Goal: Task Accomplishment & Management: Use online tool/utility

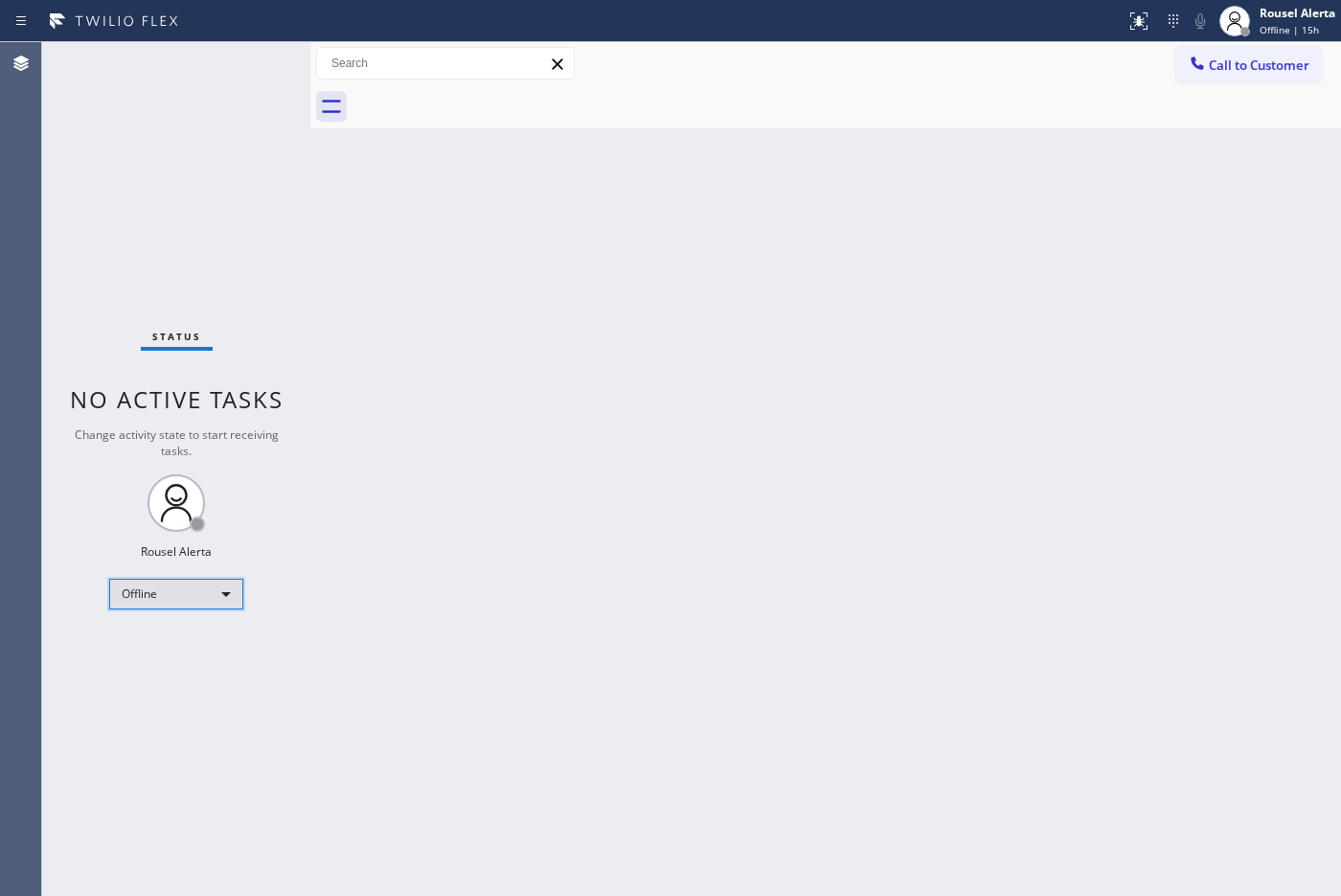
click at [220, 596] on div "Offline" at bounding box center [176, 594] width 134 height 31
click at [207, 634] on li "Available" at bounding box center [176, 644] width 130 height 23
click at [360, 606] on div "Back to Dashboard Change Sender ID Customers Technicians Select a contact Outbo…" at bounding box center [825, 468] width 1031 height 853
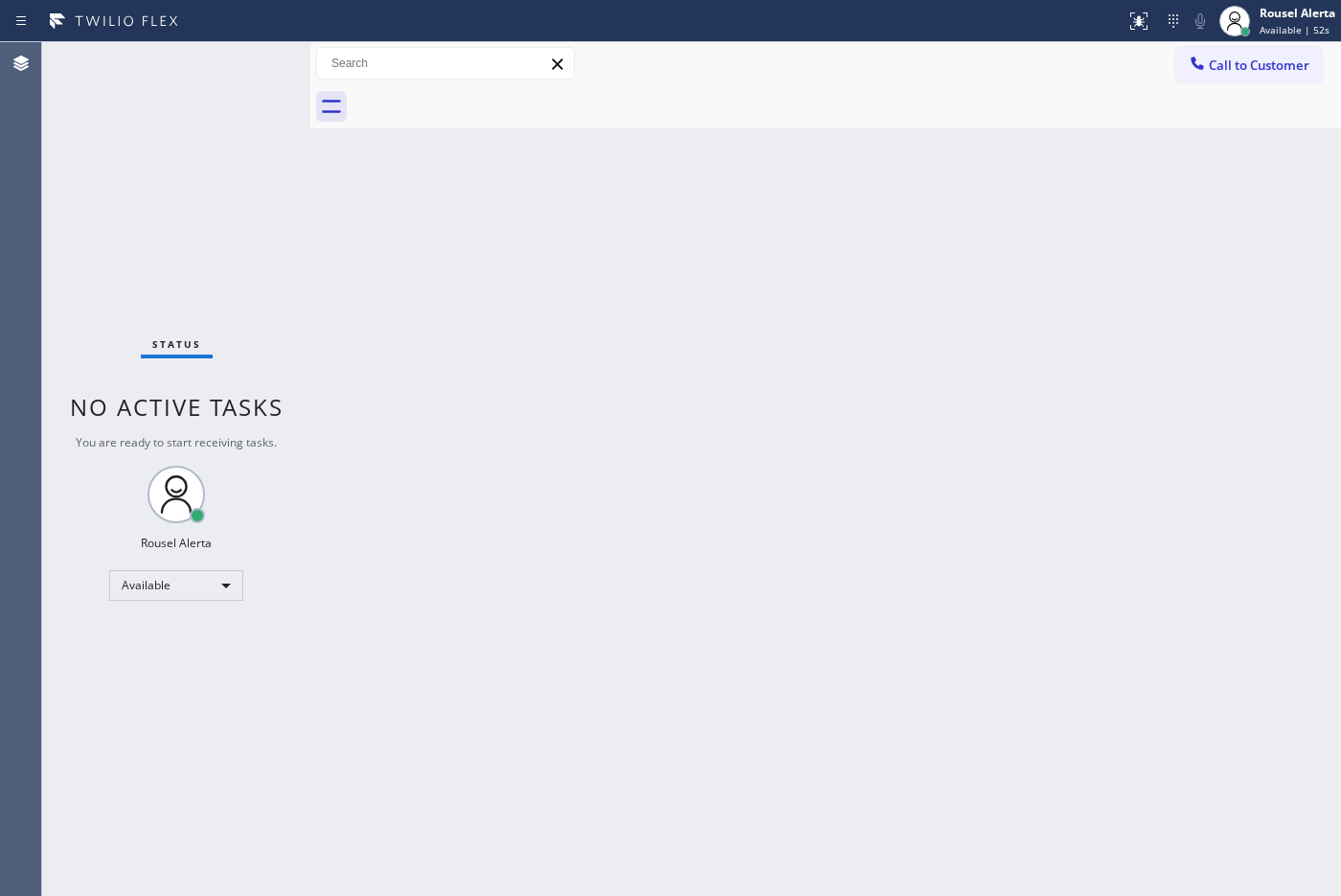
click at [613, 410] on div "Back to Dashboard Change Sender ID Customers Technicians Select a contact Outbo…" at bounding box center [825, 468] width 1031 height 853
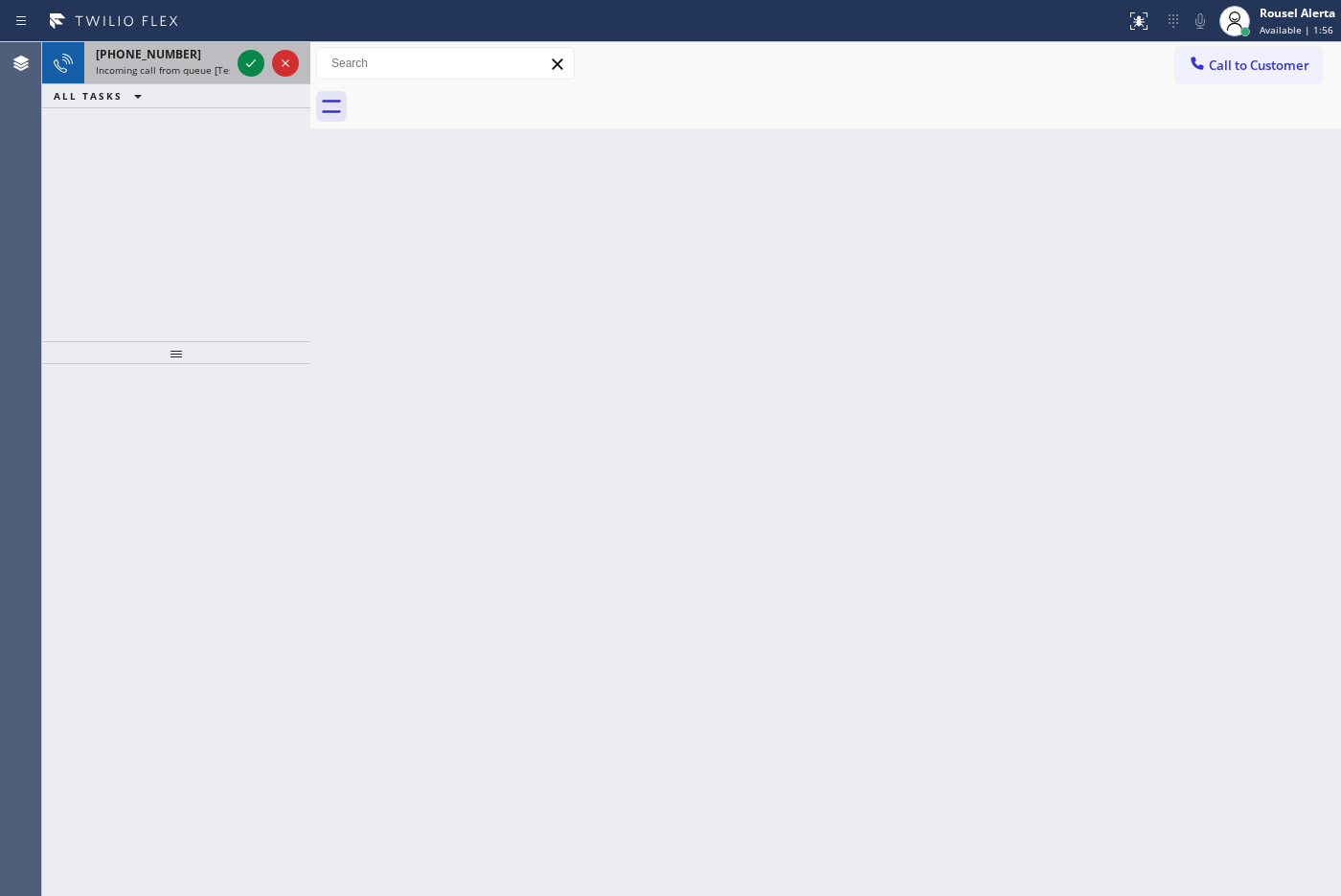
click at [187, 48] on div "[PHONE_NUMBER]" at bounding box center [163, 53] width 134 height 16
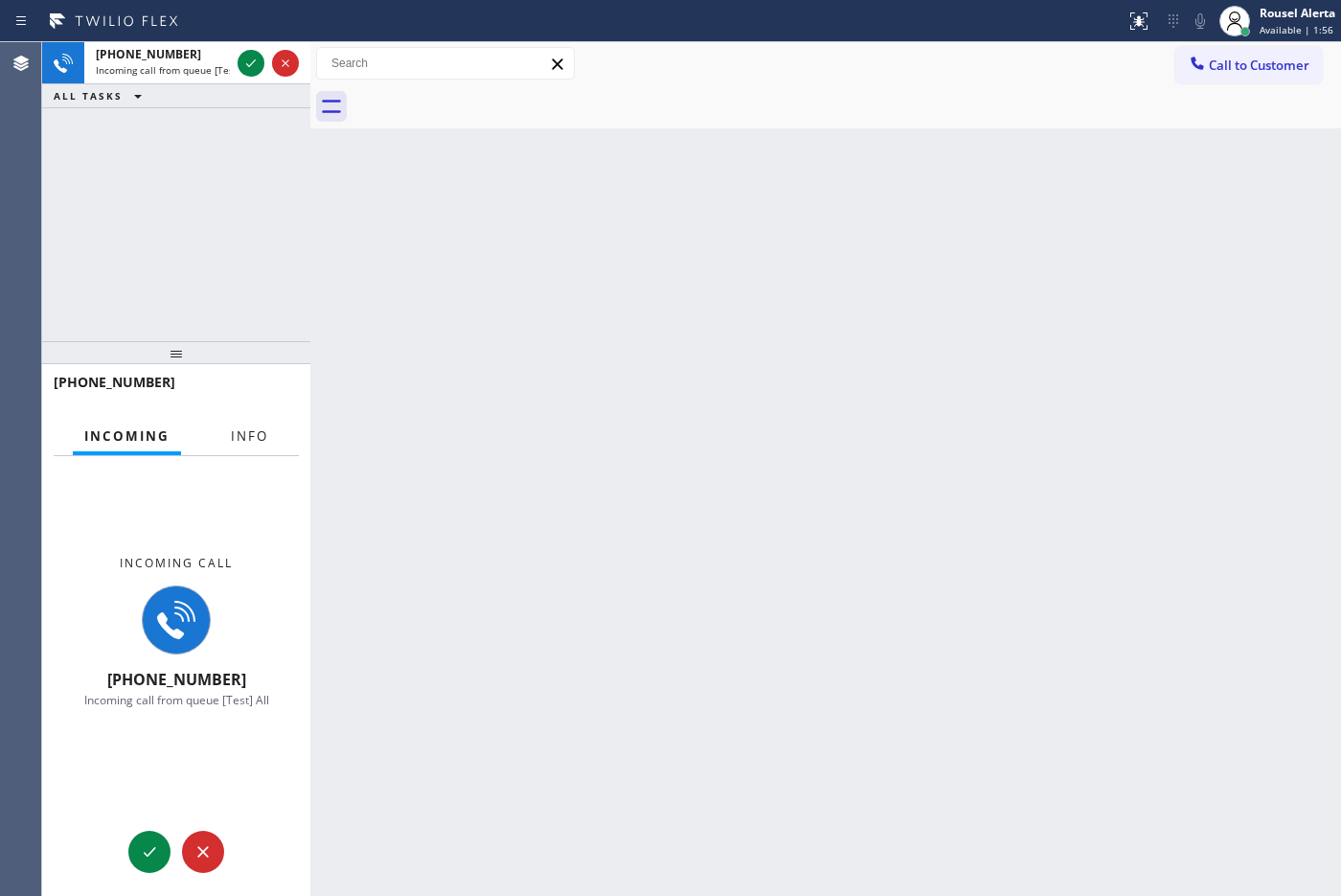
click at [242, 441] on span "Info" at bounding box center [249, 436] width 38 height 17
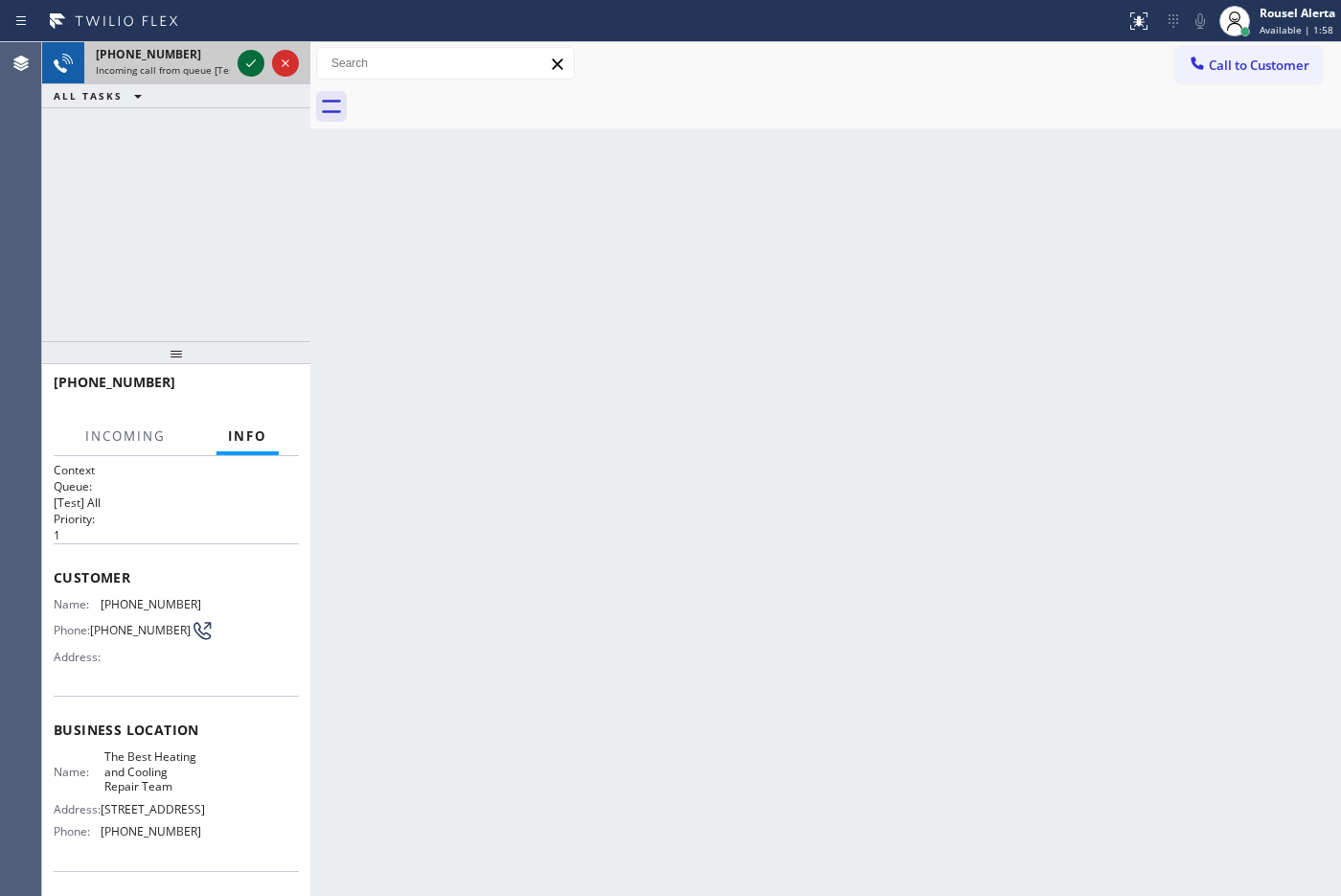
click at [241, 68] on icon at bounding box center [251, 63] width 23 height 23
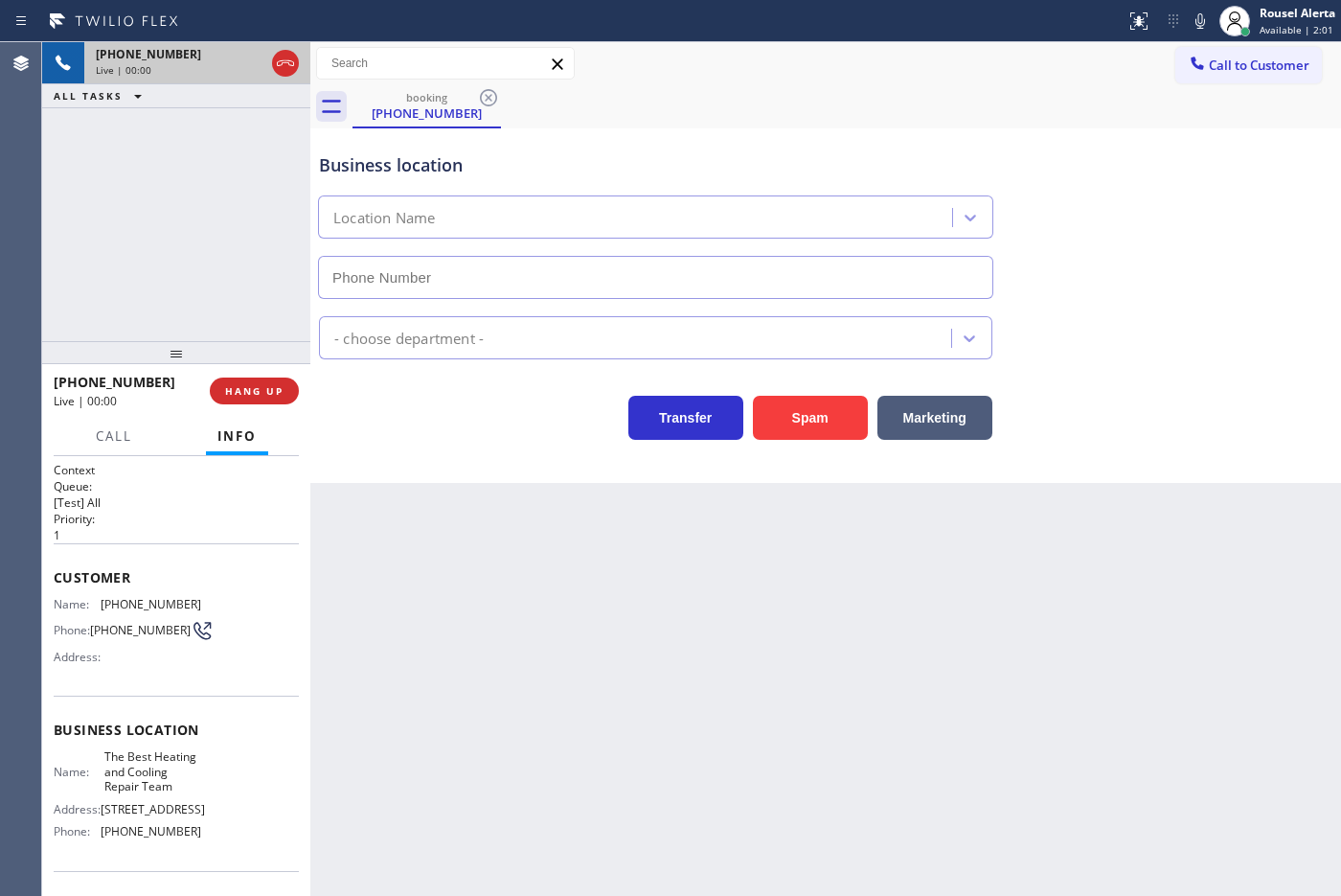
type input "[PHONE_NUMBER]"
click at [634, 633] on div "Back to Dashboard Change Sender ID Customers Technicians Select a contact Outbo…" at bounding box center [825, 468] width 1031 height 853
click at [894, 663] on div "Back to Dashboard Change Sender ID Customers Technicians Select a contact Outbo…" at bounding box center [825, 468] width 1031 height 853
click at [269, 402] on button "HANG UP" at bounding box center [254, 391] width 89 height 27
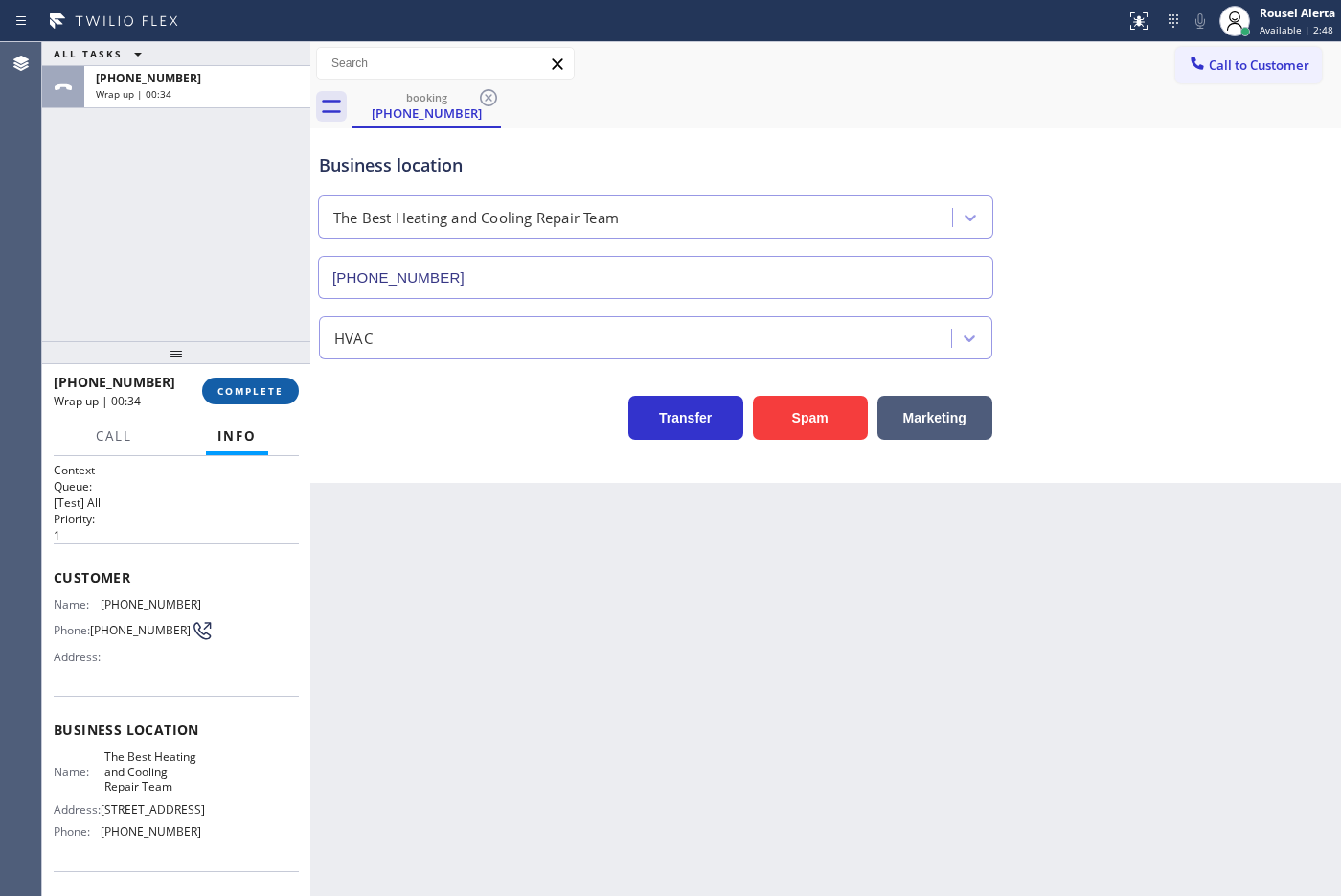
click at [217, 385] on span "COMPLETE" at bounding box center [250, 391] width 66 height 14
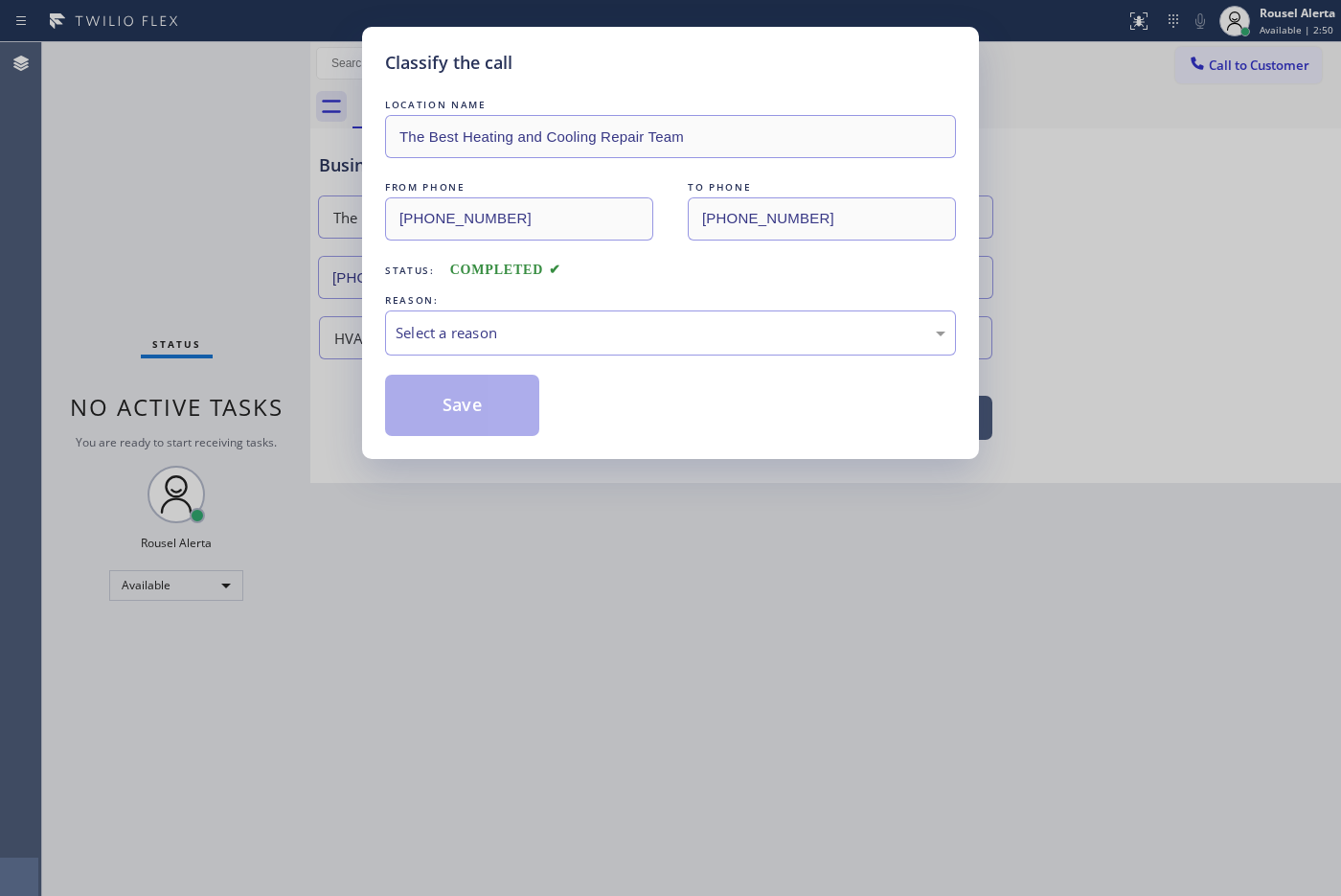
click at [509, 338] on div "Select a reason" at bounding box center [670, 333] width 550 height 22
click at [458, 429] on button "Save" at bounding box center [462, 404] width 154 height 61
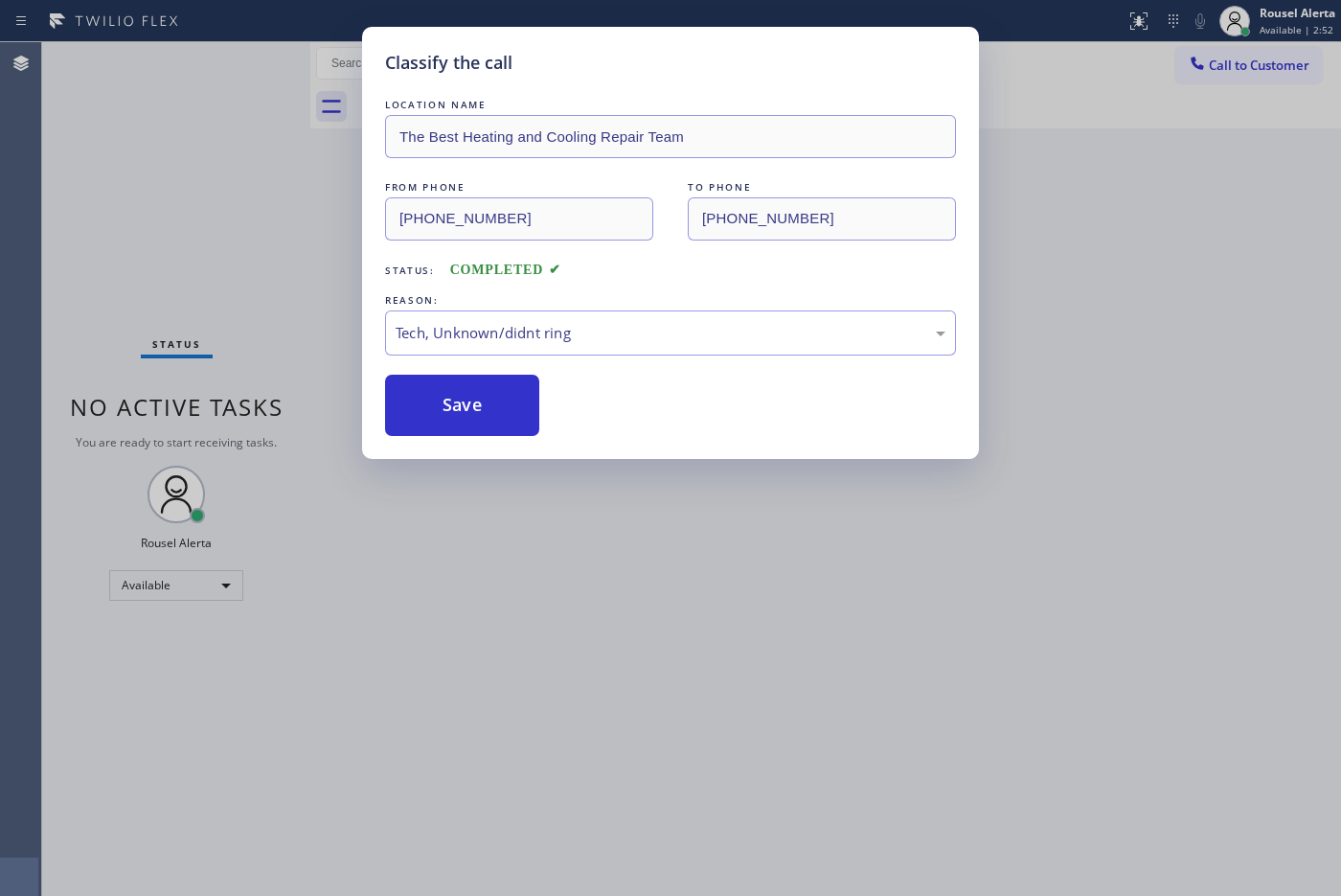
click at [604, 652] on div "Classify the call LOCATION NAME The Best Heating and Cooling Repair Team FROM P…" at bounding box center [670, 448] width 1341 height 896
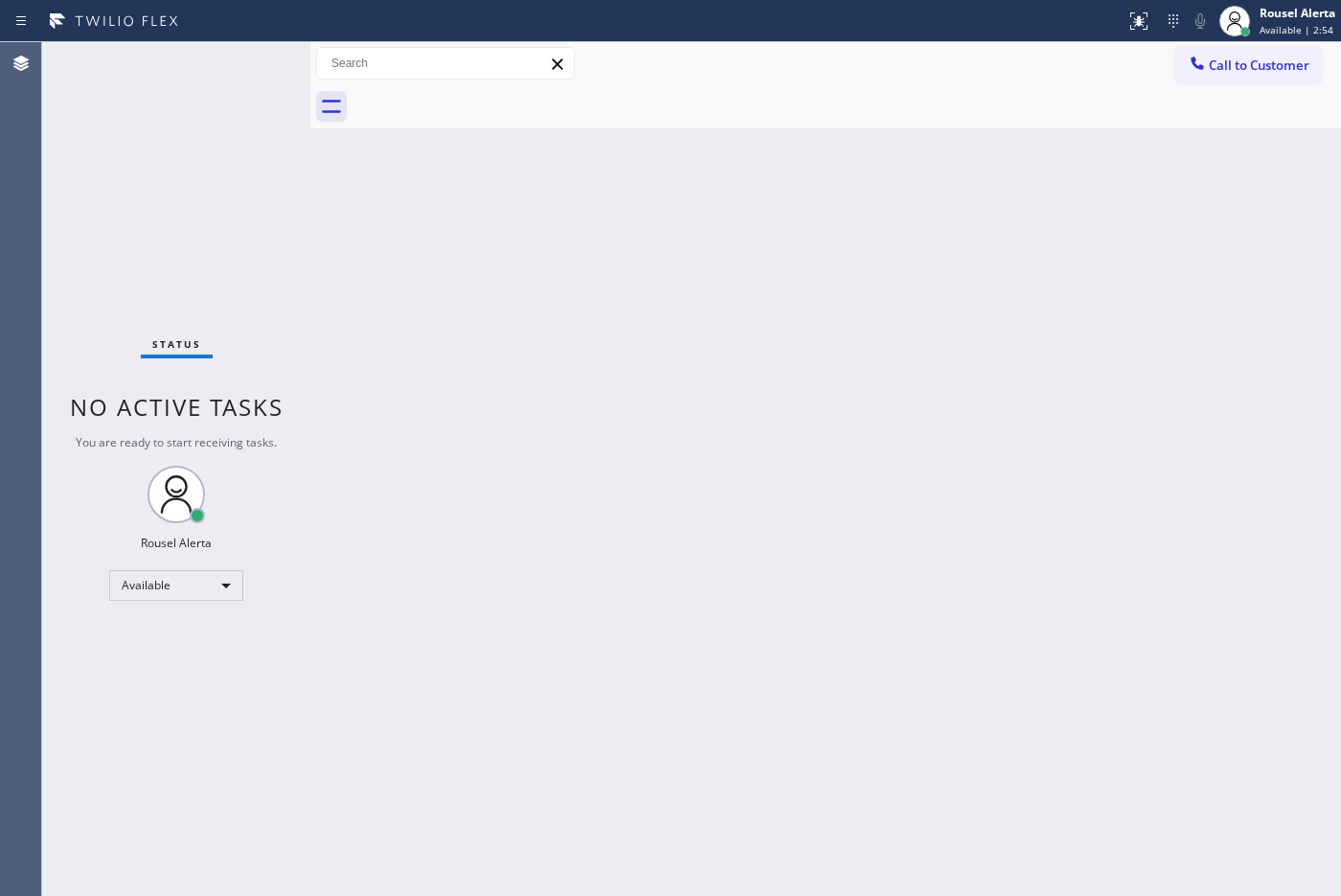
click at [897, 458] on div "Back to Dashboard Change Sender ID Customers Technicians Select a contact Outbo…" at bounding box center [825, 468] width 1031 height 853
drag, startPoint x: 239, startPoint y: 75, endPoint x: 208, endPoint y: 36, distance: 49.8
click at [239, 75] on div "Status No active tasks You are ready to start receiving tasks. Rousel Alerta Av…" at bounding box center [176, 468] width 269 height 853
click at [537, 287] on div "Back to Dashboard Change Sender ID Customers Technicians Select a contact Outbo…" at bounding box center [825, 468] width 1031 height 853
click at [467, 292] on div "Back to Dashboard Change Sender ID Customers Technicians Select a contact Outbo…" at bounding box center [825, 468] width 1031 height 853
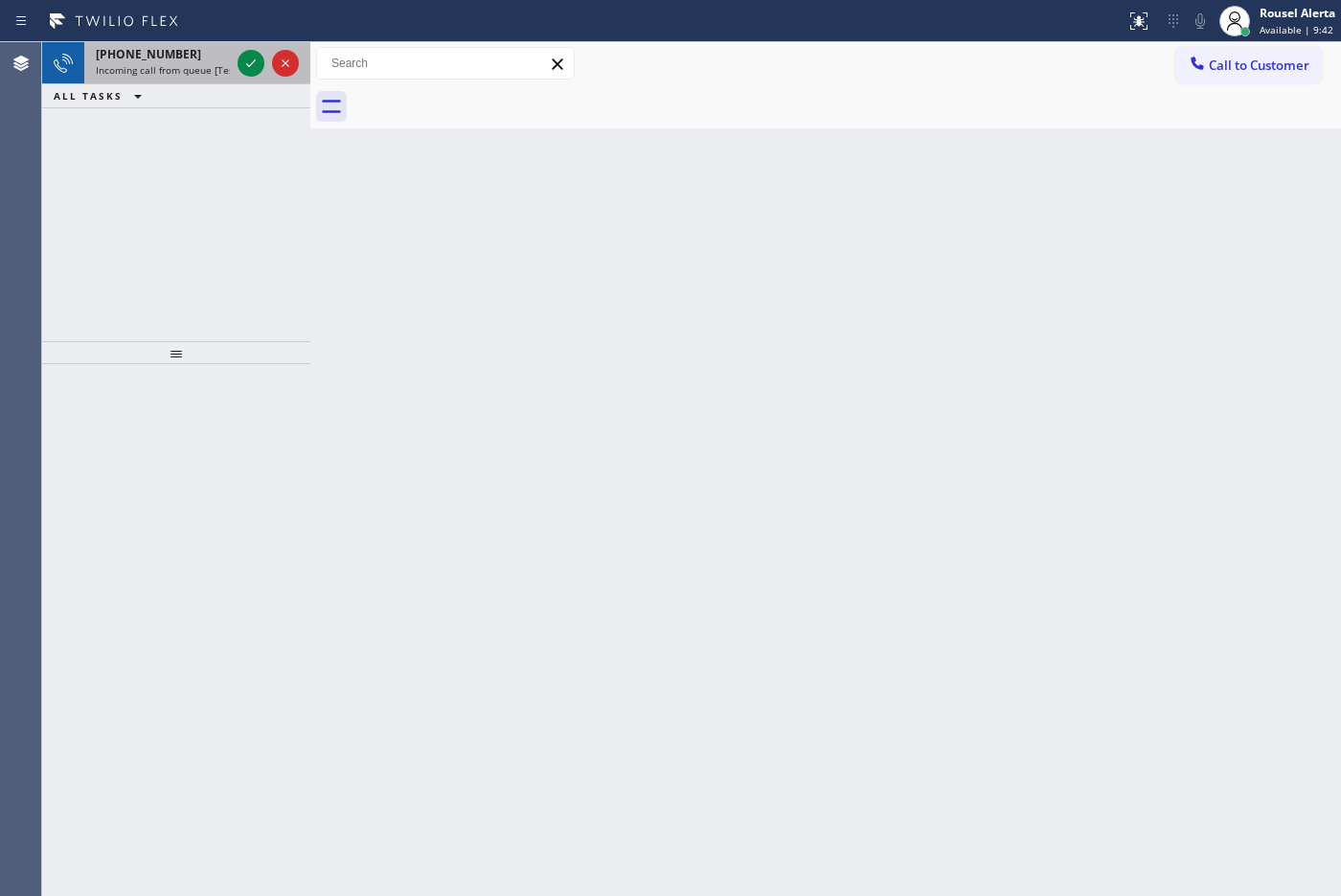
click at [204, 63] on span "Incoming call from queue [Test] All" at bounding box center [176, 70] width 159 height 14
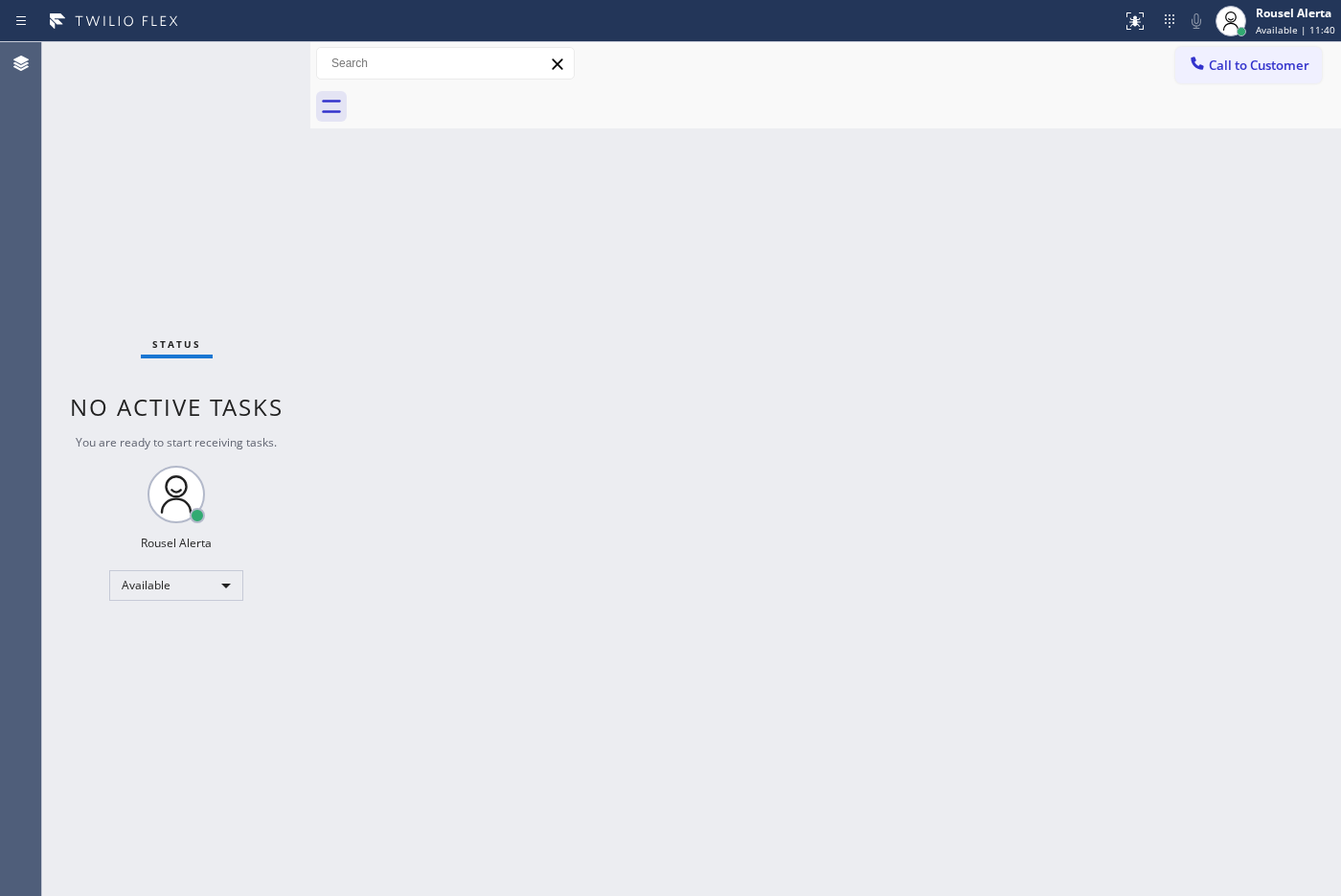
click at [374, 316] on div "Back to Dashboard Change Sender ID Customers Technicians Select a contact Outbo…" at bounding box center [825, 468] width 1031 height 853
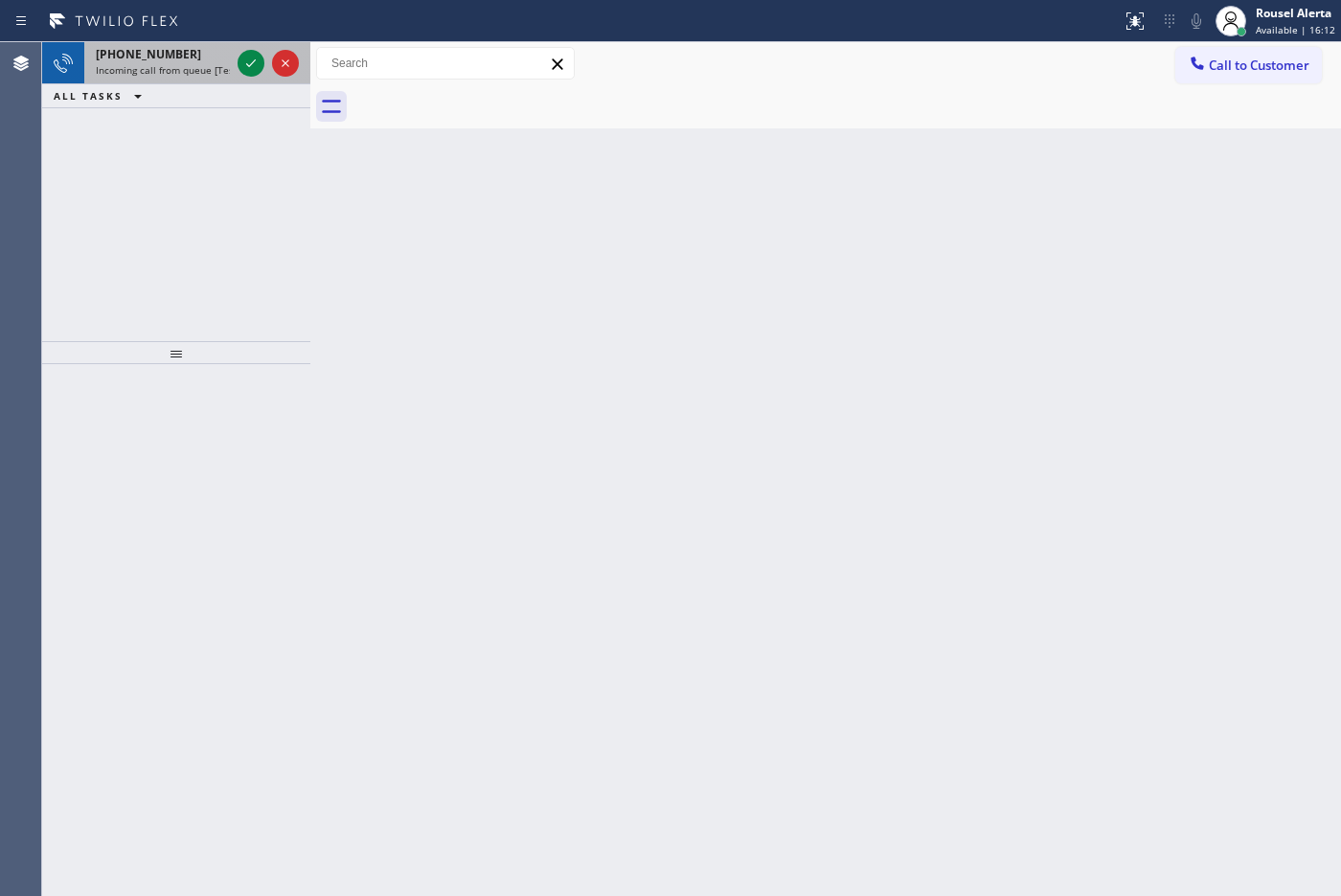
click at [217, 63] on span "Incoming call from queue [Test] All" at bounding box center [176, 70] width 159 height 14
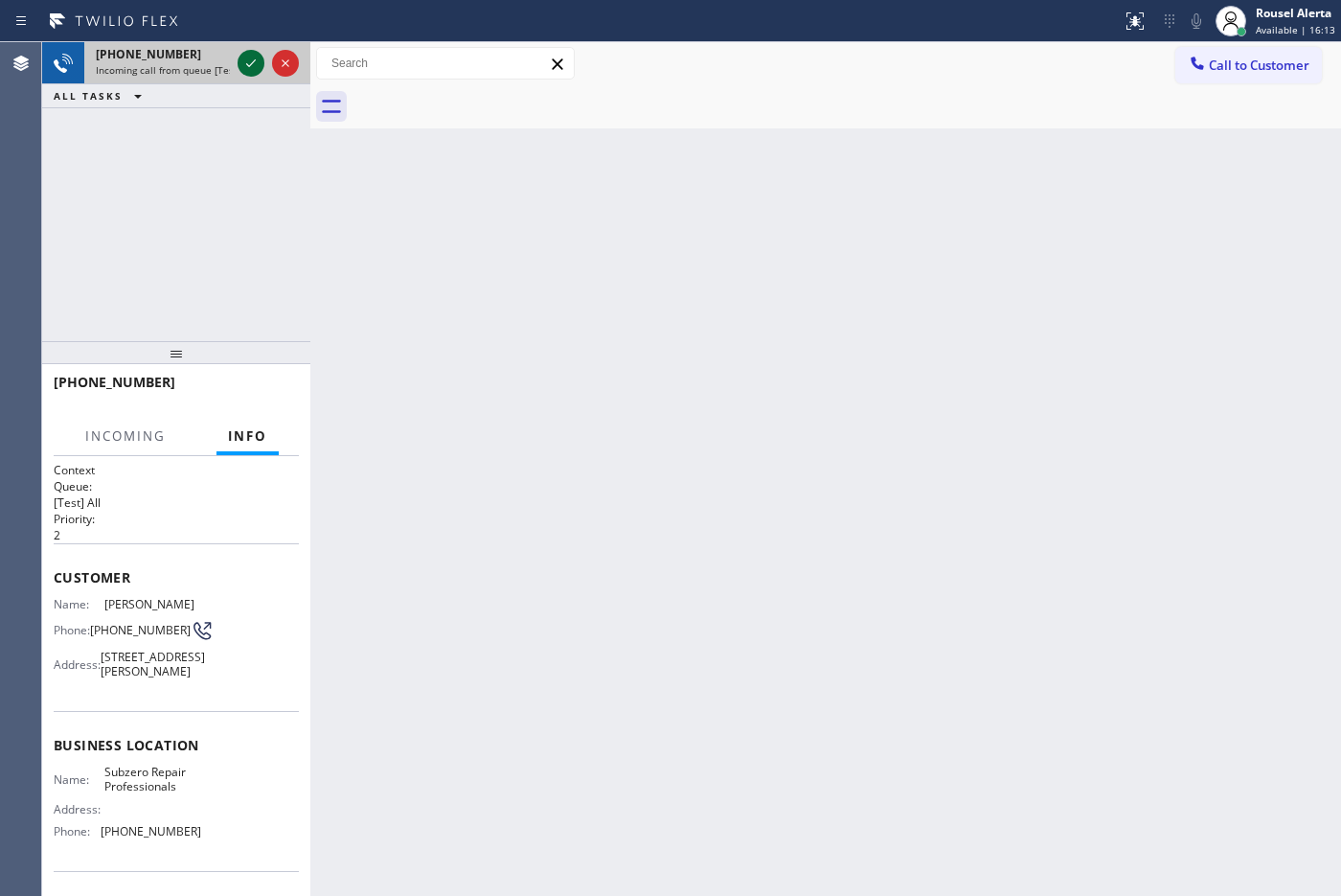
click at [242, 65] on icon at bounding box center [251, 63] width 23 height 23
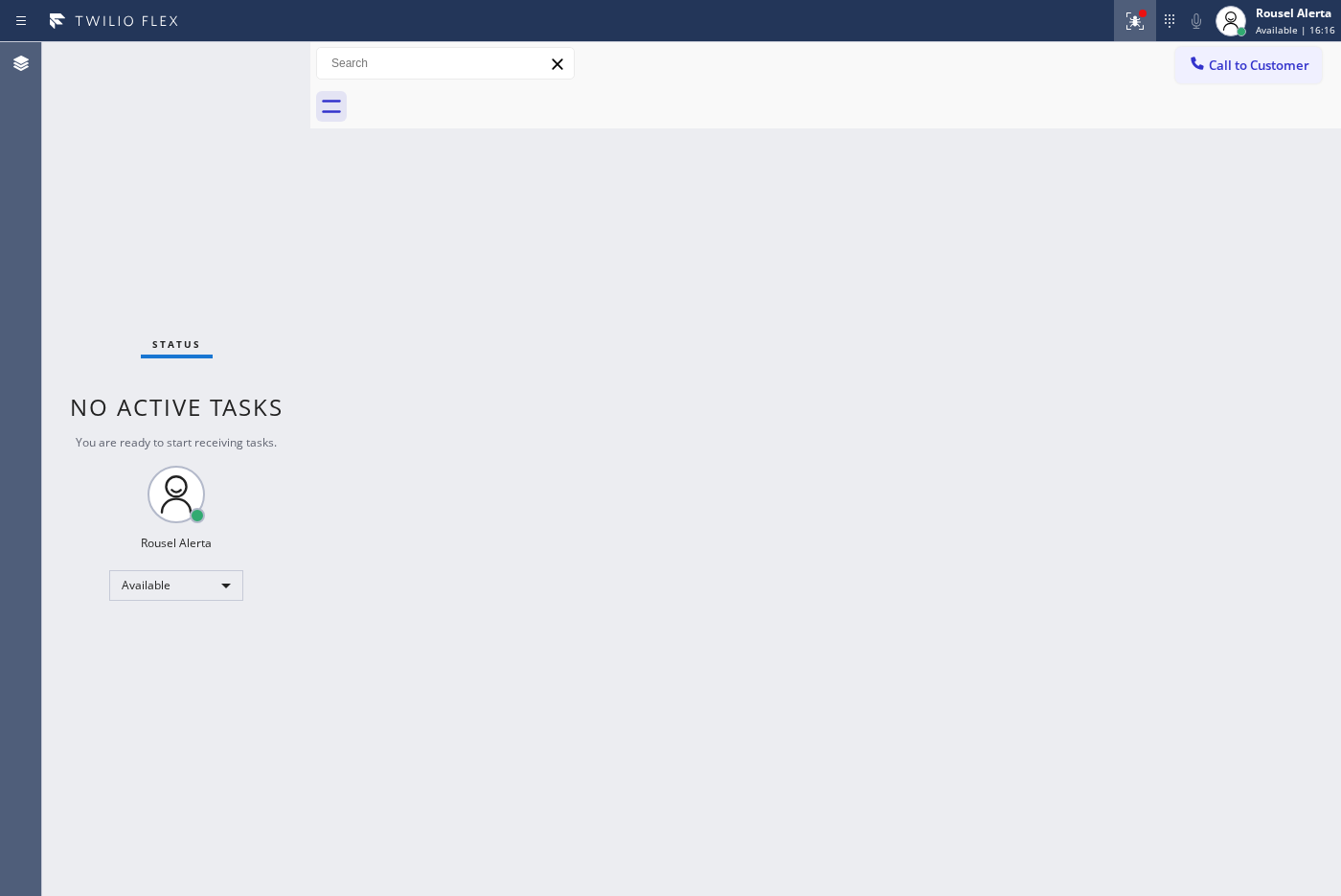
click at [1071, 27] on div at bounding box center [1134, 21] width 42 height 23
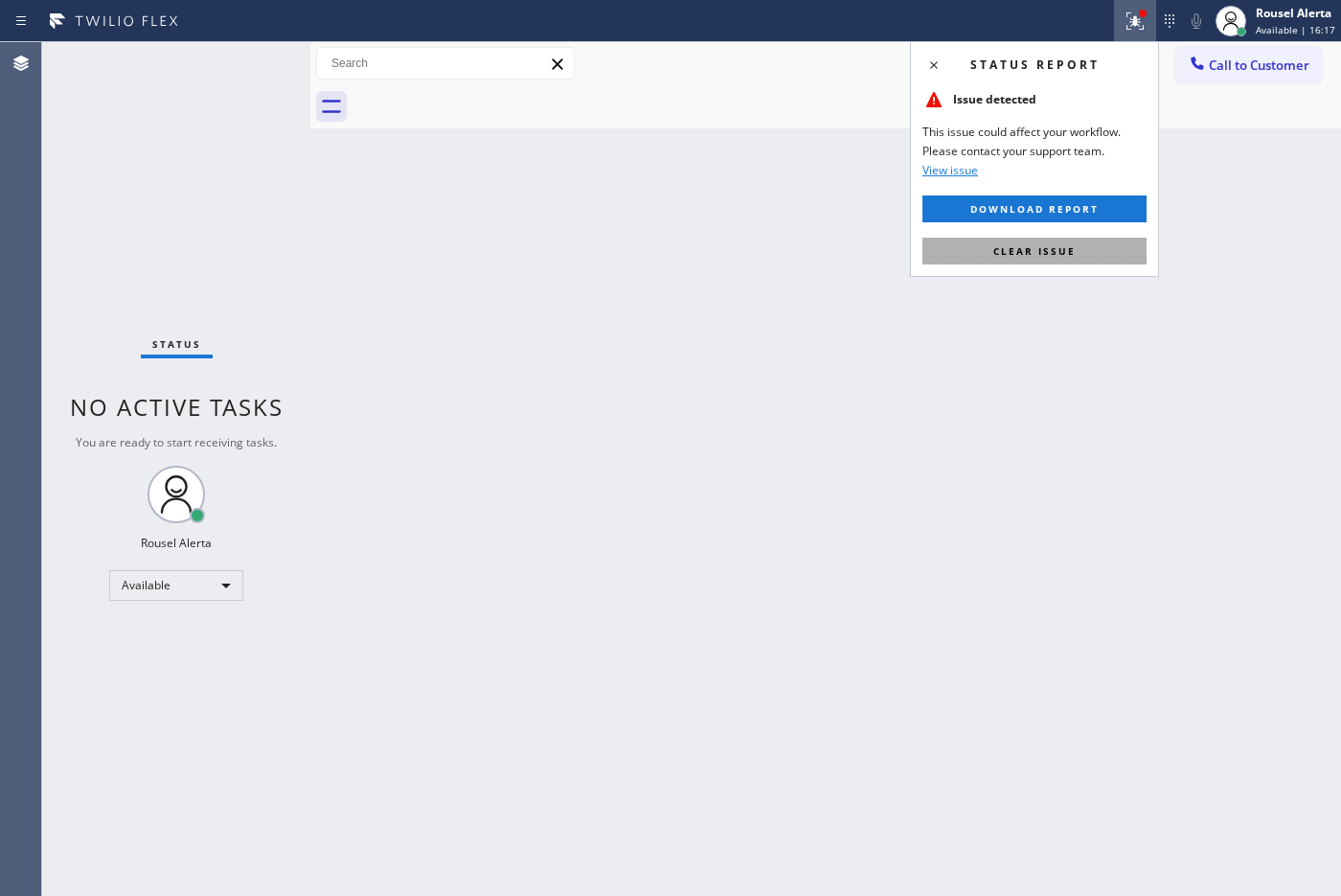
click at [1071, 244] on button "Clear issue" at bounding box center [1034, 251] width 224 height 27
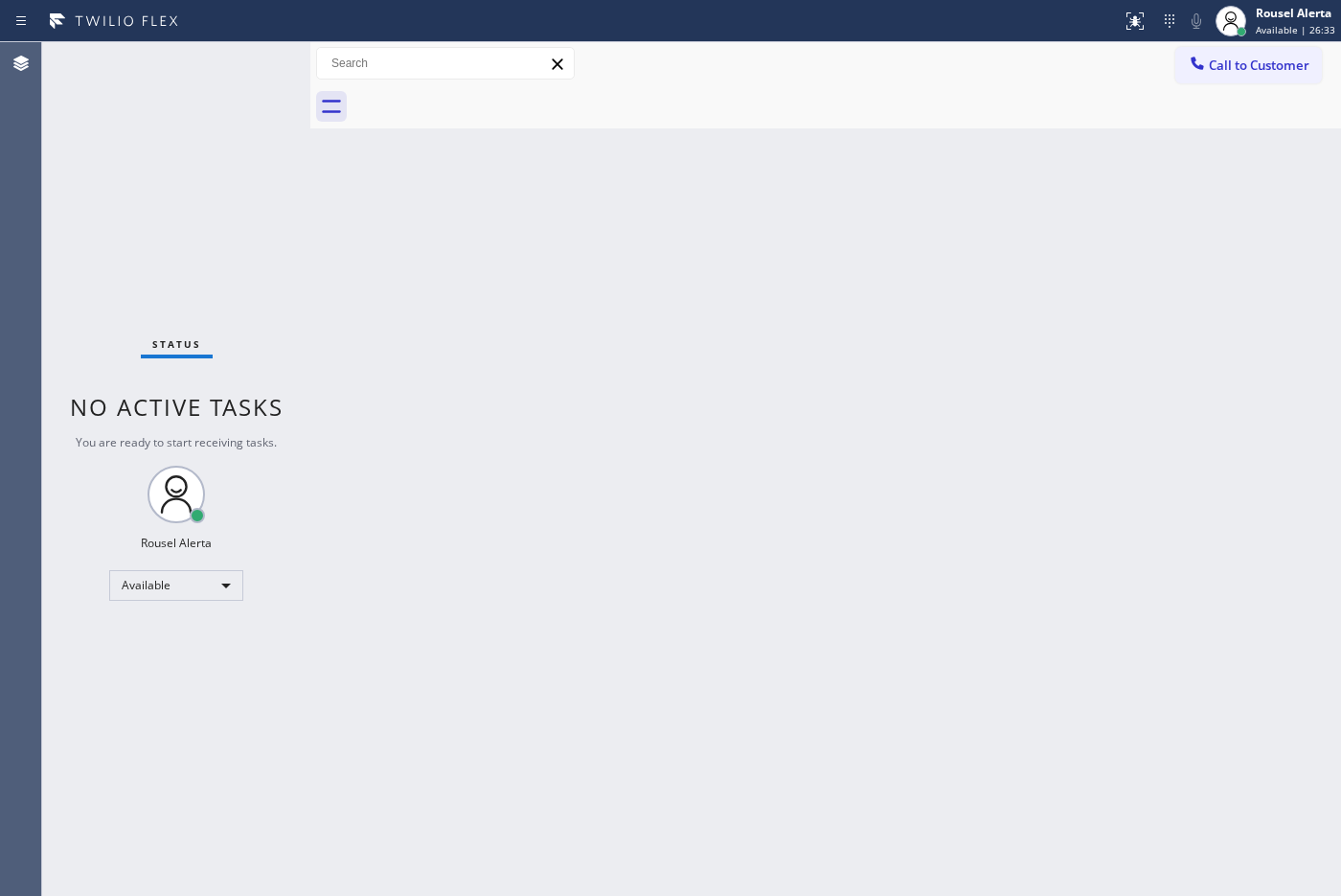
click at [681, 606] on div "Back to Dashboard Change Sender ID Customers Technicians Select a contact Outbo…" at bounding box center [825, 468] width 1031 height 853
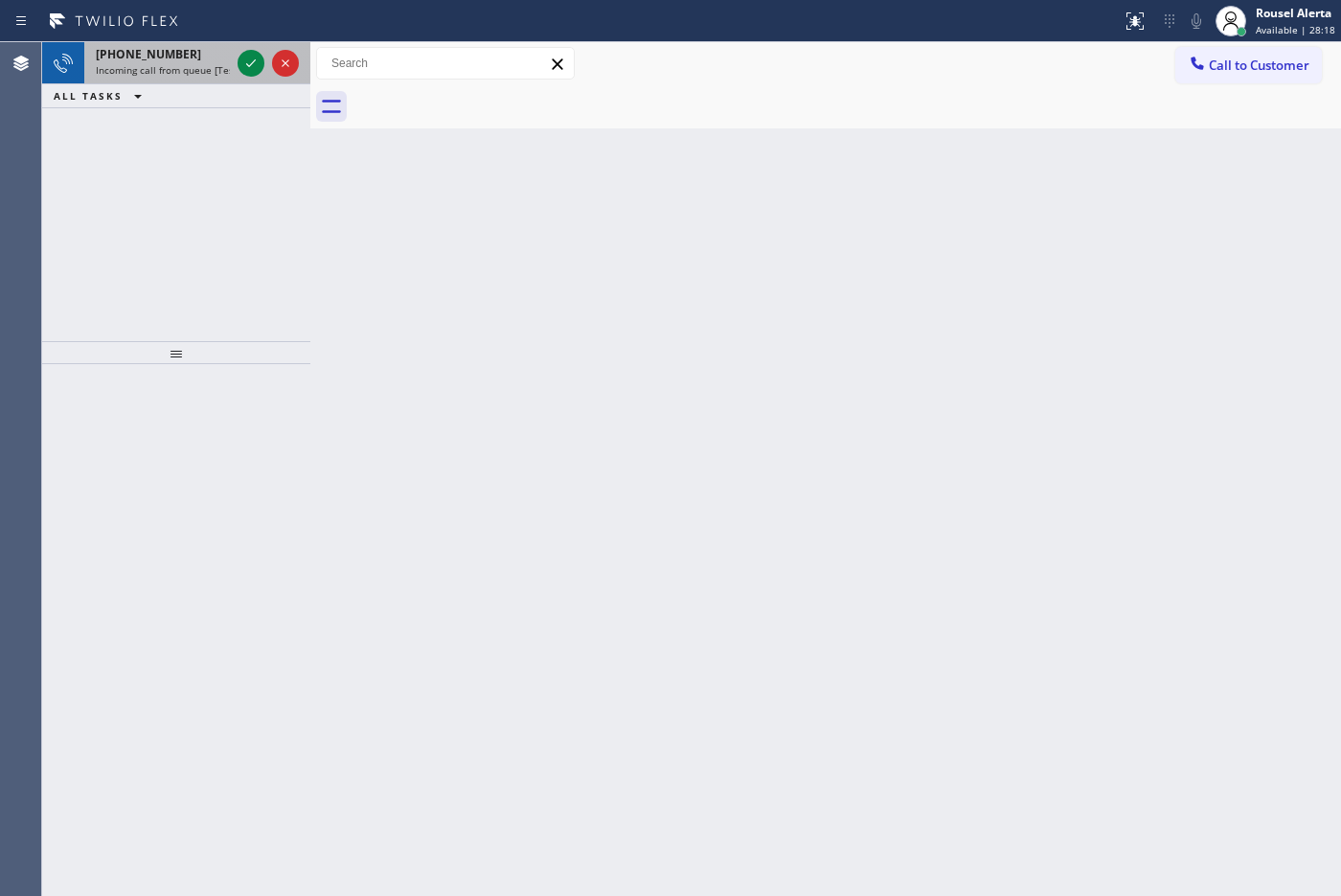
drag, startPoint x: 182, startPoint y: 69, endPoint x: 231, endPoint y: 73, distance: 49.2
click at [184, 69] on span "Incoming call from queue [Test] All" at bounding box center [176, 70] width 159 height 14
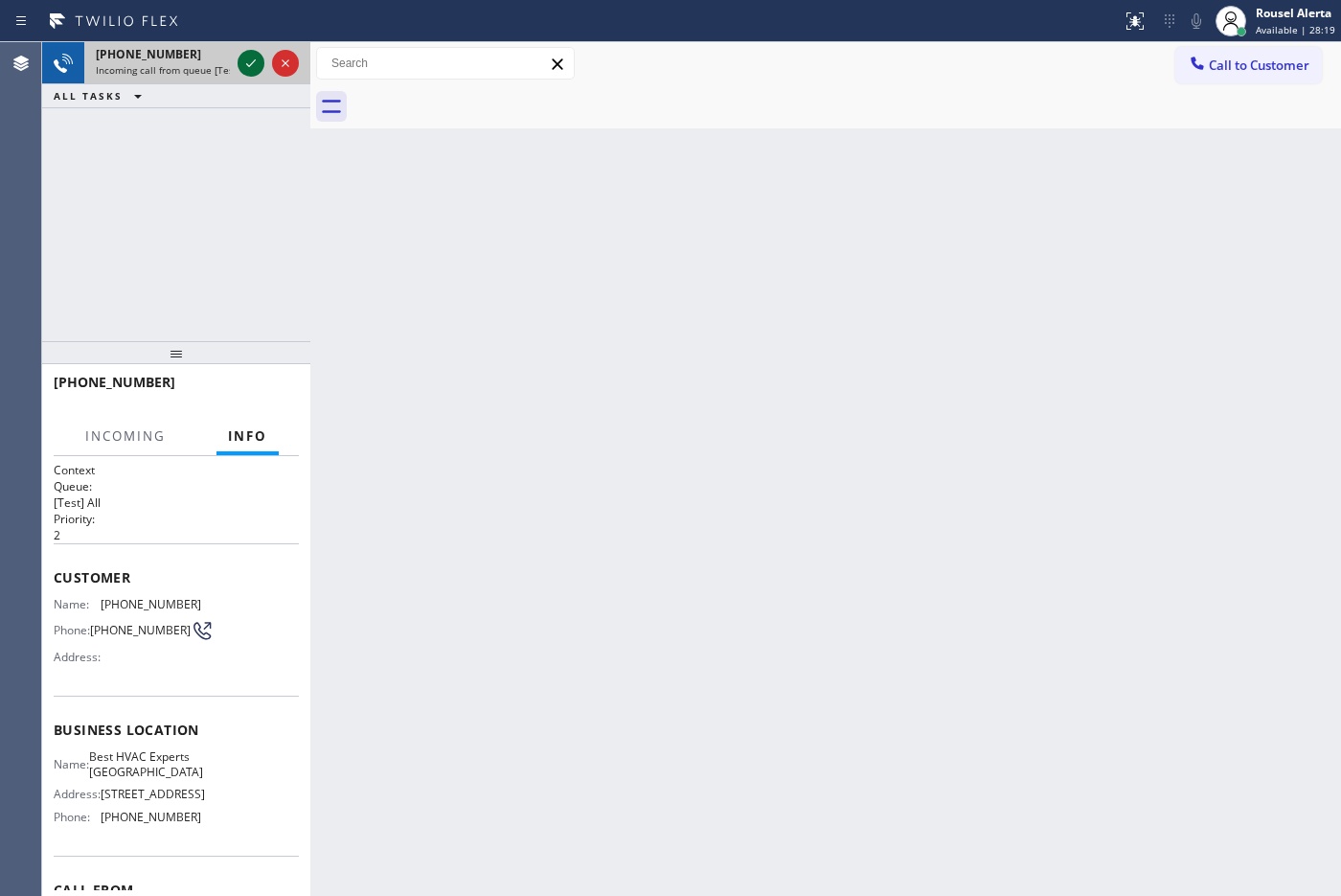
click at [241, 68] on icon at bounding box center [251, 63] width 23 height 23
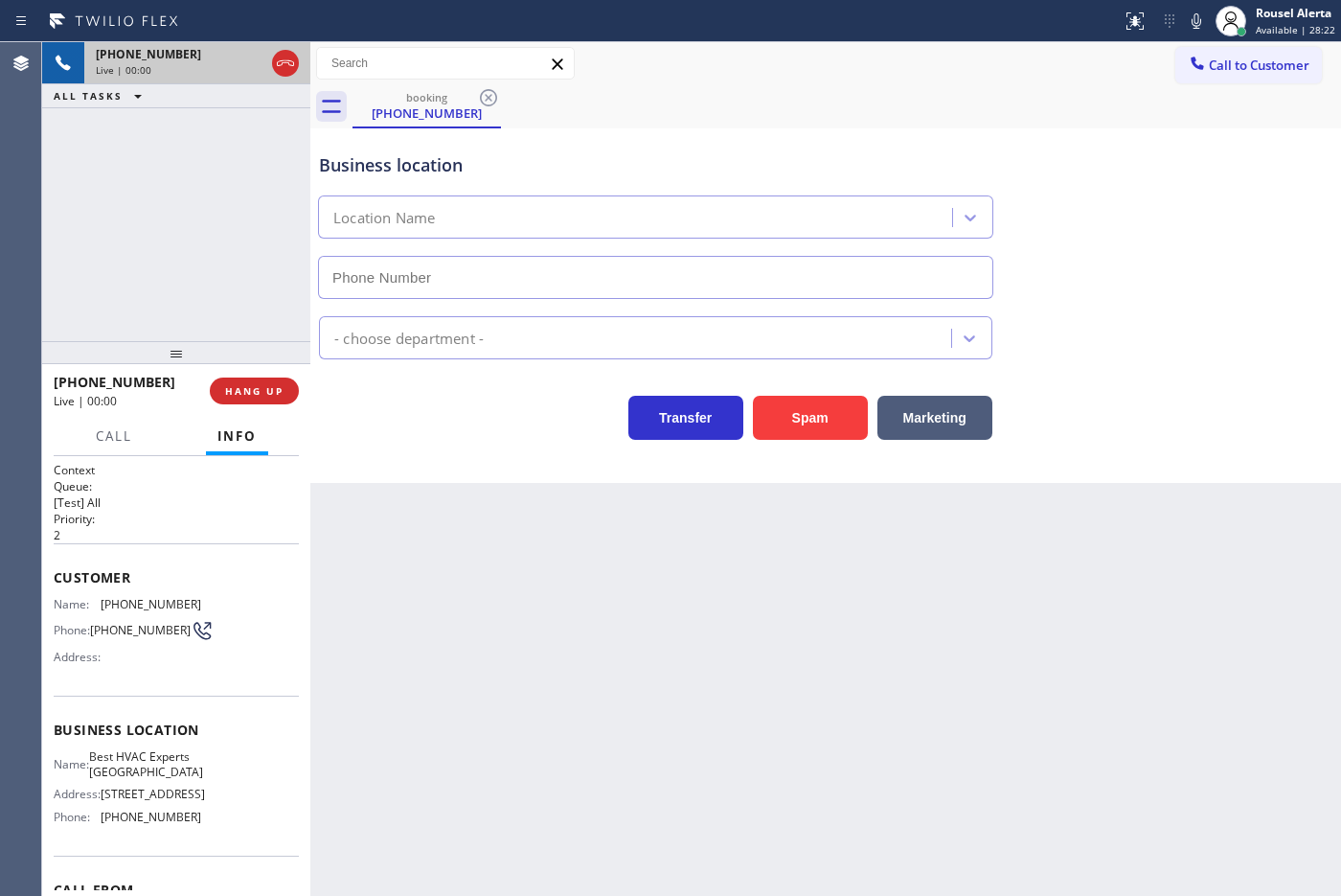
type input "[PHONE_NUMBER]"
click at [422, 570] on div "Back to Dashboard Change Sender ID Customers Technicians Select a contact Outbo…" at bounding box center [825, 468] width 1031 height 853
drag, startPoint x: 83, startPoint y: 103, endPoint x: 273, endPoint y: 334, distance: 299.1
click at [82, 102] on button "ALL TASKS" at bounding box center [101, 96] width 118 height 23
click at [491, 620] on div "Back to Dashboard Change Sender ID Customers Technicians Select a contact Outbo…" at bounding box center [825, 468] width 1031 height 853
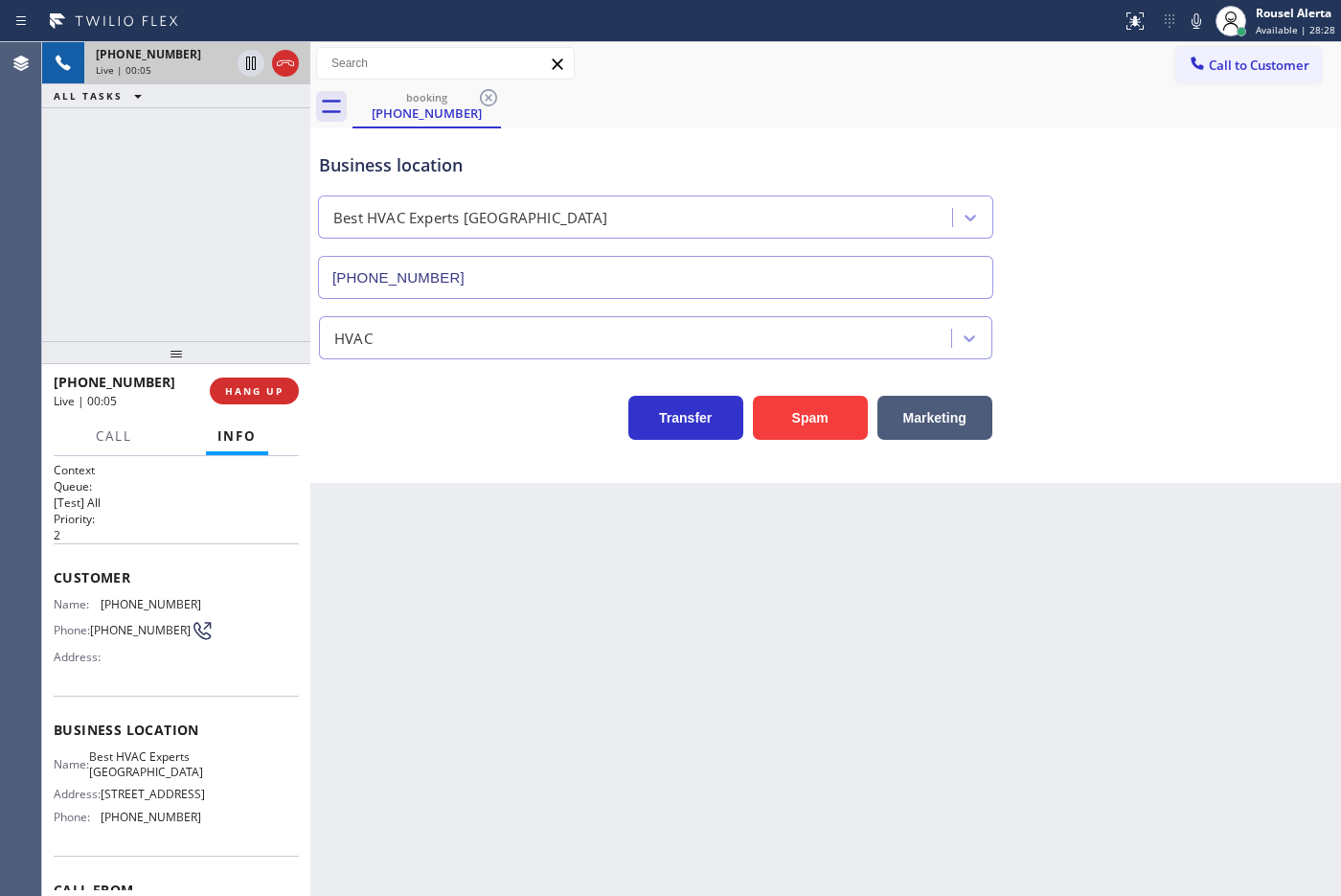
click at [265, 290] on div "[PHONE_NUMBER] Live | 00:05 ALL TASKS ALL TASKS ACTIVE TASKS TASKS IN WRAP UP" at bounding box center [176, 191] width 269 height 299
click at [287, 390] on button "HANG UP" at bounding box center [254, 391] width 89 height 27
click at [289, 393] on button "HANG UP" at bounding box center [254, 391] width 89 height 27
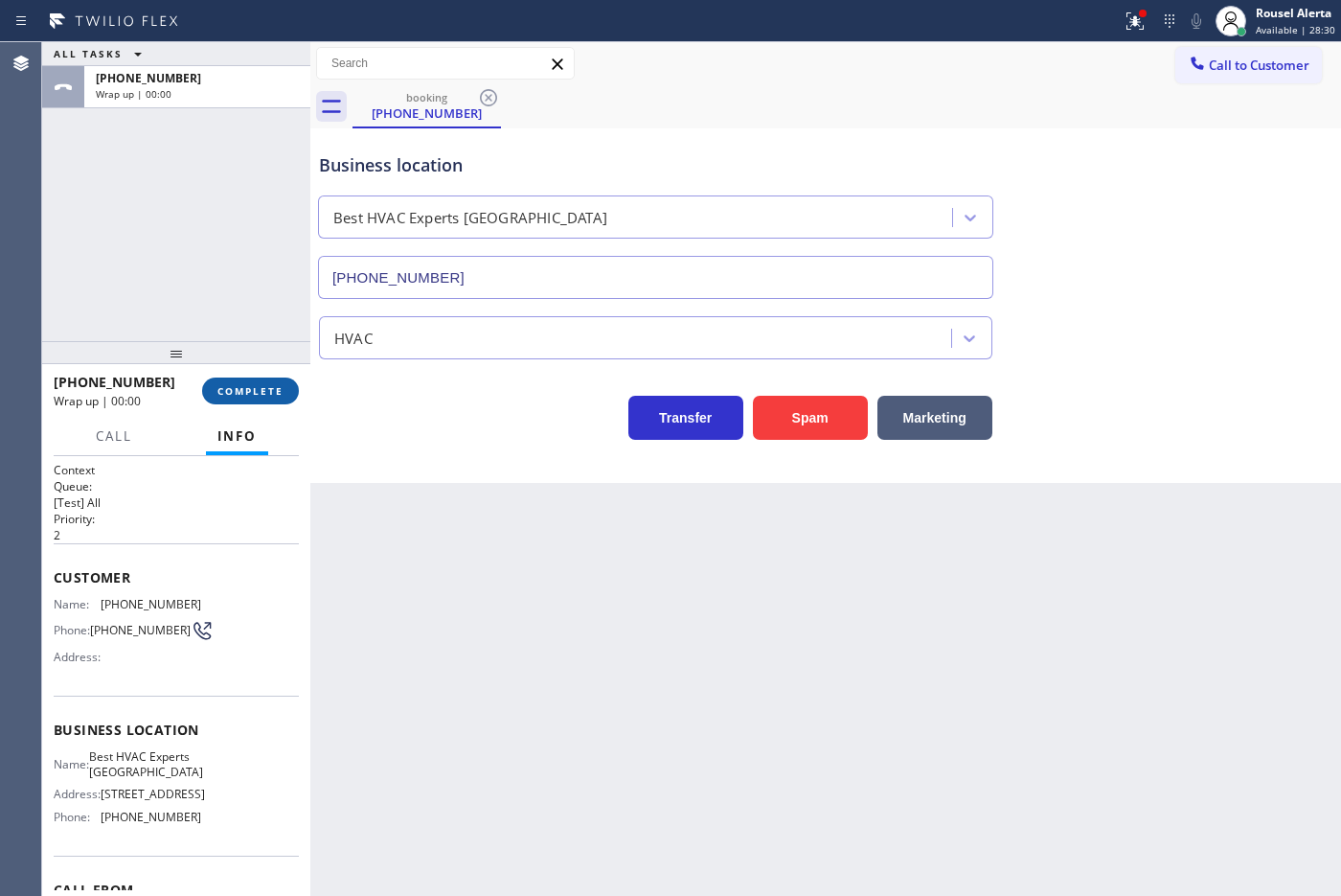
click at [278, 394] on span "COMPLETE" at bounding box center [250, 391] width 66 height 14
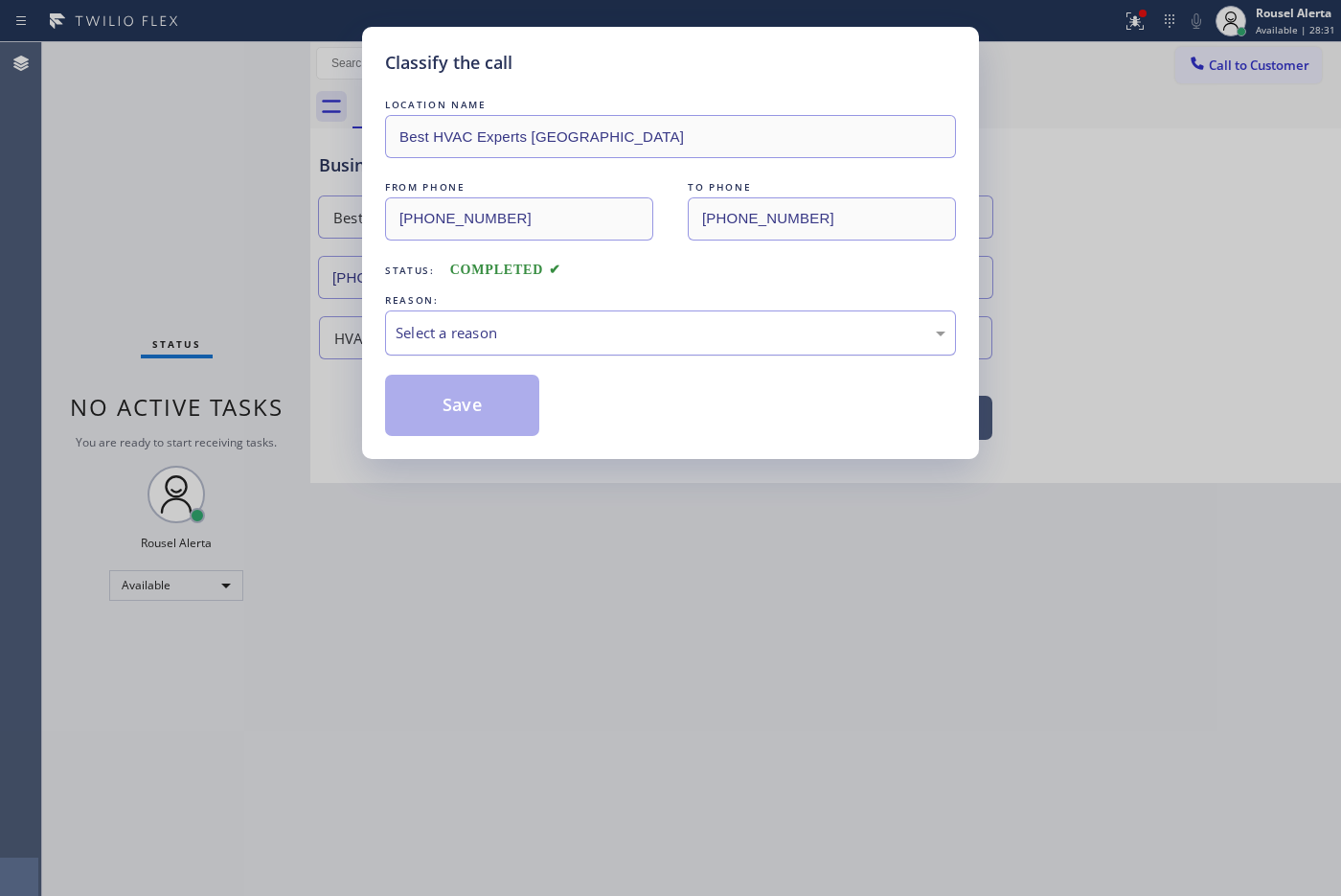
click at [442, 317] on div "Select a reason" at bounding box center [670, 333] width 571 height 45
click at [499, 437] on div "Classify the call LOCATION NAME Best HVAC Experts [GEOGRAPHIC_DATA] FROM PHONE …" at bounding box center [670, 242] width 617 height 432
click at [499, 429] on button "Save" at bounding box center [462, 404] width 154 height 61
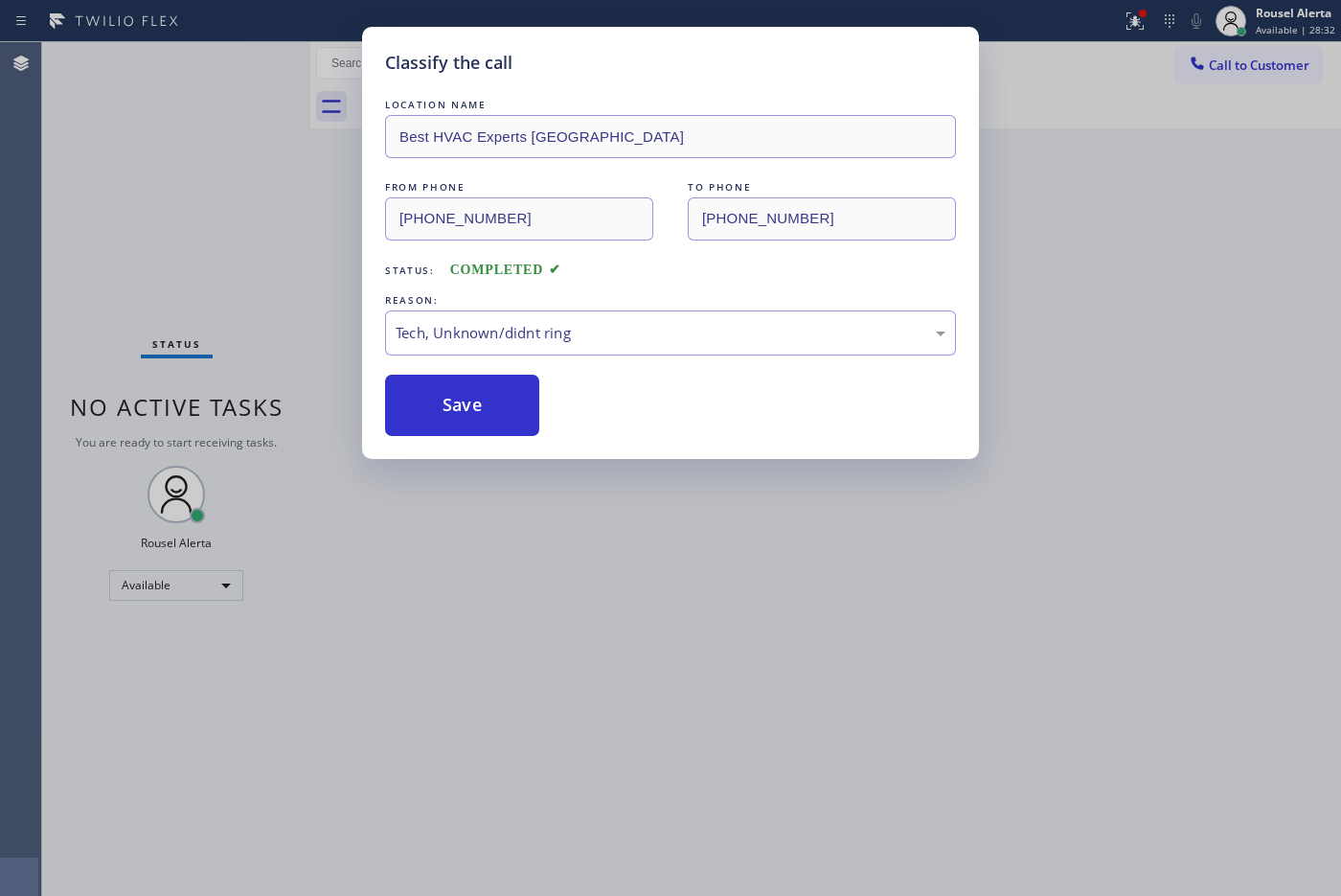
click at [549, 572] on div "Classify the call LOCATION NAME Best HVAC Experts [GEOGRAPHIC_DATA] FROM PHONE …" at bounding box center [670, 448] width 1341 height 896
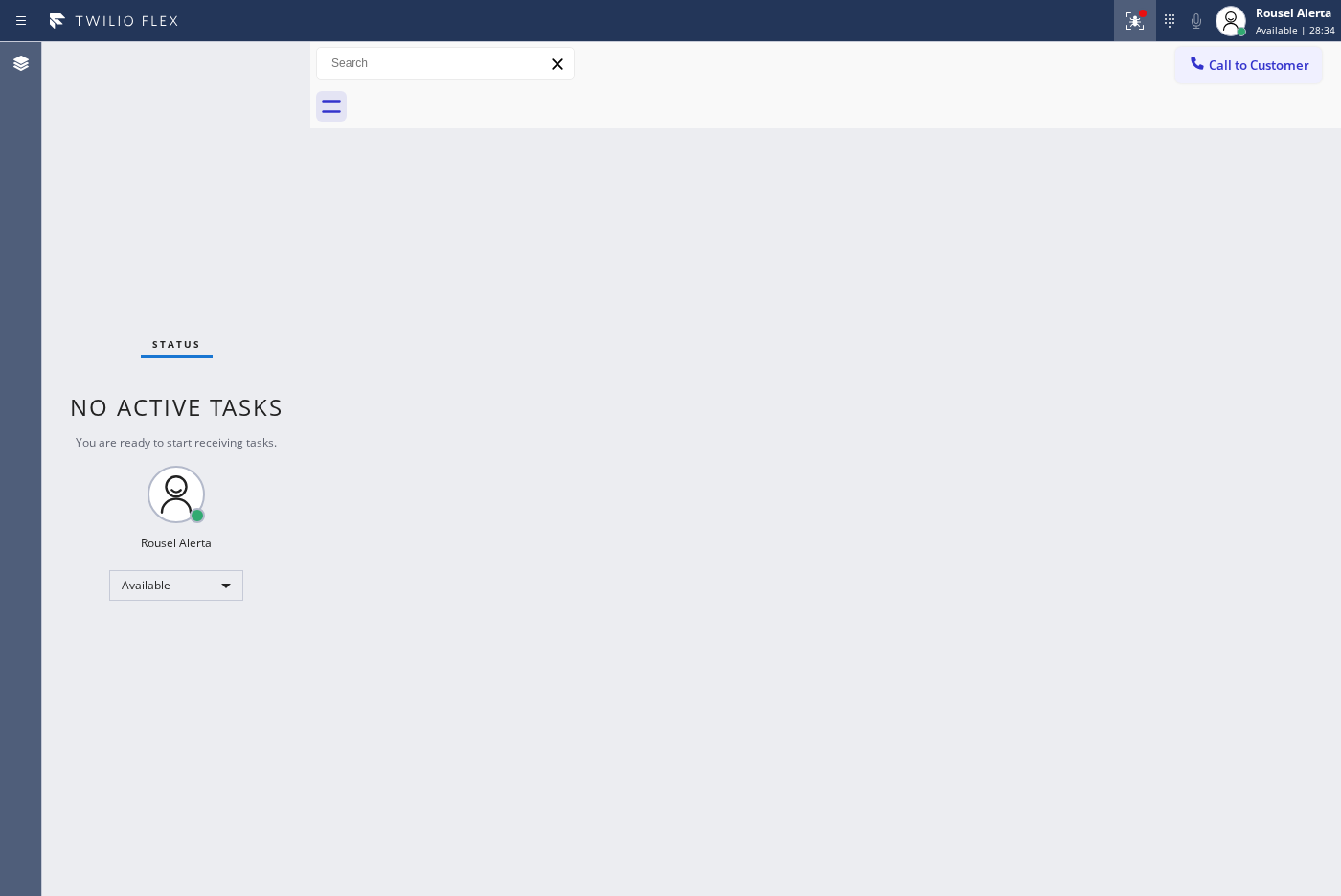
click at [1071, 30] on icon at bounding box center [1135, 21] width 23 height 23
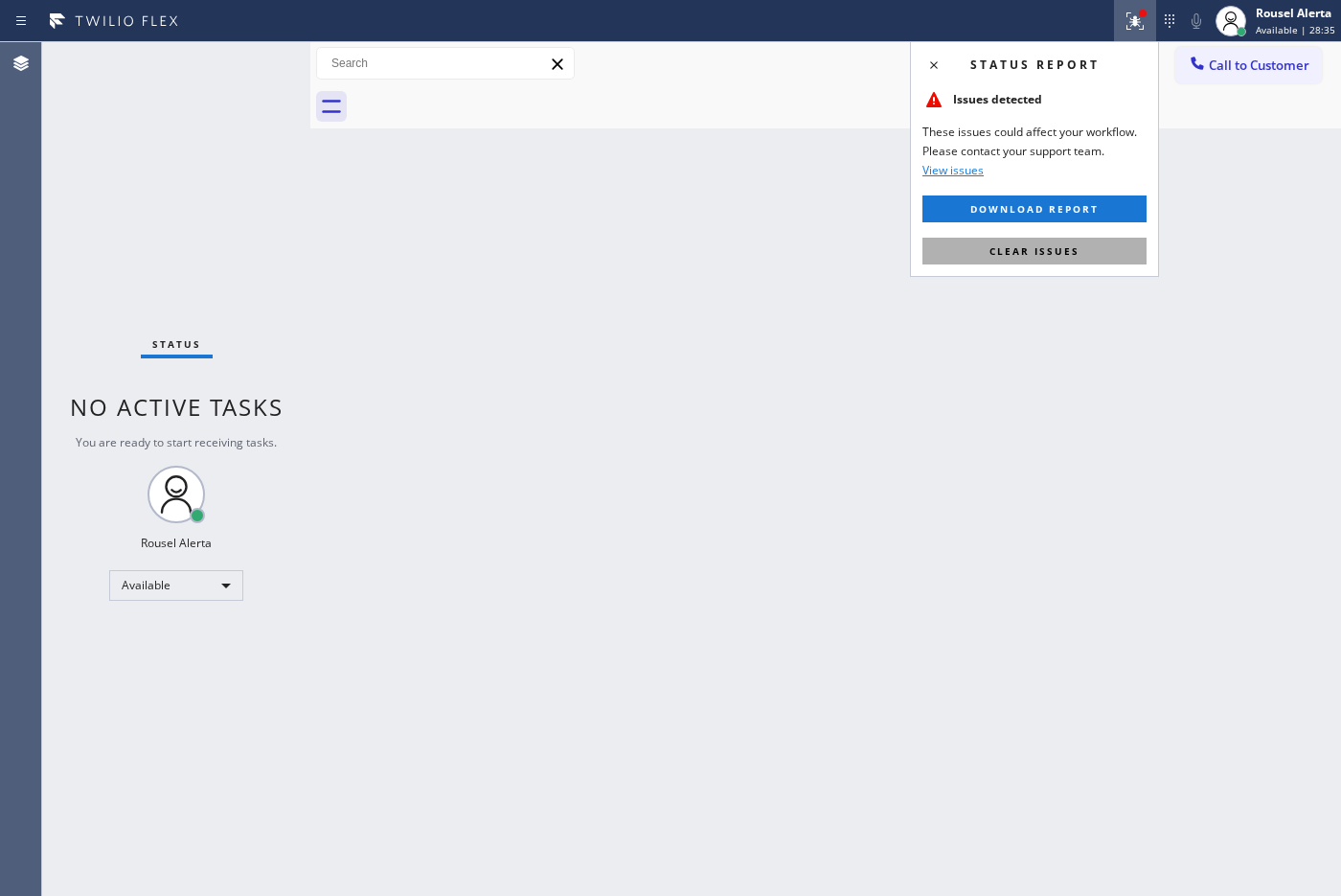
click at [1071, 259] on button "Clear issues" at bounding box center [1034, 251] width 224 height 27
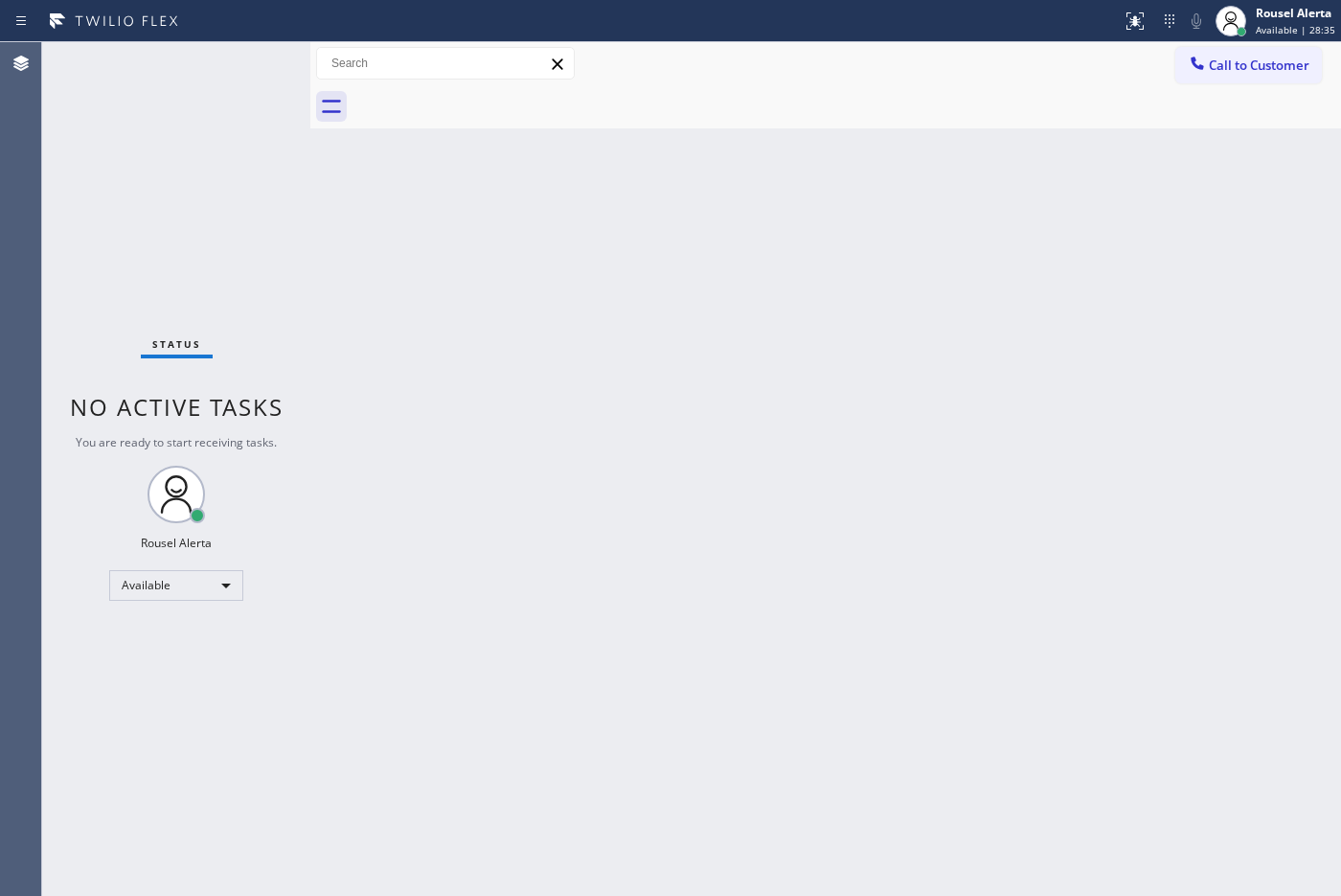
click at [1071, 424] on div "Back to Dashboard Change Sender ID Customers Technicians Select a contact Outbo…" at bounding box center [825, 468] width 1031 height 853
click at [228, 49] on div "Status No active tasks You are ready to start receiving tasks. Rousel Alerta Av…" at bounding box center [176, 468] width 269 height 853
click at [225, 50] on div "Status No active tasks You are ready to start receiving tasks. Rousel Alerta Av…" at bounding box center [176, 468] width 269 height 853
click at [690, 505] on div "Back to Dashboard Change Sender ID Customers Technicians Select a contact Outbo…" at bounding box center [825, 468] width 1031 height 853
click at [210, 75] on div "Status No active tasks You are ready to start receiving tasks. Rousel Alerta Av…" at bounding box center [176, 468] width 269 height 853
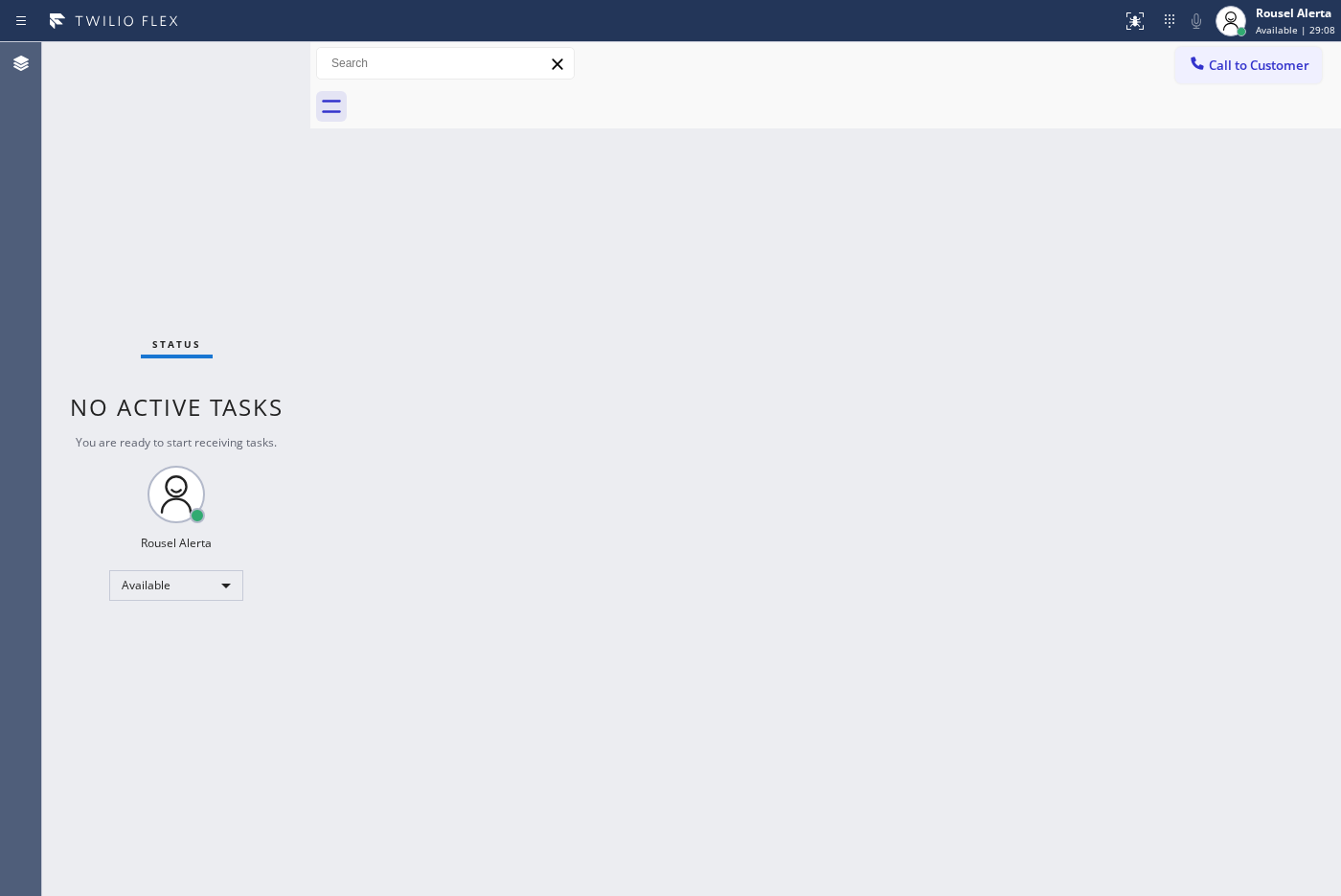
click at [221, 52] on div "Status No active tasks You are ready to start receiving tasks. Rousel Alerta Av…" at bounding box center [176, 468] width 269 height 853
click at [221, 49] on div "Status No active tasks You are ready to start receiving tasks. Rousel Alerta Av…" at bounding box center [176, 468] width 269 height 853
click at [203, 86] on div "Status No active tasks You are ready to start receiving tasks. Rousel Alerta Av…" at bounding box center [176, 468] width 269 height 853
click at [266, 91] on div "Status No active tasks You are ready to start receiving tasks. Rousel Alerta Av…" at bounding box center [176, 468] width 269 height 853
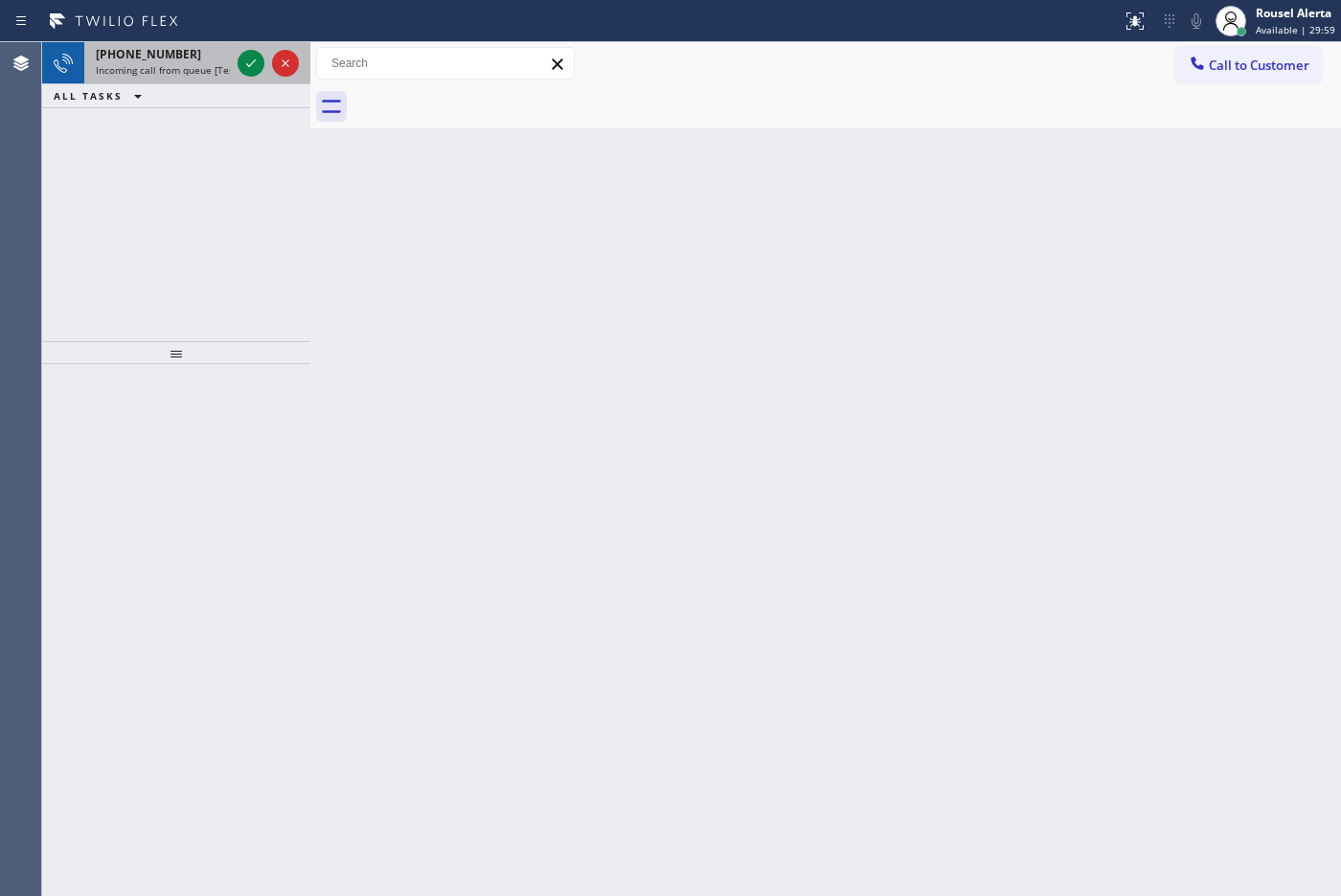
drag, startPoint x: 194, startPoint y: 67, endPoint x: 210, endPoint y: 65, distance: 16.1
click at [194, 67] on span "Incoming call from queue [Test] All" at bounding box center [176, 70] width 159 height 14
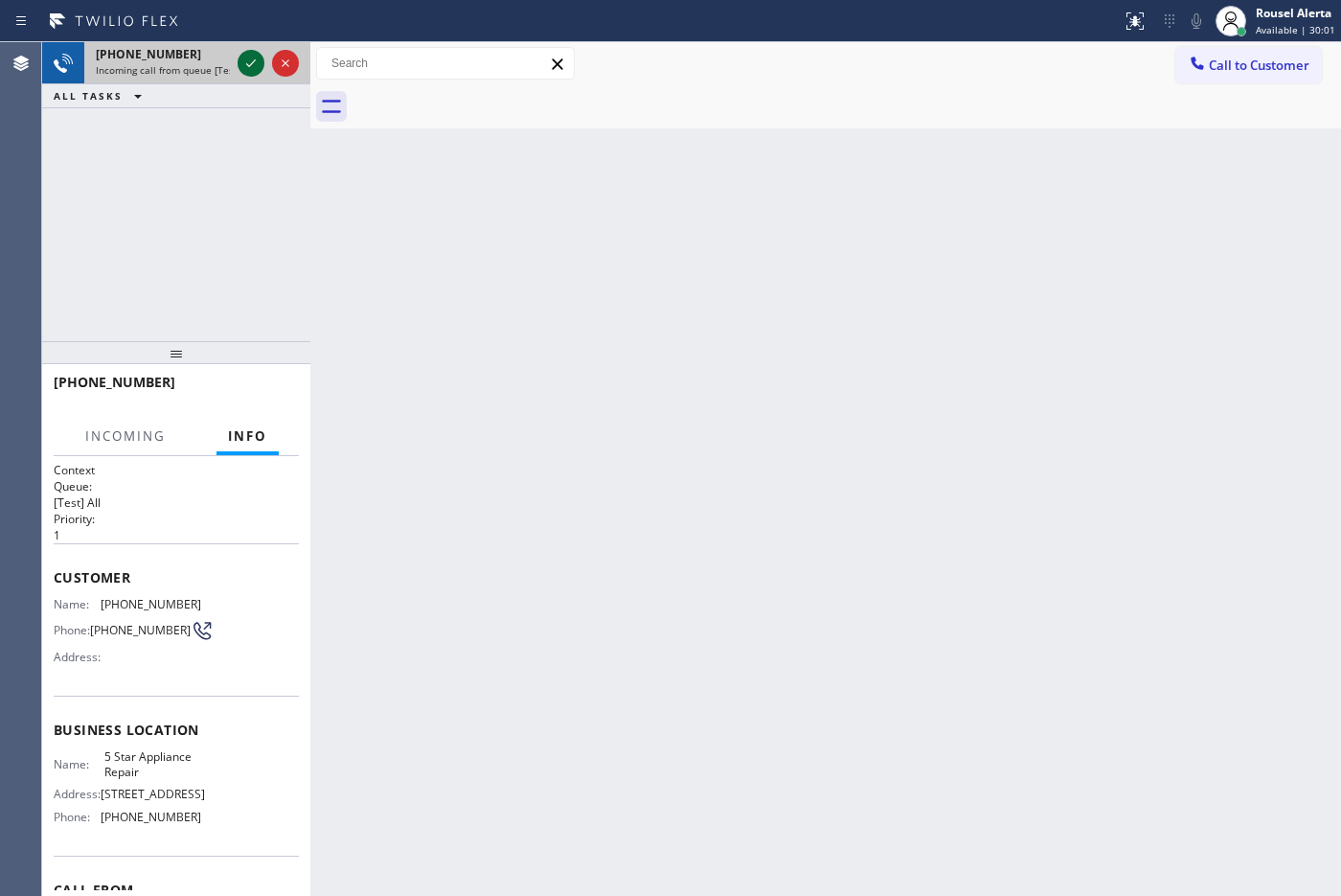
click at [252, 63] on icon at bounding box center [251, 63] width 10 height 8
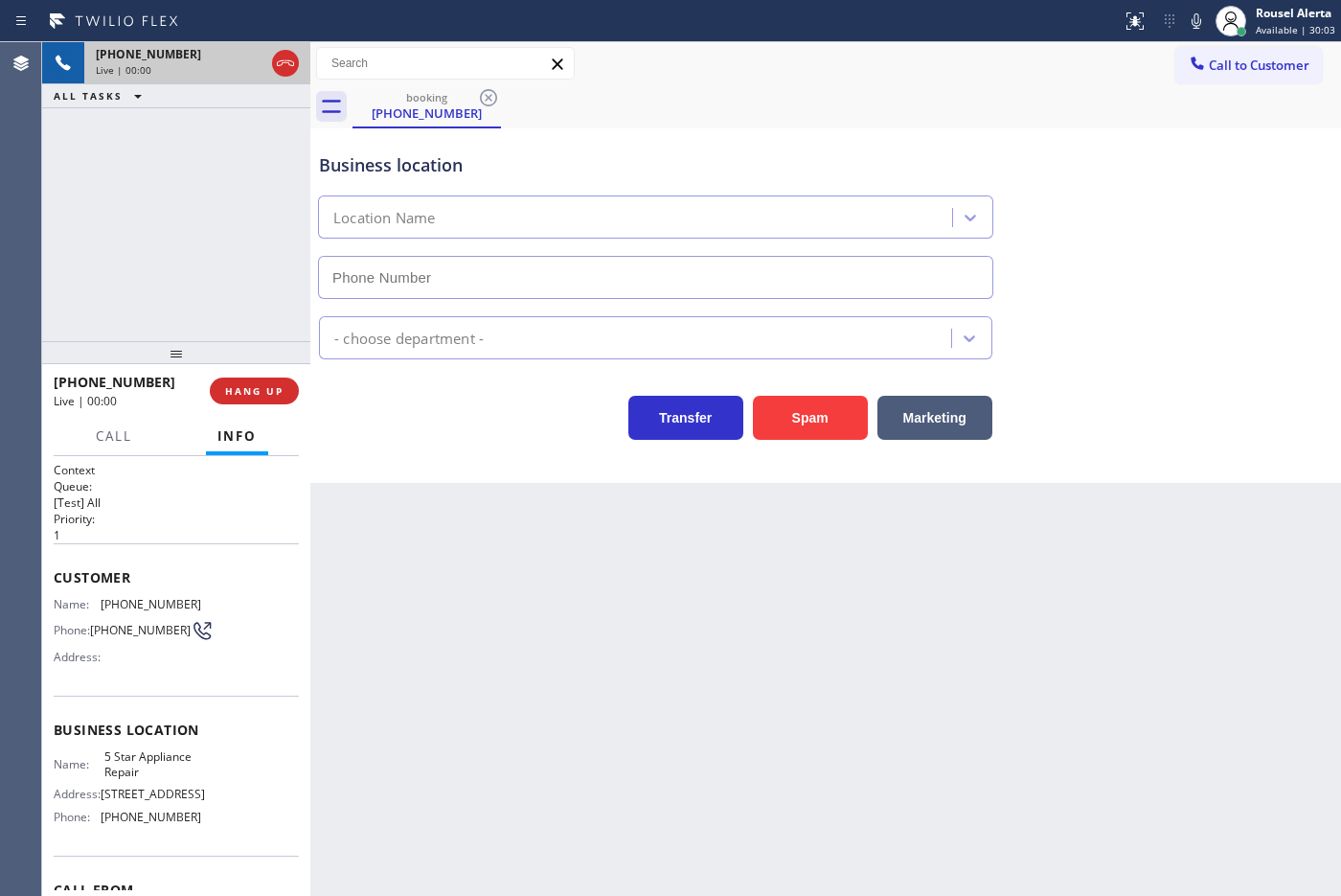
type input "[PHONE_NUMBER]"
drag, startPoint x: 335, startPoint y: 690, endPoint x: 337, endPoint y: 719, distance: 29.1
click at [337, 716] on div "Back to Dashboard Change Sender ID Customers Technicians Select a contact Outbo…" at bounding box center [825, 468] width 1031 height 853
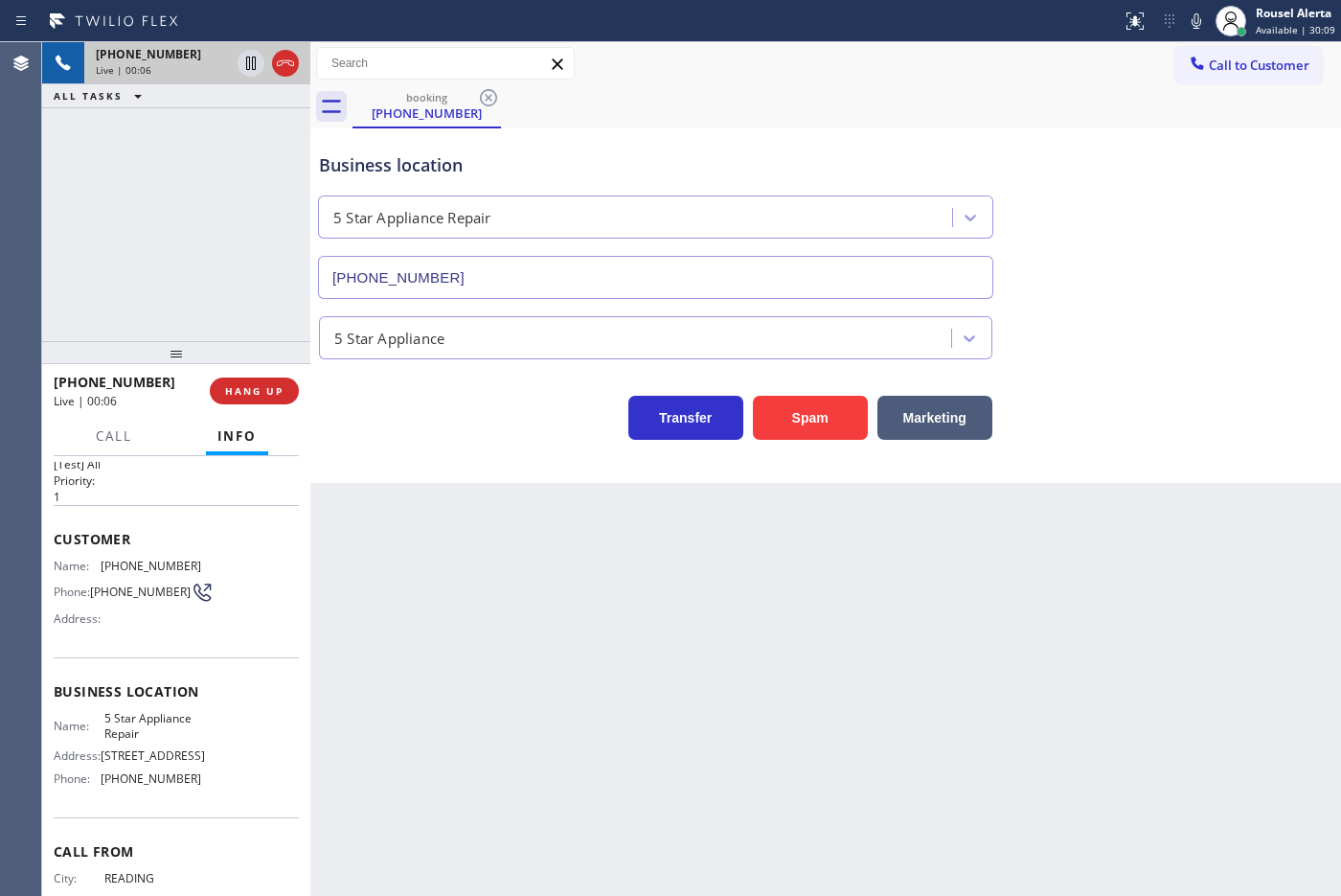
scroll to position [26, 0]
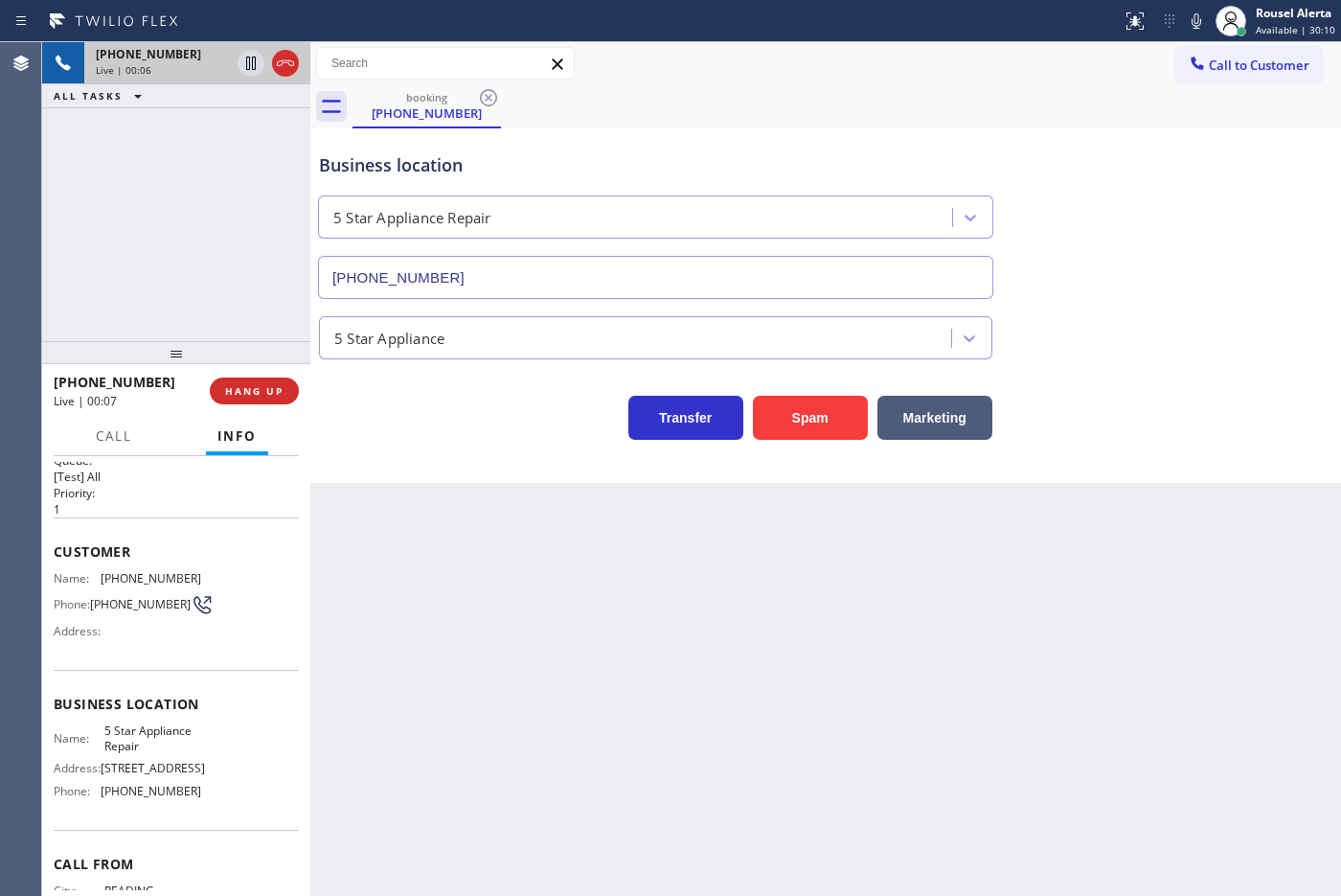
click at [399, 566] on div "Back to Dashboard Change Sender ID Customers Technicians Select a contact Outbo…" at bounding box center [825, 468] width 1031 height 853
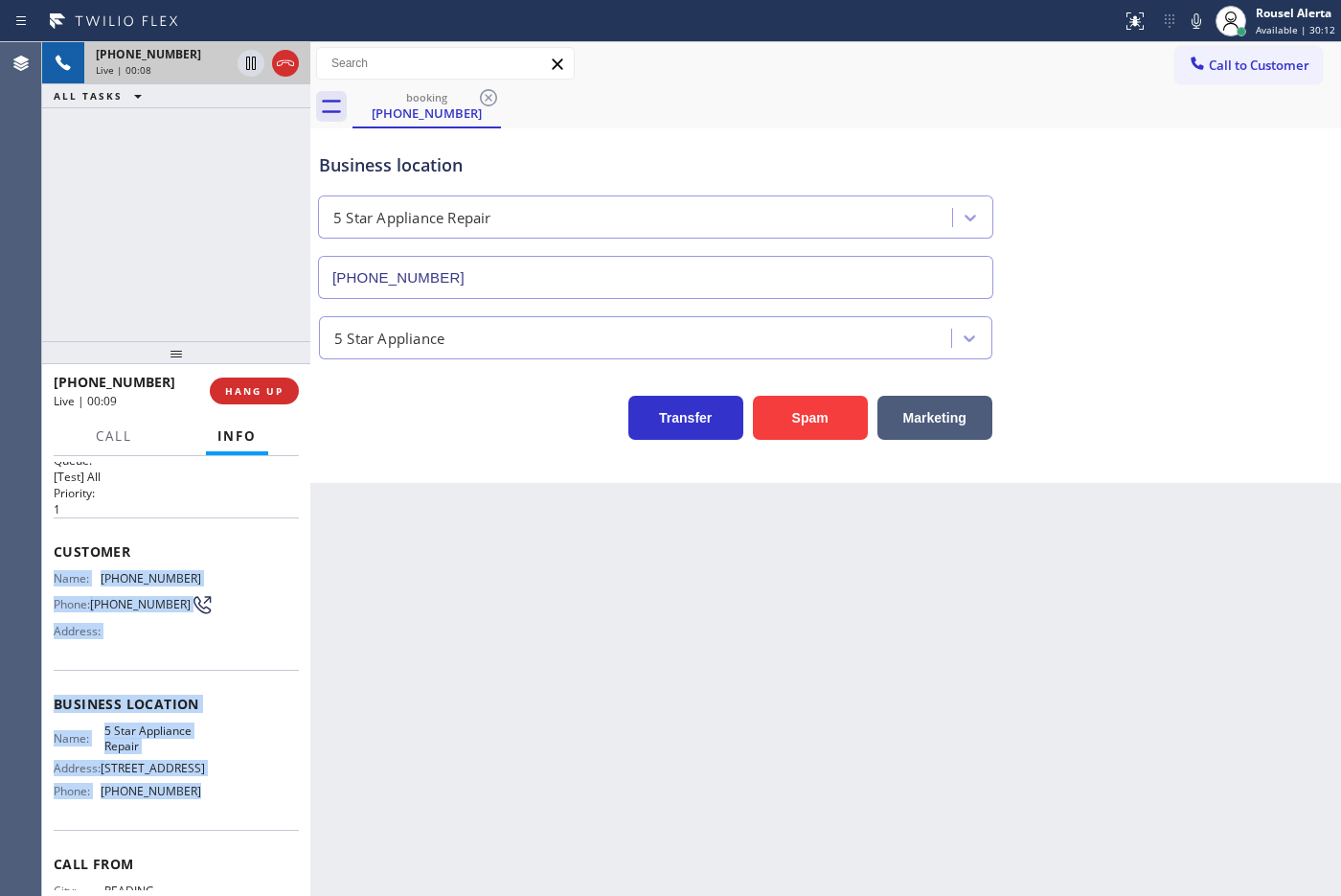
drag, startPoint x: 54, startPoint y: 575, endPoint x: 203, endPoint y: 792, distance: 263.2
click at [203, 716] on div "Context Queue: [Test] All Priority: 1 Customer Name: [PHONE_NUMBER] Phone: [PHO…" at bounding box center [176, 705] width 245 height 539
copy div "Name: [PHONE_NUMBER] Phone: [PHONE_NUMBER] Address: Business location Name: 5 S…"
click at [244, 60] on icon at bounding box center [251, 63] width 23 height 23
click at [1071, 22] on icon at bounding box center [1197, 21] width 23 height 23
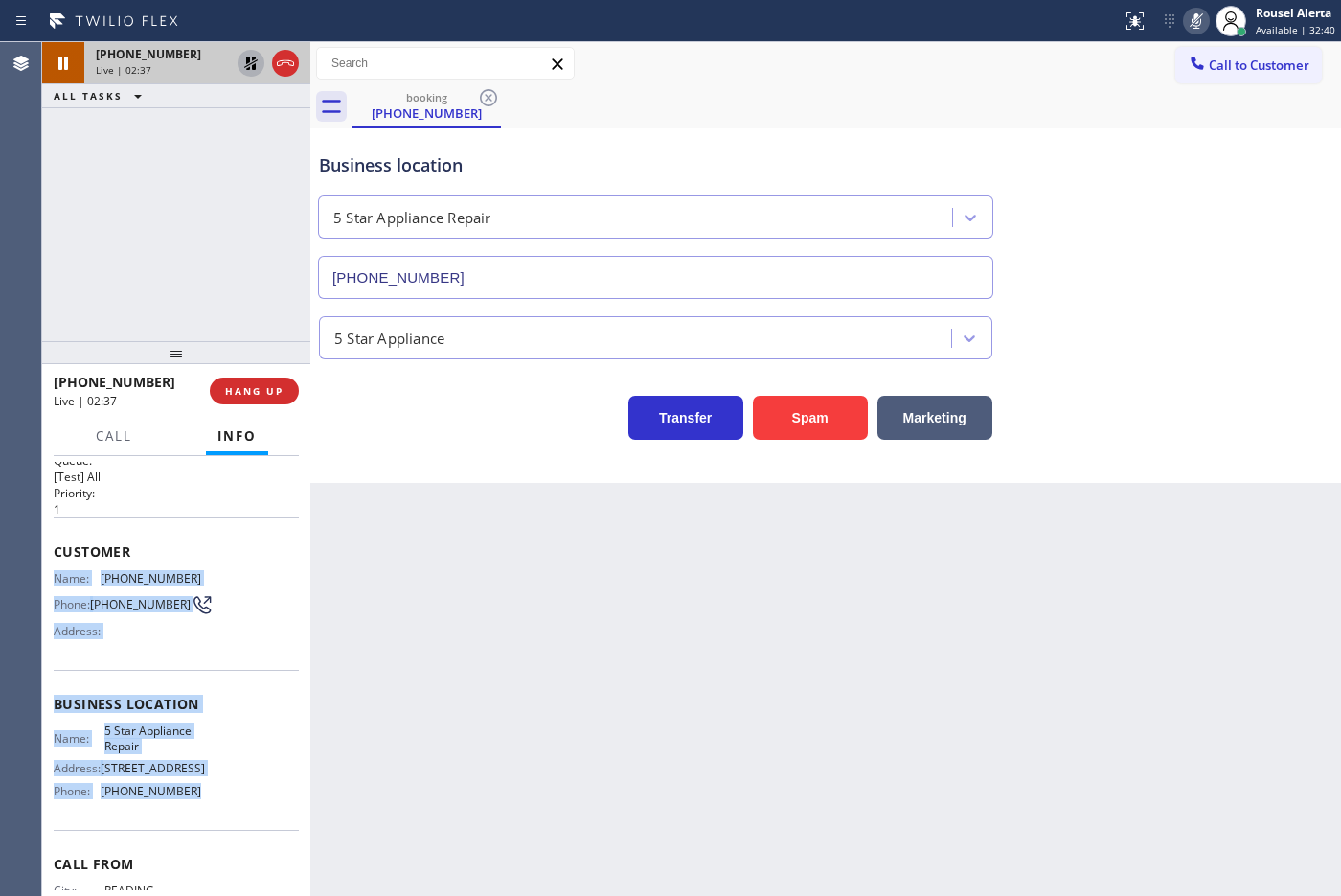
drag, startPoint x: 246, startPoint y: 65, endPoint x: 262, endPoint y: 63, distance: 16.1
click at [246, 65] on icon at bounding box center [251, 63] width 14 height 14
click at [1071, 20] on icon at bounding box center [1197, 21] width 10 height 16
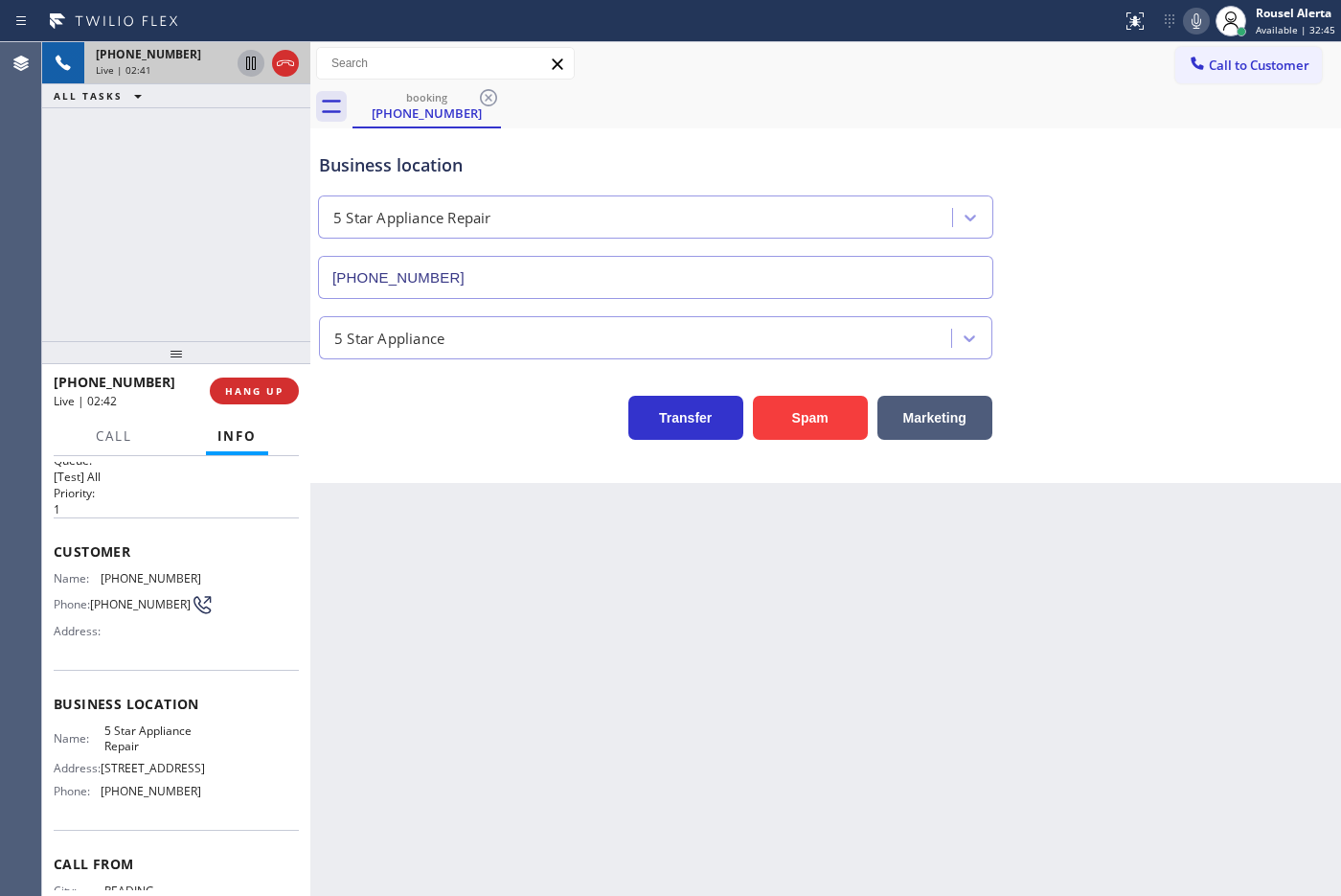
drag, startPoint x: 177, startPoint y: 144, endPoint x: 185, endPoint y: 163, distance: 20.6
click at [177, 144] on div "[PHONE_NUMBER] Live | 02:41 ALL TASKS ALL TASKS ACTIVE TASKS TASKS IN WRAP UP" at bounding box center [176, 191] width 269 height 299
click at [487, 691] on div "Back to Dashboard Change Sender ID Customers Technicians Select a contact Outbo…" at bounding box center [825, 468] width 1031 height 853
click at [141, 571] on span "[PHONE_NUMBER]" at bounding box center [151, 578] width 101 height 15
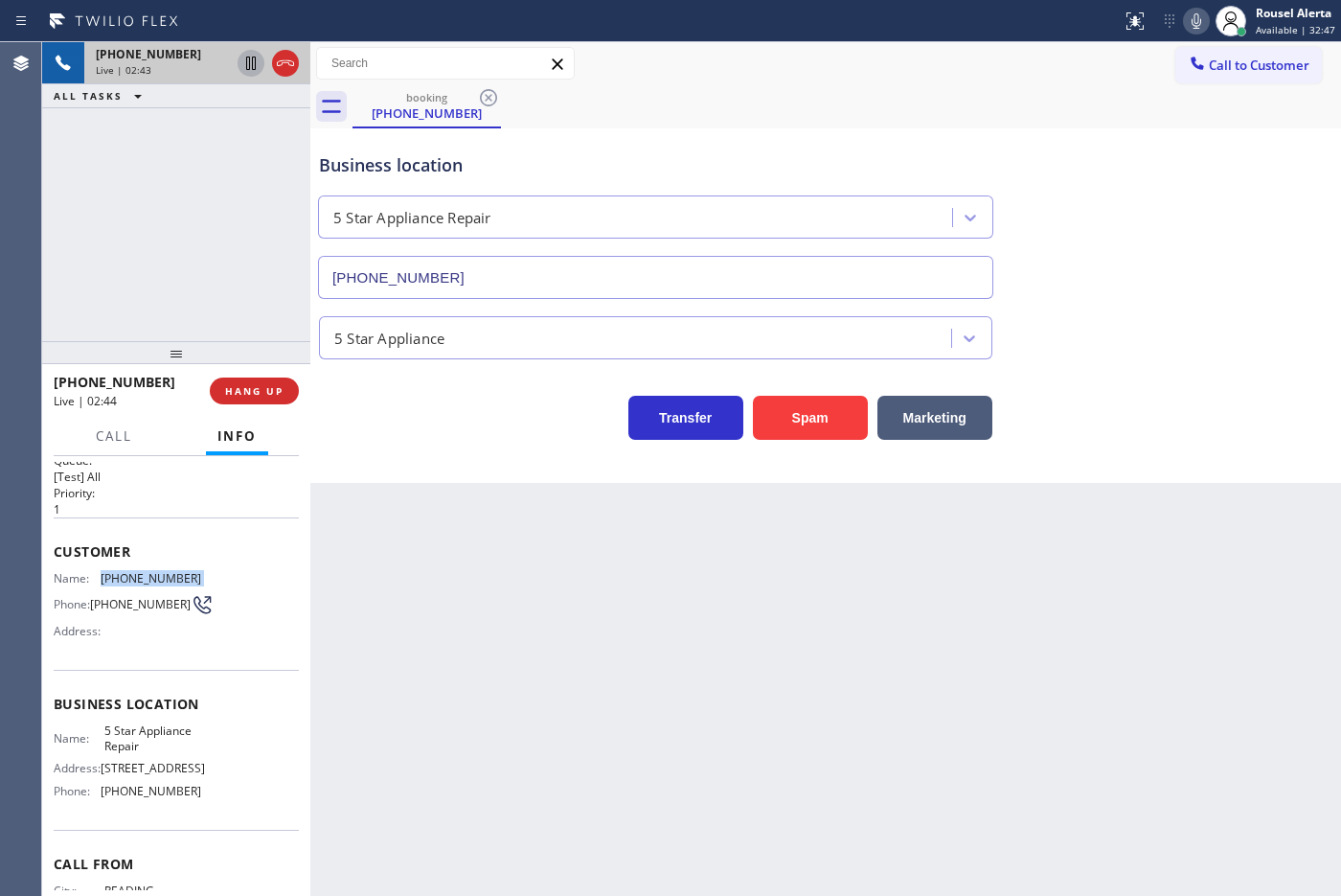
click at [141, 571] on span "[PHONE_NUMBER]" at bounding box center [151, 578] width 101 height 15
copy span "[PHONE_NUMBER]"
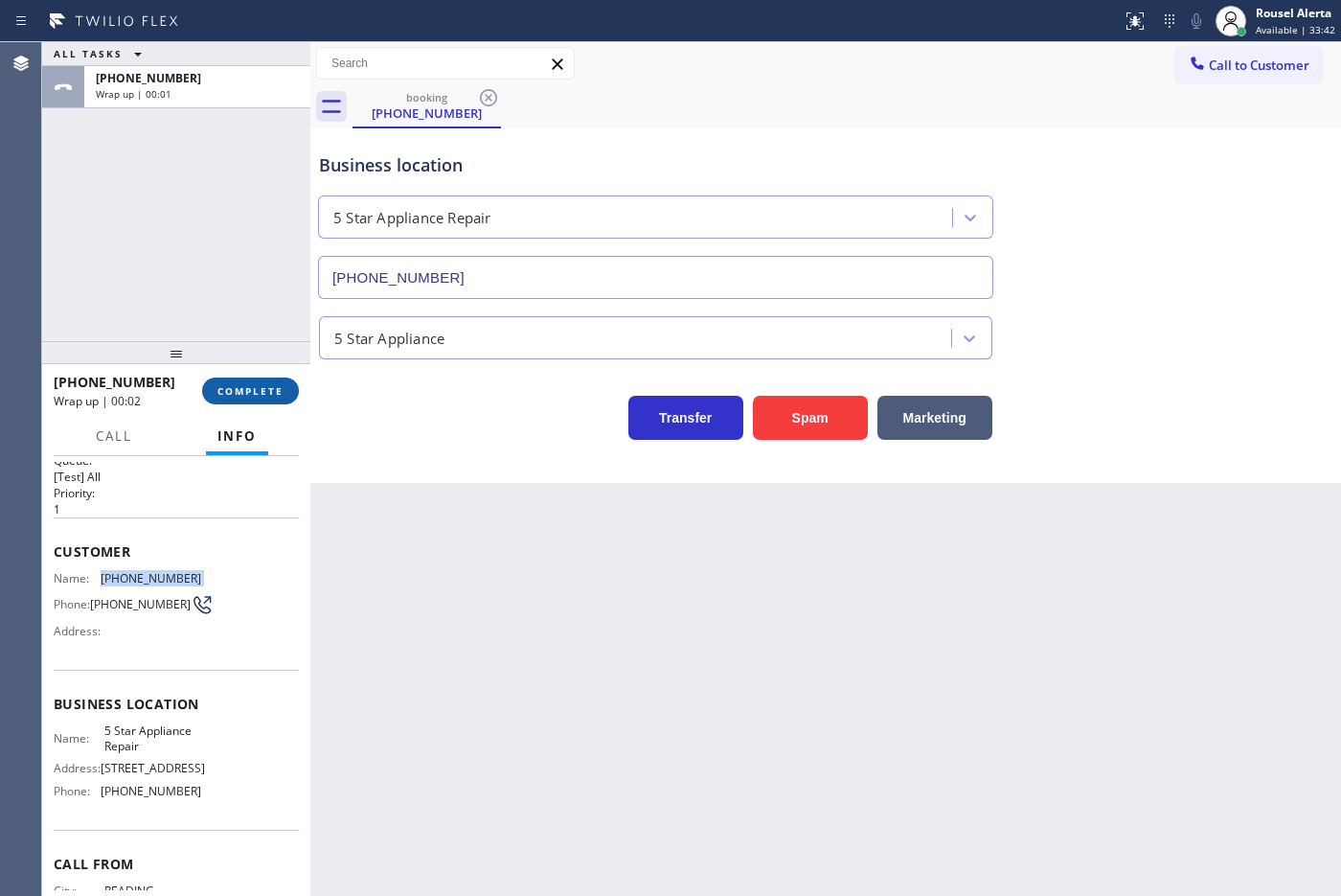
click at [254, 384] on span "COMPLETE" at bounding box center [250, 391] width 66 height 14
drag, startPoint x: 517, startPoint y: 681, endPoint x: 389, endPoint y: 573, distance: 167.5
click at [517, 680] on div "Back to Dashboard Change Sender ID Customers Technicians Select a contact Outbo…" at bounding box center [825, 468] width 1031 height 853
click at [203, 261] on div "ALL TASKS ALL TASKS ACTIVE TASKS TASKS IN WRAP UP [PHONE_NUMBER] Wrap up | 00:06" at bounding box center [176, 191] width 269 height 299
click at [239, 398] on button "COMPLETE" at bounding box center [250, 391] width 97 height 27
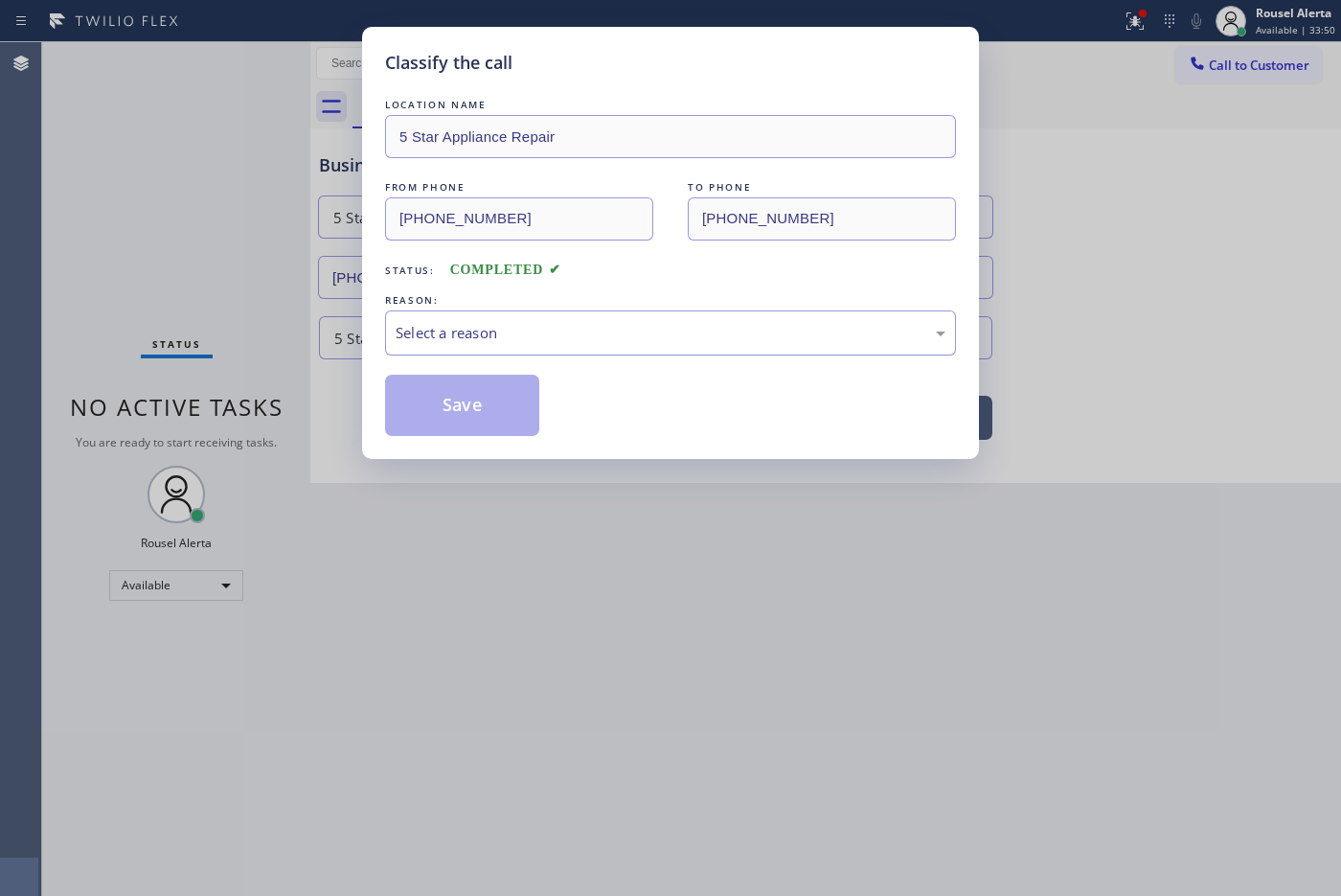
click at [554, 333] on div "Select a reason" at bounding box center [670, 333] width 550 height 22
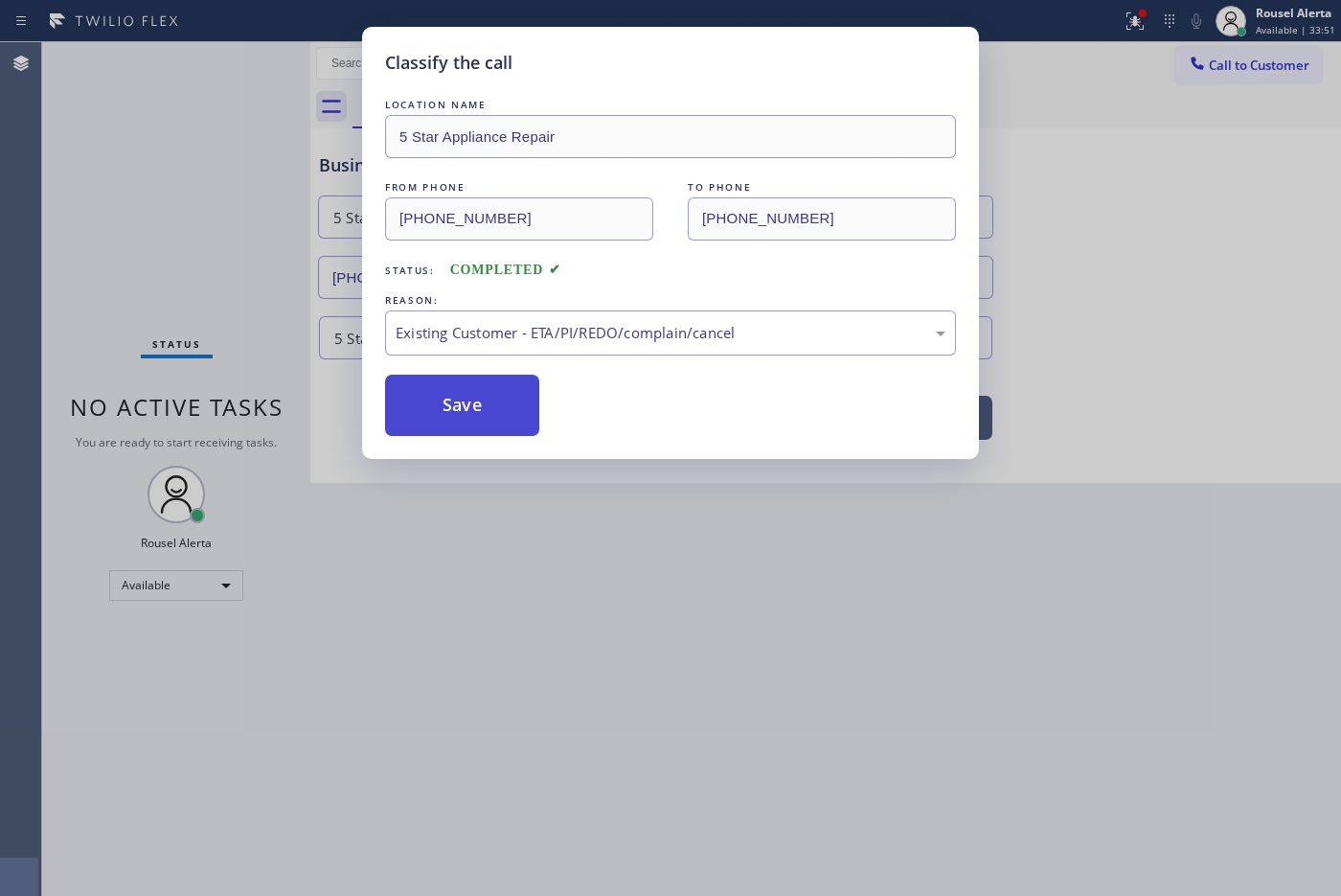
click at [527, 417] on button "Save" at bounding box center [462, 404] width 154 height 61
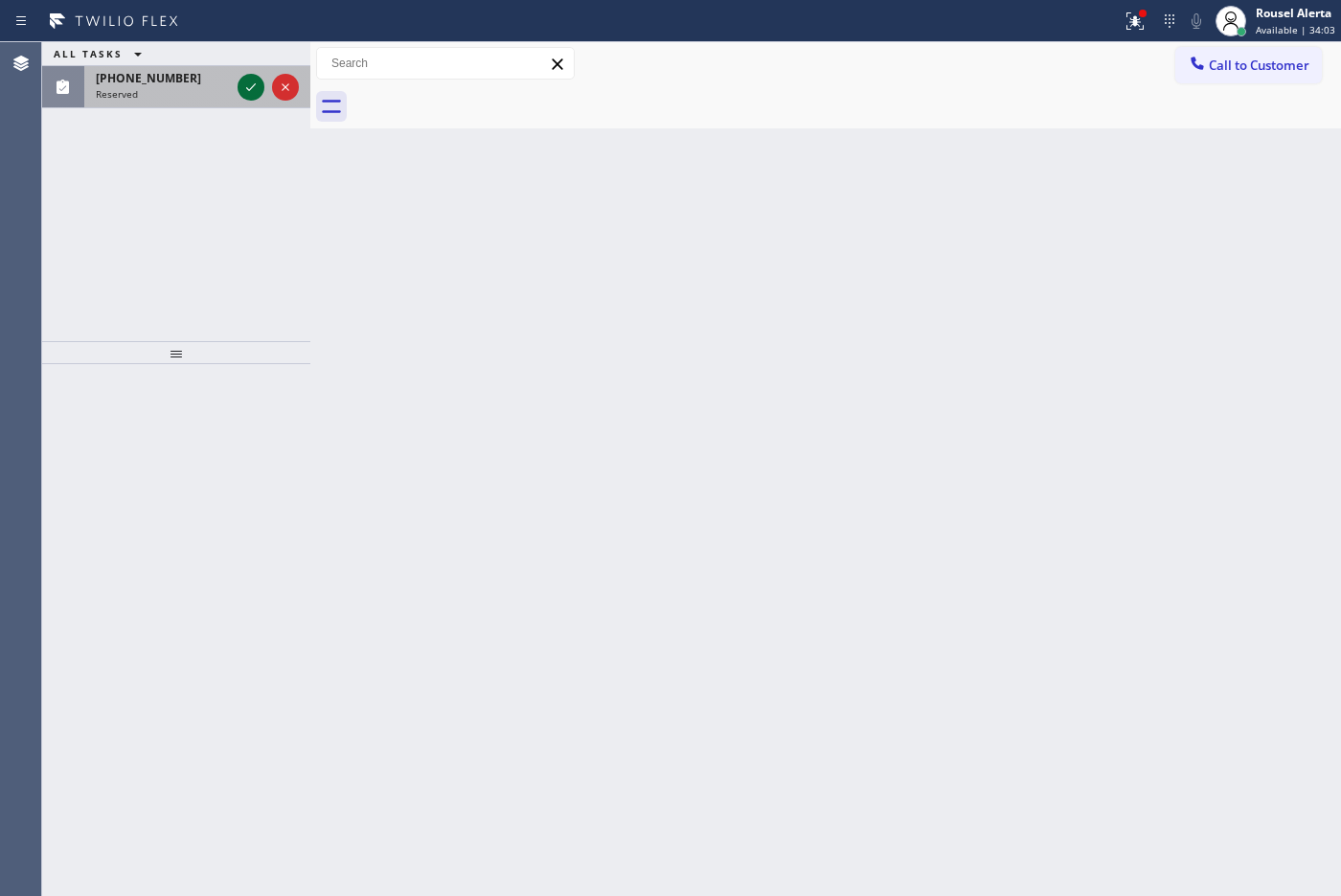
click at [241, 79] on icon at bounding box center [251, 87] width 23 height 23
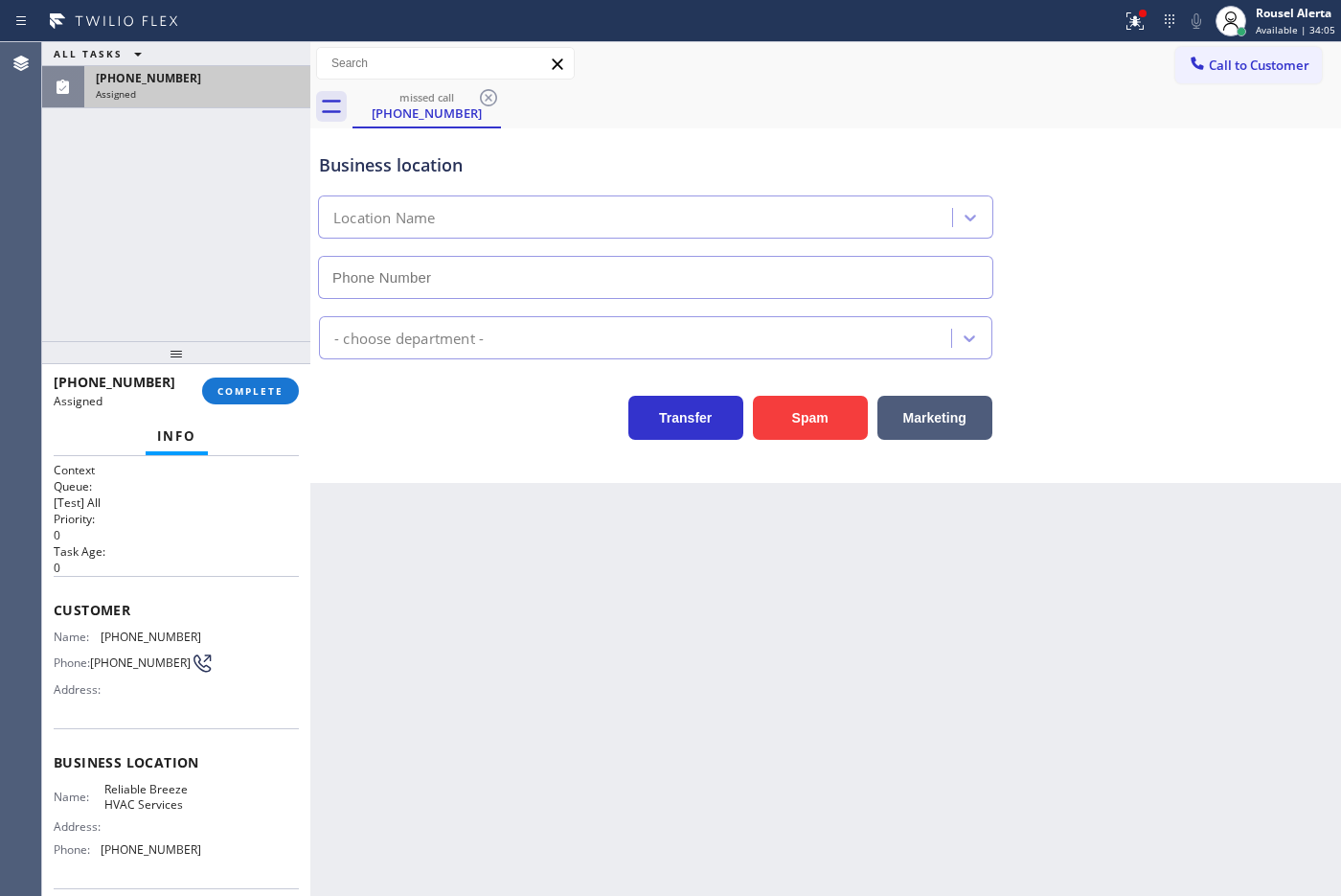
type input "[PHONE_NUMBER]"
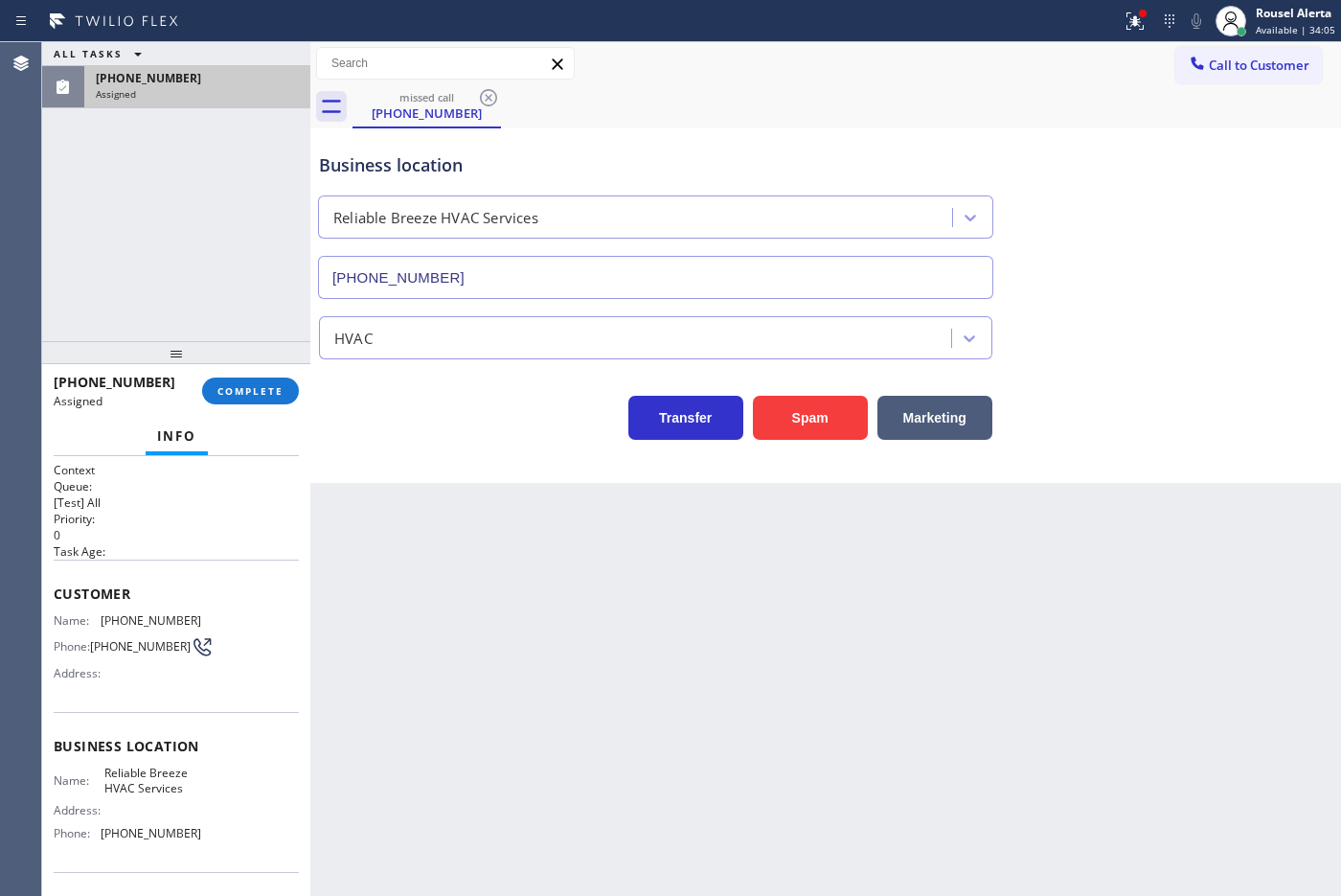
click at [57, 620] on span "Name:" at bounding box center [77, 620] width 47 height 15
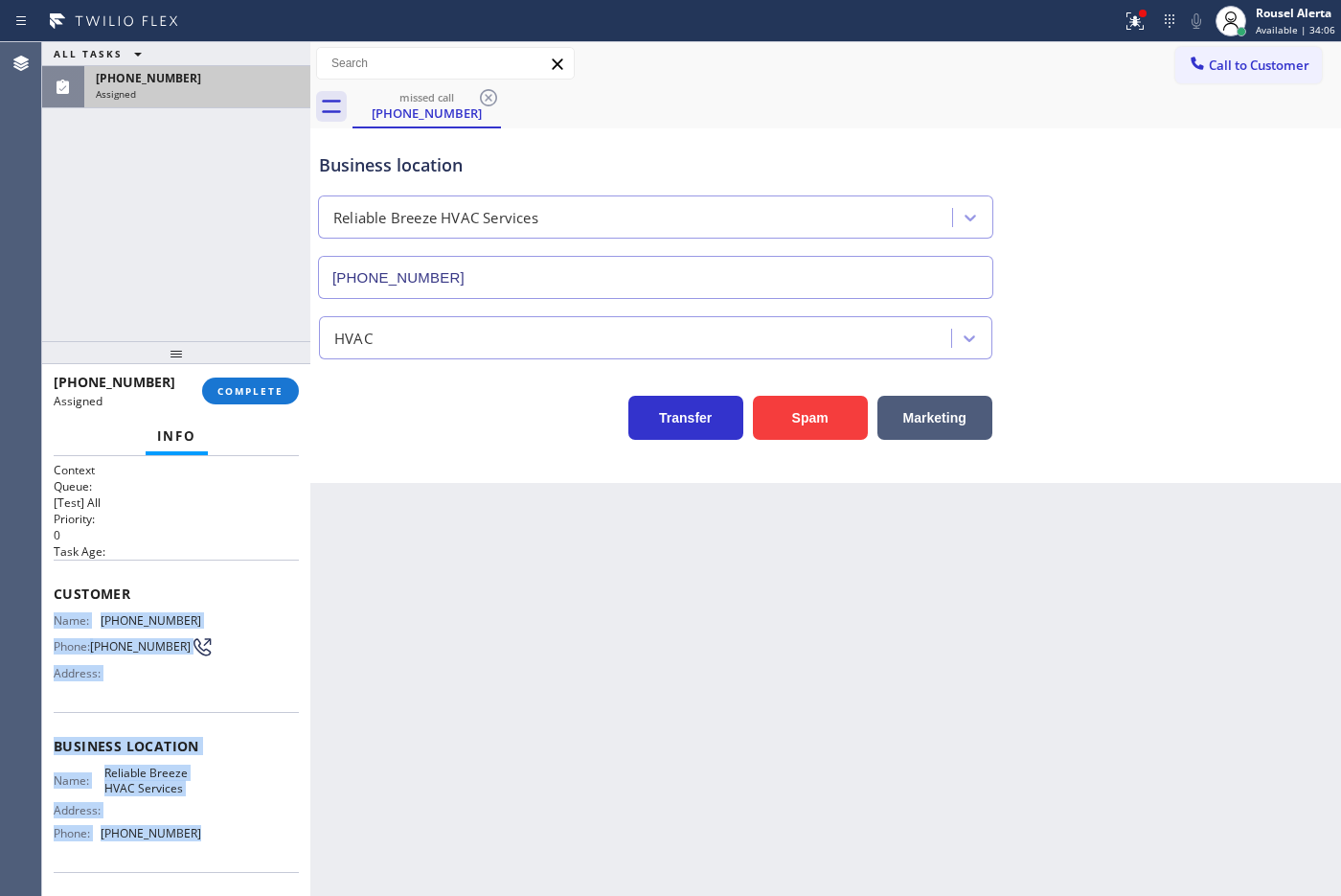
drag, startPoint x: 50, startPoint y: 620, endPoint x: 202, endPoint y: 829, distance: 258.4
click at [202, 716] on div "Context Queue: [Test] All Priority: 0 Task Age: Customer Name: [PHONE_NUMBER] P…" at bounding box center [176, 676] width 269 height 440
copy div "Name: [PHONE_NUMBER] Phone: [PHONE_NUMBER] Address: Business location Name: Rel…"
drag, startPoint x: 183, startPoint y: 83, endPoint x: 189, endPoint y: 124, distance: 41.4
click at [182, 82] on div "[PHONE_NUMBER]" at bounding box center [197, 78] width 203 height 16
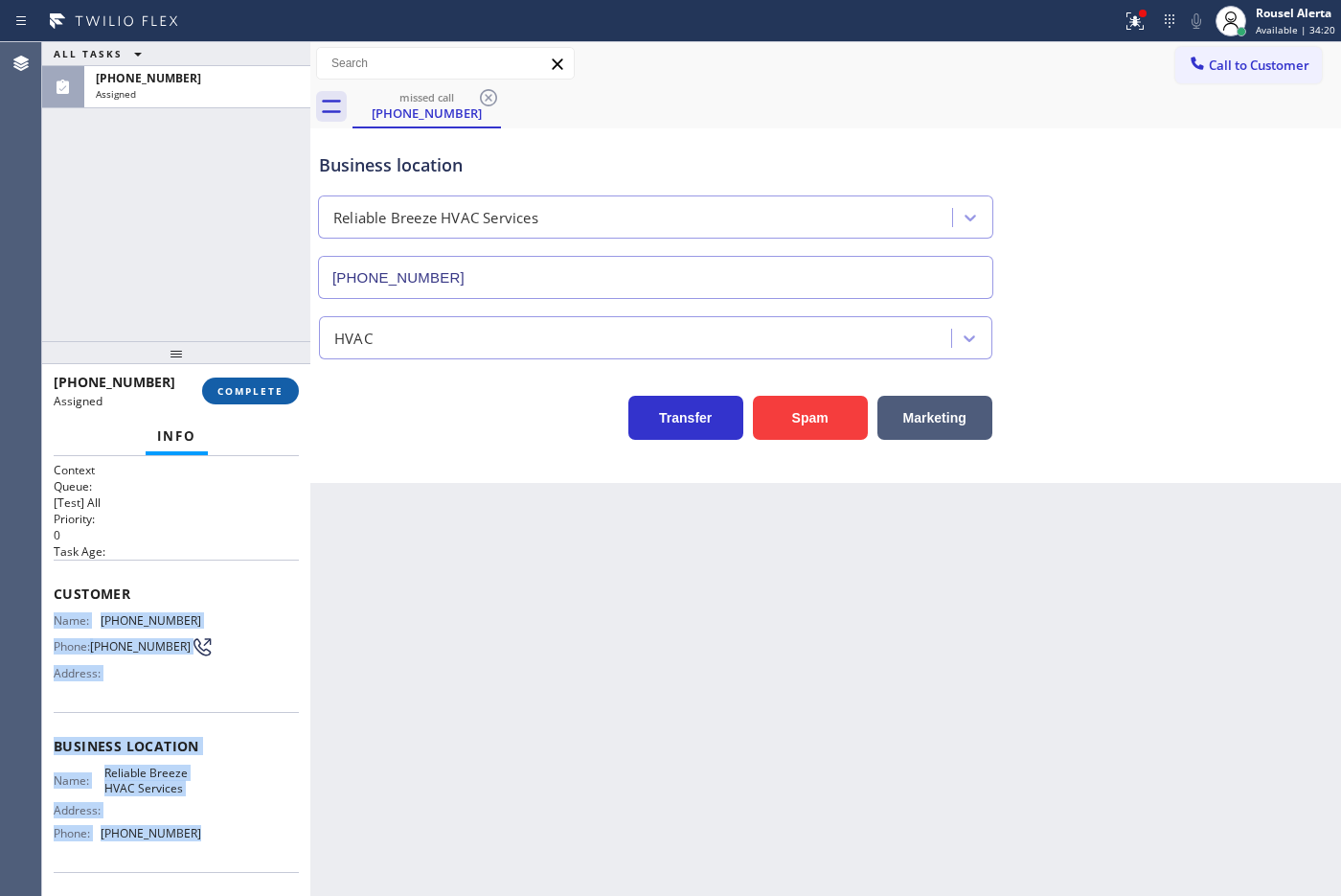
click at [251, 385] on span "COMPLETE" at bounding box center [250, 391] width 66 height 14
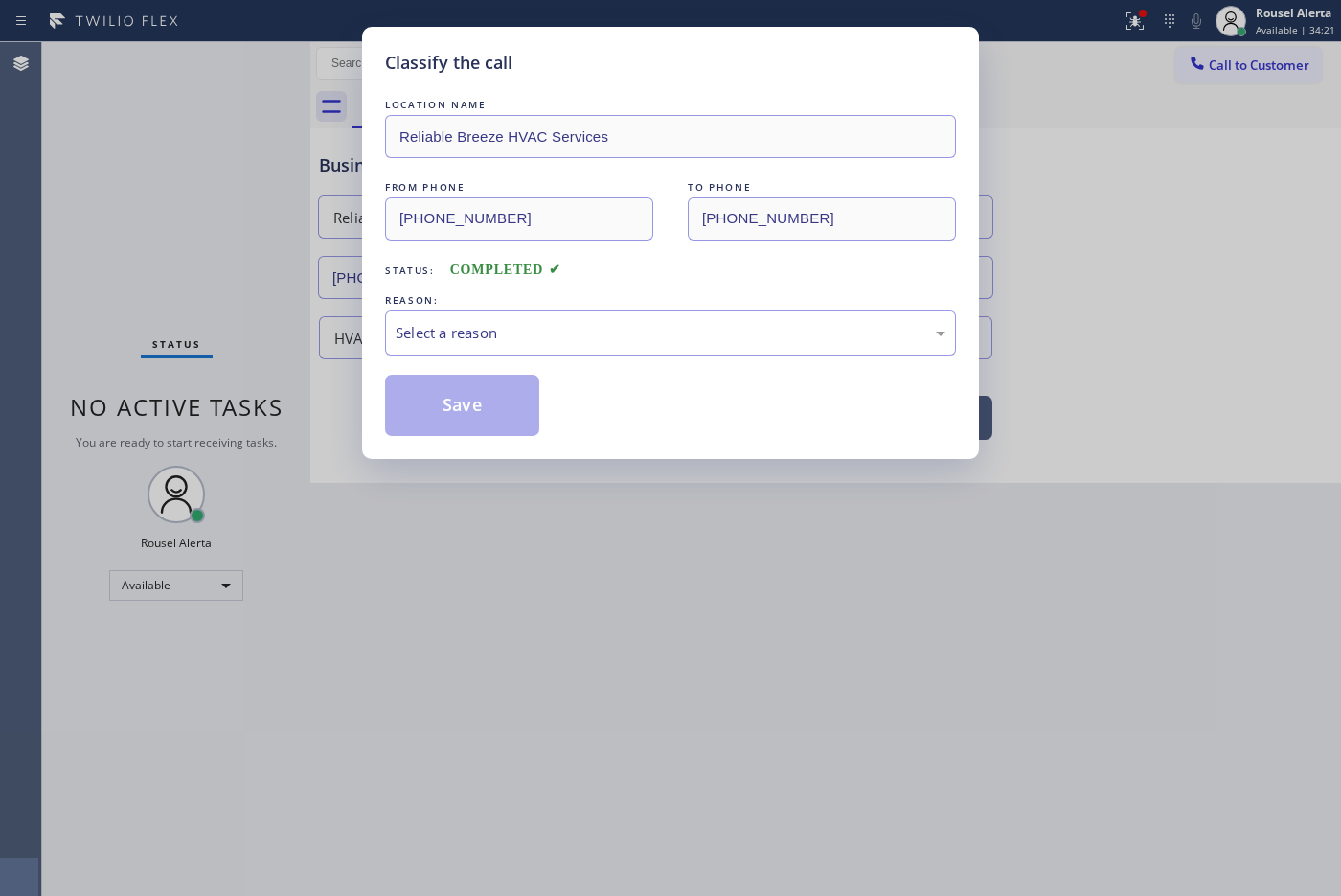
click at [433, 344] on div "Select a reason" at bounding box center [670, 333] width 550 height 22
click at [471, 415] on button "Save" at bounding box center [462, 404] width 154 height 61
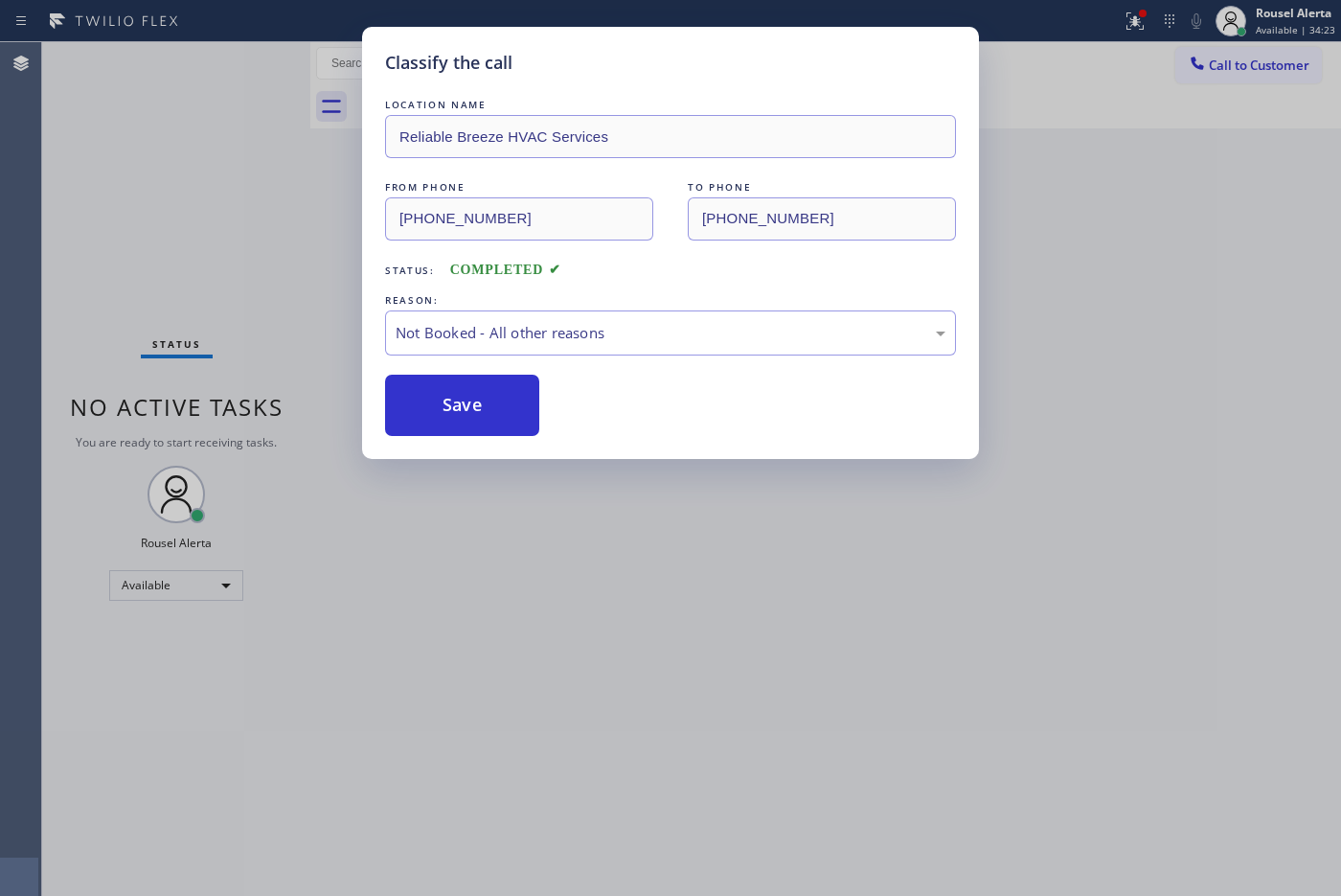
click at [500, 533] on div "Classify the call LOCATION NAME Reliable Breeze HVAC Services FROM PHONE [PHONE…" at bounding box center [670, 448] width 1341 height 896
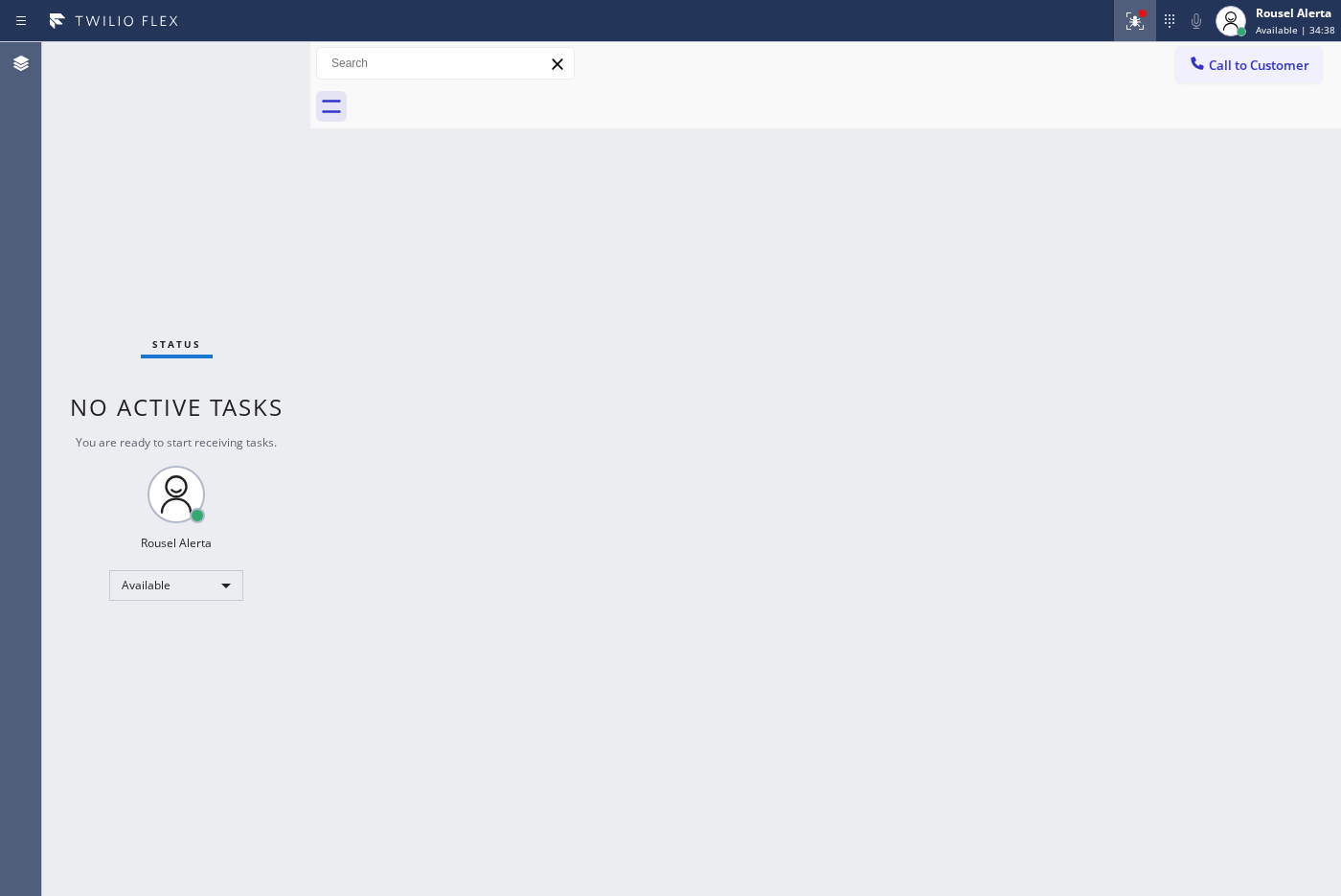
click at [1071, 19] on icon at bounding box center [1135, 21] width 17 height 17
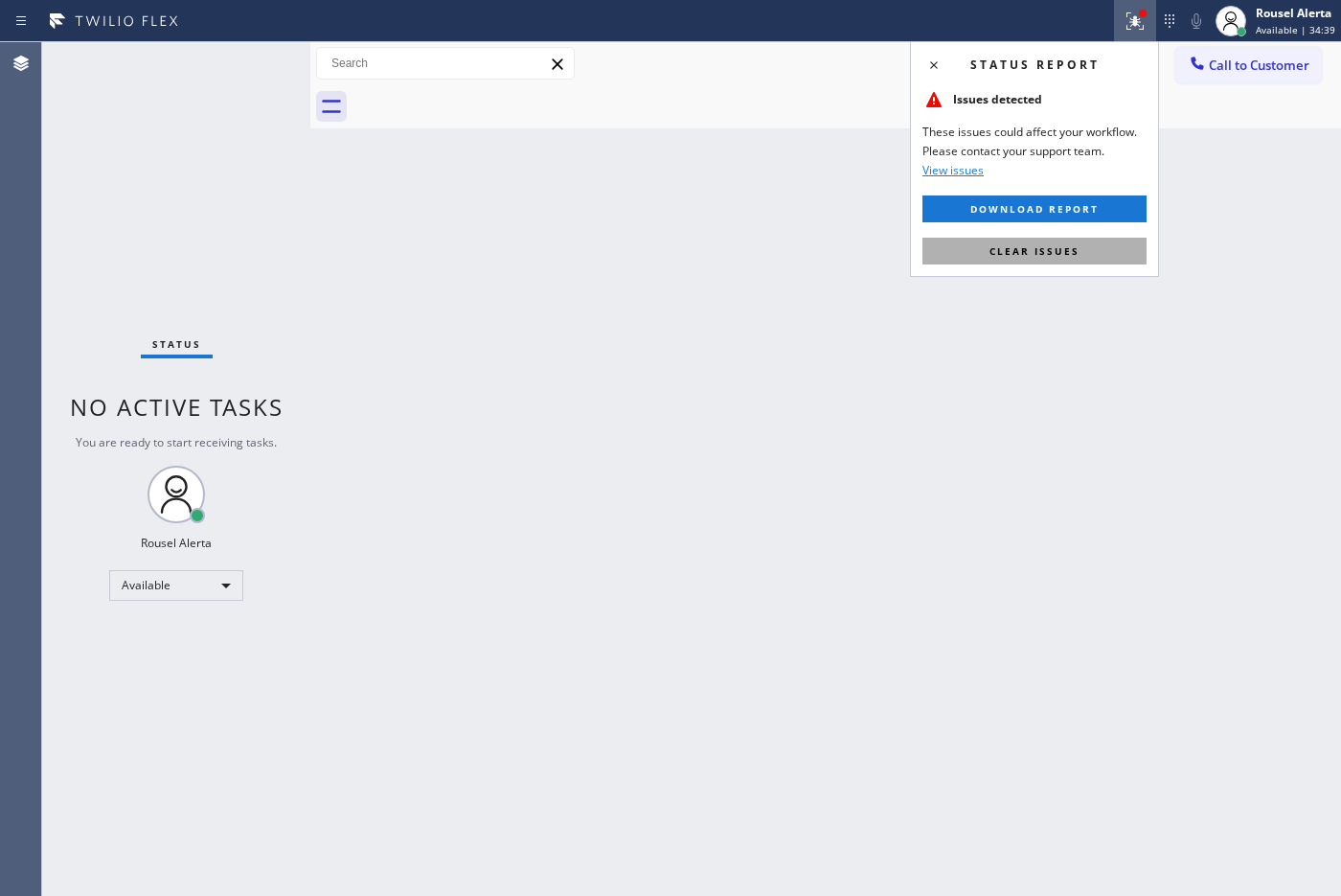
click at [1064, 247] on span "Clear issues" at bounding box center [1034, 251] width 90 height 14
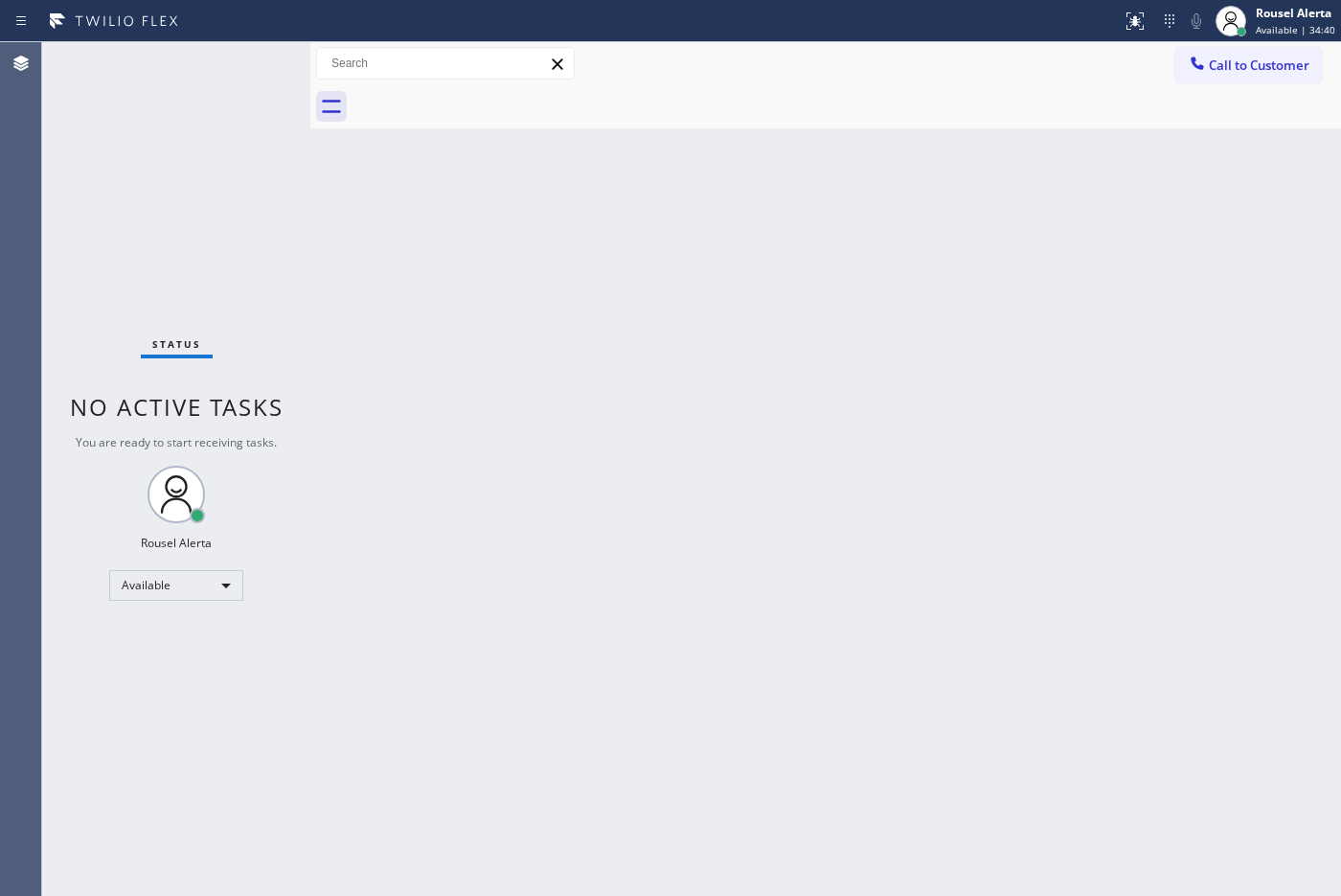
click at [1071, 436] on div "Back to Dashboard Change Sender ID Customers Technicians Select a contact Outbo…" at bounding box center [825, 468] width 1031 height 853
click at [199, 93] on div "Status No active tasks You are ready to start receiving tasks. Rousel Alerta Av…" at bounding box center [176, 468] width 269 height 853
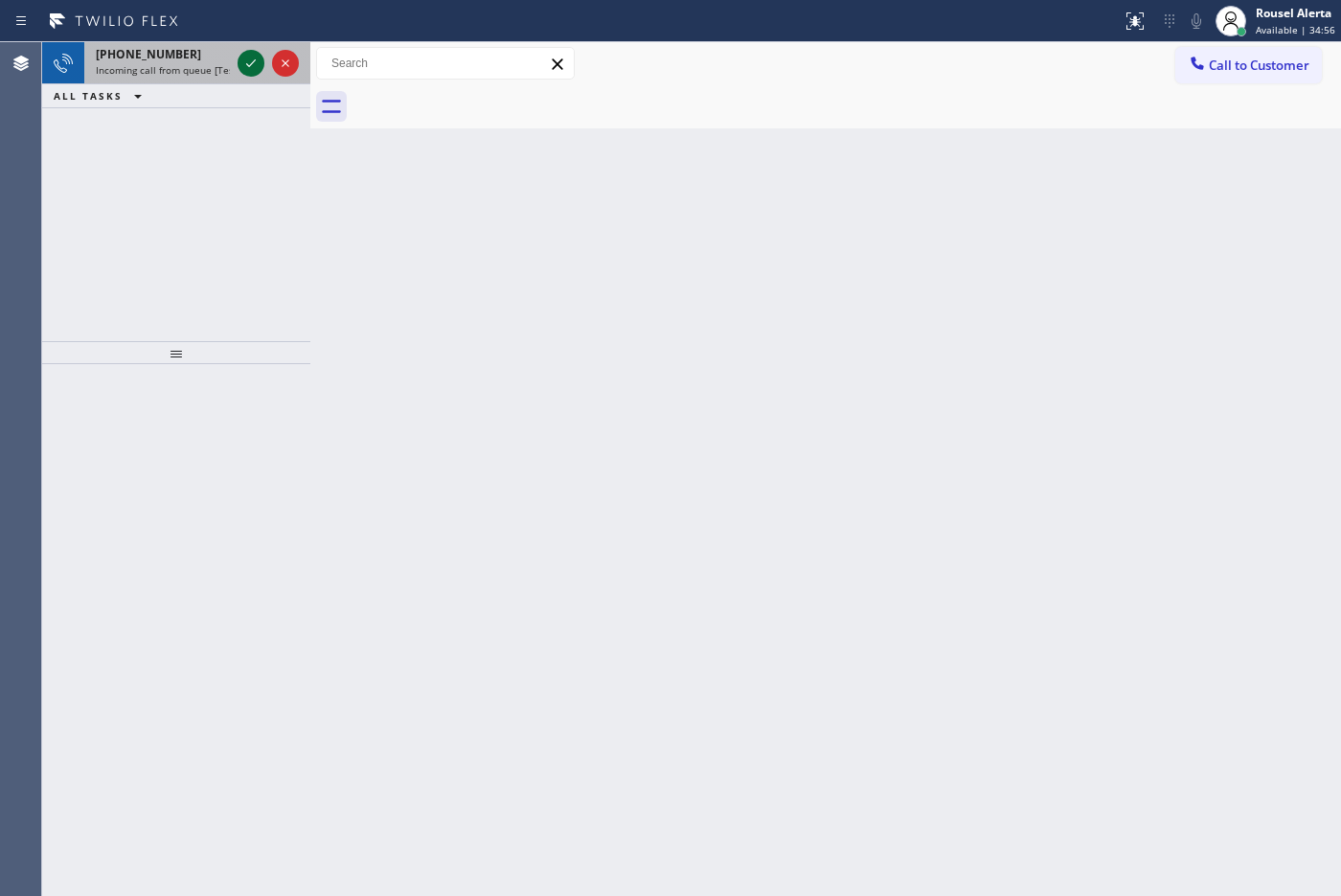
click at [241, 60] on icon at bounding box center [251, 63] width 23 height 23
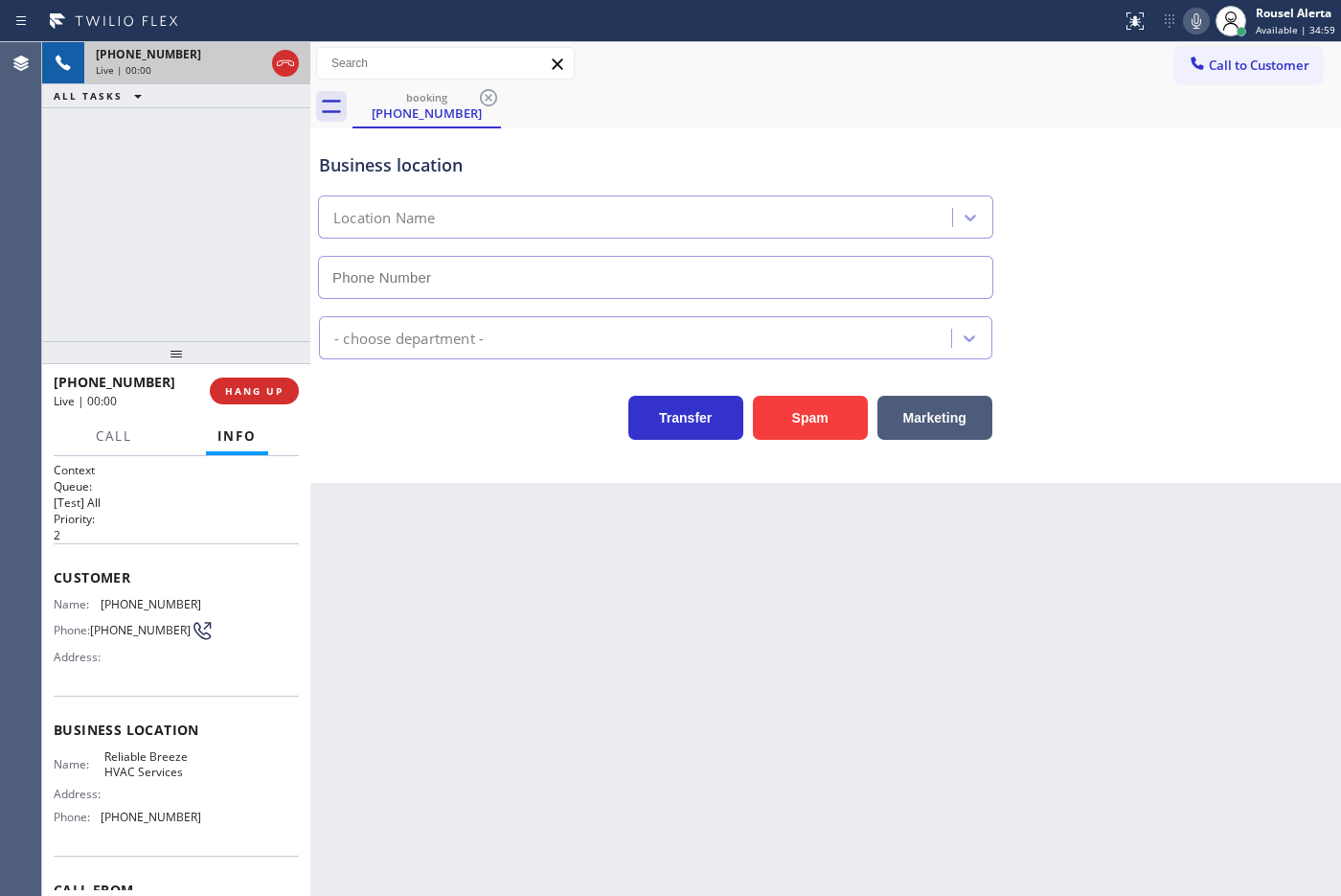
type input "[PHONE_NUMBER]"
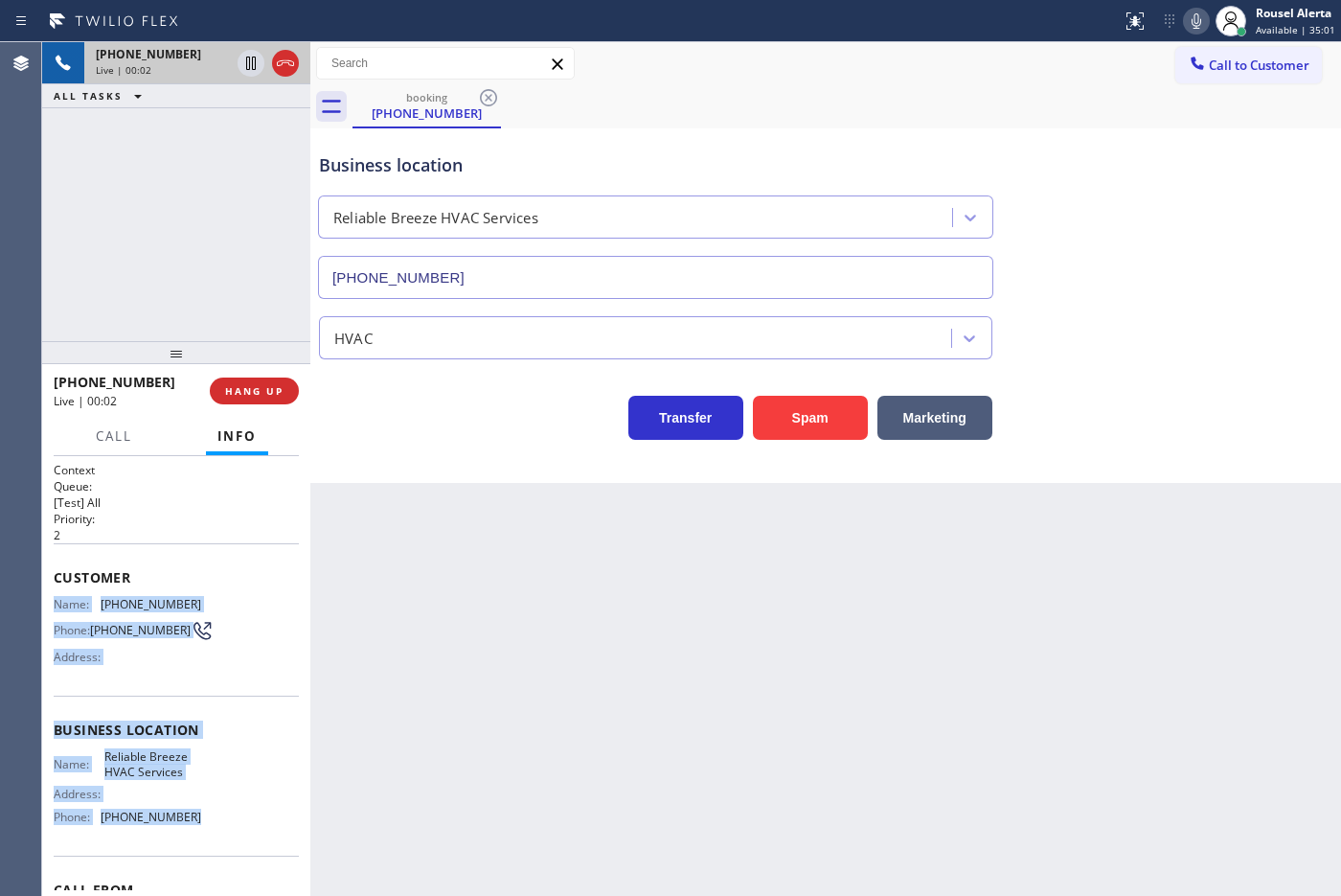
drag, startPoint x: 53, startPoint y: 599, endPoint x: 206, endPoint y: 848, distance: 292.2
click at [206, 716] on div "Context Queue: [Test] All Priority: 2 Customer Name: [PHONE_NUMBER] Phone: [PHO…" at bounding box center [176, 731] width 245 height 539
copy div "Name: [PHONE_NUMBER] Phone: [PHONE_NUMBER] Address: Business location Name: Rel…"
click at [278, 391] on span "HANG UP" at bounding box center [254, 391] width 58 height 14
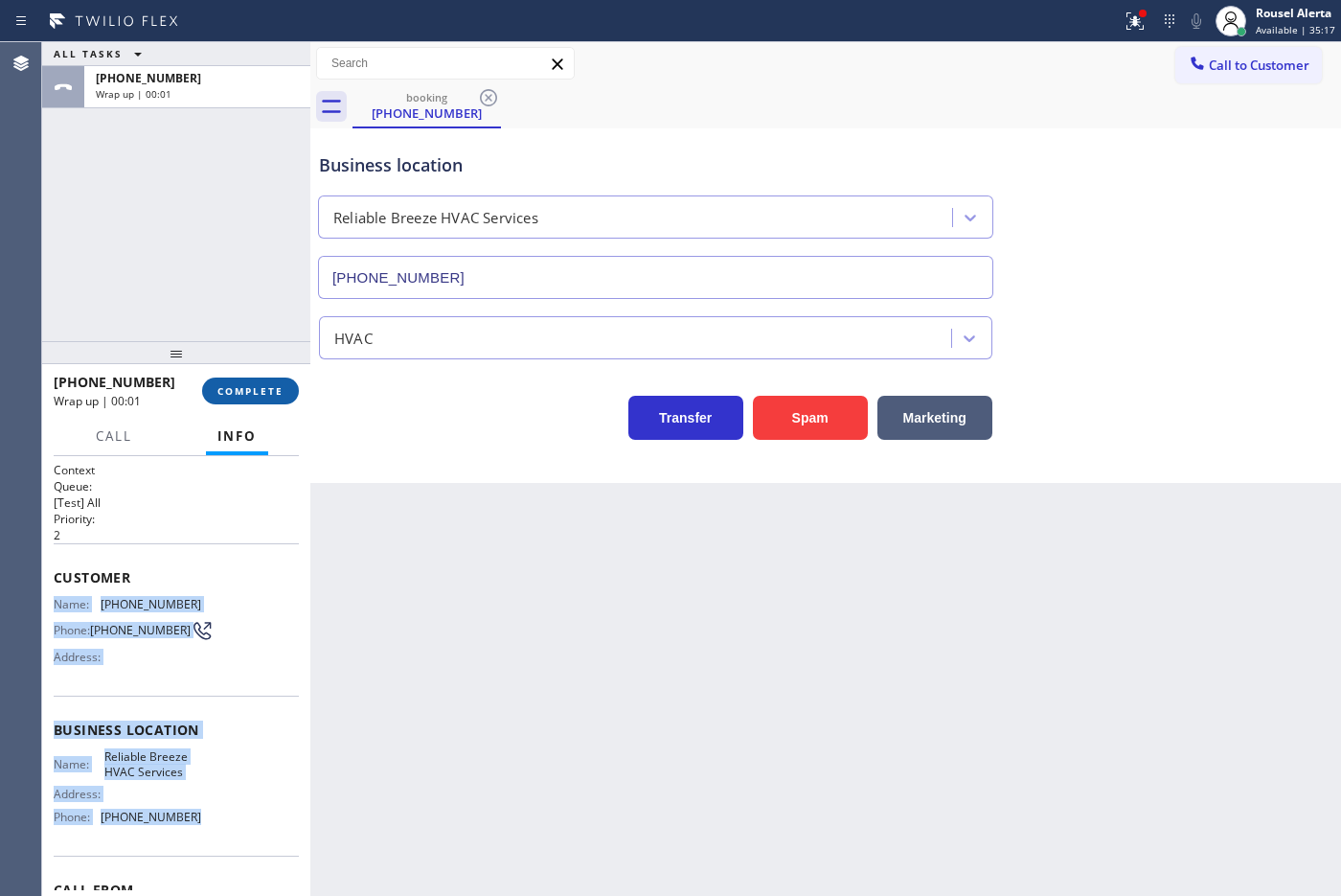
click at [273, 391] on span "COMPLETE" at bounding box center [250, 391] width 66 height 14
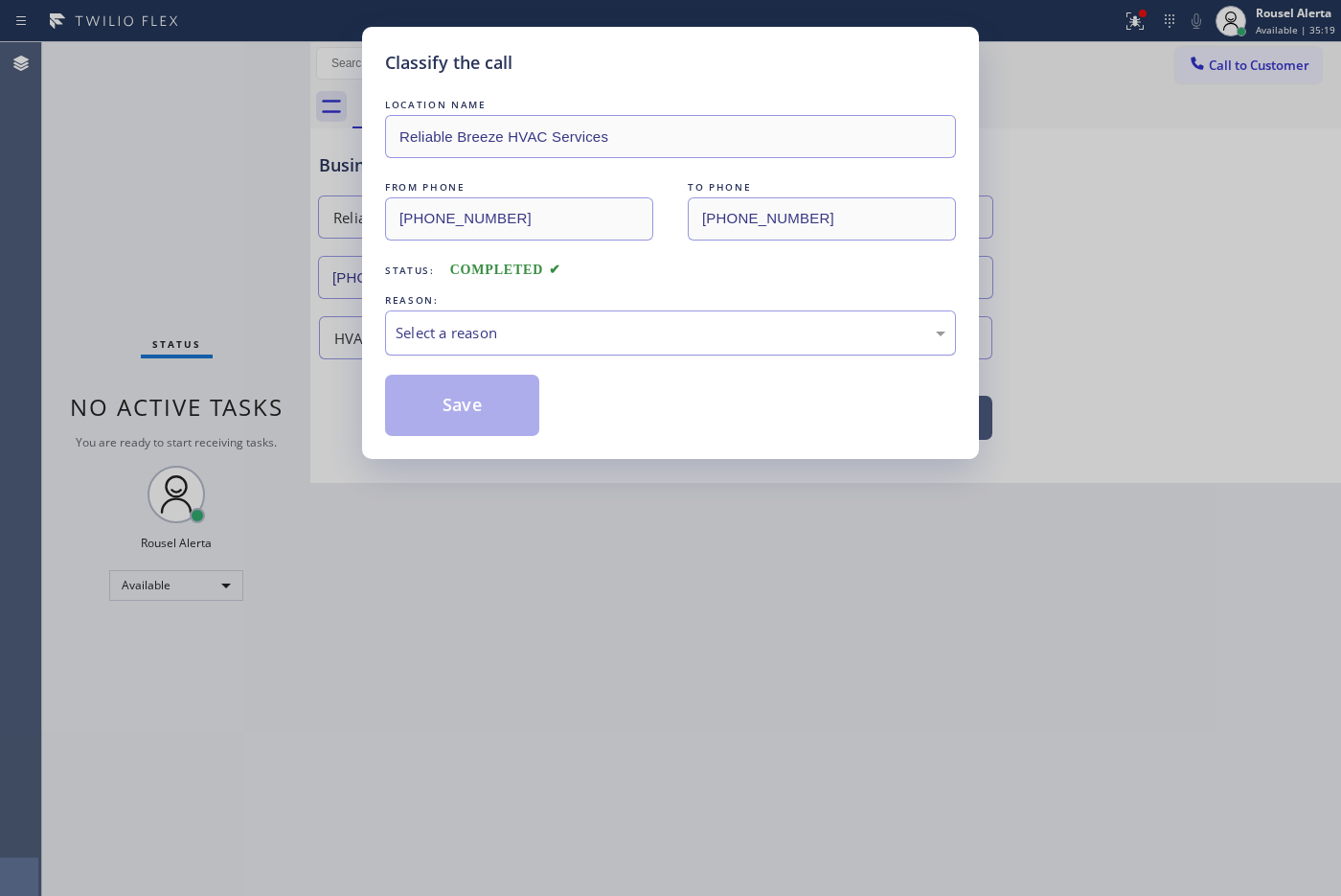
click at [525, 321] on div "Select a reason" at bounding box center [670, 333] width 571 height 45
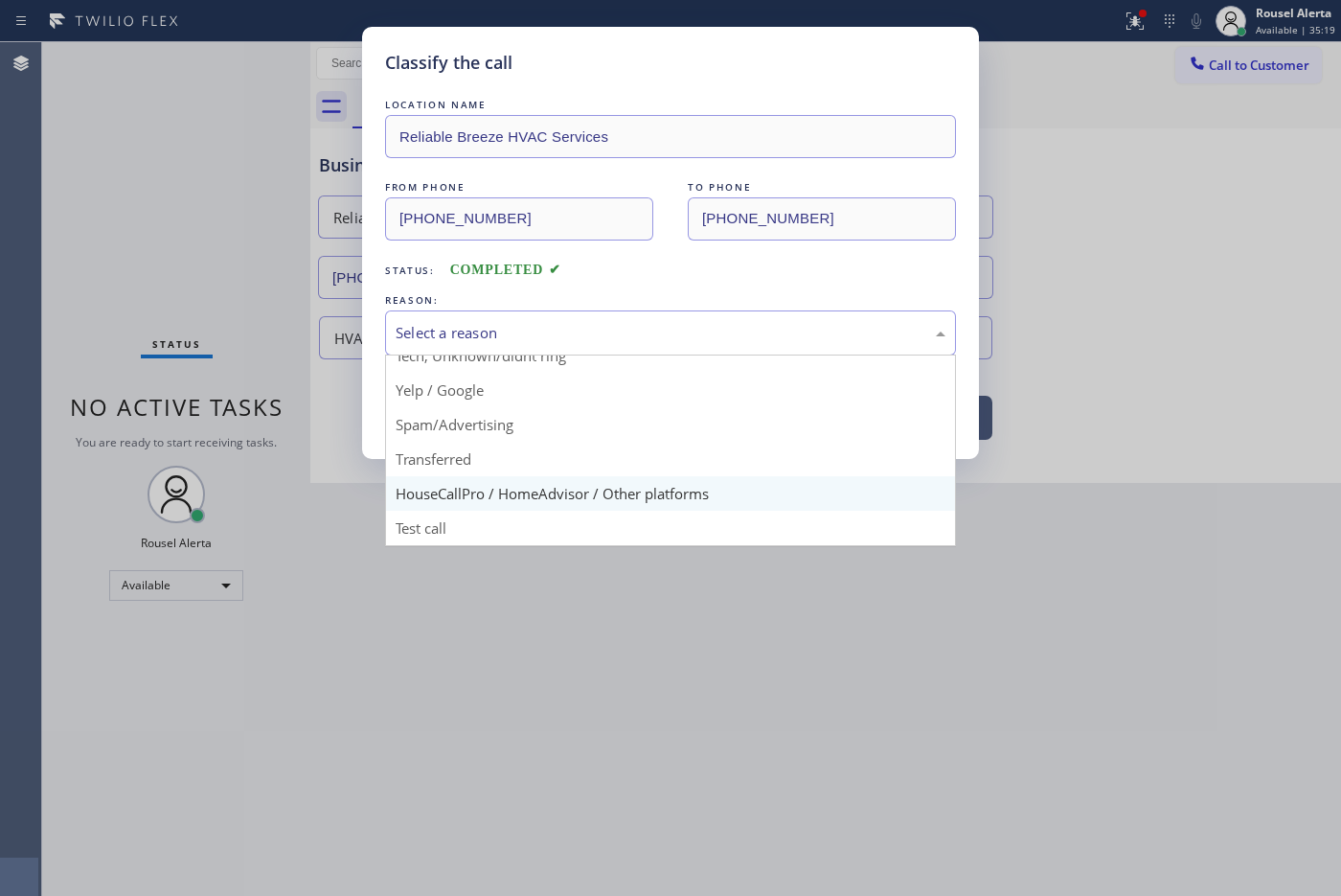
scroll to position [131, 0]
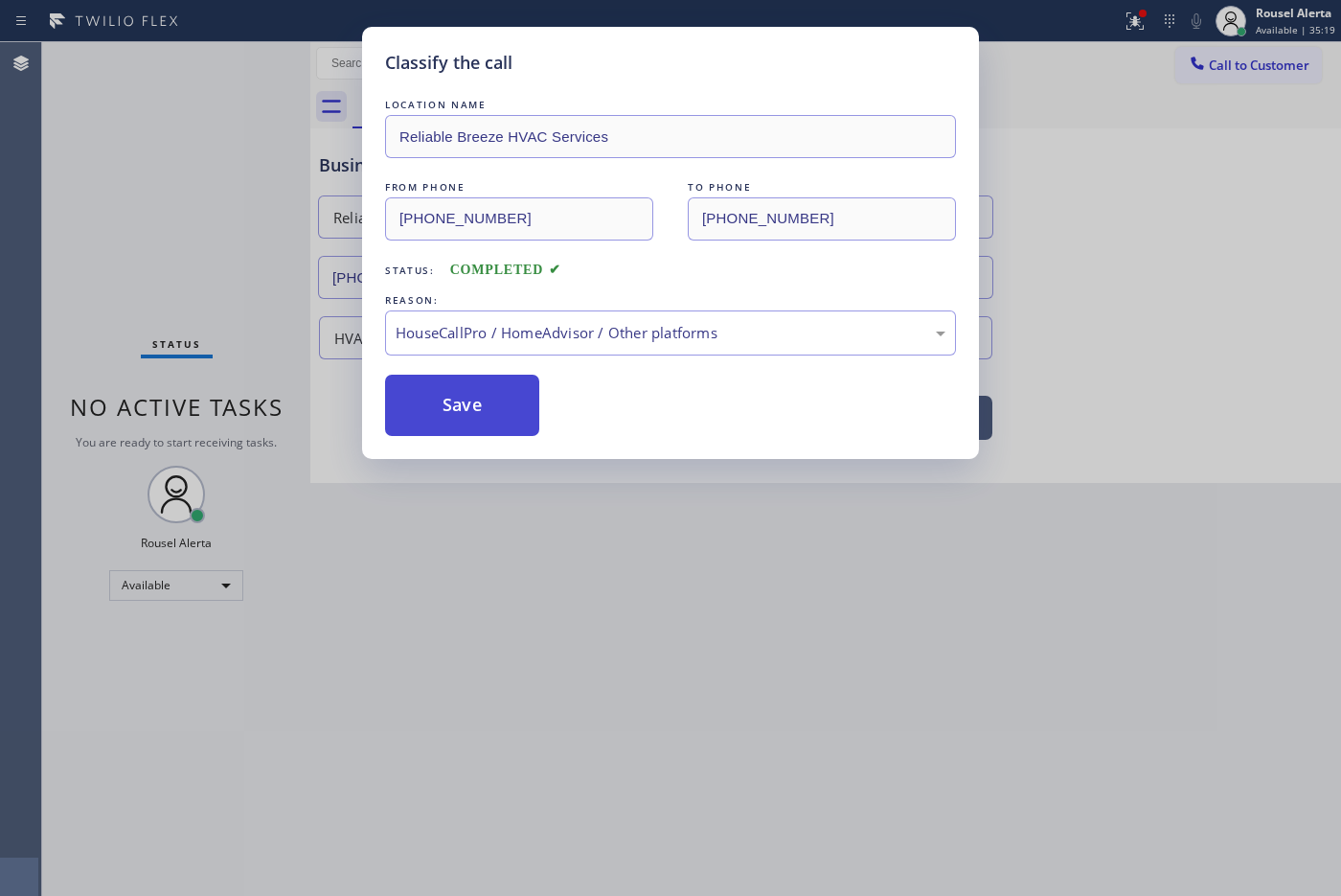
click at [492, 417] on button "Save" at bounding box center [462, 404] width 154 height 61
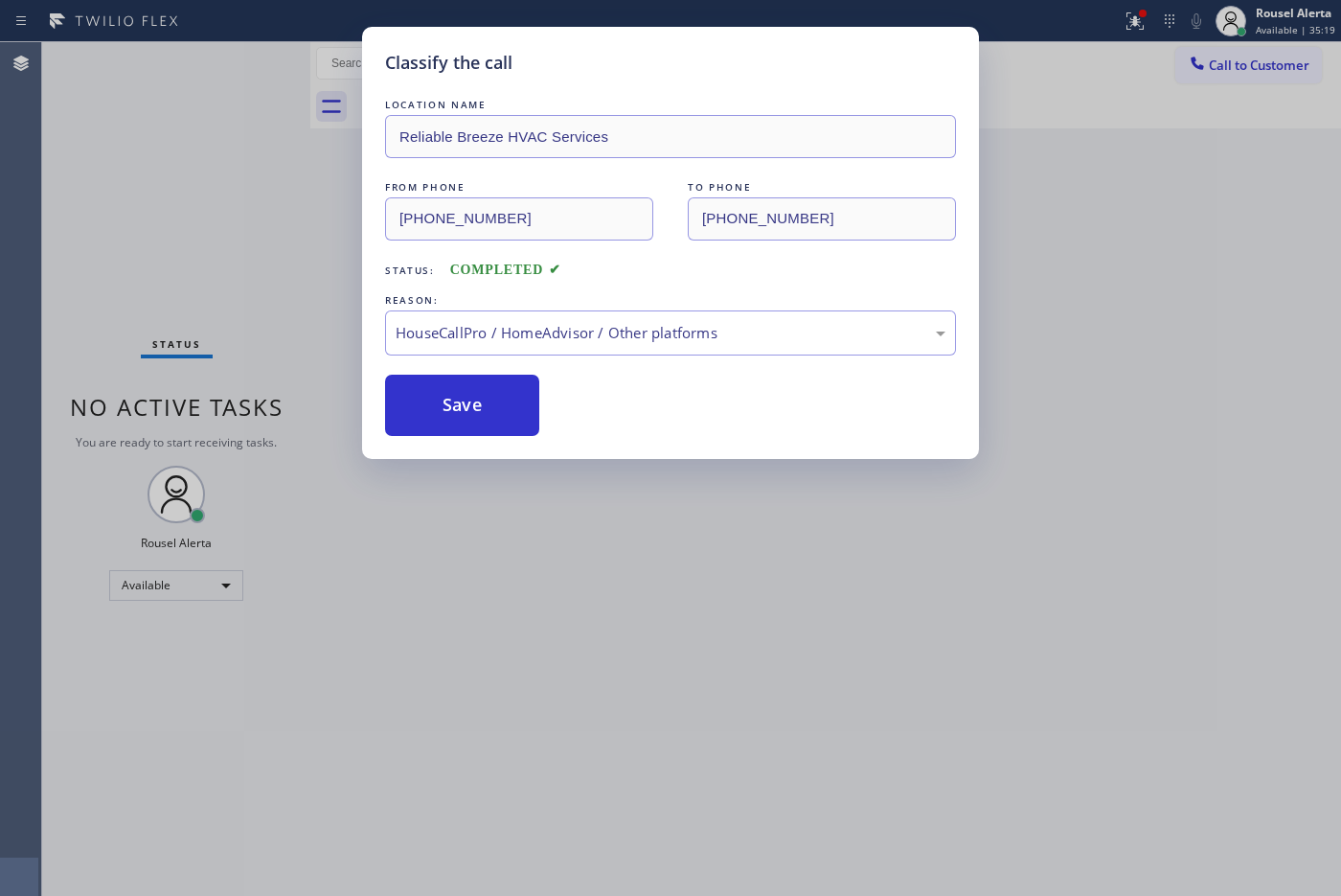
click at [709, 645] on div "Classify the call LOCATION NAME Reliable Breeze HVAC Services FROM PHONE [PHONE…" at bounding box center [670, 448] width 1341 height 896
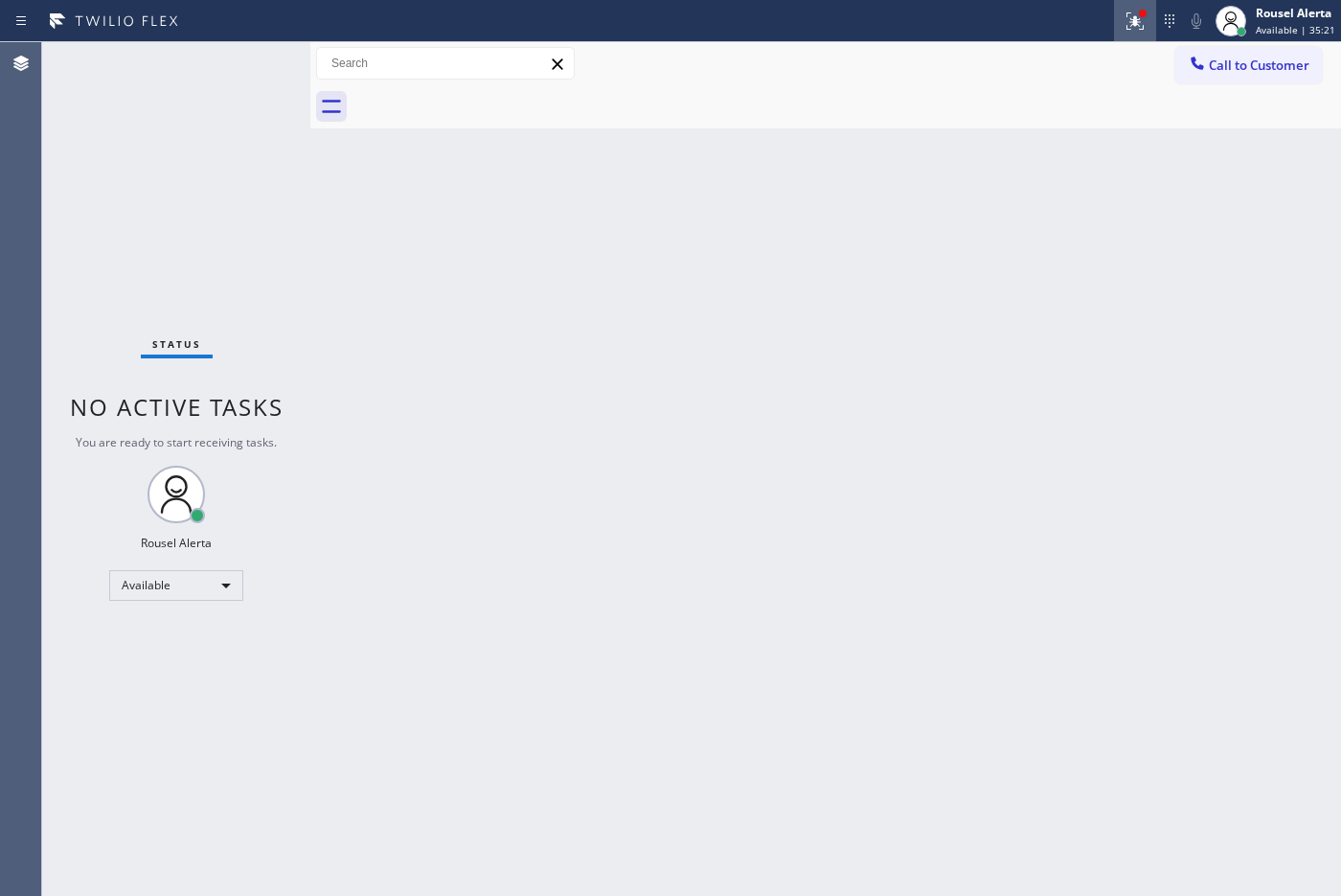
click at [1071, 1] on button at bounding box center [1134, 20] width 42 height 42
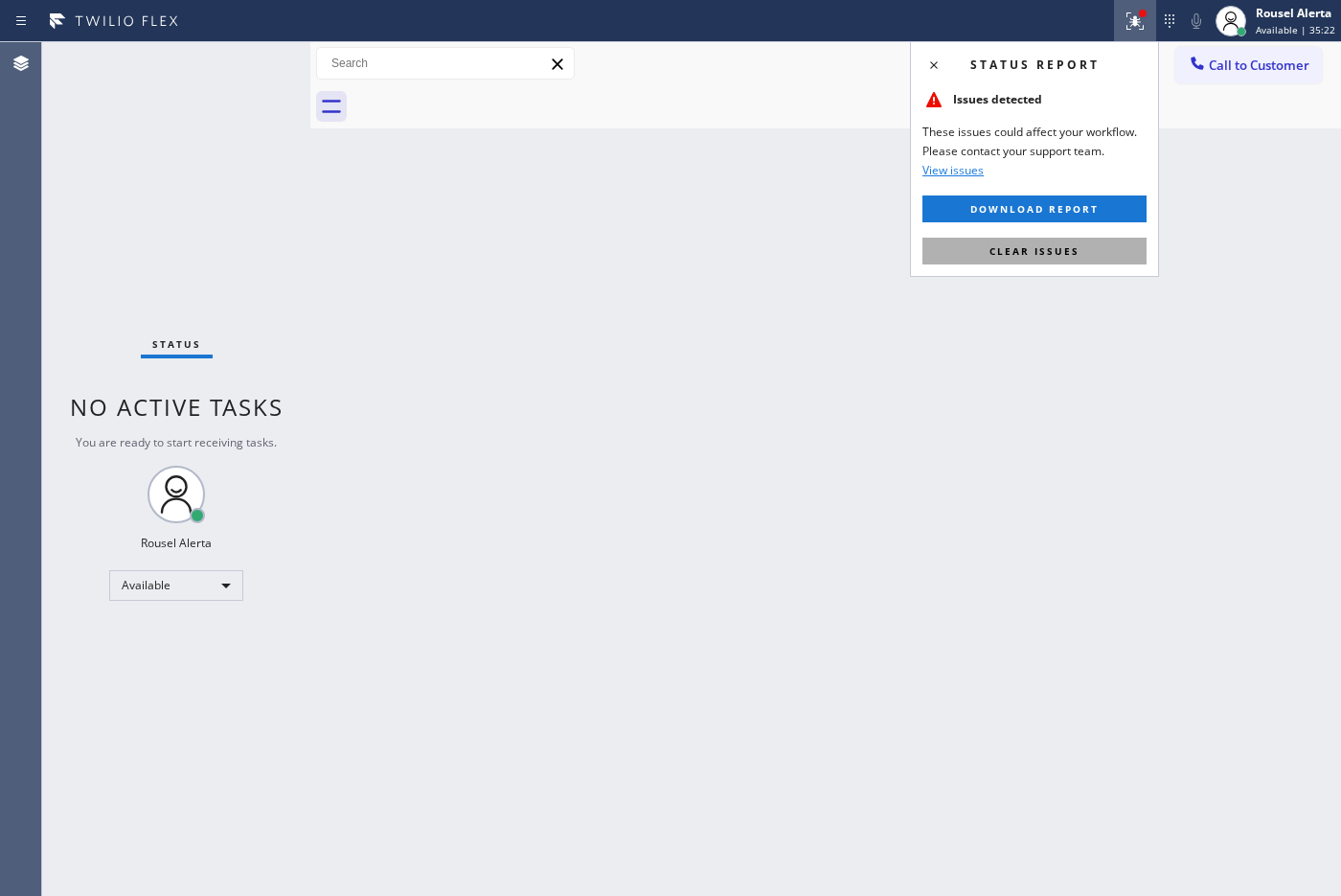
click at [1071, 237] on div "Status report Issues detected These issues could affect your workflow. Please c…" at bounding box center [1034, 158] width 249 height 236
click at [1071, 238] on button "Clear issues" at bounding box center [1034, 251] width 224 height 27
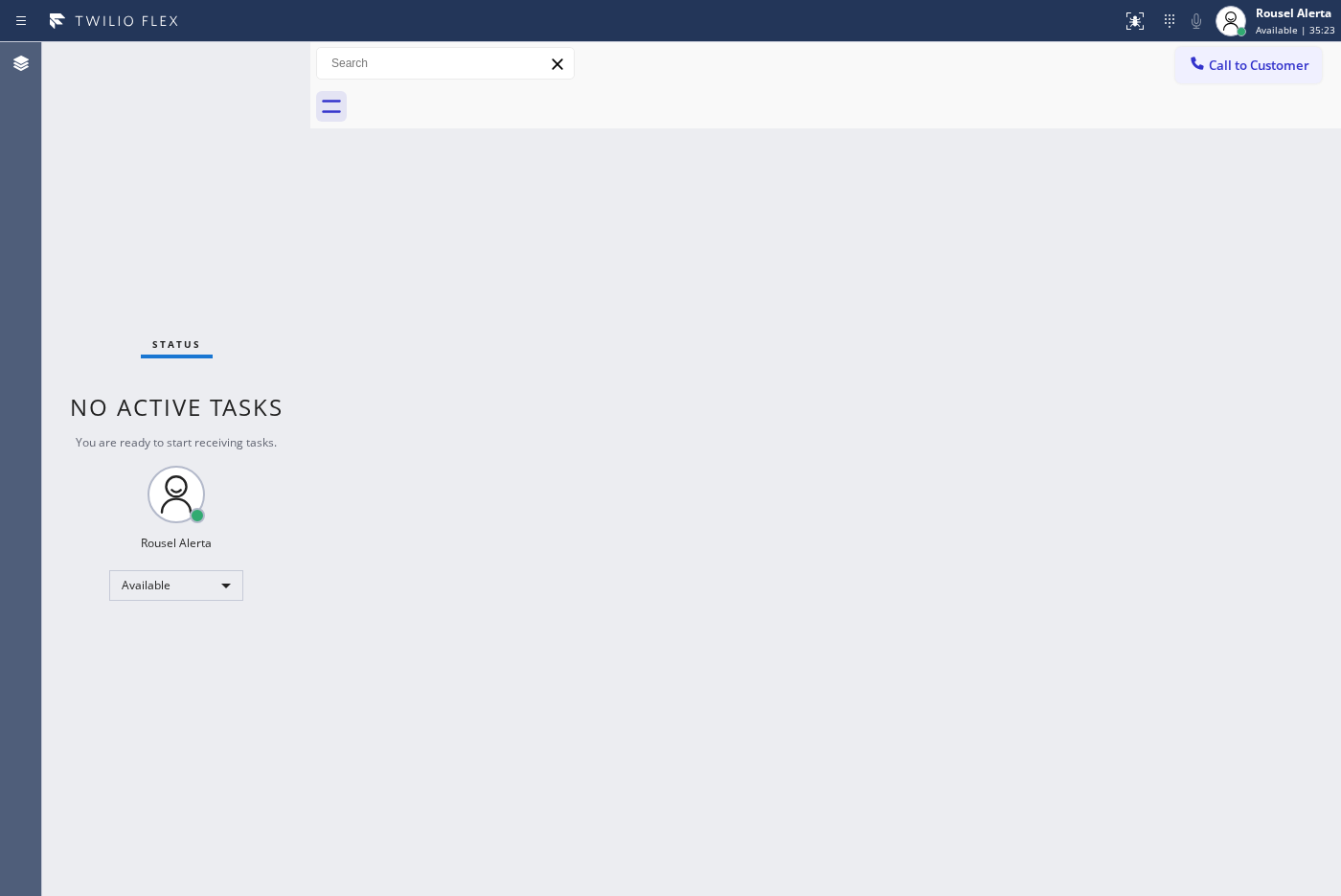
click at [1071, 313] on div "Back to Dashboard Change Sender ID Customers Technicians Select a contact Outbo…" at bounding box center [825, 468] width 1031 height 853
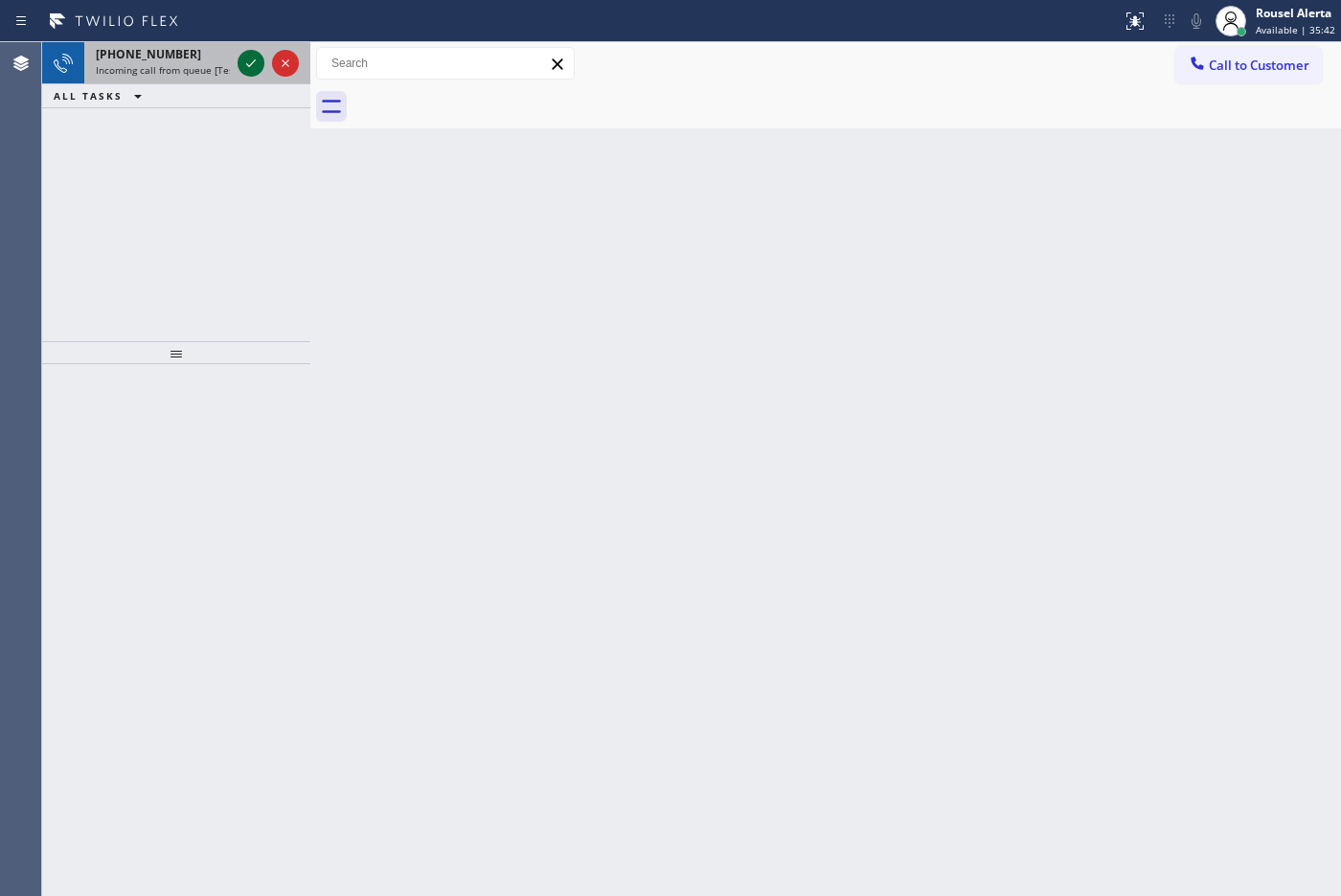
click at [241, 70] on icon at bounding box center [251, 63] width 23 height 23
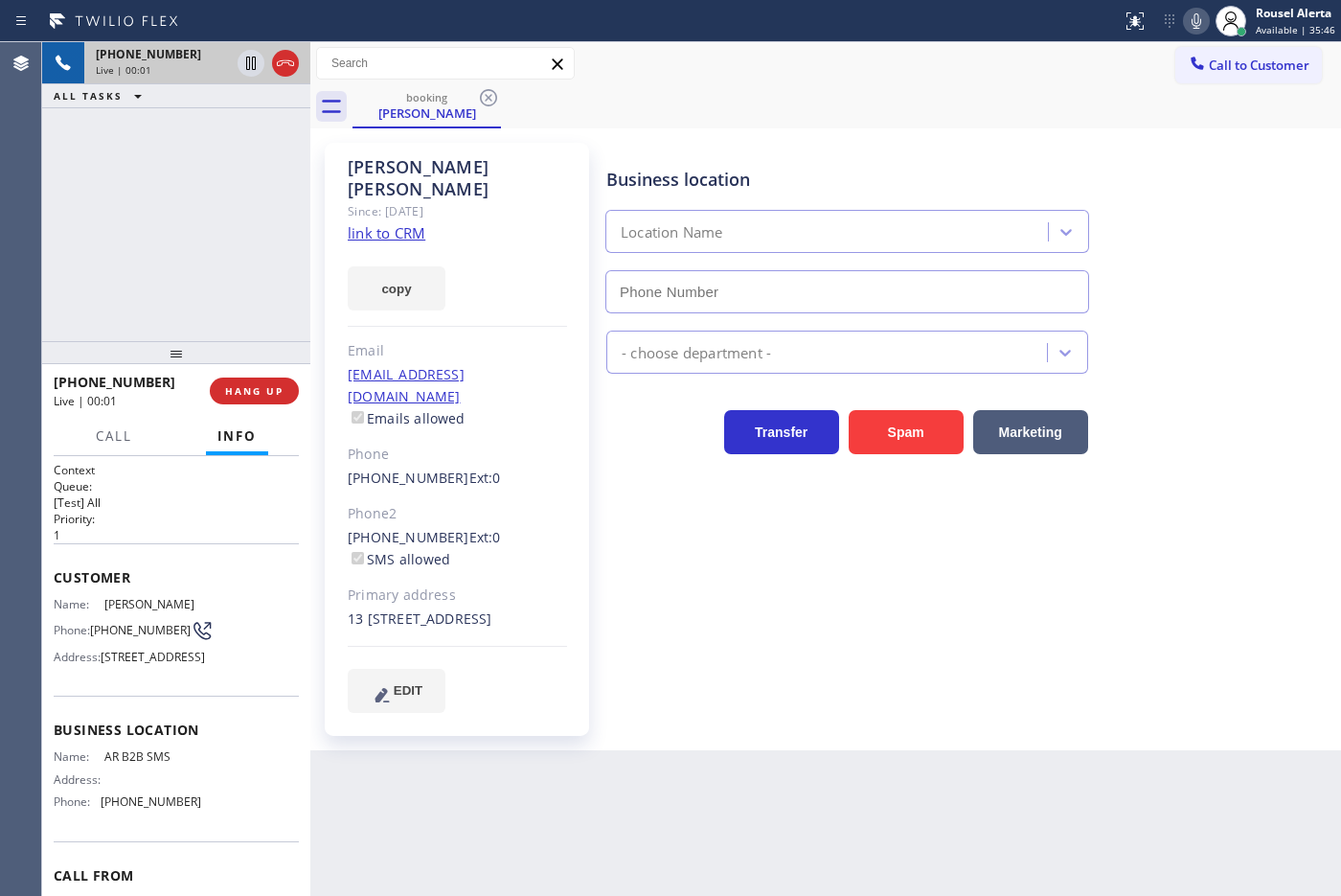
type input "[PHONE_NUMBER]"
click at [371, 223] on link "link to CRM" at bounding box center [387, 233] width 78 height 19
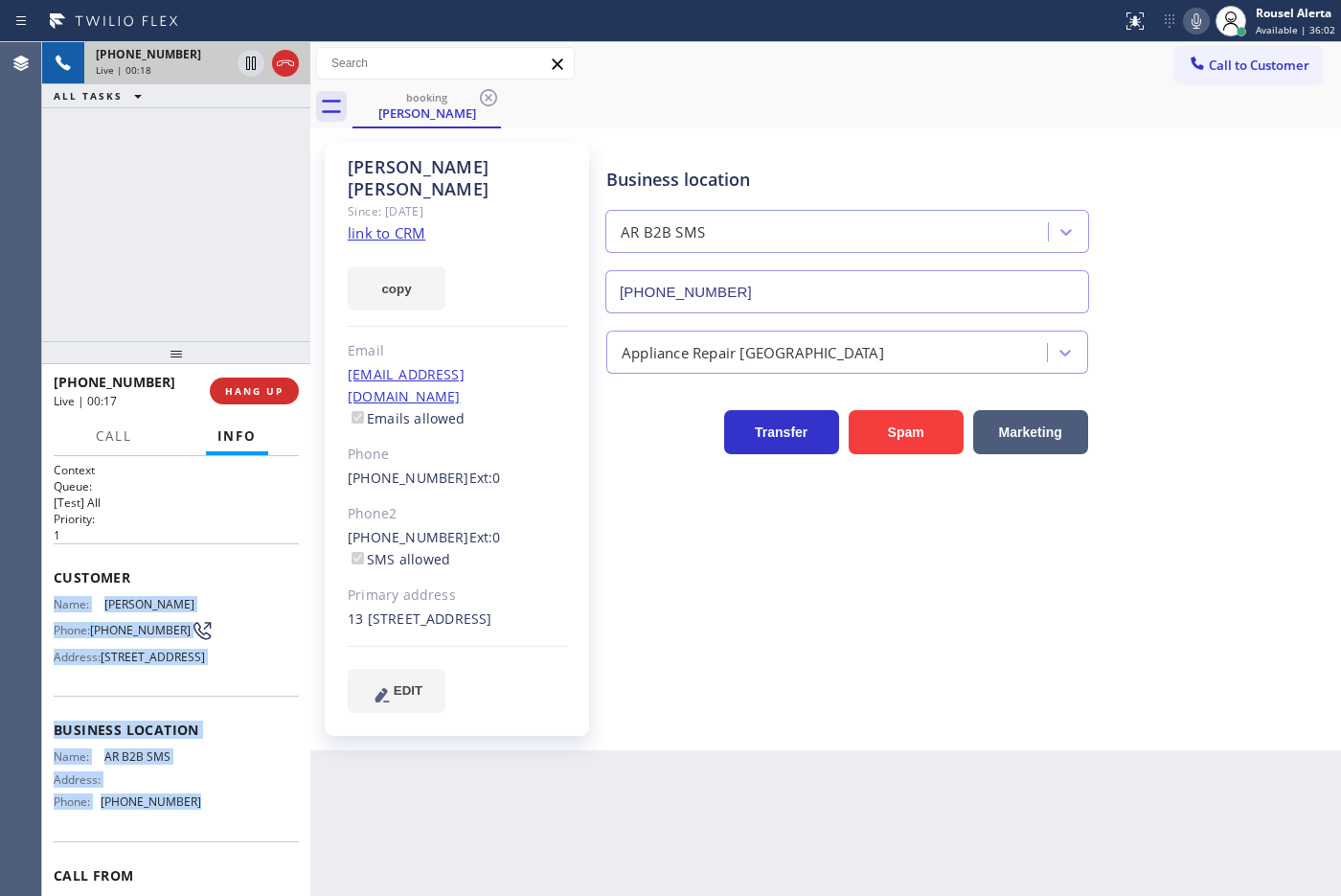
drag, startPoint x: 55, startPoint y: 596, endPoint x: 193, endPoint y: 844, distance: 283.8
click at [193, 716] on div "Context Queue: [Test] All Priority: 1 Customer Name: [PERSON_NAME] Phone: [PHON…" at bounding box center [176, 723] width 245 height 525
copy div "Name: [PERSON_NAME] Phone: [PHONE_NUMBER] Address: [STREET_ADDRESS] Business lo…"
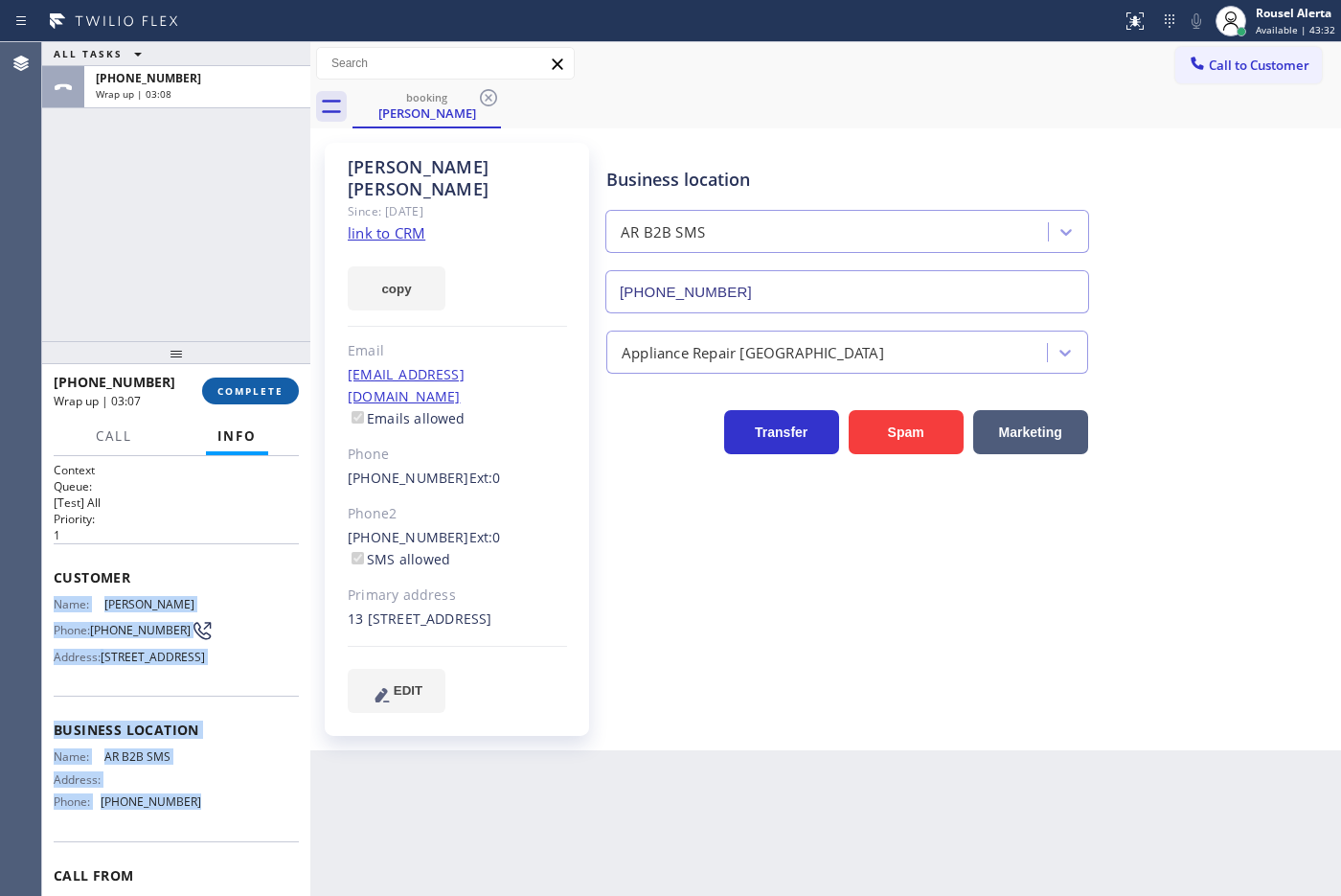
click at [231, 396] on span "COMPLETE" at bounding box center [250, 391] width 66 height 14
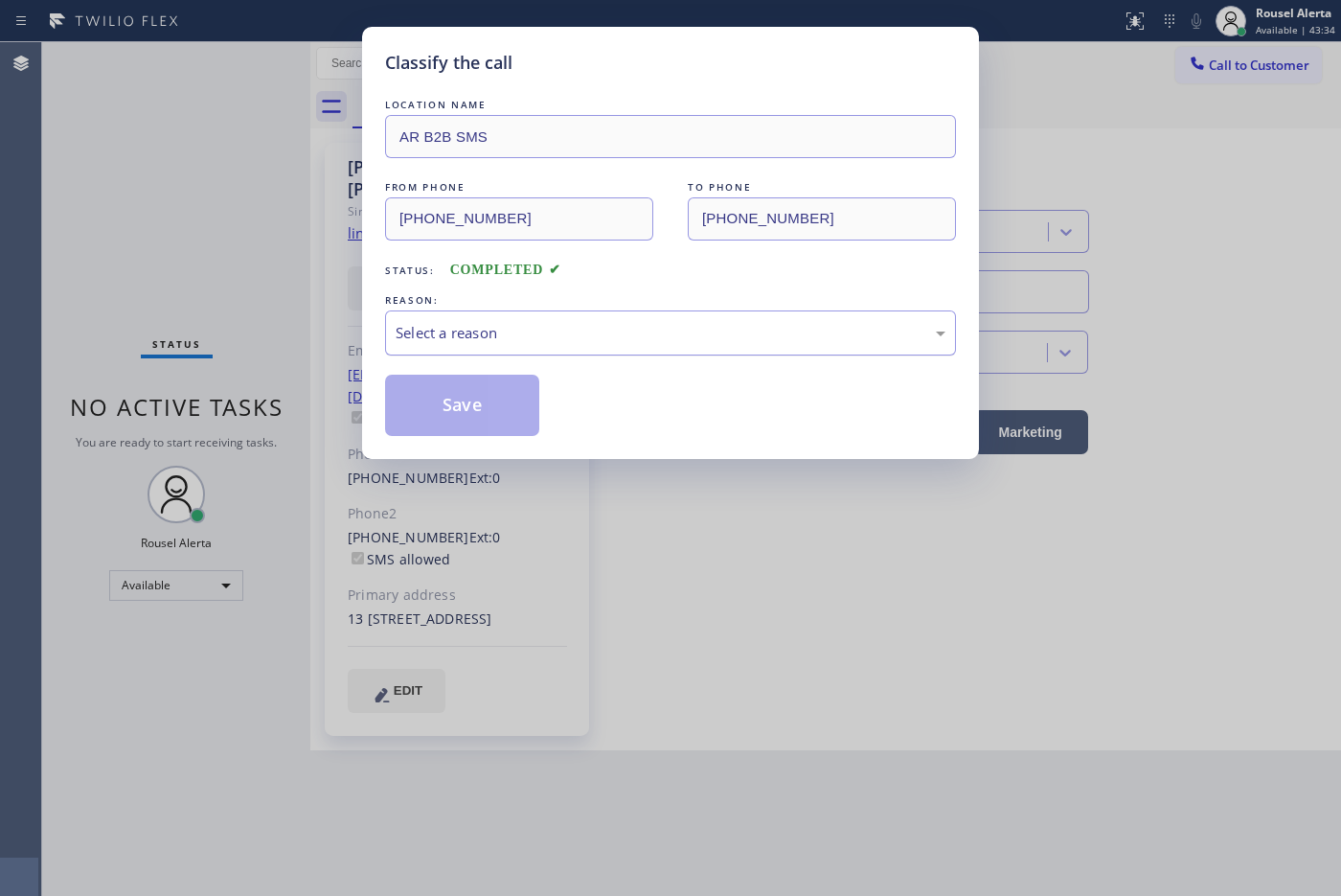
click at [522, 338] on div "Select a reason" at bounding box center [670, 333] width 550 height 22
drag, startPoint x: 489, startPoint y: 407, endPoint x: 465, endPoint y: 394, distance: 27.3
click at [489, 408] on button "Save" at bounding box center [462, 404] width 154 height 61
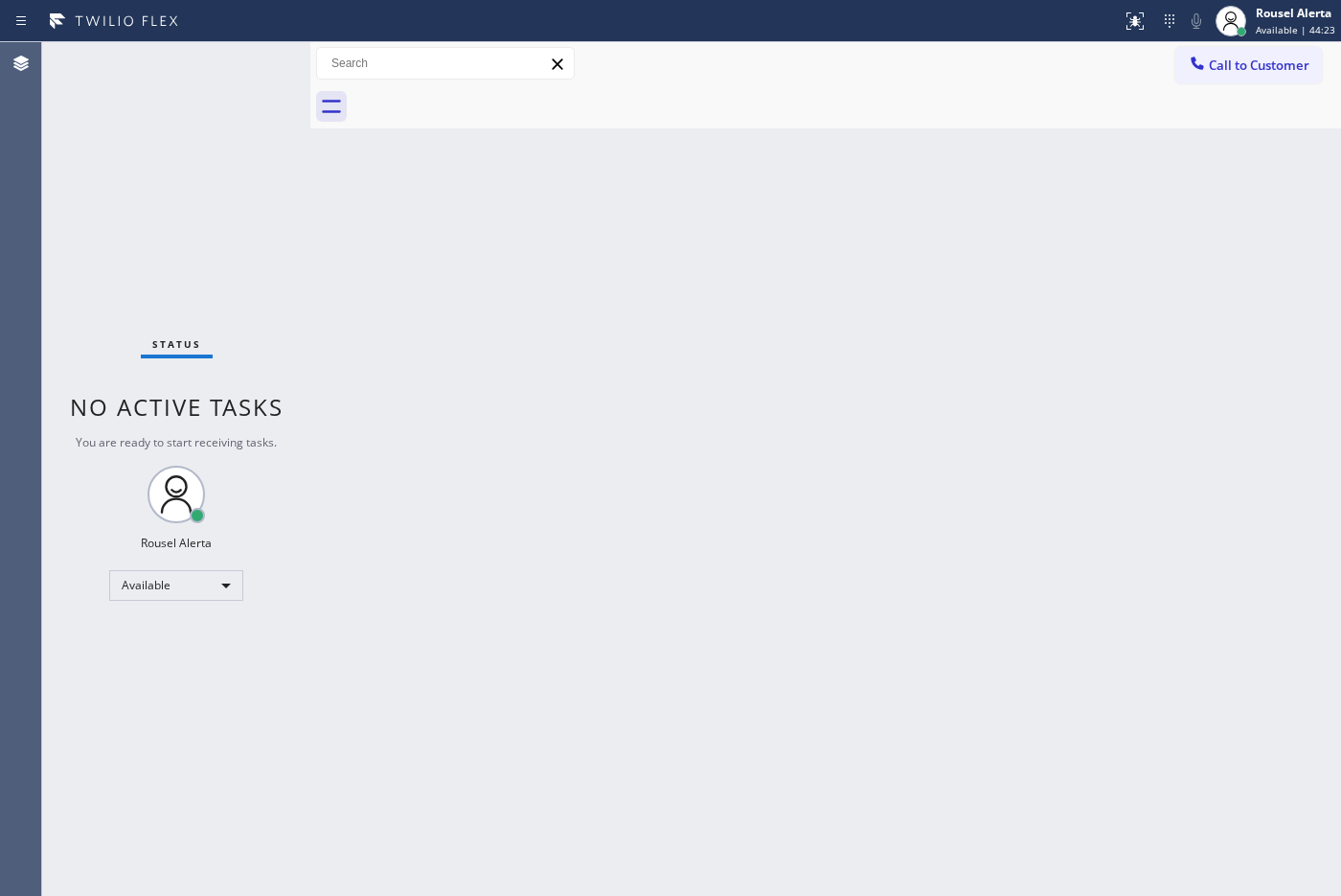
click at [498, 345] on div "Back to Dashboard Change Sender ID Customers Technicians Select a contact Outbo…" at bounding box center [825, 468] width 1031 height 853
click at [215, 94] on div "Status No active tasks You are ready to start receiving tasks. Rousel Alerta Av…" at bounding box center [176, 468] width 269 height 853
click at [232, 50] on div "Status No active tasks You are ready to start receiving tasks. Rousel Alerta Av…" at bounding box center [176, 468] width 269 height 853
click at [225, 69] on div "Status No active tasks You are ready to start receiving tasks. Rousel Alerta Av…" at bounding box center [176, 468] width 269 height 853
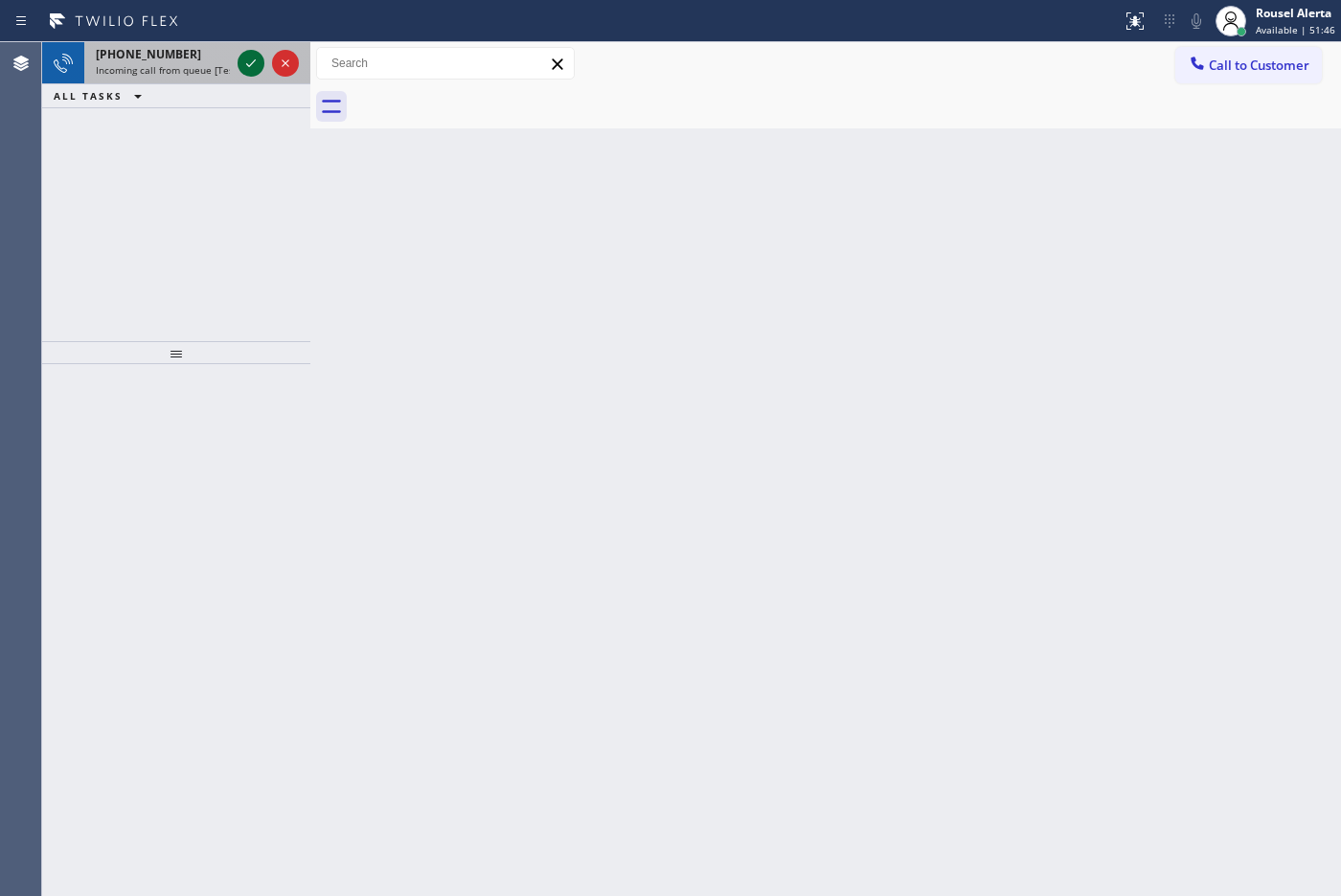
click at [249, 62] on icon at bounding box center [251, 63] width 23 height 23
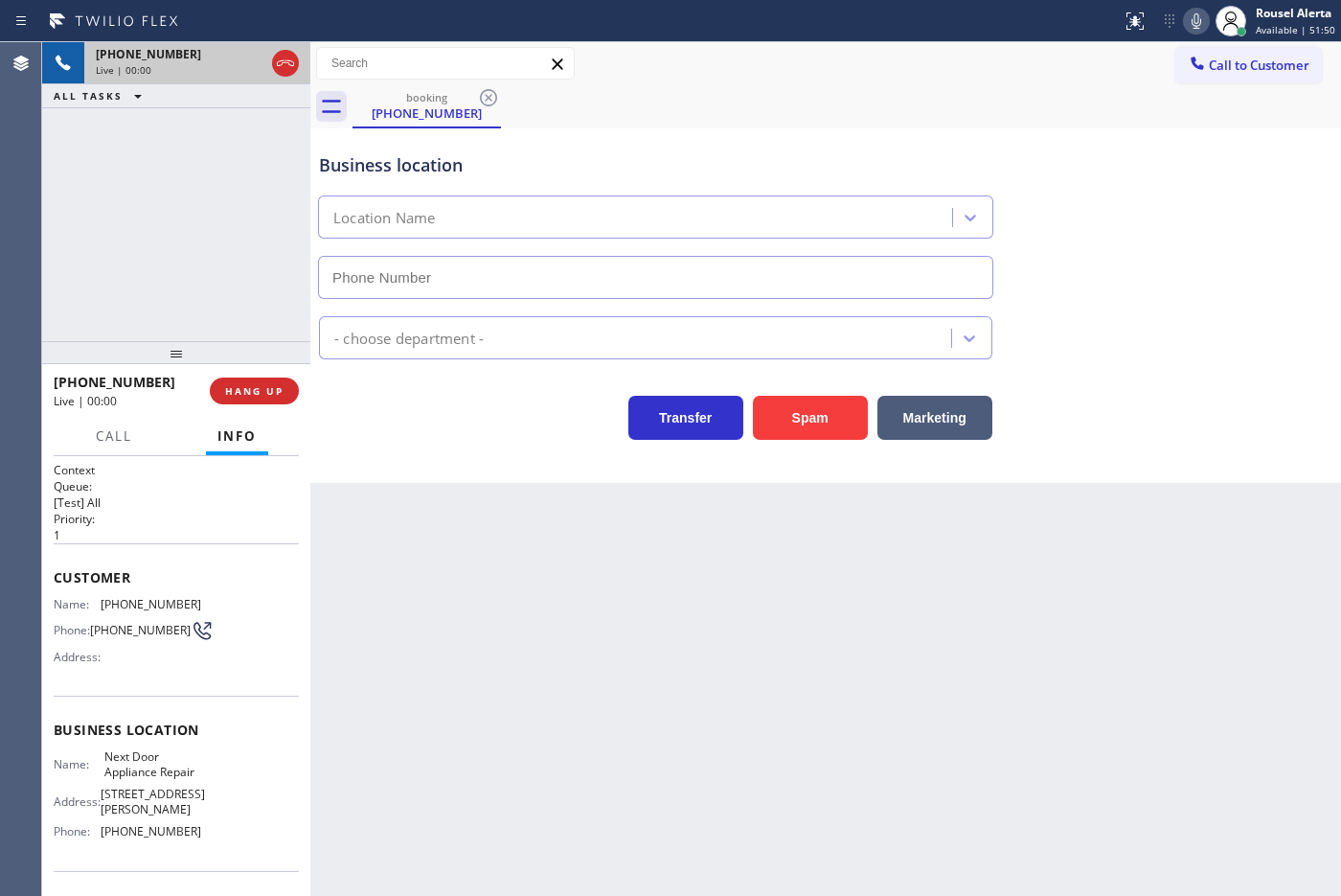
type input "[PHONE_NUMBER]"
click at [1071, 716] on div "Back to Dashboard Change Sender ID Customers Technicians Select a contact Outbo…" at bounding box center [825, 468] width 1031 height 853
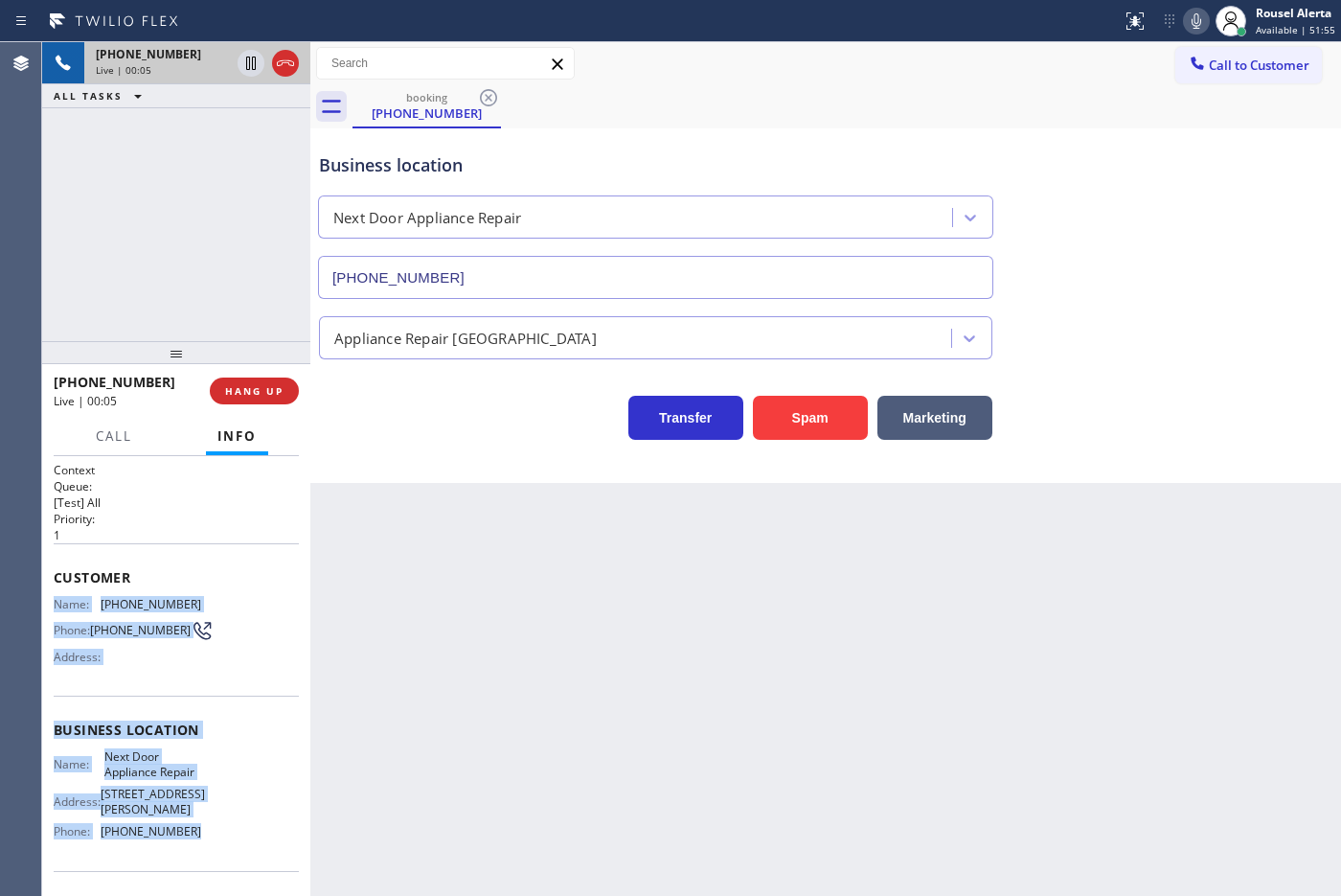
drag, startPoint x: 64, startPoint y: 606, endPoint x: 230, endPoint y: 823, distance: 273.2
click at [230, 716] on div "Context Queue: [Test] All Priority: 1 Customer Name: [PHONE_NUMBER] Phone: [PHO…" at bounding box center [176, 676] width 269 height 440
copy div "Name: [PHONE_NUMBER] Phone: [PHONE_NUMBER] Address: Business location Name: Nex…"
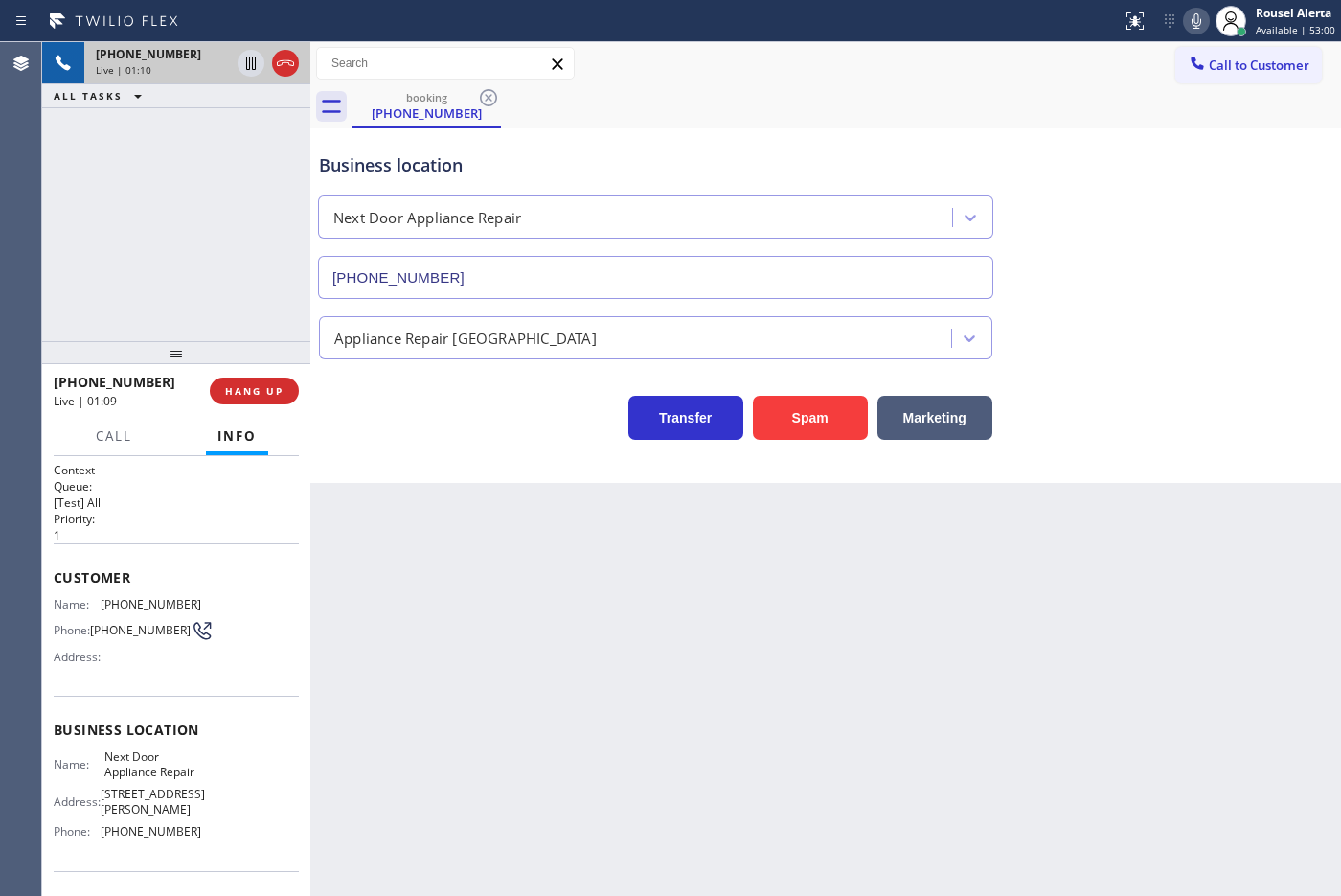
click at [233, 244] on div "[PHONE_NUMBER] Live | 01:10 ALL TASKS ALL TASKS ACTIVE TASKS TASKS IN WRAP UP" at bounding box center [176, 191] width 269 height 299
click at [251, 77] on div at bounding box center [268, 62] width 69 height 42
click at [1071, 19] on icon at bounding box center [1197, 21] width 23 height 23
click at [196, 211] on div "[PHONE_NUMBER] Live | 01:16 ALL TASKS ALL TASKS ACTIVE TASKS TASKS IN WRAP UP" at bounding box center [176, 191] width 269 height 299
click at [251, 70] on icon at bounding box center [251, 63] width 23 height 23
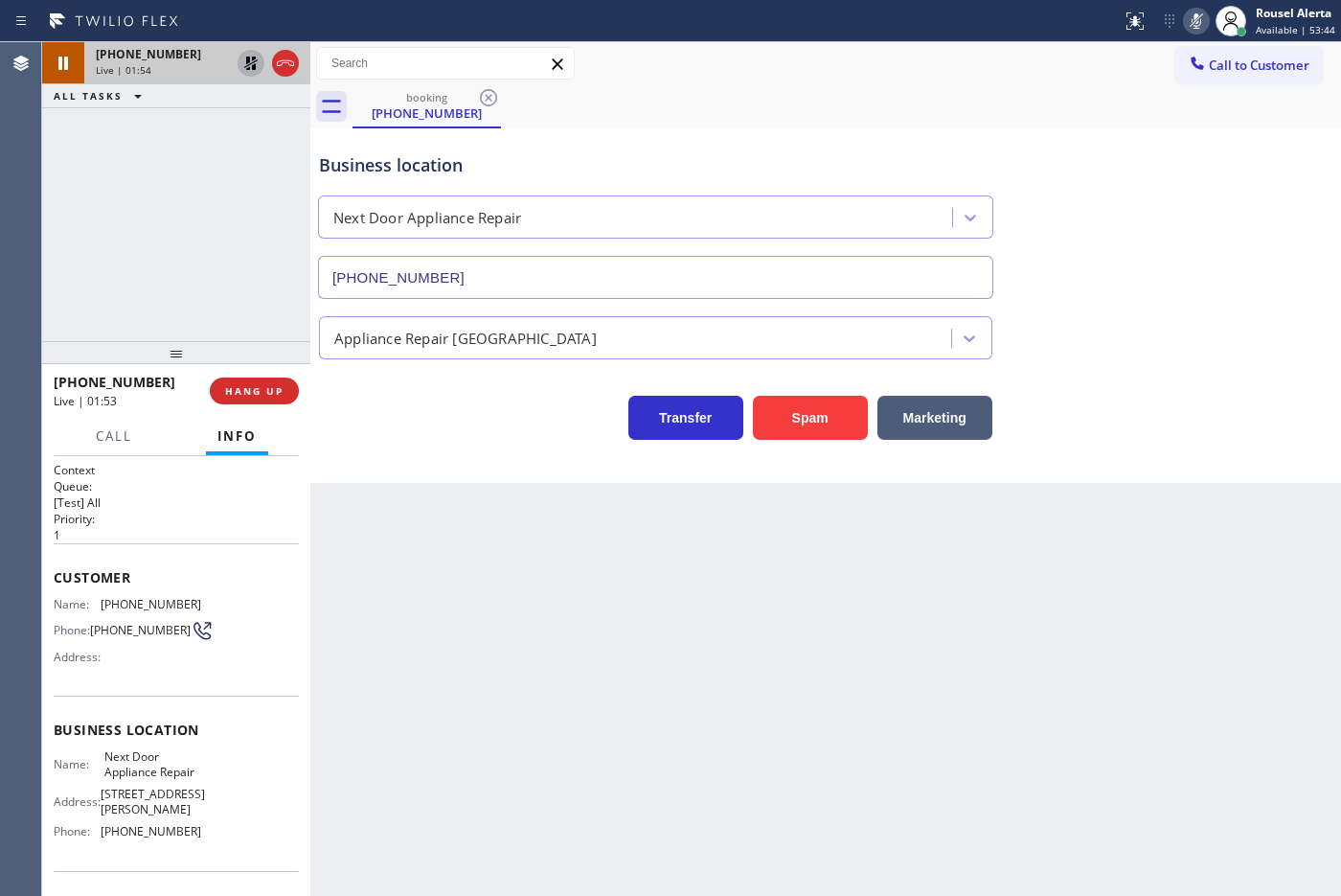
click at [250, 73] on icon at bounding box center [251, 63] width 23 height 23
click at [1071, 16] on icon at bounding box center [1197, 21] width 23 height 23
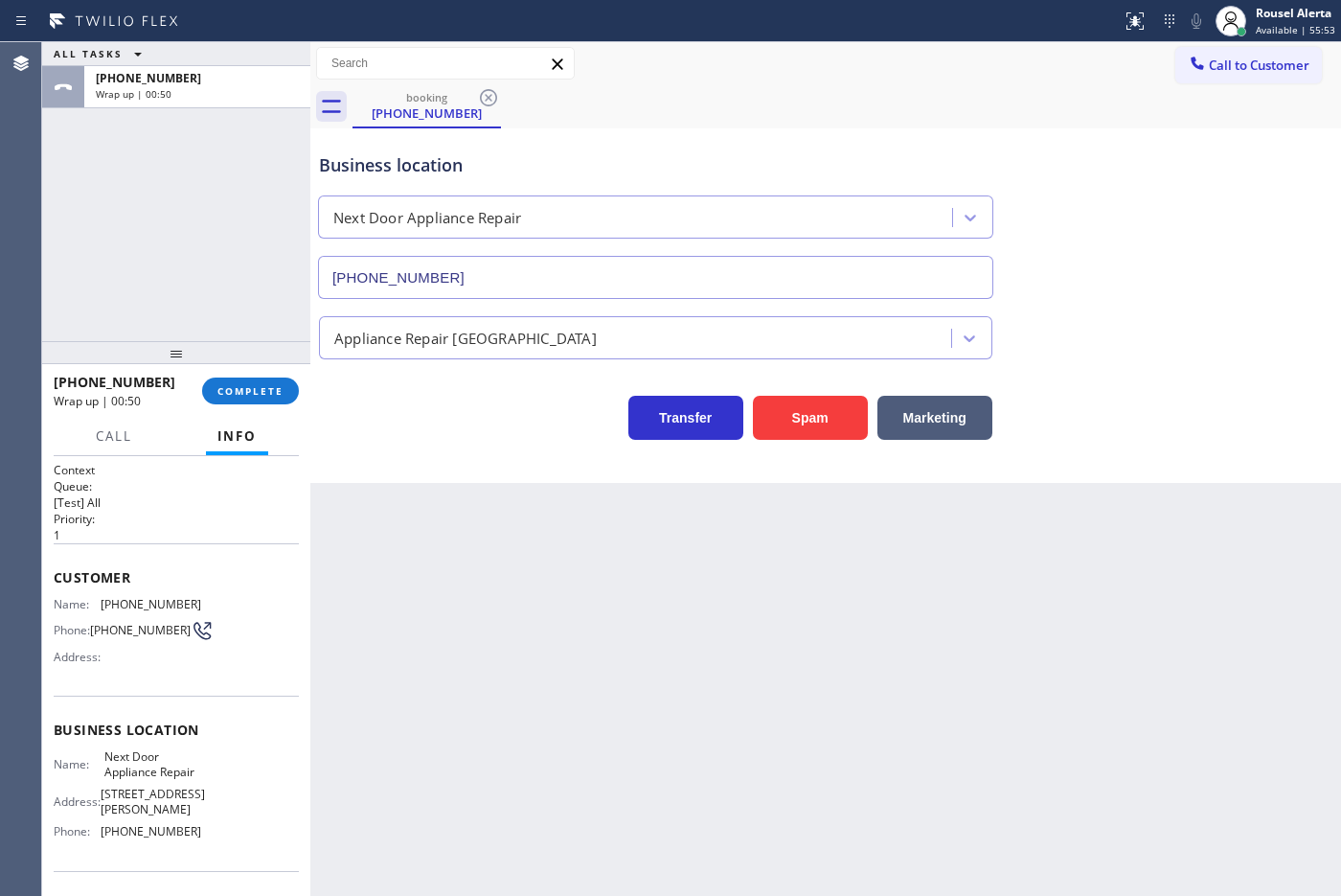
drag, startPoint x: 505, startPoint y: 670, endPoint x: 425, endPoint y: 560, distance: 136.0
click at [506, 670] on div "Back to Dashboard Change Sender ID Customers Technicians Select a contact Outbo…" at bounding box center [825, 468] width 1031 height 853
click at [265, 388] on span "COMPLETE" at bounding box center [250, 391] width 66 height 14
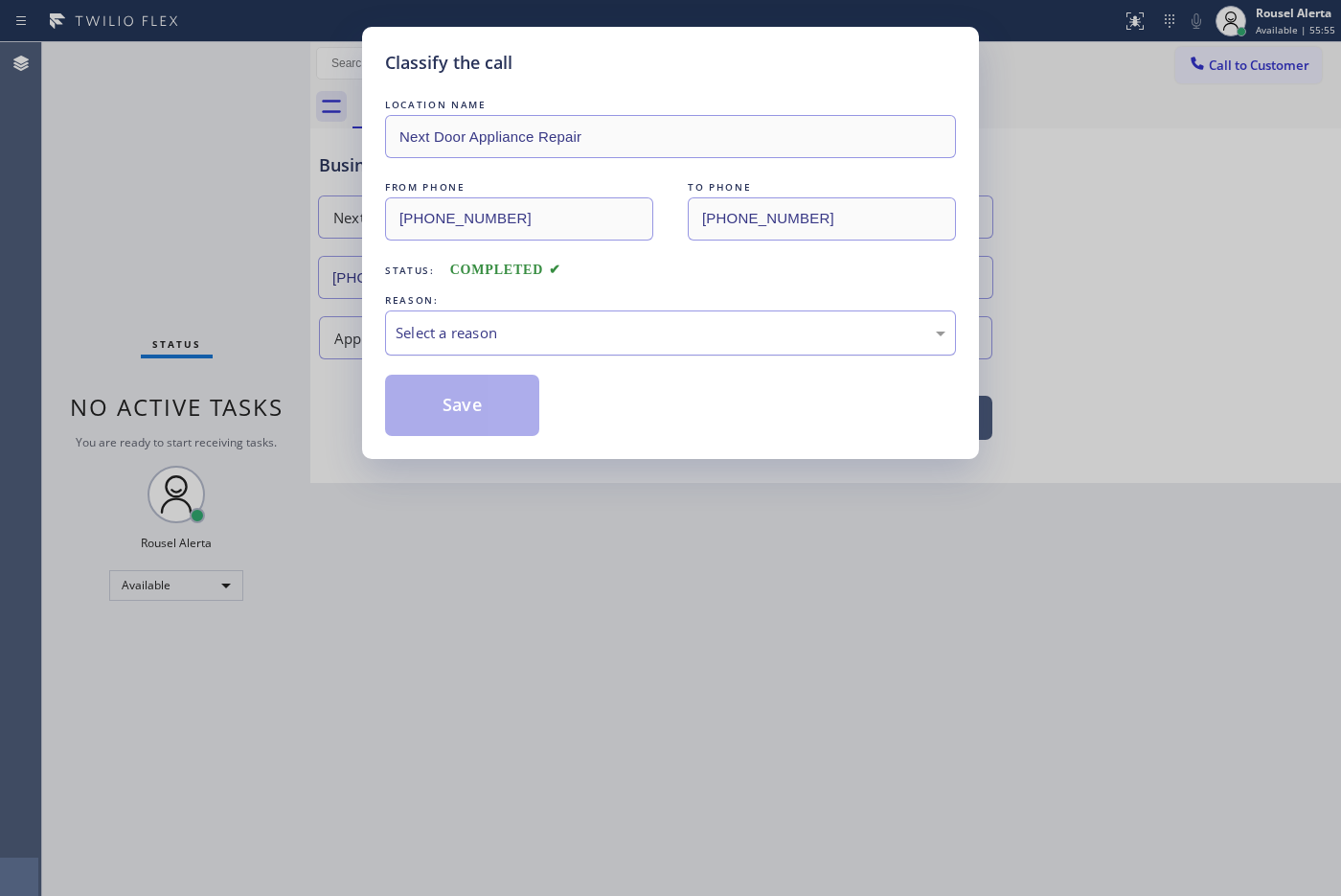
click at [623, 341] on div "Select a reason" at bounding box center [670, 333] width 550 height 22
click at [471, 422] on button "Save" at bounding box center [462, 404] width 154 height 61
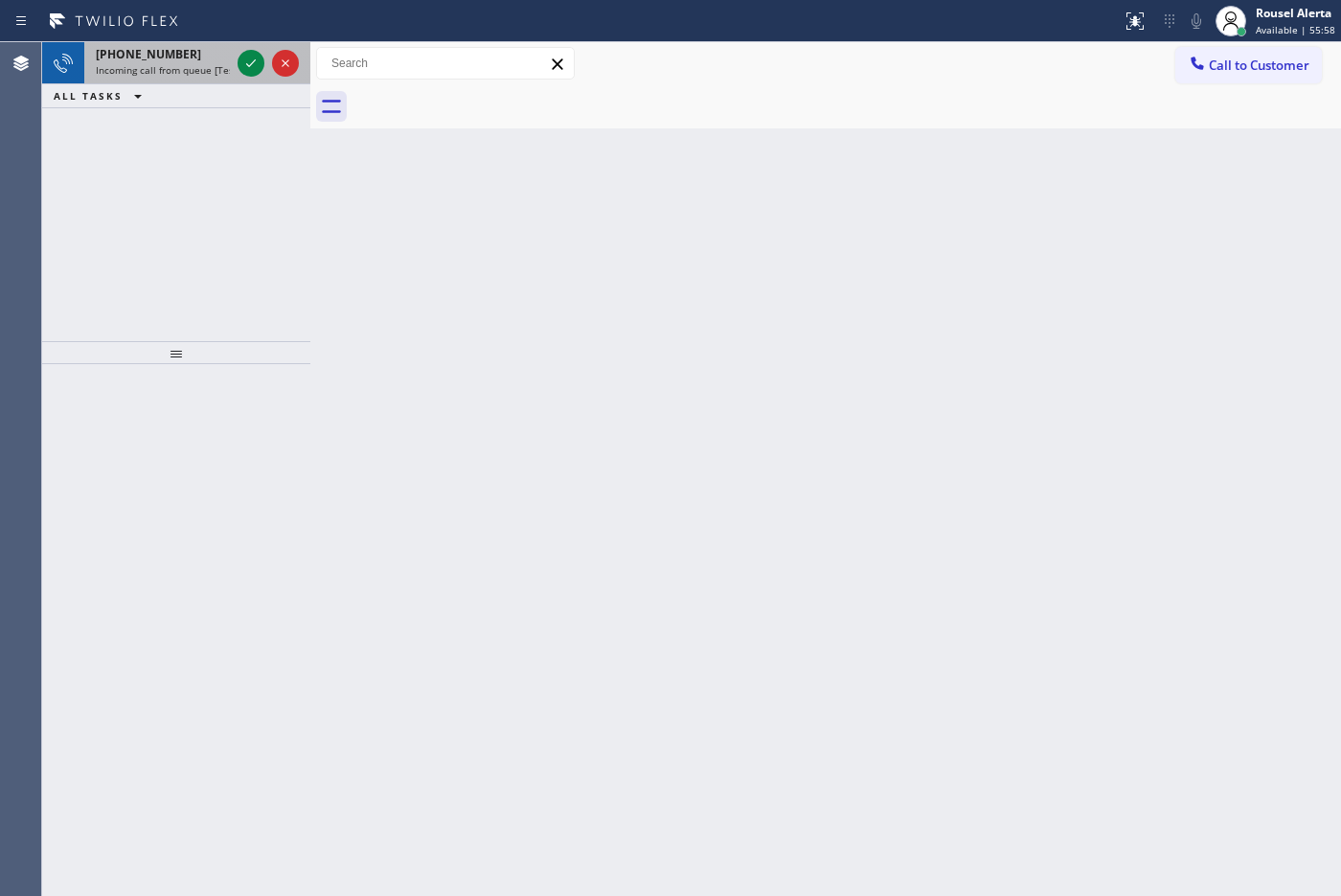
click at [165, 52] on span "[PHONE_NUMBER]" at bounding box center [148, 53] width 106 height 16
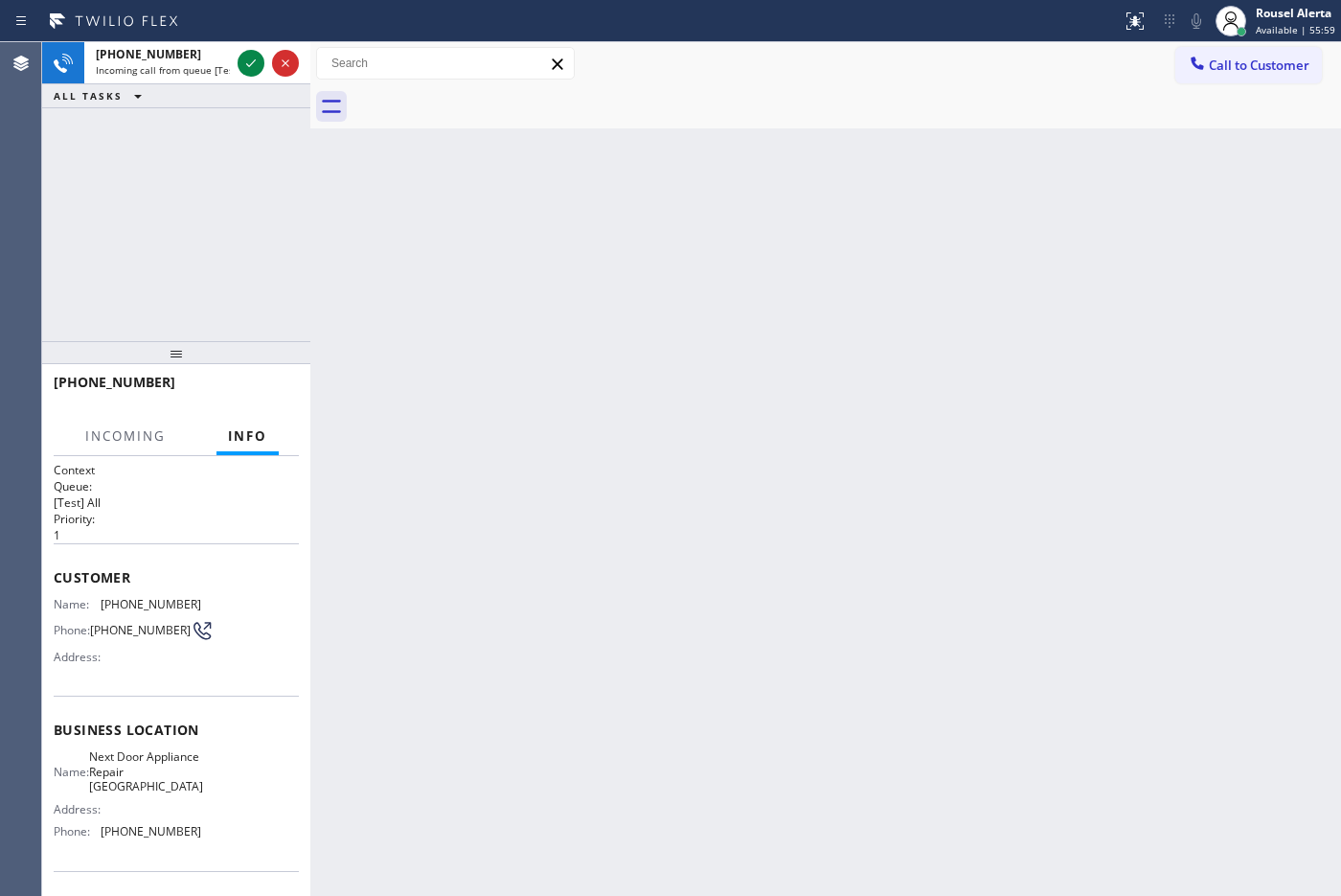
click at [748, 539] on div "Back to Dashboard Change Sender ID Customers Technicians Select a contact Outbo…" at bounding box center [825, 468] width 1031 height 853
click at [939, 370] on div "Back to Dashboard Change Sender ID Customers Technicians Select a contact Outbo…" at bounding box center [825, 468] width 1031 height 853
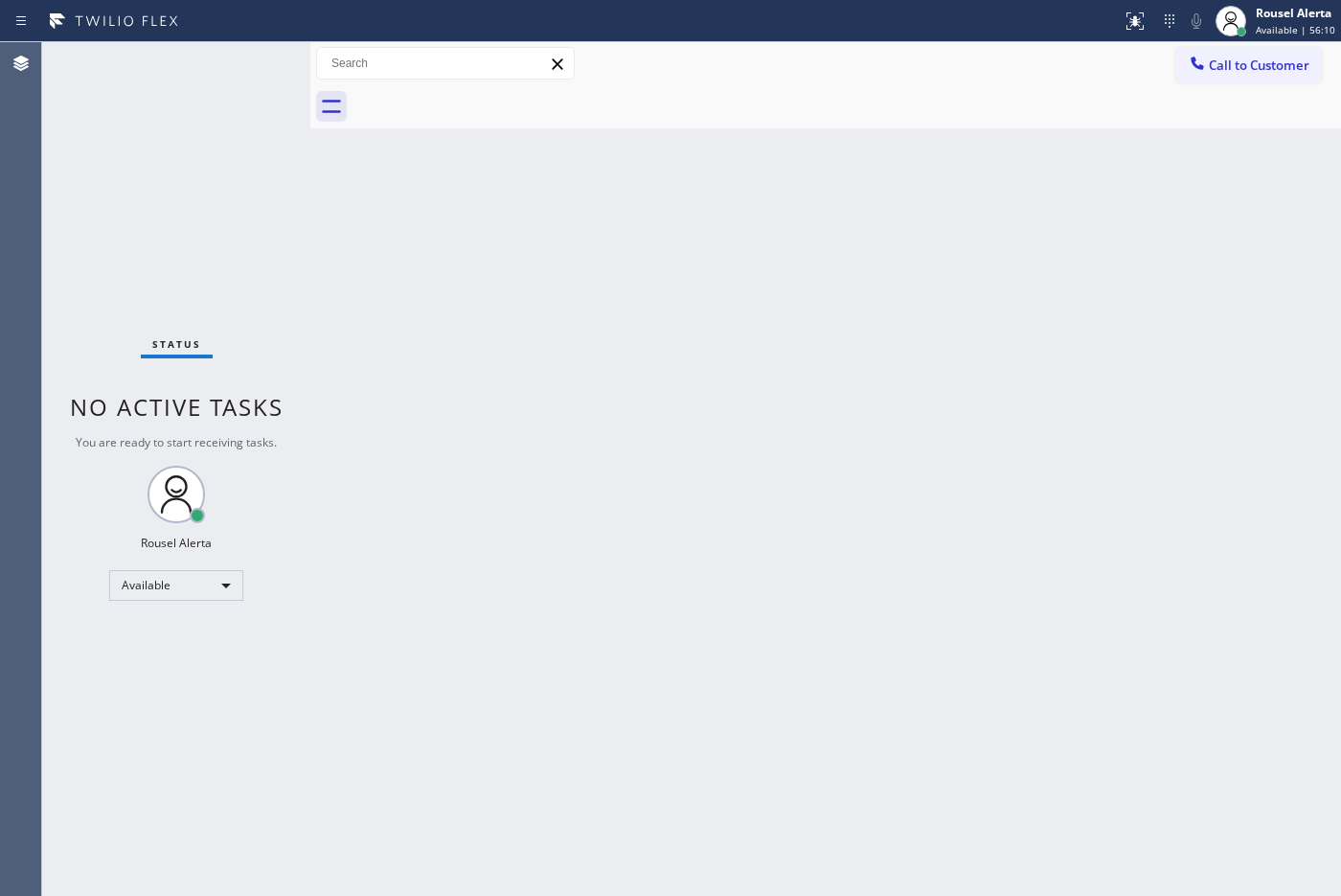
click at [862, 716] on div "Back to Dashboard Change Sender ID Customers Technicians Select a contact Outbo…" at bounding box center [825, 468] width 1031 height 853
click at [217, 107] on div "Status No active tasks You are ready to start receiving tasks. Rousel Alerta Av…" at bounding box center [176, 468] width 269 height 853
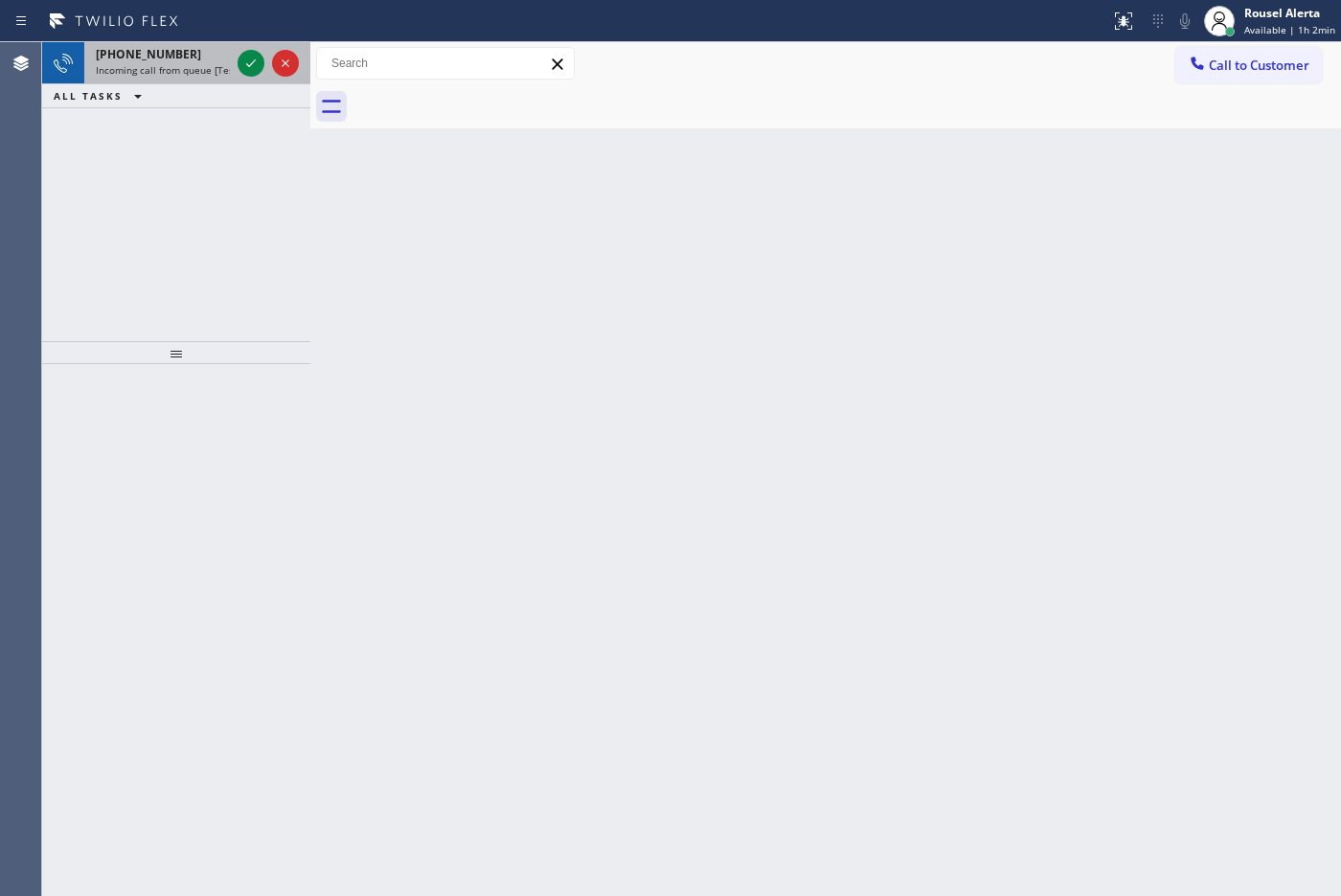
drag, startPoint x: 202, startPoint y: 64, endPoint x: 225, endPoint y: 65, distance: 23.0
click at [204, 65] on span "Incoming call from queue [Test] All" at bounding box center [176, 70] width 159 height 14
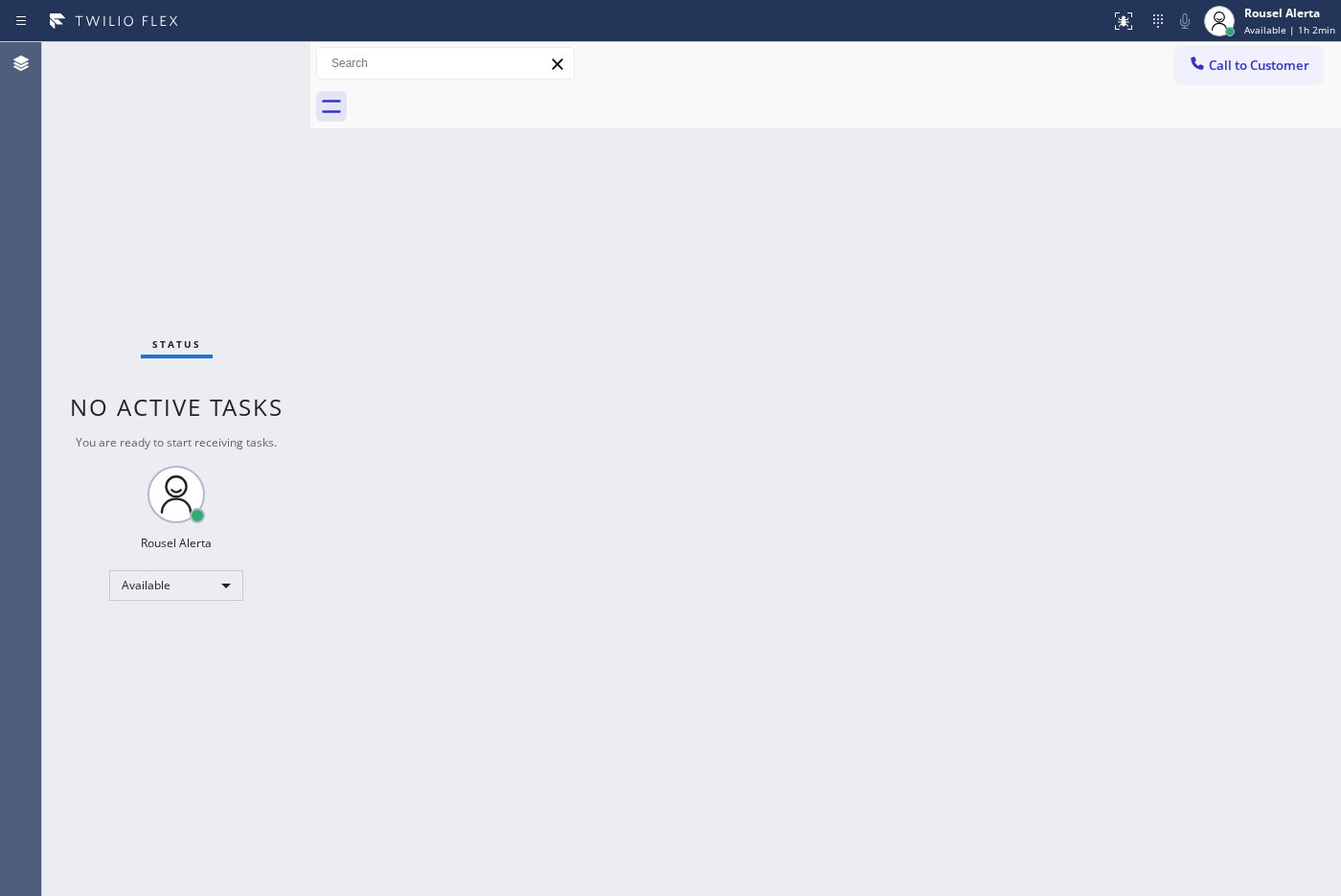
drag, startPoint x: 591, startPoint y: 389, endPoint x: 671, endPoint y: 484, distance: 124.2
click at [591, 390] on div "Back to Dashboard Change Sender ID Customers Technicians Select a contact Outbo…" at bounding box center [825, 468] width 1031 height 853
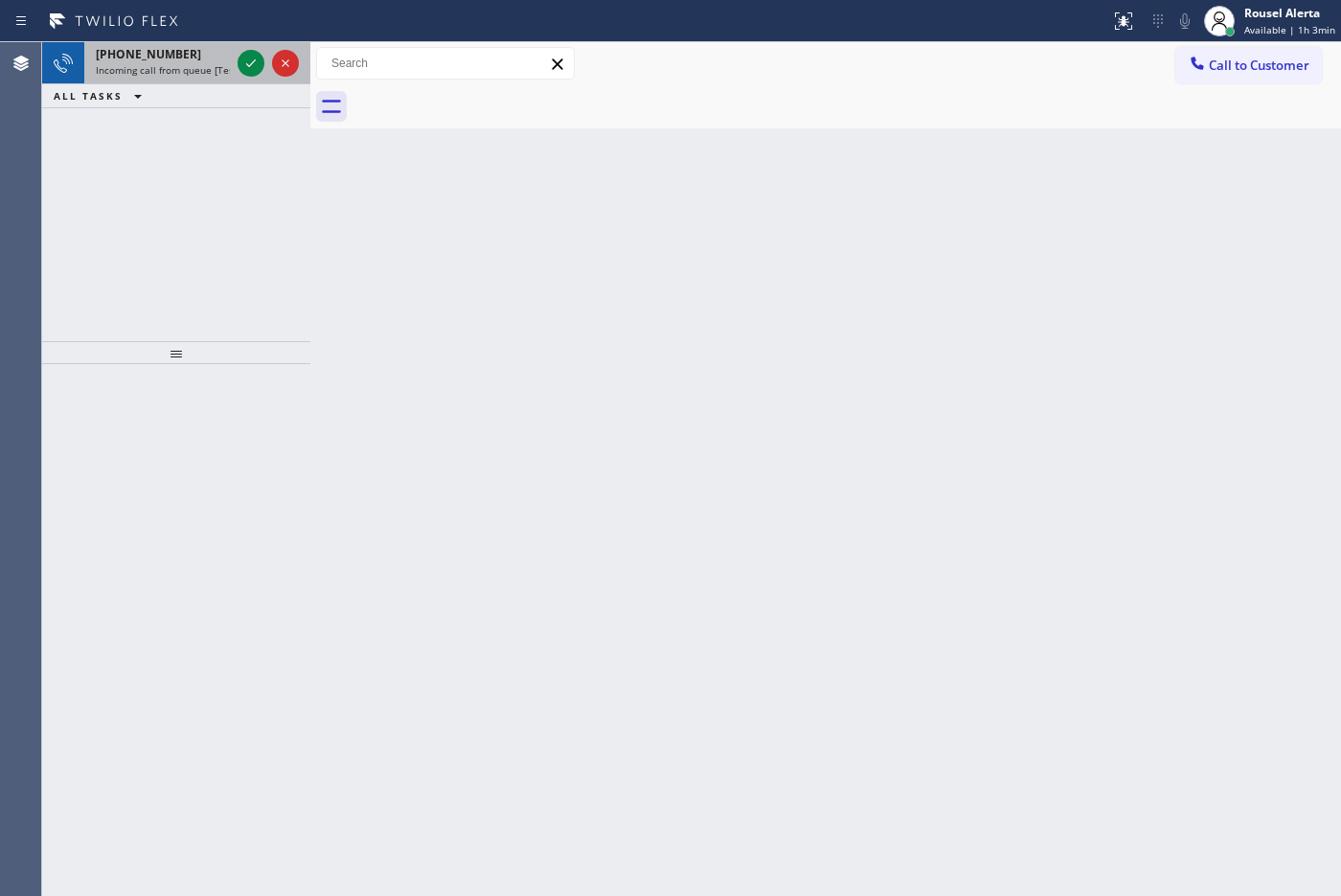
click at [185, 63] on div "[PHONE_NUMBER] Incoming call from queue [Test] All" at bounding box center [159, 62] width 149 height 42
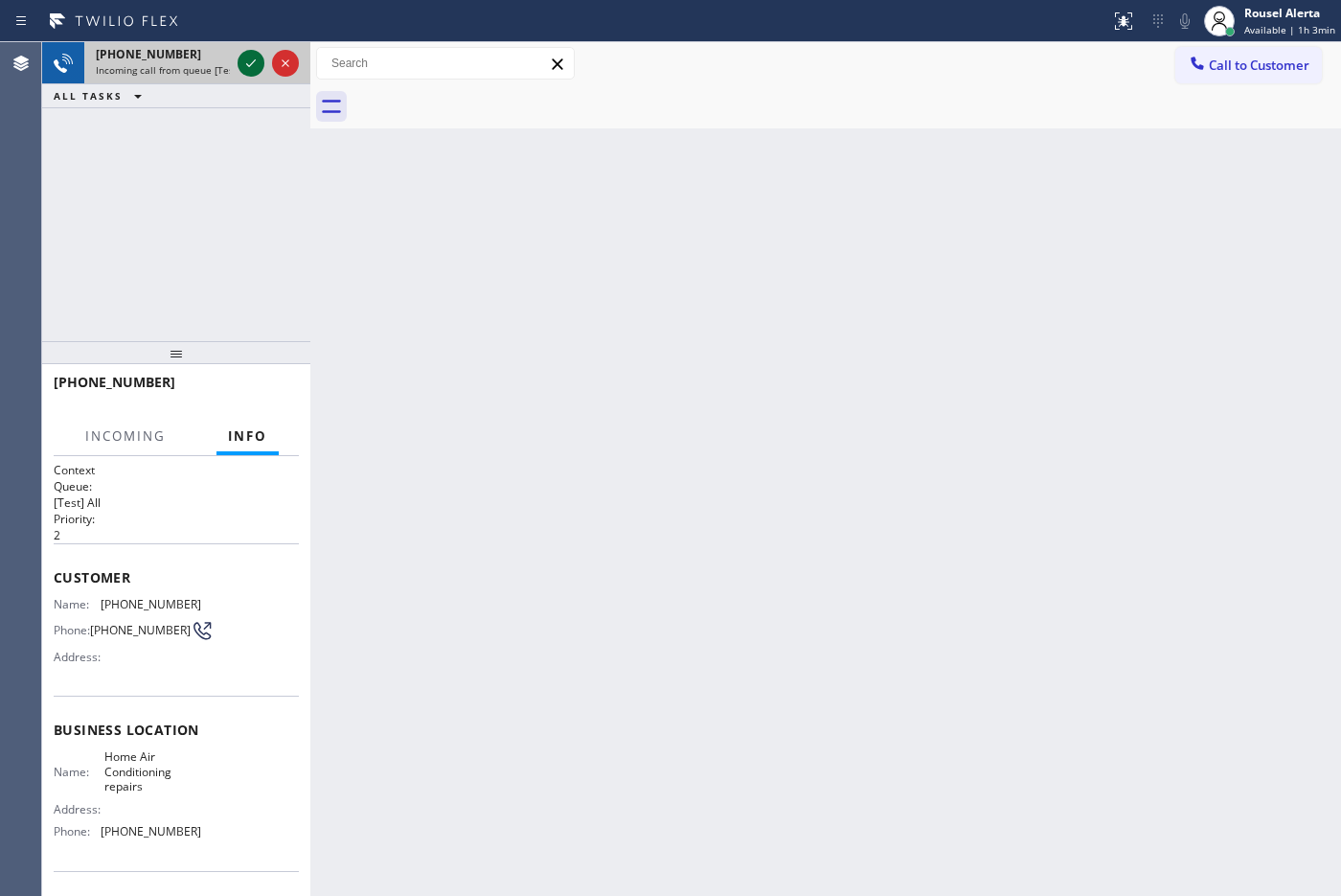
click at [250, 65] on icon at bounding box center [251, 63] width 10 height 8
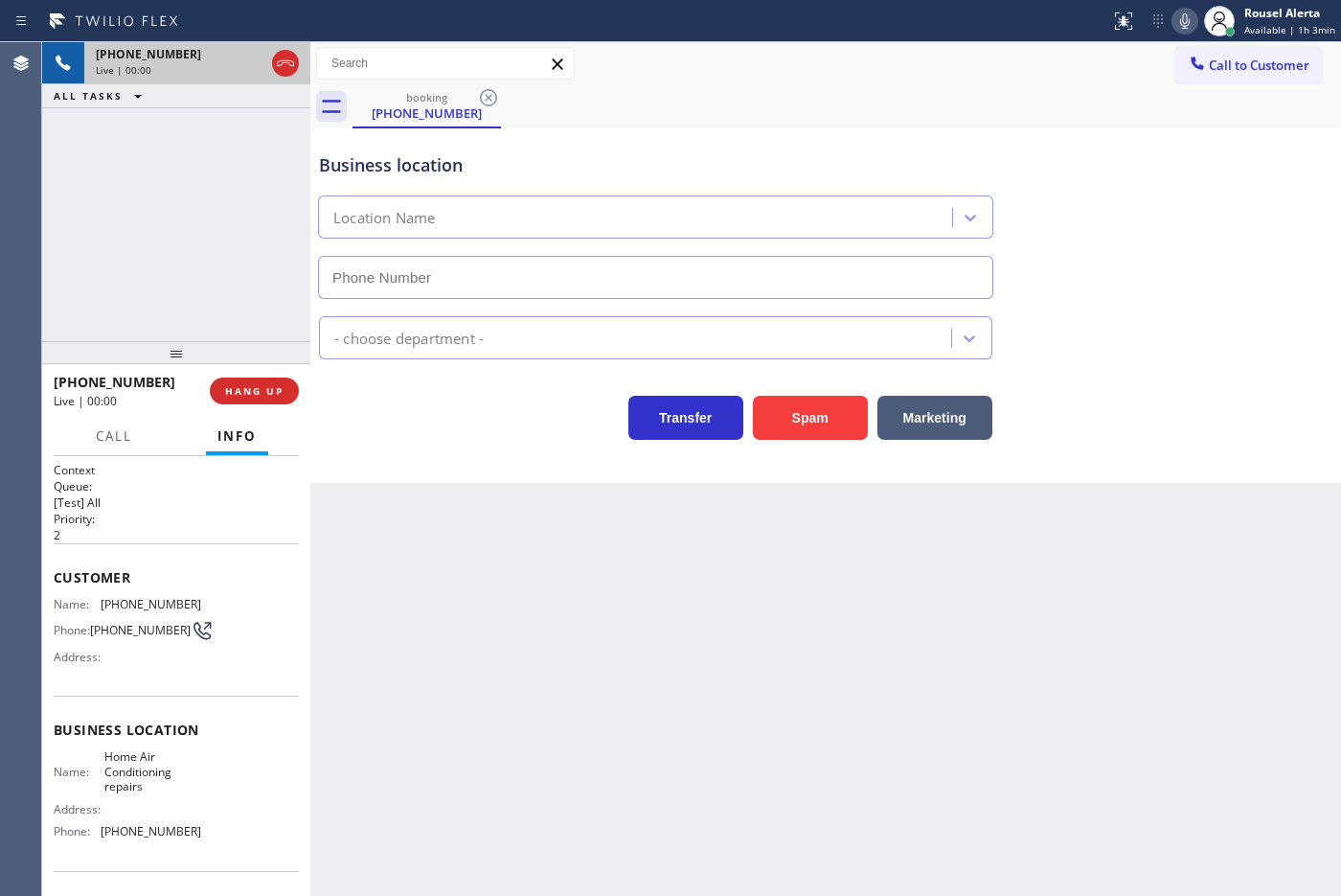
type input "[PHONE_NUMBER]"
click at [528, 655] on div "Back to Dashboard Change Sender ID Customers Technicians Select a contact Outbo…" at bounding box center [825, 468] width 1031 height 853
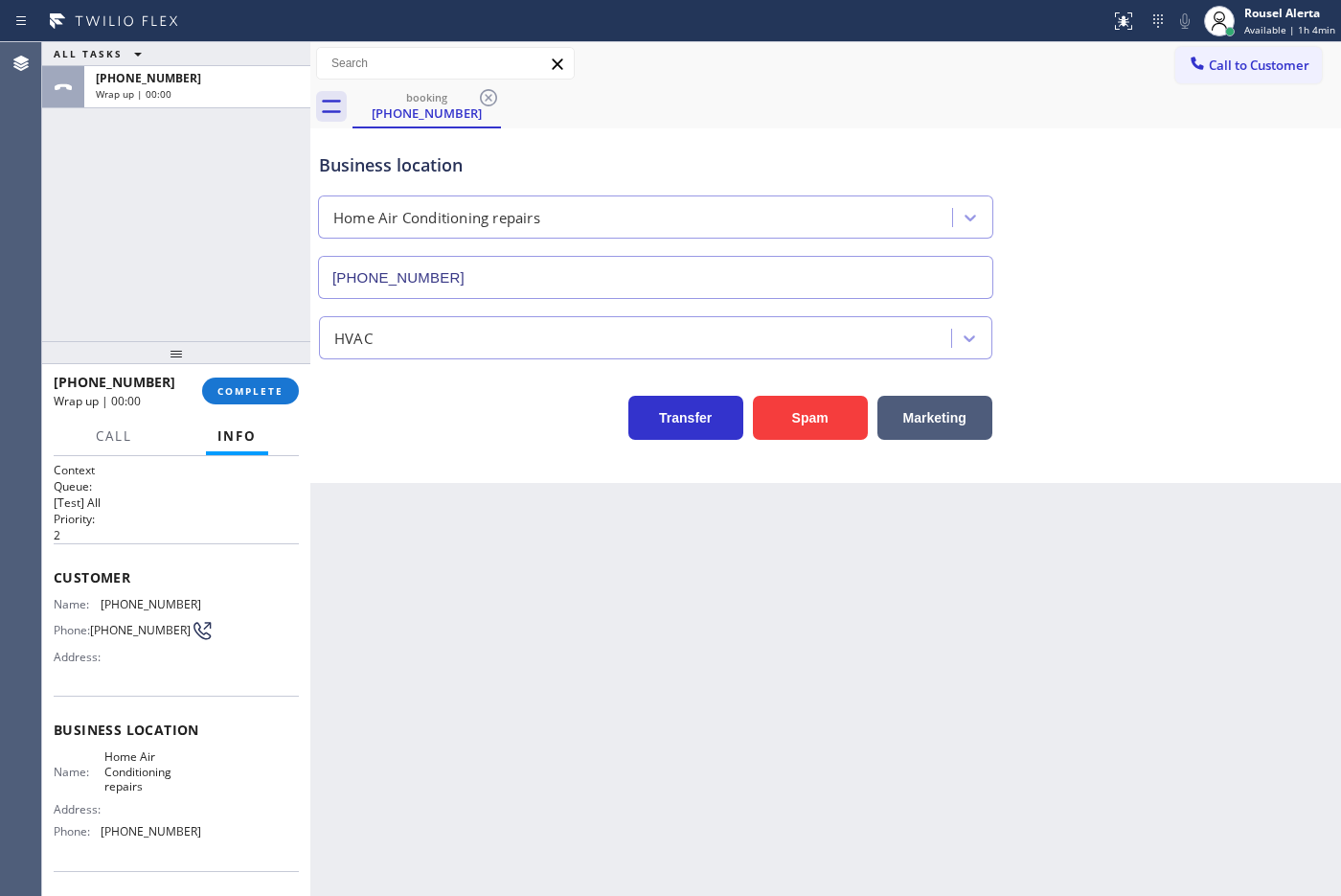
click at [245, 374] on div "[PHONE_NUMBER] Wrap up | 00:00 COMPLETE" at bounding box center [176, 390] width 245 height 49
click at [252, 388] on span "COMPLETE" at bounding box center [250, 391] width 66 height 14
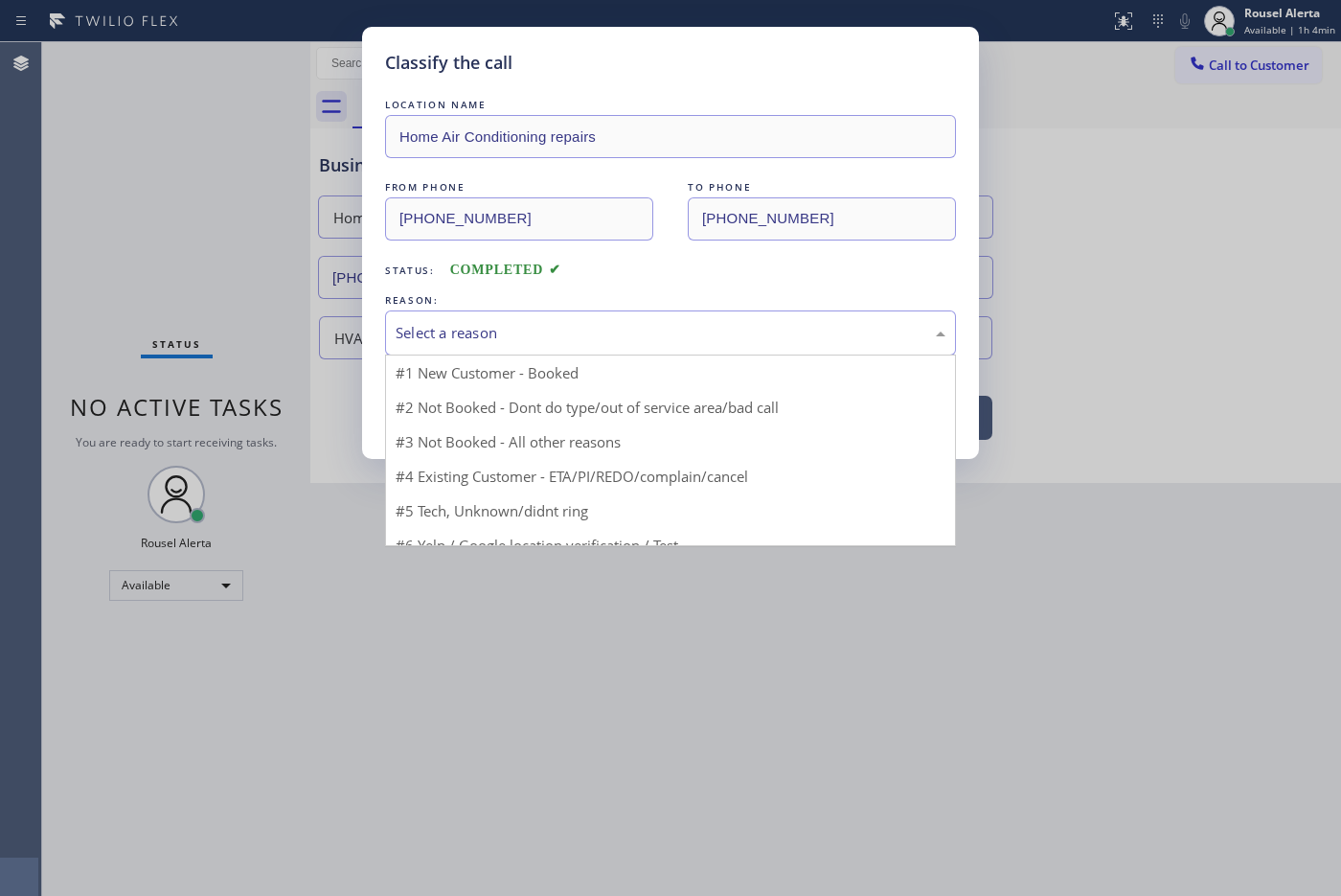
click at [477, 336] on div "Select a reason" at bounding box center [670, 333] width 550 height 22
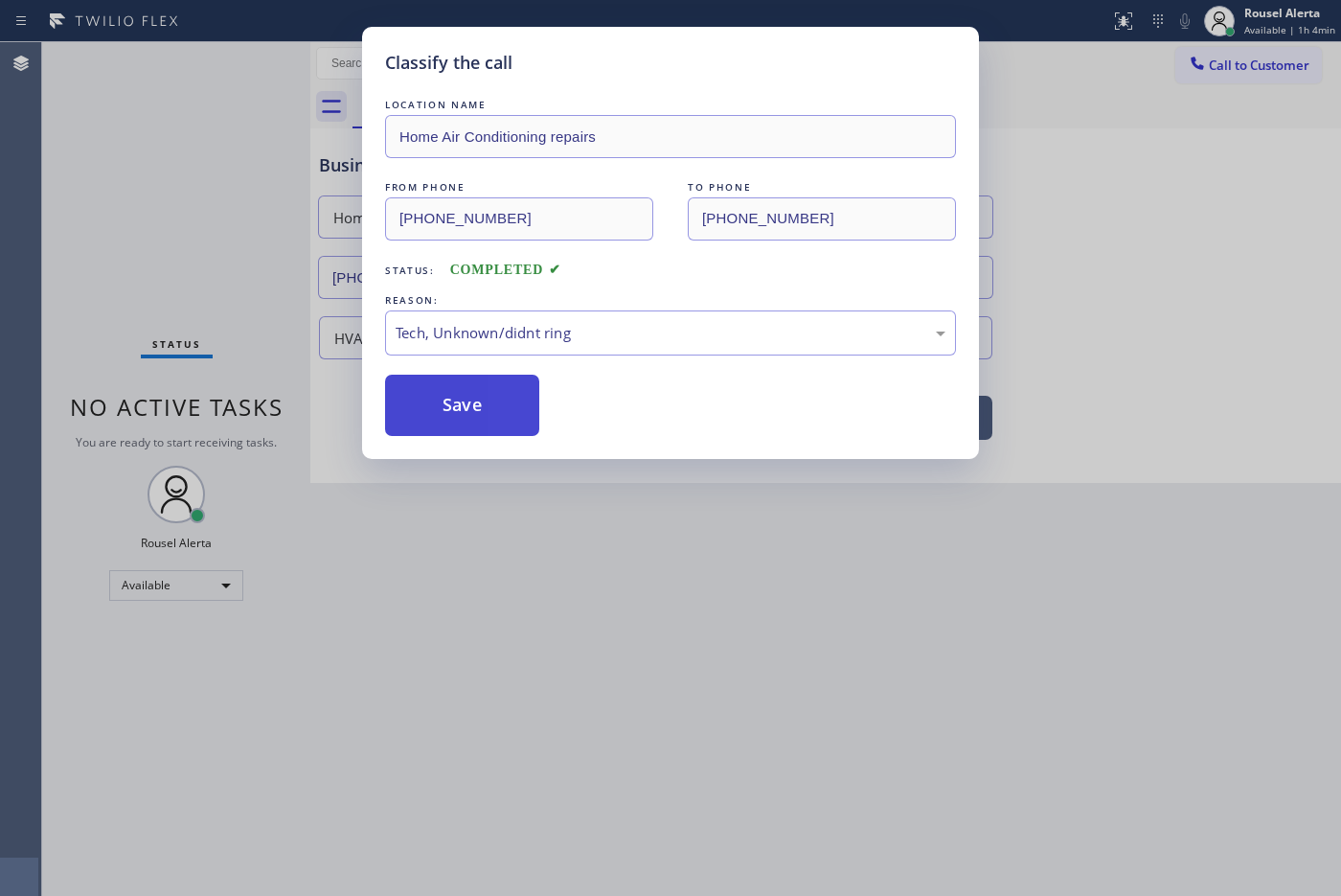
click at [474, 418] on button "Save" at bounding box center [462, 404] width 154 height 61
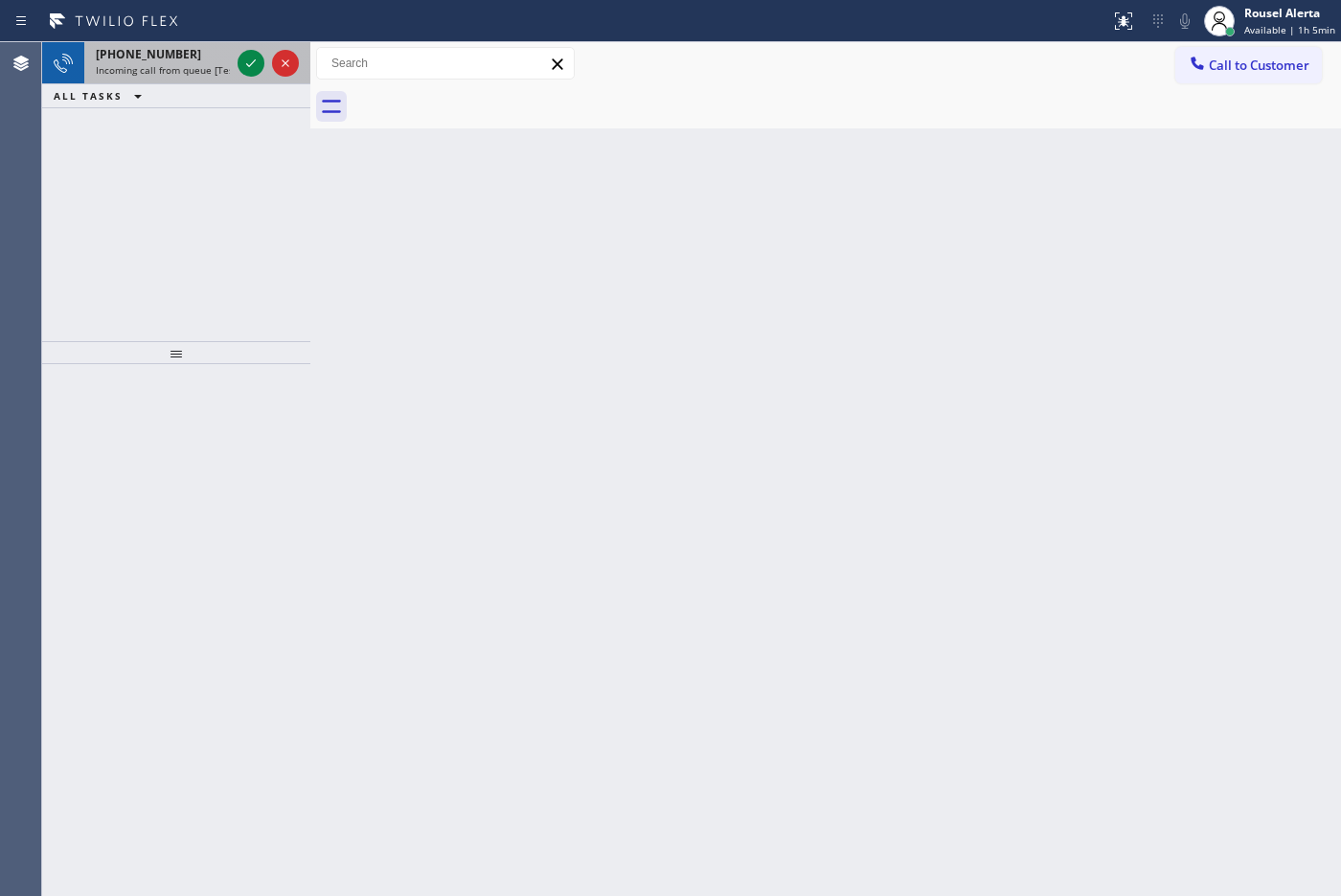
click at [212, 57] on div "[PHONE_NUMBER]" at bounding box center [163, 53] width 134 height 16
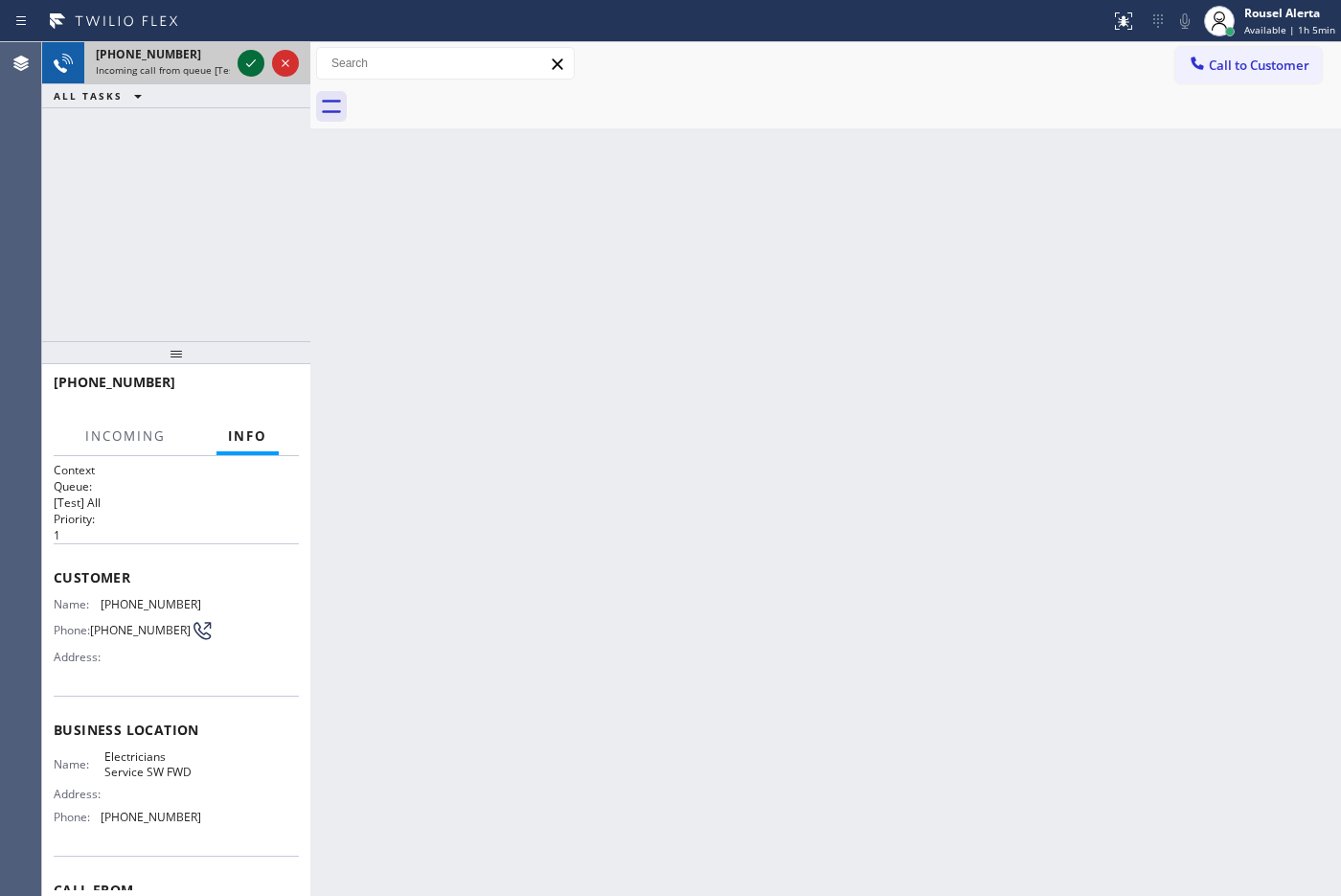
click at [244, 68] on icon at bounding box center [251, 63] width 23 height 23
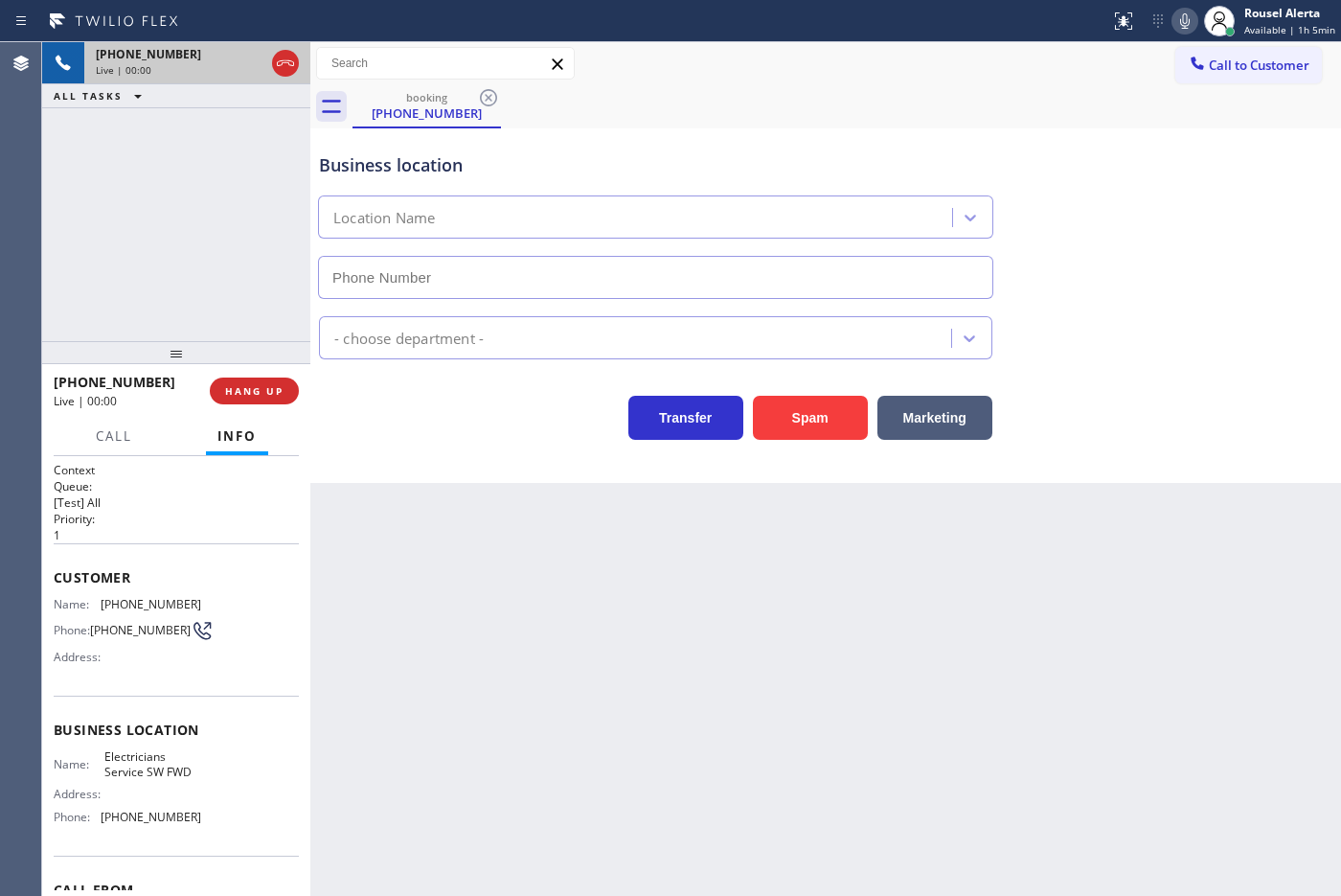
type input "[PHONE_NUMBER]"
click at [418, 592] on div "Back to Dashboard Change Sender ID Customers Technicians Select a contact Outbo…" at bounding box center [825, 468] width 1031 height 853
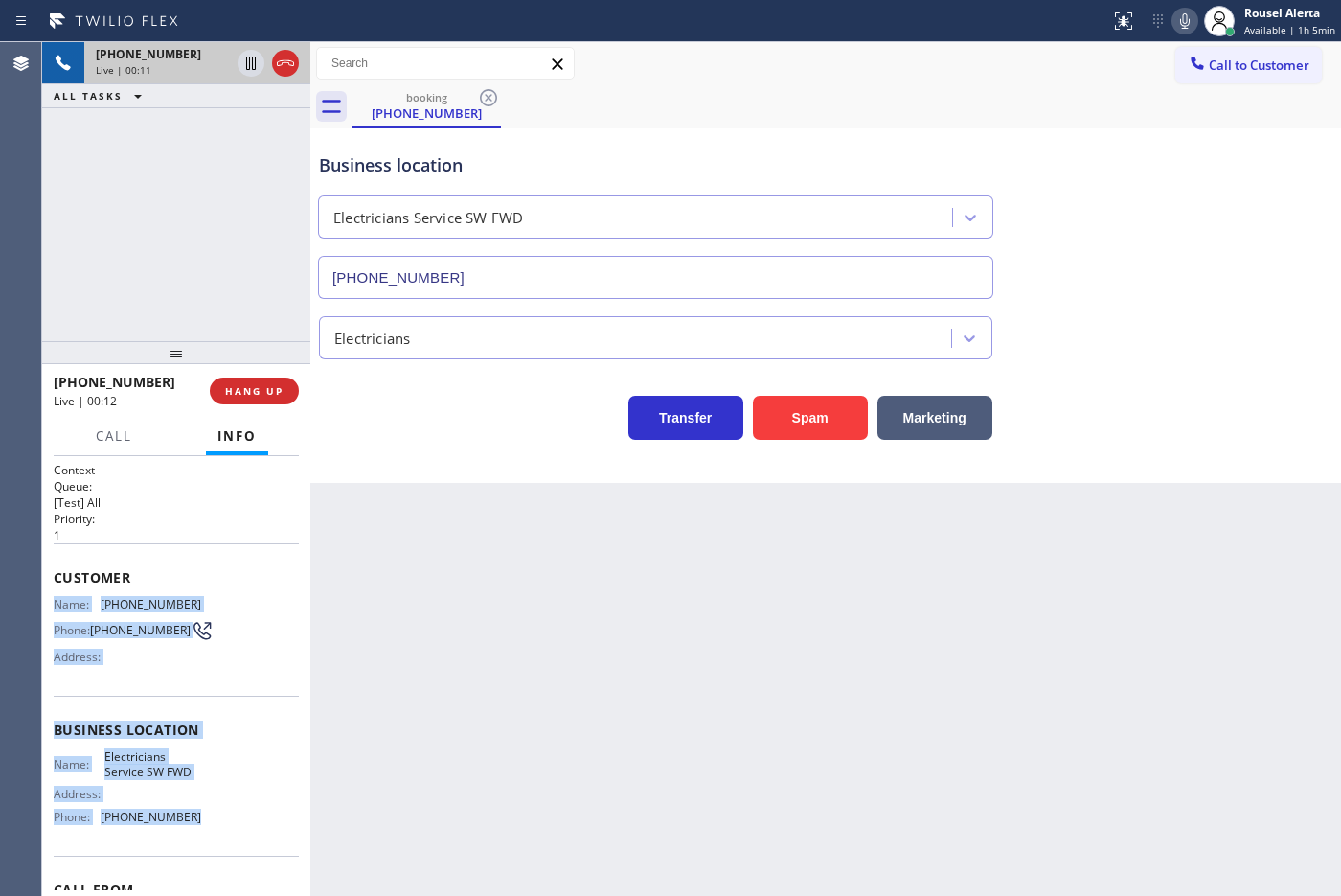
drag, startPoint x: 52, startPoint y: 595, endPoint x: 217, endPoint y: 831, distance: 288.0
click at [217, 716] on div "Context Queue: [Test] All Priority: 1 Customer Name: [PHONE_NUMBER] Phone: [PHO…" at bounding box center [176, 731] width 245 height 539
copy div "Name: [PHONE_NUMBER] Phone: [PHONE_NUMBER] Address: Business location Name: Ele…"
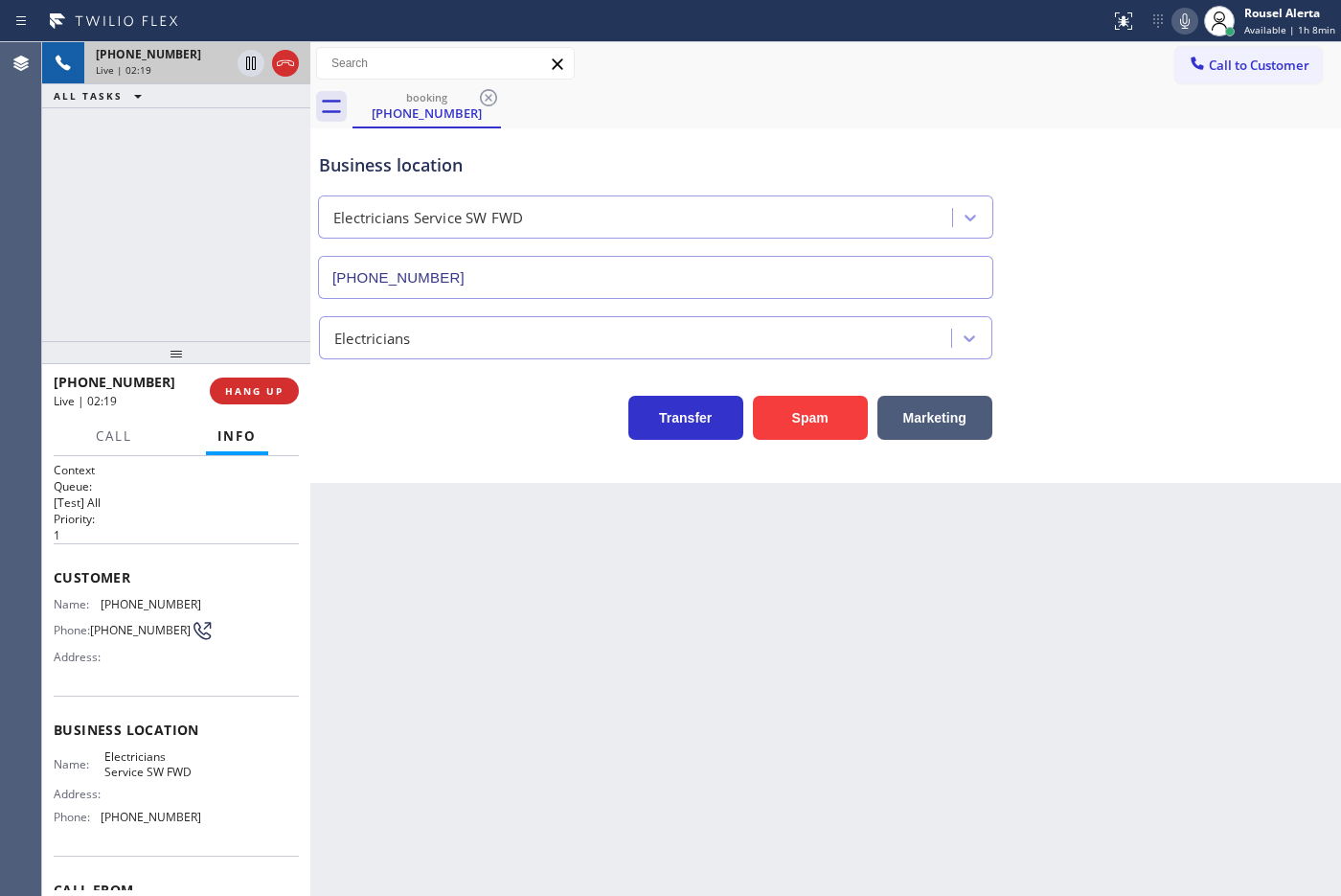
click at [208, 192] on div "[PHONE_NUMBER] Live | 02:19 ALL TASKS ALL TASKS ACTIVE TASKS TASKS IN WRAP UP" at bounding box center [176, 191] width 269 height 299
click at [252, 64] on icon at bounding box center [251, 63] width 10 height 14
click at [1071, 27] on icon at bounding box center [1185, 21] width 23 height 23
click at [244, 63] on icon at bounding box center [251, 63] width 23 height 23
click at [1071, 16] on icon at bounding box center [1185, 21] width 23 height 23
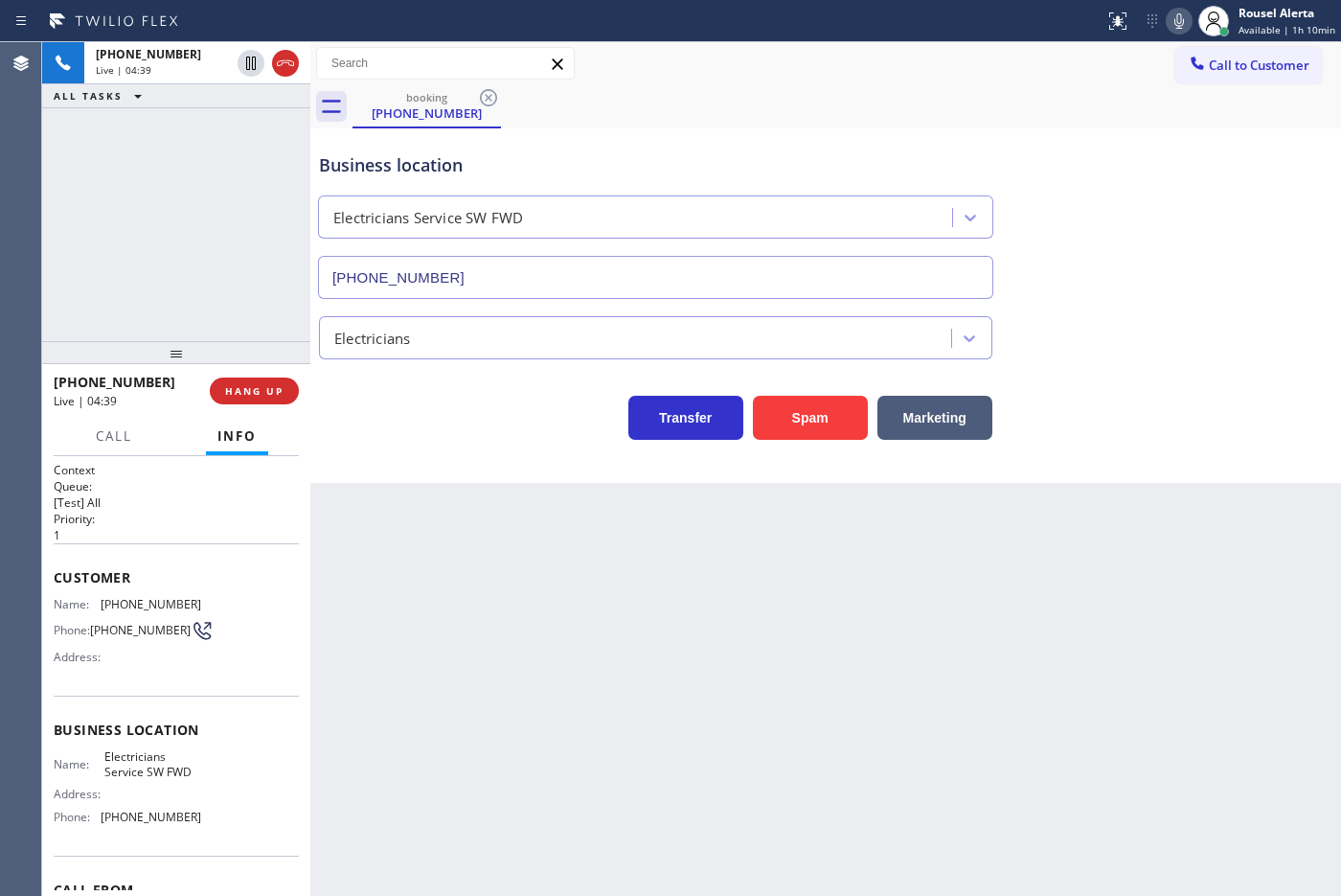
click at [558, 627] on div "Back to Dashboard Change Sender ID Customers Technicians Select a contact Outbo…" at bounding box center [825, 468] width 1031 height 853
click at [129, 432] on span "Call" at bounding box center [114, 436] width 37 height 17
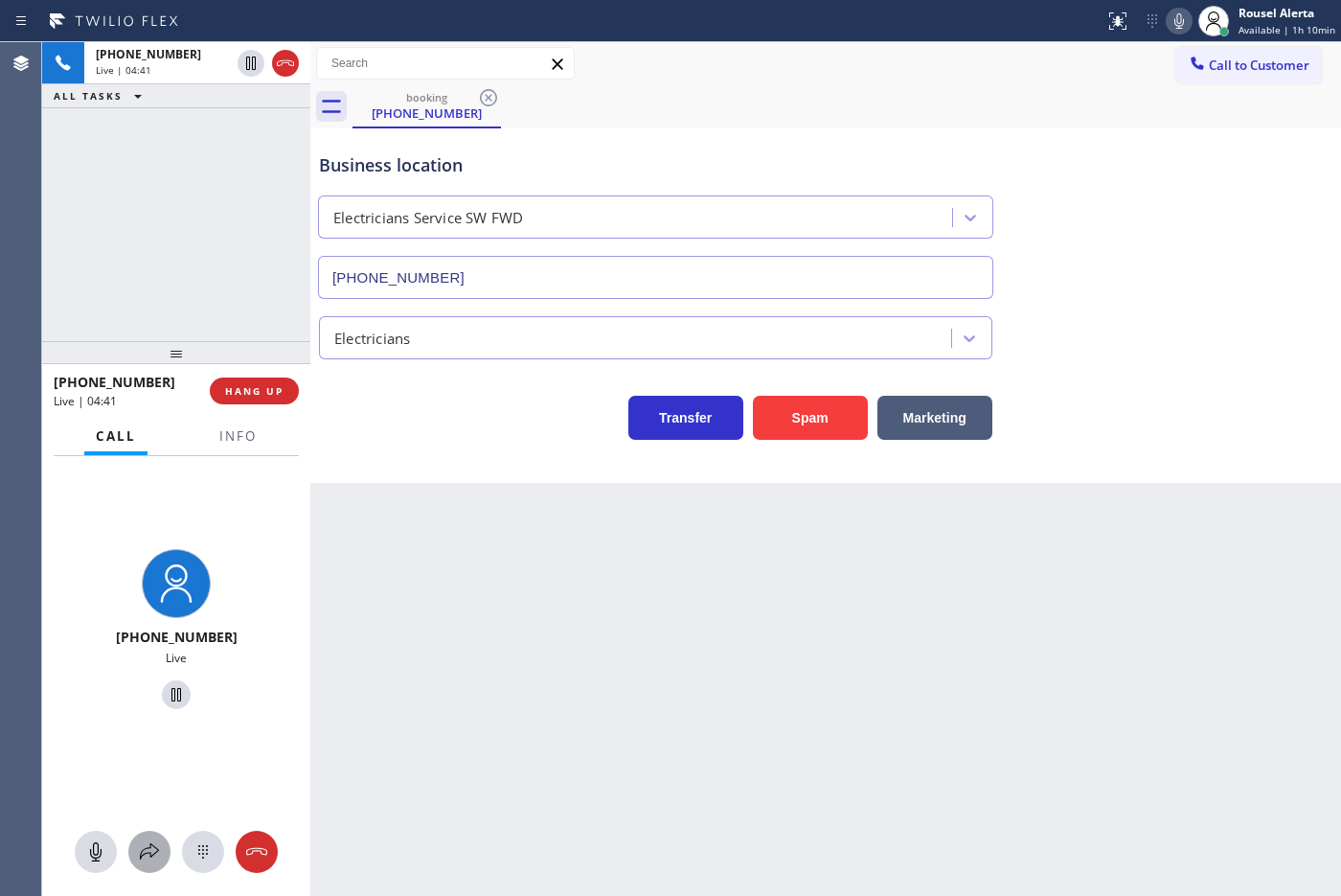
click at [149, 716] on icon at bounding box center [149, 851] width 23 height 23
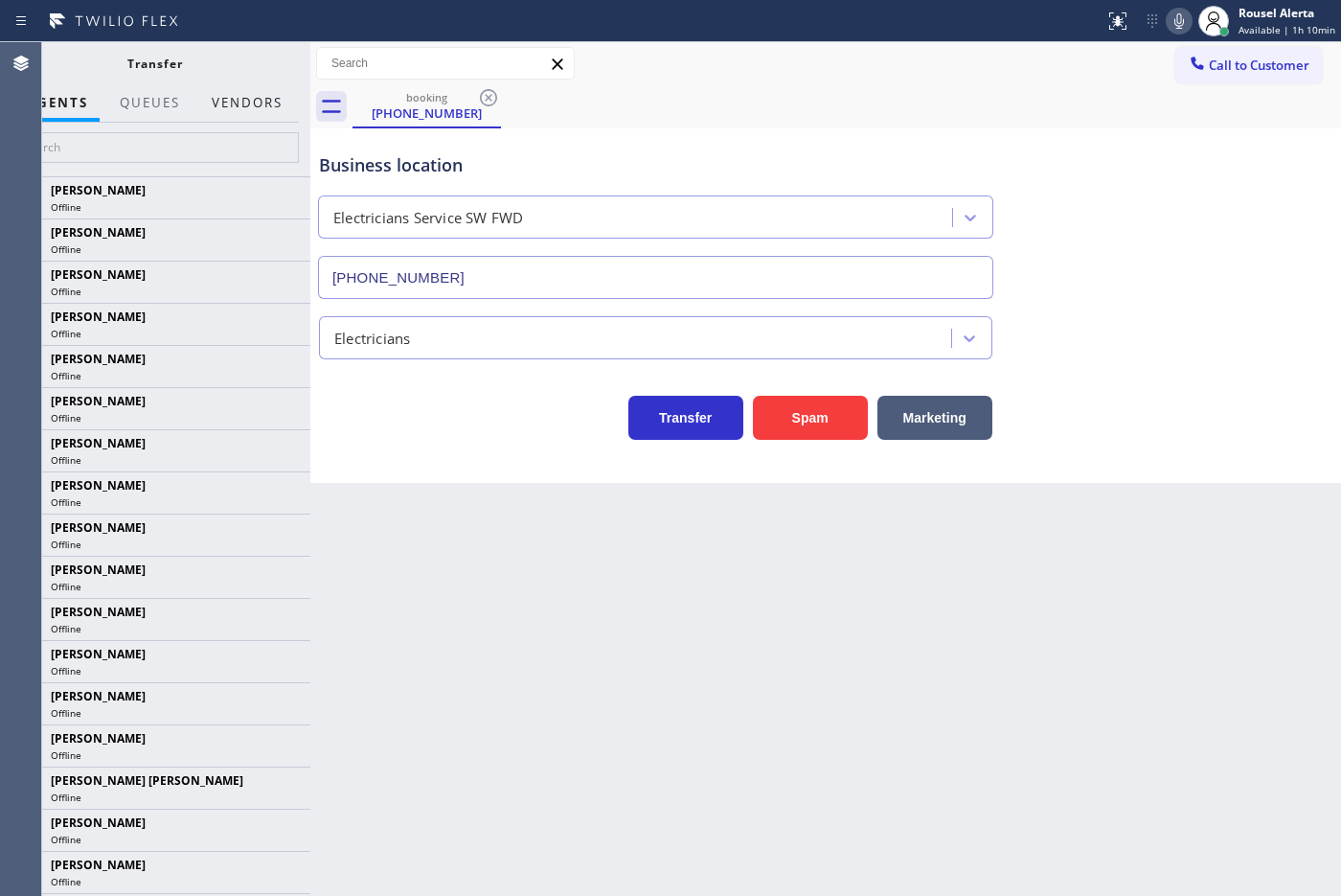
click at [230, 104] on button "Vendors" at bounding box center [246, 103] width 94 height 38
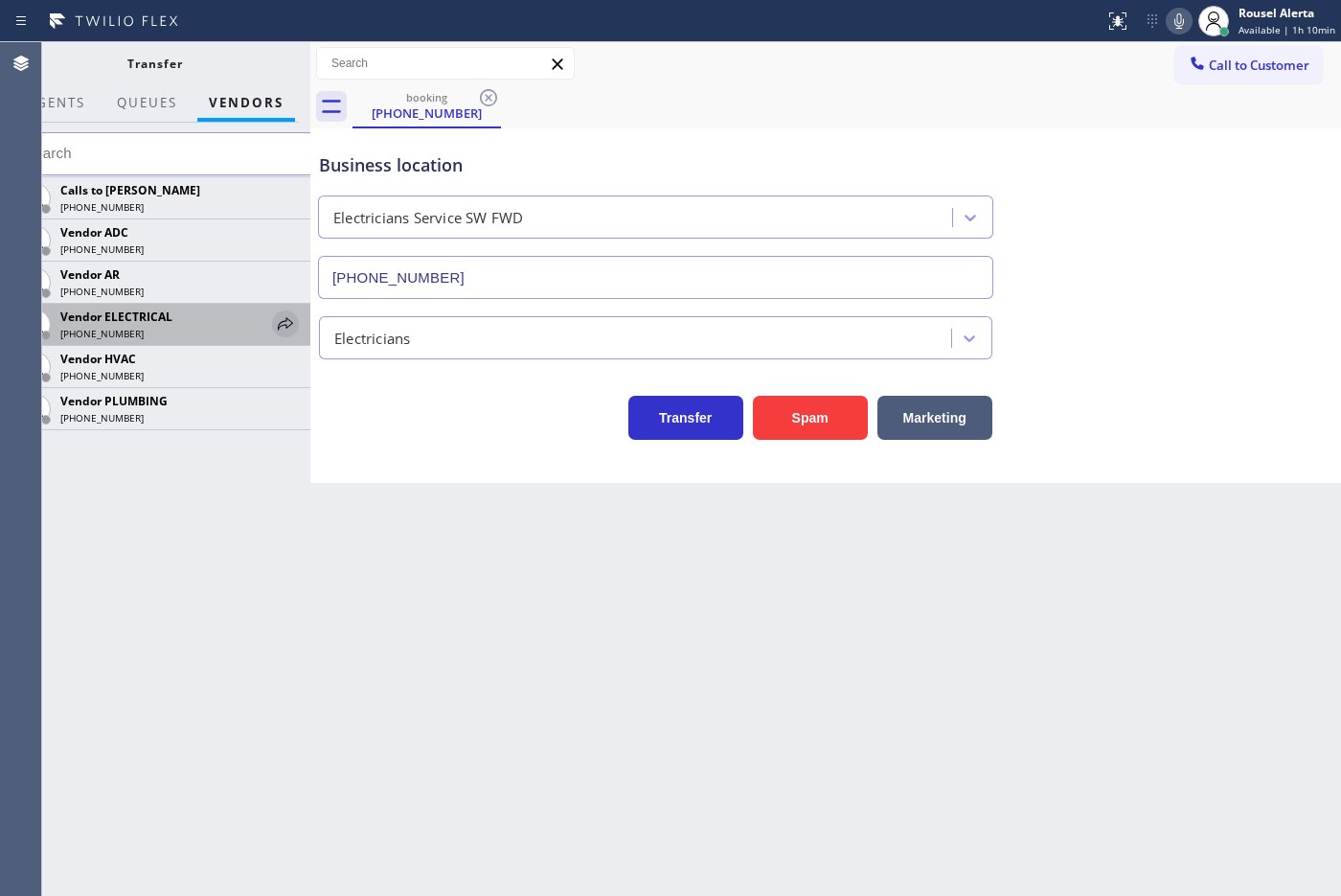
click at [284, 322] on icon at bounding box center [285, 324] width 23 height 23
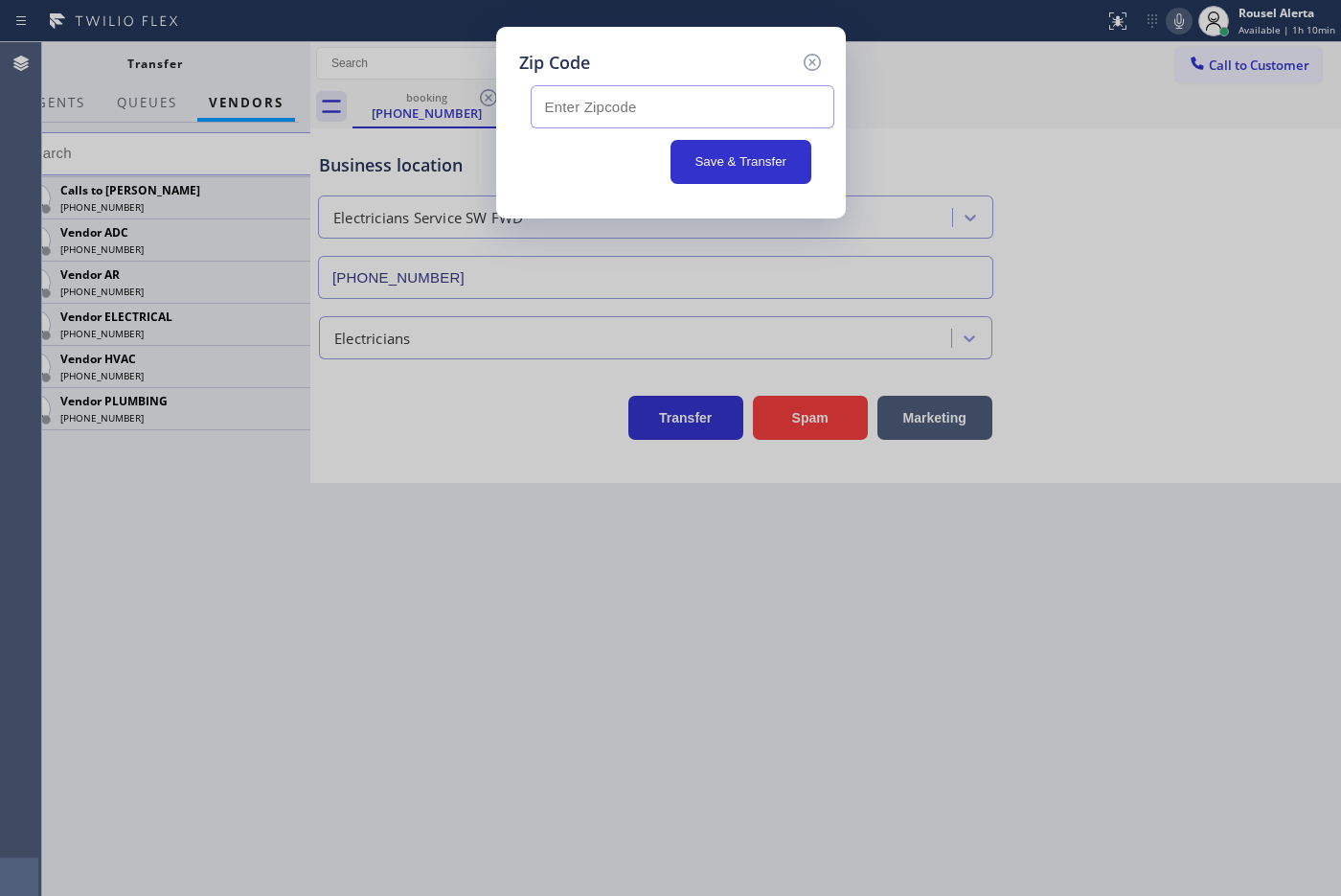
click at [764, 102] on input "text" at bounding box center [682, 107] width 303 height 43
paste input "33469"
type input "33469"
click at [808, 64] on icon at bounding box center [813, 62] width 23 height 23
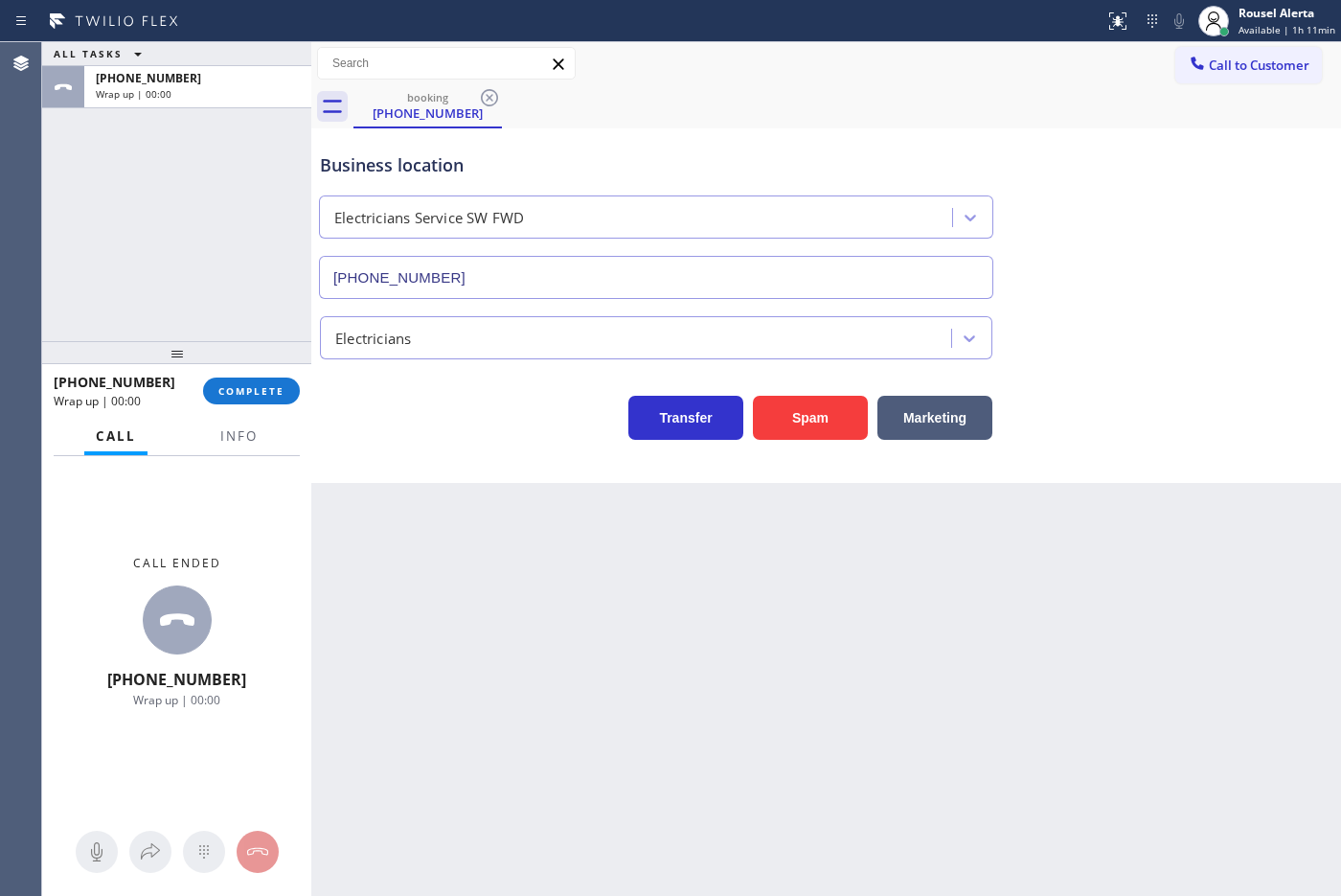
click at [311, 80] on div at bounding box center [311, 468] width 0 height 853
click at [240, 433] on span "Info" at bounding box center [239, 436] width 38 height 17
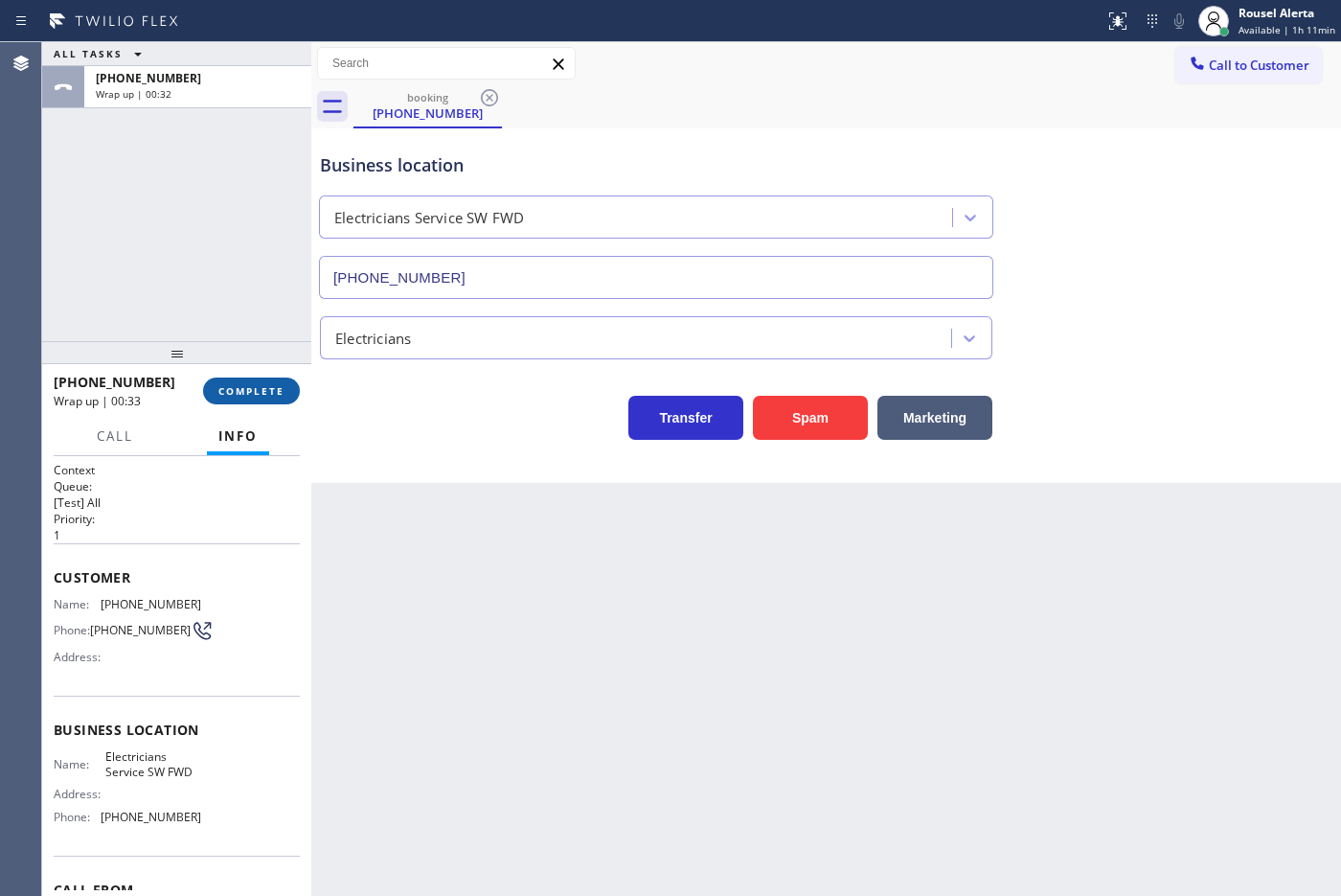
click at [220, 388] on span "COMPLETE" at bounding box center [251, 391] width 66 height 14
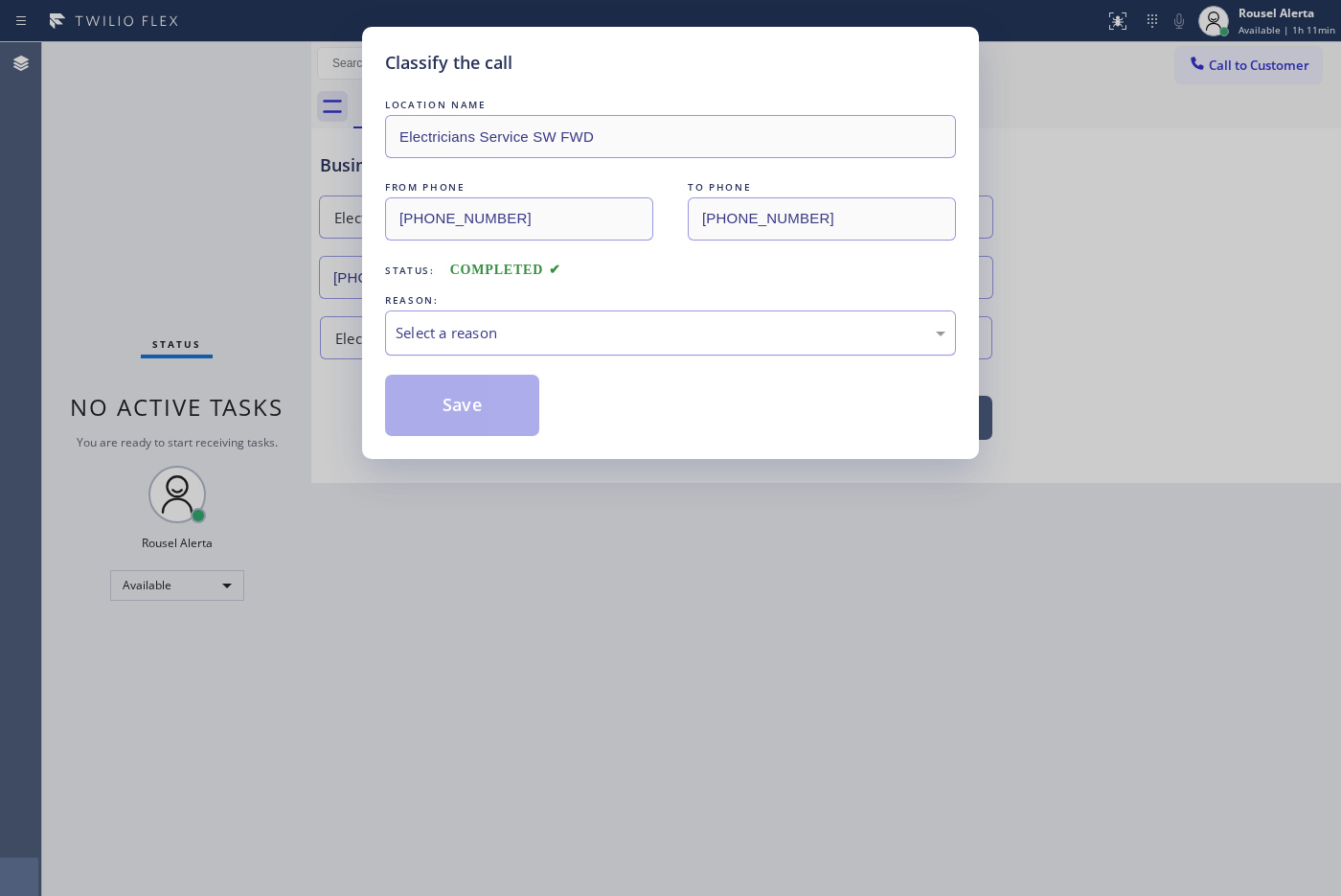
click at [446, 347] on div "Select a reason" at bounding box center [670, 333] width 571 height 45
click at [470, 400] on button "Save" at bounding box center [462, 404] width 154 height 61
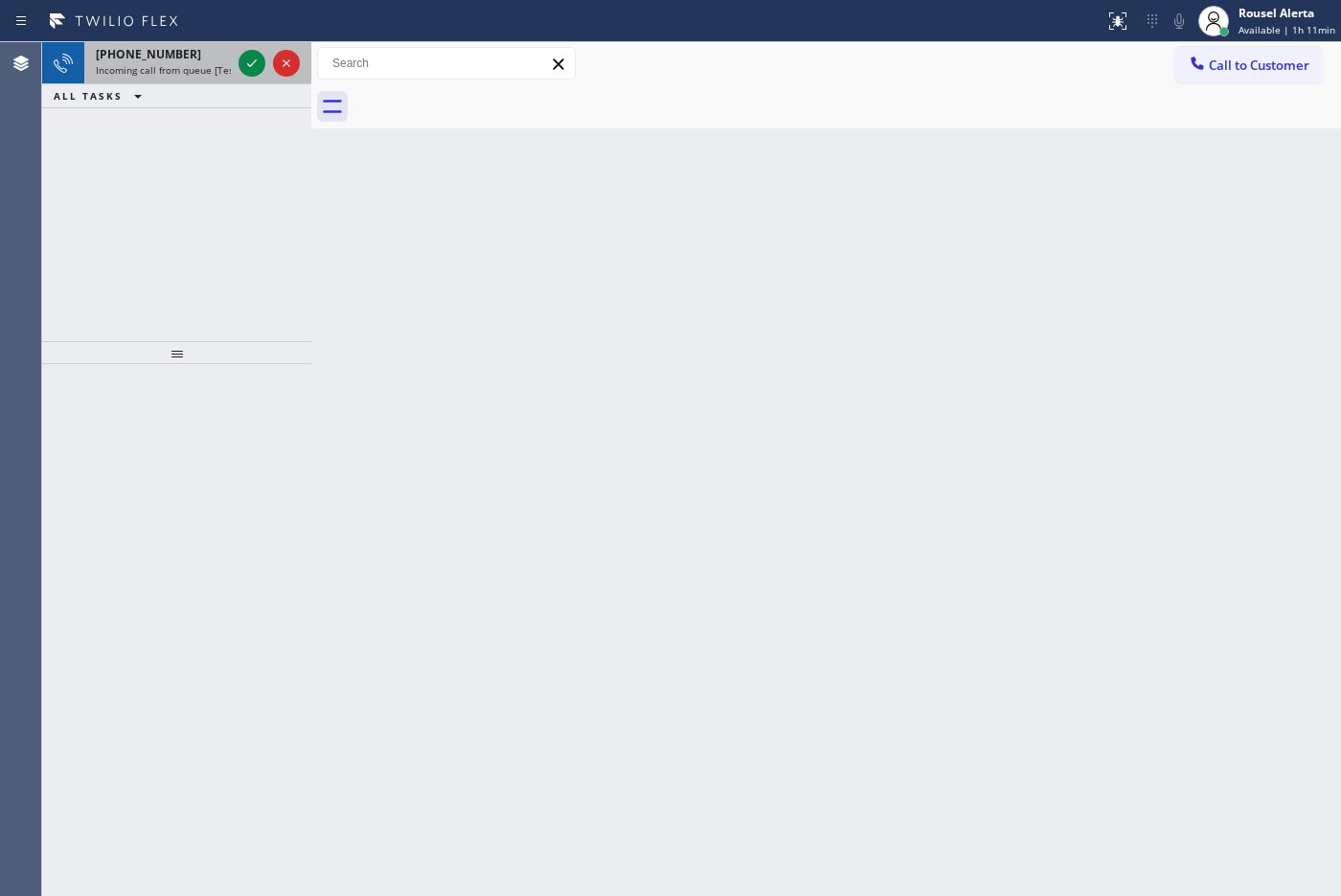
click at [237, 74] on div at bounding box center [269, 62] width 69 height 42
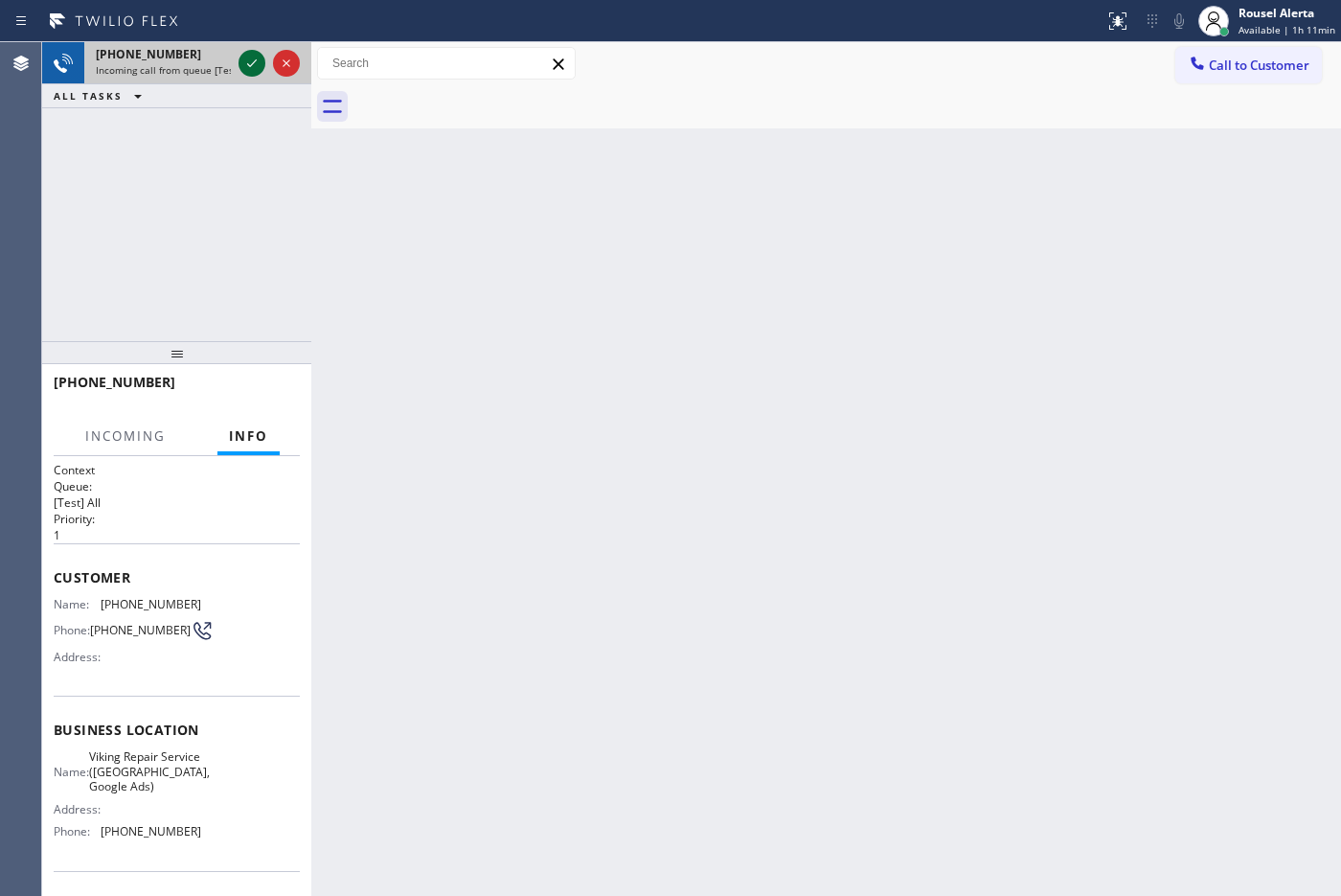
click at [239, 70] on div at bounding box center [252, 63] width 27 height 23
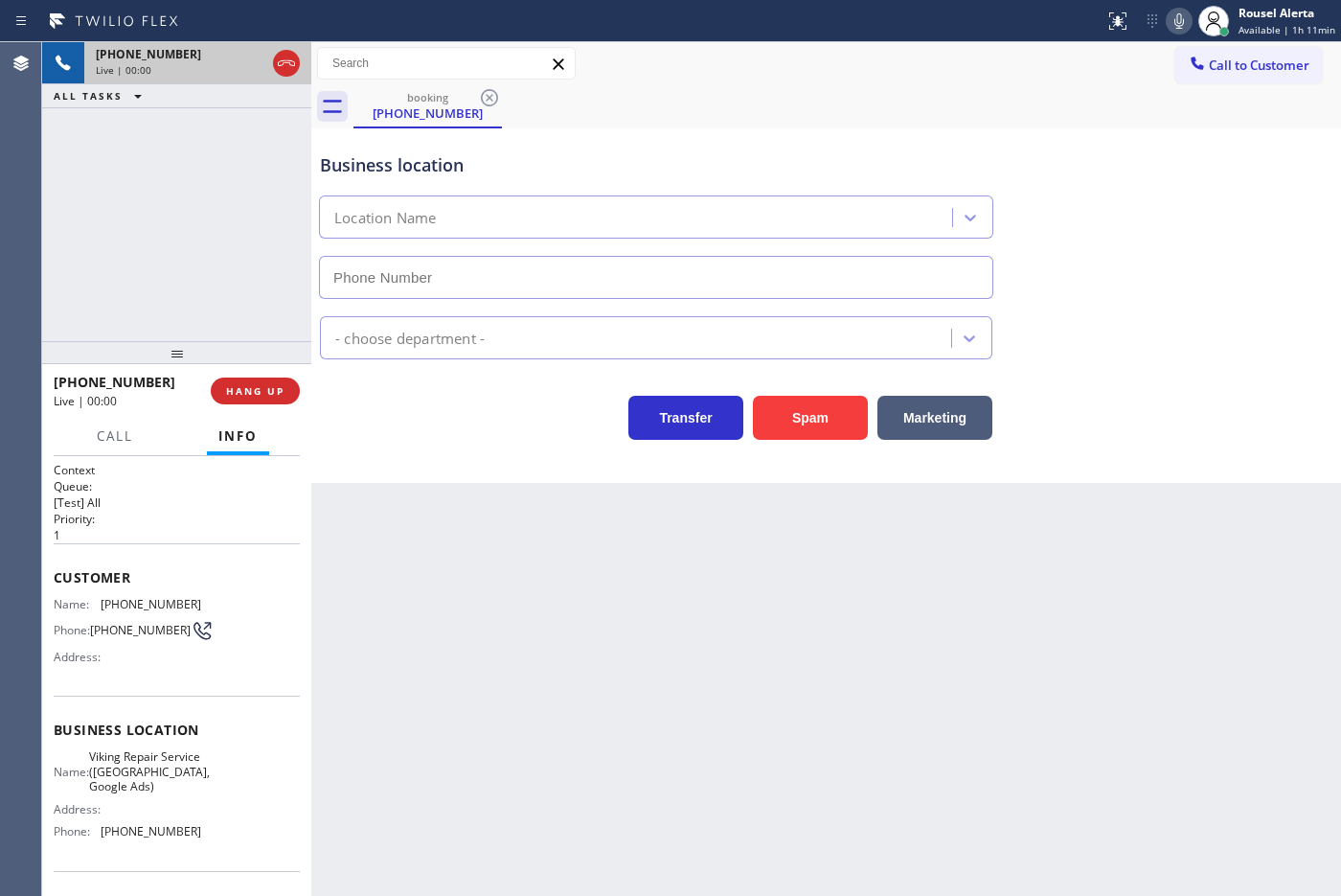
type input "[PHONE_NUMBER]"
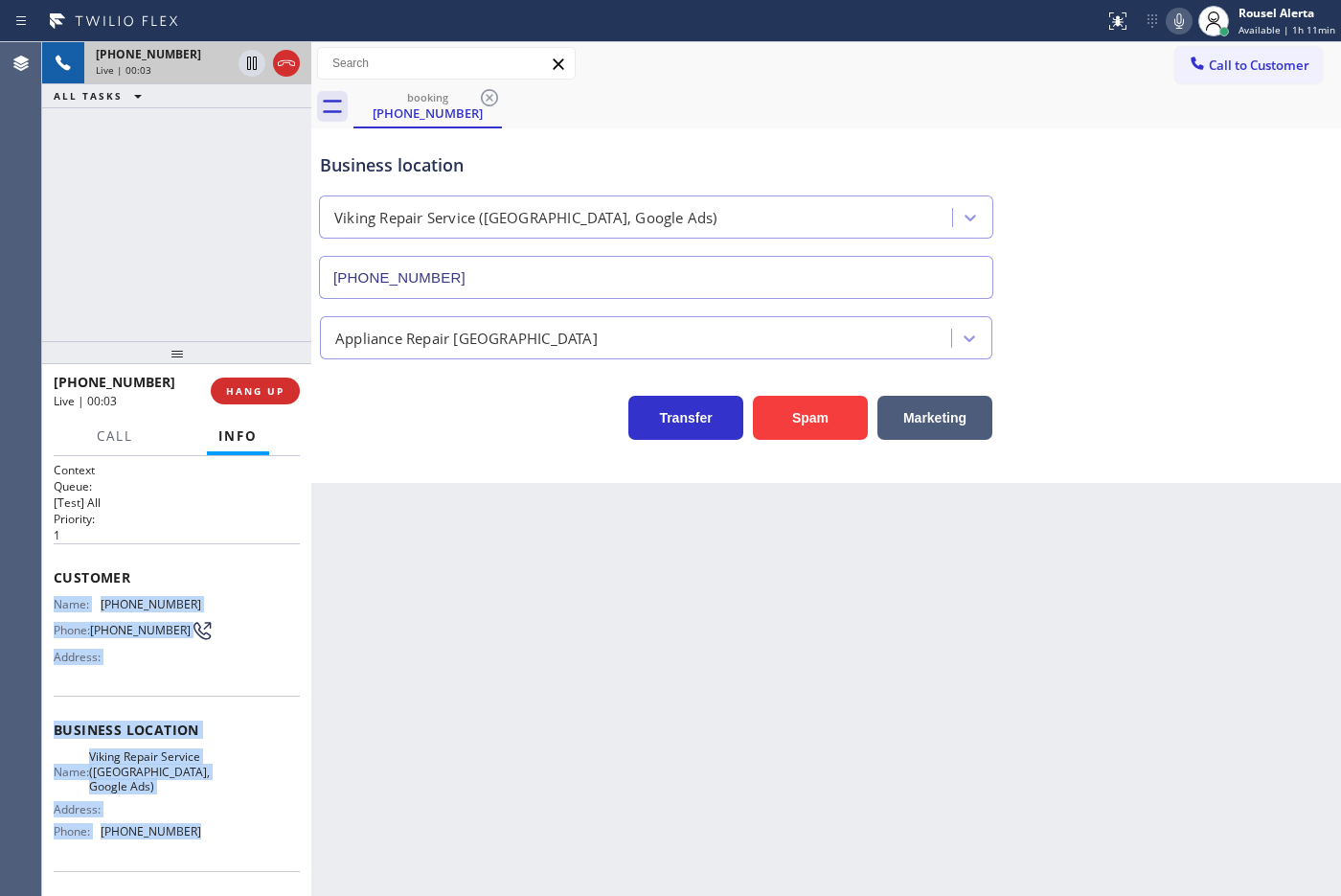
drag, startPoint x: 48, startPoint y: 599, endPoint x: 199, endPoint y: 835, distance: 280.2
click at [199, 716] on div "Context Queue: [Test] All Priority: 1 Customer Name: [PHONE_NUMBER] Phone: [PHO…" at bounding box center [176, 676] width 270 height 440
copy div "Name: [PHONE_NUMBER] Phone: [PHONE_NUMBER] Address: Business location Name: Vik…"
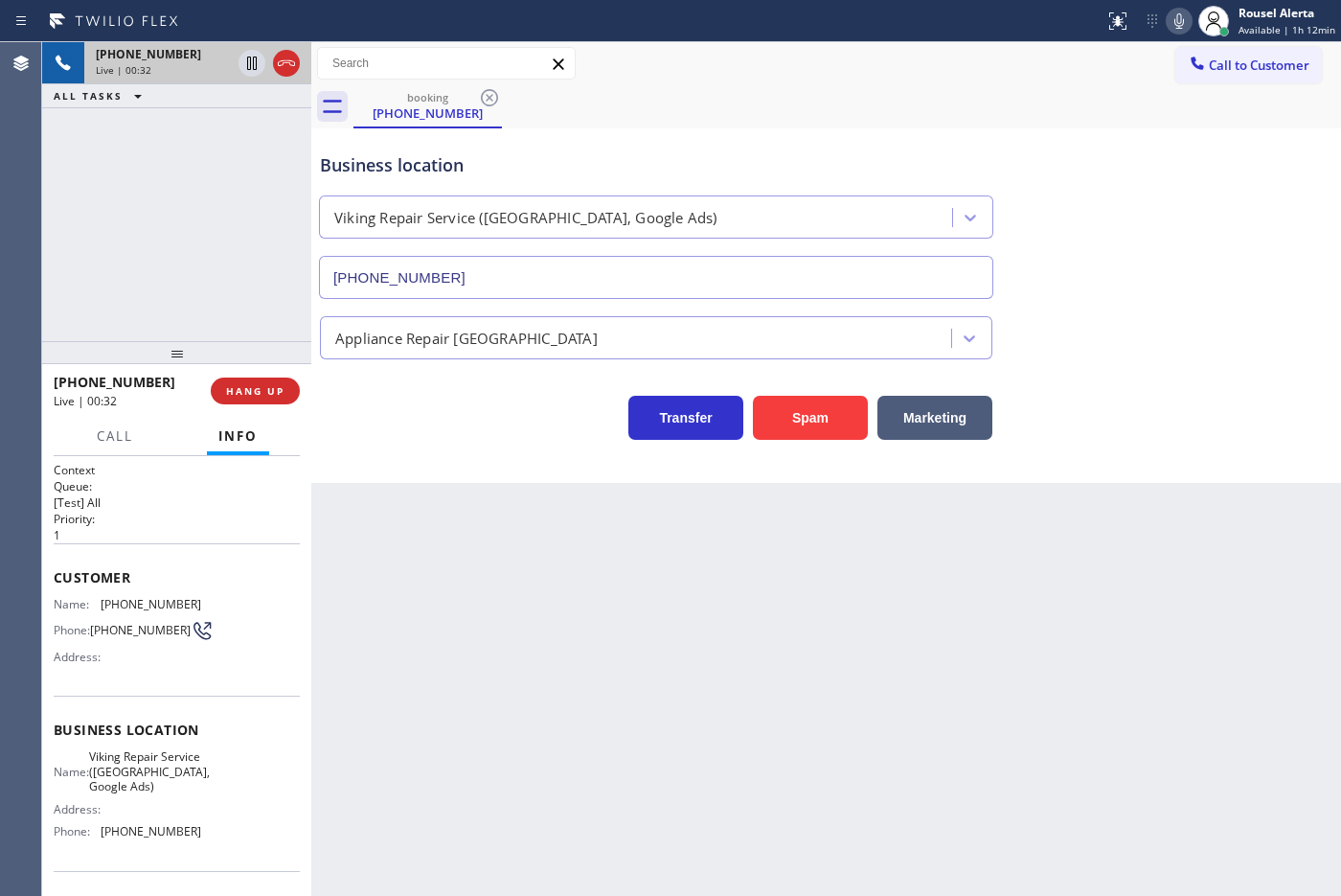
click at [575, 666] on div "Back to Dashboard Change Sender ID Customers Technicians Select a contact Outbo…" at bounding box center [826, 468] width 1030 height 853
click at [247, 386] on span "HANG UP" at bounding box center [255, 391] width 58 height 14
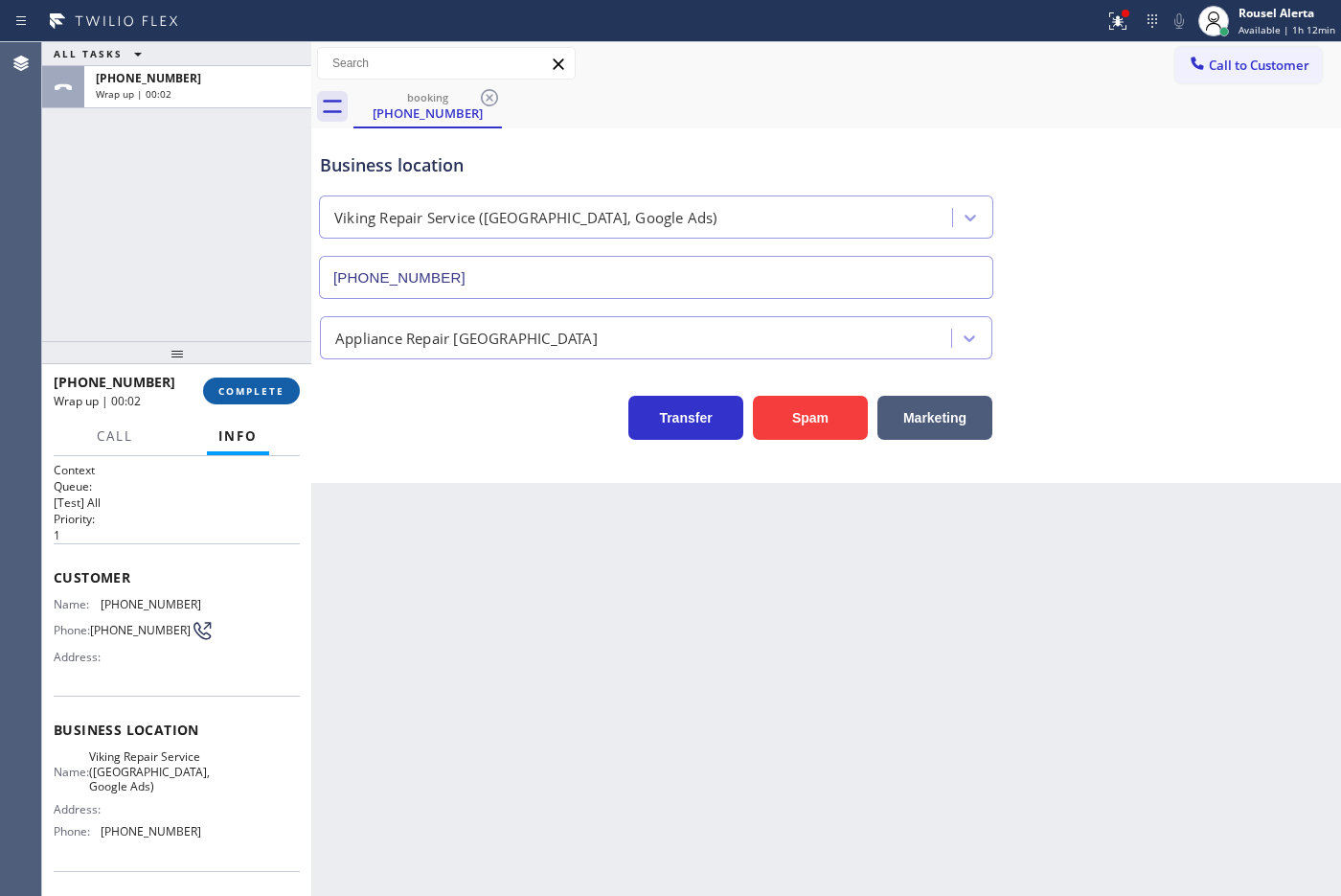
click at [223, 381] on button "COMPLETE" at bounding box center [251, 391] width 97 height 27
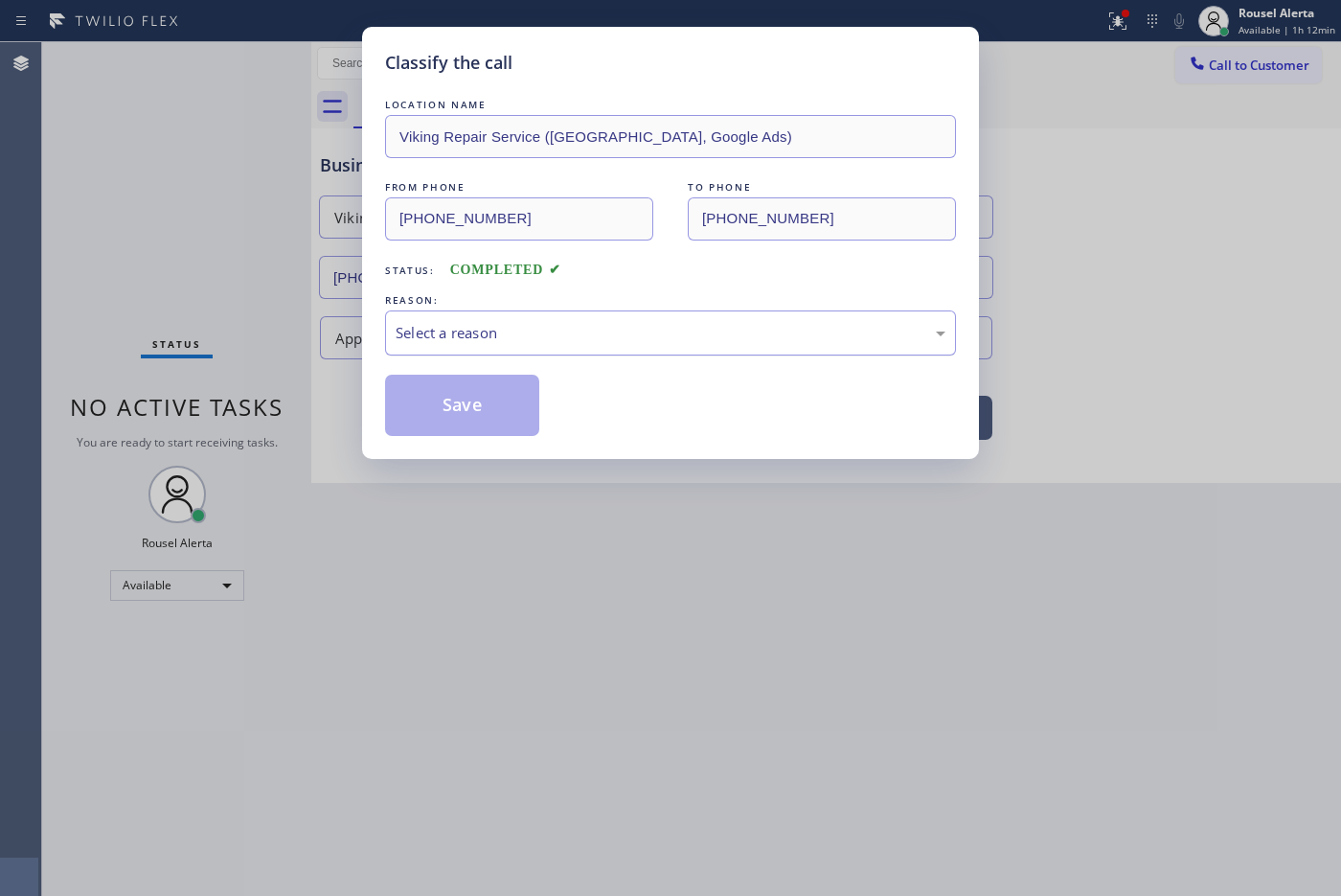
click at [567, 326] on div "Select a reason" at bounding box center [670, 333] width 550 height 22
click at [487, 414] on button "Save" at bounding box center [462, 404] width 154 height 61
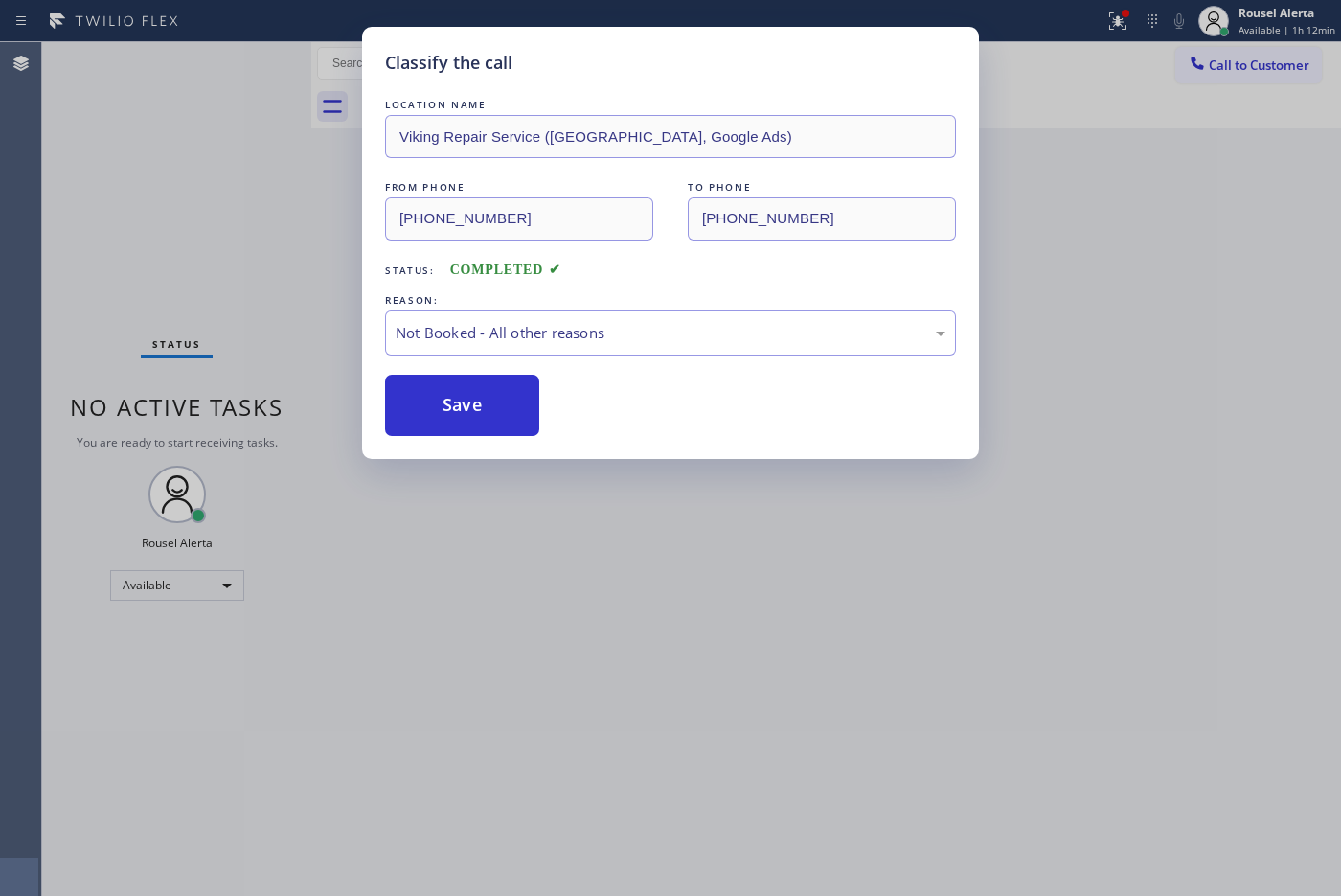
click at [614, 624] on div "Classify the call LOCATION NAME Viking Repair Service ([GEOGRAPHIC_DATA], Googl…" at bounding box center [670, 448] width 1341 height 896
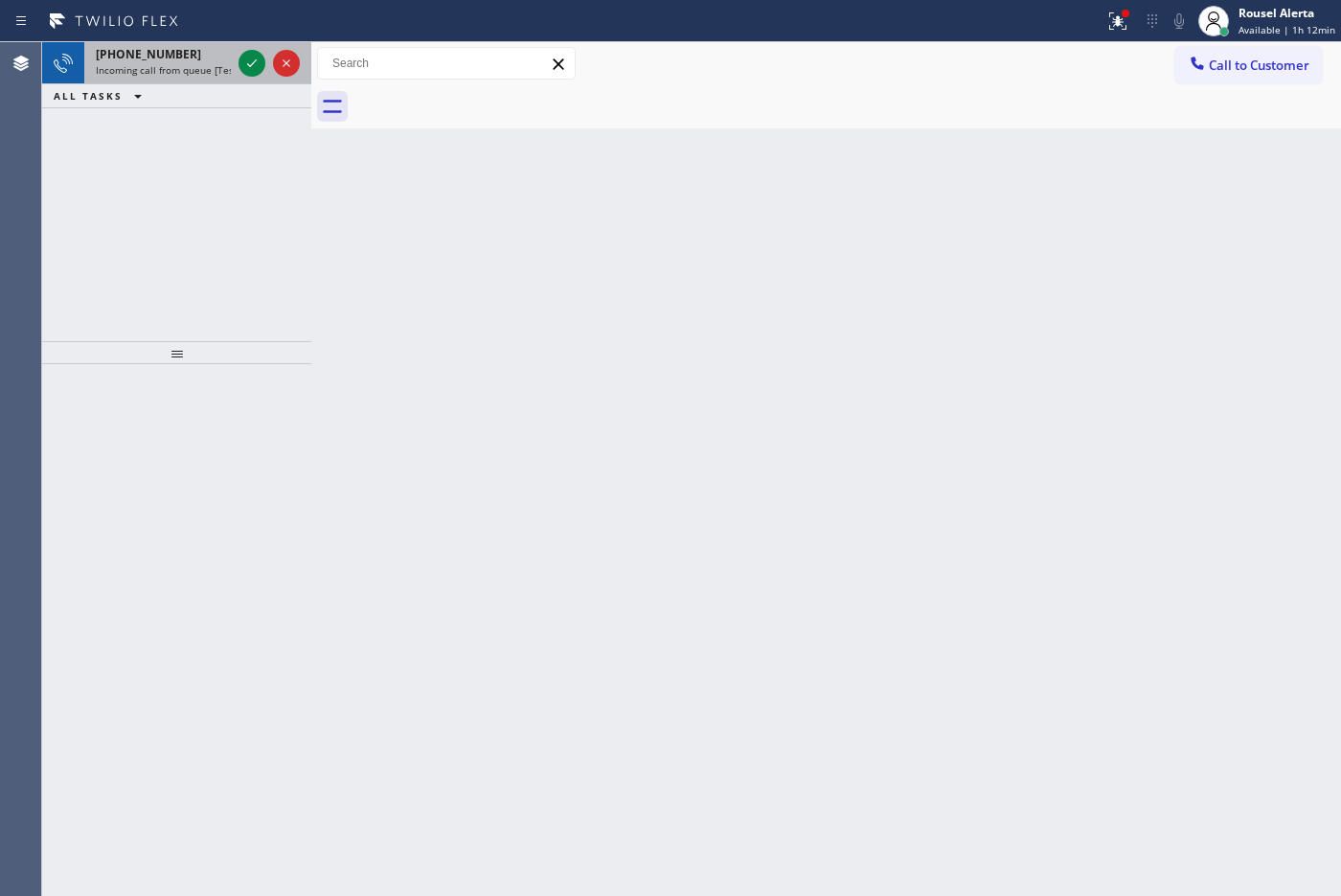
click at [169, 44] on div "[PHONE_NUMBER] Incoming call from queue [Test] All" at bounding box center [159, 62] width 150 height 42
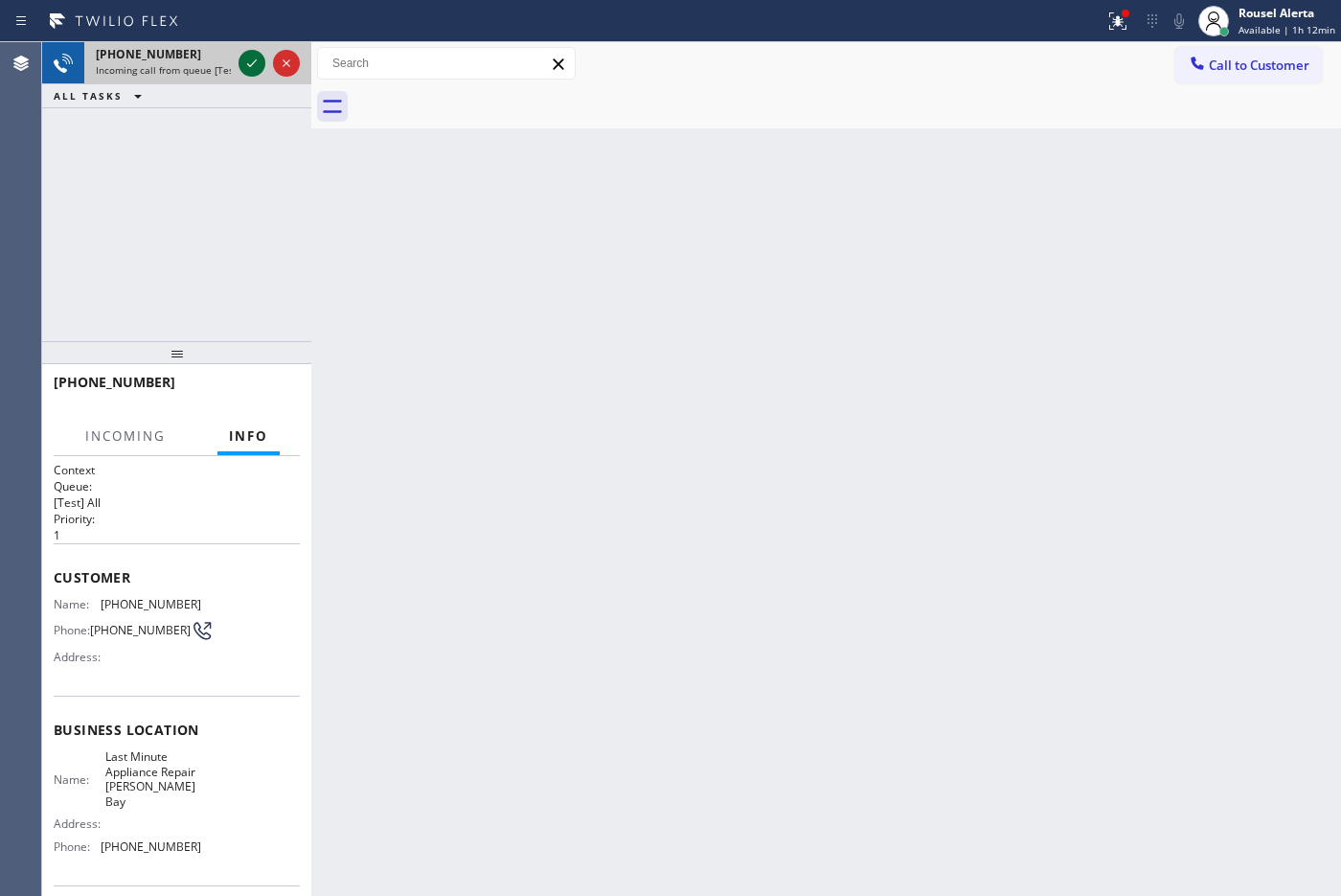
click at [254, 69] on icon at bounding box center [252, 63] width 23 height 23
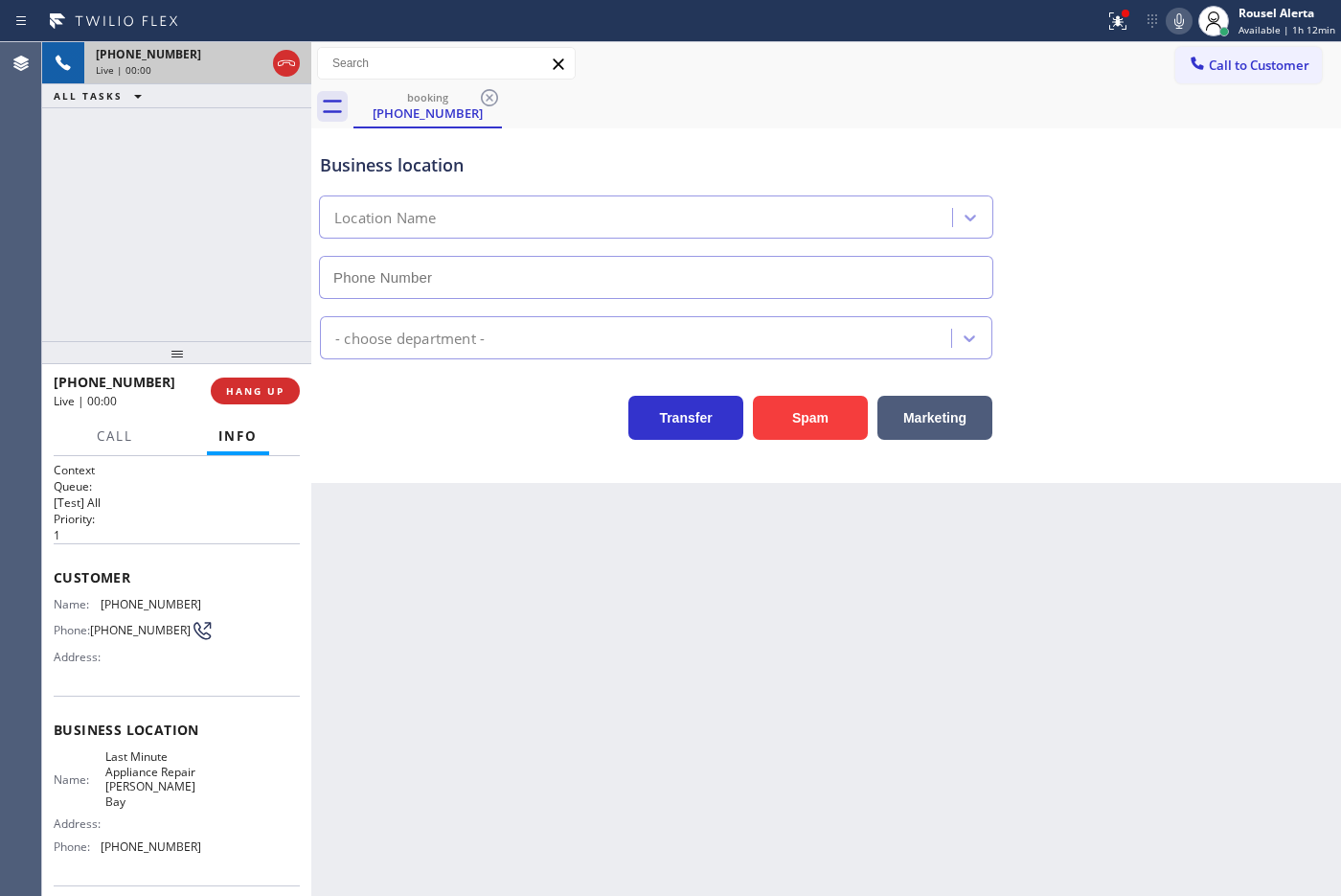
type input "[PHONE_NUMBER]"
click at [992, 120] on div "booking [PHONE_NUMBER]" at bounding box center [846, 107] width 987 height 43
click at [1071, 21] on icon at bounding box center [1118, 18] width 12 height 7
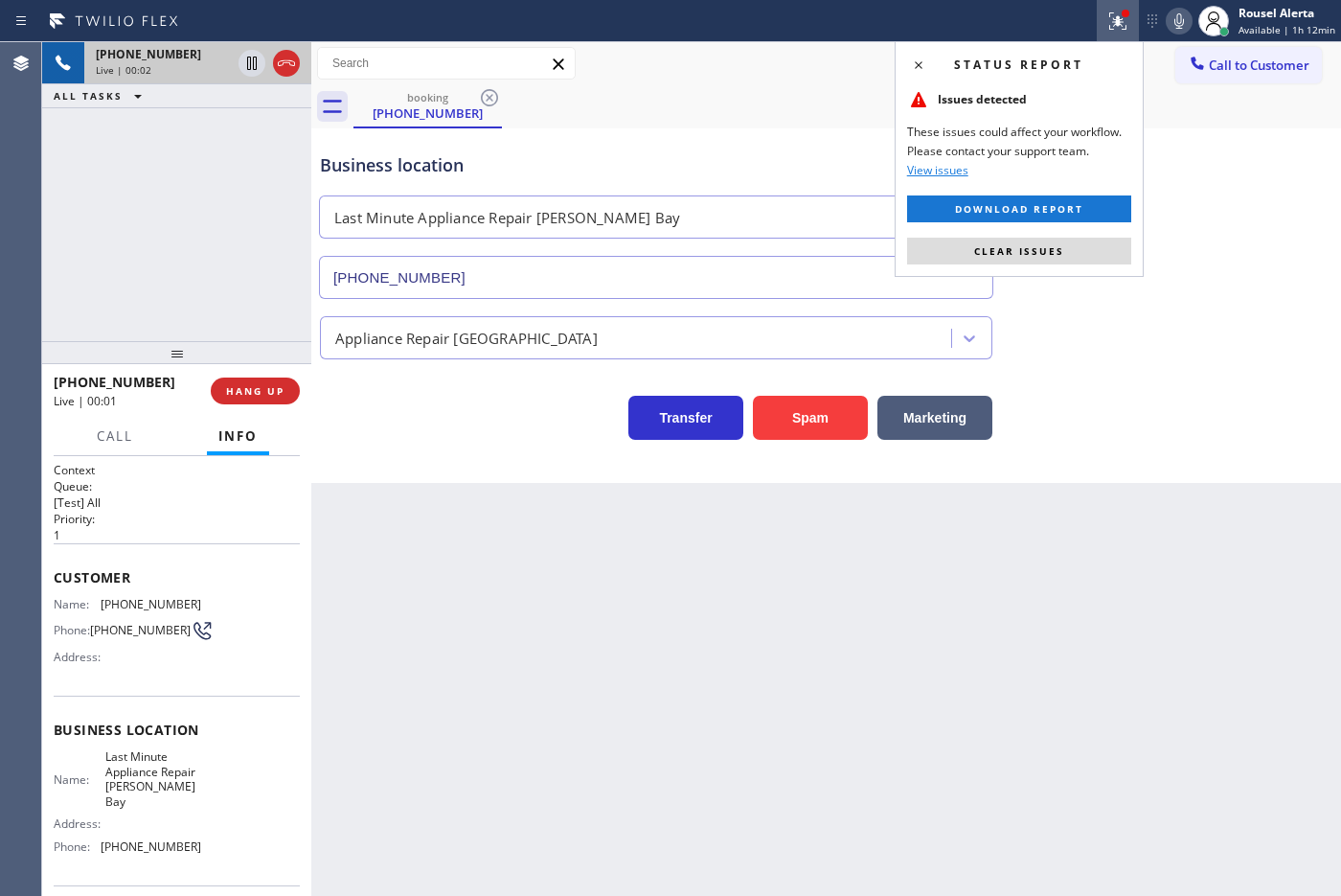
click at [1071, 236] on div "Status report Issues detected These issues could affect your workflow. Please c…" at bounding box center [1019, 158] width 249 height 236
click at [1071, 240] on button "Clear issues" at bounding box center [1018, 251] width 224 height 27
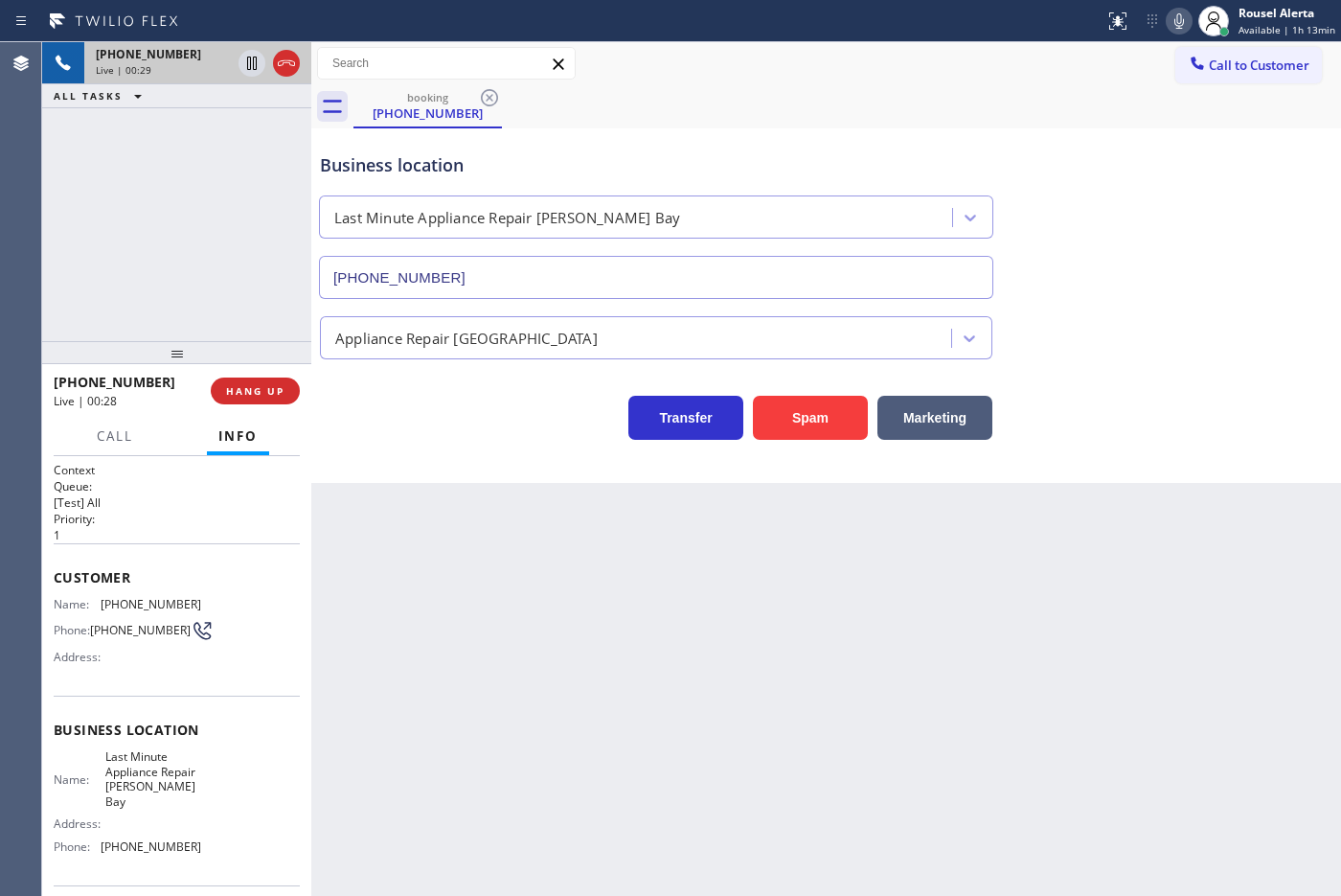
click at [419, 609] on div "Back to Dashboard Change Sender ID Customers Technicians Select a contact Outbo…" at bounding box center [826, 468] width 1030 height 853
click at [420, 609] on div "Back to Dashboard Change Sender ID Customers Technicians Select a contact Outbo…" at bounding box center [826, 468] width 1030 height 853
click at [220, 395] on button "HANG UP" at bounding box center [255, 391] width 89 height 27
click at [220, 394] on button "HANG UP" at bounding box center [255, 391] width 89 height 27
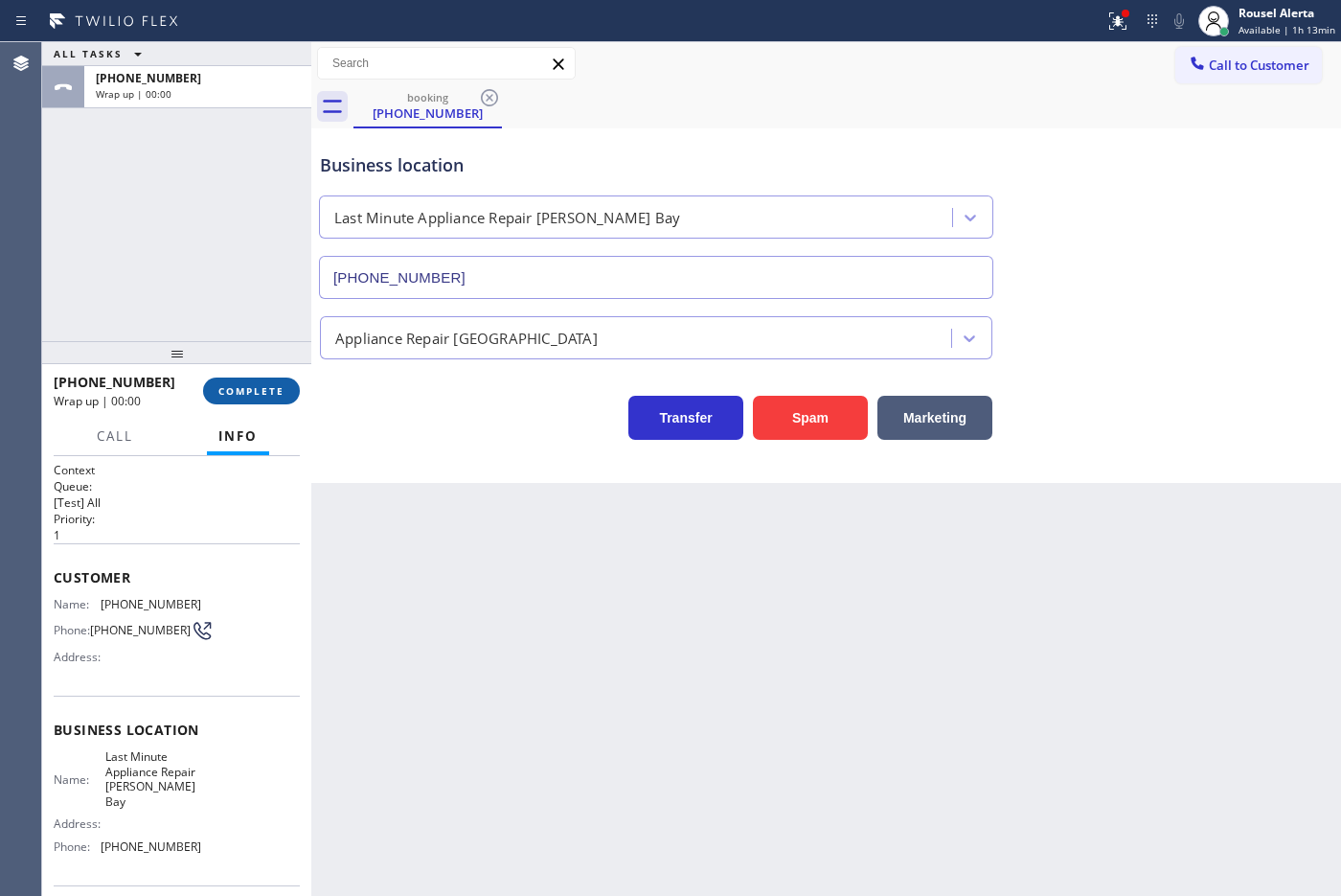
click at [220, 394] on span "COMPLETE" at bounding box center [251, 391] width 66 height 14
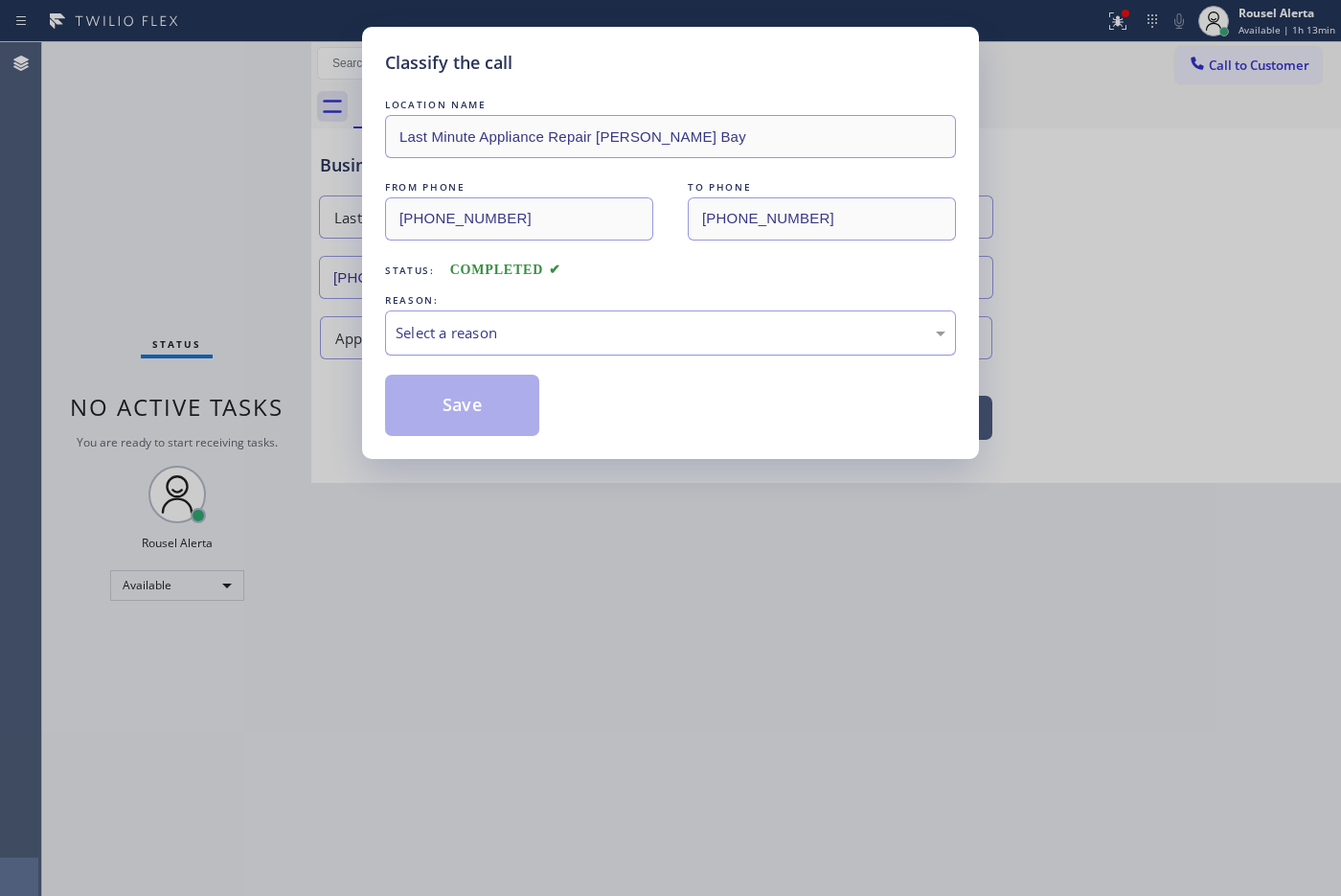
click at [437, 327] on div "Select a reason" at bounding box center [670, 333] width 550 height 22
click at [500, 420] on button "Save" at bounding box center [462, 404] width 154 height 61
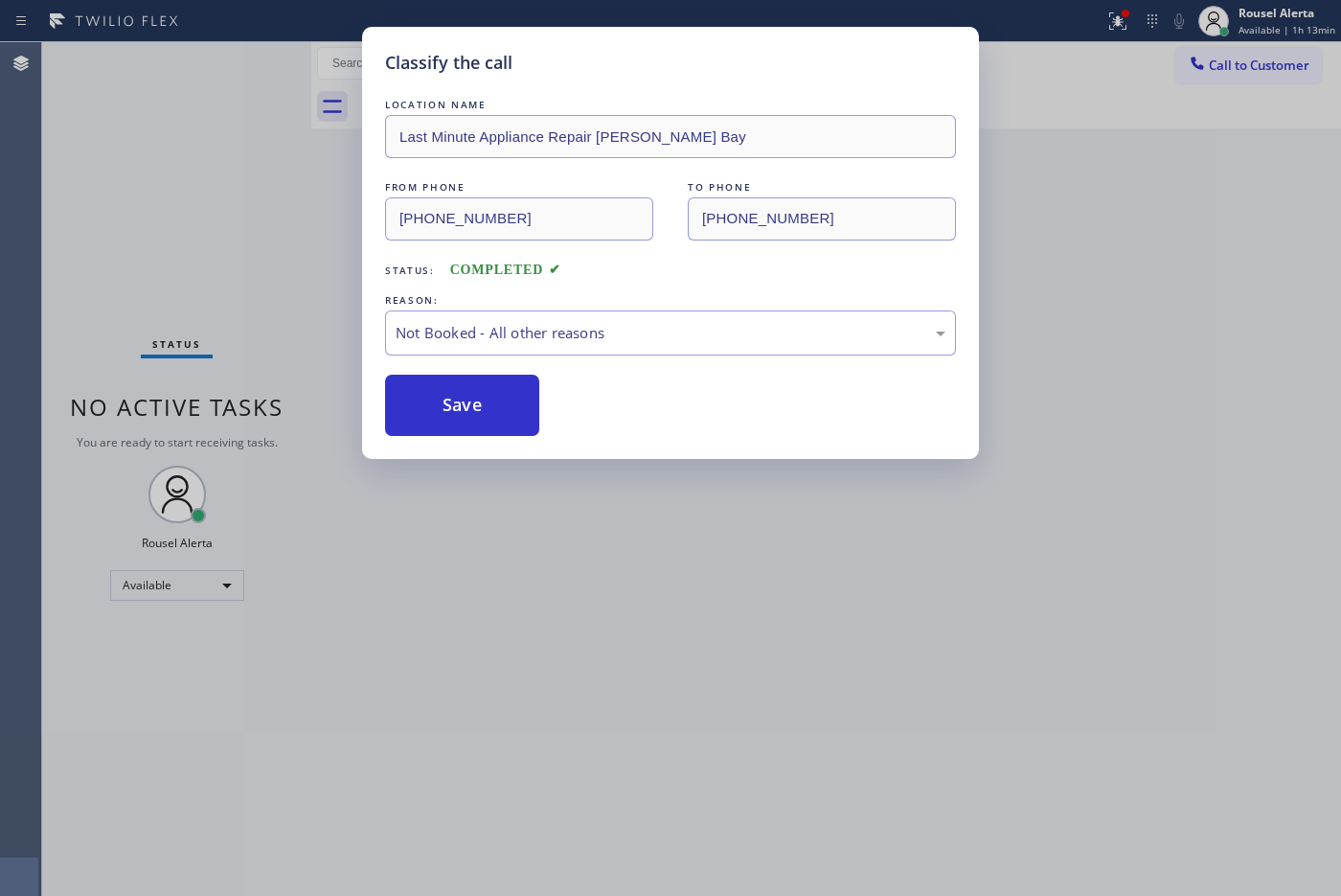
click at [620, 600] on div "Classify the call LOCATION NAME Last Minute Appliance Repair [PERSON_NAME] Bay …" at bounding box center [670, 448] width 1341 height 896
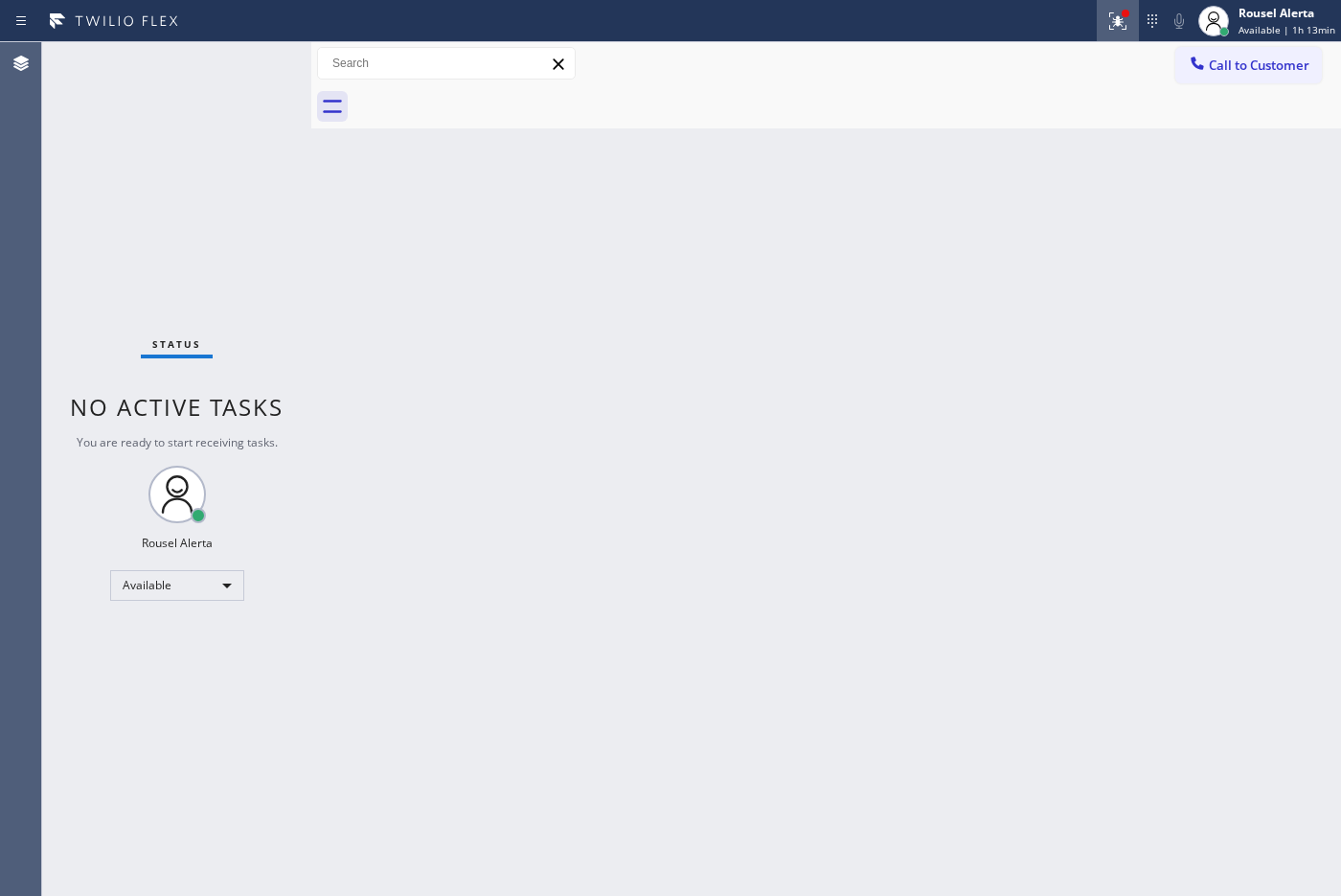
click at [1071, 30] on icon at bounding box center [1118, 21] width 23 height 23
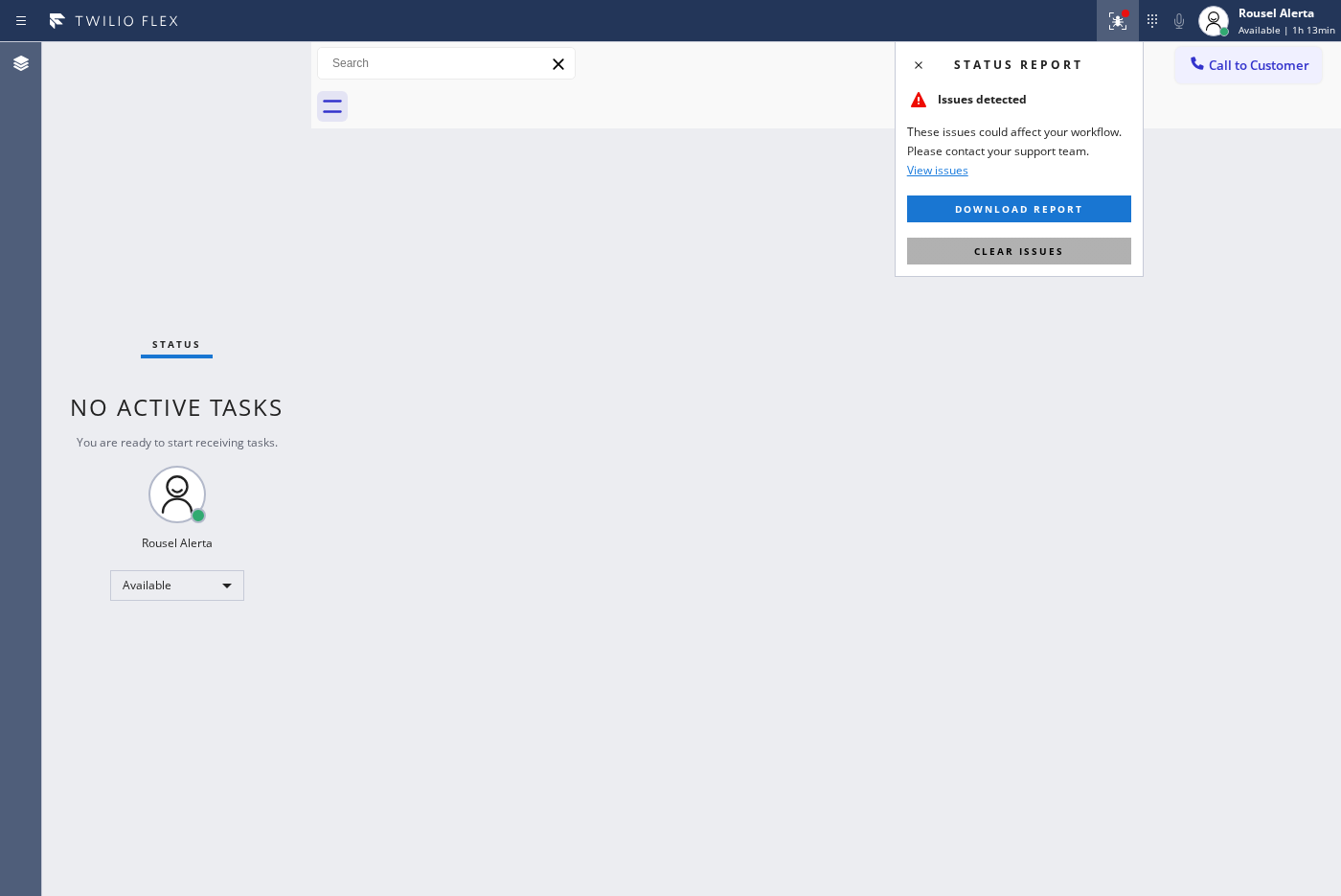
click at [1060, 249] on span "Clear issues" at bounding box center [1019, 251] width 90 height 14
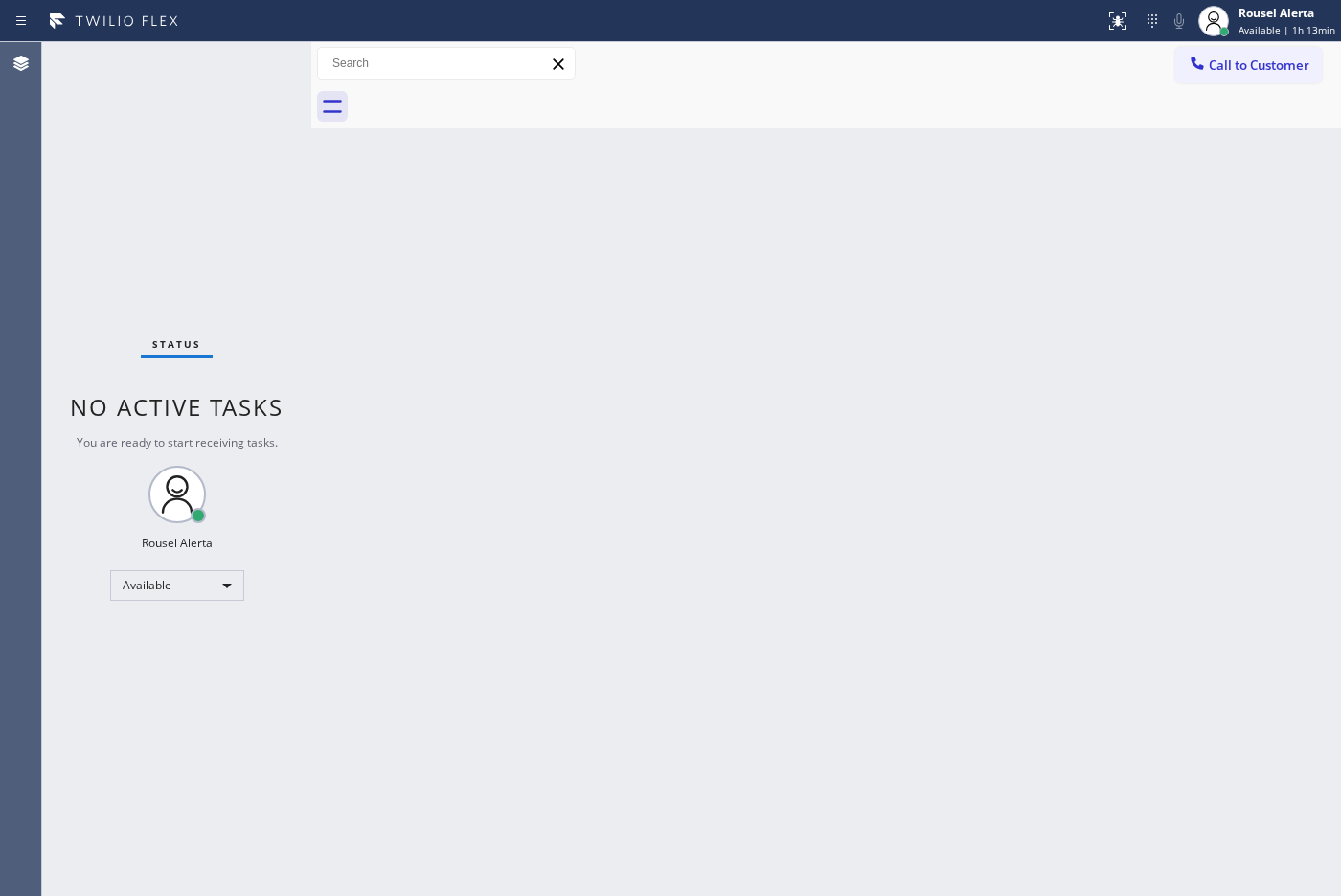
drag, startPoint x: 1049, startPoint y: 297, endPoint x: 1049, endPoint y: 261, distance: 36.0
click at [1049, 298] on div "Back to Dashboard Change Sender ID Customers Technicians Select a contact Outbo…" at bounding box center [826, 468] width 1030 height 853
click at [456, 379] on div "Back to Dashboard Change Sender ID Customers Technicians Select a contact Outbo…" at bounding box center [826, 468] width 1030 height 853
click at [788, 716] on div "Back to Dashboard Change Sender ID Customers Technicians Select a contact Outbo…" at bounding box center [826, 468] width 1030 height 853
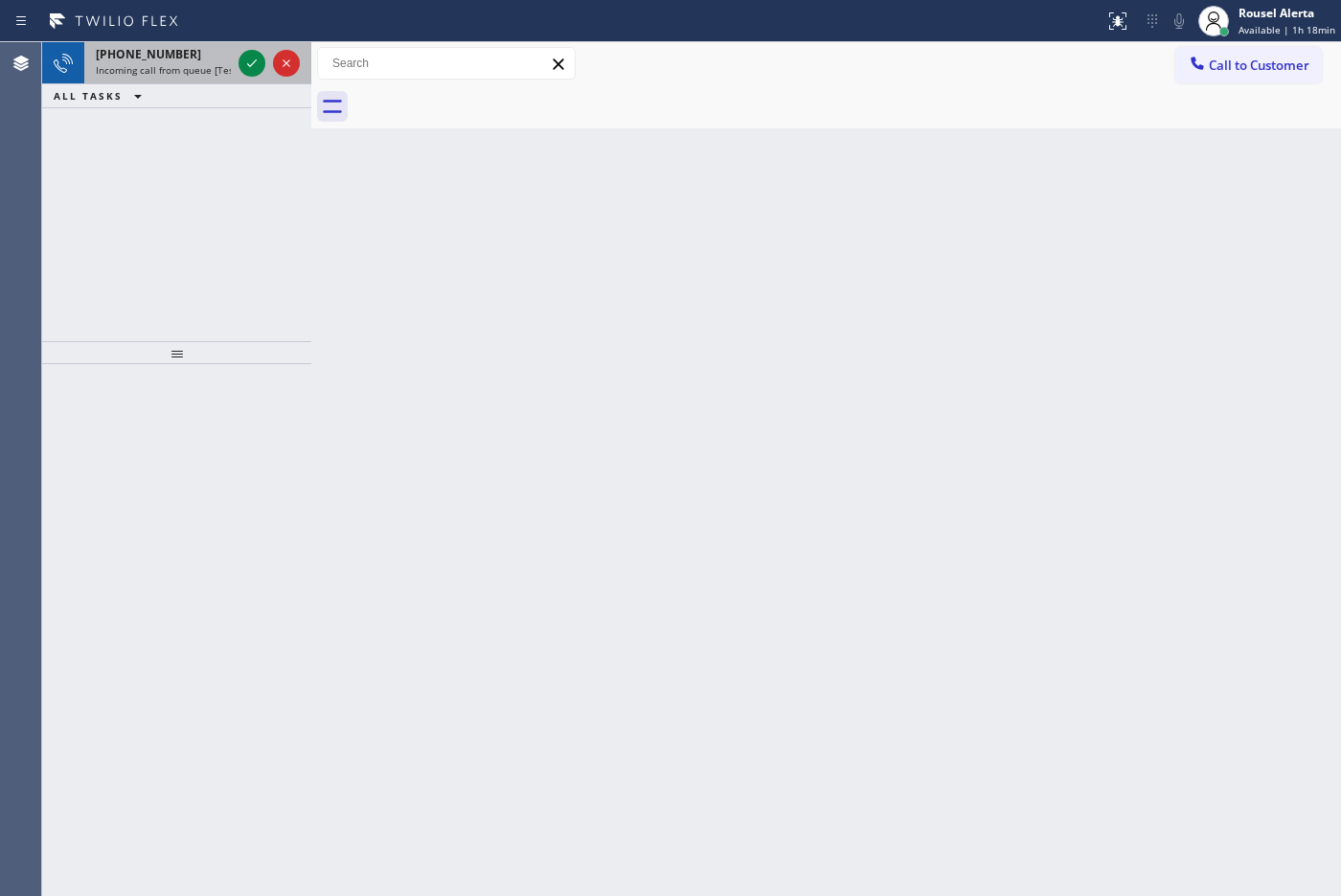
click at [213, 58] on div "[PHONE_NUMBER]" at bounding box center [163, 53] width 135 height 16
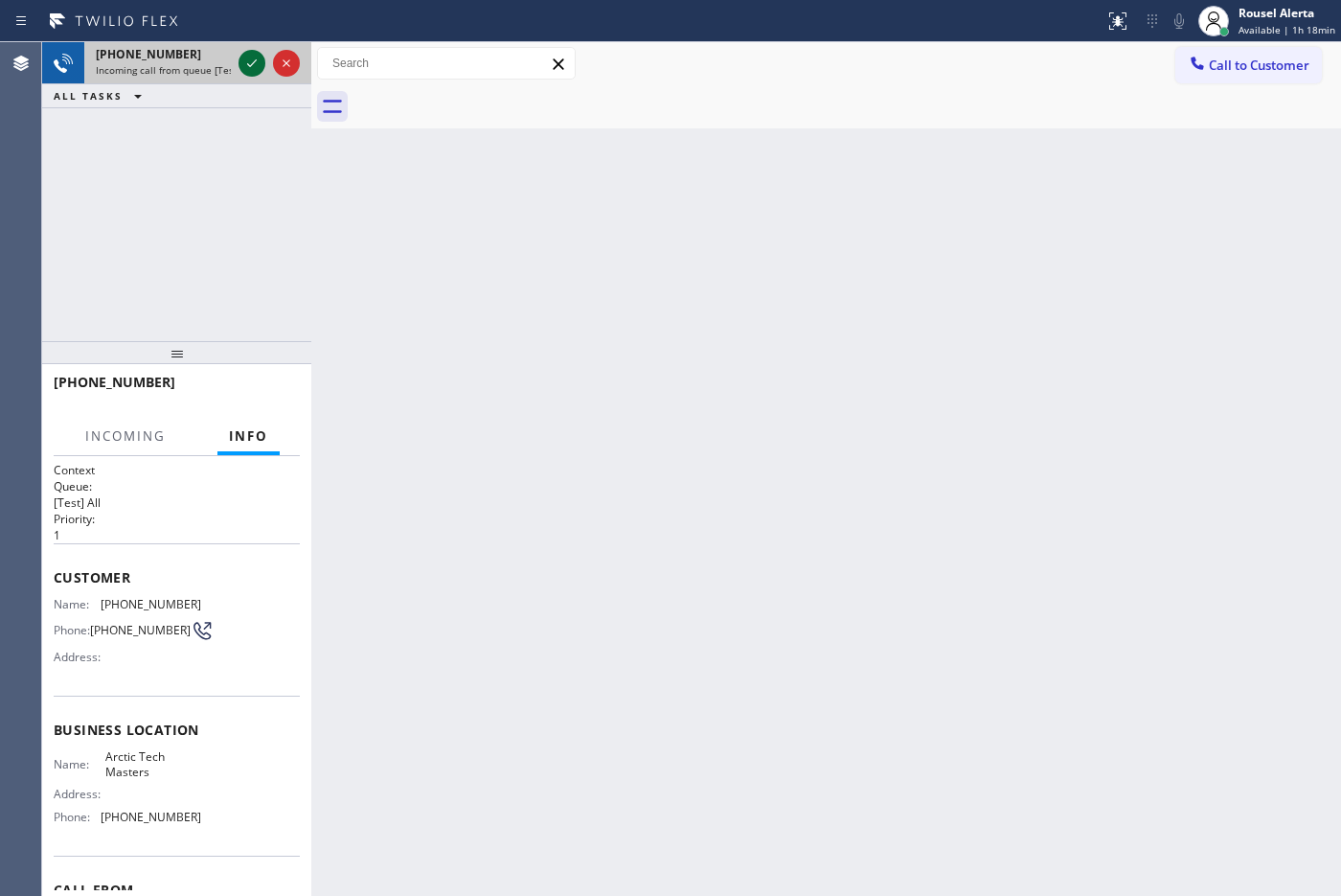
click at [247, 75] on button at bounding box center [252, 63] width 27 height 27
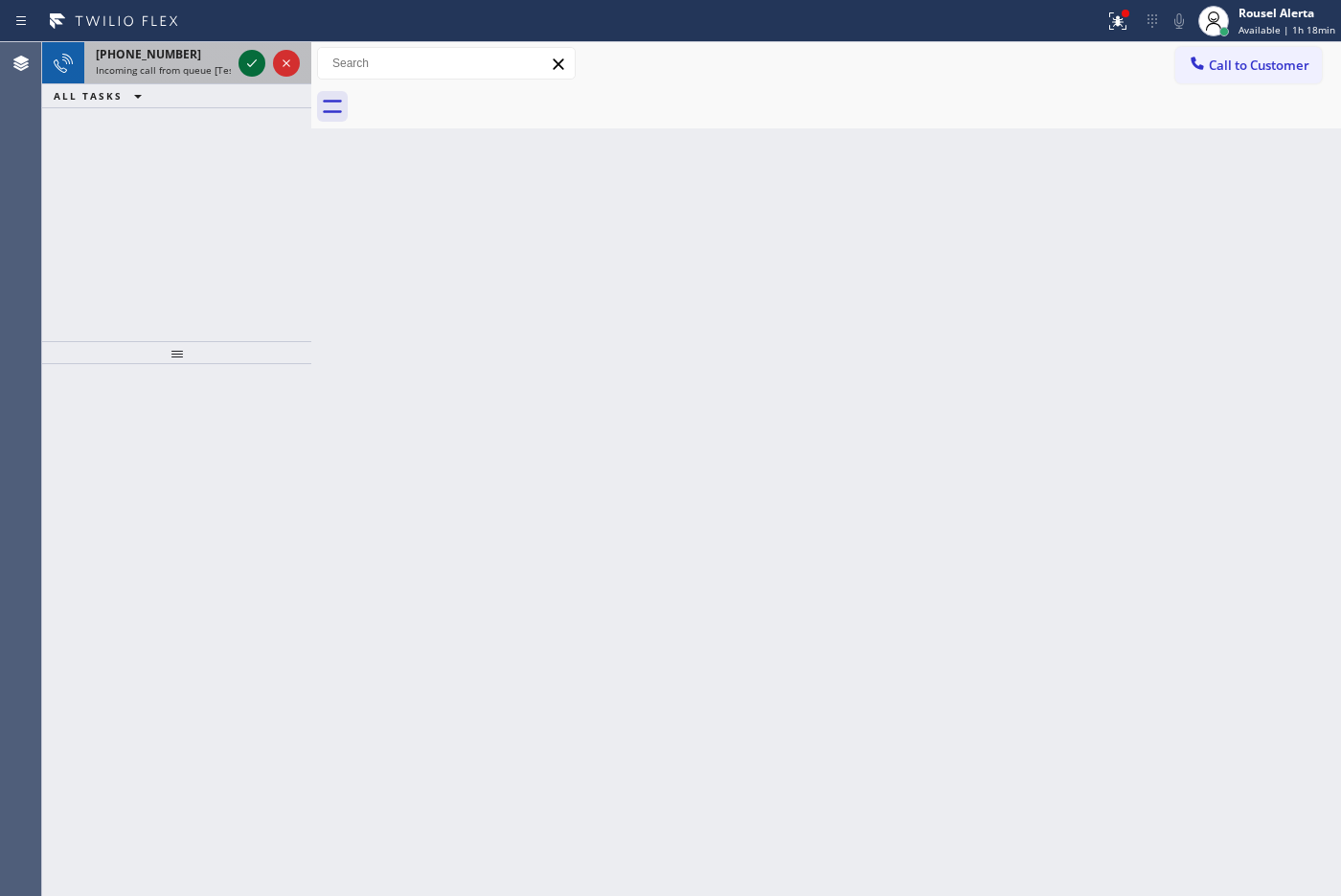
click at [247, 75] on button at bounding box center [252, 63] width 27 height 27
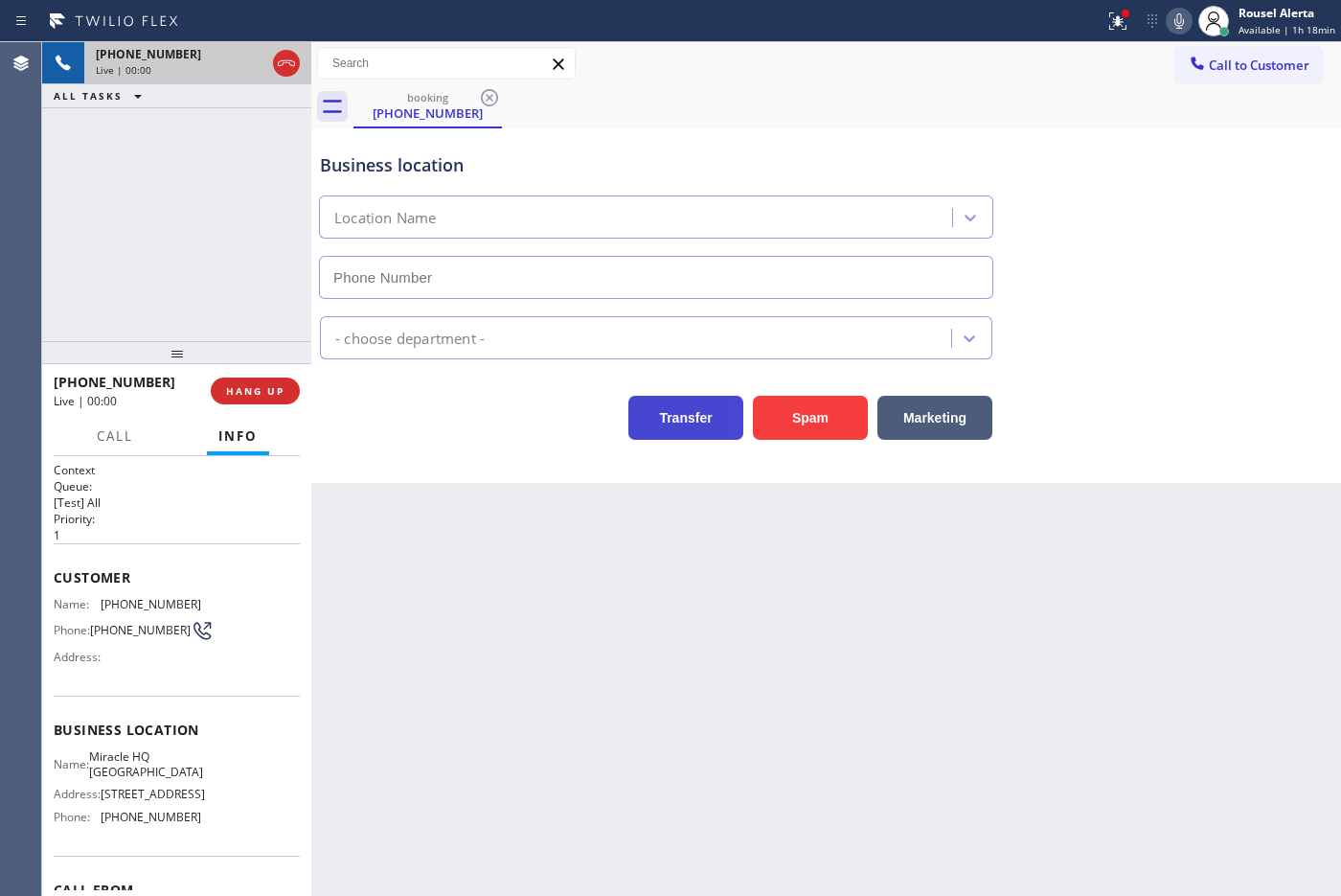
type input "[PHONE_NUMBER]"
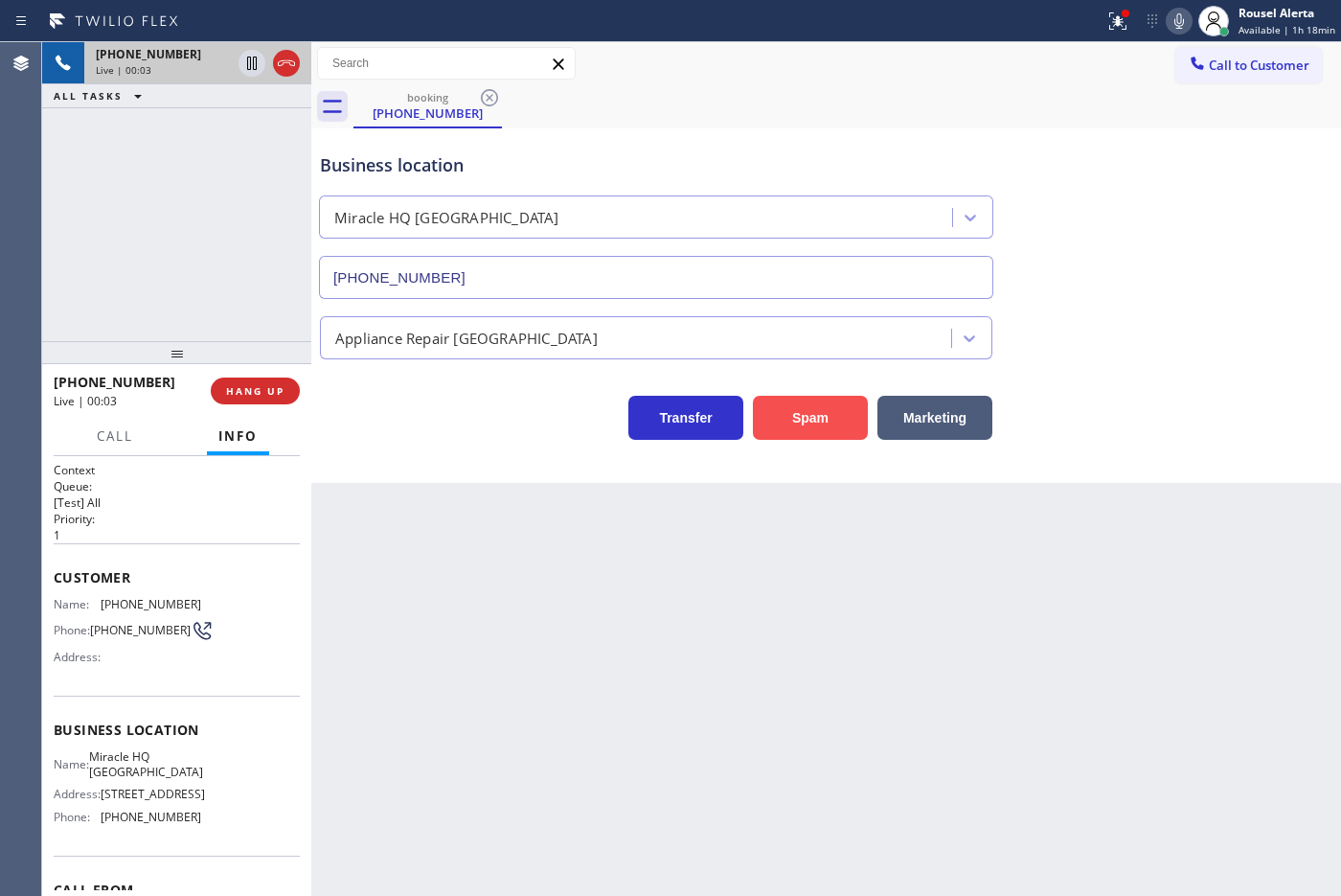
click at [797, 415] on button "Spam" at bounding box center [810, 417] width 115 height 44
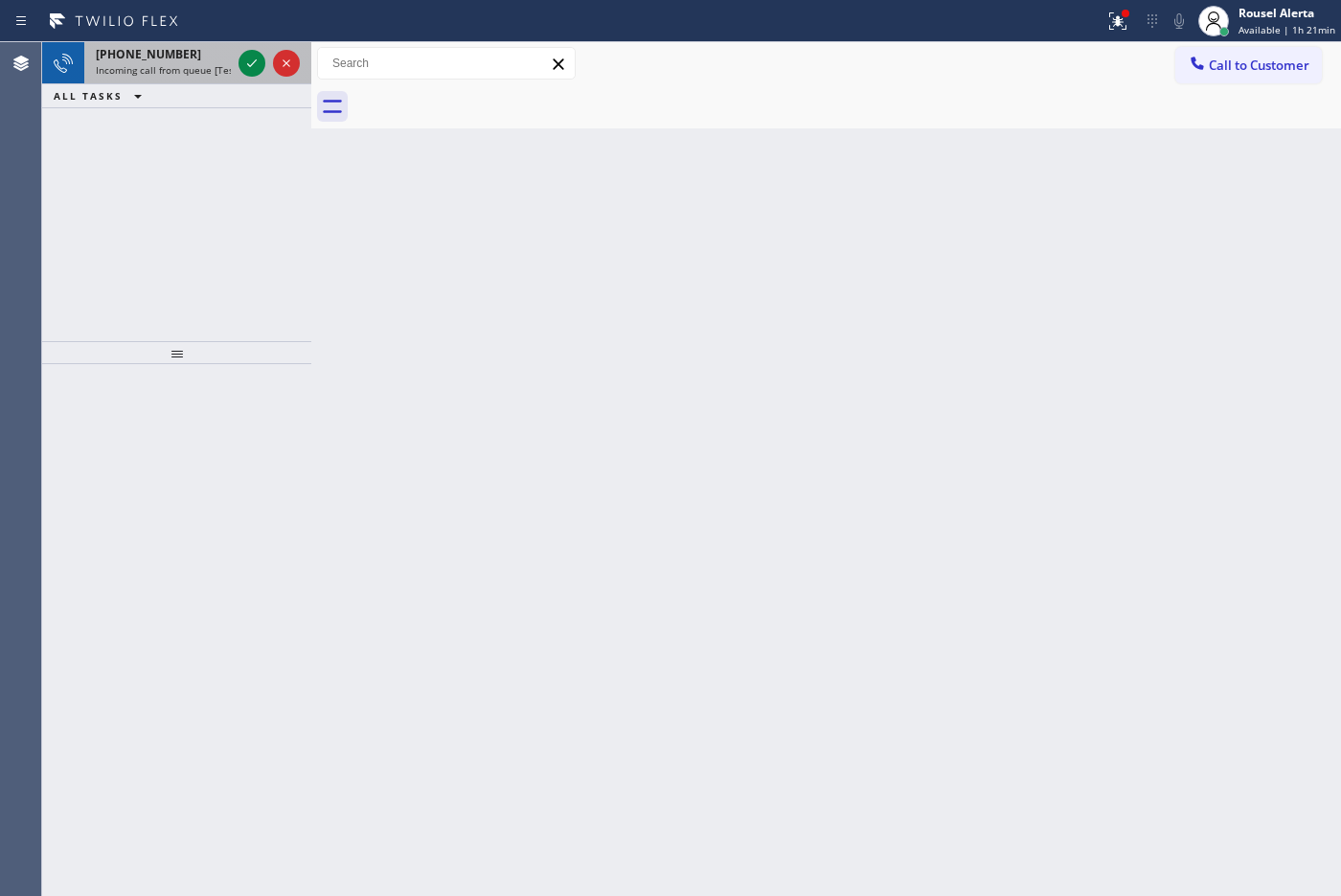
click at [217, 77] on div "[PHONE_NUMBER] Incoming call from queue [Test] All" at bounding box center [159, 62] width 150 height 42
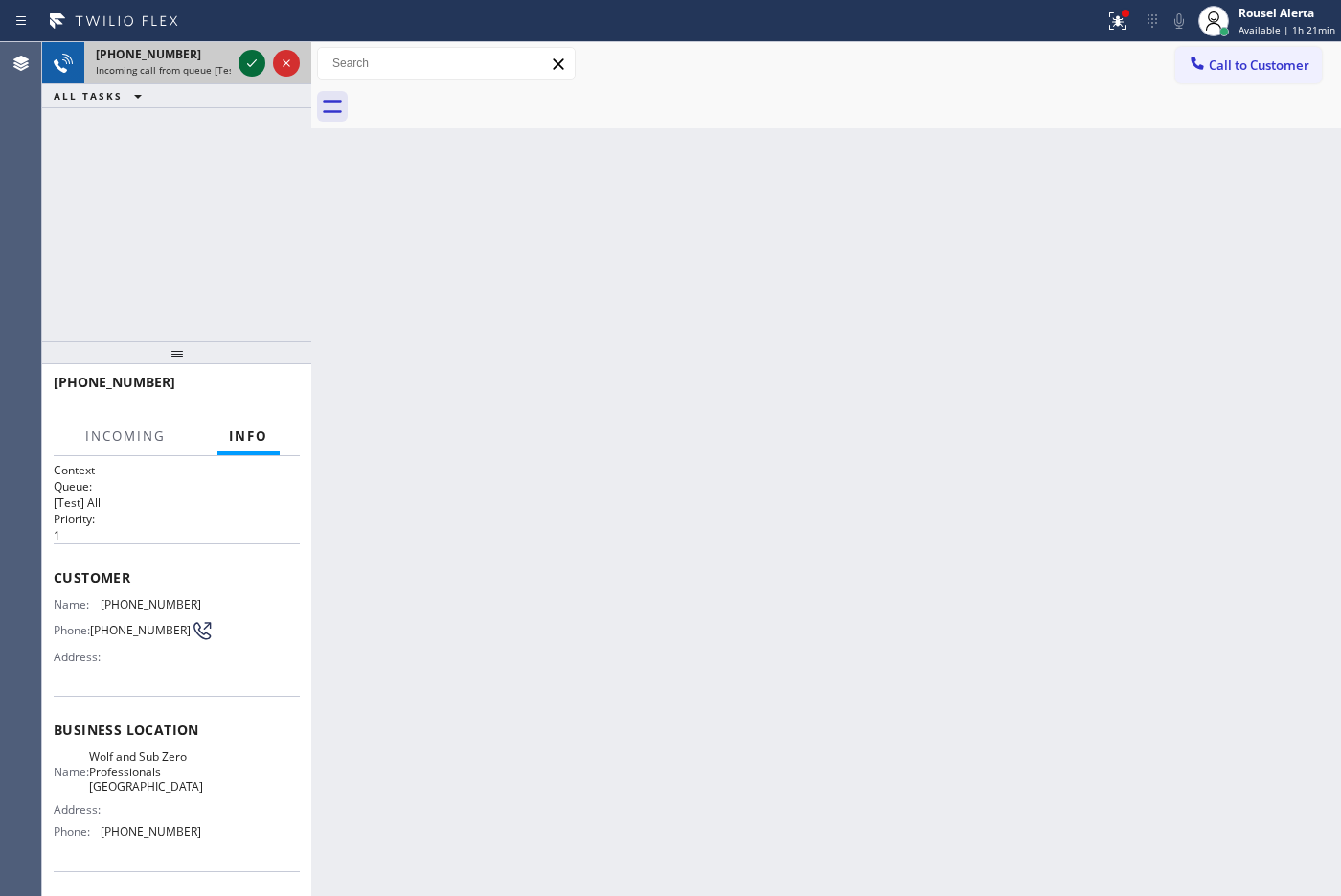
click at [249, 64] on icon at bounding box center [252, 63] width 10 height 8
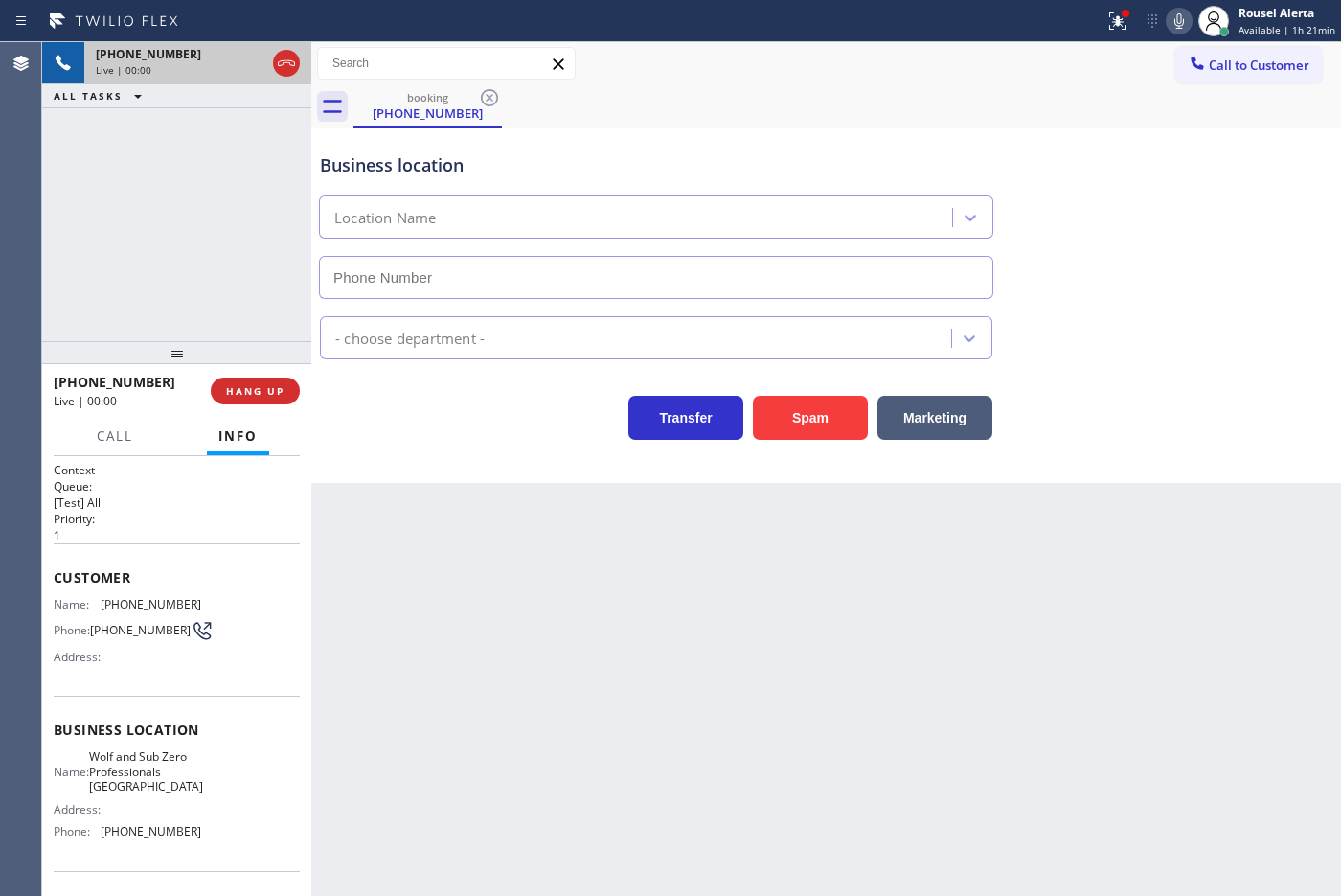
type input "[PHONE_NUMBER]"
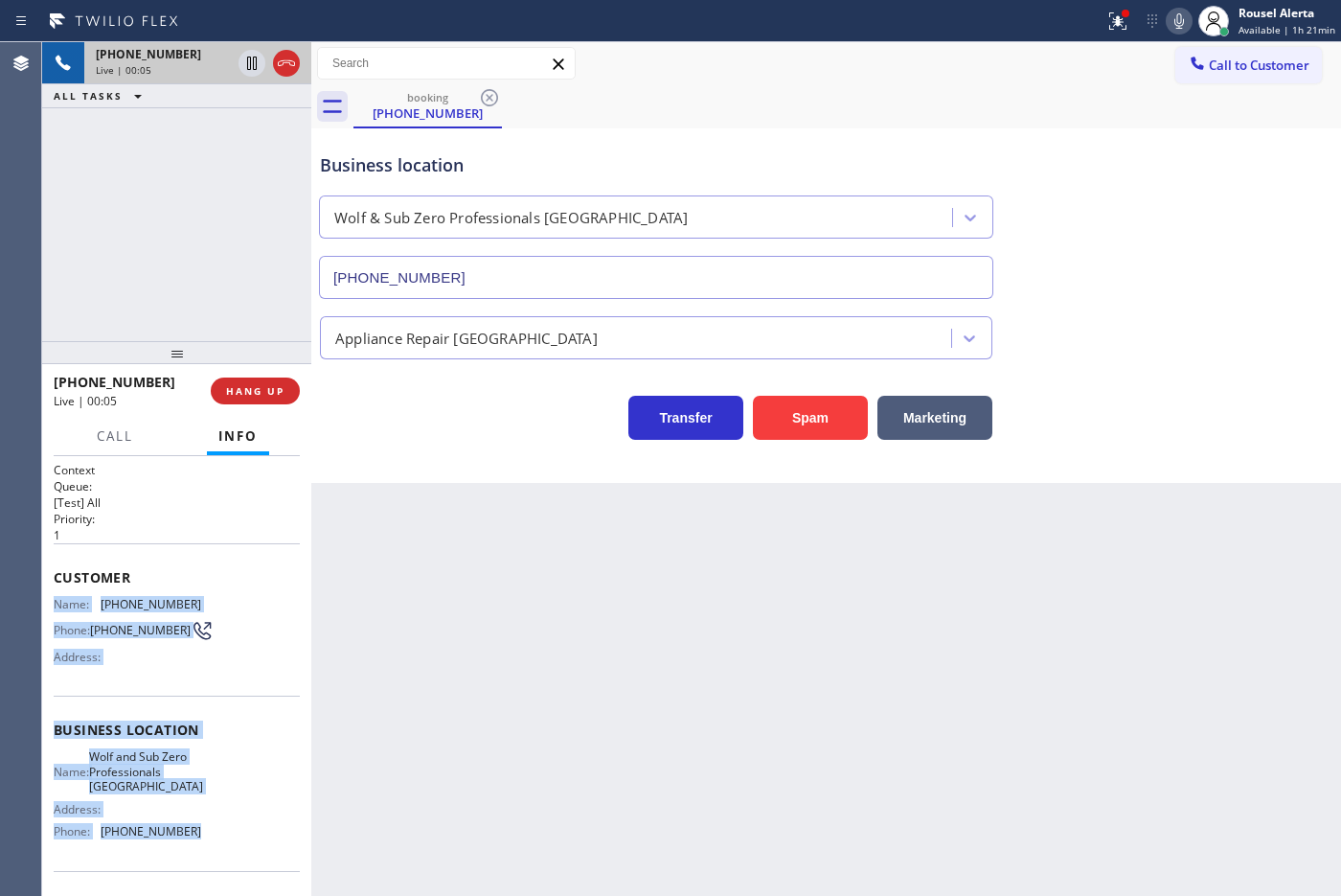
drag, startPoint x: 50, startPoint y: 603, endPoint x: 262, endPoint y: 853, distance: 327.8
click at [262, 716] on div "Context Queue: [Test] All Priority: 1 Customer Name: [PHONE_NUMBER] Phone: [PHO…" at bounding box center [176, 676] width 270 height 440
copy div "Name: [PHONE_NUMBER] Phone: [PHONE_NUMBER] Address: Business location Name: Wol…"
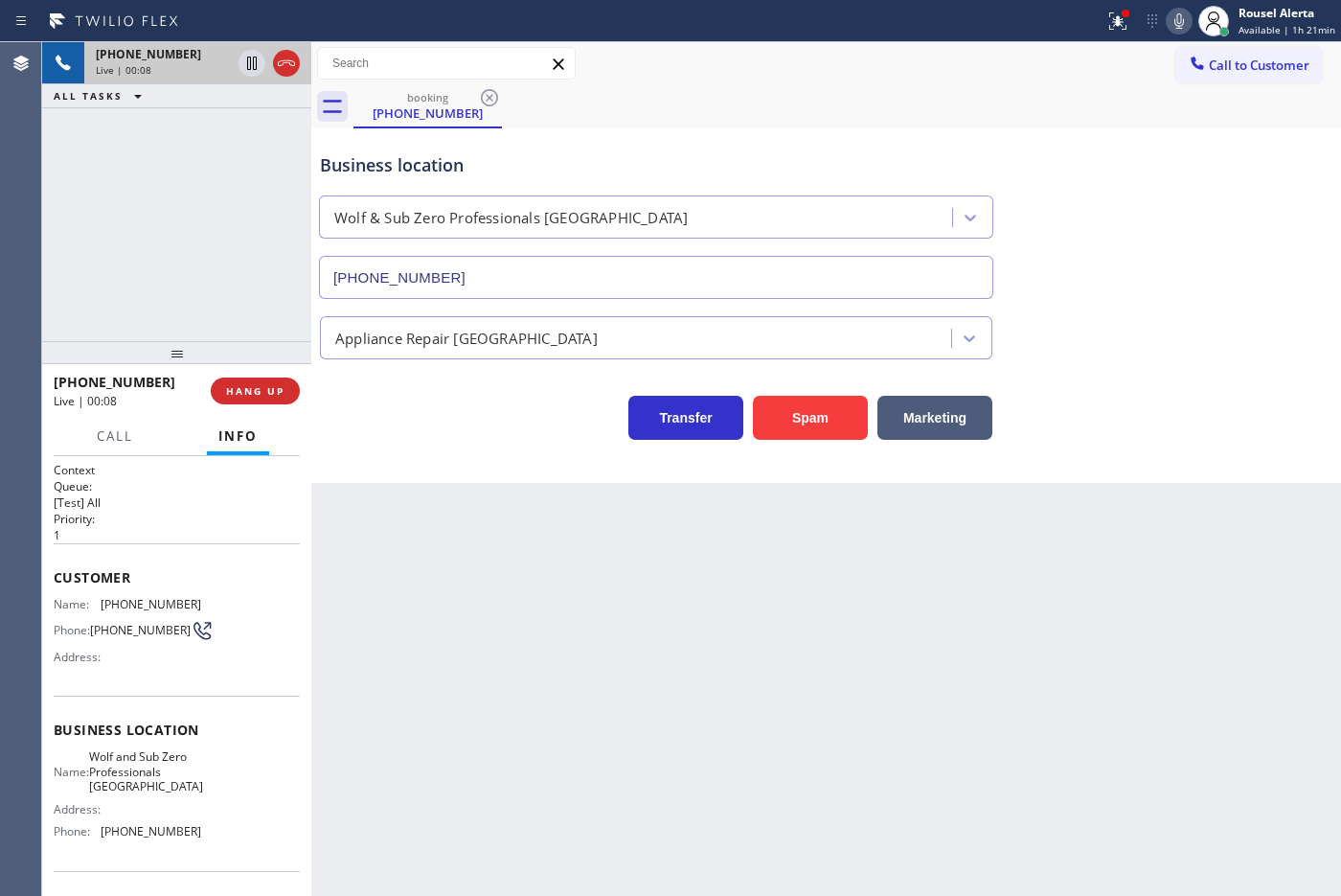
drag, startPoint x: 687, startPoint y: 690, endPoint x: 469, endPoint y: 541, distance: 264.1
click at [687, 689] on div "Back to Dashboard Change Sender ID Customers Technicians Select a contact Outbo…" at bounding box center [826, 468] width 1030 height 853
click at [270, 388] on span "HANG UP" at bounding box center [255, 391] width 58 height 14
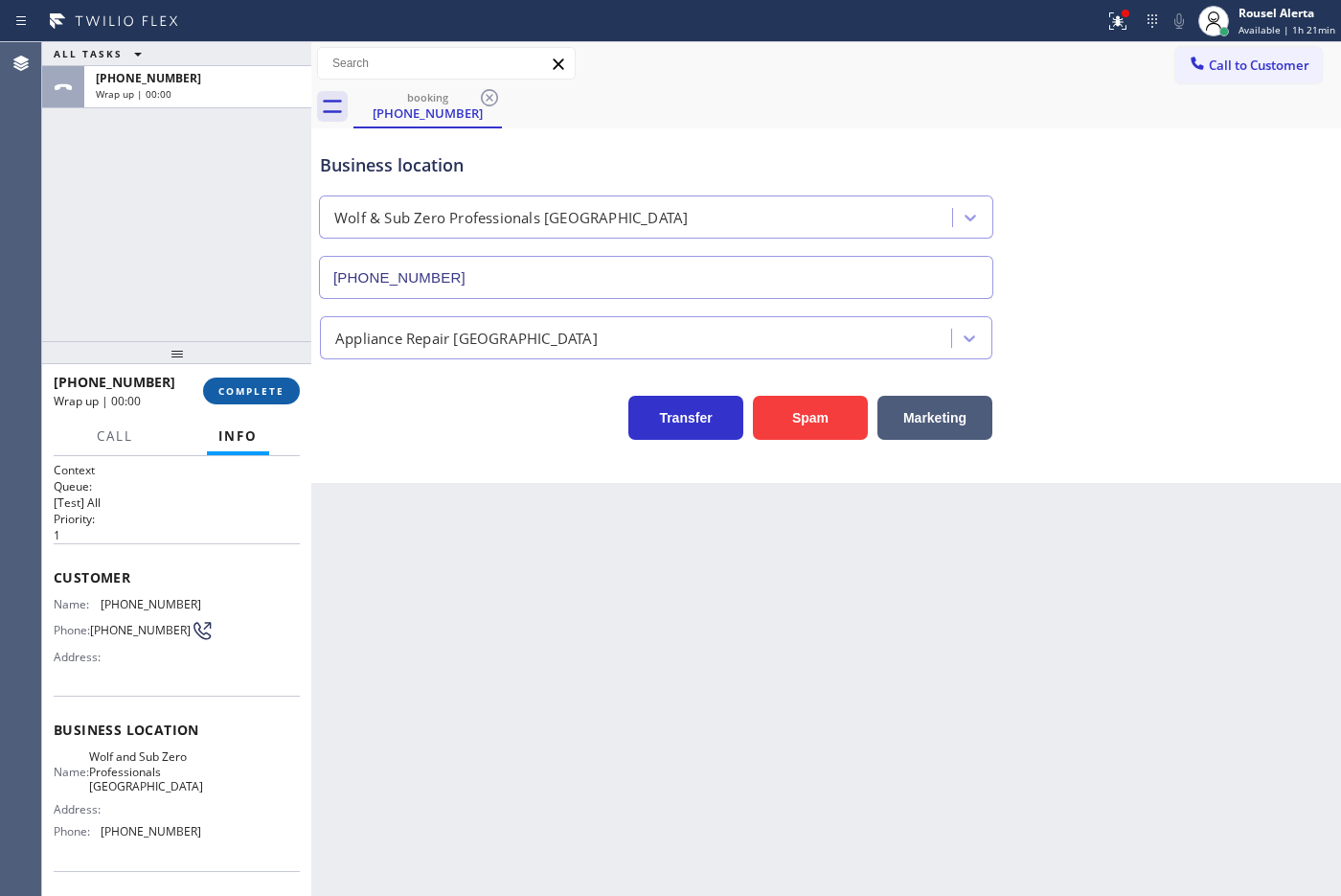
click at [270, 388] on span "COMPLETE" at bounding box center [251, 391] width 66 height 14
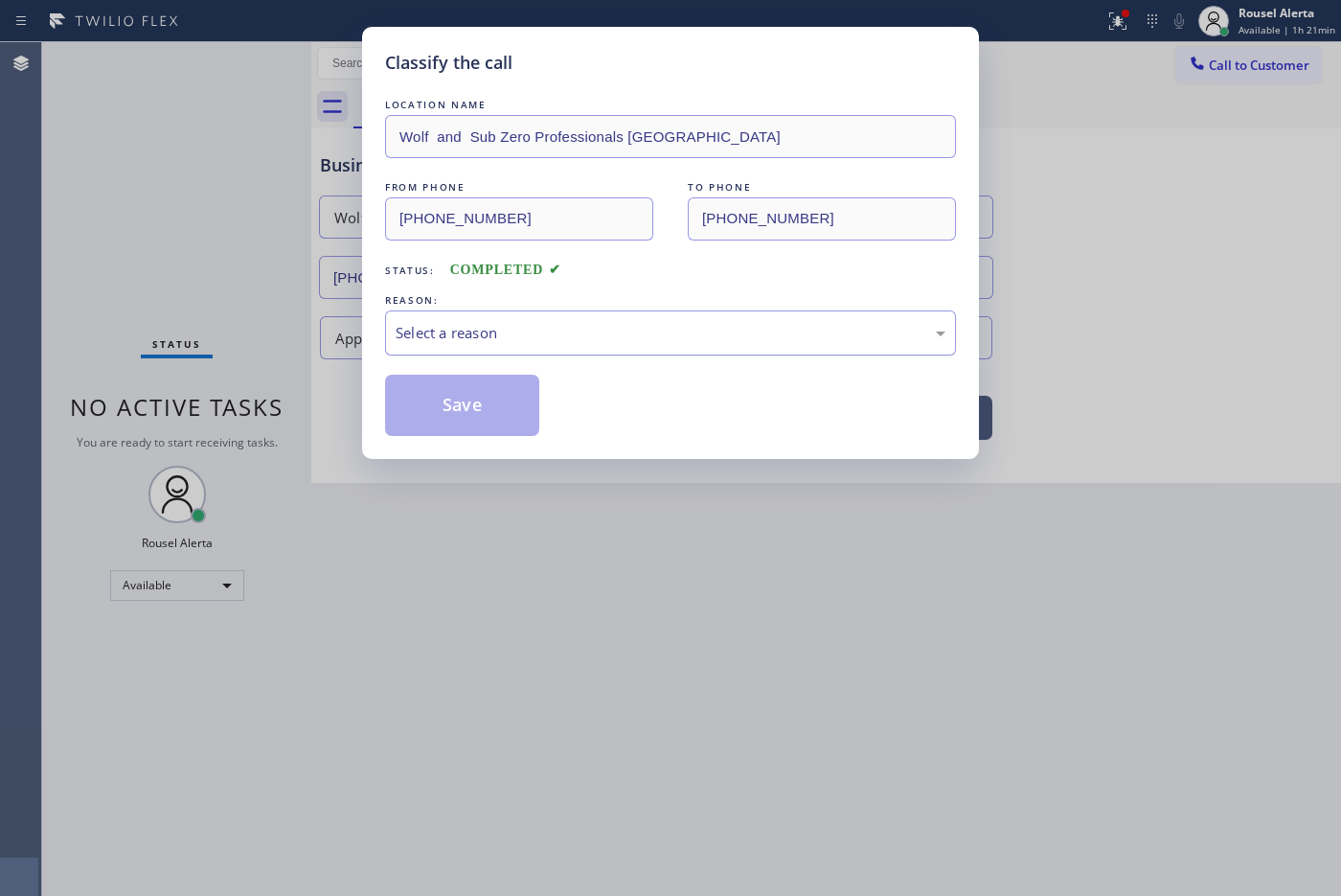
click at [457, 331] on div "Select a reason" at bounding box center [670, 333] width 550 height 22
click at [503, 413] on button "Save" at bounding box center [462, 404] width 154 height 61
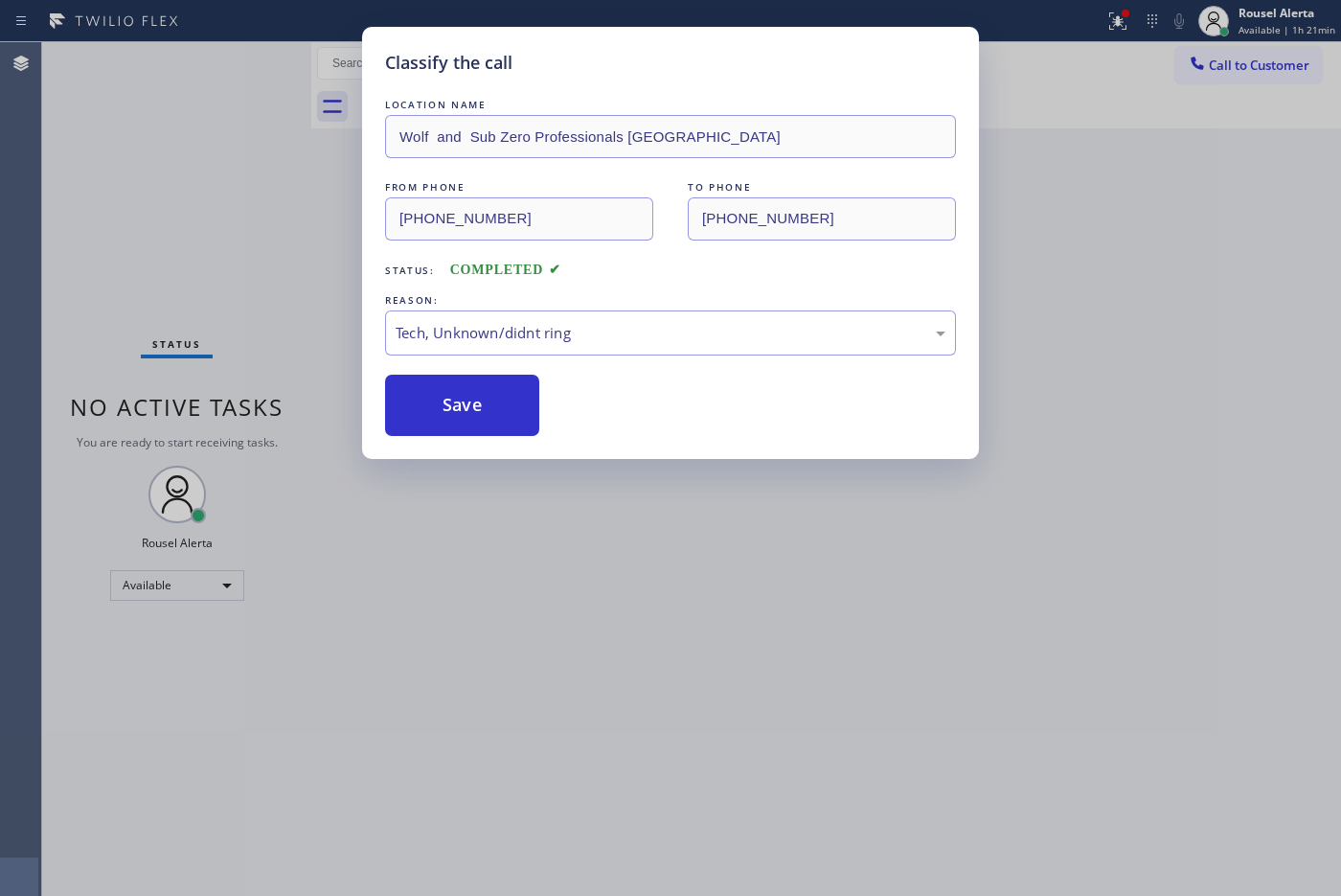
click at [647, 594] on div "Classify the call LOCATION NAME Wolf and Sub Zero Professionals [GEOGRAPHIC_DAT…" at bounding box center [670, 448] width 1341 height 896
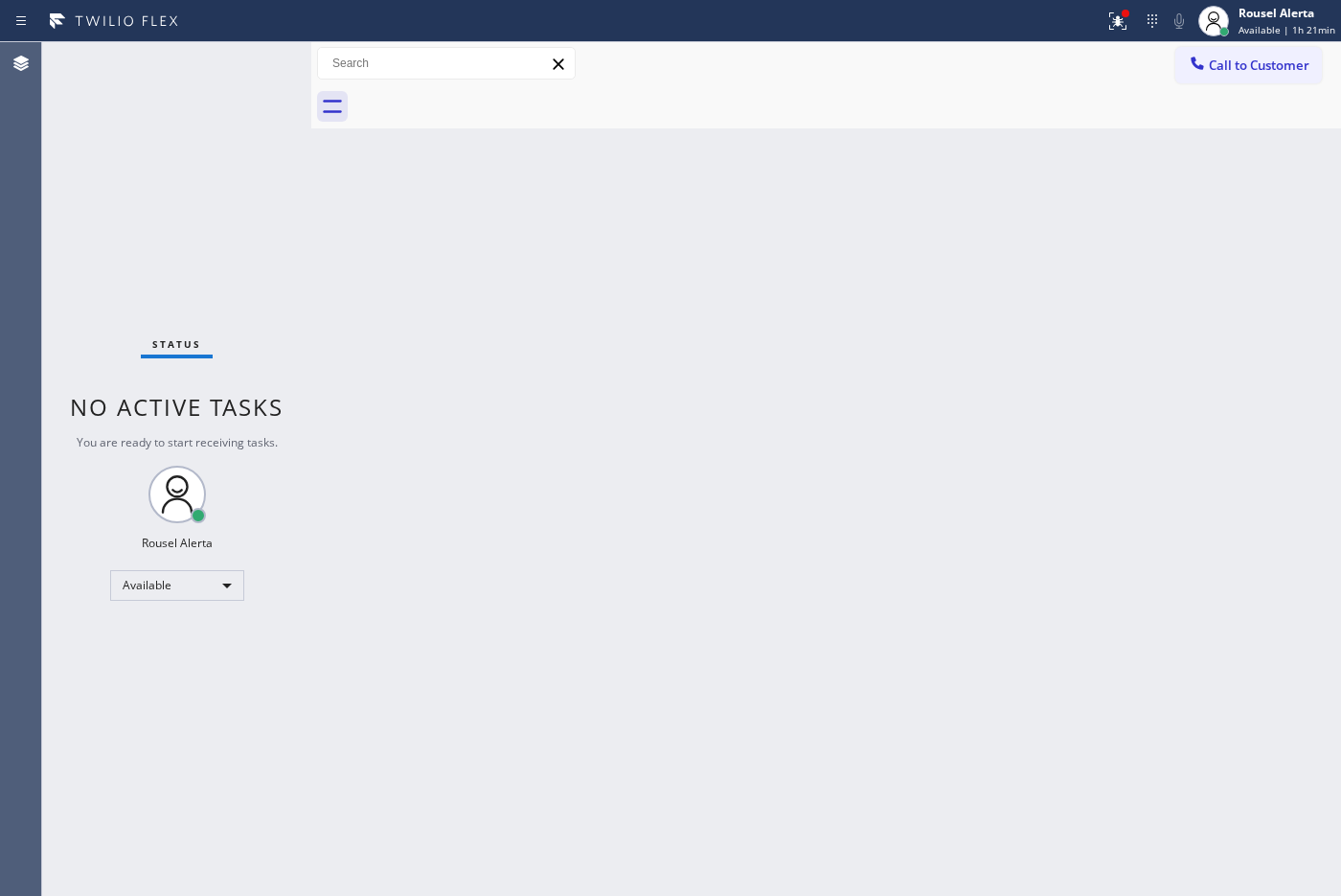
click at [221, 58] on div "Status No active tasks You are ready to start receiving tasks. Rousel Alerta Av…" at bounding box center [176, 468] width 270 height 853
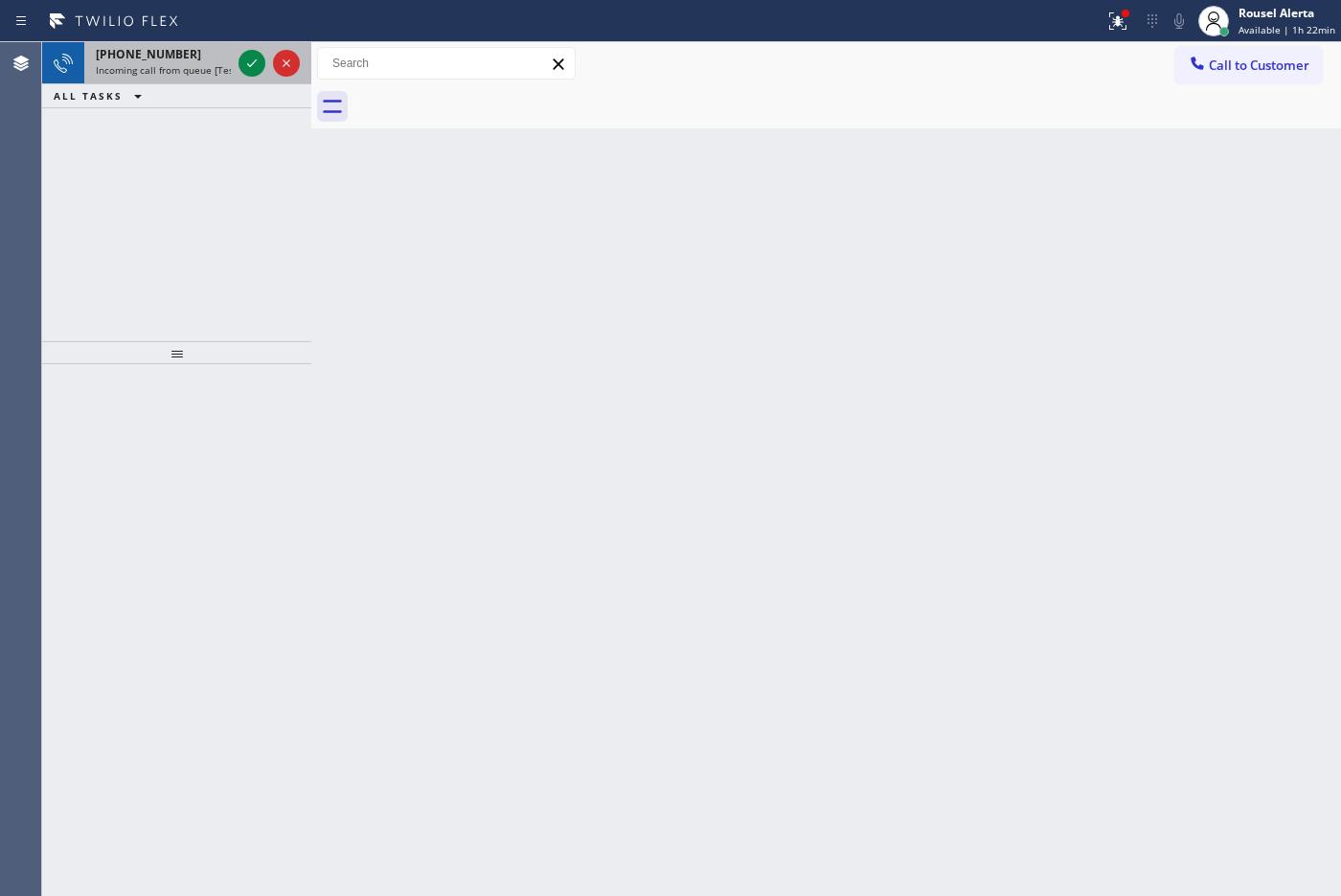
click at [223, 60] on div "[PHONE_NUMBER]" at bounding box center [163, 53] width 135 height 16
click at [197, 68] on span "Incoming call from queue [Test] All" at bounding box center [176, 70] width 159 height 14
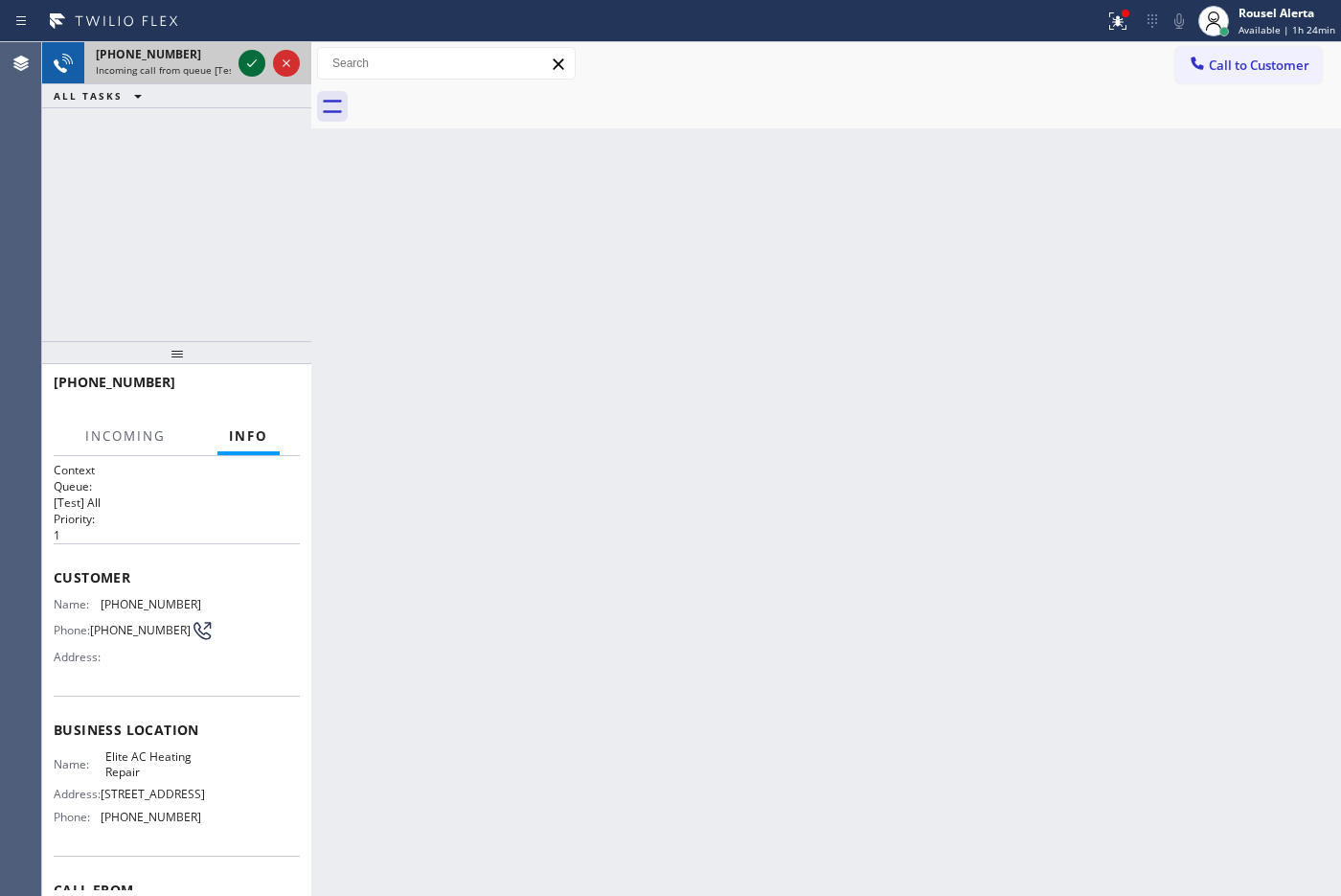
click at [244, 60] on icon at bounding box center [252, 63] width 23 height 23
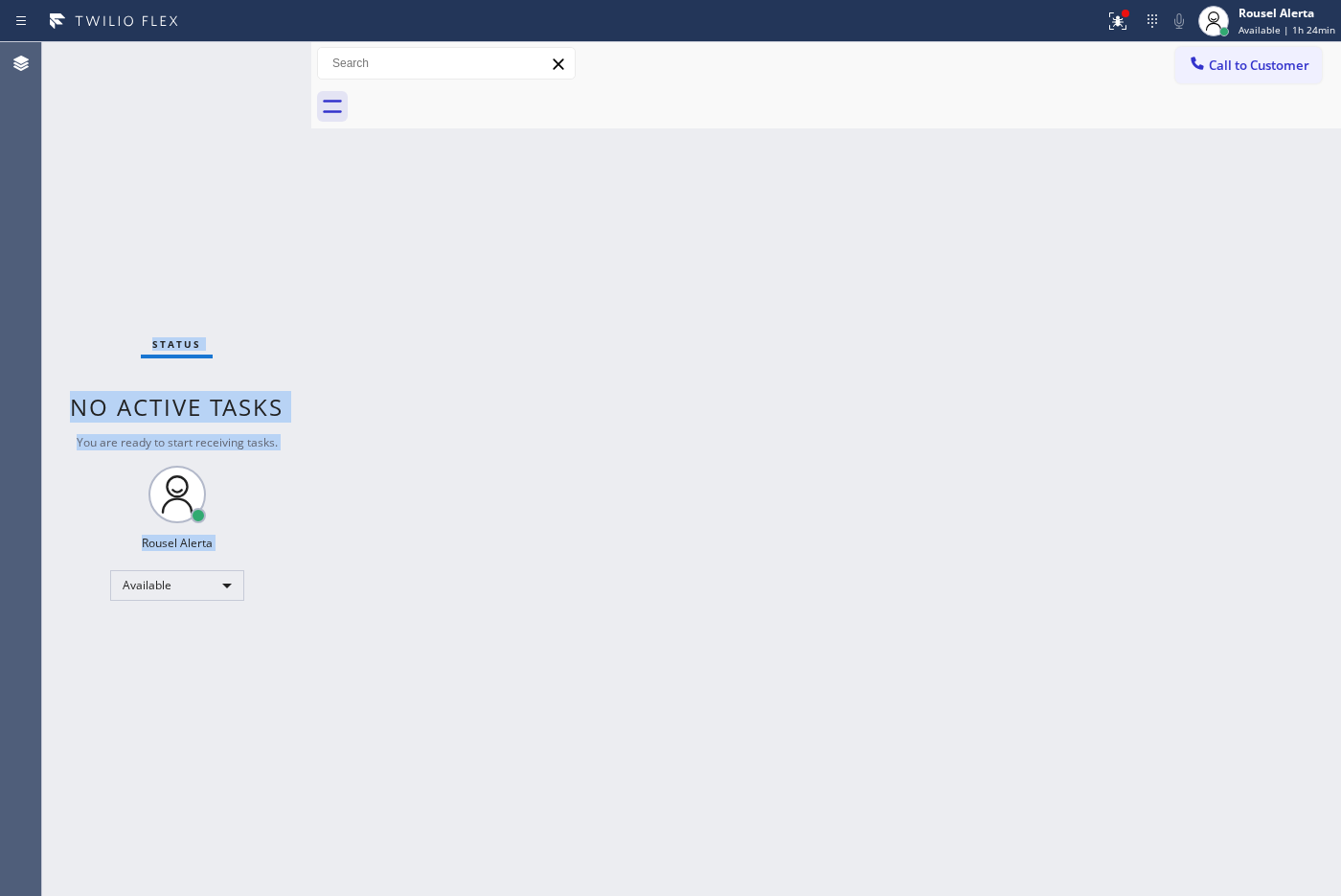
click at [244, 60] on div "Status No active tasks You are ready to start receiving tasks. Rousel Alerta Av…" at bounding box center [176, 468] width 270 height 853
click at [1071, 29] on icon at bounding box center [1118, 21] width 17 height 17
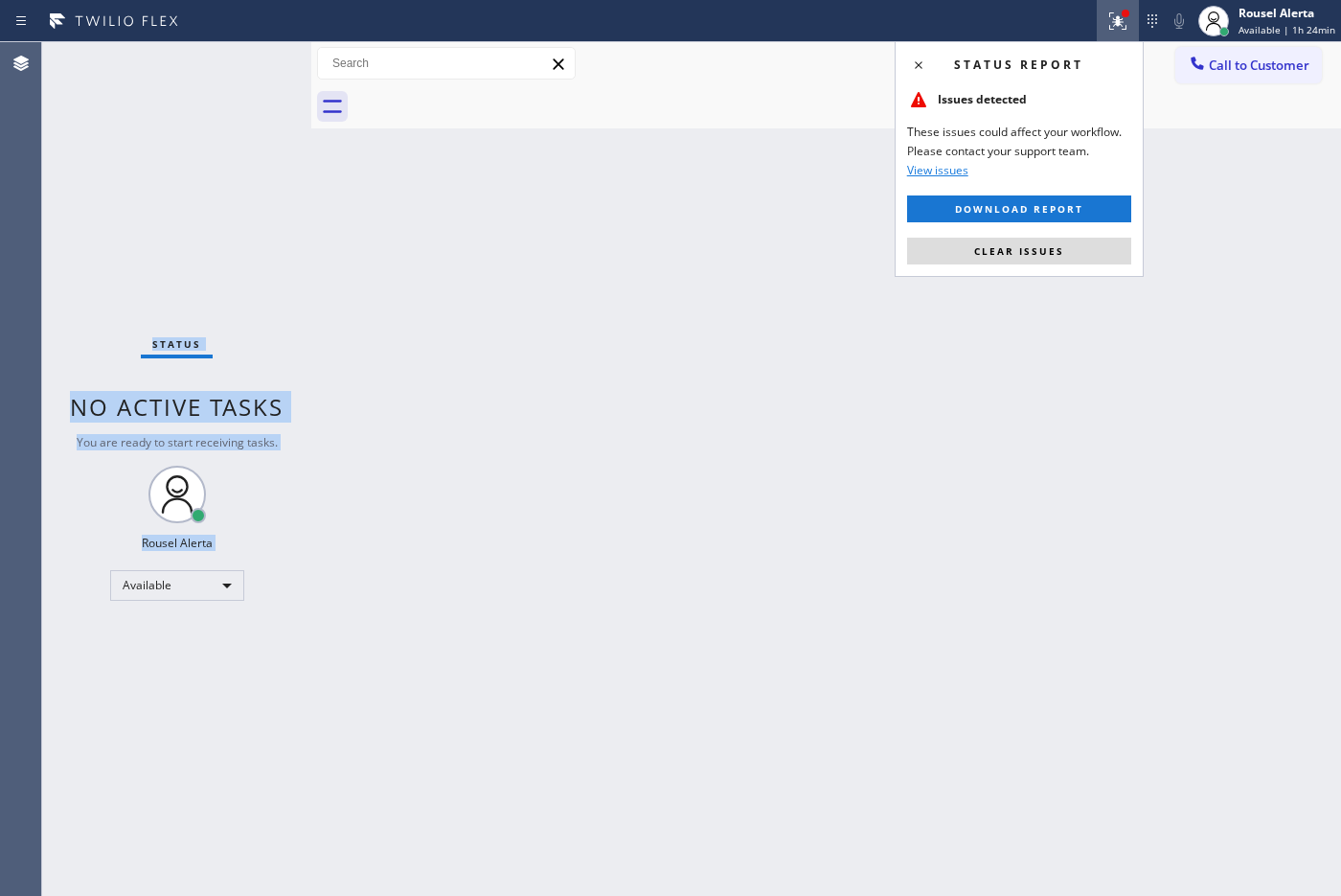
drag, startPoint x: 1068, startPoint y: 256, endPoint x: 1061, endPoint y: 270, distance: 15.7
click at [1065, 264] on button "Clear issues" at bounding box center [1018, 251] width 224 height 27
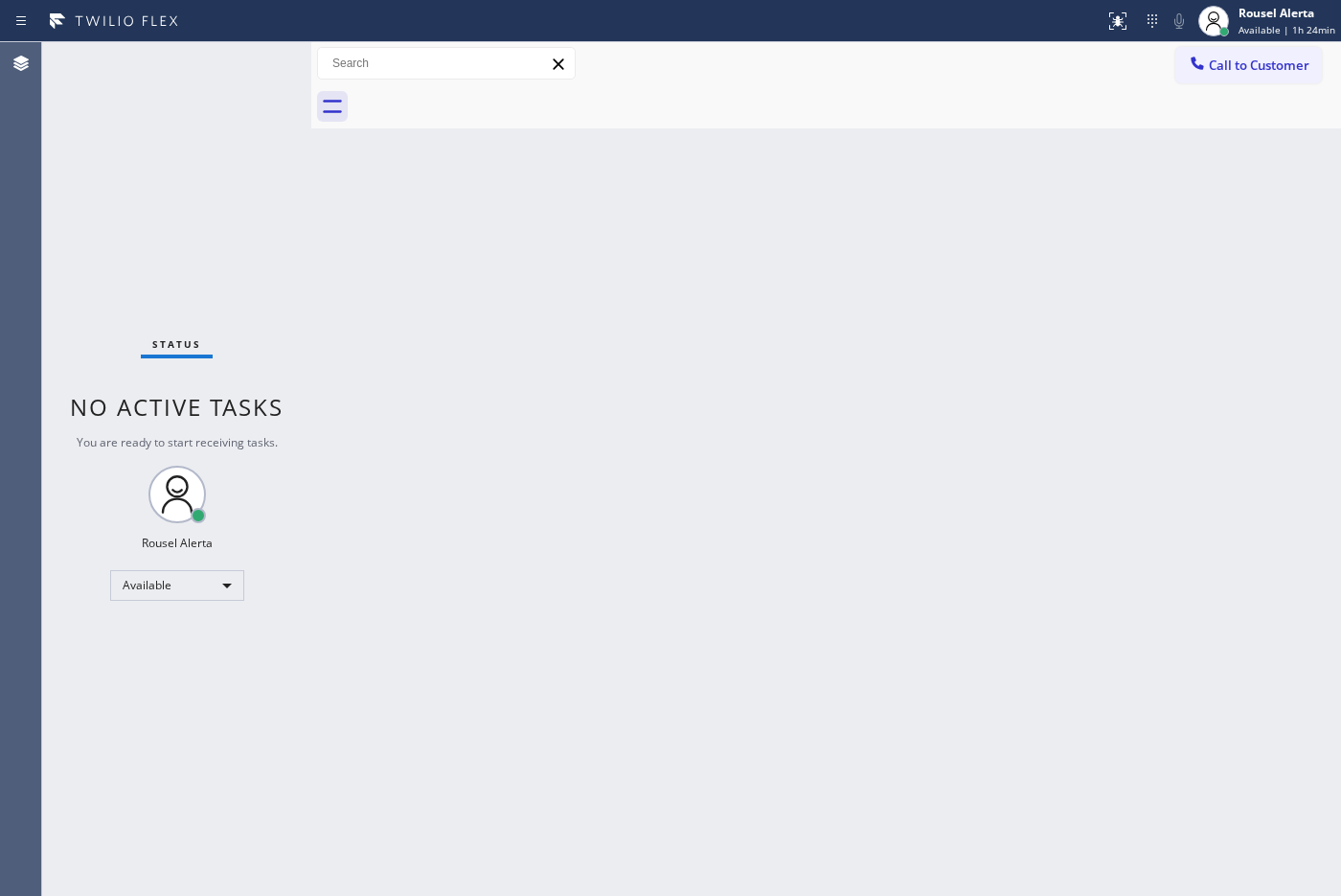
click at [1035, 354] on div "Back to Dashboard Change Sender ID Customers Technicians Select a contact Outbo…" at bounding box center [826, 468] width 1030 height 853
click at [176, 65] on div "Status No active tasks You are ready to start receiving tasks. Rousel Alerta Av…" at bounding box center [176, 468] width 270 height 853
click at [666, 457] on div "Back to Dashboard Change Sender ID Customers Technicians Select a contact Outbo…" at bounding box center [826, 468] width 1030 height 853
click at [218, 86] on div "Status No active tasks You are ready to start receiving tasks. Rousel Alerta Av…" at bounding box center [176, 468] width 270 height 853
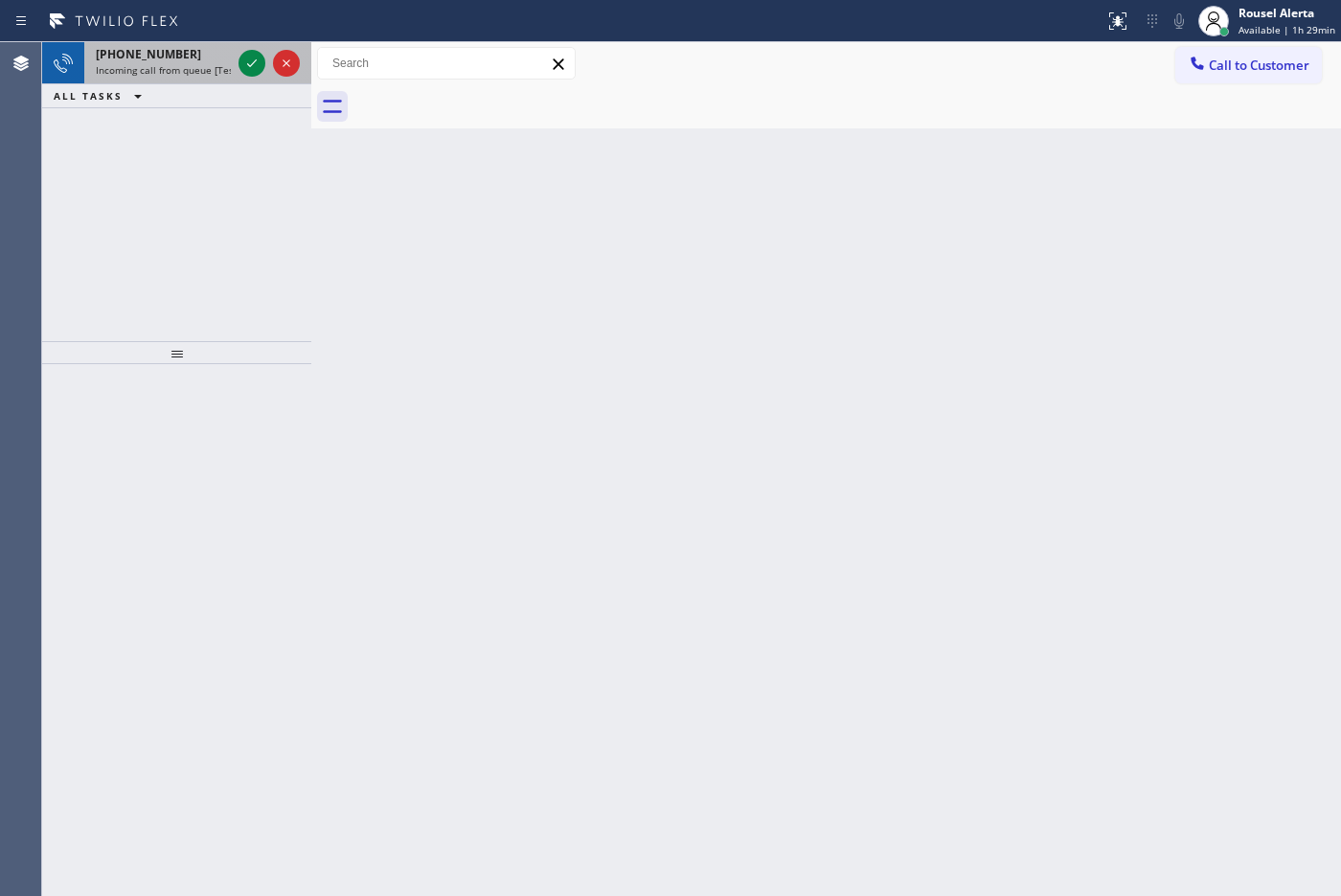
click at [198, 70] on span "Incoming call from queue [Test] All" at bounding box center [176, 70] width 159 height 14
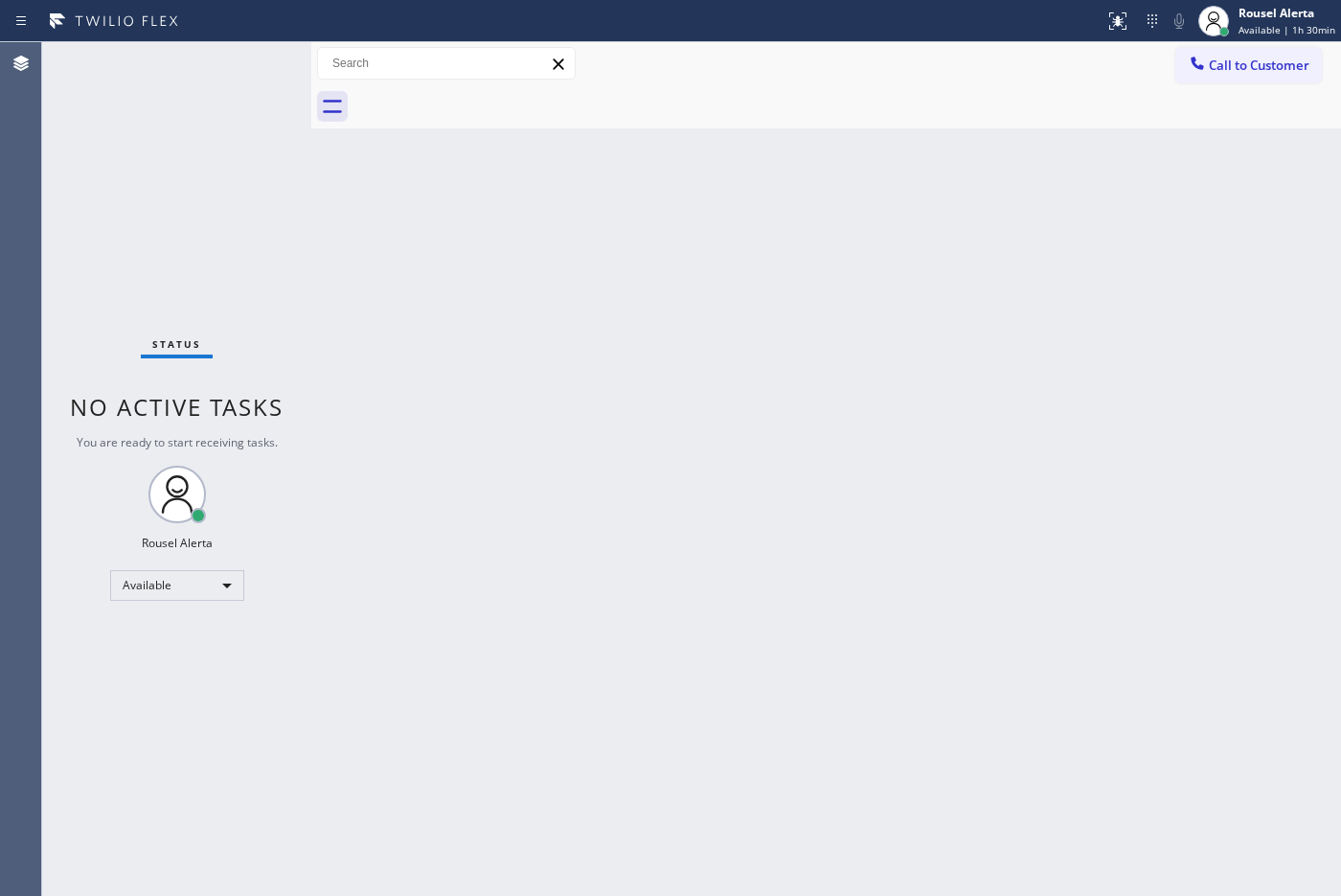
click at [536, 380] on div "Back to Dashboard Change Sender ID Customers Technicians Select a contact Outbo…" at bounding box center [826, 468] width 1030 height 853
click at [508, 391] on div "Back to Dashboard Change Sender ID Customers Technicians Select a contact Outbo…" at bounding box center [826, 468] width 1030 height 853
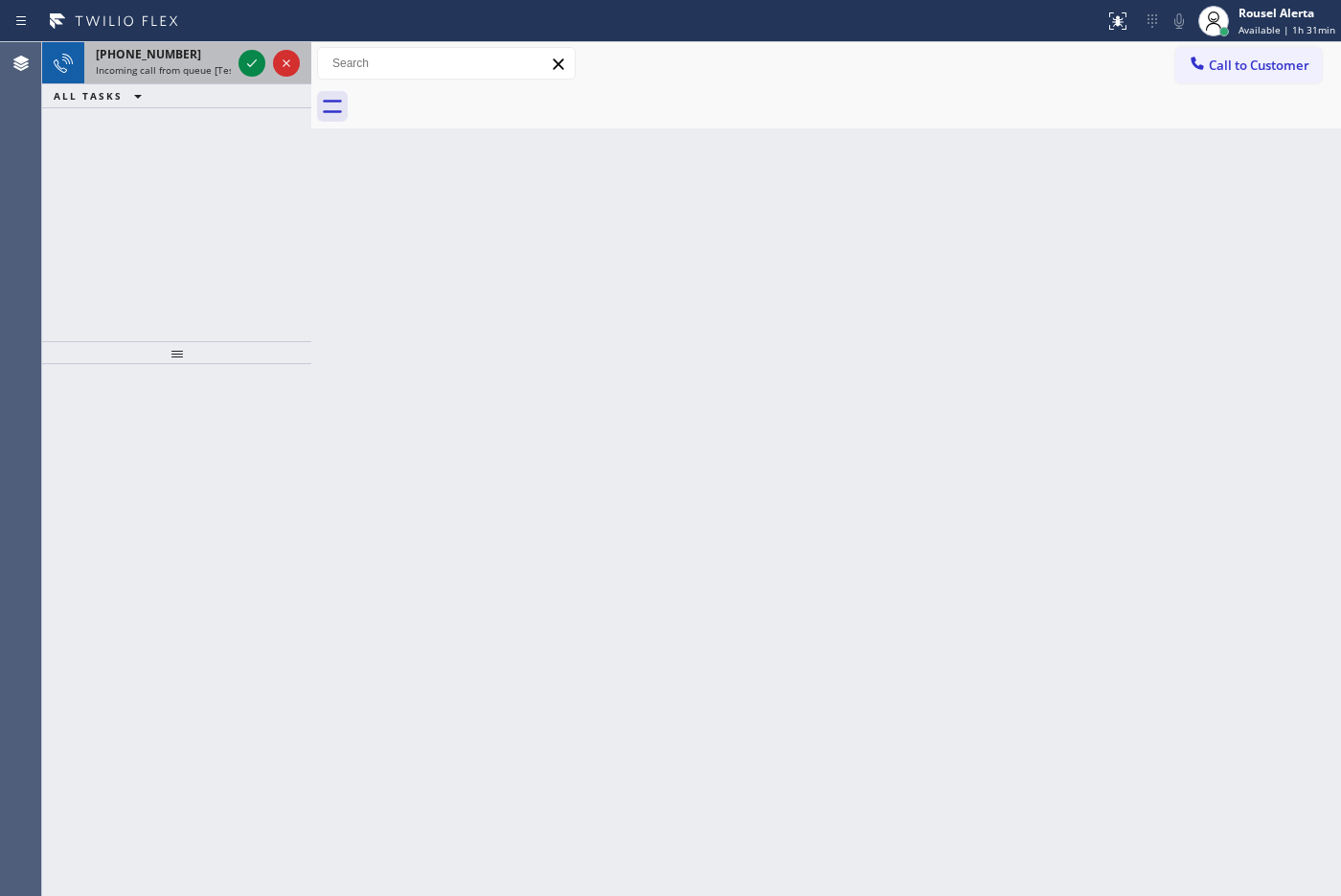
click at [213, 57] on div "[PHONE_NUMBER]" at bounding box center [163, 53] width 135 height 16
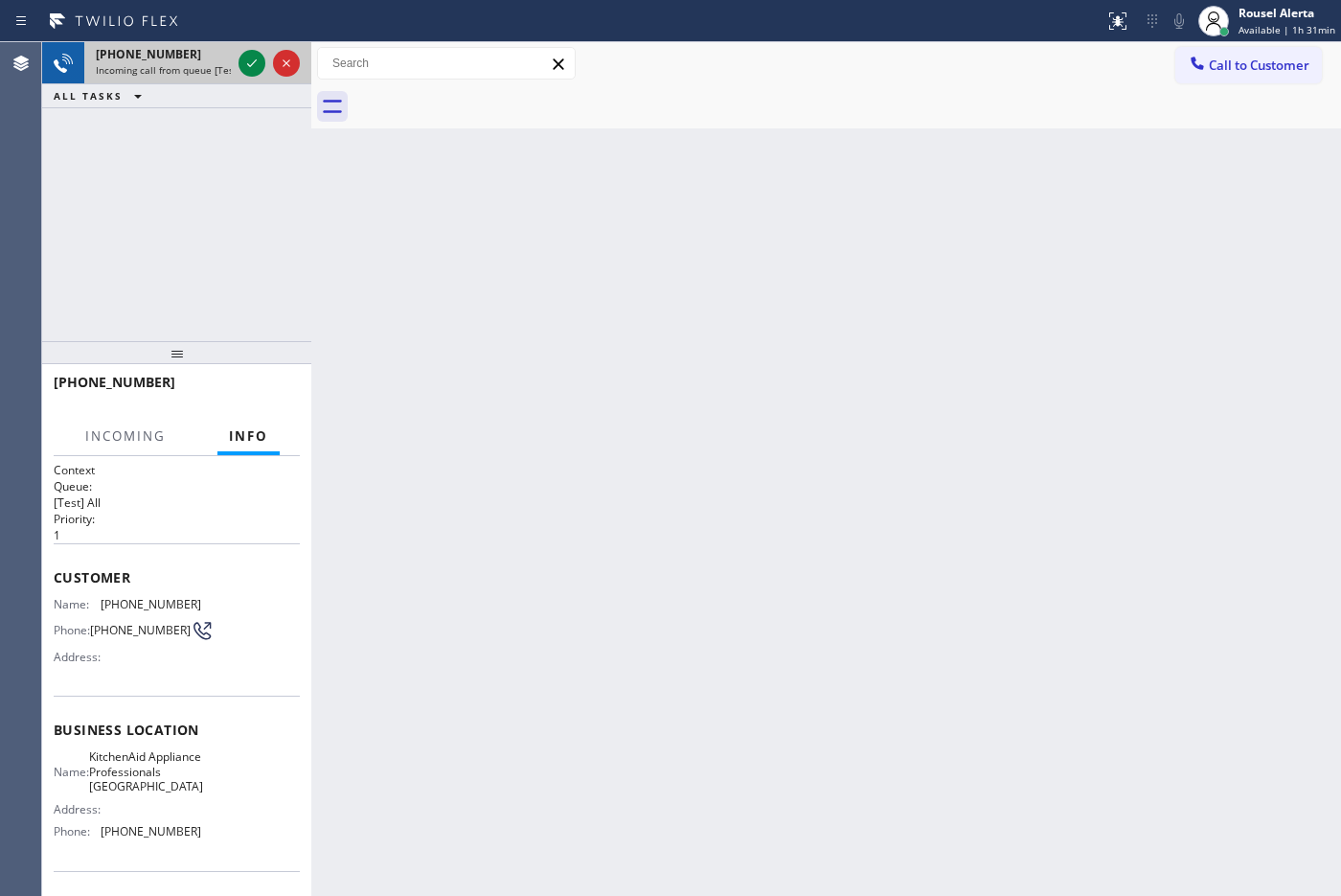
click at [212, 58] on div "[PHONE_NUMBER]" at bounding box center [163, 53] width 135 height 16
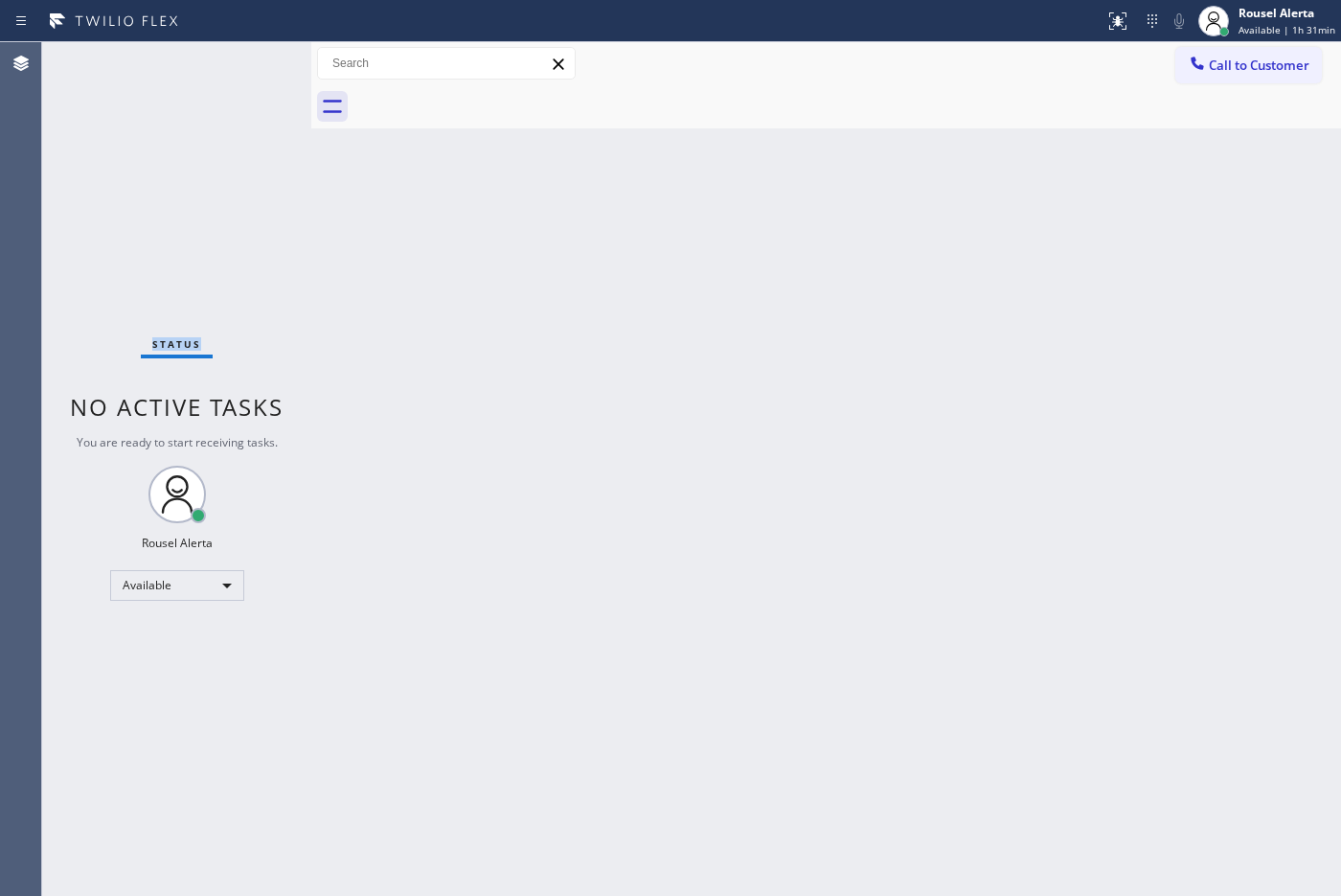
click at [212, 58] on div "Status No active tasks You are ready to start receiving tasks. Rousel Alerta Av…" at bounding box center [176, 468] width 270 height 853
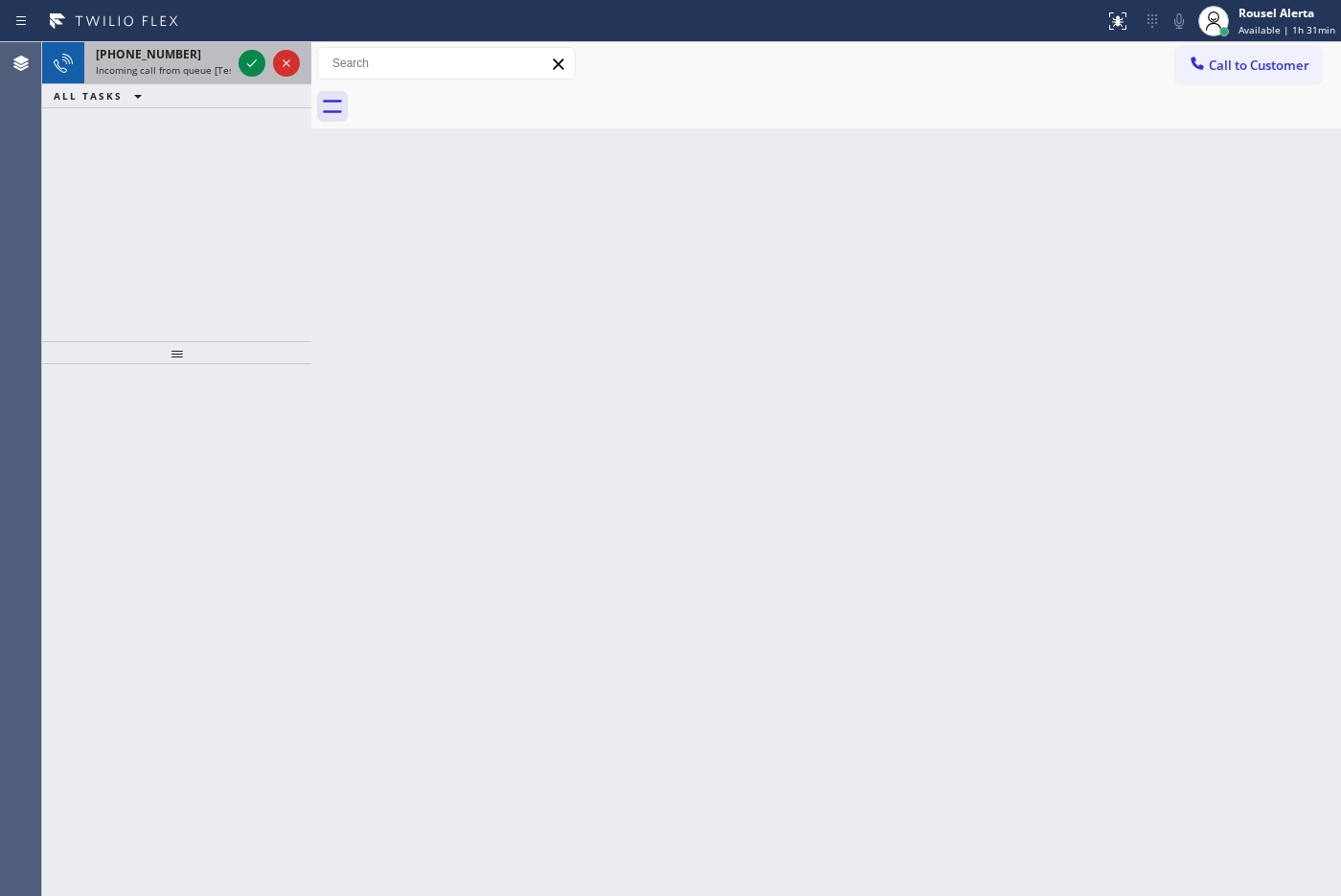
click at [244, 78] on div at bounding box center [269, 62] width 69 height 42
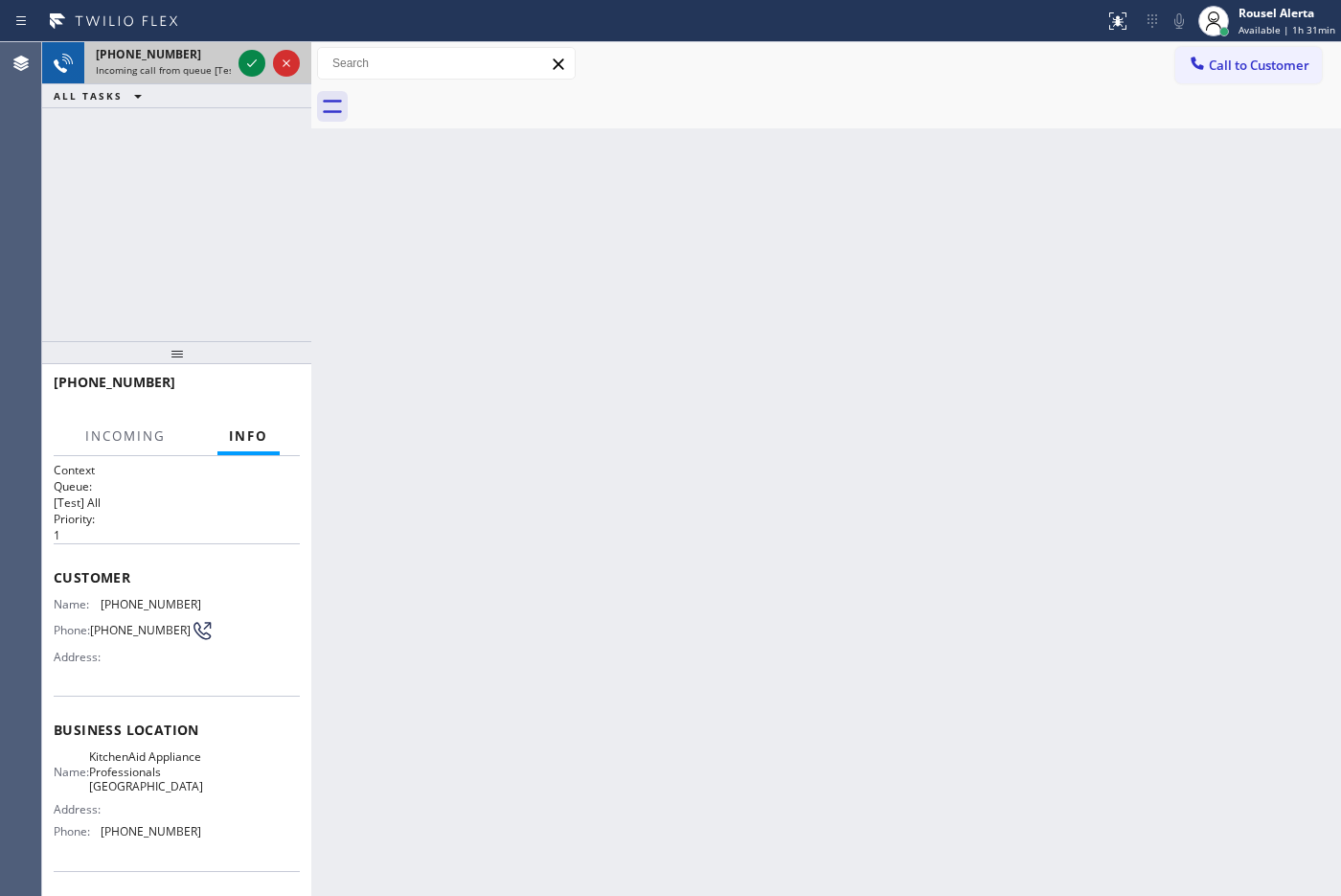
click at [245, 78] on div at bounding box center [269, 62] width 69 height 42
click at [247, 72] on icon at bounding box center [252, 63] width 23 height 23
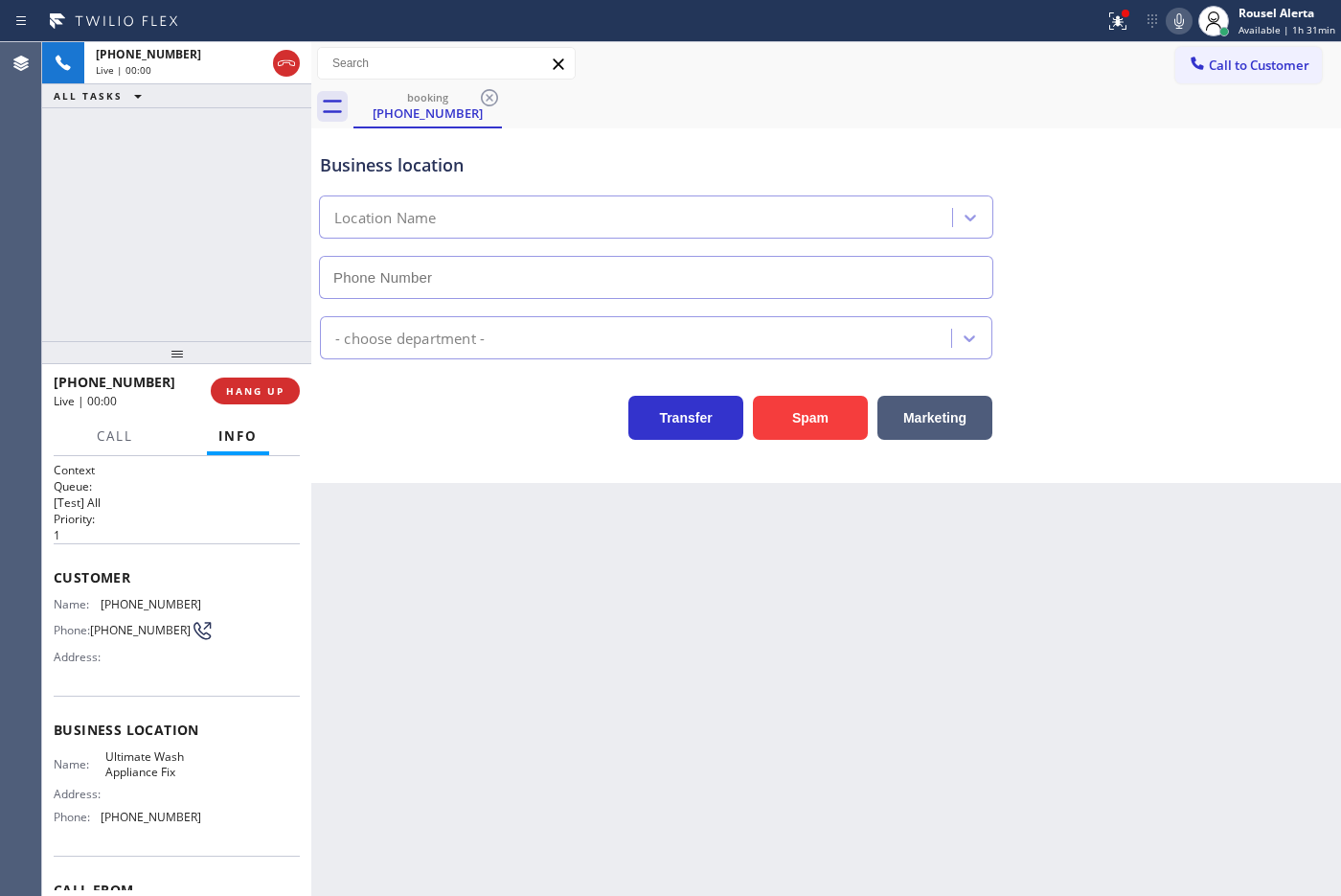
type input "[PHONE_NUMBER]"
click at [803, 431] on button "Spam" at bounding box center [810, 417] width 115 height 44
click at [825, 645] on div "Back to Dashboard Change Sender ID Customers Technicians Select a contact Outbo…" at bounding box center [826, 468] width 1030 height 853
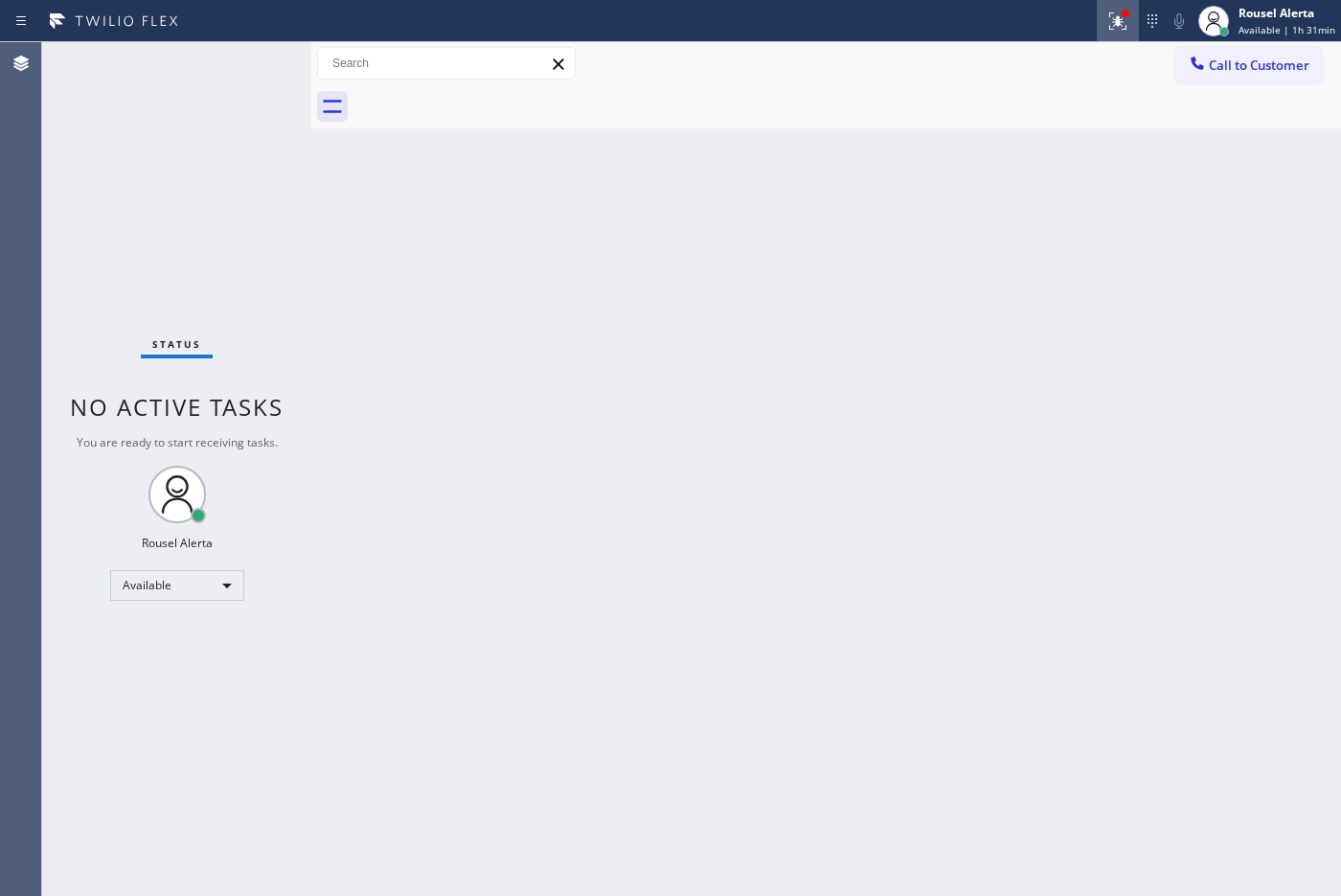
click at [1071, 36] on button at bounding box center [1117, 20] width 42 height 42
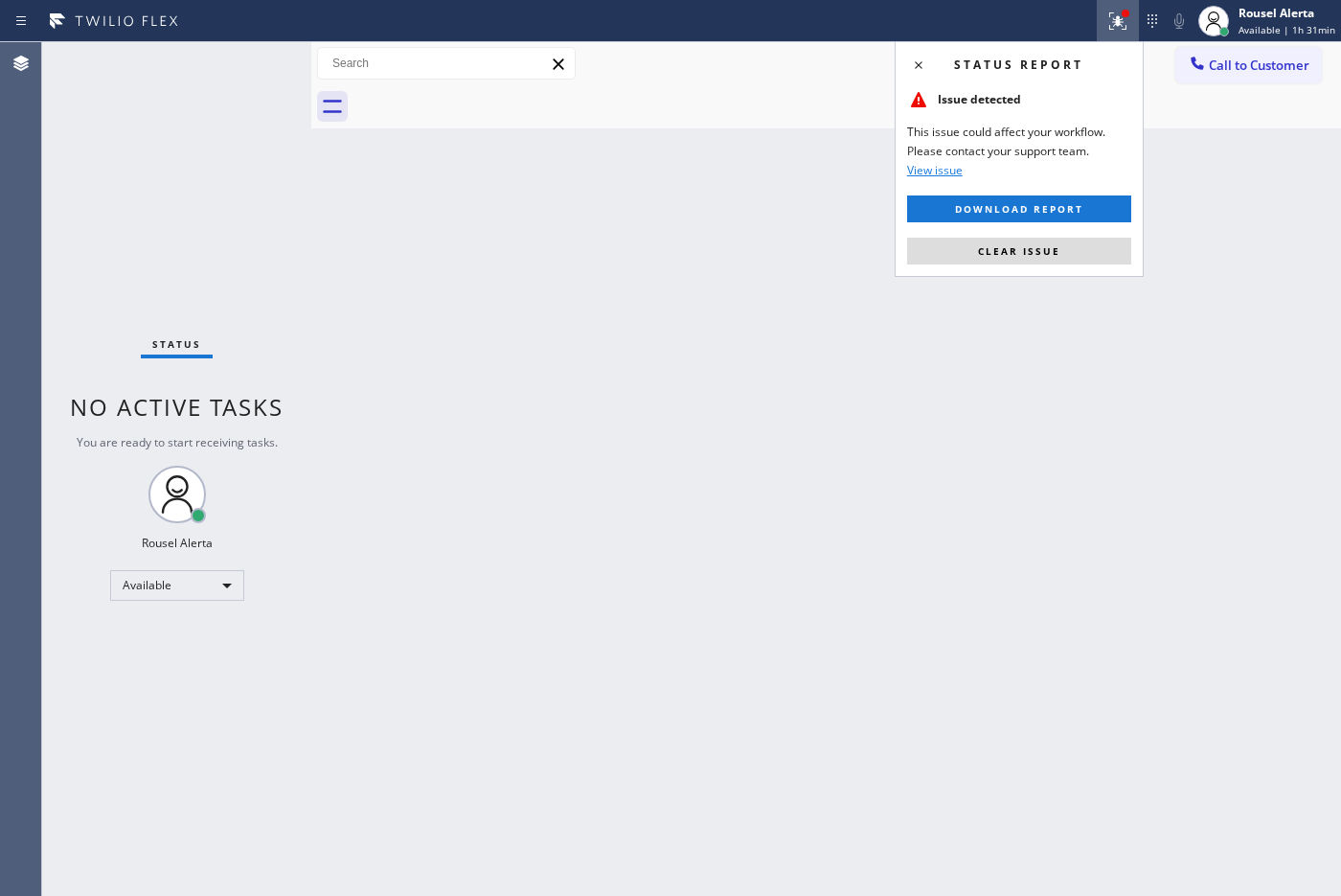
click at [1059, 247] on button "Clear issue" at bounding box center [1018, 251] width 224 height 27
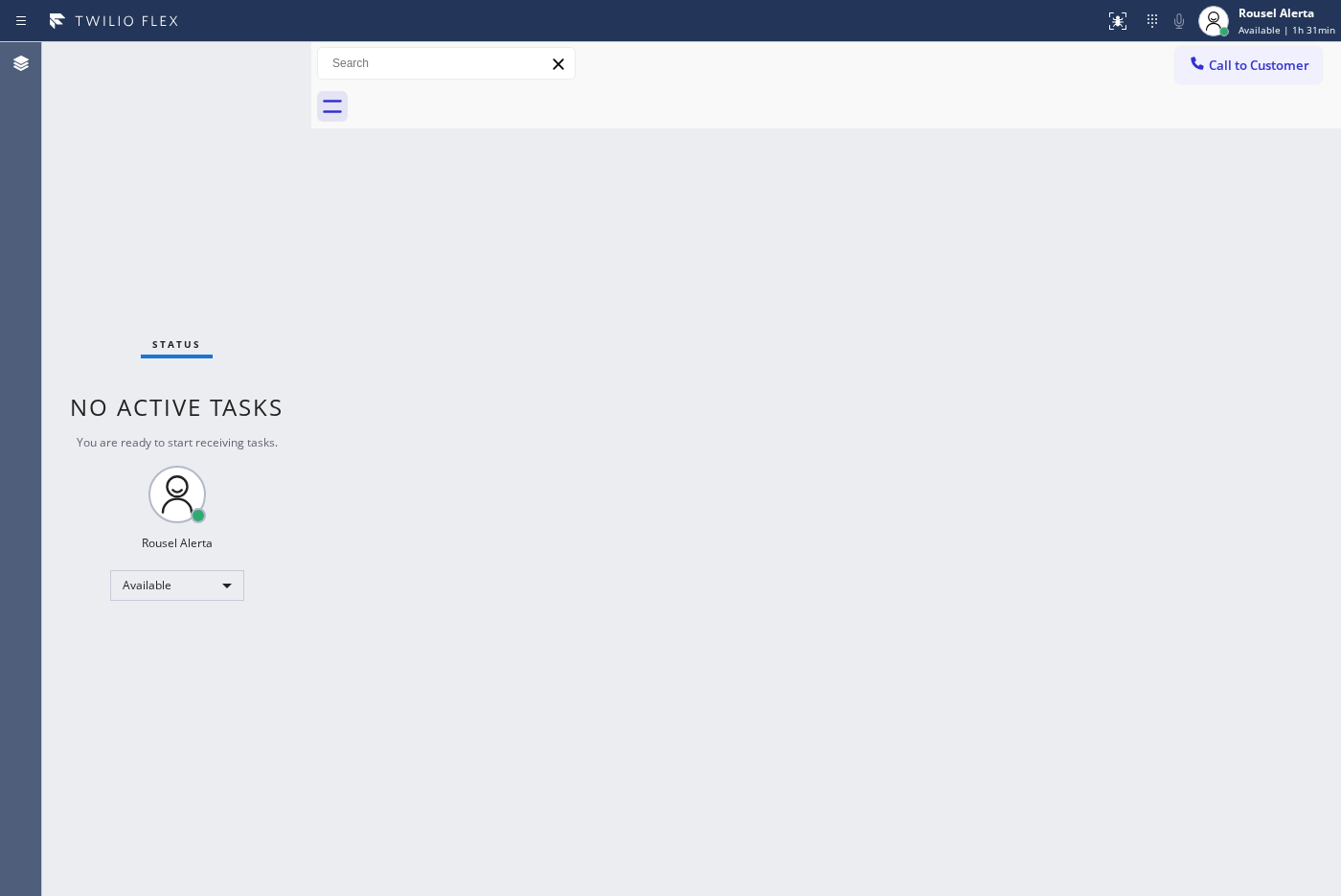
drag, startPoint x: 1055, startPoint y: 412, endPoint x: 1056, endPoint y: 422, distance: 10.0
click at [1056, 422] on div "Back to Dashboard Change Sender ID Customers Technicians Select a contact Outbo…" at bounding box center [826, 468] width 1030 height 853
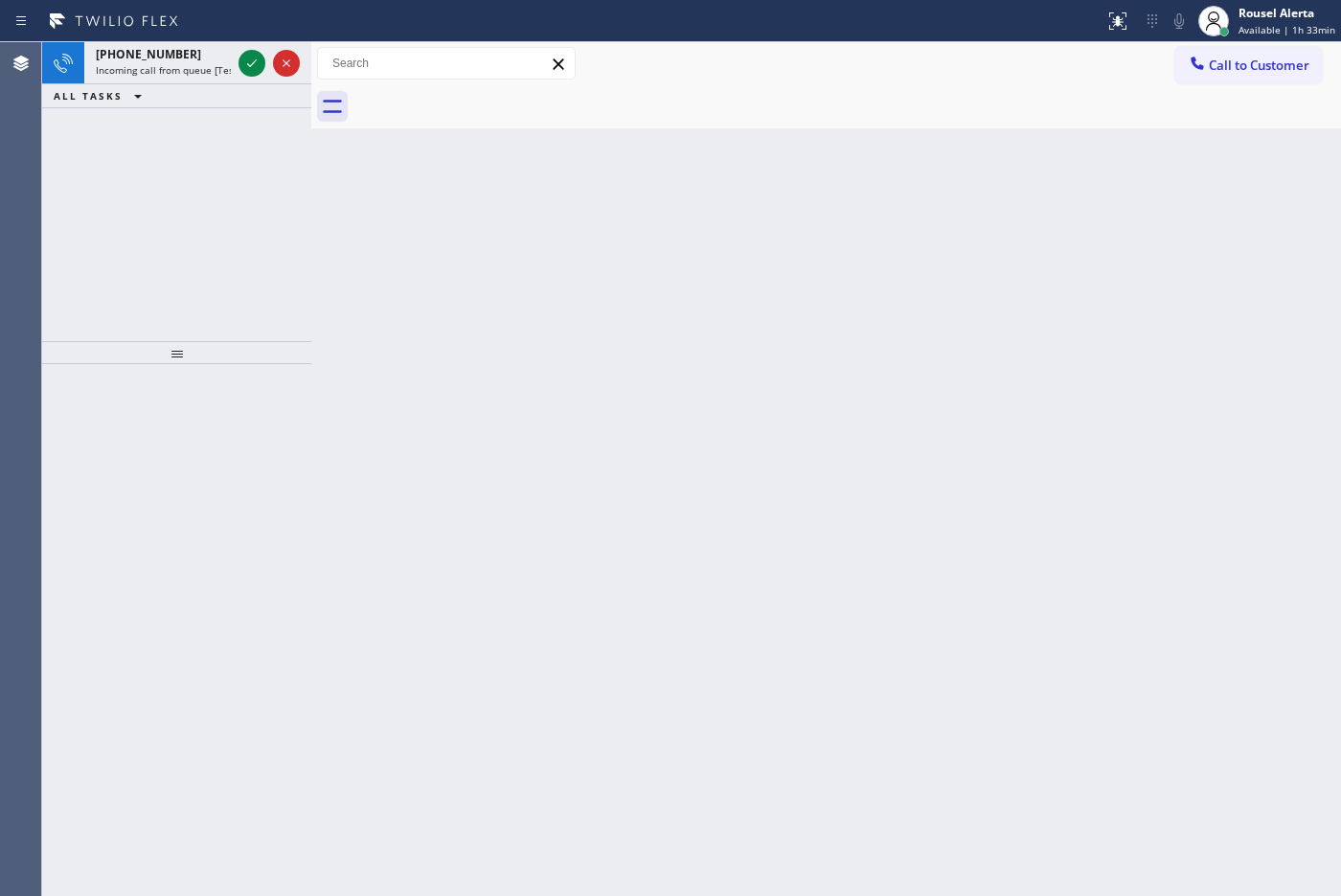
click at [148, 39] on div "Status report No issues detected If you experience an issue, please download th…" at bounding box center [670, 20] width 1341 height 42
click at [210, 68] on span "Incoming call from queue [Test] All" at bounding box center [176, 70] width 159 height 14
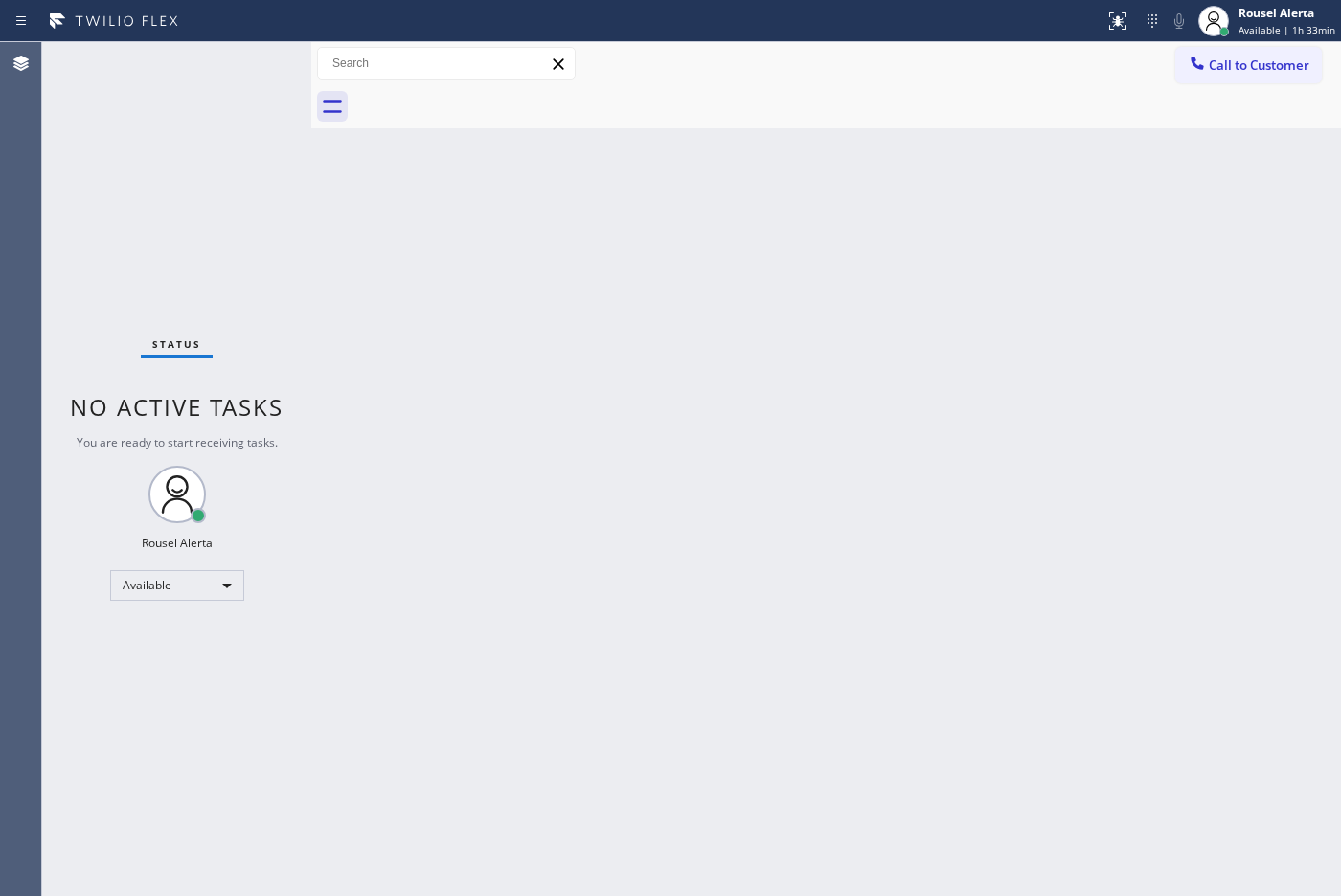
click at [236, 68] on div "Status No active tasks You are ready to start receiving tasks. Rousel Alerta Av…" at bounding box center [176, 468] width 270 height 853
click at [240, 68] on div "Status No active tasks You are ready to start receiving tasks. Rousel Alerta Av…" at bounding box center [176, 468] width 270 height 853
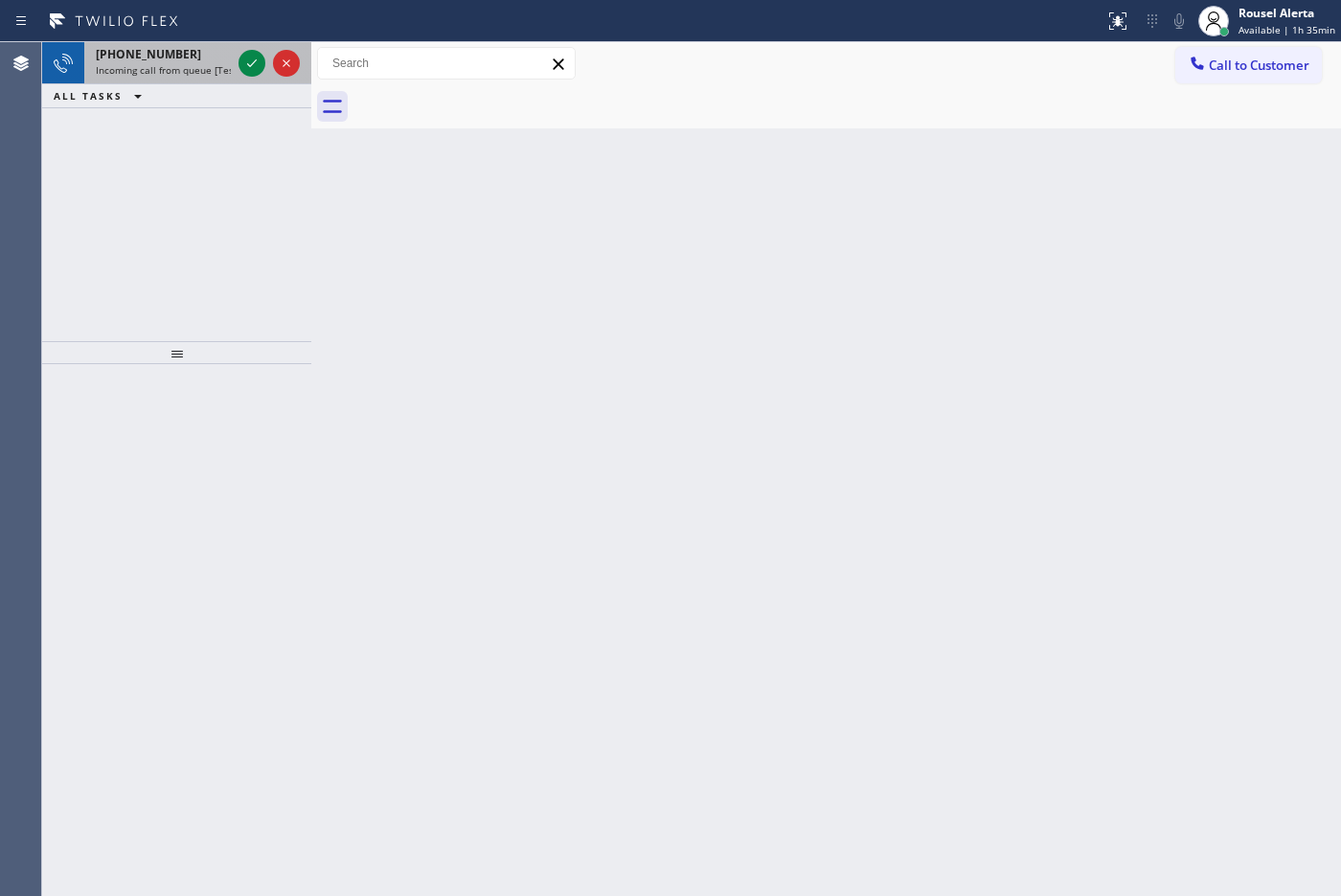
click at [204, 63] on span "Incoming call from queue [Test] All" at bounding box center [176, 70] width 159 height 14
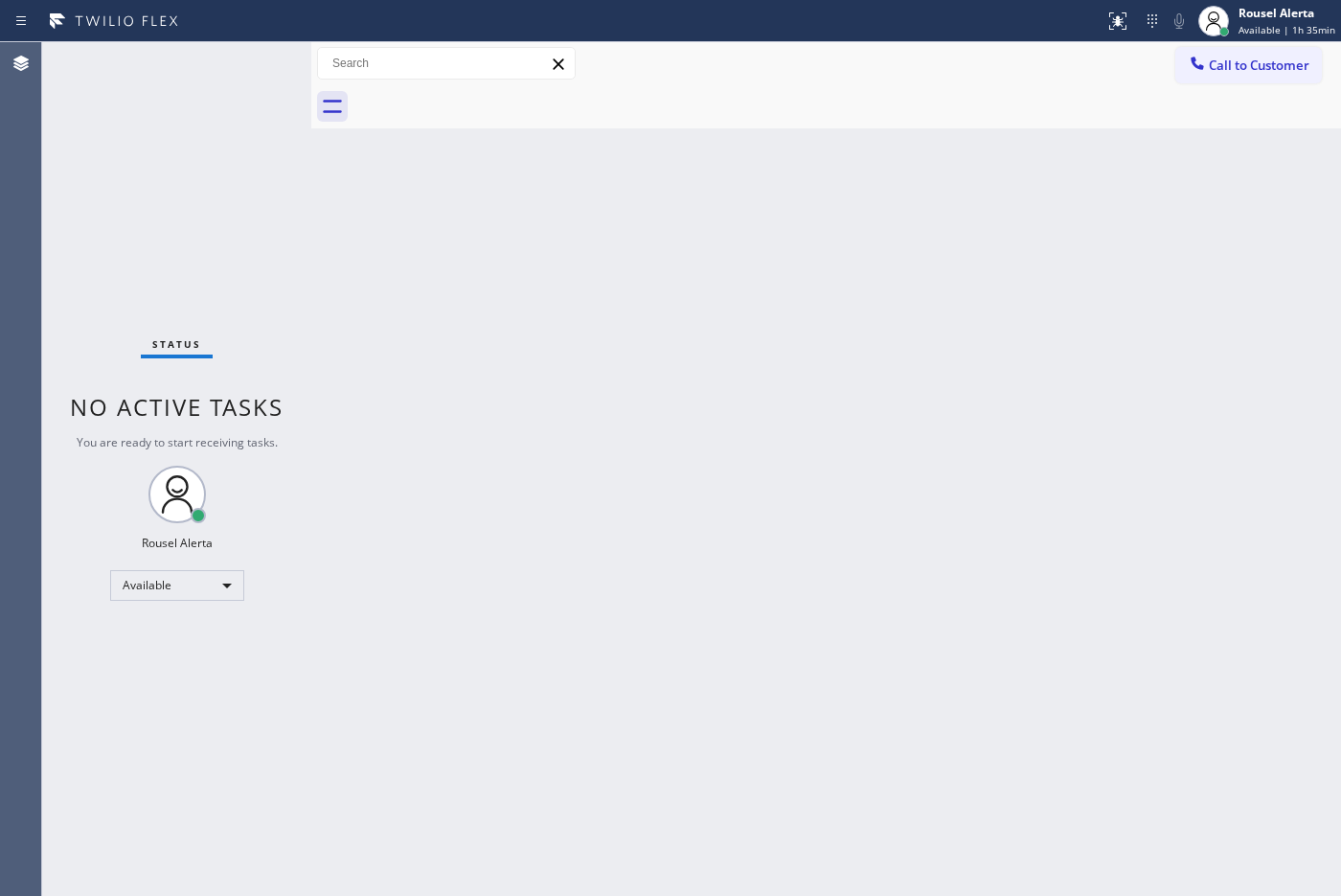
click at [249, 62] on div "Status No active tasks You are ready to start receiving tasks. Rousel Alerta Av…" at bounding box center [176, 468] width 270 height 853
drag, startPoint x: 5, startPoint y: 88, endPoint x: 70, endPoint y: 948, distance: 862.5
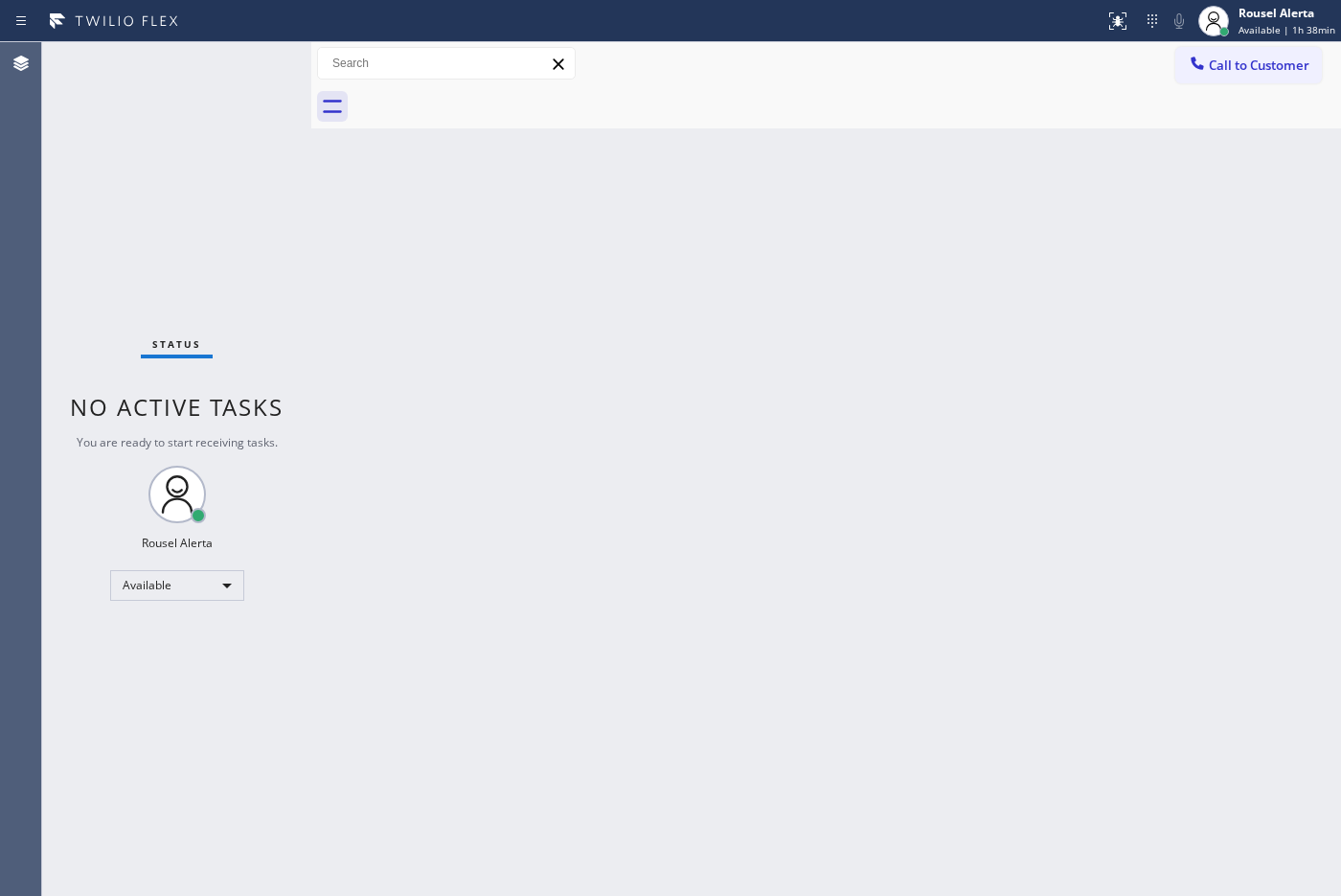
drag, startPoint x: 70, startPoint y: 948, endPoint x: 357, endPoint y: 314, distance: 695.9
click at [357, 314] on div "Back to Dashboard Change Sender ID Customers Technicians Select a contact Outbo…" at bounding box center [826, 468] width 1030 height 853
click at [477, 414] on div "Back to Dashboard Change Sender ID Customers Technicians Select a contact Outbo…" at bounding box center [826, 468] width 1030 height 853
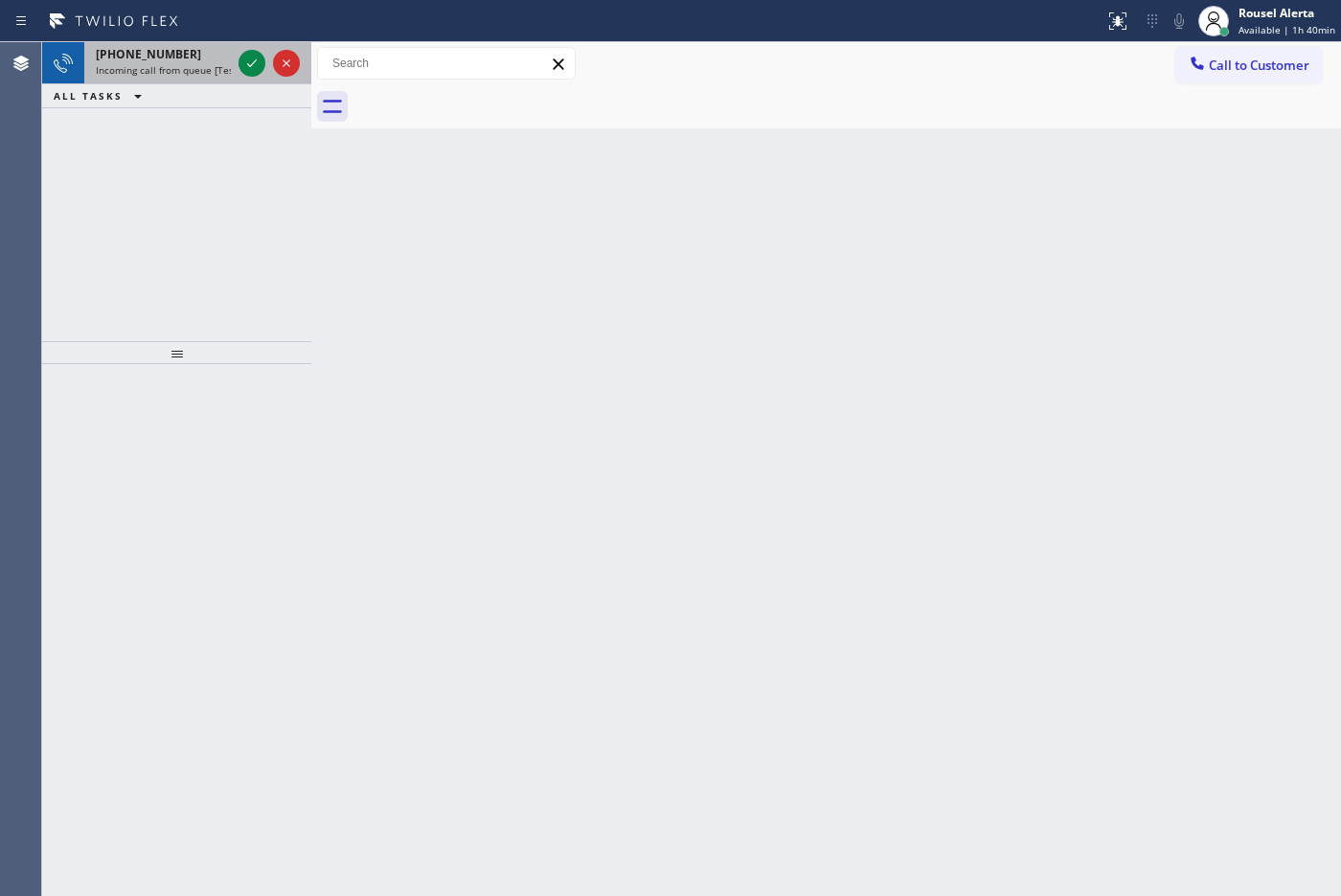
click at [178, 55] on div "[PHONE_NUMBER]" at bounding box center [163, 53] width 135 height 16
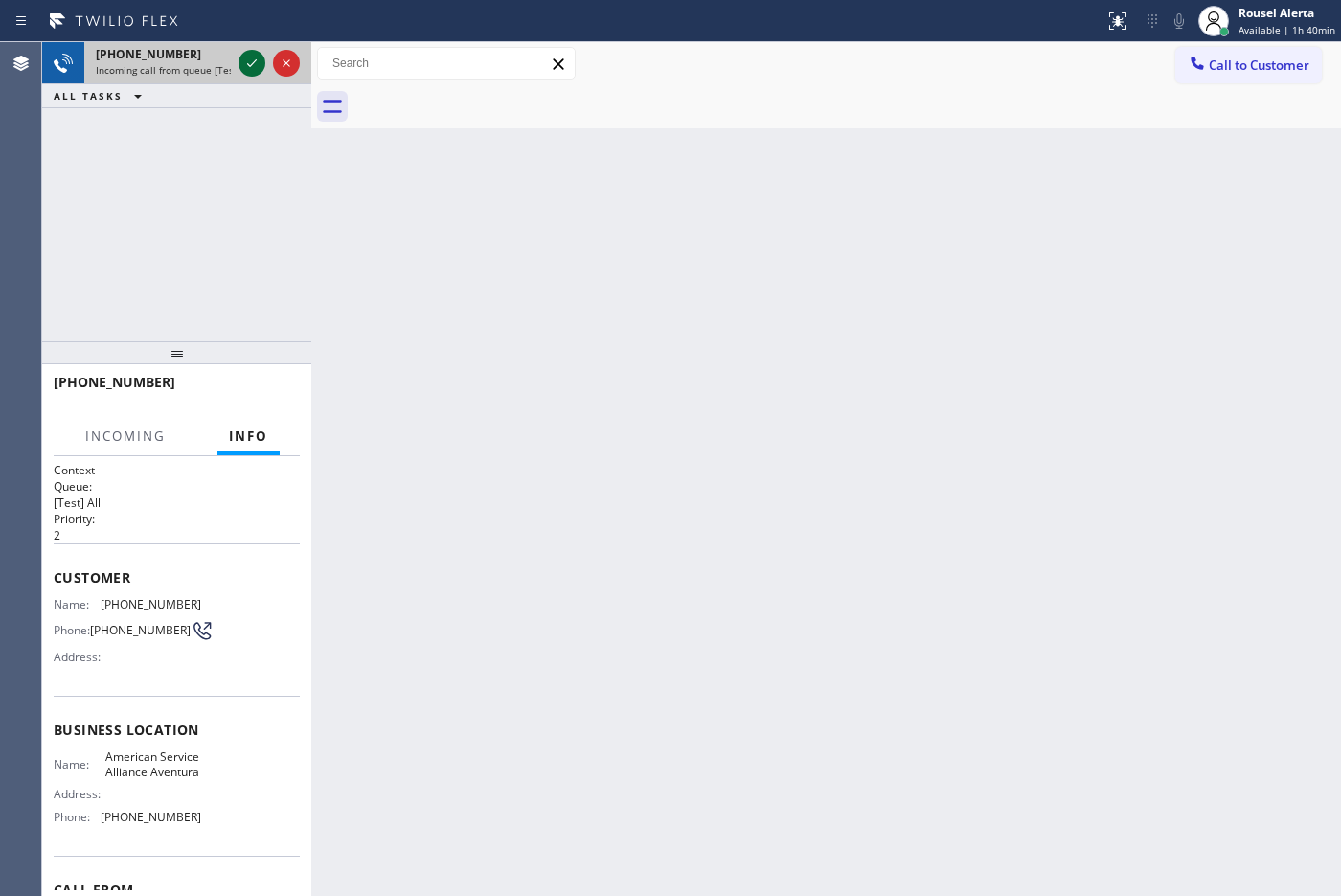
click at [249, 60] on icon at bounding box center [252, 63] width 23 height 23
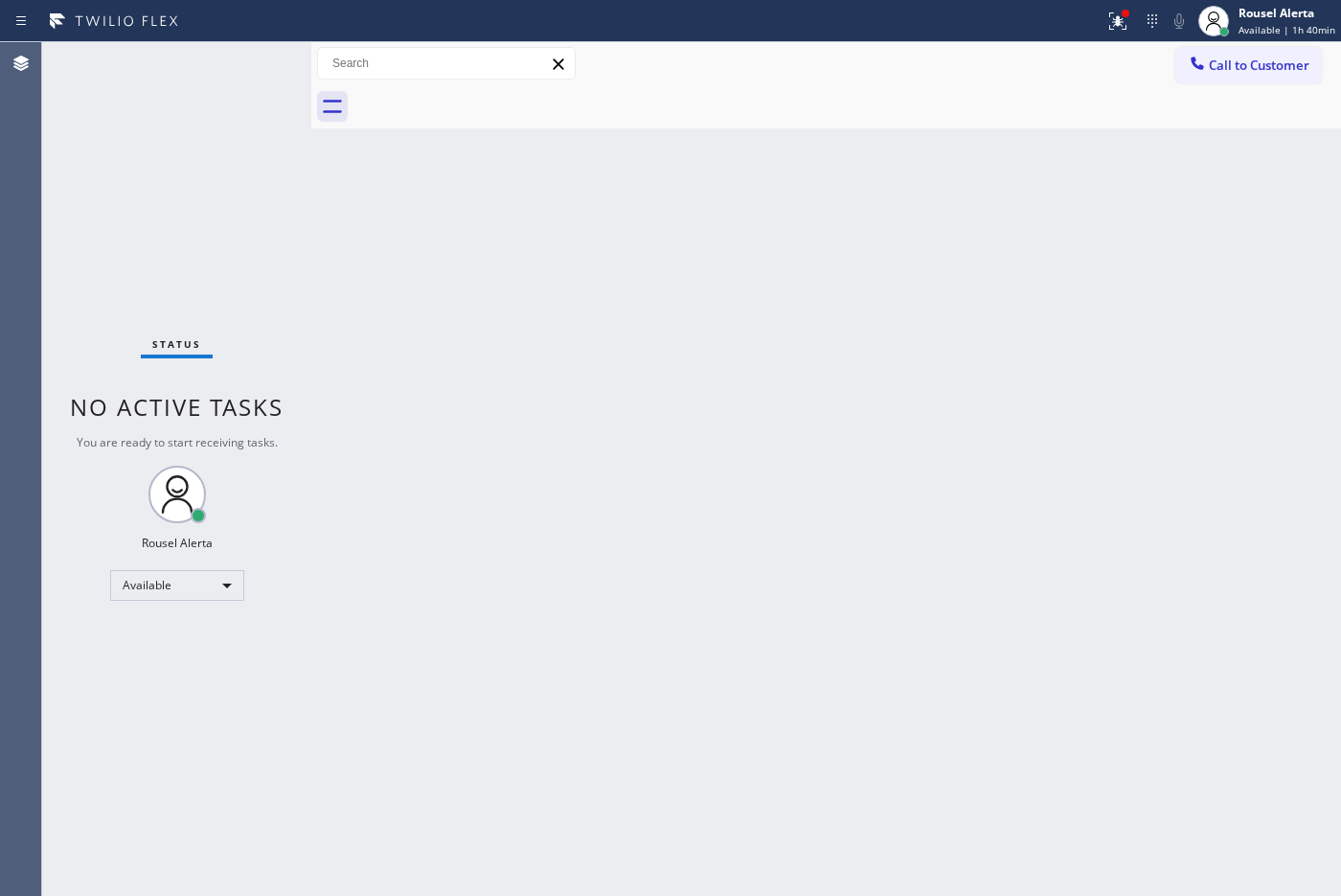
click at [245, 67] on div "Status No active tasks You are ready to start receiving tasks. Rousel Alerta Av…" at bounding box center [176, 468] width 270 height 853
click at [1071, 29] on icon at bounding box center [1118, 21] width 23 height 23
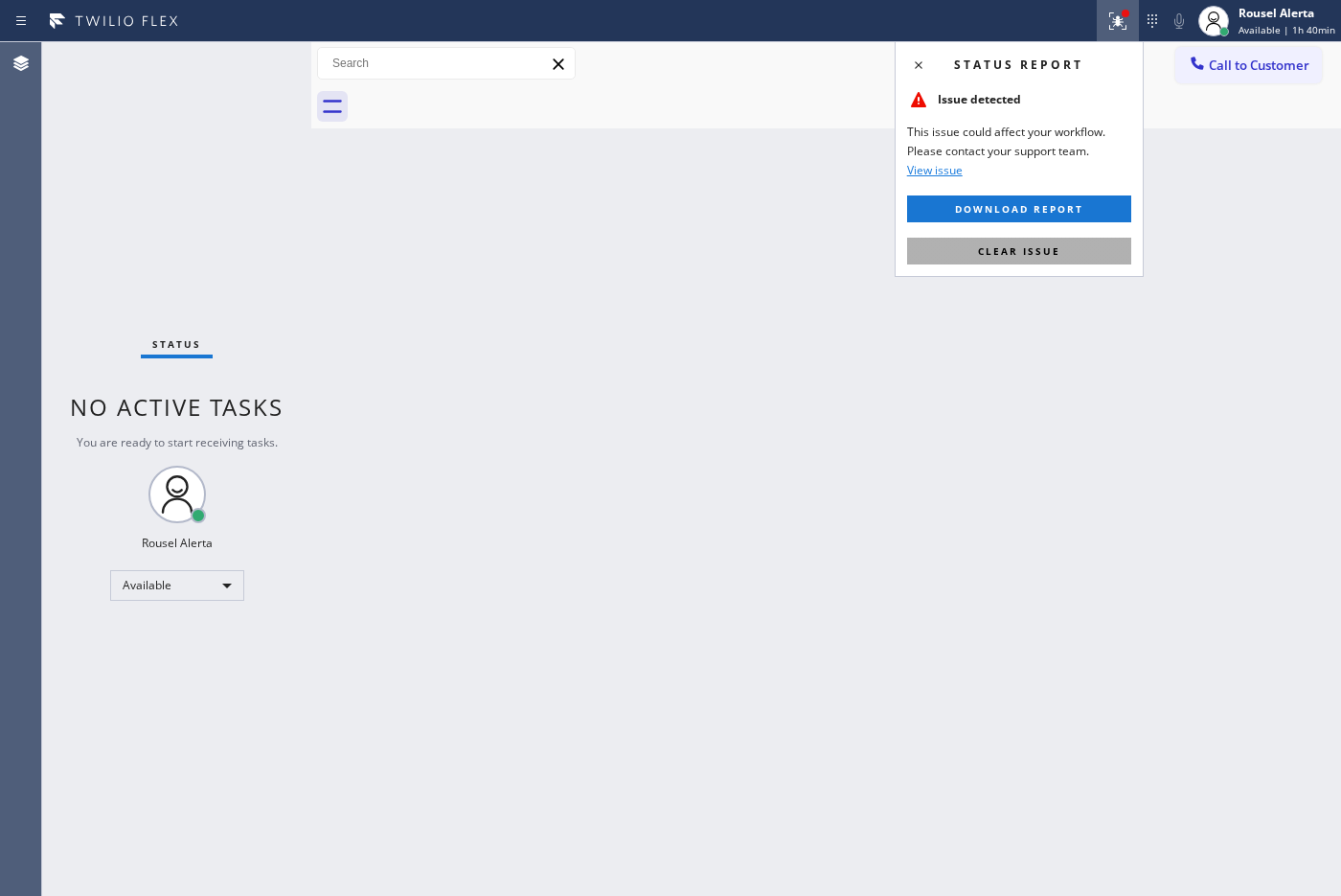
click at [1066, 246] on button "Clear issue" at bounding box center [1018, 251] width 224 height 27
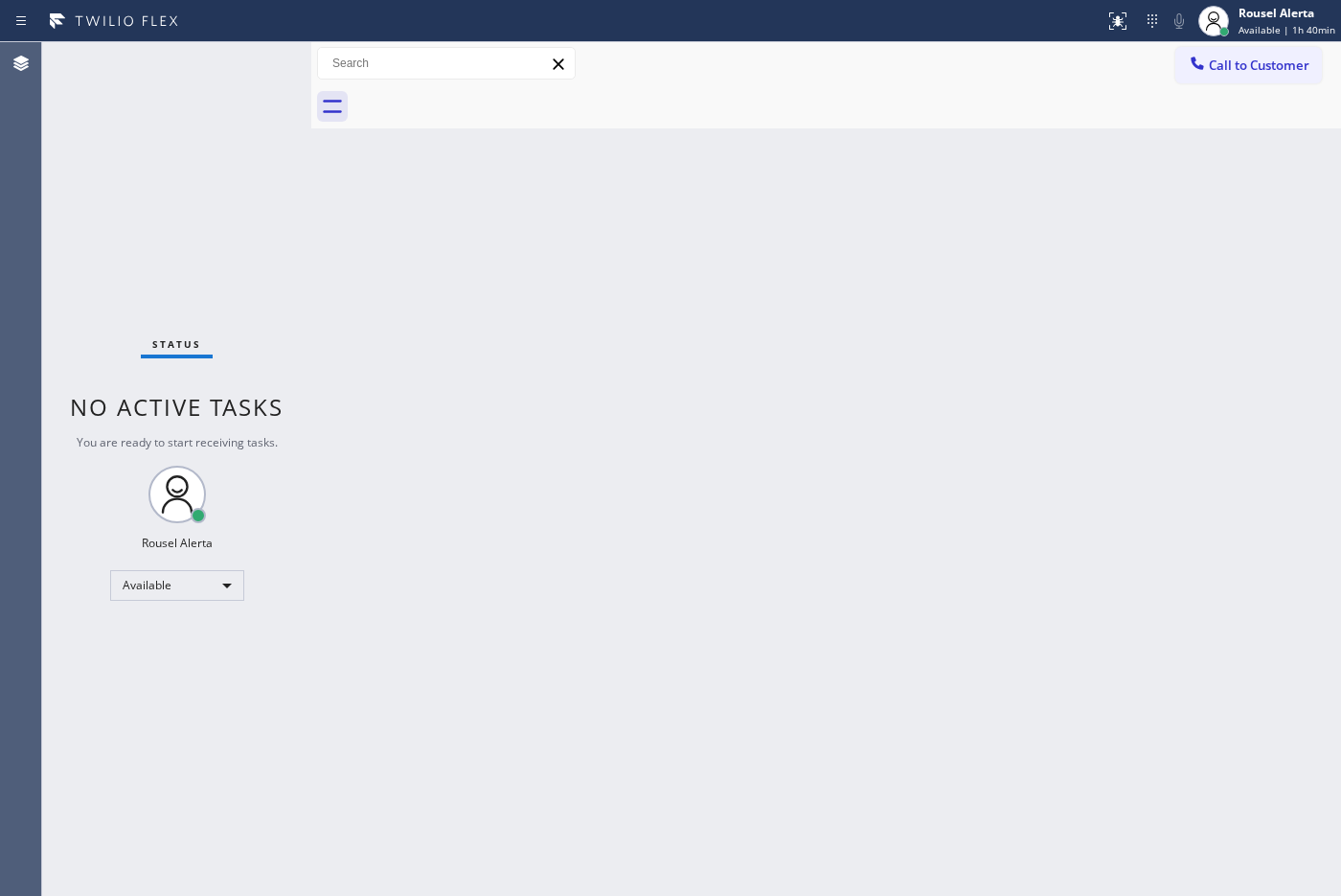
click at [1056, 362] on div "Back to Dashboard Change Sender ID Customers Technicians Select a contact Outbo…" at bounding box center [826, 468] width 1030 height 853
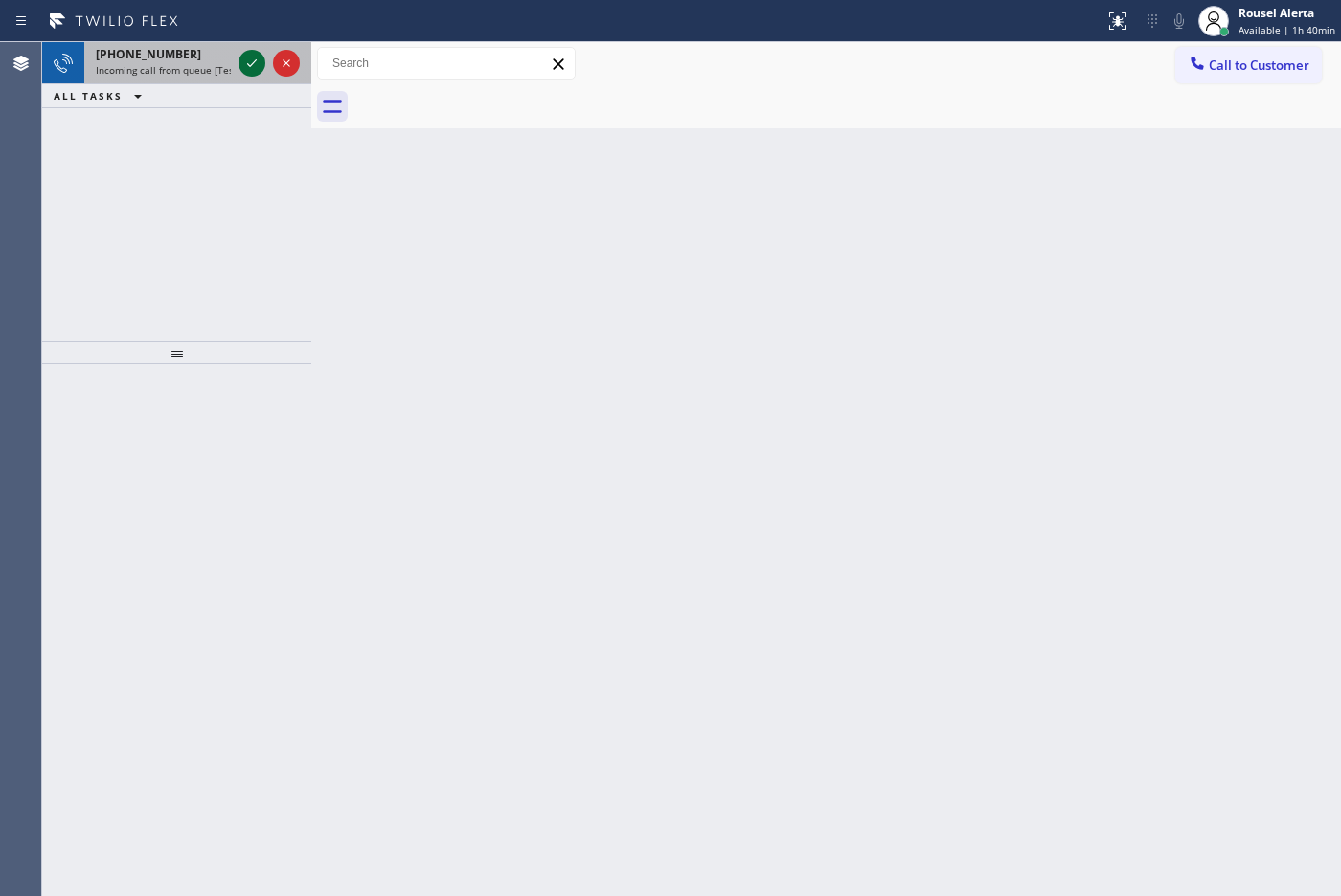
click at [246, 68] on icon at bounding box center [252, 63] width 23 height 23
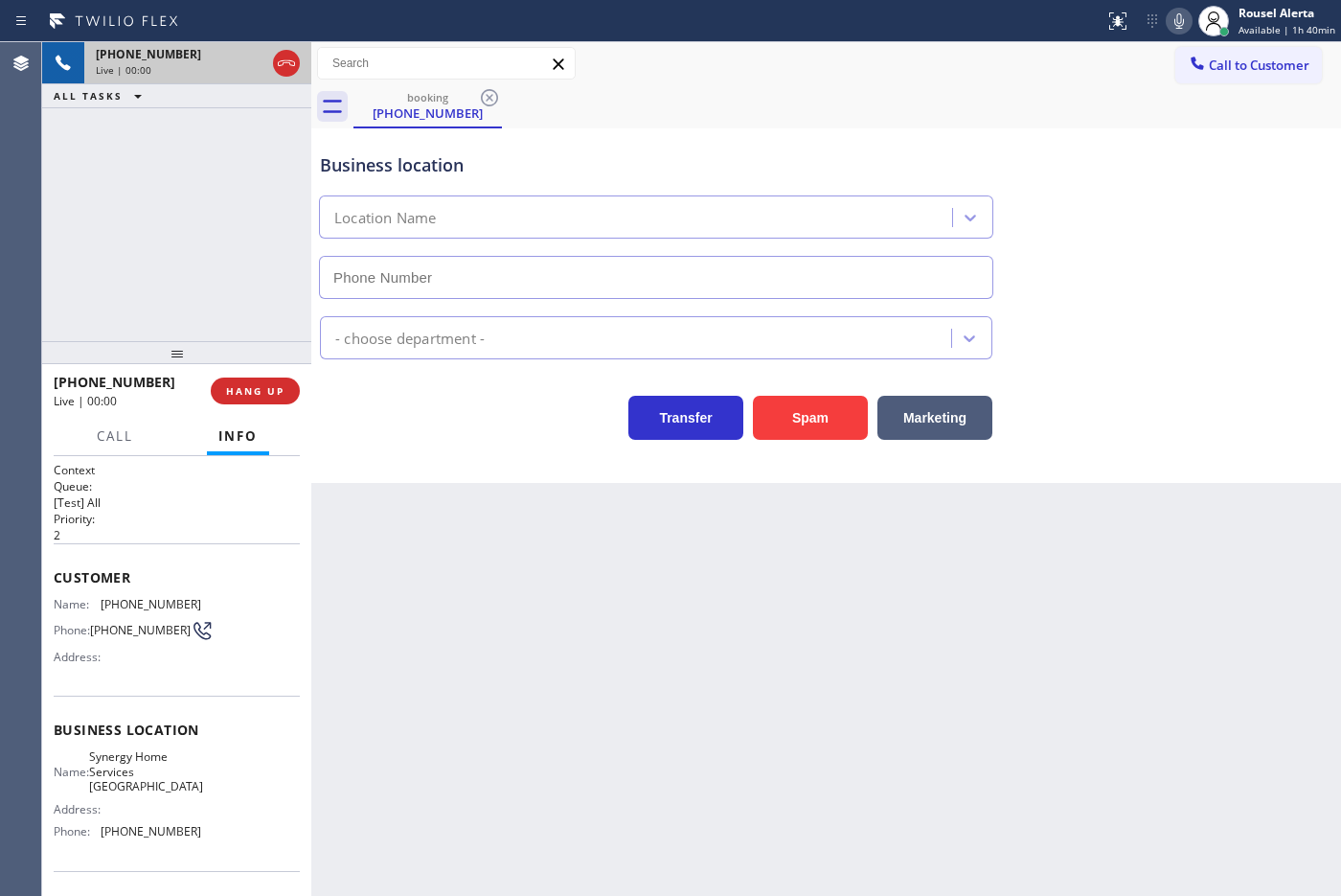
type input "[PHONE_NUMBER]"
click at [816, 415] on button "Spam" at bounding box center [810, 417] width 115 height 44
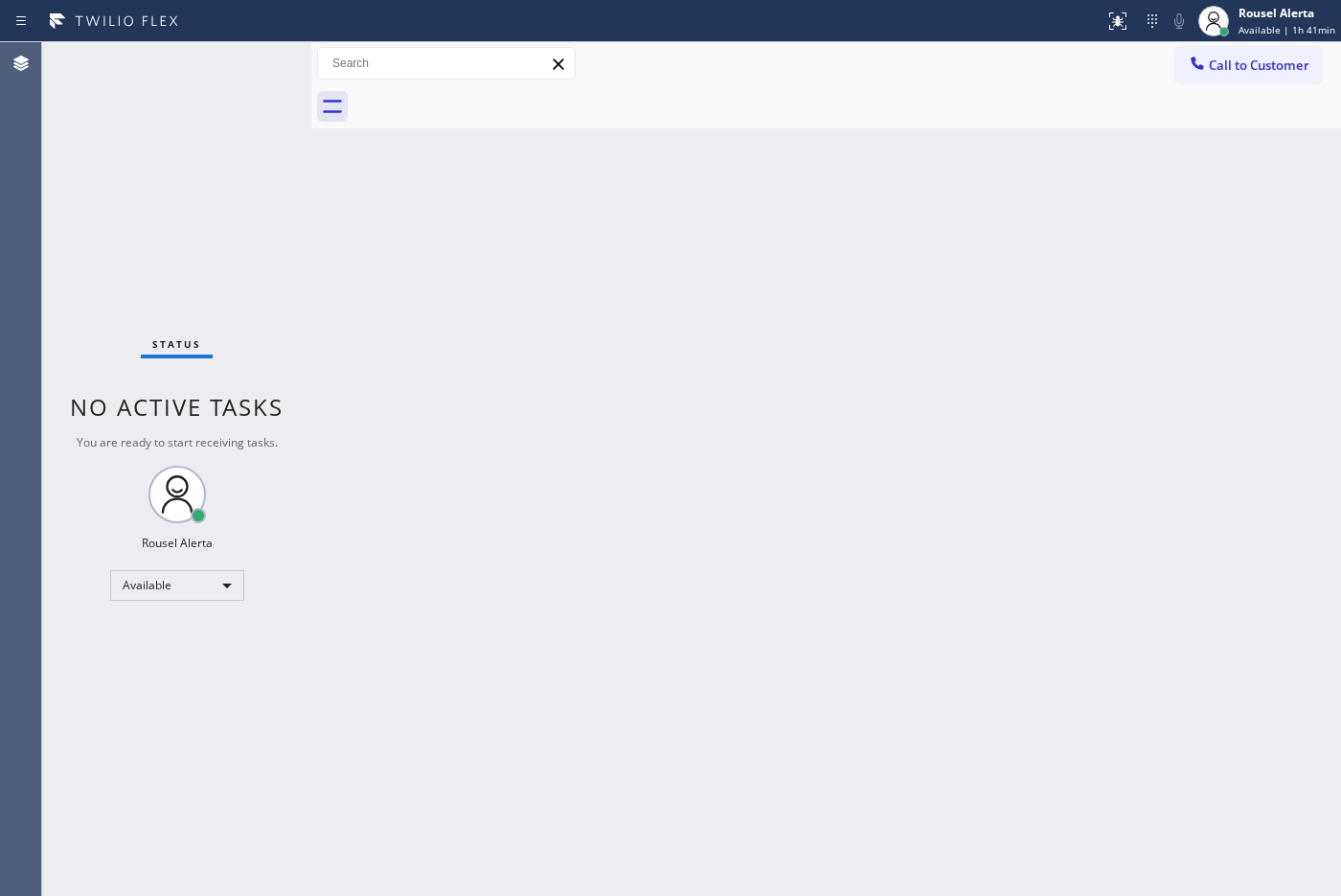
click at [731, 482] on div "Back to Dashboard Change Sender ID Customers Technicians Select a contact Outbo…" at bounding box center [826, 468] width 1030 height 853
click at [910, 501] on div "Back to Dashboard Change Sender ID Customers Technicians Select a contact Outbo…" at bounding box center [826, 468] width 1030 height 853
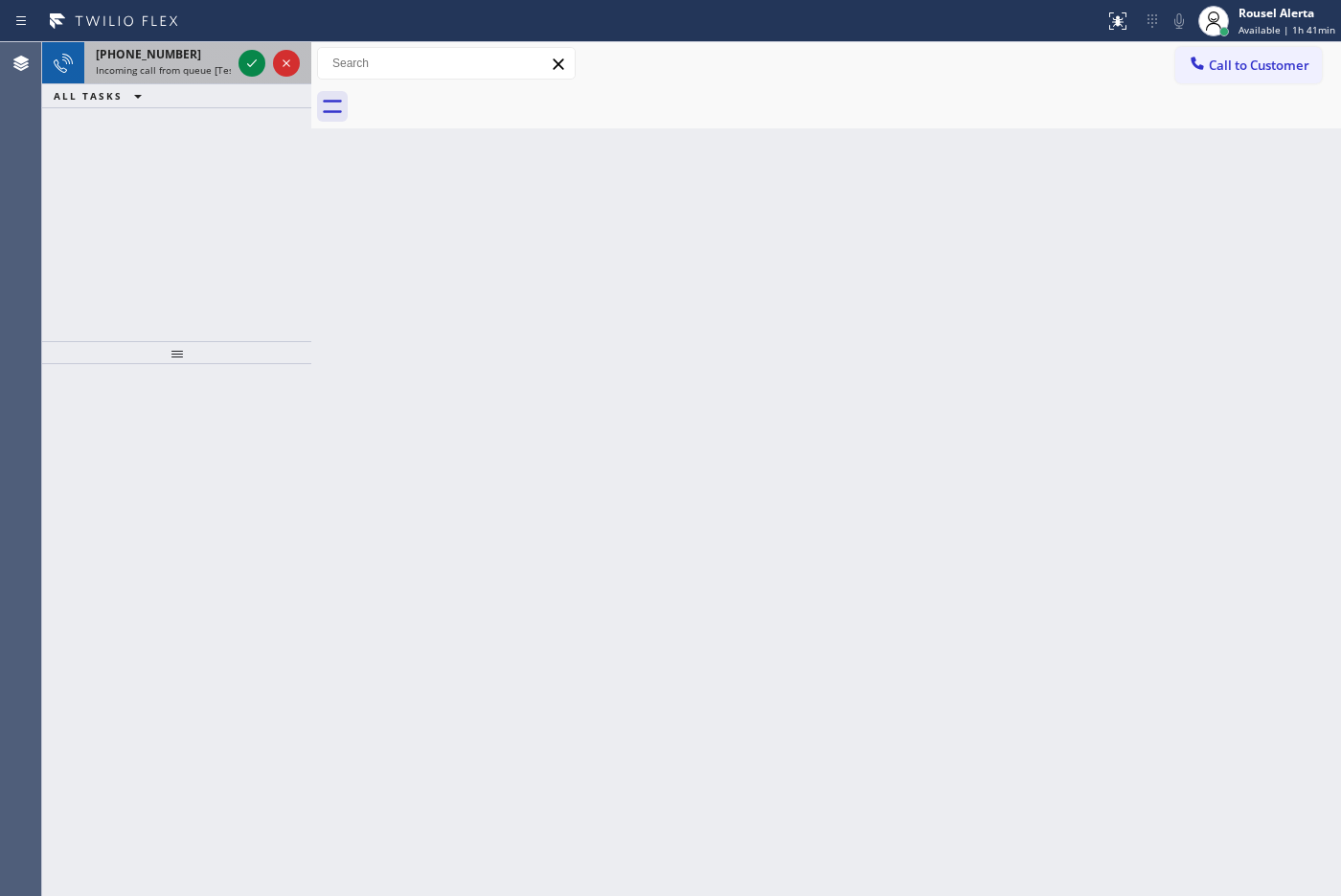
click at [196, 73] on span "Incoming call from queue [Test] All" at bounding box center [176, 70] width 159 height 14
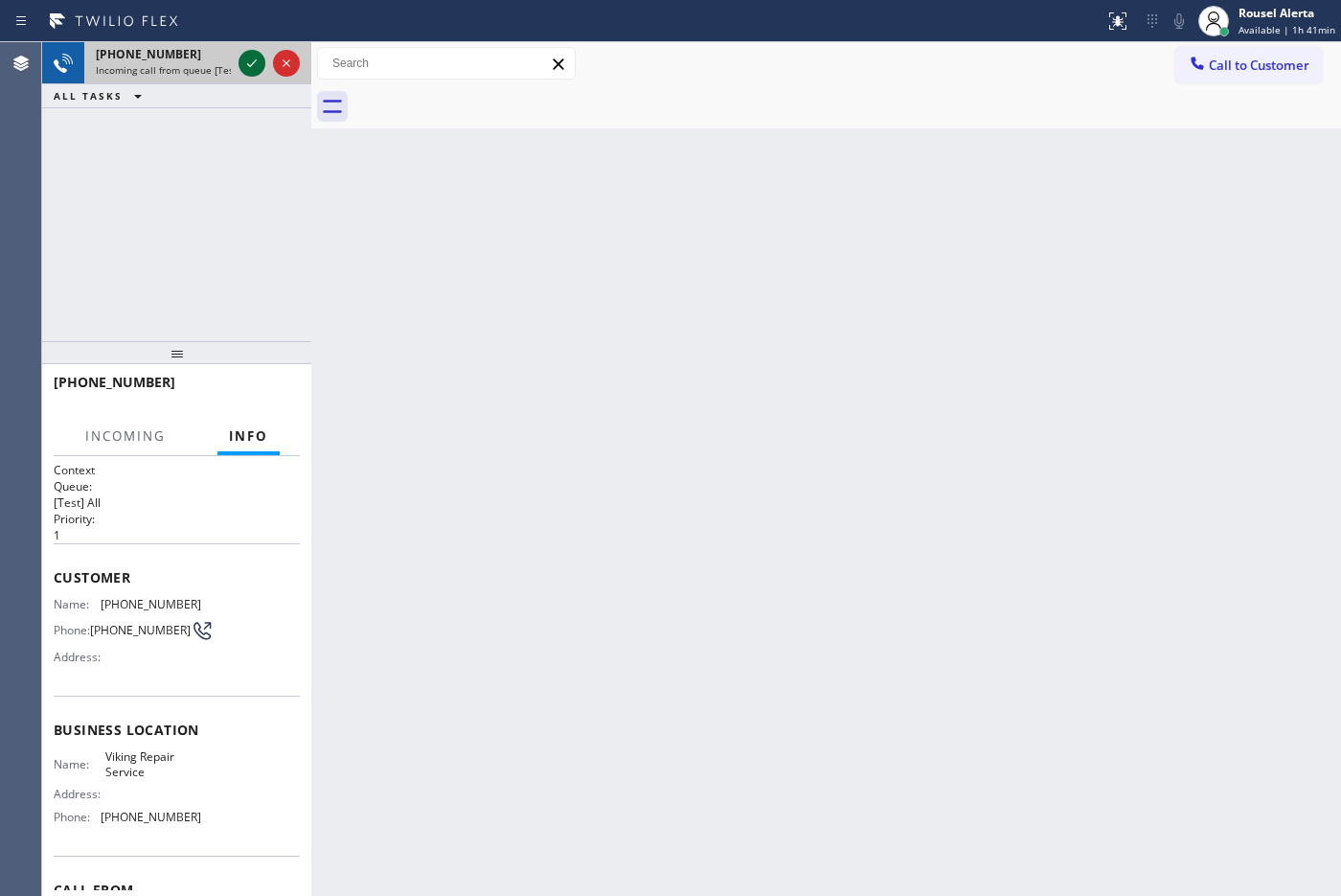
click at [246, 72] on icon at bounding box center [252, 63] width 23 height 23
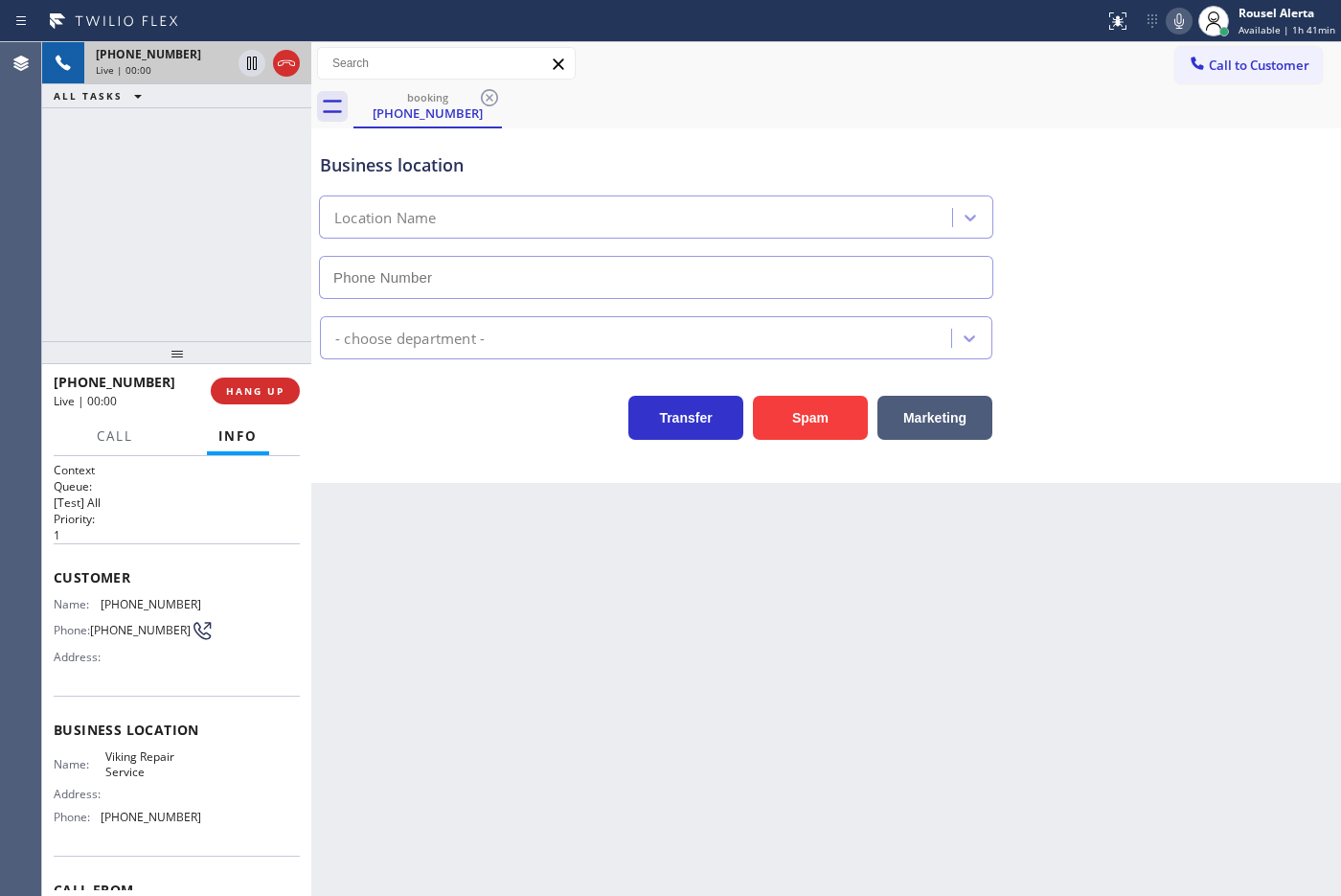
type input "[PHONE_NUMBER]"
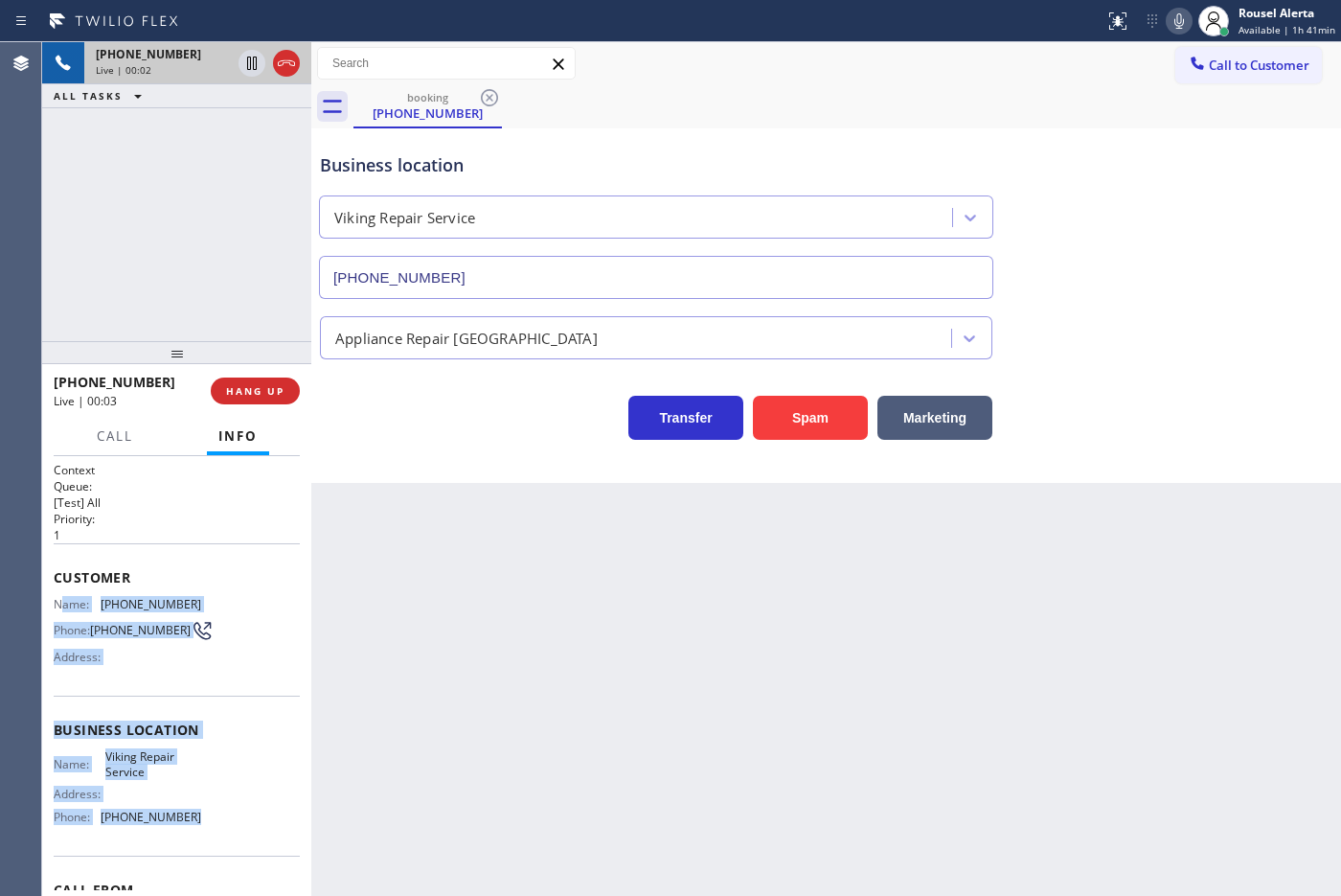
drag, startPoint x: 58, startPoint y: 598, endPoint x: 199, endPoint y: 812, distance: 256.3
click at [199, 716] on div "Context Queue: [Test] All Priority: 1 Customer Name: [PHONE_NUMBER] Phone: [PHO…" at bounding box center [176, 739] width 246 height 555
copy div "ame: [PHONE_NUMBER] Phone: [PHONE_NUMBER] Address: Business location Name: Viki…"
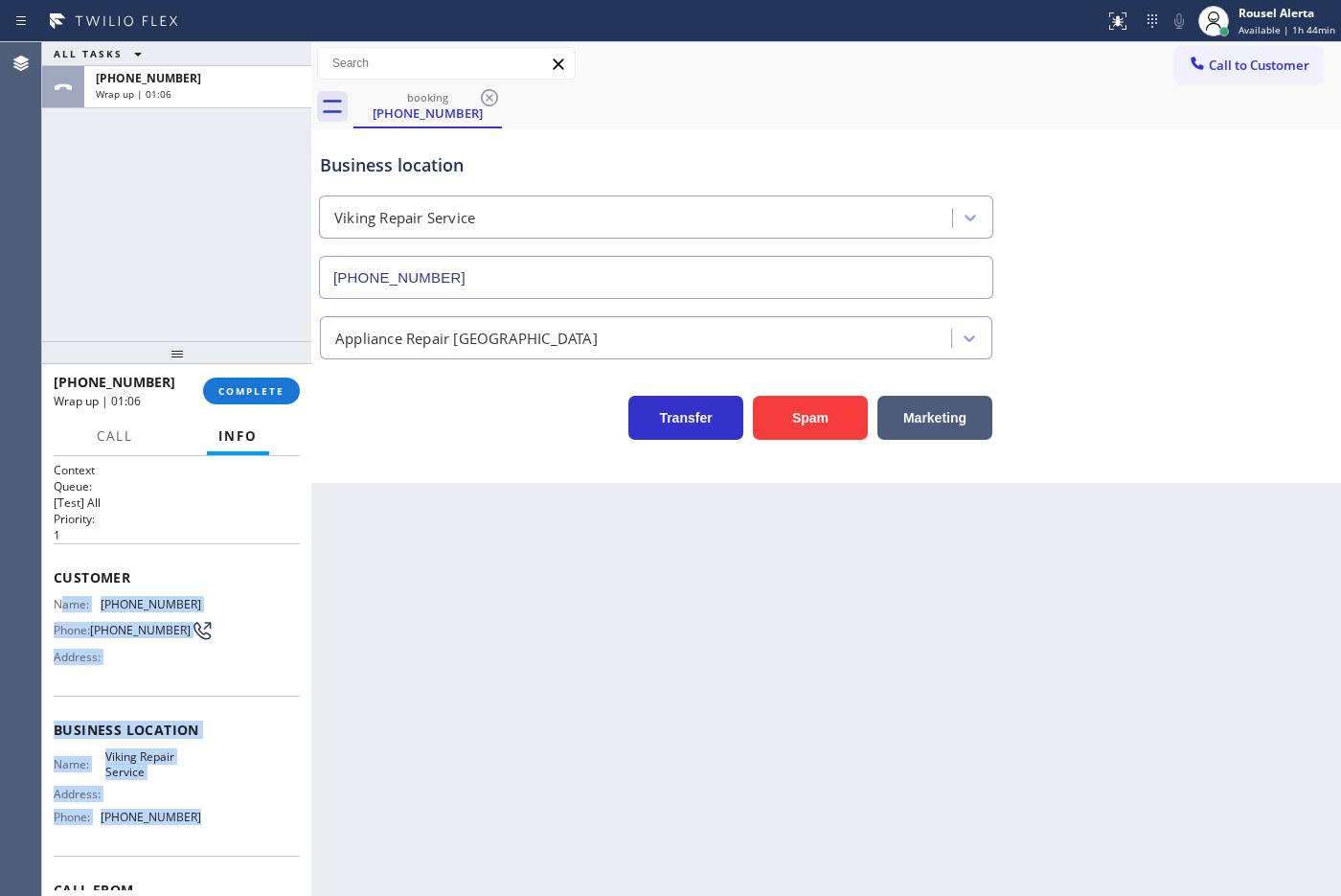
click at [561, 582] on div "Back to Dashboard Change Sender ID Customers Technicians Select a contact Outbo…" at bounding box center [826, 468] width 1030 height 853
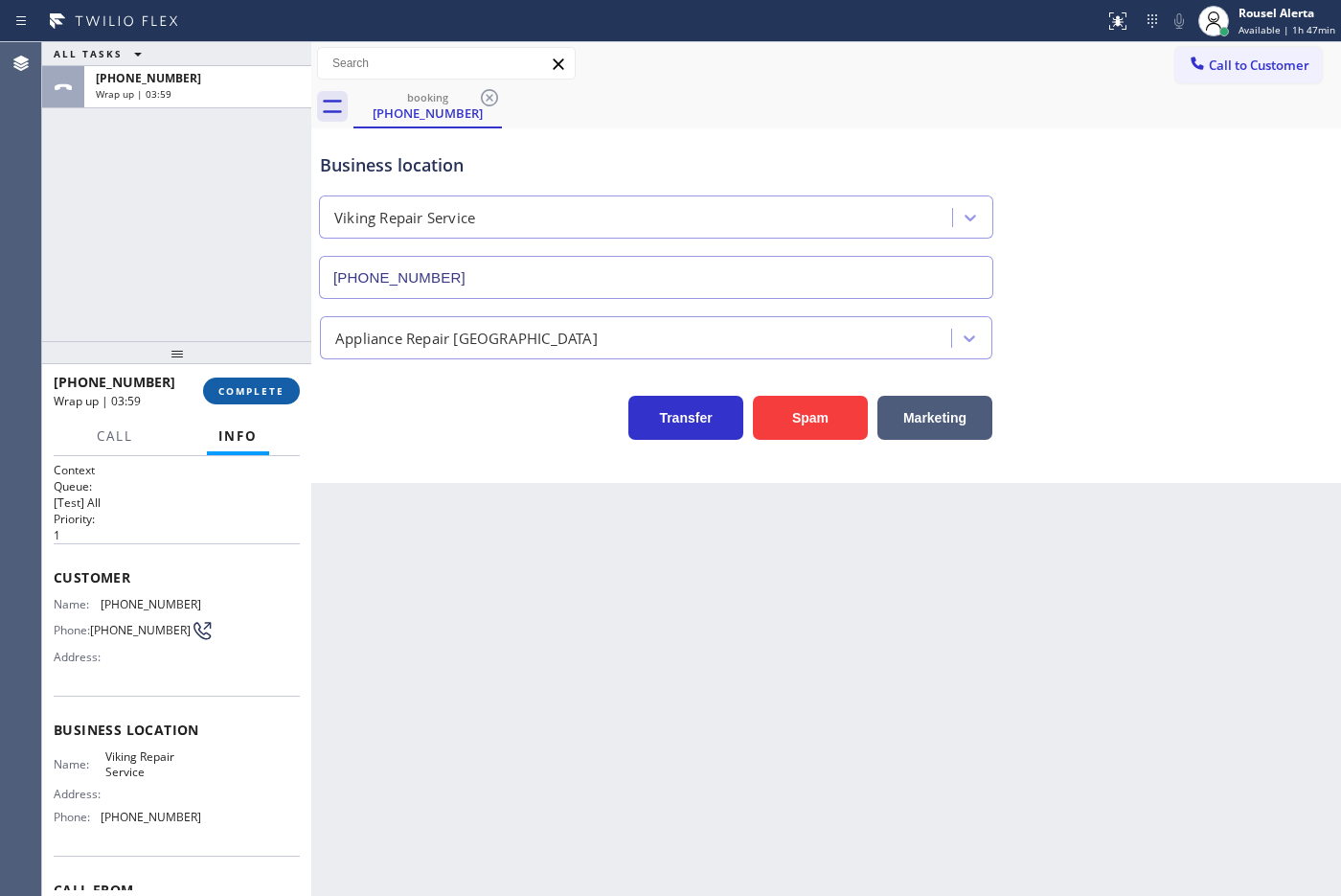
click at [228, 381] on button "COMPLETE" at bounding box center [251, 391] width 97 height 27
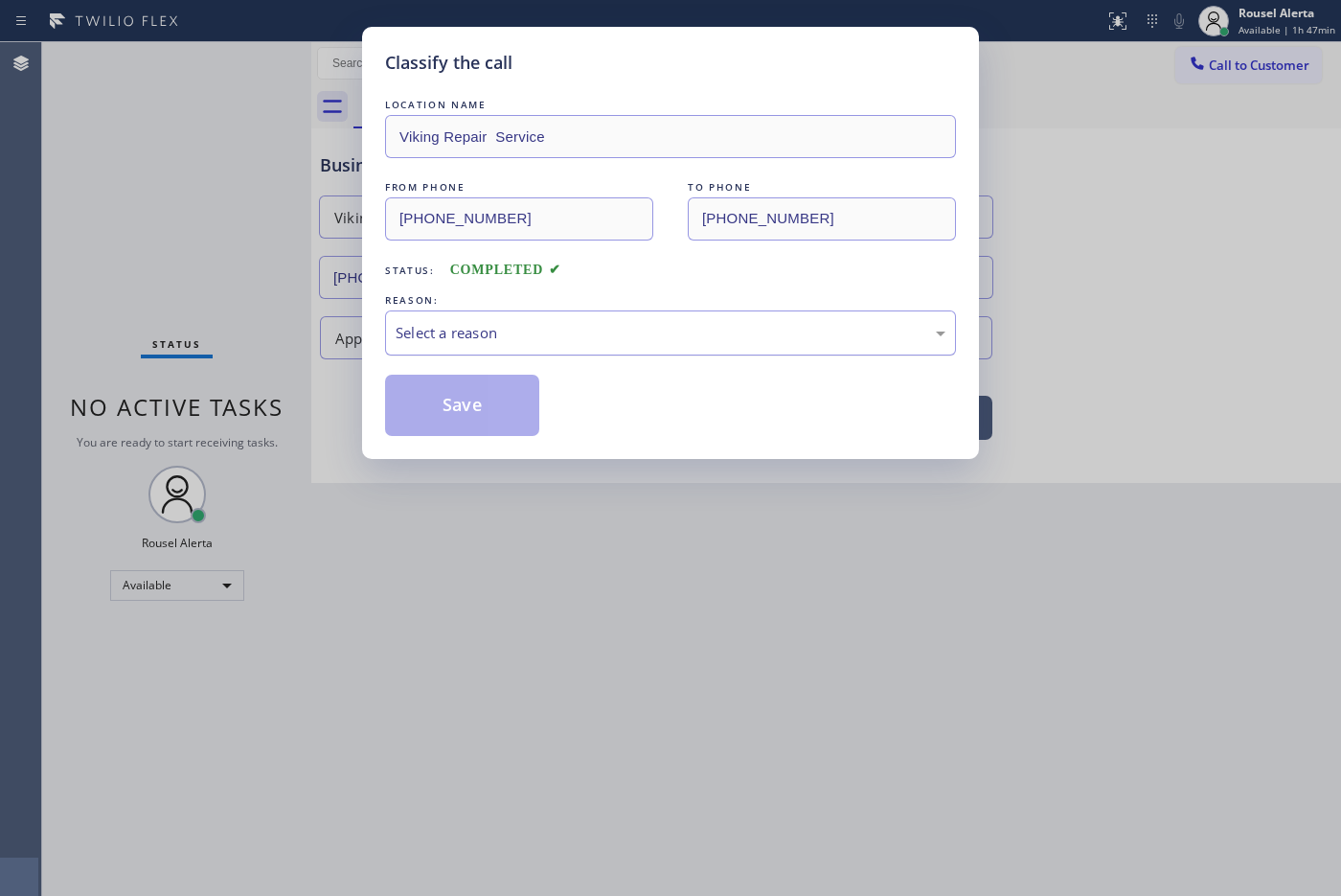
click at [452, 328] on div "Select a reason" at bounding box center [670, 333] width 550 height 22
click at [474, 400] on button "Save" at bounding box center [462, 404] width 154 height 61
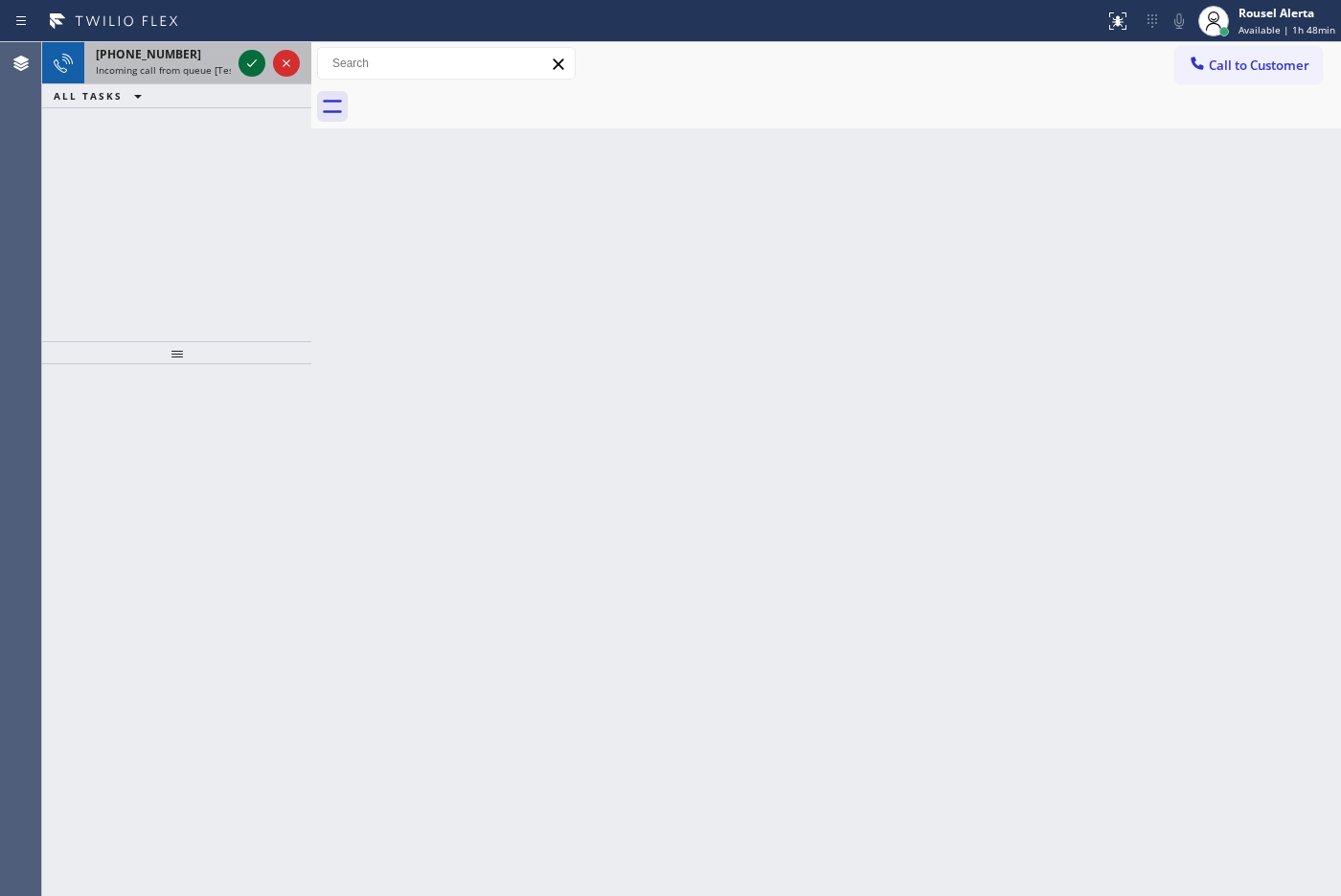
click at [246, 65] on icon at bounding box center [252, 63] width 23 height 23
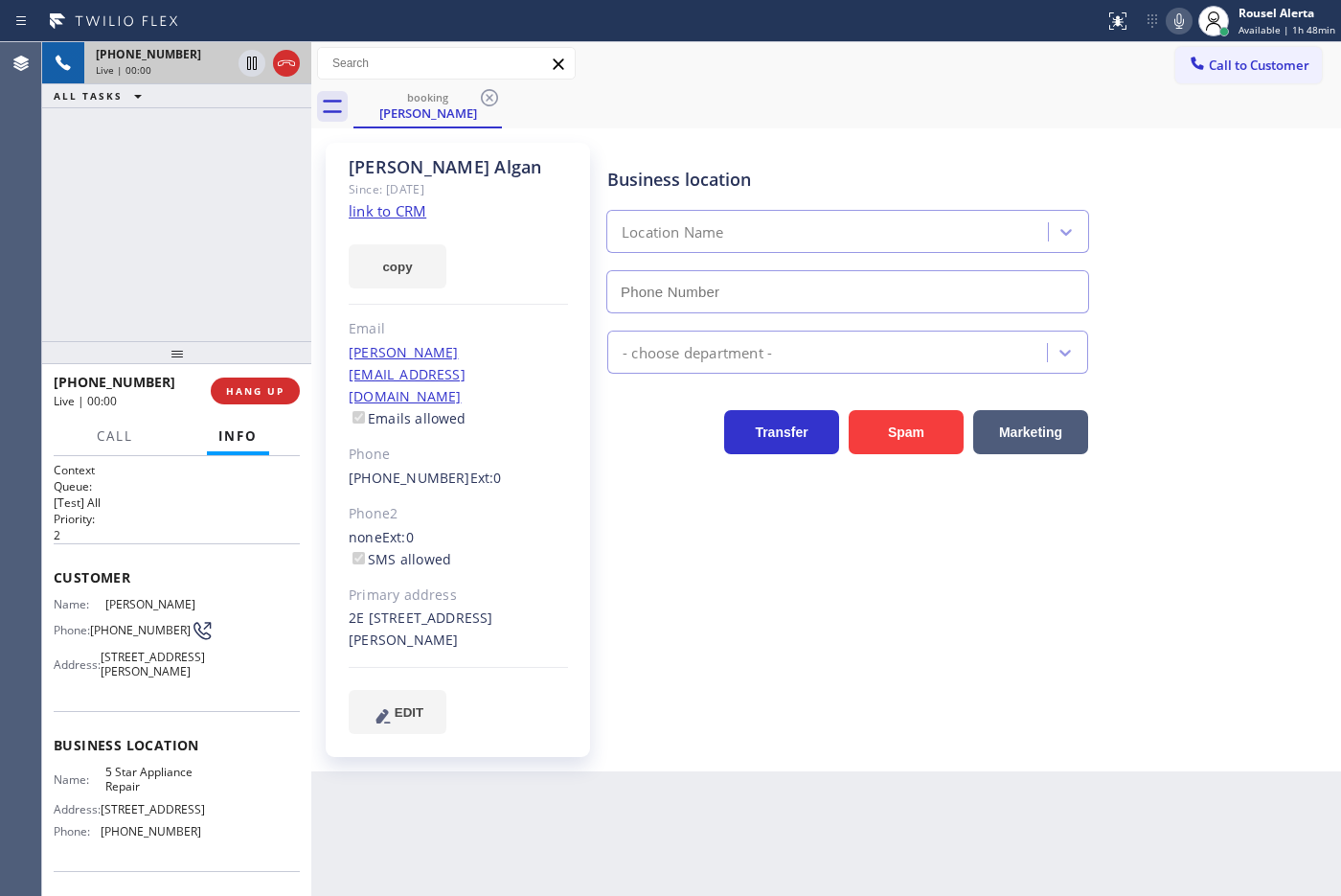
type input "[PHONE_NUMBER]"
click at [424, 210] on link "link to CRM" at bounding box center [388, 210] width 78 height 19
click at [198, 262] on div "[PHONE_NUMBER] Live | 00:39 ALL TASKS ALL TASKS ACTIVE TASKS TASKS IN WRAP UP" at bounding box center [176, 191] width 270 height 299
click at [241, 54] on icon at bounding box center [252, 63] width 23 height 23
click at [1071, 12] on icon at bounding box center [1179, 21] width 23 height 23
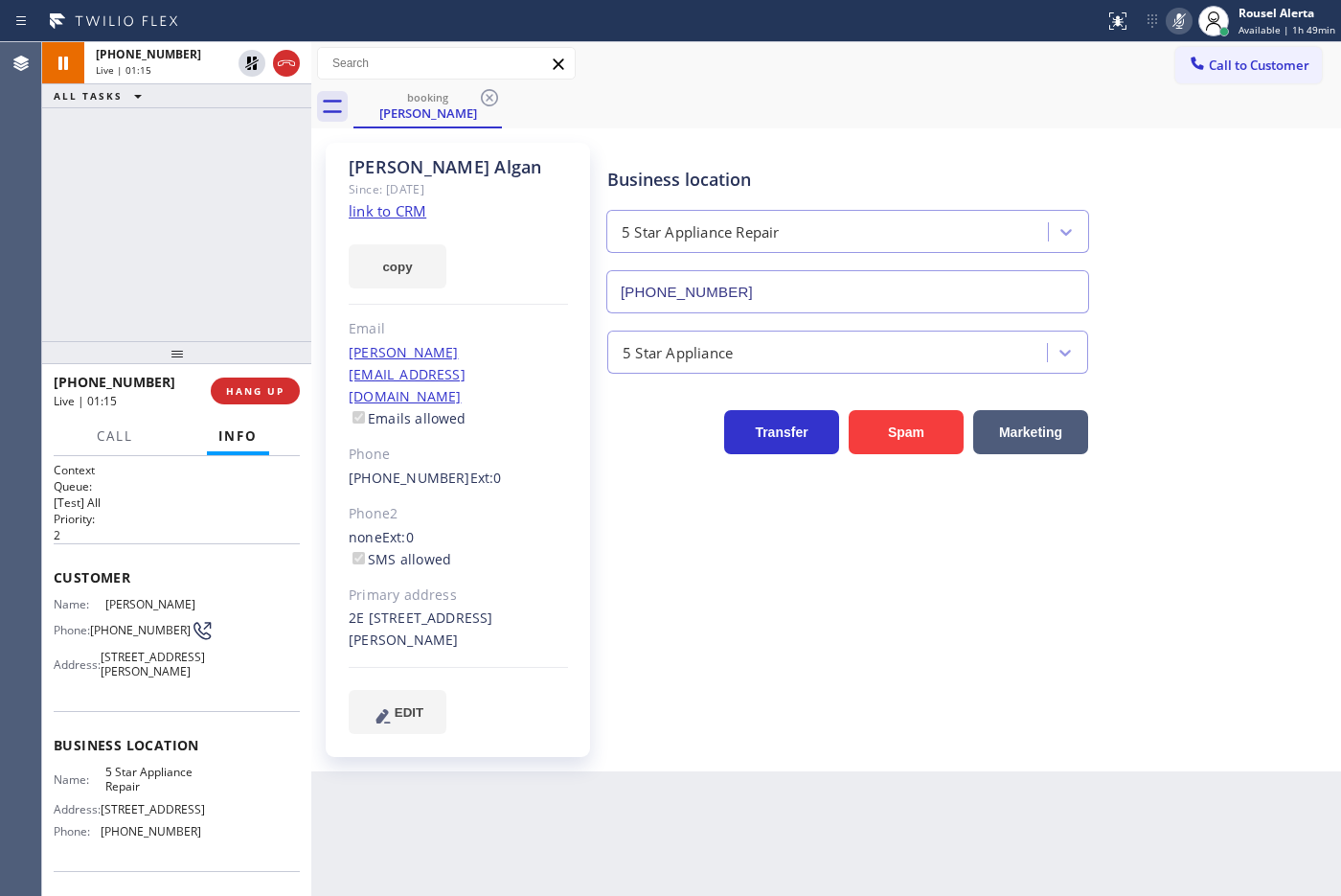
click at [816, 716] on div "Back to Dashboard Change Sender ID Customers Technicians Select a contact Outbo…" at bounding box center [826, 468] width 1030 height 853
click at [249, 63] on icon at bounding box center [252, 63] width 23 height 23
click at [1071, 20] on icon at bounding box center [1179, 21] width 10 height 16
click at [222, 150] on div "[PHONE_NUMBER] Live | 01:37 ALL TASKS ALL TASKS ACTIVE TASKS TASKS IN WRAP UP" at bounding box center [176, 191] width 270 height 299
click at [696, 716] on div "Back to Dashboard Change Sender ID Customers Technicians Select a contact Outbo…" at bounding box center [826, 468] width 1030 height 853
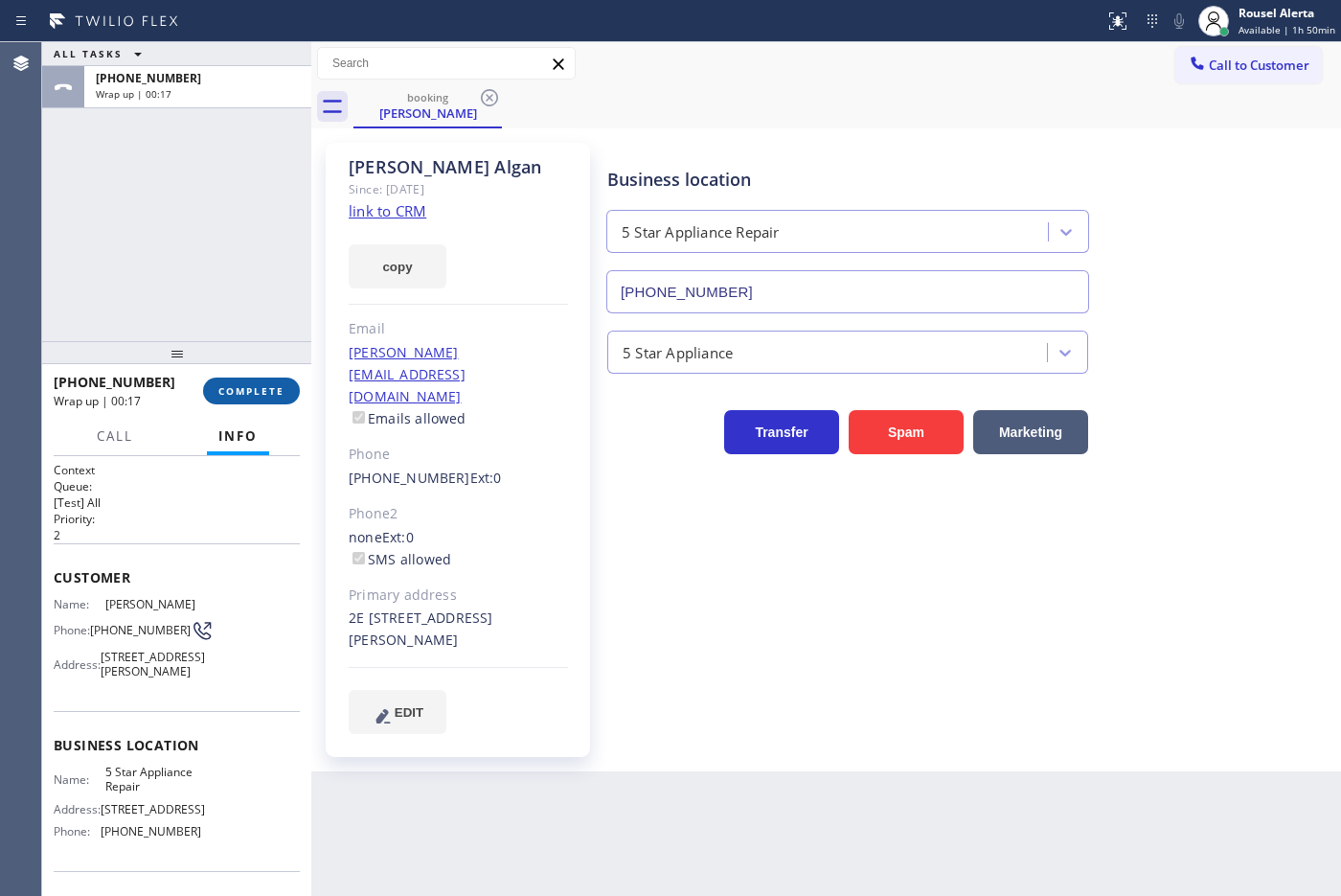
click at [259, 384] on span "COMPLETE" at bounding box center [251, 391] width 66 height 14
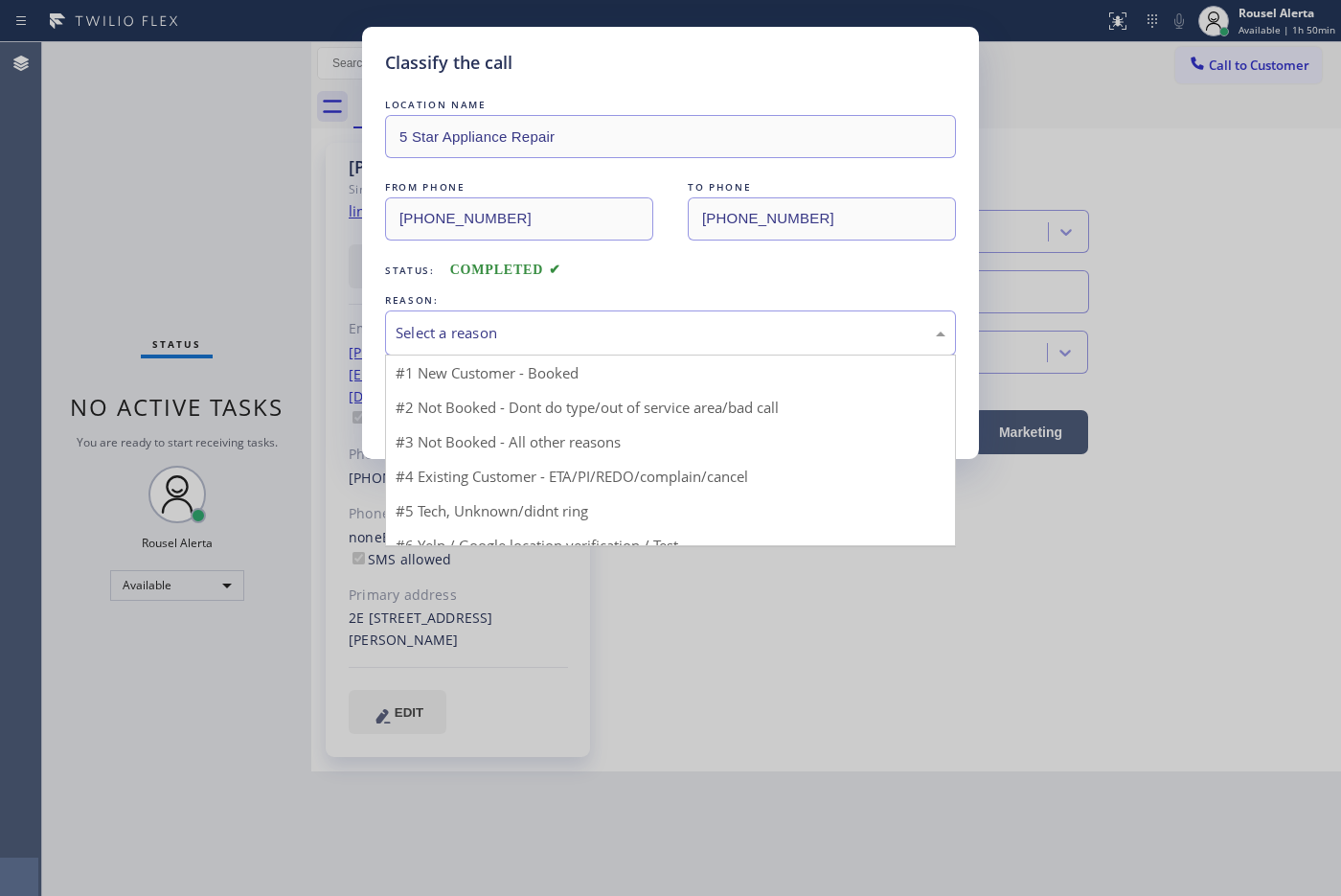
click at [611, 337] on div "Select a reason" at bounding box center [670, 333] width 550 height 22
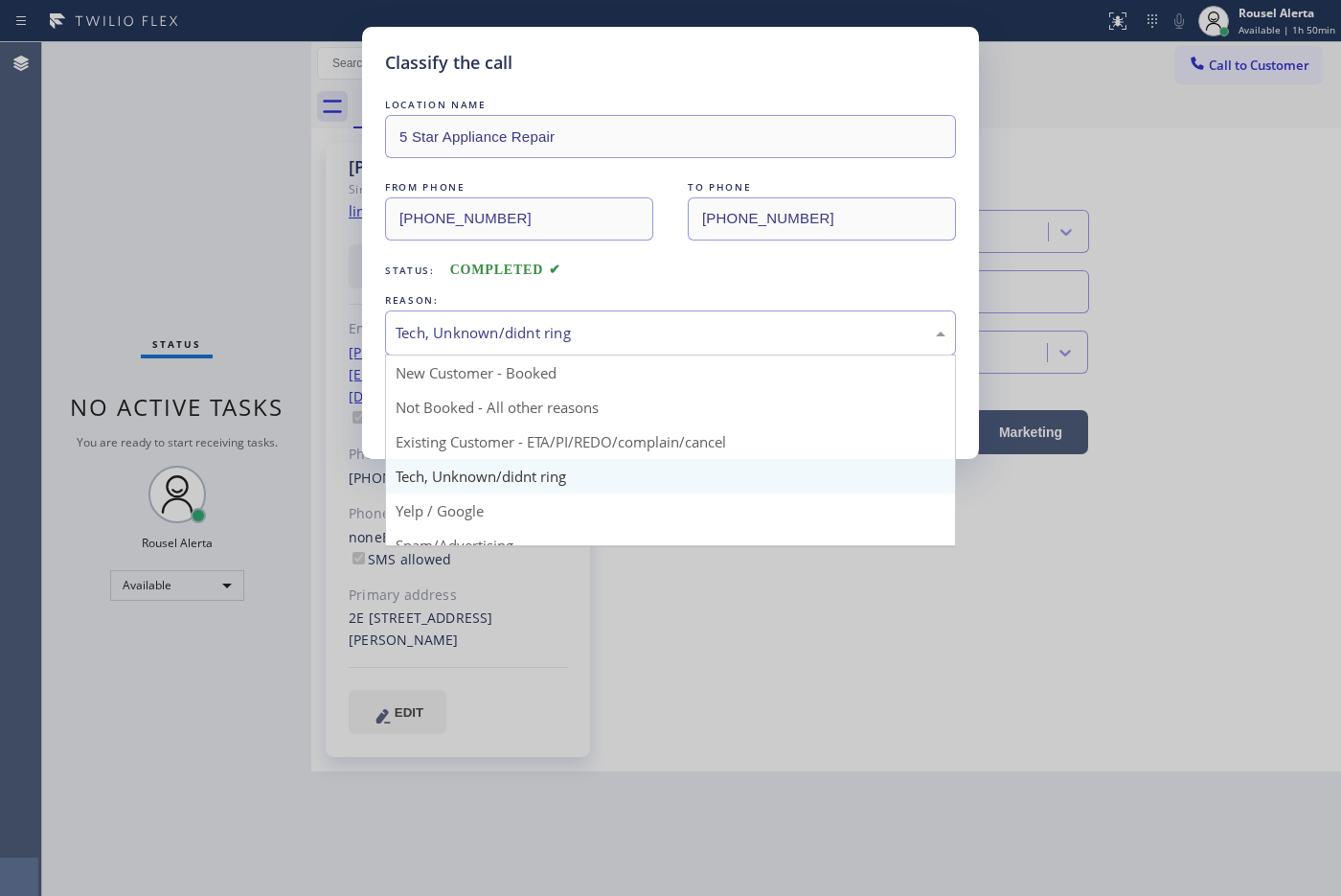
click at [615, 355] on div "Tech, Unknown/didnt ring New Customer - Booked Not Booked - All other reasons E…" at bounding box center [670, 333] width 571 height 45
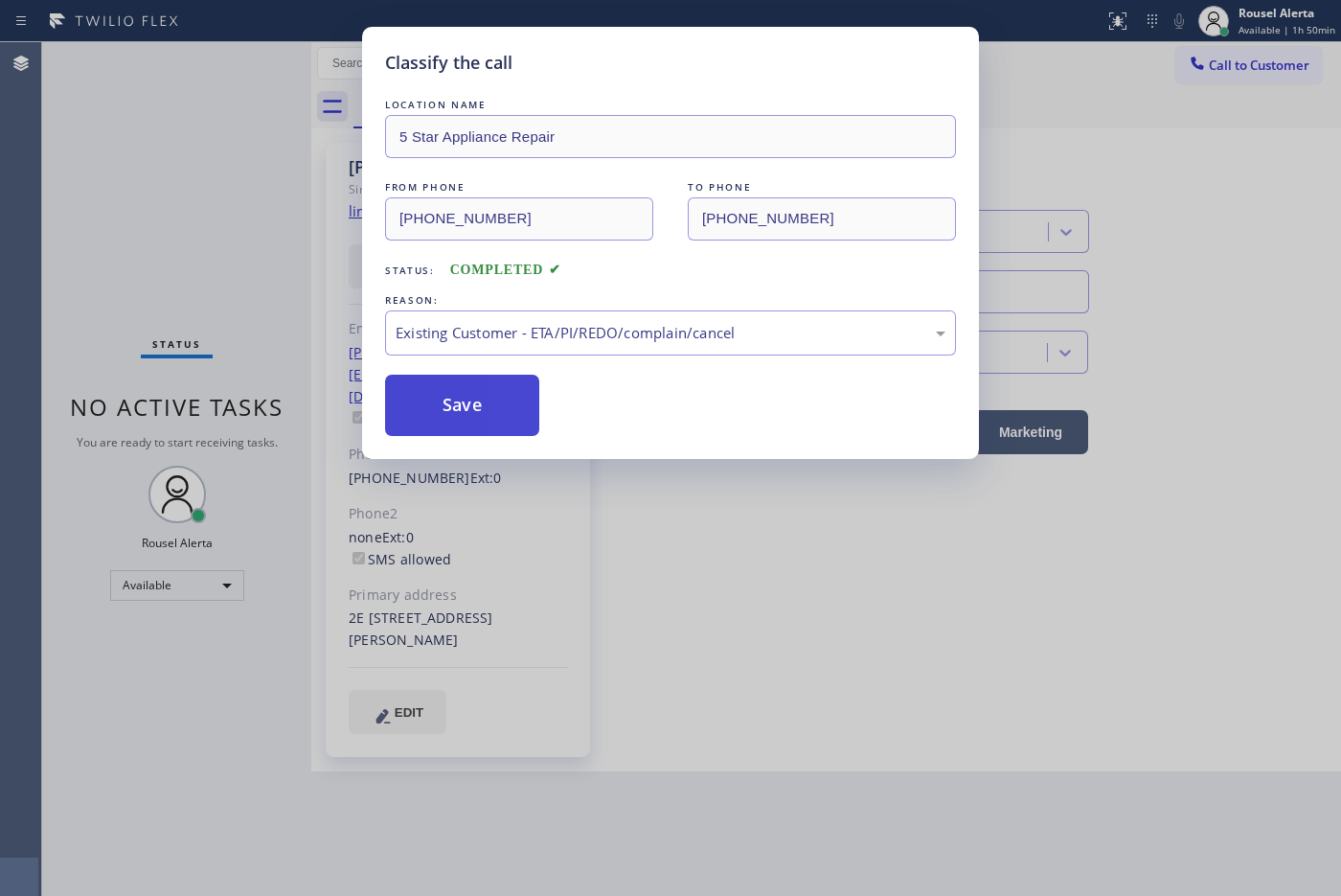
click at [523, 389] on button "Save" at bounding box center [462, 404] width 154 height 61
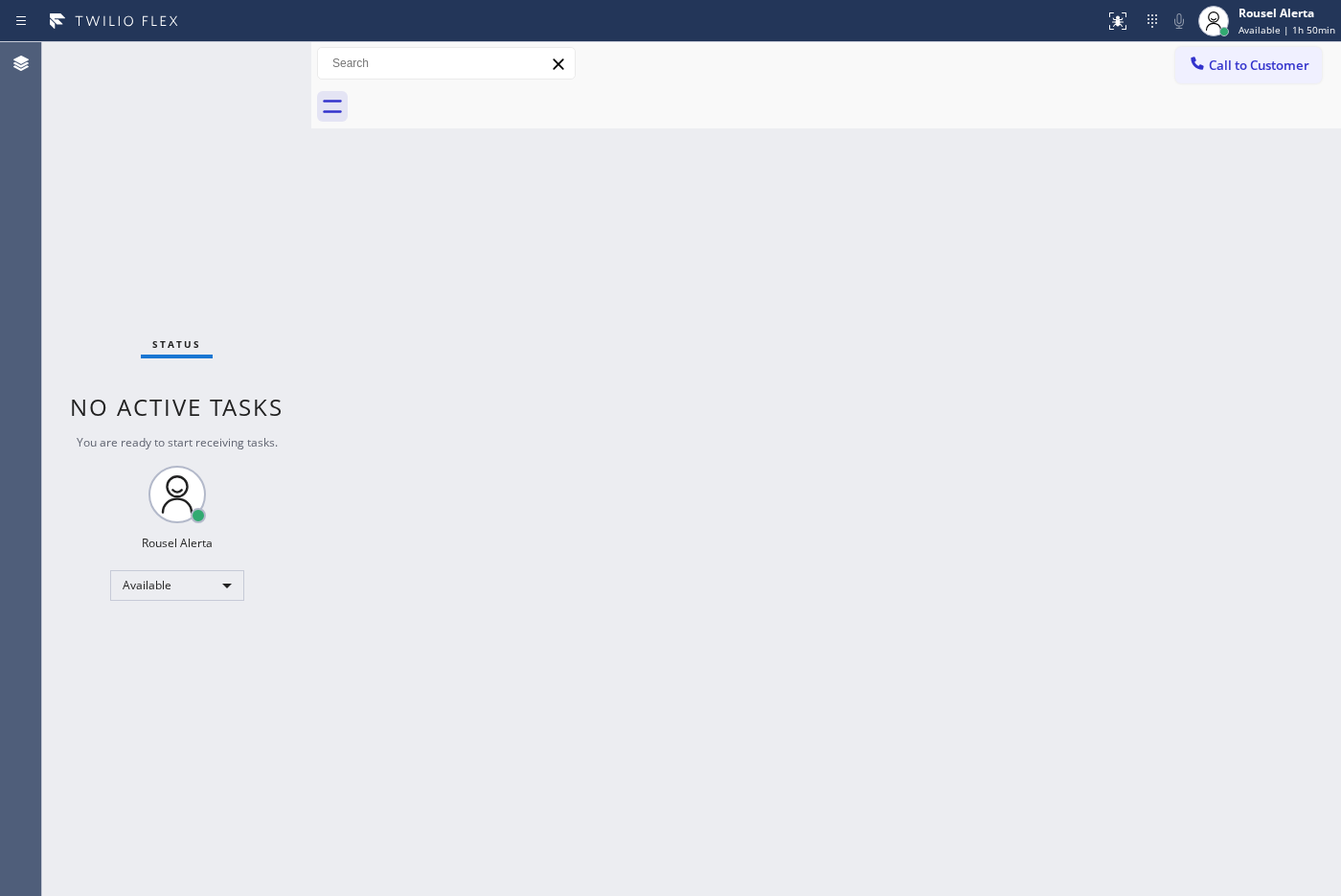
click at [647, 576] on div "Back to Dashboard Change Sender ID Customers Technicians Select a contact Outbo…" at bounding box center [826, 468] width 1030 height 853
click at [182, 113] on div "Status No active tasks You are ready to start receiving tasks. Rousel Alerta Av…" at bounding box center [176, 468] width 270 height 853
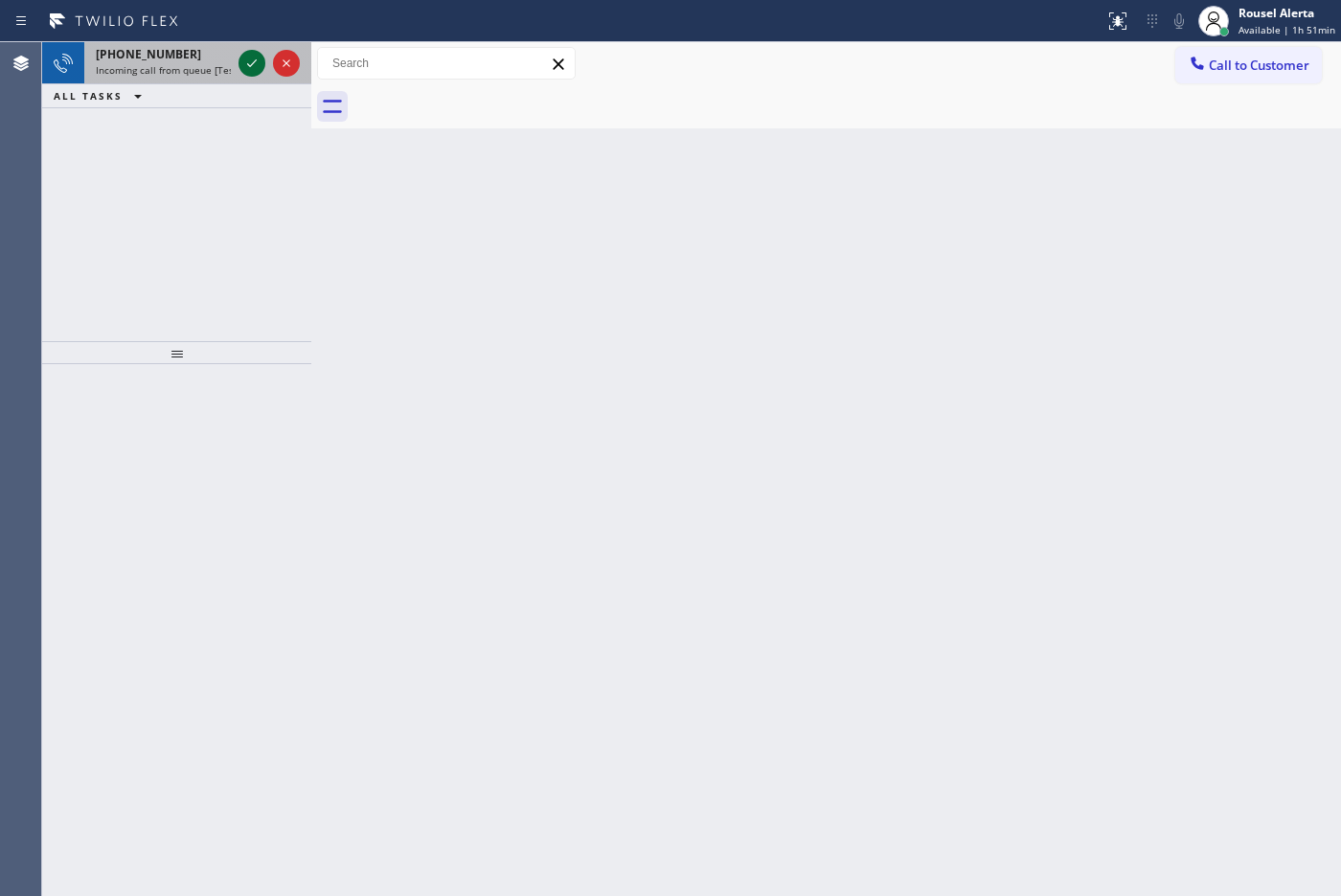
click at [255, 64] on icon at bounding box center [252, 63] width 23 height 23
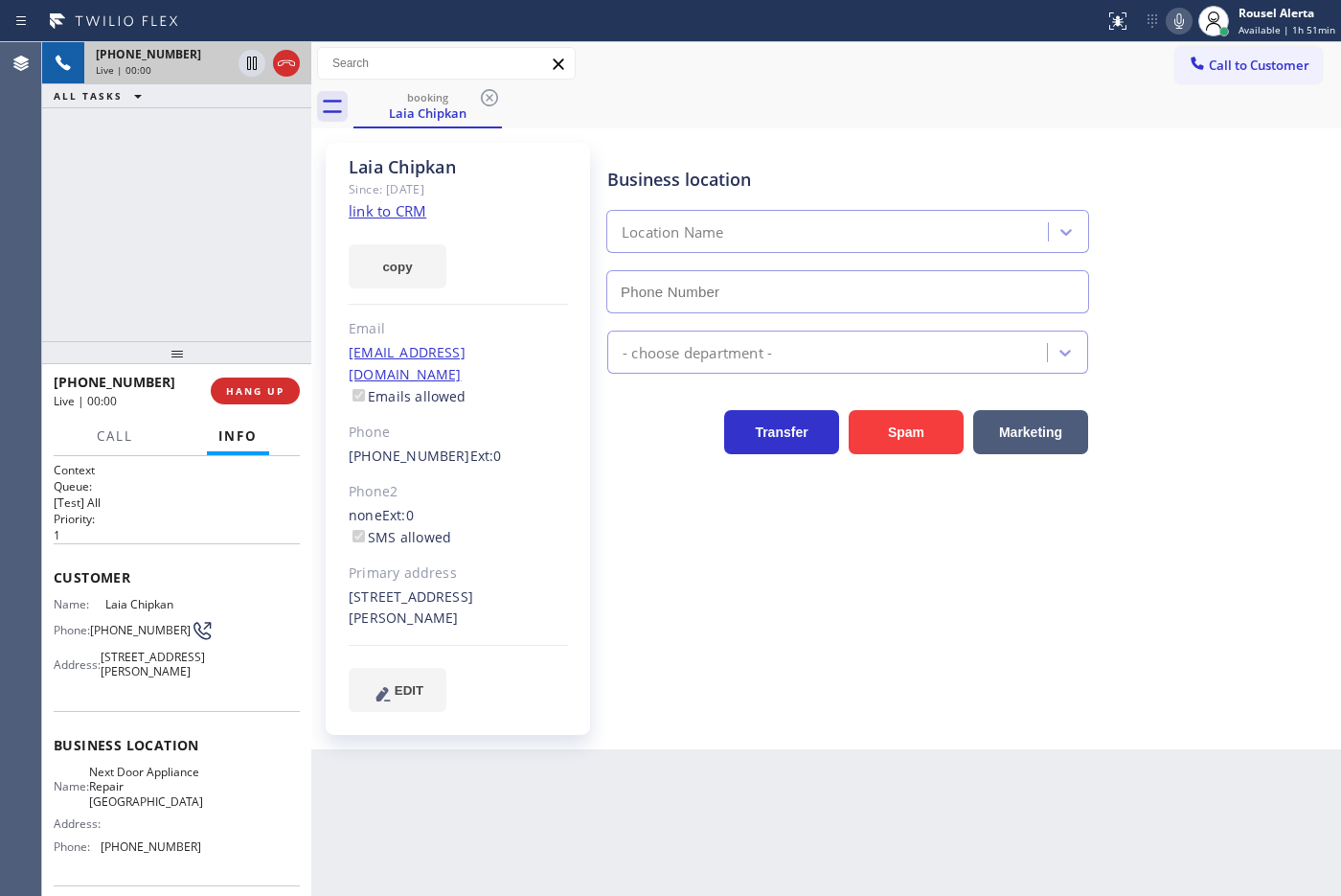
type input "[PHONE_NUMBER]"
click at [407, 212] on link "link to CRM" at bounding box center [388, 210] width 78 height 19
click at [472, 716] on div "Back to Dashboard Change Sender ID Customers Technicians Select a contact Outbo…" at bounding box center [826, 468] width 1030 height 853
click at [553, 716] on div "Back to Dashboard Change Sender ID Customers Technicians Select a contact Outbo…" at bounding box center [826, 468] width 1030 height 853
click at [176, 156] on div "[PHONE_NUMBER] Live | 00:45 ALL TASKS ALL TASKS ACTIVE TASKS TASKS IN WRAP UP" at bounding box center [176, 191] width 270 height 299
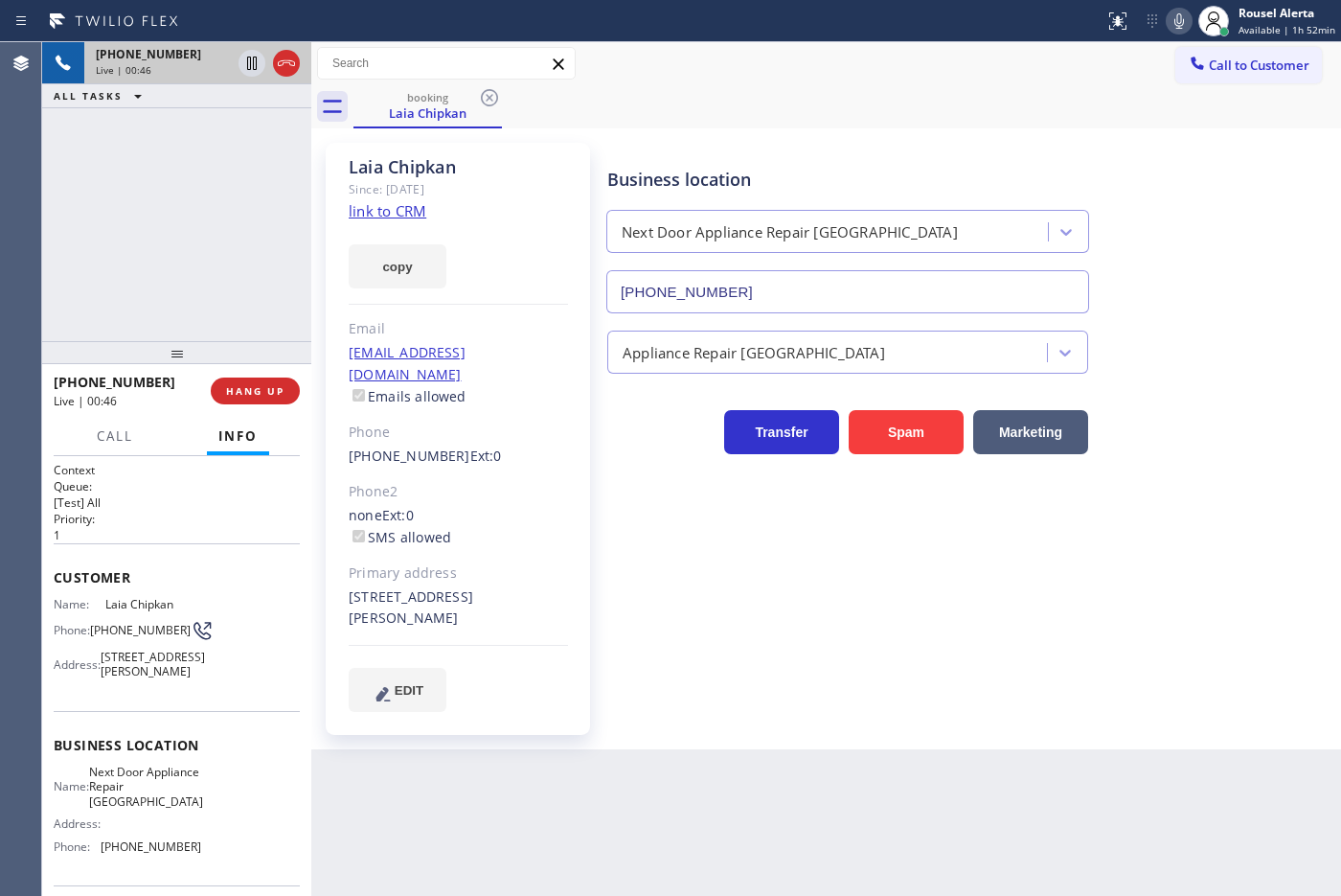
click at [476, 716] on div "Back to Dashboard Change Sender ID Customers Technicians Select a contact Outbo…" at bounding box center [826, 468] width 1030 height 853
drag, startPoint x: 262, startPoint y: 383, endPoint x: 327, endPoint y: 507, distance: 140.0
click at [262, 381] on button "HANG UP" at bounding box center [255, 391] width 89 height 27
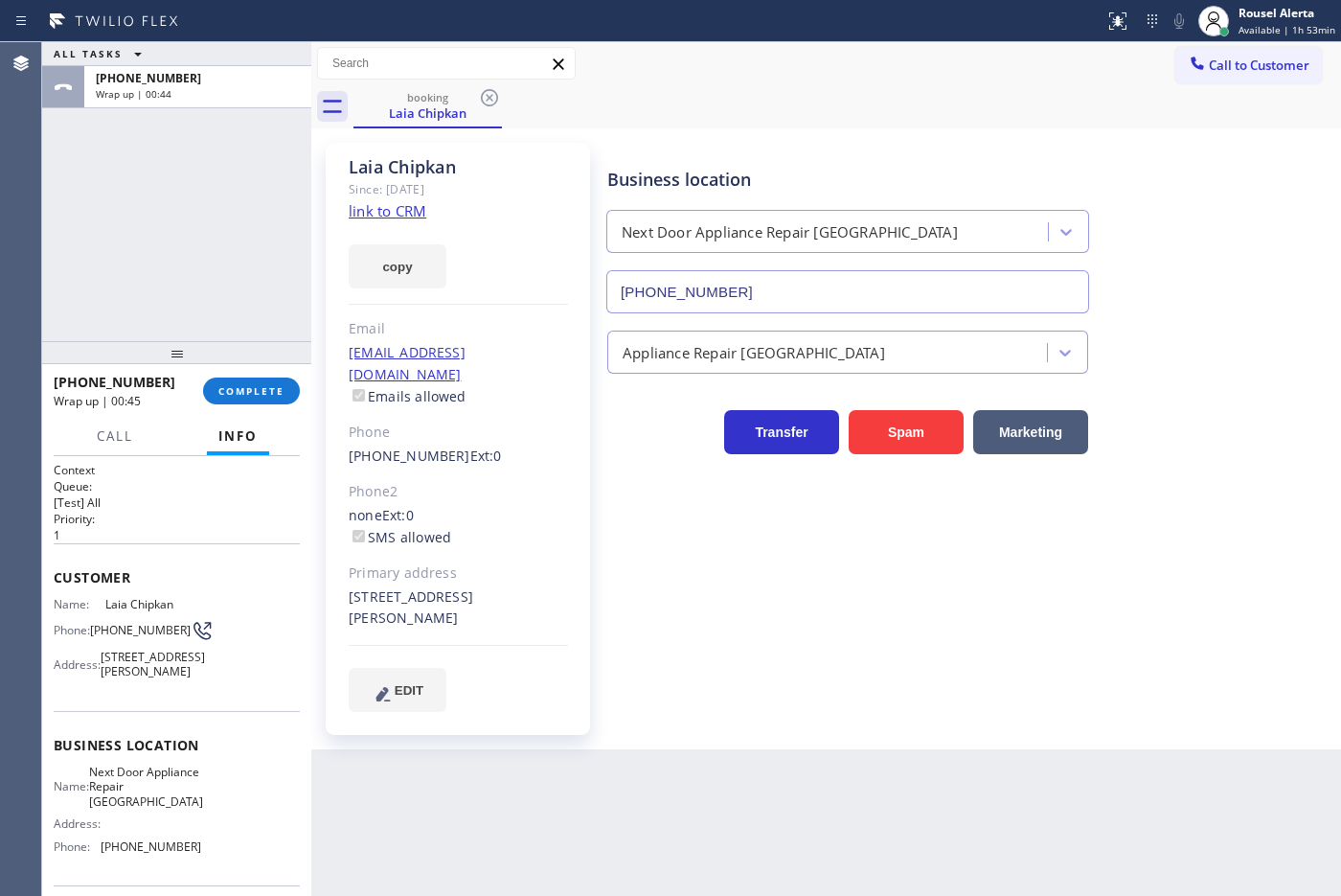
drag, startPoint x: 274, startPoint y: 132, endPoint x: 265, endPoint y: 127, distance: 10.3
click at [273, 132] on div "ALL TASKS ALL TASKS ACTIVE TASKS TASKS IN WRAP UP [PHONE_NUMBER] Wrap up | 00:44" at bounding box center [176, 191] width 270 height 299
click at [242, 79] on div "[PHONE_NUMBER]" at bounding box center [198, 78] width 204 height 16
click at [265, 388] on span "COMPLETE" at bounding box center [251, 391] width 66 height 14
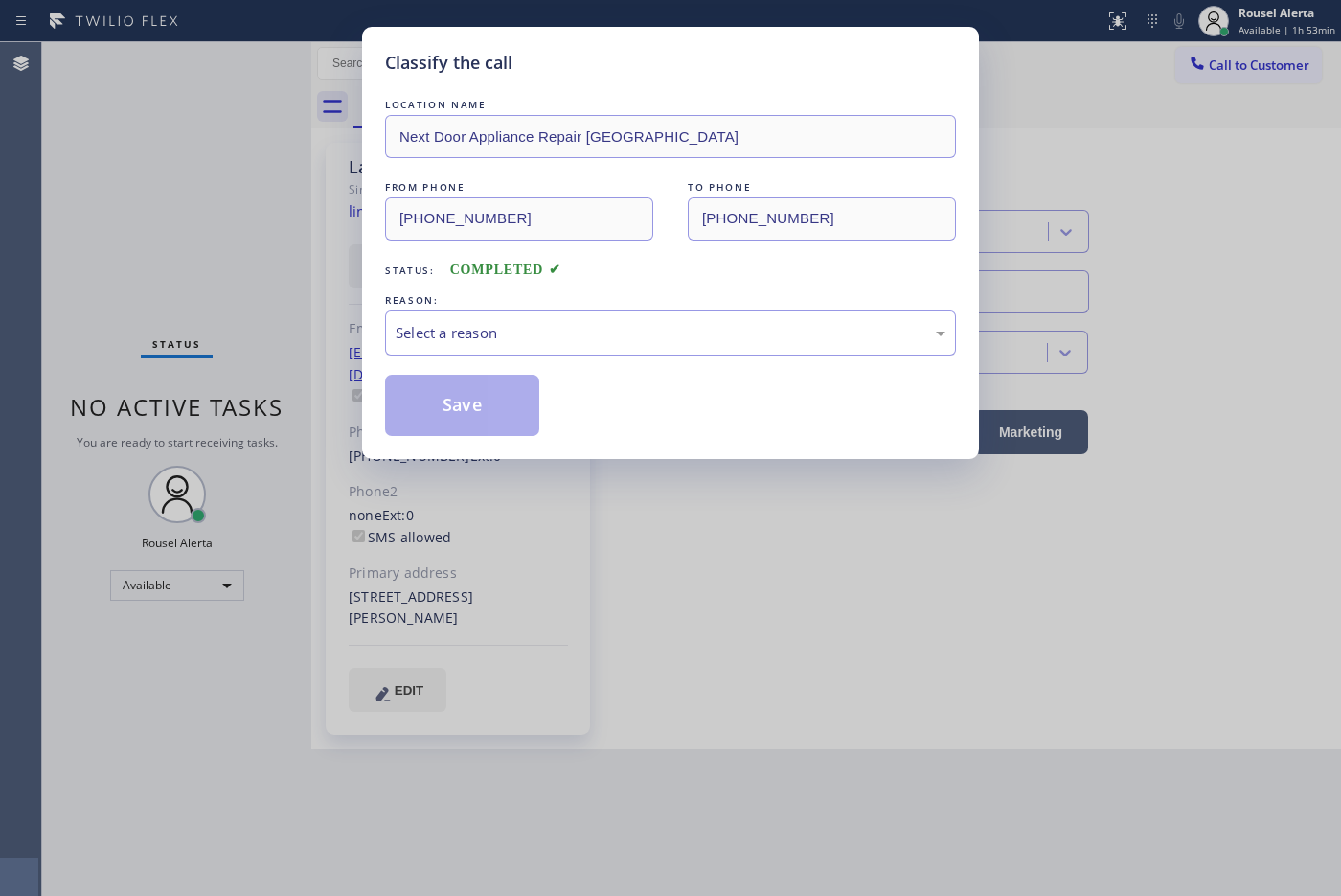
click at [603, 324] on div "Select a reason" at bounding box center [670, 333] width 550 height 22
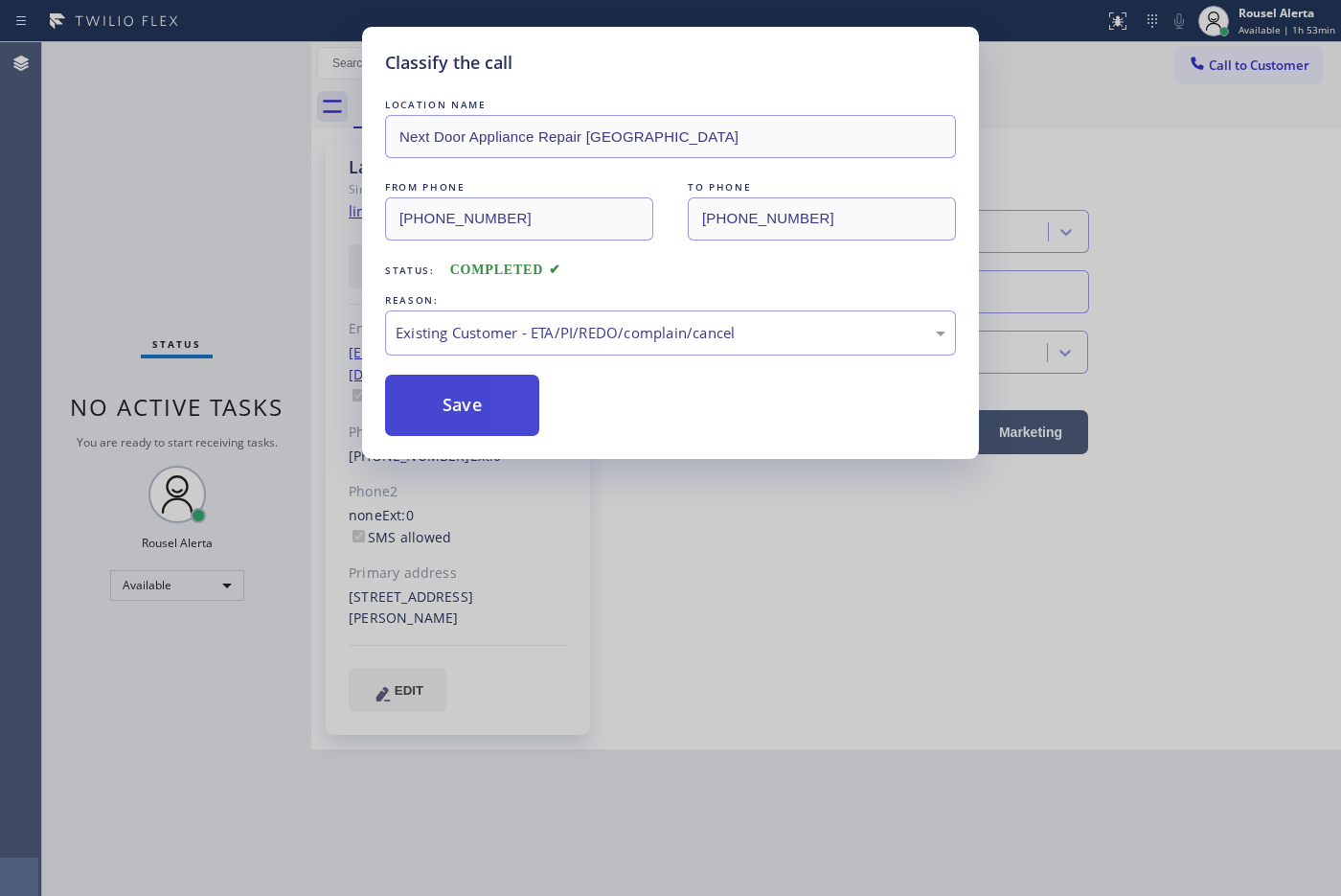
click at [464, 404] on button "Save" at bounding box center [462, 404] width 154 height 61
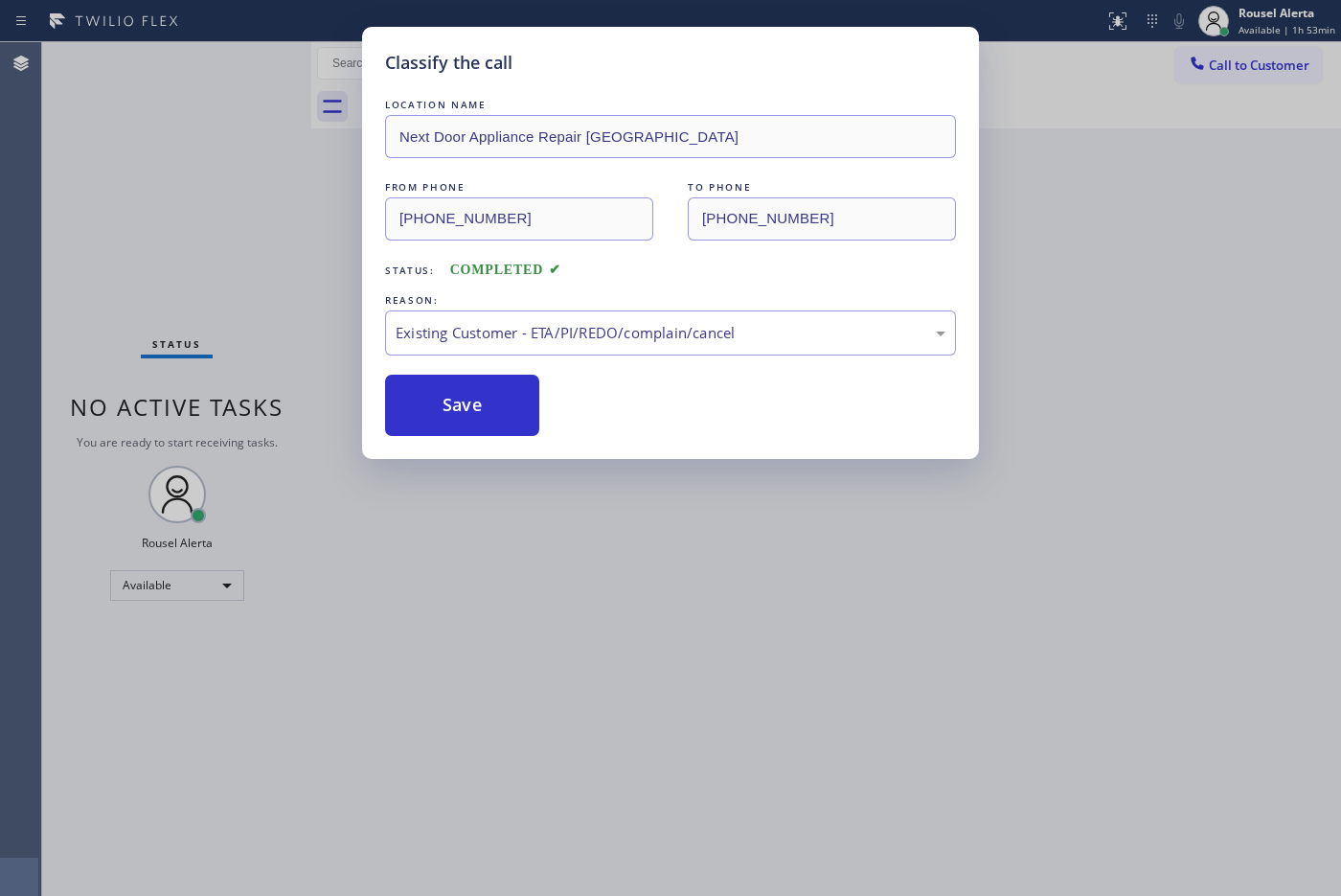
click at [768, 716] on div "Classify the call LOCATION NAME Next Door Appliance Repair [GEOGRAPHIC_DATA] FR…" at bounding box center [670, 448] width 1341 height 896
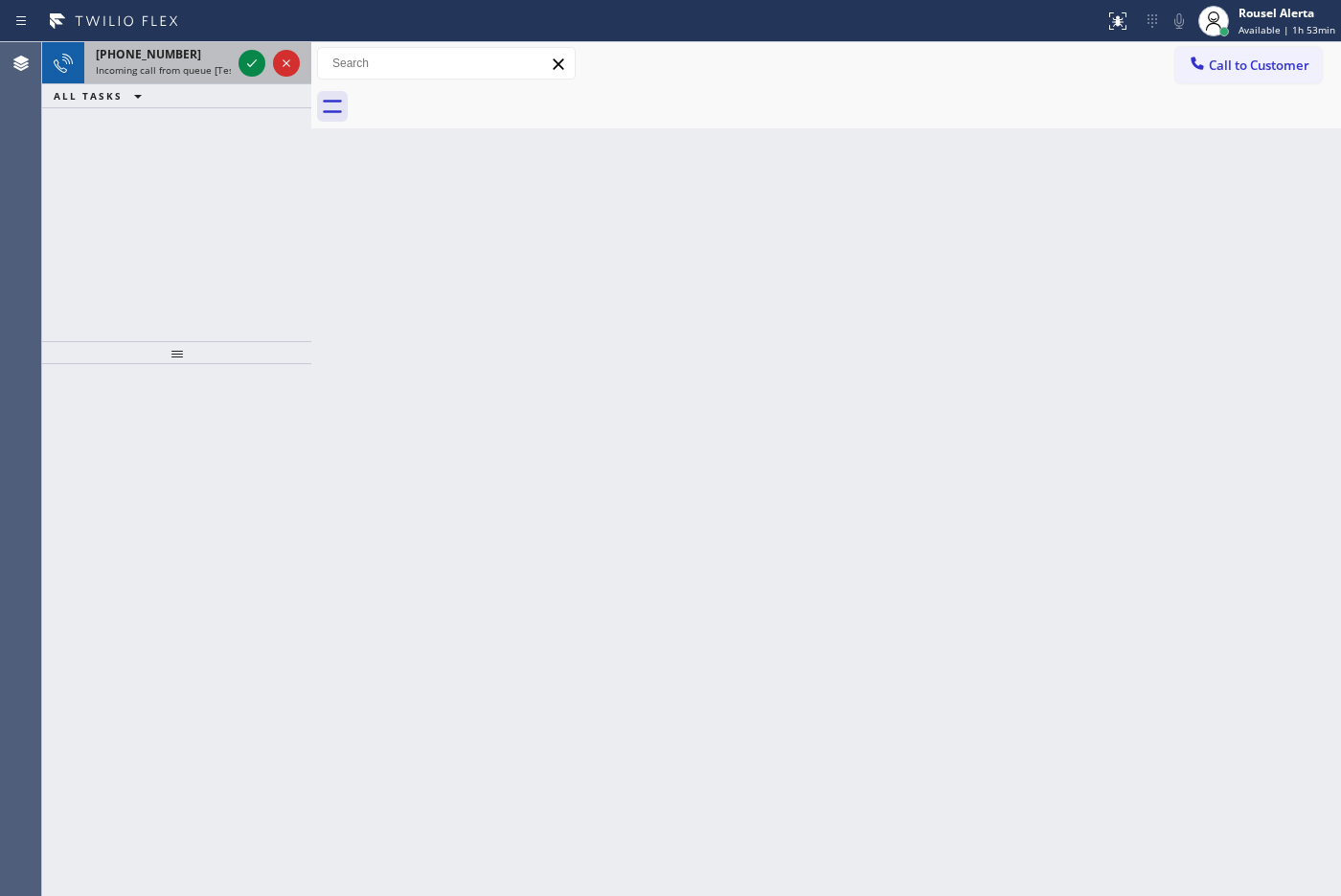
click at [174, 72] on span "Incoming call from queue [Test] All" at bounding box center [176, 70] width 159 height 14
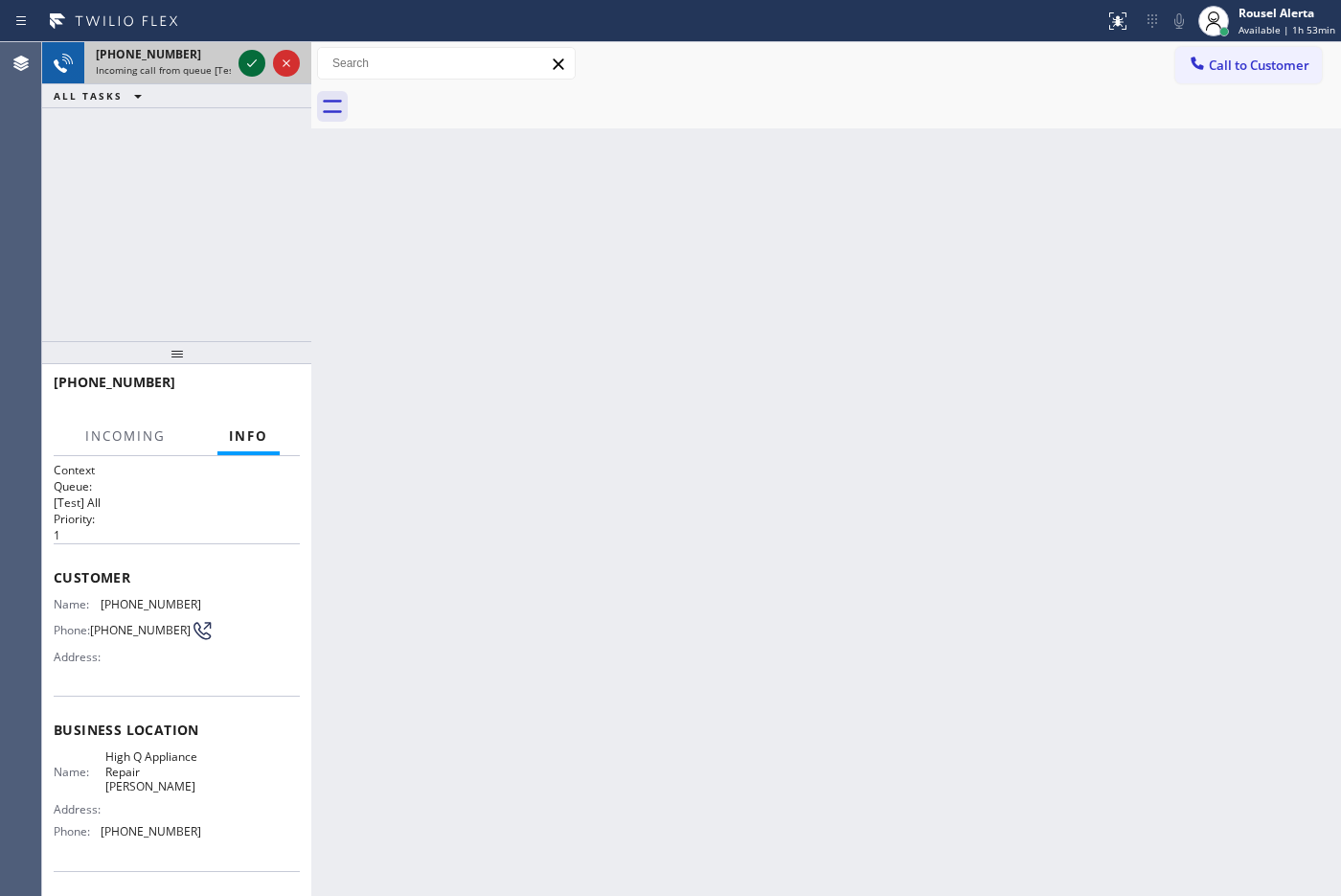
click at [250, 57] on icon at bounding box center [252, 63] width 23 height 23
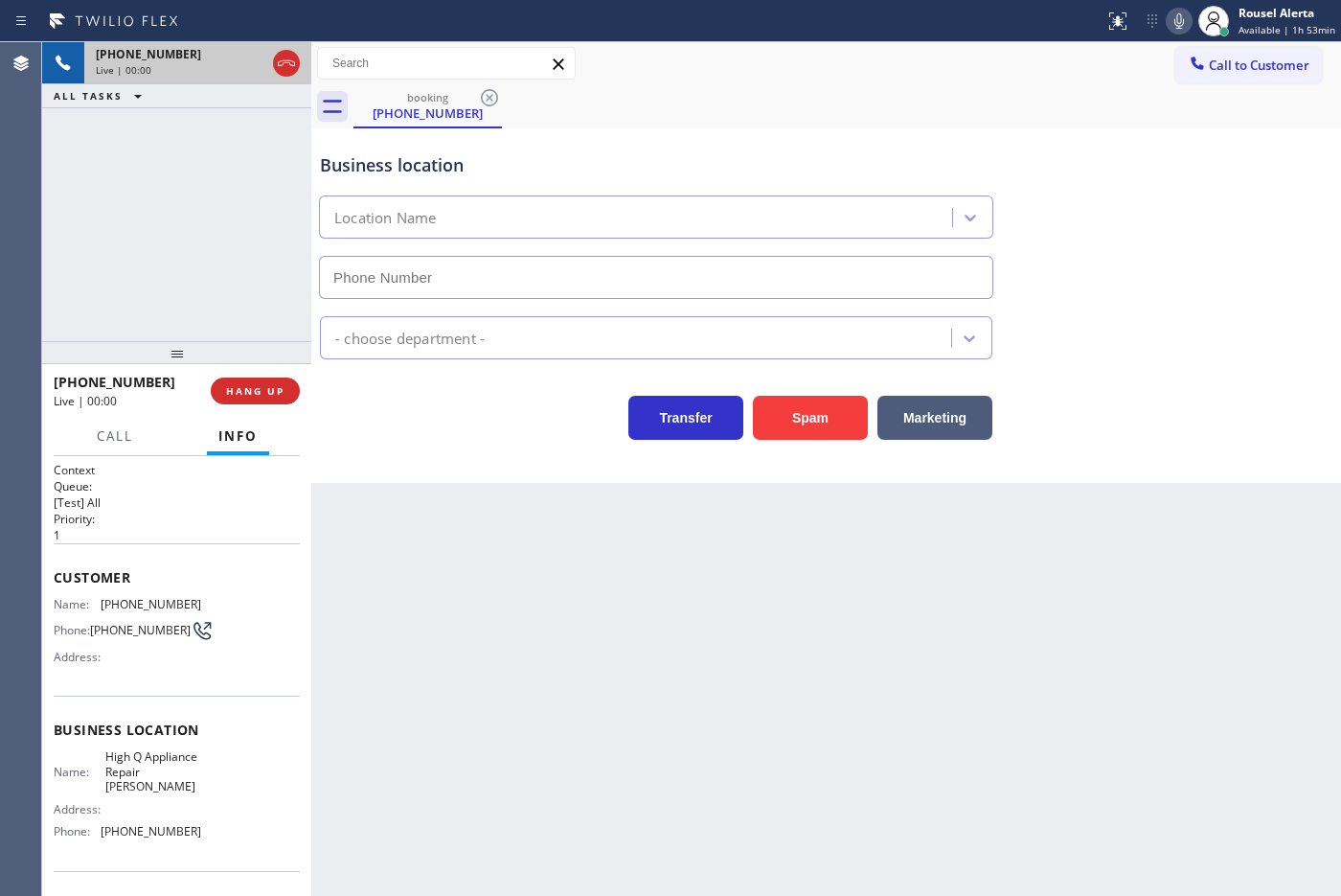
type input "[PHONE_NUMBER]"
click at [793, 429] on button "Spam" at bounding box center [810, 417] width 115 height 44
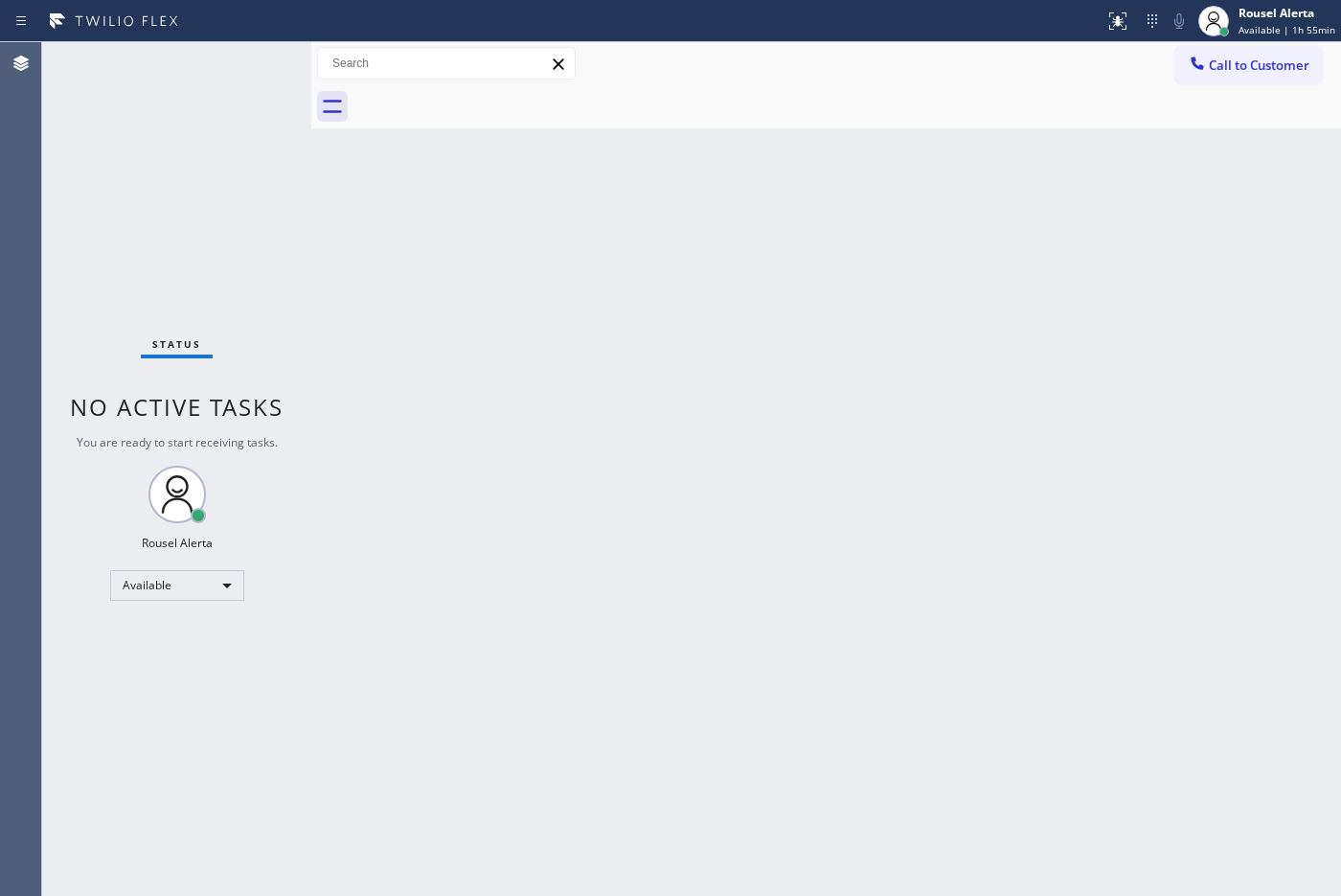
click at [220, 131] on div "Status No active tasks You are ready to start receiving tasks. Rousel Alerta Av…" at bounding box center [176, 468] width 270 height 853
click at [249, 117] on div "Status No active tasks You are ready to start receiving tasks. Rousel Alerta Av…" at bounding box center [176, 468] width 270 height 853
click at [206, 53] on div "Status No active tasks You are ready to start receiving tasks. Rousel Alerta Av…" at bounding box center [176, 468] width 270 height 853
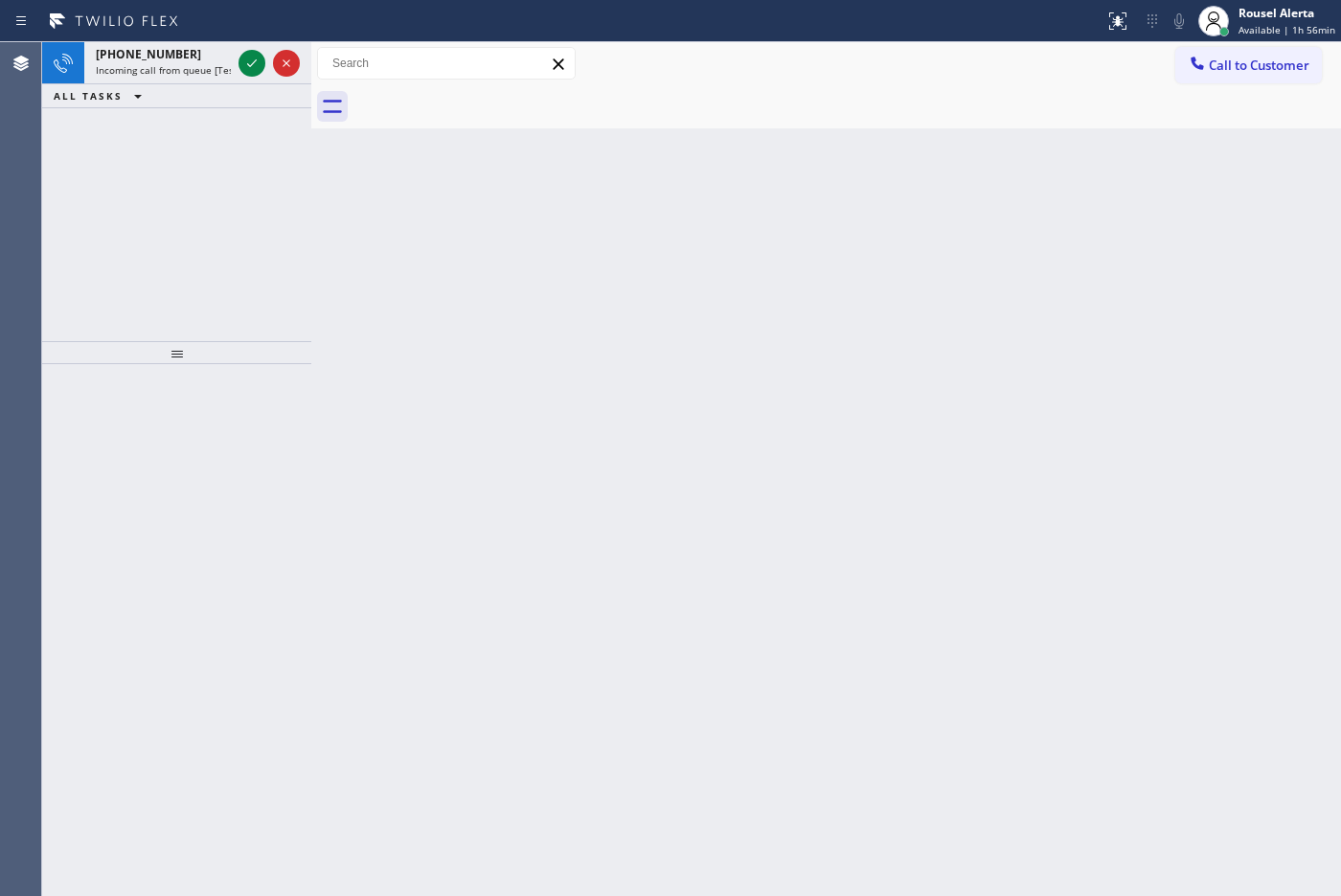
click at [206, 53] on div "[PHONE_NUMBER]" at bounding box center [163, 53] width 135 height 16
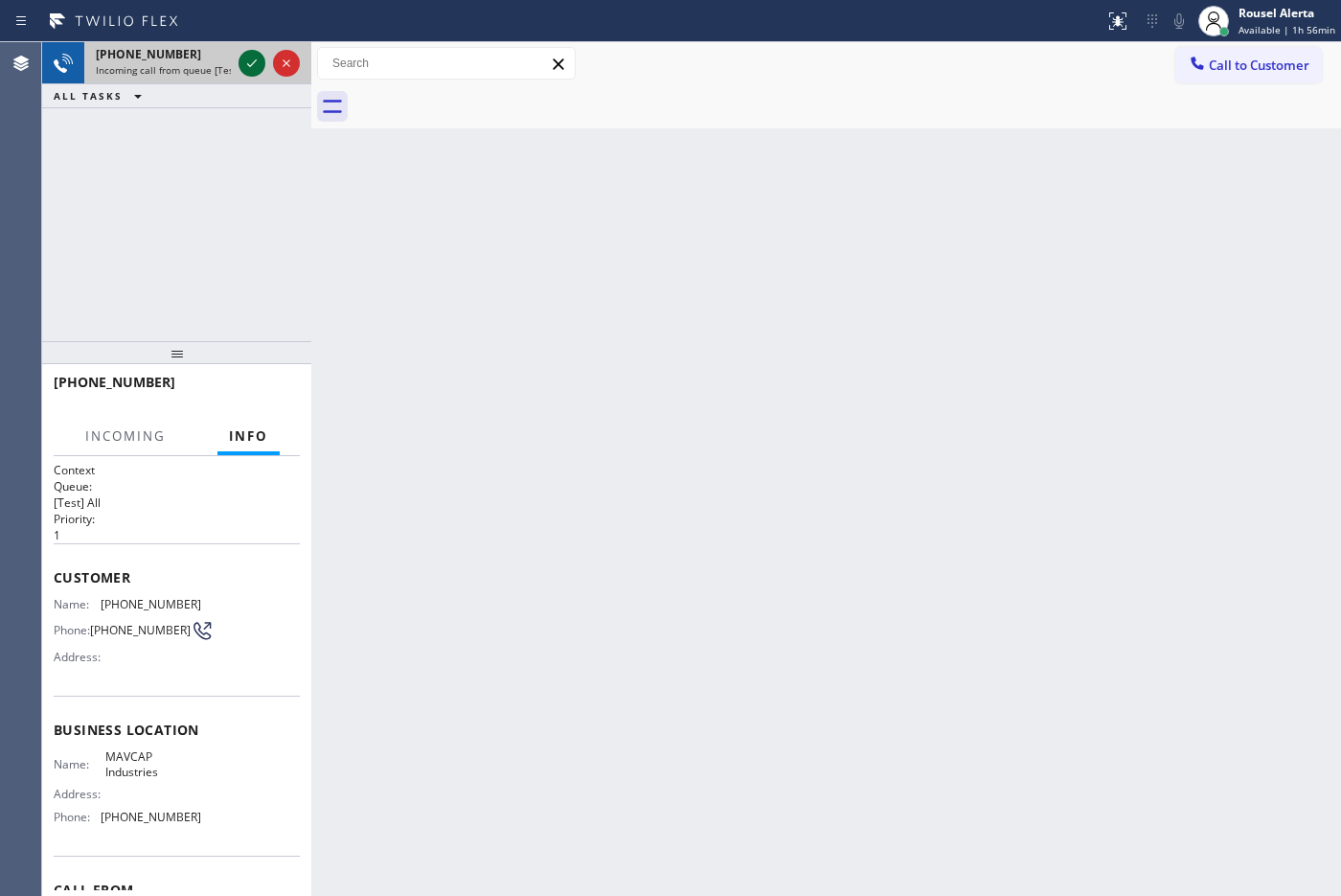
click at [239, 70] on div at bounding box center [252, 63] width 27 height 23
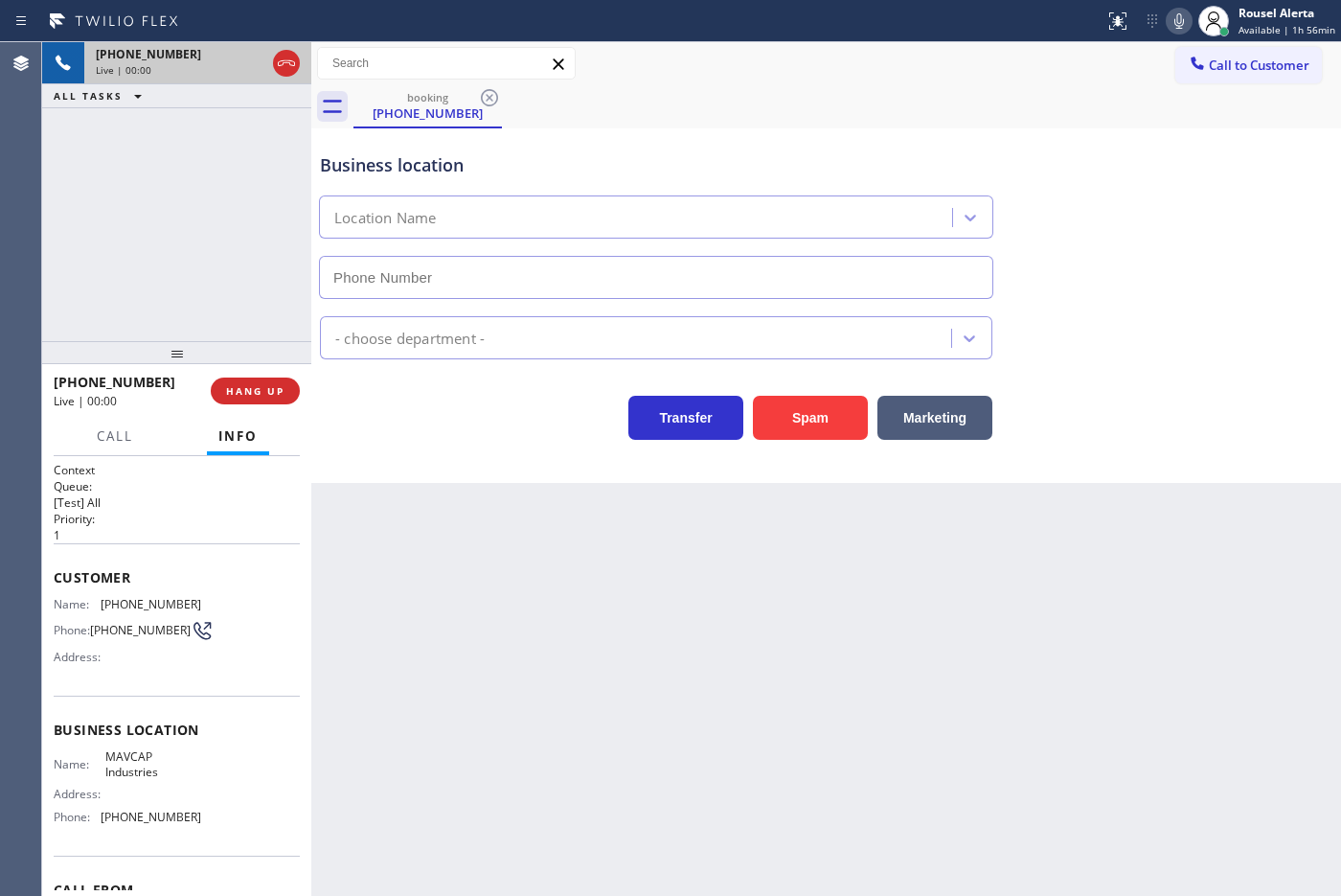
type input "[PHONE_NUMBER]"
click at [503, 577] on div "Back to Dashboard Change Sender ID Customers Technicians Select a contact Outbo…" at bounding box center [826, 468] width 1030 height 853
click at [583, 627] on div "Back to Dashboard Change Sender ID Customers Technicians Select a contact Outbo…" at bounding box center [826, 468] width 1030 height 853
click at [792, 716] on div "Back to Dashboard Change Sender ID Customers Technicians Select a contact Outbo…" at bounding box center [826, 468] width 1030 height 853
drag, startPoint x: 773, startPoint y: 682, endPoint x: 733, endPoint y: 652, distance: 50.0
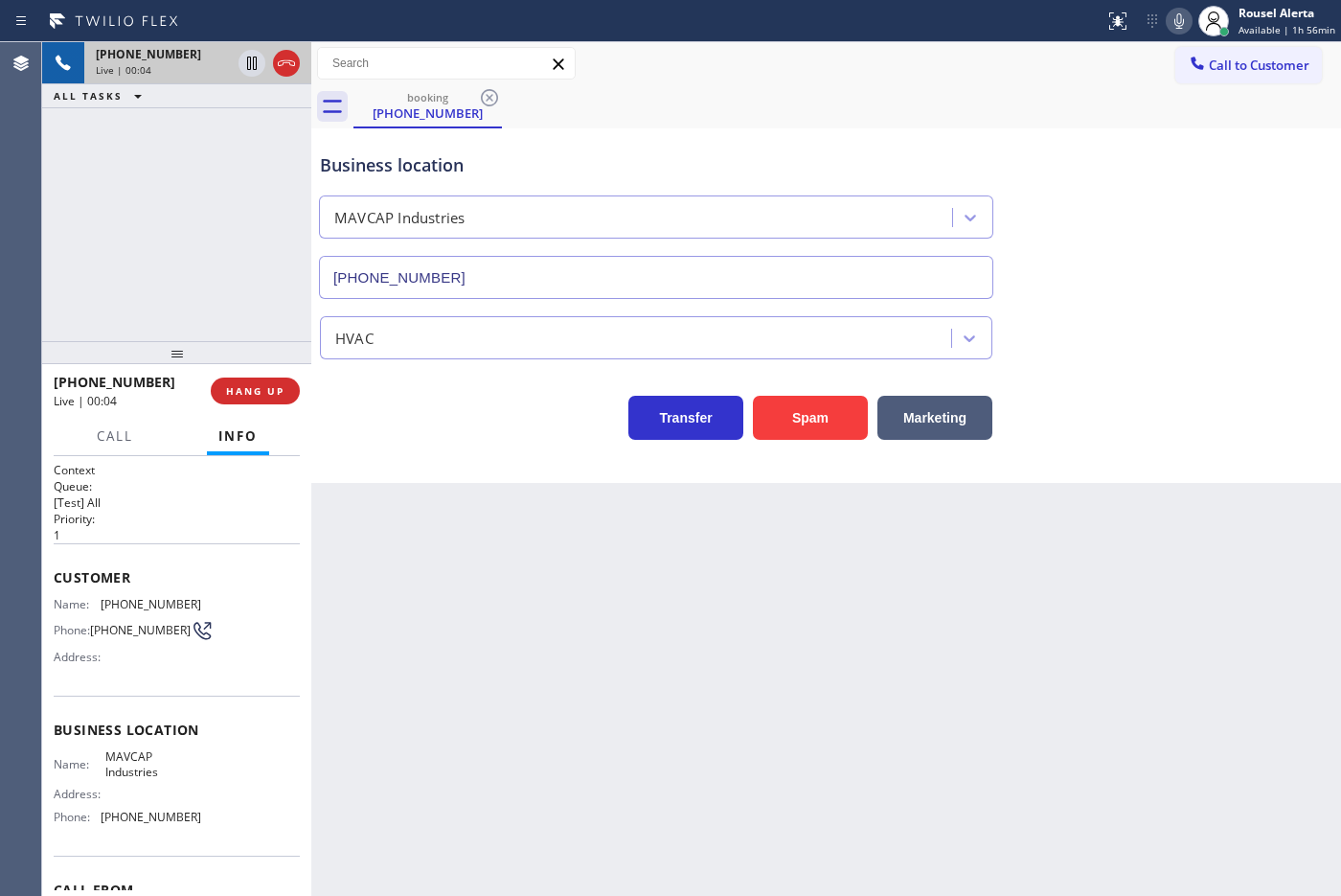
click at [772, 681] on div "Back to Dashboard Change Sender ID Customers Technicians Select a contact Outbo…" at bounding box center [826, 468] width 1030 height 853
click at [202, 307] on div "[PHONE_NUMBER] Live | 00:05 ALL TASKS ALL TASKS ACTIVE TASKS TASKS IN WRAP UP" at bounding box center [176, 191] width 270 height 299
click at [431, 538] on div "Back to Dashboard Change Sender ID Customers Technicians Select a contact Outbo…" at bounding box center [826, 468] width 1030 height 853
click at [409, 562] on div "Back to Dashboard Change Sender ID Customers Technicians Select a contact Outbo…" at bounding box center [826, 468] width 1030 height 853
click at [510, 691] on div "Back to Dashboard Change Sender ID Customers Technicians Select a contact Outbo…" at bounding box center [826, 468] width 1030 height 853
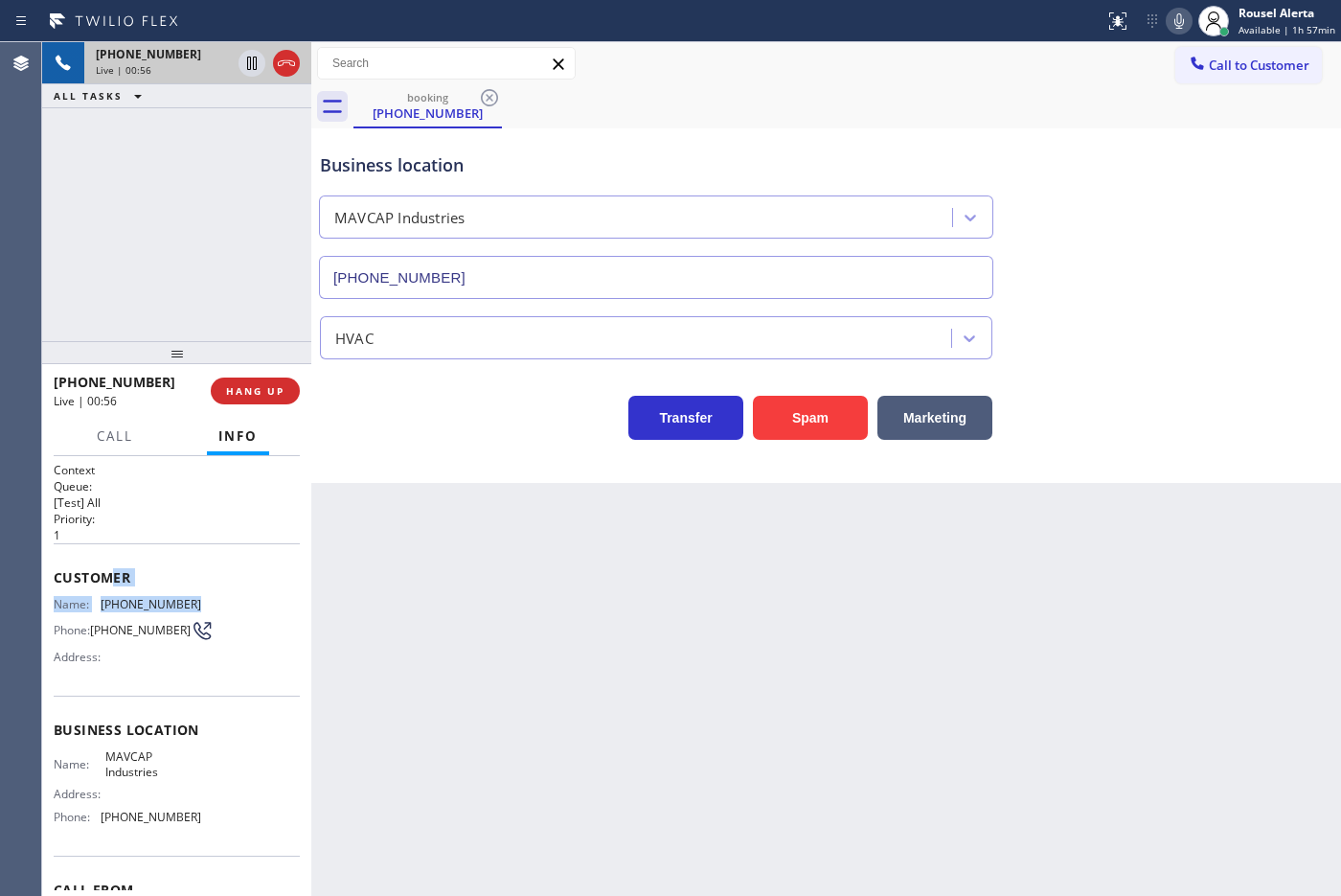
drag, startPoint x: 208, startPoint y: 600, endPoint x: 107, endPoint y: 586, distance: 102.0
click at [107, 586] on div "Customer Name: [PHONE_NUMBER] Phone: [PHONE_NUMBER] Address:" at bounding box center [176, 620] width 246 height 153
click at [221, 577] on span "Customer" at bounding box center [176, 577] width 246 height 18
drag, startPoint x: 198, startPoint y: 599, endPoint x: 102, endPoint y: 592, distance: 96.3
click at [102, 596] on div "Name: [PHONE_NUMBER] Phone: [PHONE_NUMBER] Address:" at bounding box center [176, 634] width 246 height 76
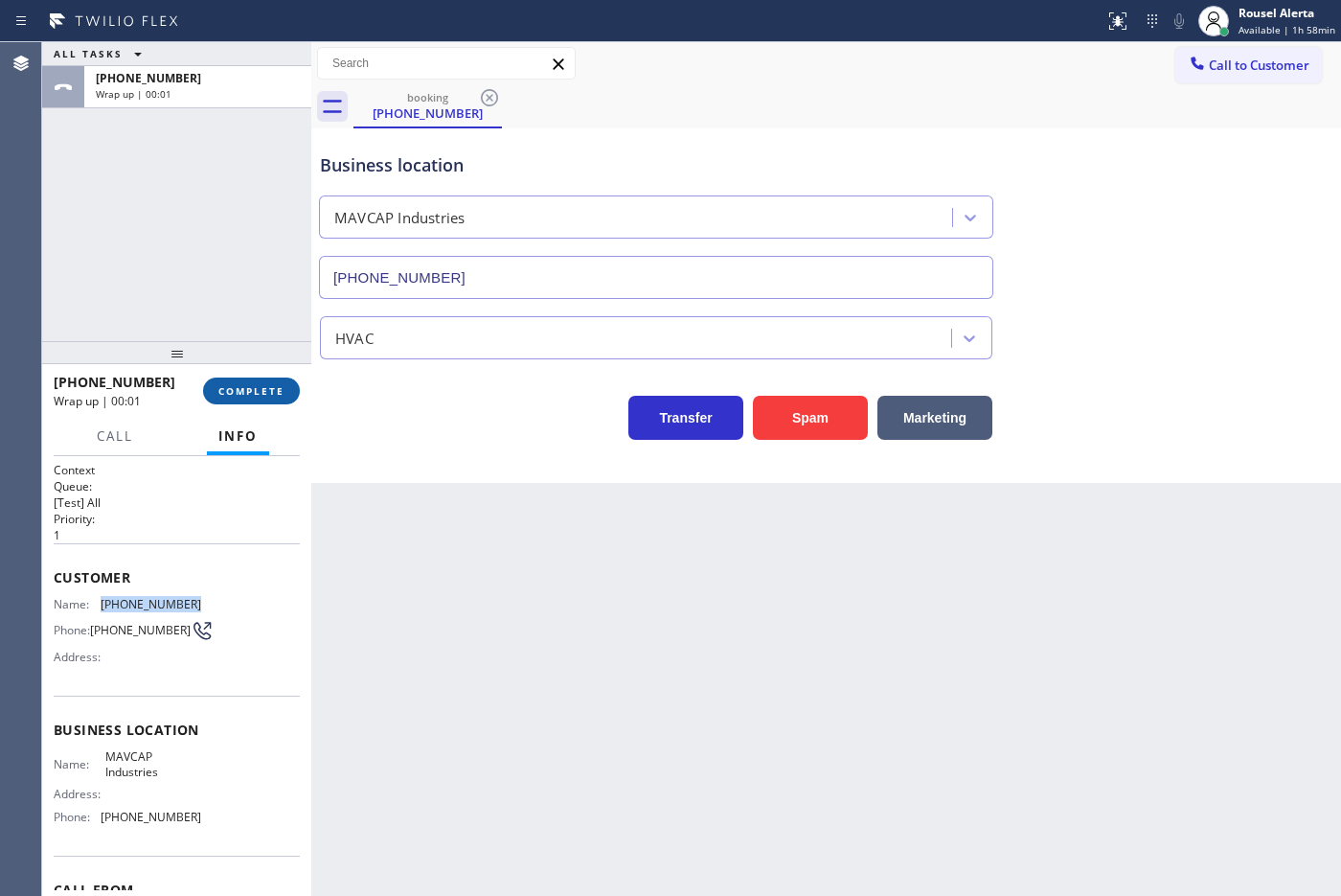
click at [255, 384] on span "COMPLETE" at bounding box center [251, 391] width 66 height 14
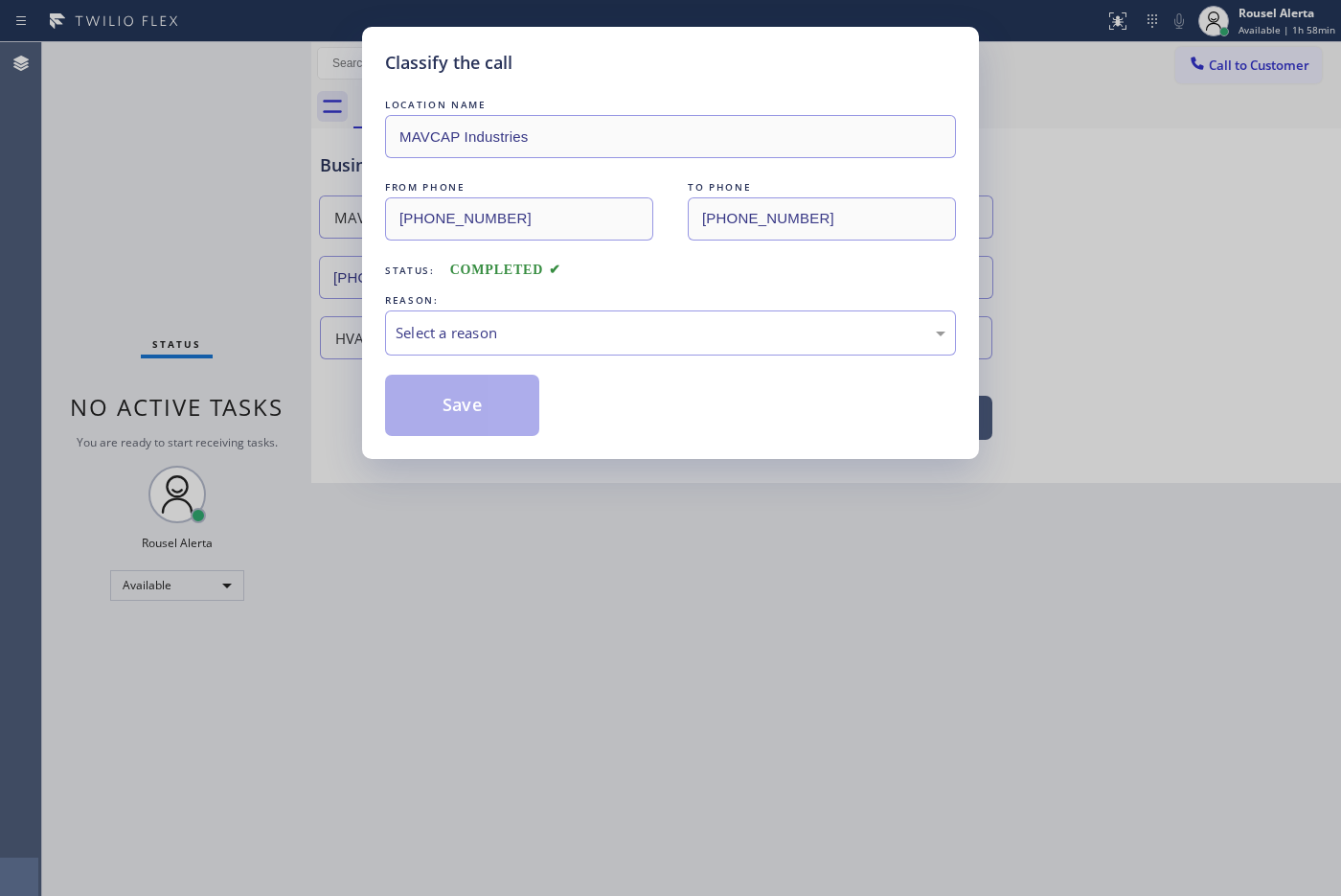
click at [476, 328] on div "Select a reason" at bounding box center [670, 333] width 550 height 22
click at [398, 393] on button "Save" at bounding box center [462, 404] width 154 height 61
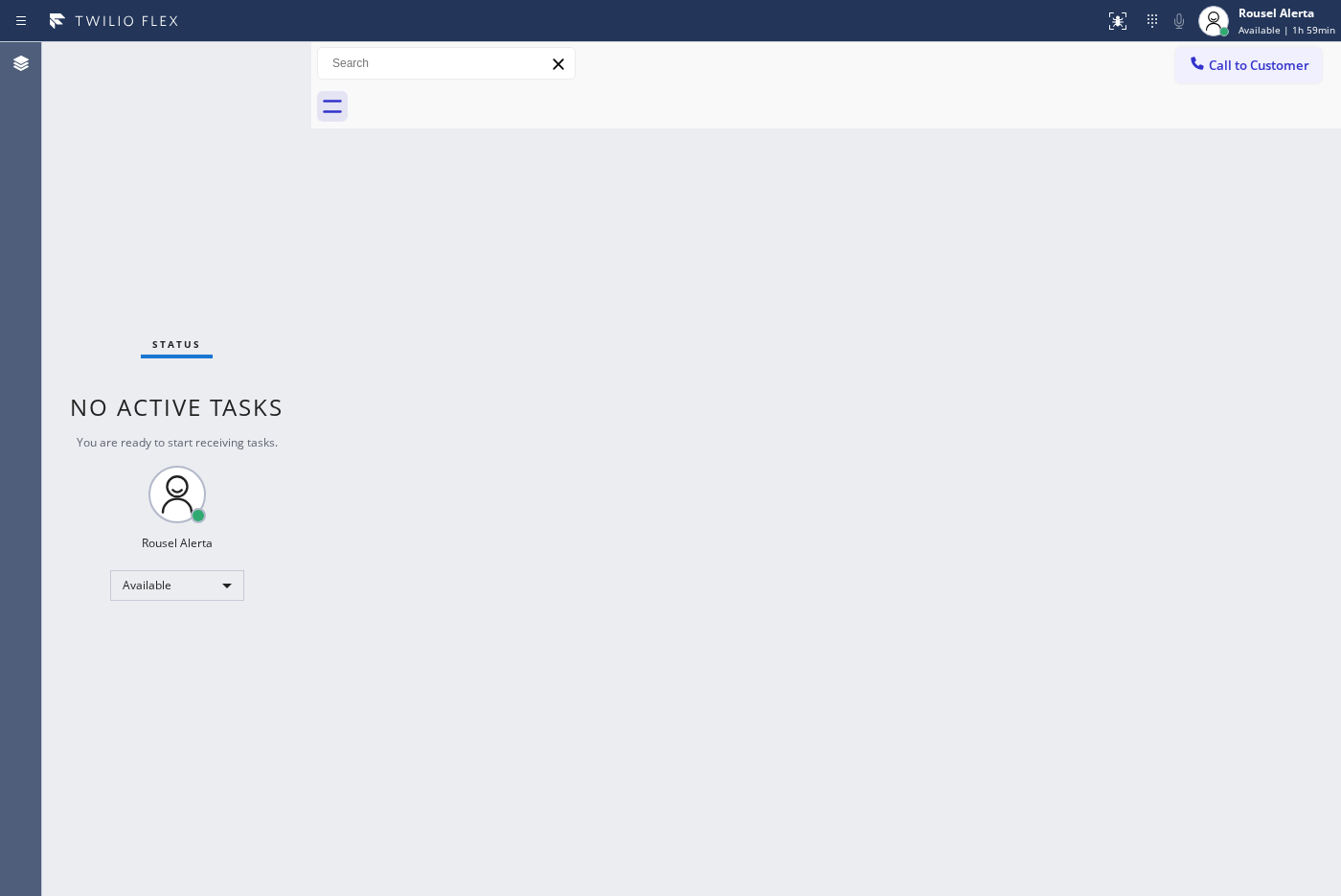
click at [828, 441] on div "Back to Dashboard Change Sender ID Customers Technicians Select a contact Outbo…" at bounding box center [826, 468] width 1030 height 853
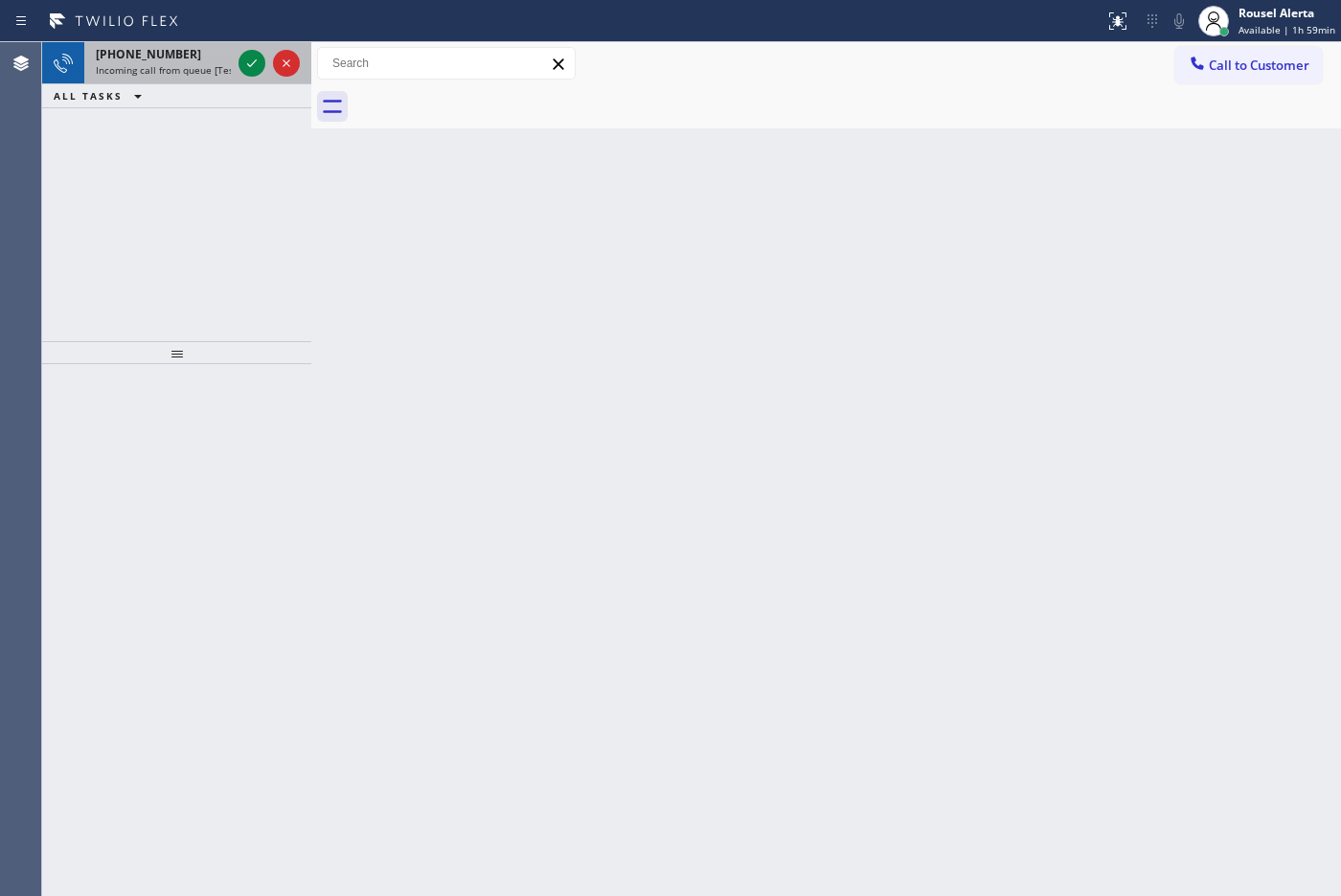
click at [217, 65] on span "Incoming call from queue [Test] All" at bounding box center [176, 70] width 159 height 14
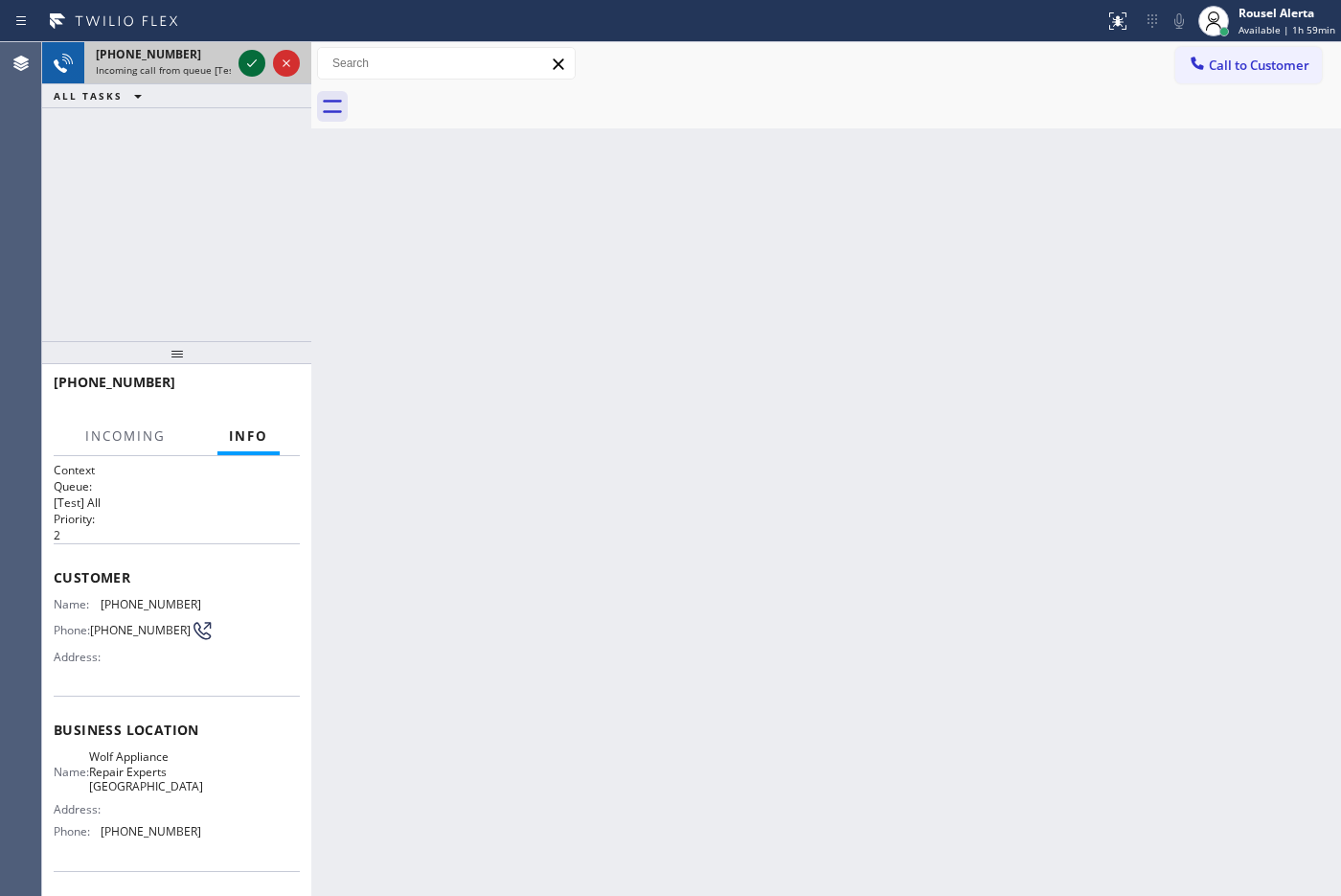
click at [252, 62] on icon at bounding box center [252, 63] width 23 height 23
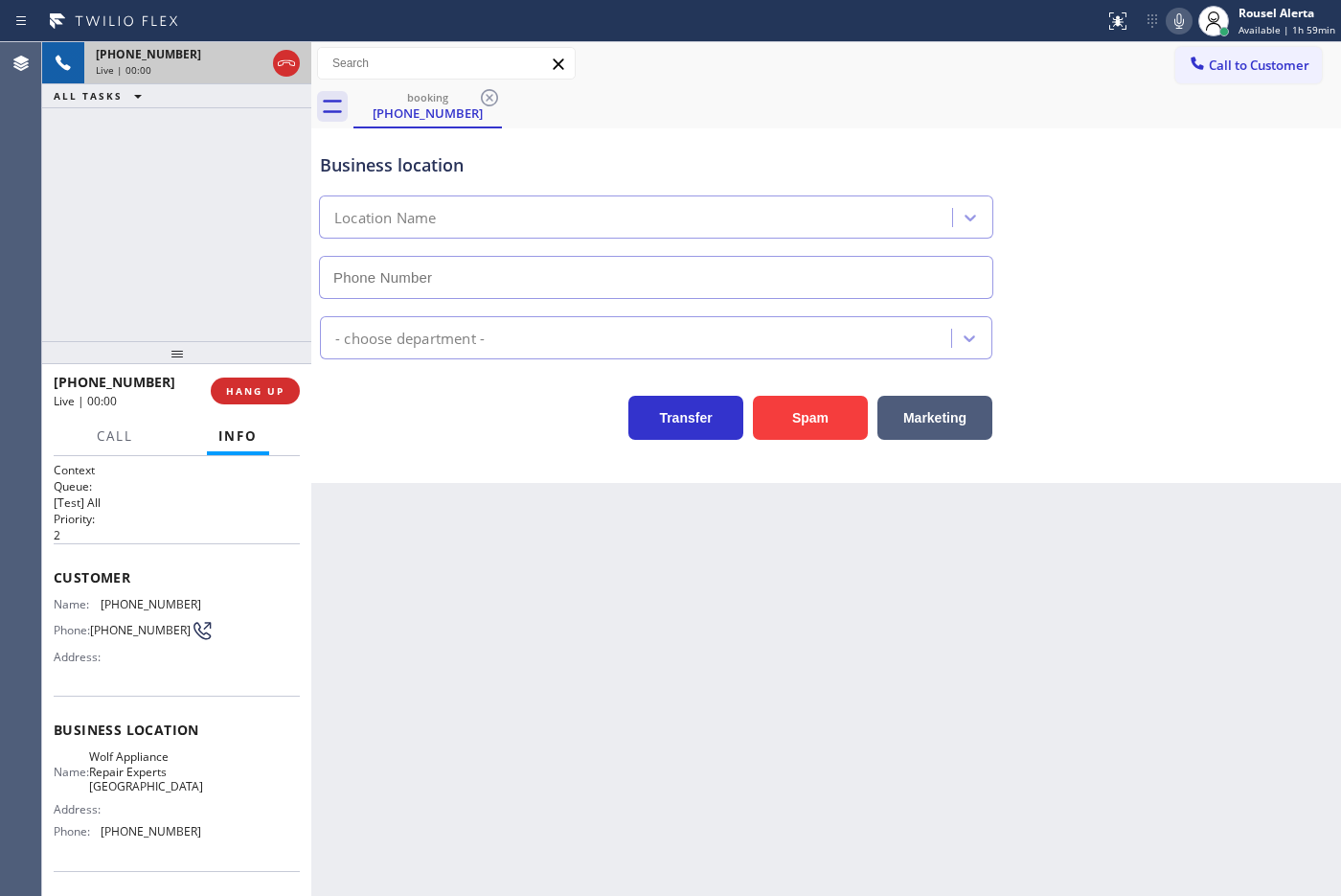
type input "[PHONE_NUMBER]"
click at [464, 573] on div "Back to Dashboard Change Sender ID Customers Technicians Select a contact Outbo…" at bounding box center [826, 468] width 1030 height 853
click at [1063, 640] on div "Back to Dashboard Change Sender ID Customers Technicians Select a contact Outbo…" at bounding box center [826, 468] width 1030 height 853
click at [580, 675] on div "Back to Dashboard Change Sender ID Customers Technicians Select a contact Outbo…" at bounding box center [826, 468] width 1030 height 853
click at [237, 293] on div "[PHONE_NUMBER] Live | 00:08 ALL TASKS ALL TASKS ACTIVE TASKS TASKS IN WRAP UP" at bounding box center [176, 191] width 270 height 299
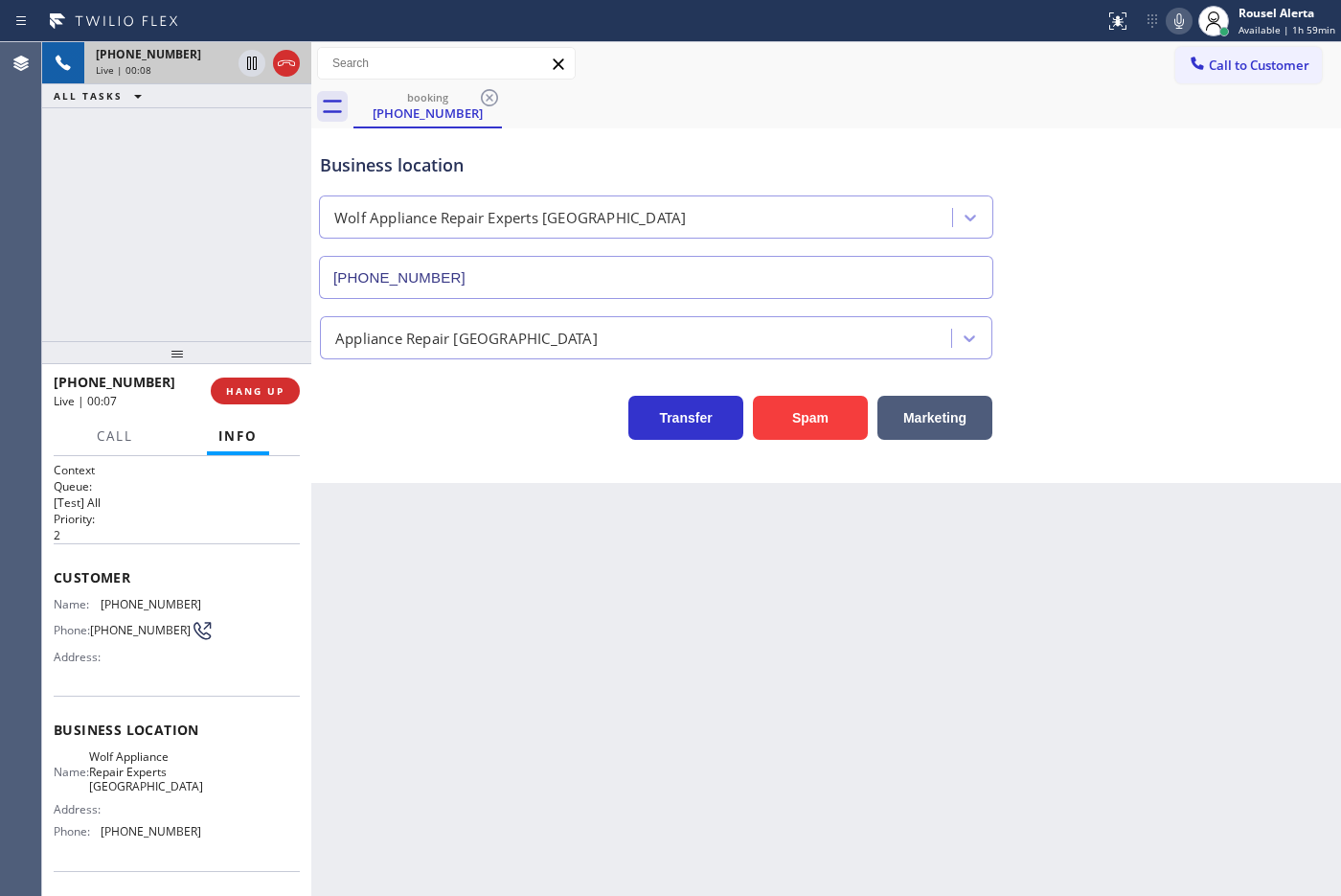
click at [403, 566] on div "Back to Dashboard Change Sender ID Customers Technicians Select a contact Outbo…" at bounding box center [826, 468] width 1030 height 853
click at [275, 403] on button "HANG UP" at bounding box center [255, 391] width 89 height 27
click at [266, 389] on span "HANG UP" at bounding box center [255, 391] width 58 height 14
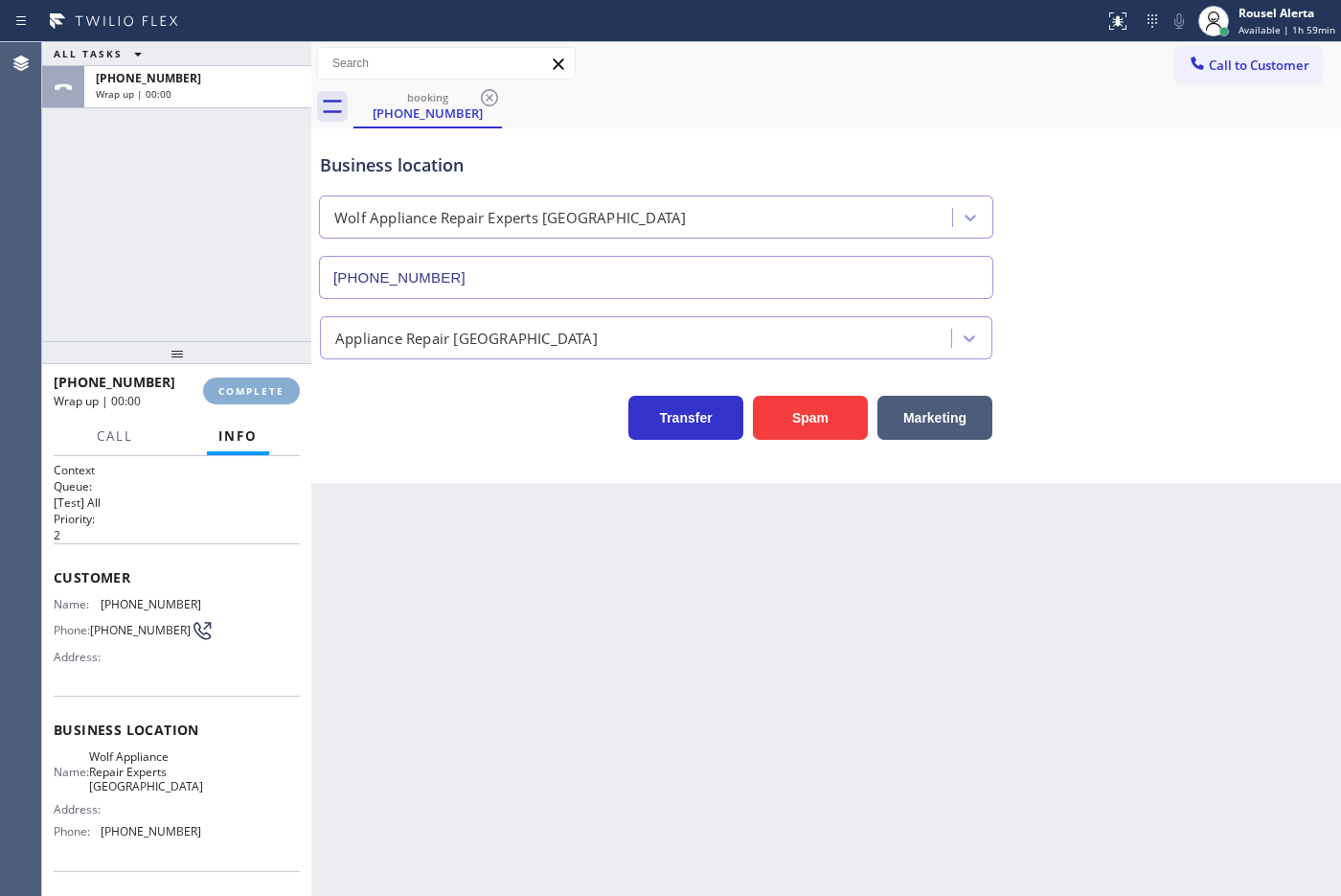
click at [267, 389] on span "COMPLETE" at bounding box center [251, 391] width 66 height 14
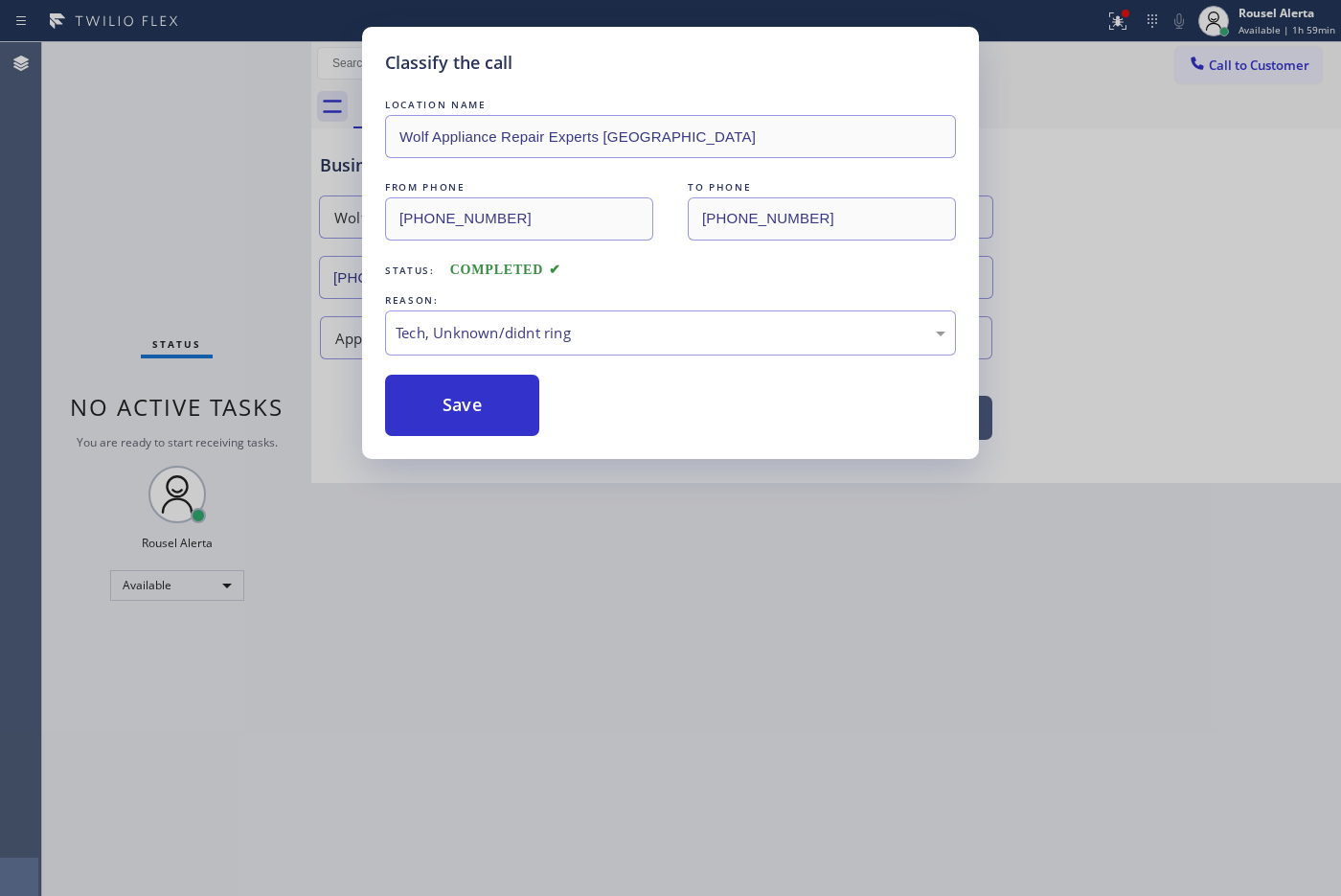
click at [447, 442] on div "Classify the call LOCATION NAME Wolf Appliance Repair Experts [GEOGRAPHIC_DATA]…" at bounding box center [670, 242] width 617 height 432
click at [451, 422] on button "Save" at bounding box center [462, 404] width 154 height 61
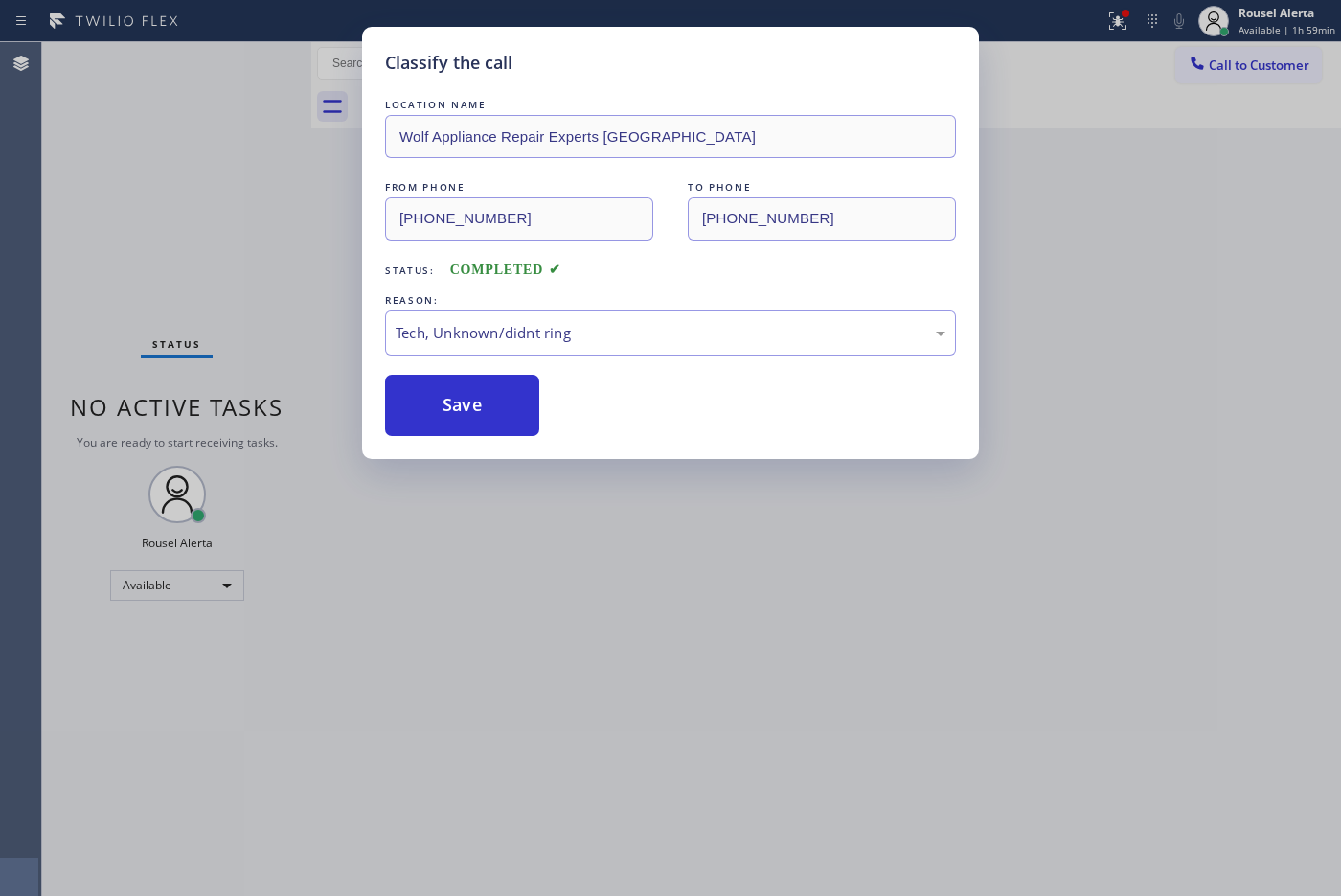
click at [623, 706] on div "Classify the call LOCATION NAME Wolf Appliance Repair Experts [GEOGRAPHIC_DATA]…" at bounding box center [670, 448] width 1341 height 896
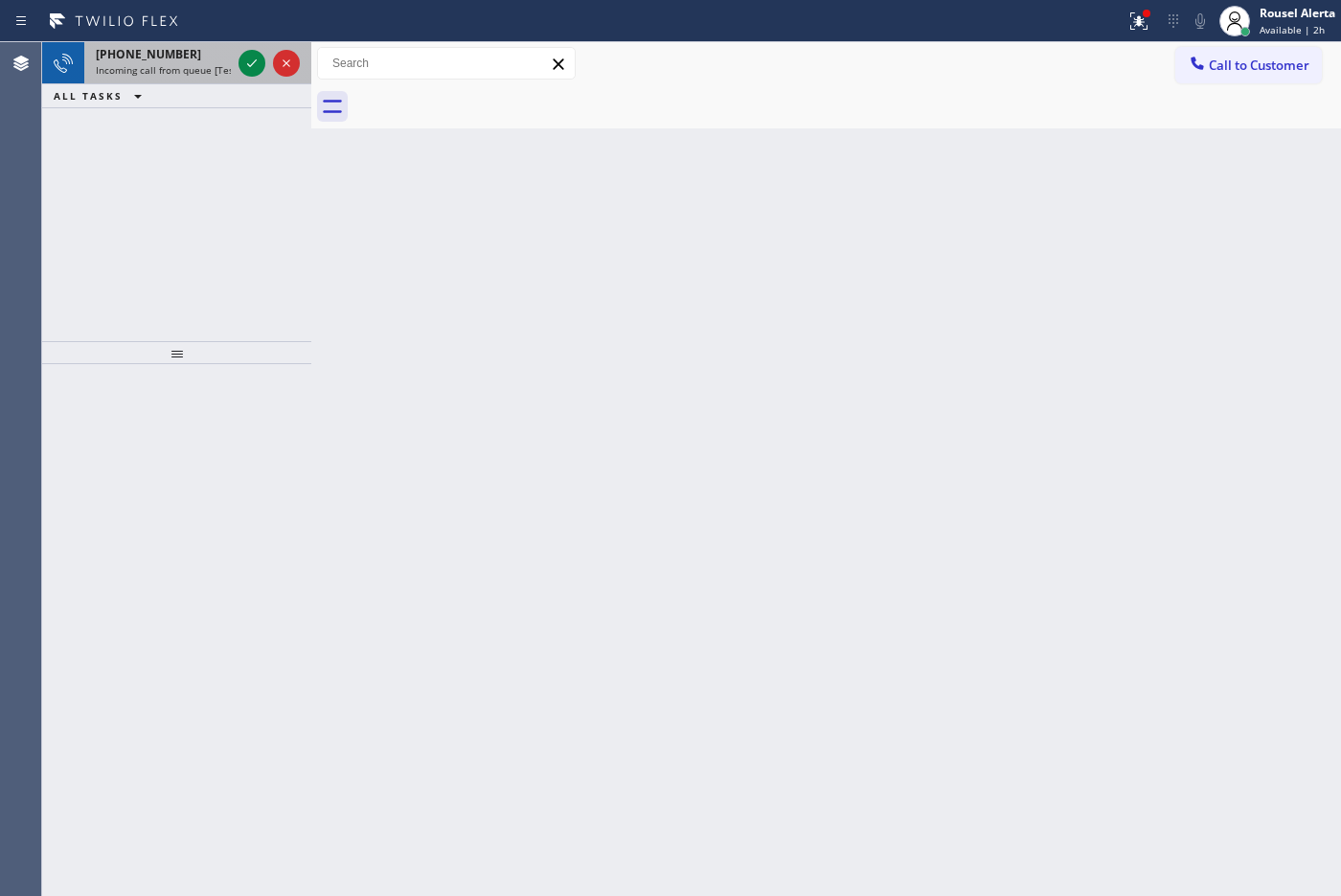
drag, startPoint x: 210, startPoint y: 72, endPoint x: 236, endPoint y: 62, distance: 27.9
click at [211, 72] on span "Incoming call from queue [Test] All" at bounding box center [176, 70] width 159 height 14
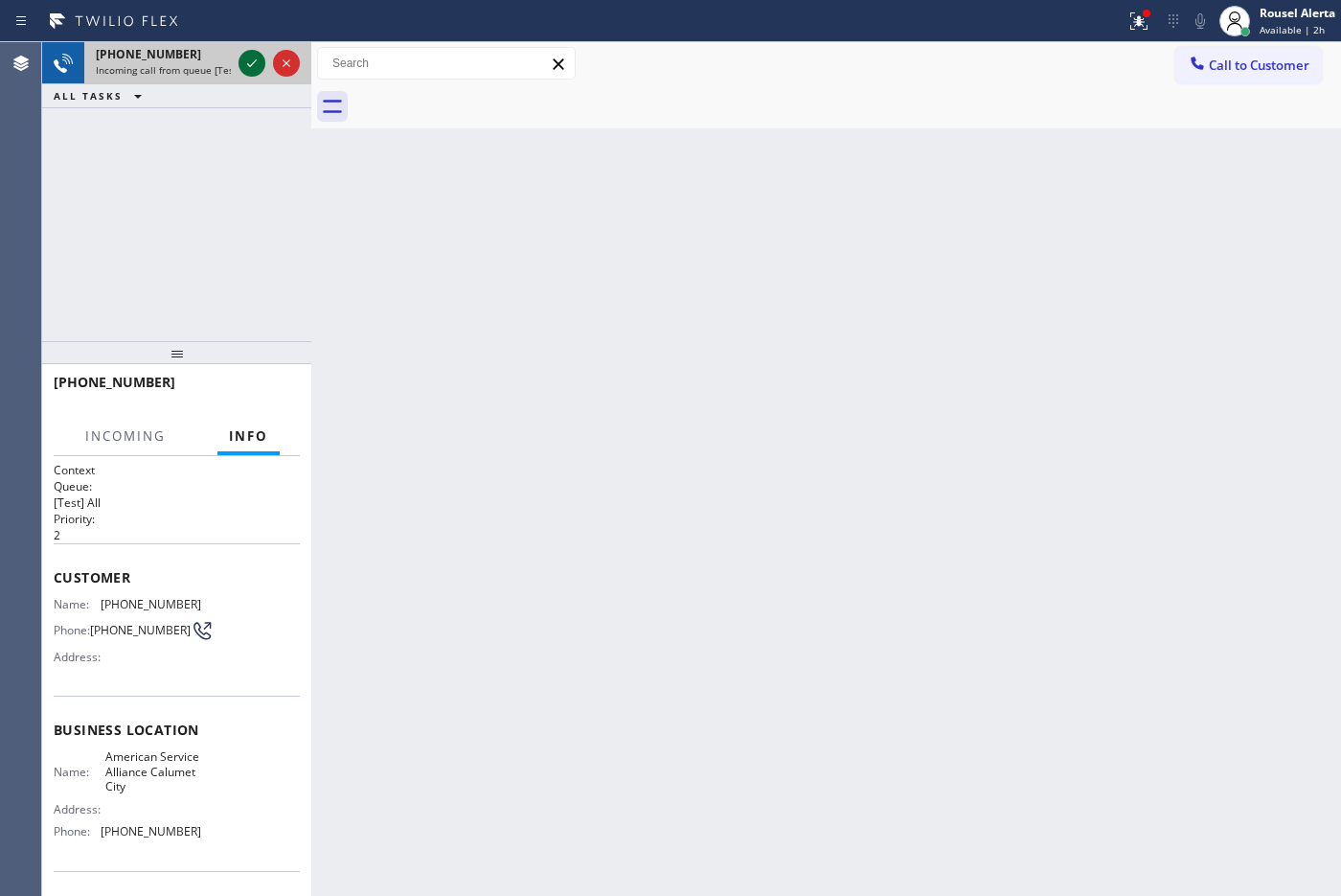
click at [240, 62] on icon at bounding box center [252, 63] width 23 height 23
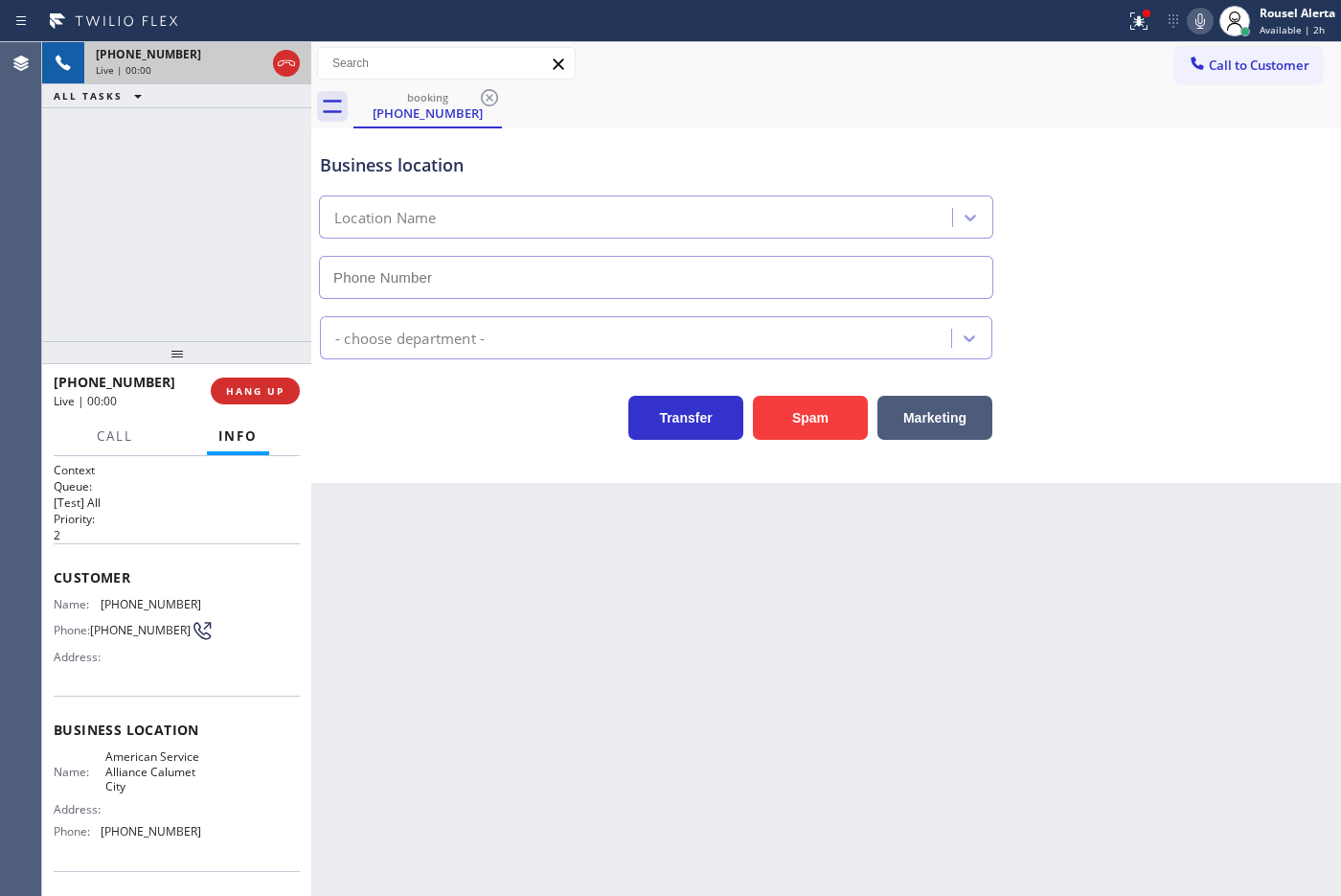
type input "[PHONE_NUMBER]"
click at [825, 423] on button "Spam" at bounding box center [810, 417] width 115 height 44
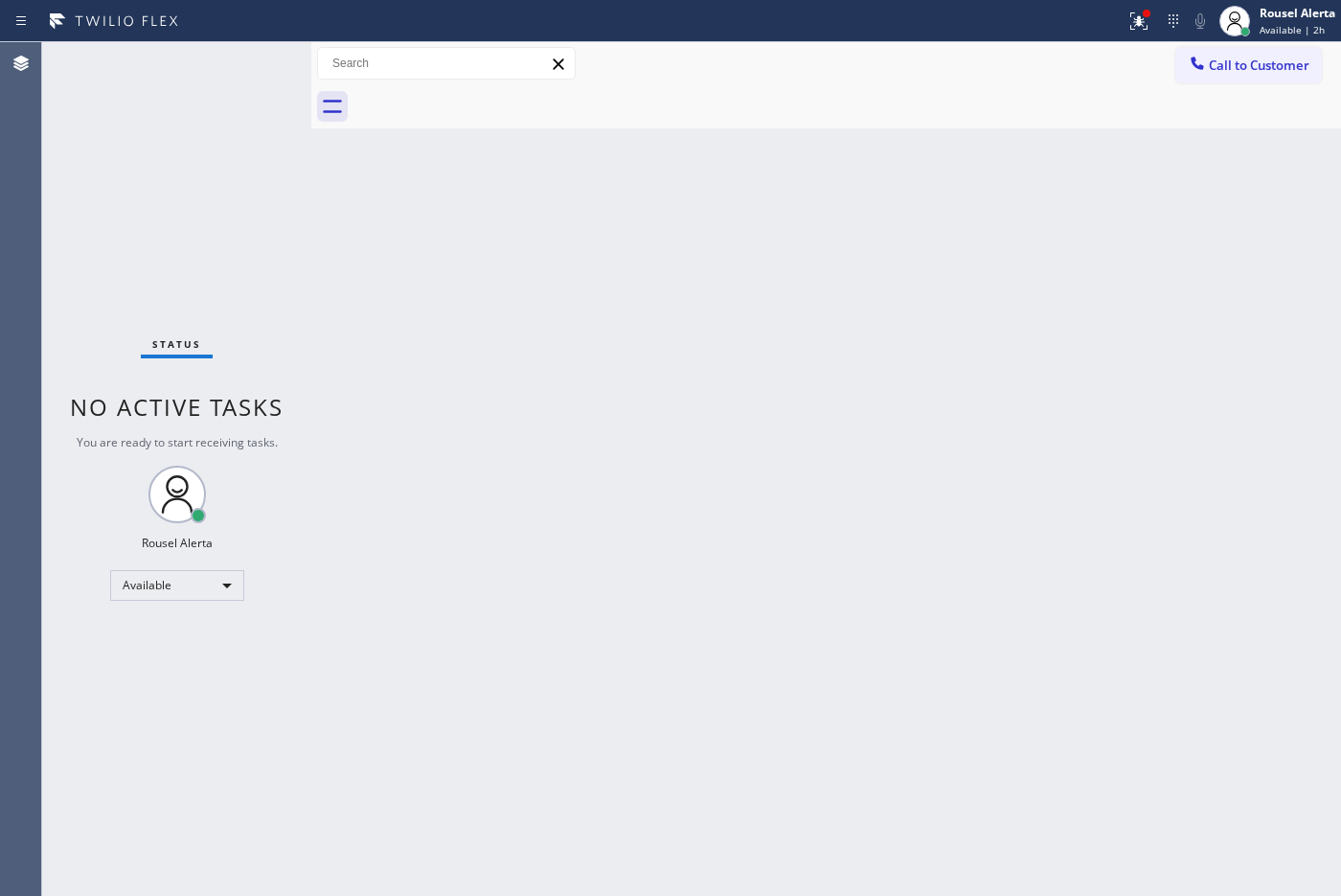
click at [213, 134] on div "Status No active tasks You are ready to start receiving tasks. Rousel Alerta Av…" at bounding box center [176, 468] width 270 height 853
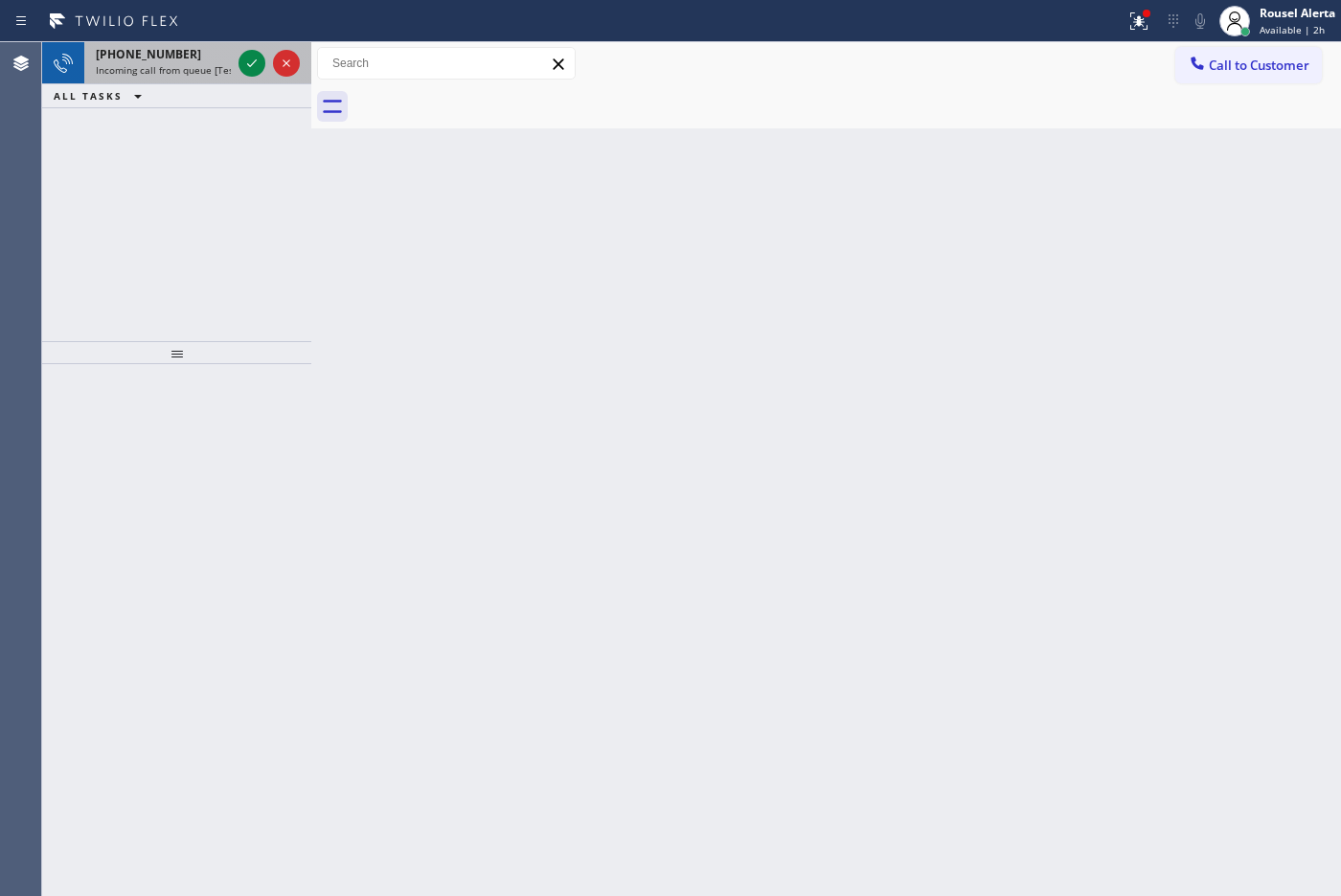
click at [207, 60] on div "[PHONE_NUMBER]" at bounding box center [163, 53] width 135 height 16
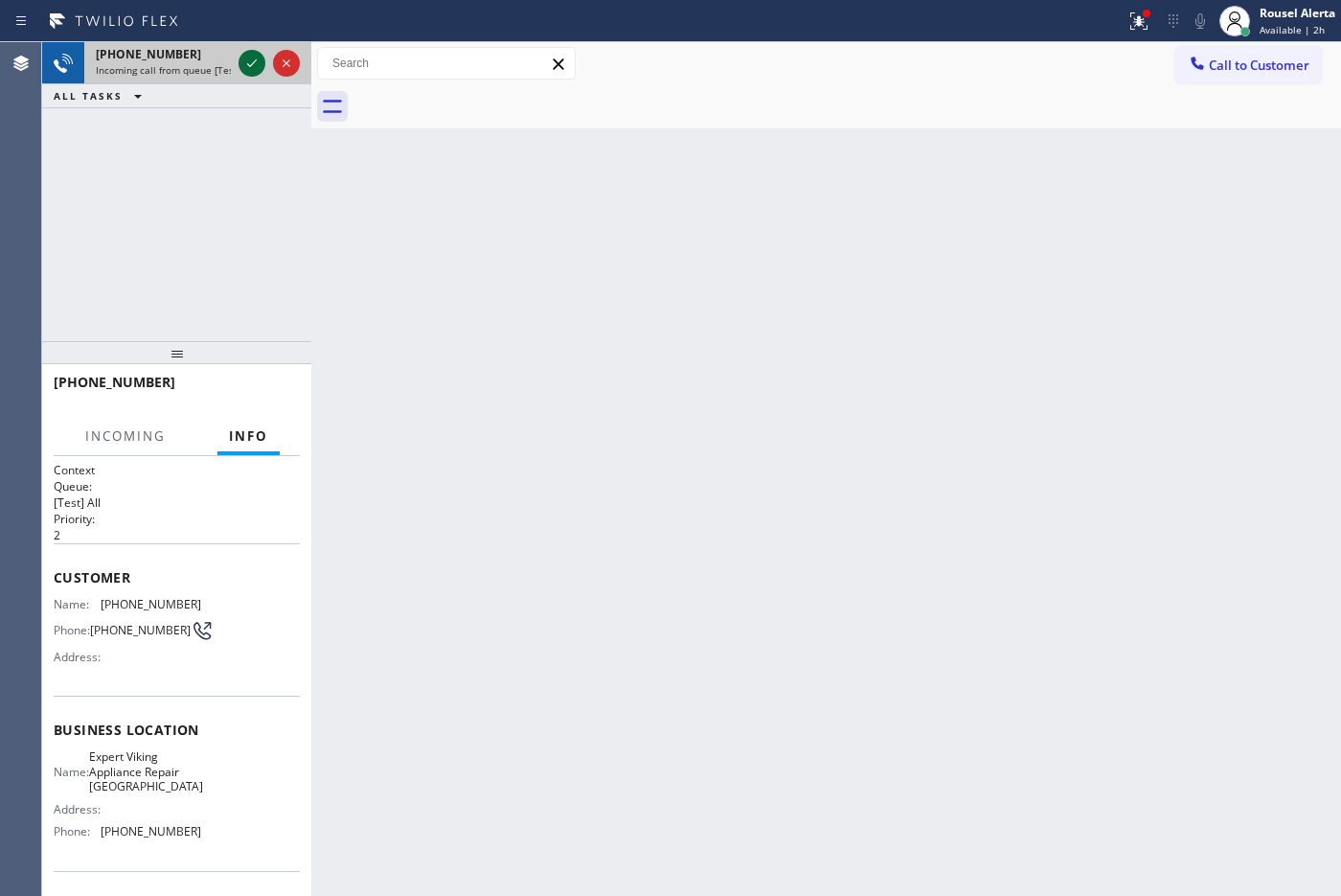
click at [245, 58] on icon at bounding box center [252, 63] width 23 height 23
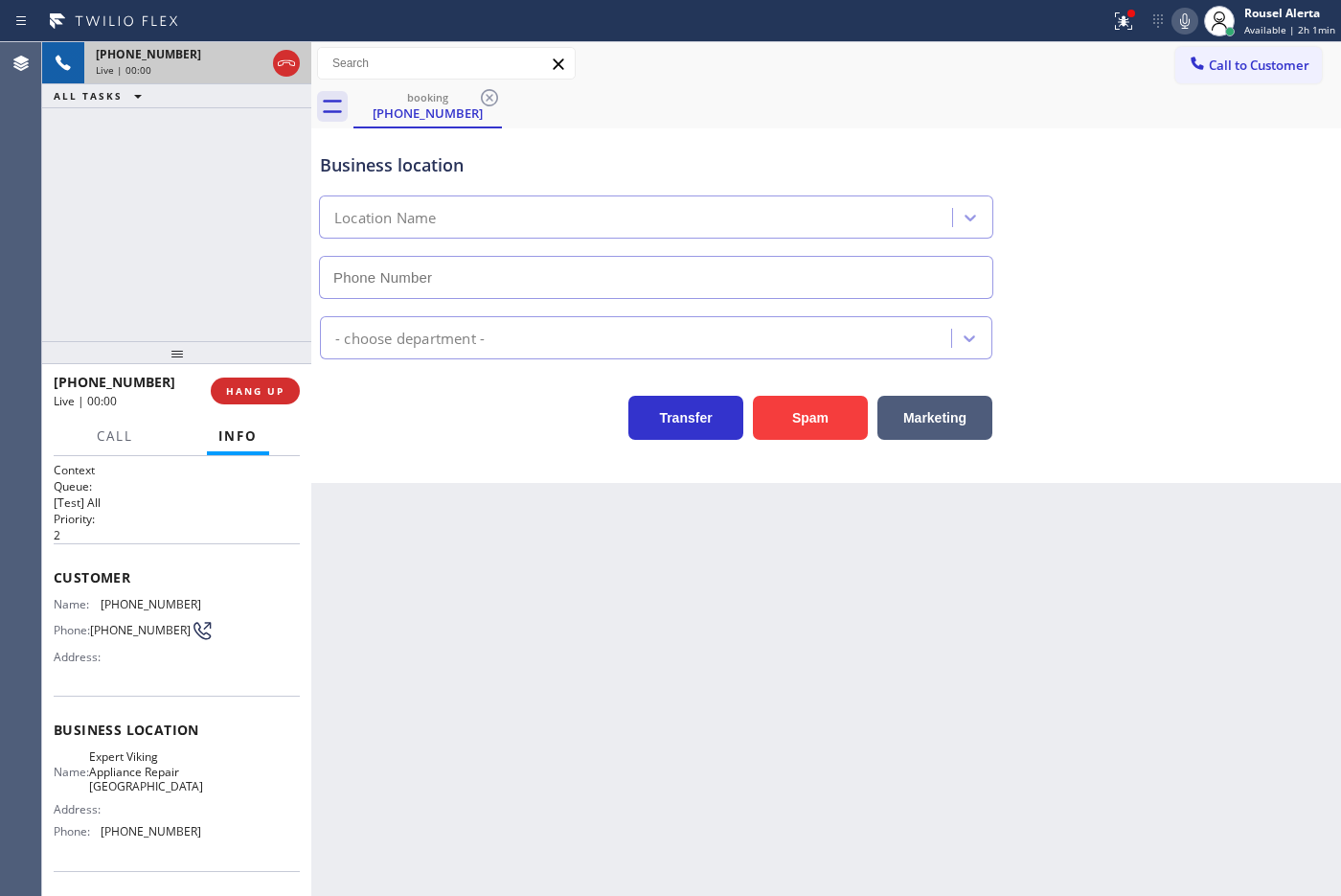
type input "[PHONE_NUMBER]"
click at [823, 369] on div "Transfer Spam Marketing" at bounding box center [826, 399] width 1020 height 80
click at [813, 409] on button "Spam" at bounding box center [810, 417] width 115 height 44
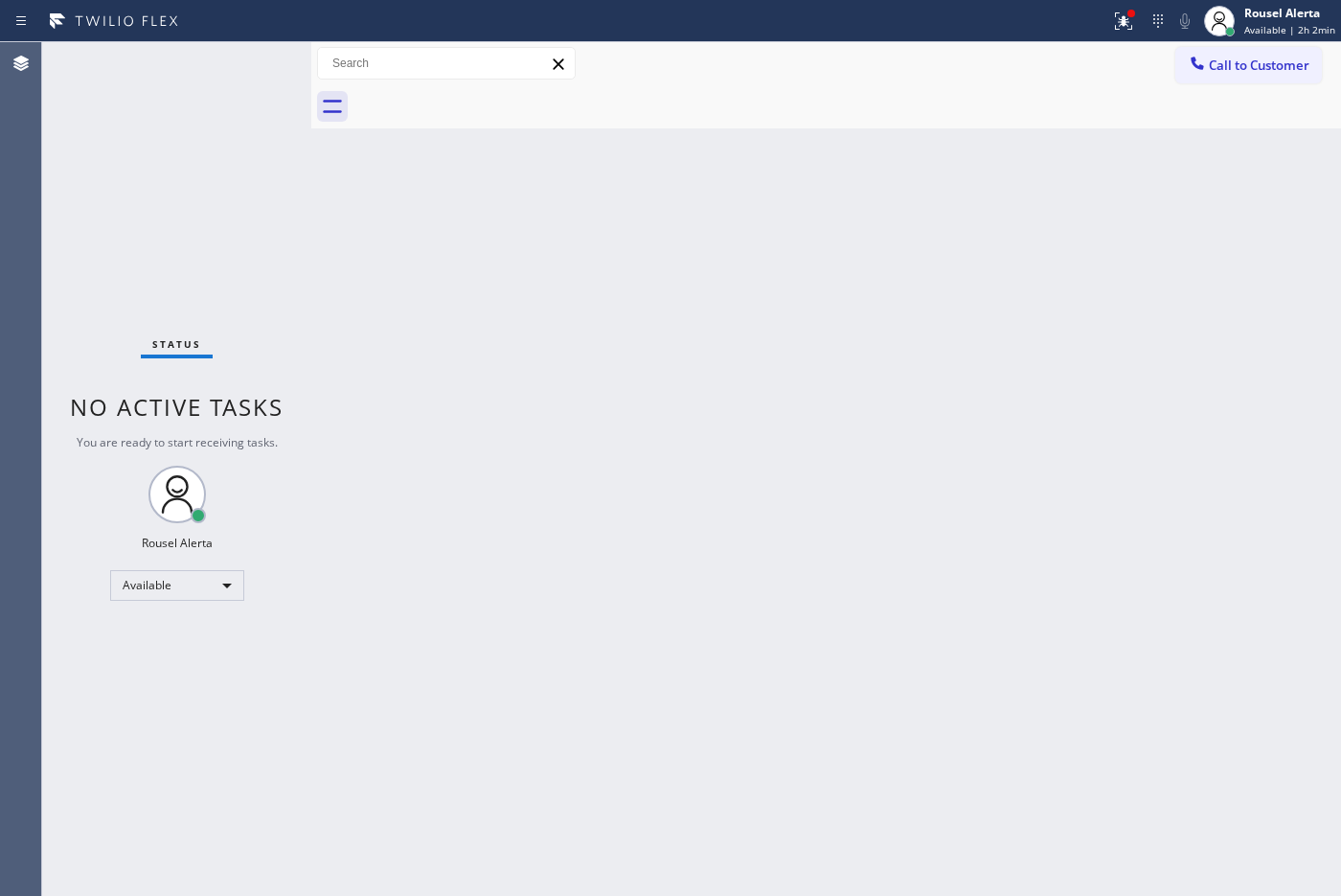
click at [236, 94] on div "Status No active tasks You are ready to start receiving tasks. Rousel Alerta Av…" at bounding box center [176, 468] width 270 height 853
click at [226, 48] on div "Status No active tasks You are ready to start receiving tasks. Rousel Alerta Av…" at bounding box center [176, 468] width 270 height 853
click at [238, 42] on div "Status No active tasks You are ready to start receiving tasks. Rousel Alerta Av…" at bounding box center [176, 468] width 270 height 853
click at [250, 34] on div at bounding box center [555, 21] width 1095 height 31
click at [215, 64] on div "Status No active tasks You are ready to start receiving tasks. Rousel Alerta Av…" at bounding box center [176, 468] width 270 height 853
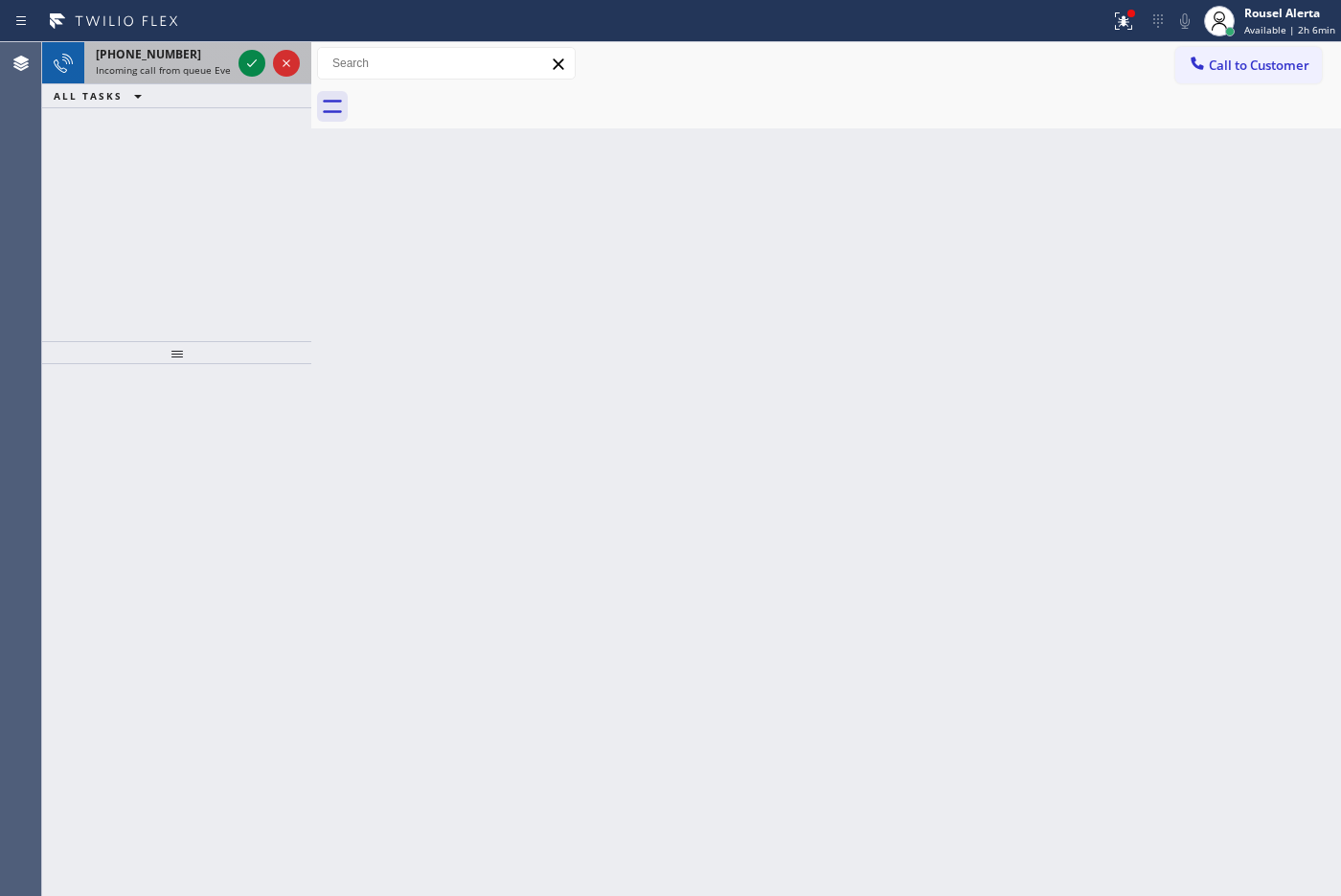
click at [174, 69] on span "Incoming call from queue Everybody" at bounding box center [178, 70] width 166 height 14
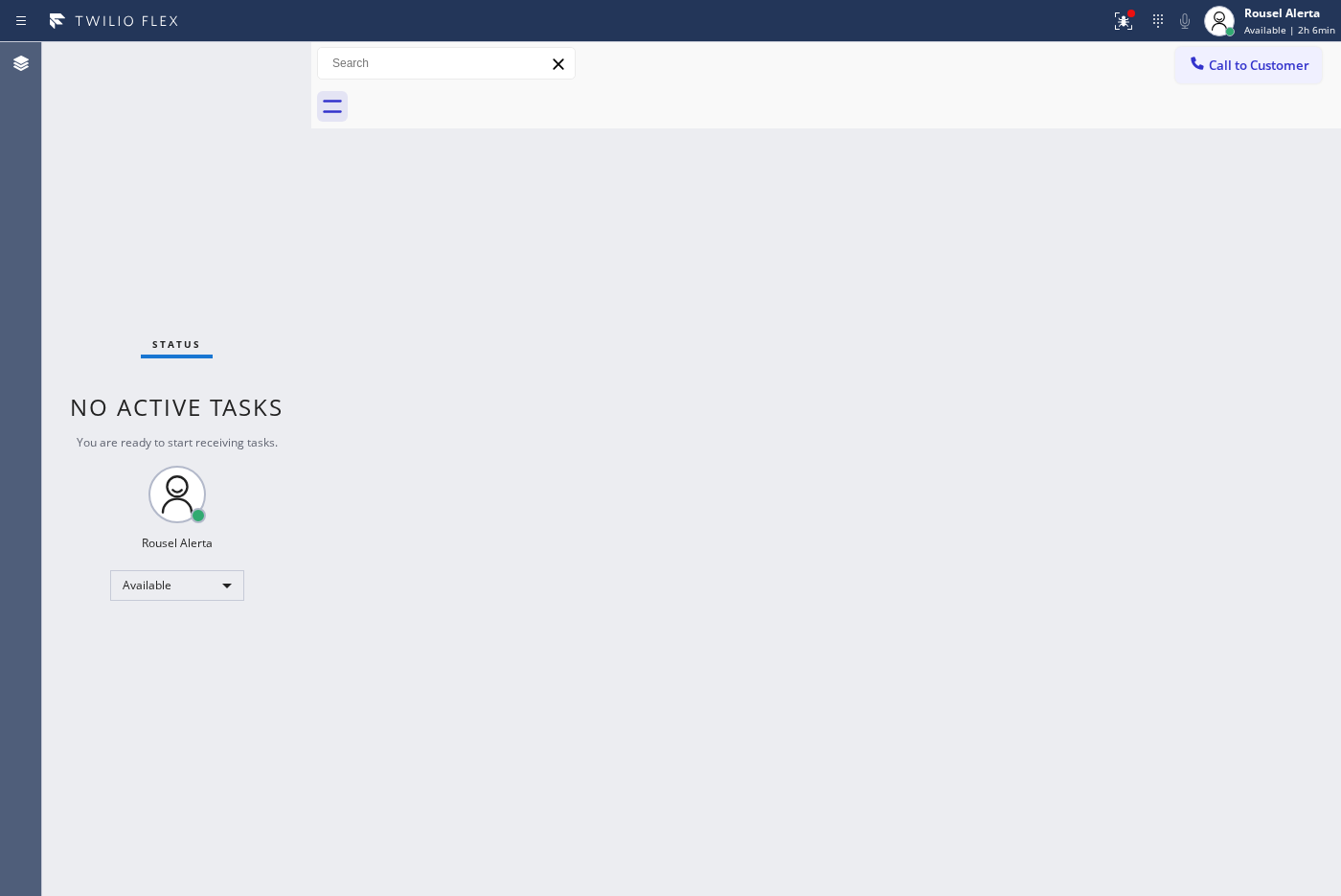
click at [634, 498] on div "Back to Dashboard Change Sender ID Customers Technicians Select a contact Outbo…" at bounding box center [826, 468] width 1030 height 853
click at [1071, 29] on icon at bounding box center [1124, 21] width 23 height 23
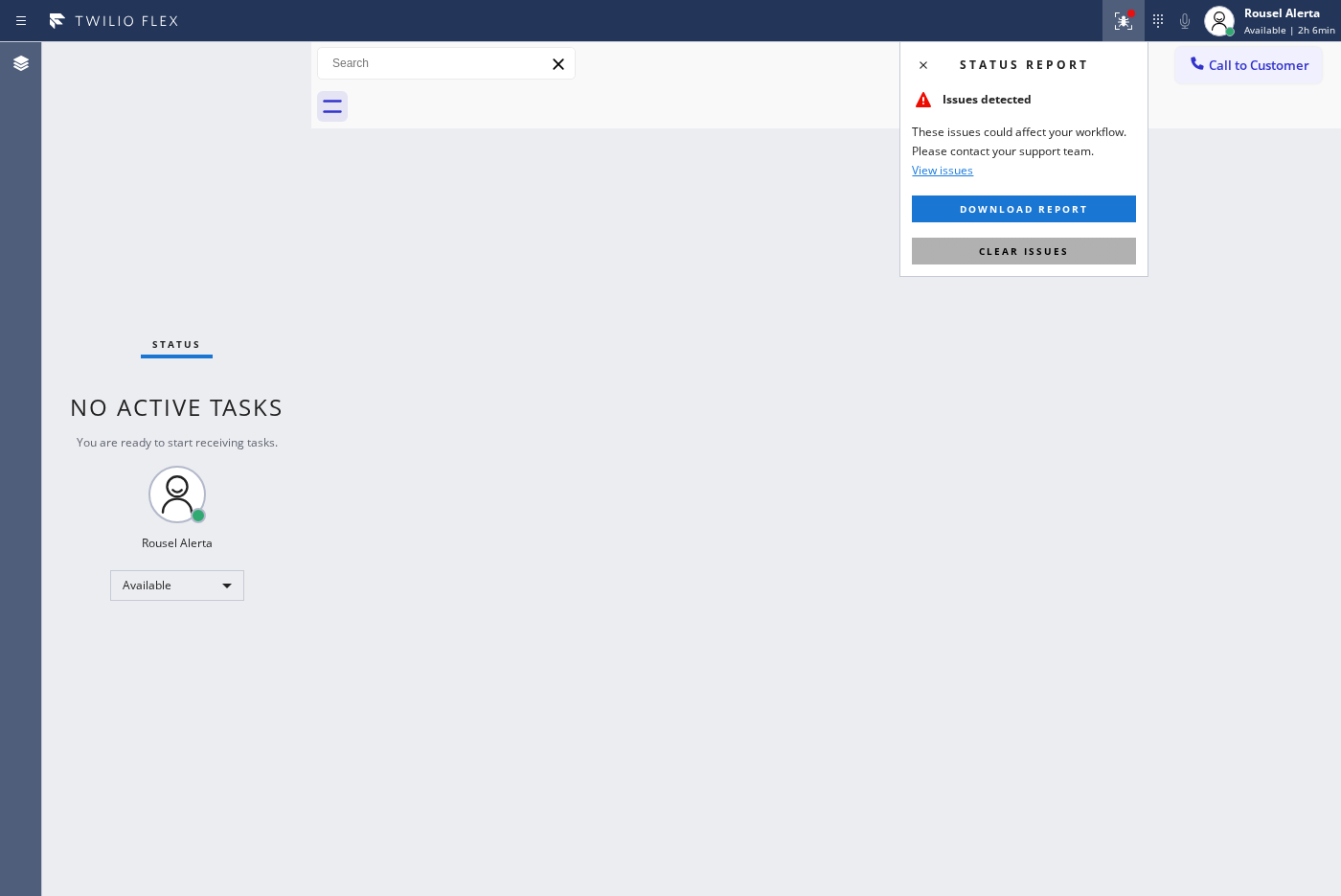
click at [1058, 249] on span "Clear issues" at bounding box center [1023, 251] width 90 height 14
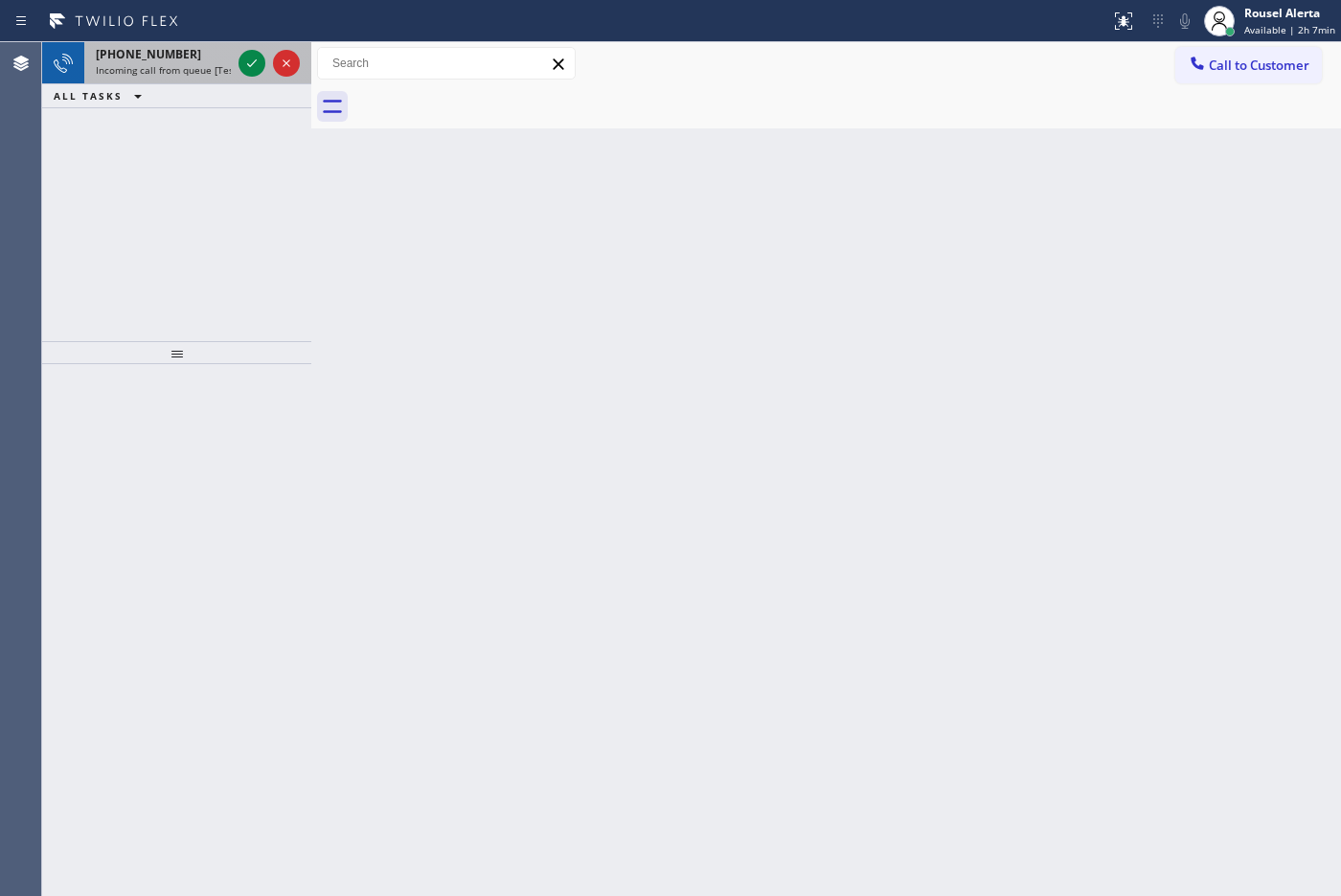
click at [221, 58] on div "[PHONE_NUMBER]" at bounding box center [163, 53] width 135 height 16
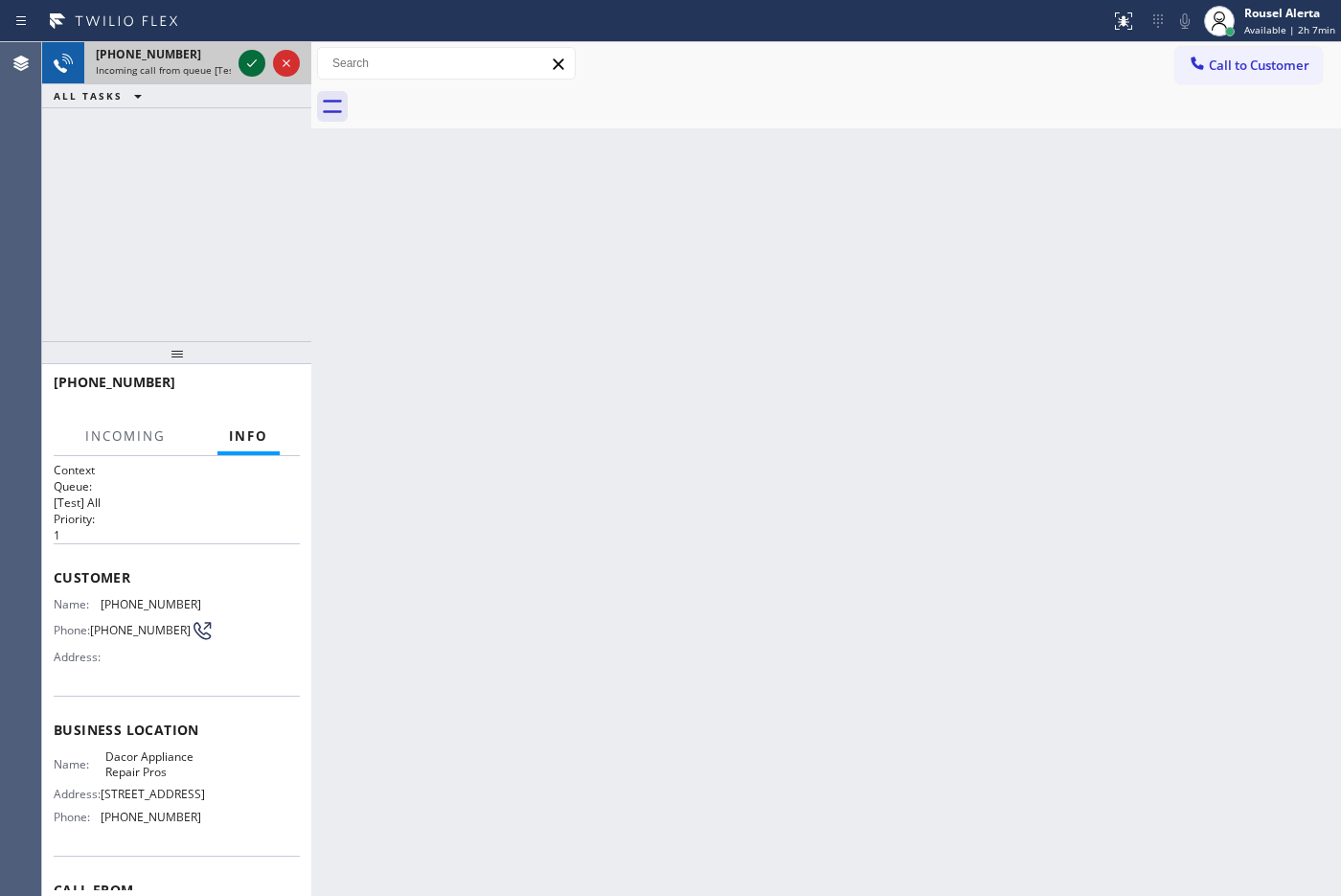
click at [245, 58] on icon at bounding box center [252, 63] width 23 height 23
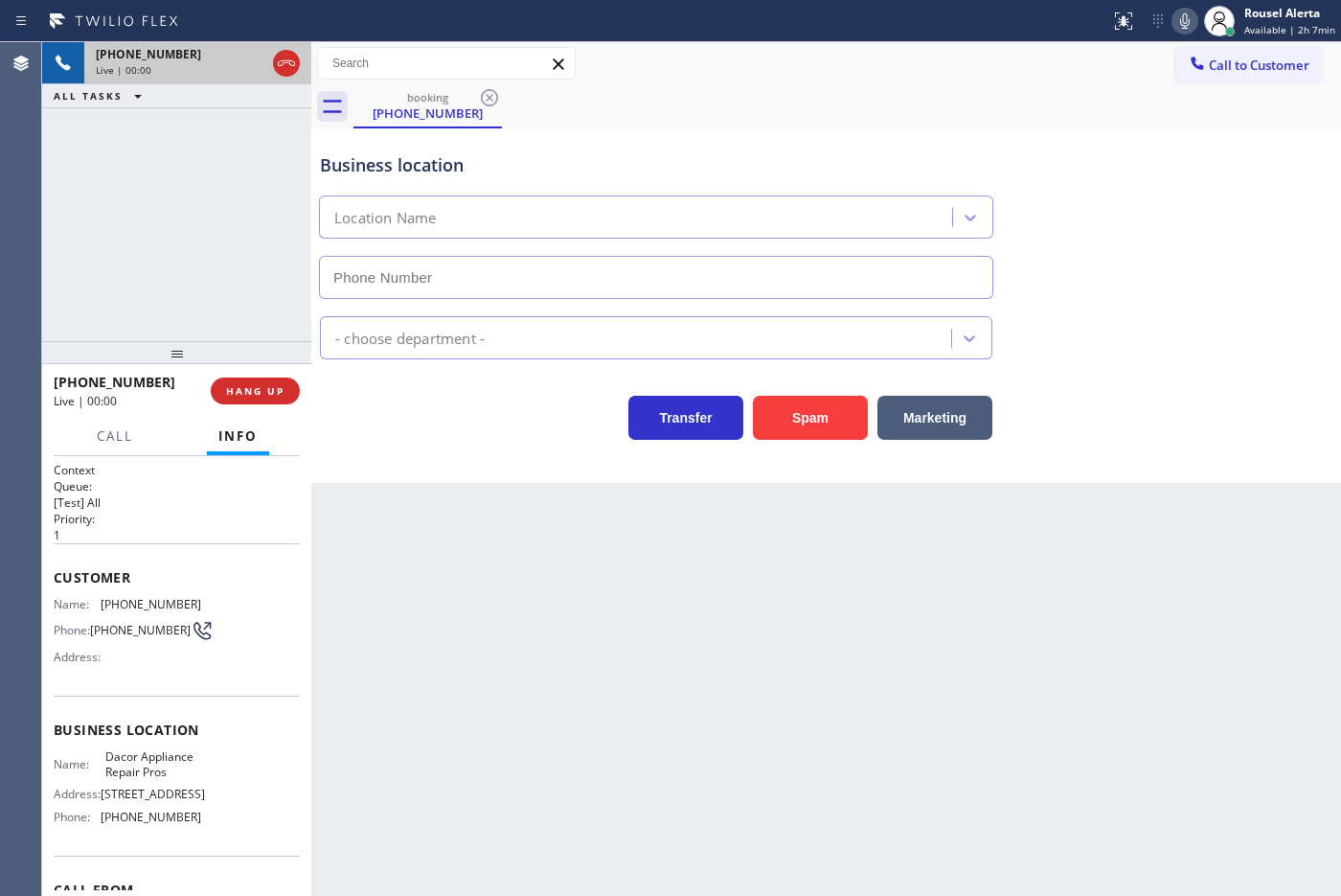
type input "[PHONE_NUMBER]"
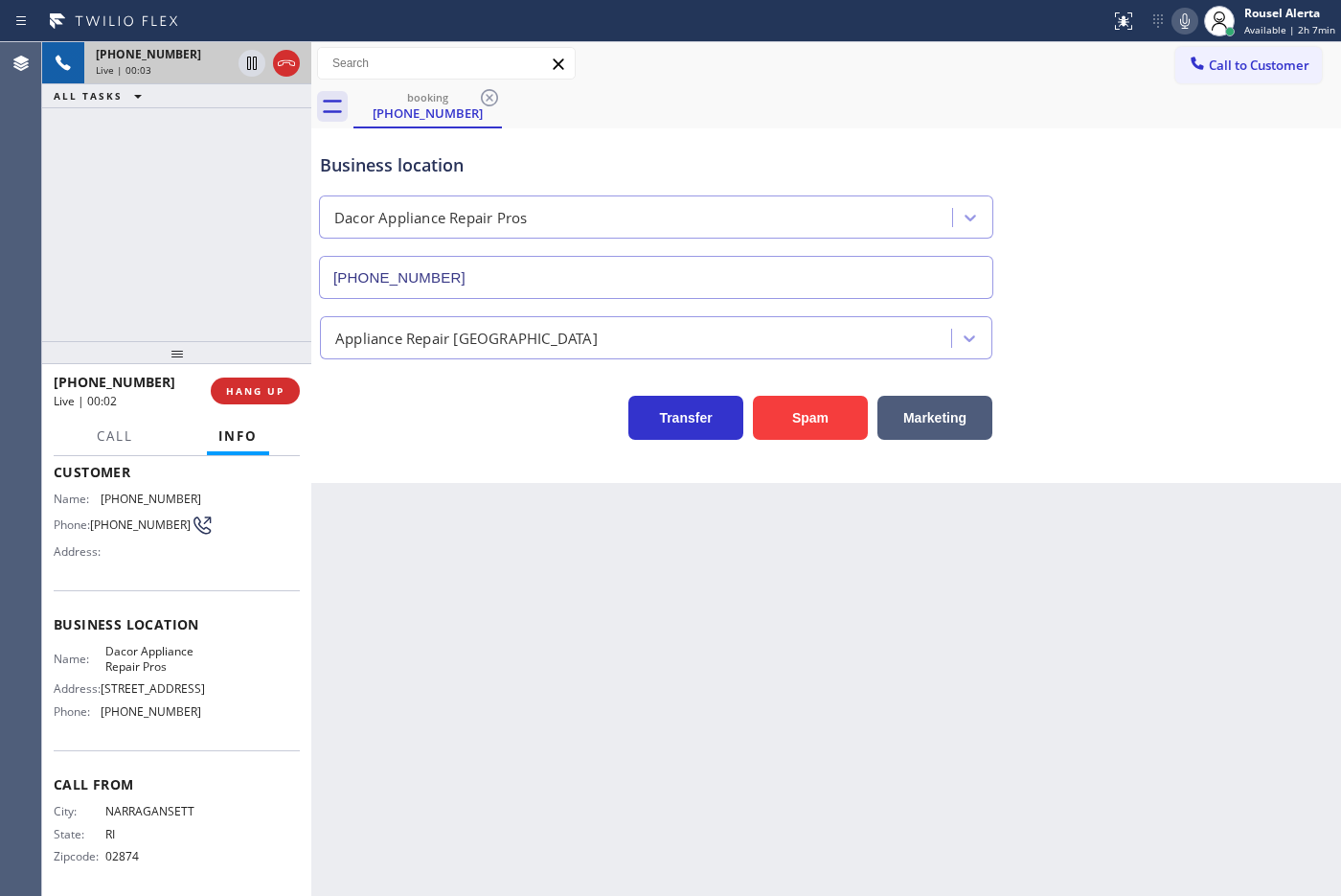
scroll to position [113, 0]
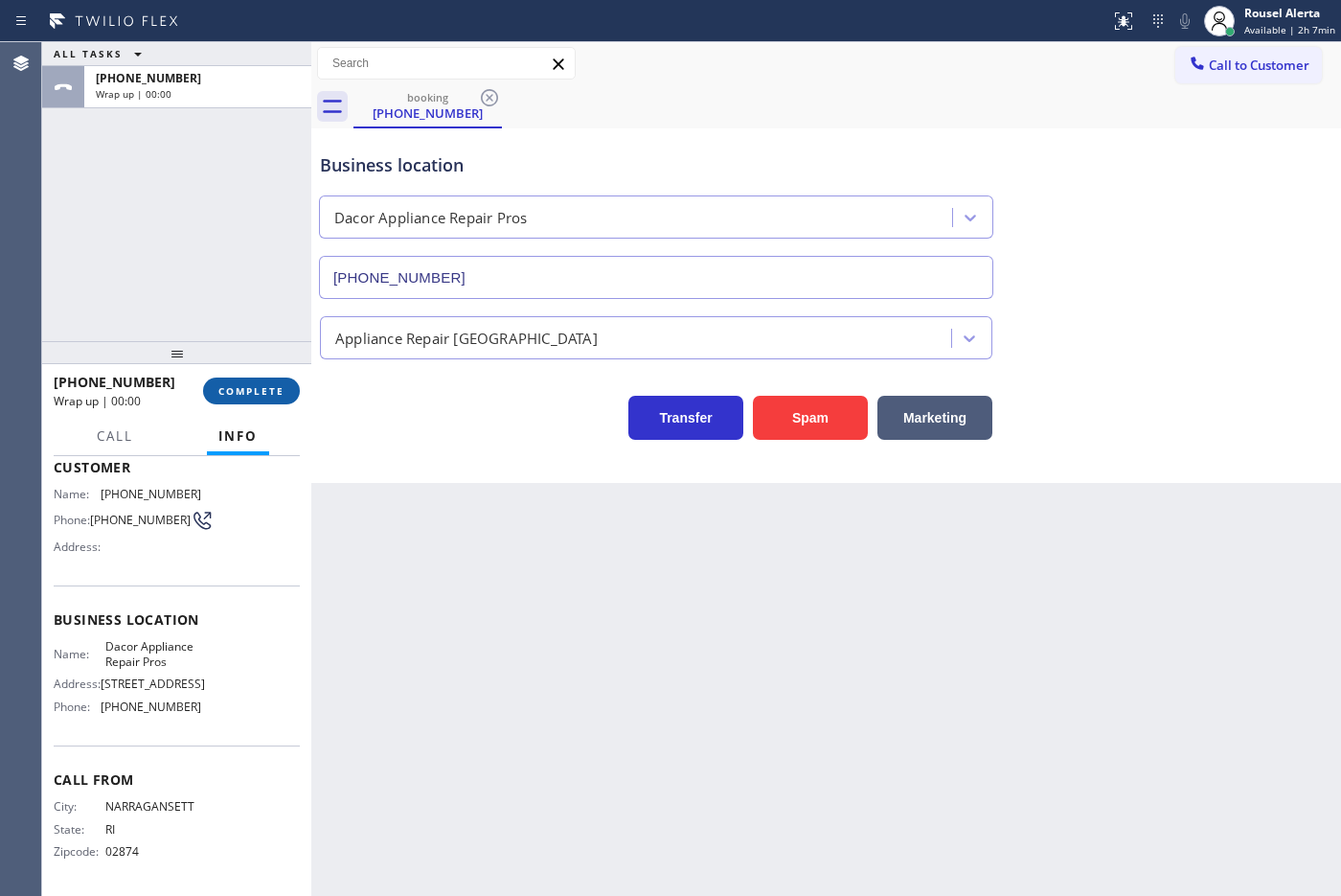
click at [285, 403] on button "COMPLETE" at bounding box center [251, 391] width 97 height 27
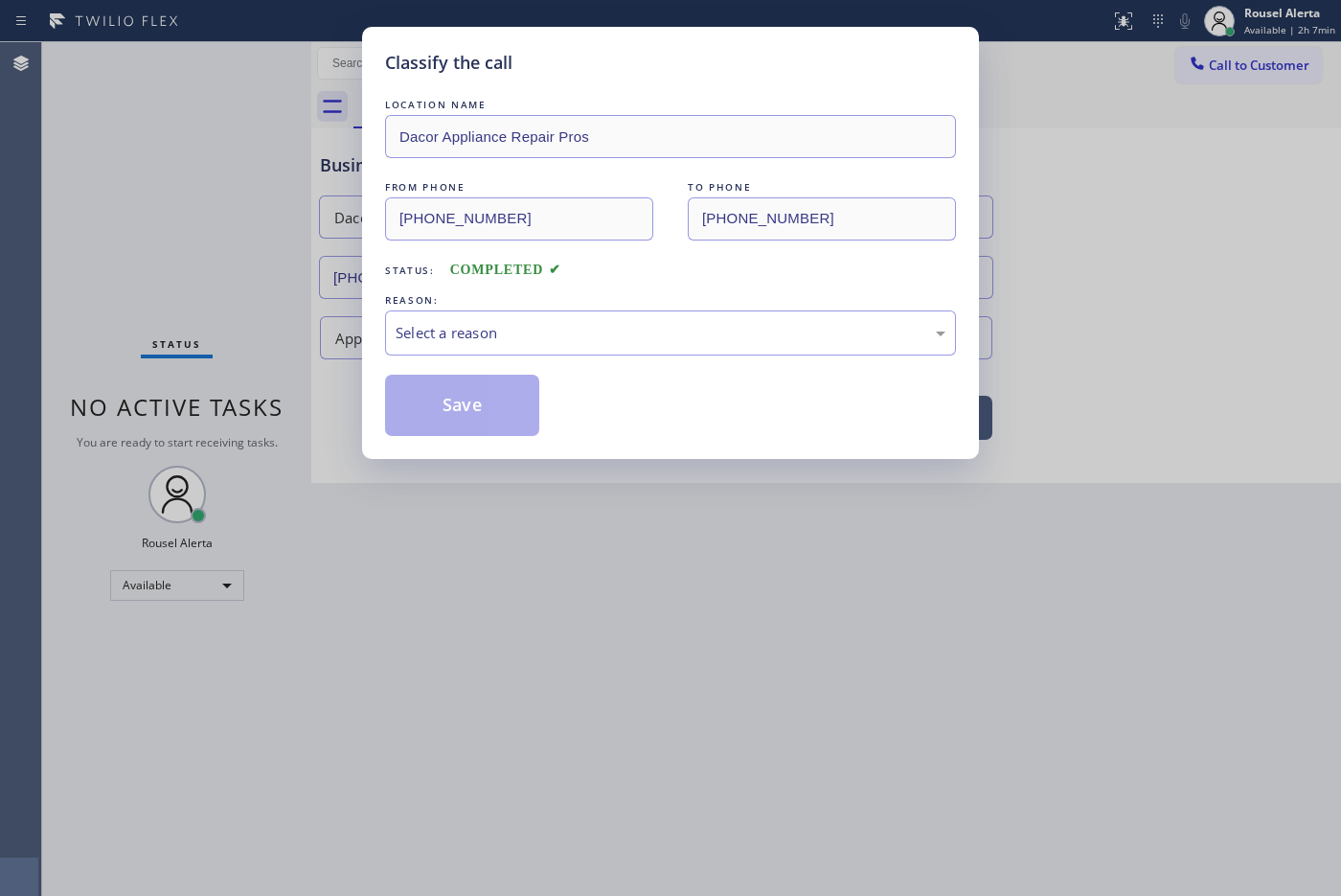
click at [451, 304] on div "REASON:" at bounding box center [670, 300] width 571 height 20
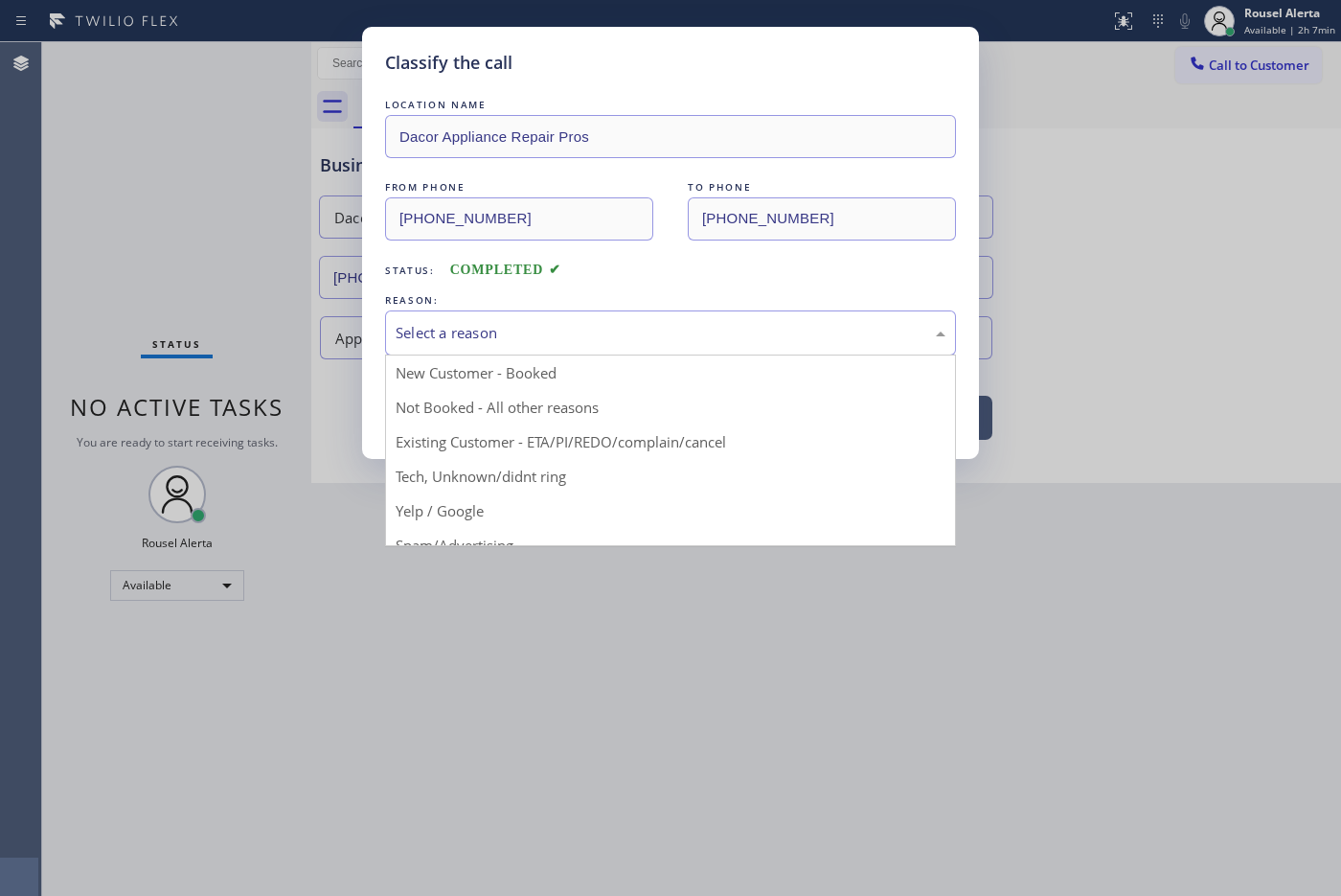
click at [462, 328] on div "Select a reason" at bounding box center [670, 333] width 550 height 22
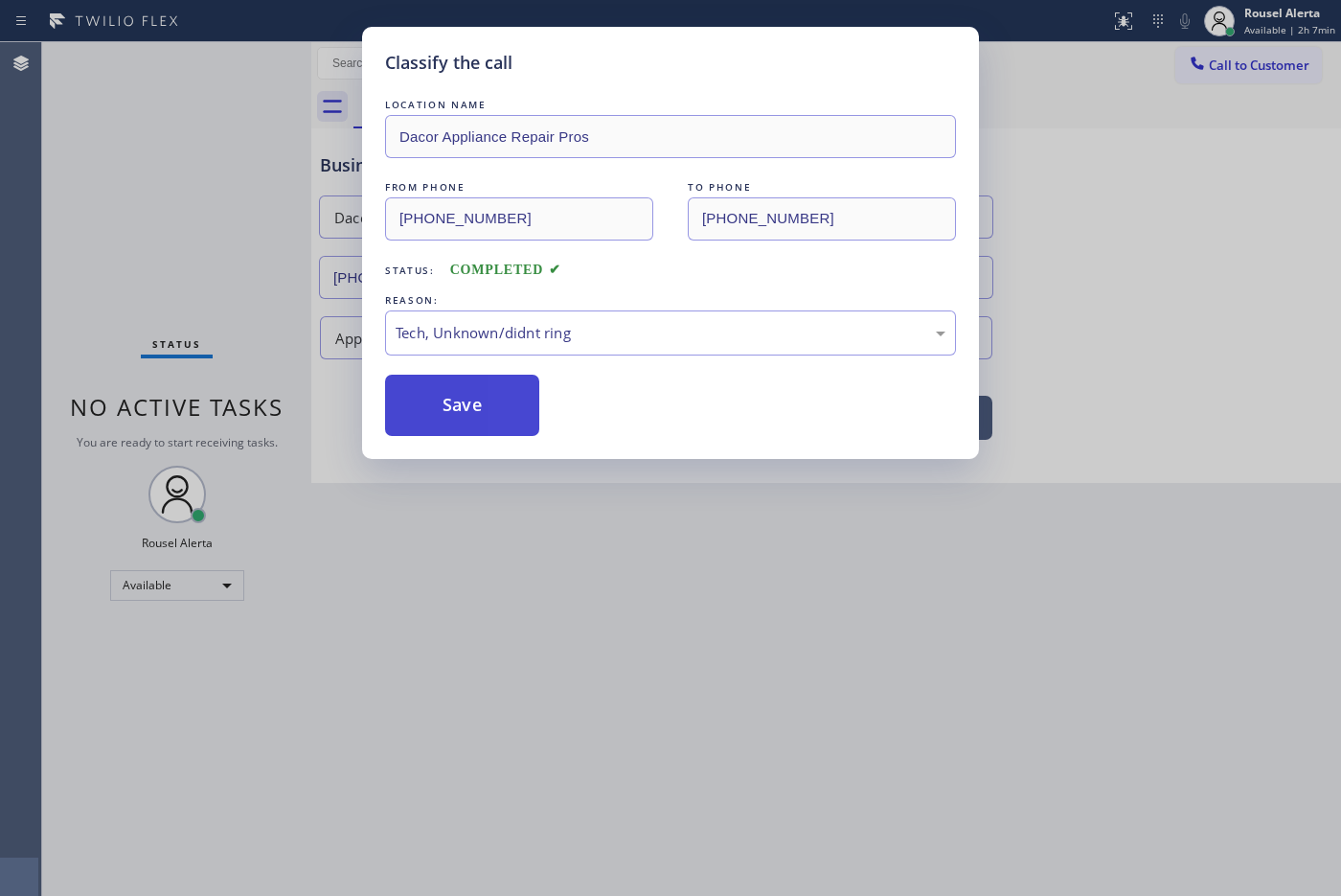
click at [495, 402] on button "Save" at bounding box center [462, 404] width 154 height 61
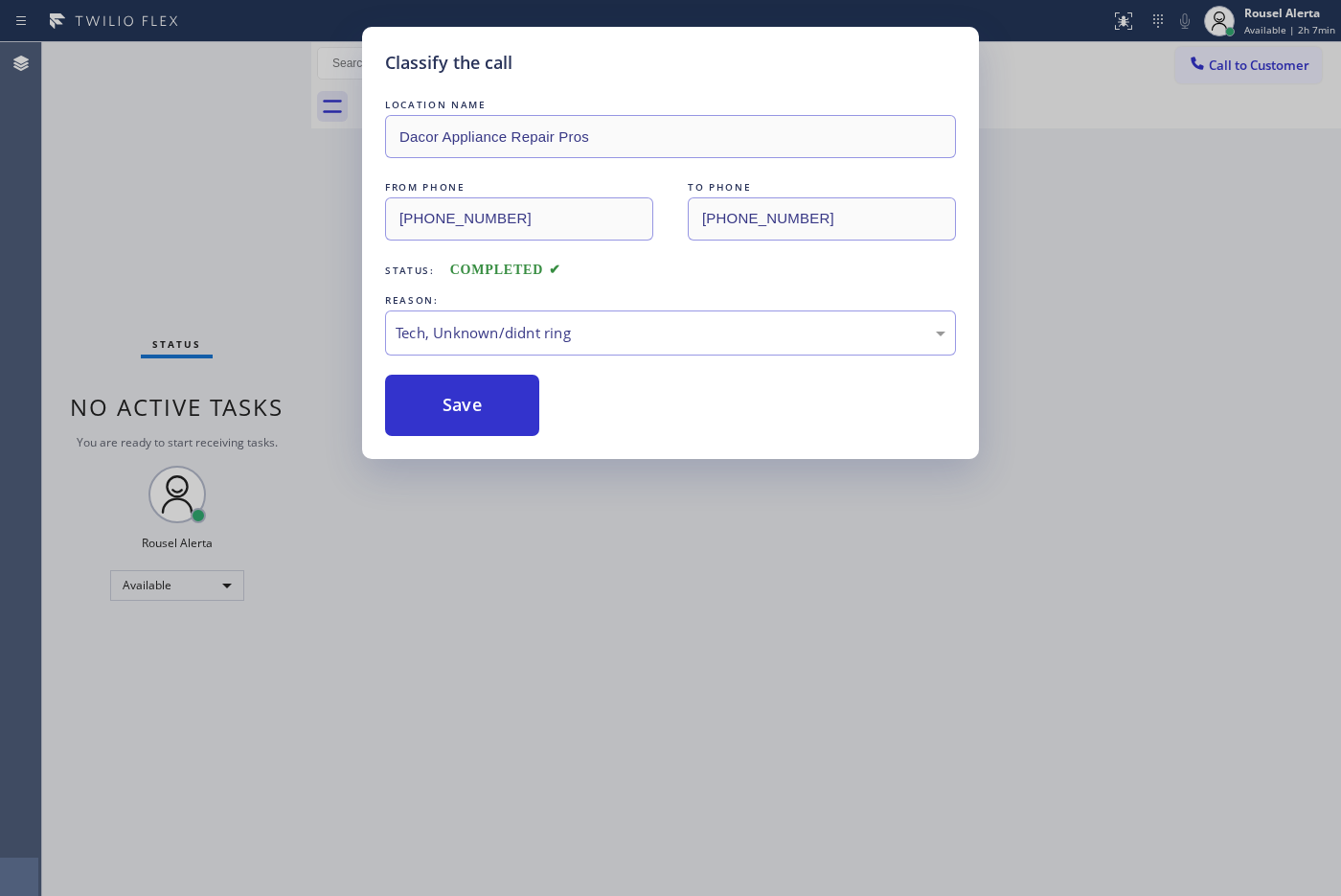
click at [600, 628] on div "Classify the call LOCATION NAME Dacor Appliance Repair Pros FROM PHONE [PHONE_N…" at bounding box center [670, 448] width 1341 height 896
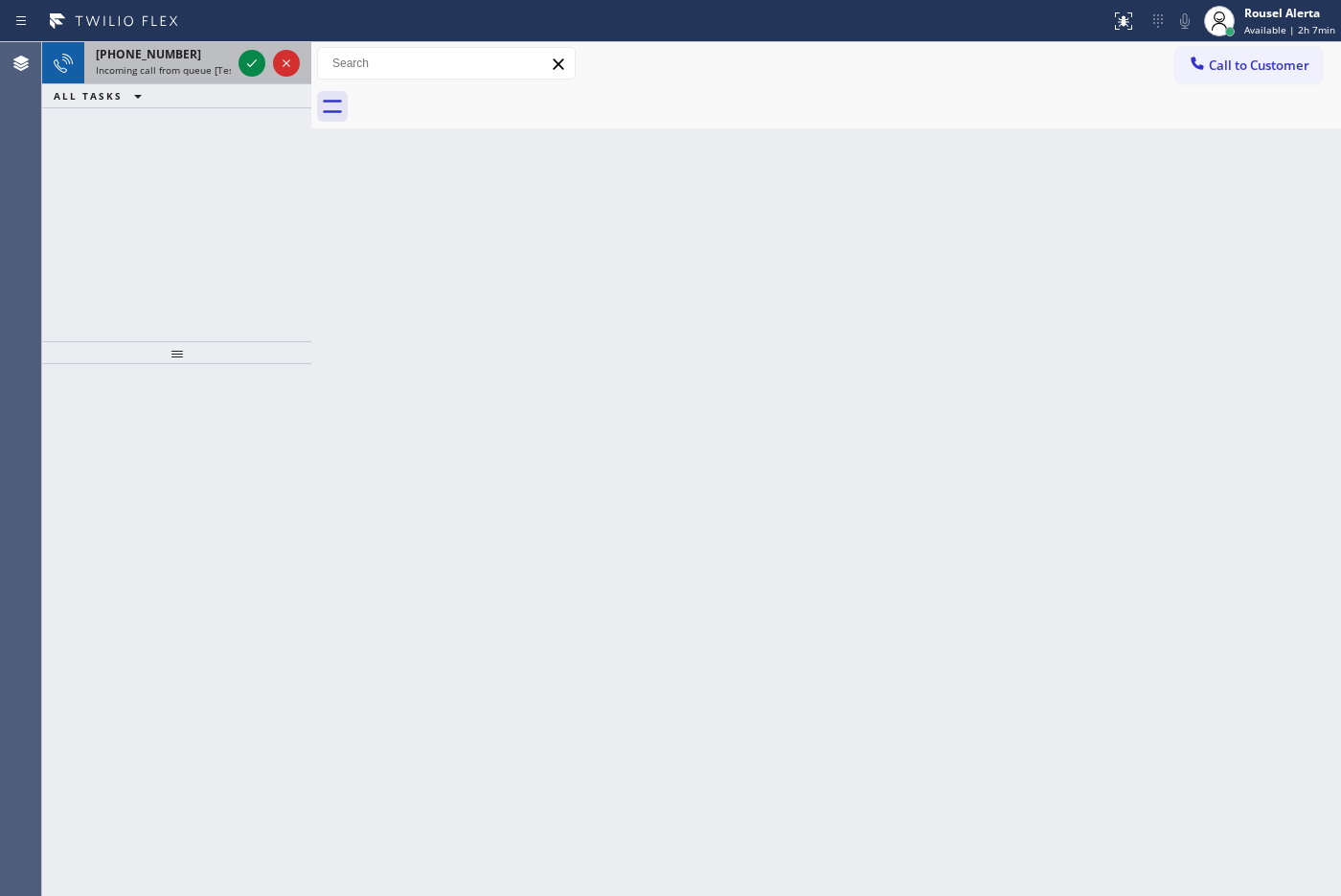
click at [210, 59] on div "[PHONE_NUMBER]" at bounding box center [163, 53] width 135 height 16
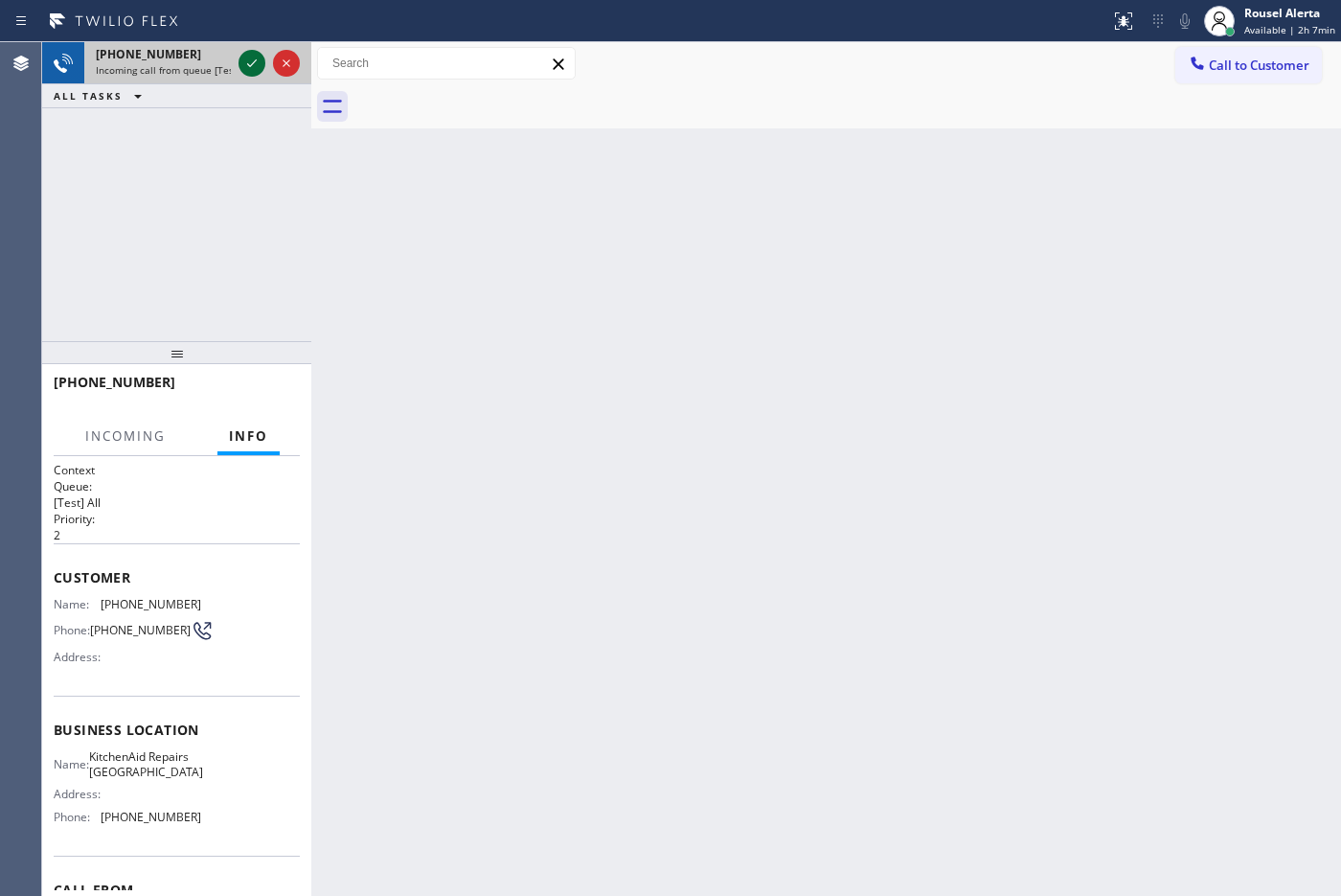
click at [252, 60] on icon at bounding box center [252, 63] width 23 height 23
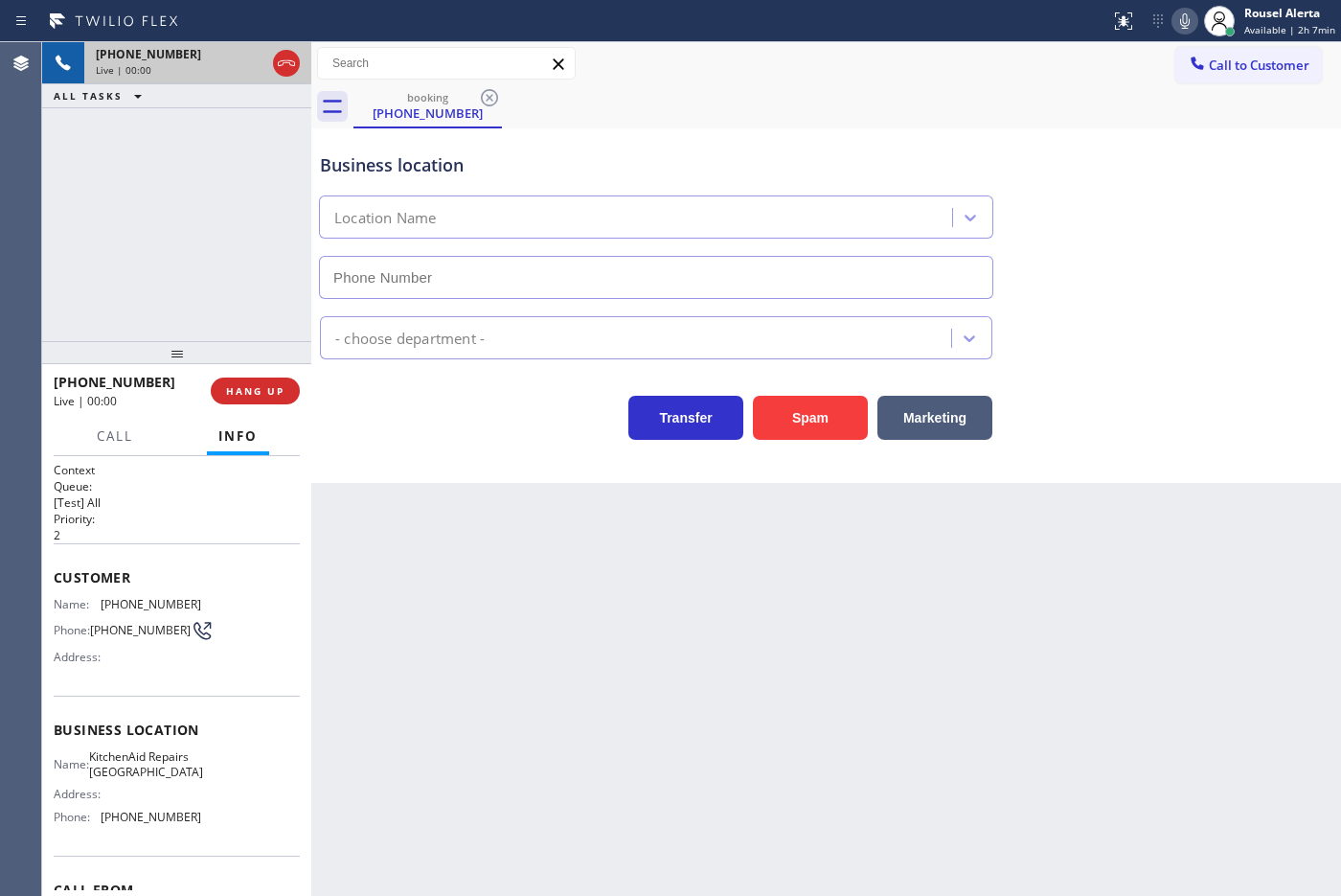
type input "[PHONE_NUMBER]"
click at [399, 547] on div "Back to Dashboard Change Sender ID Customers Technicians Select a contact Outbo…" at bounding box center [826, 468] width 1030 height 853
click at [463, 663] on div "Back to Dashboard Change Sender ID Customers Technicians Select a contact Outbo…" at bounding box center [826, 468] width 1030 height 853
click at [149, 134] on div "[PHONE_NUMBER] Live | 00:05 ALL TASKS ALL TASKS ACTIVE TASKS TASKS IN WRAP UP" at bounding box center [176, 191] width 270 height 299
click at [460, 559] on div "Back to Dashboard Change Sender ID Customers Technicians Select a contact Outbo…" at bounding box center [826, 468] width 1030 height 853
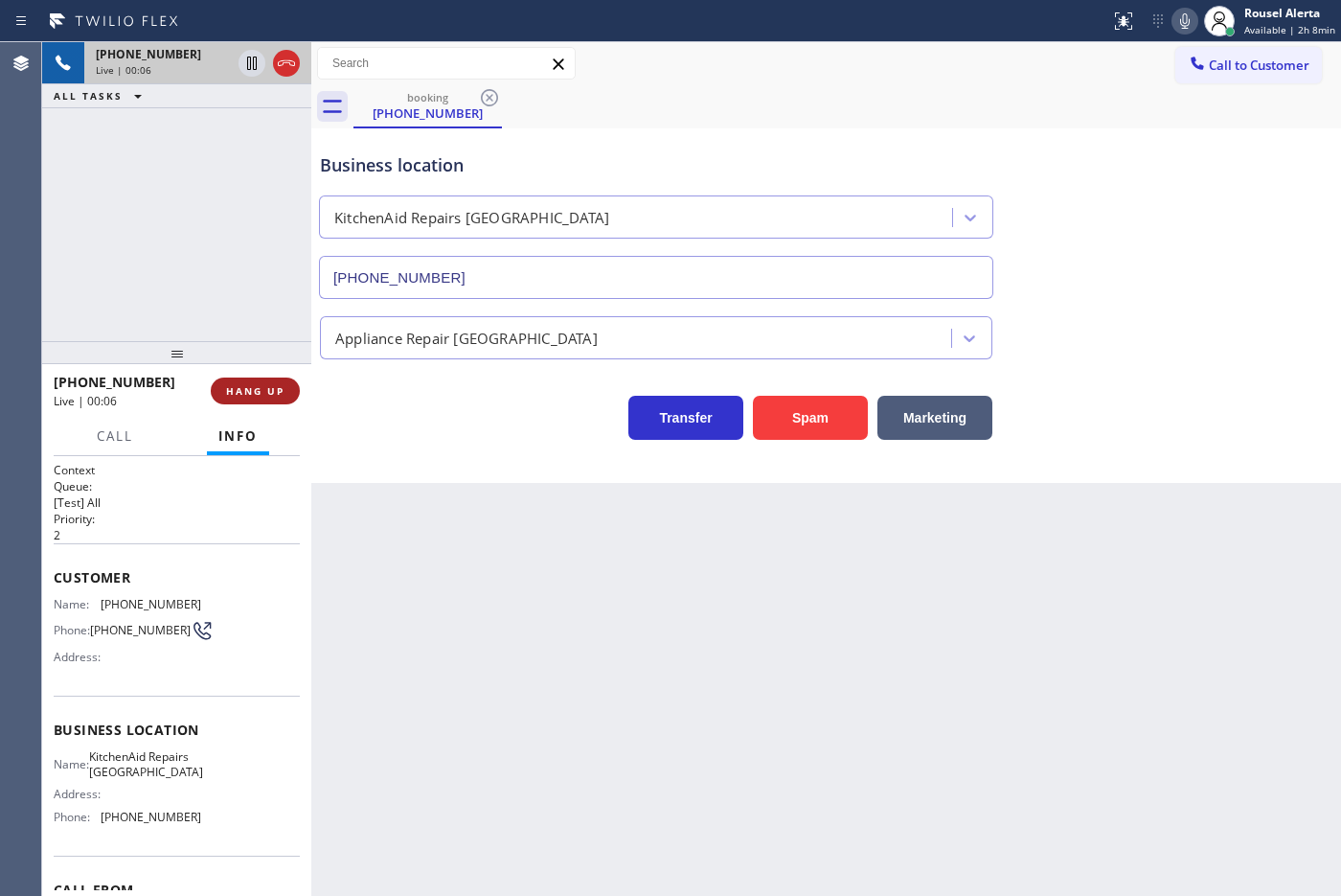
click at [275, 400] on button "HANG UP" at bounding box center [255, 391] width 89 height 27
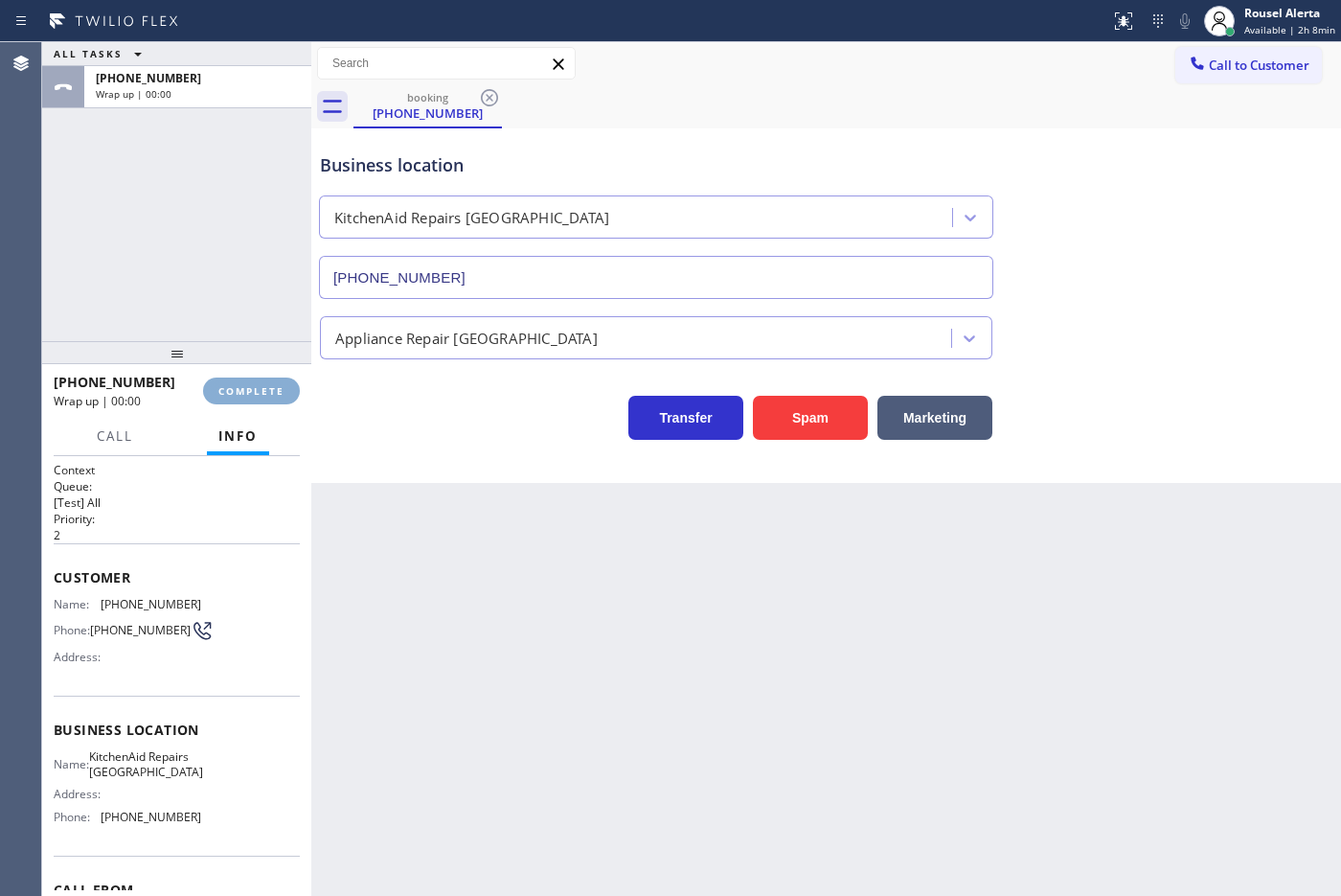
click at [275, 400] on button "COMPLETE" at bounding box center [251, 391] width 97 height 27
click at [455, 333] on div "Classify the call LOCATION NAME The Best Heating and Cooling Repair Team FROM P…" at bounding box center [690, 468] width 1298 height 853
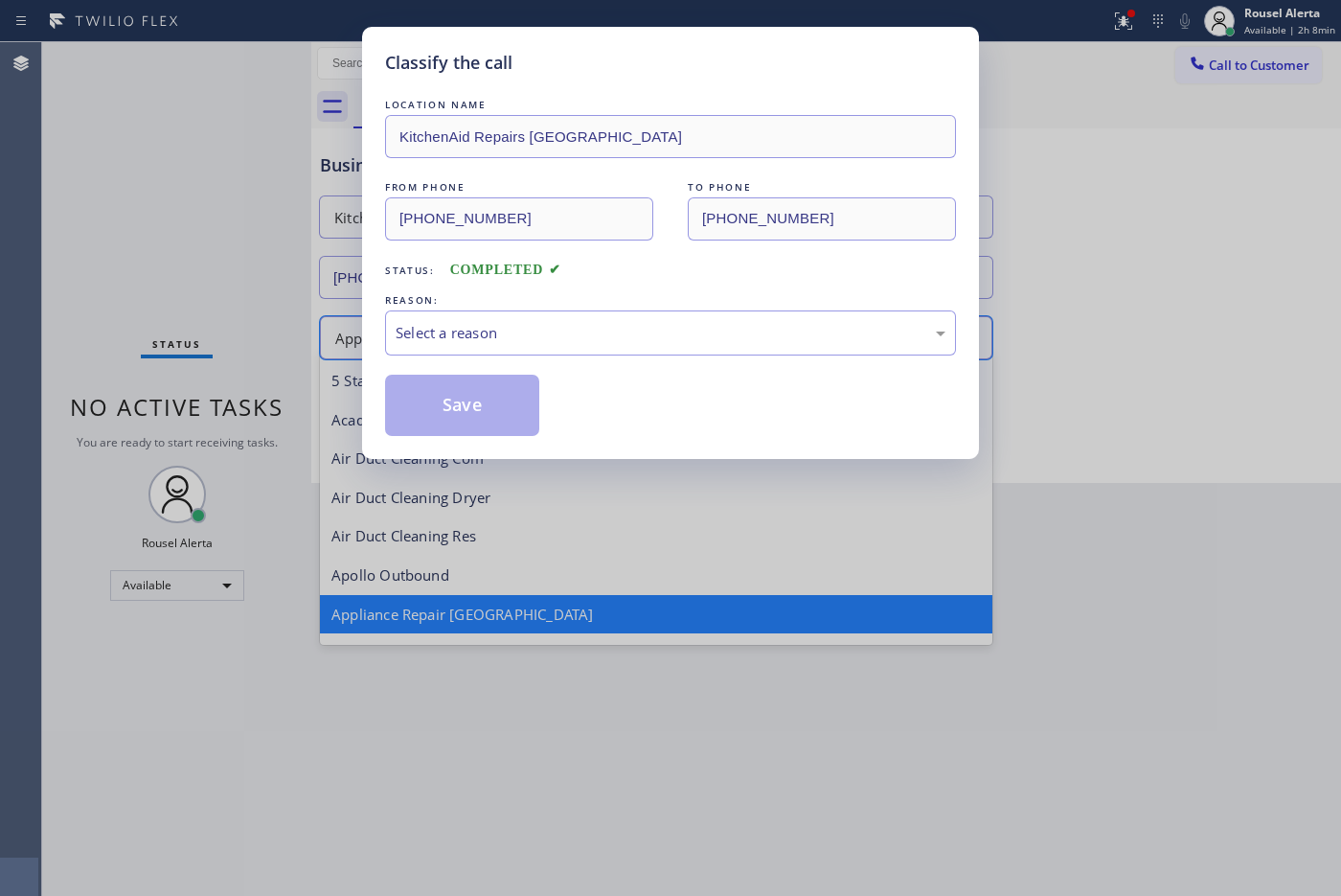
scroll to position [1, 0]
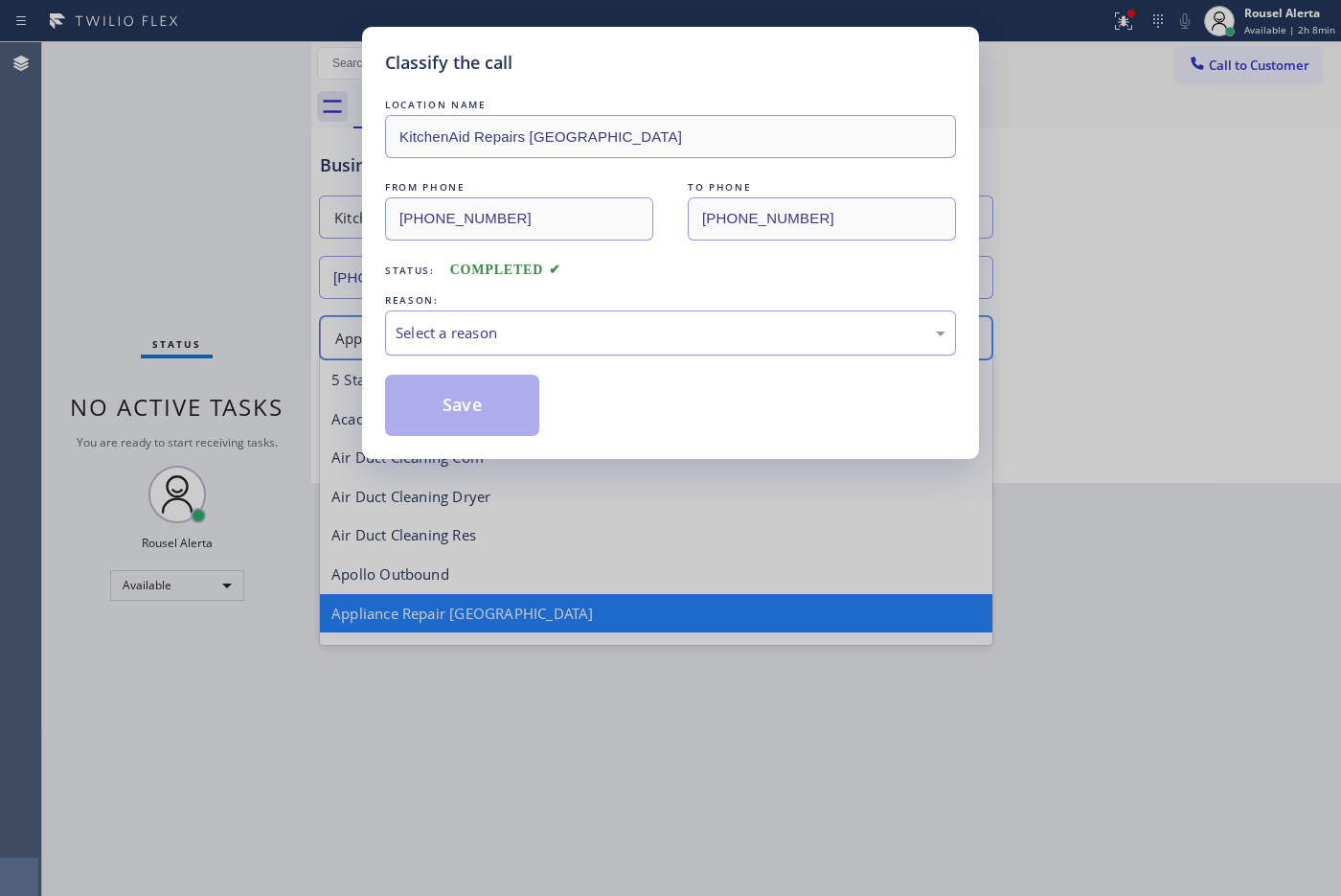
click at [456, 333] on div "Select a reason" at bounding box center [670, 333] width 550 height 22
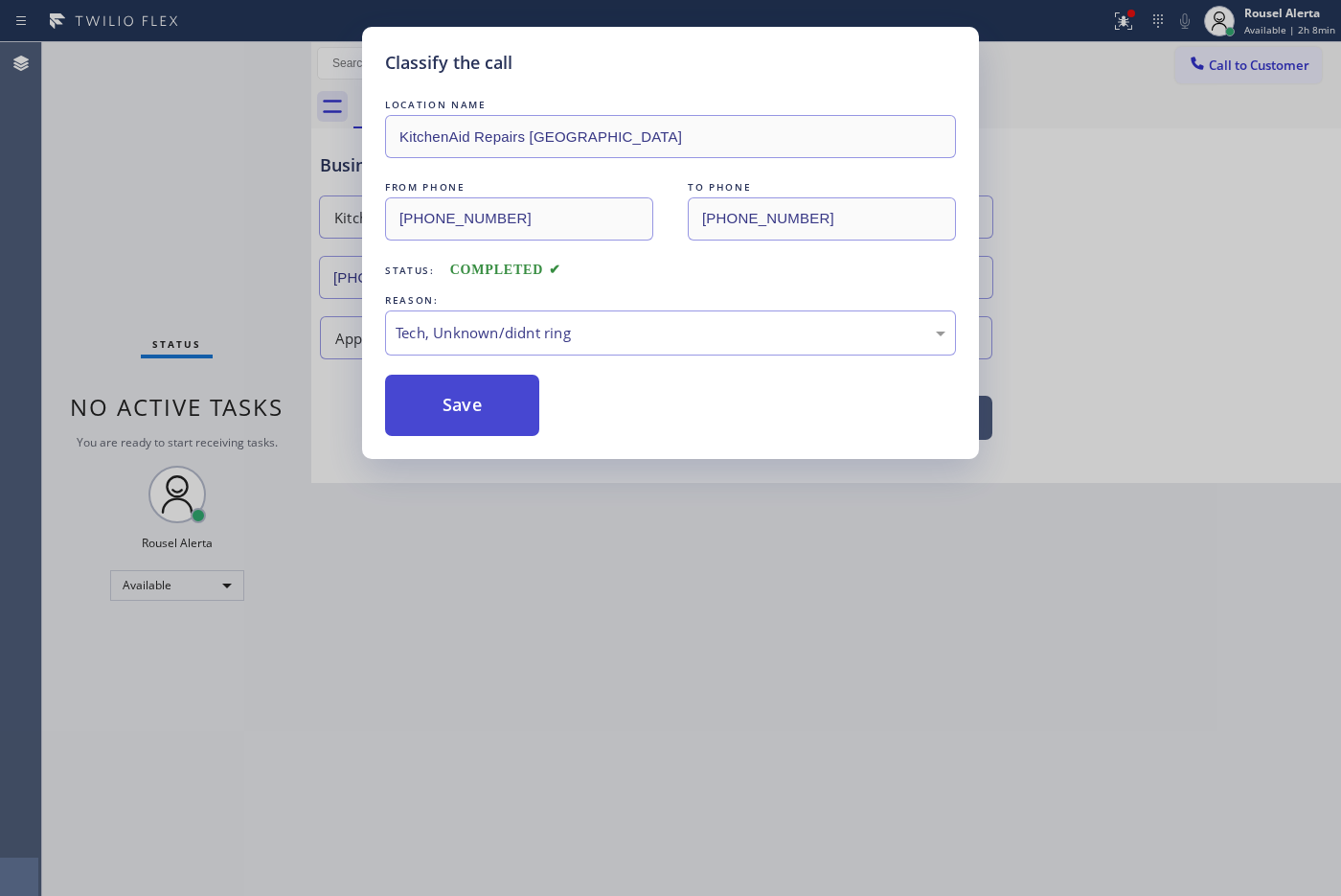
click at [480, 424] on button "Save" at bounding box center [462, 404] width 154 height 61
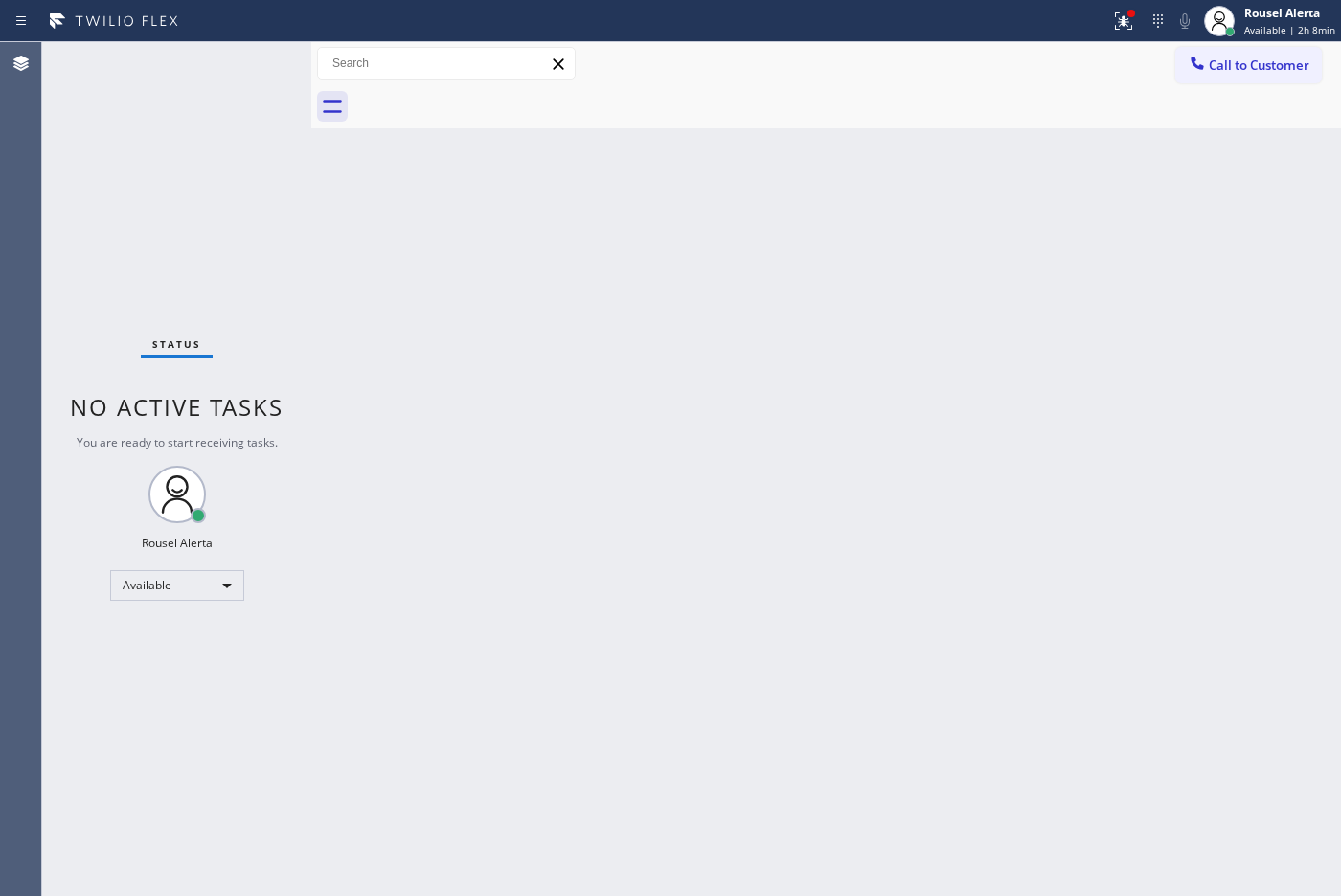
click at [544, 601] on div "Back to Dashboard Change Sender ID Customers Technicians Select a contact Outbo…" at bounding box center [826, 468] width 1030 height 853
click at [108, 96] on div "Status No active tasks You are ready to start receiving tasks. Rousel Alerta Av…" at bounding box center [176, 468] width 270 height 853
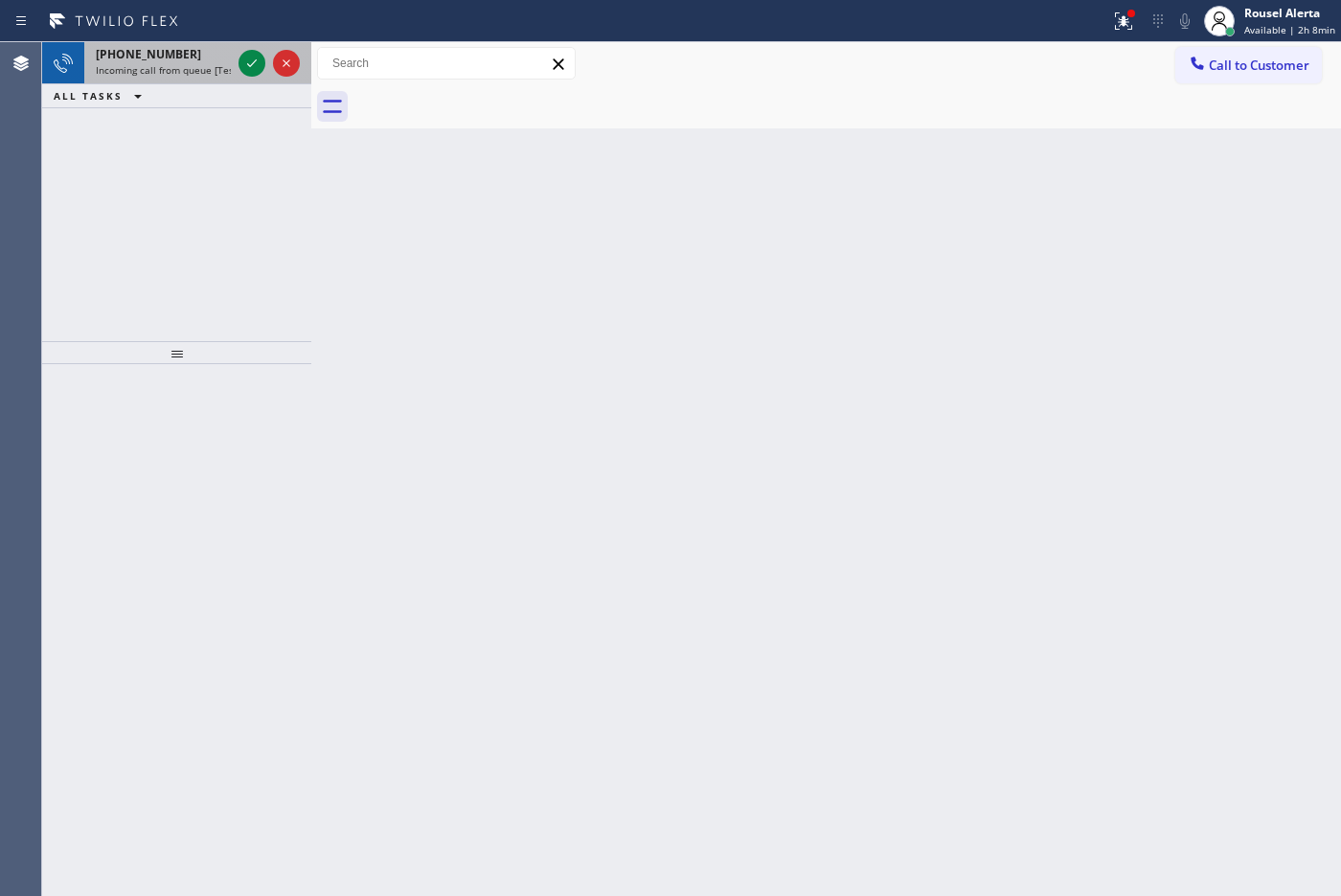
drag, startPoint x: 199, startPoint y: 54, endPoint x: 233, endPoint y: 49, distance: 34.4
click at [199, 55] on div "[PHONE_NUMBER]" at bounding box center [163, 53] width 135 height 16
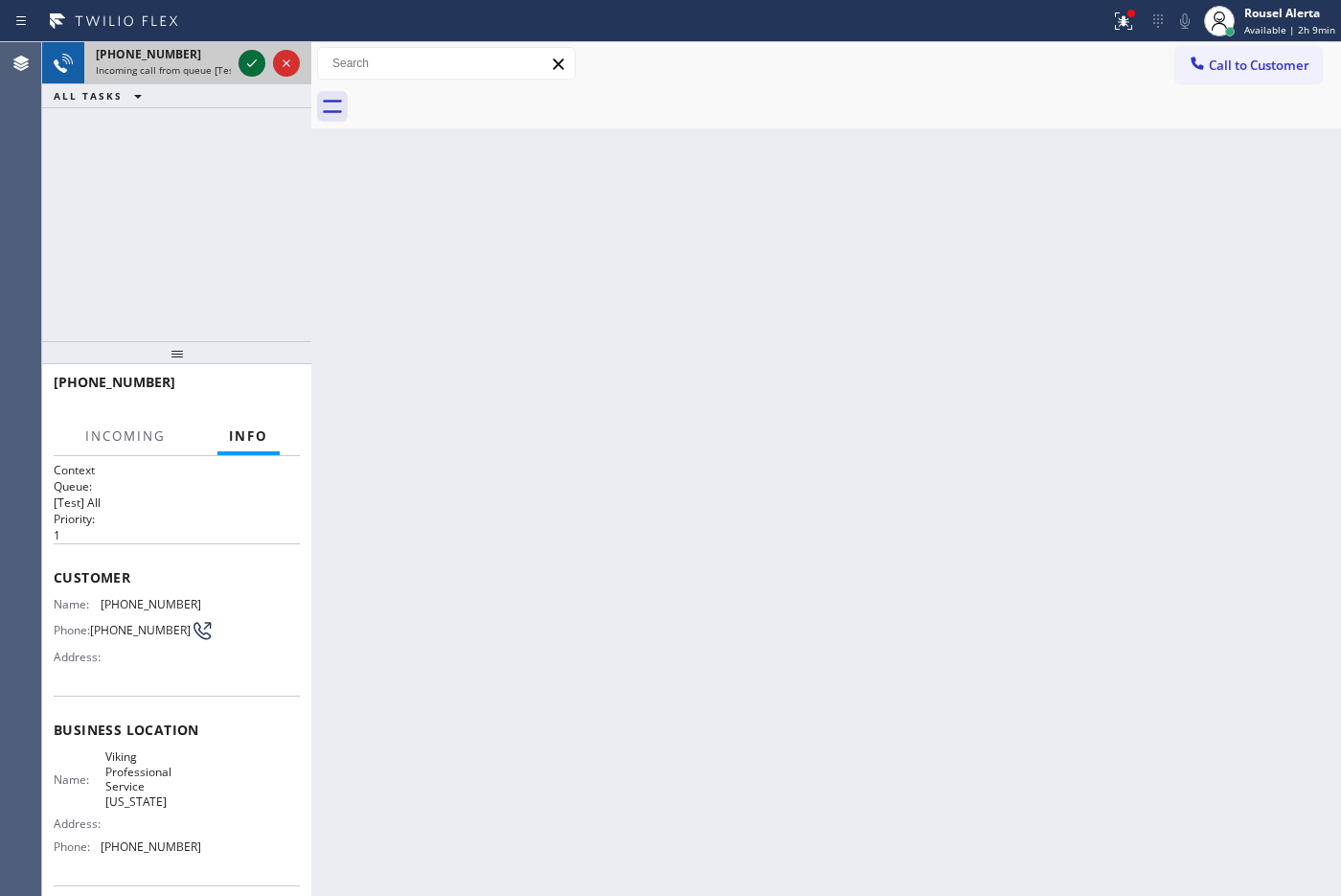
click at [250, 55] on icon at bounding box center [252, 63] width 23 height 23
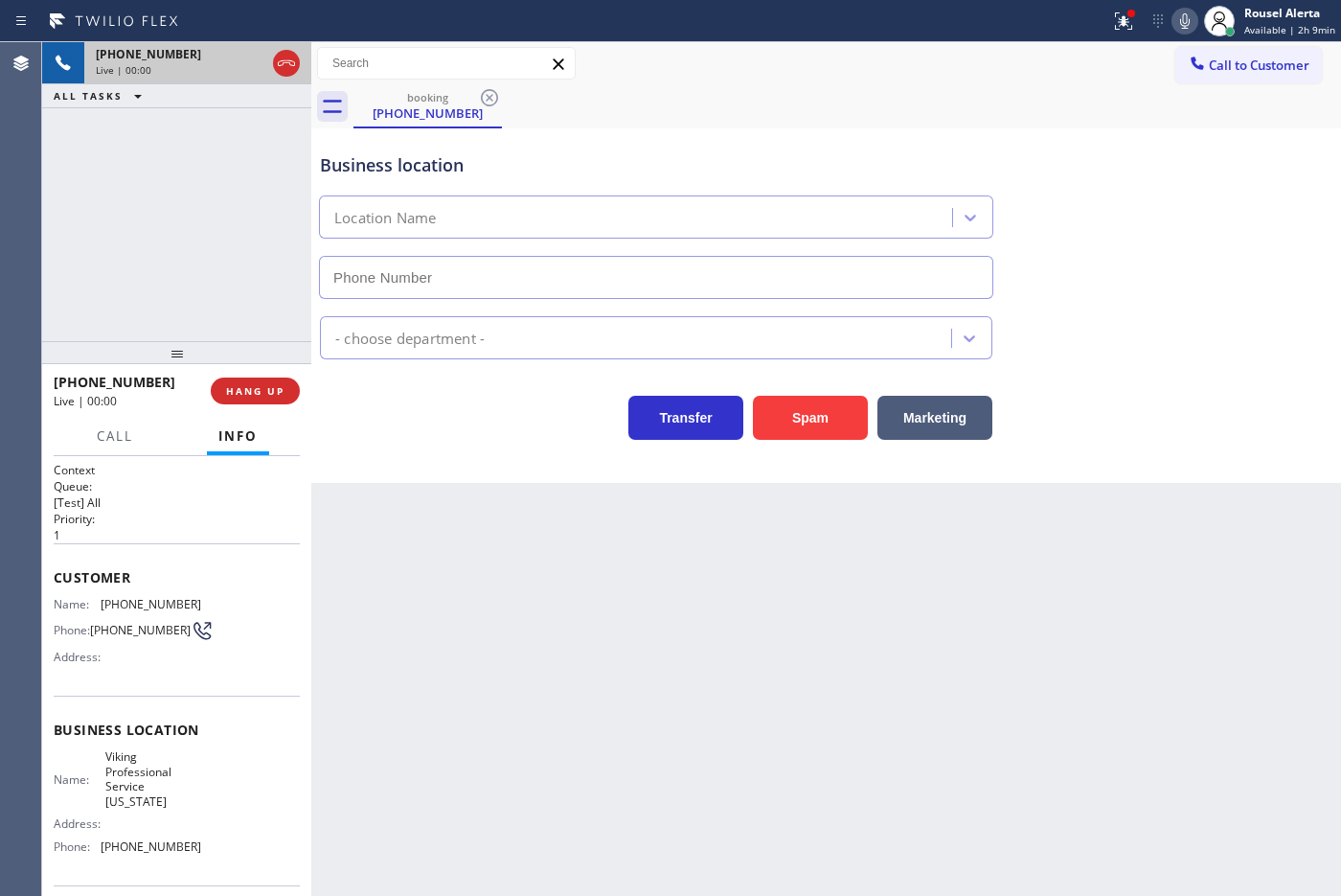
type input "[PHONE_NUMBER]"
click at [385, 548] on div "Back to Dashboard Change Sender ID Customers Technicians Select a contact Outbo…" at bounding box center [826, 468] width 1030 height 853
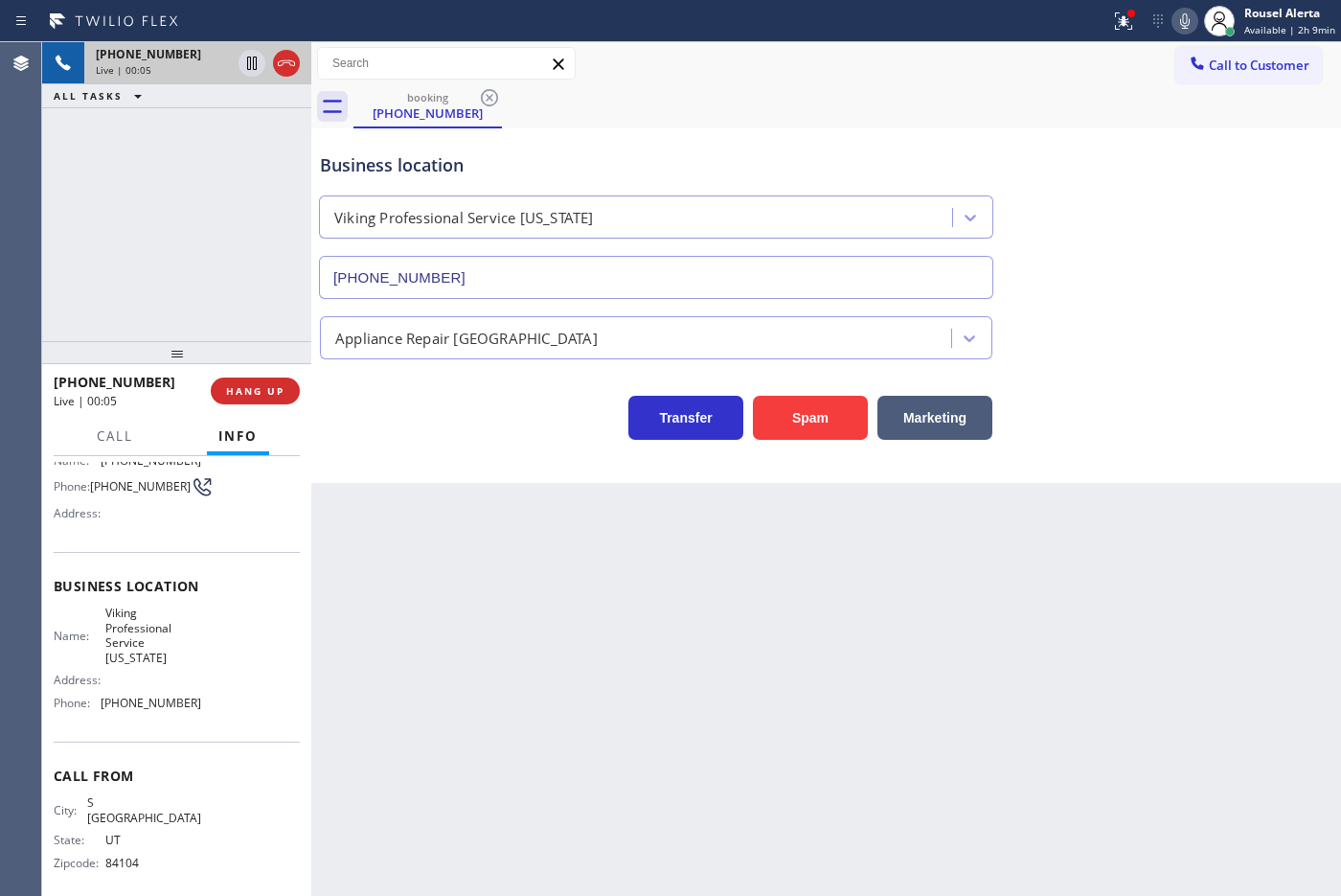
click at [479, 566] on div "Back to Dashboard Change Sender ID Customers Technicians Select a contact Outbo…" at bounding box center [826, 468] width 1030 height 853
click at [249, 395] on span "HANG UP" at bounding box center [255, 391] width 58 height 14
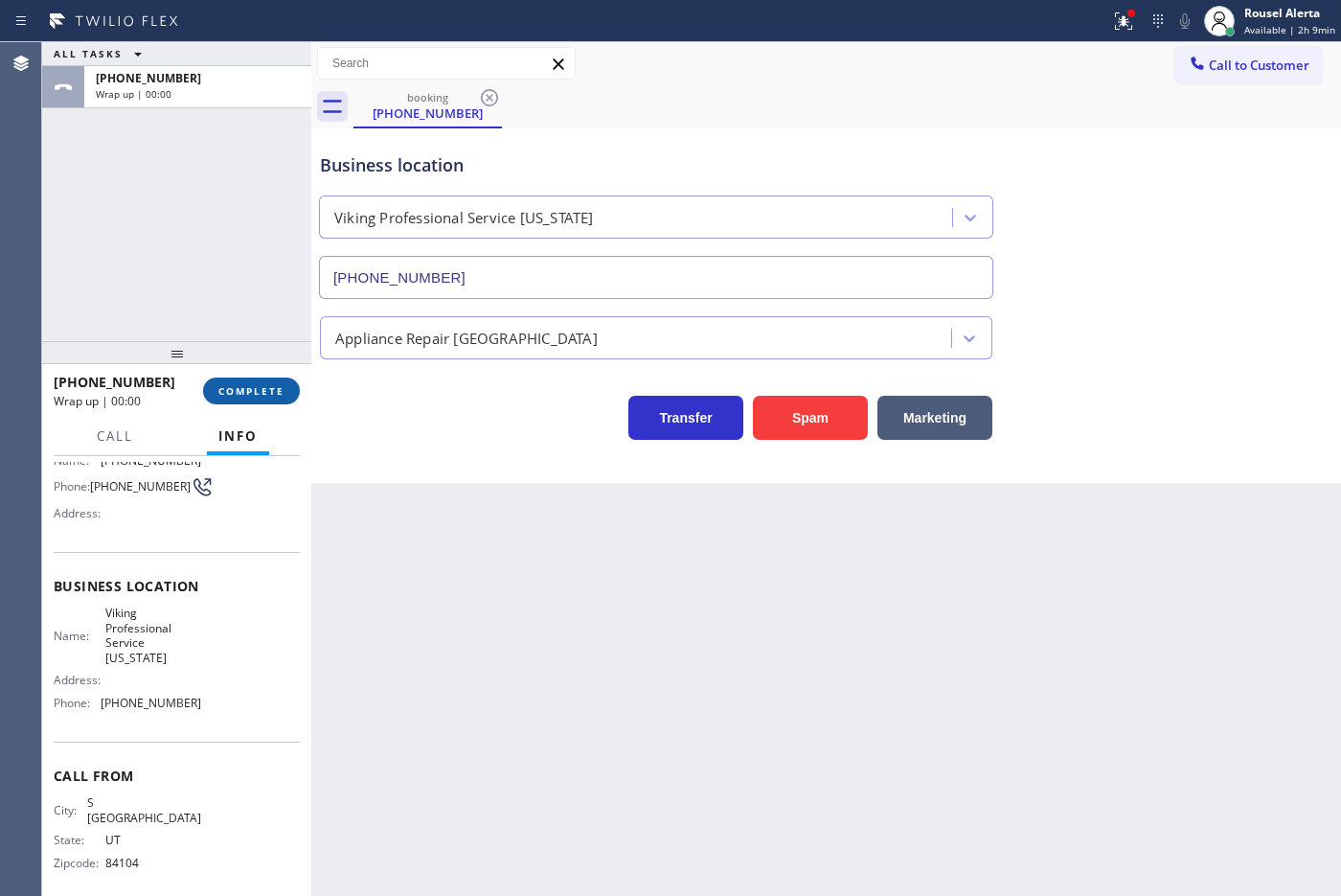
click at [249, 395] on span "COMPLETE" at bounding box center [251, 391] width 66 height 14
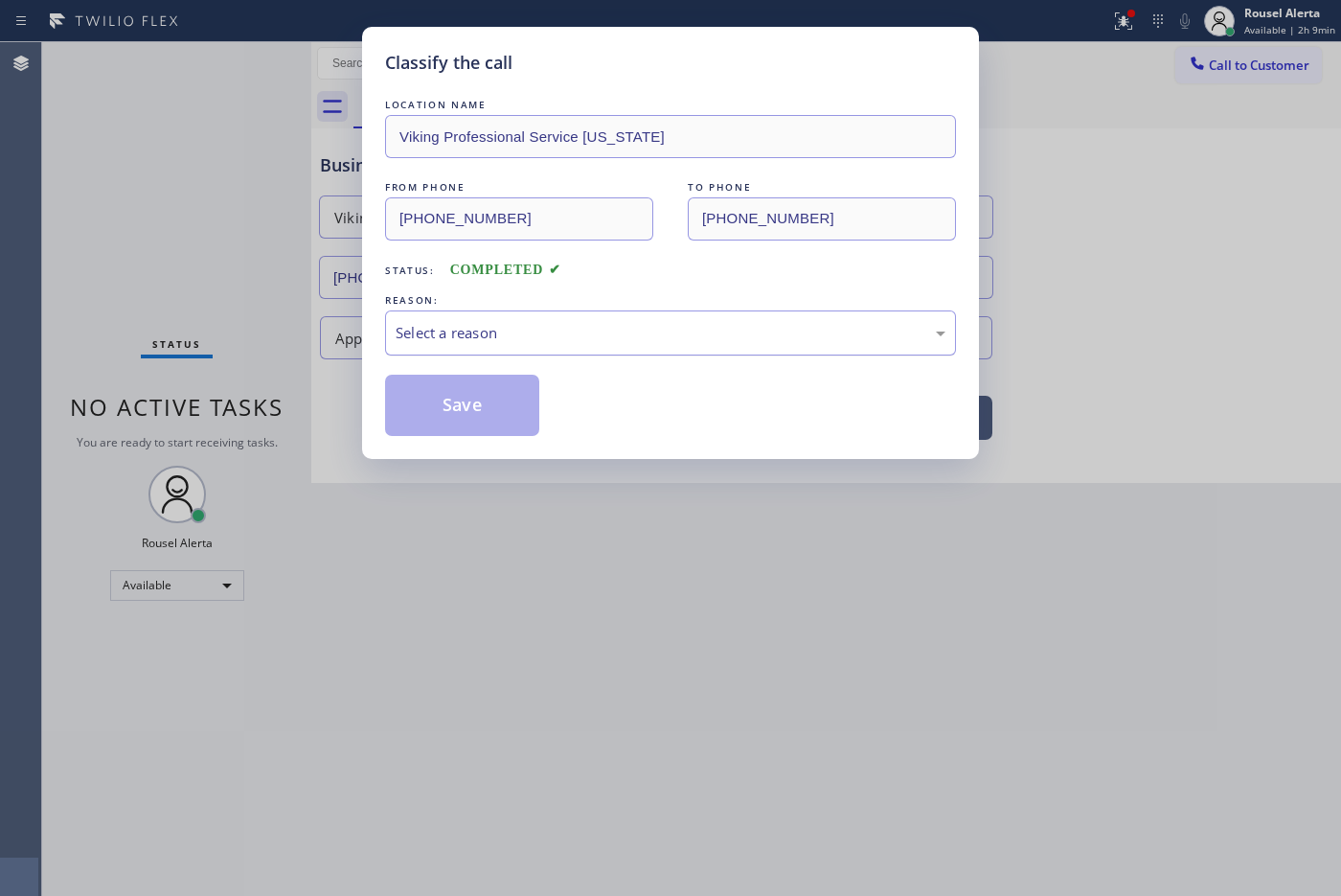
click at [399, 341] on div "Select a reason" at bounding box center [670, 333] width 550 height 22
drag, startPoint x: 484, startPoint y: 479, endPoint x: 481, endPoint y: 462, distance: 17.3
click at [474, 418] on button "Save" at bounding box center [462, 404] width 154 height 61
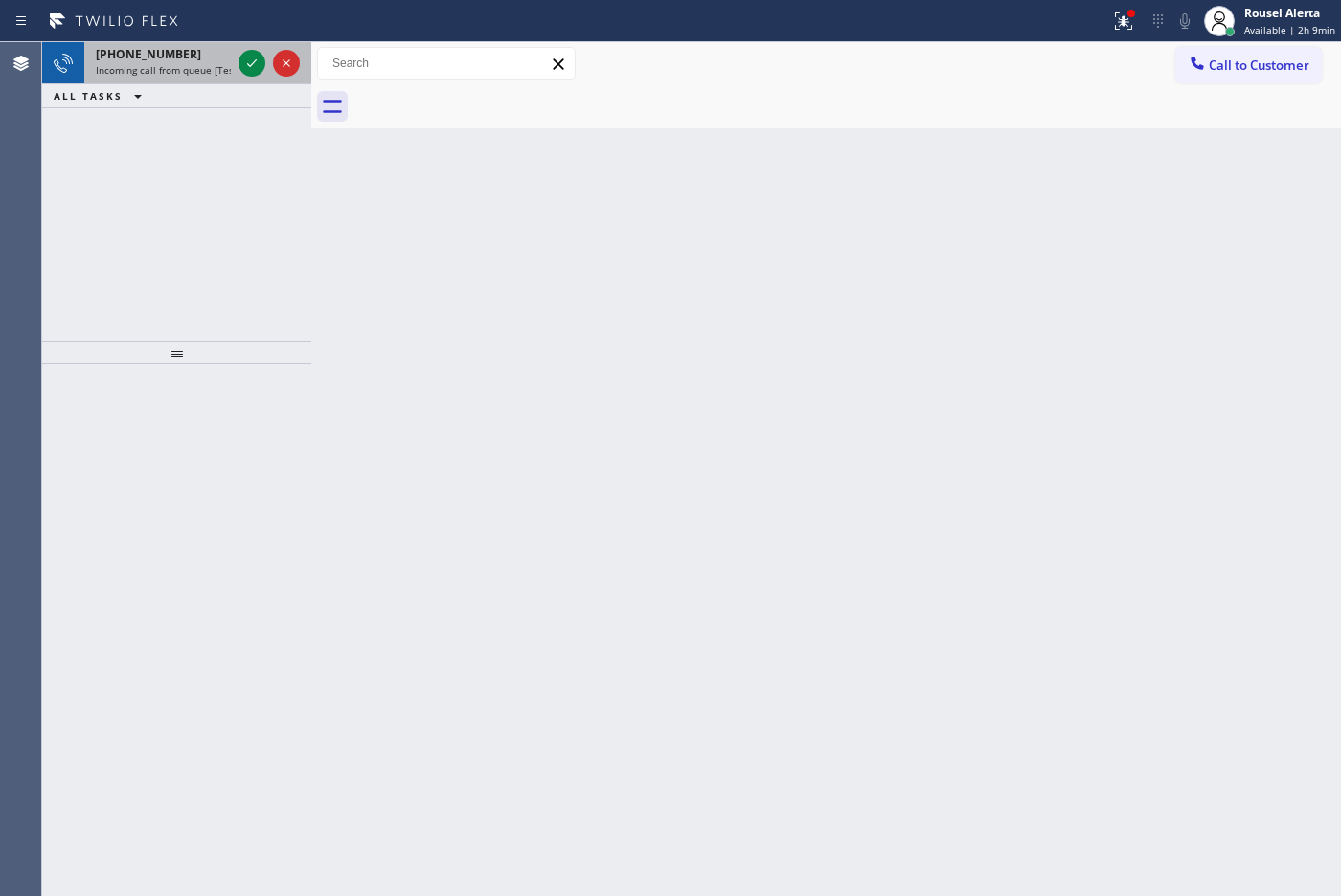
click at [211, 67] on span "Incoming call from queue [Test] All" at bounding box center [176, 70] width 159 height 14
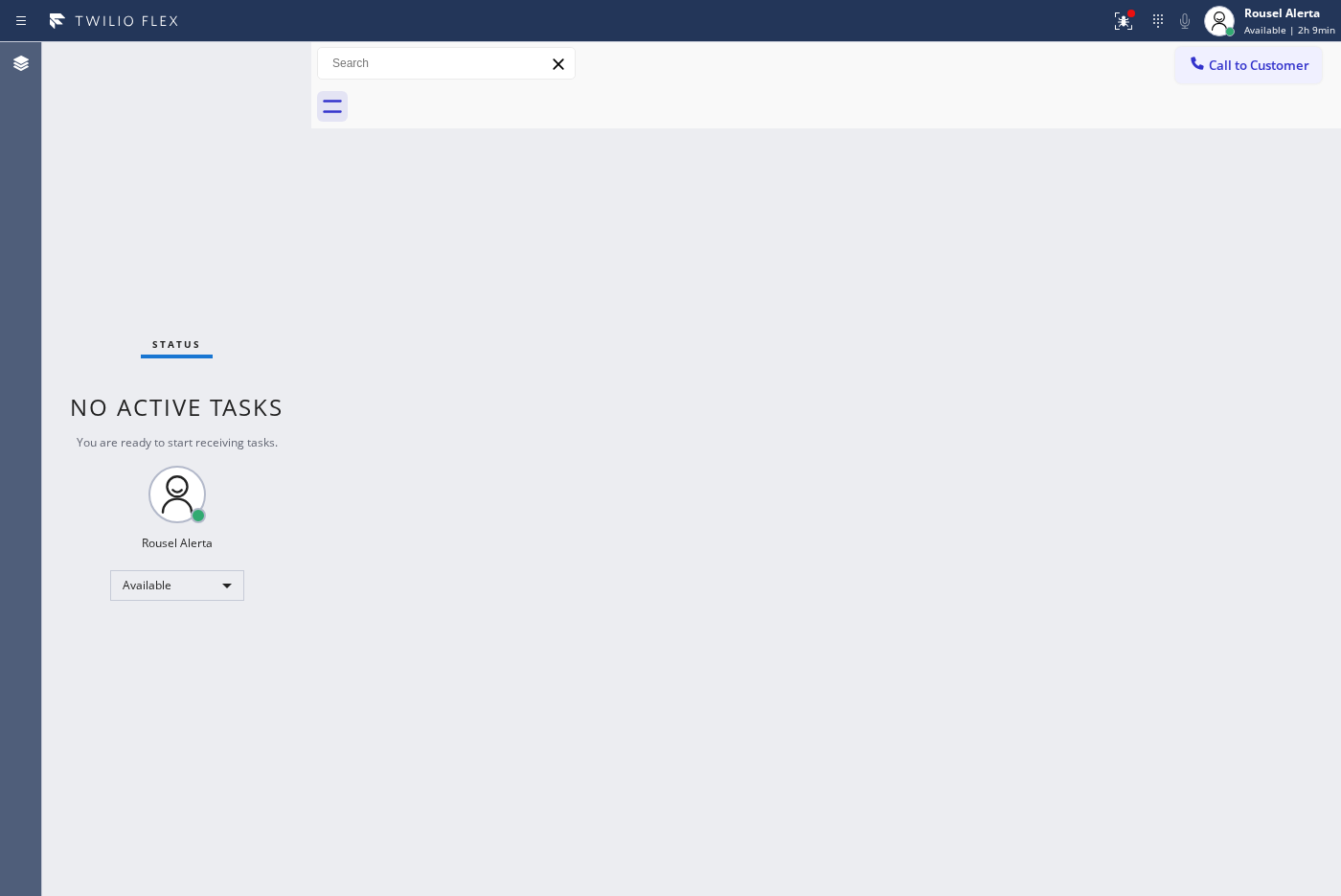
click at [203, 44] on div "Status No active tasks You are ready to start receiving tasks. Rousel Alerta Av…" at bounding box center [176, 468] width 270 height 853
click at [498, 164] on div "Back to Dashboard Change Sender ID Customers Technicians Select a contact Outbo…" at bounding box center [826, 468] width 1030 height 853
click at [1071, 20] on icon at bounding box center [1115, 19] width 12 height 14
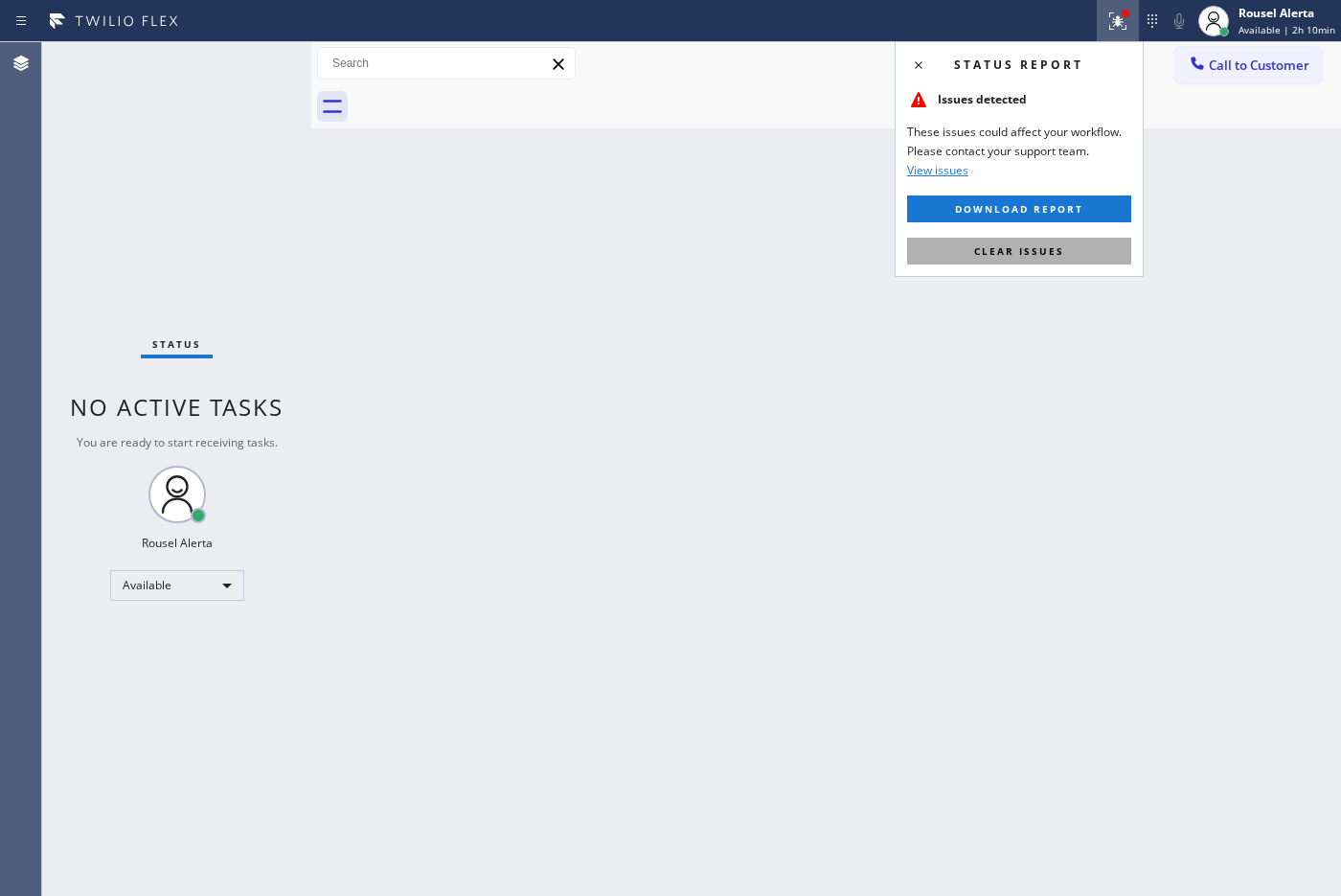
click at [1065, 241] on button "Clear issues" at bounding box center [1018, 251] width 224 height 27
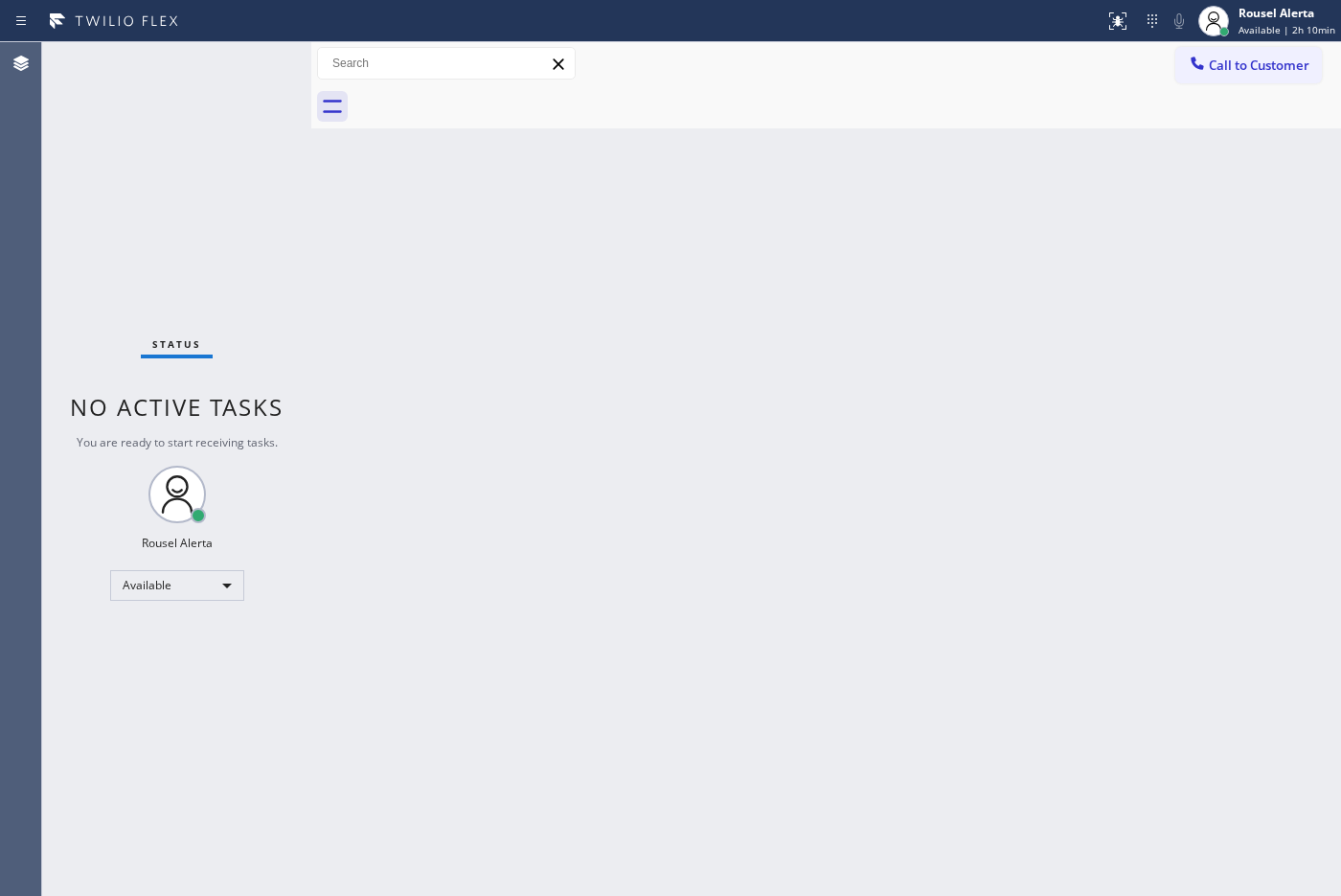
click at [1032, 360] on div "Back to Dashboard Change Sender ID Customers Technicians Select a contact Outbo…" at bounding box center [826, 468] width 1030 height 853
click at [225, 45] on div "Status No active tasks You are ready to start receiving tasks. Rousel Alerta Av…" at bounding box center [176, 468] width 270 height 853
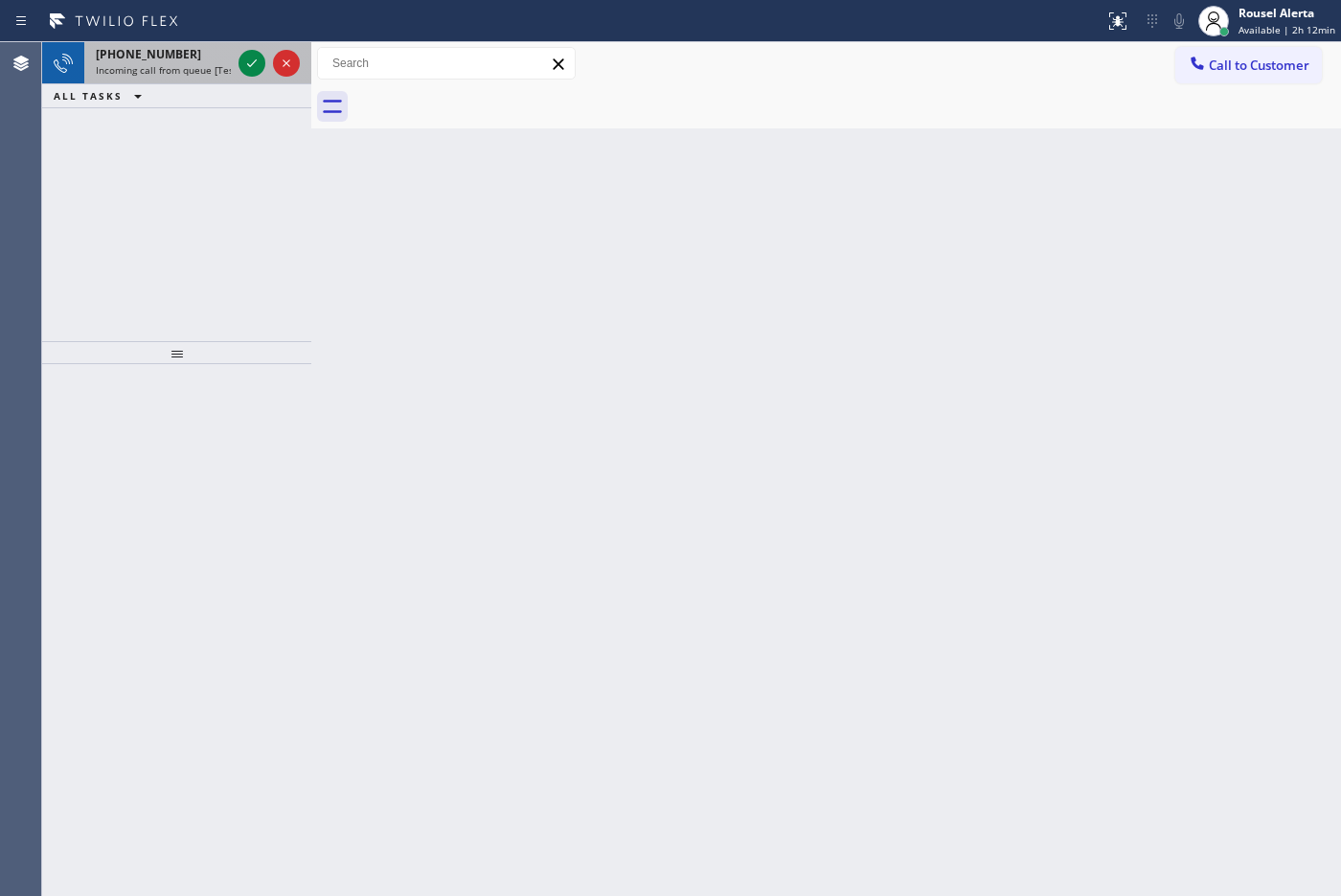
click at [187, 48] on div "[PHONE_NUMBER]" at bounding box center [163, 53] width 135 height 16
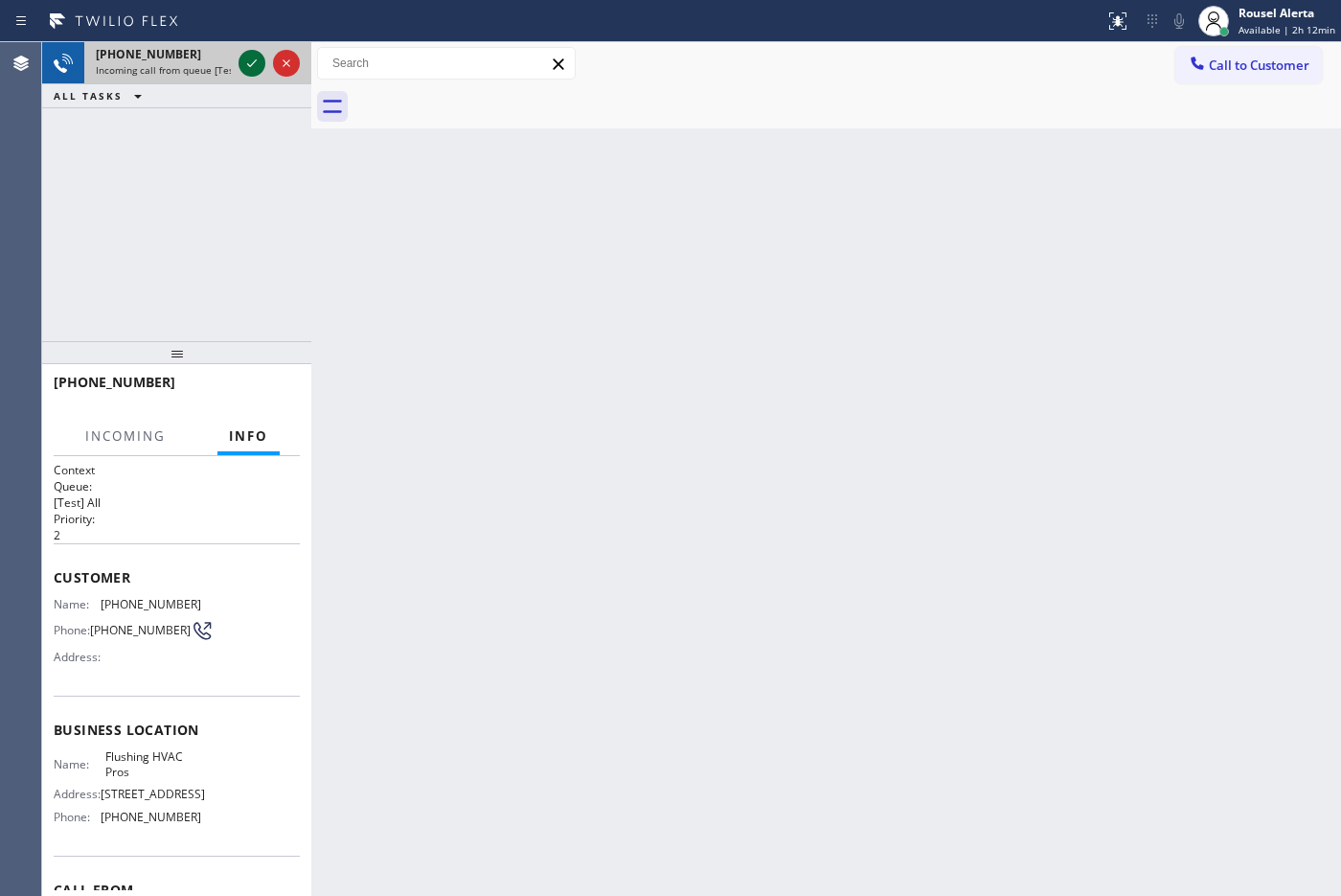
click at [249, 63] on icon at bounding box center [252, 63] width 23 height 23
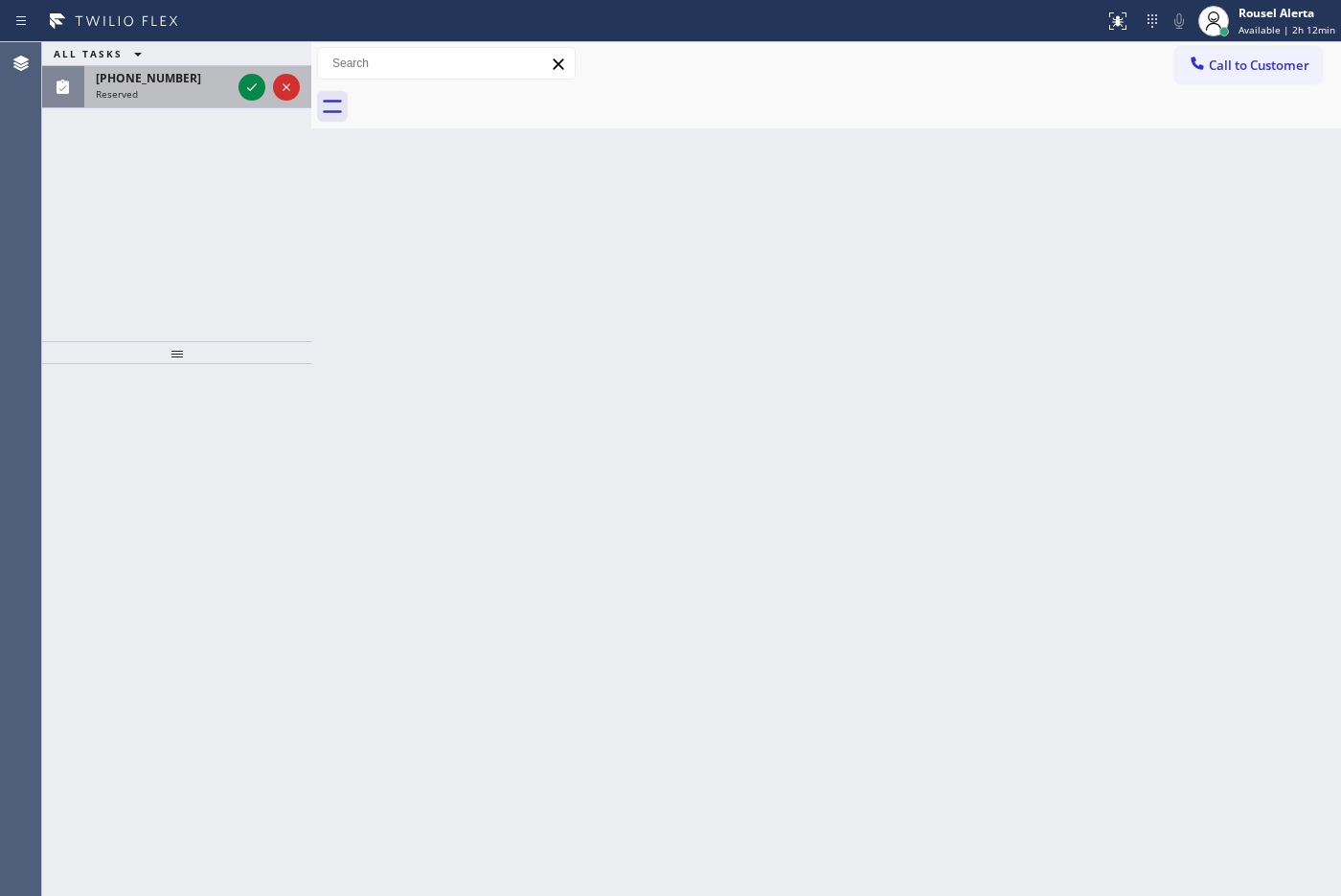
click at [252, 67] on div at bounding box center [269, 86] width 69 height 42
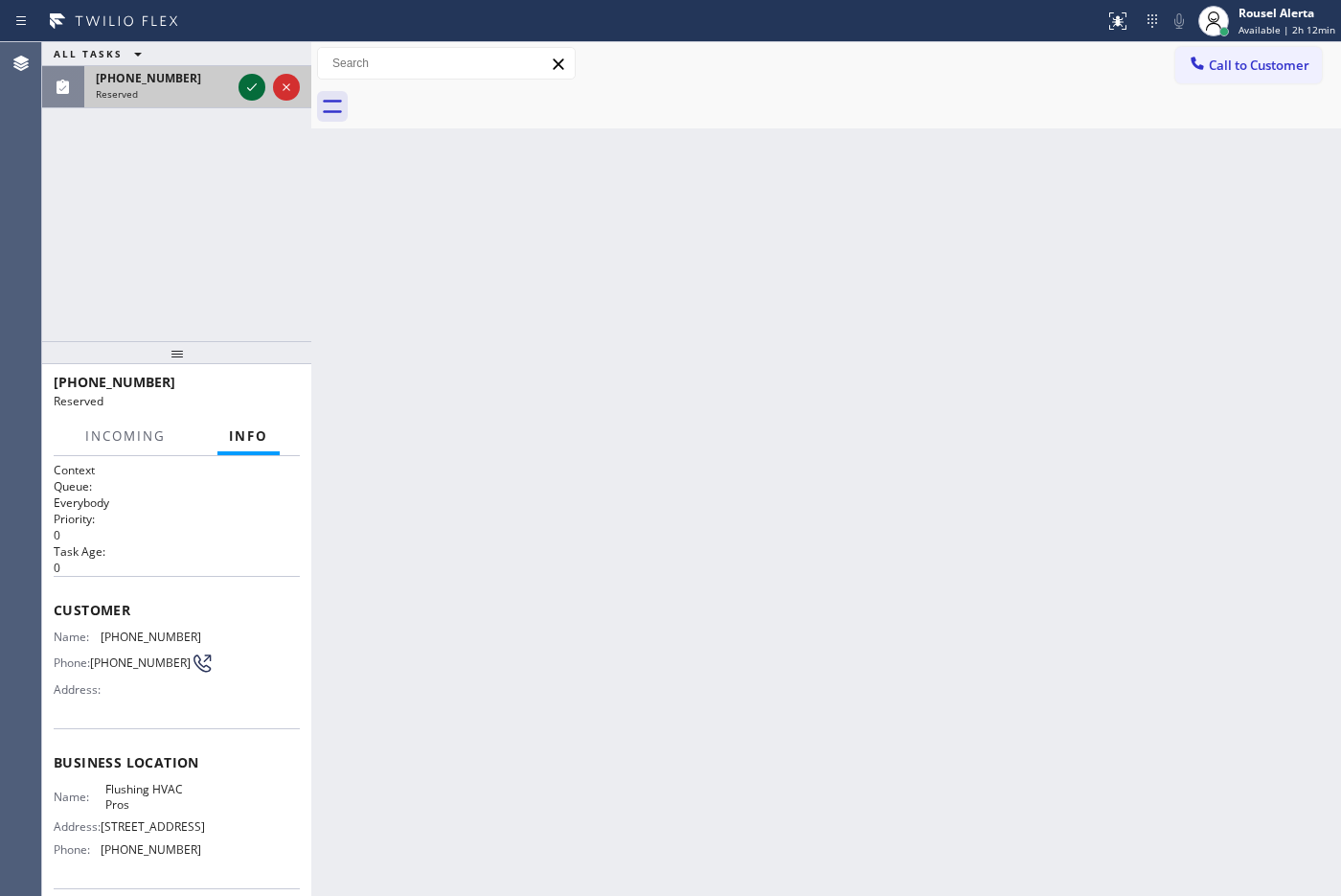
click at [244, 84] on icon at bounding box center [252, 87] width 23 height 23
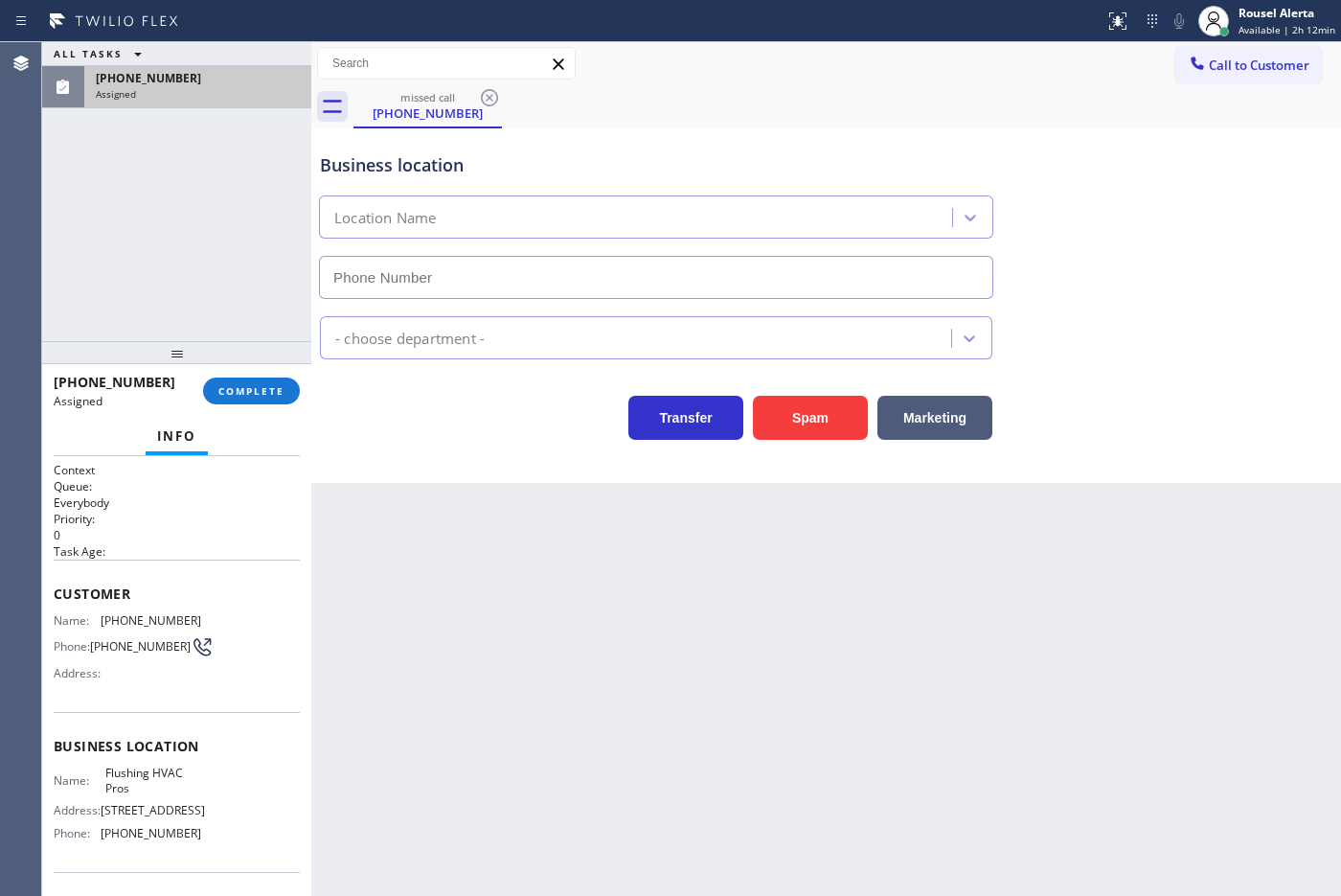
type input "[PHONE_NUMBER]"
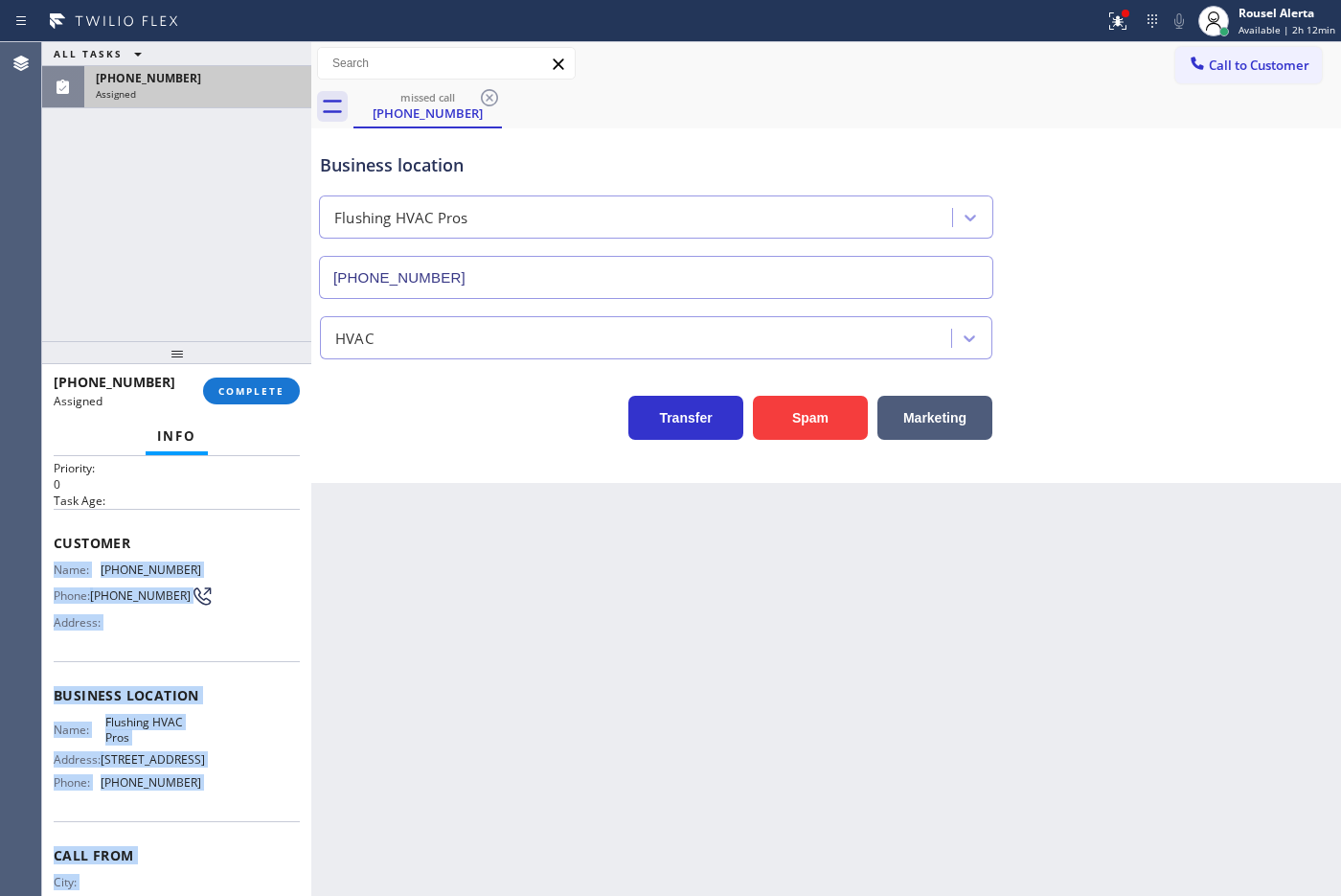
scroll to position [129, 0]
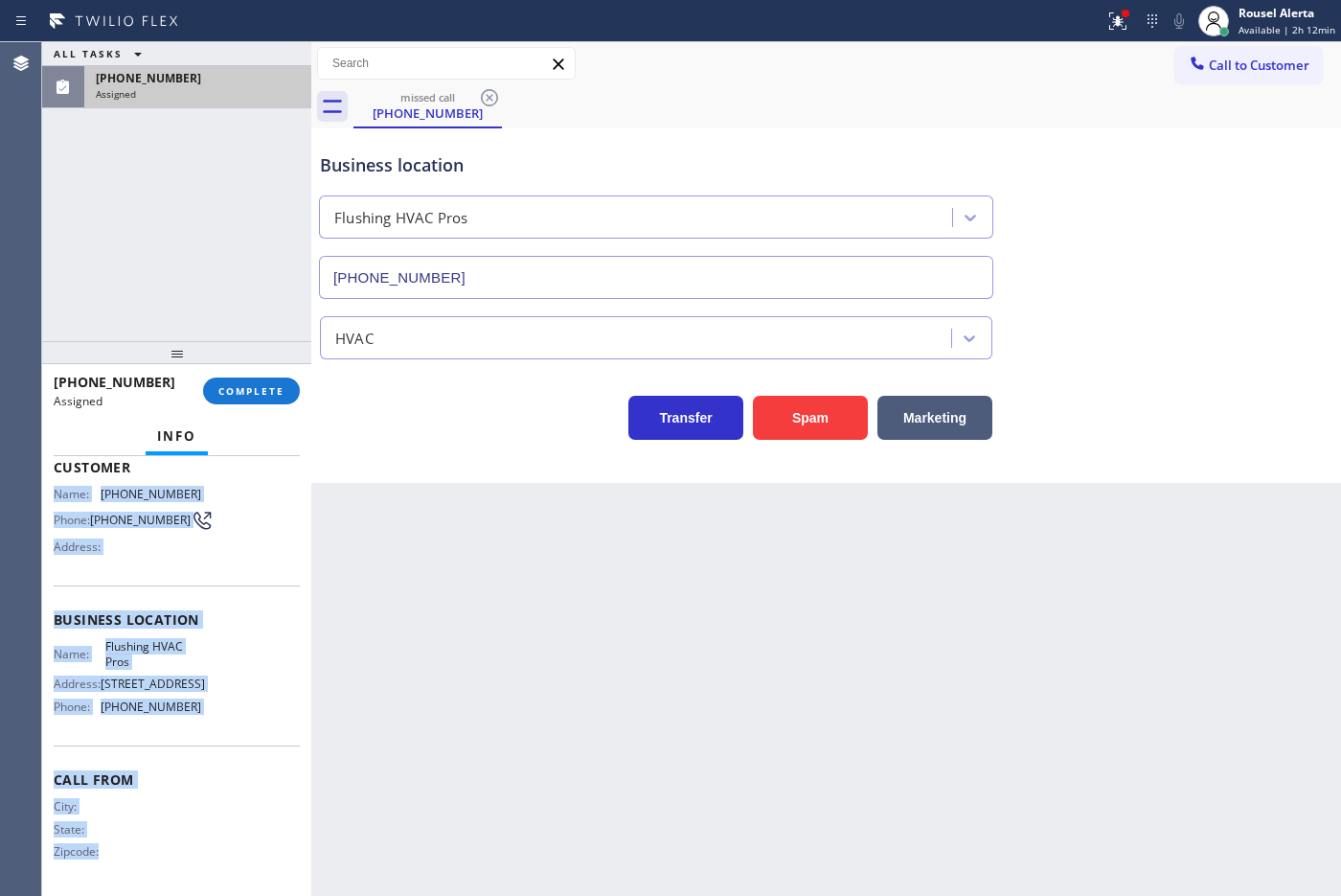
drag, startPoint x: 55, startPoint y: 610, endPoint x: 208, endPoint y: 877, distance: 307.7
click at [208, 716] on div "Context Queue: Everybody Priority: 0 Task Age: Customer Name: [PHONE_NUMBER] Ph…" at bounding box center [176, 613] width 246 height 556
click at [217, 716] on div "Call From City: State: Zipcode:" at bounding box center [176, 816] width 246 height 144
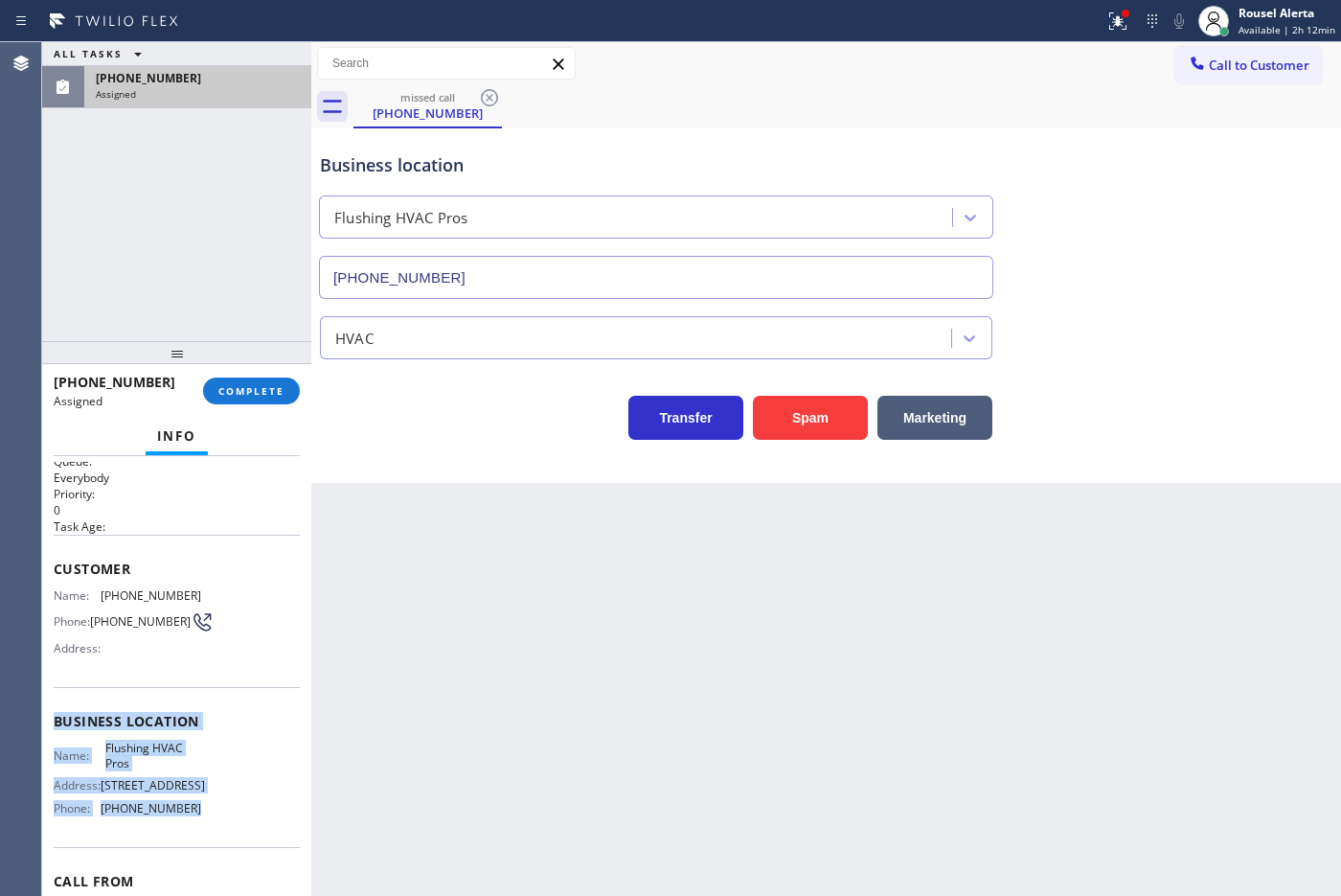
scroll to position [10, 0]
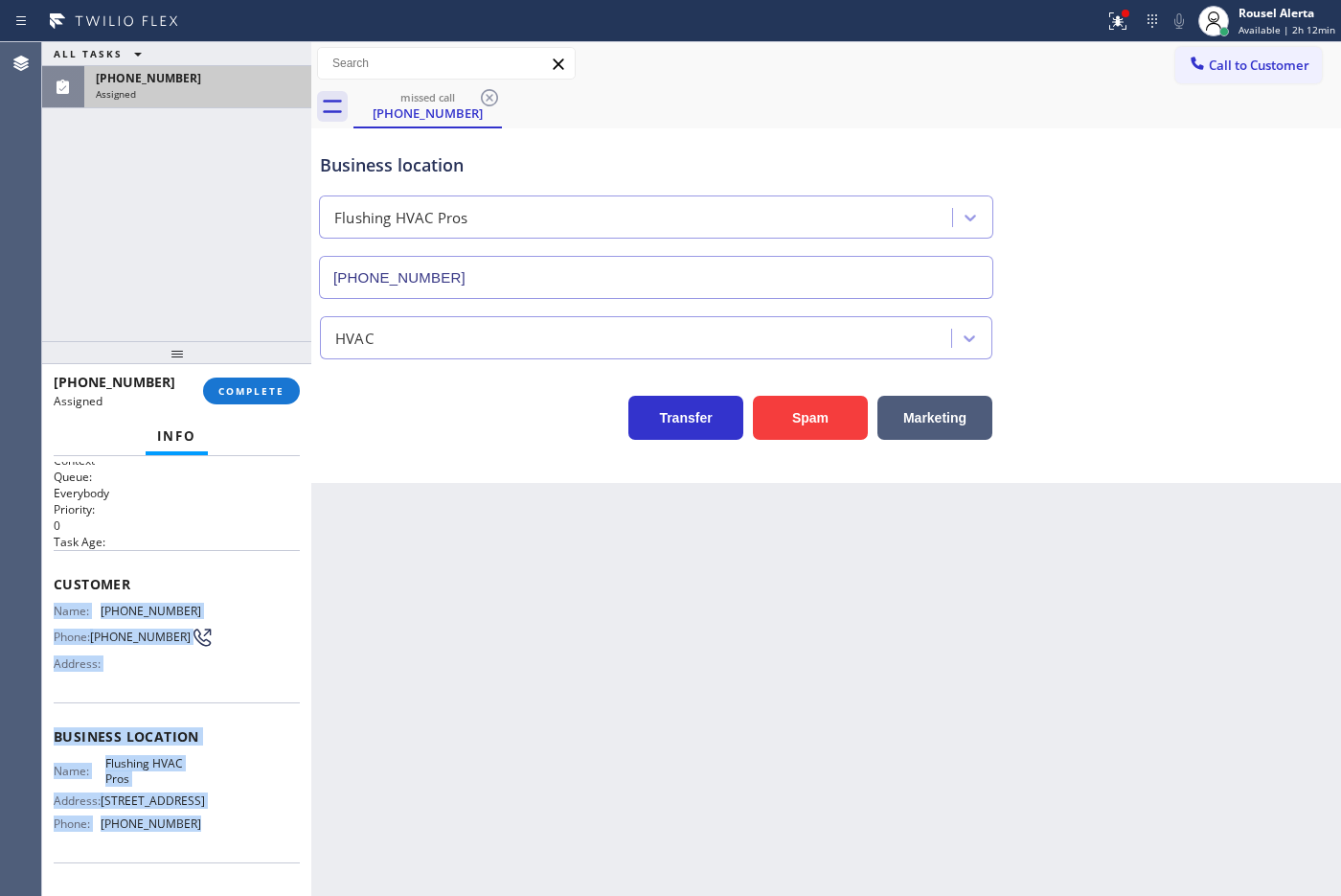
drag, startPoint x: 189, startPoint y: 702, endPoint x: 50, endPoint y: 604, distance: 170.1
click at [50, 604] on div "Context Queue: Everybody Priority: 0 Task Age: Customer Name: [PHONE_NUMBER] Ph…" at bounding box center [176, 676] width 270 height 440
click at [197, 98] on div "Assigned" at bounding box center [198, 94] width 204 height 14
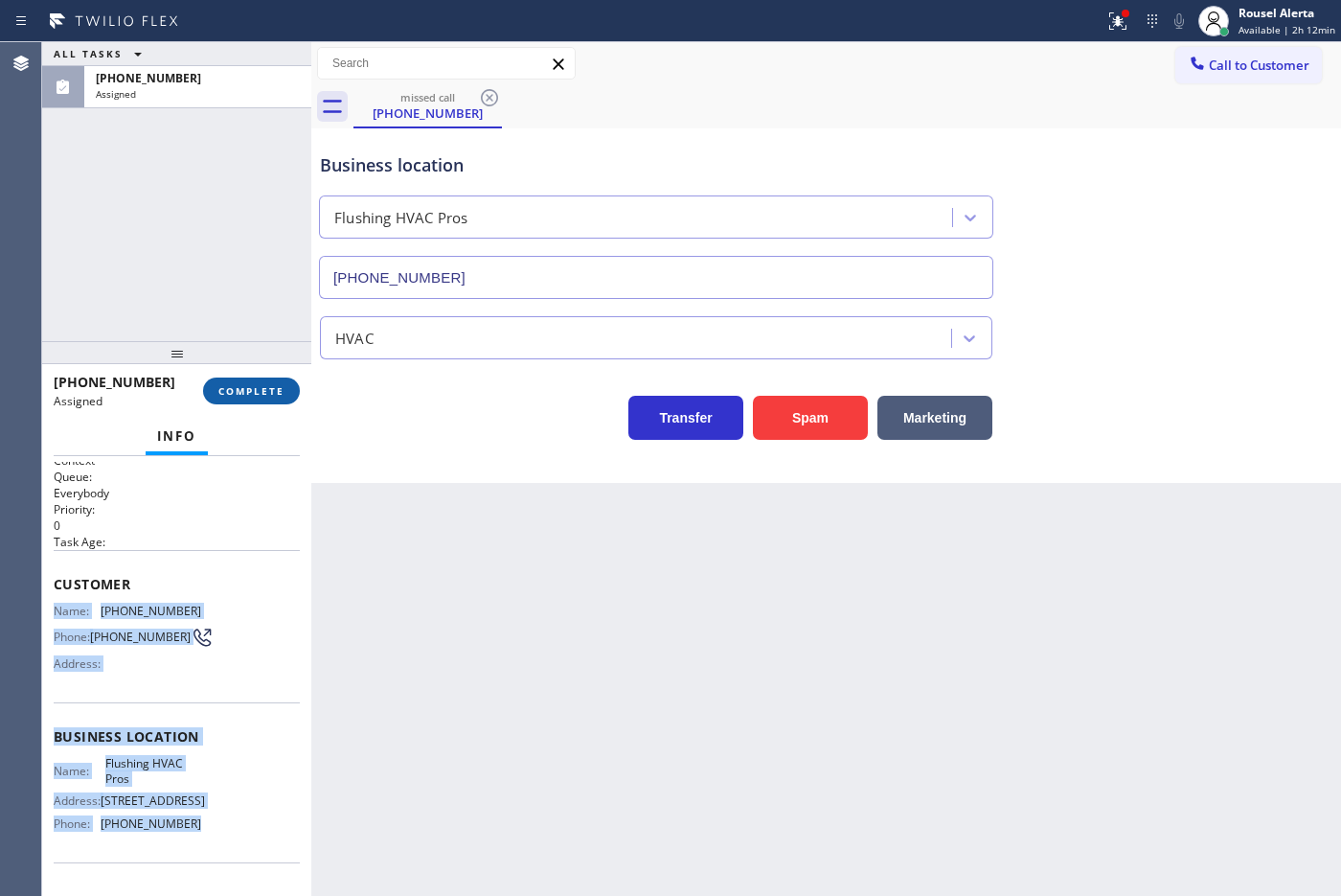
click at [227, 379] on button "COMPLETE" at bounding box center [251, 391] width 97 height 27
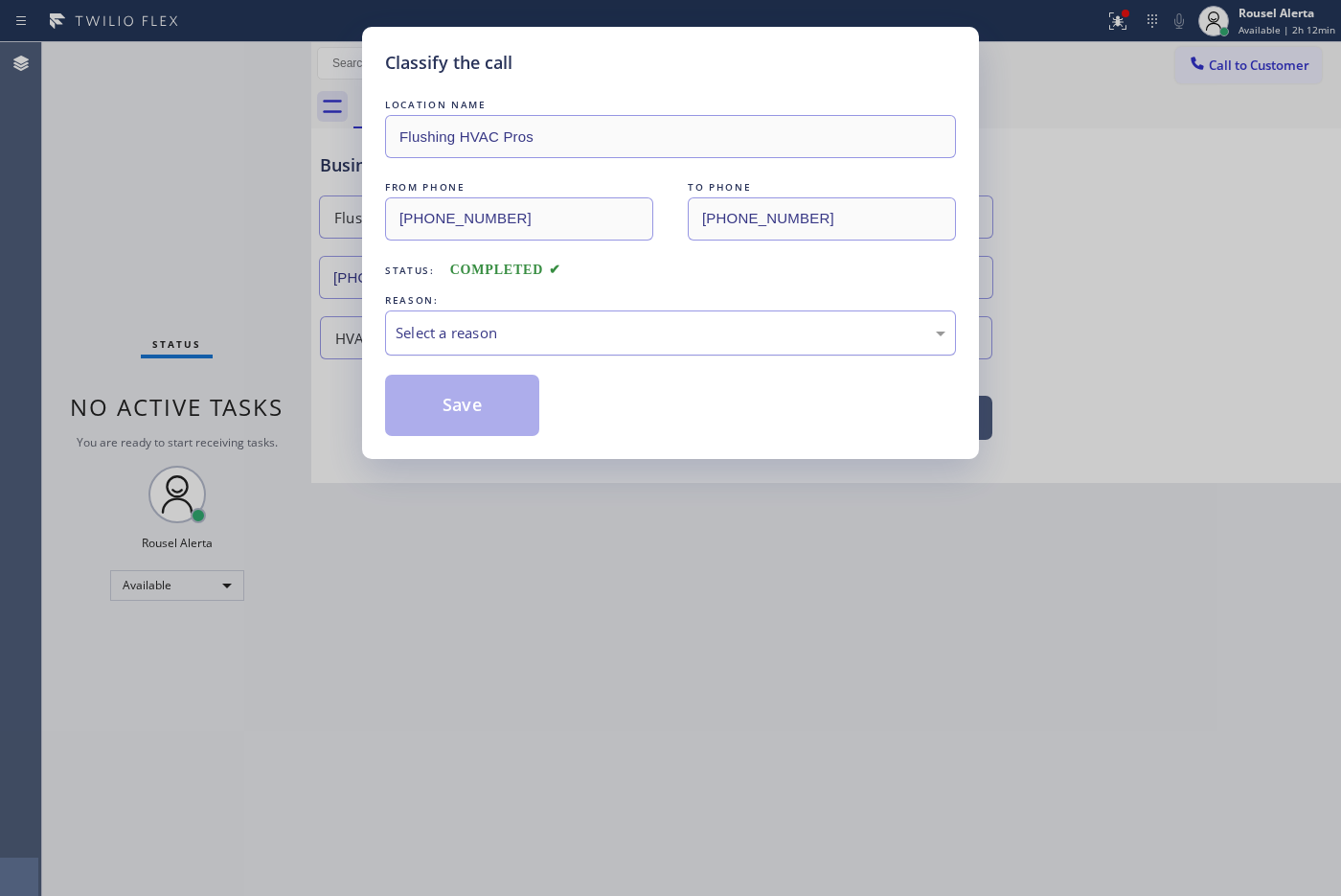
click at [499, 342] on div "Select a reason" at bounding box center [670, 333] width 550 height 22
click at [464, 405] on button "Save" at bounding box center [462, 404] width 154 height 61
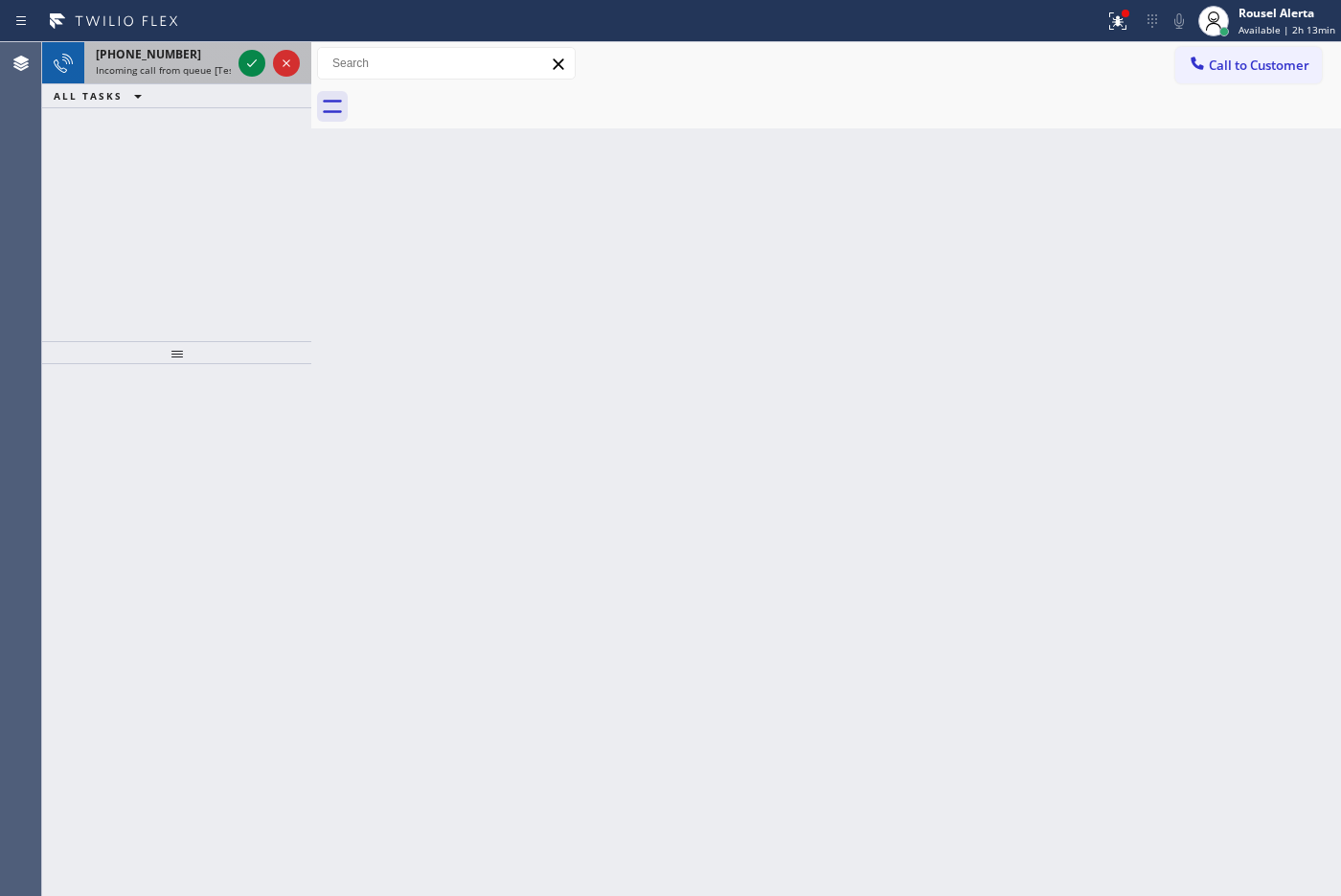
click at [212, 69] on span "Incoming call from queue [Test] All" at bounding box center [176, 70] width 159 height 14
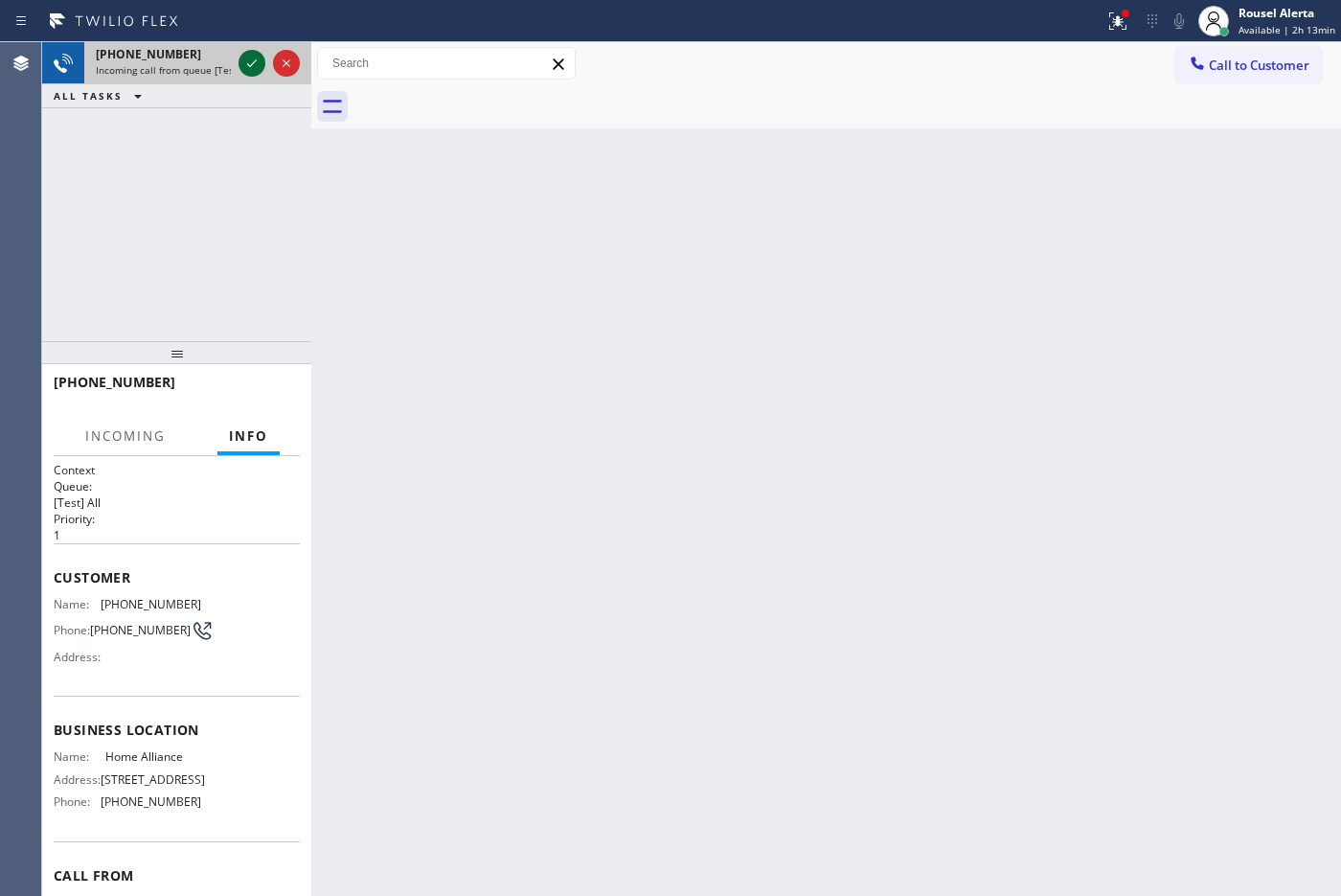
click at [242, 68] on icon at bounding box center [252, 63] width 23 height 23
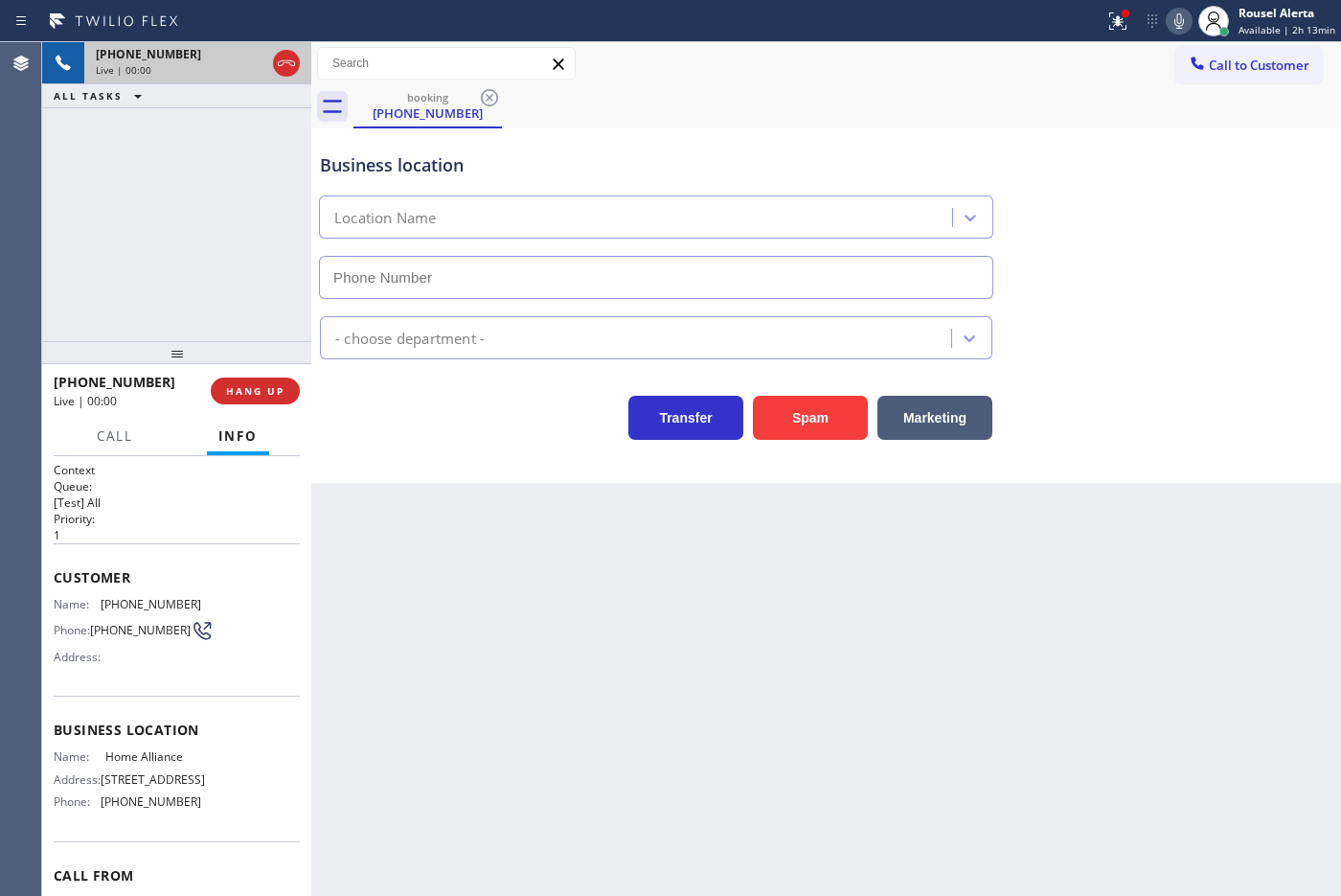
type input "[PHONE_NUMBER]"
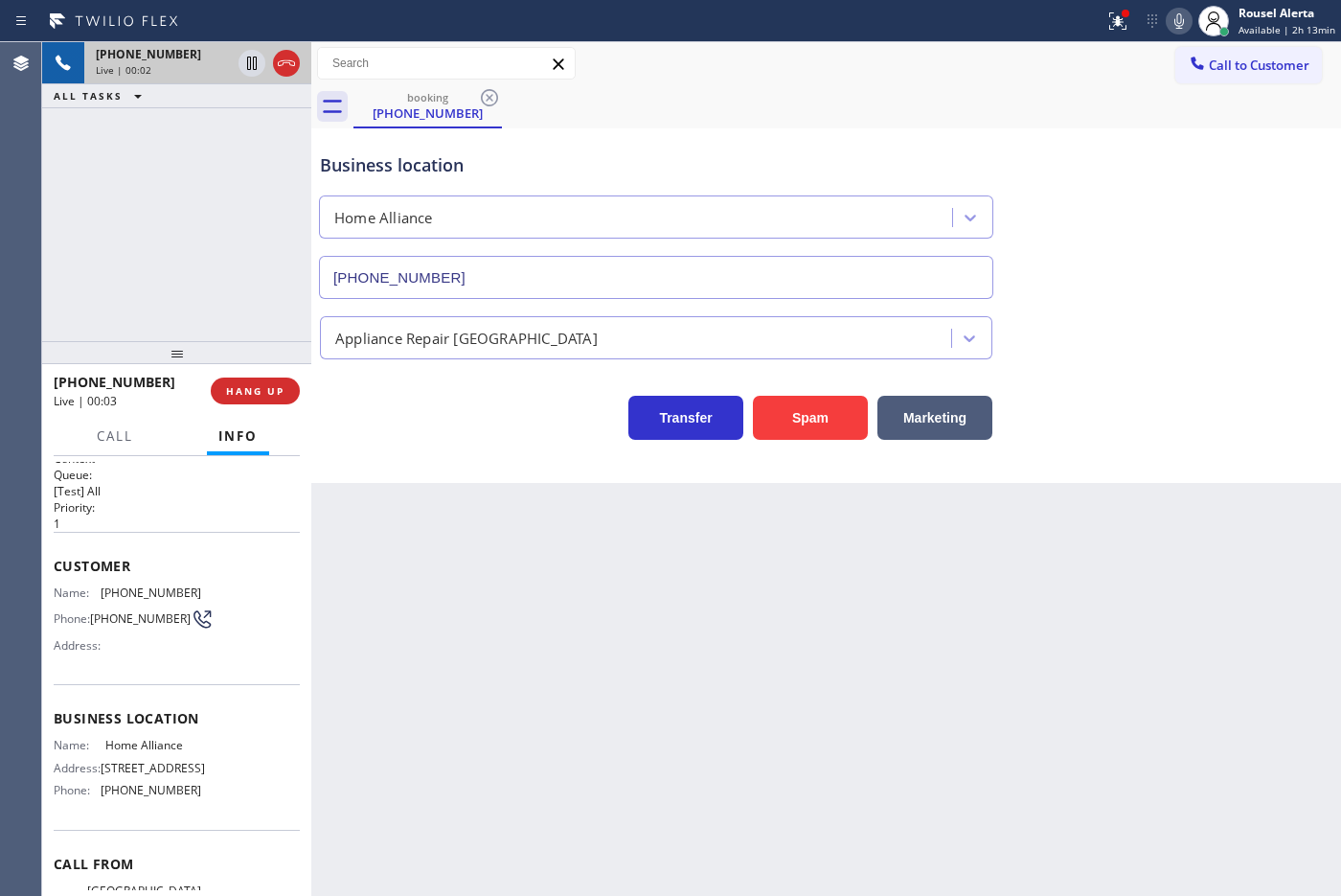
scroll to position [10, 0]
click at [442, 561] on div "Back to Dashboard Change Sender ID Customers Technicians Select a contact Outbo…" at bounding box center [826, 468] width 1030 height 853
click at [177, 146] on div "[PHONE_NUMBER] Live | 00:04 ALL TASKS ALL TASKS ACTIVE TASKS TASKS IN WRAP UP" at bounding box center [176, 191] width 270 height 299
click at [608, 638] on div "Back to Dashboard Change Sender ID Customers Technicians Select a contact Outbo…" at bounding box center [826, 468] width 1030 height 853
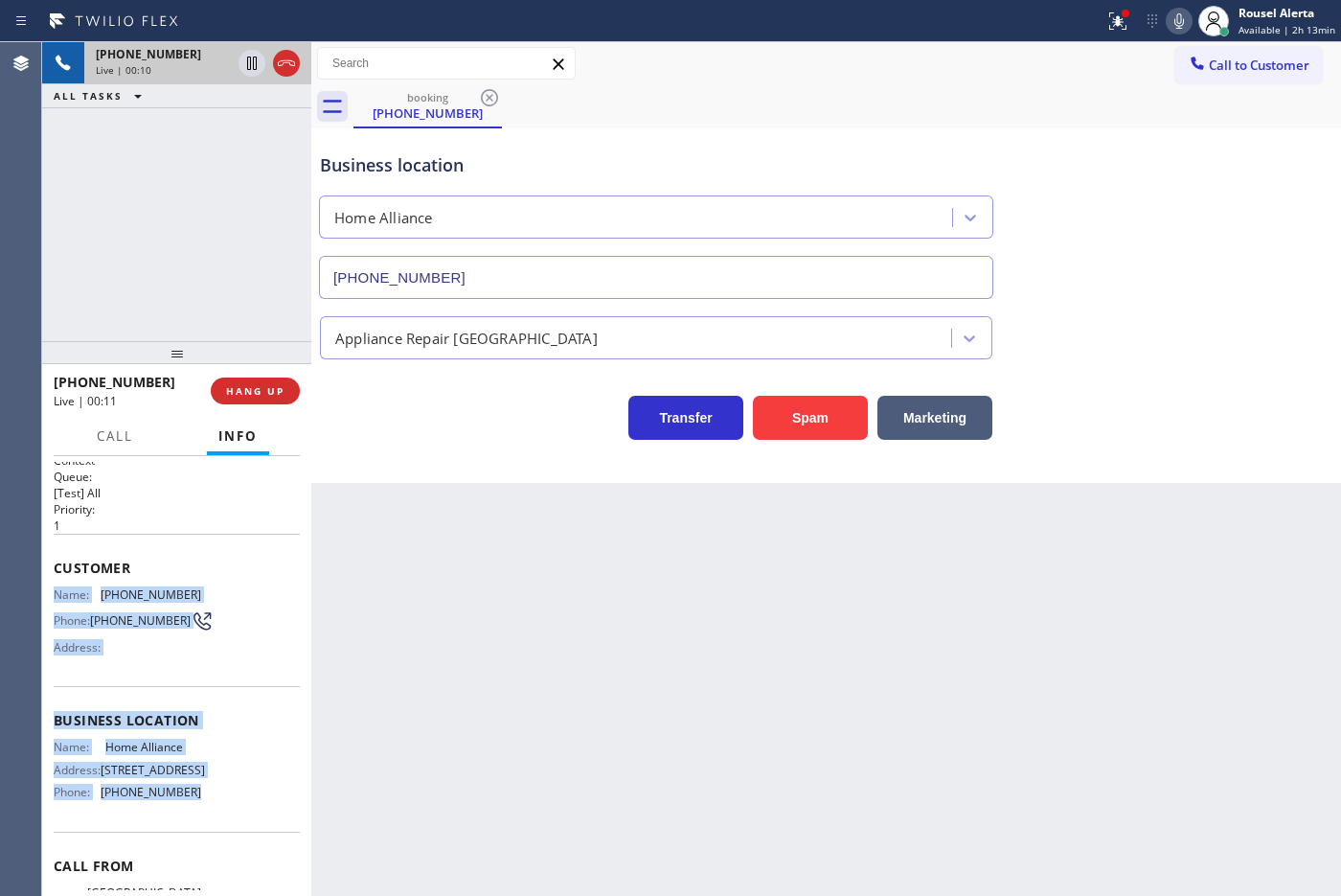
drag, startPoint x: 53, startPoint y: 591, endPoint x: 188, endPoint y: 802, distance: 250.5
click at [188, 716] on div "Context Queue: [Test] All Priority: 1 Customer Name: [PHONE_NUMBER] Phone: [PHO…" at bounding box center [176, 721] width 246 height 539
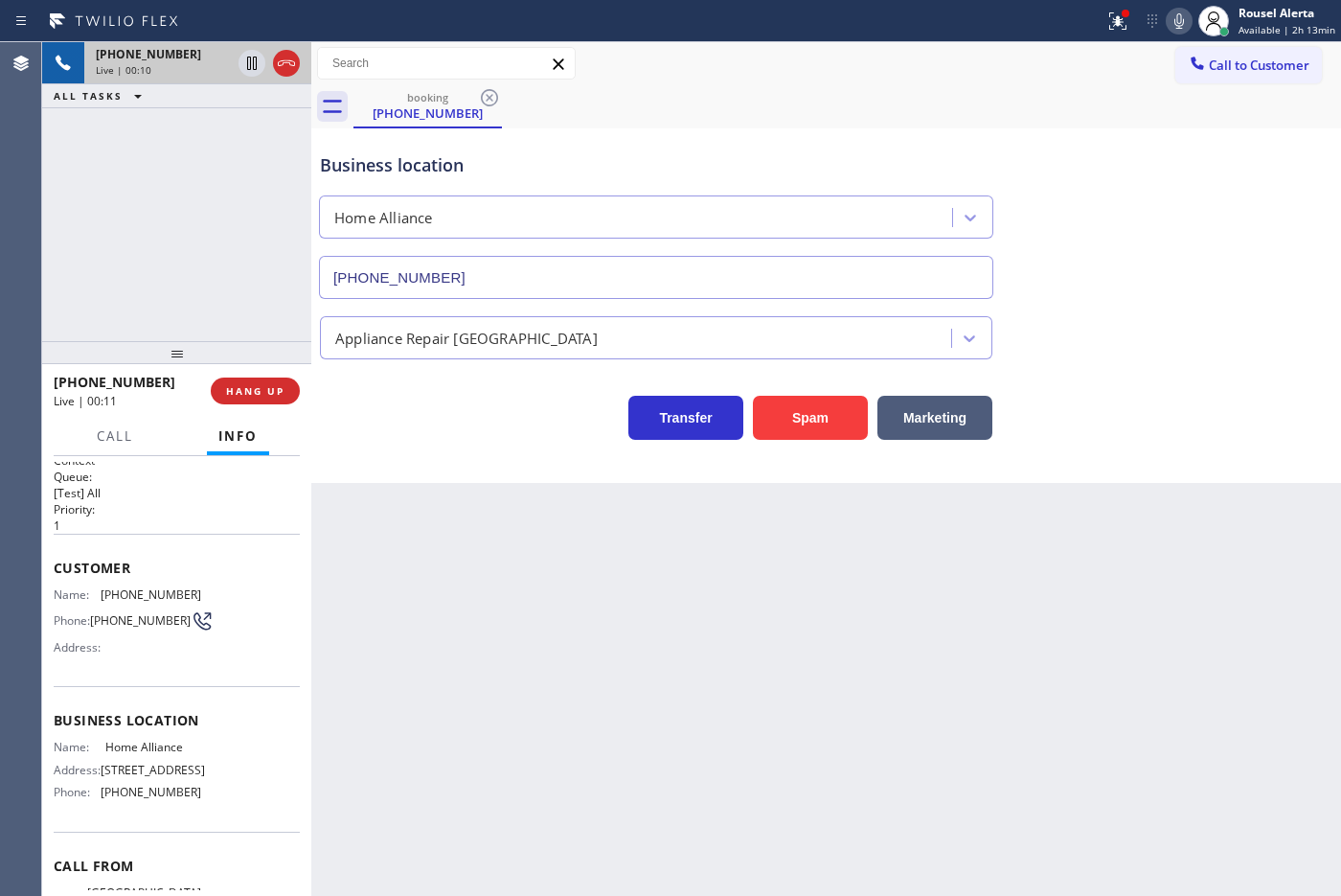
click at [431, 716] on div "Back to Dashboard Change Sender ID Customers Technicians Select a contact Outbo…" at bounding box center [826, 468] width 1030 height 853
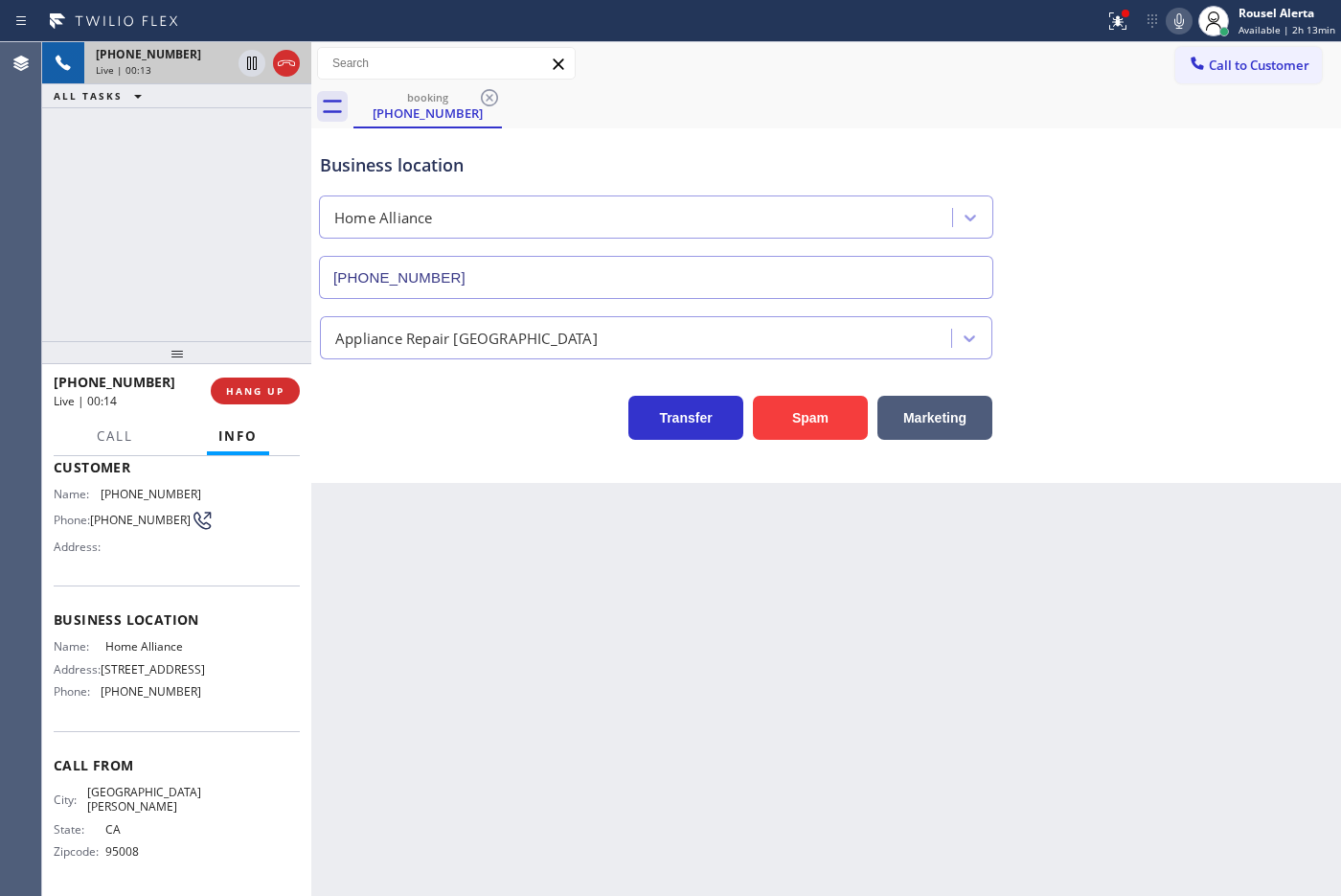
scroll to position [0, 0]
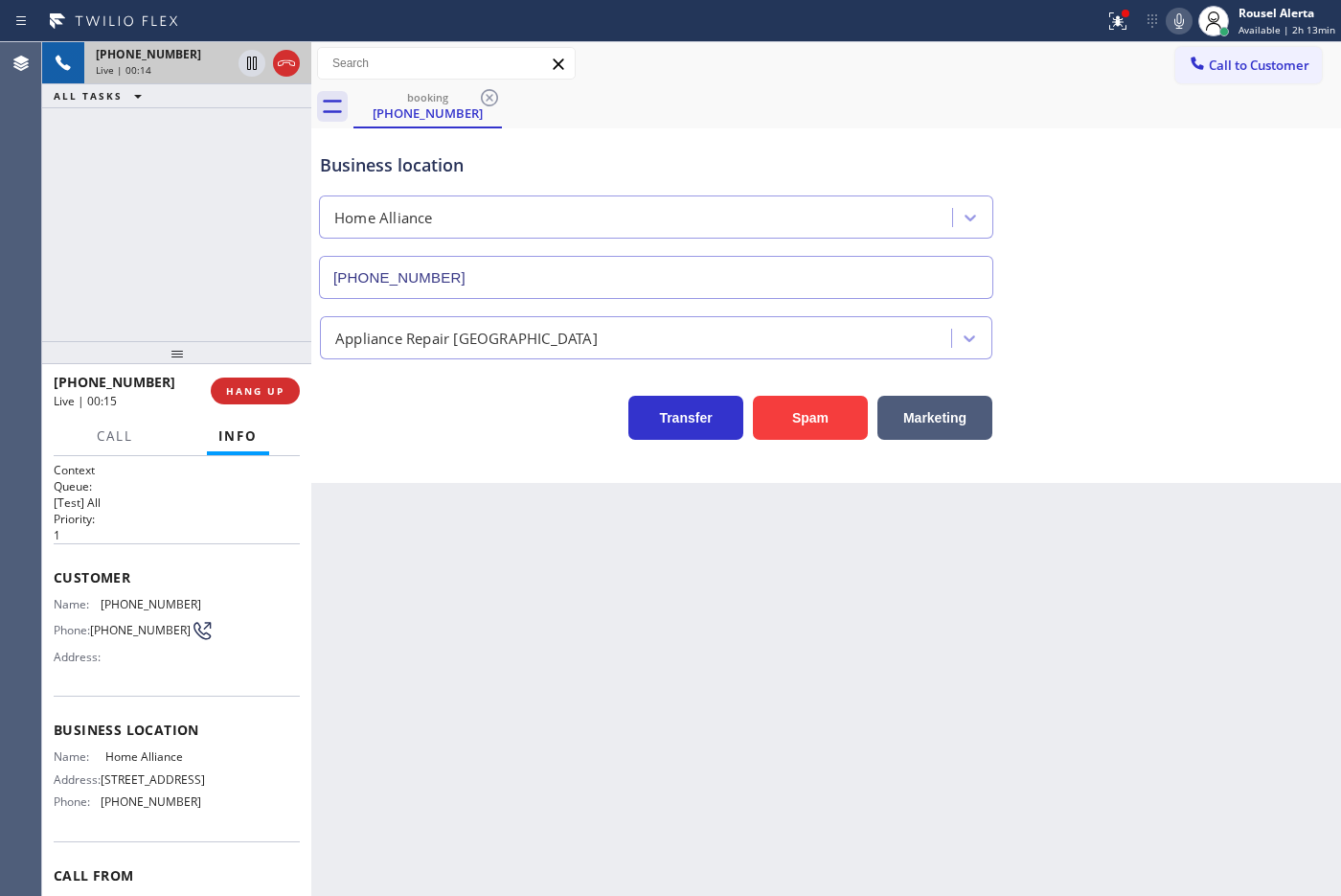
click at [461, 644] on div "Back to Dashboard Change Sender ID Customers Technicians Select a contact Outbo…" at bounding box center [826, 468] width 1030 height 853
drag, startPoint x: 184, startPoint y: 598, endPoint x: 102, endPoint y: 590, distance: 82.4
click at [102, 590] on div "Customer Name: [PHONE_NUMBER] Phone: [PHONE_NUMBER] Address:" at bounding box center [176, 620] width 246 height 153
click at [788, 716] on div "Back to Dashboard Change Sender ID Customers Technicians Select a contact Outbo…" at bounding box center [826, 468] width 1030 height 853
click at [1071, 26] on icon at bounding box center [1118, 21] width 23 height 23
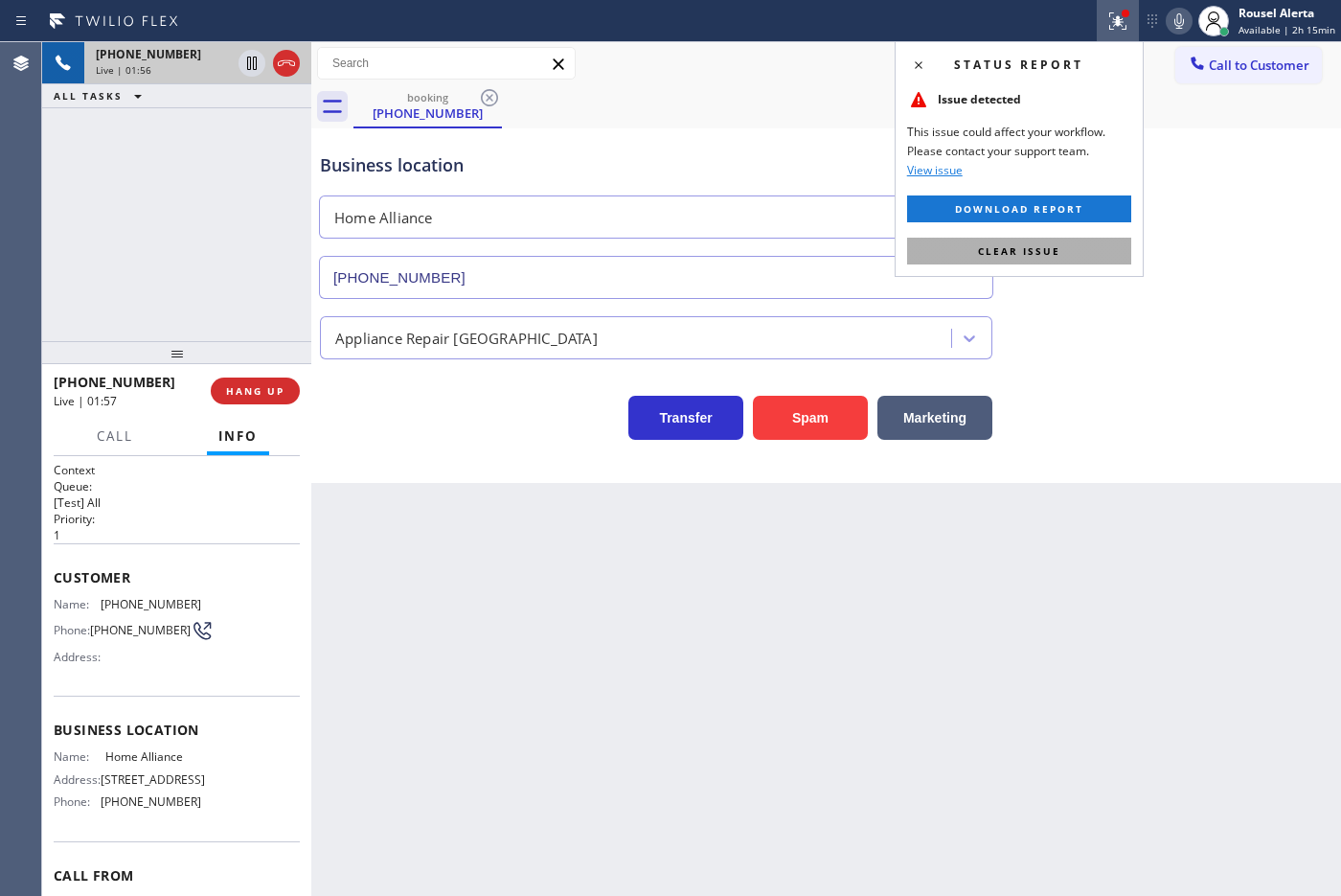
click at [1071, 242] on button "Clear issue" at bounding box center [1018, 251] width 224 height 27
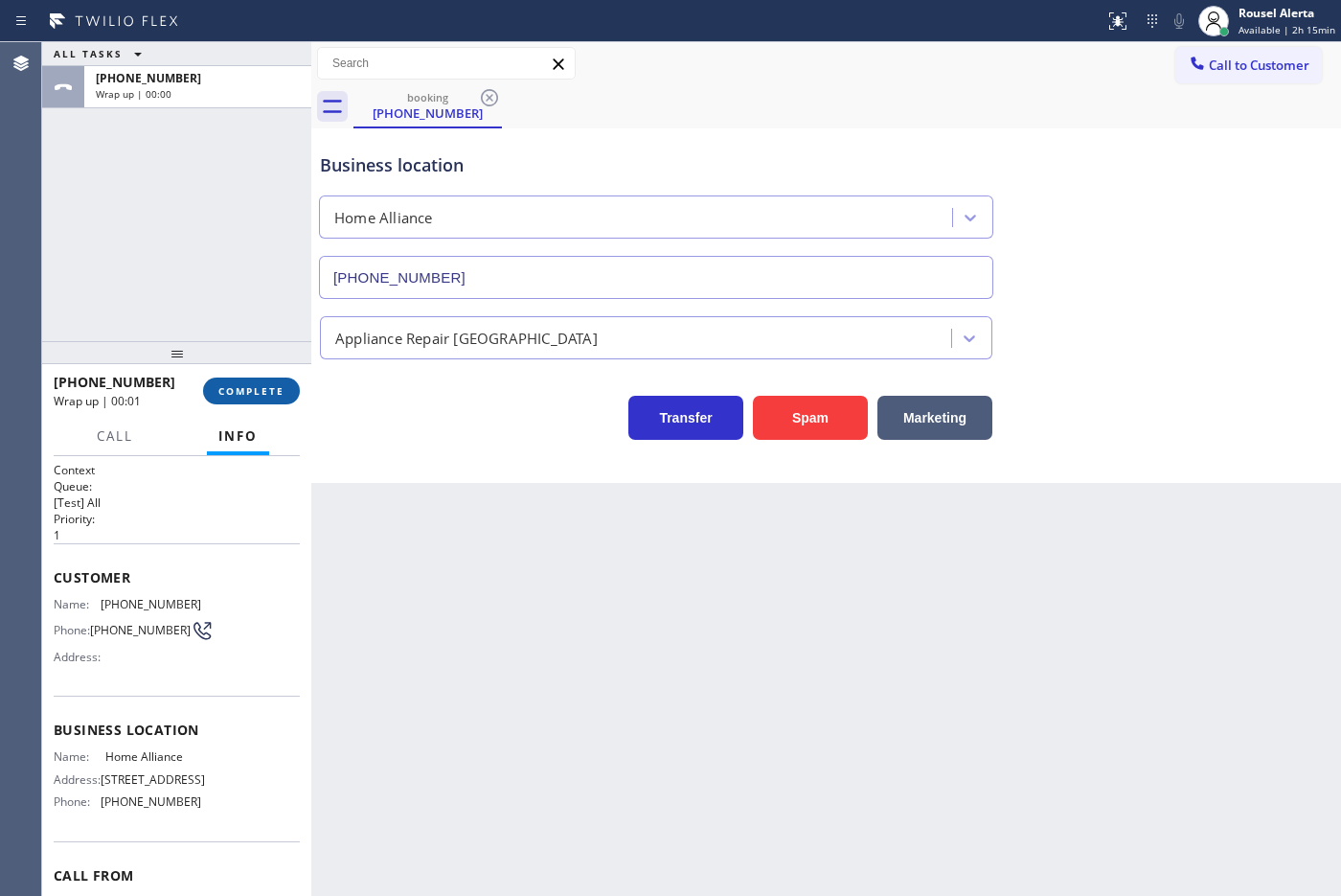
click at [245, 385] on span "COMPLETE" at bounding box center [251, 391] width 66 height 14
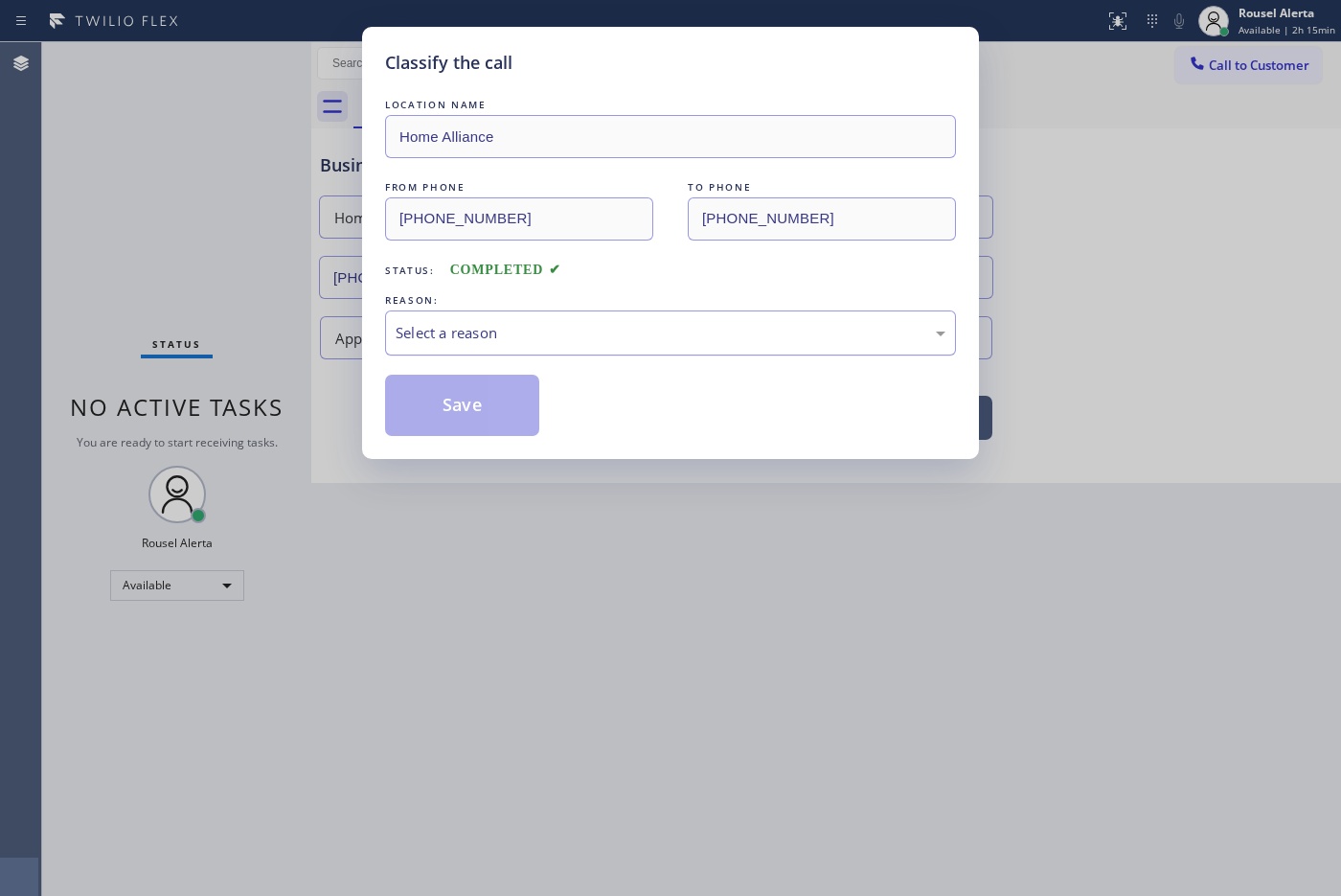
drag, startPoint x: 414, startPoint y: 346, endPoint x: 443, endPoint y: 329, distance: 33.6
click at [441, 327] on div "Select a reason" at bounding box center [670, 333] width 550 height 22
click at [472, 403] on button "Save" at bounding box center [462, 404] width 154 height 61
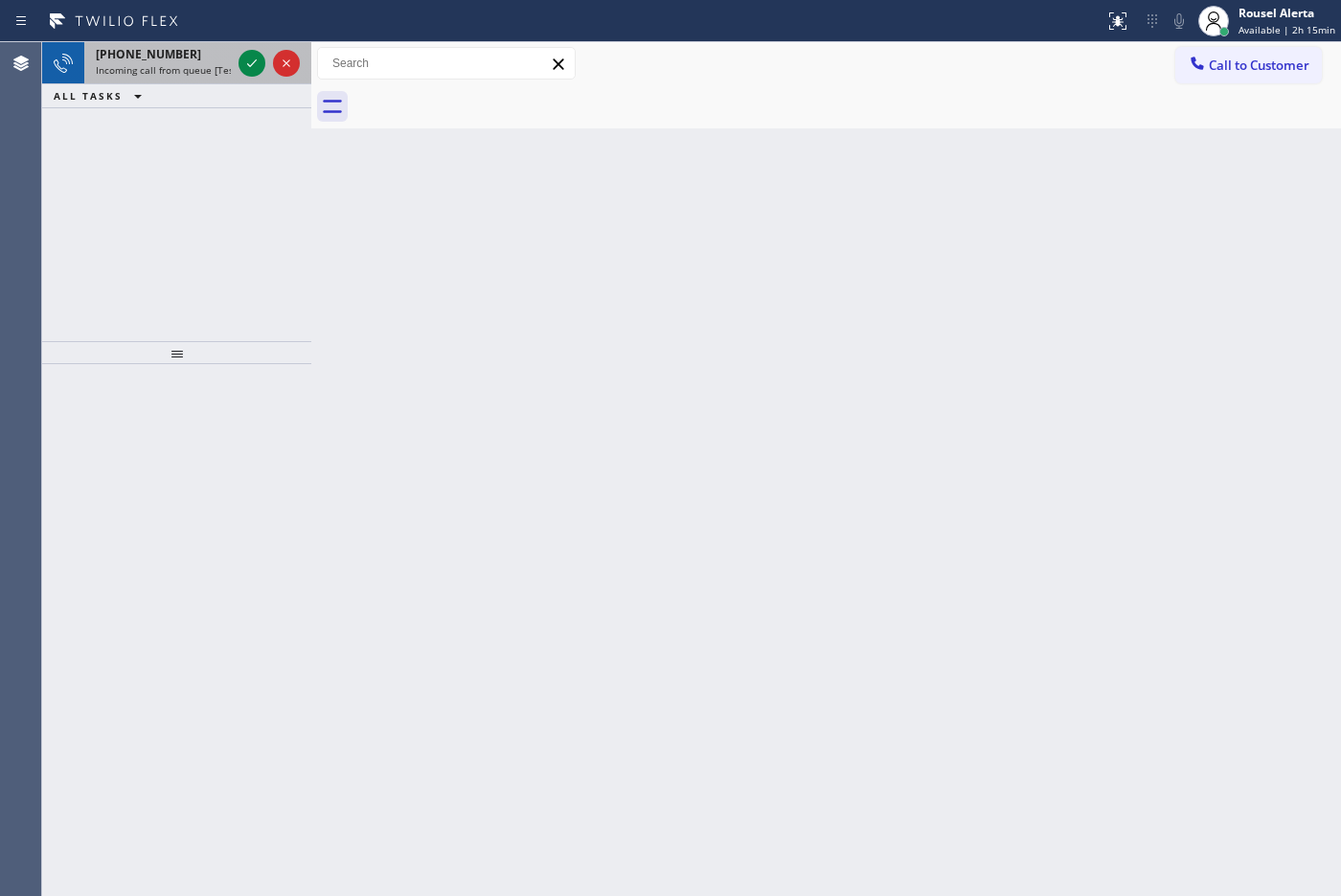
click at [160, 65] on span "Incoming call from queue [Test] All" at bounding box center [176, 70] width 159 height 14
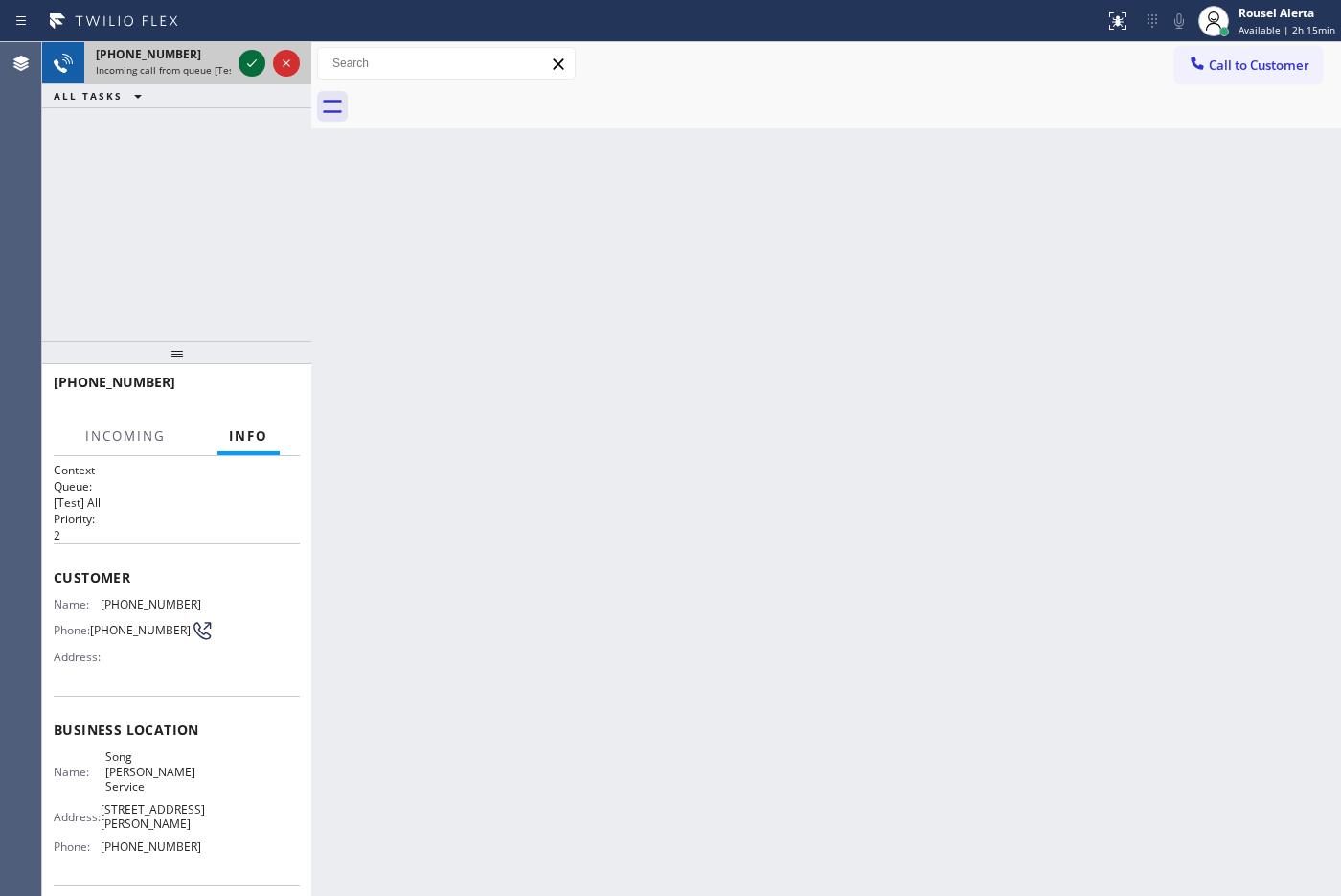
click at [247, 64] on icon at bounding box center [252, 63] width 10 height 8
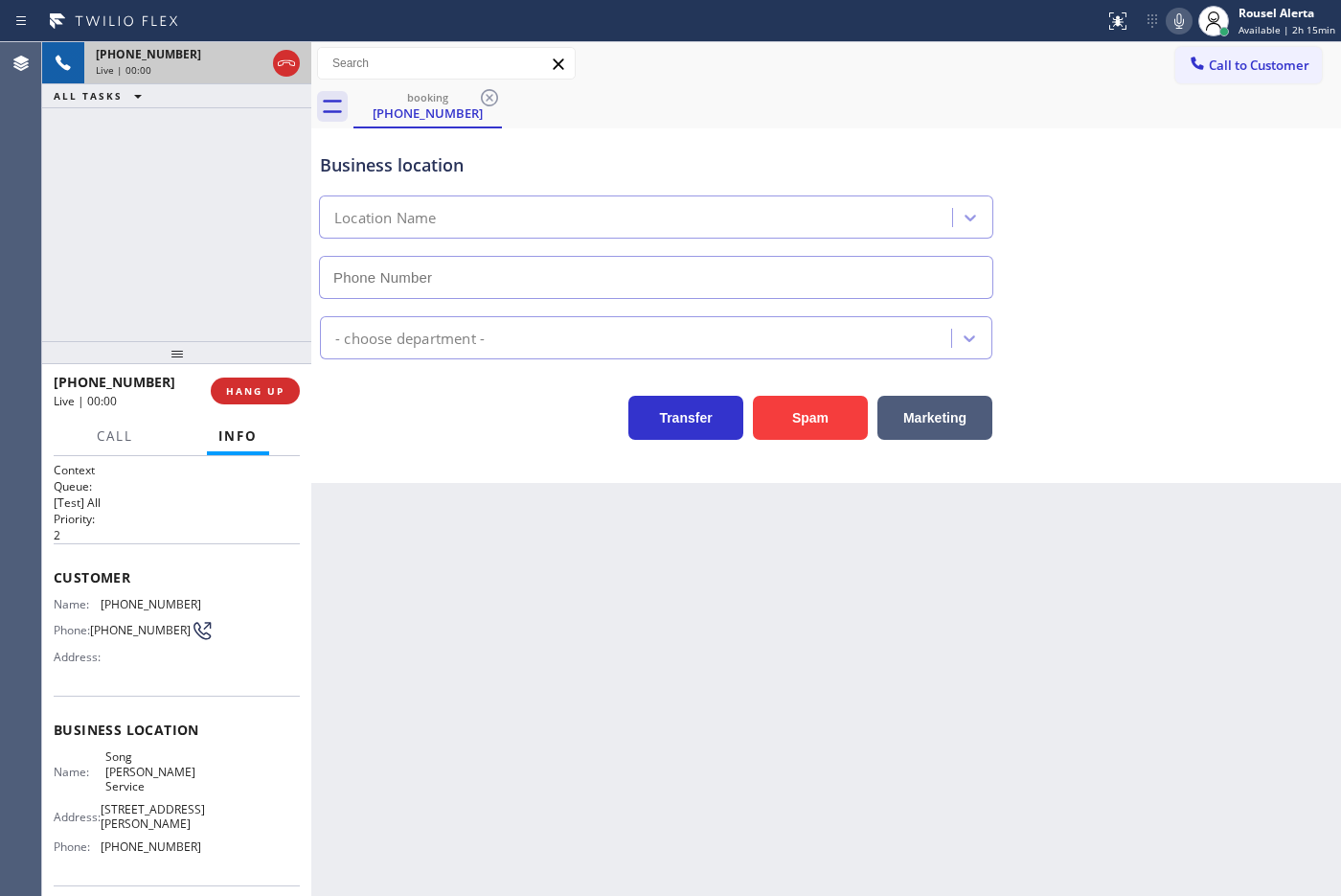
type input "[PHONE_NUMBER]"
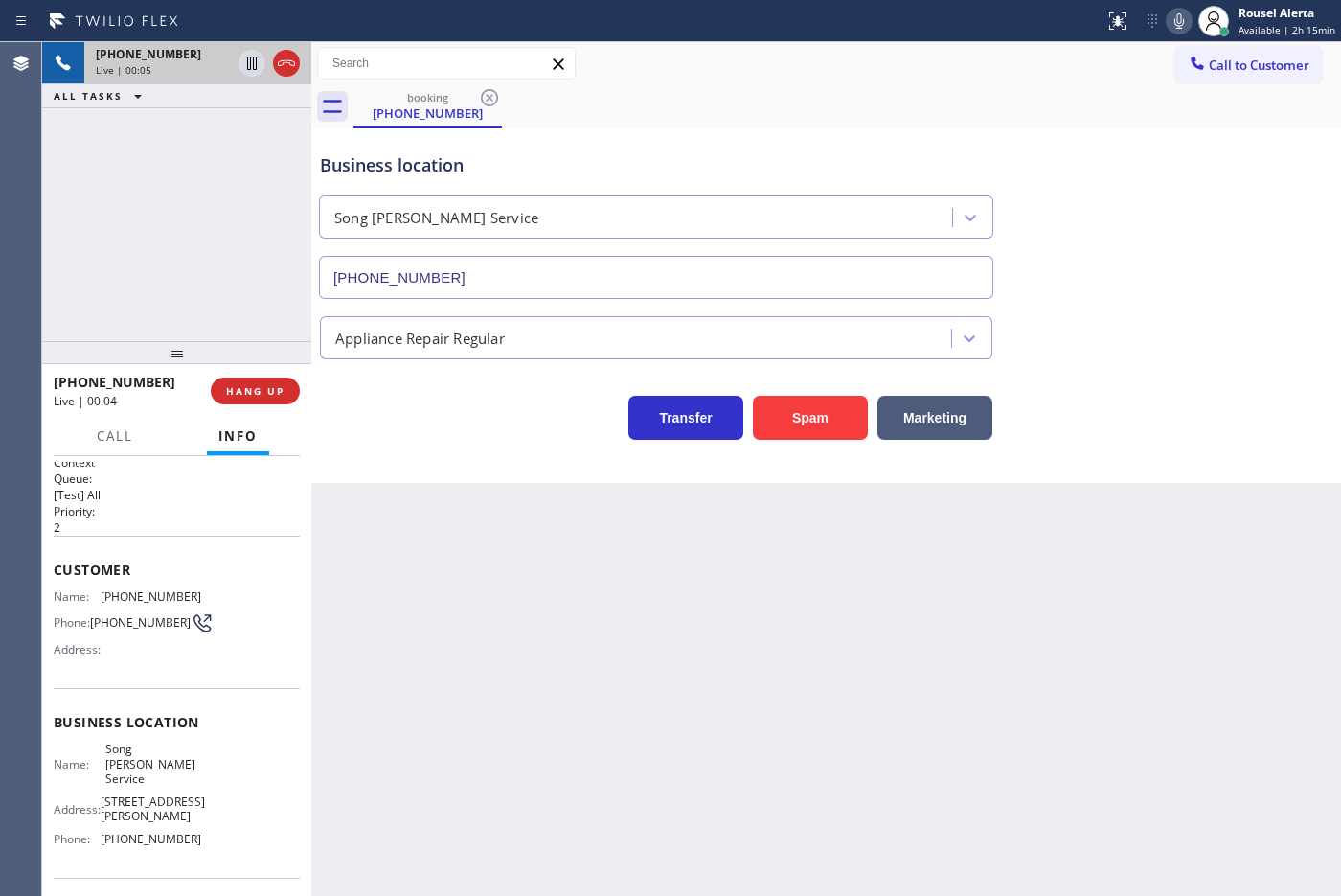
scroll to position [3, 0]
click at [451, 547] on div "Back to Dashboard Change Sender ID Customers Technicians Select a contact Outbo…" at bounding box center [826, 468] width 1030 height 853
drag, startPoint x: 213, startPoint y: 244, endPoint x: 240, endPoint y: 272, distance: 38.9
click at [211, 236] on div "[PHONE_NUMBER] Live | 00:08 ALL TASKS ALL TASKS ACTIVE TASKS TASKS IN WRAP UP" at bounding box center [176, 191] width 270 height 299
click at [441, 578] on div "Back to Dashboard Change Sender ID Customers Technicians Select a contact Outbo…" at bounding box center [826, 468] width 1030 height 853
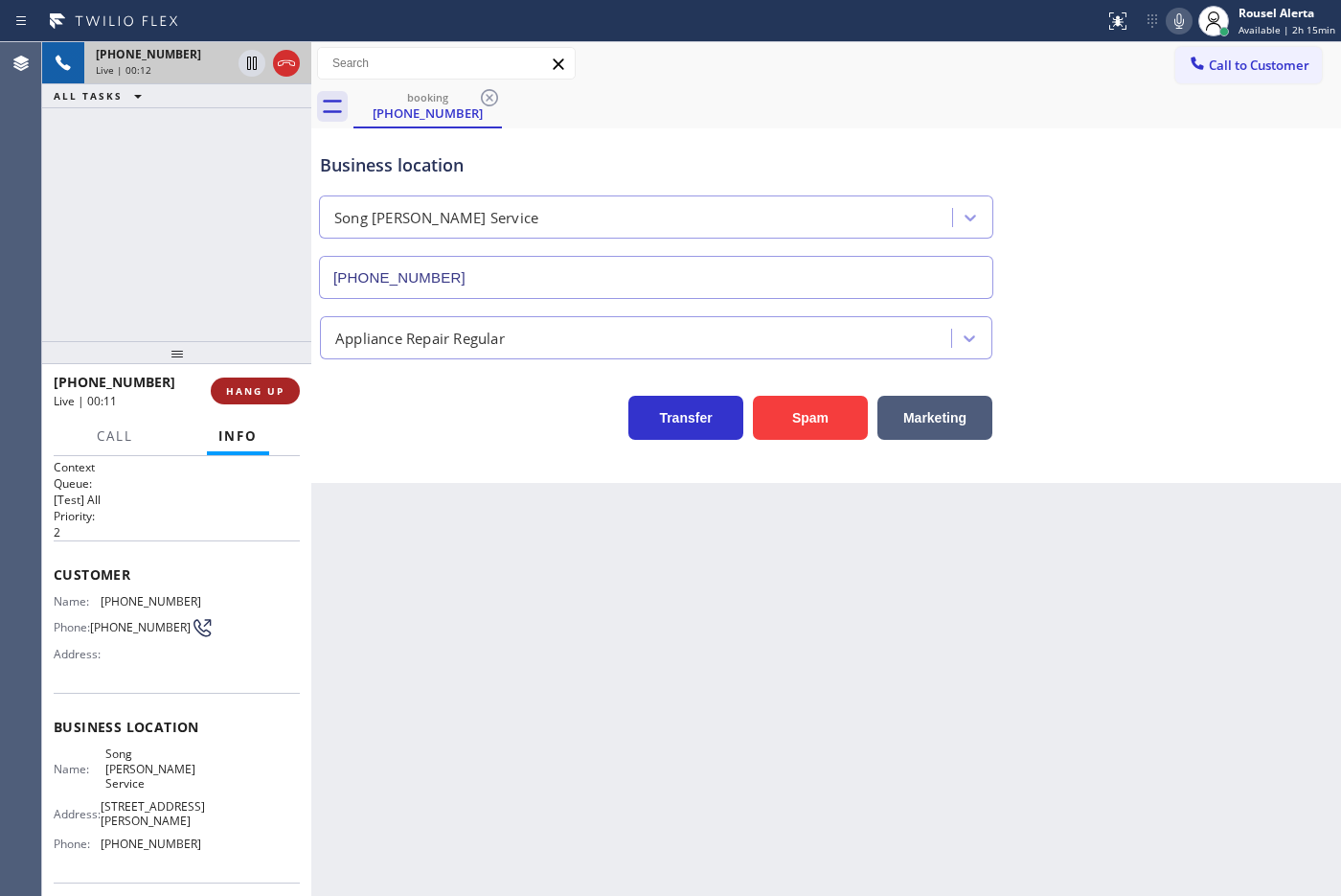
click at [246, 380] on button "HANG UP" at bounding box center [255, 391] width 89 height 27
click at [247, 379] on button "HANG UP" at bounding box center [255, 391] width 89 height 27
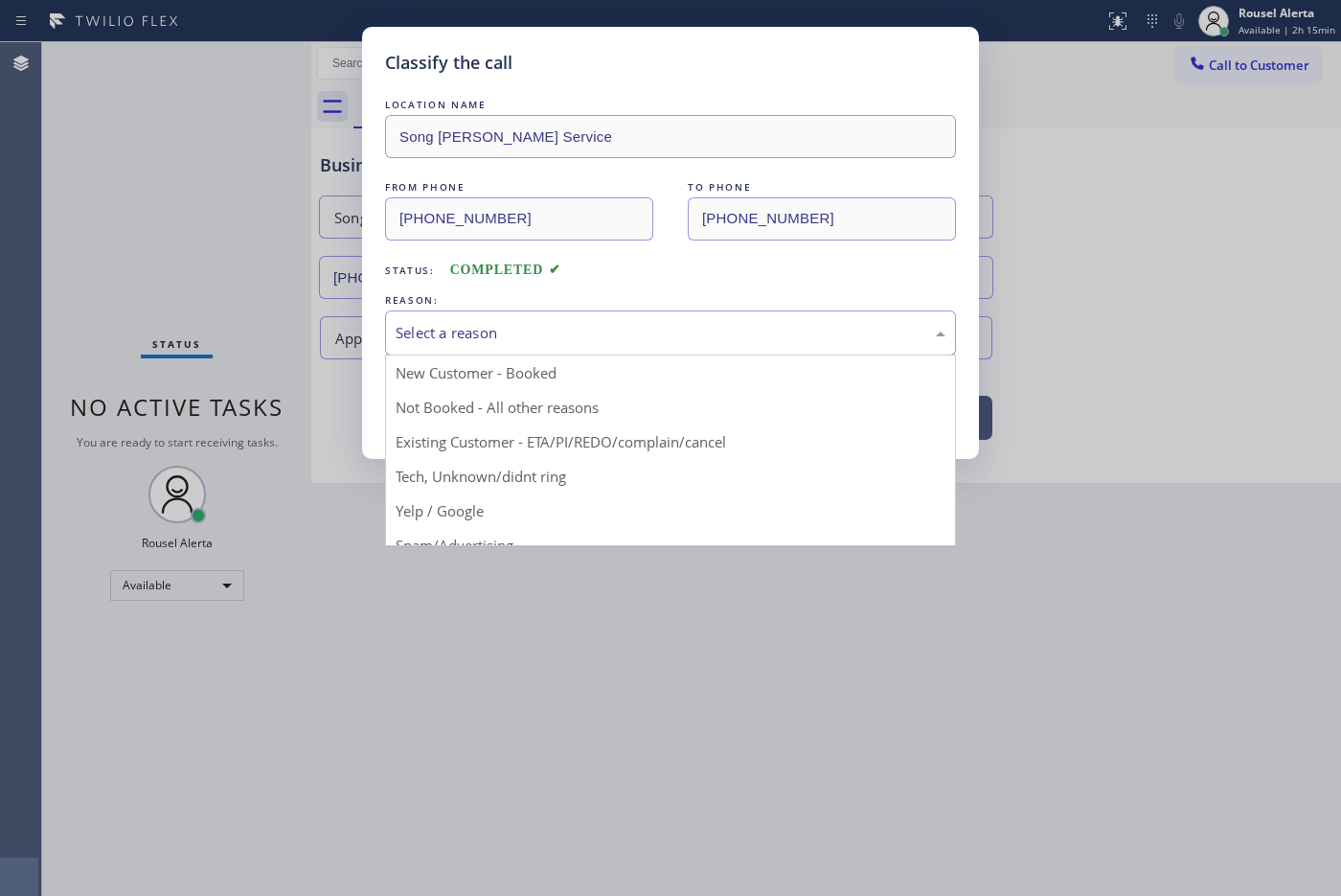
click at [448, 350] on div "Select a reason" at bounding box center [670, 333] width 571 height 45
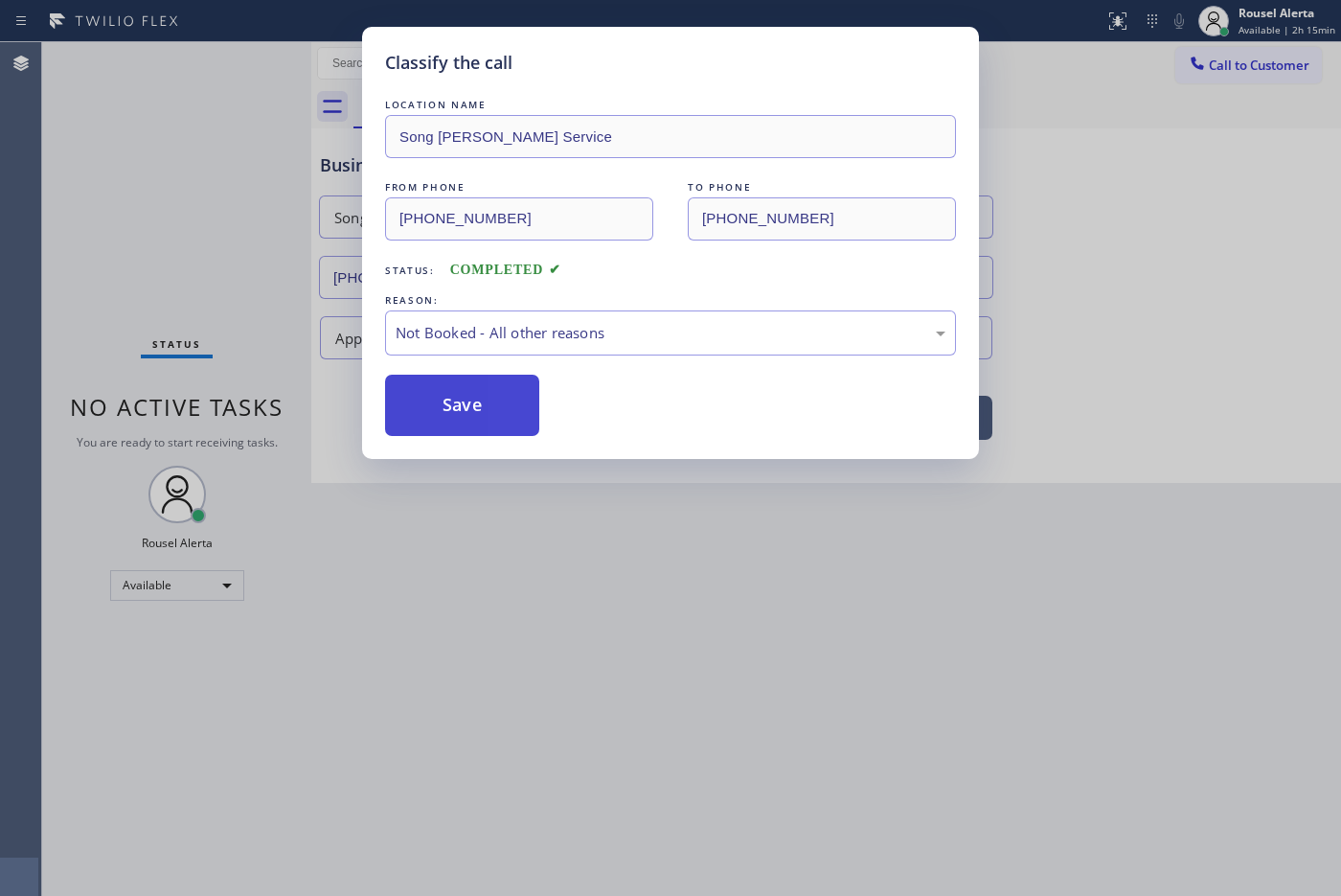
click at [489, 415] on button "Save" at bounding box center [462, 404] width 154 height 61
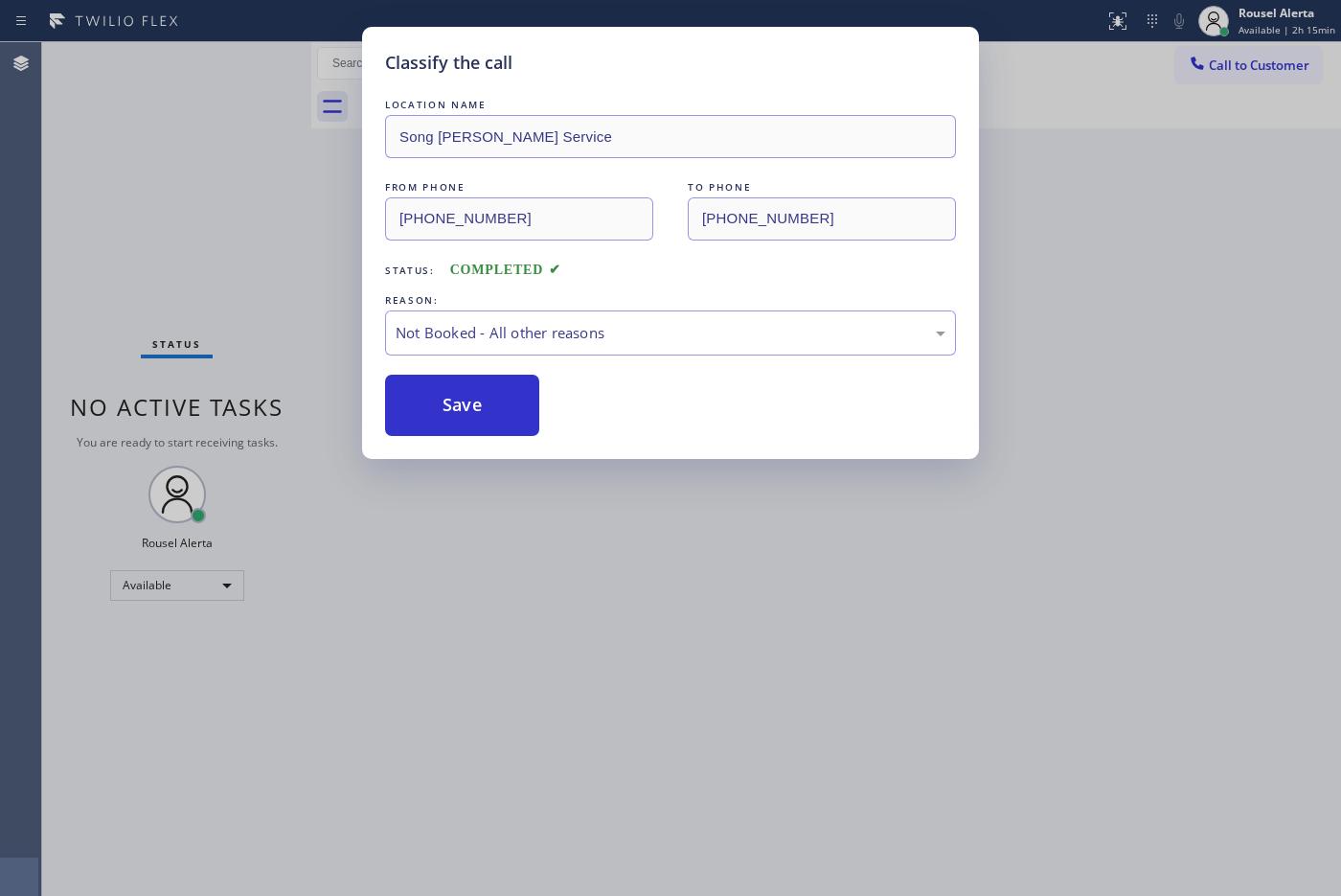
click at [572, 613] on div "Classify the call LOCATION NAME Song [PERSON_NAME] Service FROM PHONE [PHONE_NU…" at bounding box center [670, 448] width 1341 height 896
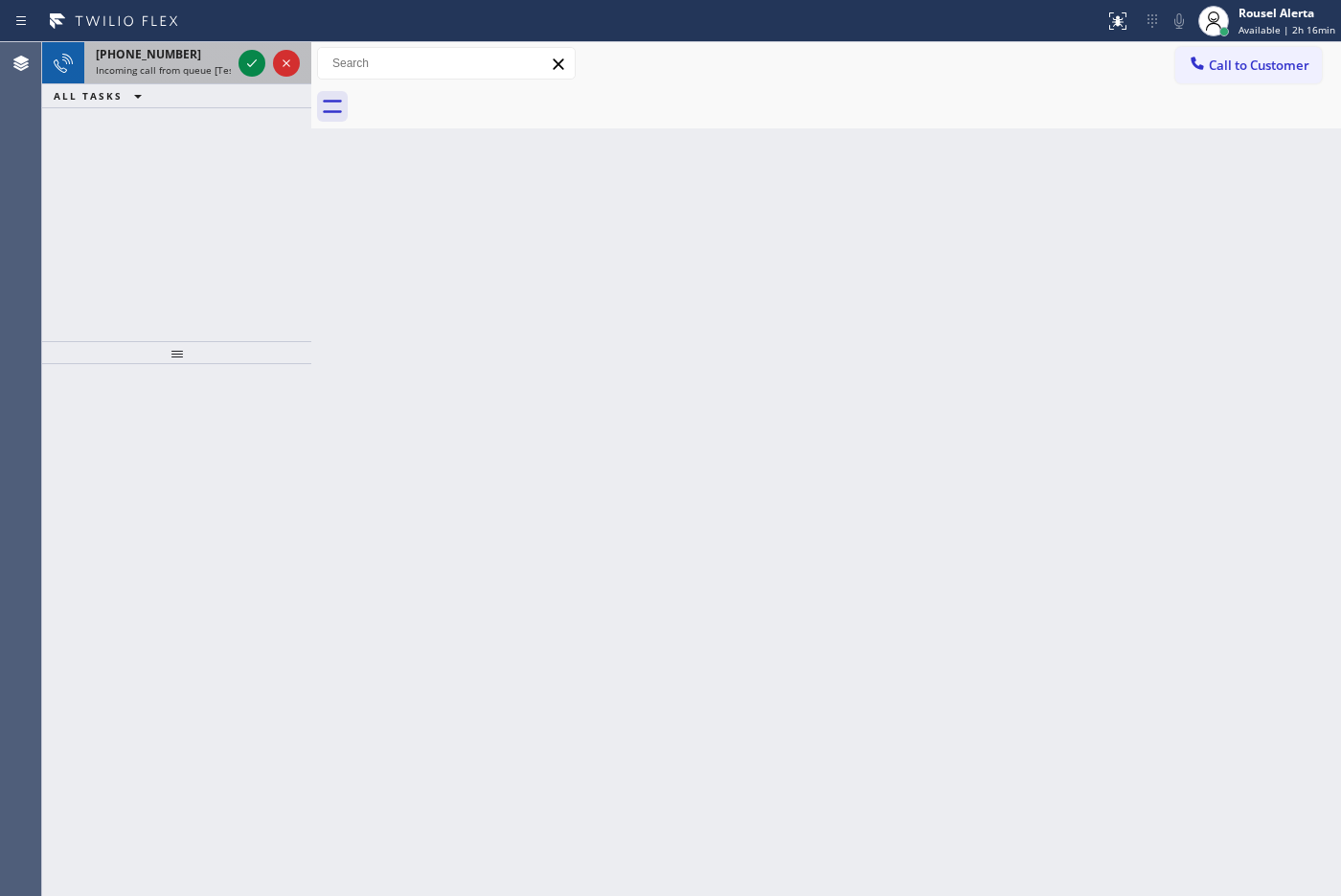
click at [202, 44] on div "[PHONE_NUMBER] Incoming call from queue [Test] All" at bounding box center [159, 62] width 150 height 42
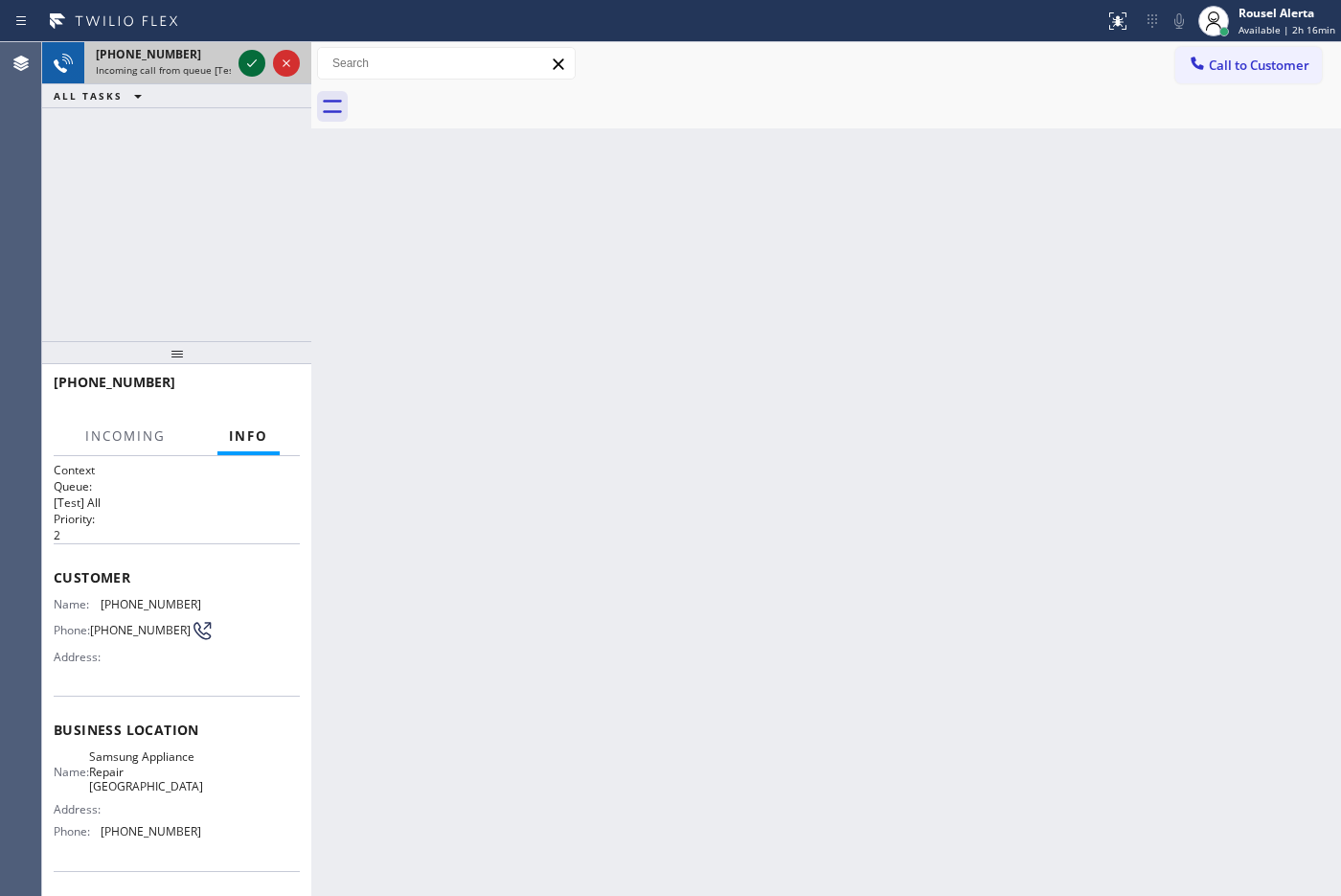
click at [241, 65] on icon at bounding box center [252, 63] width 23 height 23
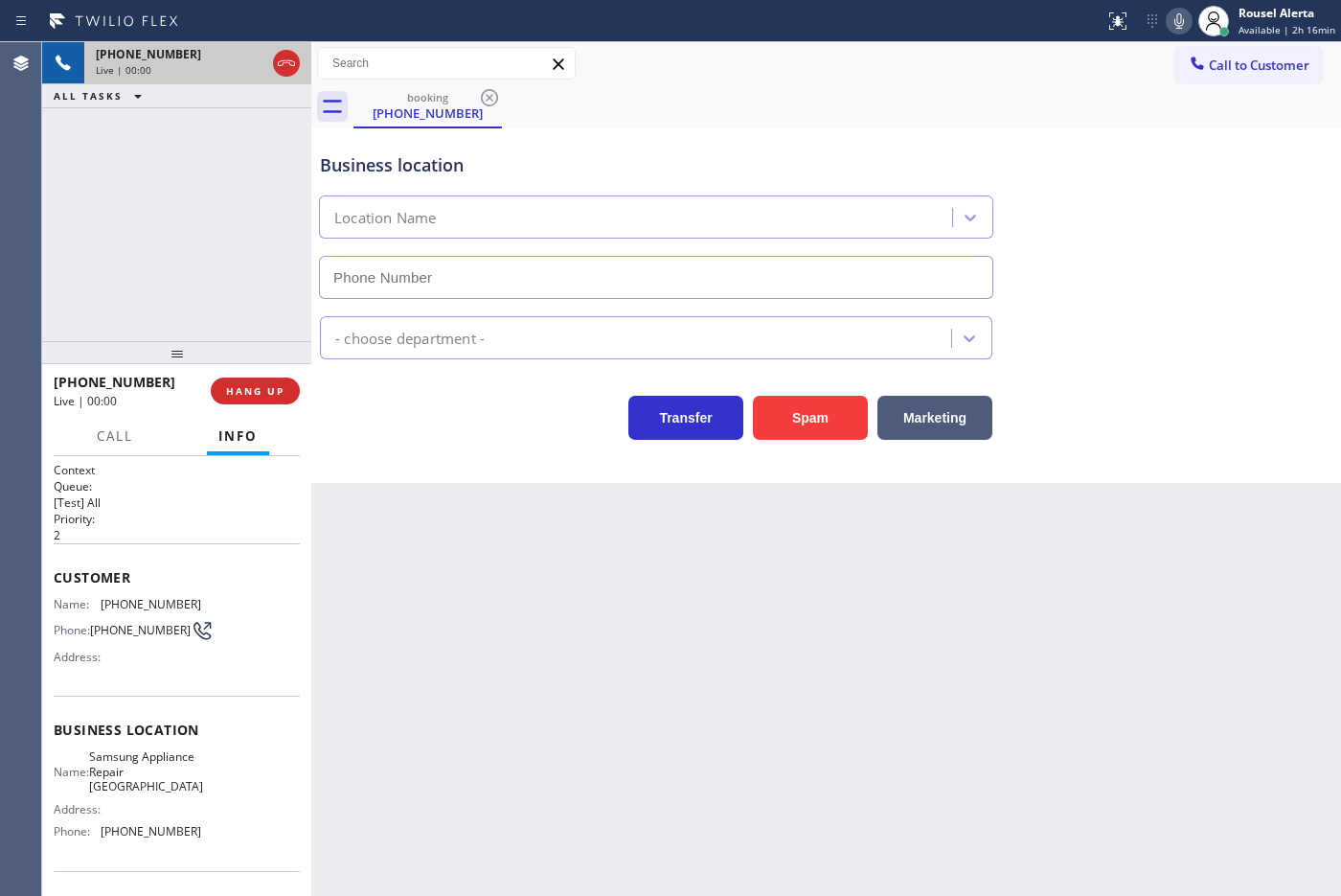
type input "[PHONE_NUMBER]"
click at [803, 417] on button "Spam" at bounding box center [810, 417] width 115 height 44
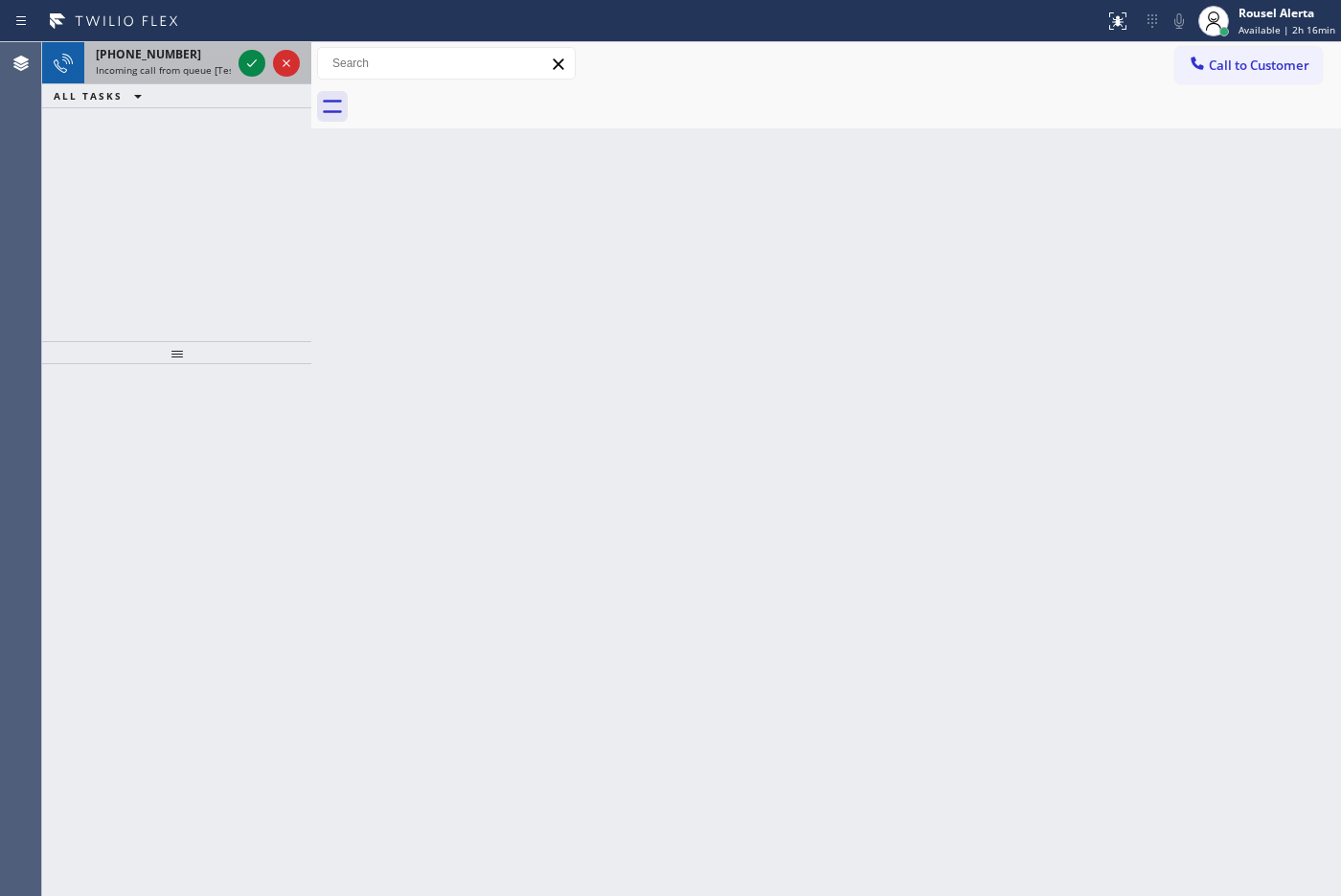
click at [187, 59] on div "[PHONE_NUMBER]" at bounding box center [163, 53] width 135 height 16
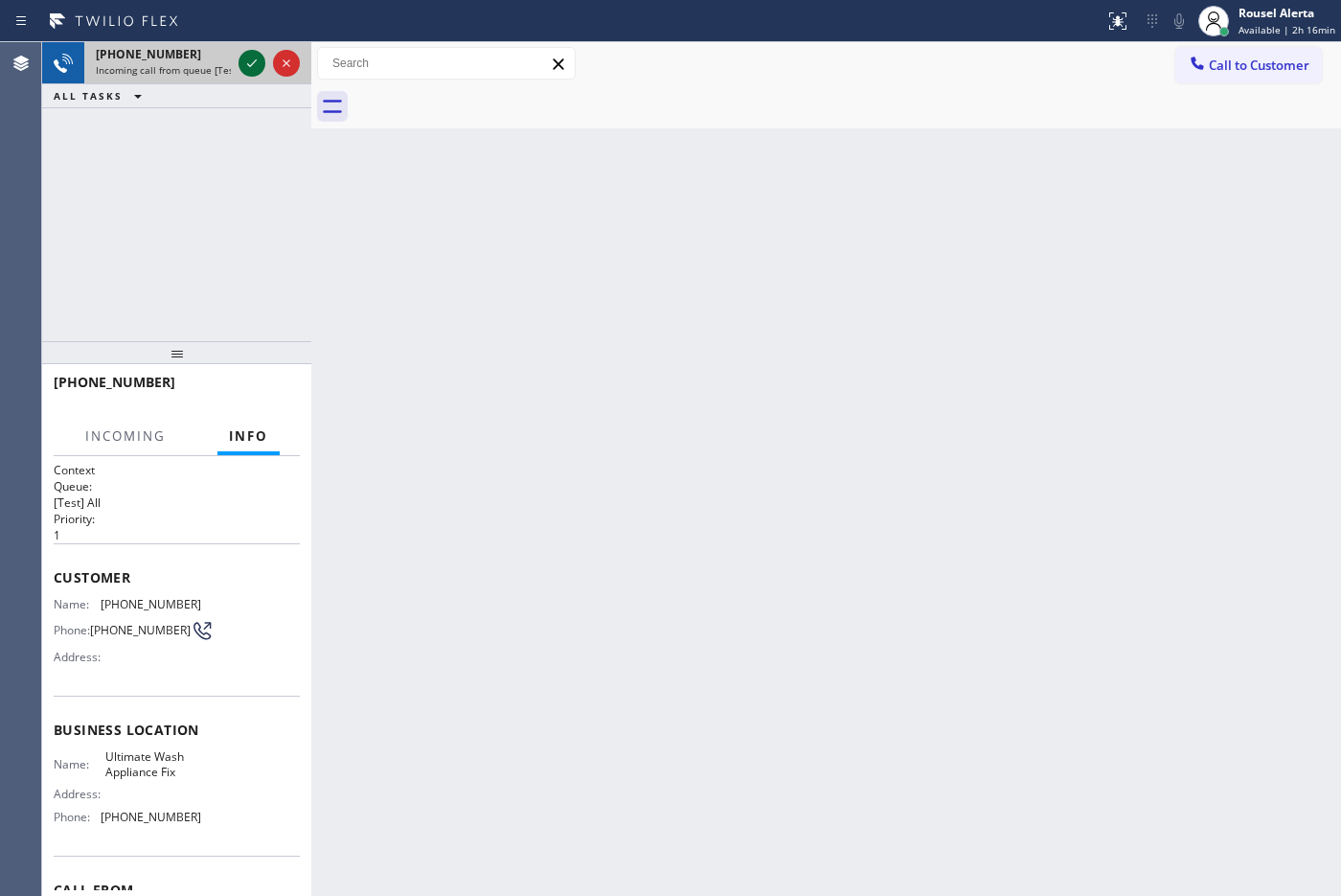
click at [251, 69] on icon at bounding box center [252, 63] width 23 height 23
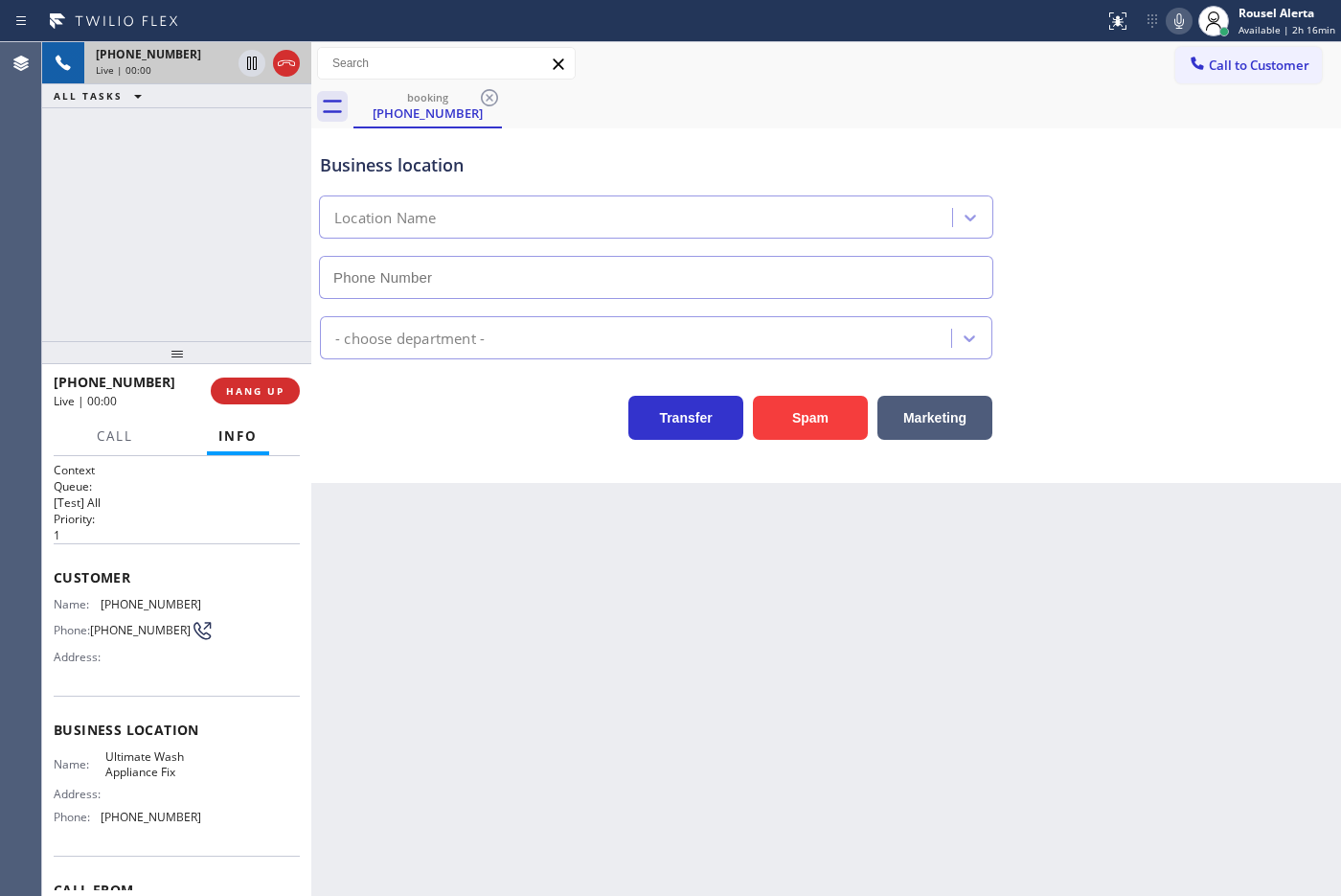
type input "[PHONE_NUMBER]"
click at [782, 433] on button "Spam" at bounding box center [810, 417] width 115 height 44
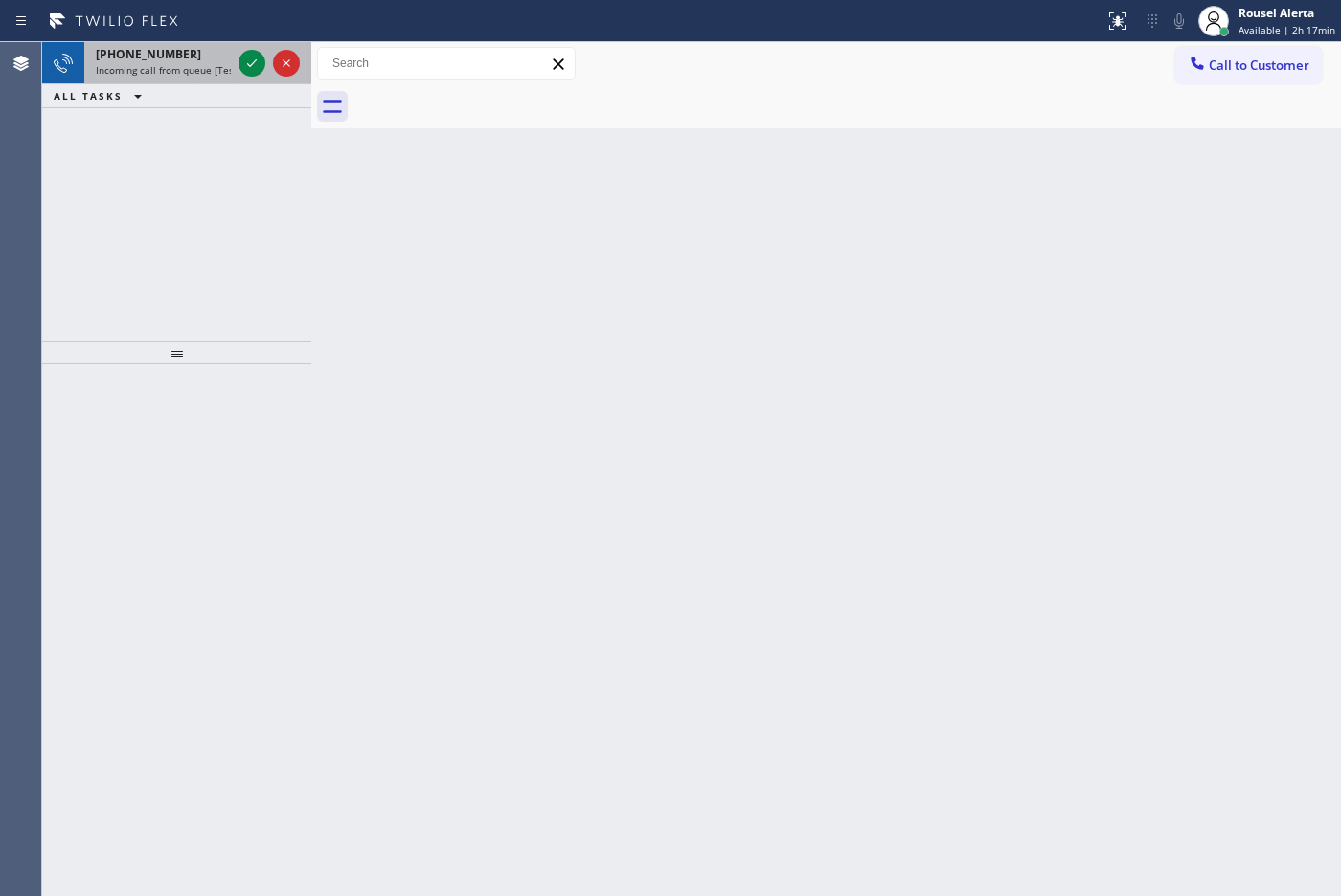
click at [211, 59] on div "[PHONE_NUMBER]" at bounding box center [163, 53] width 135 height 16
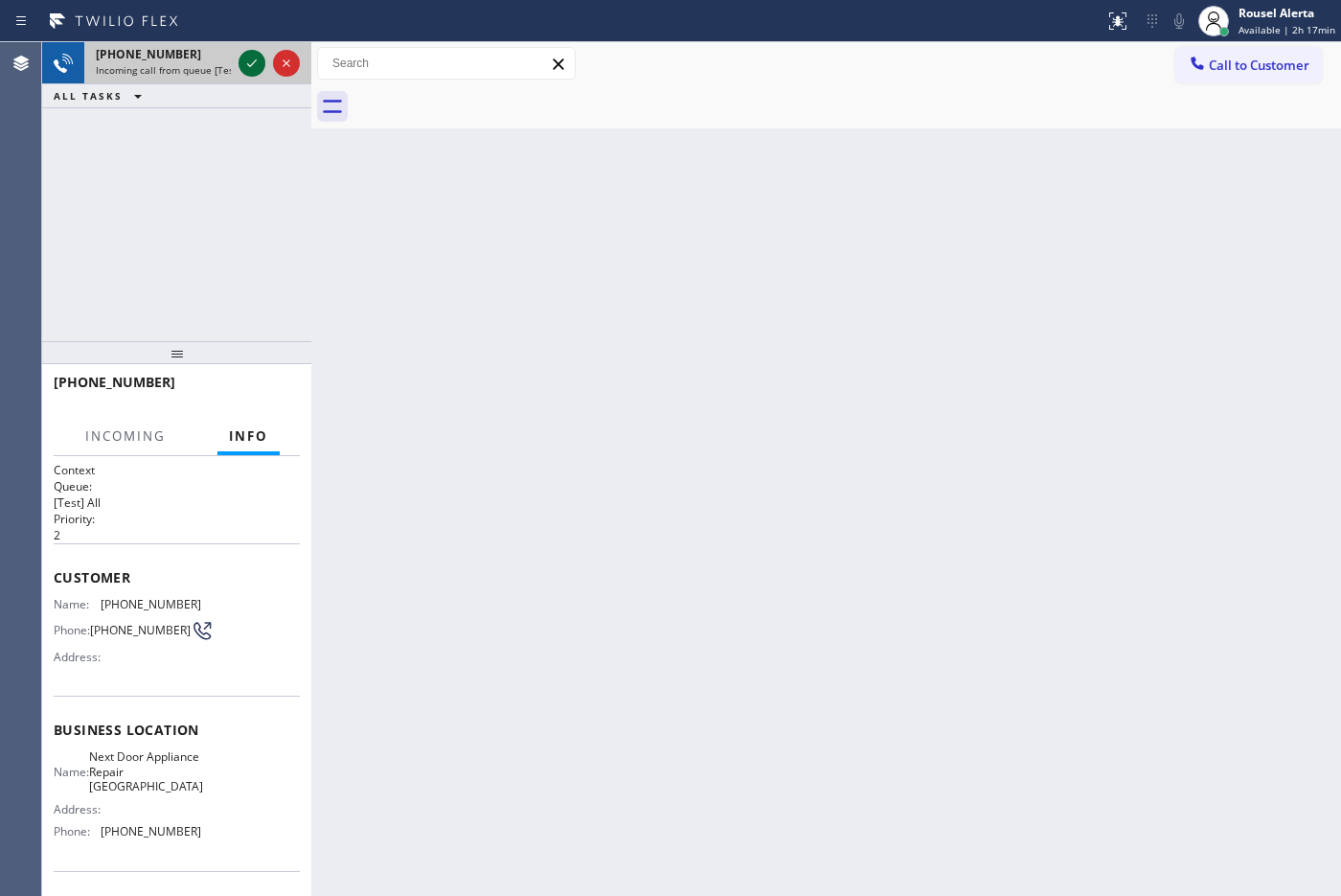
click at [246, 64] on icon at bounding box center [252, 63] width 23 height 23
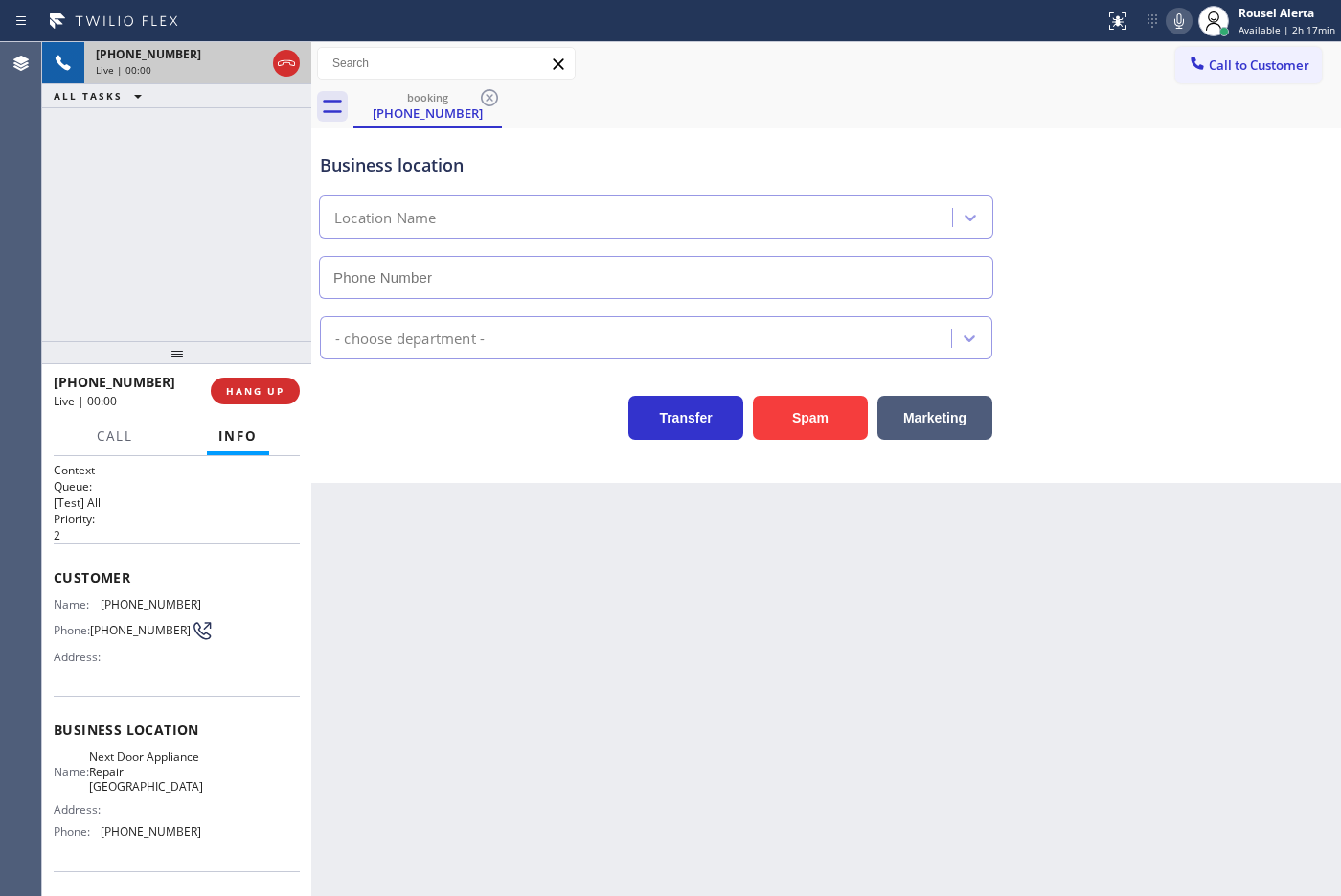
type input "[PHONE_NUMBER]"
click at [403, 581] on div "Back to Dashboard Change Sender ID Customers Technicians Select a contact Outbo…" at bounding box center [826, 468] width 1030 height 853
click at [428, 638] on div "Back to Dashboard Change Sender ID Customers Technicians Select a contact Outbo…" at bounding box center [826, 468] width 1030 height 853
click at [266, 402] on button "HANG UP" at bounding box center [255, 391] width 89 height 27
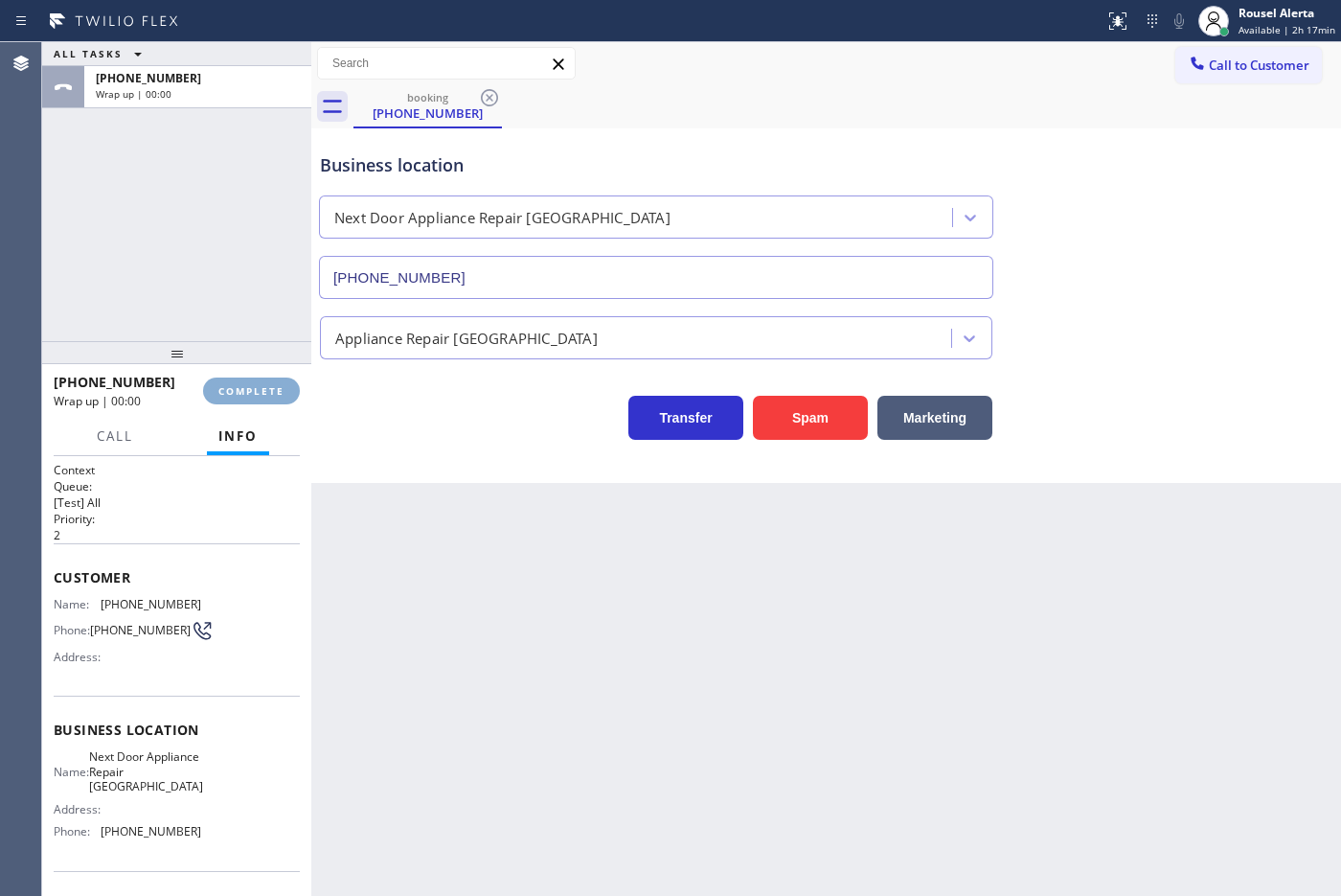
click at [265, 402] on button "COMPLETE" at bounding box center [251, 391] width 97 height 27
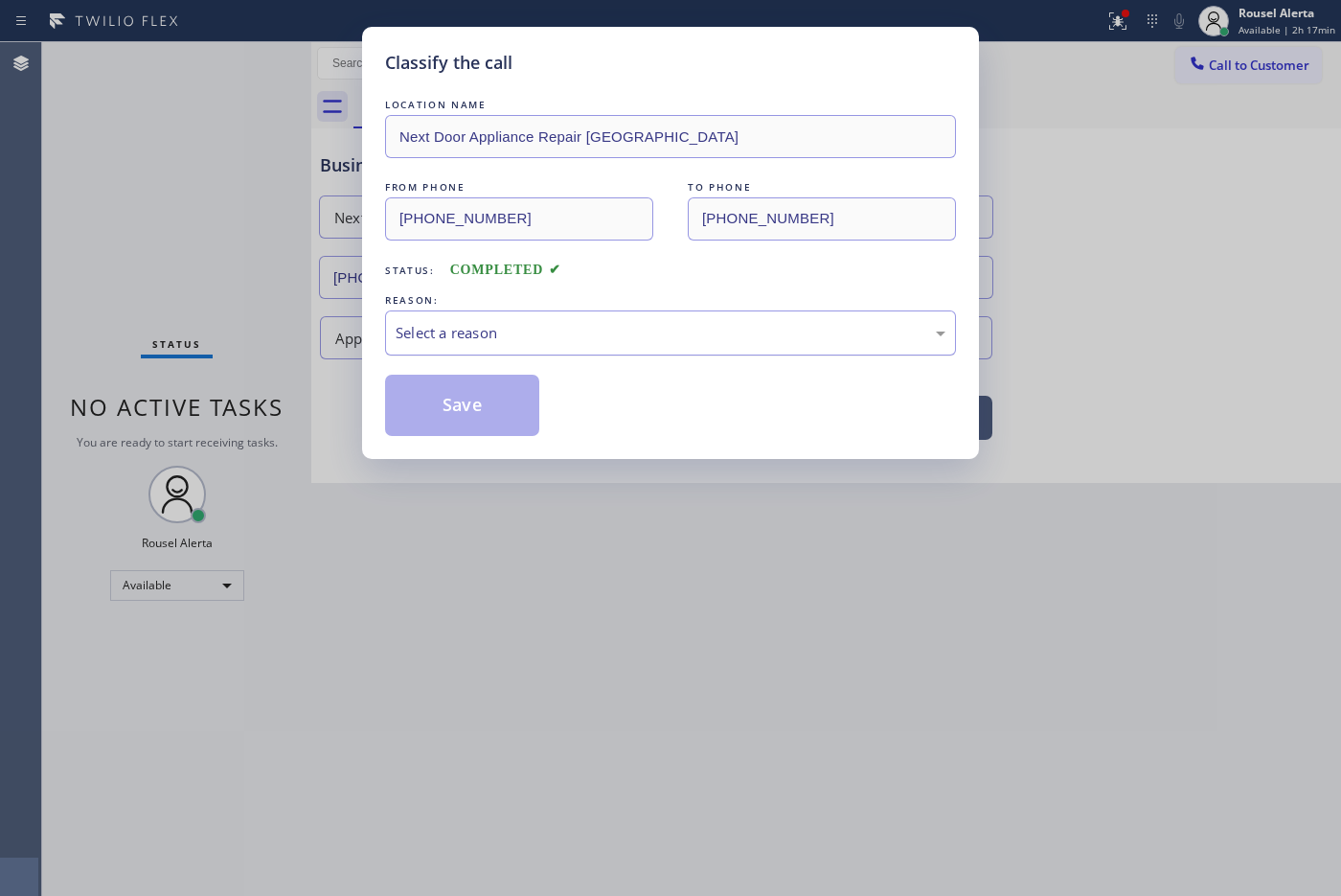
click at [443, 337] on div "Select a reason" at bounding box center [670, 333] width 550 height 22
click at [455, 409] on button "Save" at bounding box center [462, 404] width 154 height 61
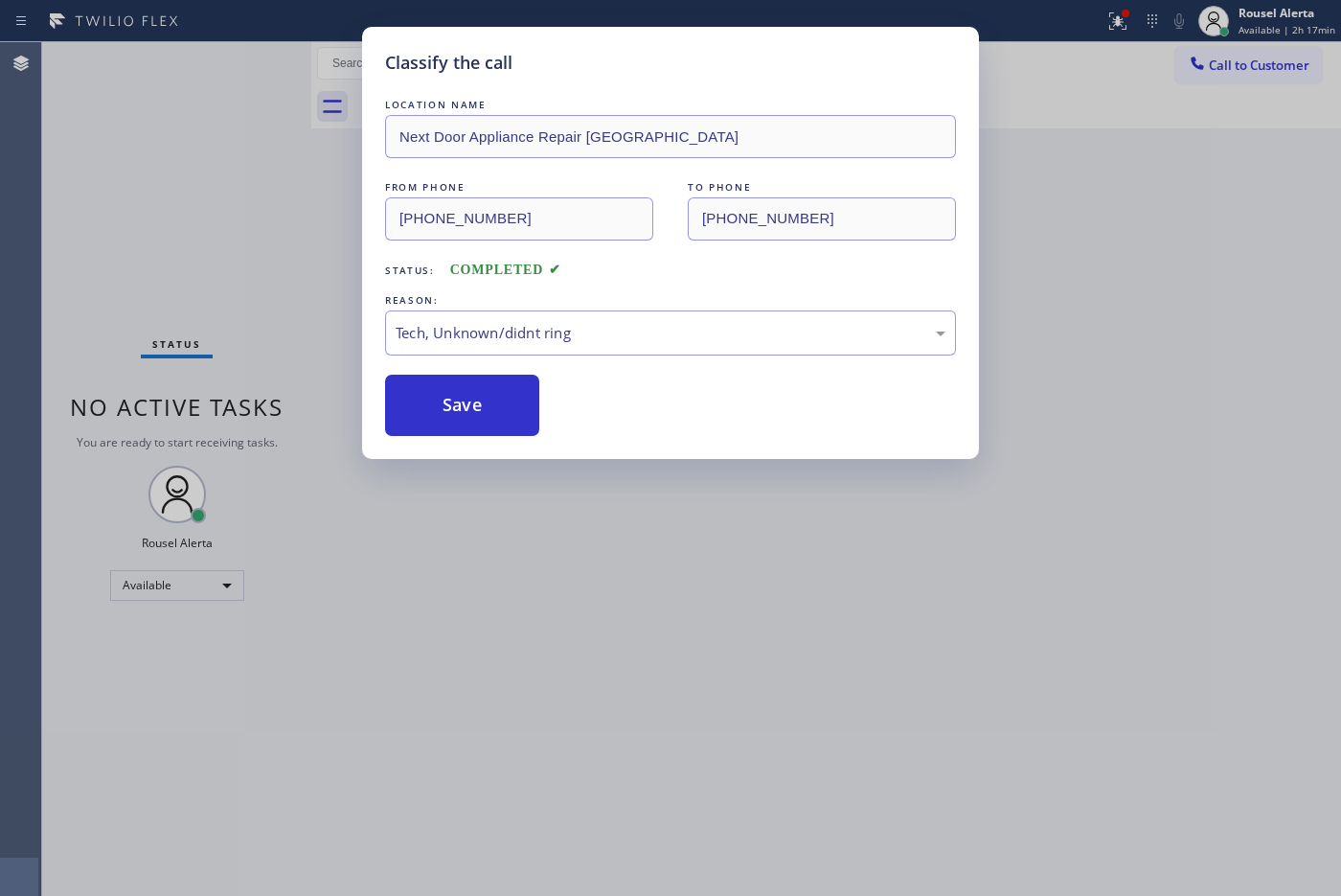
click at [591, 716] on div "Classify the call LOCATION NAME Next Door Appliance Repair [GEOGRAPHIC_DATA] FR…" at bounding box center [670, 448] width 1341 height 896
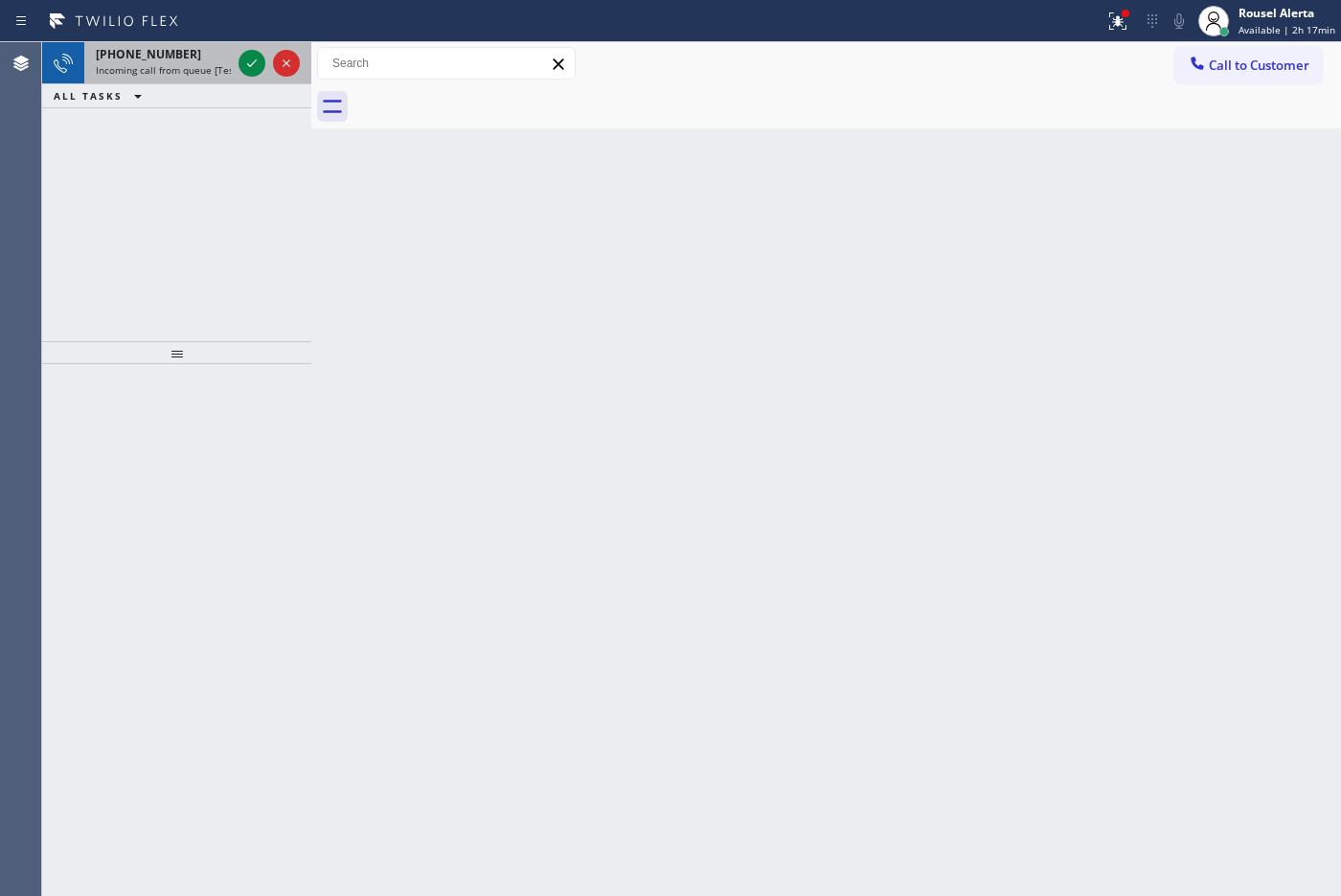
click at [206, 60] on div "[PHONE_NUMBER]" at bounding box center [163, 53] width 135 height 16
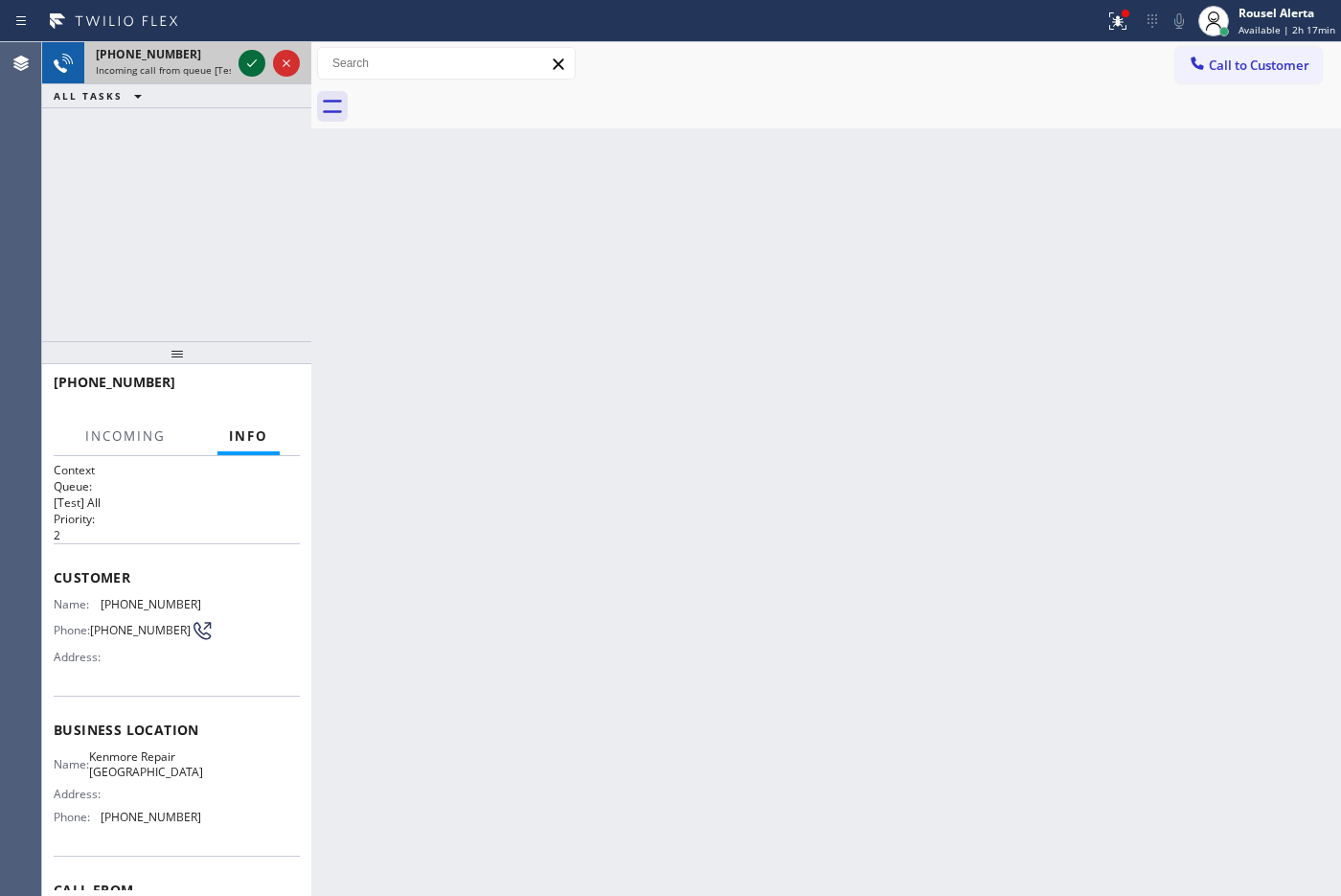
click at [262, 70] on icon at bounding box center [252, 63] width 23 height 23
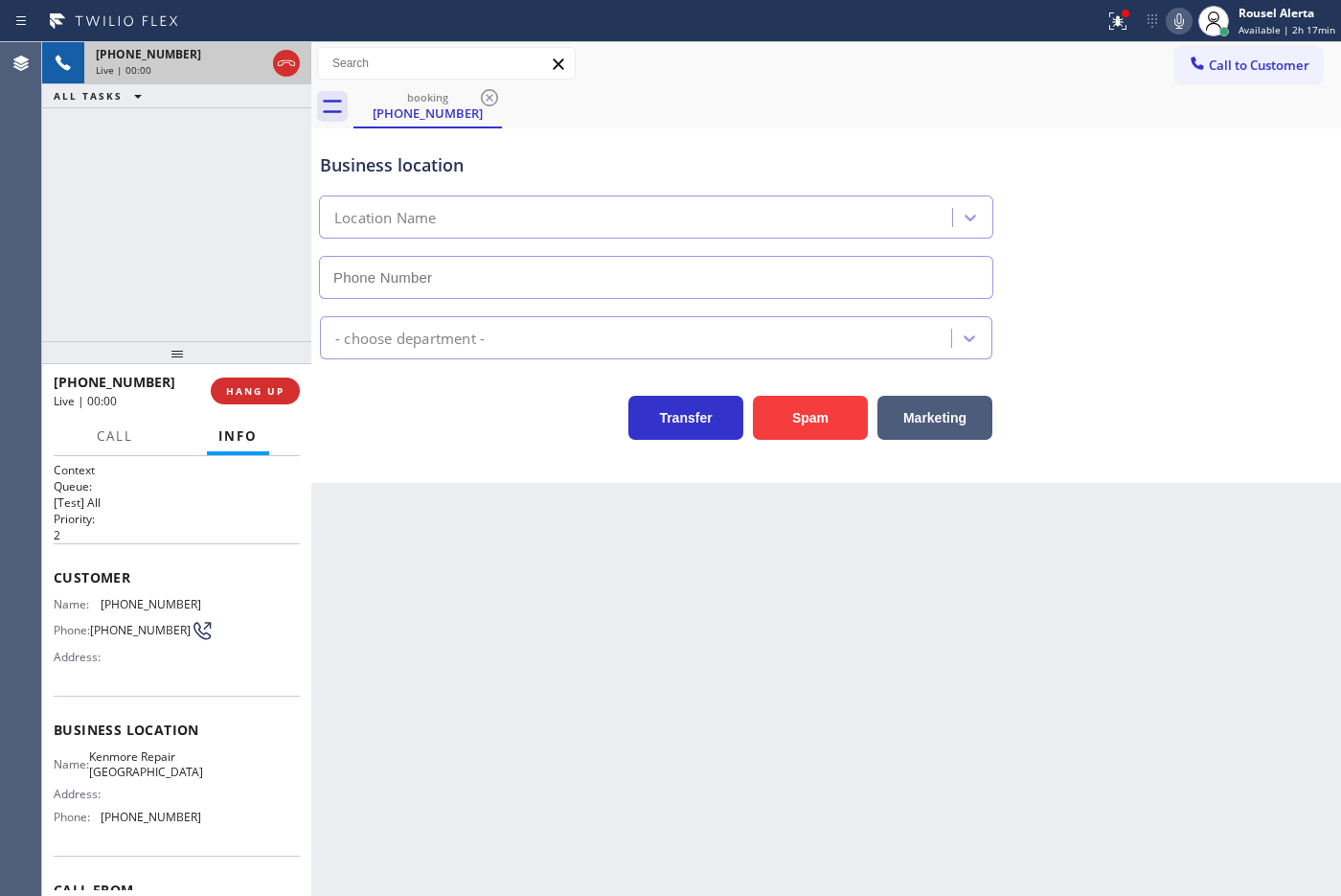
type input "[PHONE_NUMBER]"
click at [778, 438] on button "Spam" at bounding box center [810, 417] width 115 height 44
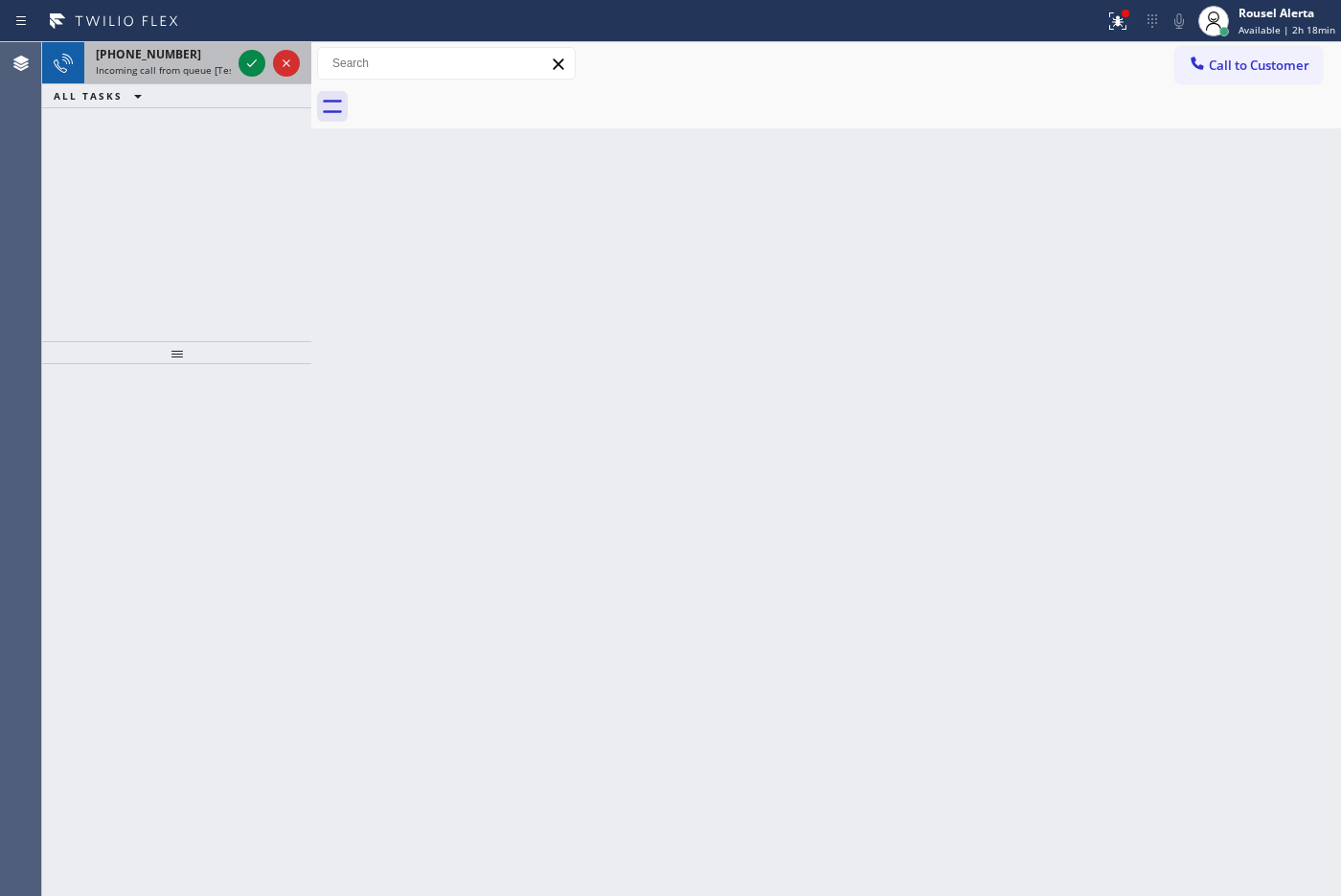
drag, startPoint x: 180, startPoint y: 65, endPoint x: 223, endPoint y: 62, distance: 43.1
click at [182, 64] on span "Incoming call from queue [Test] All" at bounding box center [176, 70] width 159 height 14
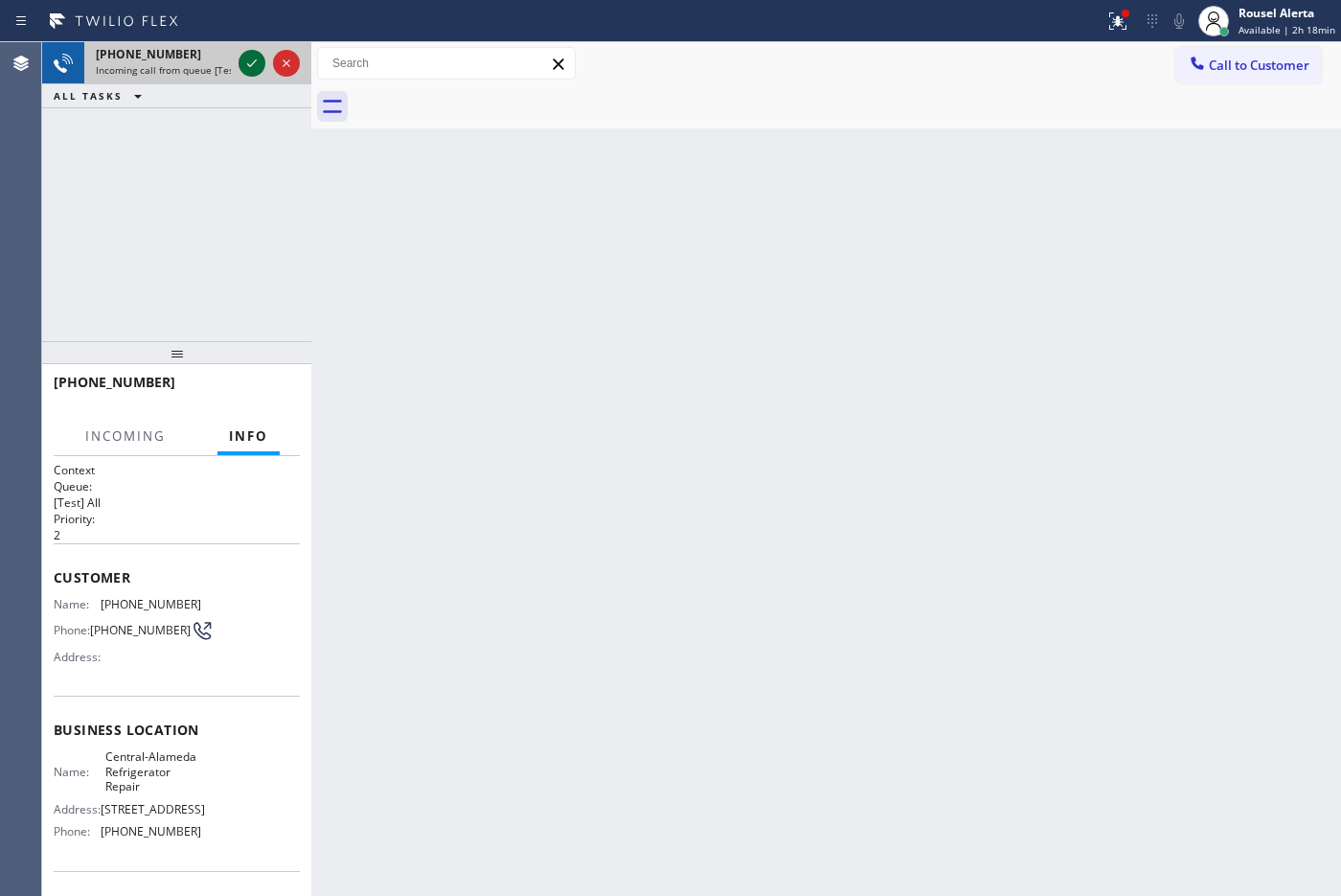
click at [247, 62] on icon at bounding box center [252, 63] width 23 height 23
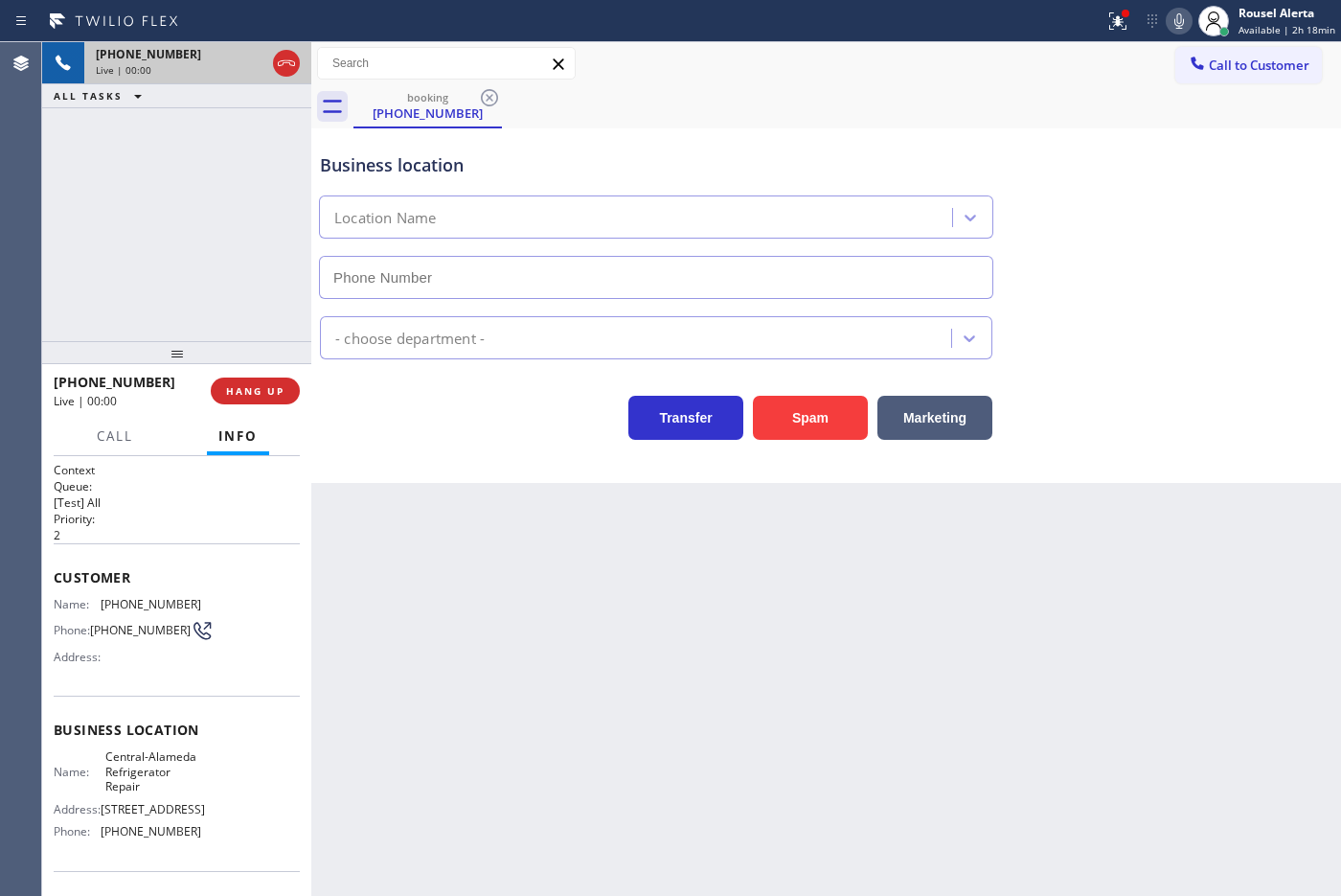
type input "[PHONE_NUMBER]"
click at [450, 594] on div "Back to Dashboard Change Sender ID Customers Technicians Select a contact Outbo…" at bounding box center [826, 468] width 1030 height 853
click at [474, 618] on div "Back to Dashboard Change Sender ID Customers Technicians Select a contact Outbo…" at bounding box center [826, 468] width 1030 height 853
click at [754, 716] on div "Back to Dashboard Change Sender ID Customers Technicians Select a contact Outbo…" at bounding box center [826, 468] width 1030 height 853
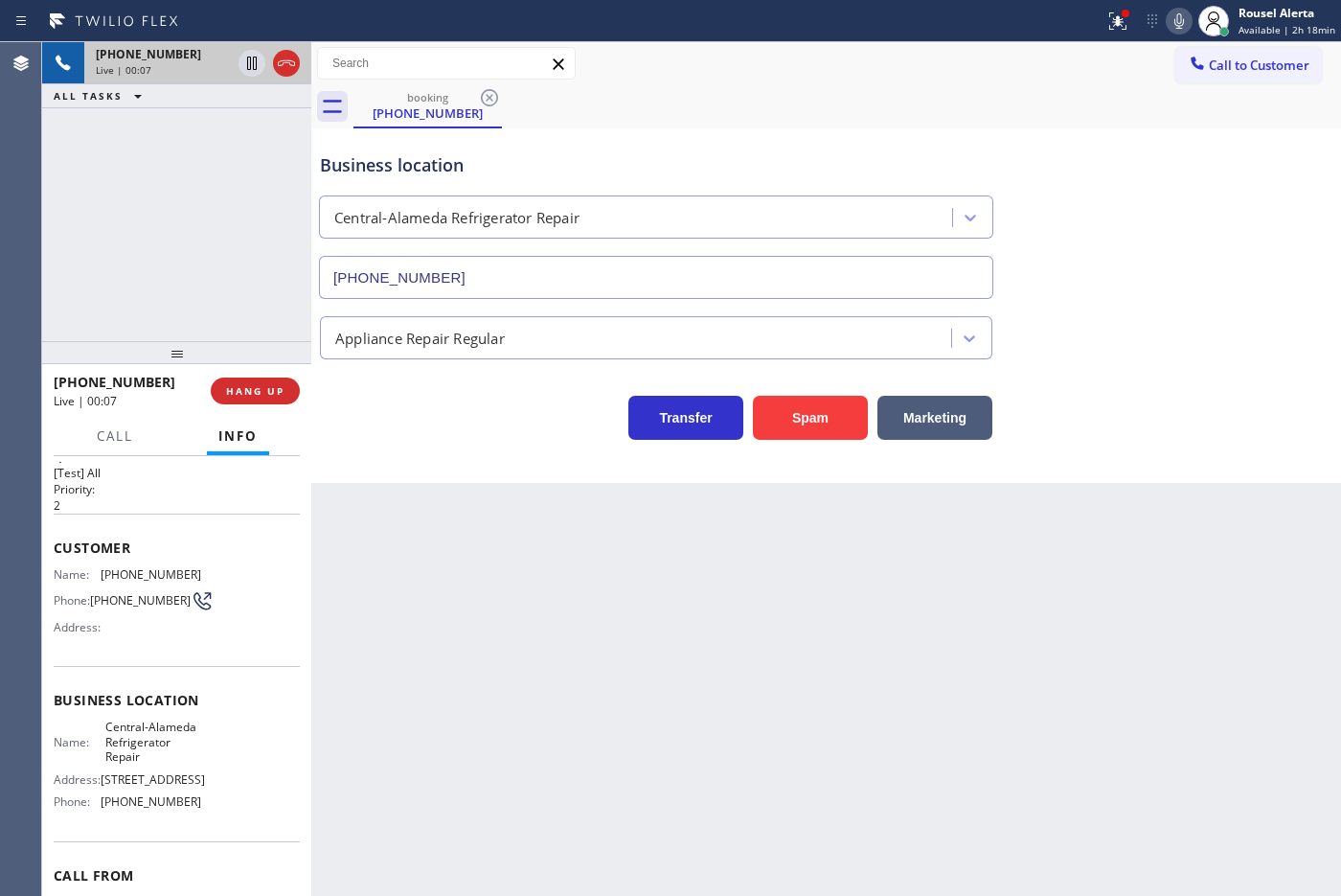
scroll to position [77, 0]
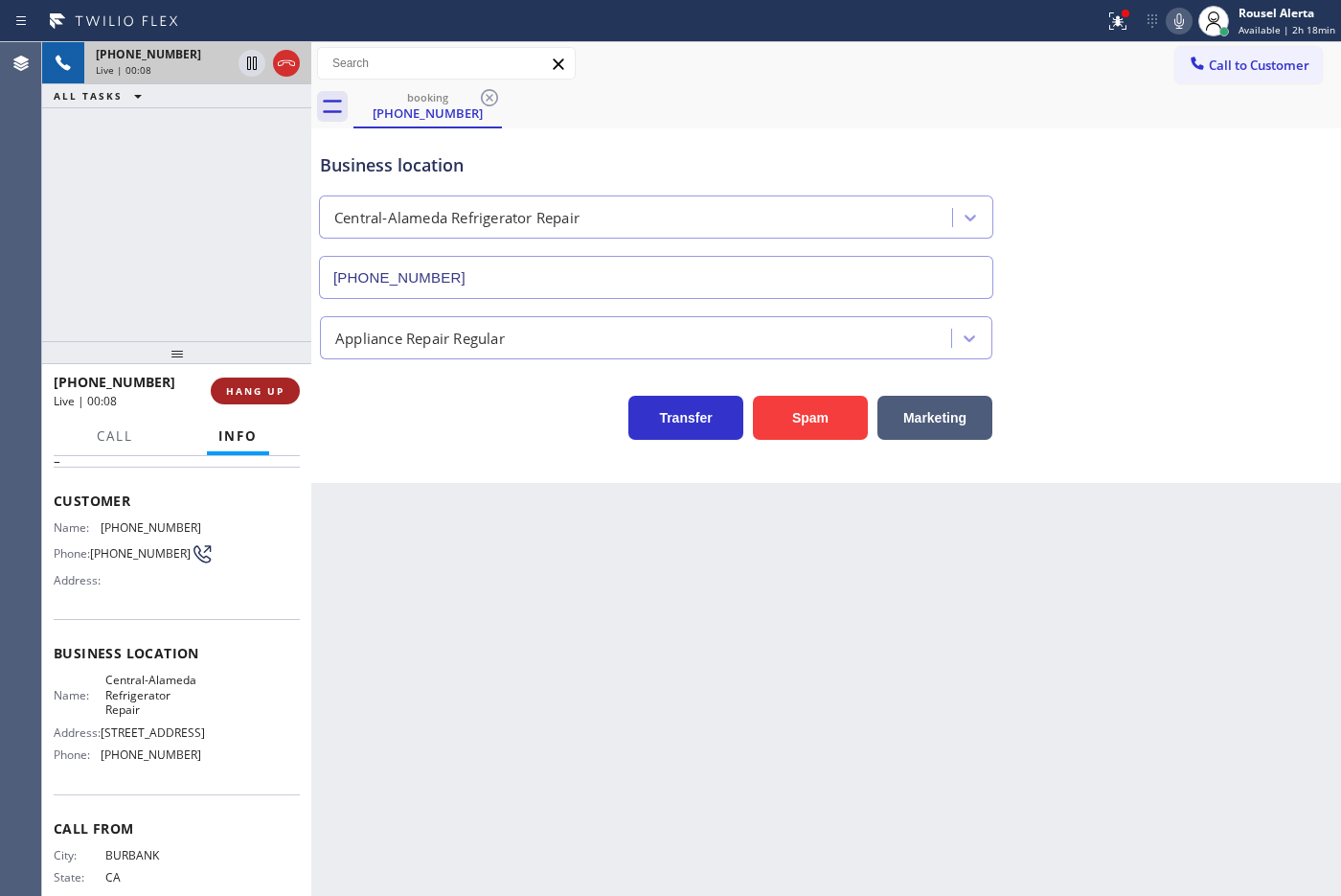
click at [278, 391] on span "HANG UP" at bounding box center [255, 391] width 58 height 14
click at [274, 390] on span "HANG UP" at bounding box center [255, 391] width 58 height 14
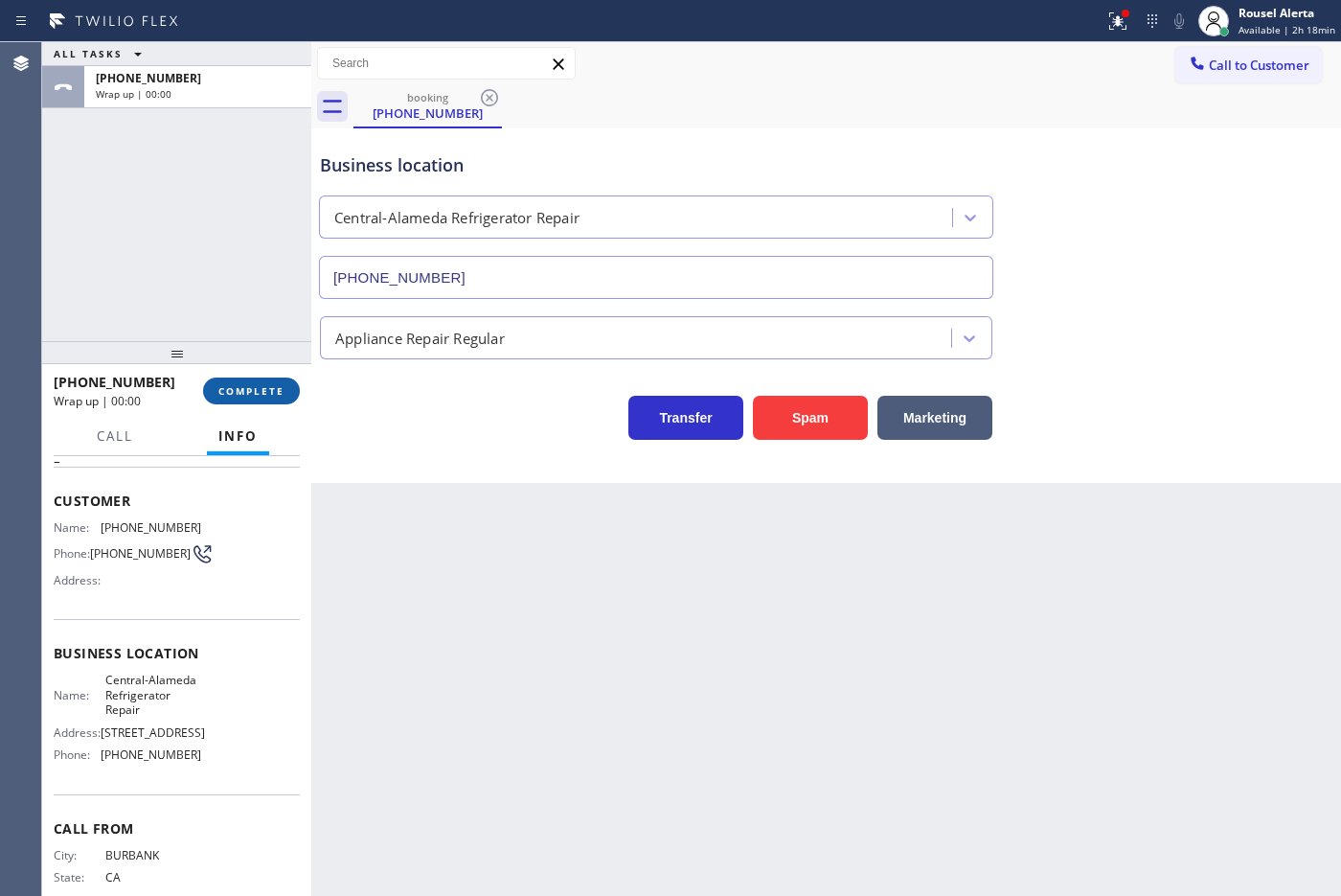
click at [274, 390] on span "COMPLETE" at bounding box center [251, 391] width 66 height 14
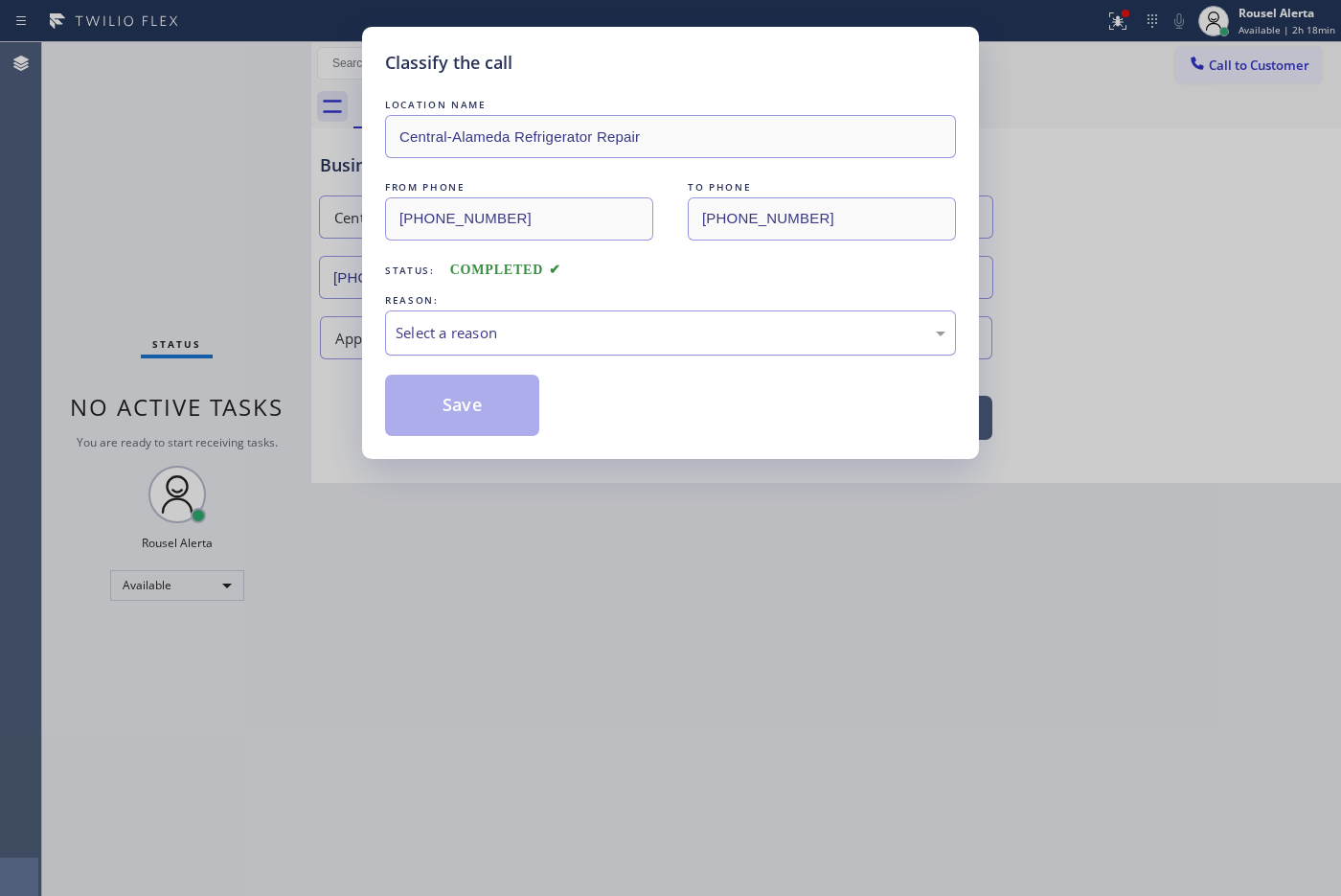
click at [451, 337] on div "Select a reason" at bounding box center [670, 333] width 550 height 22
click at [456, 407] on button "Save" at bounding box center [462, 404] width 154 height 61
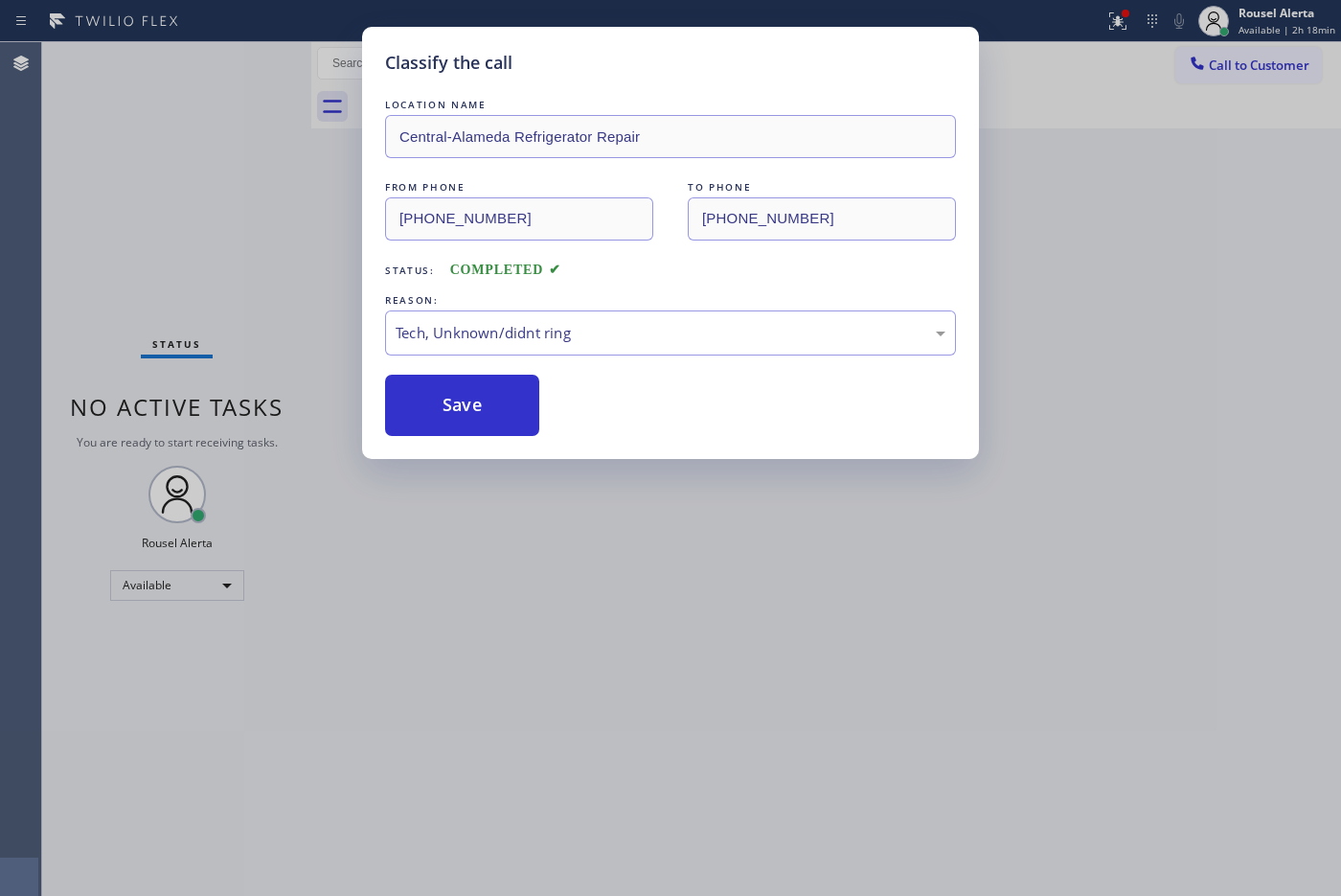
click at [547, 539] on div "Classify the call LOCATION NAME Central-[GEOGRAPHIC_DATA] Refrigerator Repair F…" at bounding box center [670, 448] width 1341 height 896
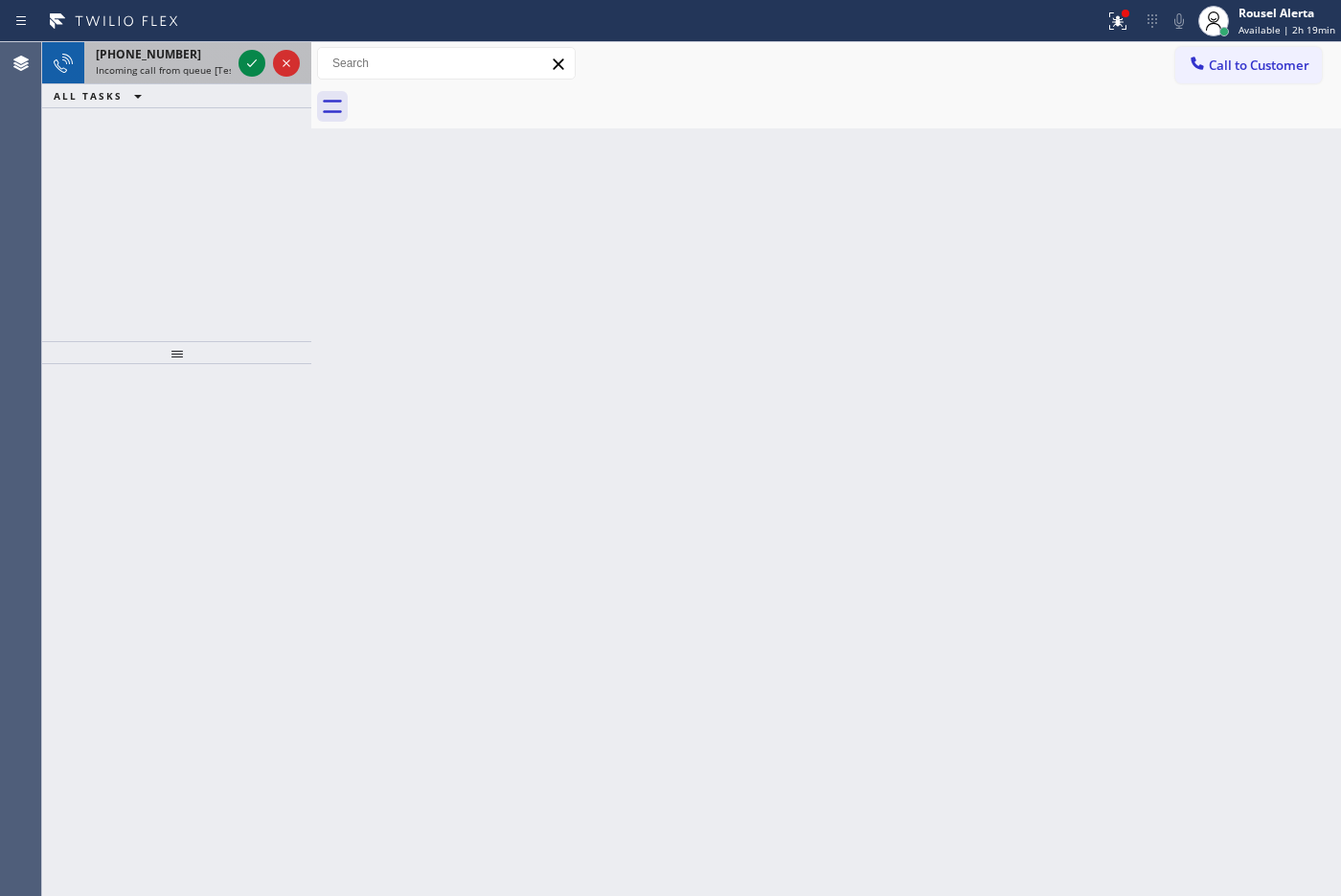
drag, startPoint x: 196, startPoint y: 72, endPoint x: 215, endPoint y: 69, distance: 19.2
click at [196, 72] on span "Incoming call from queue [Test] All" at bounding box center [176, 70] width 159 height 14
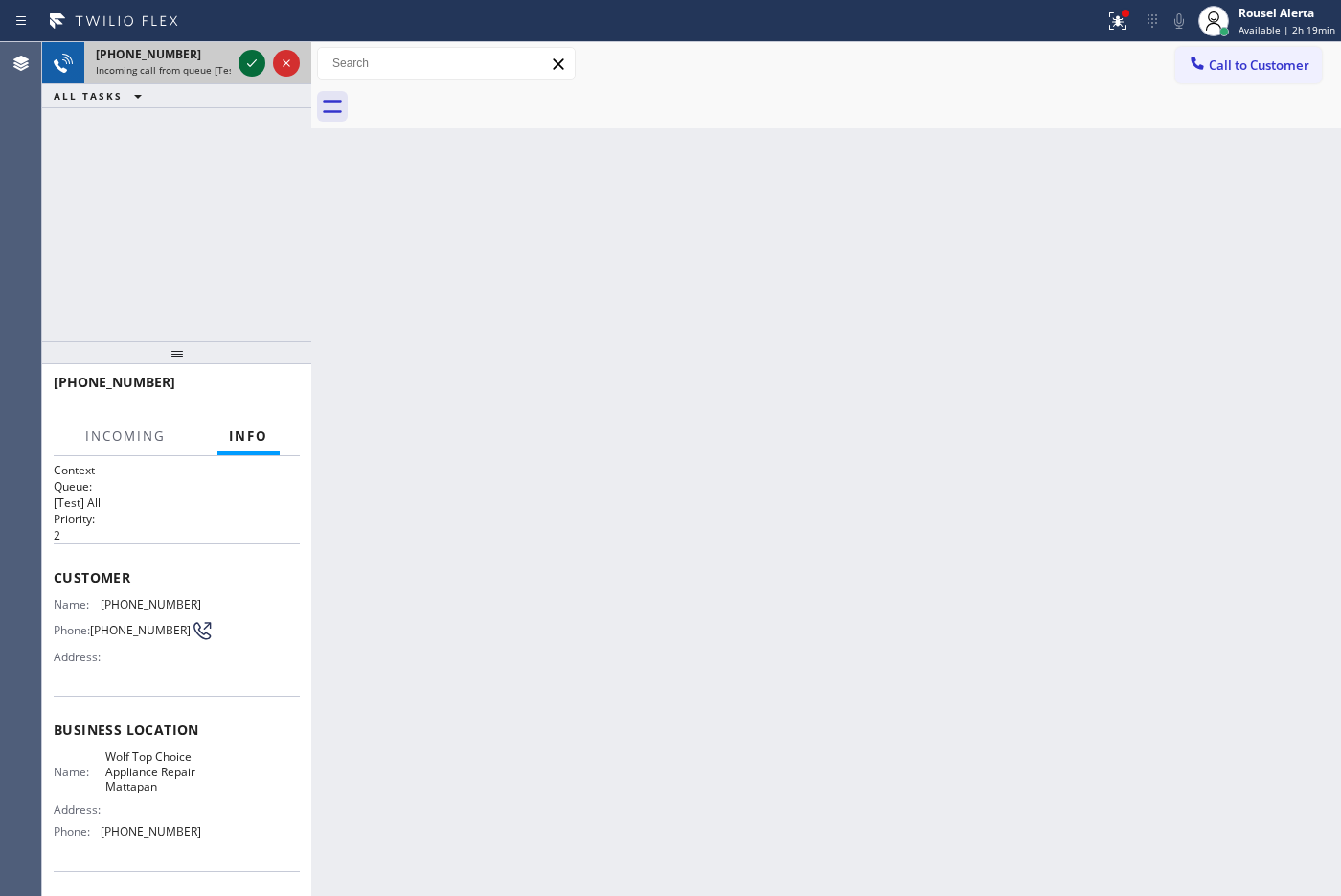
click at [254, 64] on icon at bounding box center [252, 63] width 23 height 23
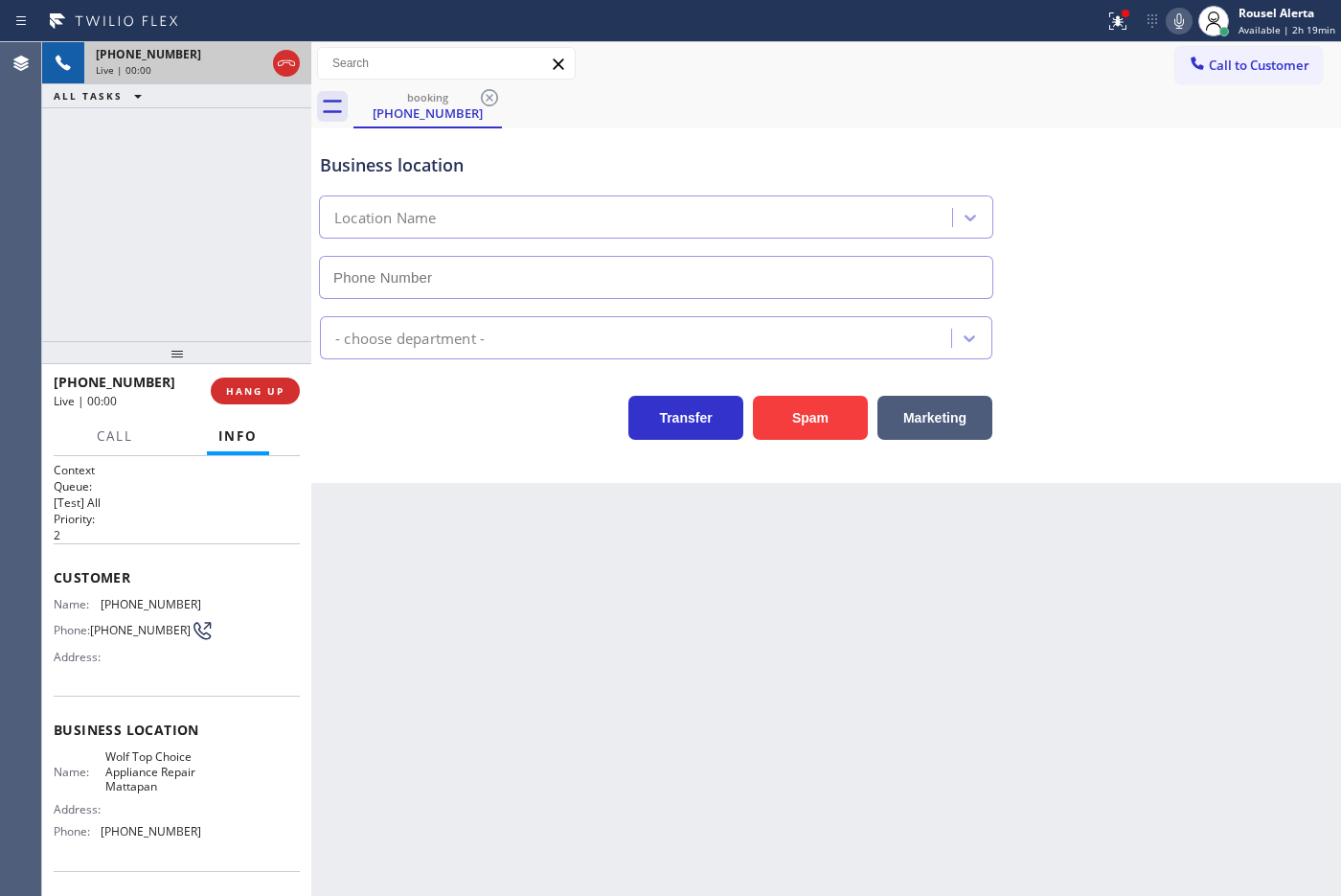
type input "[PHONE_NUMBER]"
click at [498, 623] on div "Back to Dashboard Change Sender ID Customers Technicians Select a contact Outbo…" at bounding box center [826, 468] width 1030 height 853
click at [860, 715] on div "Back to Dashboard Change Sender ID Customers Technicians Select a contact Outbo…" at bounding box center [826, 468] width 1030 height 853
click at [858, 716] on div "Back to Dashboard Change Sender ID Customers Technicians Select a contact Outbo…" at bounding box center [826, 468] width 1030 height 853
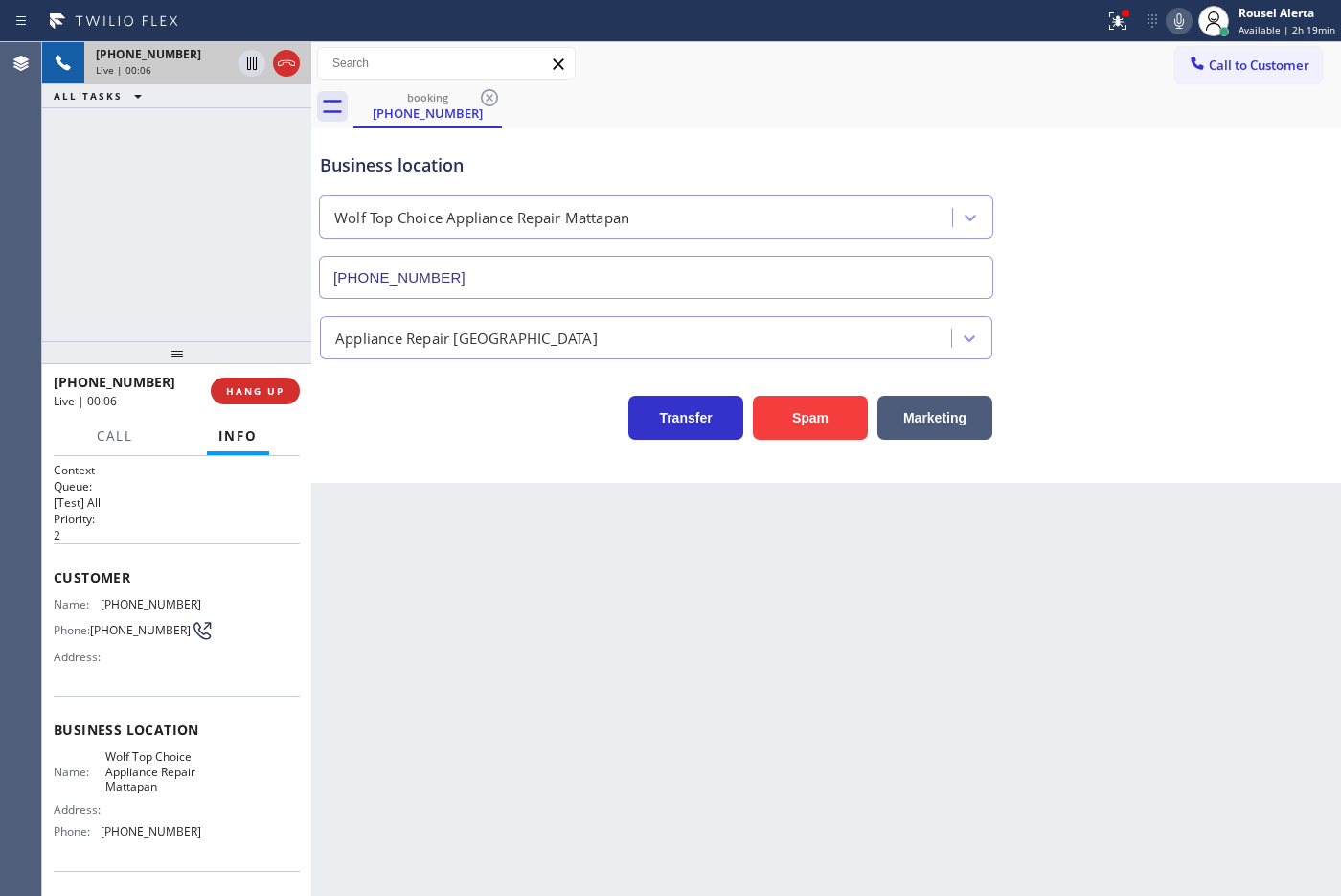
click at [841, 716] on div "Back to Dashboard Change Sender ID Customers Technicians Select a contact Outbo…" at bounding box center [826, 468] width 1030 height 853
drag, startPoint x: 886, startPoint y: 870, endPoint x: 888, endPoint y: 858, distance: 12.2
click at [887, 716] on div "Back to Dashboard Change Sender ID Customers Technicians Select a contact Outbo…" at bounding box center [826, 468] width 1030 height 853
click at [366, 639] on div "Back to Dashboard Change Sender ID Customers Technicians Select a contact Outbo…" at bounding box center [826, 468] width 1030 height 853
click at [252, 394] on span "HANG UP" at bounding box center [255, 391] width 58 height 14
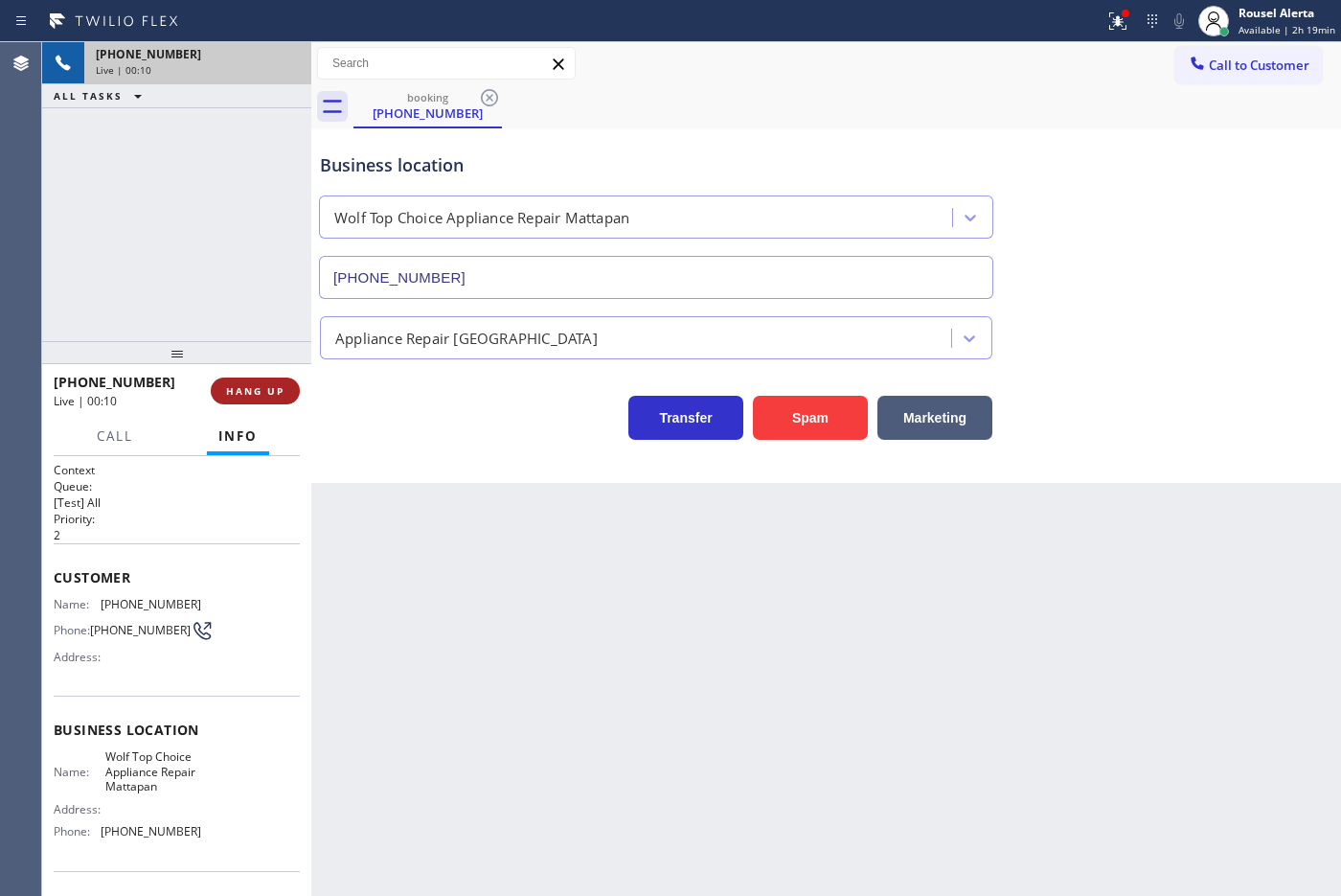
click at [252, 394] on span "HANG UP" at bounding box center [255, 391] width 58 height 14
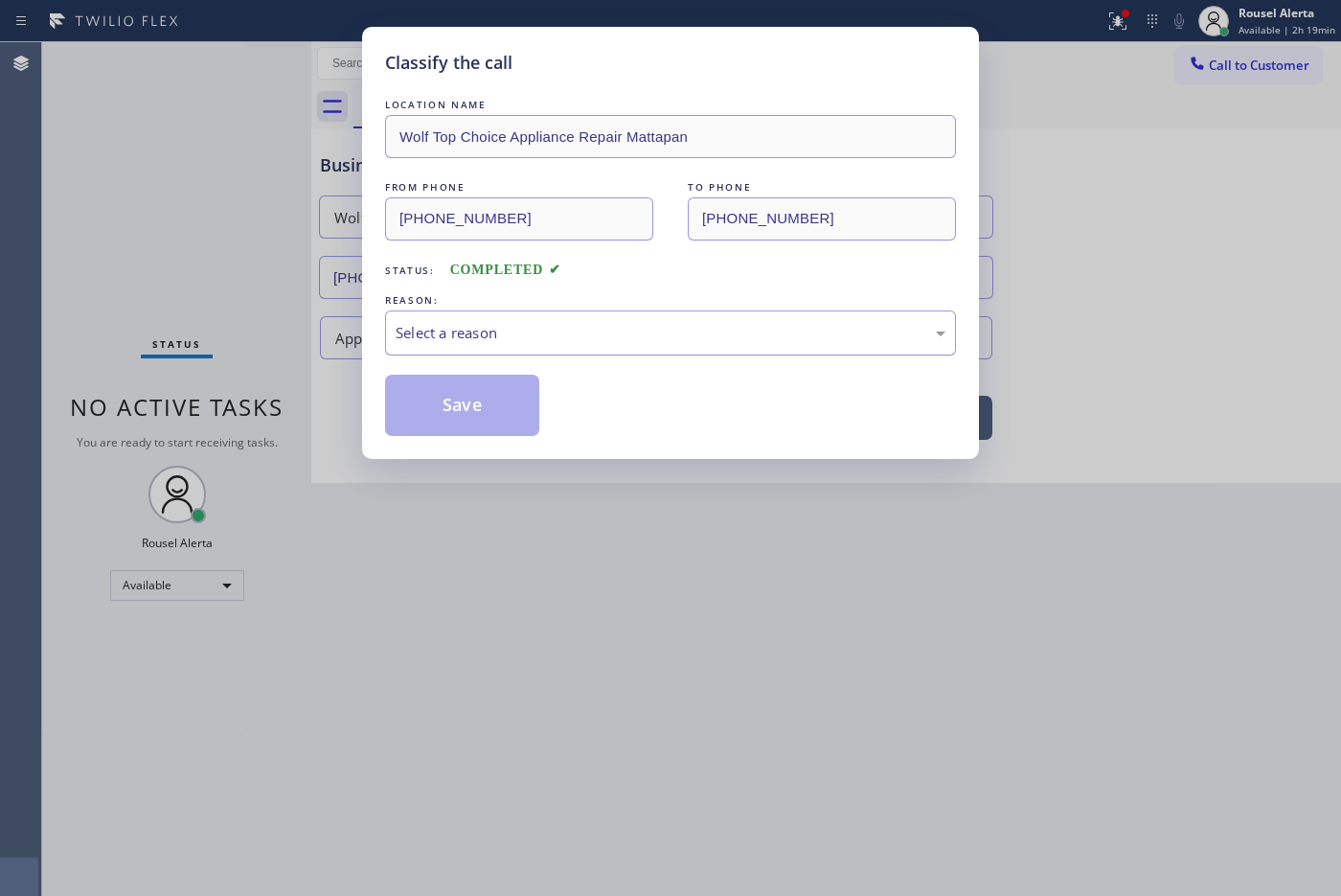
click at [500, 340] on div "Select a reason" at bounding box center [670, 333] width 550 height 22
click at [505, 393] on button "Save" at bounding box center [462, 404] width 154 height 61
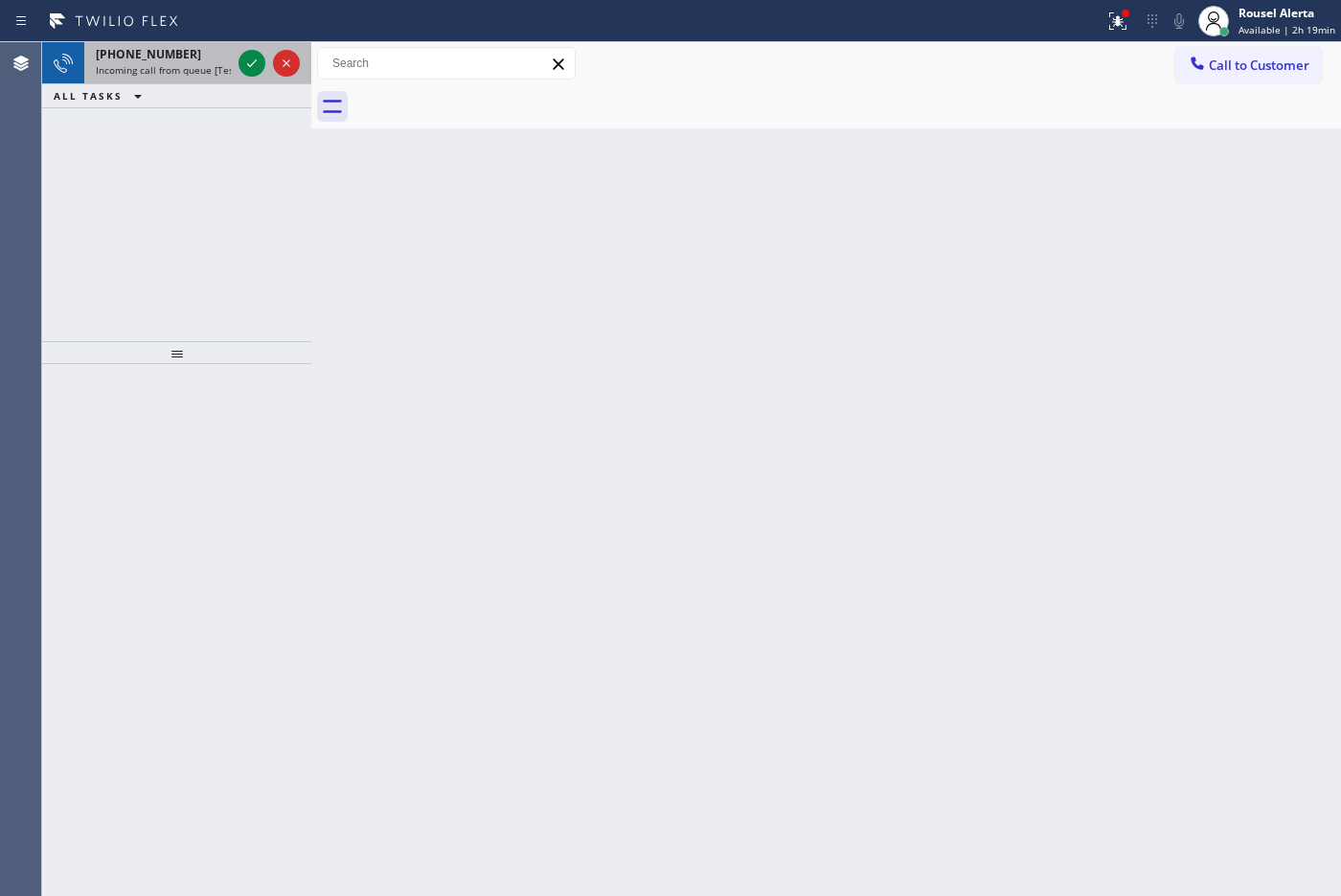
drag, startPoint x: 171, startPoint y: 48, endPoint x: 184, endPoint y: 49, distance: 13.0
click at [173, 48] on span "[PHONE_NUMBER]" at bounding box center [148, 53] width 106 height 16
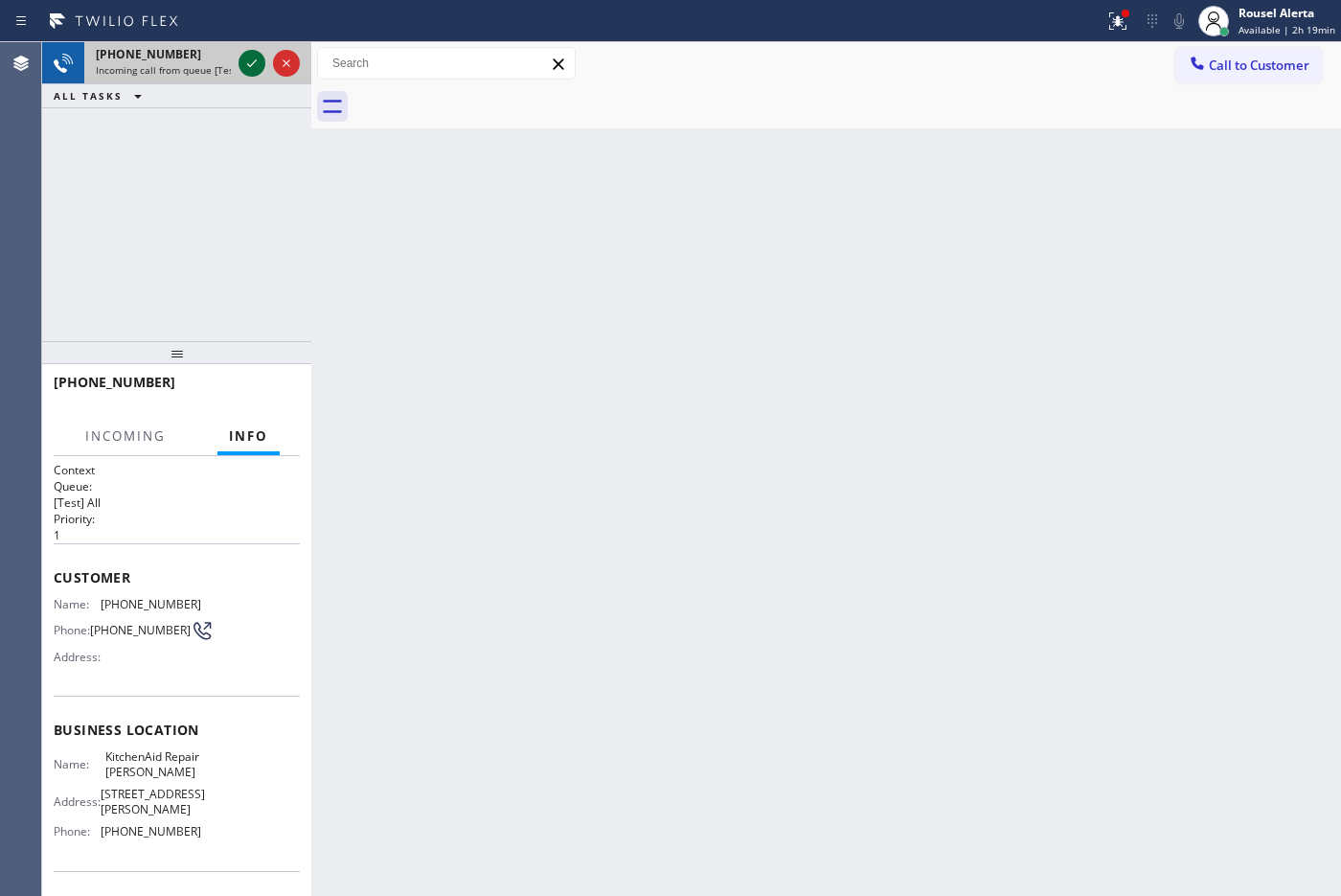
click at [252, 65] on icon at bounding box center [252, 63] width 23 height 23
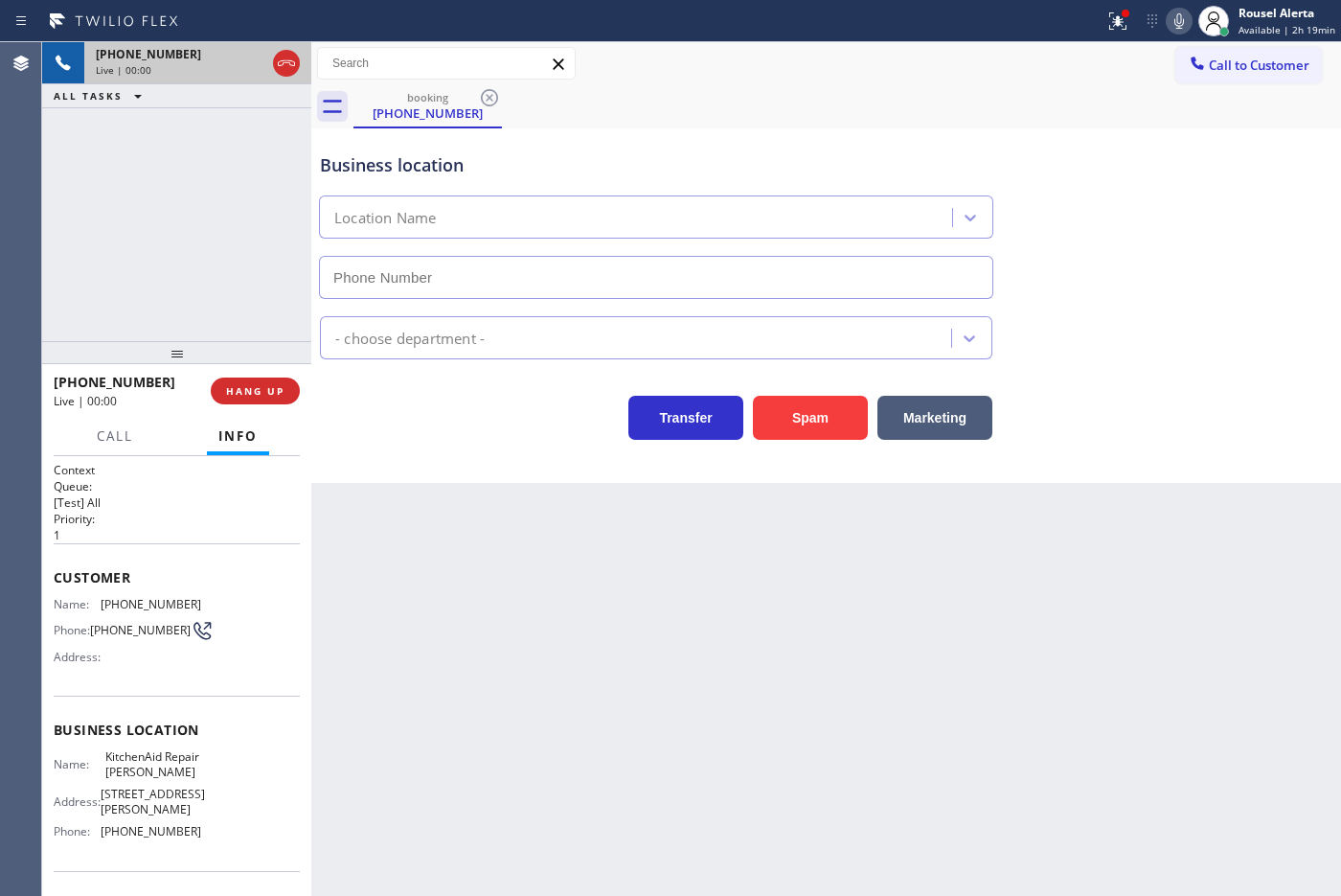
type input "[PHONE_NUMBER]"
click at [414, 572] on div "Back to Dashboard Change Sender ID Customers Technicians Select a contact Outbo…" at bounding box center [826, 468] width 1030 height 853
click at [228, 287] on div "[PHONE_NUMBER] Live | 00:06 ALL TASKS ALL TASKS ACTIVE TASKS TASKS IN WRAP UP" at bounding box center [176, 191] width 270 height 299
click at [378, 539] on div "Back to Dashboard Change Sender ID Customers Technicians Select a contact Outbo…" at bounding box center [826, 468] width 1030 height 853
click at [254, 324] on div "[PHONE_NUMBER] Live | 00:07 ALL TASKS ALL TASKS ACTIVE TASKS TASKS IN WRAP UP" at bounding box center [176, 191] width 270 height 299
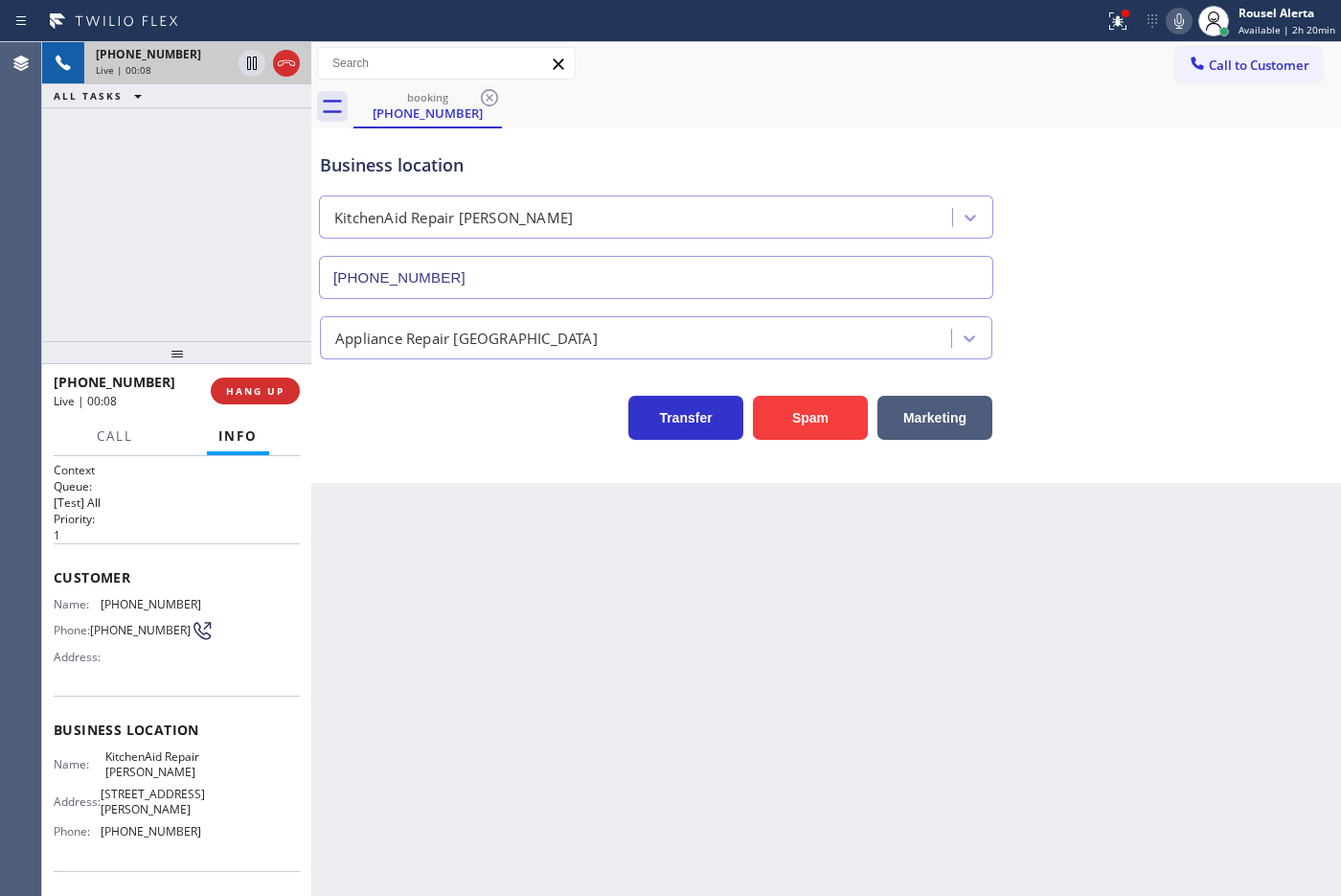
click at [370, 554] on div "Back to Dashboard Change Sender ID Customers Technicians Select a contact Outbo…" at bounding box center [826, 468] width 1030 height 853
click at [280, 399] on button "HANG UP" at bounding box center [255, 391] width 89 height 27
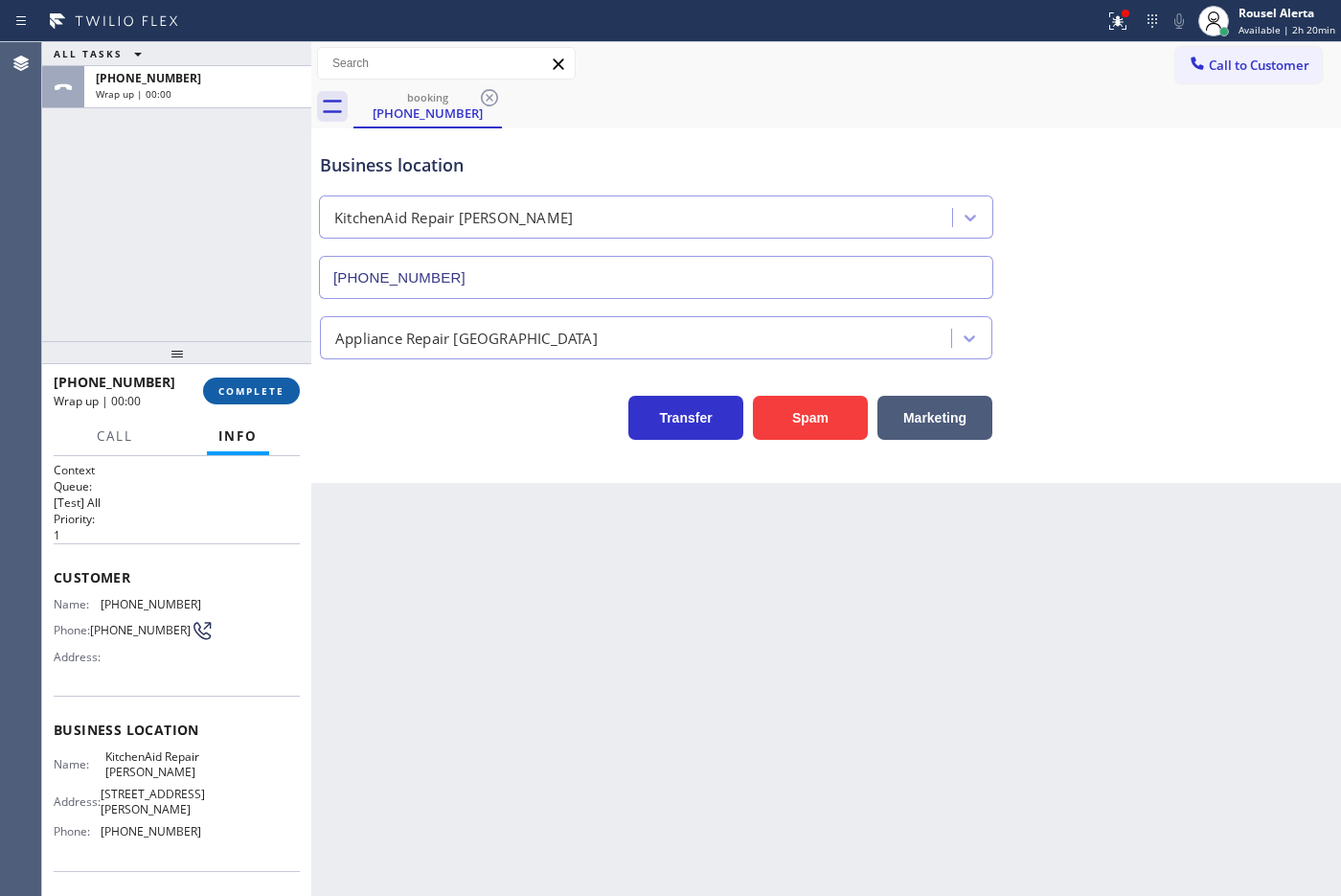
click at [257, 389] on span "COMPLETE" at bounding box center [251, 391] width 66 height 14
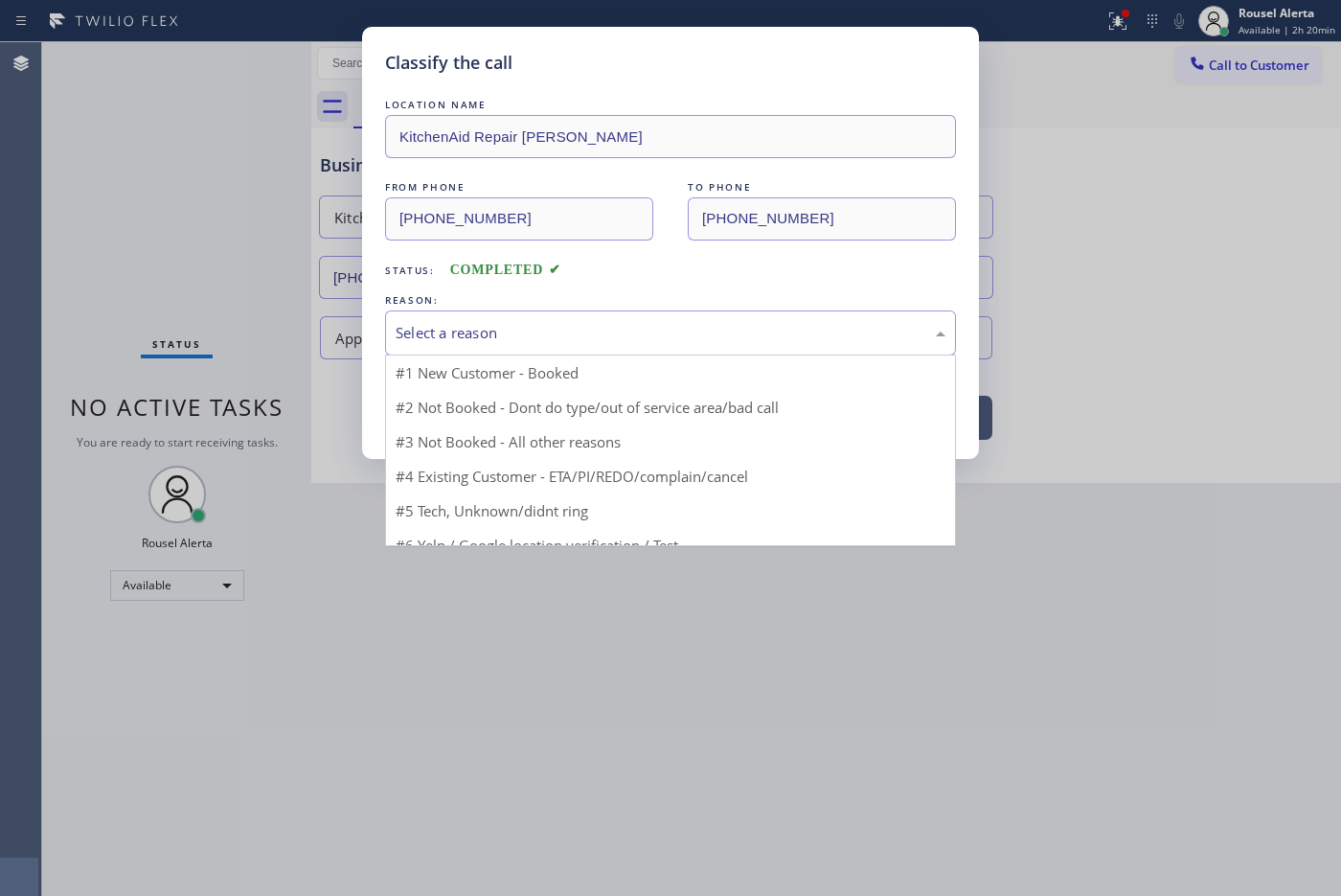
click at [423, 334] on div "Select a reason" at bounding box center [670, 333] width 550 height 22
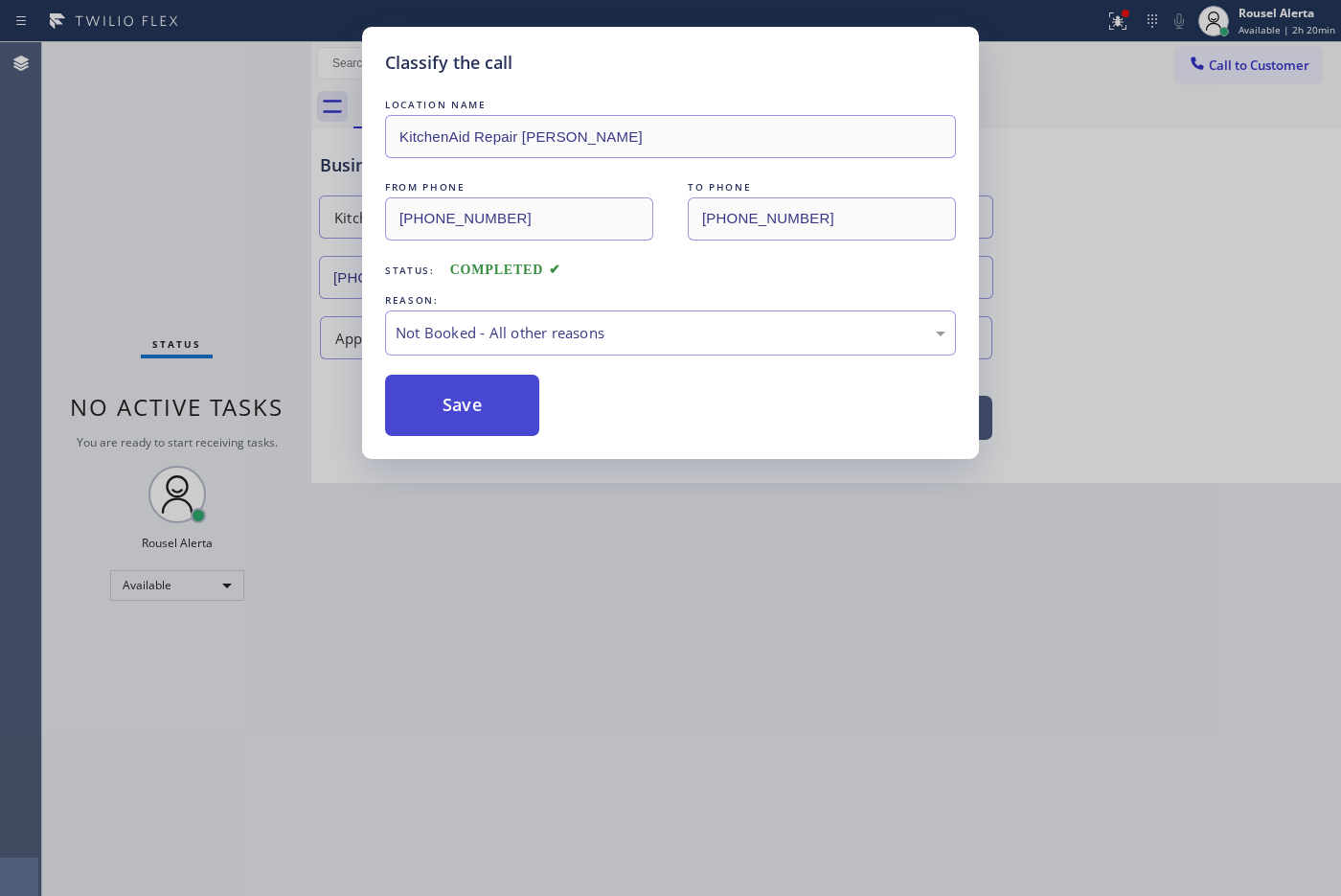
click at [440, 400] on button "Save" at bounding box center [462, 404] width 154 height 61
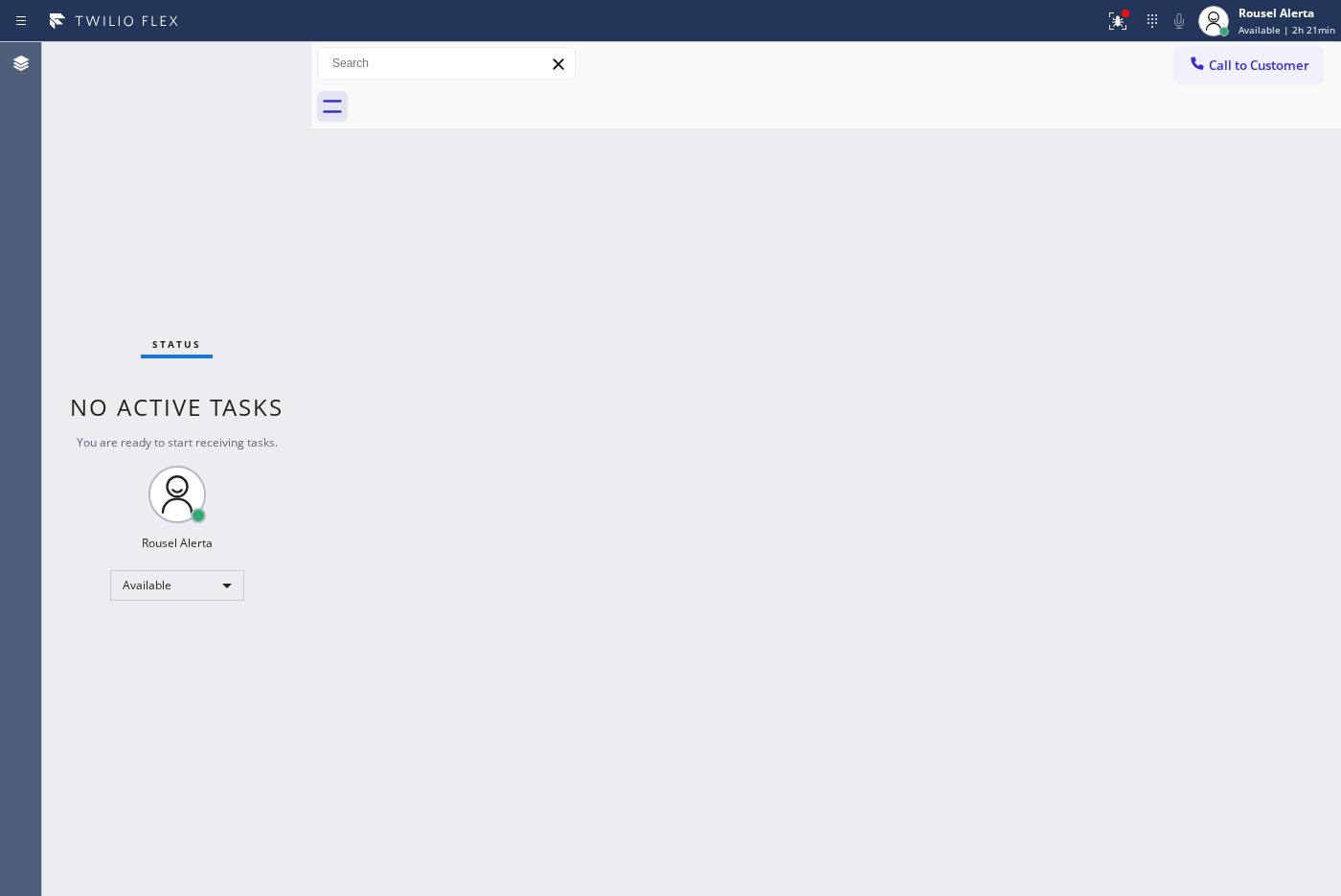
click at [196, 53] on div "Status No active tasks You are ready to start receiving tasks. Rousel Alerta Av…" at bounding box center [176, 468] width 270 height 853
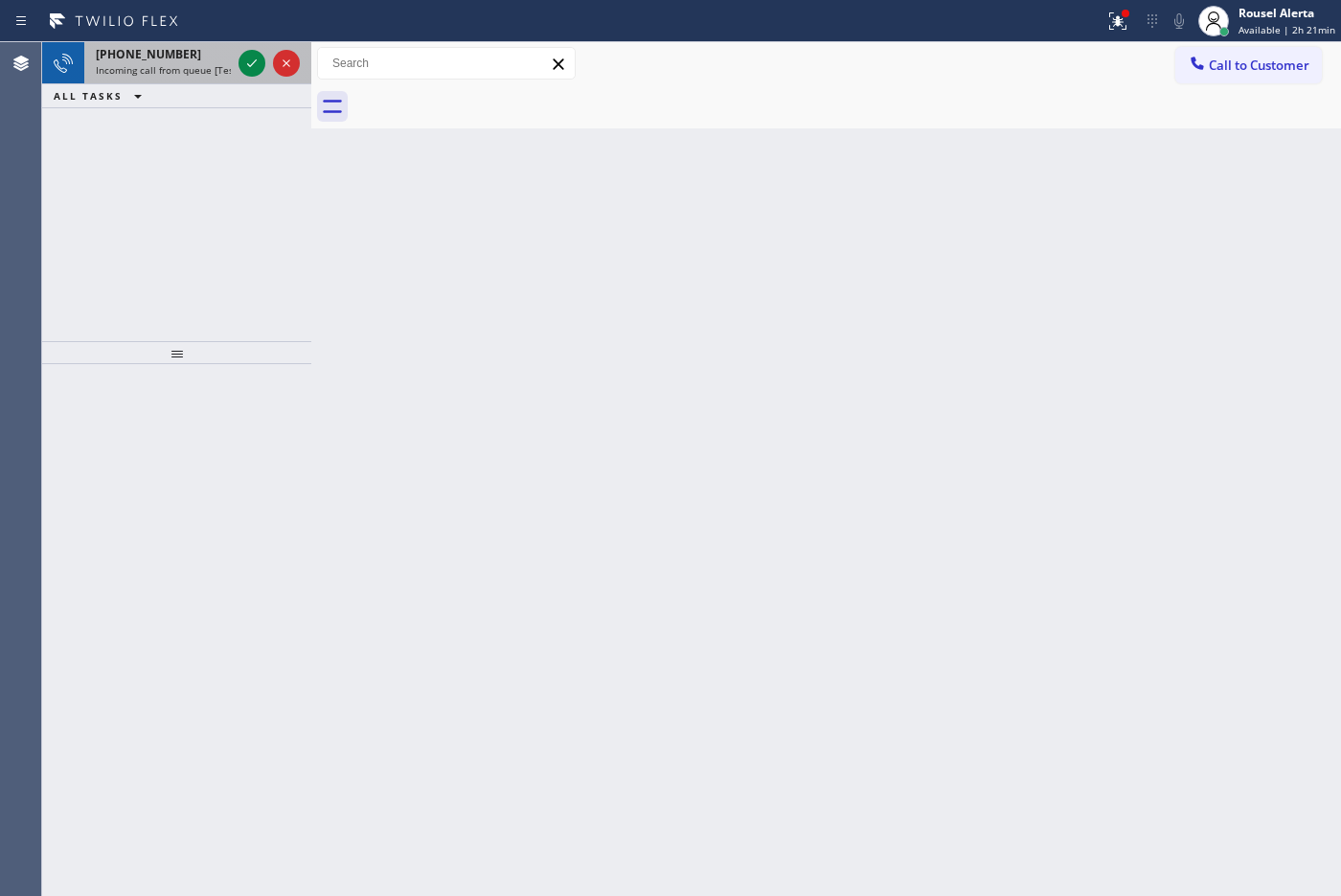
drag, startPoint x: 210, startPoint y: 64, endPoint x: 226, endPoint y: 57, distance: 17.5
click at [210, 64] on span "Incoming call from queue [Test] All" at bounding box center [176, 70] width 159 height 14
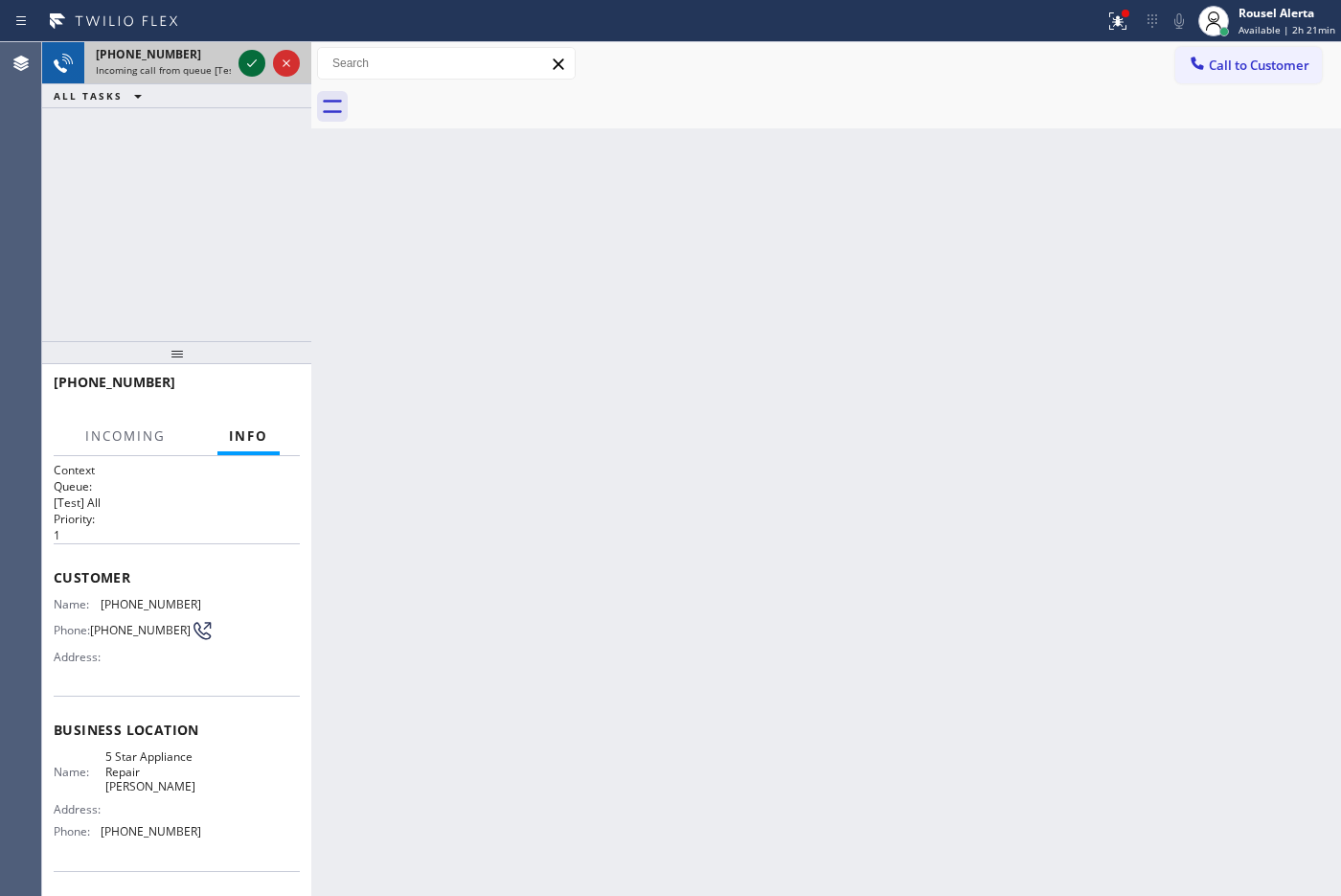
click at [240, 60] on icon at bounding box center [252, 63] width 23 height 23
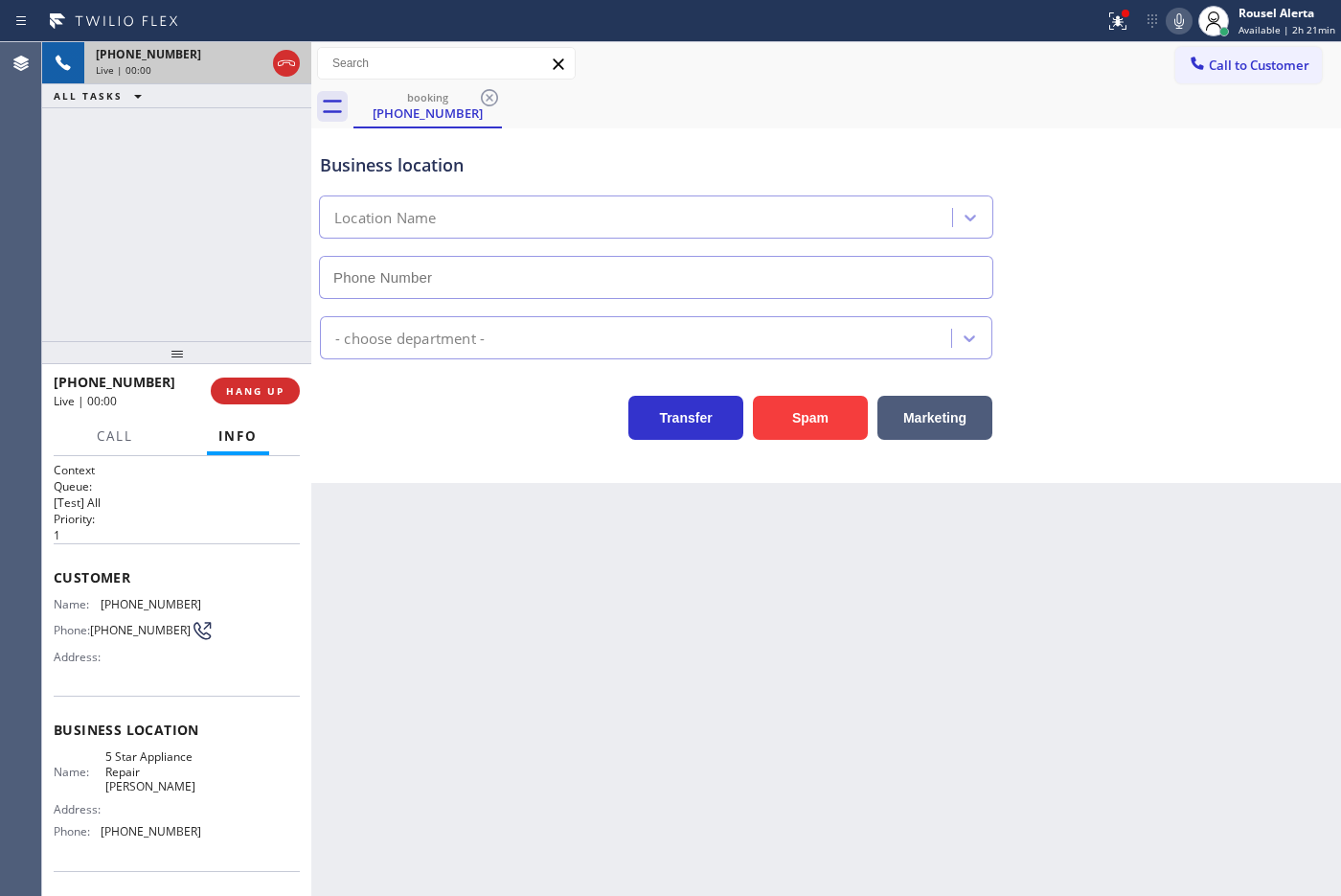
type input "[PHONE_NUMBER]"
click at [792, 398] on button "Spam" at bounding box center [810, 417] width 115 height 44
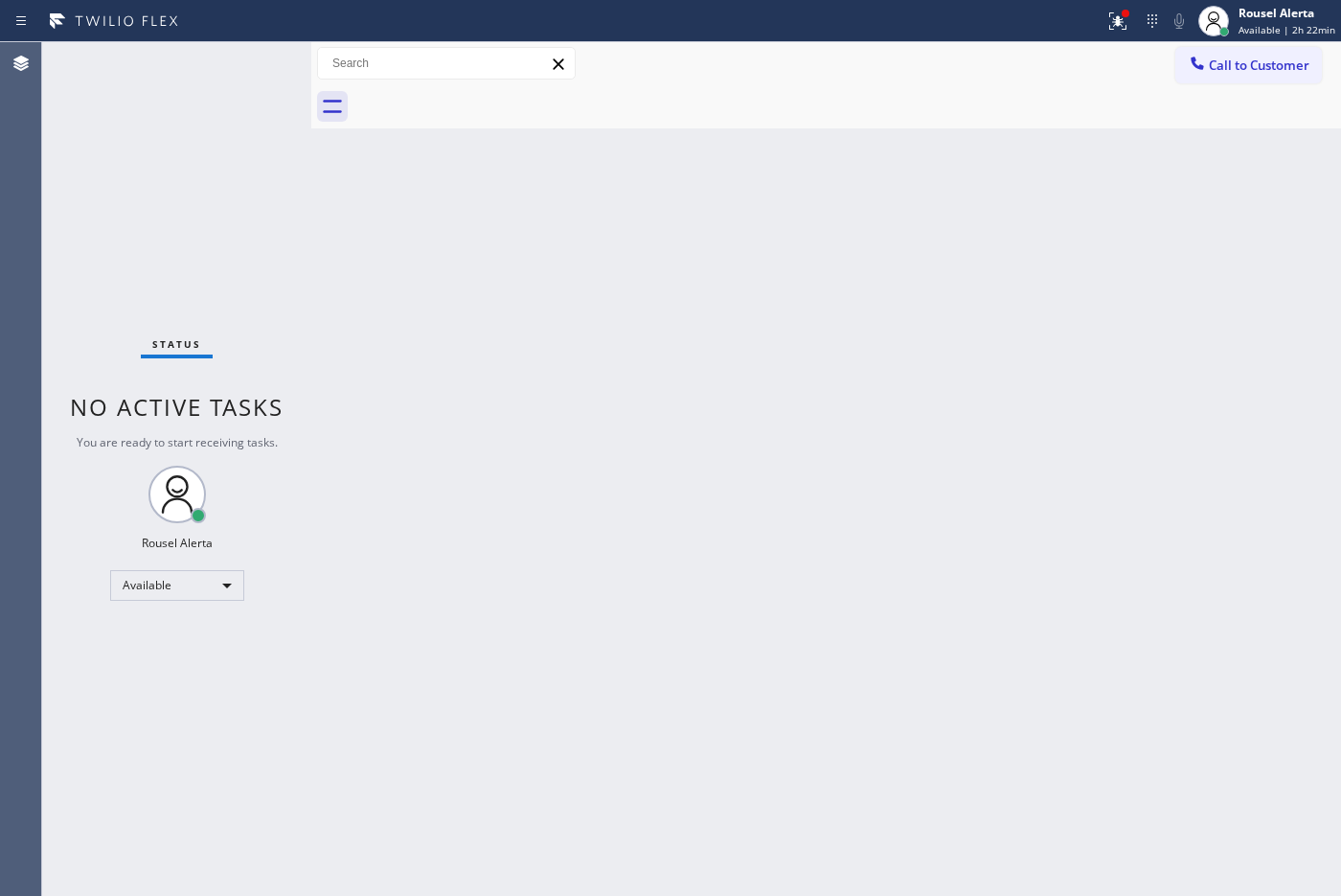
click at [1049, 649] on div "Back to Dashboard Change Sender ID Customers Technicians Select a contact Outbo…" at bounding box center [826, 468] width 1030 height 853
click at [1071, 25] on span "Available | 2h 23min" at bounding box center [1287, 30] width 97 height 14
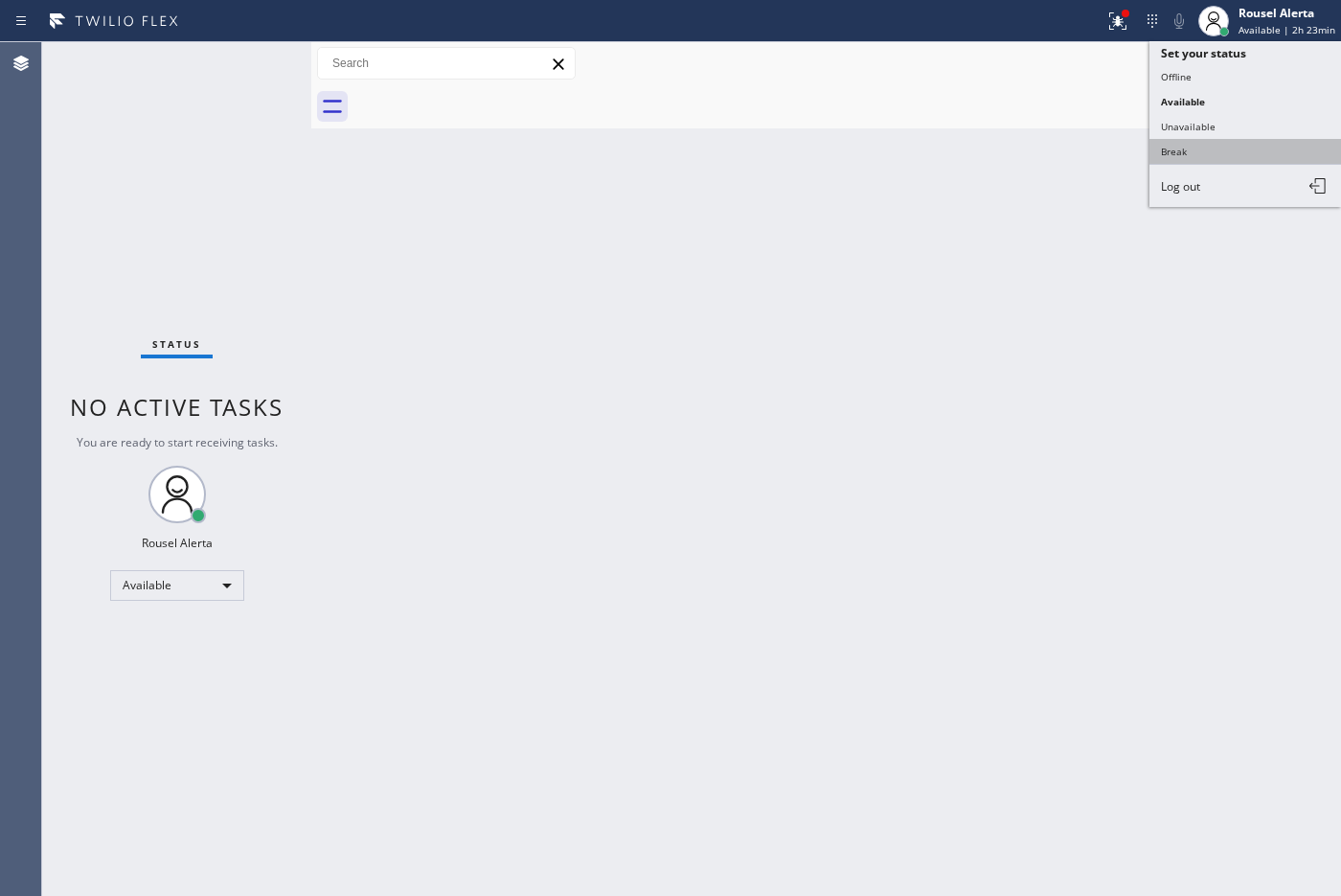
click at [1071, 144] on button "Break" at bounding box center [1245, 151] width 192 height 25
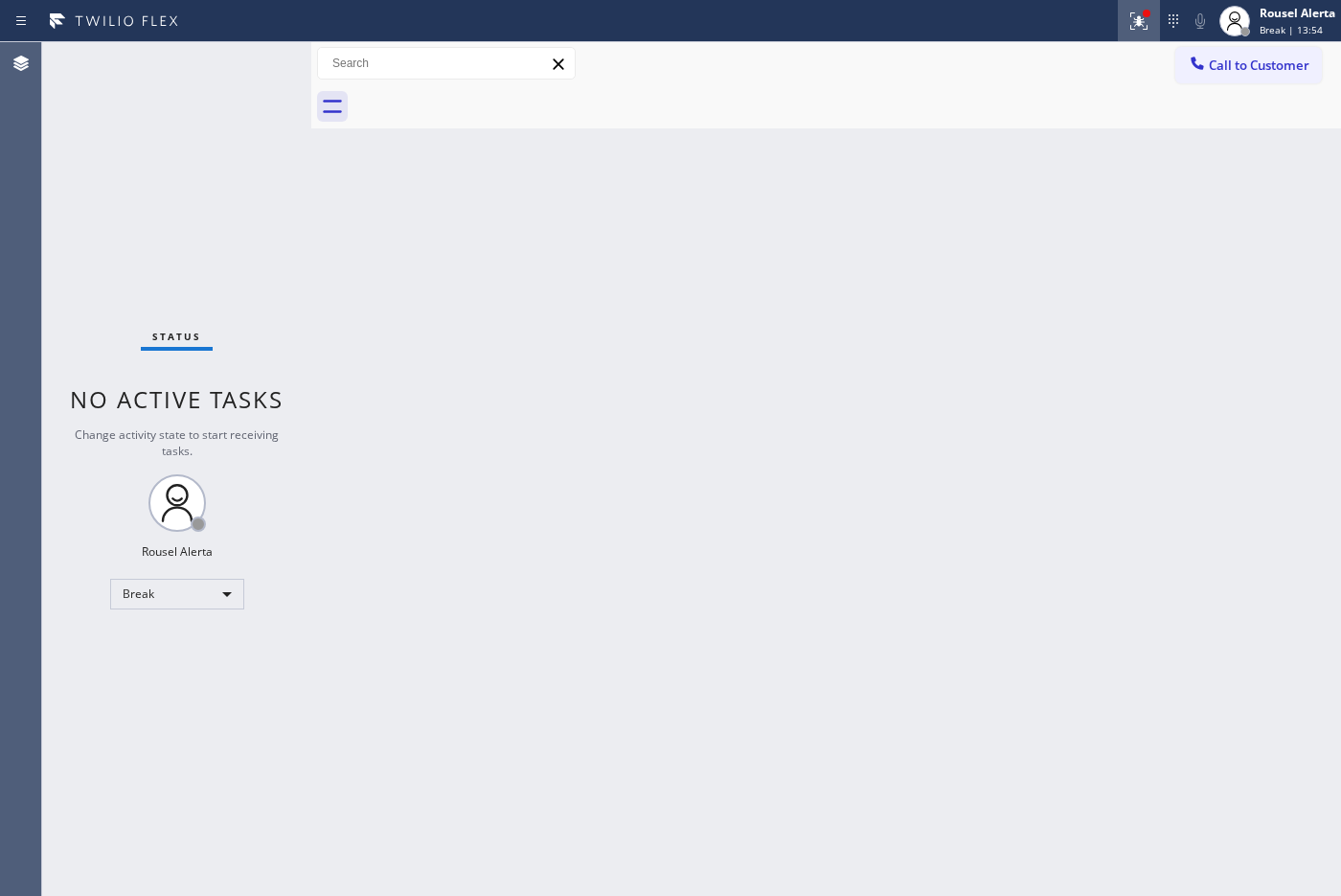
click at [1071, 26] on icon at bounding box center [1139, 21] width 23 height 23
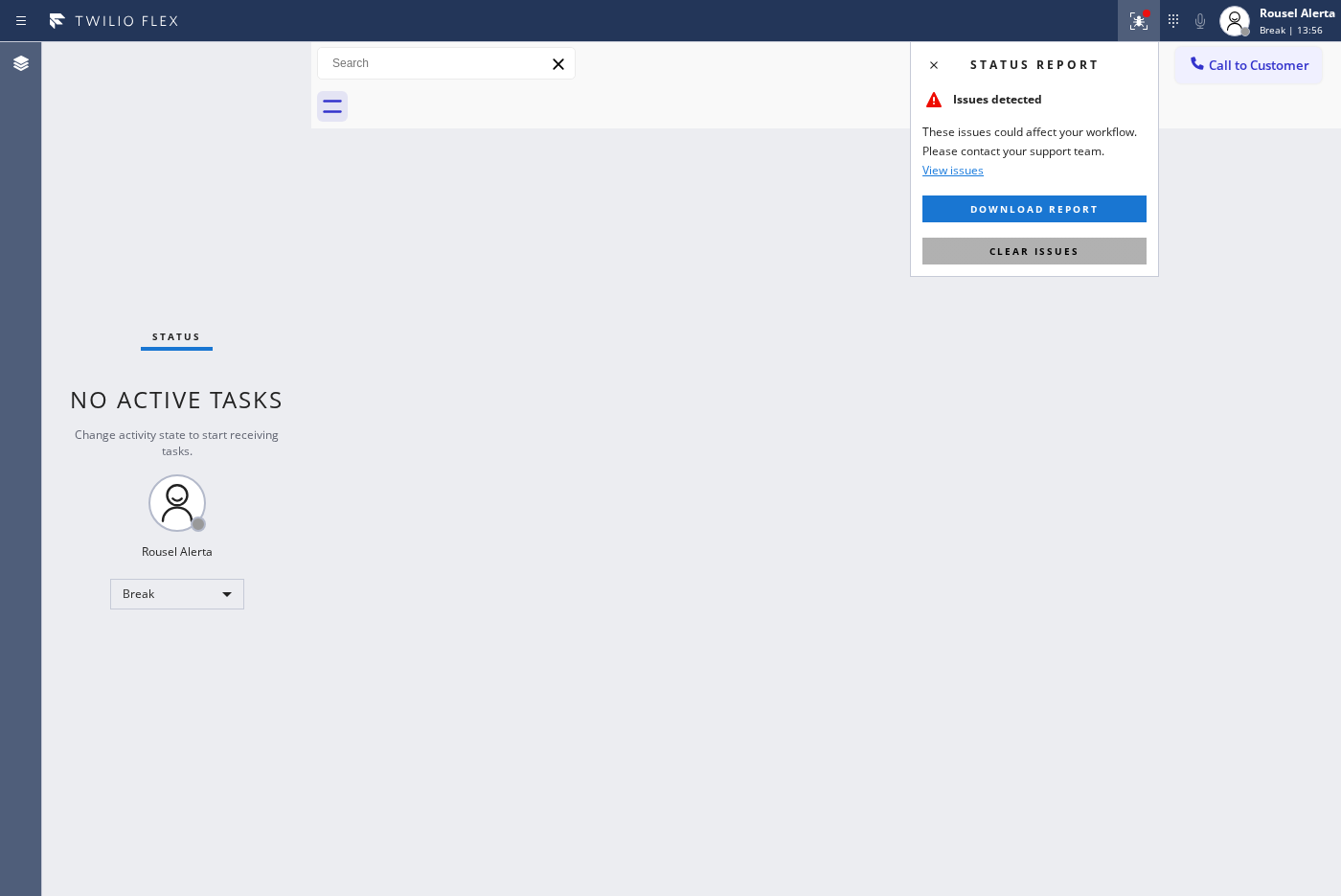
click at [1055, 254] on span "Clear issues" at bounding box center [1034, 251] width 90 height 14
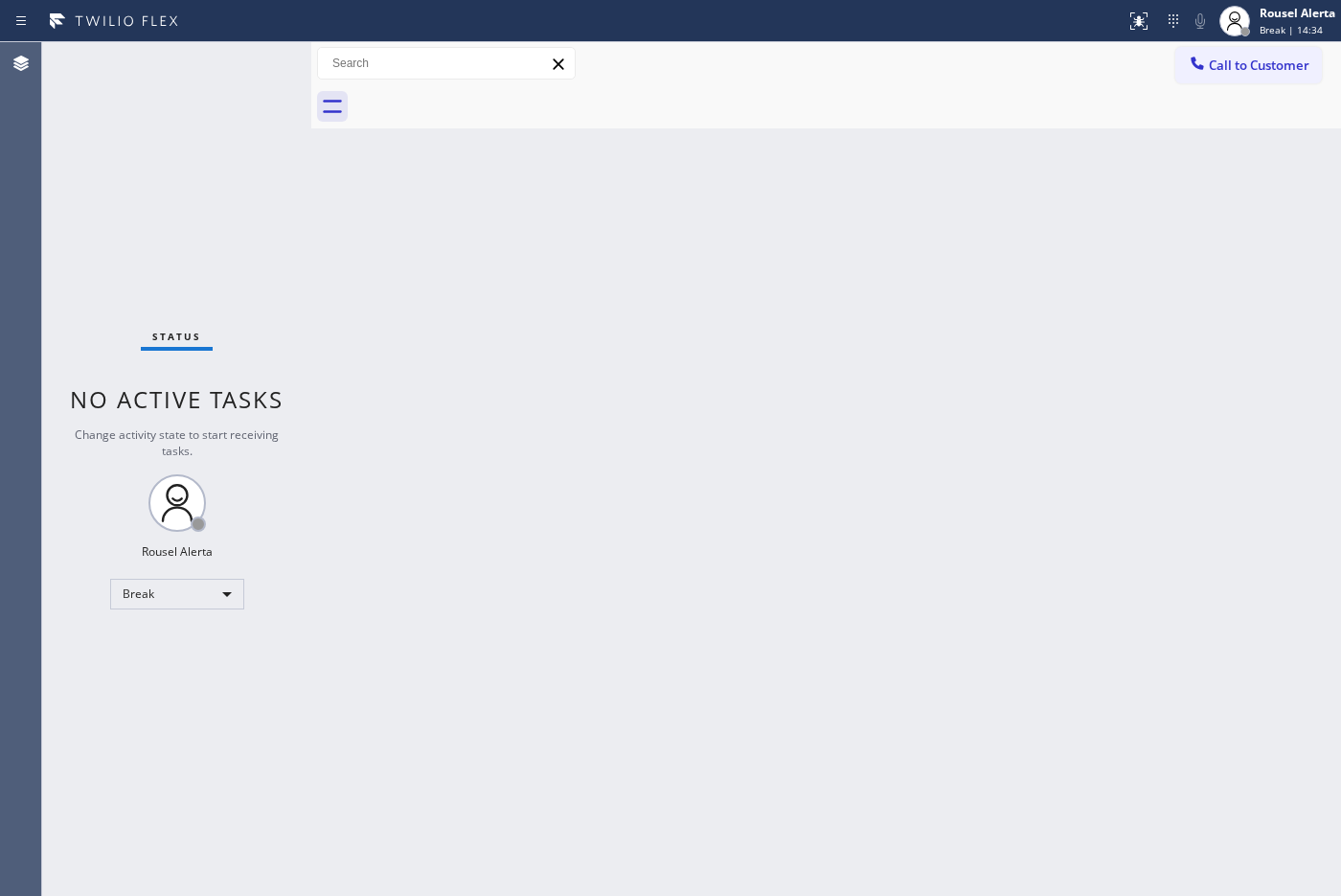
click at [919, 124] on div at bounding box center [846, 107] width 987 height 43
click at [583, 166] on div "Back to Dashboard Change Sender ID Customers Technicians Select a contact Outbo…" at bounding box center [826, 468] width 1030 height 853
click at [1071, 6] on div "Rousel Alerta" at bounding box center [1297, 13] width 76 height 16
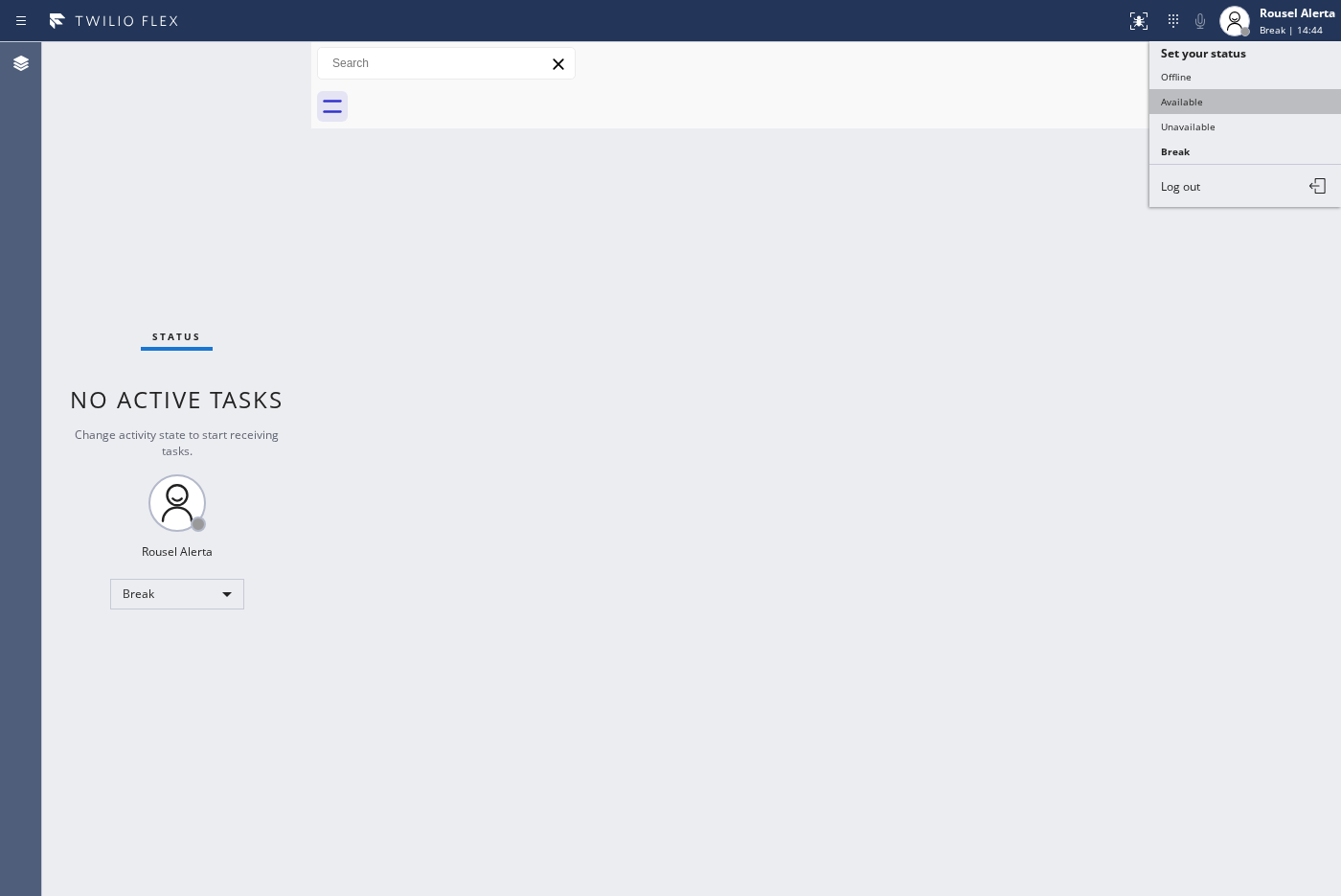
click at [1071, 97] on button "Available" at bounding box center [1245, 102] width 192 height 25
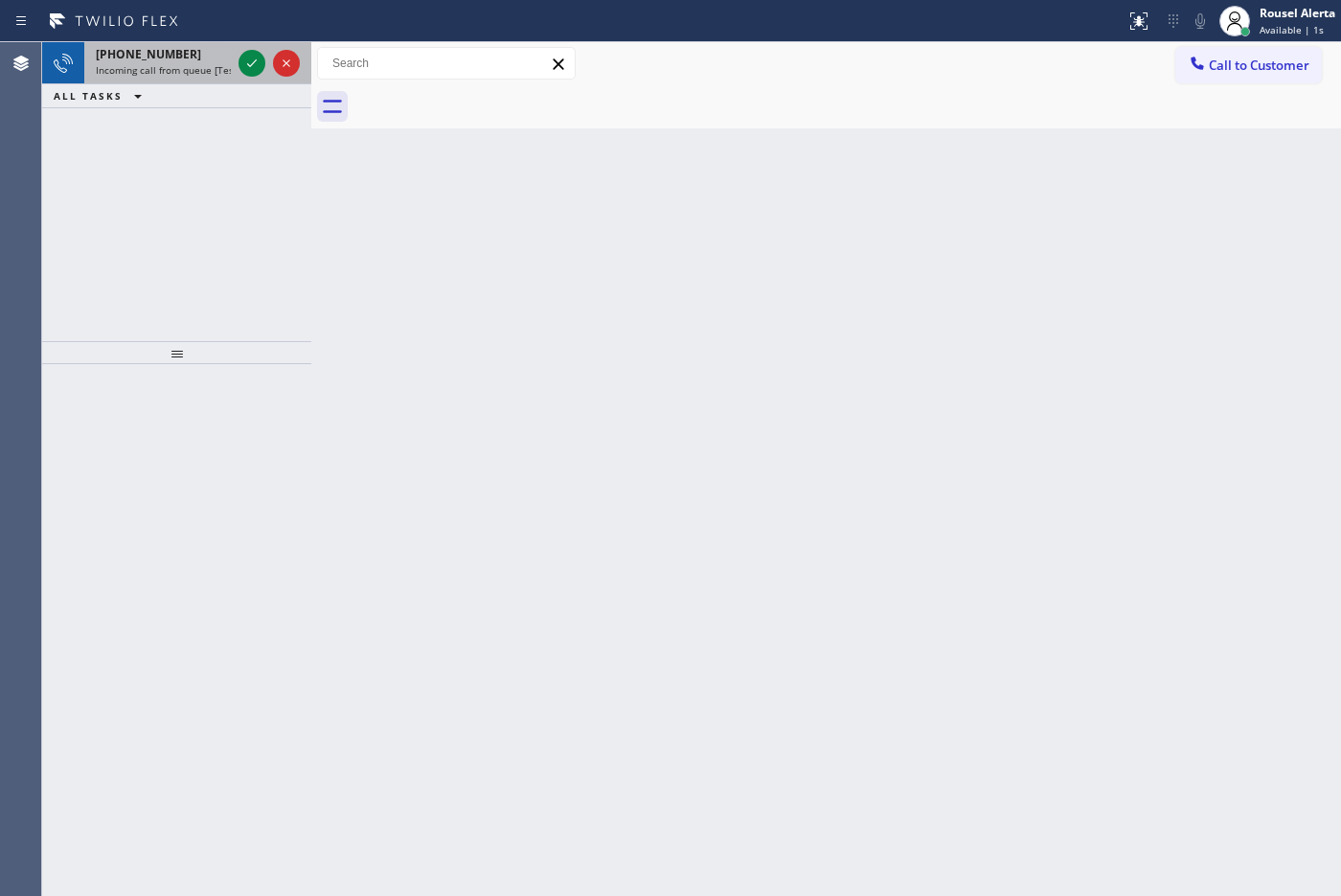
click at [199, 59] on div "[PHONE_NUMBER]" at bounding box center [163, 53] width 135 height 16
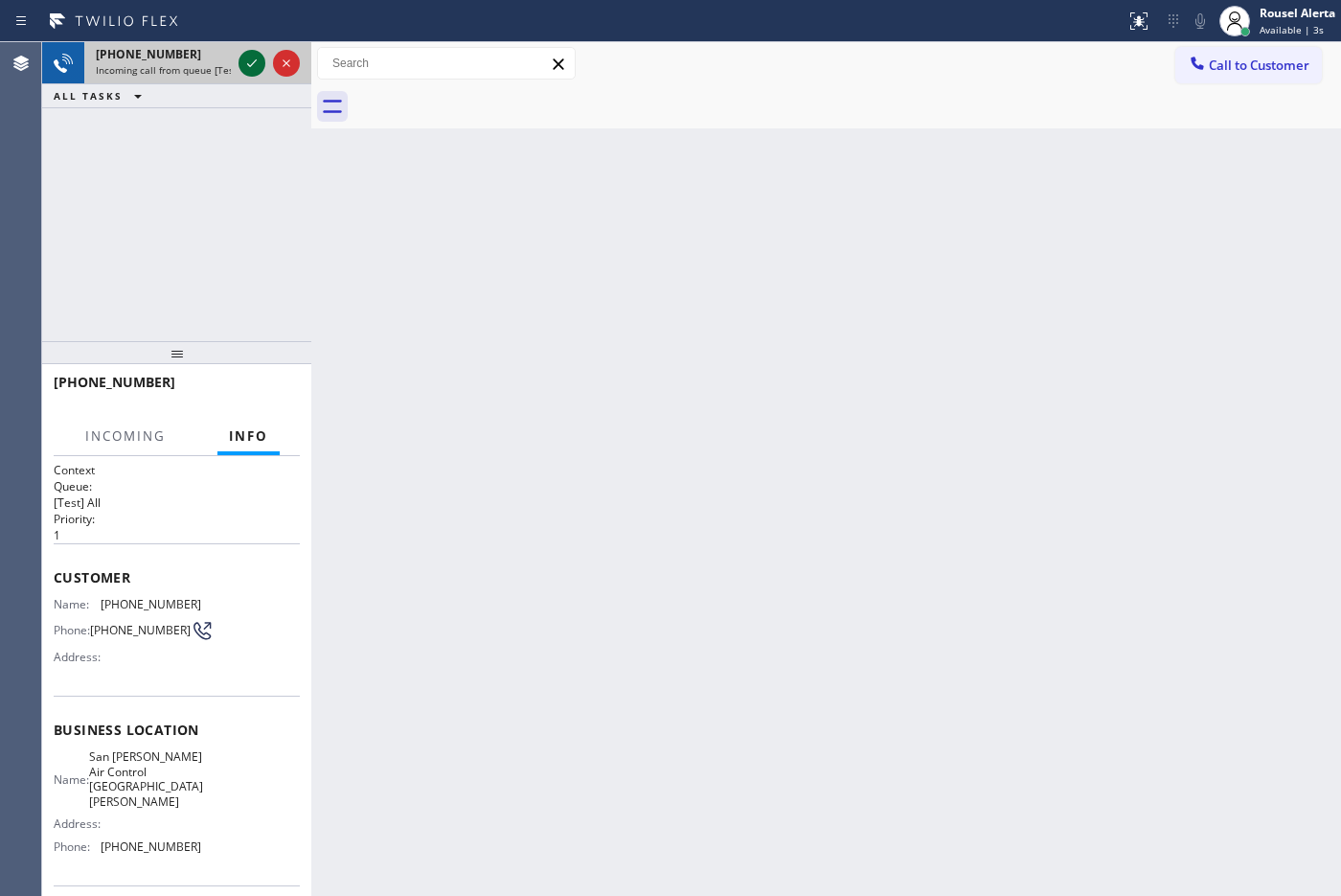
click at [259, 67] on icon at bounding box center [252, 63] width 23 height 23
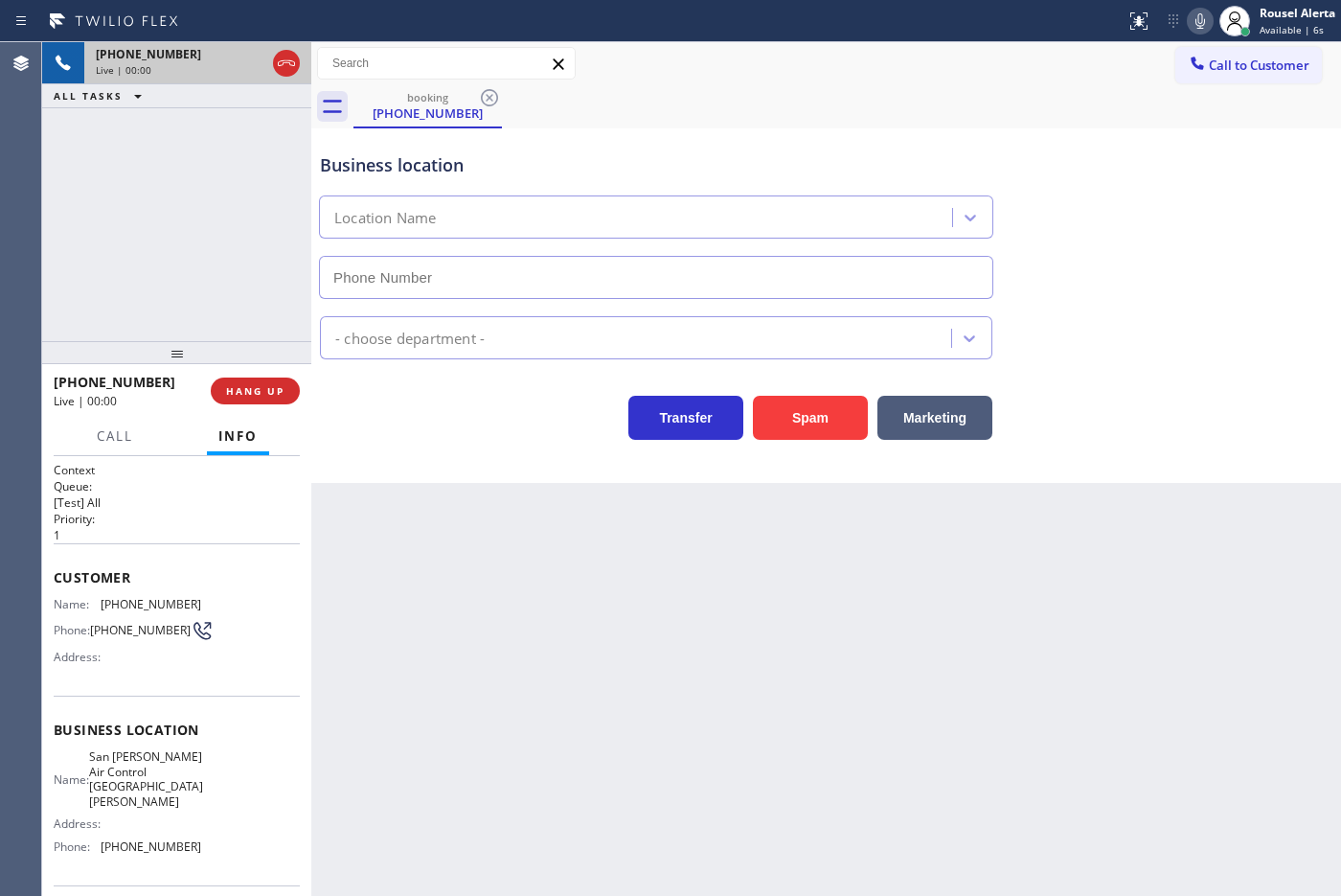
type input "[PHONE_NUMBER]"
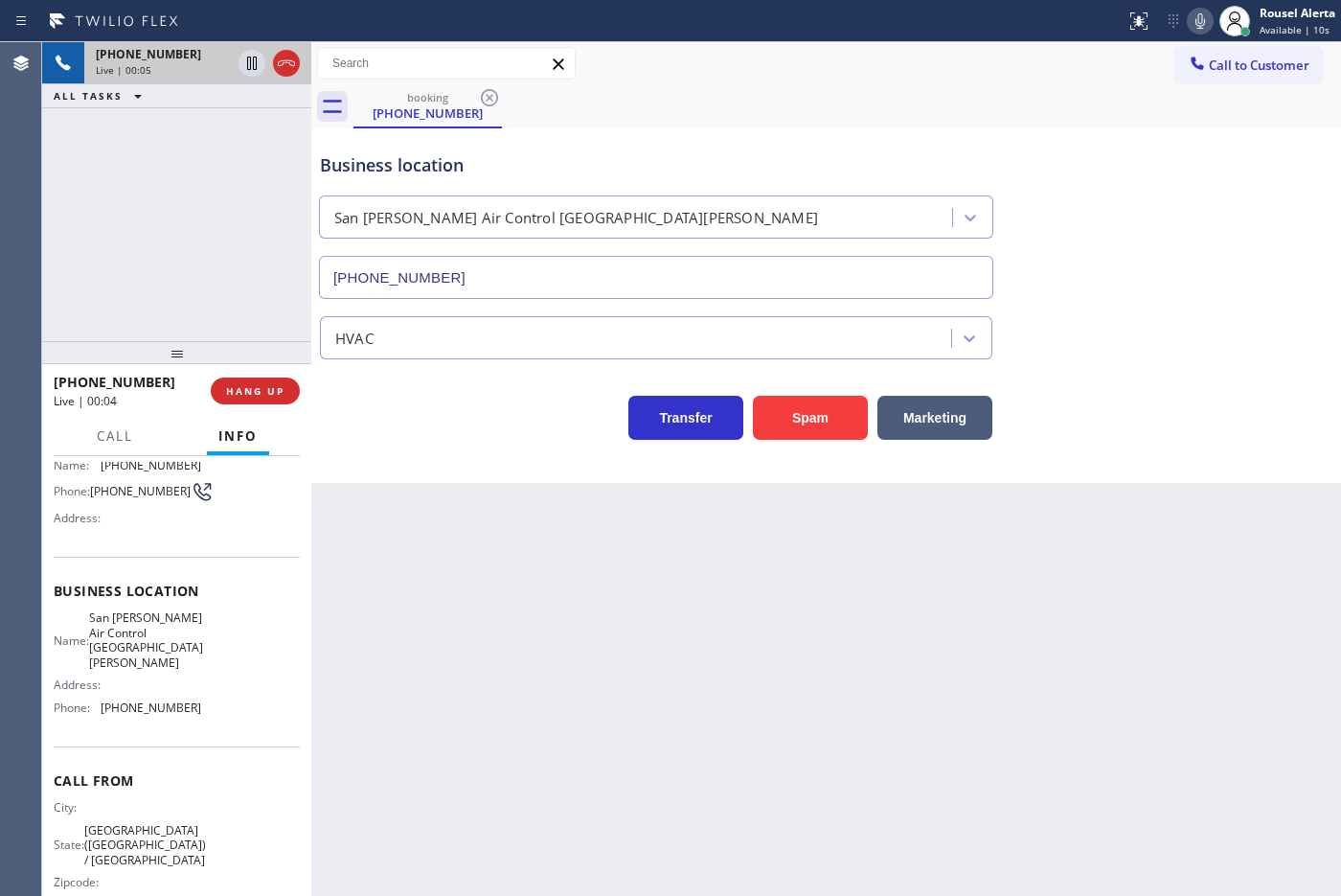
scroll to position [158, 0]
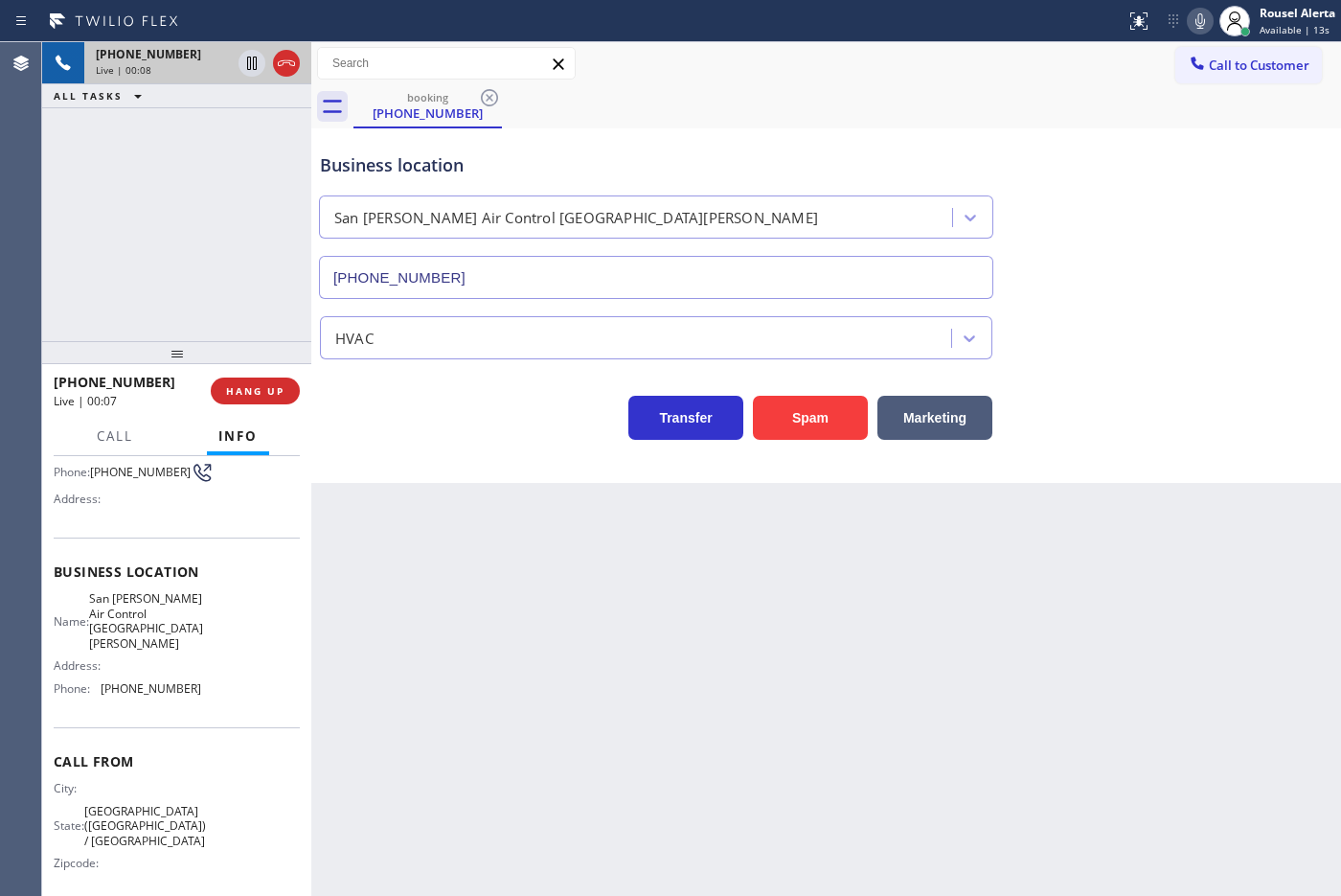
click at [499, 663] on div "Back to Dashboard Change Sender ID Customers Technicians Select a contact Outbo…" at bounding box center [826, 468] width 1030 height 853
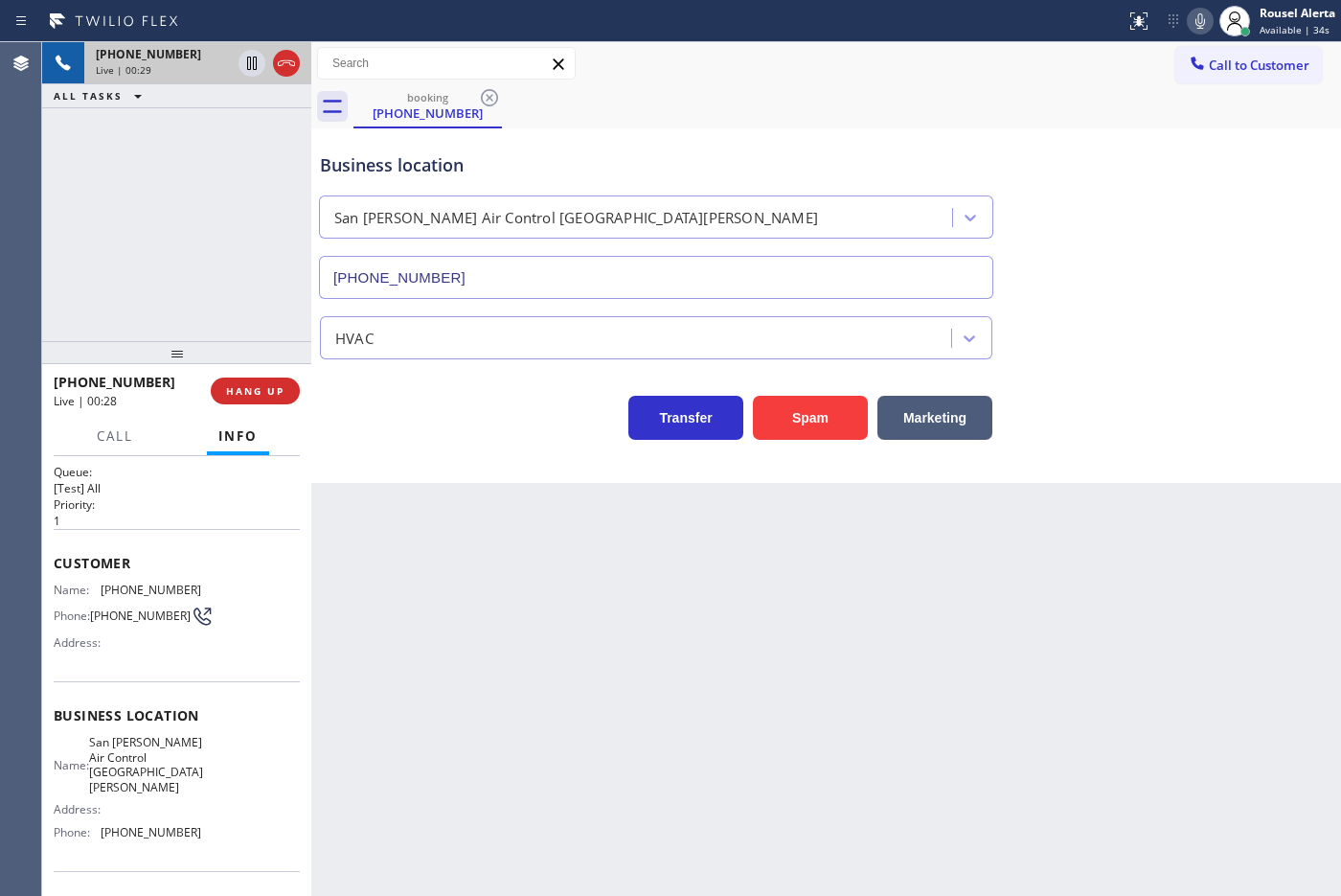
scroll to position [3, 0]
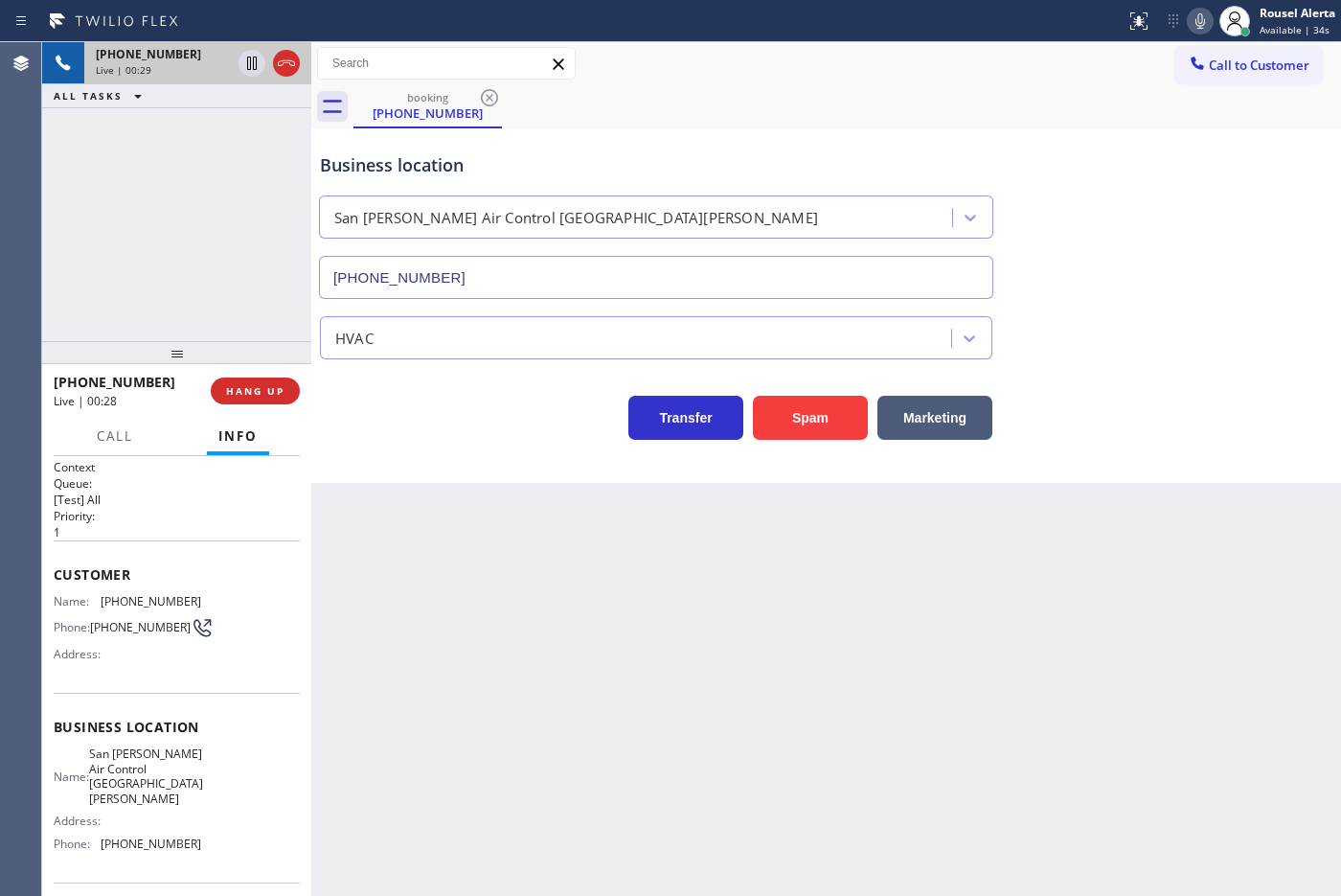
click at [441, 627] on div "Back to Dashboard Change Sender ID Customers Technicians Select a contact Outbo…" at bounding box center [826, 468] width 1030 height 853
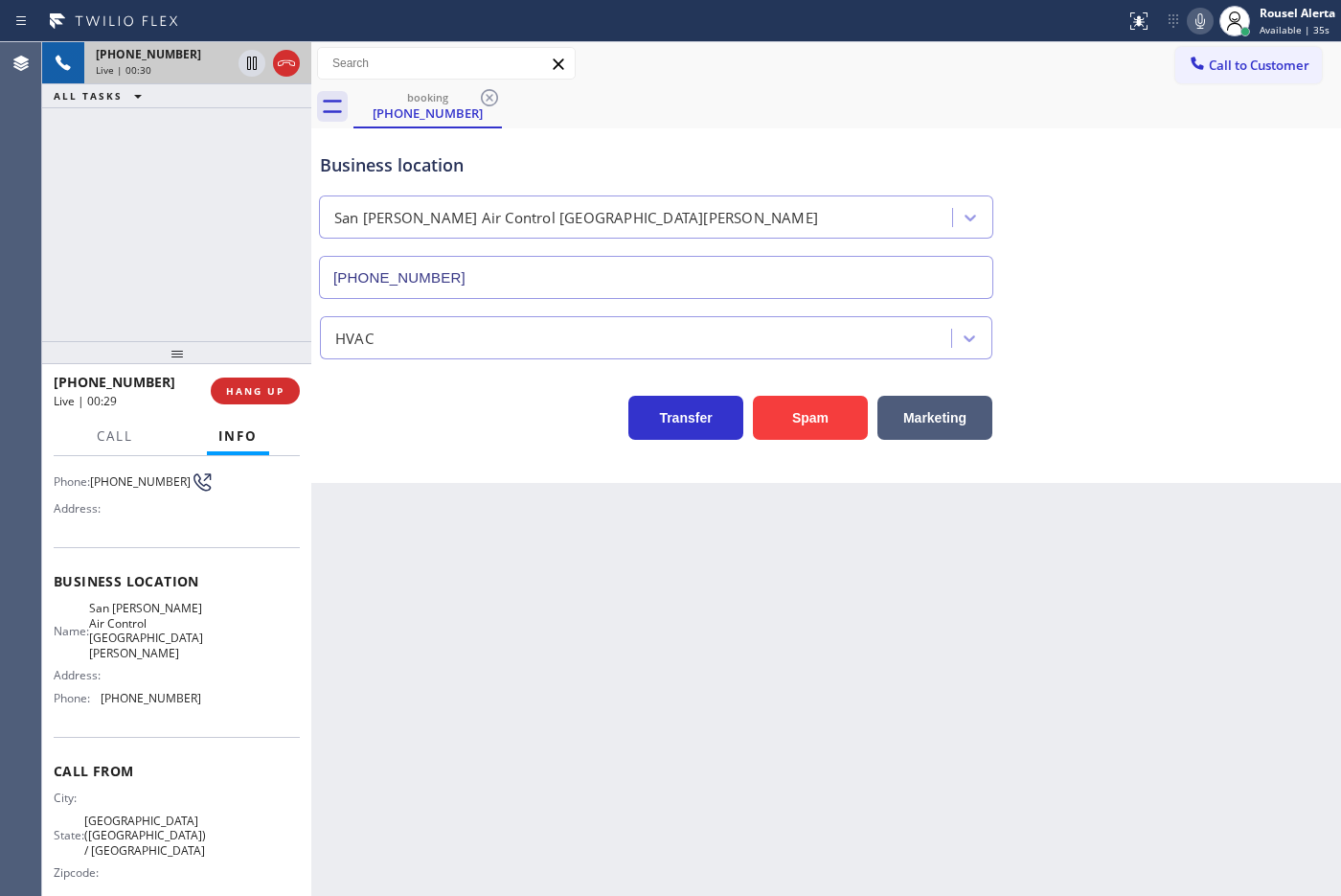
scroll to position [158, 0]
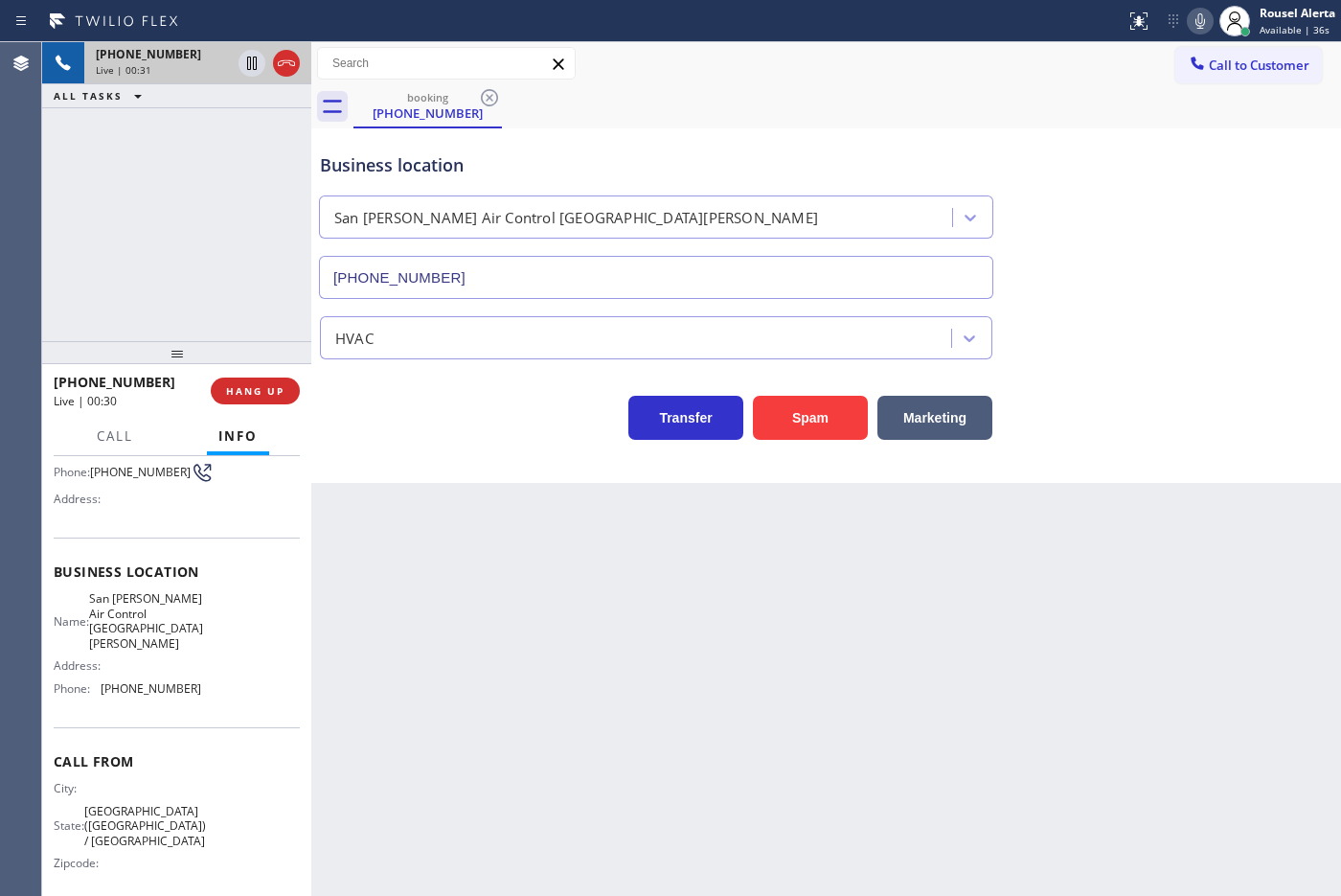
click at [505, 632] on div "Back to Dashboard Change Sender ID Customers Technicians Select a contact Outbo…" at bounding box center [826, 468] width 1030 height 853
click at [474, 560] on div "Back to Dashboard Change Sender ID Customers Technicians Select a contact Outbo…" at bounding box center [826, 468] width 1030 height 853
click at [447, 563] on div "Back to Dashboard Change Sender ID Customers Technicians Select a contact Outbo…" at bounding box center [826, 468] width 1030 height 853
click at [246, 282] on div "[PHONE_NUMBER] Live | 00:44 ALL TASKS ALL TASKS ACTIVE TASKS TASKS IN WRAP UP" at bounding box center [176, 191] width 270 height 299
click at [438, 586] on div "Back to Dashboard Change Sender ID Customers Technicians Select a contact Outbo…" at bounding box center [826, 468] width 1030 height 853
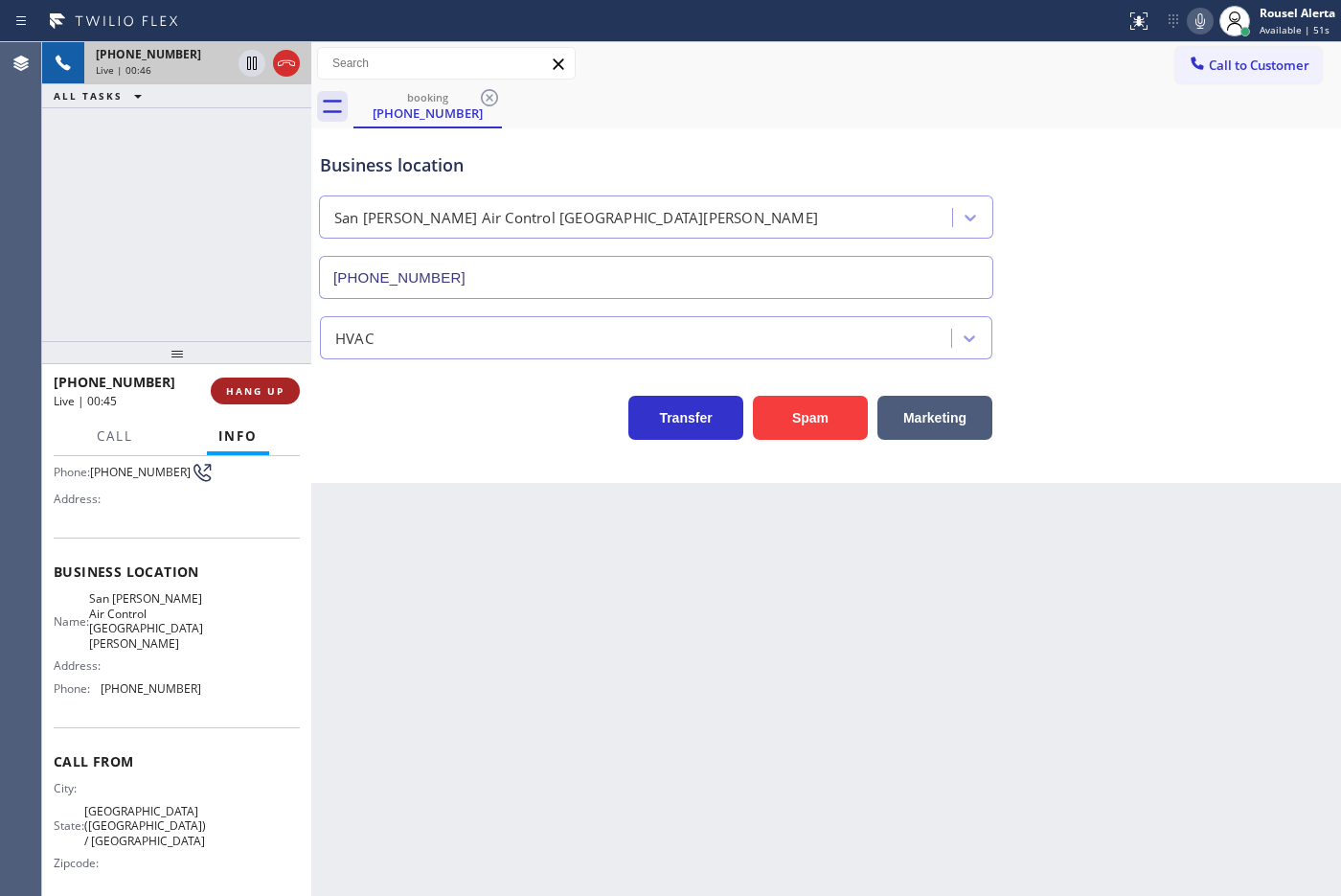
click at [256, 399] on button "HANG UP" at bounding box center [255, 391] width 89 height 27
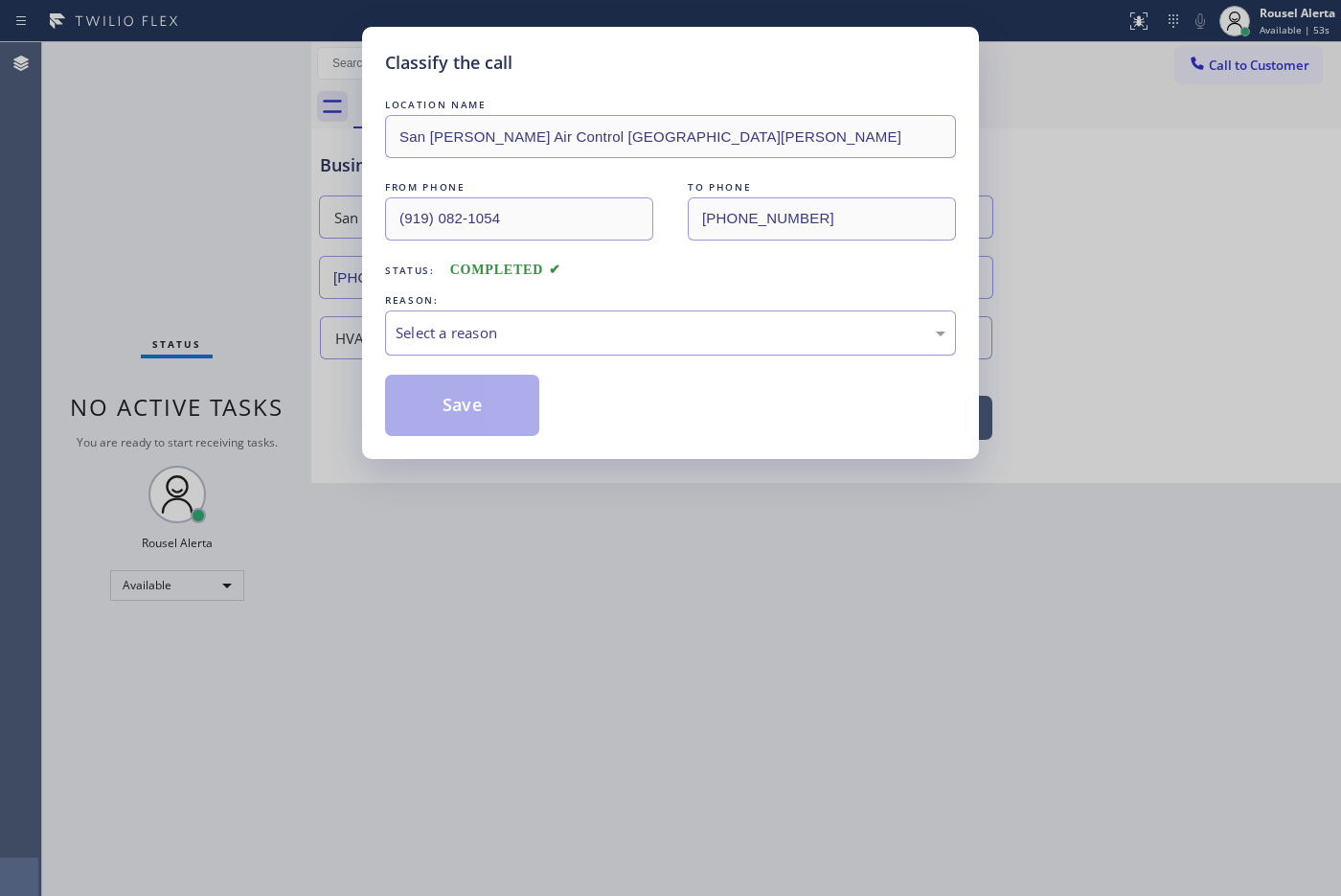
click at [409, 341] on div "Select a reason" at bounding box center [670, 333] width 550 height 22
click at [486, 399] on button "Save" at bounding box center [462, 404] width 154 height 61
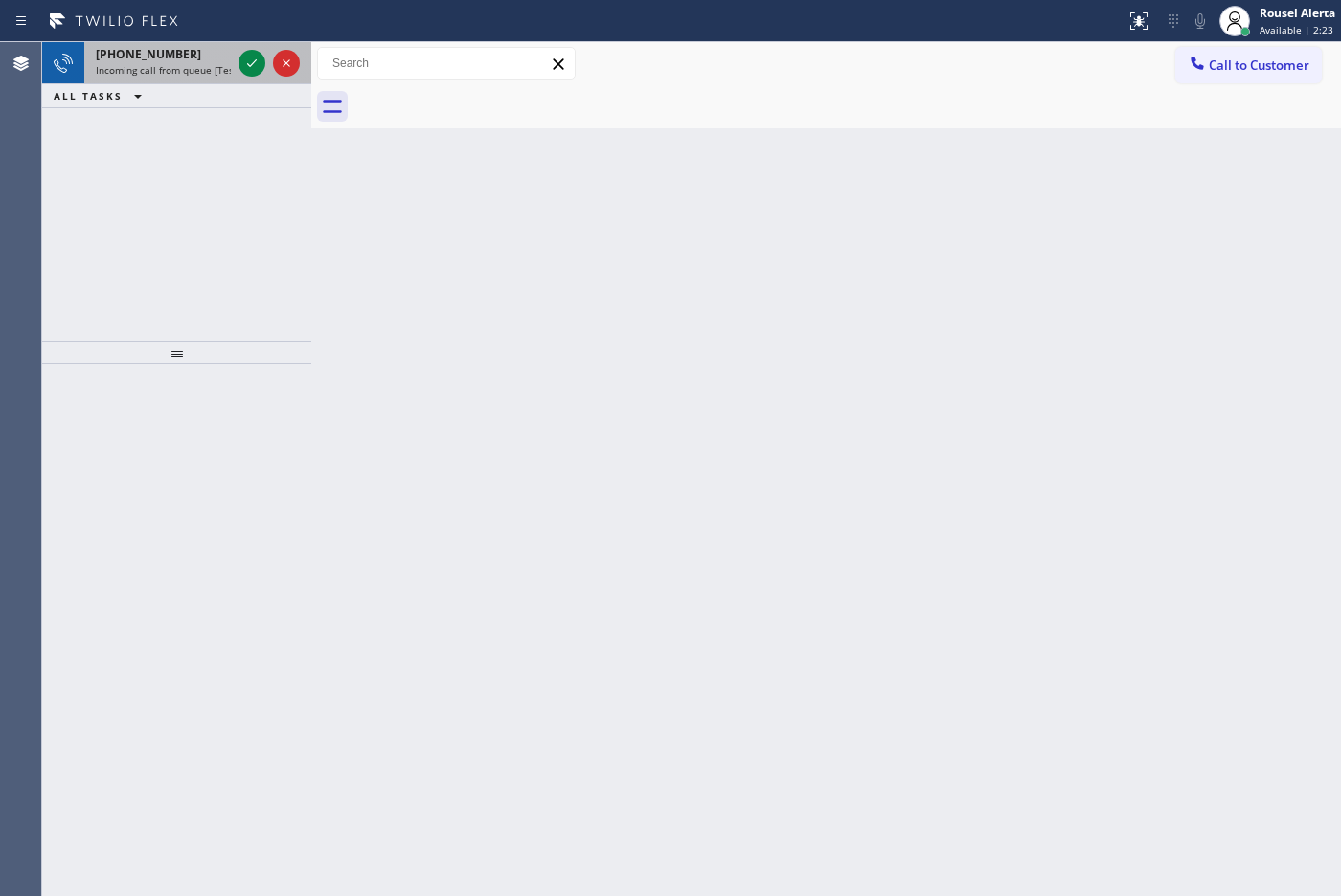
click at [230, 73] on span "Incoming call from queue [Test] All" at bounding box center [176, 70] width 159 height 14
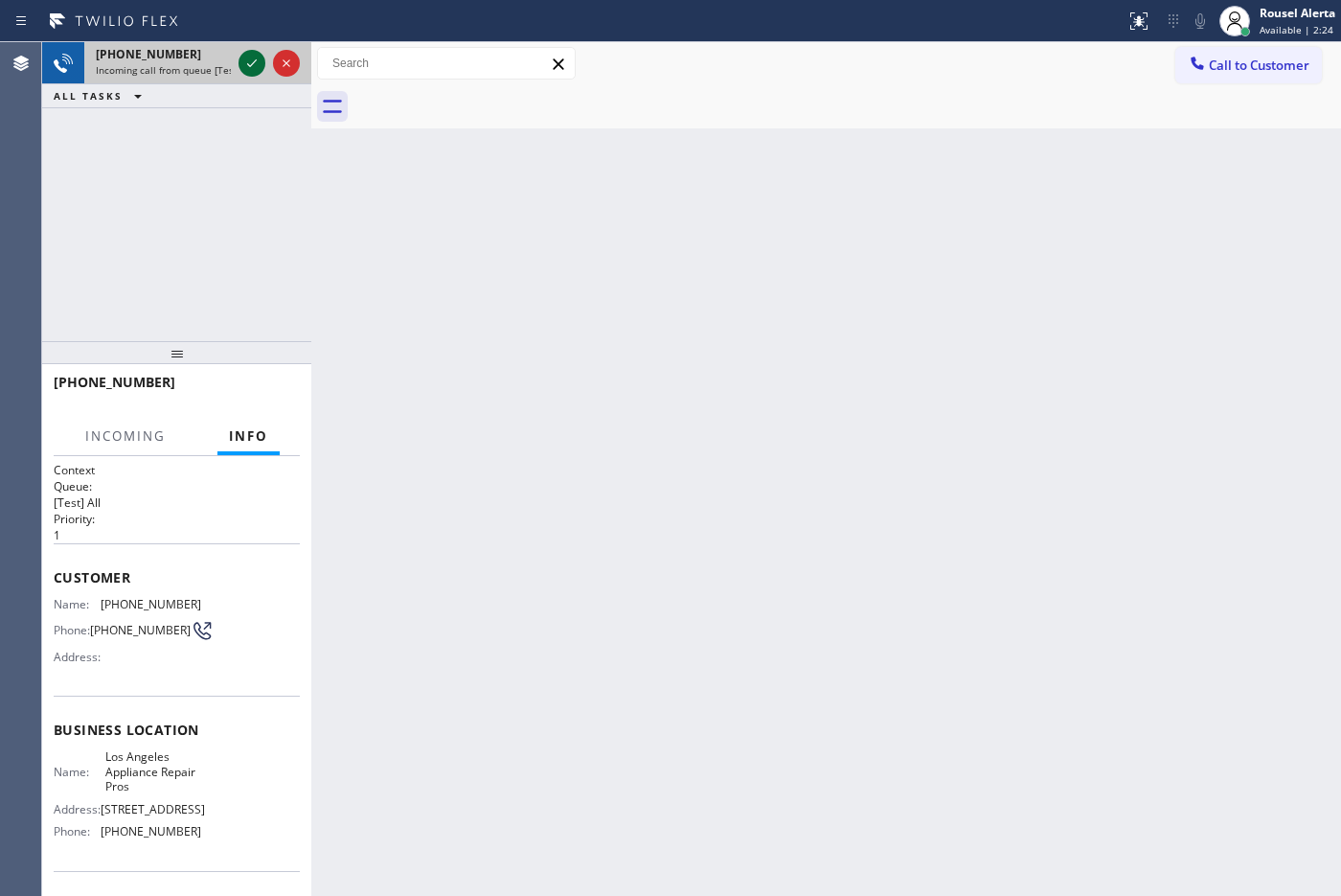
click at [244, 64] on icon at bounding box center [252, 63] width 23 height 23
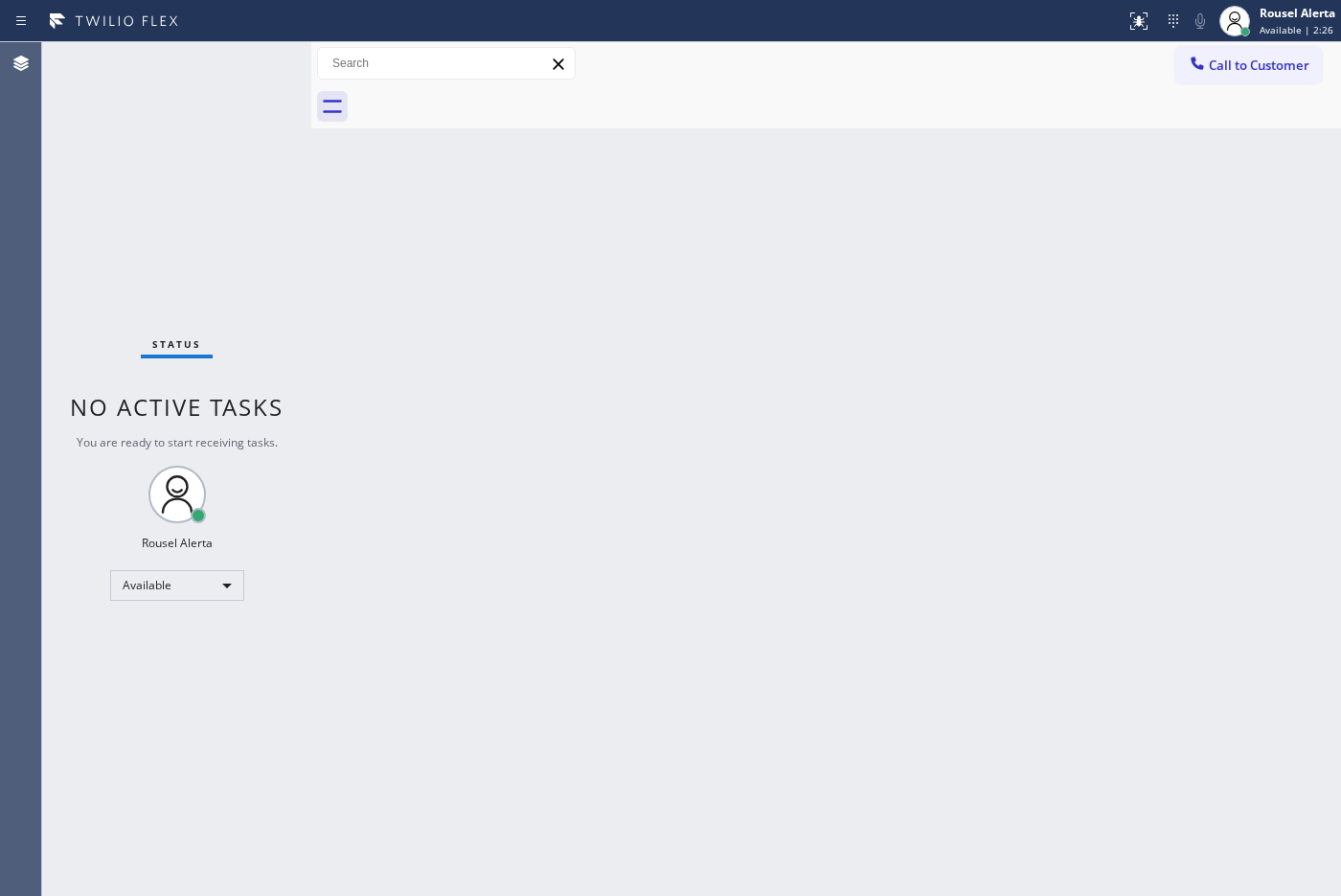
click at [255, 59] on div "Status No active tasks You are ready to start receiving tasks. Rousel Alerta Av…" at bounding box center [176, 468] width 270 height 853
click at [455, 561] on div "Back to Dashboard Change Sender ID Customers Technicians Select a contact Outbo…" at bounding box center [826, 468] width 1030 height 853
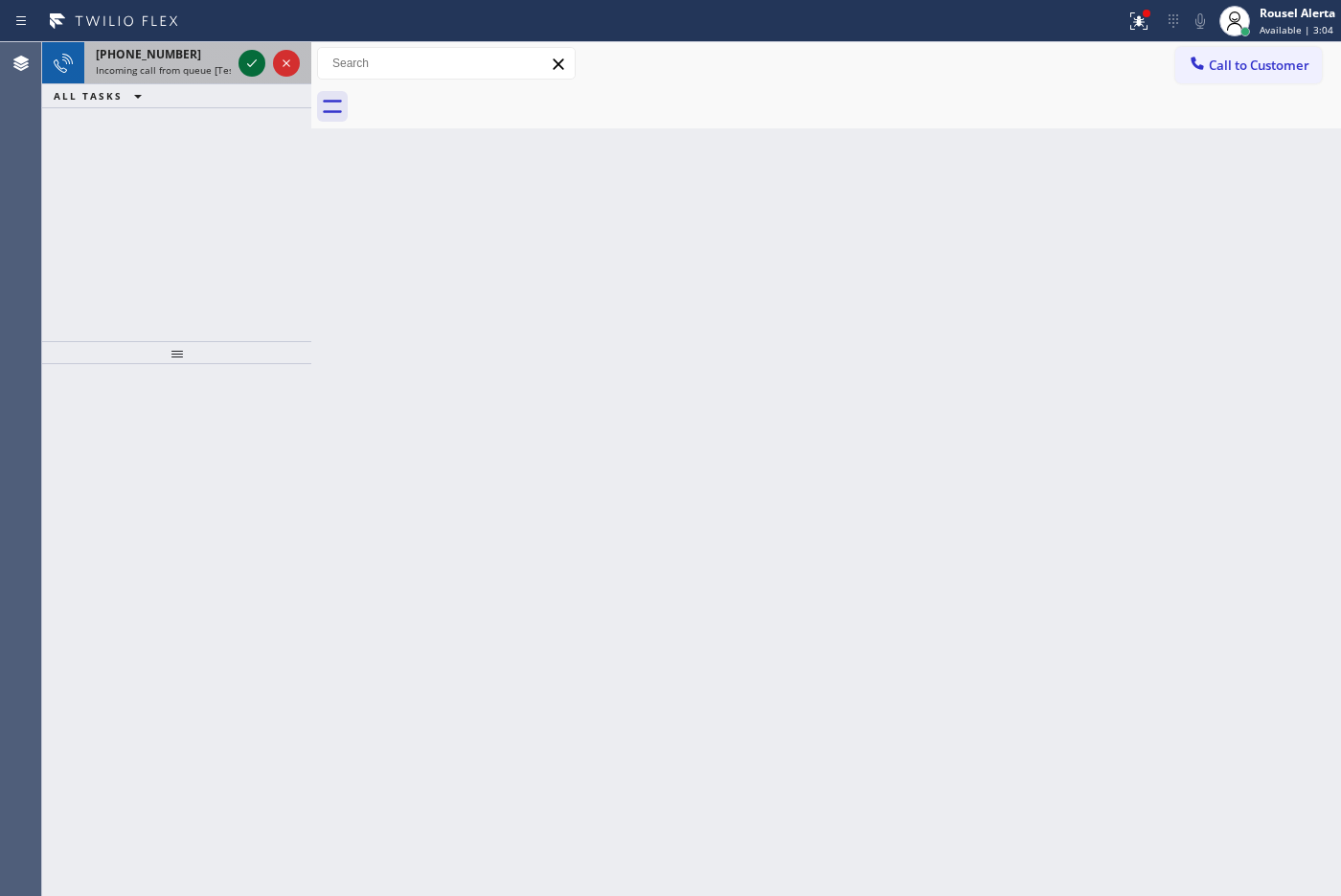
drag, startPoint x: 201, startPoint y: 57, endPoint x: 249, endPoint y: 64, distance: 48.5
click at [211, 54] on div "[PHONE_NUMBER]" at bounding box center [163, 53] width 135 height 16
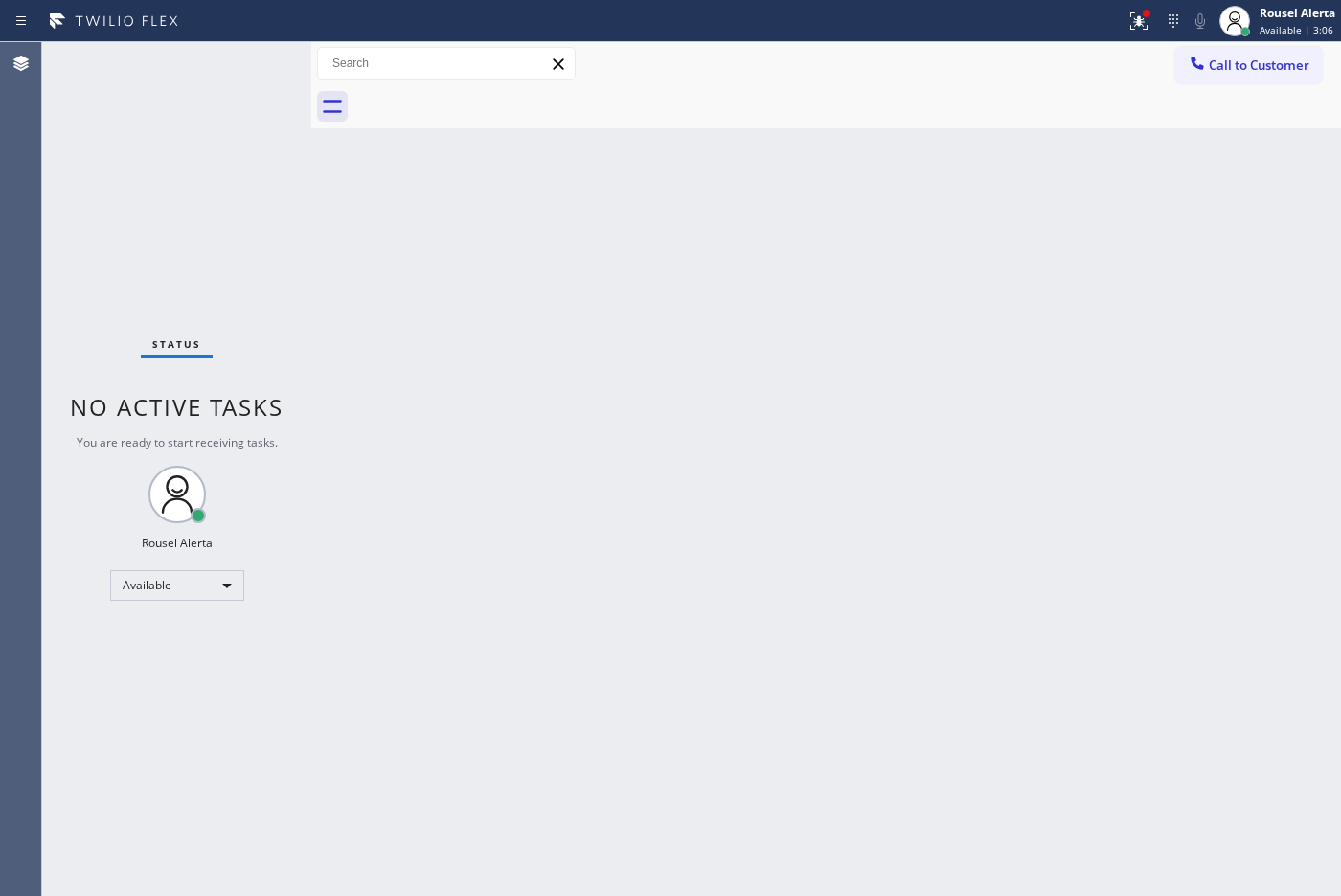
drag, startPoint x: 481, startPoint y: 441, endPoint x: 494, endPoint y: 429, distance: 17.7
click at [494, 432] on div "Back to Dashboard Change Sender ID Customers Technicians Select a contact Outbo…" at bounding box center [826, 468] width 1030 height 853
click at [495, 429] on div "Back to Dashboard Change Sender ID Customers Technicians Select a contact Outbo…" at bounding box center [826, 468] width 1030 height 853
click at [1071, 17] on icon at bounding box center [1138, 18] width 12 height 7
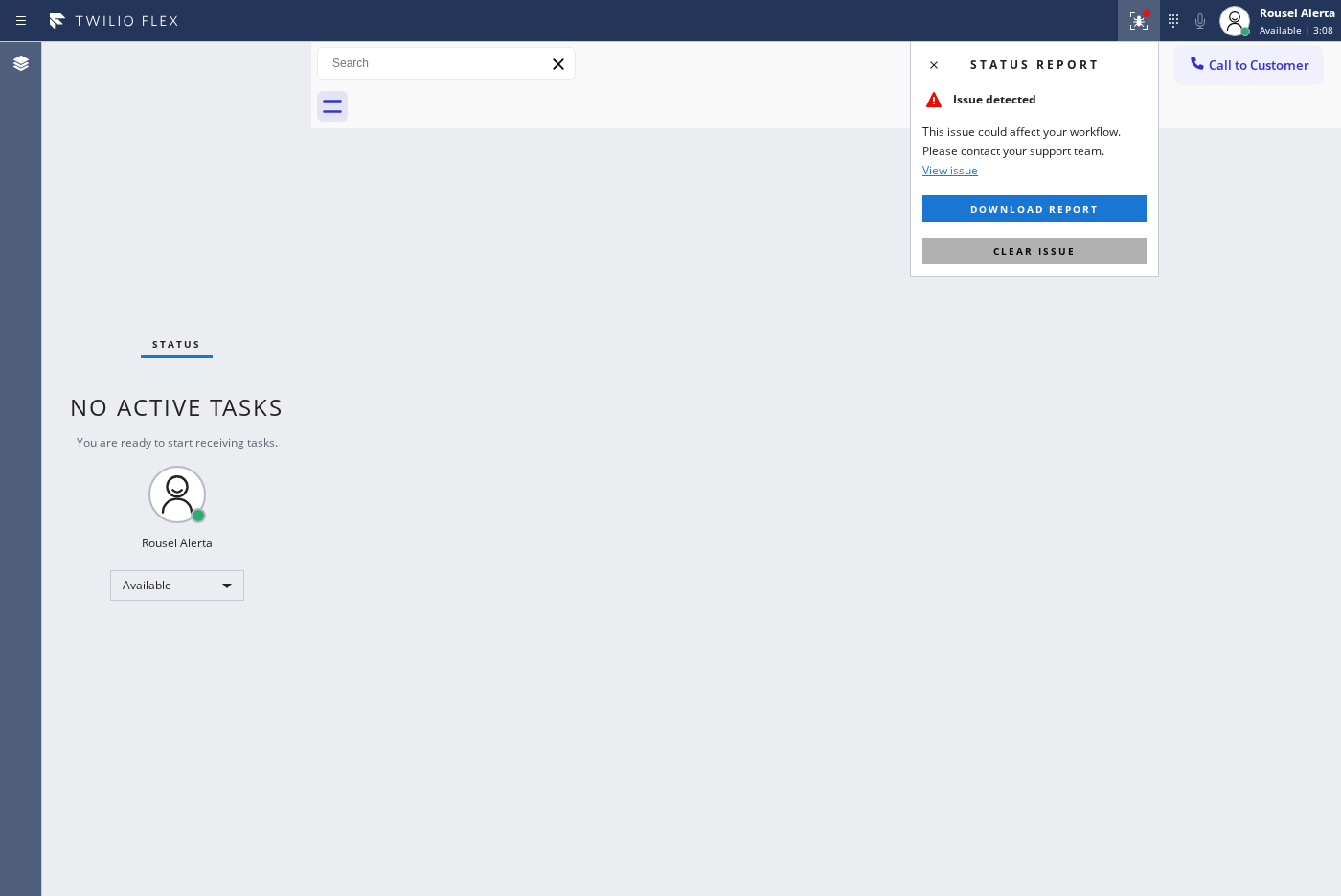
click at [1071, 249] on button "Clear issue" at bounding box center [1034, 251] width 224 height 27
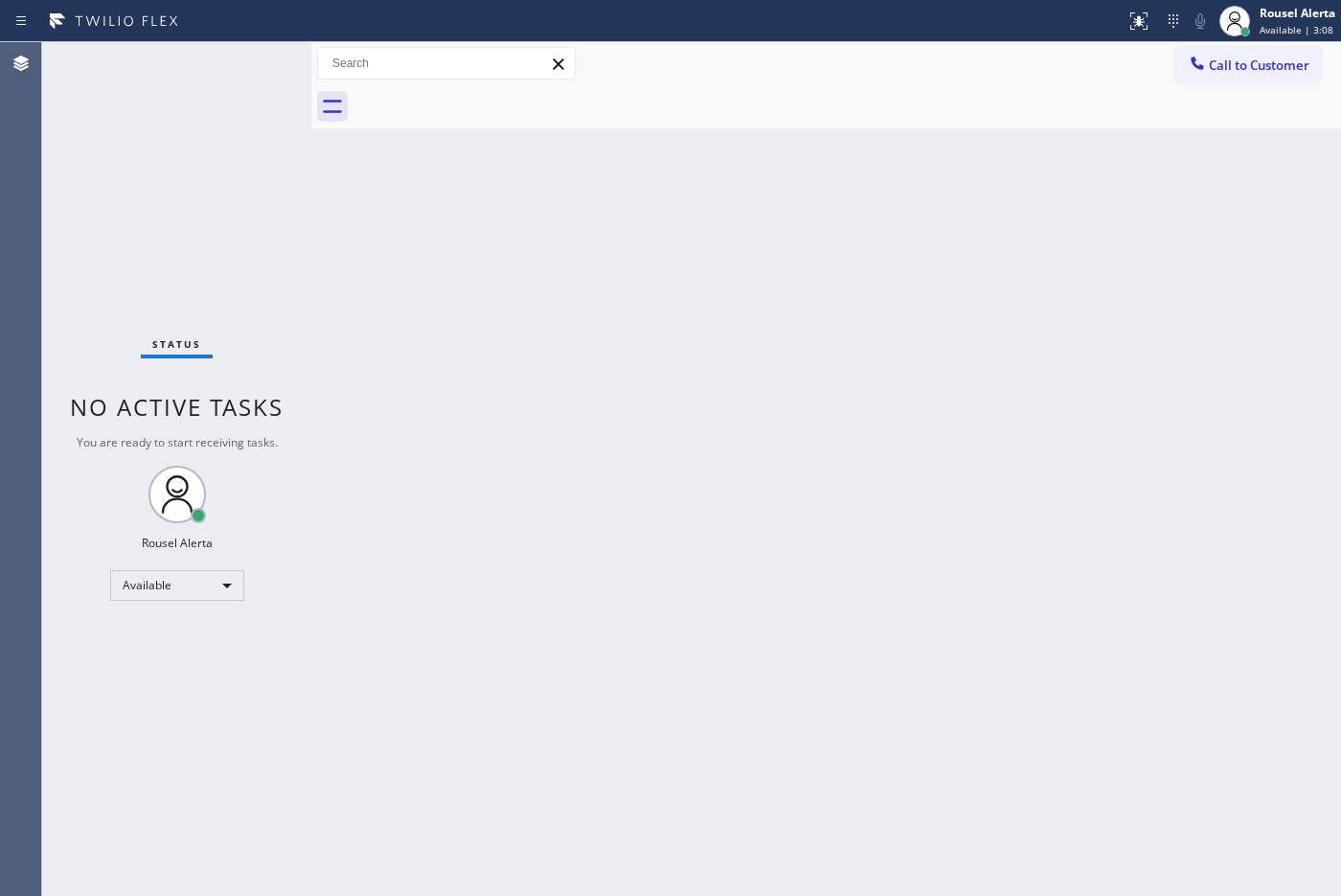
click at [1071, 464] on div "Back to Dashboard Change Sender ID Customers Technicians Select a contact Outbo…" at bounding box center [826, 468] width 1030 height 853
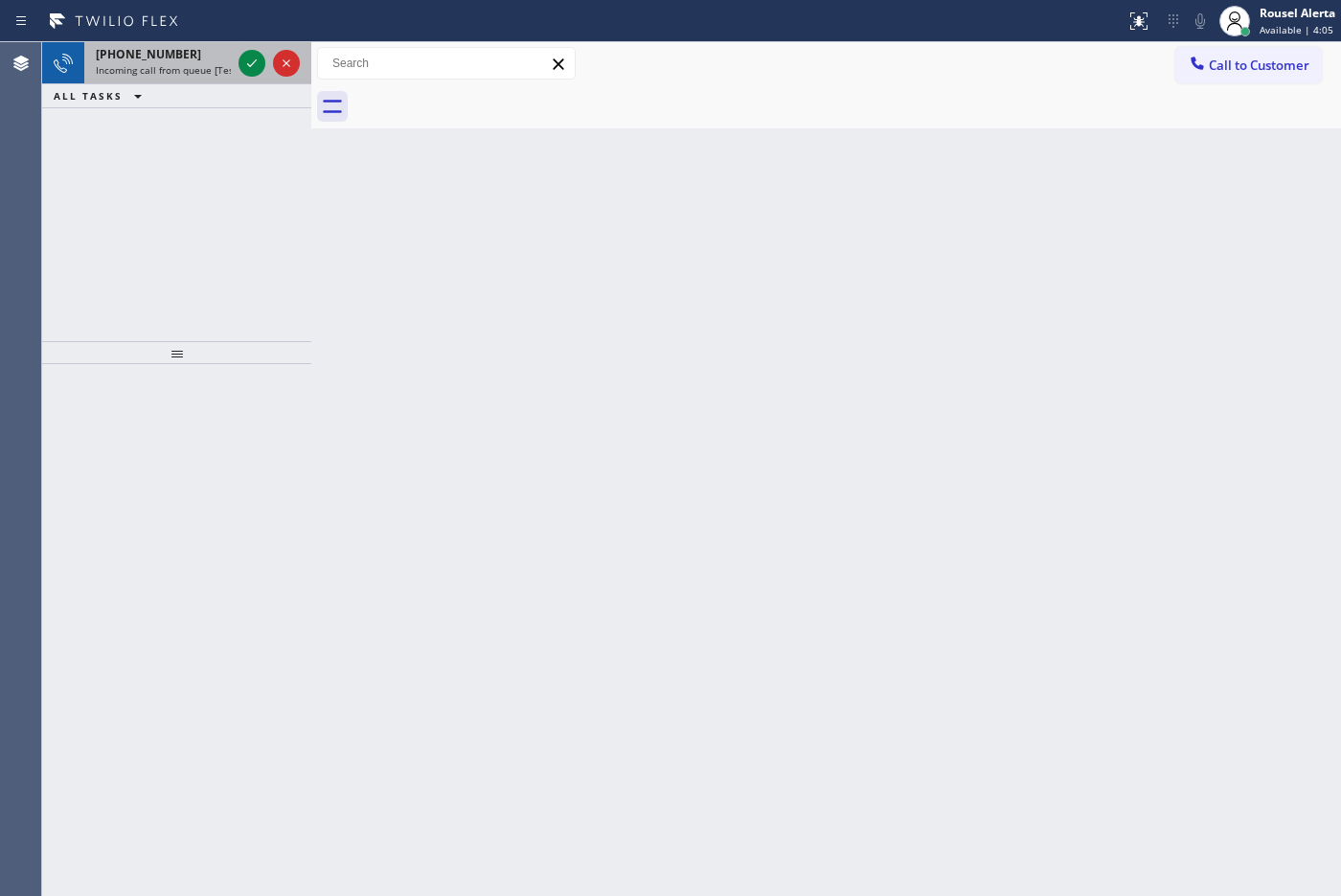
click at [190, 46] on div "[PHONE_NUMBER]" at bounding box center [163, 53] width 135 height 16
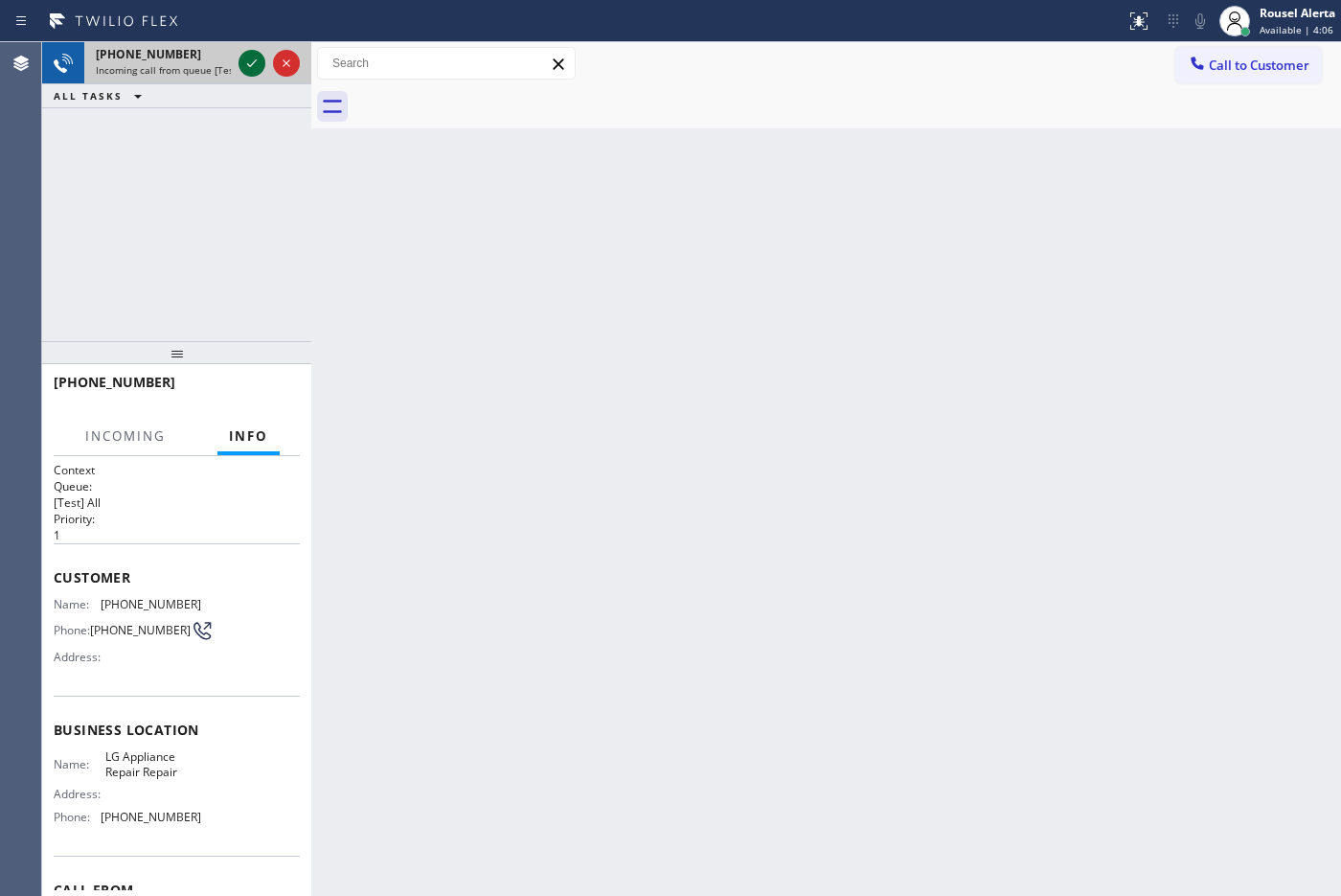
click at [244, 60] on icon at bounding box center [252, 63] width 23 height 23
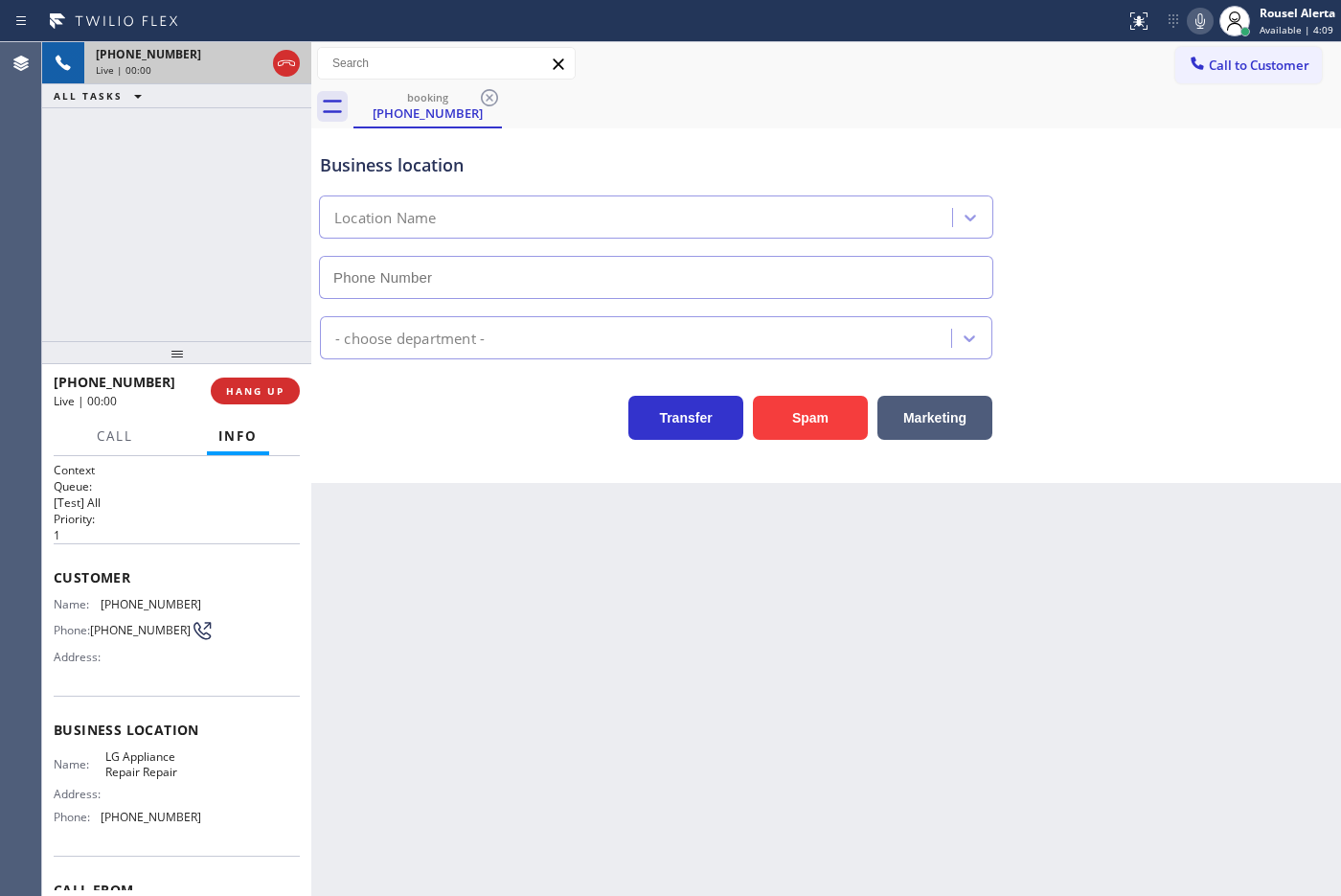
type input "[PHONE_NUMBER]"
click at [464, 563] on div "Back to Dashboard Change Sender ID Customers Technicians Select a contact Outbo…" at bounding box center [826, 468] width 1030 height 853
click at [590, 658] on div "Back to Dashboard Change Sender ID Customers Technicians Select a contact Outbo…" at bounding box center [826, 468] width 1030 height 853
click at [591, 659] on div "Back to Dashboard Change Sender ID Customers Technicians Select a contact Outbo…" at bounding box center [826, 468] width 1030 height 853
click at [178, 287] on div "[PHONE_NUMBER] Live | 00:06 ALL TASKS ALL TASKS ACTIVE TASKS TASKS IN WRAP UP" at bounding box center [176, 191] width 270 height 299
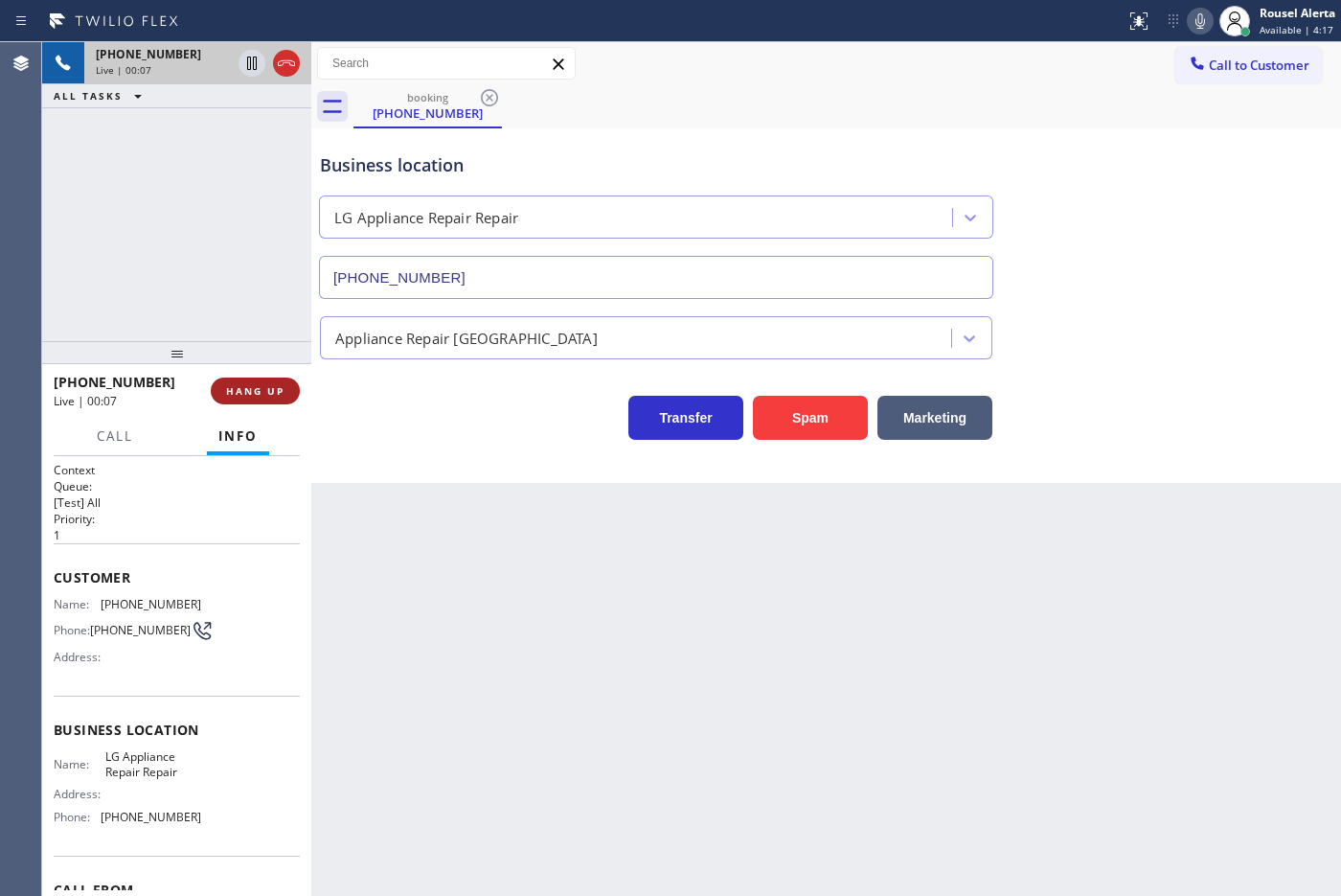
click at [257, 398] on button "HANG UP" at bounding box center [255, 391] width 89 height 27
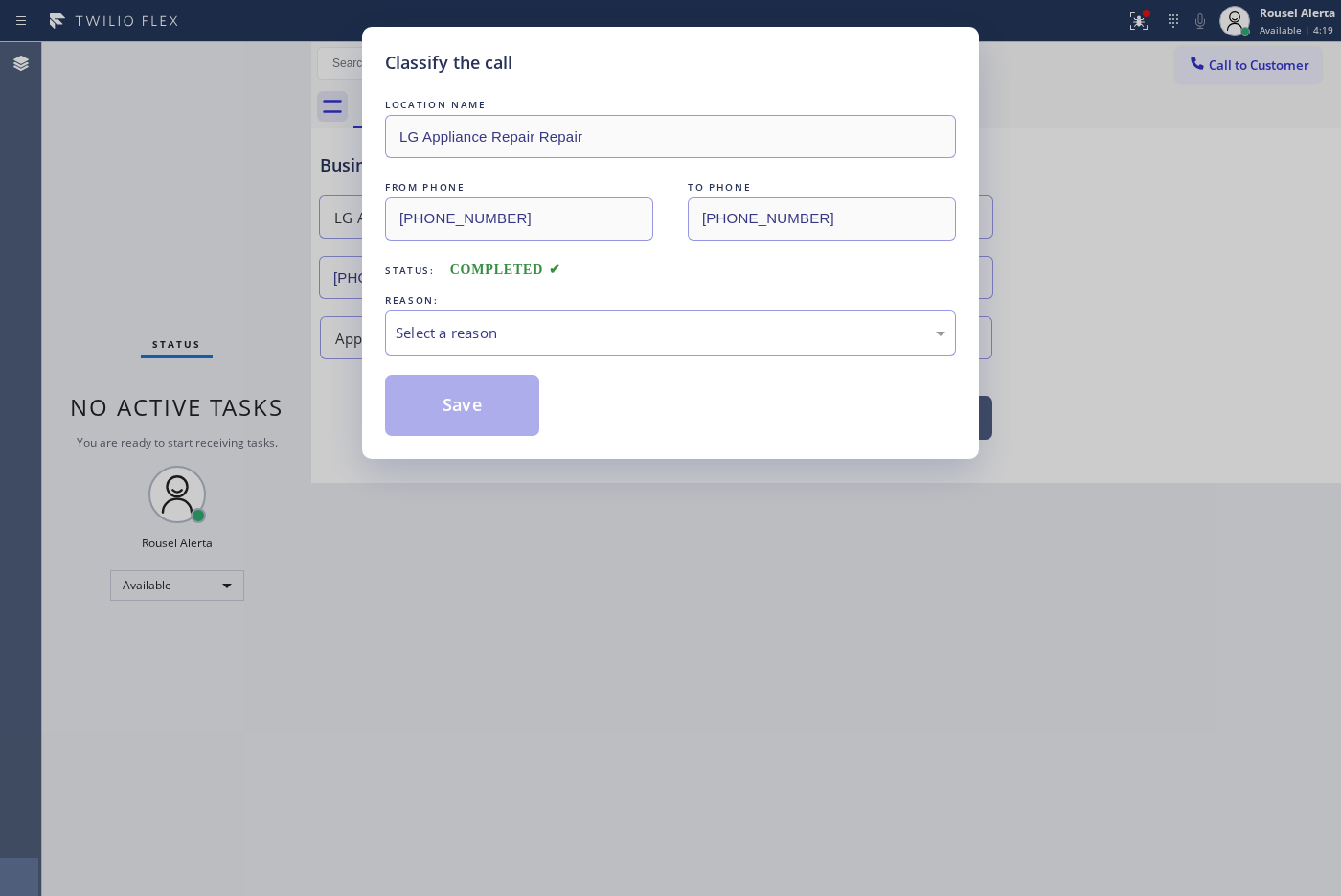
click at [455, 333] on div "Select a reason" at bounding box center [670, 333] width 550 height 22
click at [487, 424] on button "Save" at bounding box center [462, 404] width 154 height 61
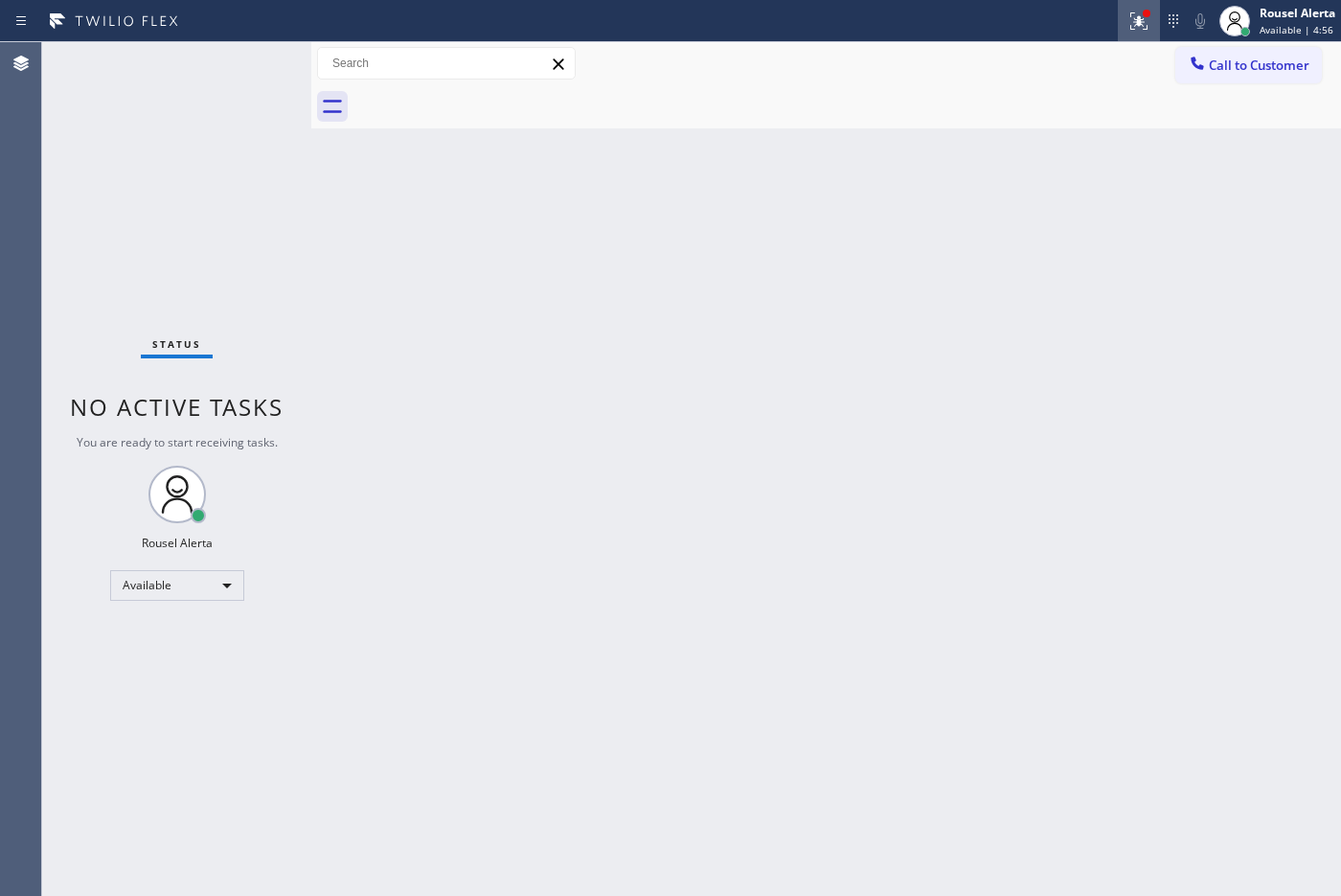
click at [1071, 24] on icon at bounding box center [1139, 21] width 23 height 23
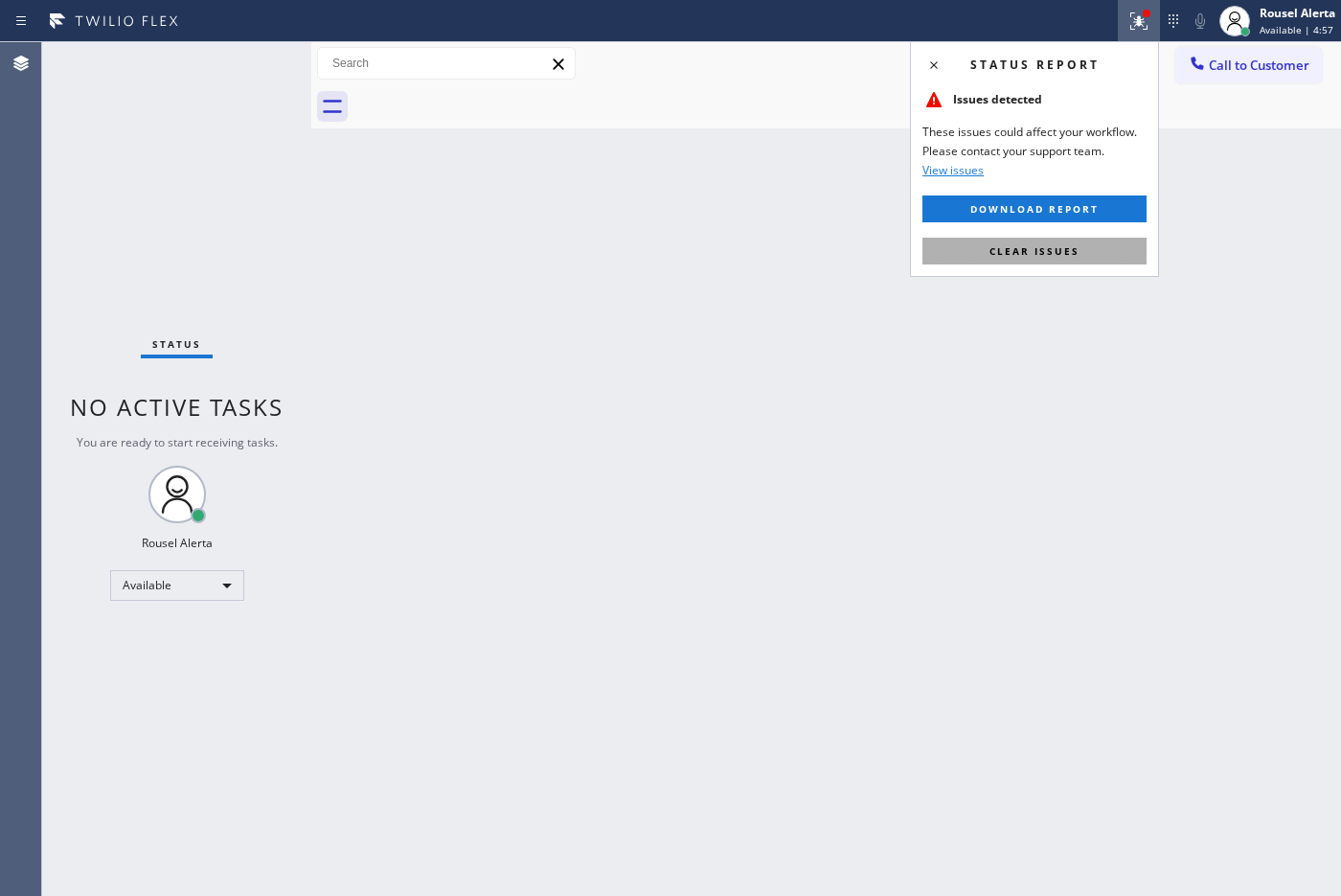
click at [1071, 246] on button "Clear issues" at bounding box center [1034, 251] width 224 height 27
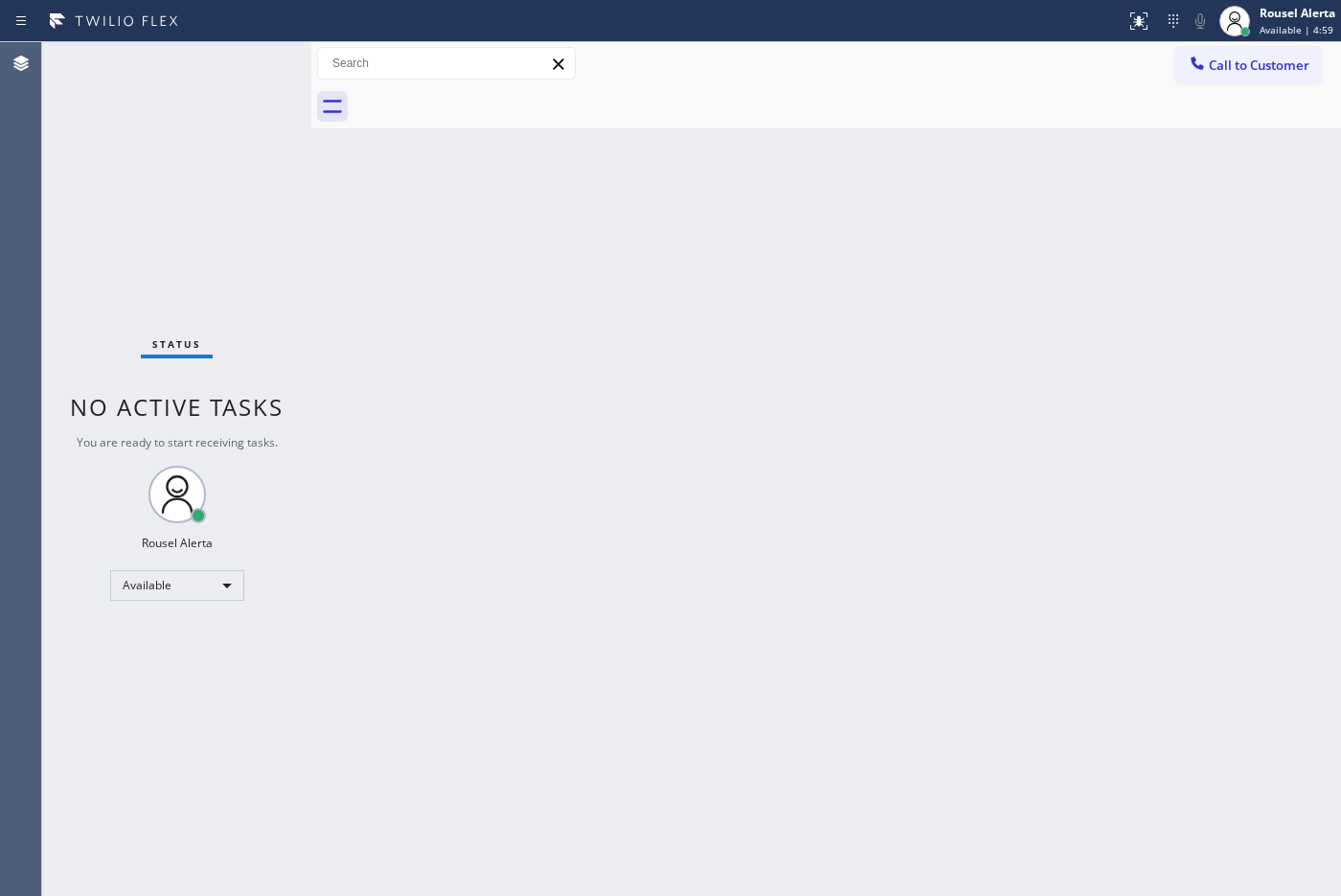
click at [1001, 716] on div "Back to Dashboard Change Sender ID Customers Technicians Select a contact Outbo…" at bounding box center [826, 468] width 1030 height 853
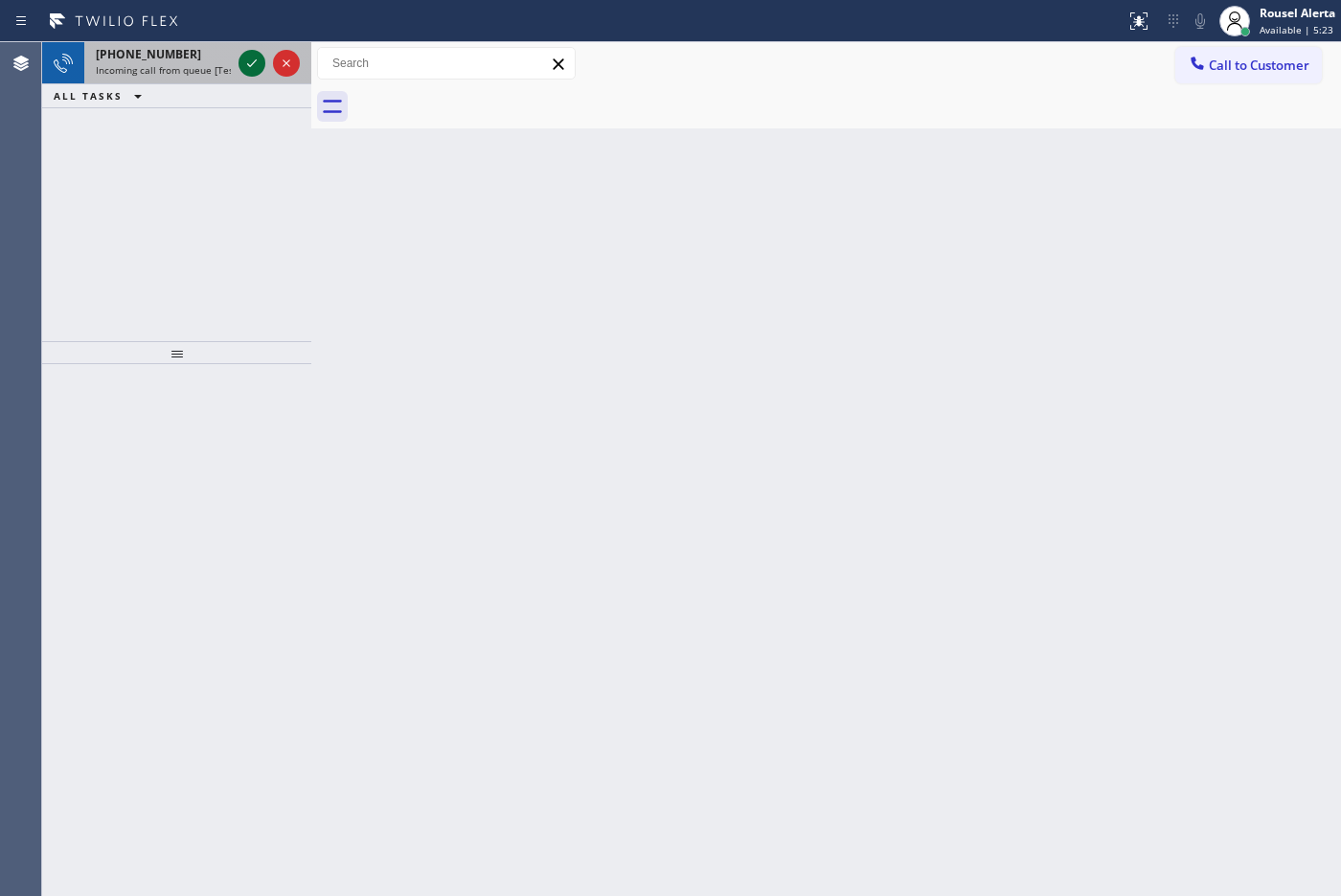
click at [250, 69] on icon at bounding box center [252, 63] width 23 height 23
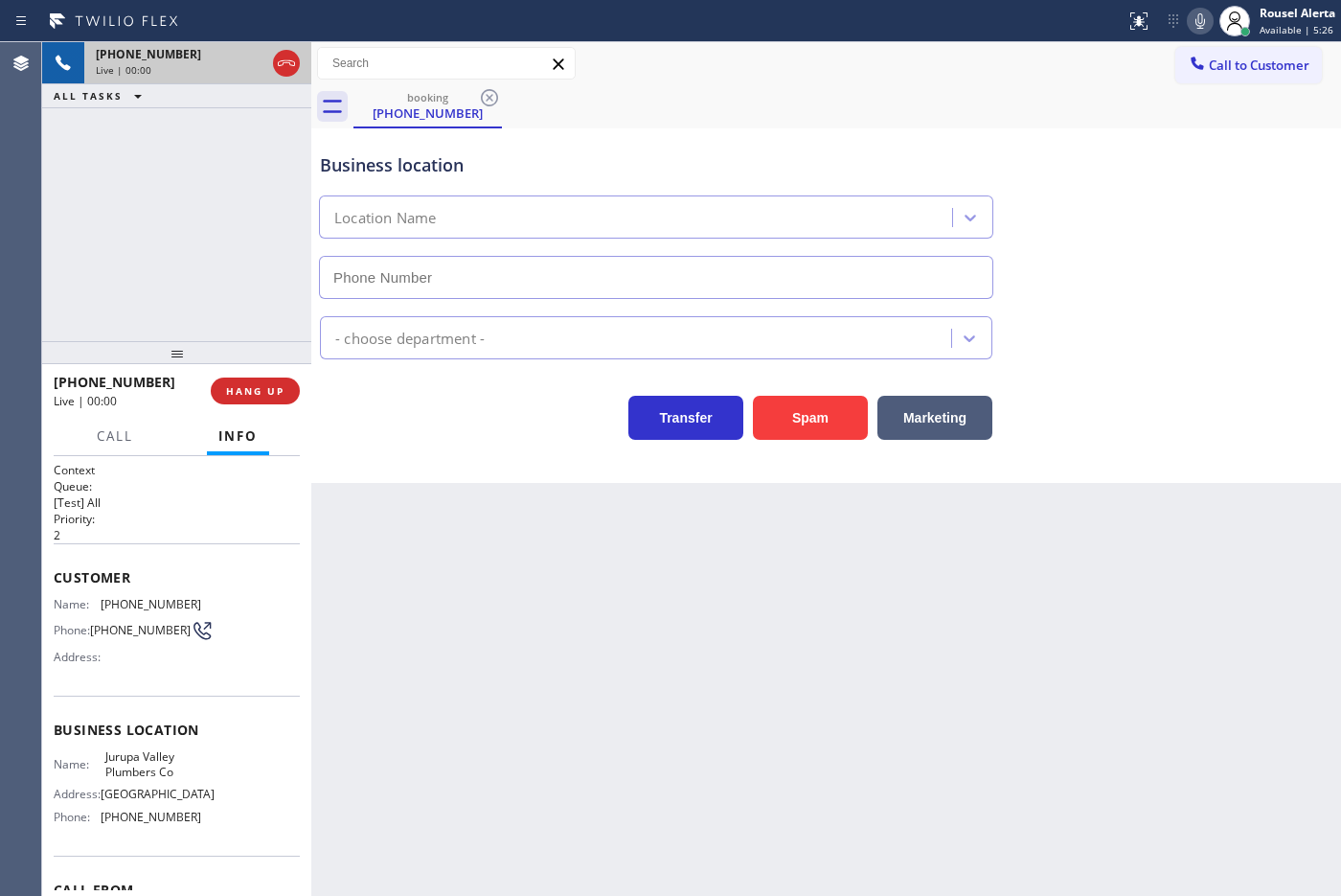
type input "[PHONE_NUMBER]"
drag, startPoint x: 389, startPoint y: 528, endPoint x: 390, endPoint y: 509, distance: 19.0
click at [390, 528] on div "Back to Dashboard Change Sender ID Customers Technicians Select a contact Outbo…" at bounding box center [826, 468] width 1030 height 853
click at [260, 384] on span "HANG UP" at bounding box center [255, 391] width 58 height 14
click at [260, 385] on span "HANG UP" at bounding box center [255, 391] width 58 height 14
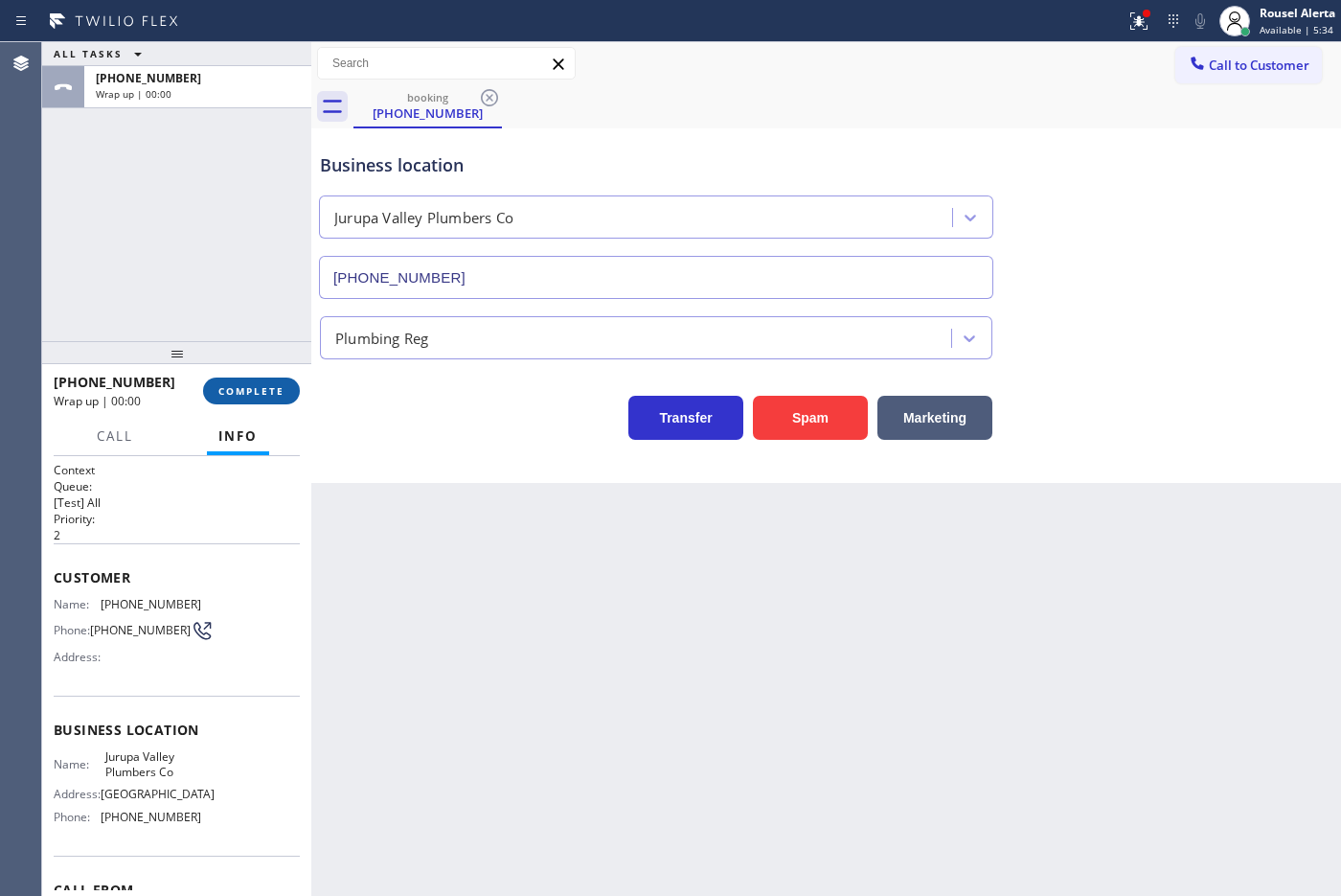
click at [262, 384] on span "COMPLETE" at bounding box center [251, 391] width 66 height 14
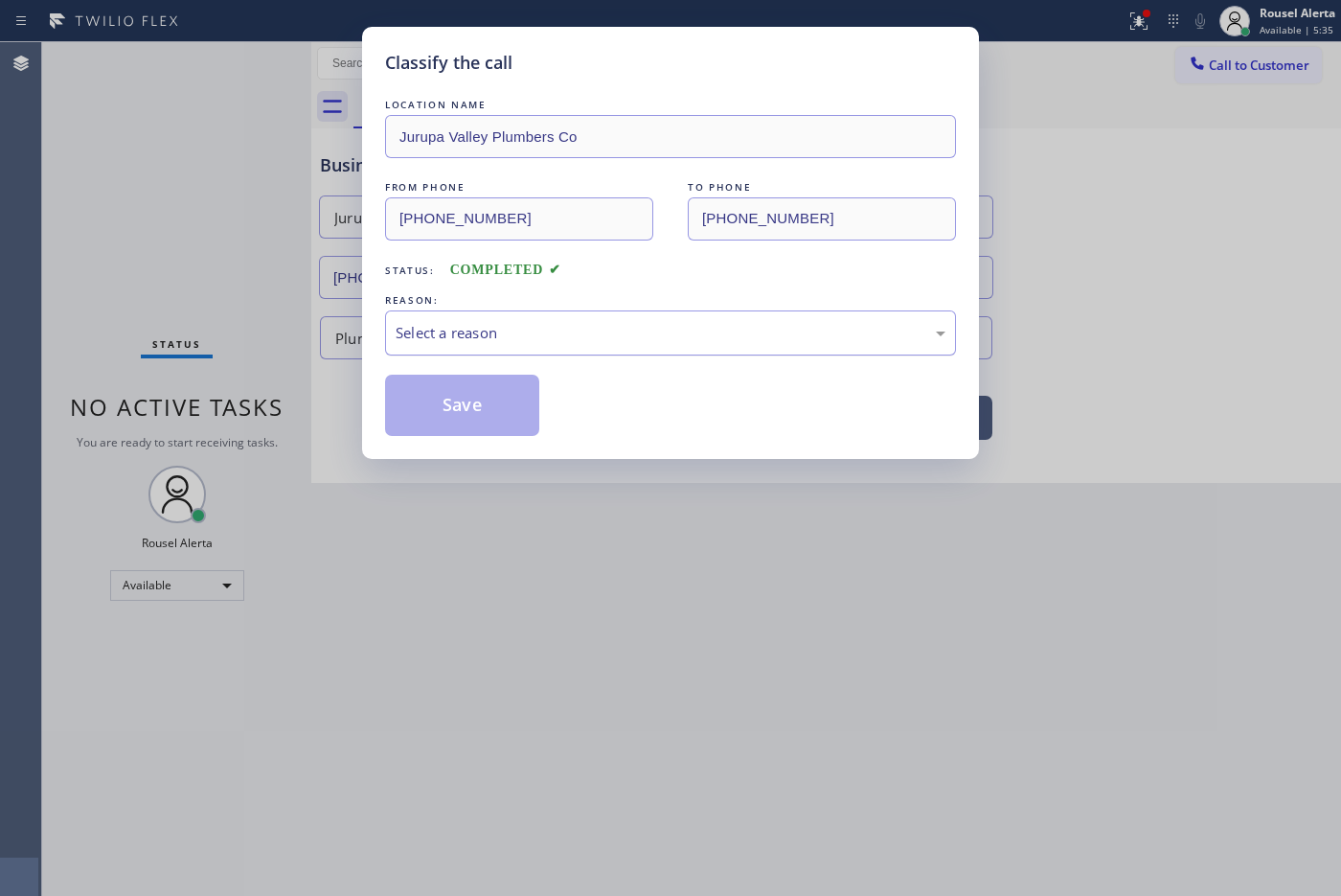
click at [422, 326] on div "Select a reason" at bounding box center [670, 333] width 550 height 22
click at [490, 438] on div "Classify the call LOCATION NAME [GEOGRAPHIC_DATA] Plumbers Co FROM PHONE [PHONE…" at bounding box center [670, 242] width 617 height 432
click at [494, 431] on button "Save" at bounding box center [462, 404] width 154 height 61
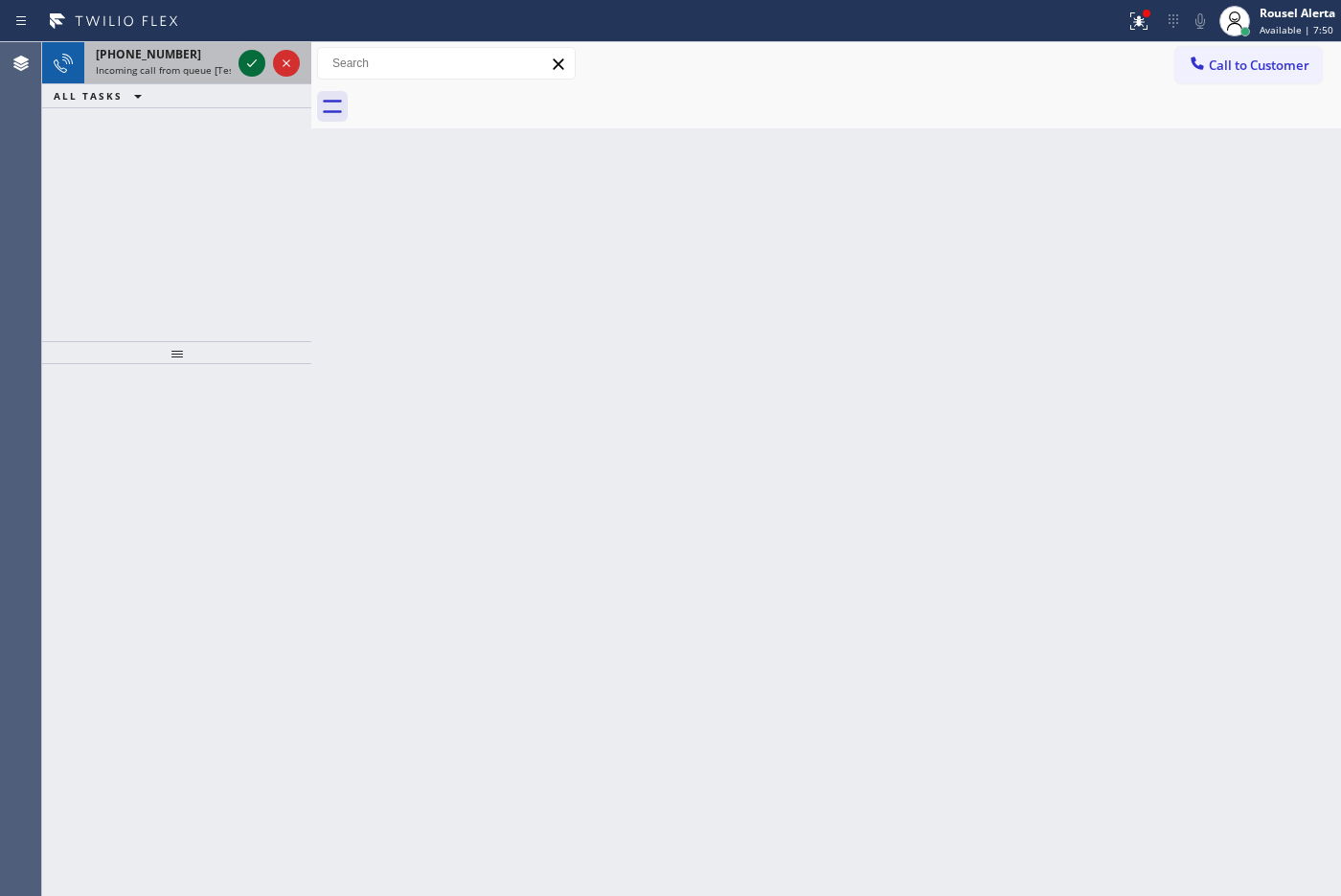
click at [254, 70] on icon at bounding box center [252, 63] width 23 height 23
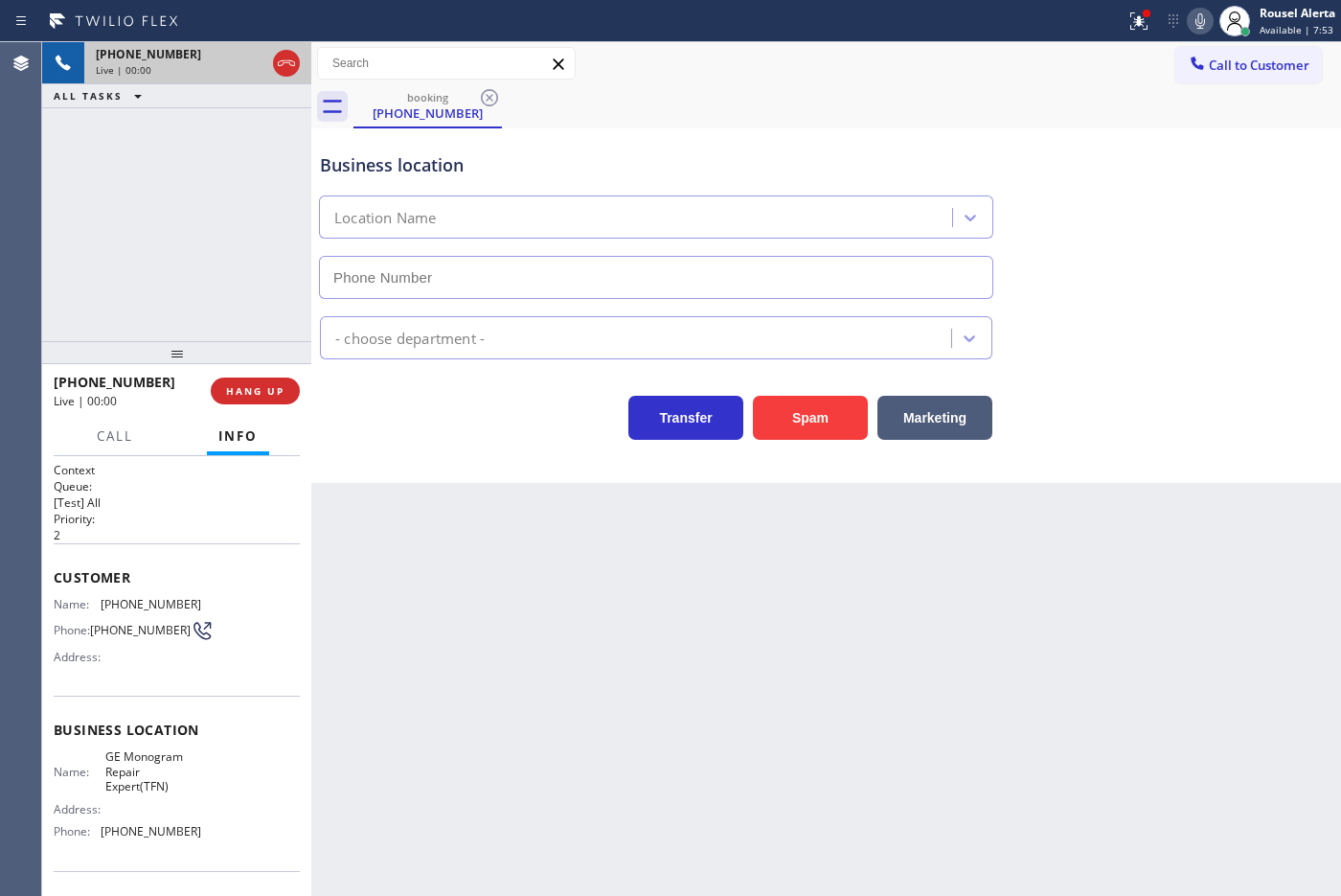
type input "[PHONE_NUMBER]"
click at [792, 429] on button "Spam" at bounding box center [810, 417] width 115 height 44
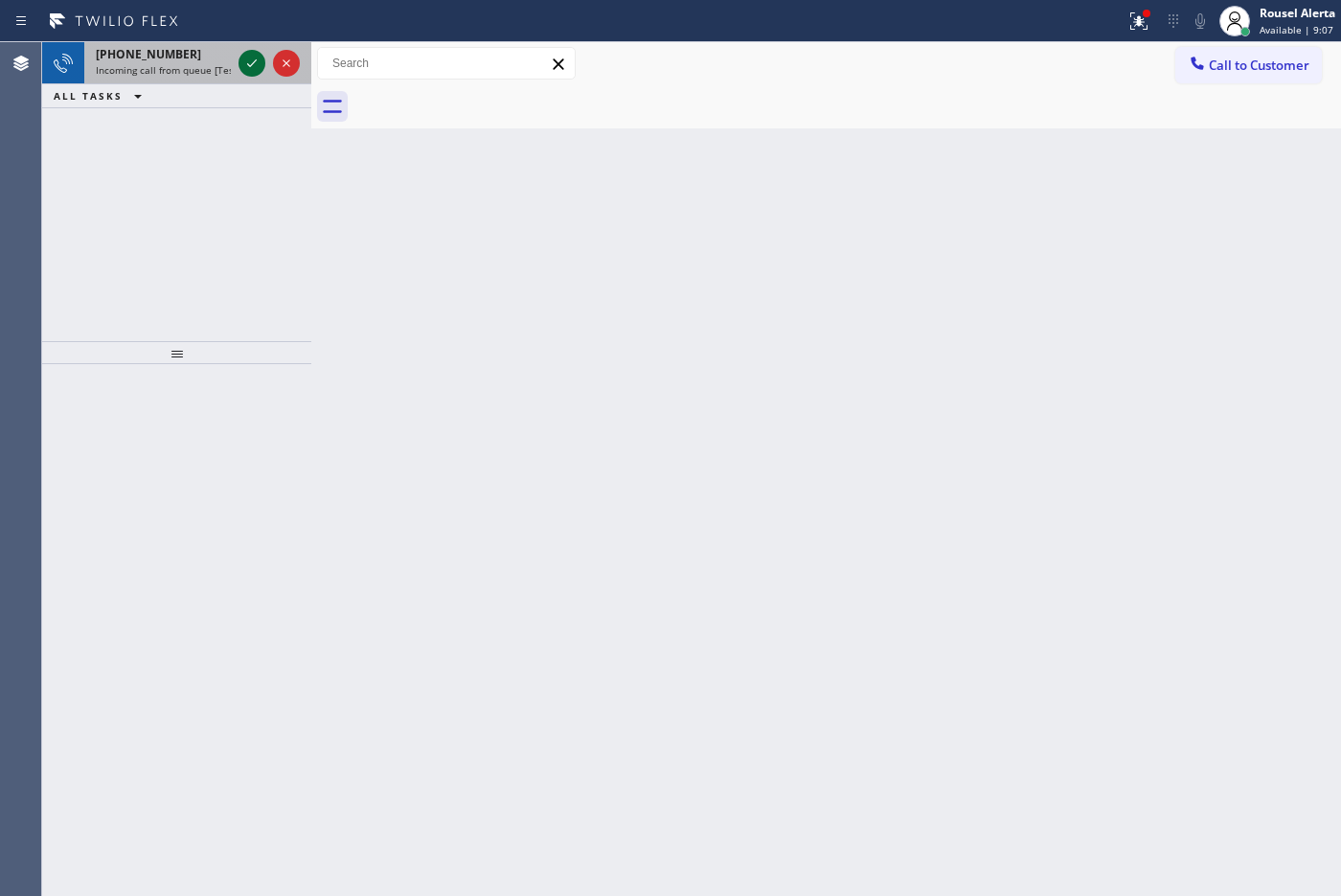
click at [254, 70] on icon at bounding box center [252, 63] width 23 height 23
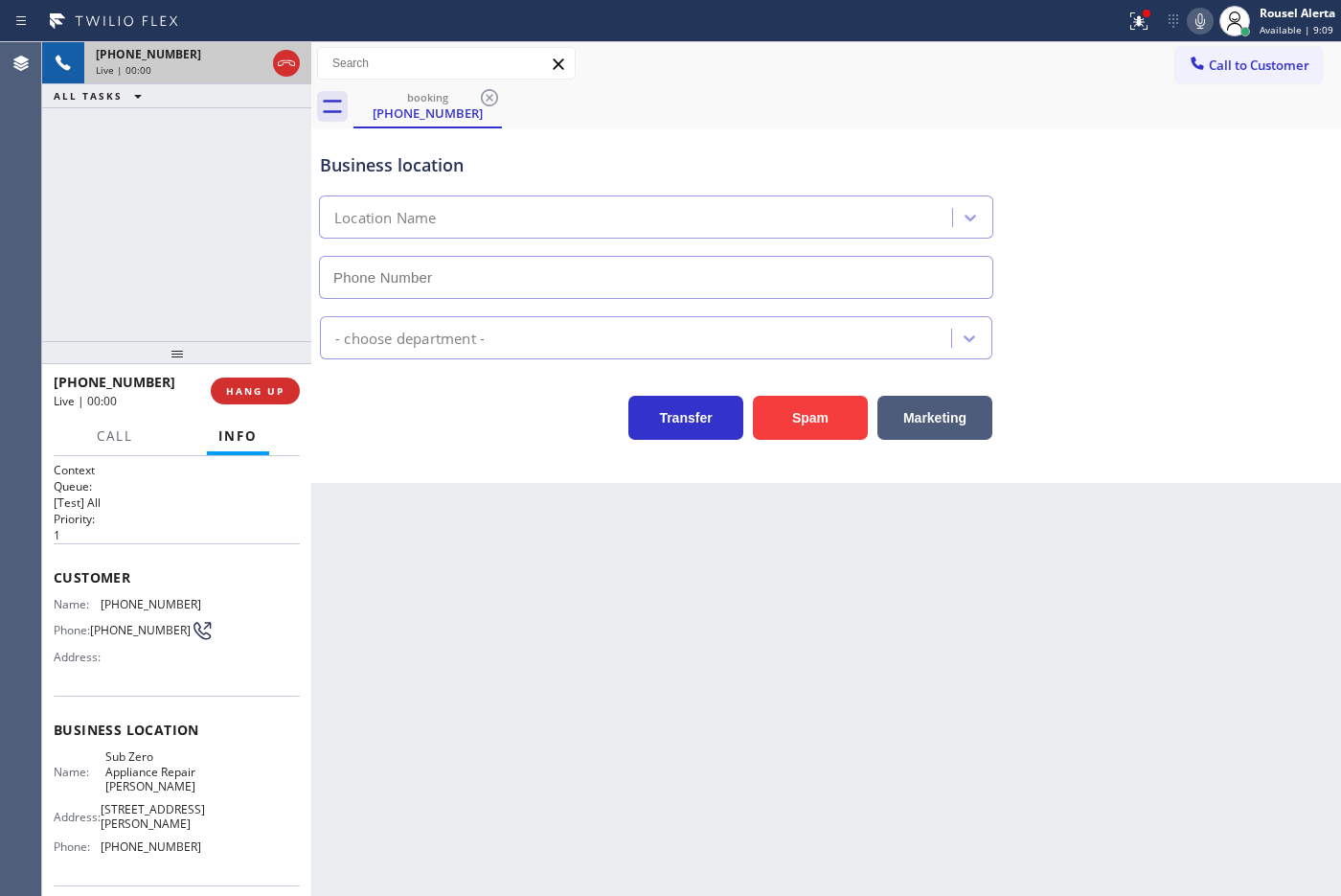
type input "[PHONE_NUMBER]"
click at [813, 422] on button "Spam" at bounding box center [810, 417] width 115 height 44
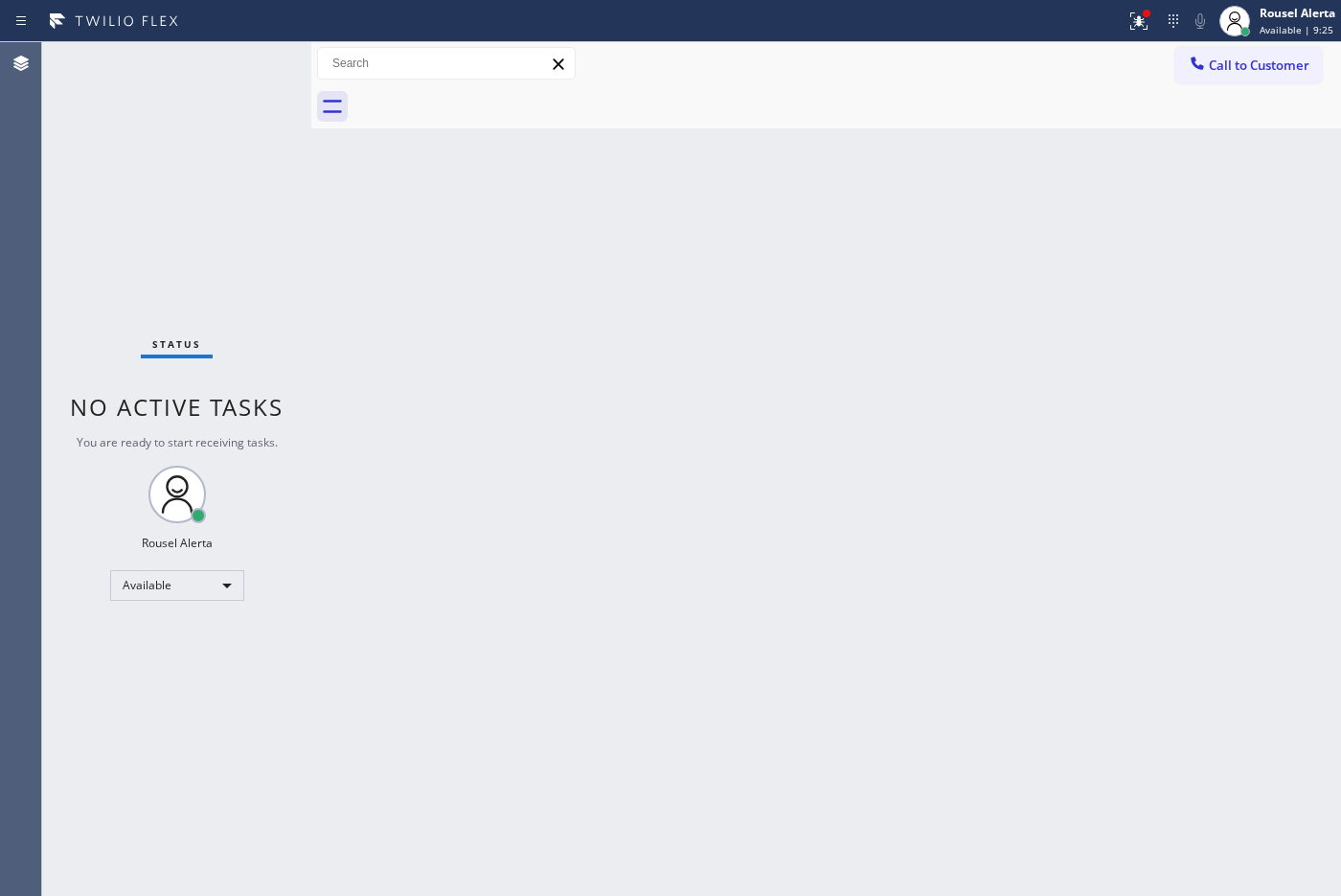
click at [429, 716] on div "Back to Dashboard Change Sender ID Customers Technicians Select a contact Outbo…" at bounding box center [826, 468] width 1030 height 853
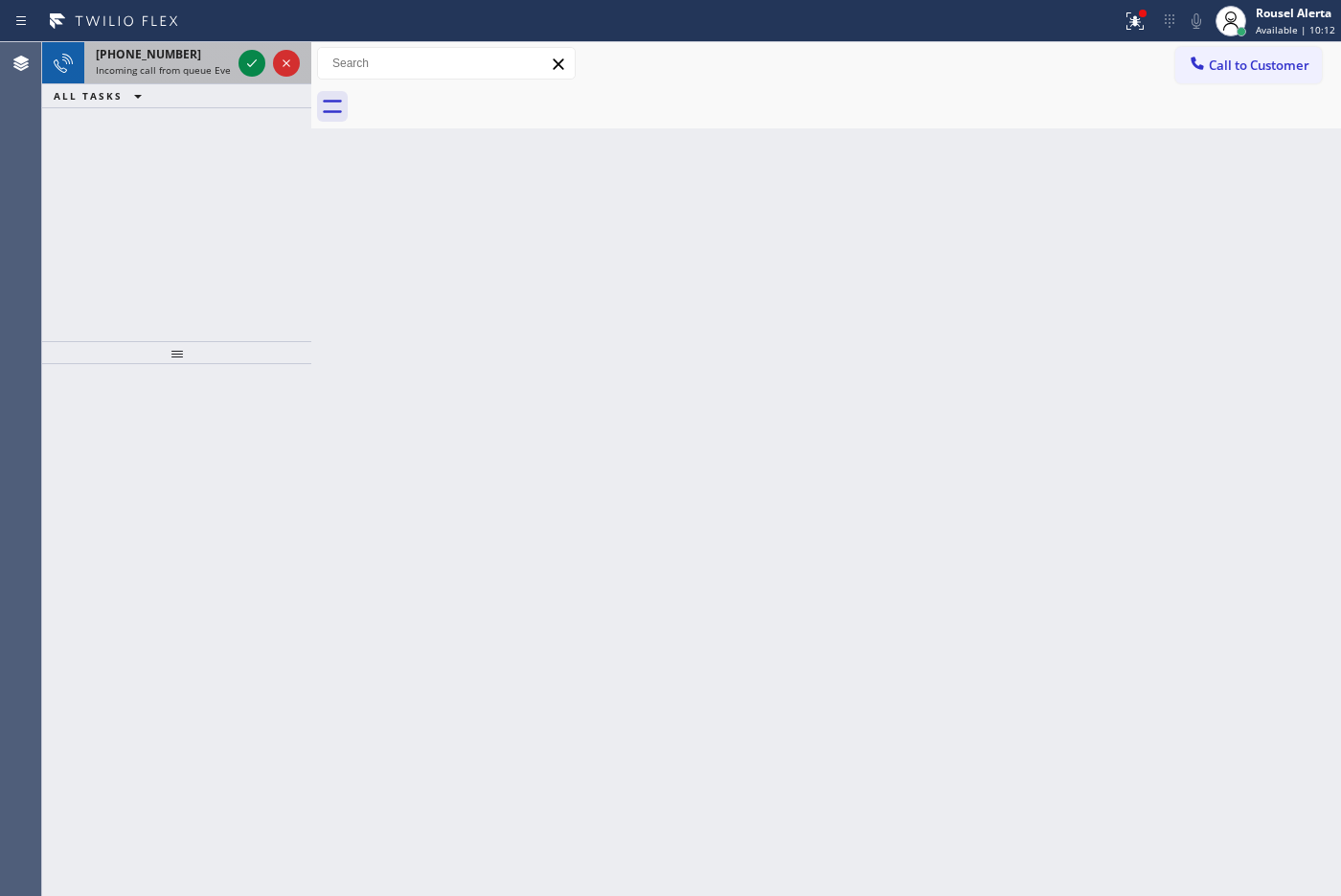
drag, startPoint x: 195, startPoint y: 52, endPoint x: 210, endPoint y: 59, distance: 16.6
click at [197, 53] on div "[PHONE_NUMBER]" at bounding box center [163, 53] width 135 height 16
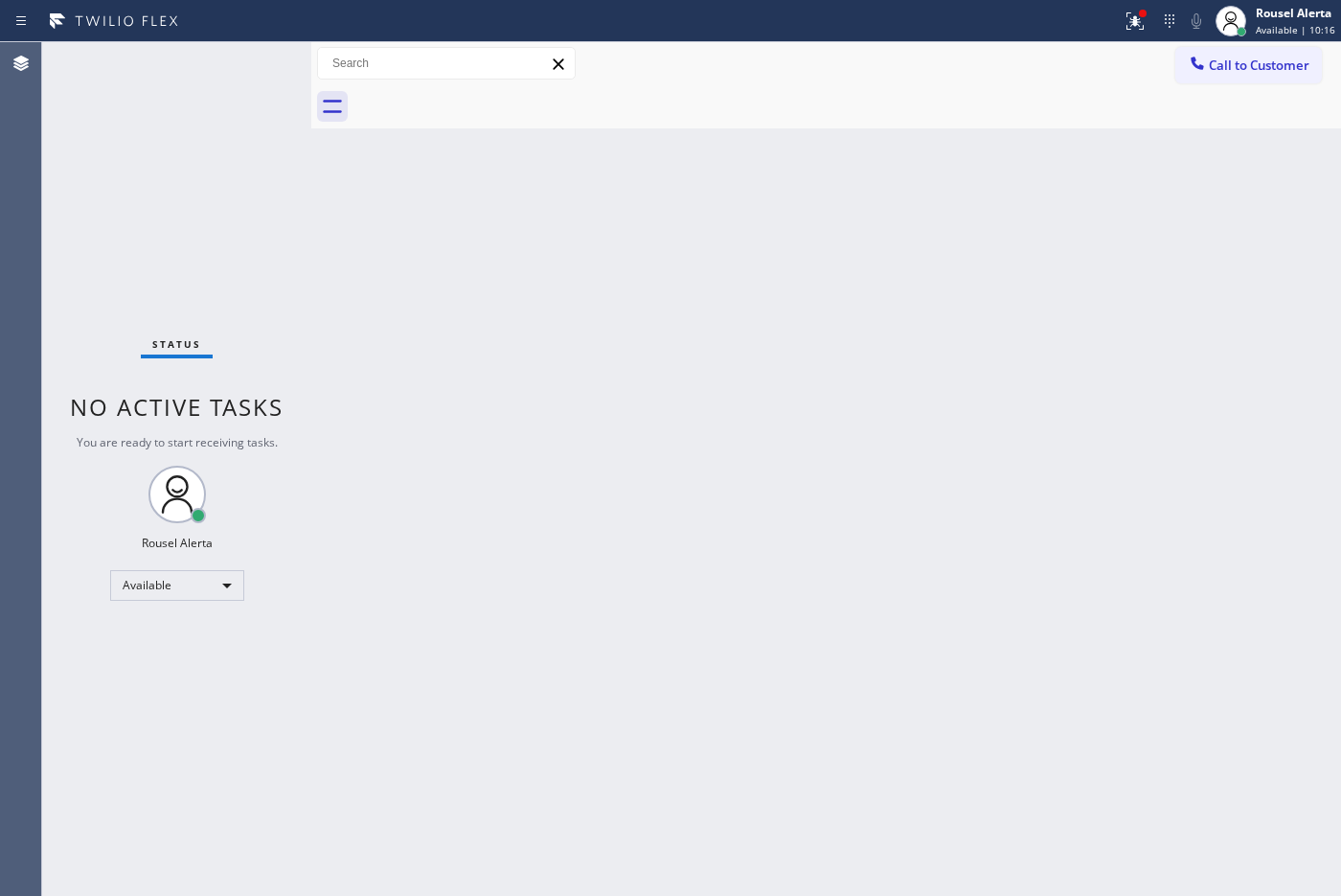
click at [223, 57] on div "Status No active tasks You are ready to start receiving tasks. Rousel Alerta Av…" at bounding box center [176, 468] width 270 height 853
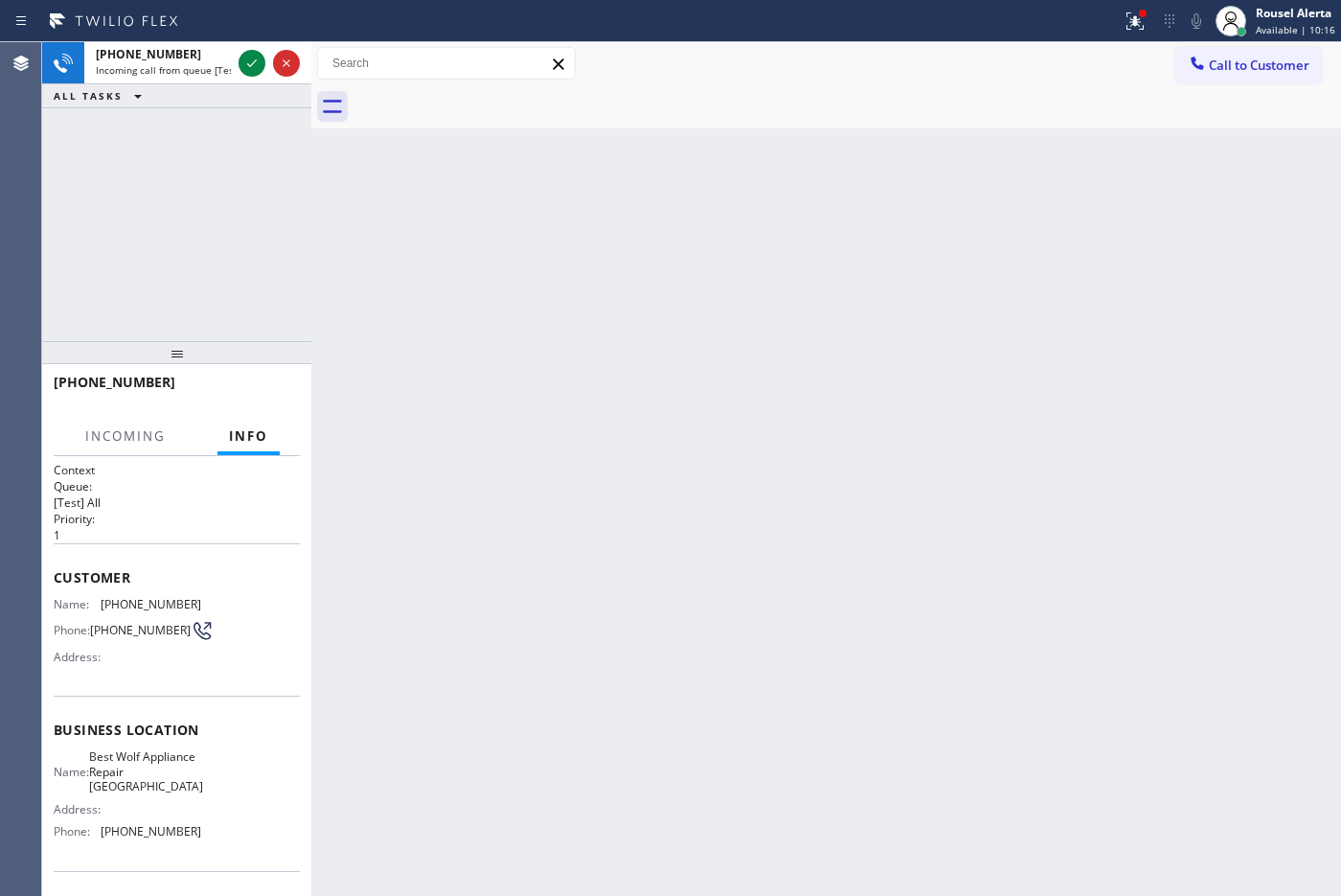
click at [225, 54] on div "[PHONE_NUMBER]" at bounding box center [163, 53] width 135 height 16
click at [226, 54] on div "[PHONE_NUMBER]" at bounding box center [163, 53] width 135 height 16
click at [230, 54] on div "[PHONE_NUMBER]" at bounding box center [163, 53] width 135 height 16
click at [231, 54] on div "[PHONE_NUMBER] Incoming call from queue [Test] All" at bounding box center [159, 62] width 150 height 42
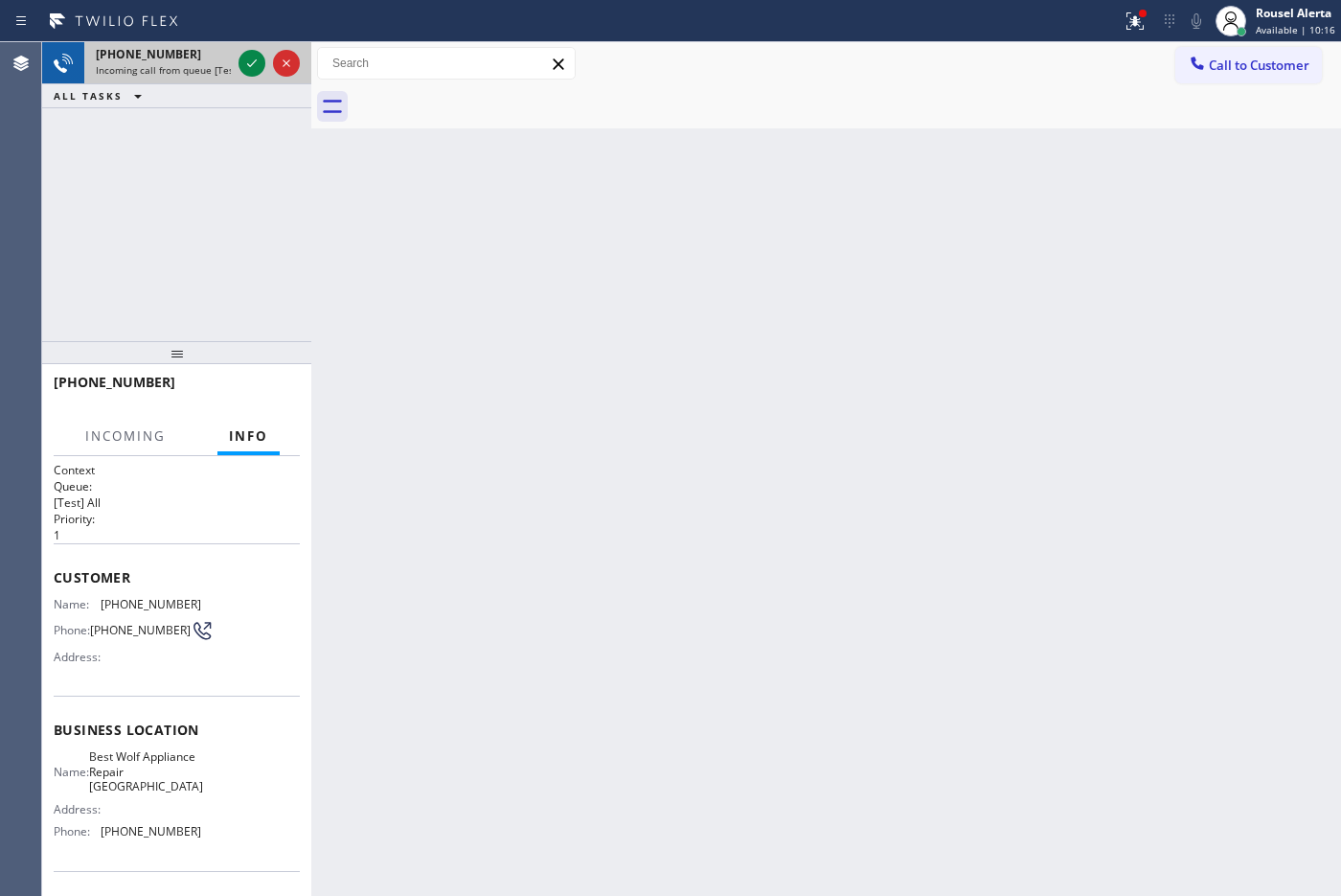
click at [231, 54] on div "[PHONE_NUMBER] Incoming call from queue [Test] All" at bounding box center [159, 62] width 150 height 42
click at [254, 65] on icon at bounding box center [252, 63] width 23 height 23
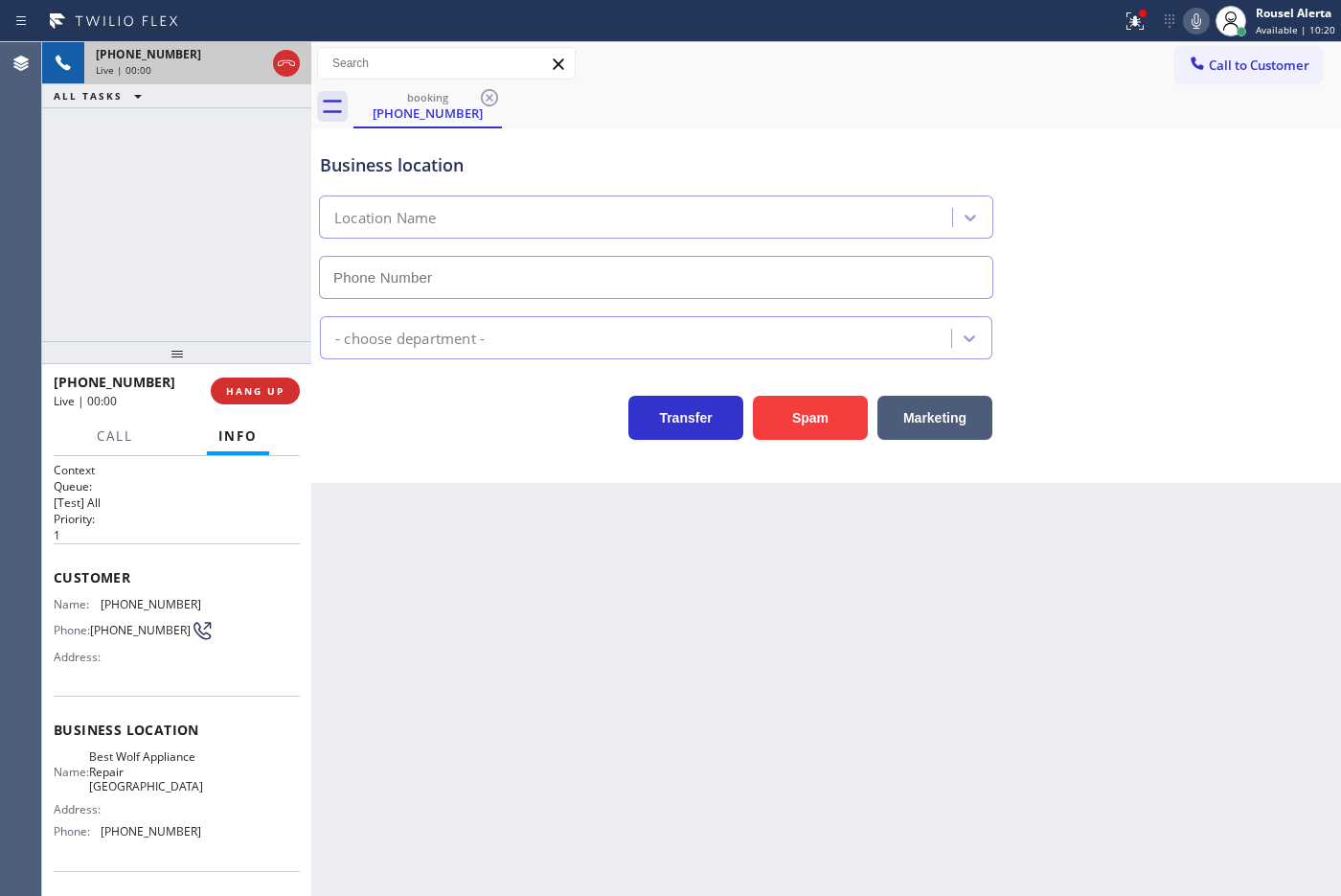
type input "[PHONE_NUMBER]"
click at [424, 572] on div "Back to Dashboard Change Sender ID Customers Technicians Select a contact Outbo…" at bounding box center [826, 468] width 1030 height 853
click at [247, 394] on span "HANG UP" at bounding box center [255, 391] width 58 height 14
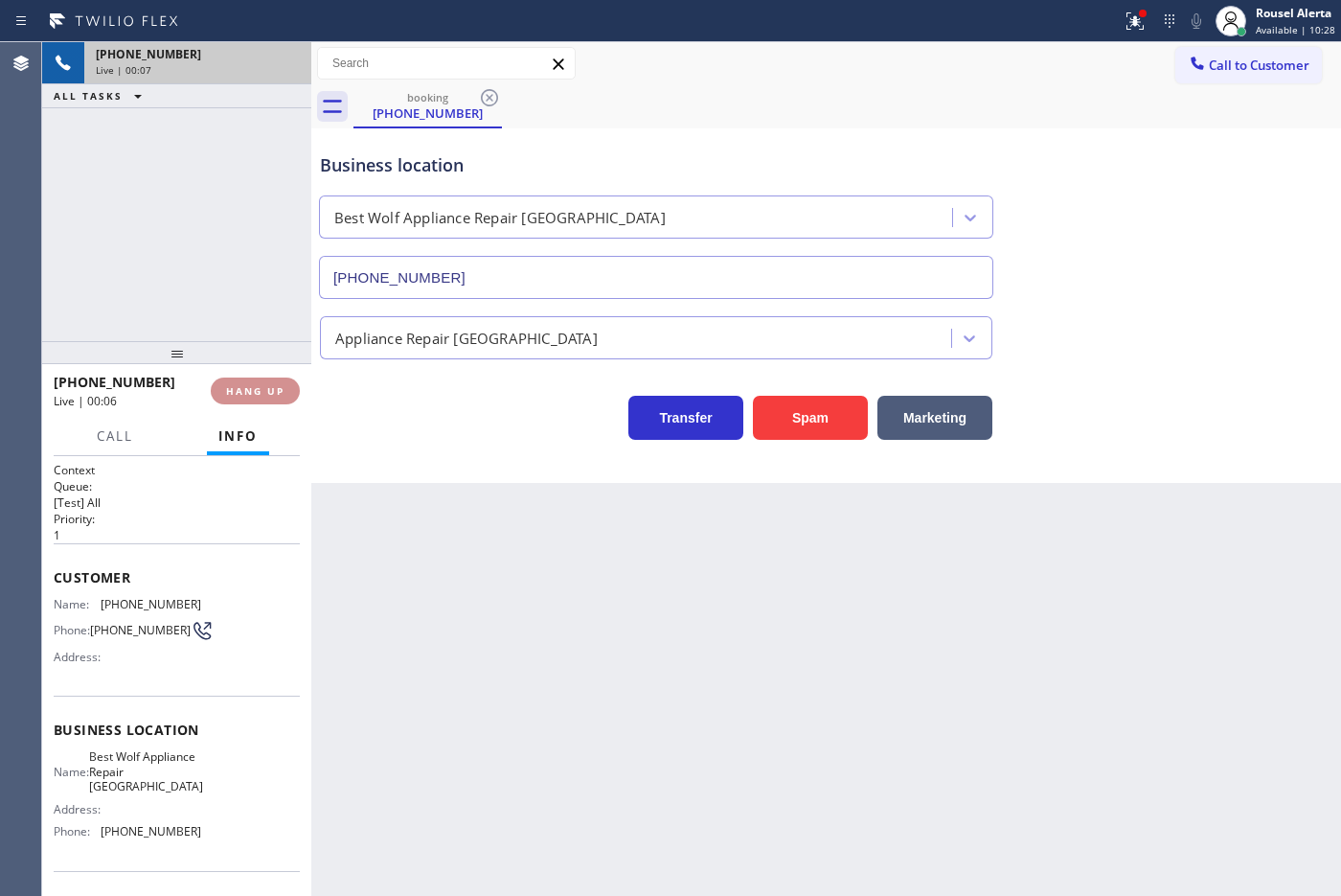
click at [249, 389] on span "HANG UP" at bounding box center [255, 391] width 58 height 14
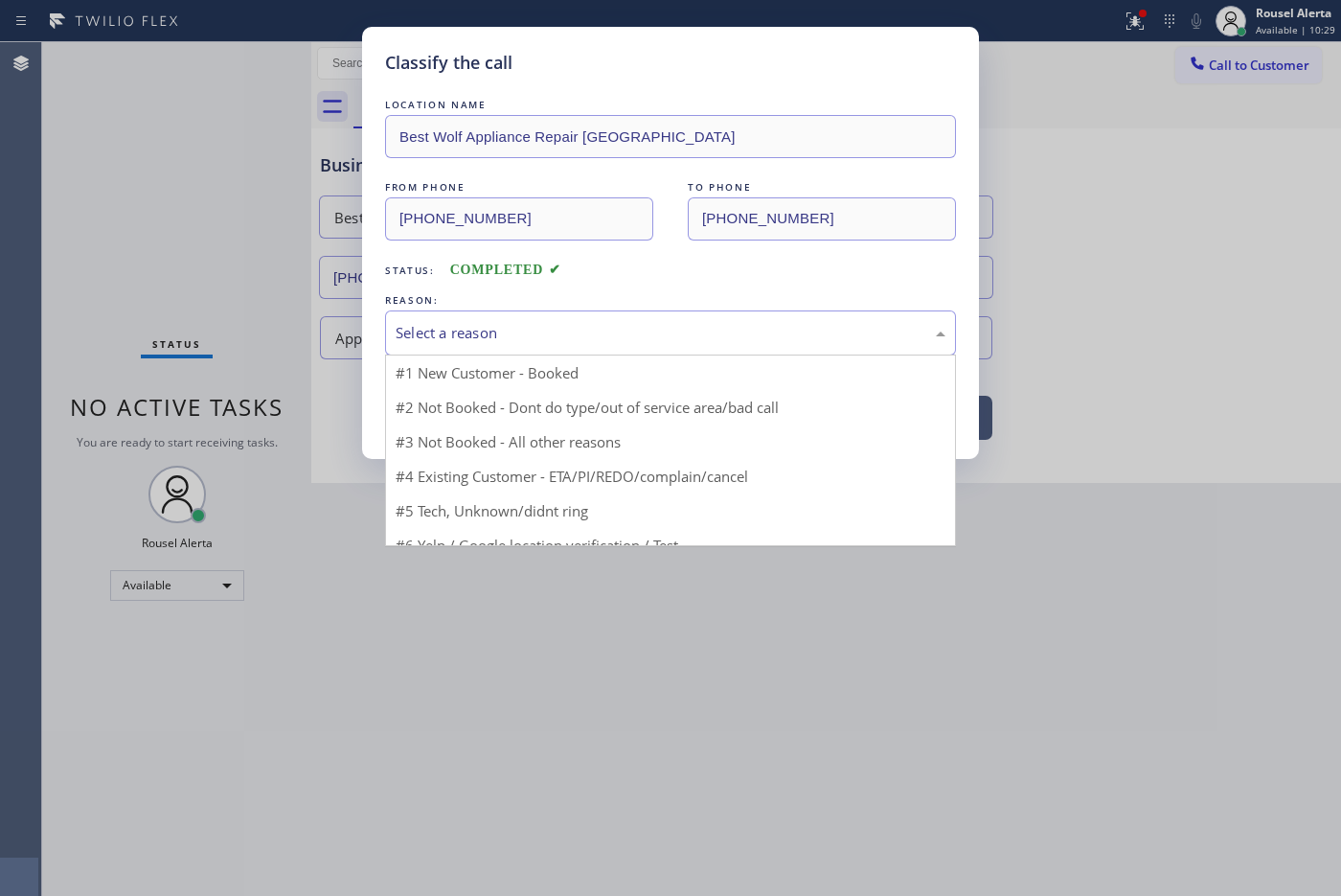
click at [394, 334] on div "Select a reason" at bounding box center [670, 333] width 571 height 45
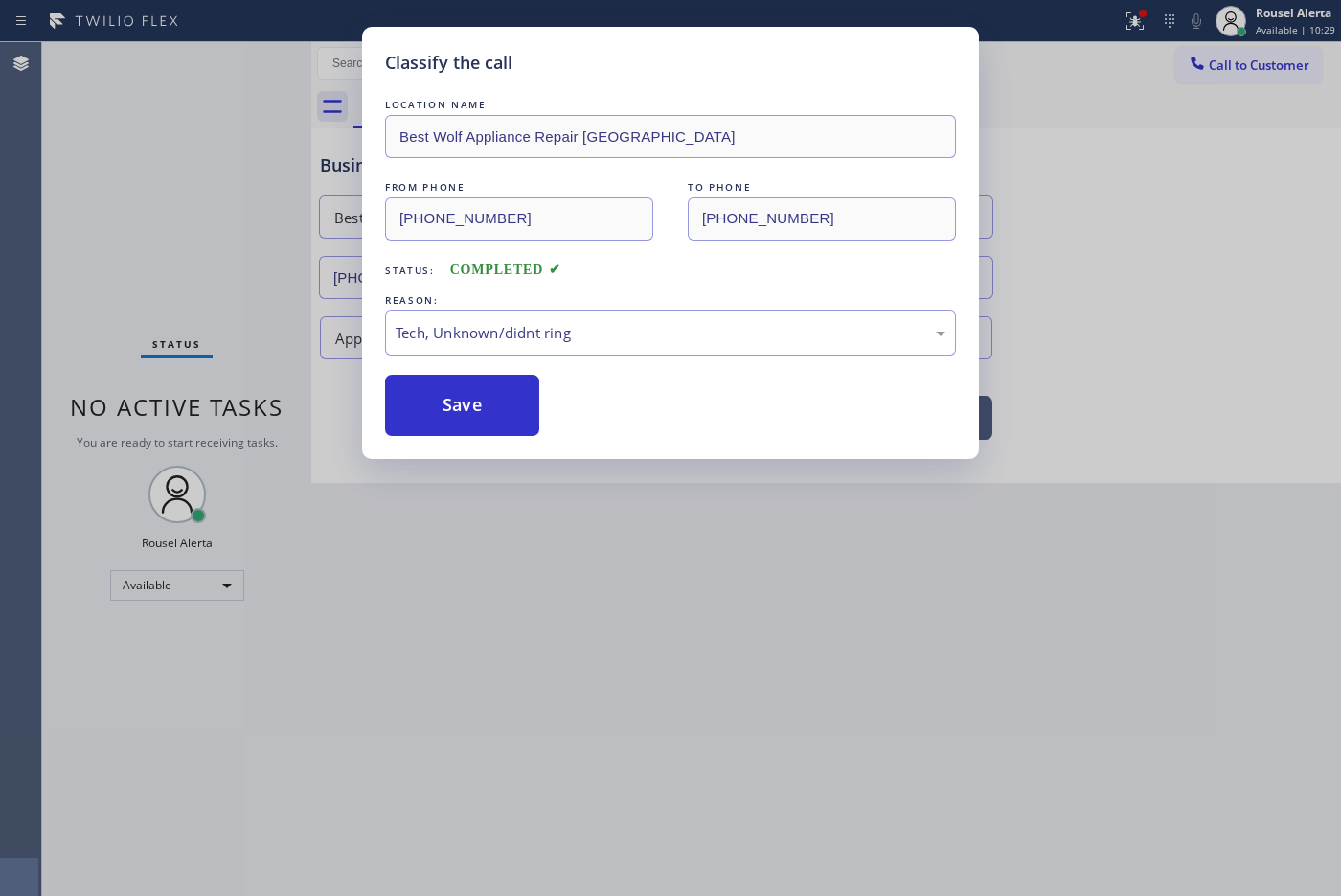
click at [471, 453] on div "Classify the call LOCATION NAME Best Wolf Appliance Repair [GEOGRAPHIC_DATA] FR…" at bounding box center [670, 242] width 617 height 432
click at [472, 412] on button "Save" at bounding box center [462, 404] width 154 height 61
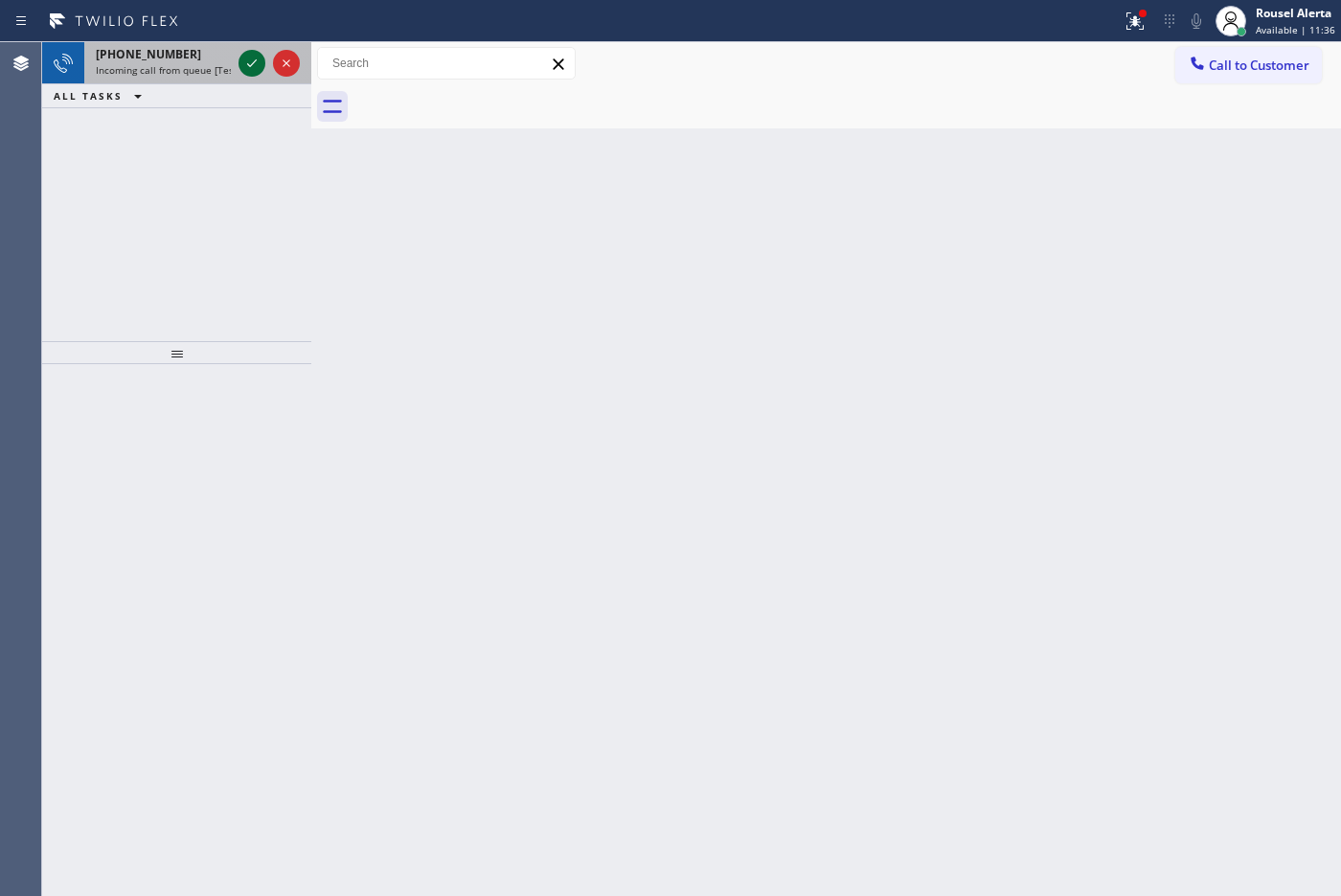
click at [250, 72] on icon at bounding box center [252, 63] width 23 height 23
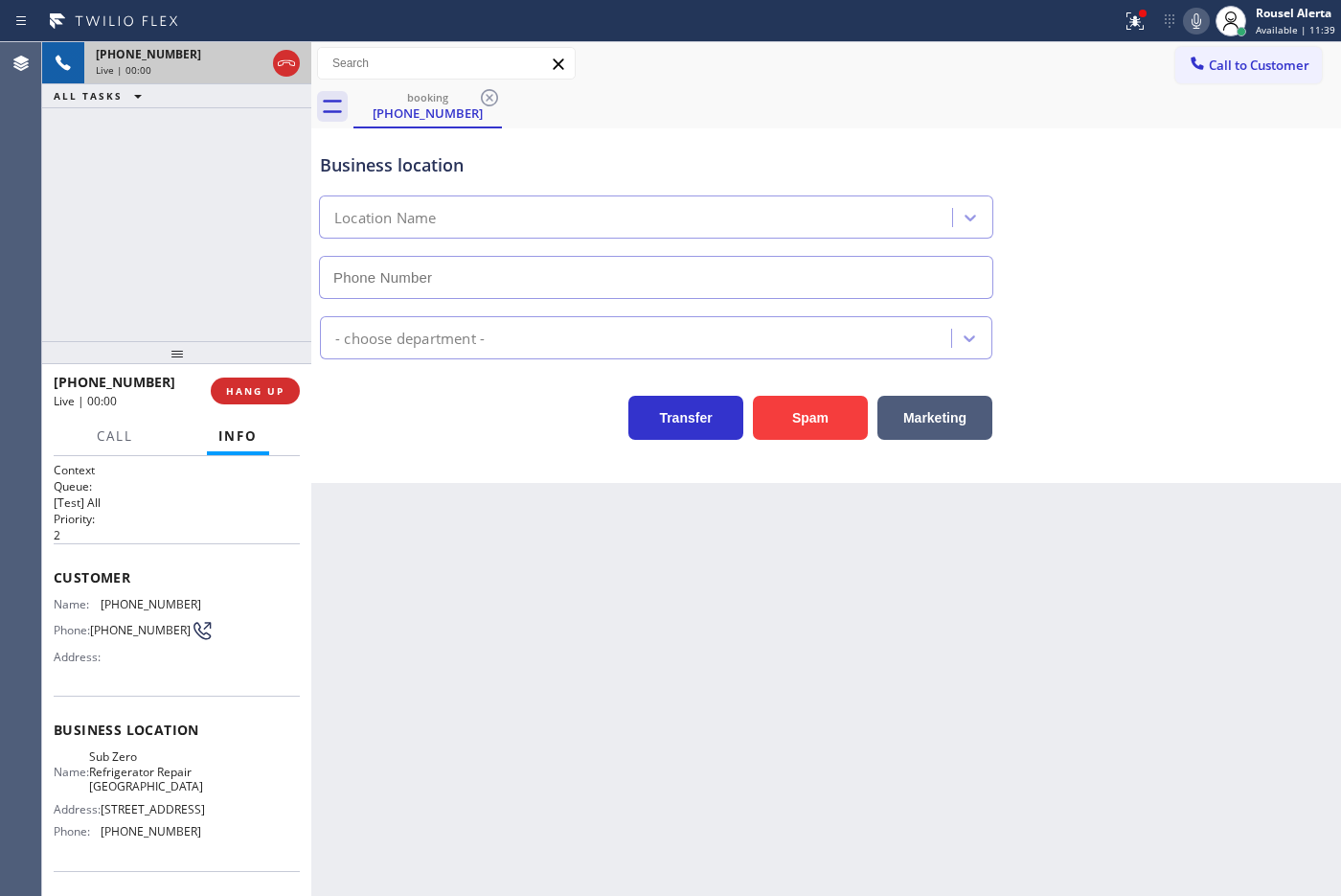
type input "[PHONE_NUMBER]"
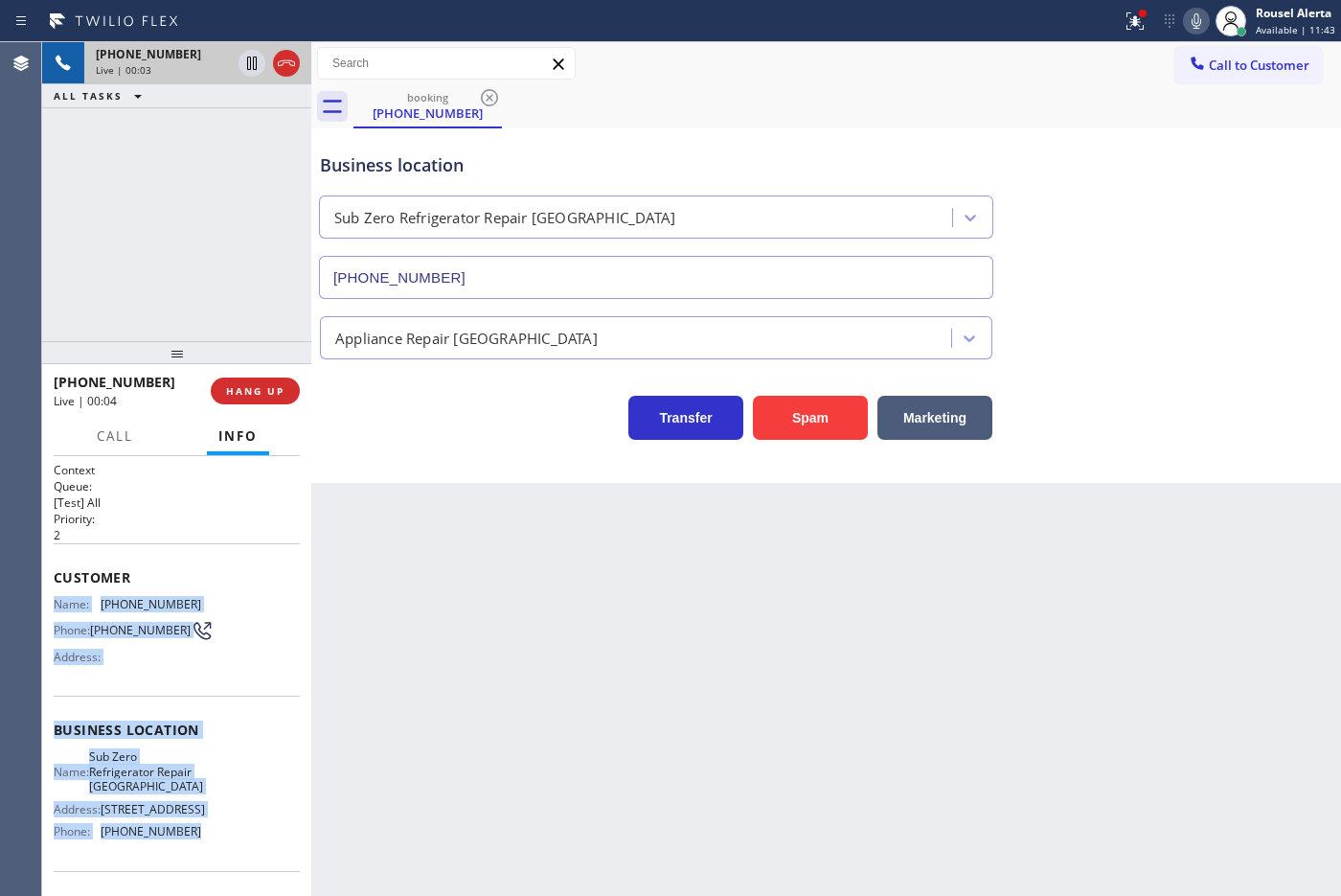
drag, startPoint x: 50, startPoint y: 595, endPoint x: 215, endPoint y: 845, distance: 299.5
click at [215, 716] on div "Context Queue: [Test] All Priority: 2 Customer Name: [PHONE_NUMBER] Phone: [PHO…" at bounding box center [176, 676] width 270 height 440
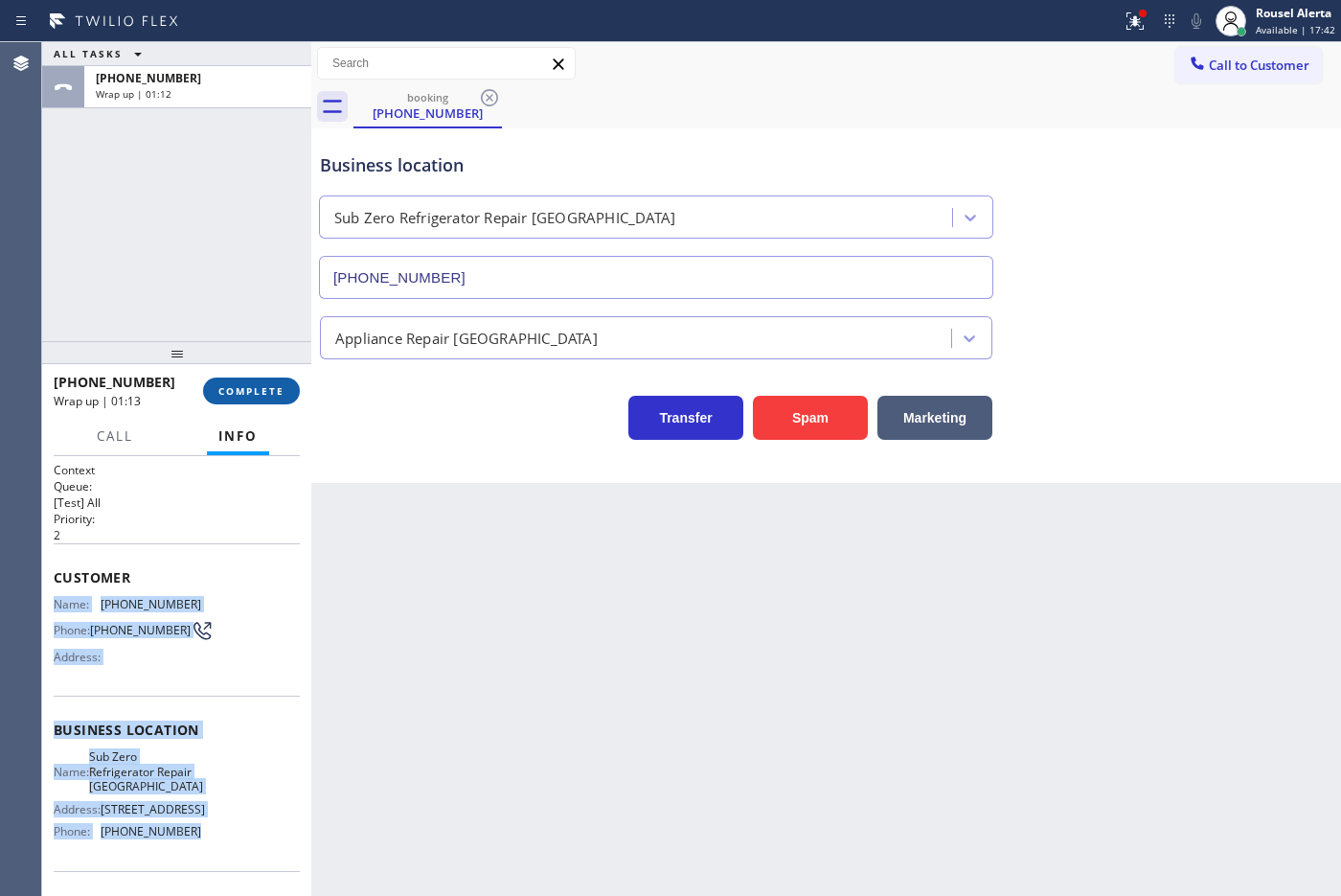
click at [239, 400] on button "COMPLETE" at bounding box center [251, 391] width 97 height 27
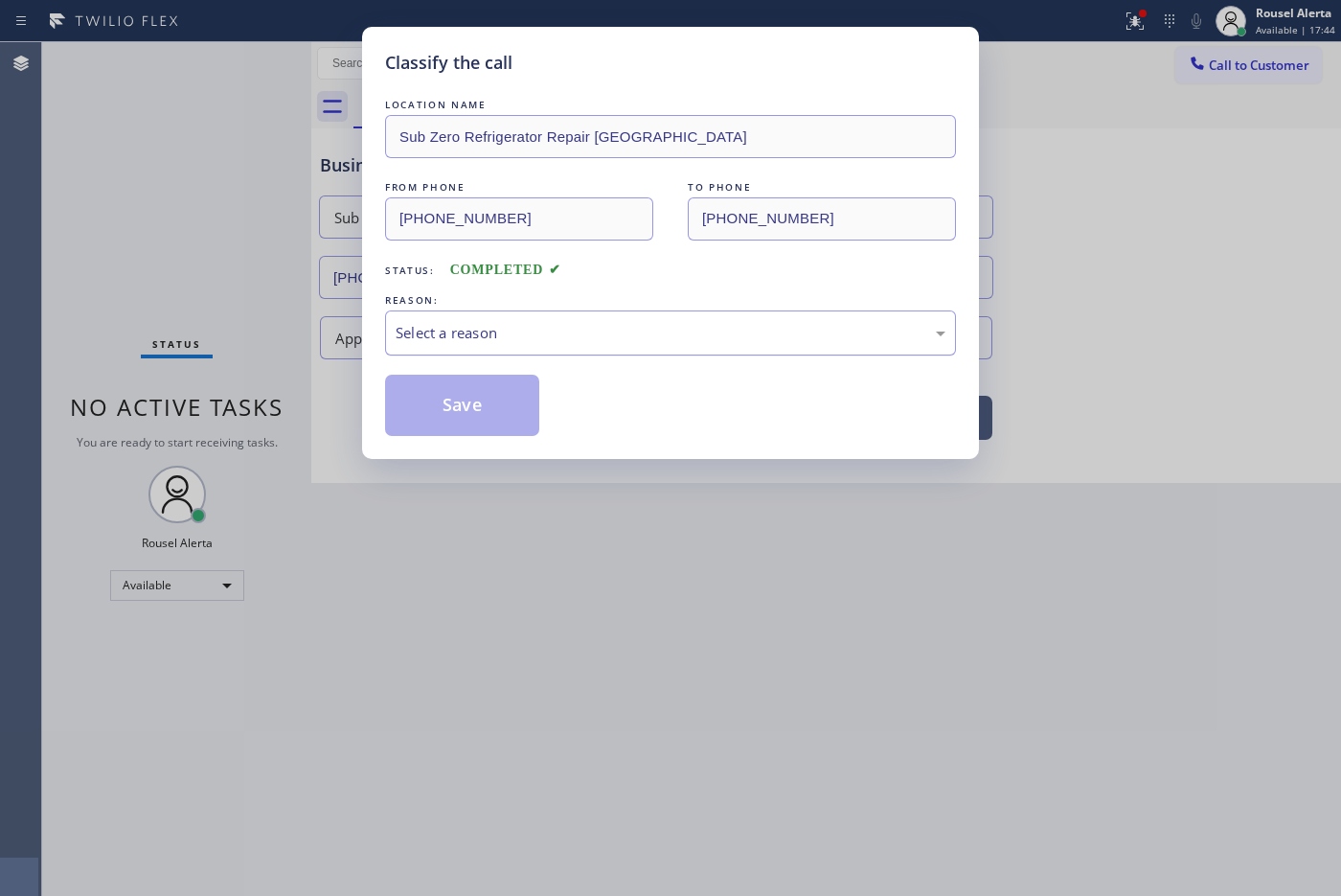
click at [560, 343] on div "Select a reason" at bounding box center [670, 333] width 550 height 22
click at [471, 405] on button "Save" at bounding box center [462, 404] width 154 height 61
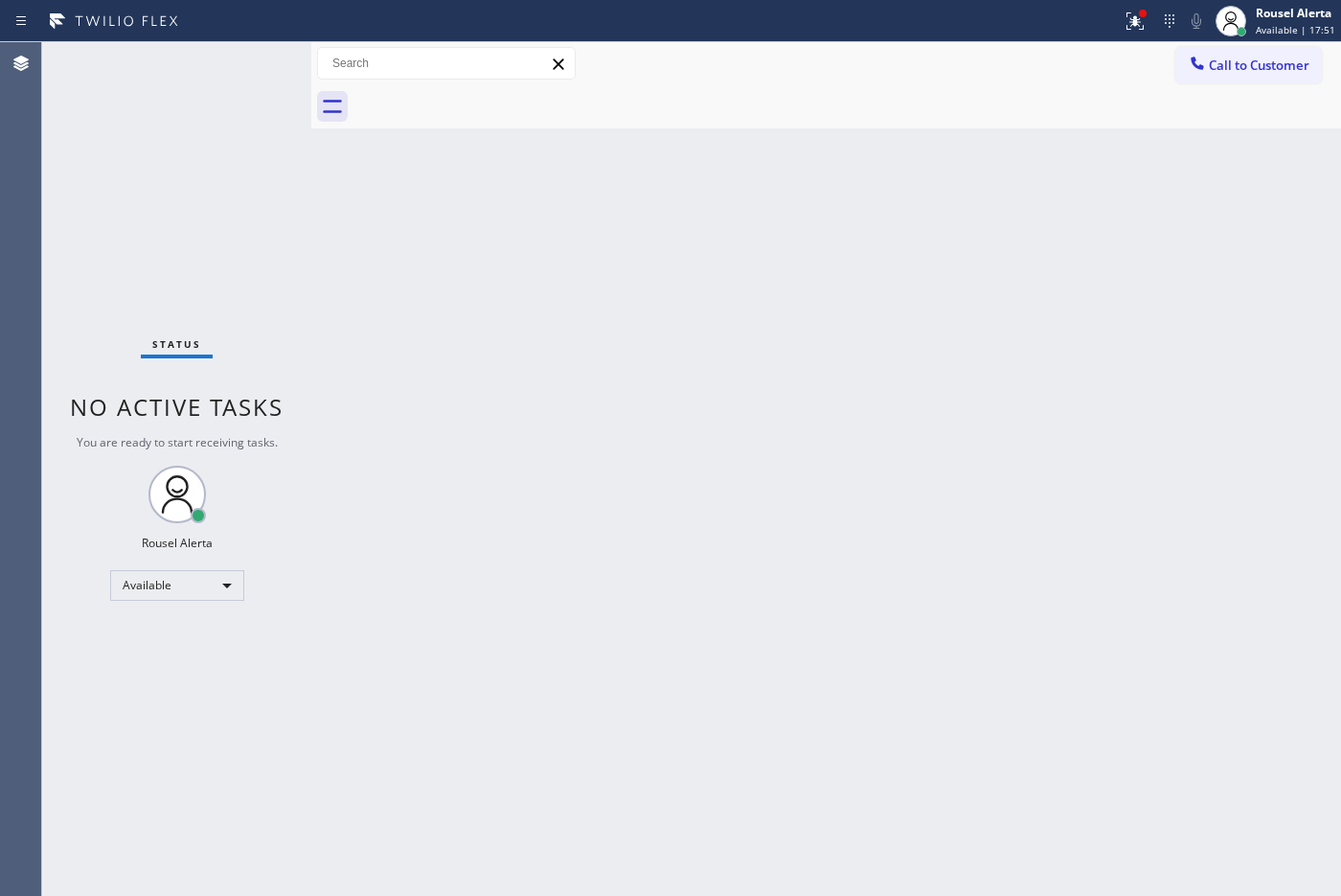
click at [211, 81] on div "Status No active tasks You are ready to start receiving tasks. Rousel Alerta Av…" at bounding box center [176, 468] width 270 height 853
click at [512, 385] on div "Back to Dashboard Change Sender ID Customers Technicians Select a contact Outbo…" at bounding box center [826, 468] width 1030 height 853
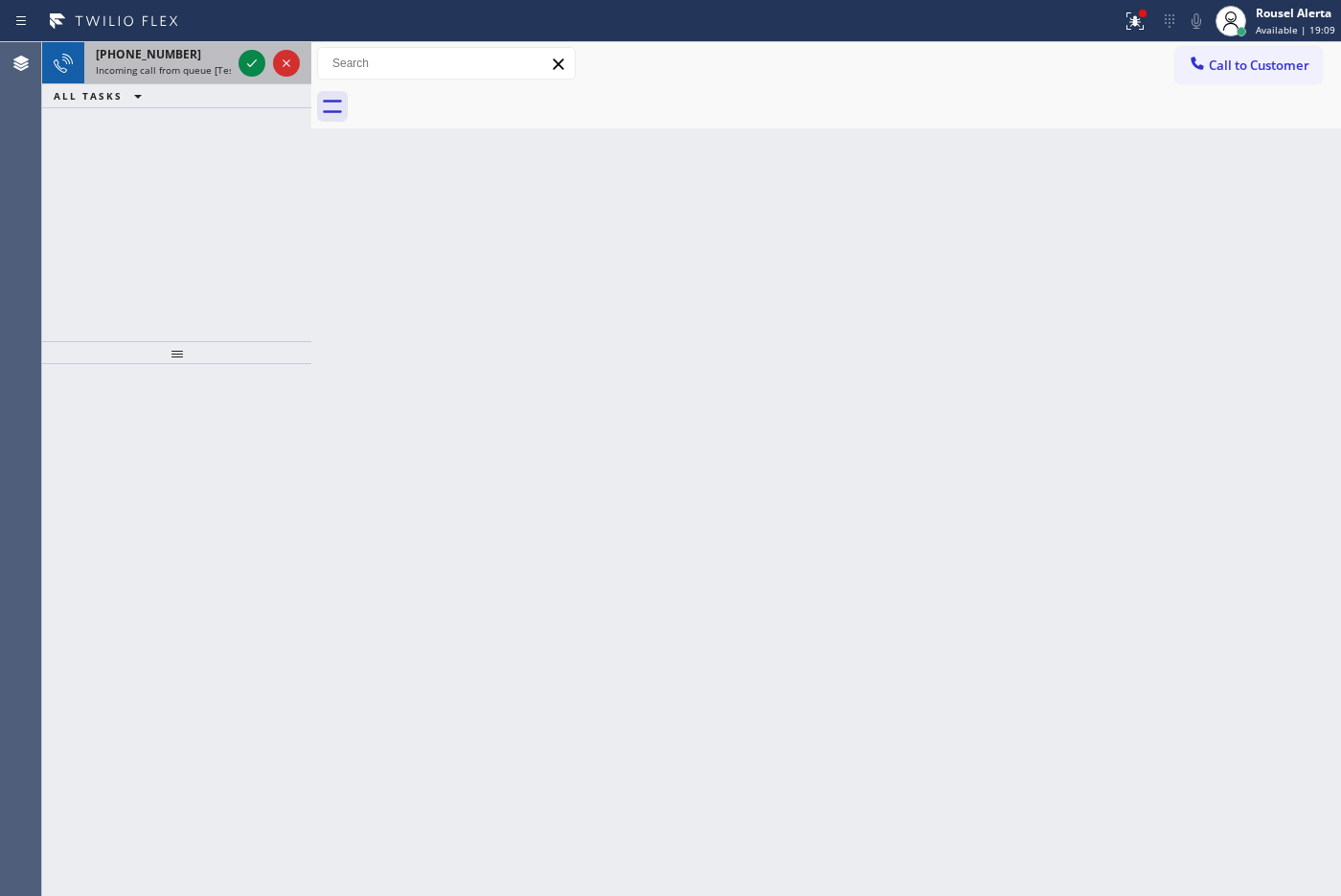
click at [232, 60] on div "[PHONE_NUMBER] Incoming call from queue [Test] All" at bounding box center [159, 62] width 150 height 42
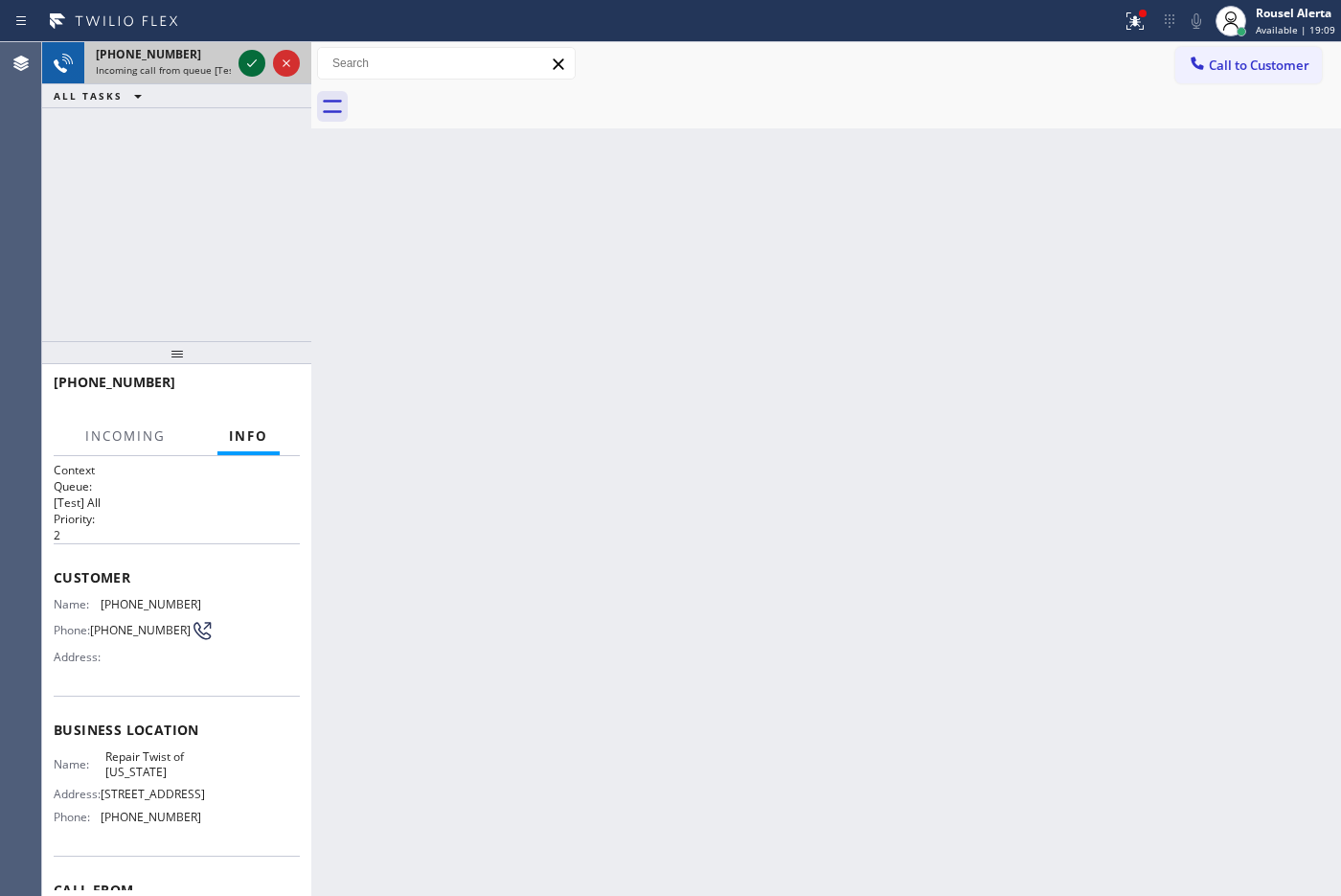
click at [249, 67] on icon at bounding box center [252, 63] width 23 height 23
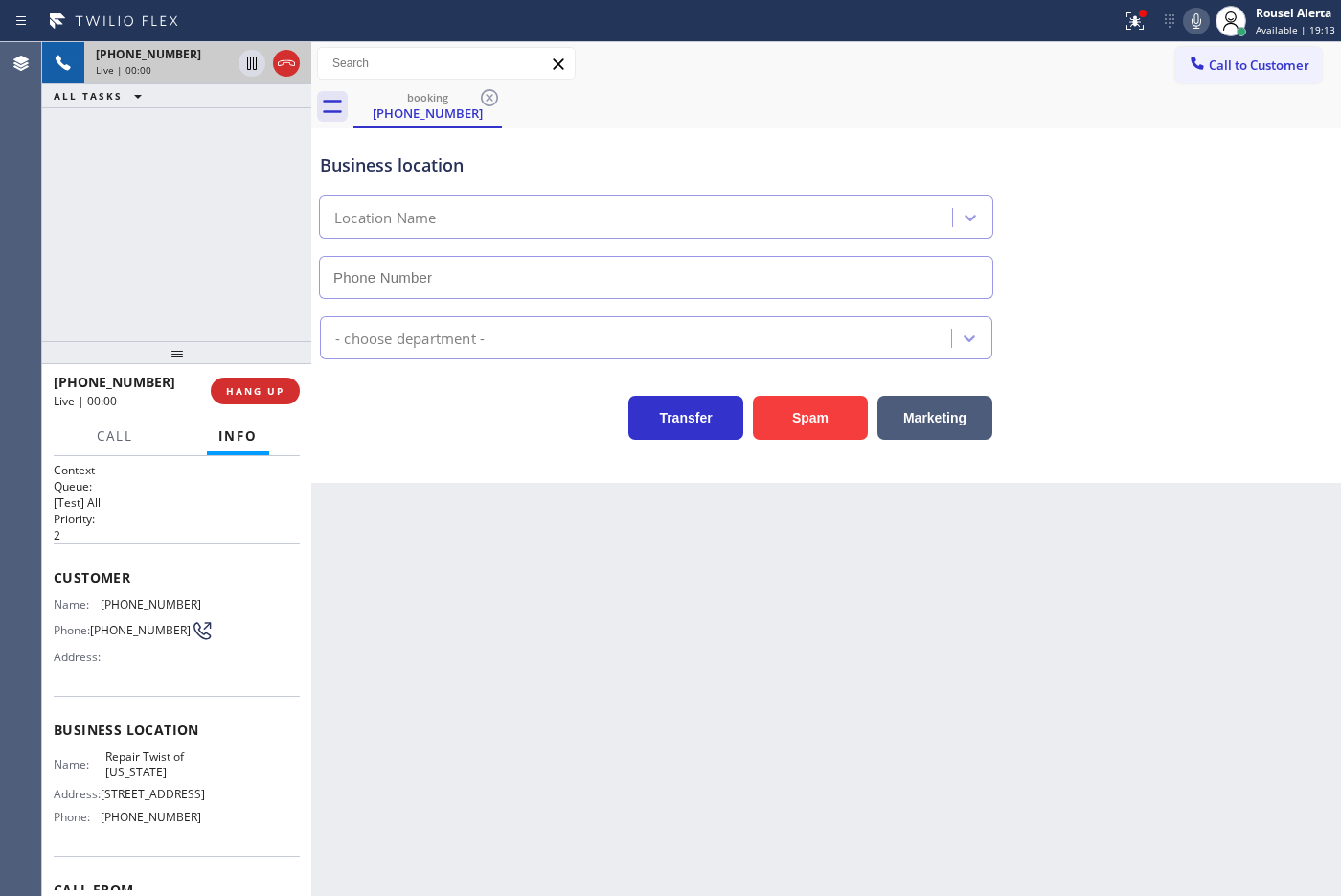
type input "[PHONE_NUMBER]"
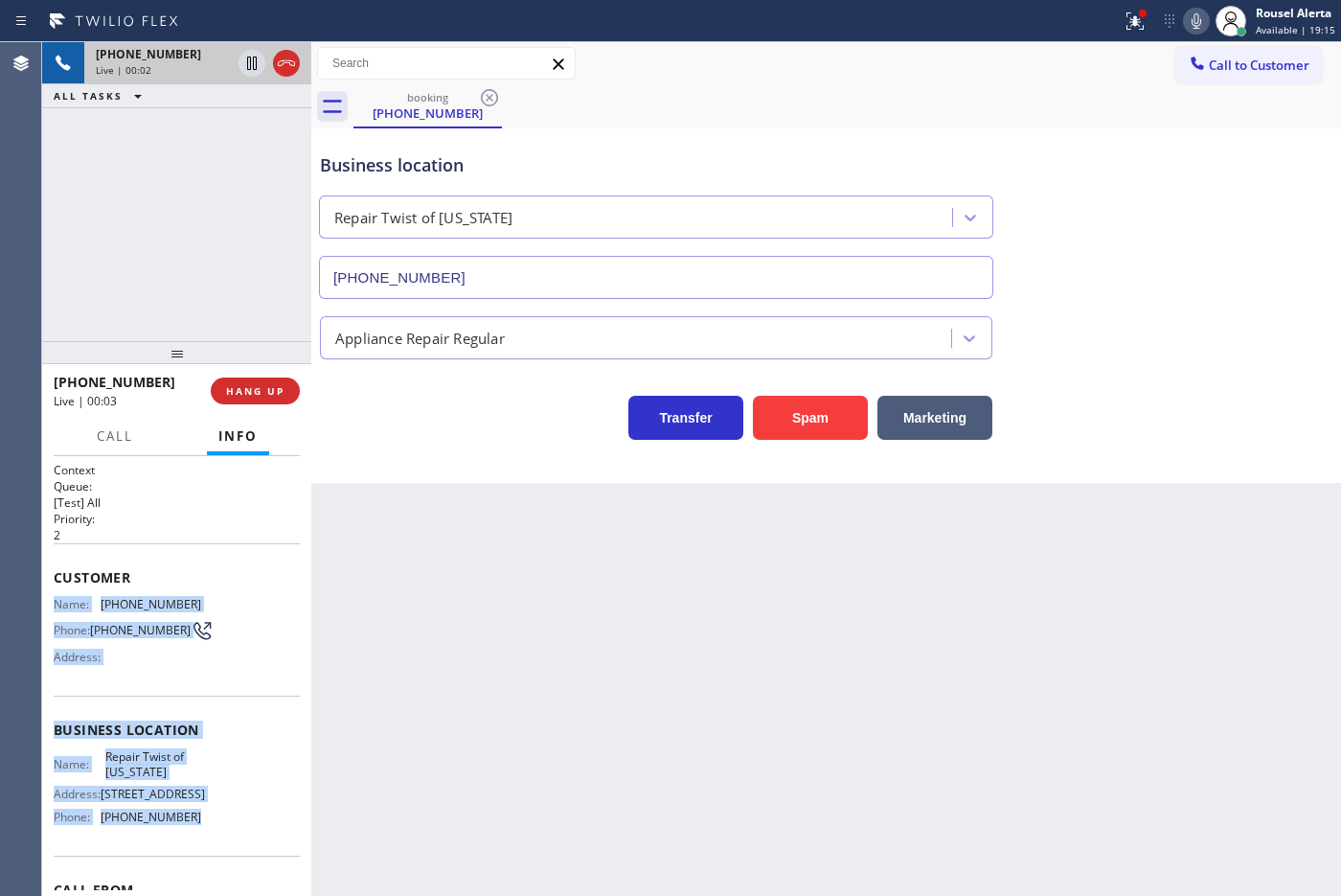
drag, startPoint x: 49, startPoint y: 603, endPoint x: 208, endPoint y: 846, distance: 290.4
click at [208, 716] on div "Context Queue: [Test] All Priority: 2 Customer Name: [PHONE_NUMBER] Phone: [PHO…" at bounding box center [176, 676] width 270 height 440
click at [244, 60] on icon at bounding box center [252, 63] width 23 height 23
click at [1071, 26] on icon at bounding box center [1197, 21] width 23 height 23
click at [257, 68] on icon at bounding box center [252, 63] width 23 height 23
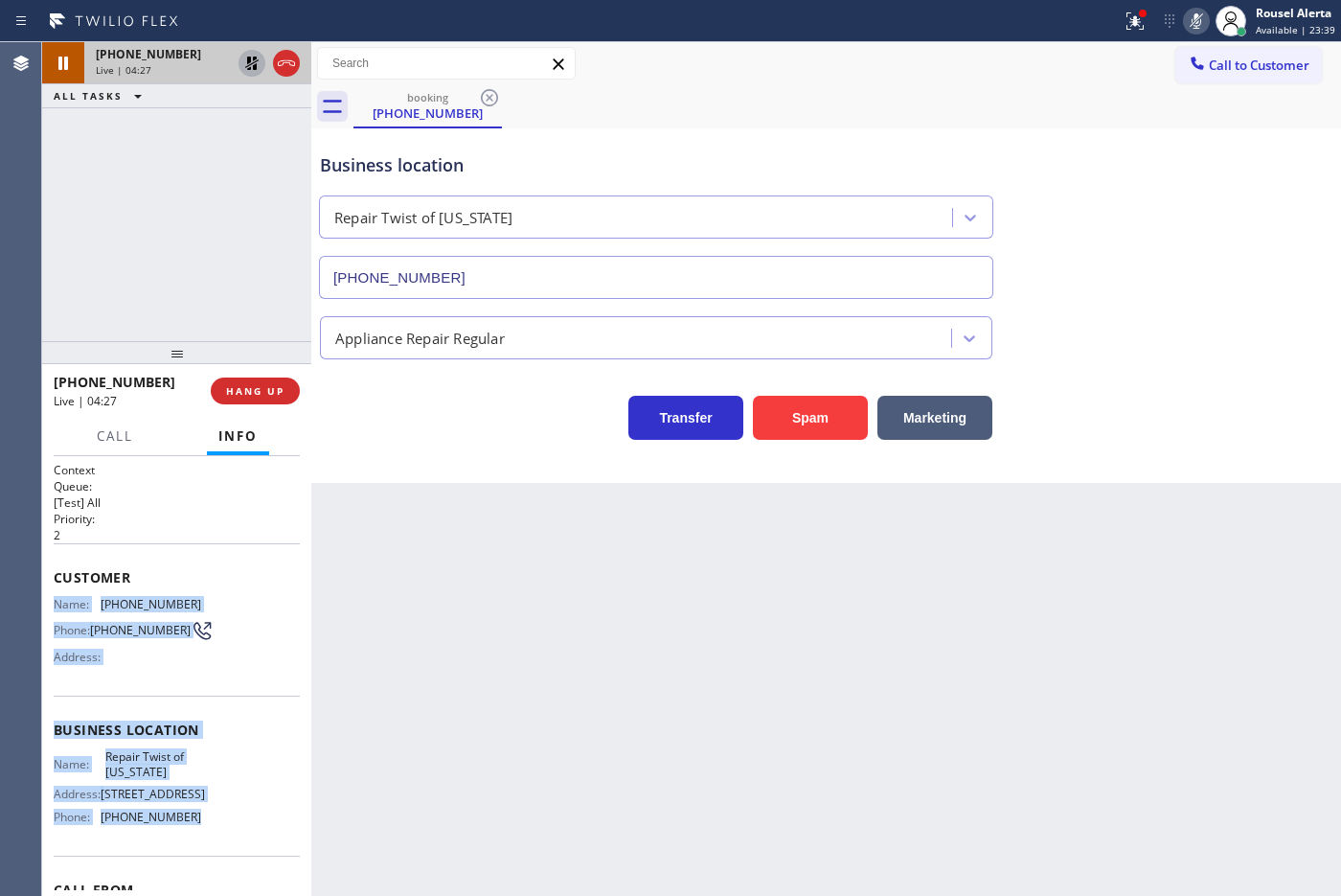
click at [246, 63] on icon at bounding box center [252, 63] width 23 height 23
click at [1071, 17] on icon at bounding box center [1197, 21] width 23 height 23
click at [244, 378] on button "HANG UP" at bounding box center [255, 391] width 89 height 27
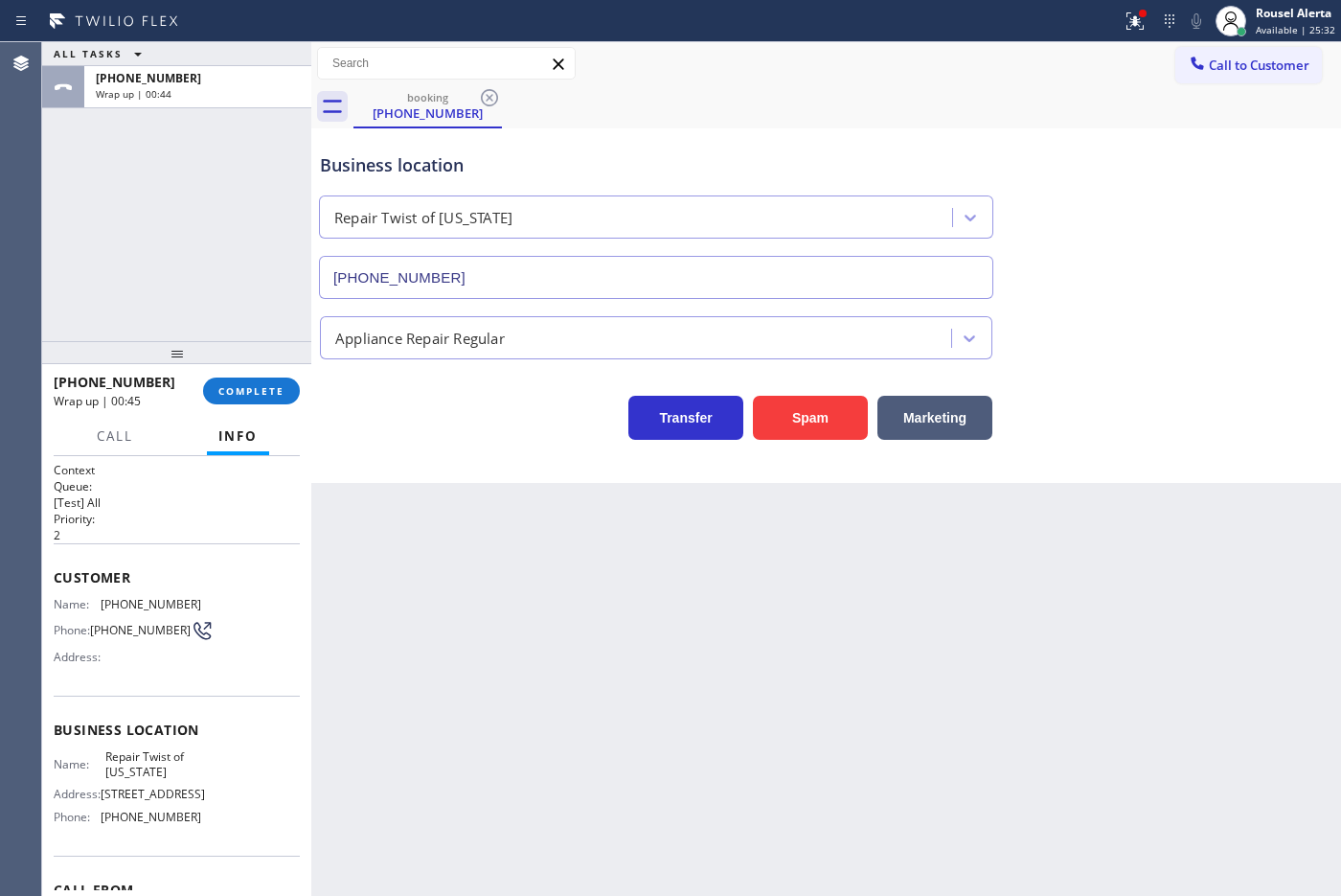
click at [252, 409] on div "[PHONE_NUMBER] Wrap up | 00:45 COMPLETE" at bounding box center [176, 390] width 246 height 49
click at [251, 396] on span "COMPLETE" at bounding box center [251, 391] width 66 height 14
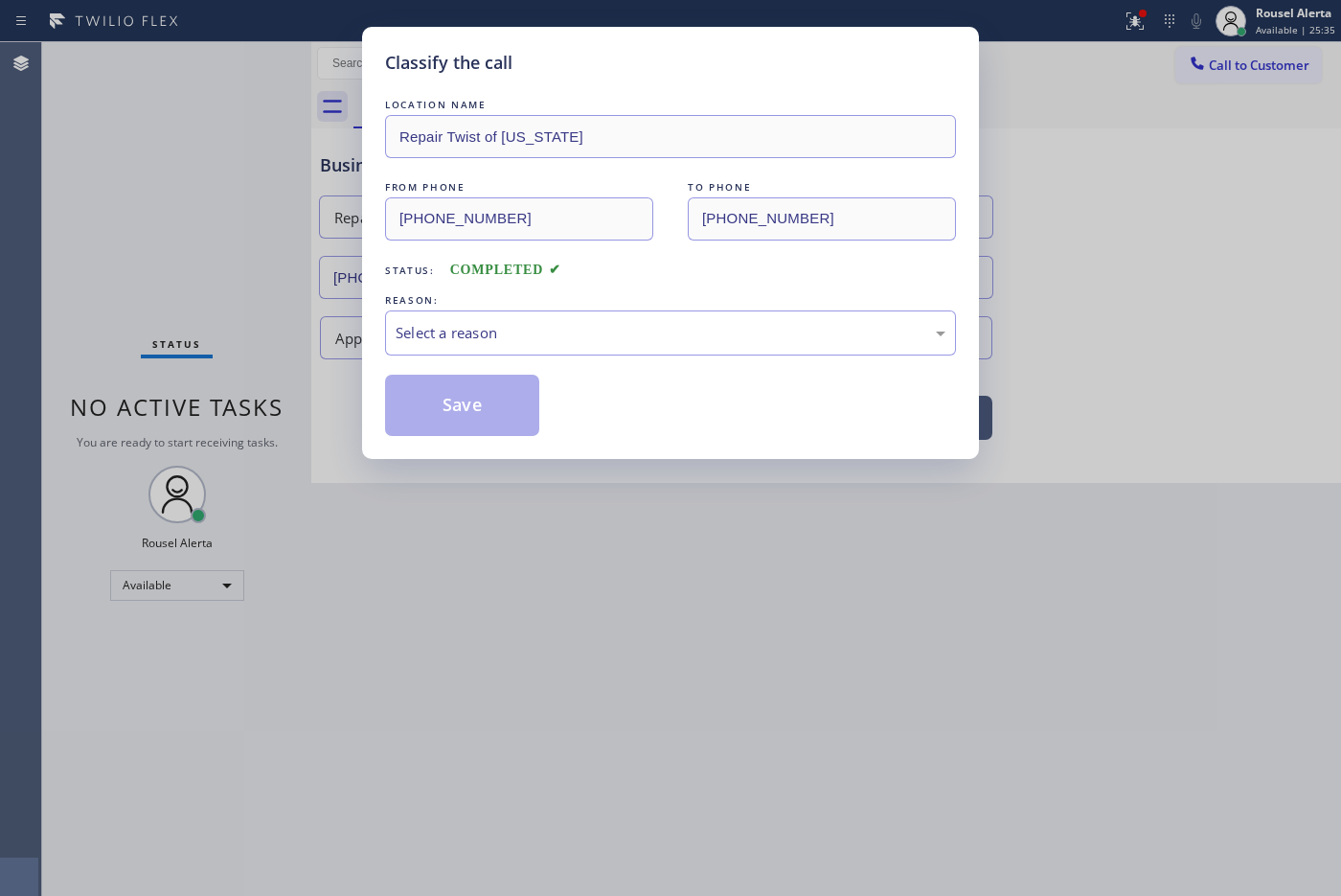
click at [504, 348] on div "Select a reason" at bounding box center [670, 333] width 571 height 45
click at [471, 395] on button "Save" at bounding box center [462, 404] width 154 height 61
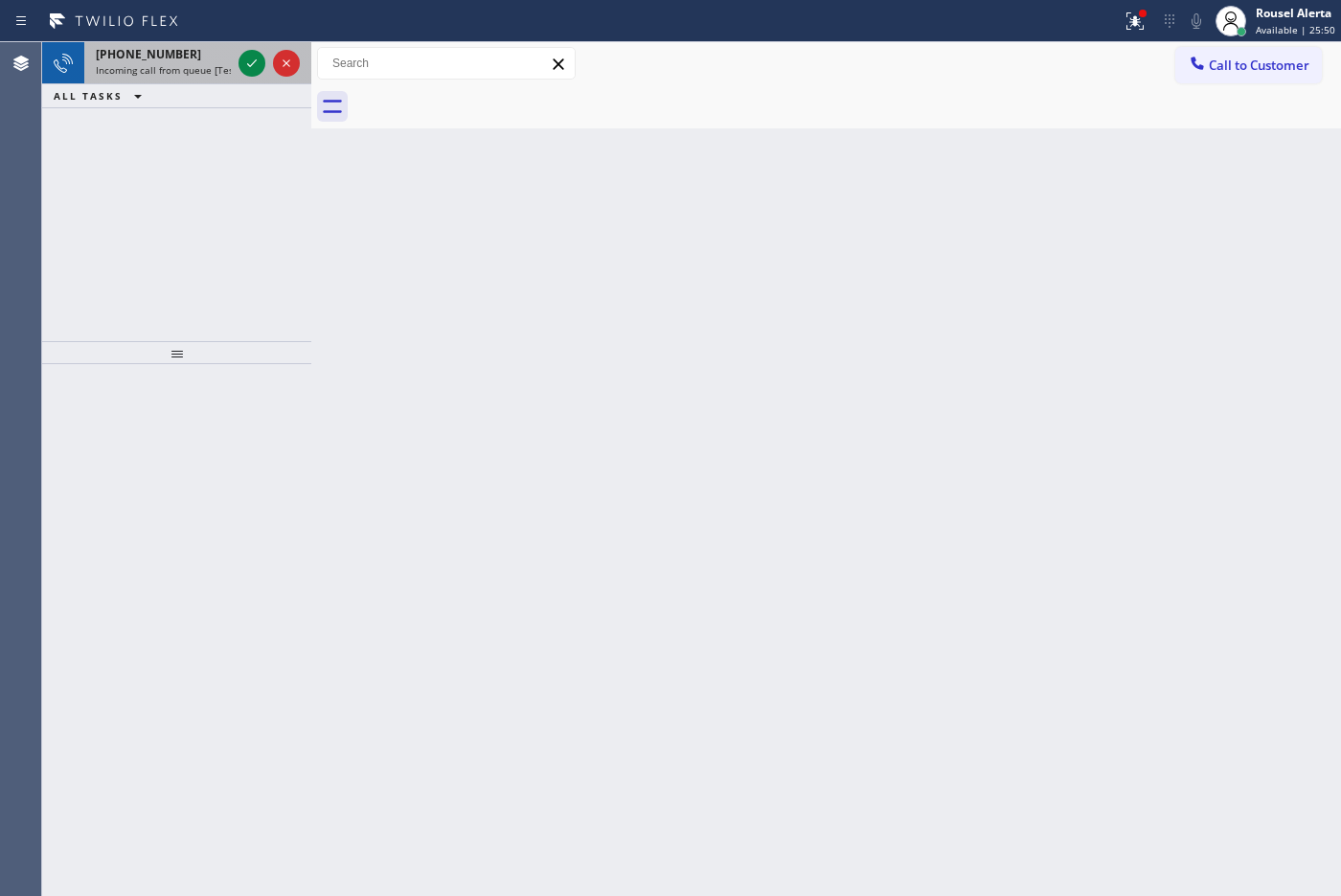
drag, startPoint x: 223, startPoint y: 60, endPoint x: 235, endPoint y: 62, distance: 12.2
click at [223, 62] on div "[PHONE_NUMBER] Incoming call from queue [Test] All" at bounding box center [159, 62] width 150 height 42
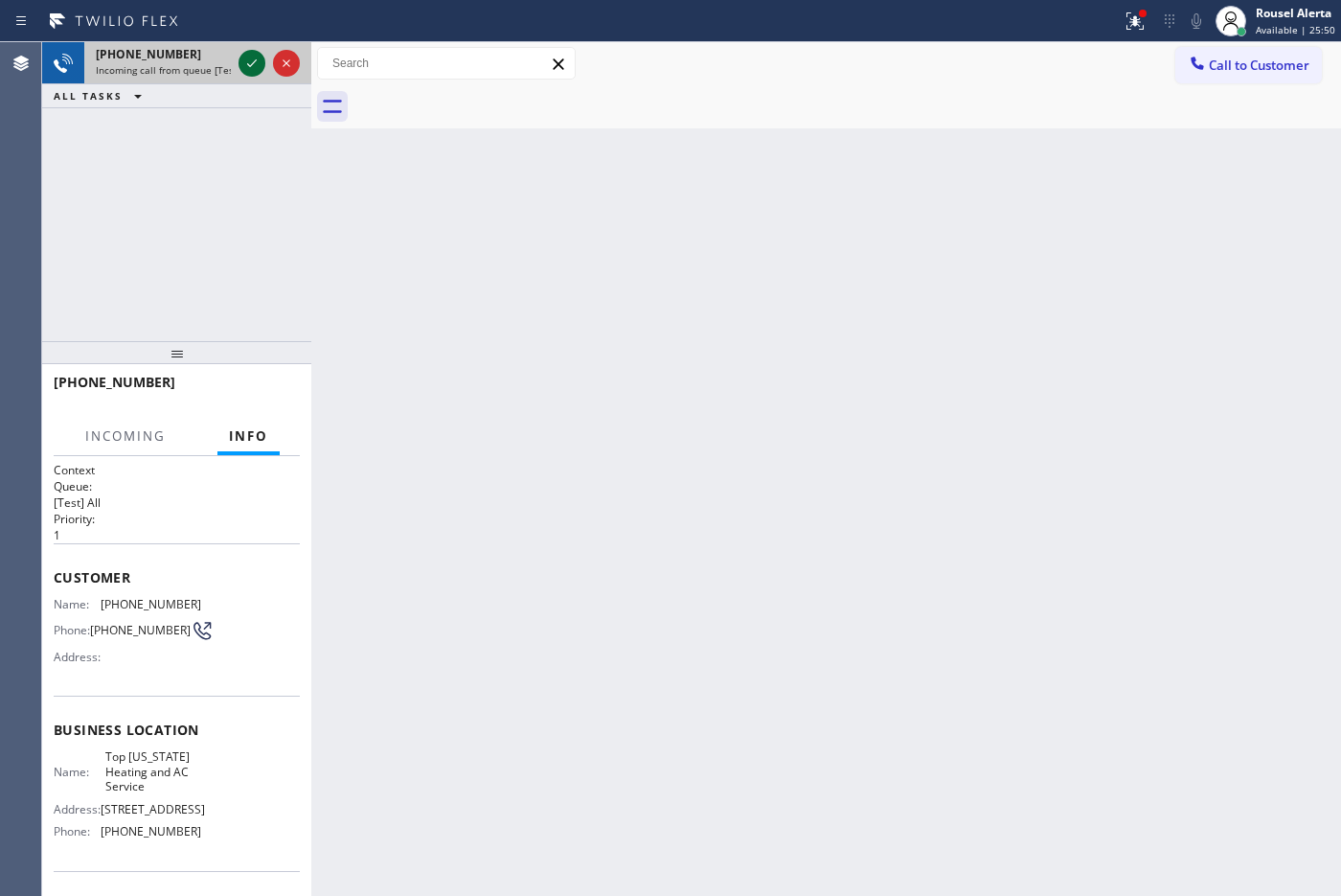
click at [250, 65] on icon at bounding box center [252, 63] width 10 height 8
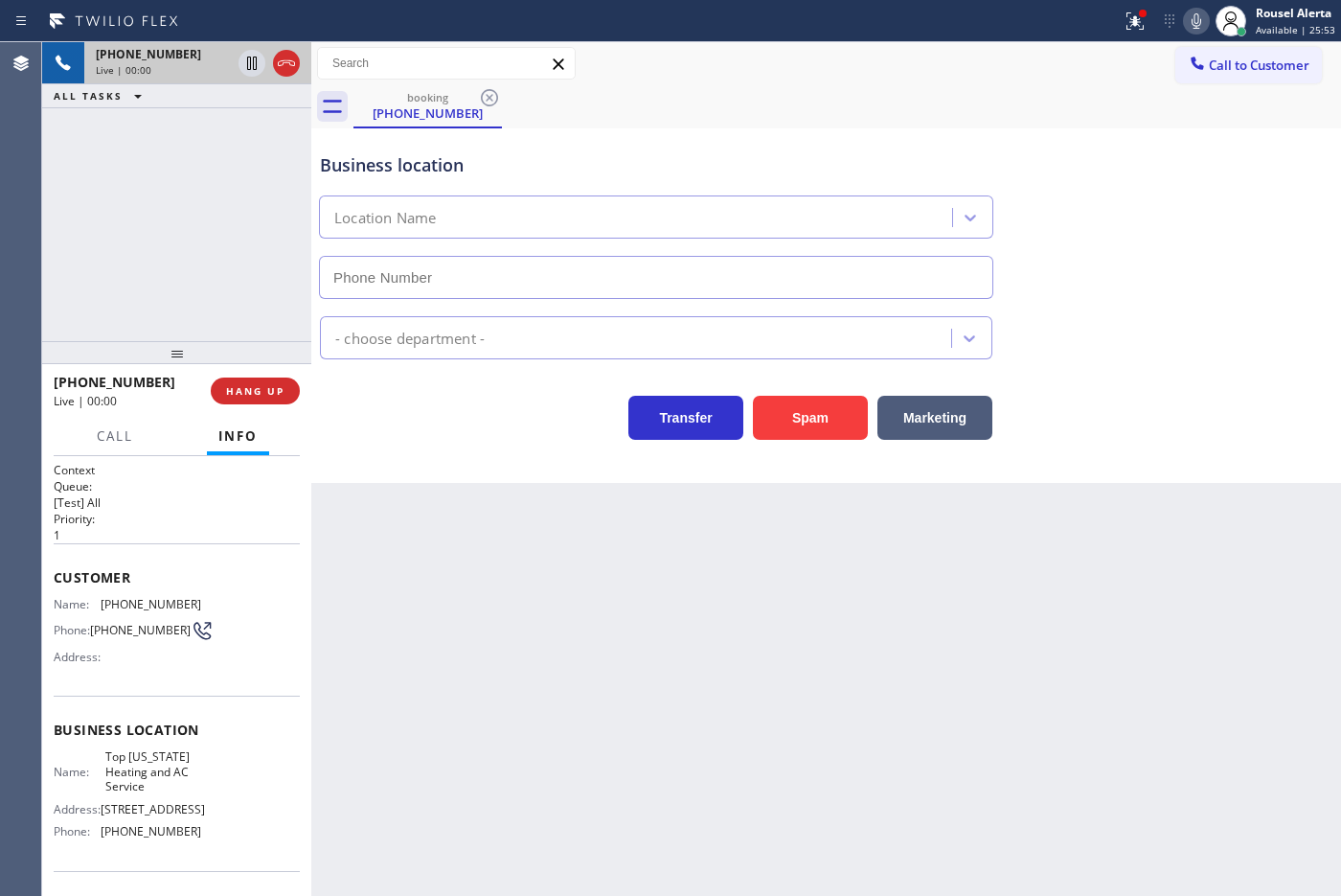
type input "[PHONE_NUMBER]"
click at [480, 613] on div "Back to Dashboard Change Sender ID Customers Technicians Select a contact Outbo…" at bounding box center [826, 468] width 1030 height 853
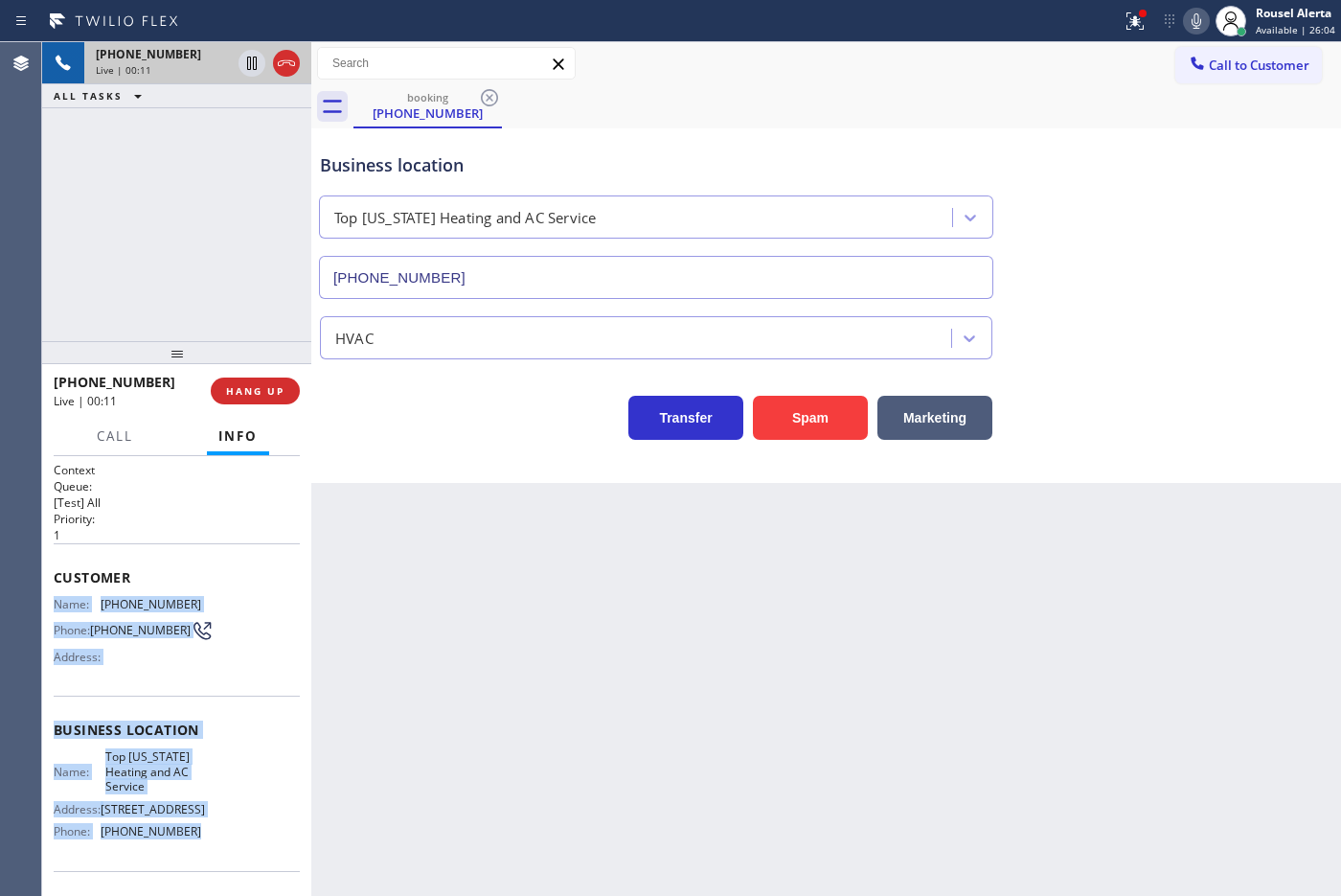
drag, startPoint x: 50, startPoint y: 598, endPoint x: 188, endPoint y: 825, distance: 265.7
click at [188, 716] on div "Context Queue: [Test] All Priority: 1 Customer Name: [PHONE_NUMBER] Phone: [PHO…" at bounding box center [176, 676] width 270 height 440
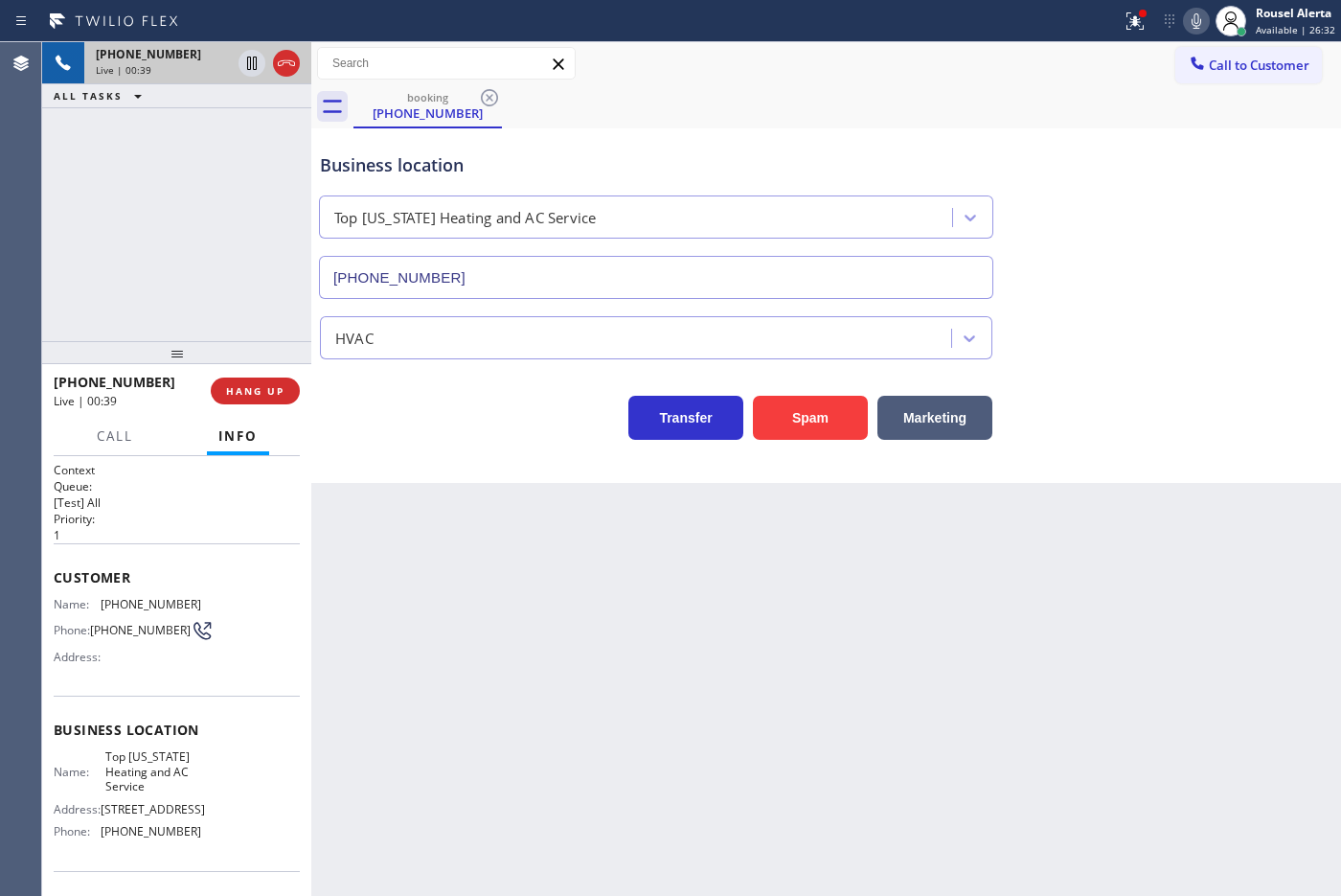
click at [402, 590] on div "Back to Dashboard Change Sender ID Customers Technicians Select a contact Outbo…" at bounding box center [826, 468] width 1030 height 853
click at [386, 663] on div "Back to Dashboard Change Sender ID Customers Technicians Select a contact Outbo…" at bounding box center [826, 468] width 1030 height 853
click at [242, 534] on p "1" at bounding box center [176, 534] width 246 height 16
click at [422, 583] on div "Back to Dashboard Change Sender ID Customers Technicians Select a contact Outbo…" at bounding box center [826, 468] width 1030 height 853
click at [216, 282] on div "[PHONE_NUMBER] Live | 00:42 ALL TASKS ALL TASKS ACTIVE TASKS TASKS IN WRAP UP" at bounding box center [176, 191] width 270 height 299
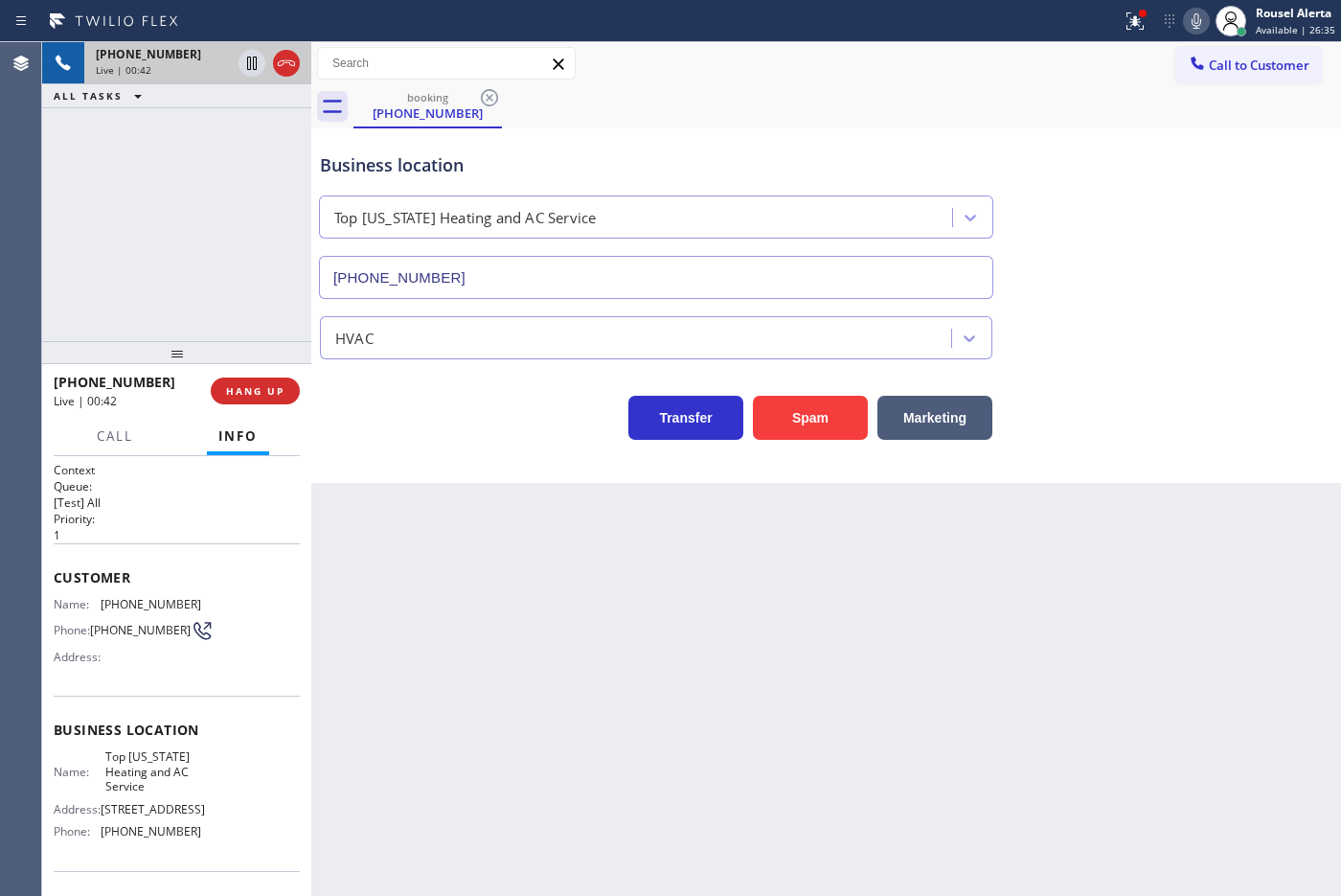
click at [442, 632] on div "Back to Dashboard Change Sender ID Customers Technicians Select a contact Outbo…" at bounding box center [826, 468] width 1030 height 853
drag, startPoint x: 252, startPoint y: 343, endPoint x: 283, endPoint y: 386, distance: 53.0
click at [250, 343] on div at bounding box center [176, 353] width 270 height 23
click at [429, 568] on div "Back to Dashboard Change Sender ID Customers Technicians Select a contact Outbo…" at bounding box center [826, 468] width 1030 height 853
click at [261, 396] on span "HANG UP" at bounding box center [255, 391] width 58 height 14
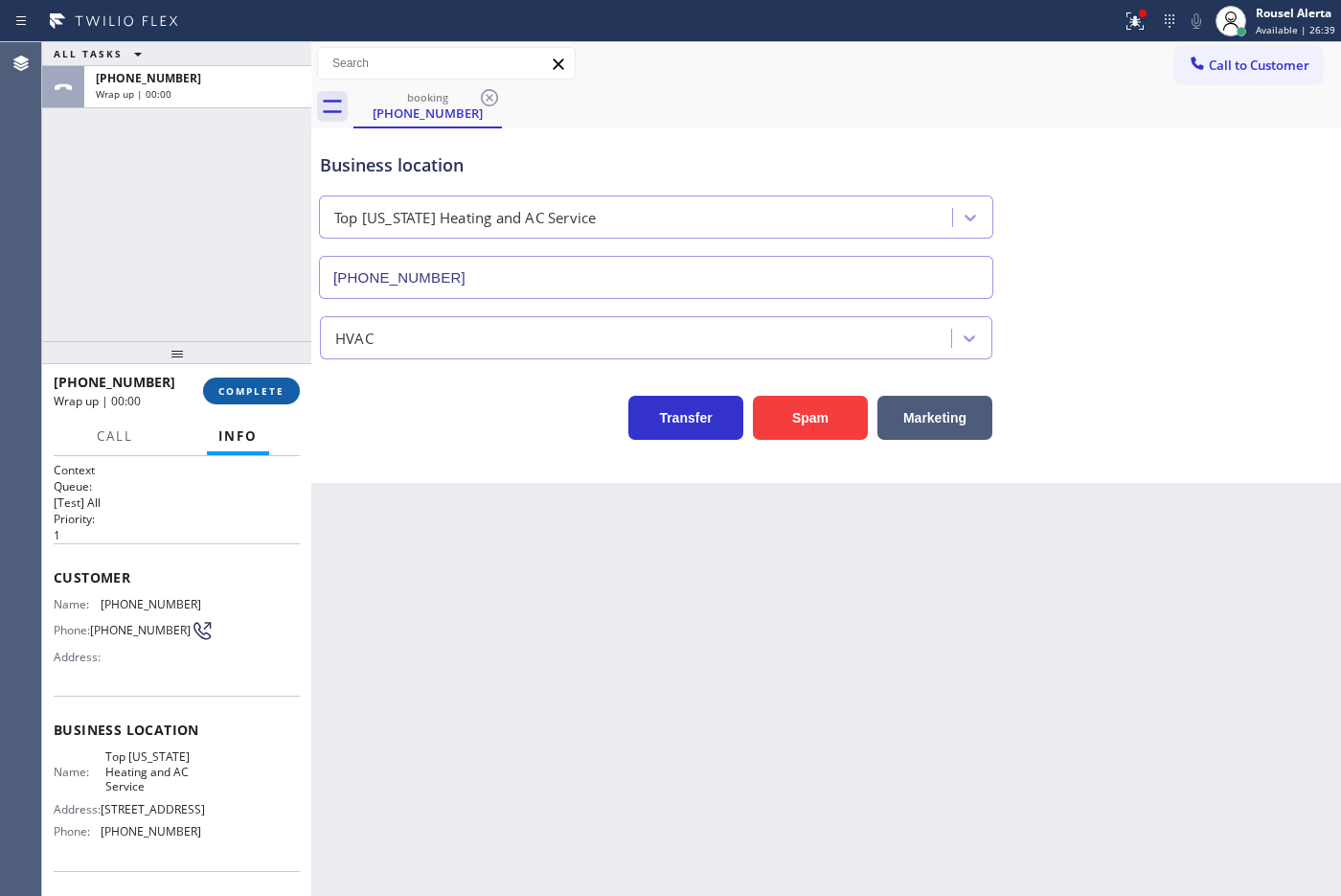
click at [264, 396] on span "COMPLETE" at bounding box center [251, 391] width 66 height 14
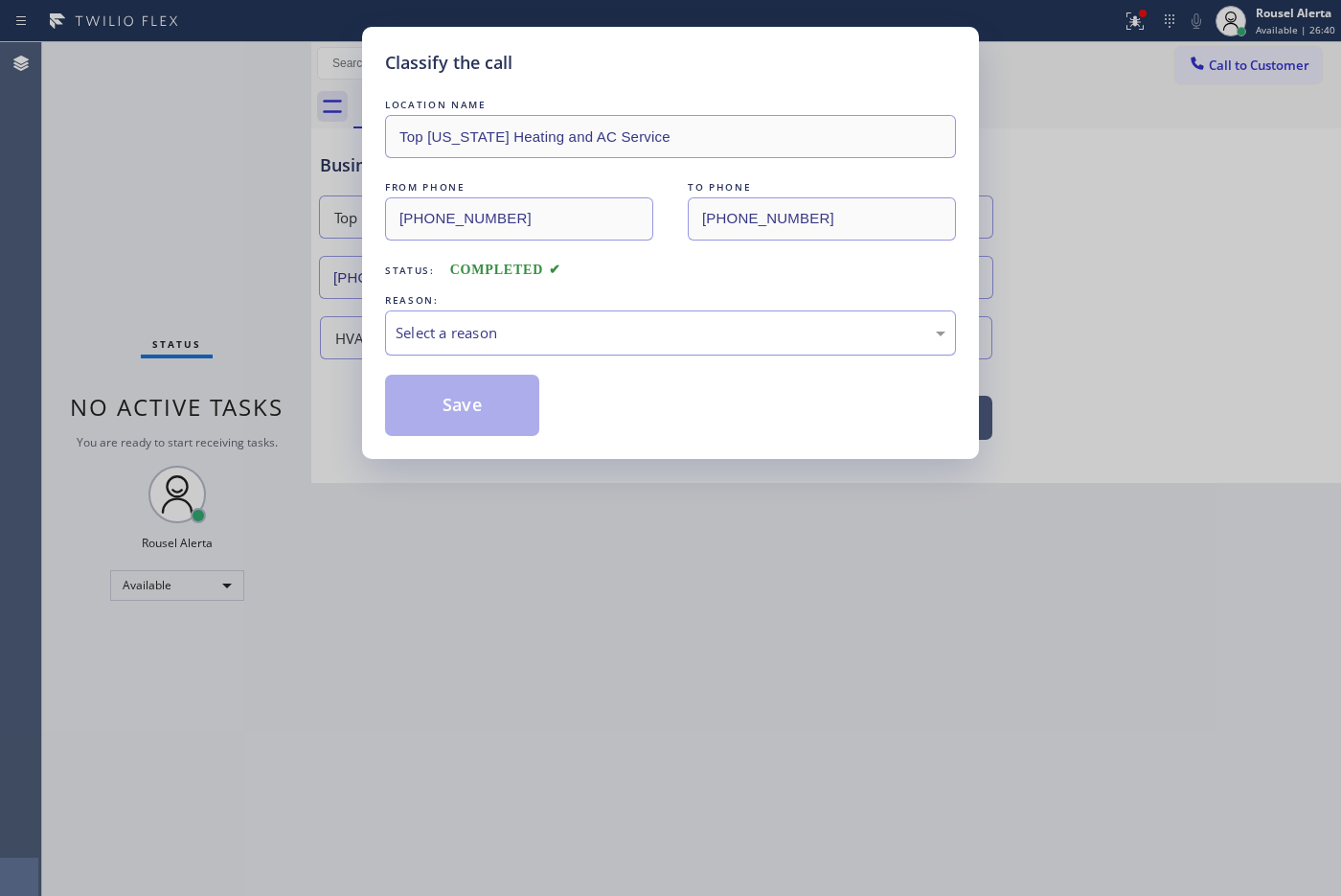
click at [470, 333] on div "Select a reason" at bounding box center [670, 333] width 550 height 22
drag, startPoint x: 508, startPoint y: 403, endPoint x: 520, endPoint y: 456, distance: 54.3
click at [507, 403] on button "Save" at bounding box center [462, 404] width 154 height 61
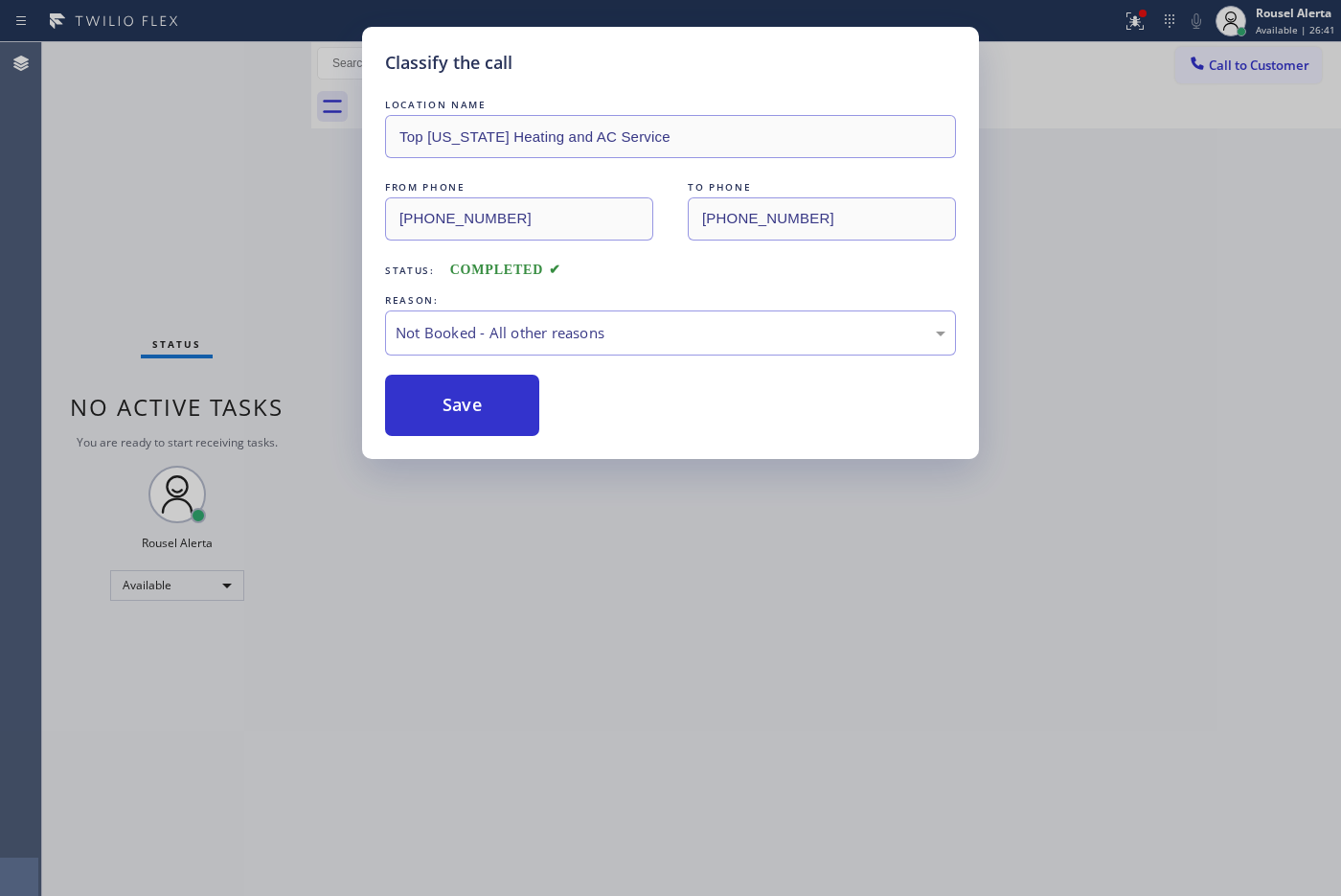
click at [618, 570] on div "Classify the call LOCATION NAME Top [US_STATE] Heating and AC Service FROM PHON…" at bounding box center [670, 448] width 1341 height 896
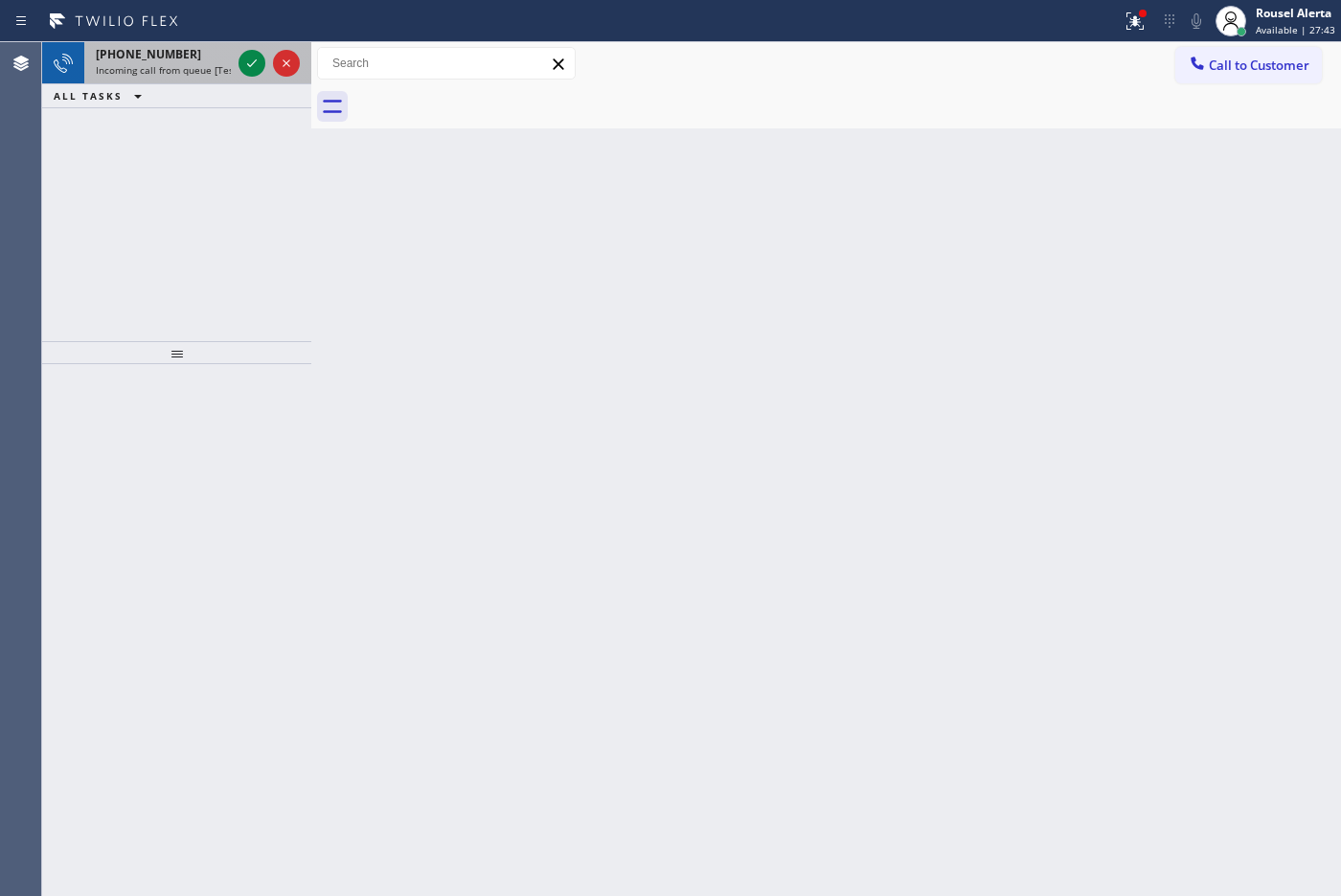
drag, startPoint x: 206, startPoint y: 36, endPoint x: 208, endPoint y: 54, distance: 18.1
click at [204, 37] on div "Status report Issues detected These issues could affect your workflow. Please c…" at bounding box center [670, 20] width 1341 height 42
click at [215, 67] on span "Incoming call from queue [Test] All" at bounding box center [176, 70] width 159 height 14
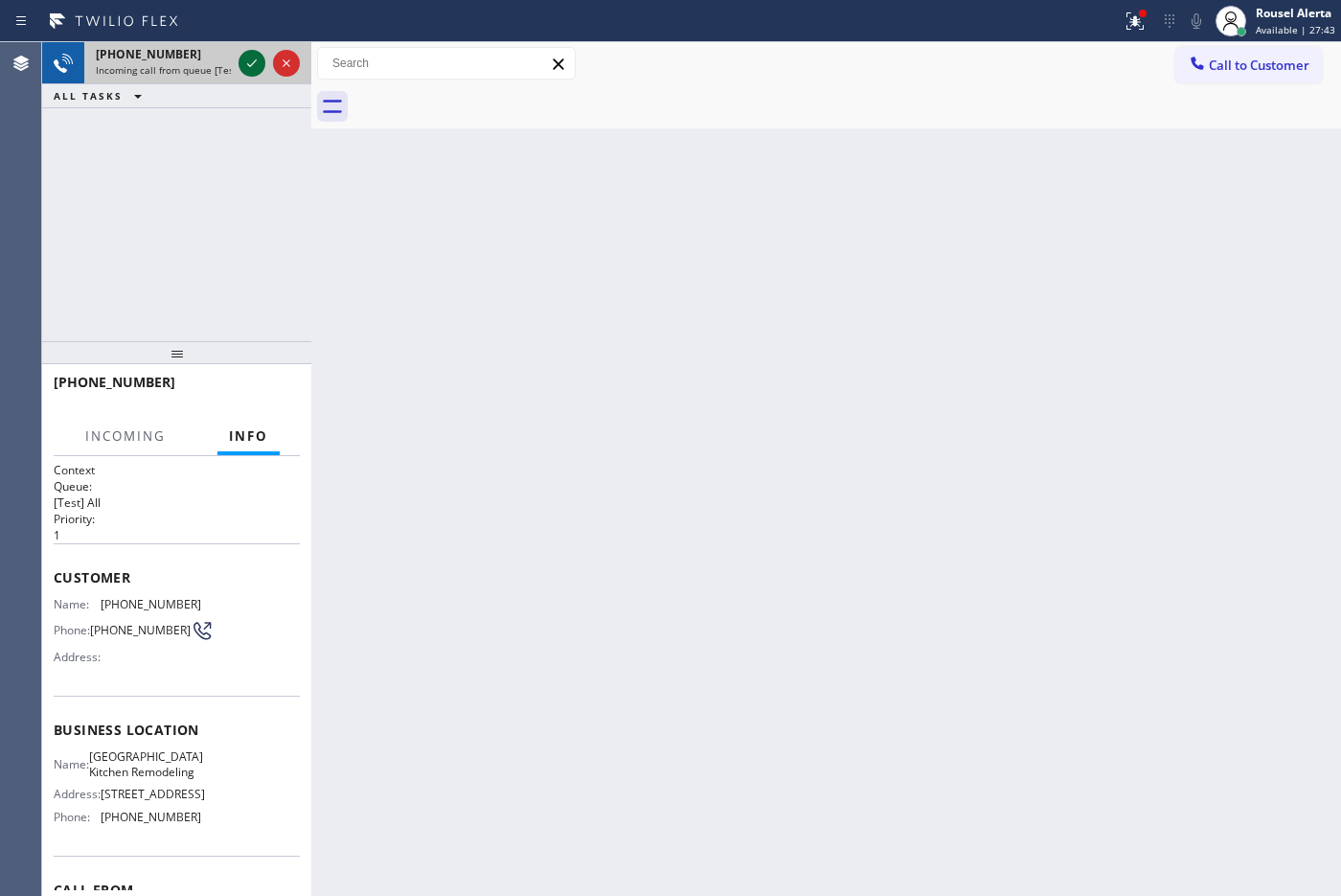
click at [251, 65] on icon at bounding box center [252, 63] width 10 height 8
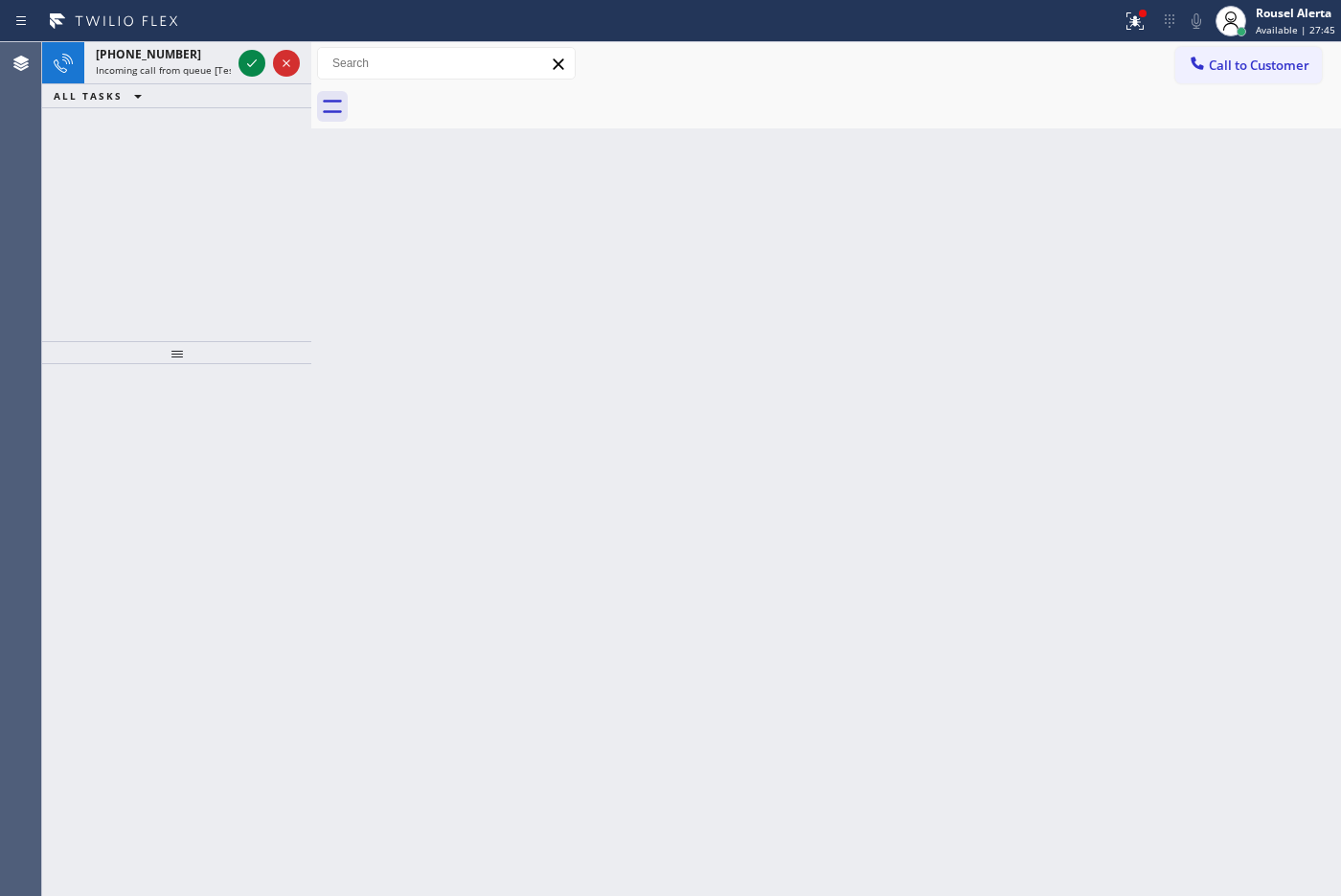
click at [251, 65] on icon at bounding box center [252, 63] width 10 height 8
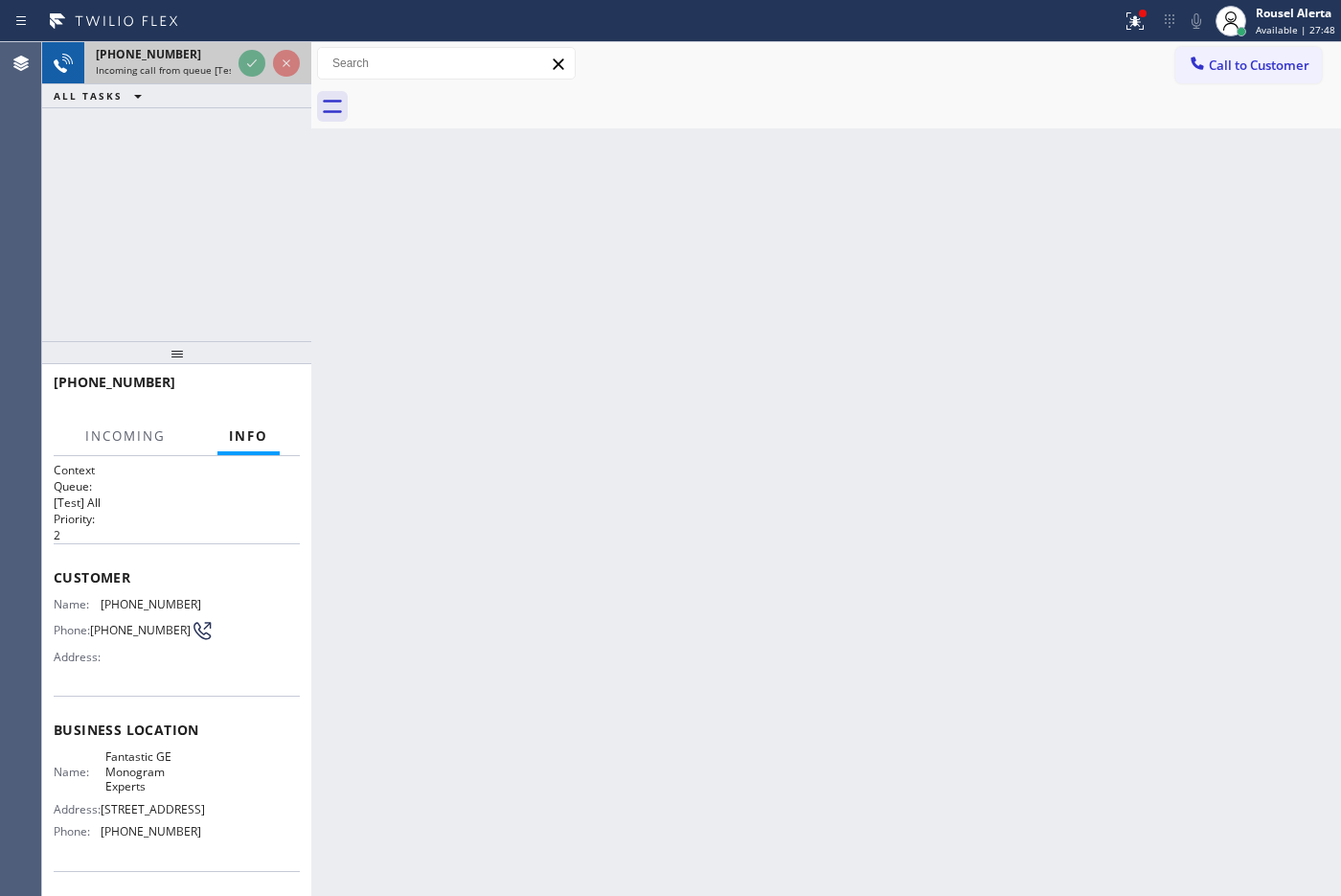
click at [237, 68] on div at bounding box center [269, 62] width 69 height 42
click at [237, 67] on div at bounding box center [269, 62] width 69 height 42
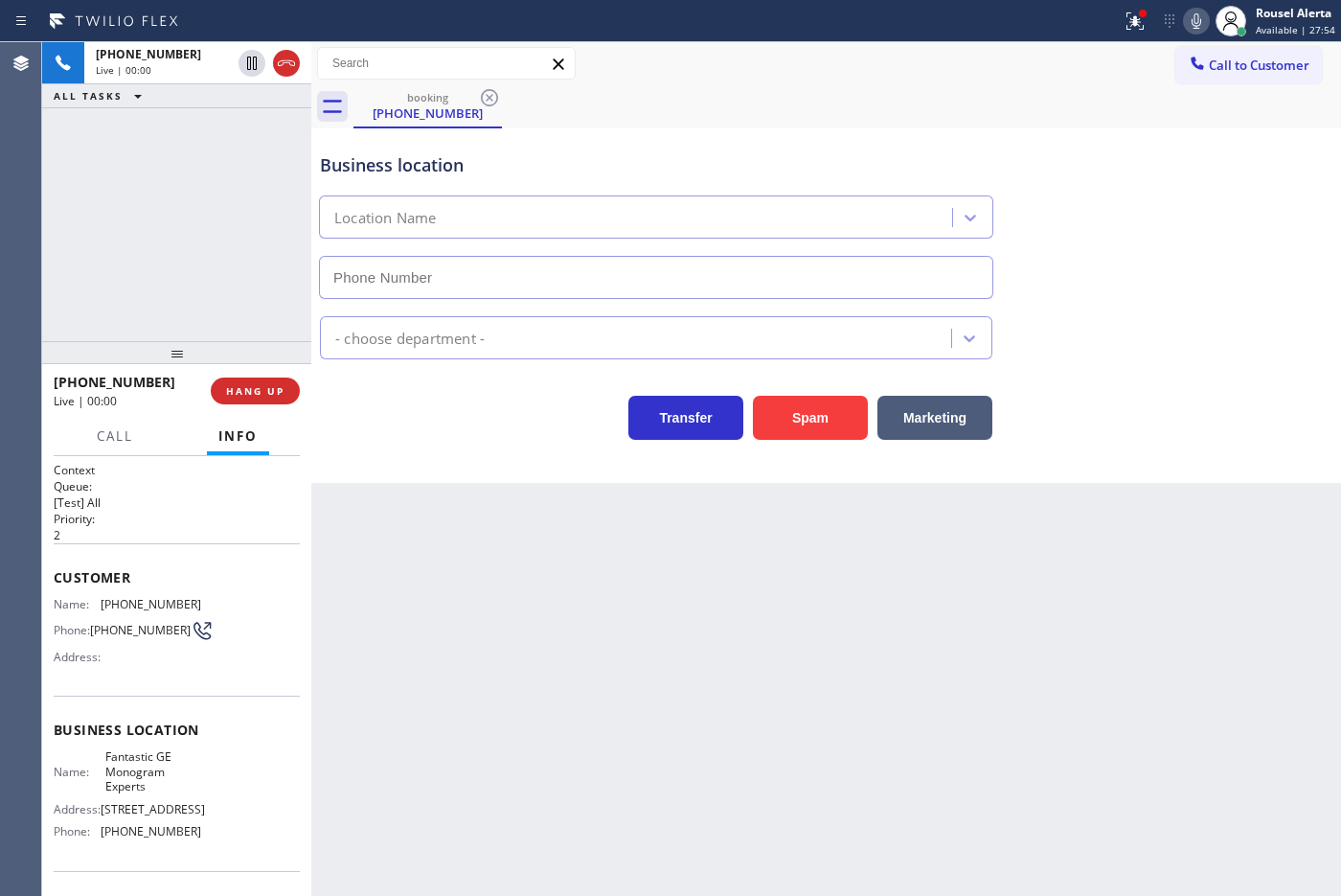
type input "[PHONE_NUMBER]"
click at [466, 563] on div "Back to Dashboard Change Sender ID Customers Technicians Select a contact Outbo…" at bounding box center [826, 468] width 1030 height 853
click at [741, 650] on div "Back to Dashboard Change Sender ID Customers Technicians Select a contact Outbo…" at bounding box center [826, 468] width 1030 height 853
click at [817, 716] on div "Back to Dashboard Change Sender ID Customers Technicians Select a contact Outbo…" at bounding box center [826, 468] width 1030 height 853
click at [831, 716] on div "Back to Dashboard Change Sender ID Customers Technicians Select a contact Outbo…" at bounding box center [826, 468] width 1030 height 853
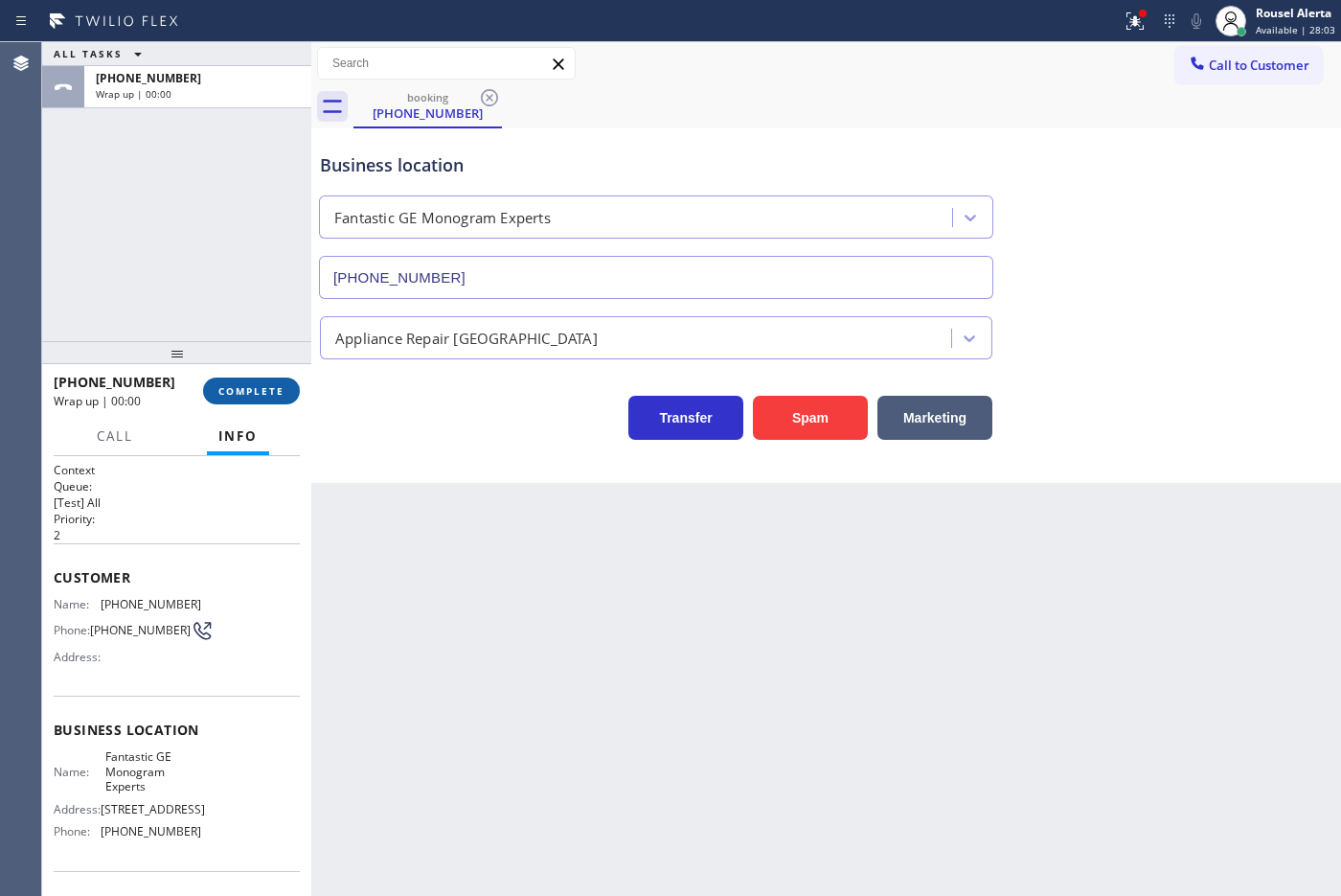
click at [266, 379] on button "COMPLETE" at bounding box center [251, 391] width 97 height 27
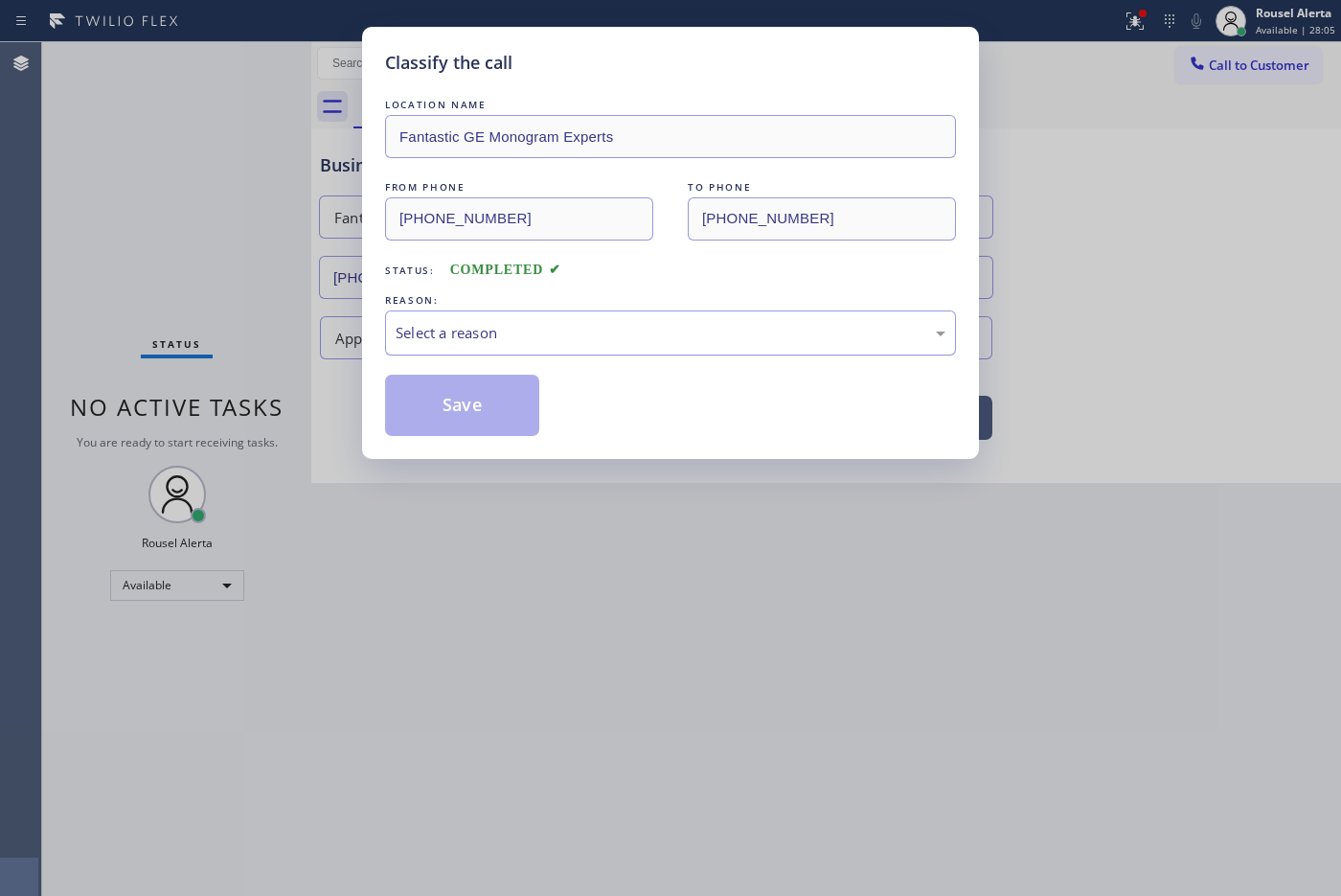
click at [623, 348] on div "Select a reason" at bounding box center [670, 333] width 571 height 45
click at [498, 428] on button "Save" at bounding box center [462, 404] width 154 height 61
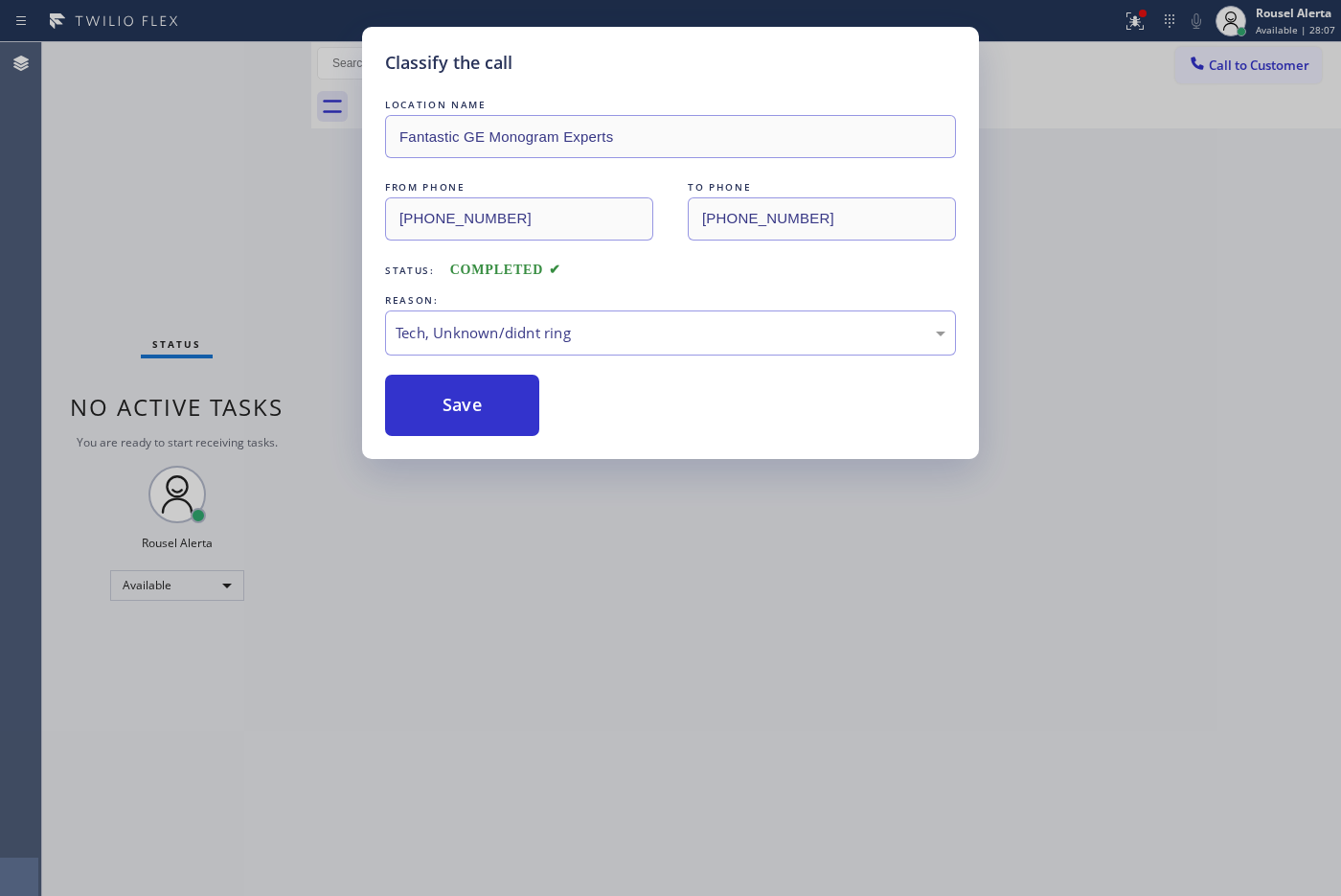
click at [241, 155] on div "Classify the call LOCATION NAME Fantastic GE Monogram Experts FROM PHONE [PHONE…" at bounding box center [670, 448] width 1341 height 896
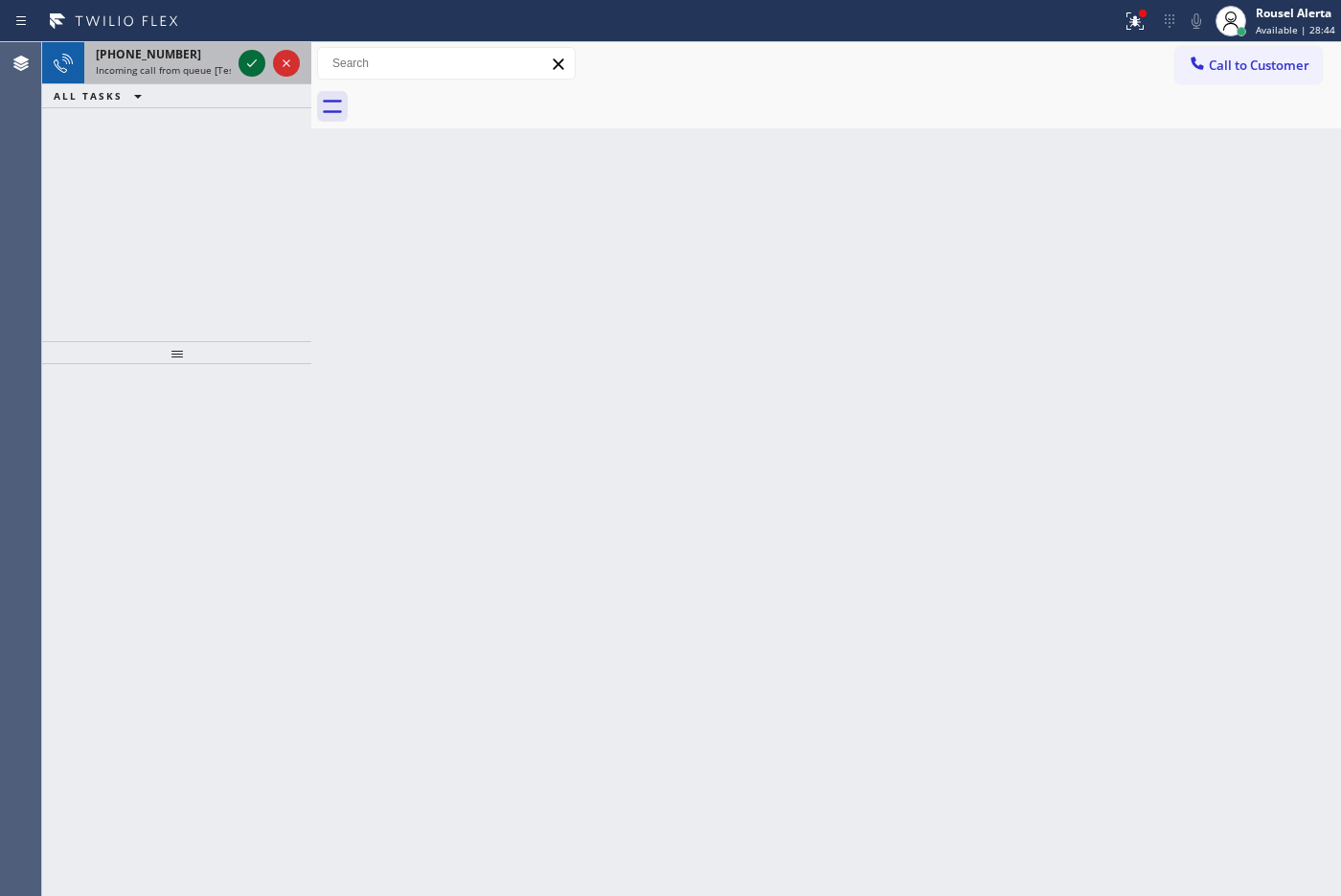
drag, startPoint x: 216, startPoint y: 70, endPoint x: 238, endPoint y: 74, distance: 22.4
click at [216, 70] on span "Incoming call from queue [Test] All" at bounding box center [176, 70] width 159 height 14
click at [227, 63] on span "Incoming call from queue [Test] All" at bounding box center [176, 70] width 159 height 14
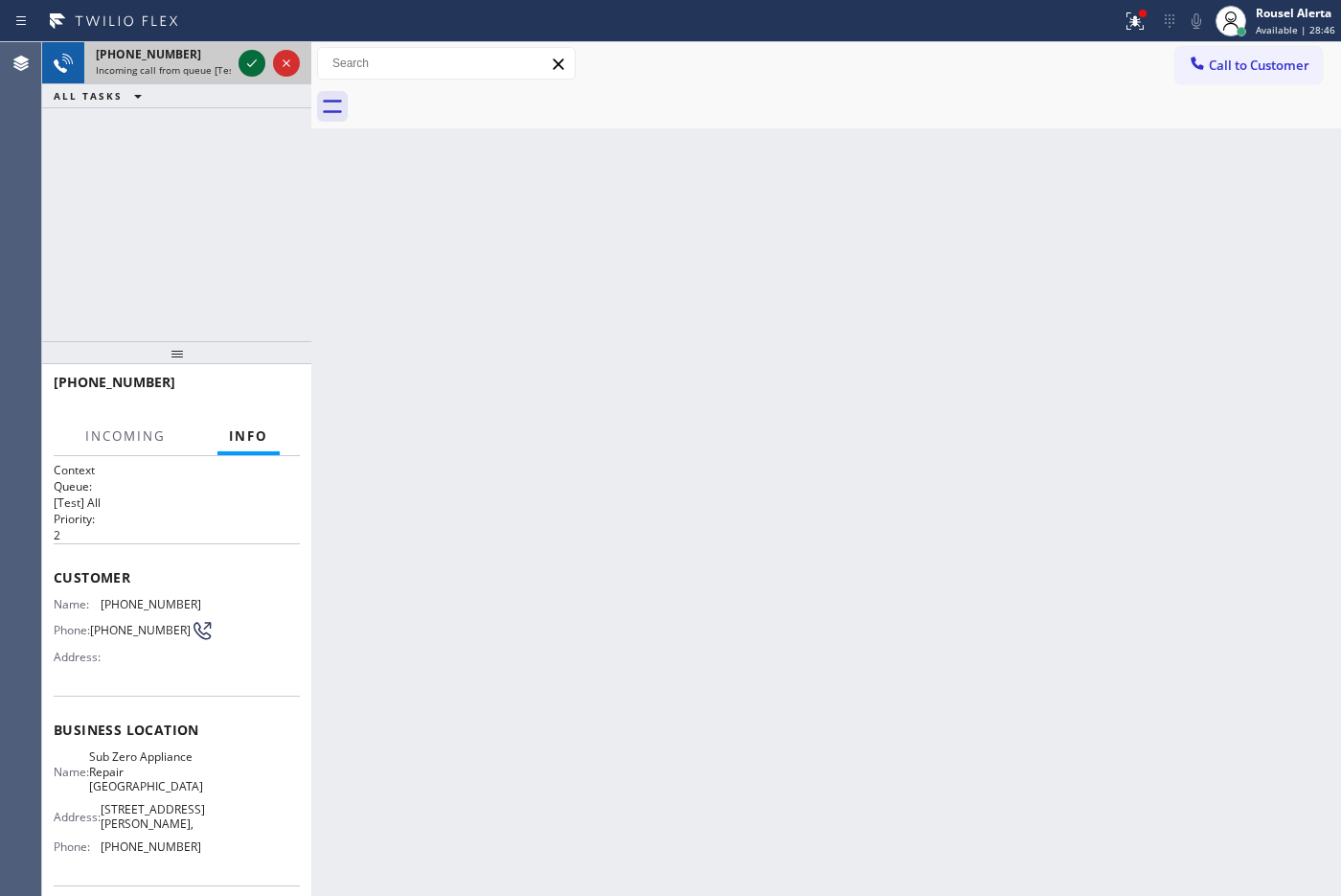
click at [245, 63] on icon at bounding box center [252, 63] width 23 height 23
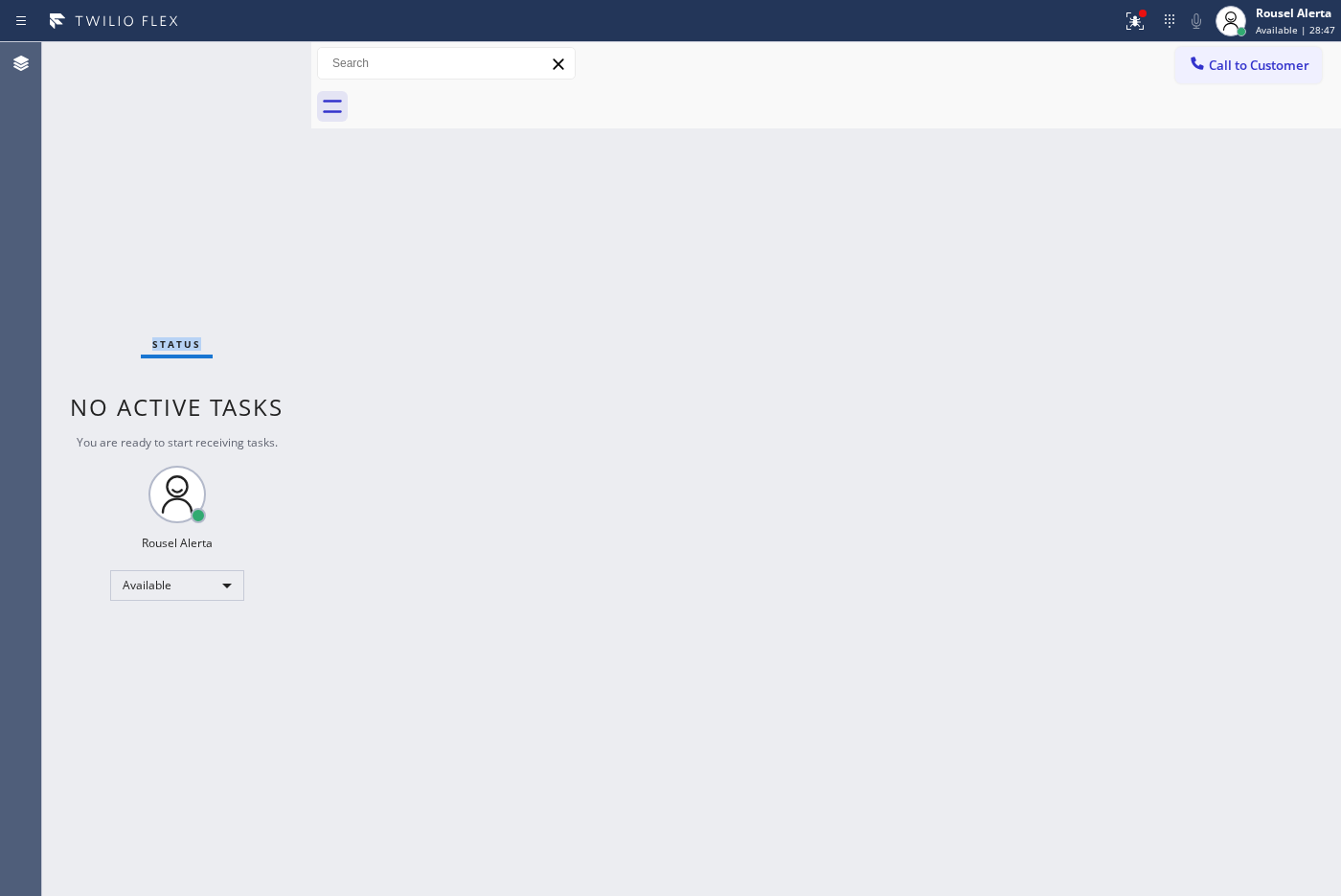
click at [245, 63] on div "Status No active tasks You are ready to start receiving tasks. Rousel Alerta Av…" at bounding box center [176, 468] width 270 height 853
click at [223, 62] on div "Status No active tasks You are ready to start receiving tasks. Rousel Alerta Av…" at bounding box center [176, 468] width 270 height 853
click at [1071, 27] on icon at bounding box center [1135, 21] width 23 height 23
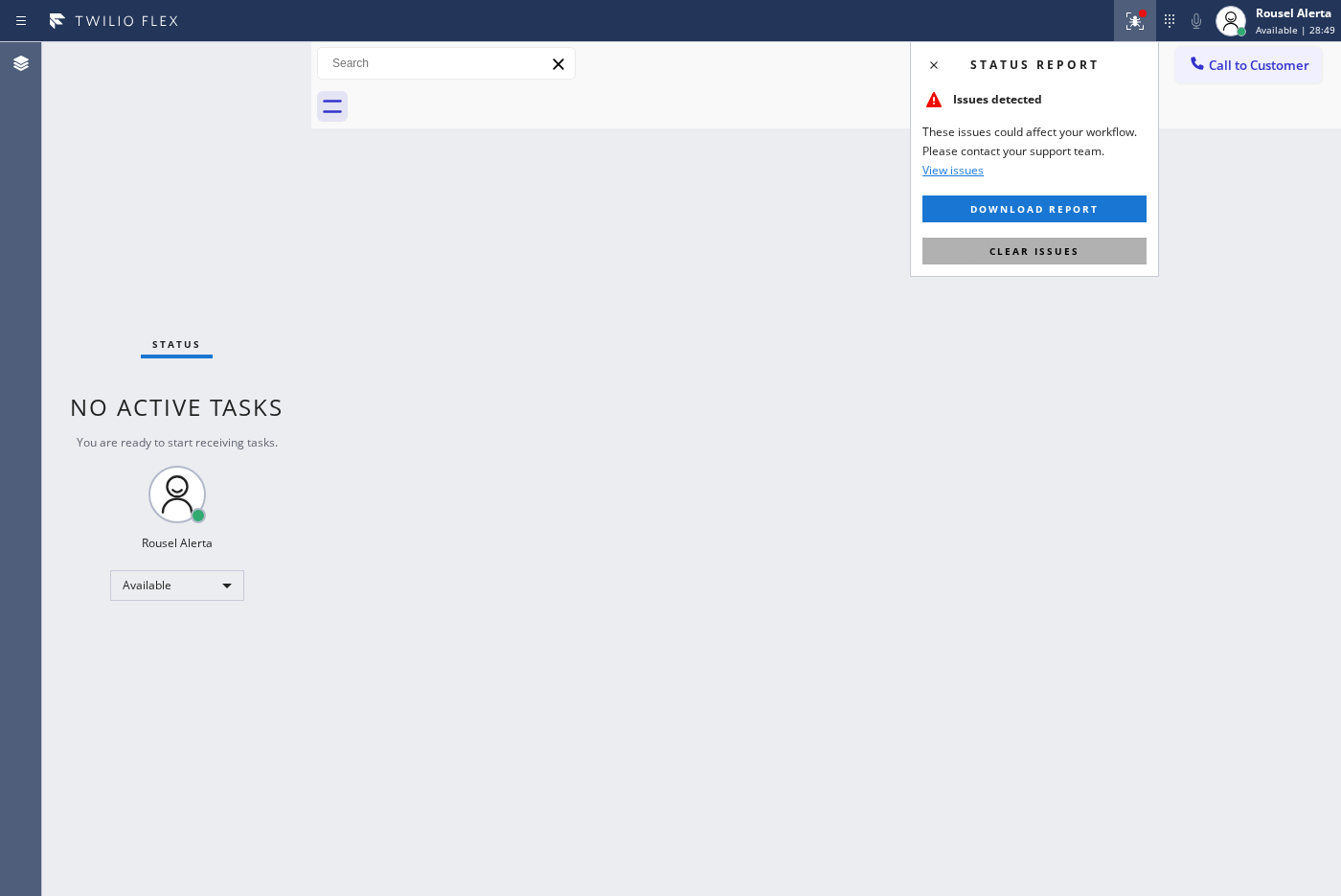
click at [1064, 247] on span "Clear issues" at bounding box center [1034, 251] width 90 height 14
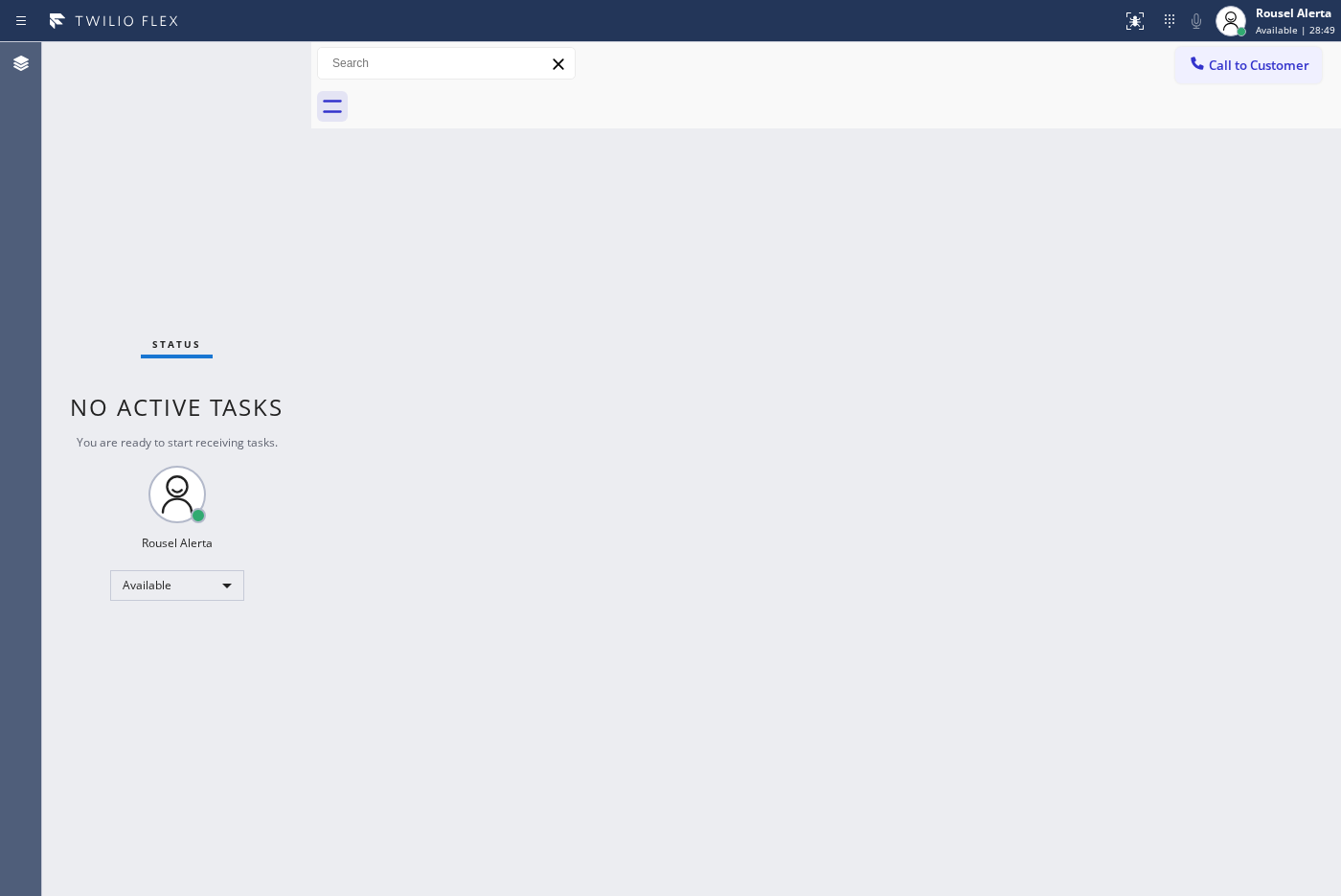
click at [645, 230] on div "Back to Dashboard Change Sender ID Customers Technicians Select a contact Outbo…" at bounding box center [826, 468] width 1030 height 853
click at [184, 81] on div "Status No active tasks You are ready to start receiving tasks. Rousel Alerta Av…" at bounding box center [176, 468] width 270 height 853
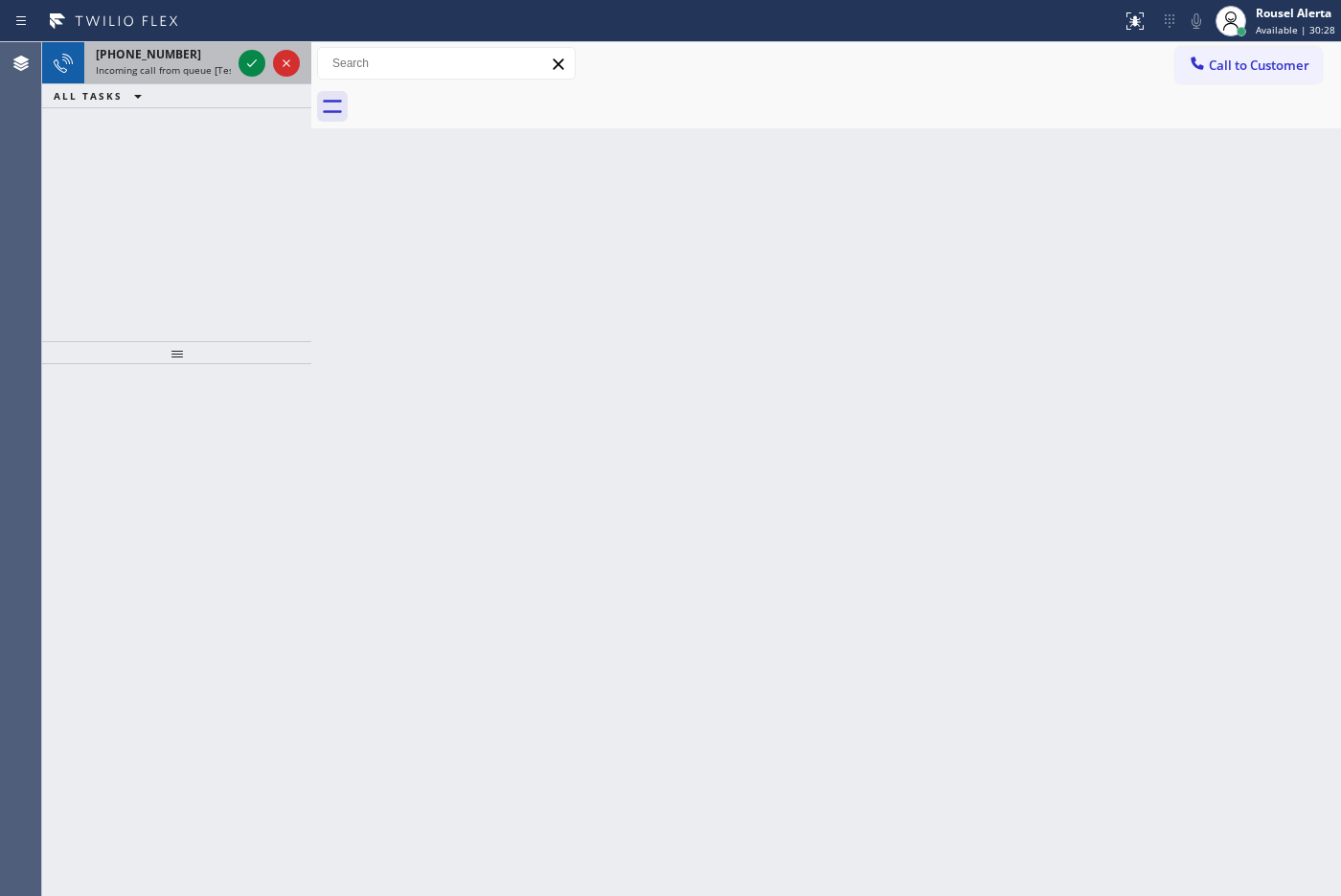
drag, startPoint x: 175, startPoint y: 73, endPoint x: 230, endPoint y: 73, distance: 55.0
click at [176, 73] on span "Incoming call from queue [Test] All" at bounding box center [176, 70] width 159 height 14
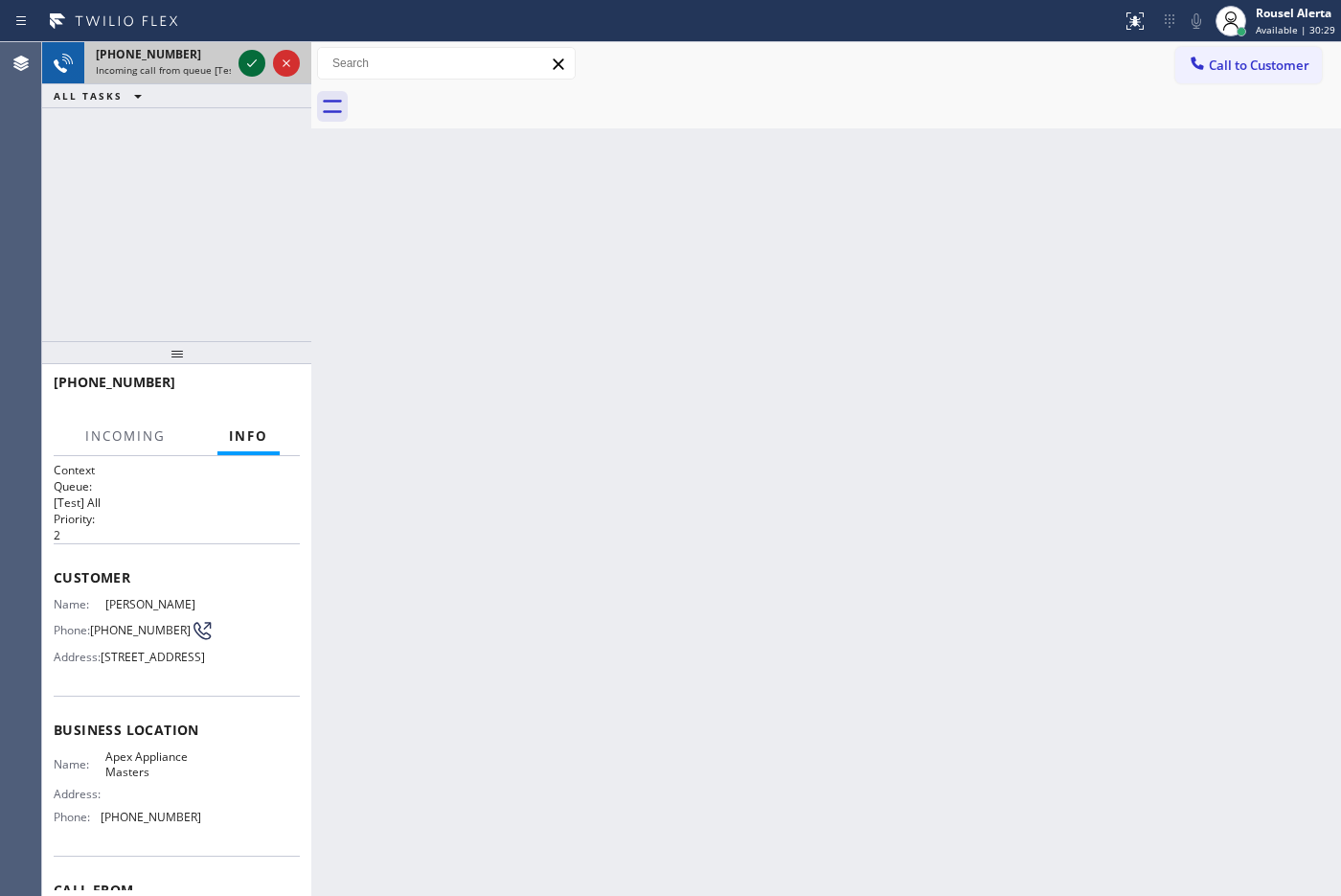
click at [261, 59] on icon at bounding box center [252, 63] width 23 height 23
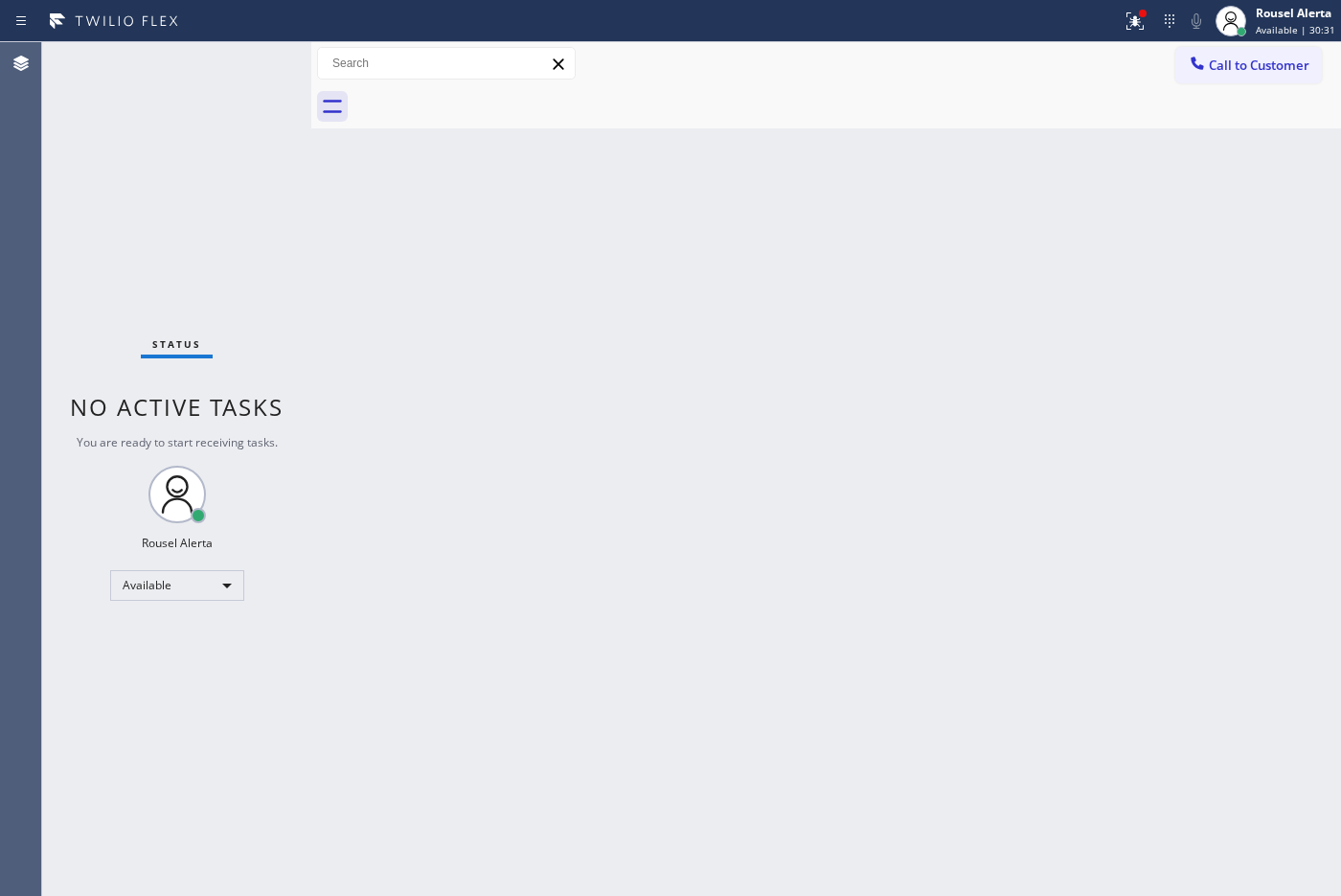
drag, startPoint x: 261, startPoint y: 59, endPoint x: 327, endPoint y: 19, distance: 77.2
click at [304, 30] on div "Status report Issue detected This issue could affect your workflow. Please cont…" at bounding box center [670, 448] width 1341 height 896
click at [1071, 12] on icon at bounding box center [1135, 21] width 23 height 23
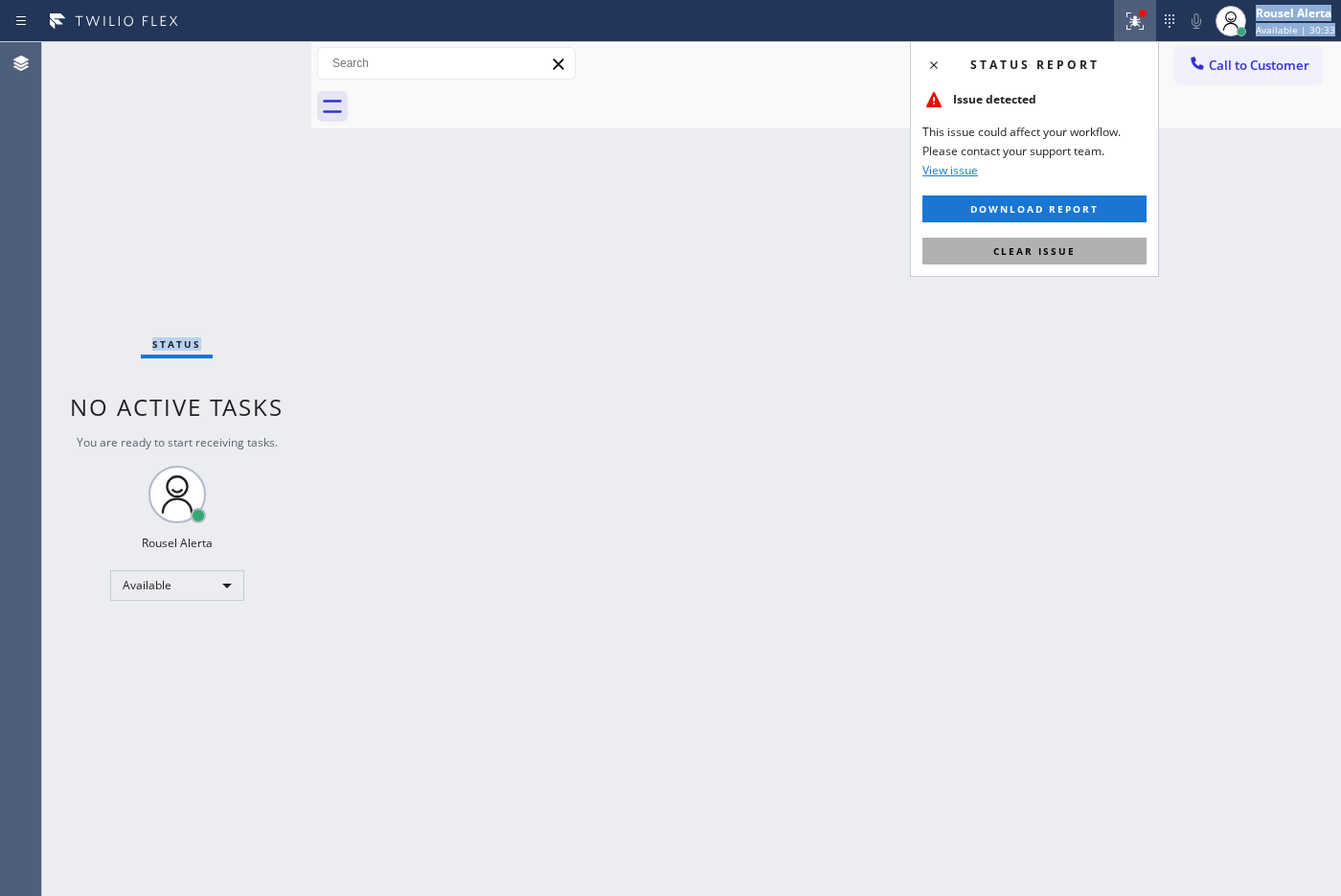
click at [1071, 250] on button "Clear issue" at bounding box center [1034, 251] width 224 height 27
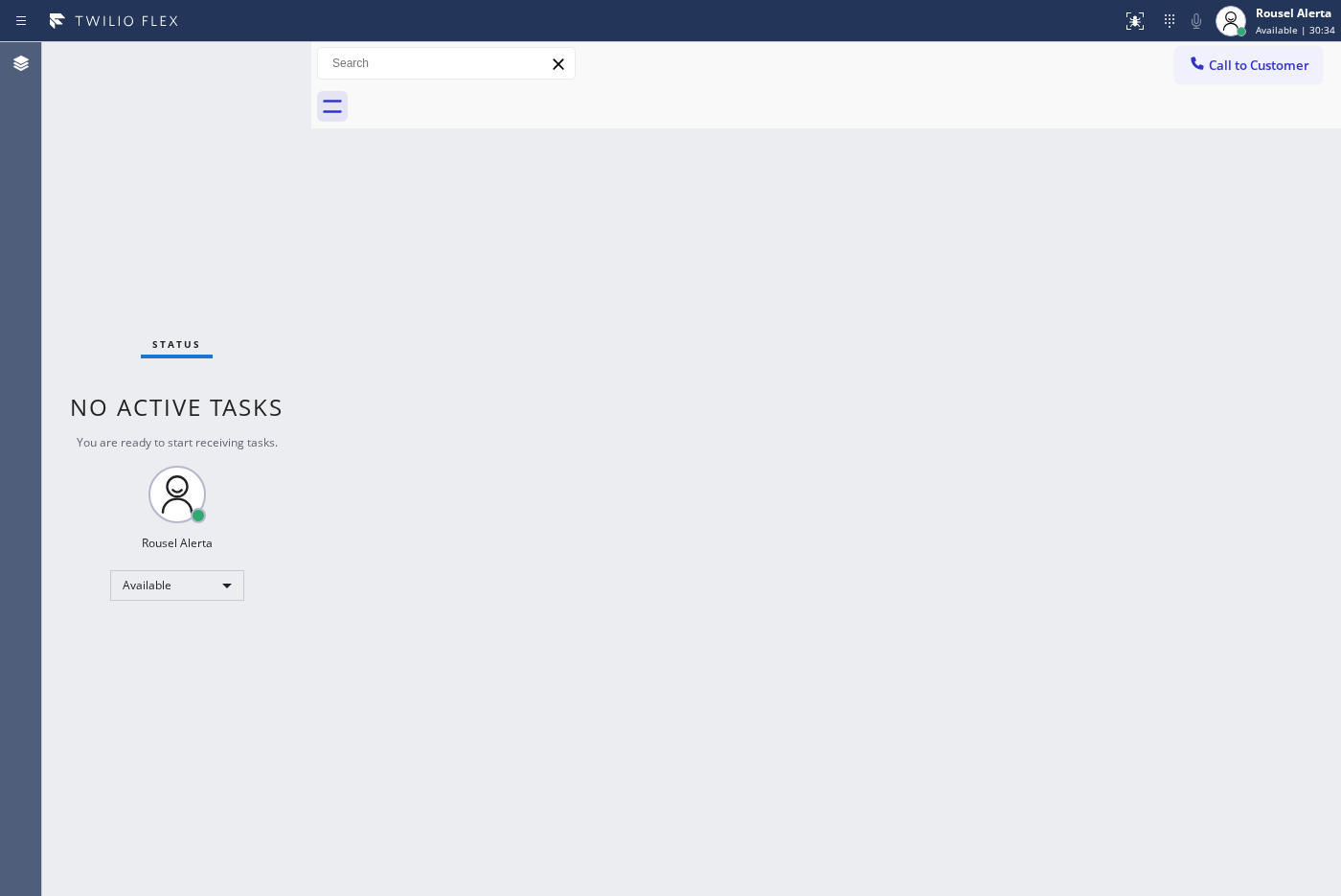
click at [1071, 179] on div "Back to Dashboard Change Sender ID Customers Technicians Select a contact Outbo…" at bounding box center [826, 468] width 1030 height 853
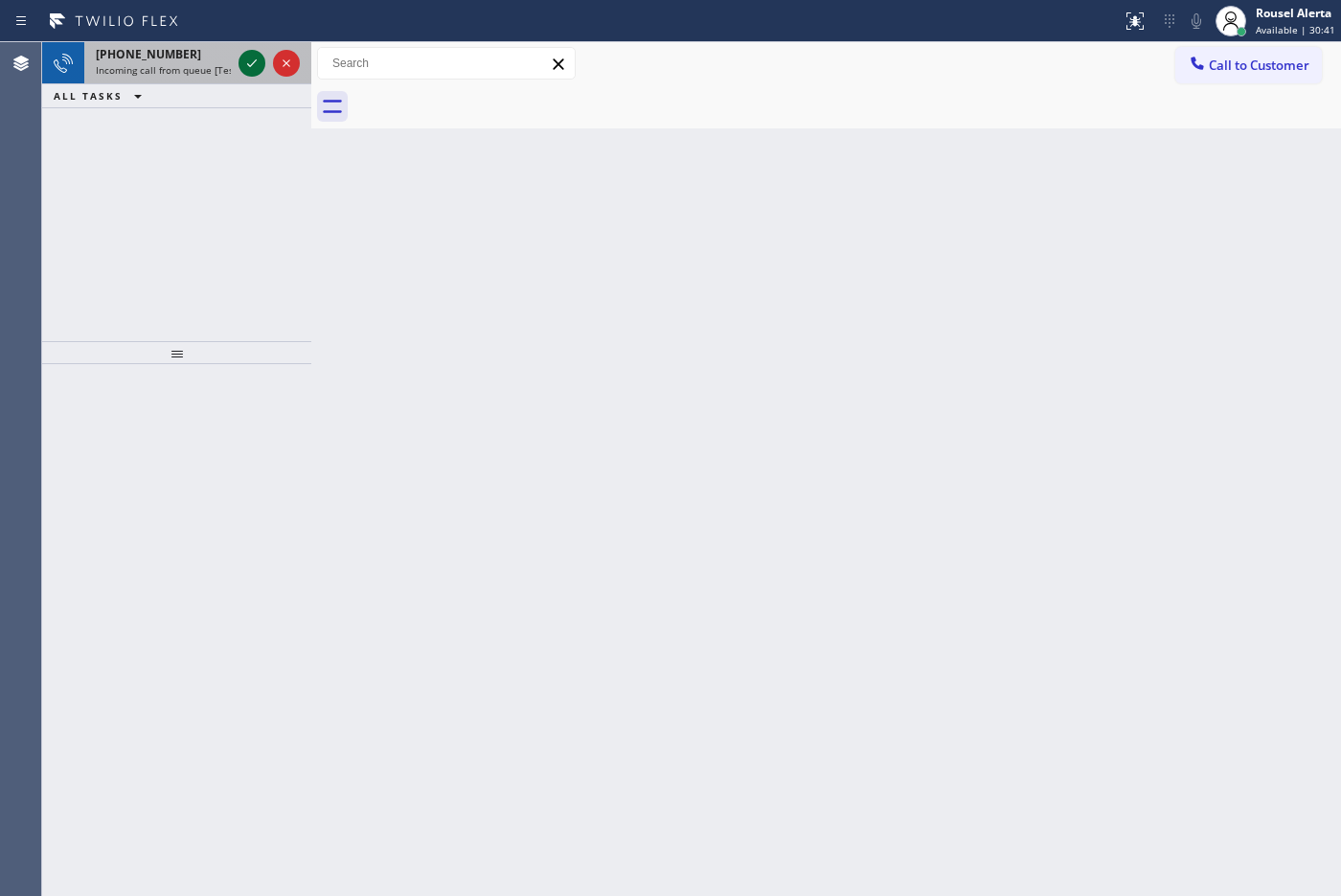
click at [240, 74] on icon at bounding box center [252, 63] width 23 height 23
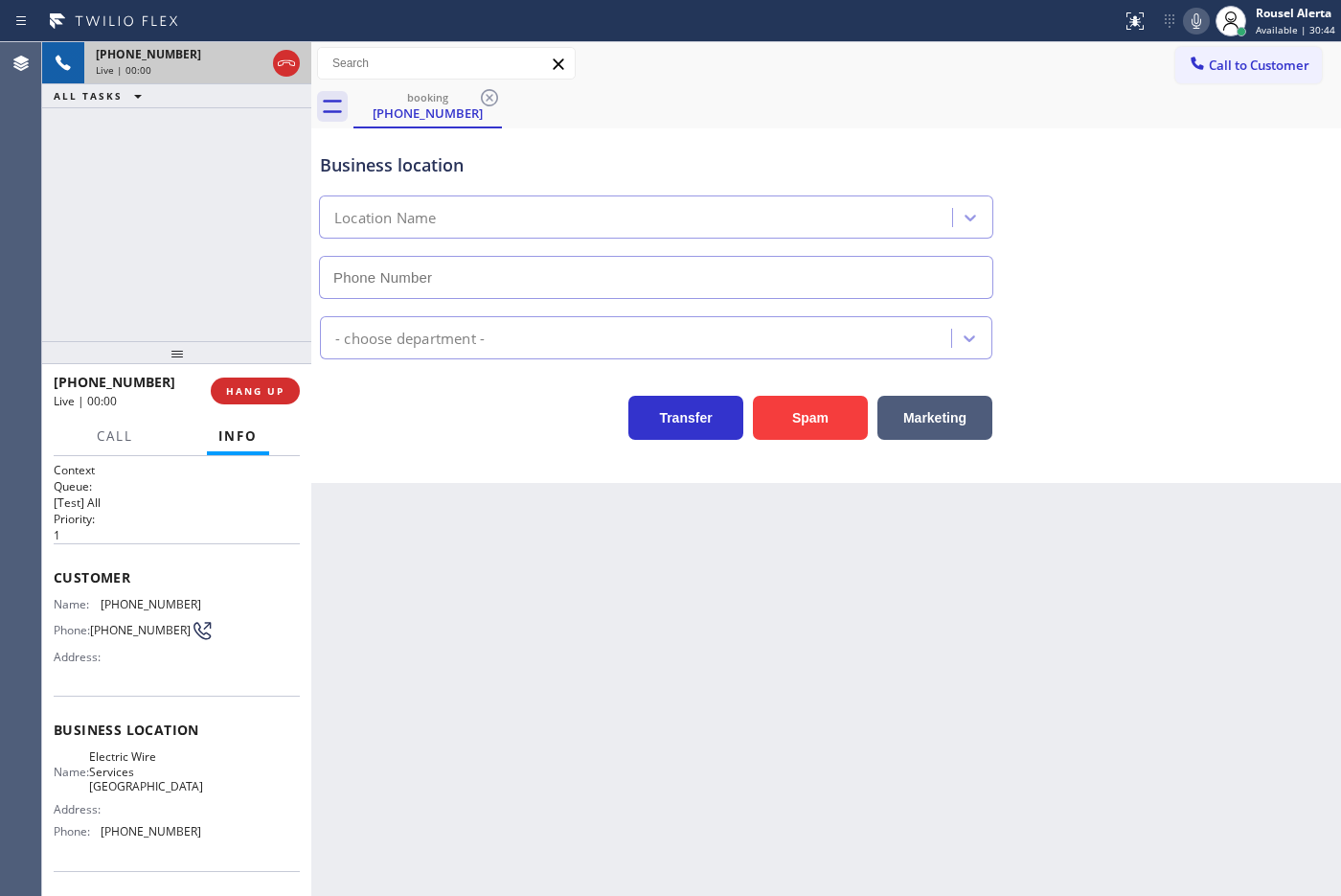
type input "[PHONE_NUMBER]"
click at [340, 596] on div "Back to Dashboard Change Sender ID Customers Technicians Select a contact Outbo…" at bounding box center [826, 468] width 1030 height 853
click at [470, 653] on div "Back to Dashboard Change Sender ID Customers Technicians Select a contact Outbo…" at bounding box center [826, 468] width 1030 height 853
click at [240, 274] on div "[PHONE_NUMBER] Live | 00:07 ALL TASKS ALL TASKS ACTIVE TASKS TASKS IN WRAP UP" at bounding box center [176, 191] width 270 height 299
click at [456, 645] on div "Back to Dashboard Change Sender ID Customers Technicians Select a contact Outbo…" at bounding box center [826, 468] width 1030 height 853
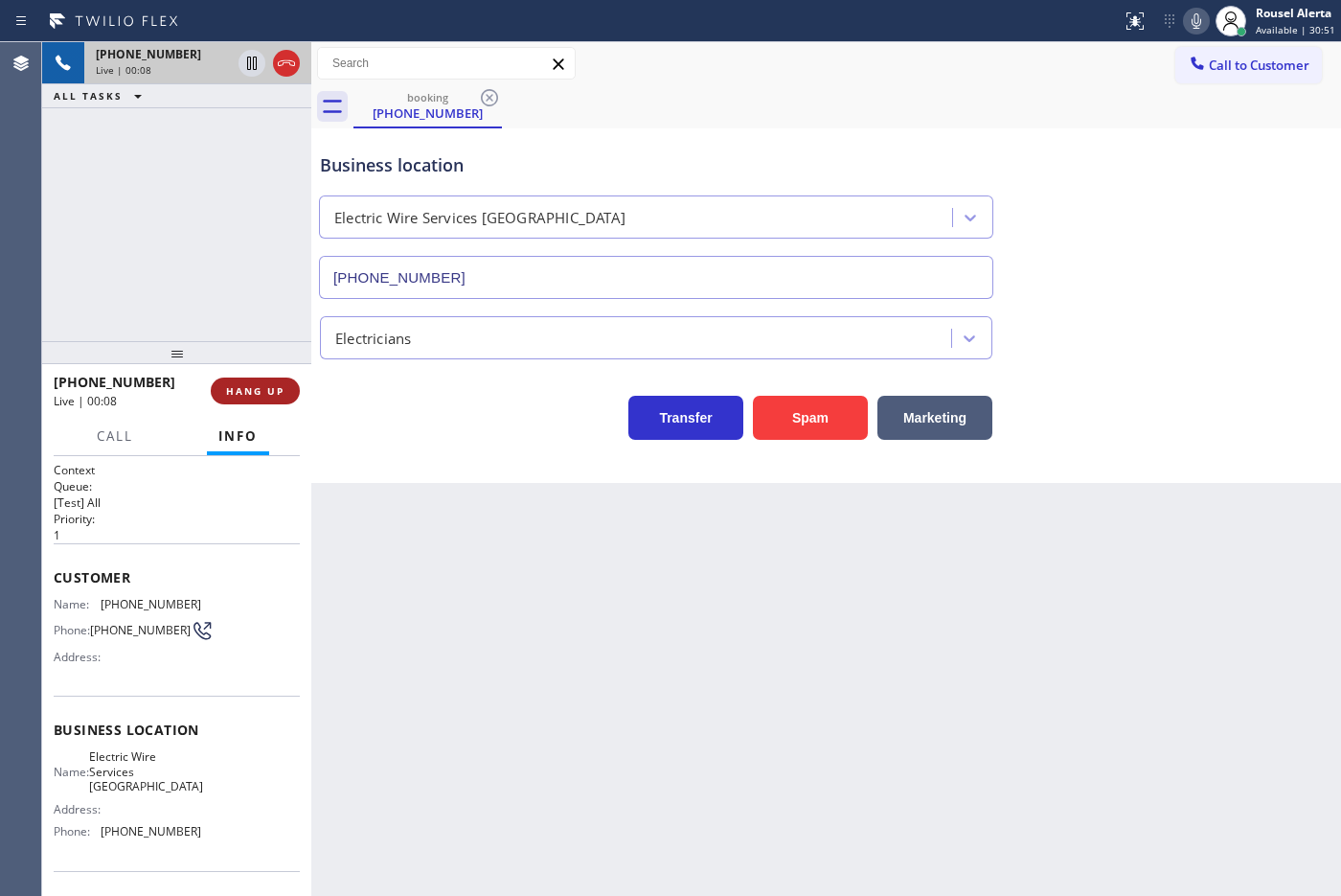
click at [262, 384] on span "HANG UP" at bounding box center [255, 391] width 58 height 14
click at [261, 384] on span "HANG UP" at bounding box center [255, 391] width 58 height 14
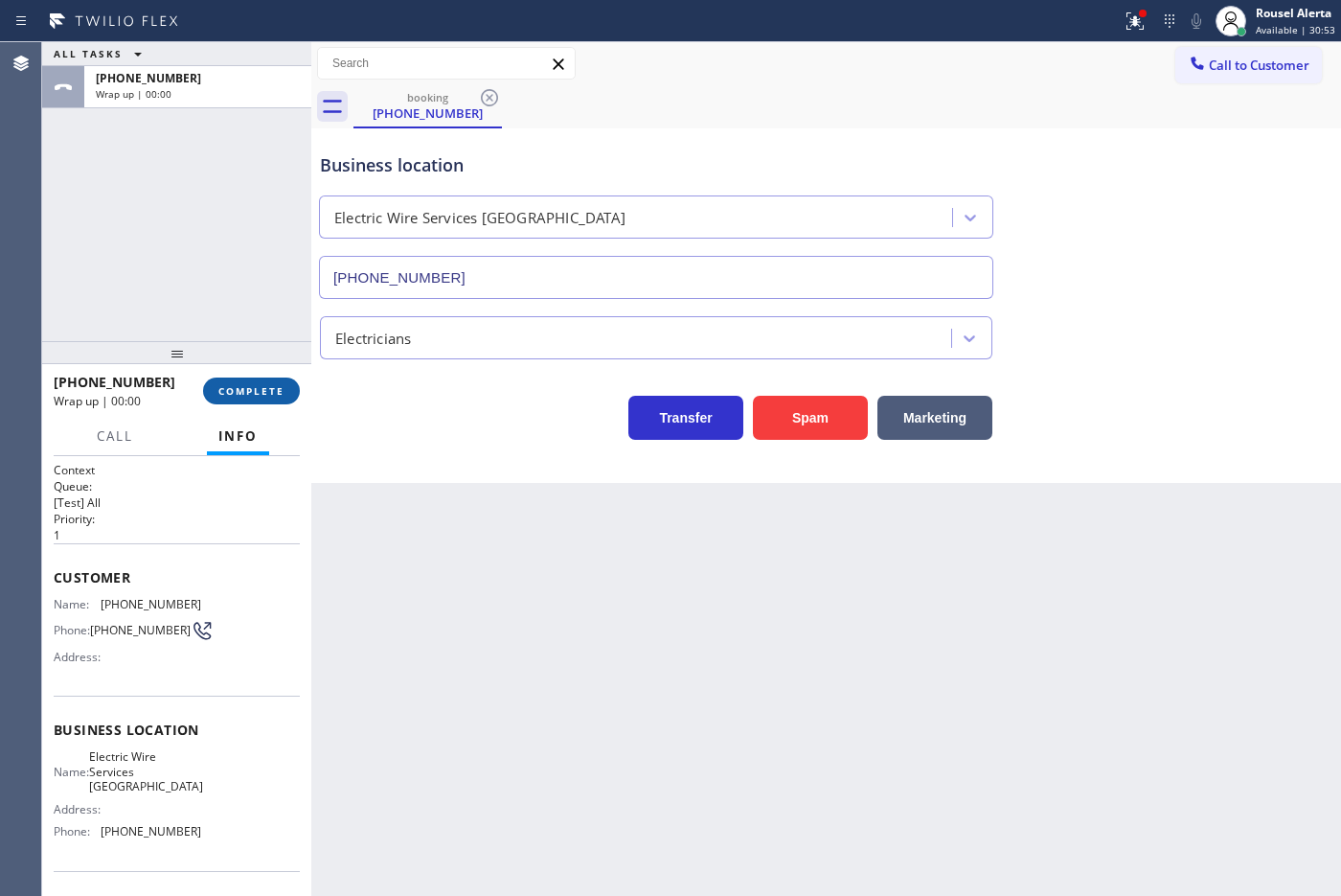
click at [265, 384] on span "COMPLETE" at bounding box center [251, 391] width 66 height 14
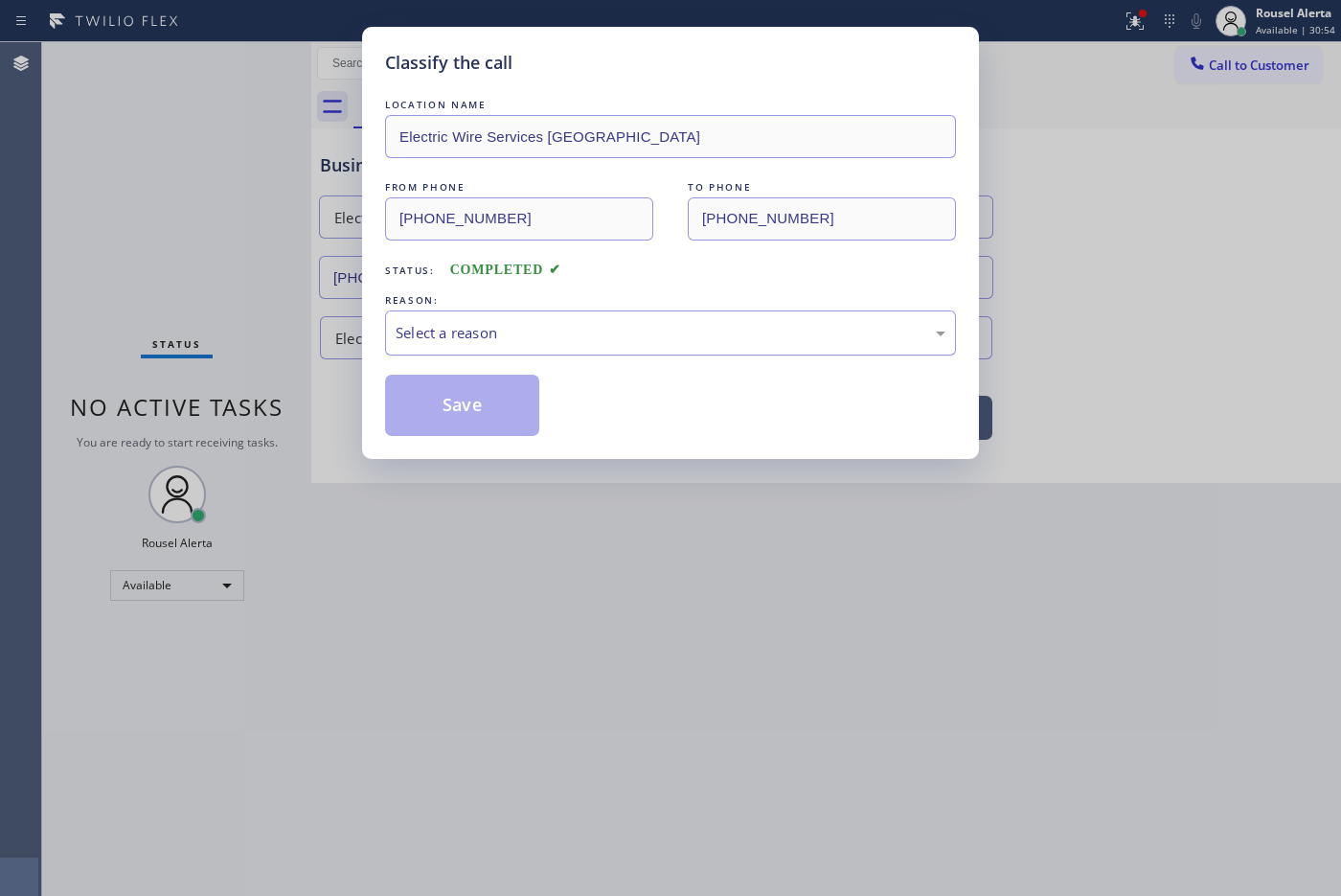
click at [448, 344] on div "Select a reason" at bounding box center [670, 333] width 550 height 22
click at [467, 420] on button "Save" at bounding box center [462, 404] width 154 height 61
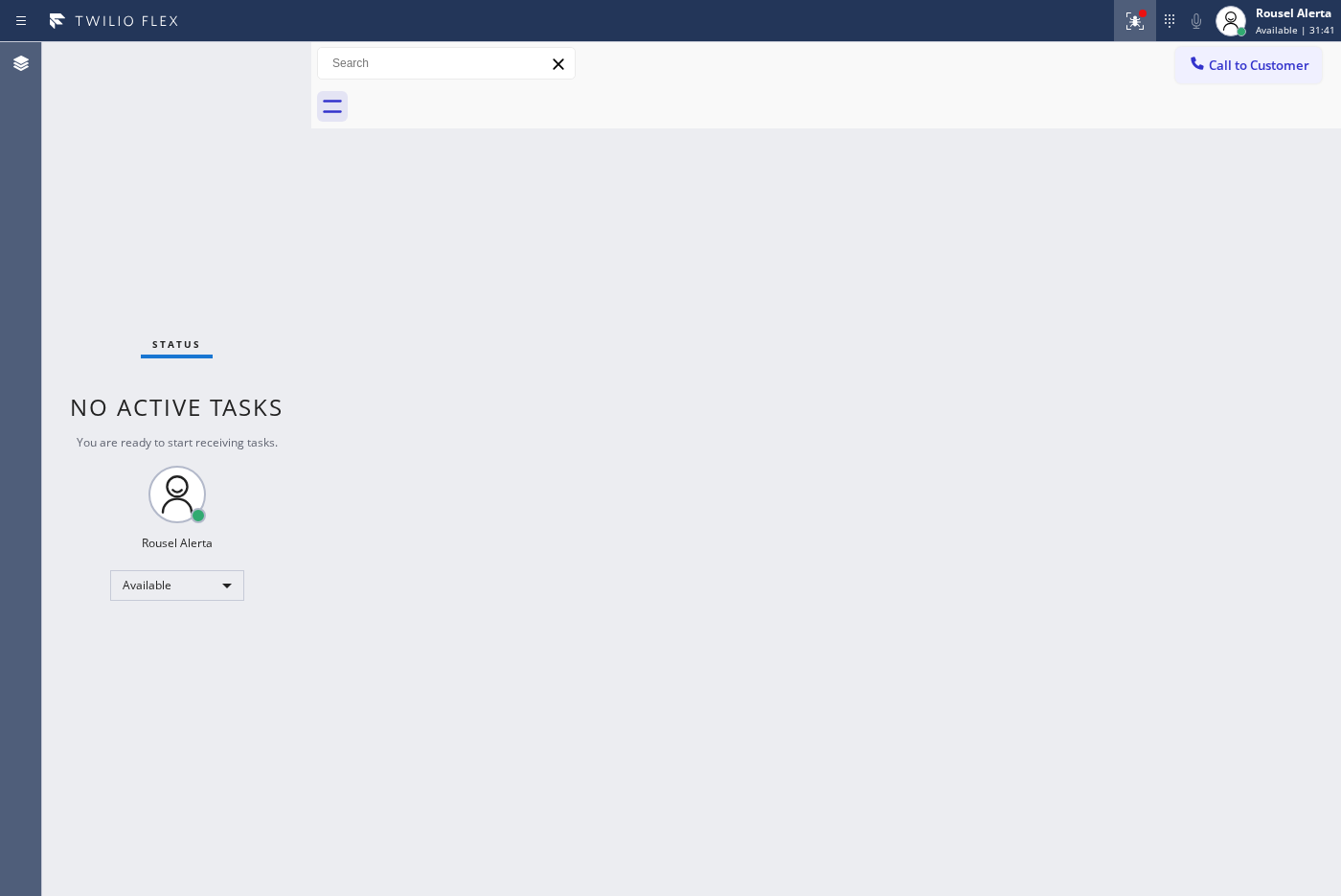
click at [1071, 26] on icon at bounding box center [1135, 21] width 23 height 23
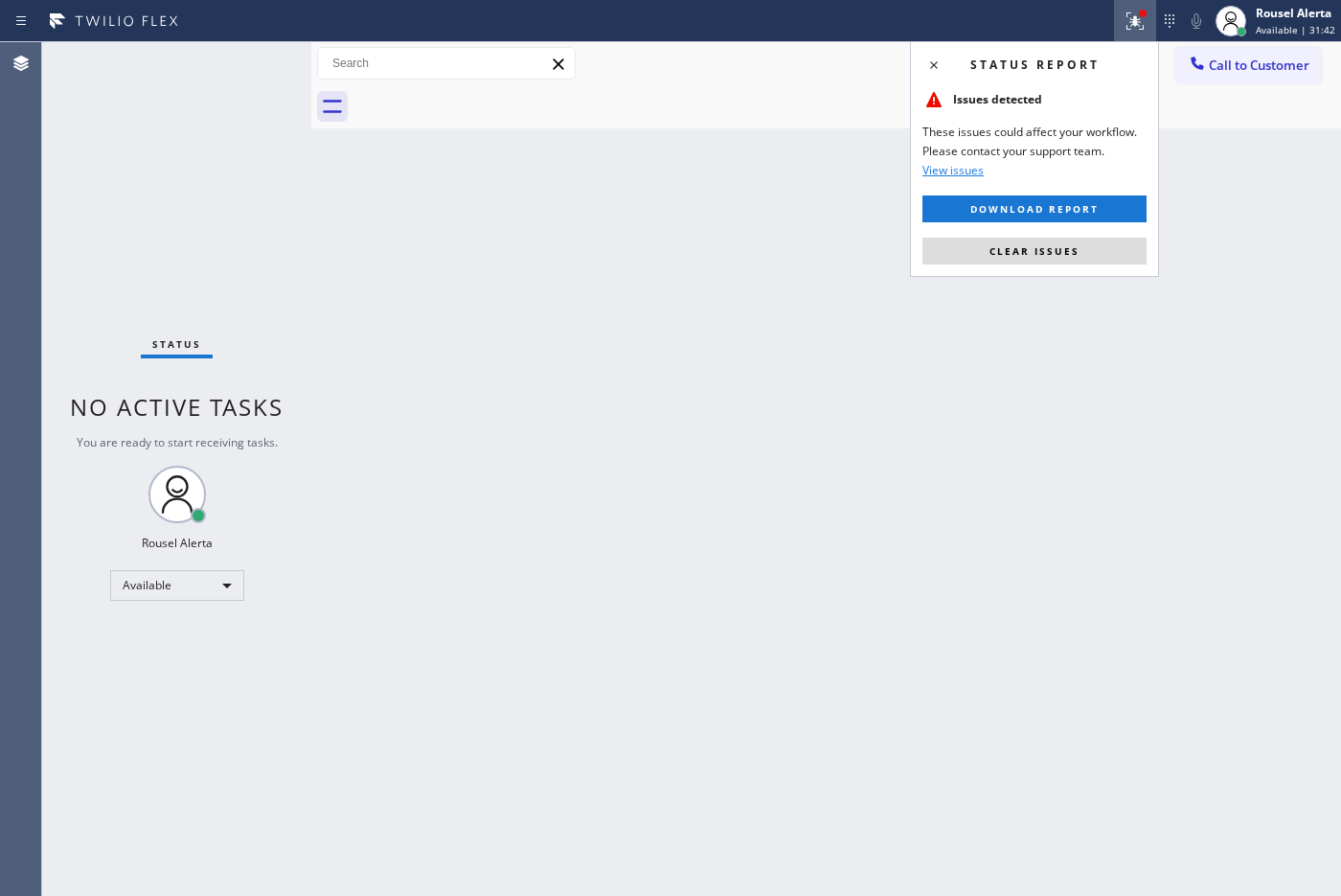
click at [1070, 245] on span "Clear issues" at bounding box center [1034, 251] width 90 height 14
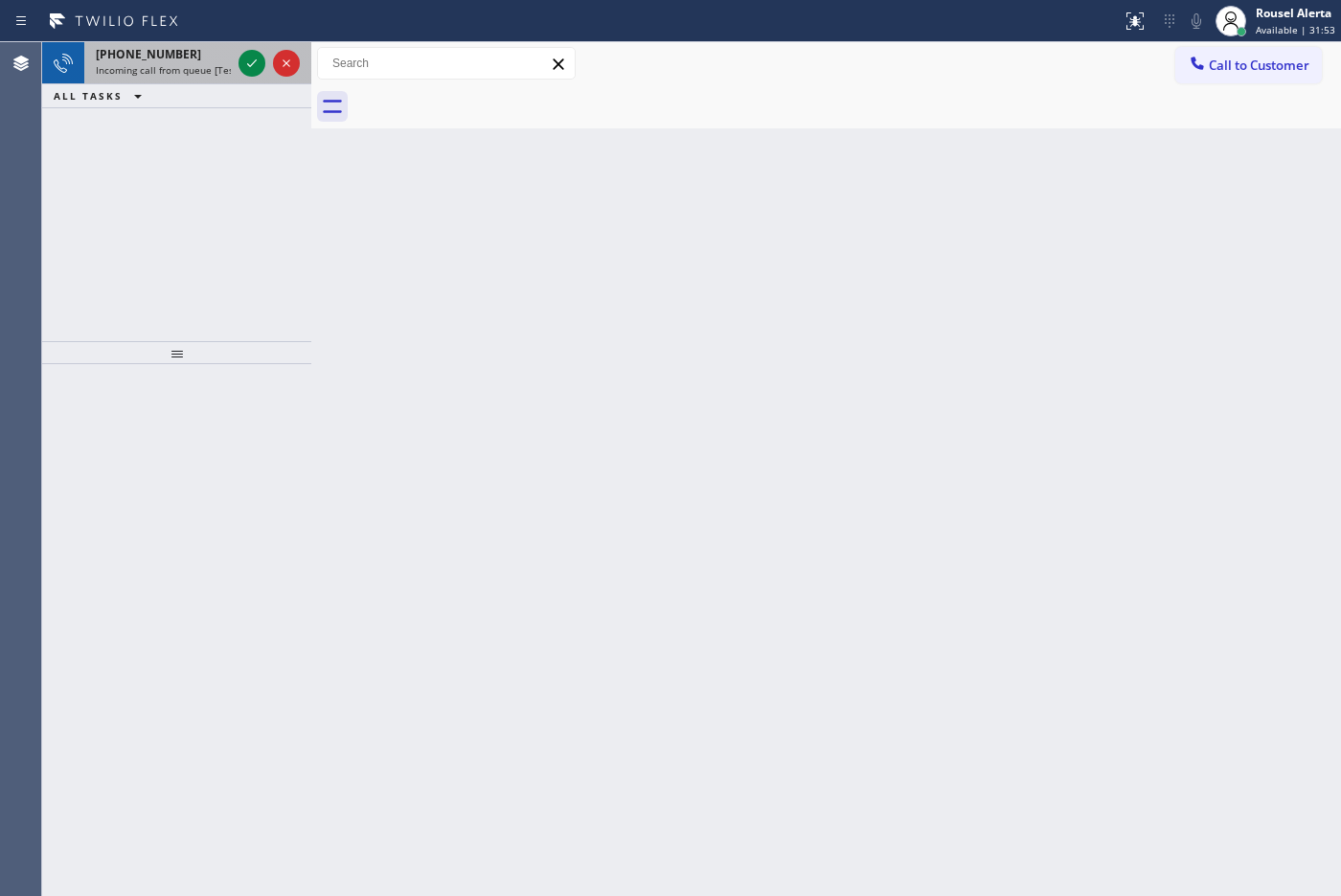
click at [197, 53] on div "[PHONE_NUMBER]" at bounding box center [163, 53] width 135 height 16
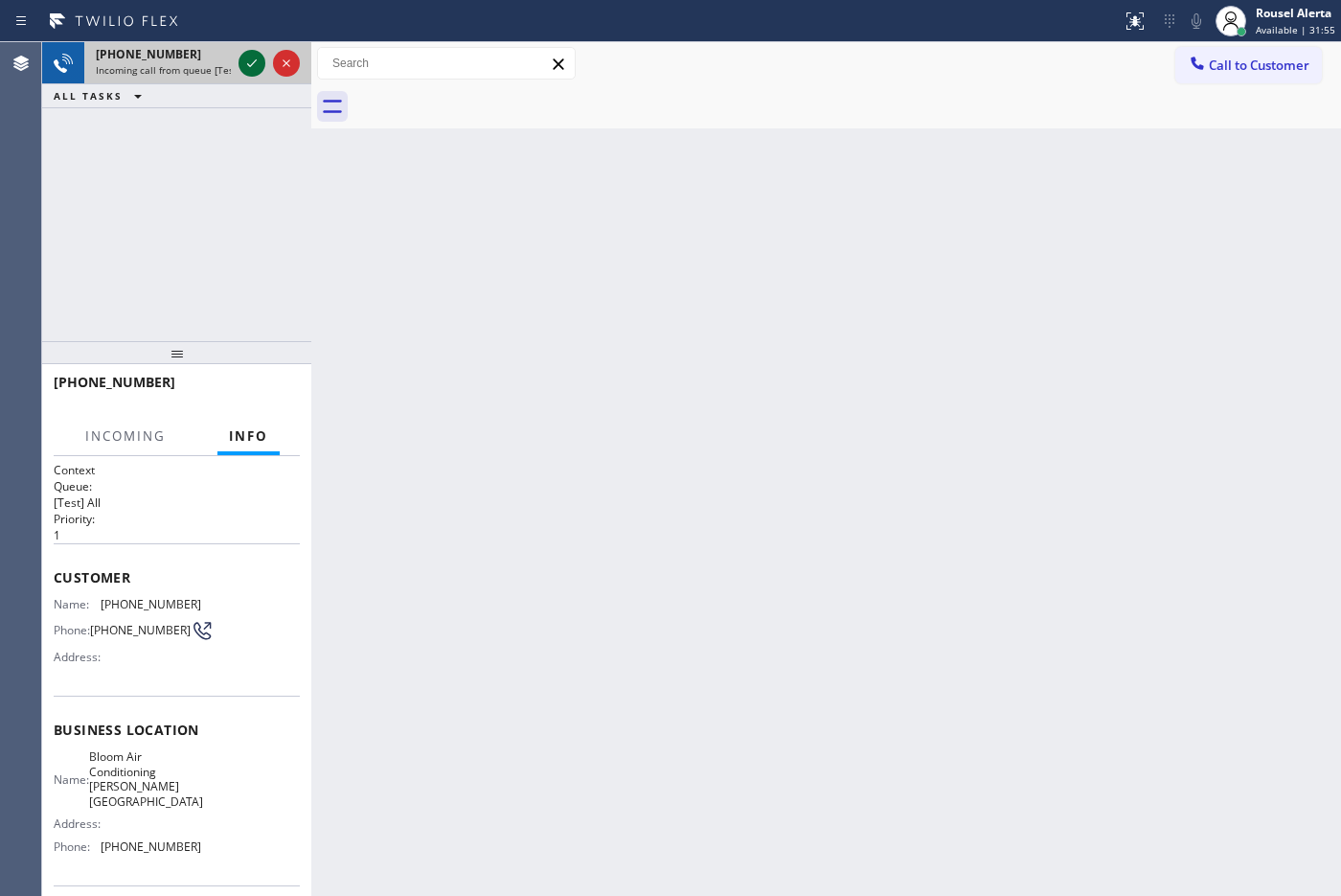
click at [247, 53] on icon at bounding box center [252, 63] width 23 height 23
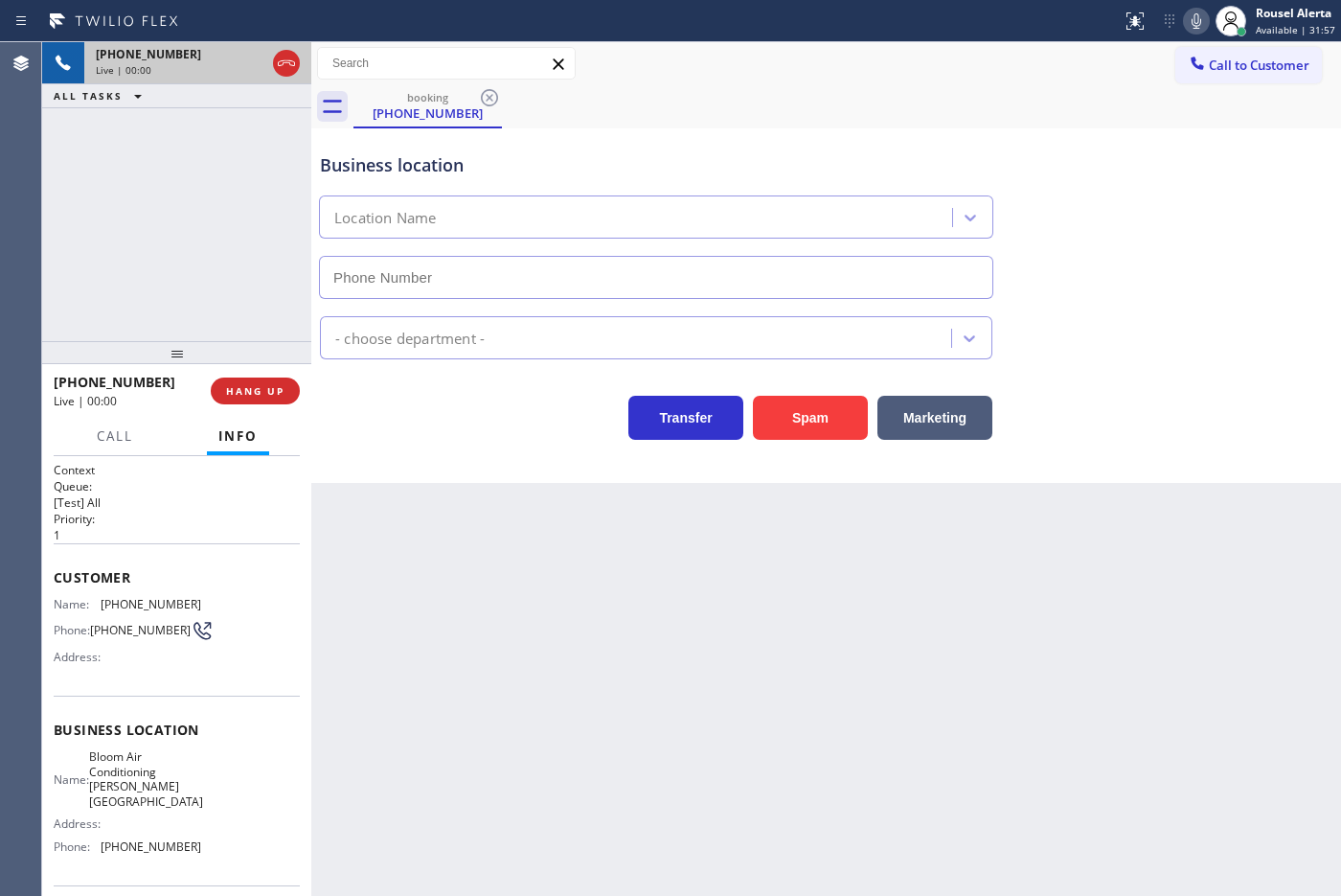
type input "[PHONE_NUMBER]"
click at [369, 533] on div "Back to Dashboard Change Sender ID Customers Technicians Select a contact Outbo…" at bounding box center [826, 468] width 1030 height 853
click at [414, 582] on div "Back to Dashboard Change Sender ID Customers Technicians Select a contact Outbo…" at bounding box center [826, 468] width 1030 height 853
click at [773, 716] on div "Back to Dashboard Change Sender ID Customers Technicians Select a contact Outbo…" at bounding box center [826, 468] width 1030 height 853
drag, startPoint x: 232, startPoint y: 245, endPoint x: 275, endPoint y: 341, distance: 105.2
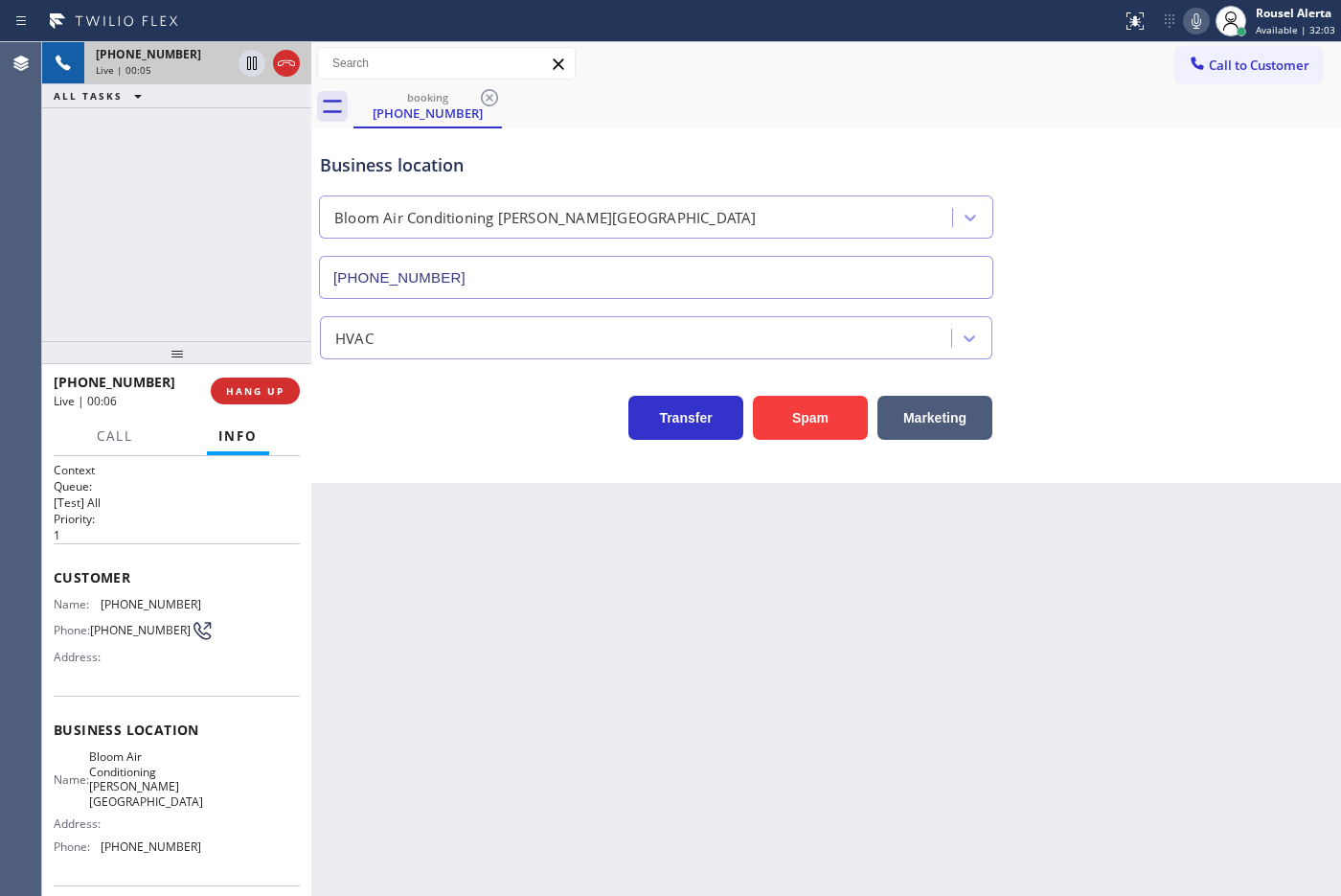
click at [230, 244] on div "[PHONE_NUMBER] Live | 00:05 ALL TASKS ALL TASKS ACTIVE TASKS TASKS IN WRAP UP" at bounding box center [176, 191] width 270 height 299
click at [442, 576] on div "Back to Dashboard Change Sender ID Customers Technicians Select a contact Outbo…" at bounding box center [826, 468] width 1030 height 853
click at [233, 377] on button "HANG UP" at bounding box center [255, 391] width 89 height 27
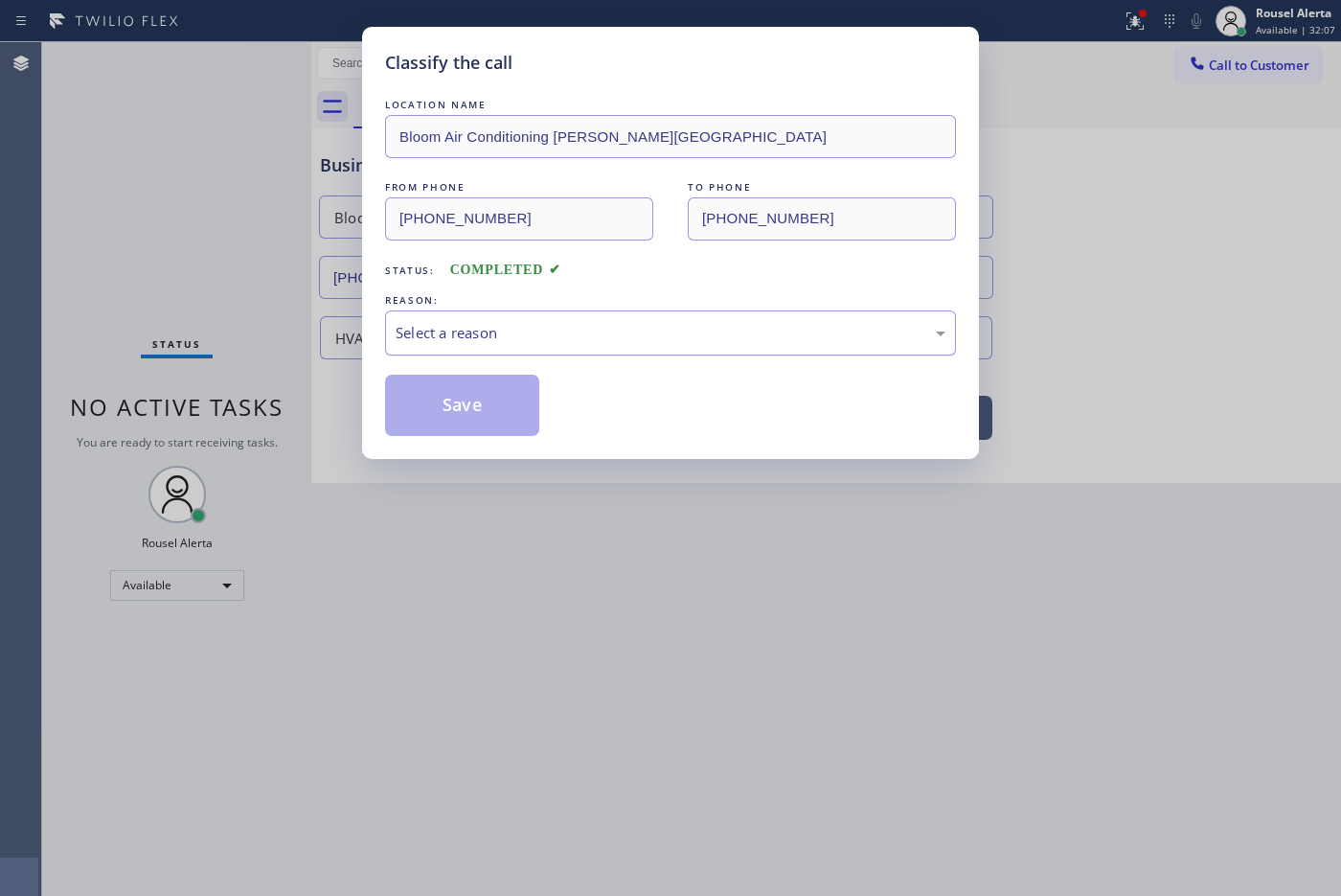
click at [458, 313] on div "Select a reason" at bounding box center [670, 333] width 571 height 45
click at [489, 412] on button "Save" at bounding box center [462, 404] width 154 height 61
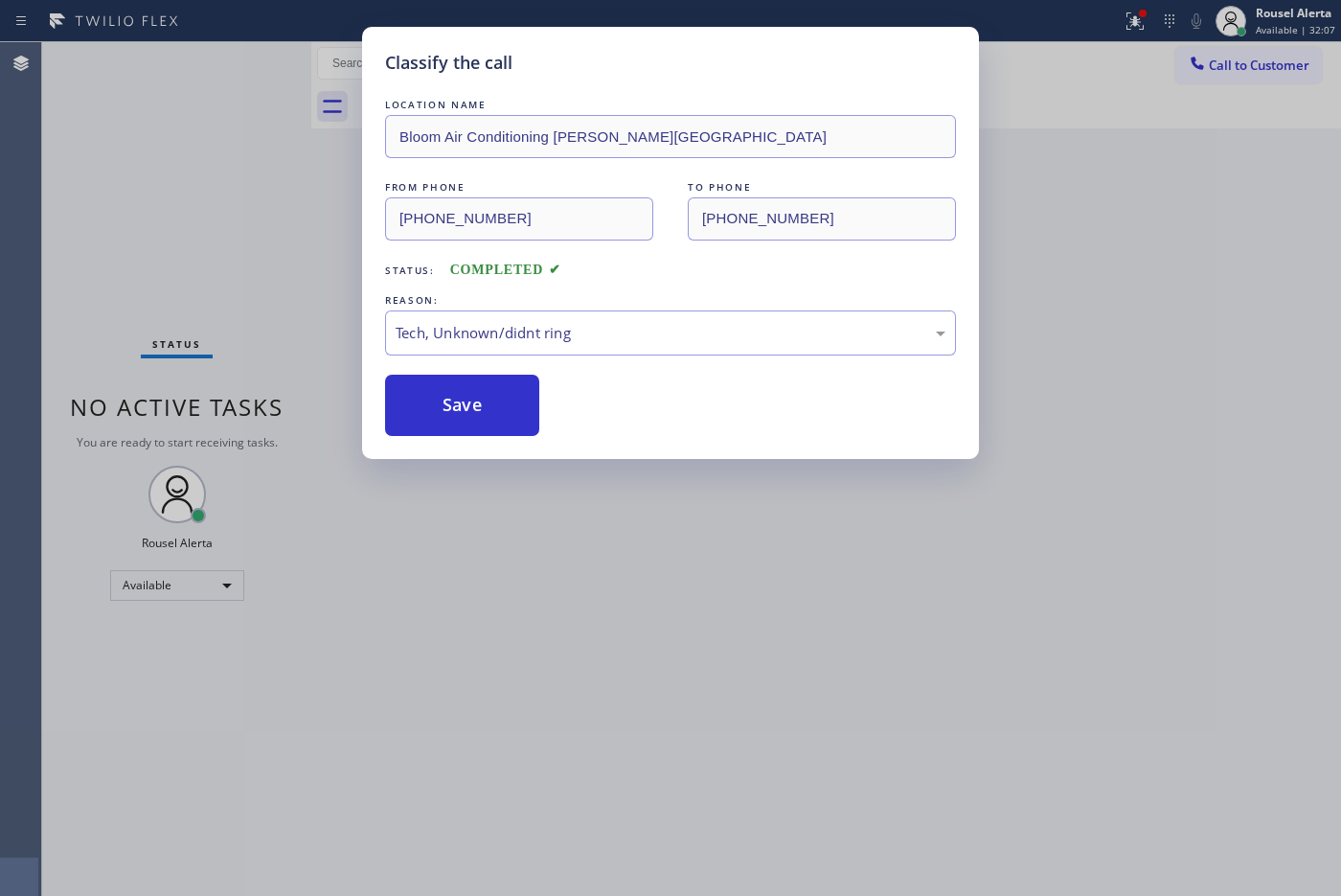
click at [536, 505] on div "Classify the call LOCATION NAME Bloom Air Conditioning [PERSON_NAME][GEOGRAPHIC…" at bounding box center [670, 448] width 1341 height 896
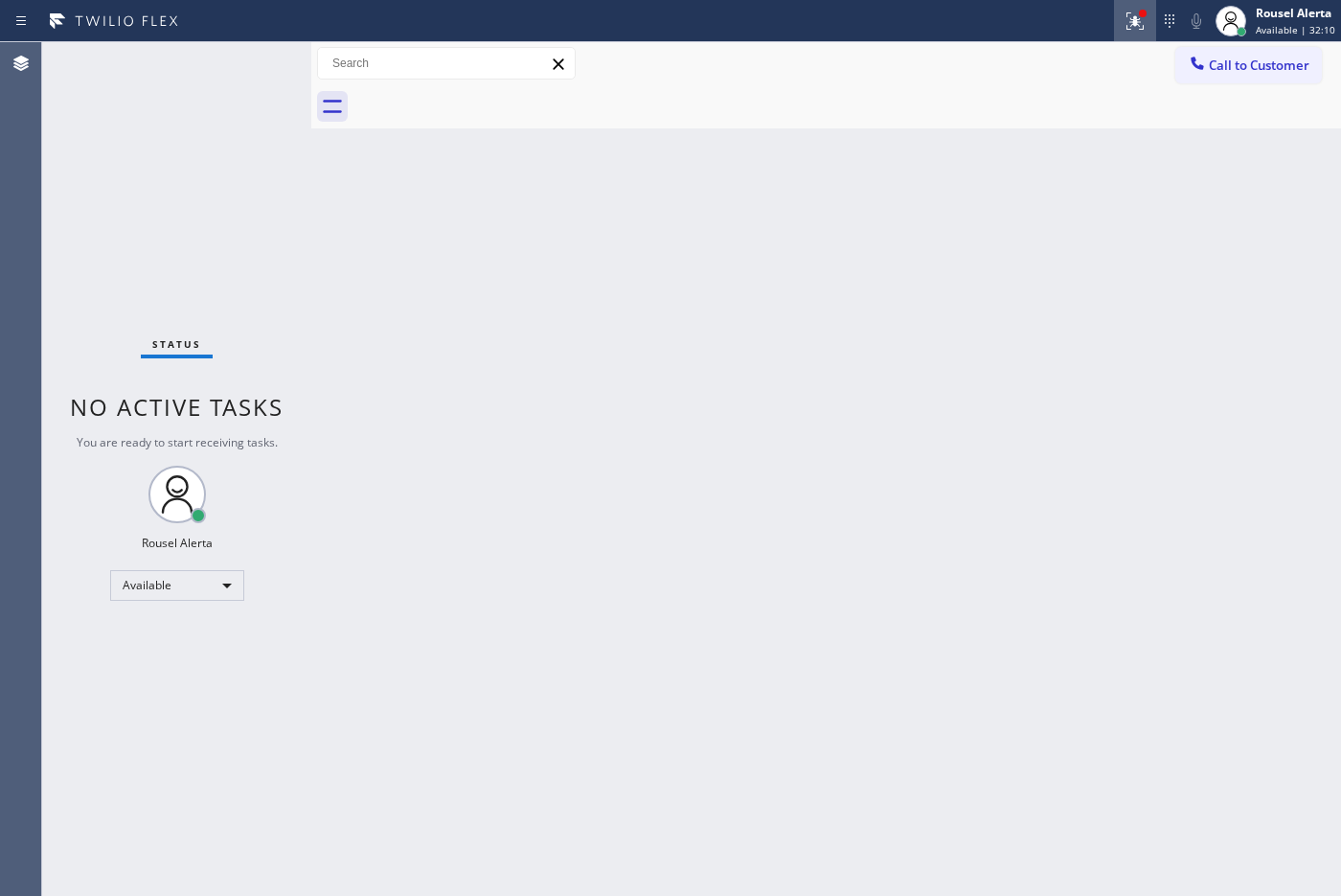
click at [1071, 11] on div at bounding box center [1134, 21] width 42 height 23
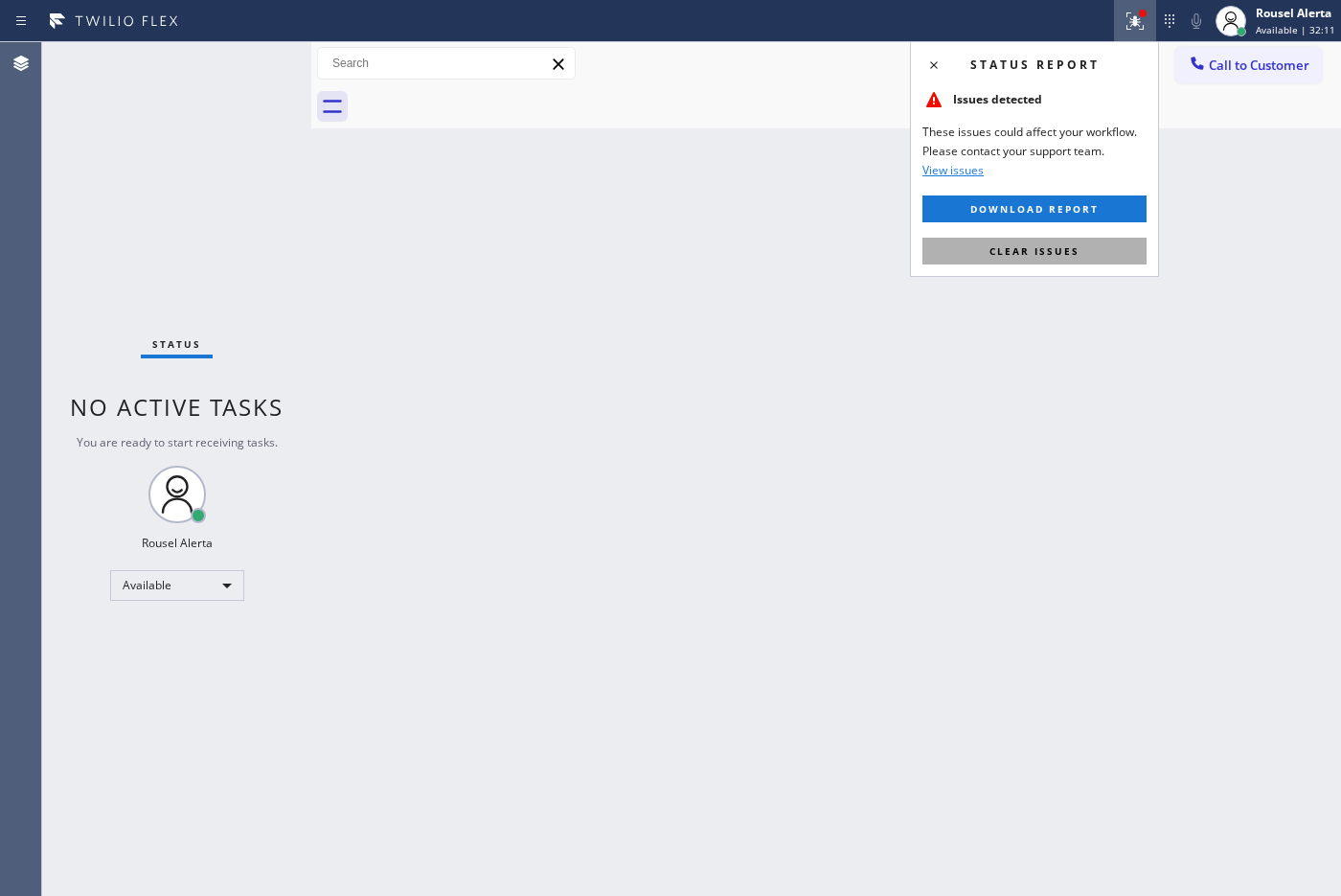
click at [1018, 242] on button "Clear issues" at bounding box center [1034, 251] width 224 height 27
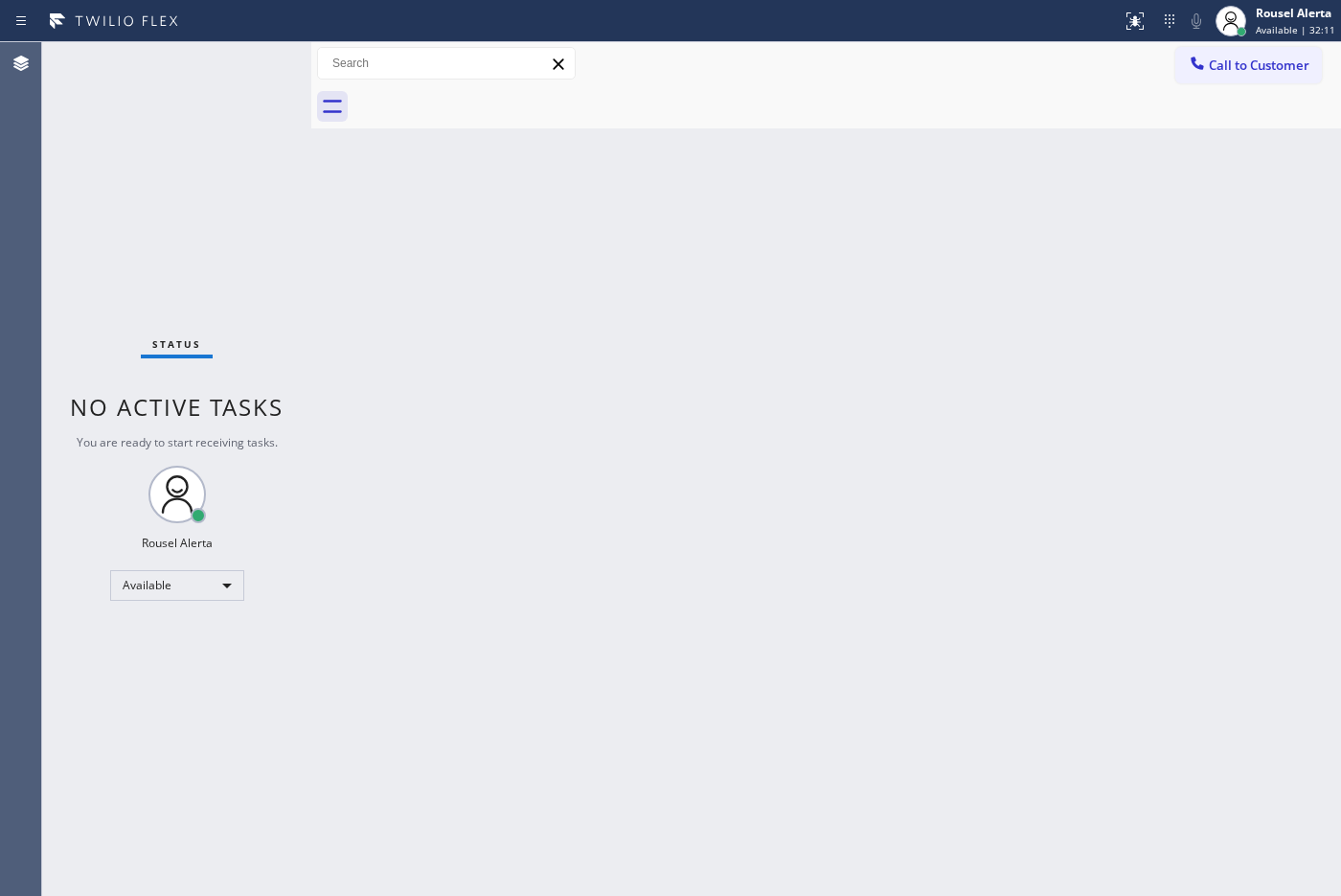
click at [944, 365] on div "Back to Dashboard Change Sender ID Customers Technicians Select a contact Outbo…" at bounding box center [826, 468] width 1030 height 853
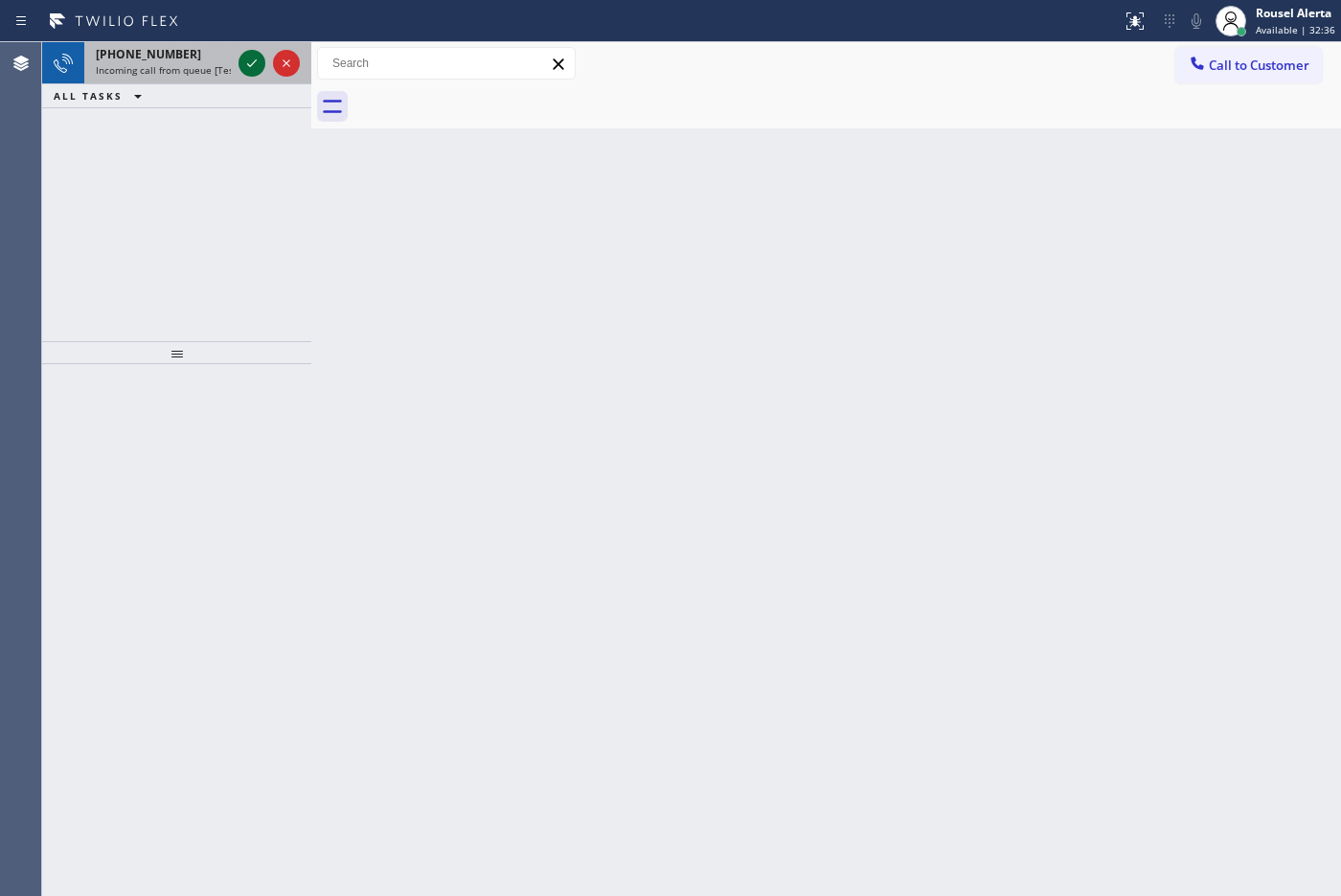
click at [264, 68] on icon at bounding box center [252, 63] width 23 height 23
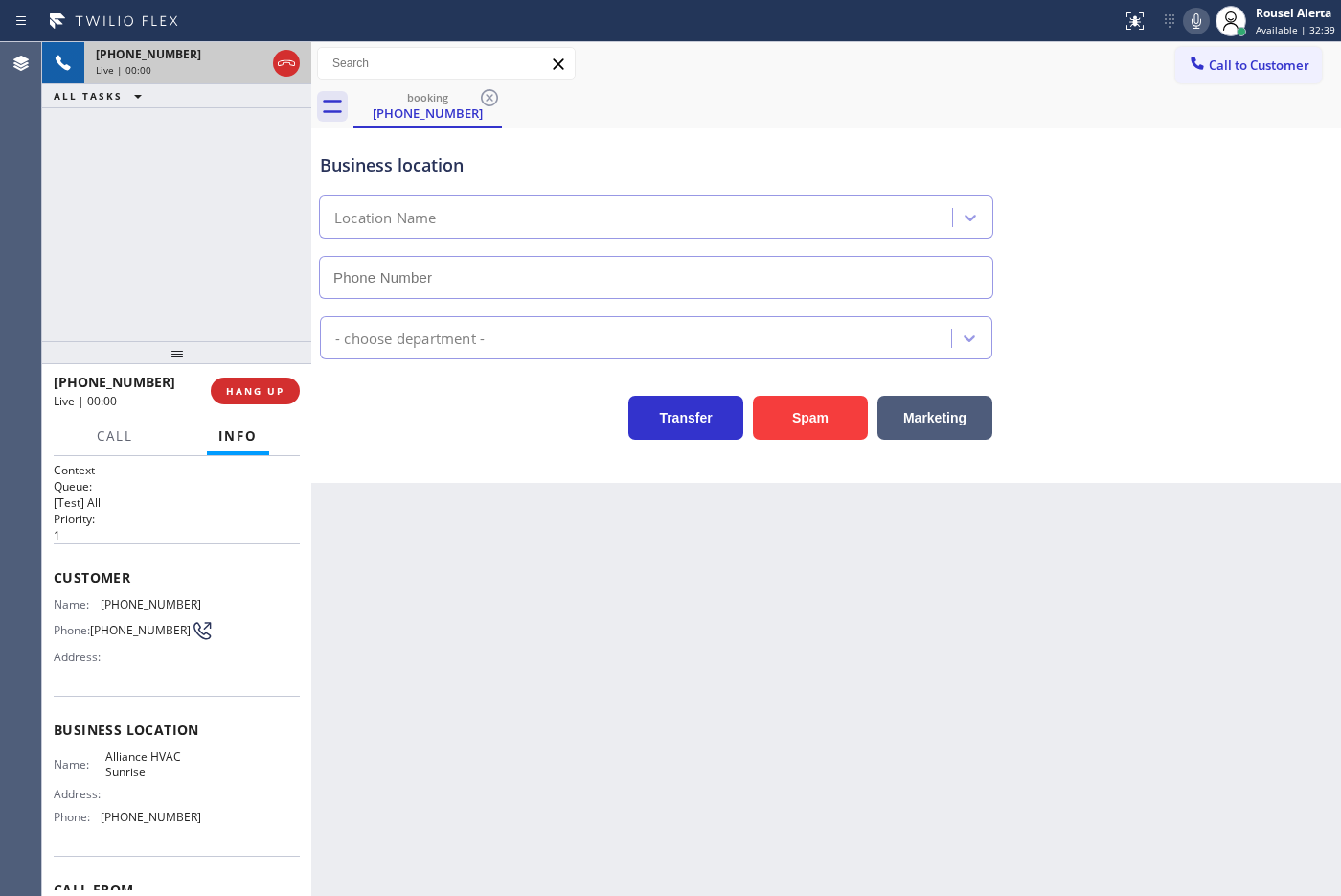
type input "[PHONE_NUMBER]"
click at [766, 407] on div "Spam" at bounding box center [805, 412] width 124 height 53
click at [779, 415] on button "Spam" at bounding box center [810, 417] width 115 height 44
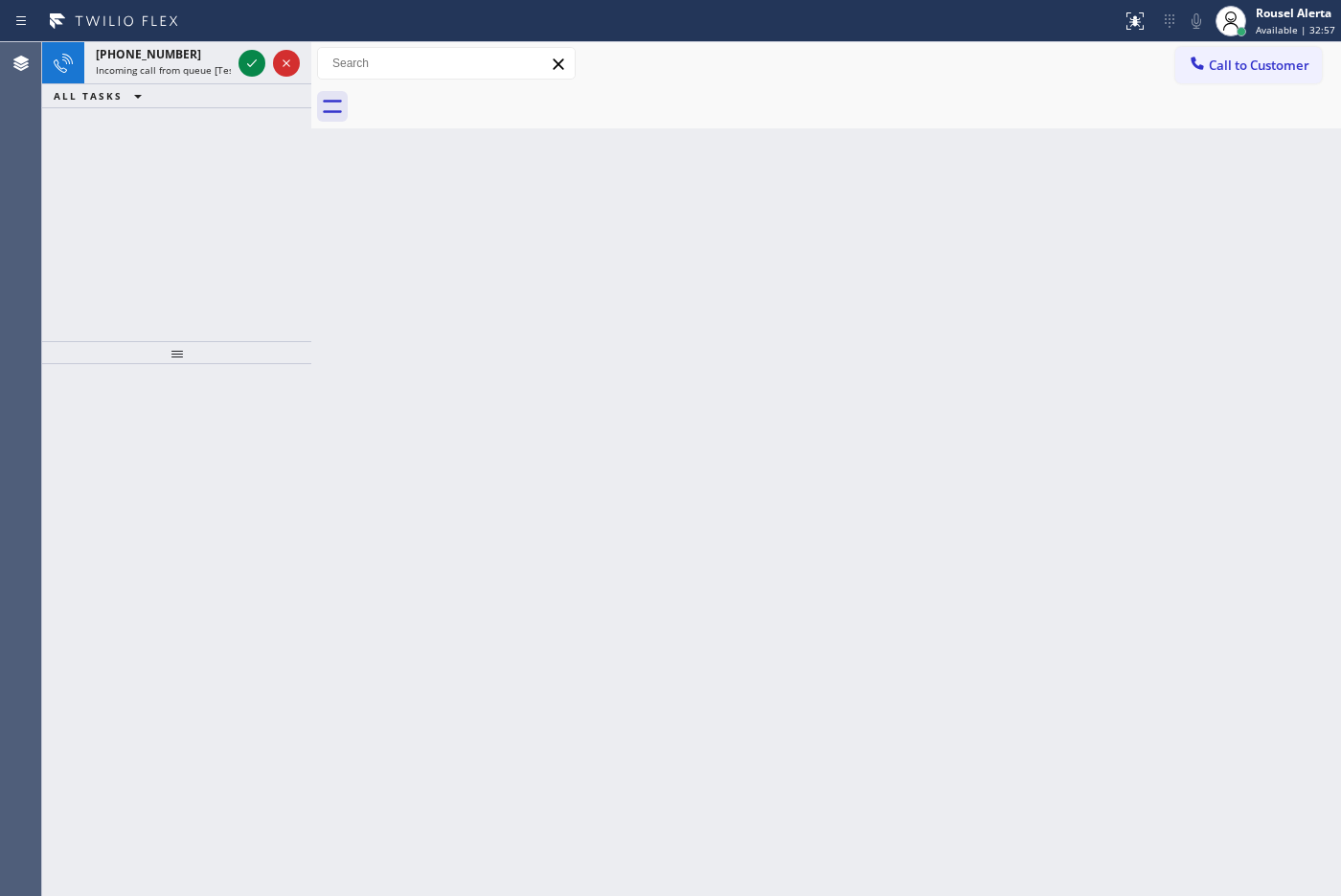
click at [199, 60] on div "[PHONE_NUMBER]" at bounding box center [163, 53] width 135 height 16
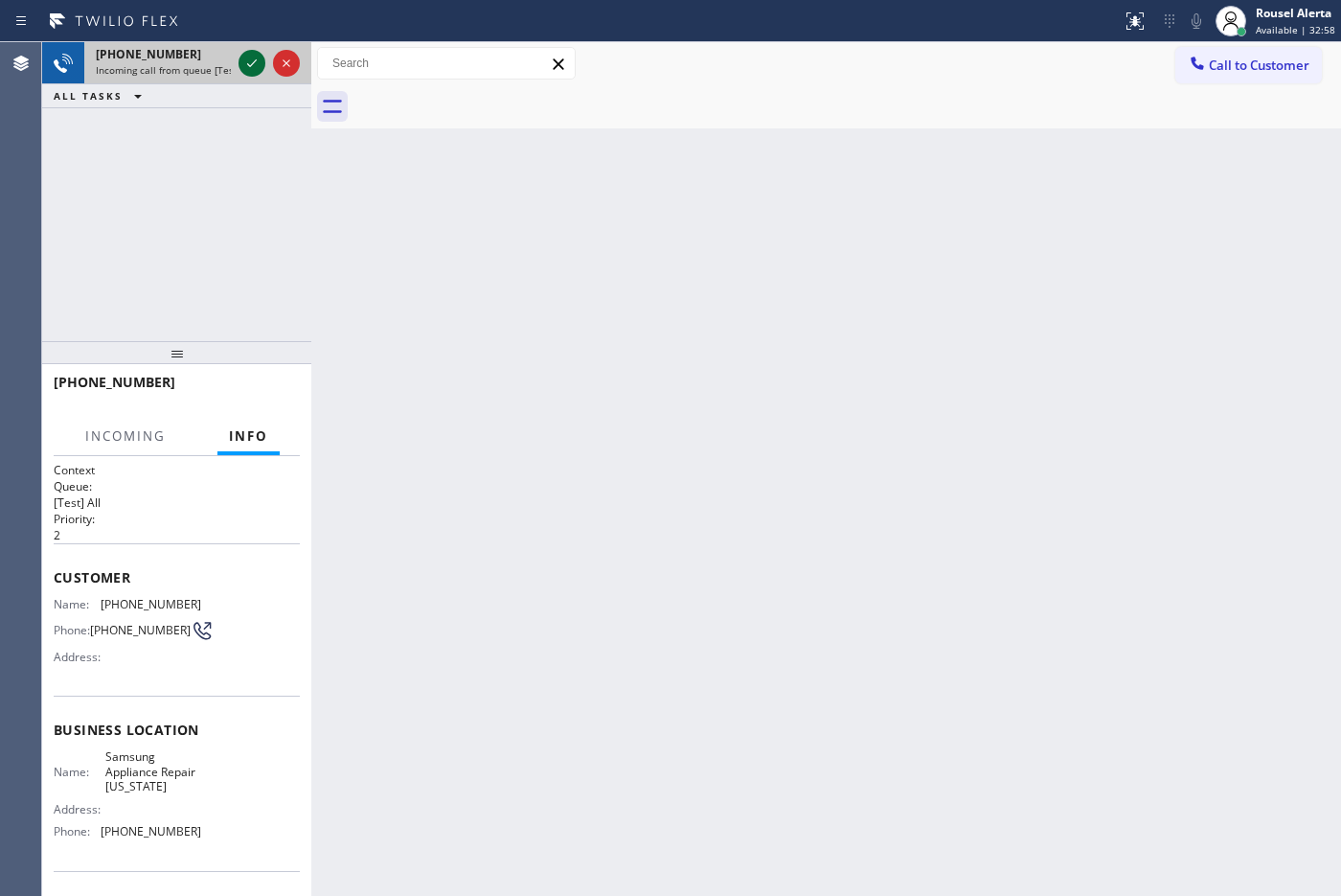
click at [244, 64] on icon at bounding box center [252, 63] width 23 height 23
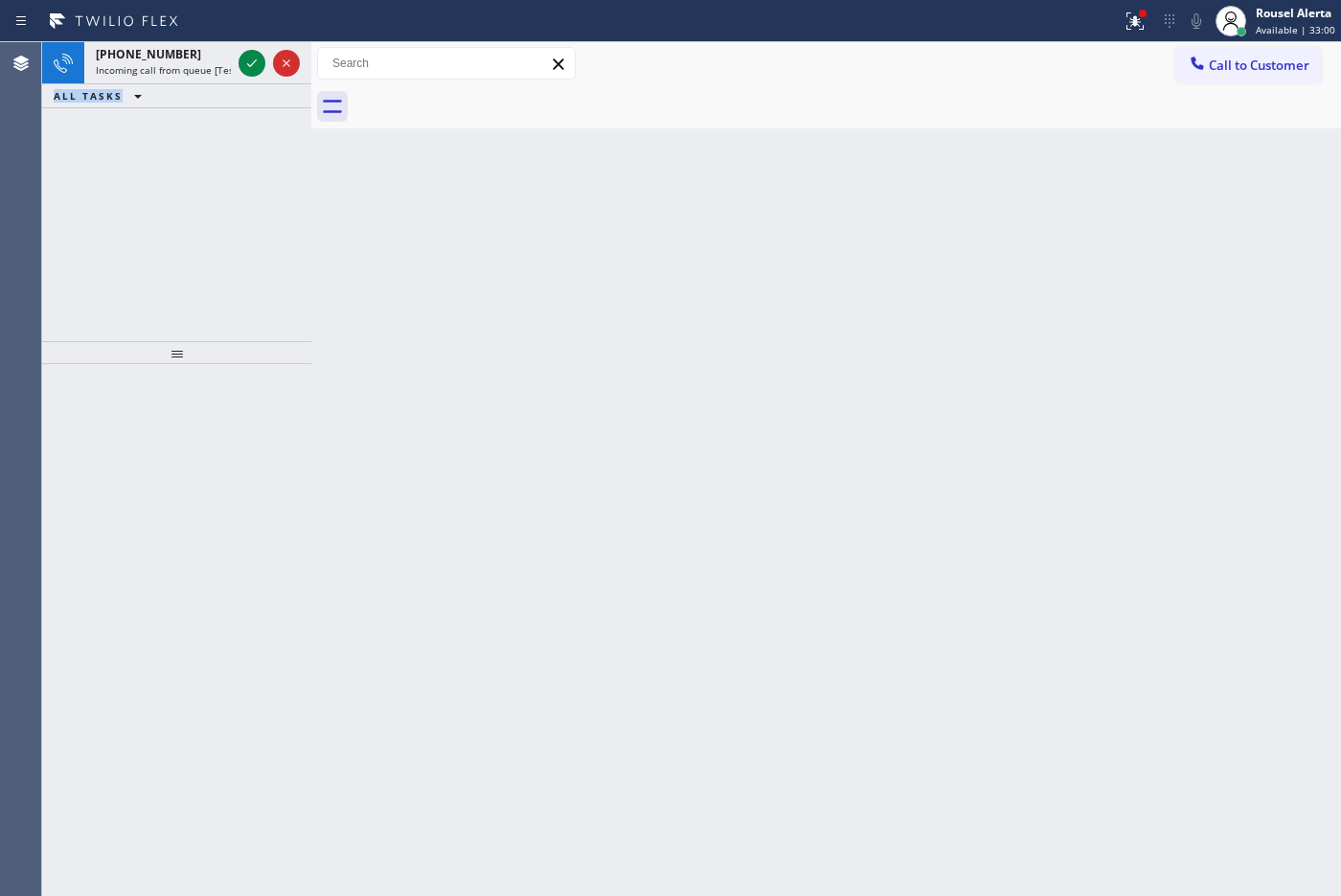
click at [247, 64] on icon at bounding box center [252, 63] width 10 height 8
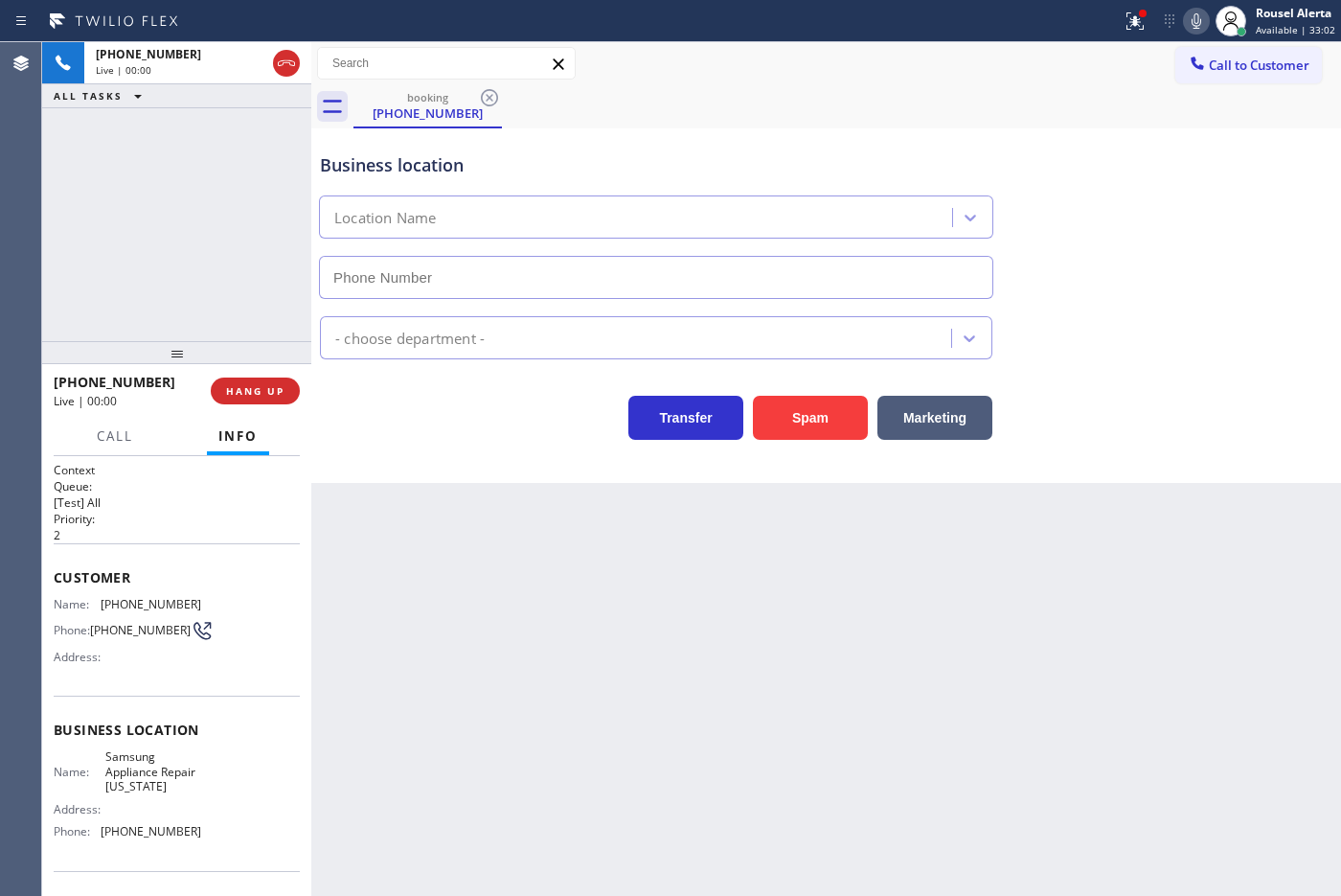
type input "[PHONE_NUMBER]"
click at [792, 420] on button "Spam" at bounding box center [810, 417] width 115 height 44
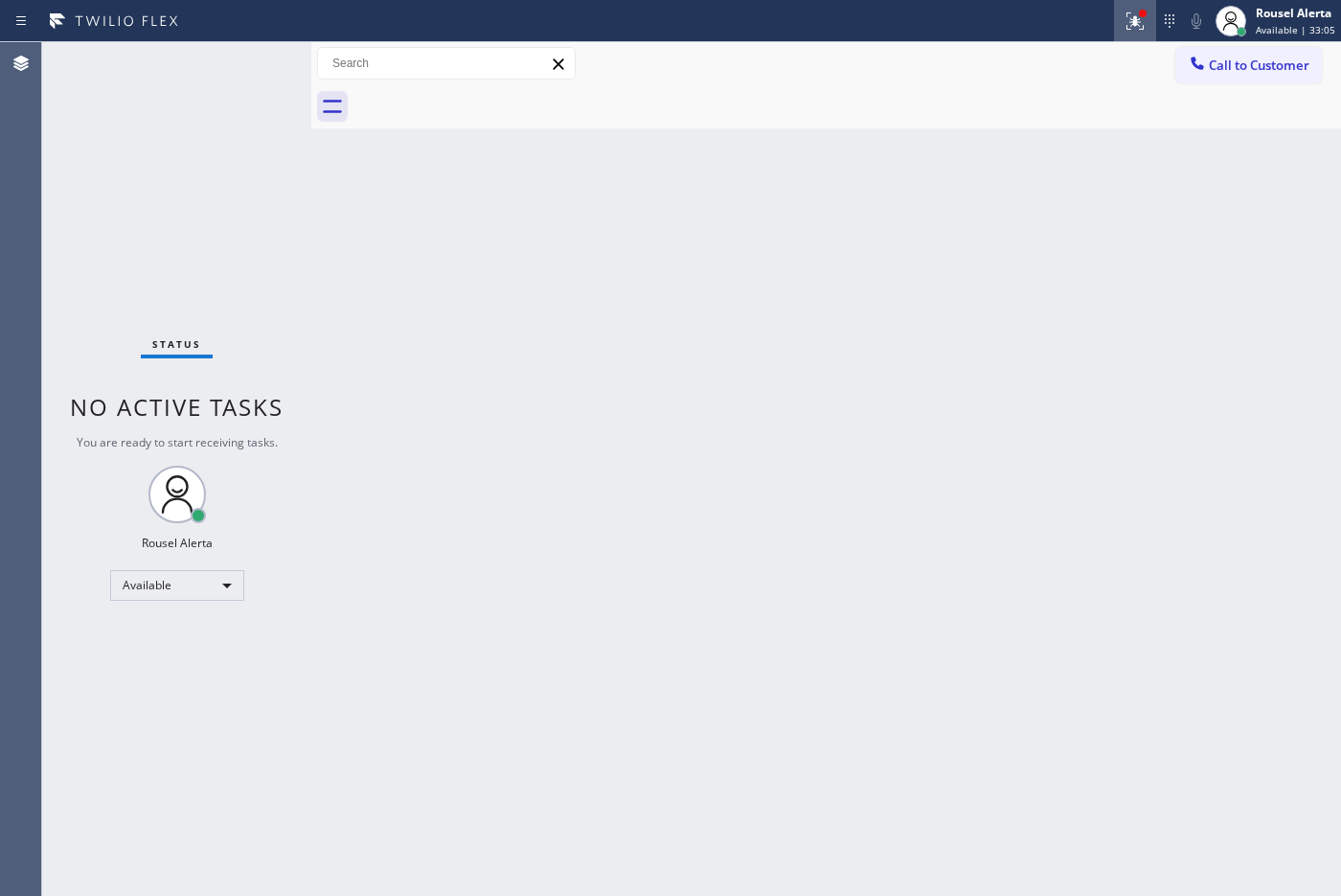
click at [1071, 39] on button at bounding box center [1134, 20] width 42 height 42
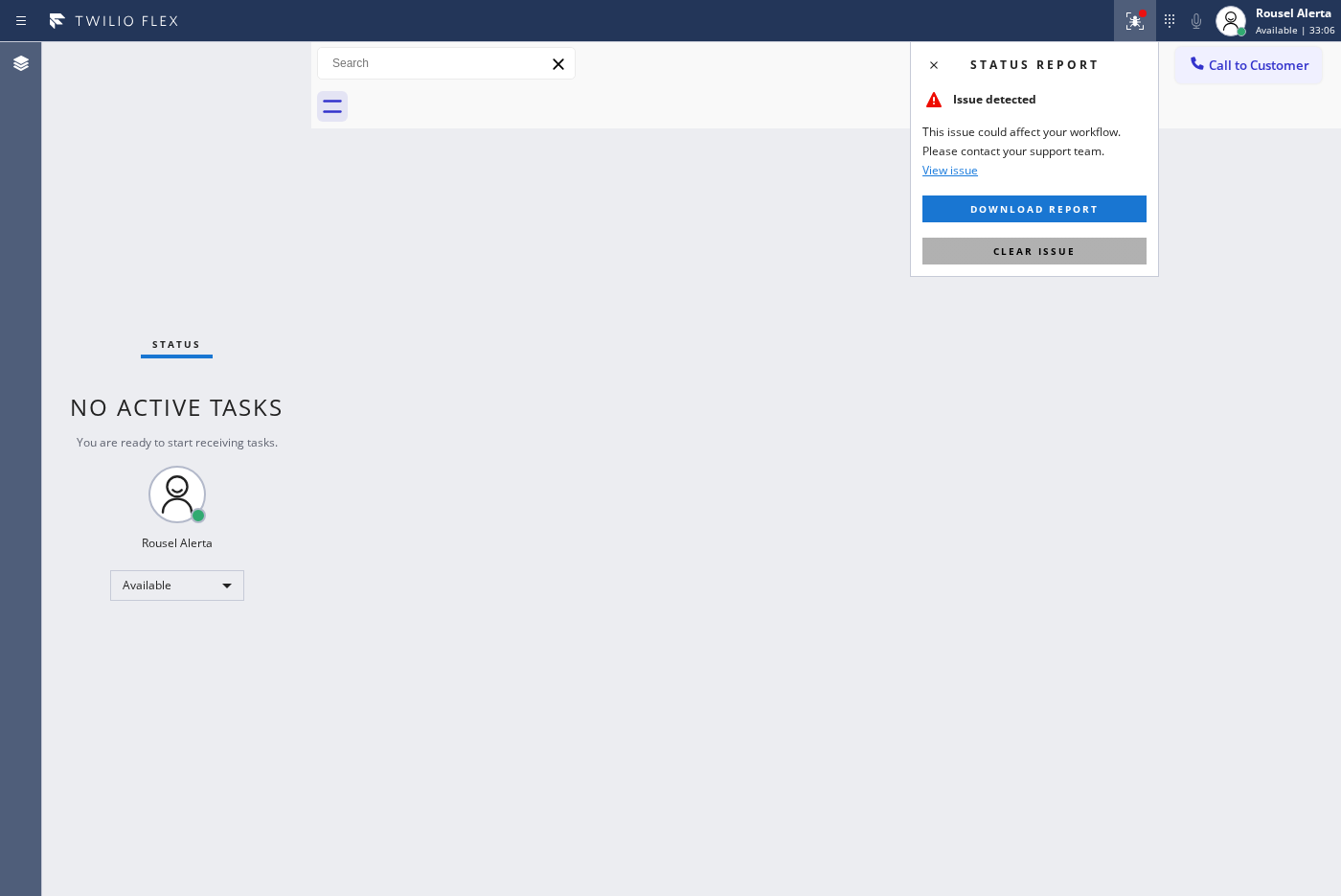
click at [1071, 245] on button "Clear issue" at bounding box center [1034, 251] width 224 height 27
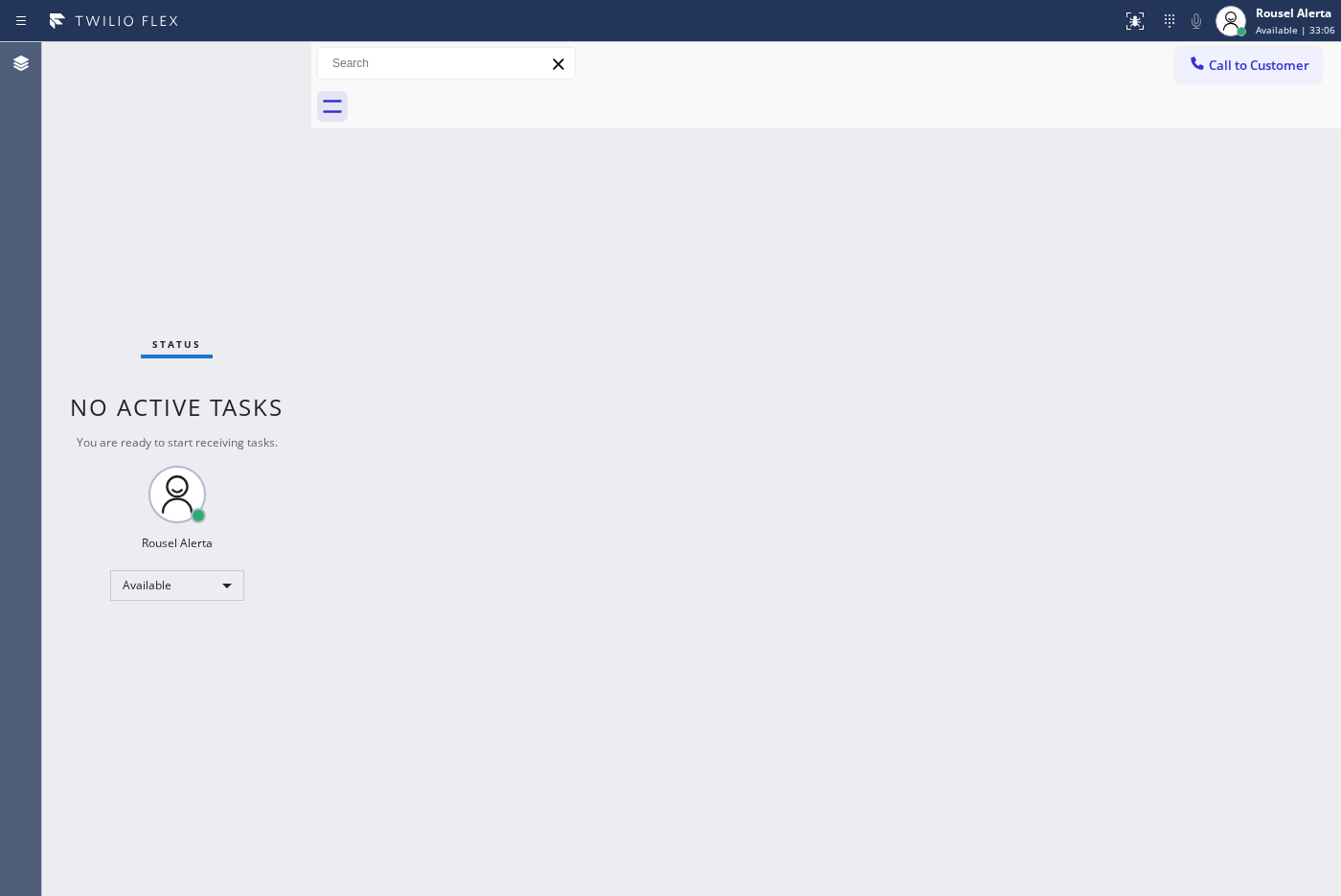
click at [883, 361] on div "Back to Dashboard Change Sender ID Customers Technicians Select a contact Outbo…" at bounding box center [826, 468] width 1030 height 853
click at [207, 58] on div "Status No active tasks You are ready to start receiving tasks. Rousel Alerta Av…" at bounding box center [176, 468] width 270 height 853
click at [338, 295] on div "Back to Dashboard Change Sender ID Customers Technicians Select a contact Outbo…" at bounding box center [826, 468] width 1030 height 853
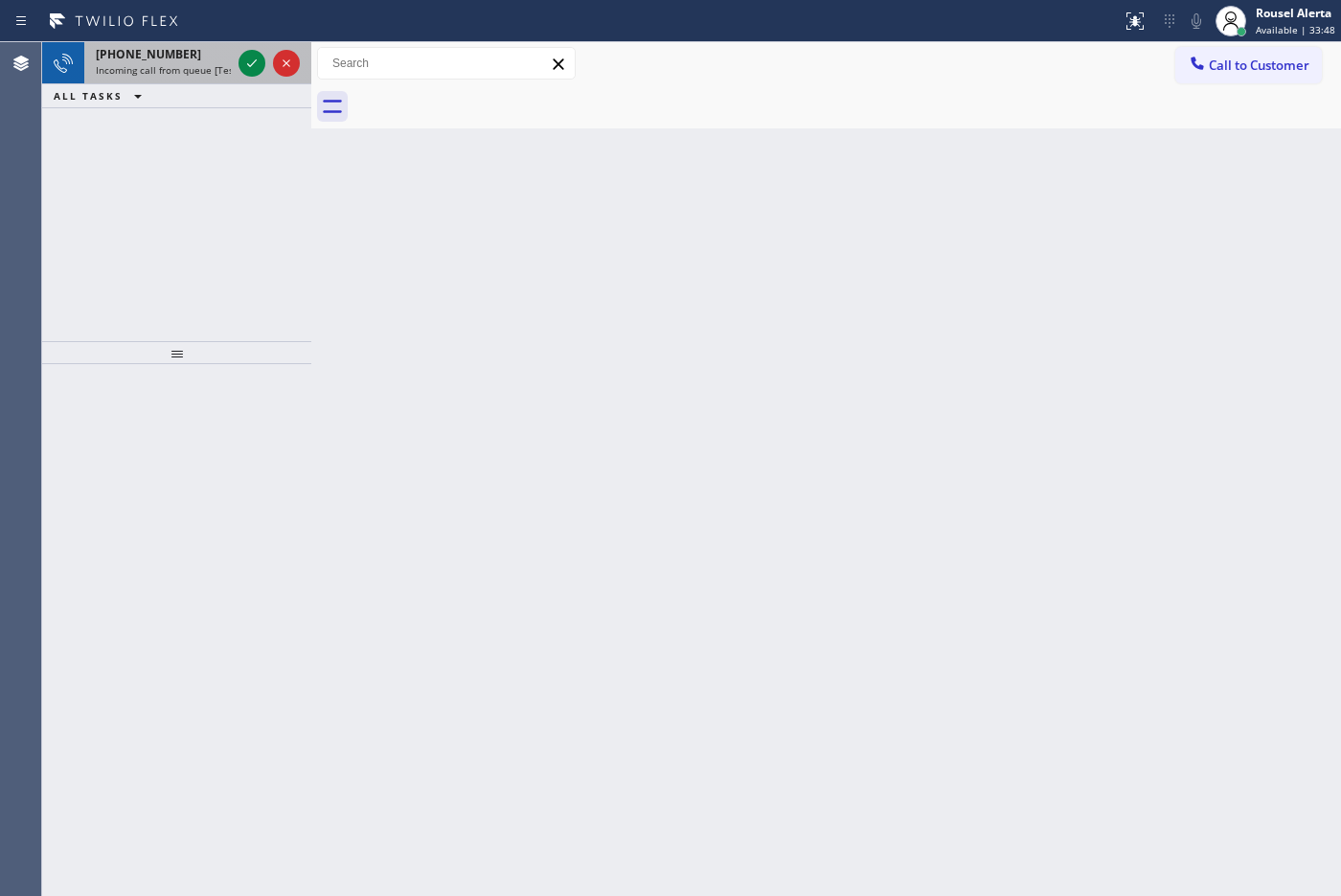
click at [168, 64] on span "Incoming call from queue [Test] All" at bounding box center [176, 70] width 159 height 14
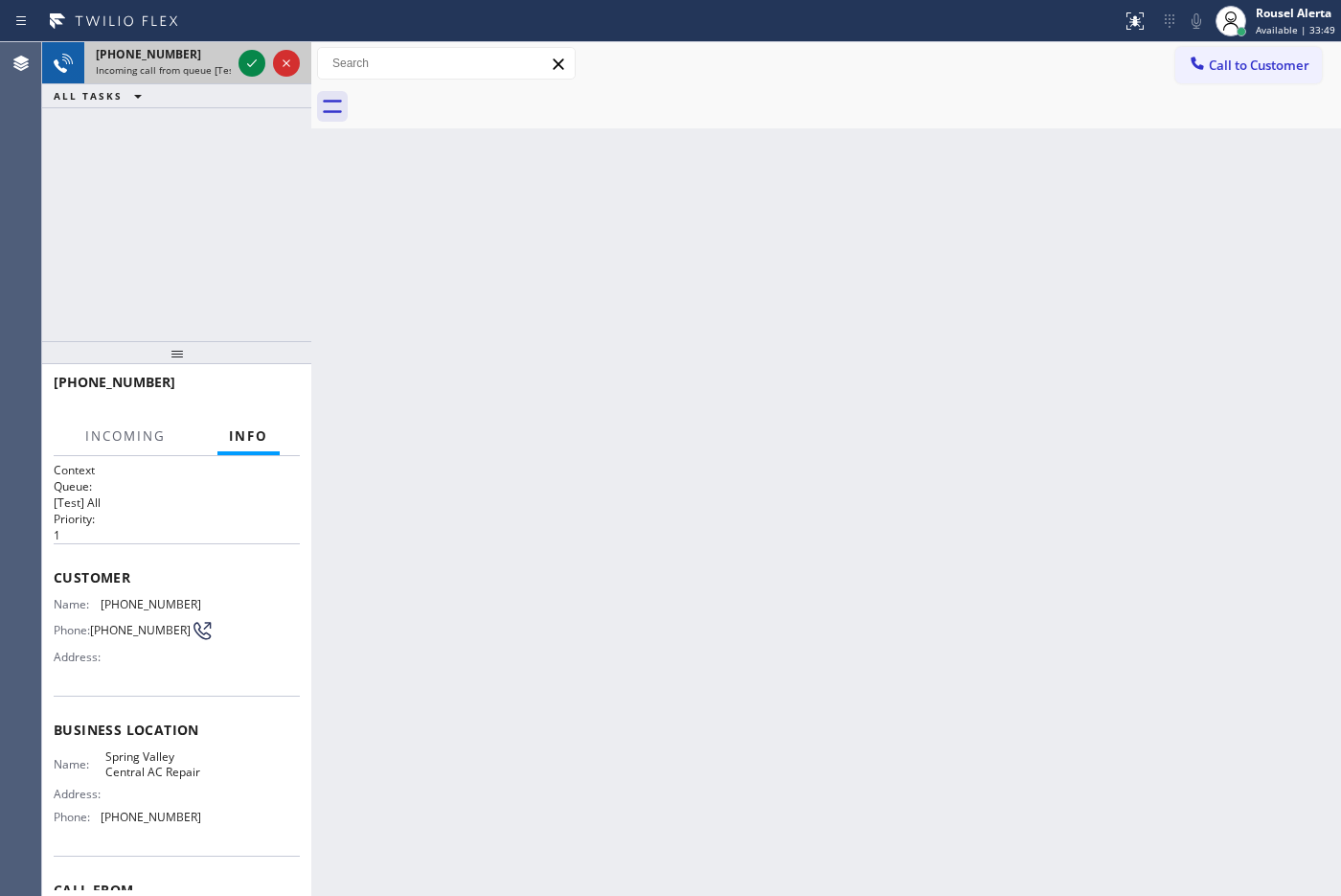
click at [250, 48] on div at bounding box center [269, 62] width 69 height 42
click at [250, 55] on icon at bounding box center [252, 63] width 23 height 23
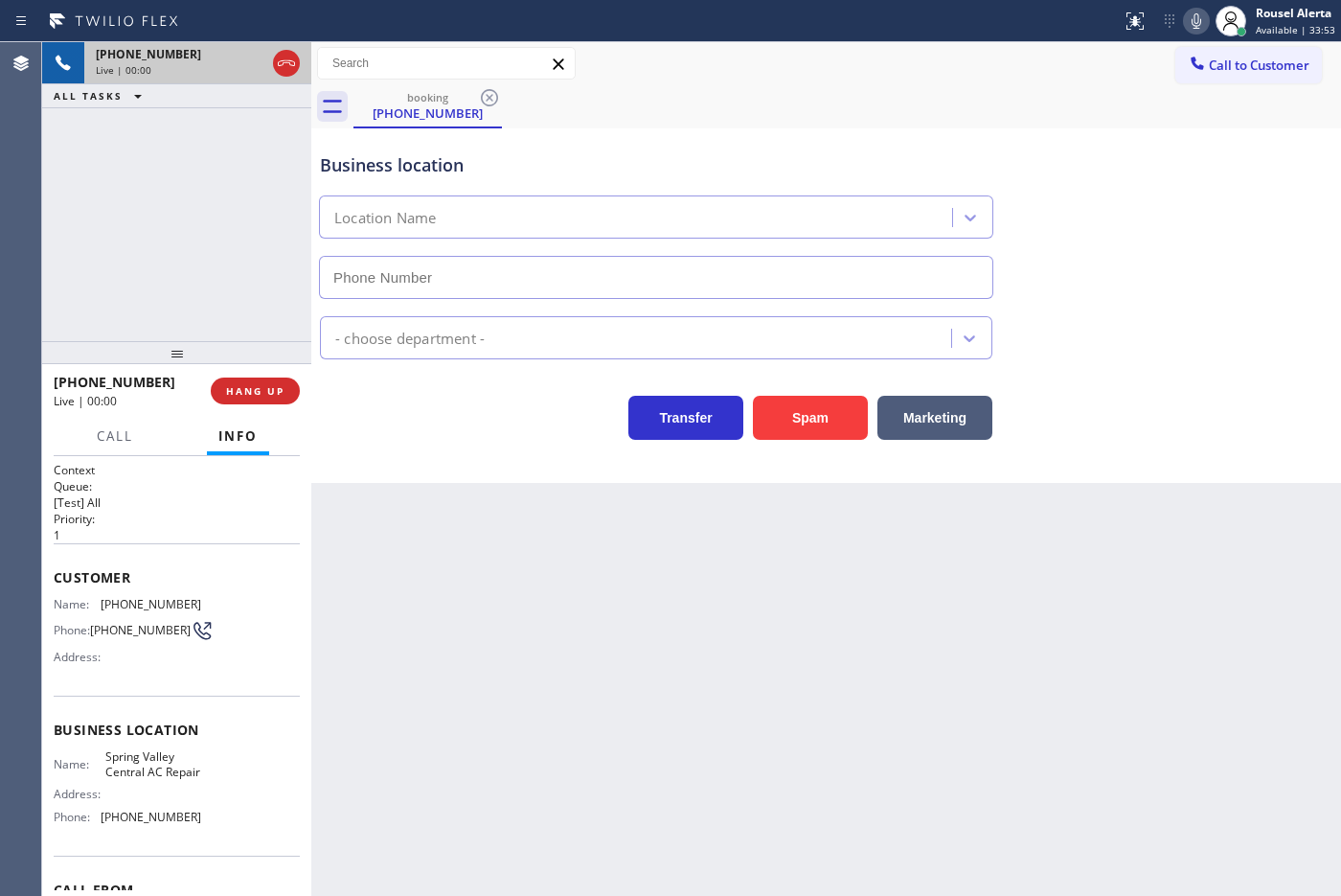
type input "[PHONE_NUMBER]"
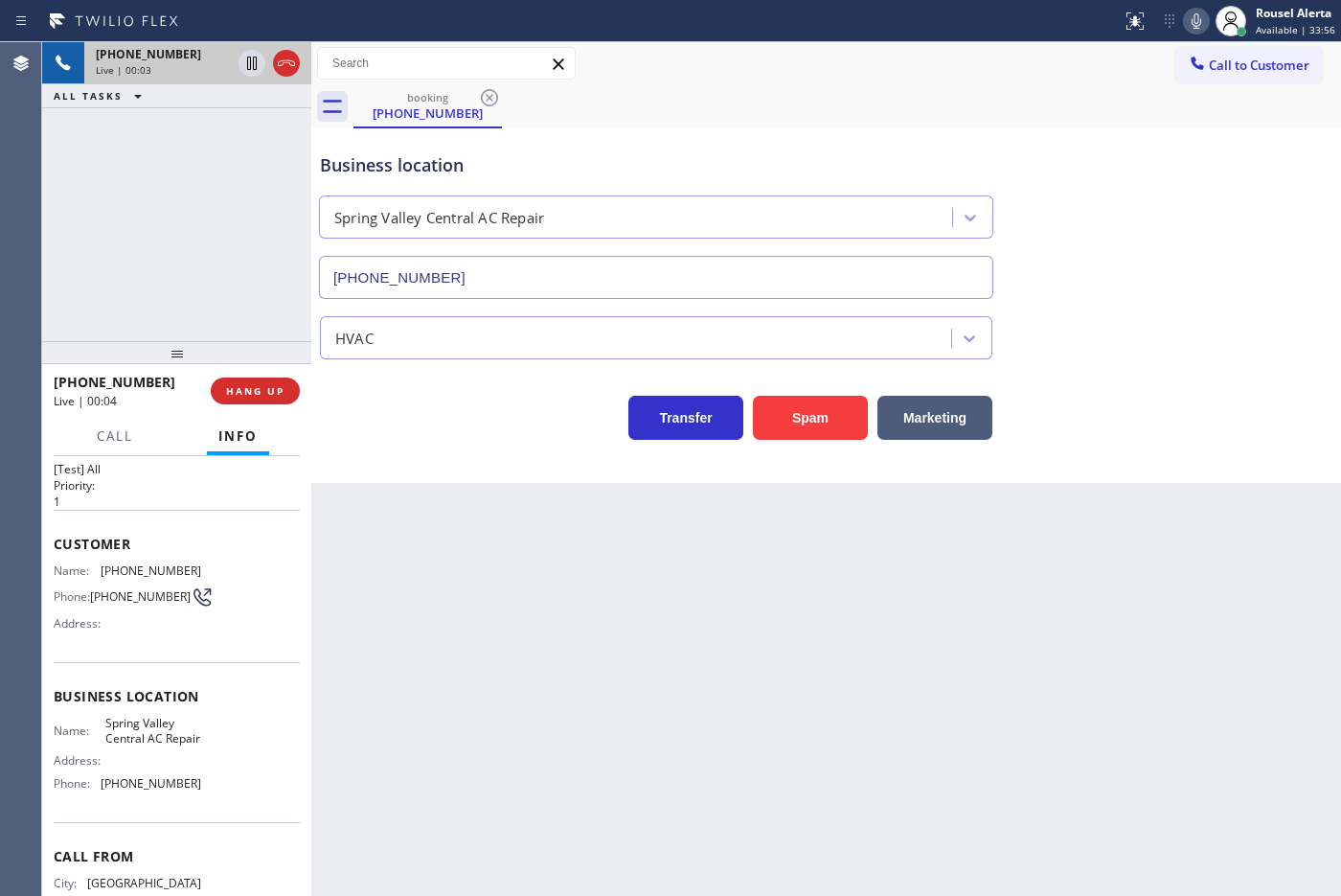
scroll to position [7, 0]
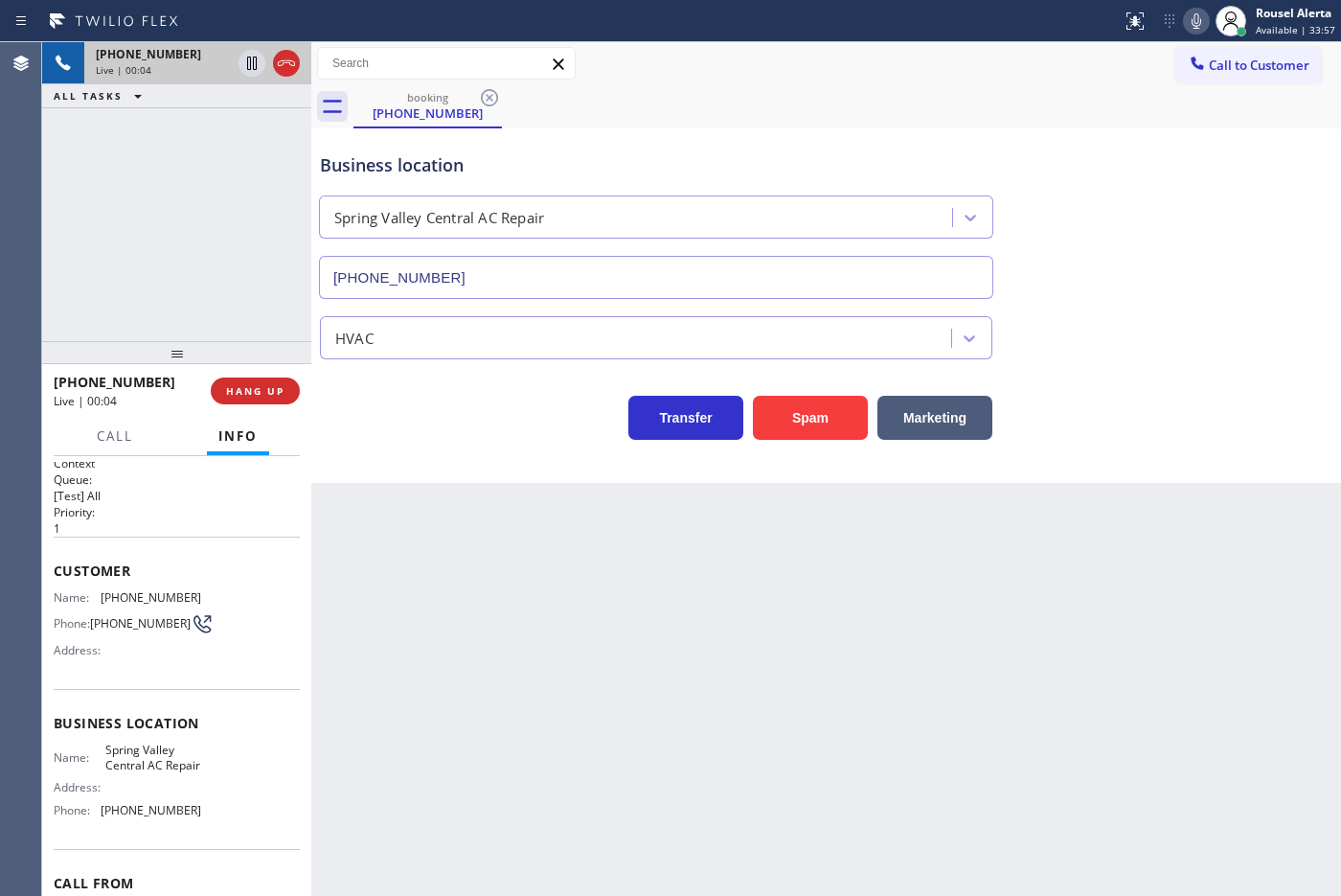
click at [436, 590] on div "Back to Dashboard Change Sender ID Customers Technicians Select a contact Outbo…" at bounding box center [826, 468] width 1030 height 853
click at [437, 590] on div "Back to Dashboard Change Sender ID Customers Technicians Select a contact Outbo…" at bounding box center [826, 468] width 1030 height 853
click at [86, 247] on div "[PHONE_NUMBER] Live | 00:05 ALL TASKS ALL TASKS ACTIVE TASKS TASKS IN WRAP UP" at bounding box center [176, 191] width 270 height 299
drag, startPoint x: 447, startPoint y: 552, endPoint x: 395, endPoint y: 455, distance: 110.1
click at [447, 553] on div "Back to Dashboard Change Sender ID Customers Technicians Select a contact Outbo…" at bounding box center [826, 468] width 1030 height 853
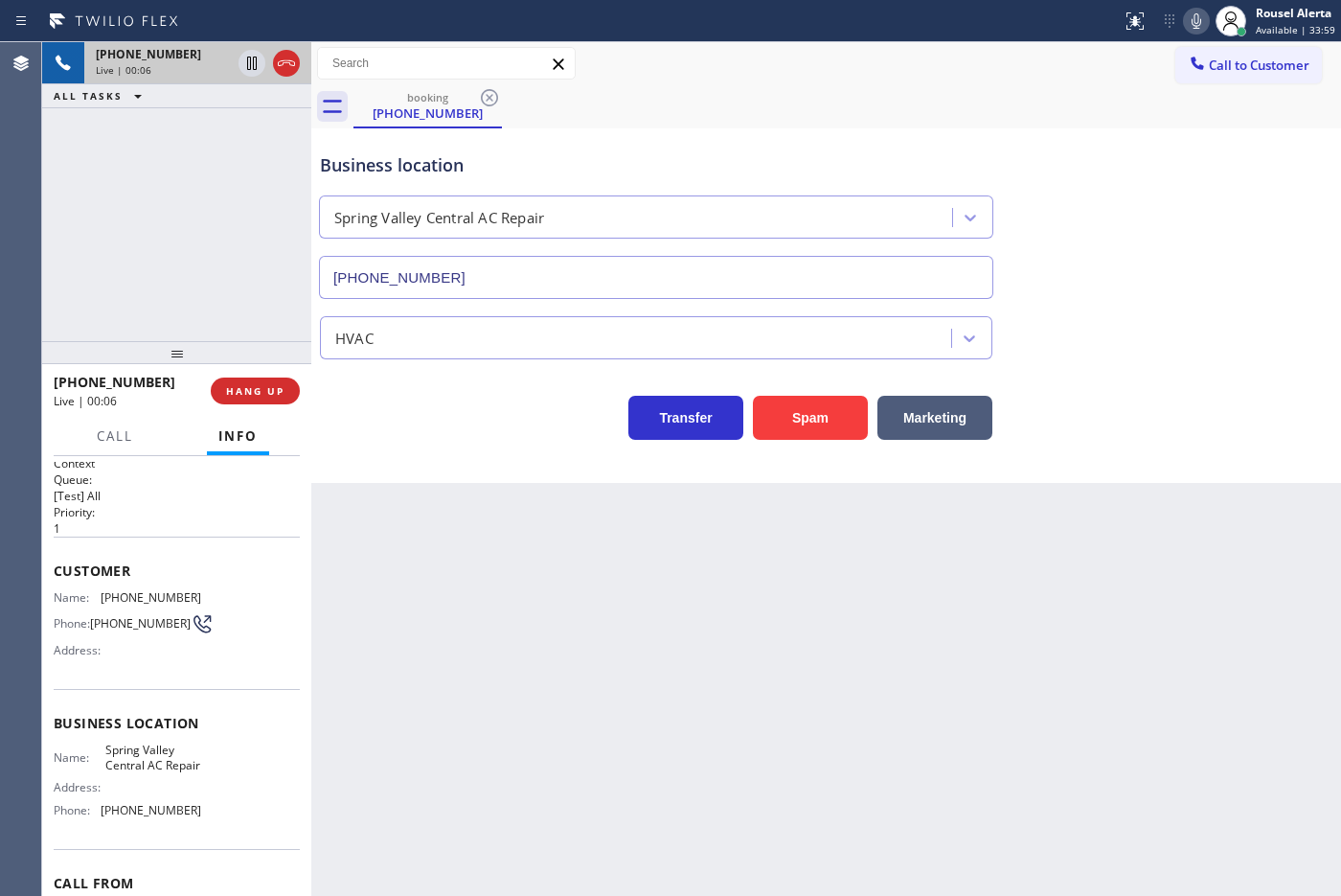
click at [227, 203] on div "[PHONE_NUMBER] Live | 00:06 ALL TASKS ALL TASKS ACTIVE TASKS TASKS IN WRAP UP" at bounding box center [176, 191] width 270 height 299
click at [383, 501] on div "Back to Dashboard Change Sender ID Customers Technicians Select a contact Outbo…" at bounding box center [826, 468] width 1030 height 853
click at [260, 388] on span "HANG UP" at bounding box center [255, 391] width 58 height 14
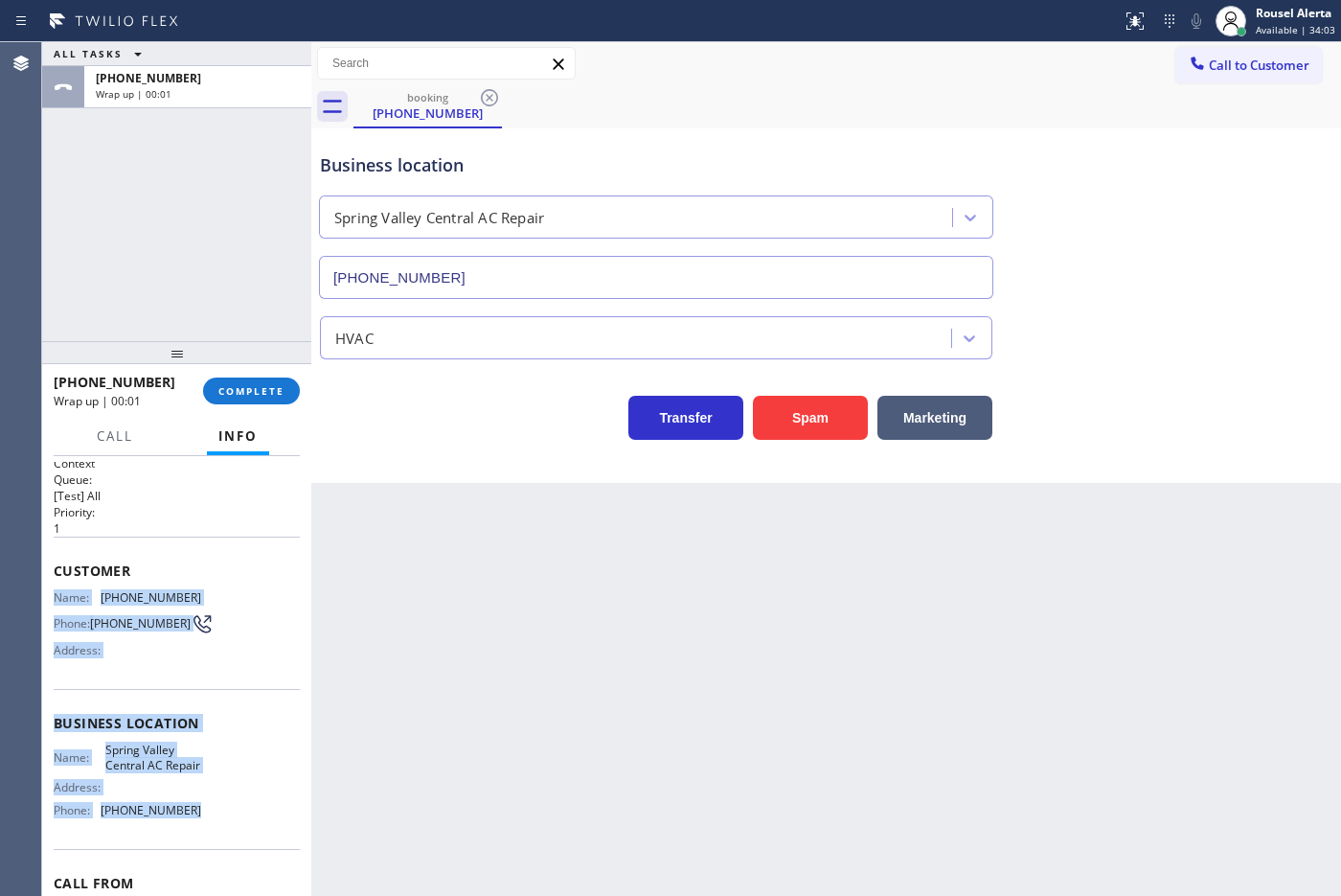
drag, startPoint x: 46, startPoint y: 594, endPoint x: 202, endPoint y: 833, distance: 285.4
click at [202, 716] on div "Context Queue: [Test] All Priority: 1 Customer Name: [PHONE_NUMBER] Phone: [PHO…" at bounding box center [176, 676] width 270 height 440
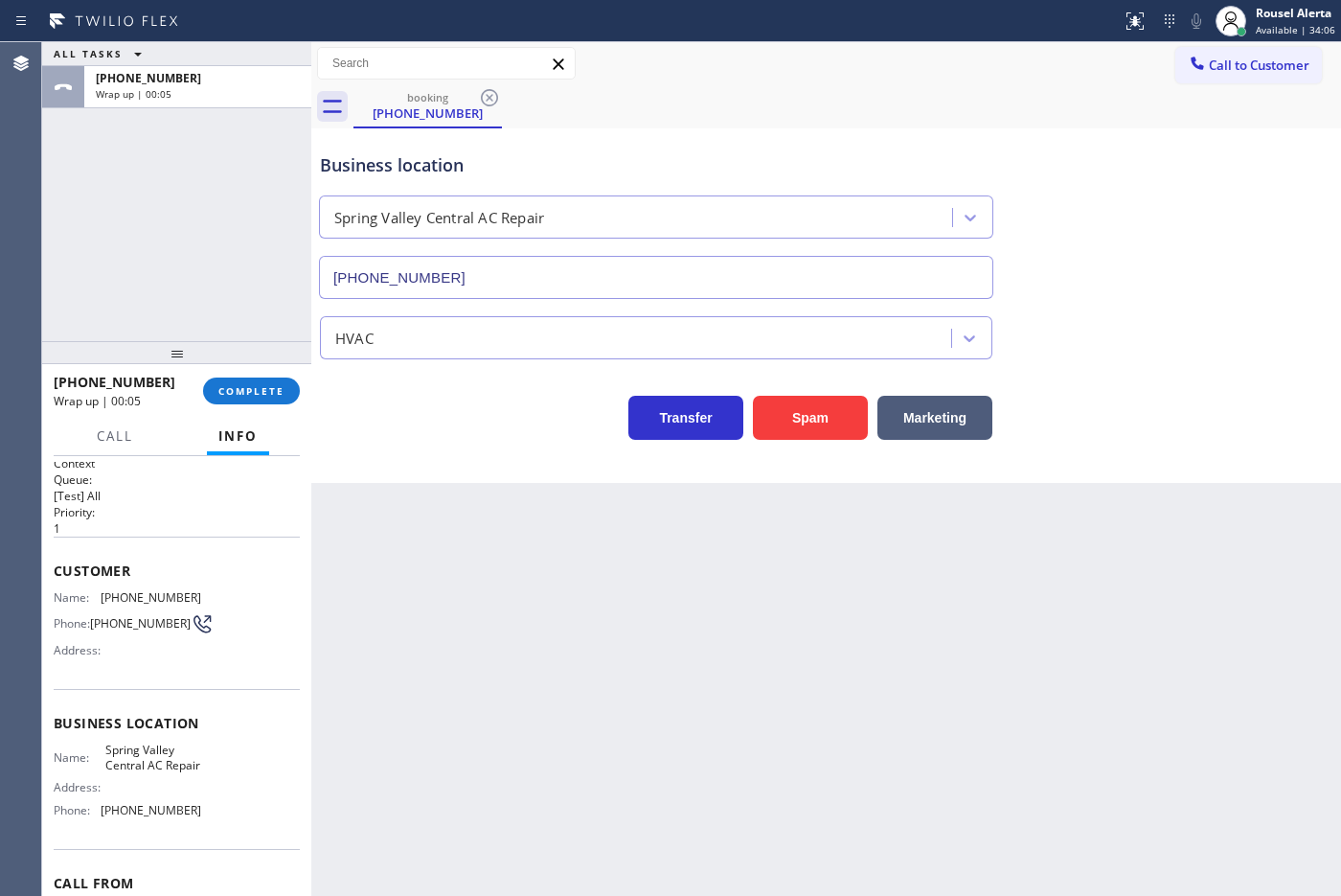
click at [986, 125] on div "Business location [GEOGRAPHIC_DATA] AC Repair [PHONE_NUMBER]" at bounding box center [826, 211] width 1020 height 174
click at [1071, 52] on button "Call to Customer" at bounding box center [1248, 65] width 146 height 37
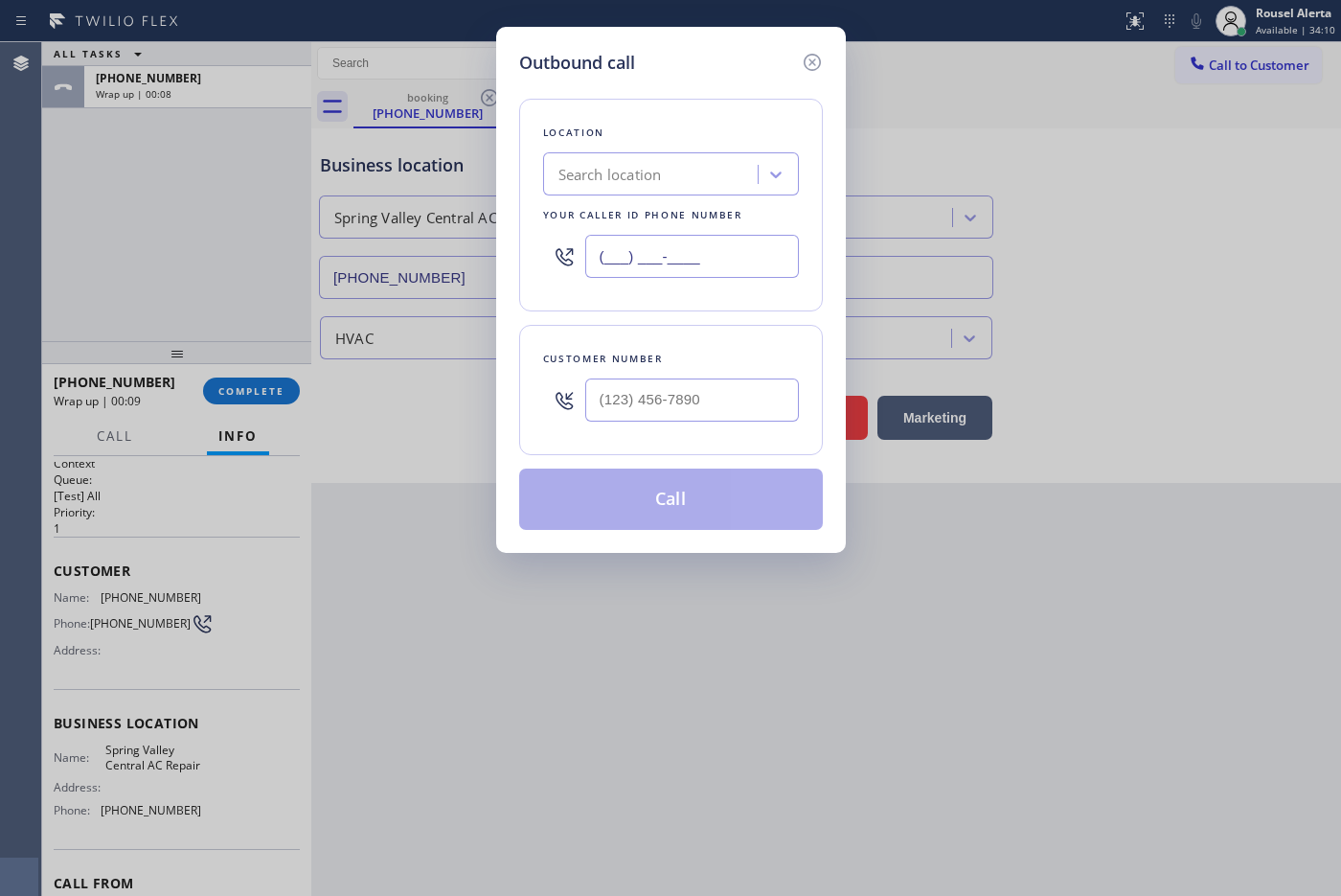
click at [745, 261] on input "(___) ___-____" at bounding box center [691, 256] width 213 height 43
paste input "619) 648-1246"
type input "[PHONE_NUMBER]"
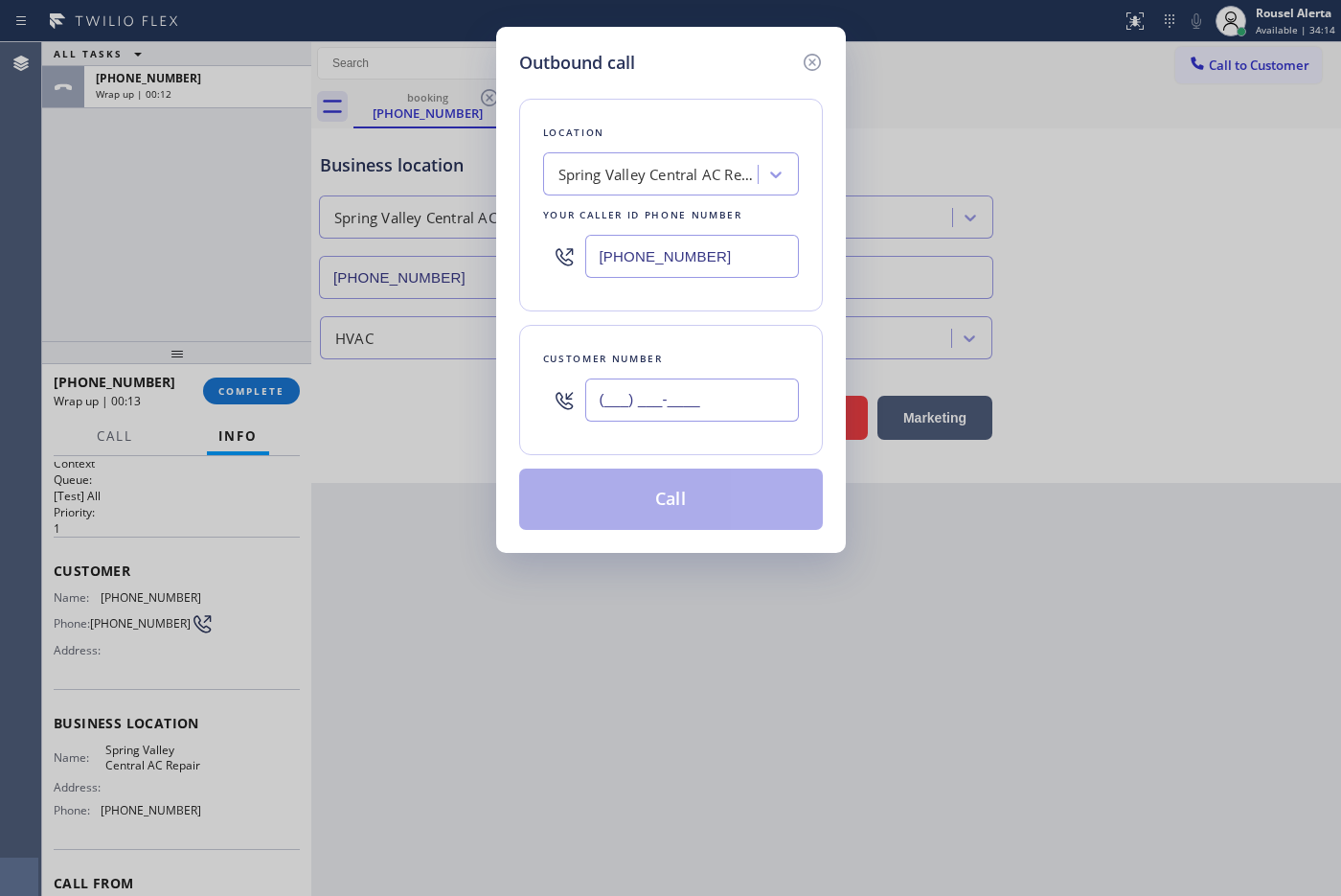
click at [766, 402] on input "(___) ___-____" at bounding box center [691, 400] width 213 height 43
paste input "303) 250-4537"
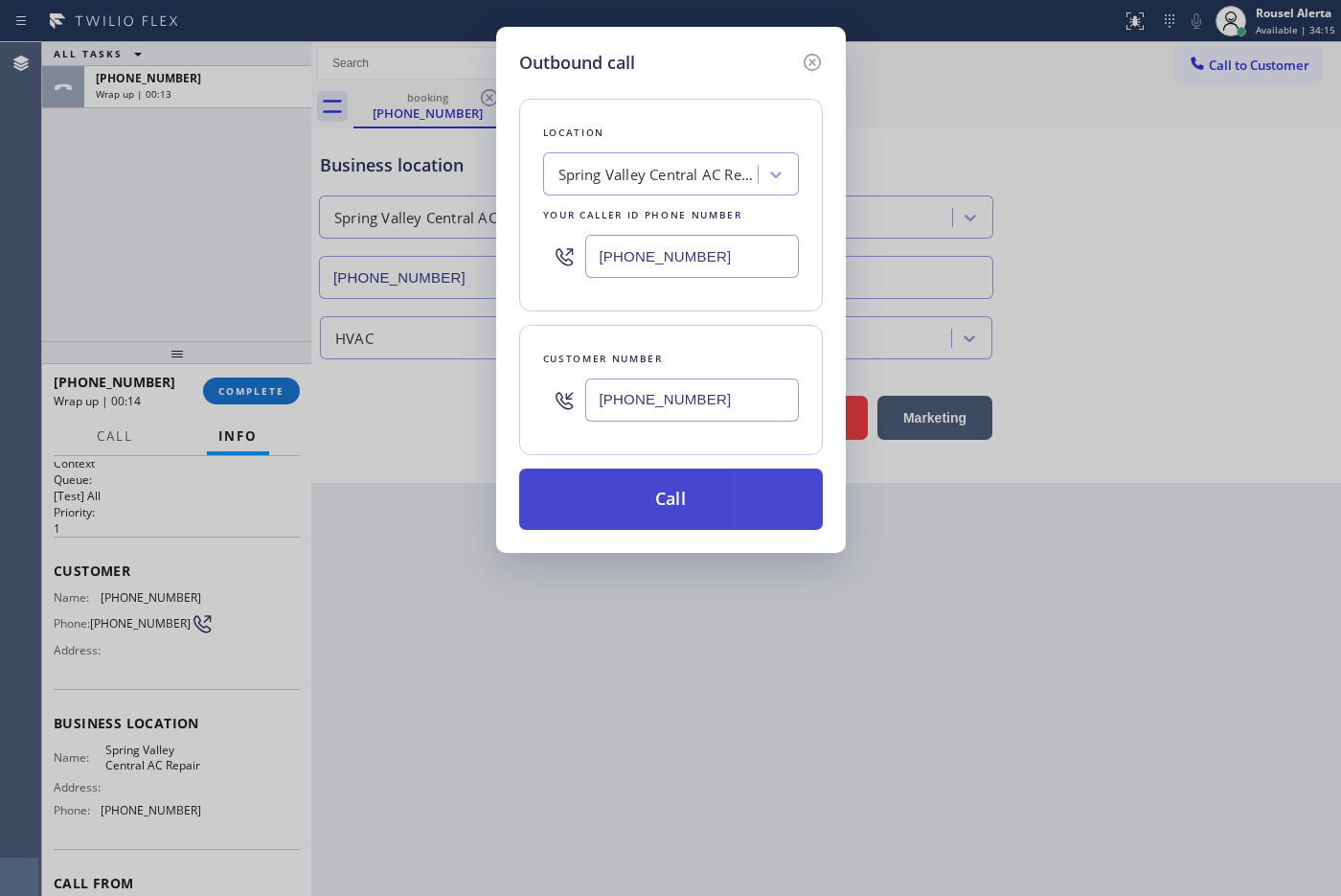
type input "[PHONE_NUMBER]"
click at [686, 494] on button "Call" at bounding box center [670, 498] width 303 height 61
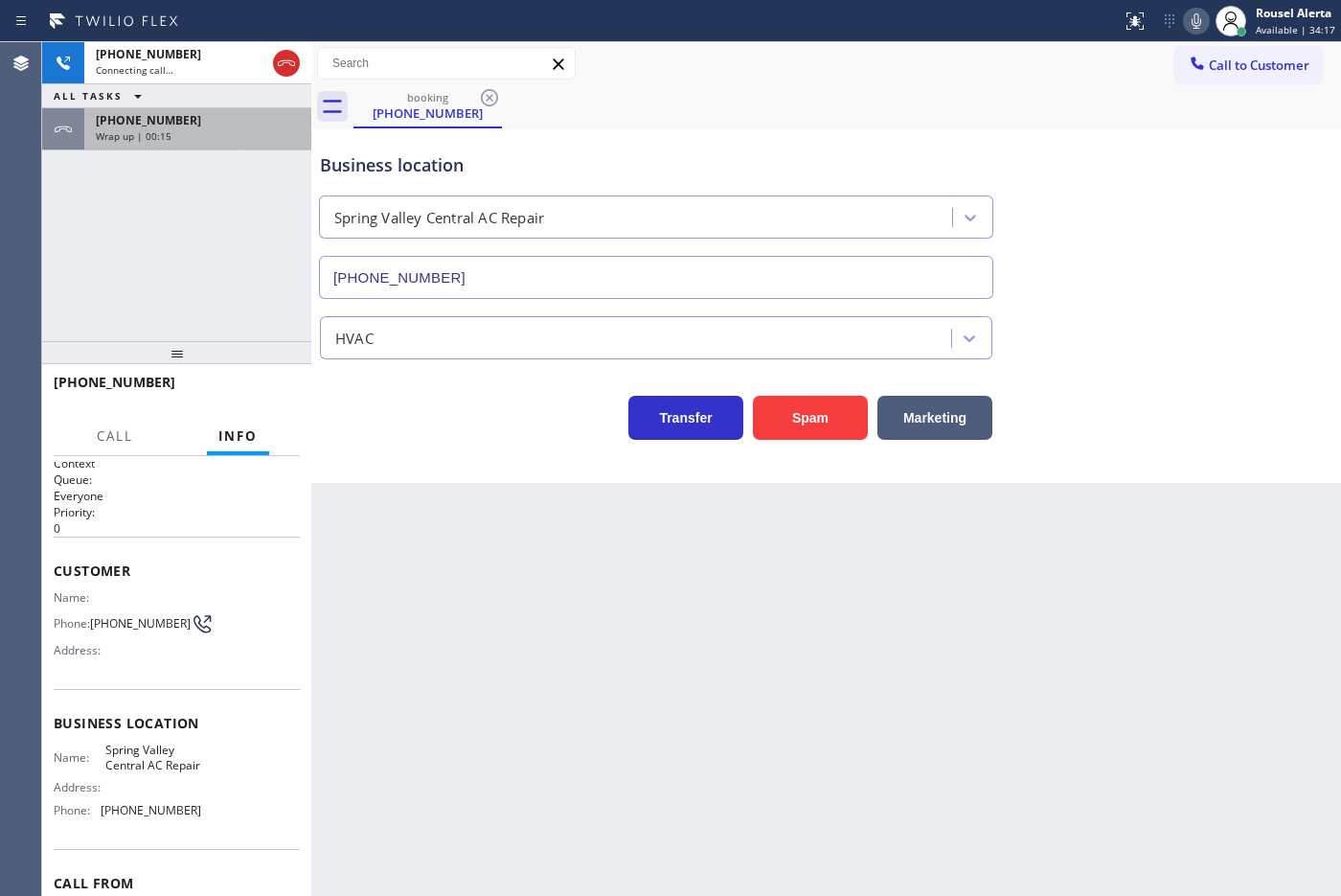
click at [223, 134] on div "Wrap up | 00:15" at bounding box center [198, 136] width 204 height 14
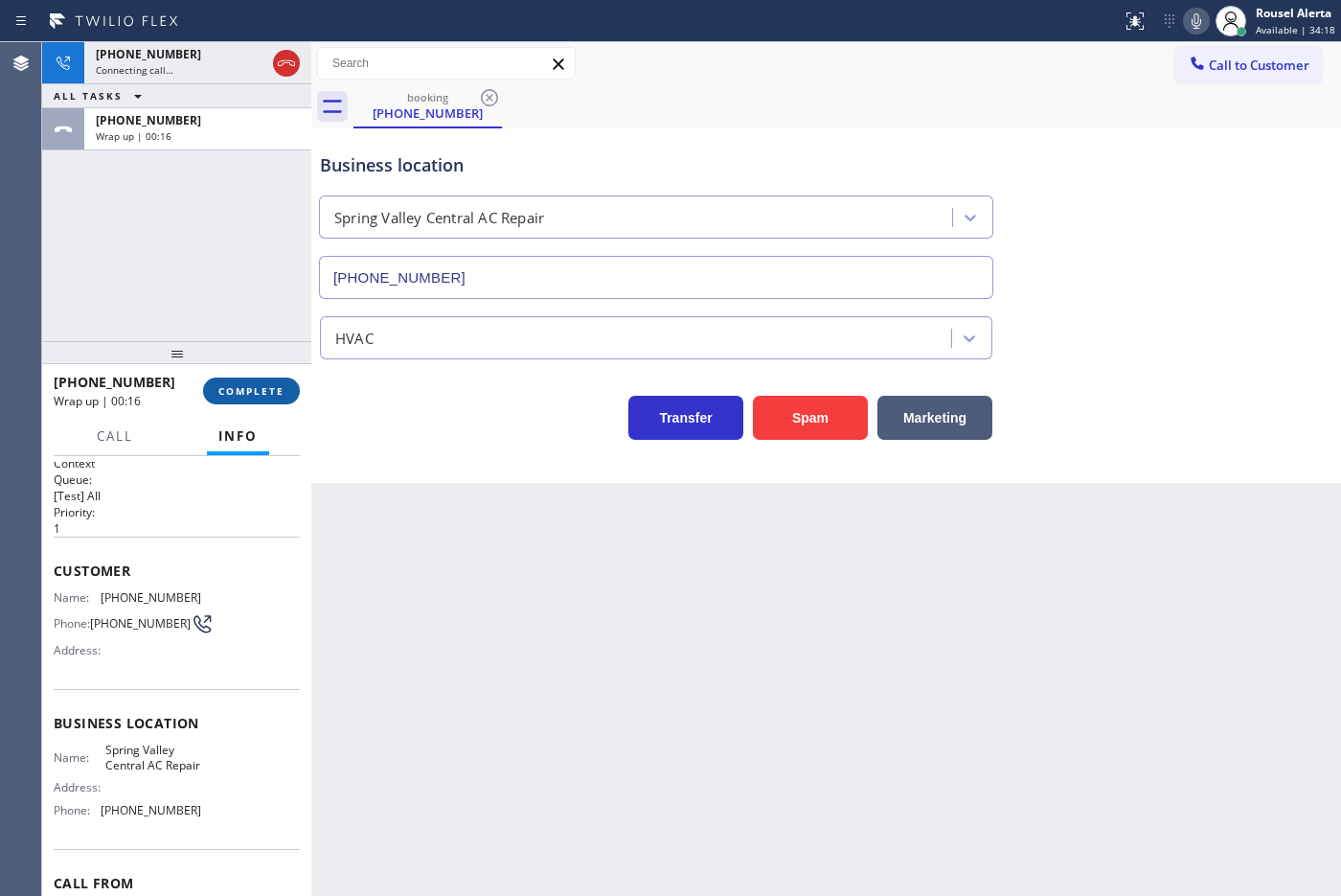
click at [282, 386] on span "COMPLETE" at bounding box center [251, 391] width 66 height 14
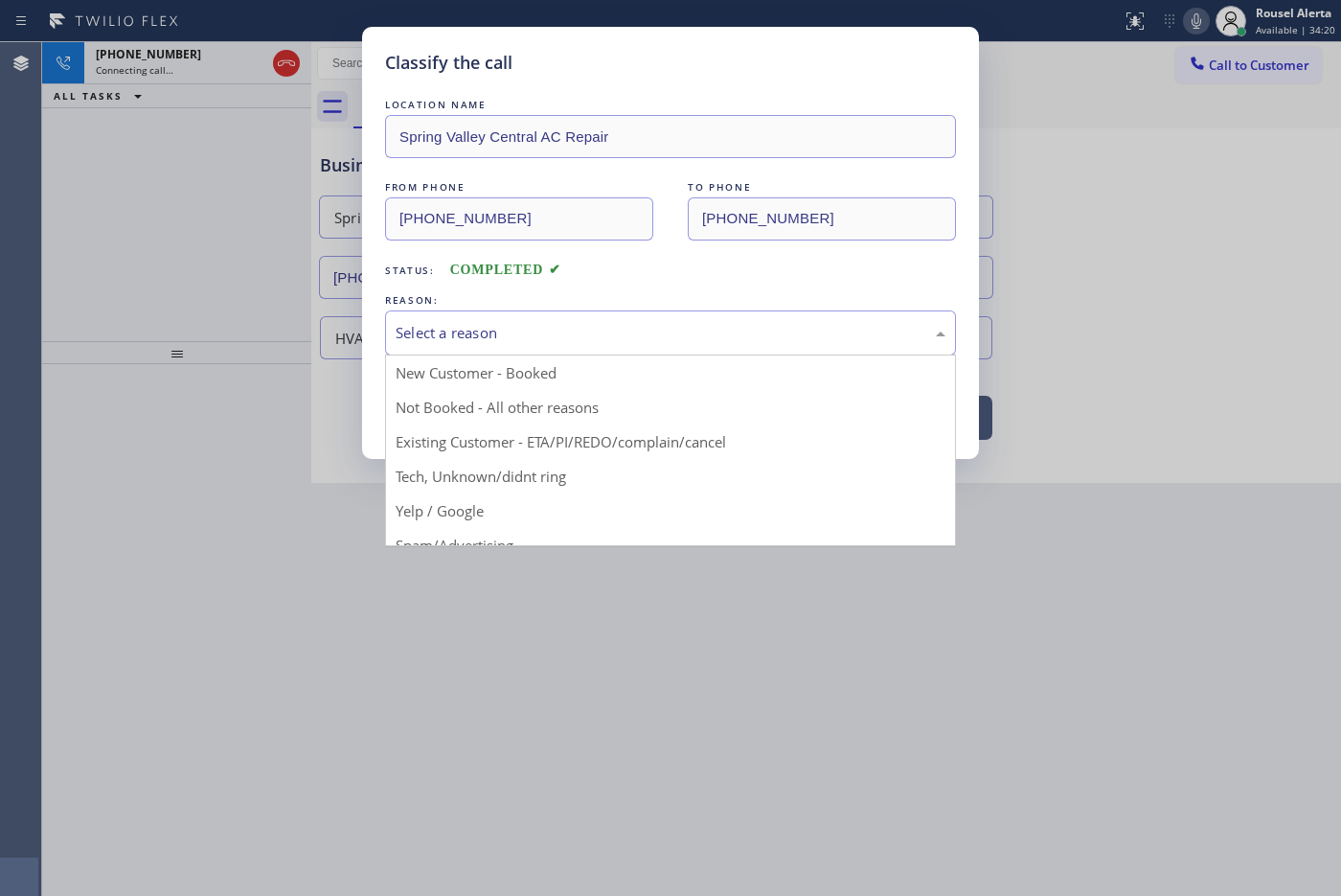
click at [735, 346] on div "Select a reason" at bounding box center [670, 333] width 571 height 45
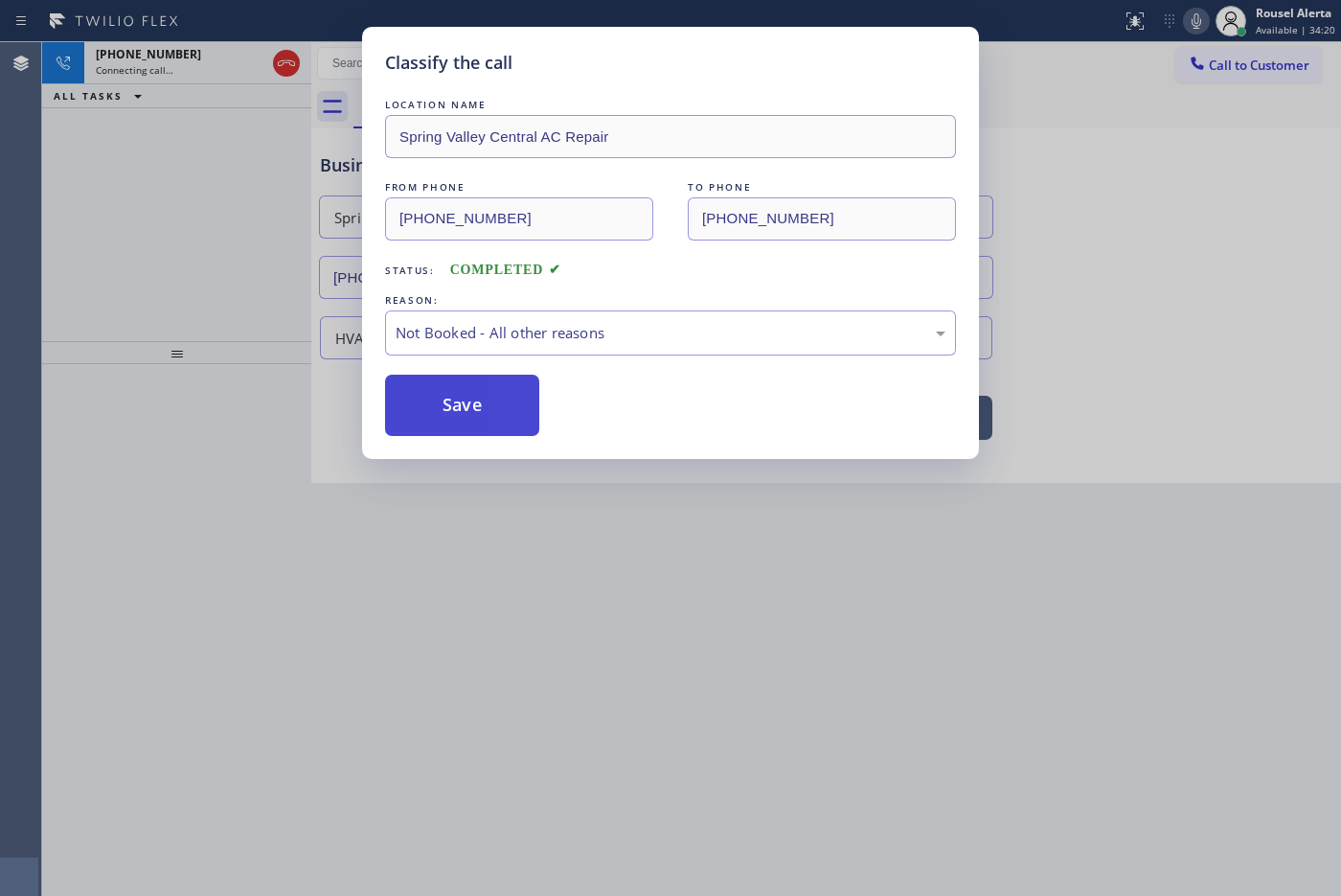
click at [499, 399] on button "Save" at bounding box center [462, 404] width 154 height 61
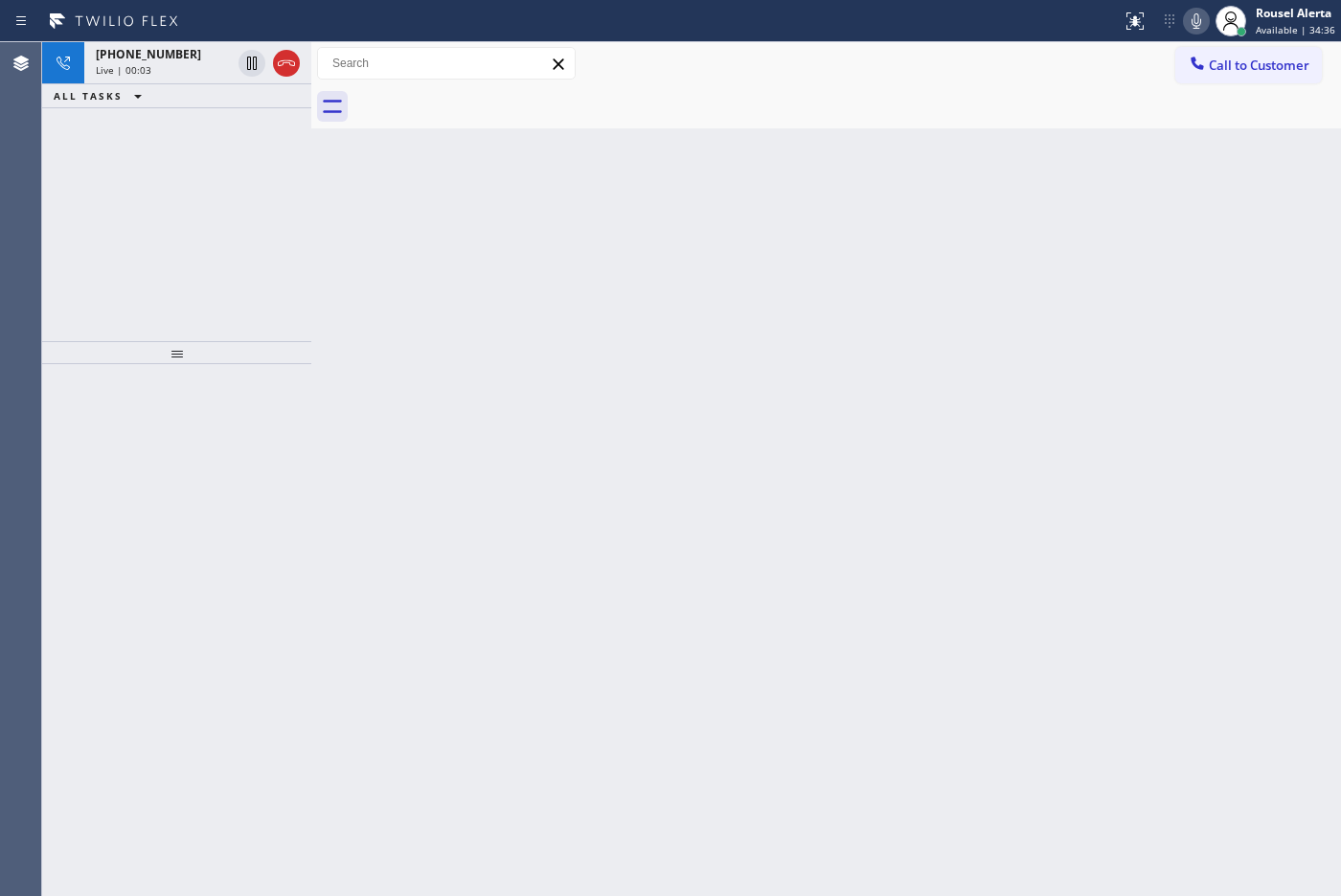
drag, startPoint x: 166, startPoint y: 80, endPoint x: 187, endPoint y: 154, distance: 76.9
click at [166, 80] on div "[PHONE_NUMBER] Live | 00:03" at bounding box center [159, 62] width 150 height 42
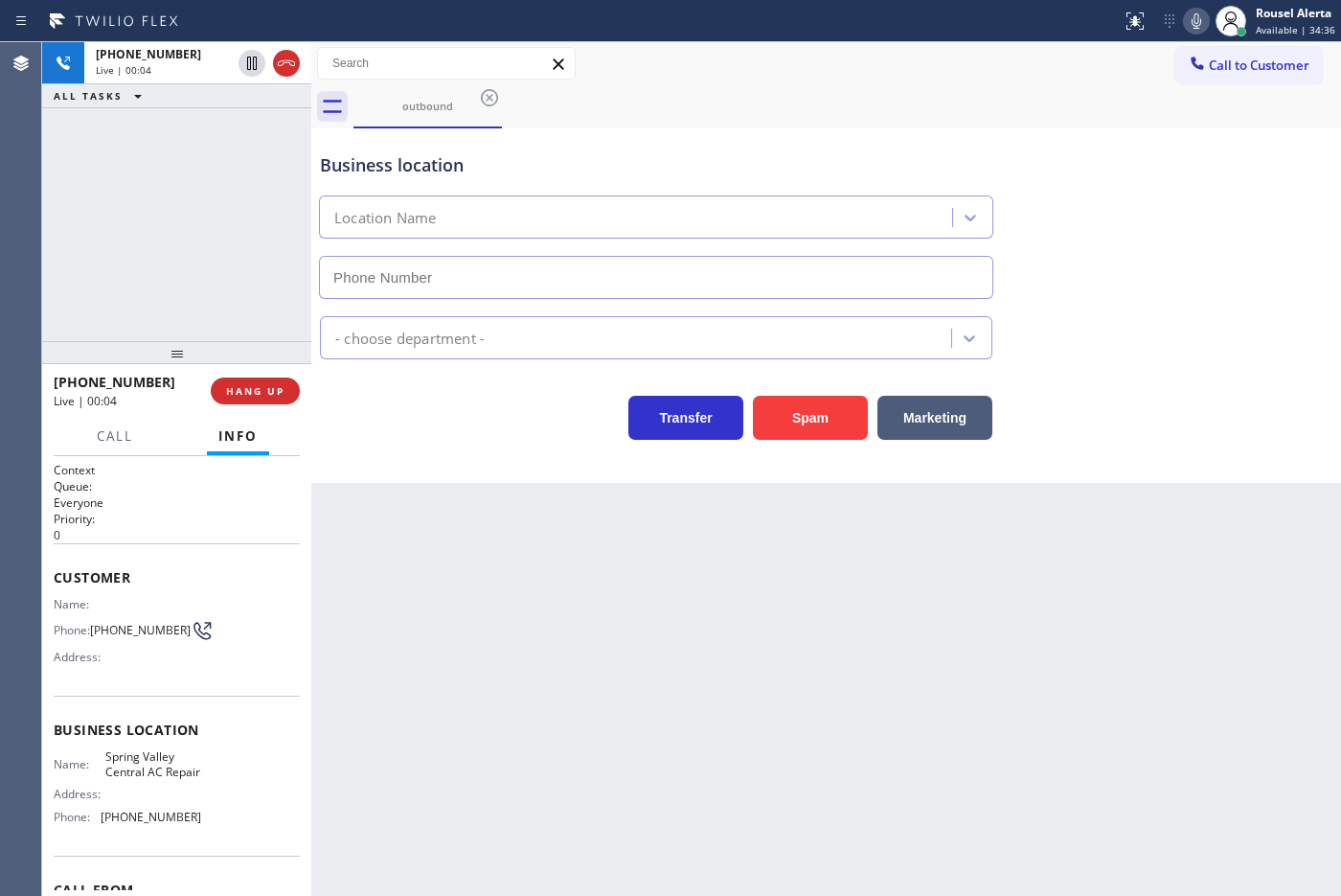
click at [687, 716] on div "Back to Dashboard Change Sender ID Customers Technicians Select a contact Outbo…" at bounding box center [826, 468] width 1030 height 853
type input "[PHONE_NUMBER]"
click at [254, 388] on span "HANG UP" at bounding box center [255, 391] width 58 height 14
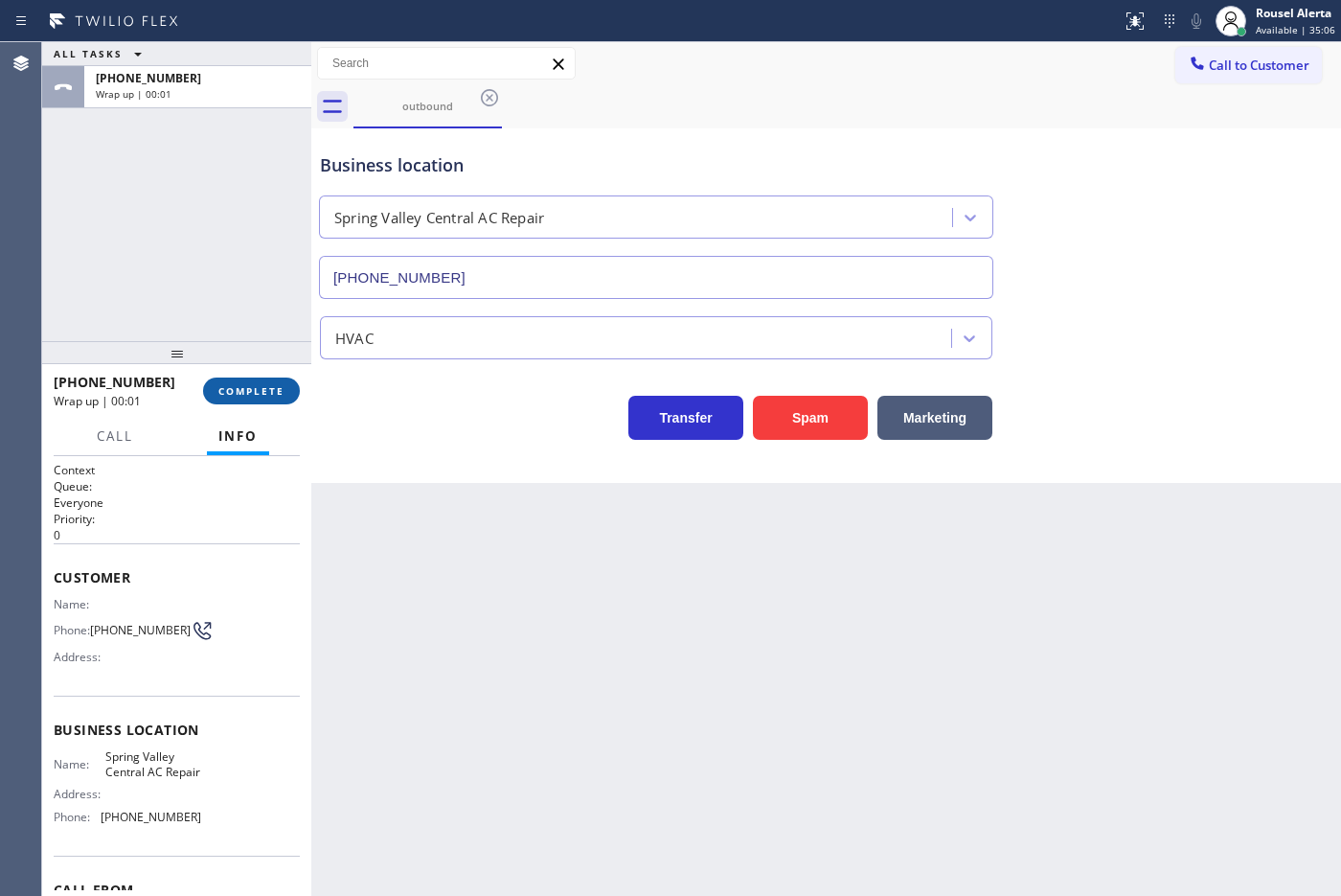
click at [283, 400] on button "COMPLETE" at bounding box center [251, 391] width 97 height 27
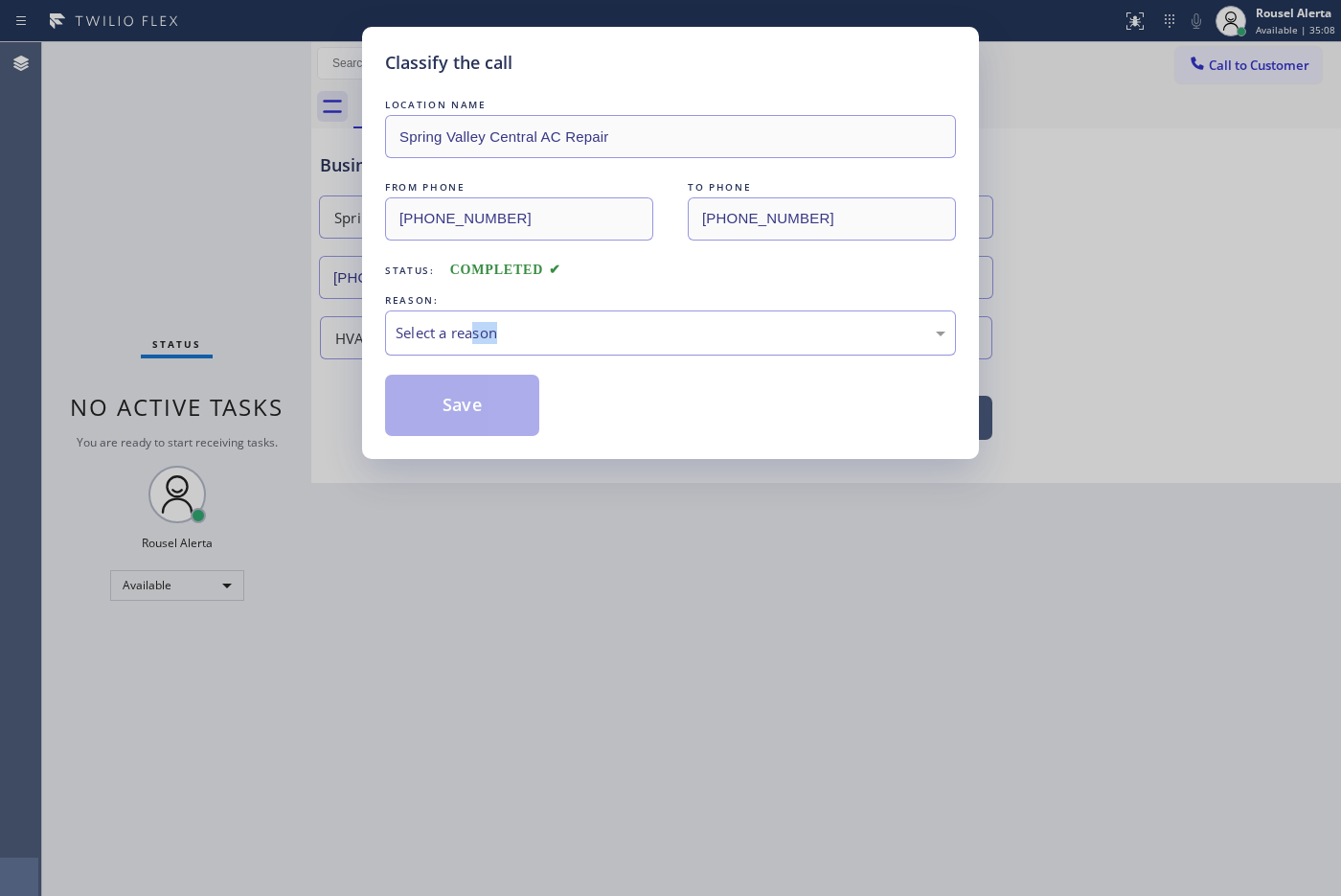
click at [475, 351] on div "LOCATION NAME [GEOGRAPHIC_DATA] AC Repair FROM PHONE [PHONE_NUMBER] TO PHONE [P…" at bounding box center [670, 266] width 571 height 341
click at [539, 326] on div "Select a reason" at bounding box center [670, 333] width 550 height 22
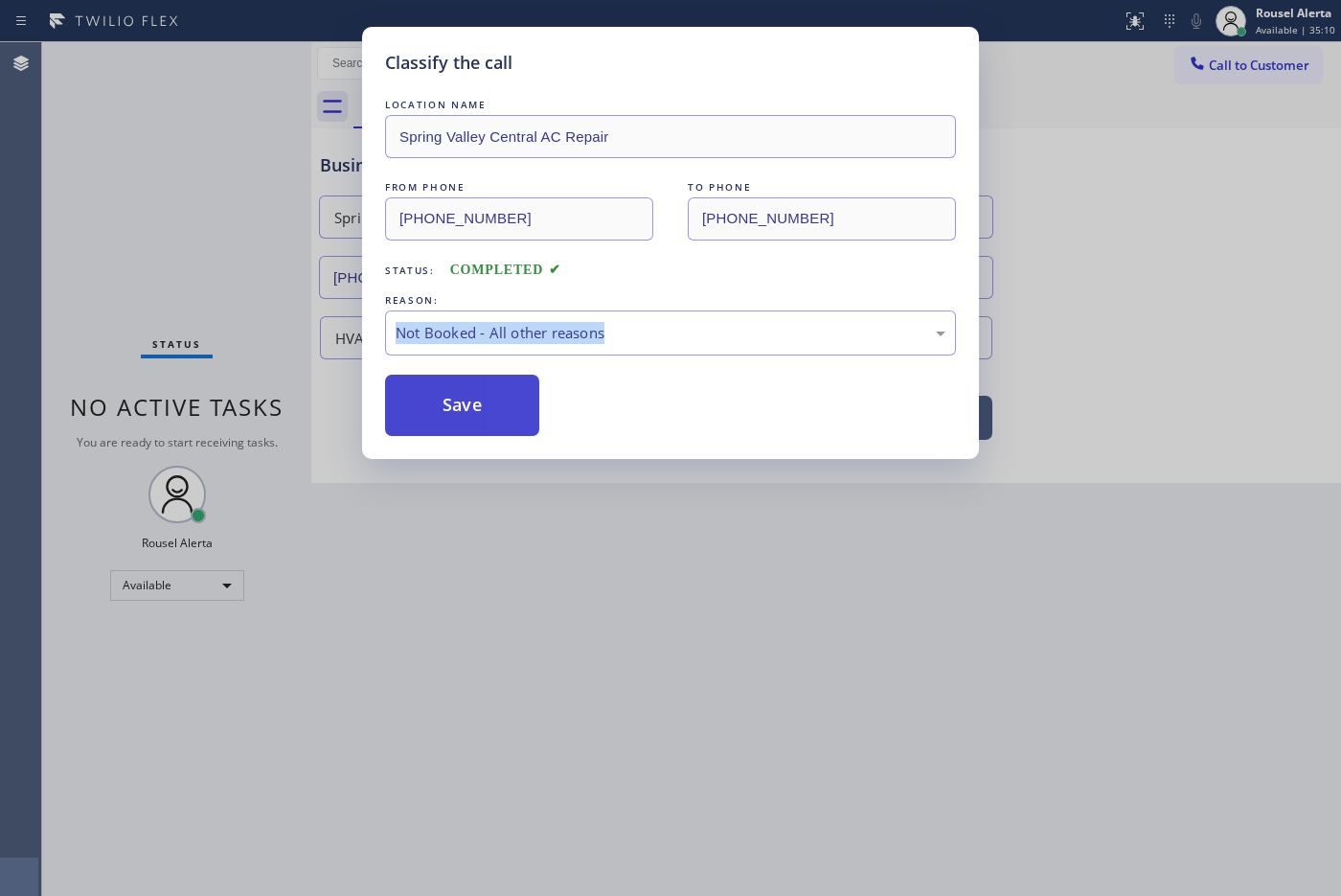
click at [504, 408] on button "Save" at bounding box center [462, 404] width 154 height 61
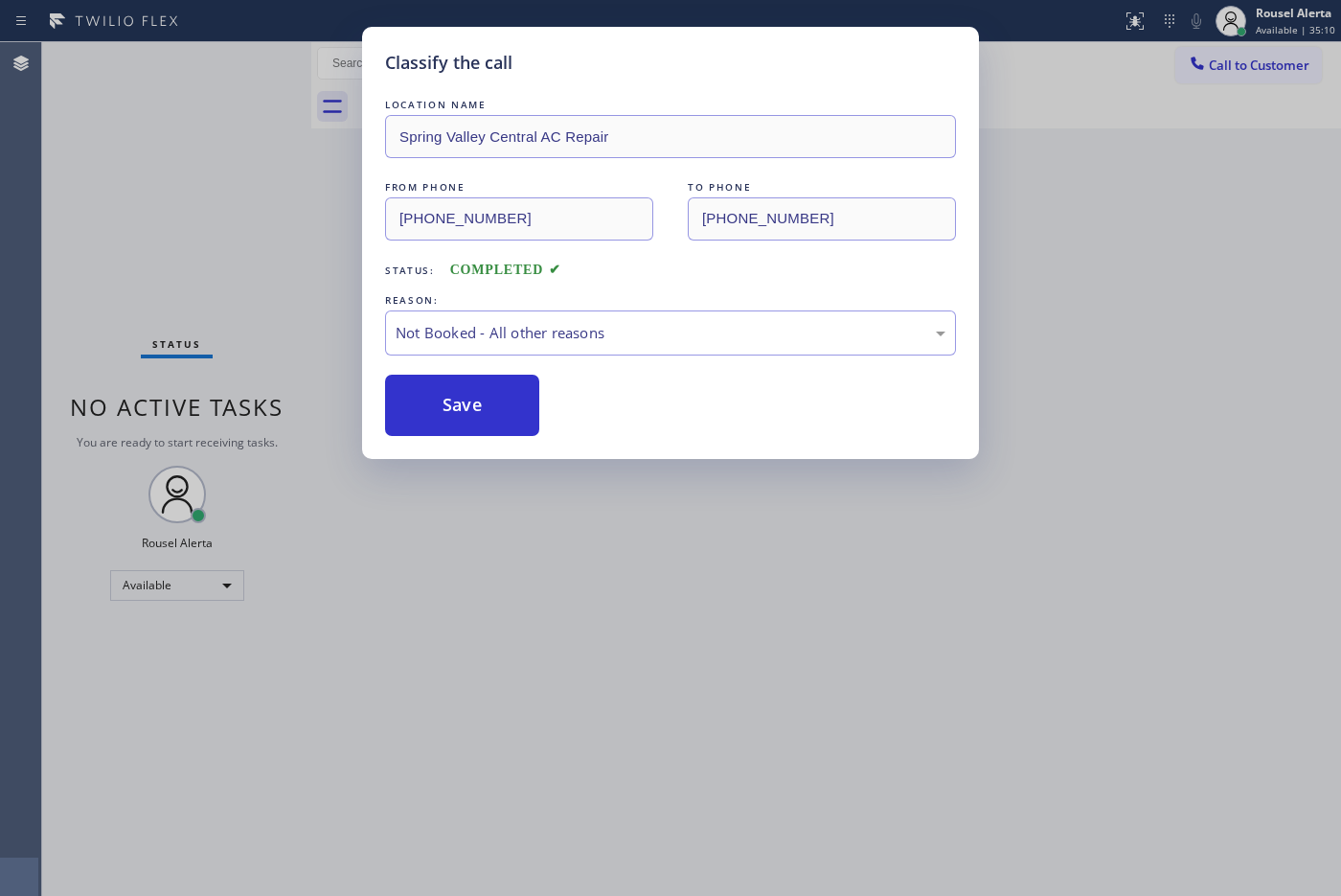
click at [562, 519] on div "Classify the call LOCATION NAME [GEOGRAPHIC_DATA] Central AC Repair FROM PHONE …" at bounding box center [670, 448] width 1341 height 896
click at [649, 657] on div "Classify the call LOCATION NAME [GEOGRAPHIC_DATA] Central AC Repair FROM PHONE …" at bounding box center [670, 448] width 1341 height 896
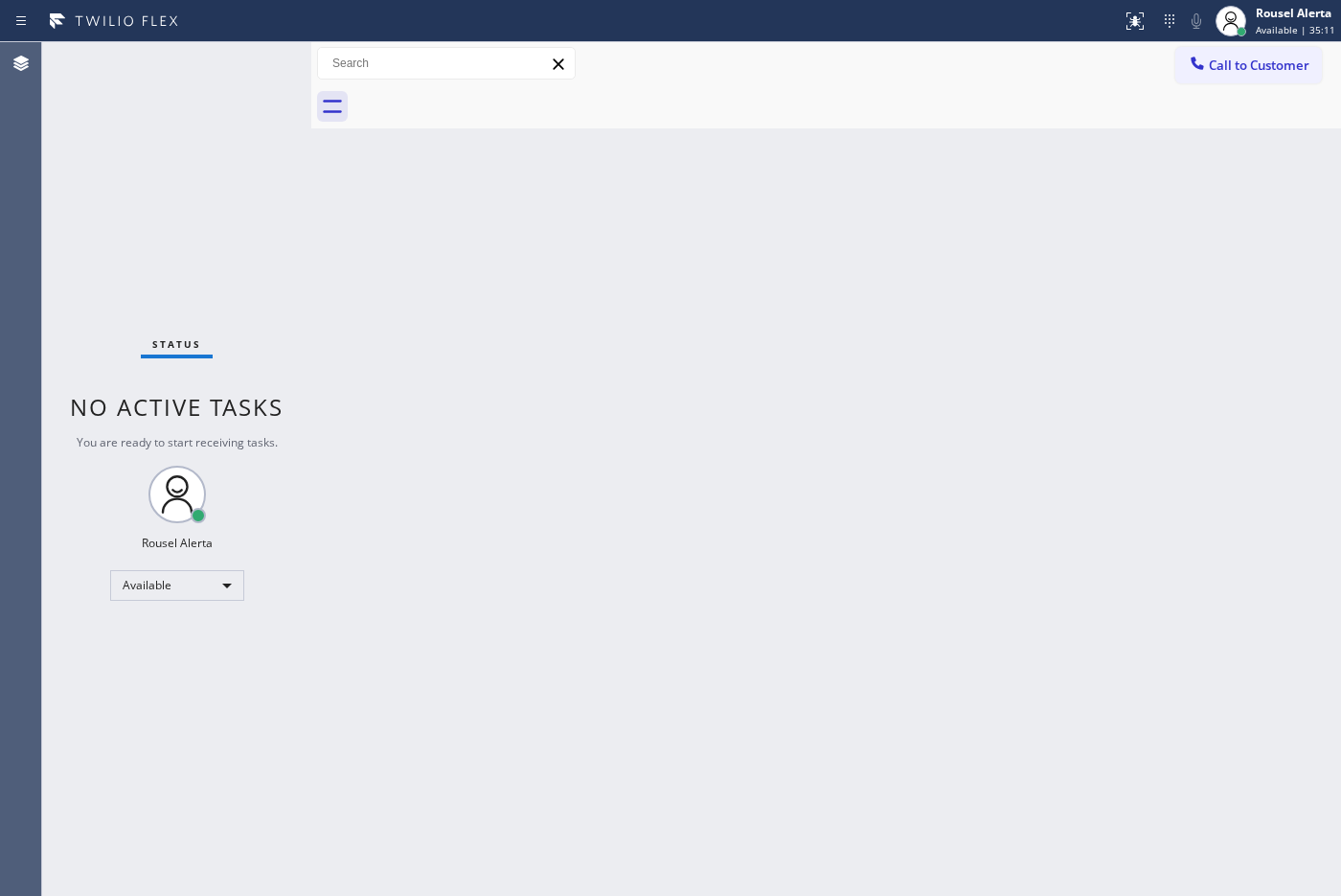
click at [655, 656] on div "Back to Dashboard Change Sender ID Customers Technicians Select a contact Outbo…" at bounding box center [826, 468] width 1030 height 853
click at [374, 435] on div "Back to Dashboard Change Sender ID Customers Technicians Select a contact Outbo…" at bounding box center [826, 468] width 1030 height 853
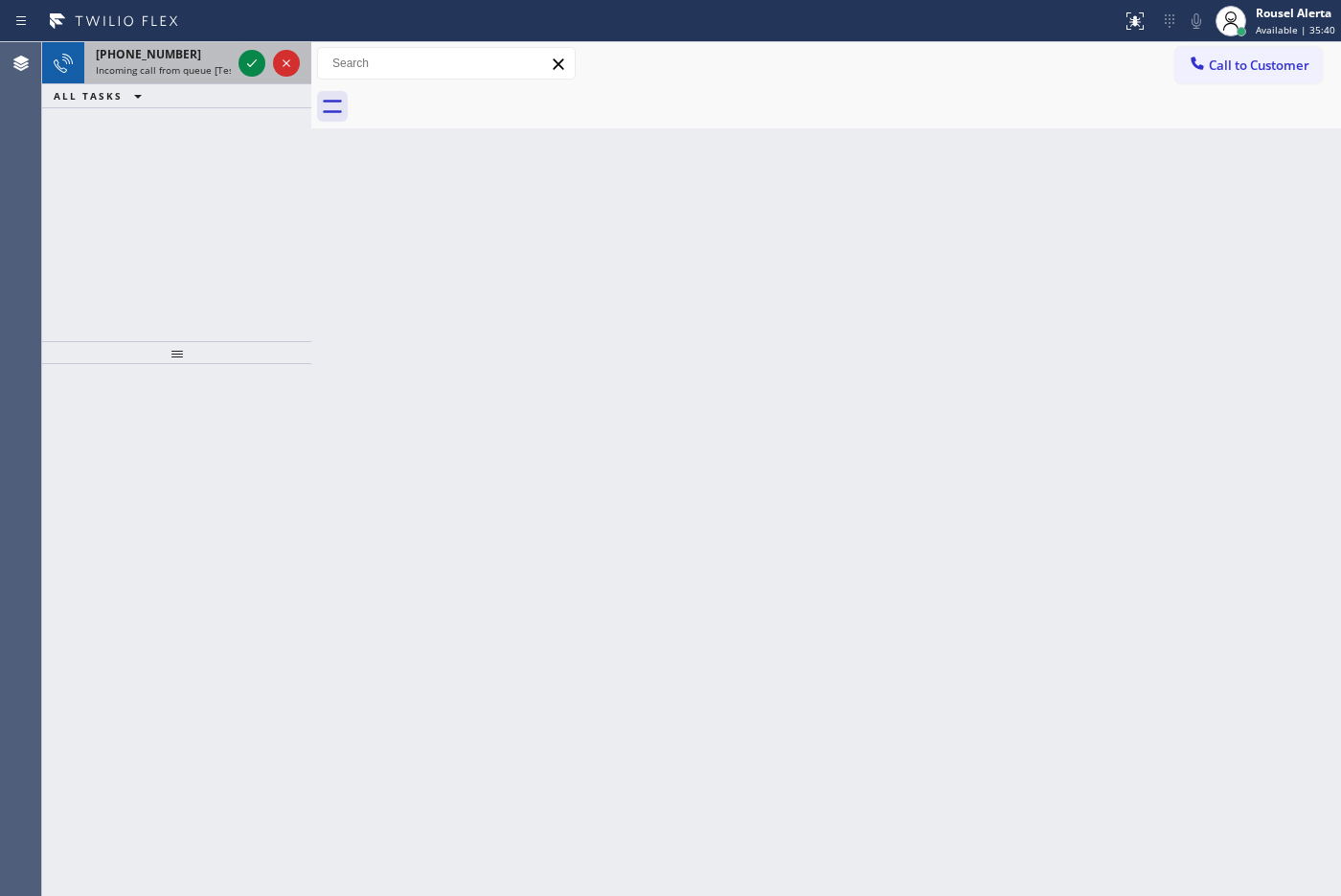
click at [235, 60] on div at bounding box center [269, 62] width 69 height 42
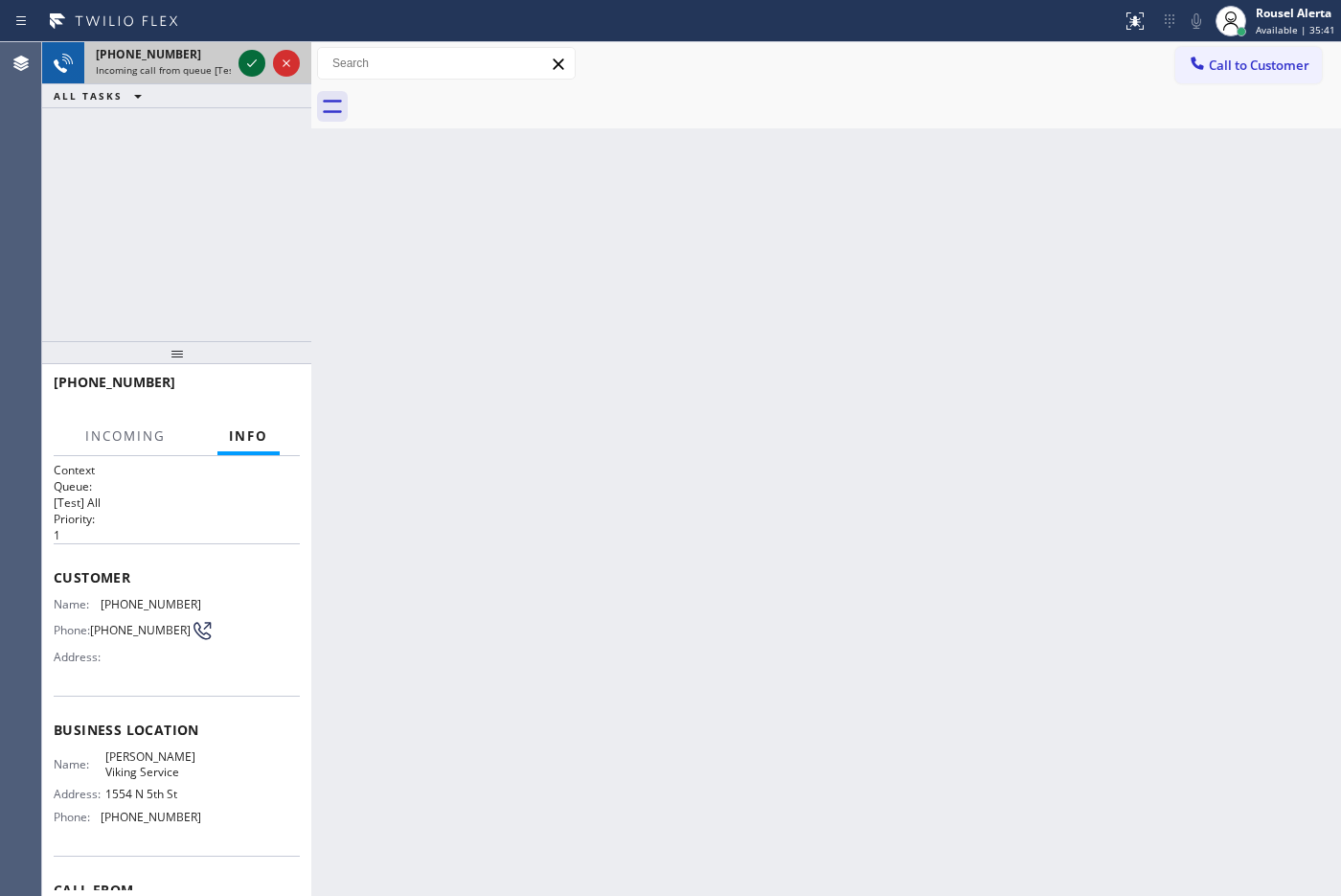
click at [244, 58] on icon at bounding box center [252, 63] width 23 height 23
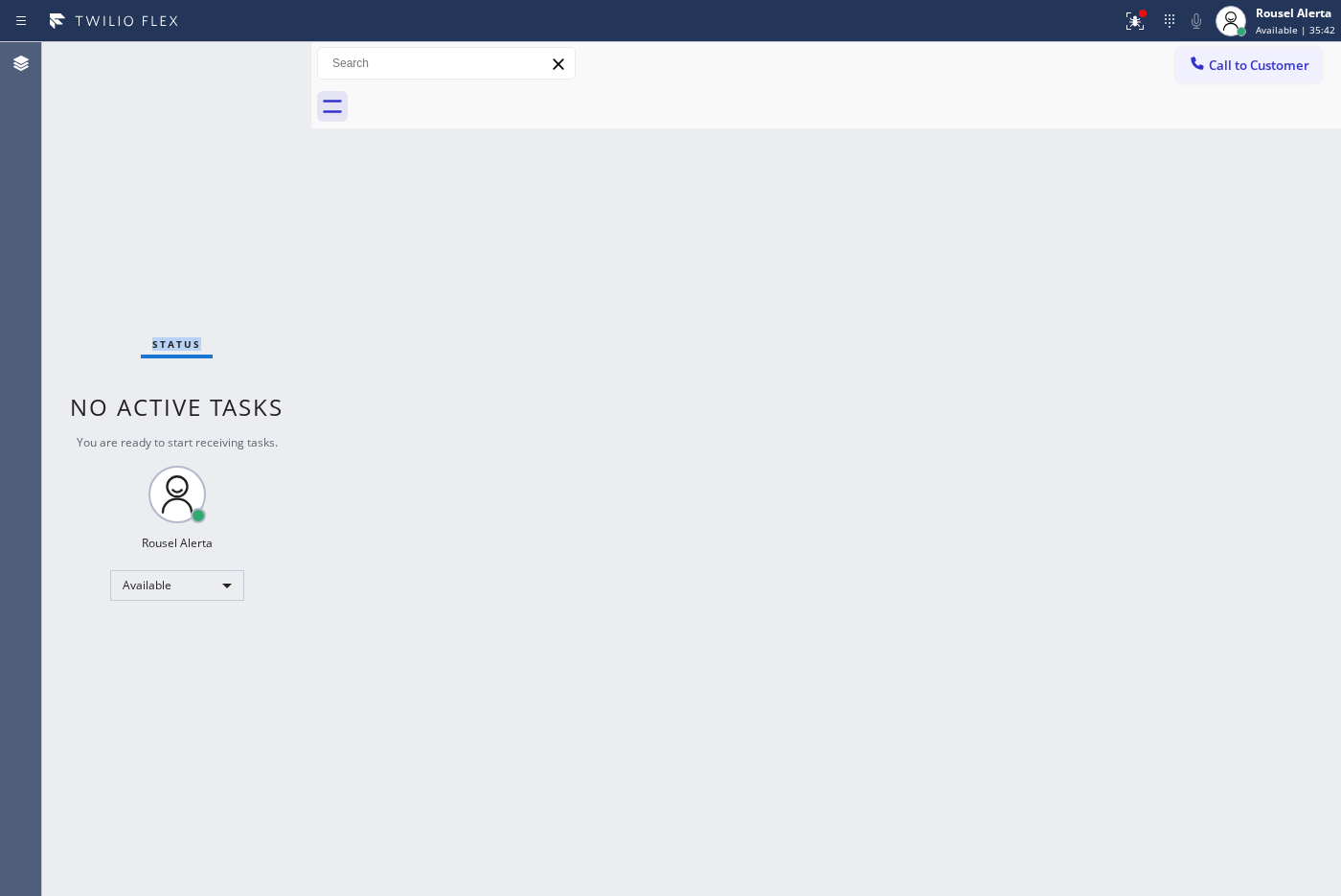
click at [244, 58] on div "Status No active tasks You are ready to start receiving tasks. Rousel Alerta Av…" at bounding box center [176, 468] width 270 height 853
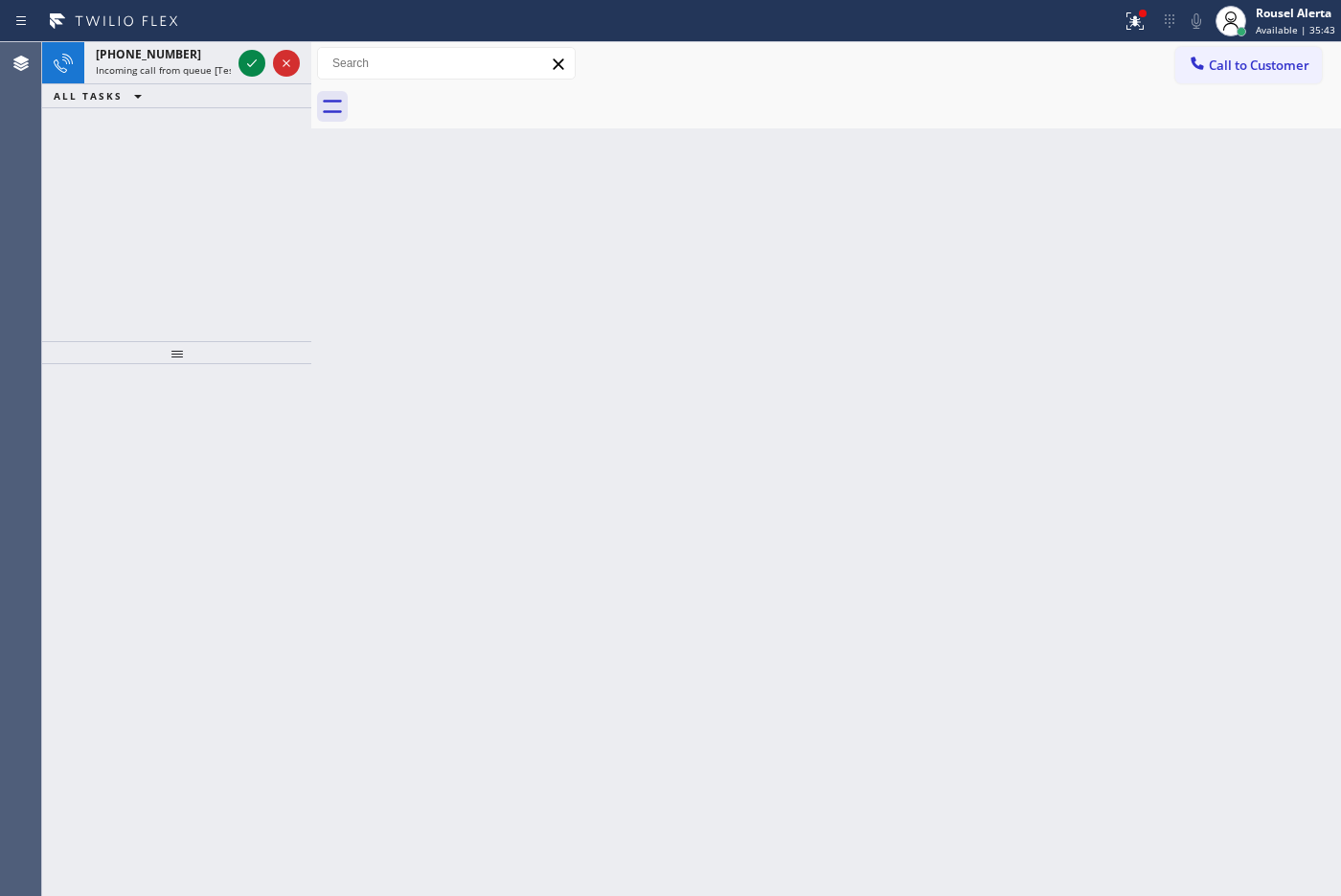
click at [244, 58] on icon at bounding box center [252, 63] width 23 height 23
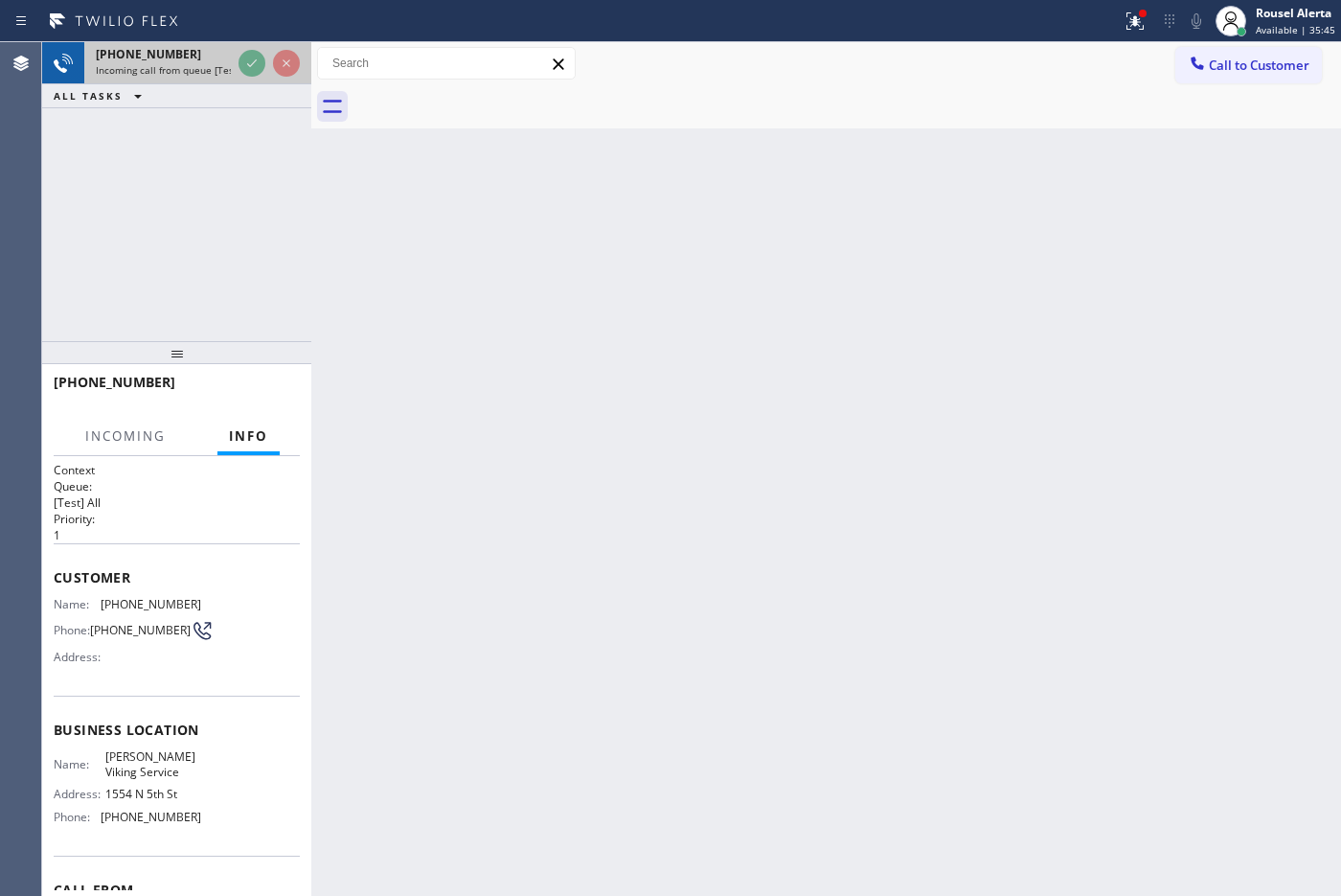
click at [259, 45] on div at bounding box center [269, 62] width 69 height 42
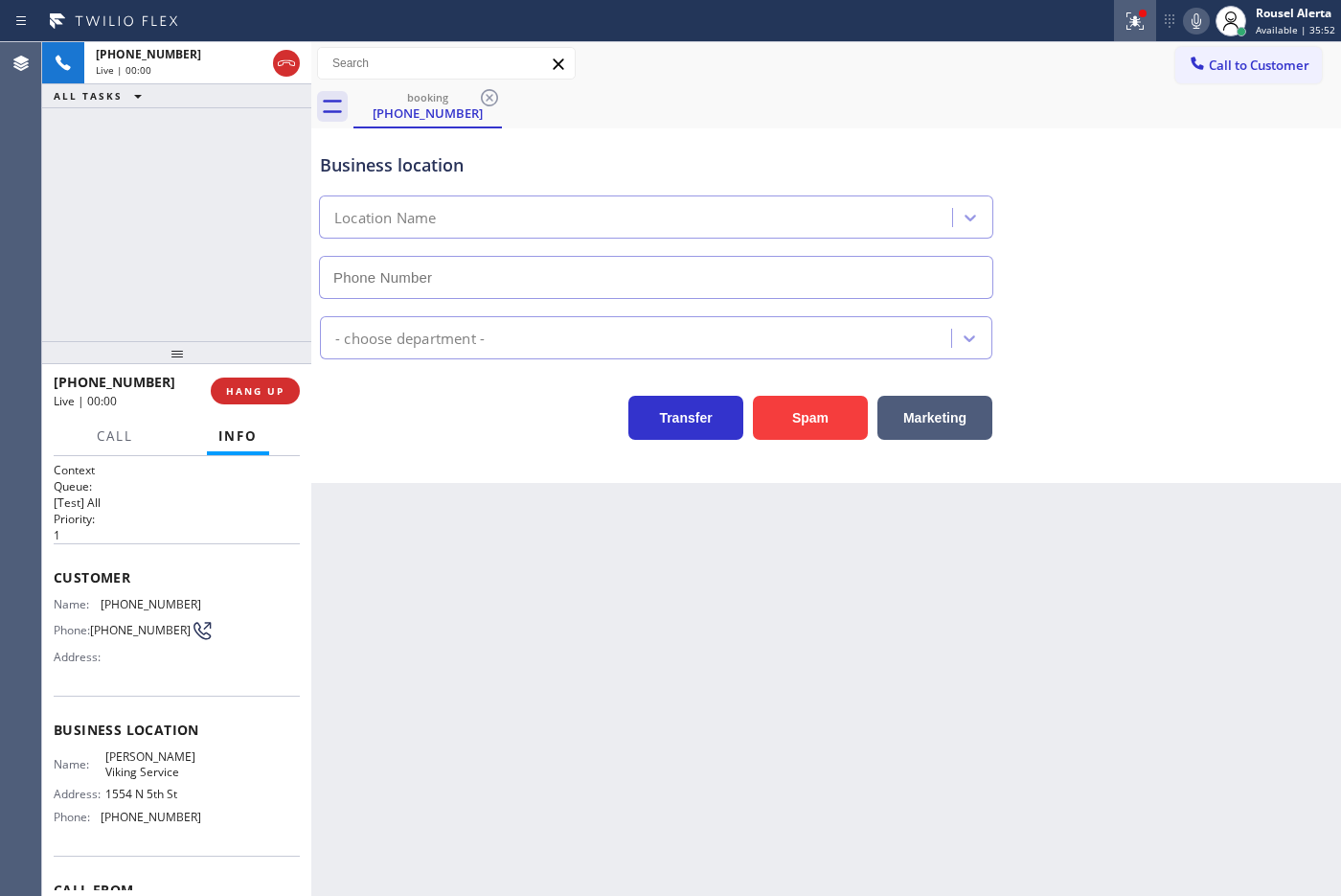
type input "[PHONE_NUMBER]"
click at [1071, 31] on icon at bounding box center [1135, 21] width 23 height 23
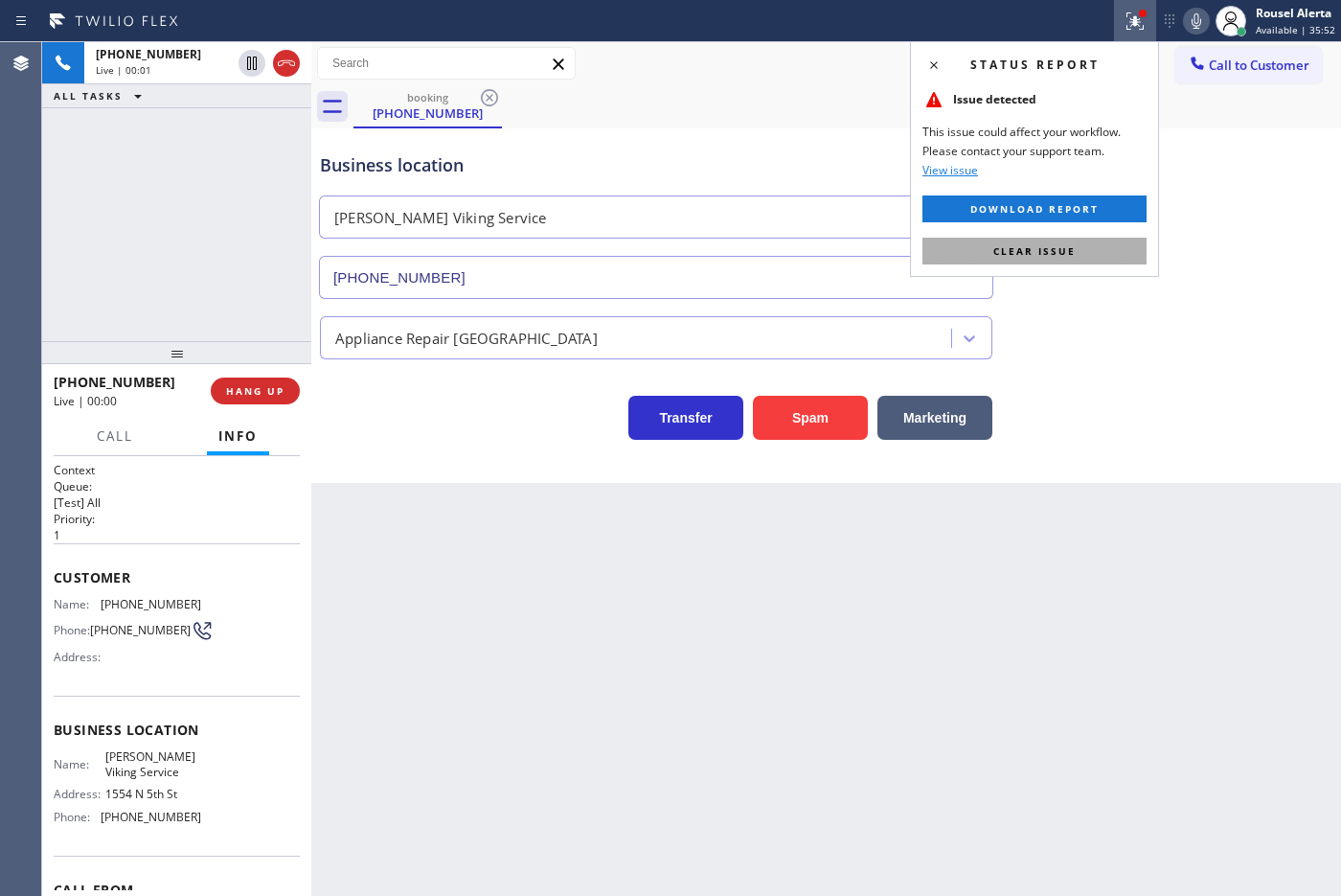
click at [1071, 245] on button "Clear issue" at bounding box center [1034, 251] width 224 height 27
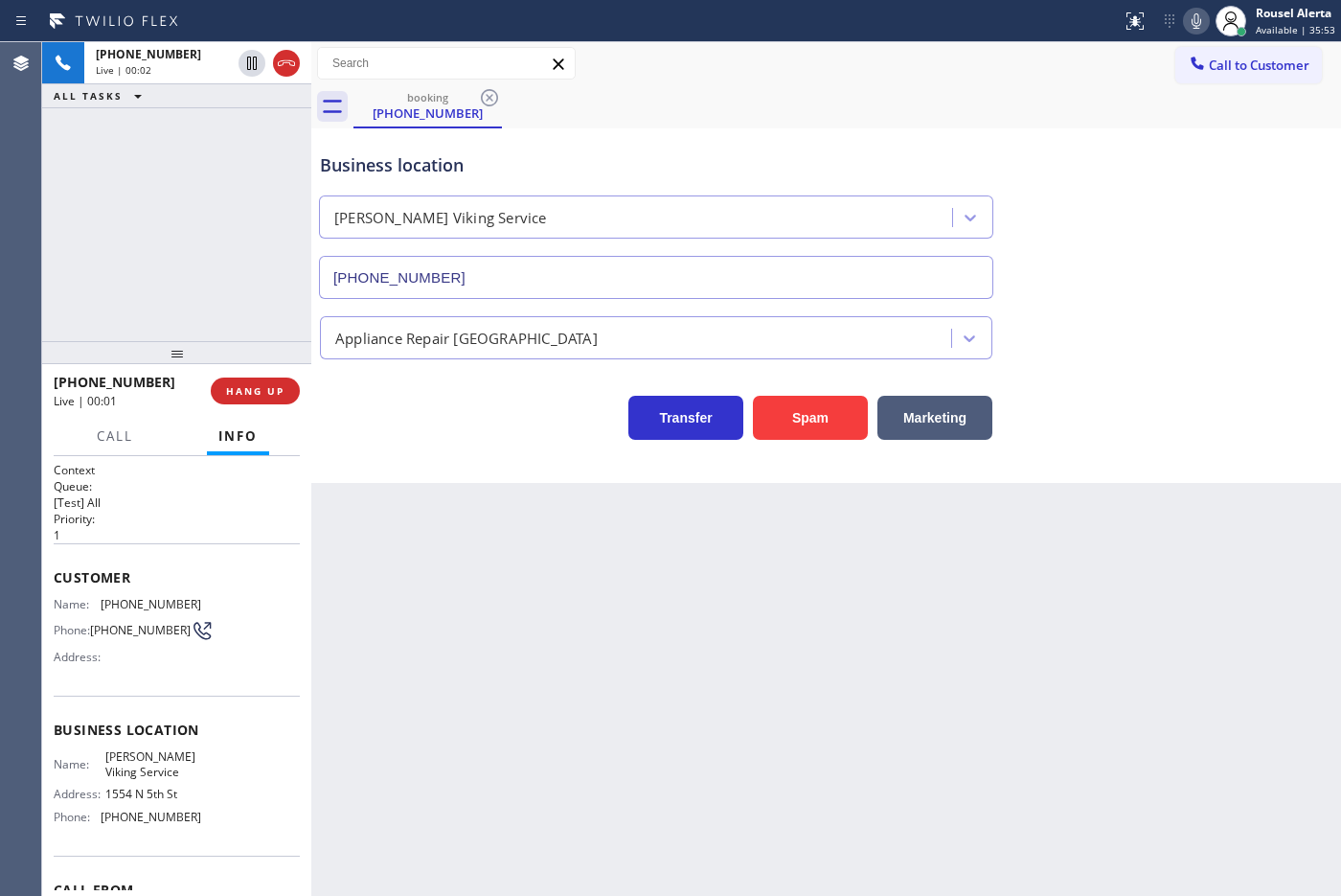
click at [860, 668] on div "Back to Dashboard Change Sender ID Customers Technicians Select a contact Outbo…" at bounding box center [826, 468] width 1030 height 853
click at [280, 386] on span "HANG UP" at bounding box center [255, 391] width 58 height 14
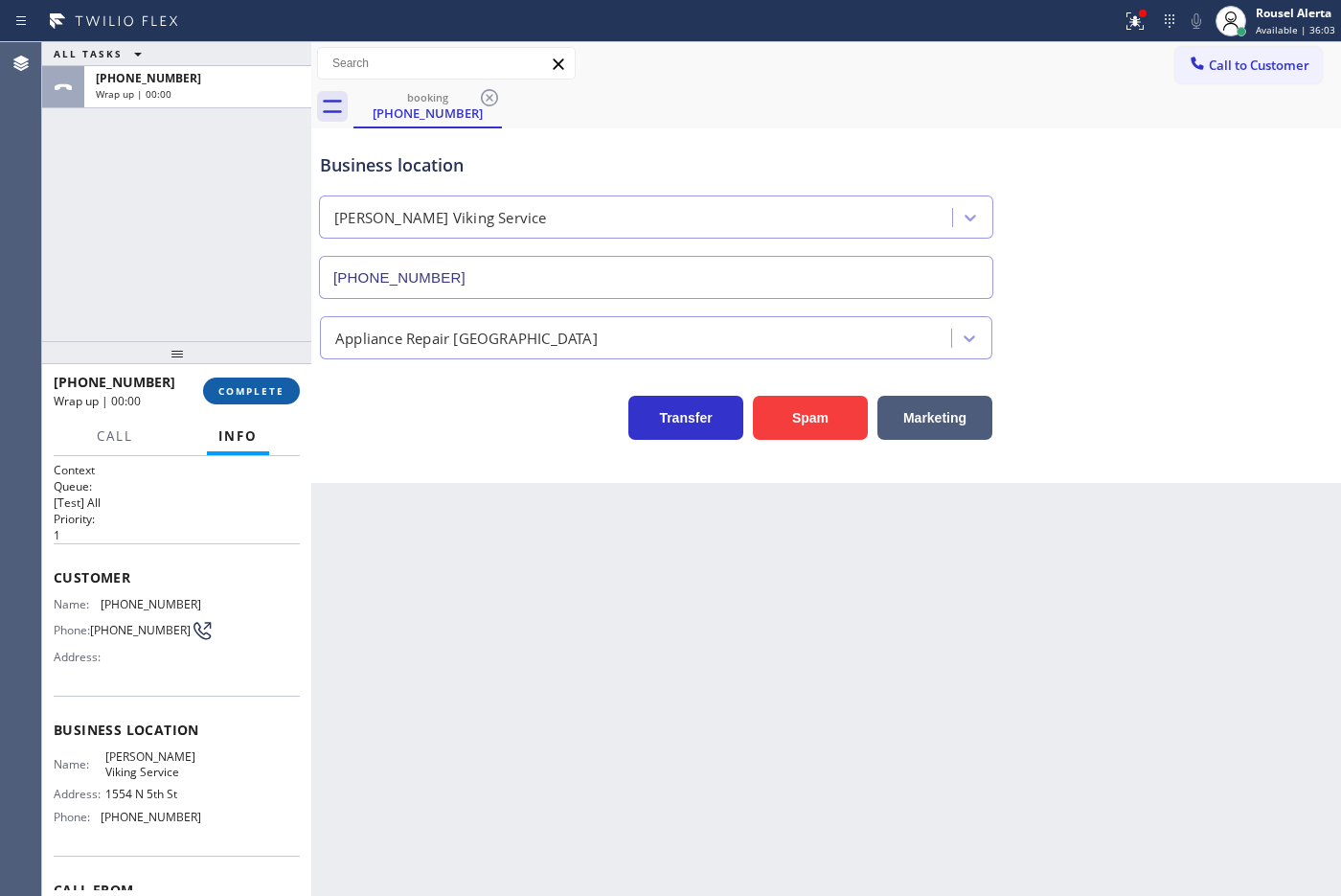
click at [277, 386] on span "COMPLETE" at bounding box center [251, 391] width 66 height 14
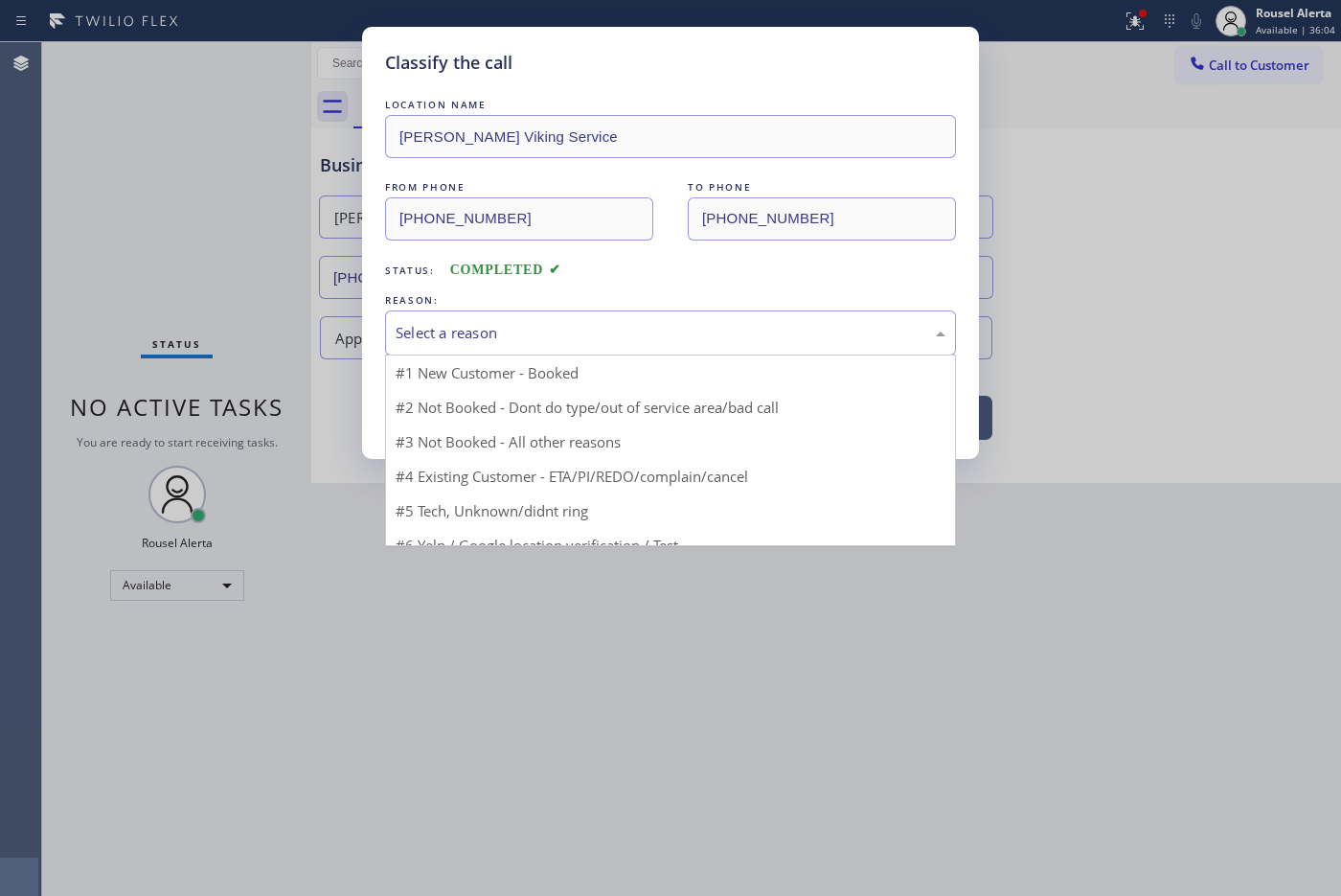
click at [514, 327] on div "Select a reason" at bounding box center [670, 333] width 550 height 22
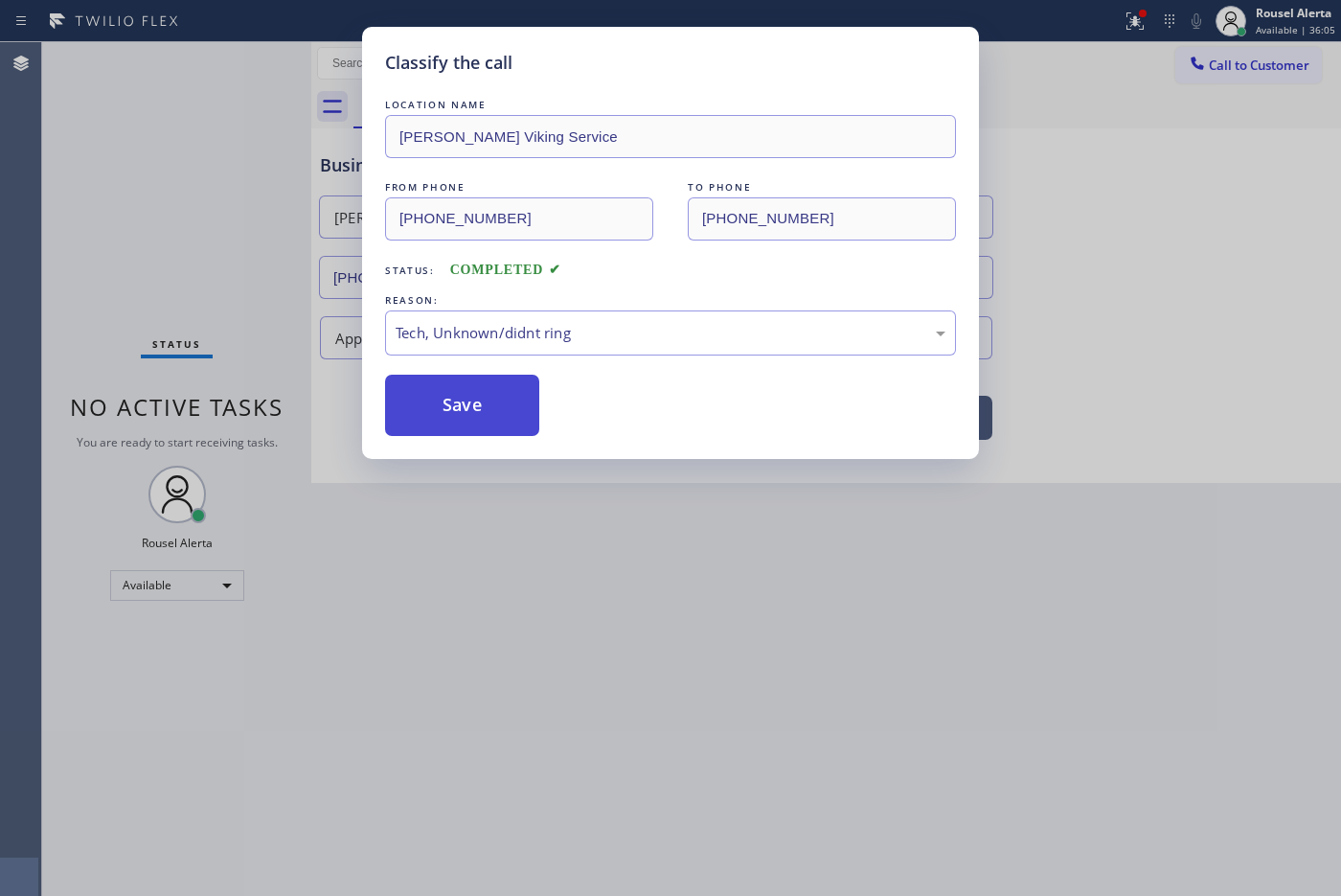
click at [460, 410] on button "Save" at bounding box center [462, 404] width 154 height 61
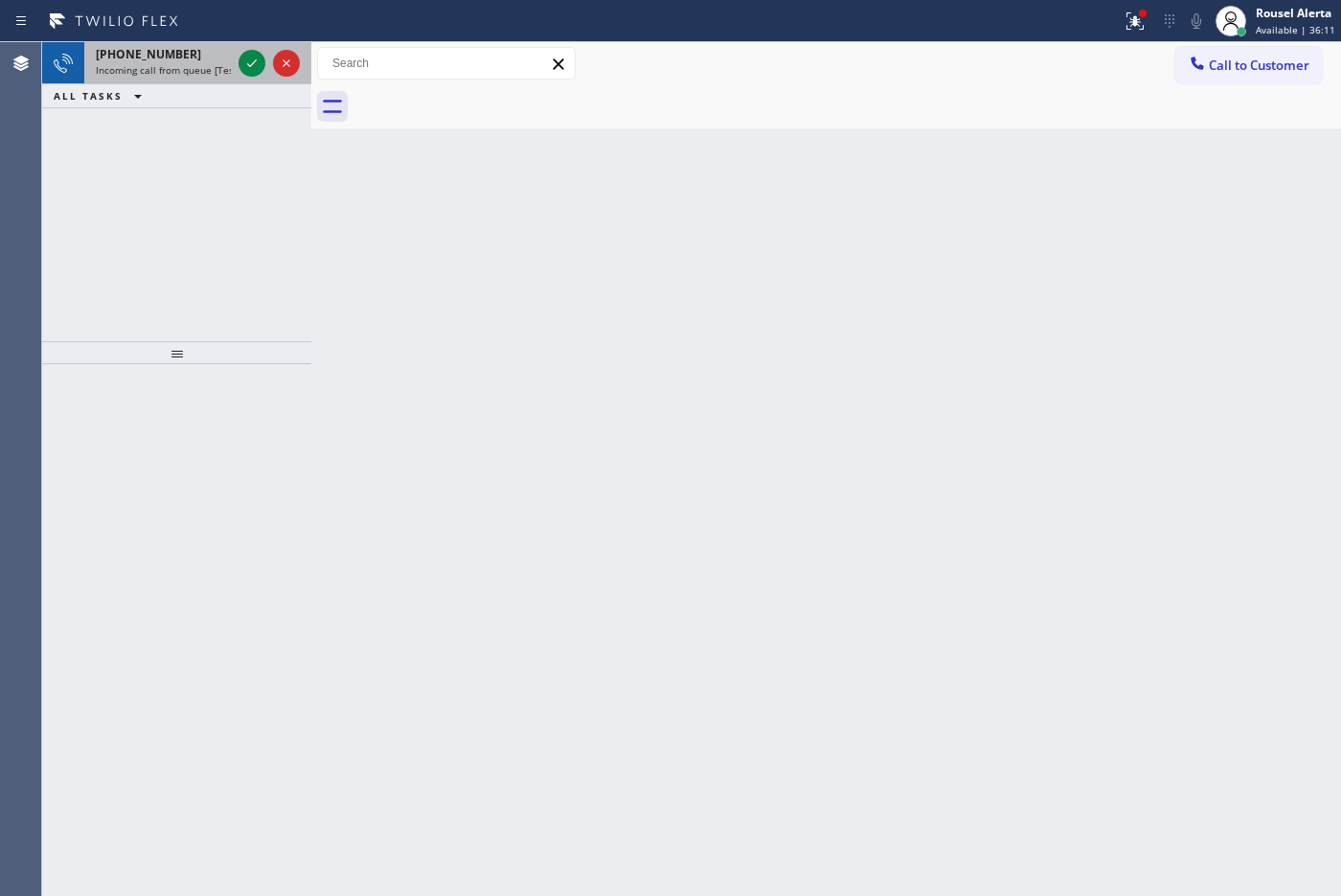
click at [225, 68] on span "Incoming call from queue [Test] All" at bounding box center [176, 70] width 159 height 14
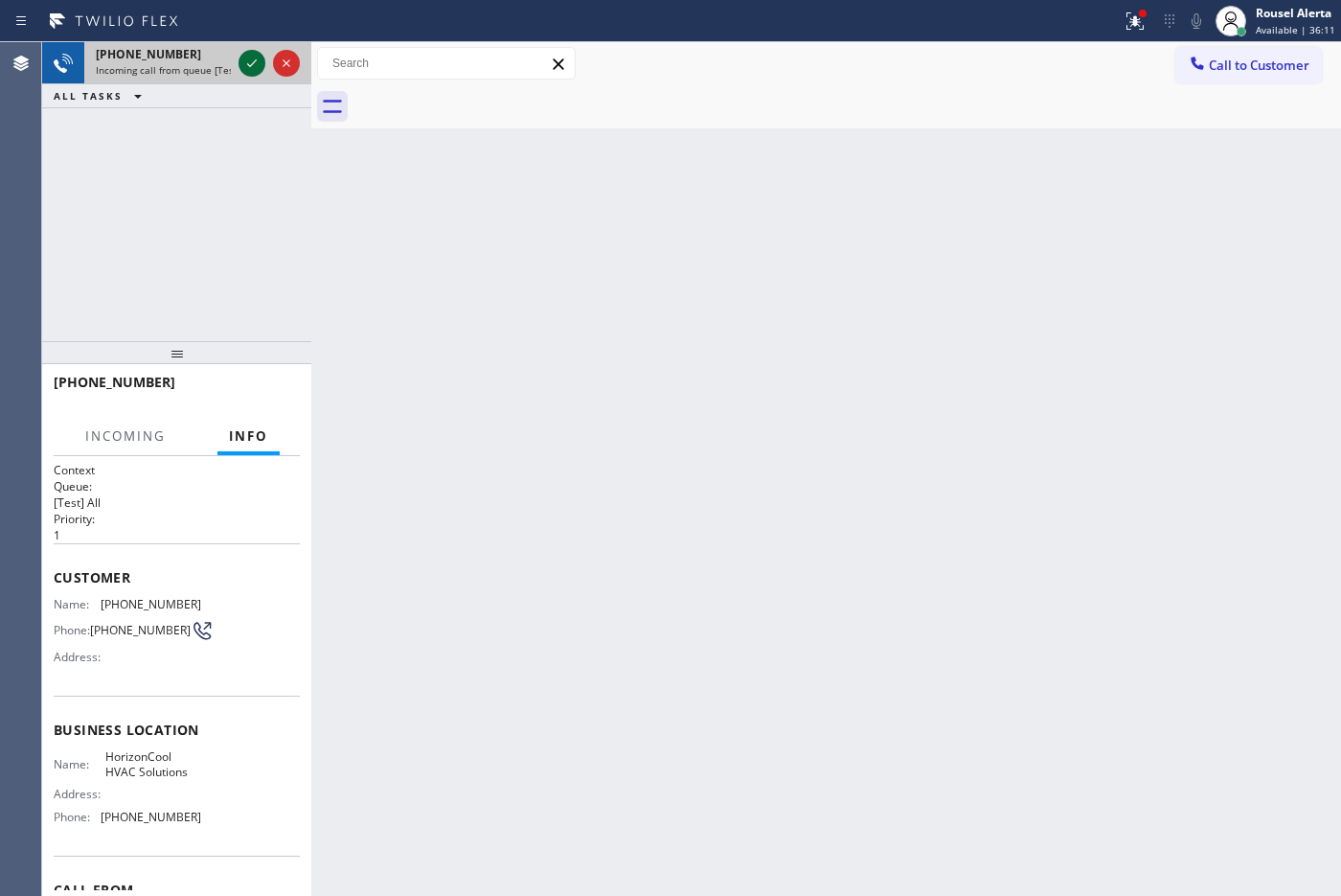
click at [245, 58] on icon at bounding box center [252, 63] width 23 height 23
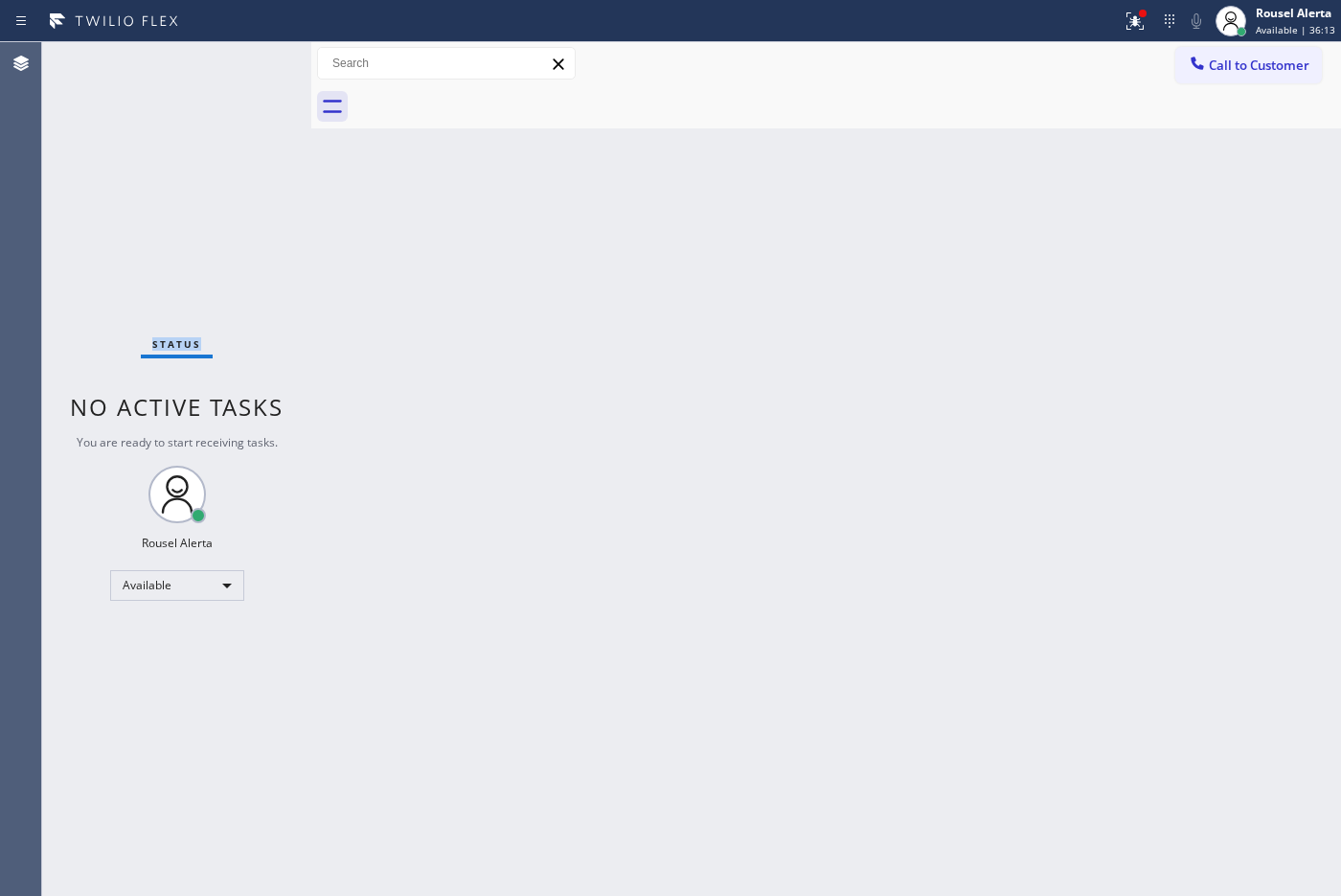
click at [245, 58] on div "Status No active tasks You are ready to start receiving tasks. Rousel Alerta Av…" at bounding box center [176, 468] width 270 height 853
click at [1071, 25] on div at bounding box center [1134, 21] width 42 height 23
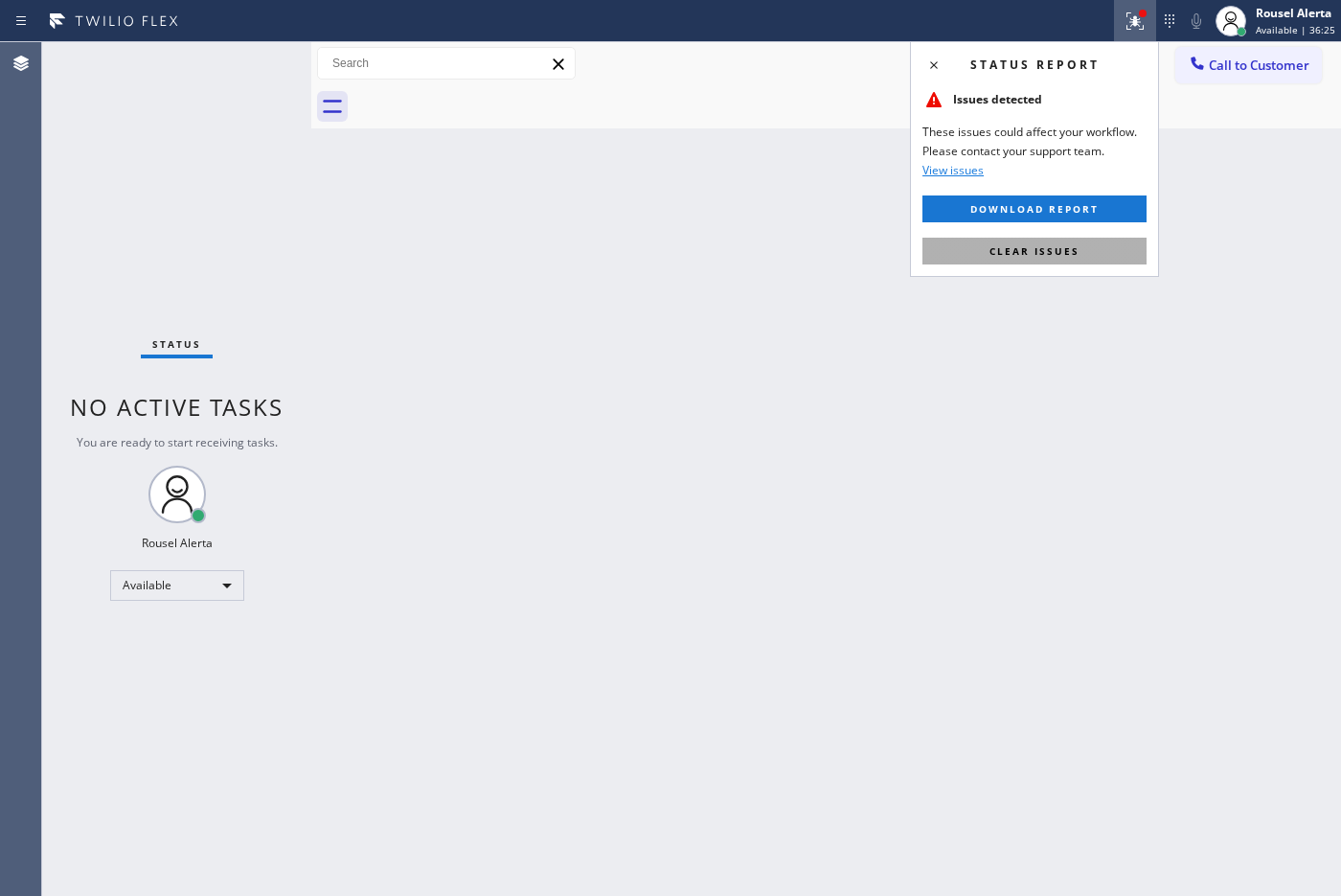
click at [1071, 257] on button "Clear issues" at bounding box center [1034, 251] width 224 height 27
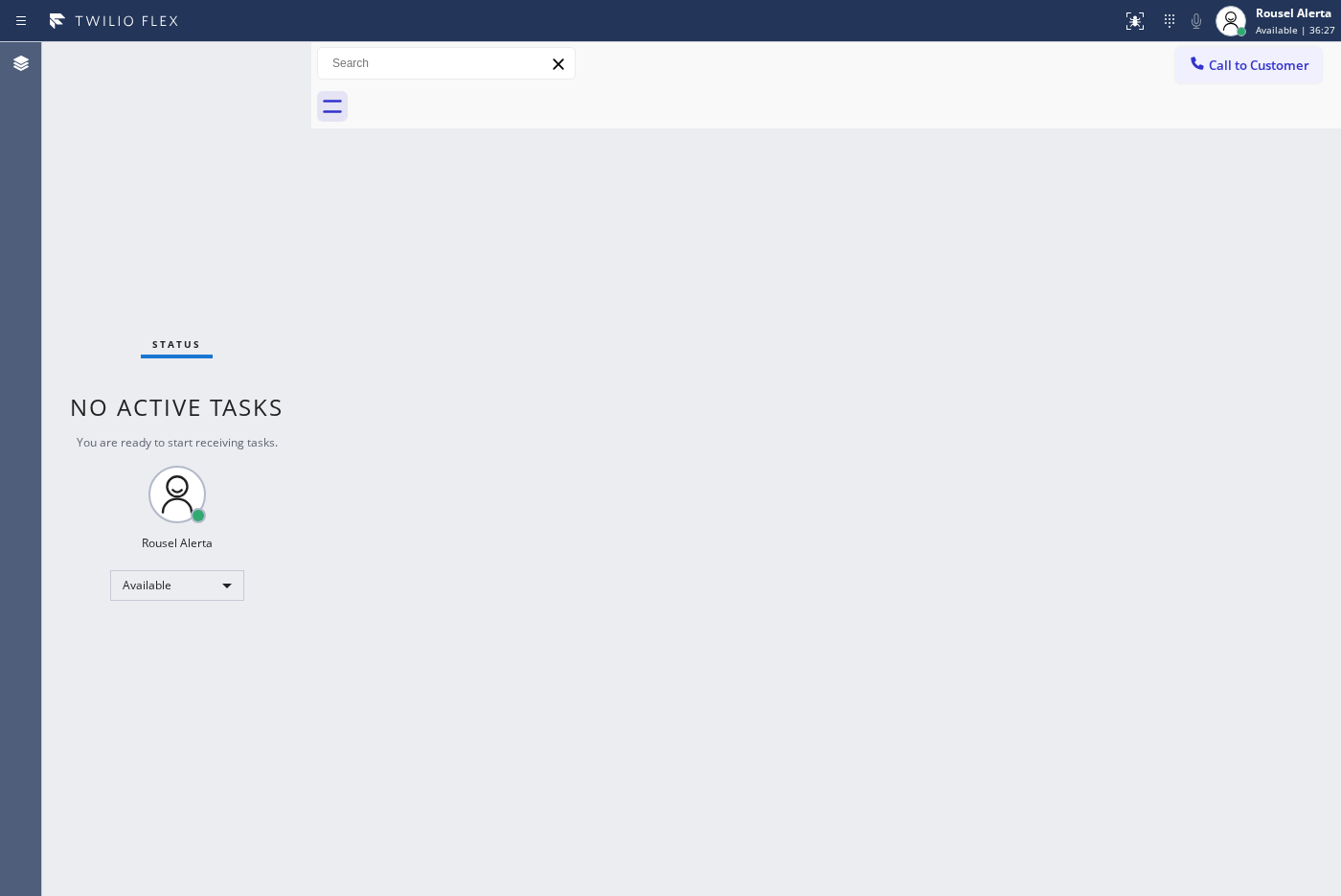
click at [1071, 467] on div "Back to Dashboard Change Sender ID Customers Technicians Select a contact Outbo…" at bounding box center [826, 468] width 1030 height 853
click at [977, 716] on div "Back to Dashboard Change Sender ID Customers Technicians Select a contact Outbo…" at bounding box center [826, 468] width 1030 height 853
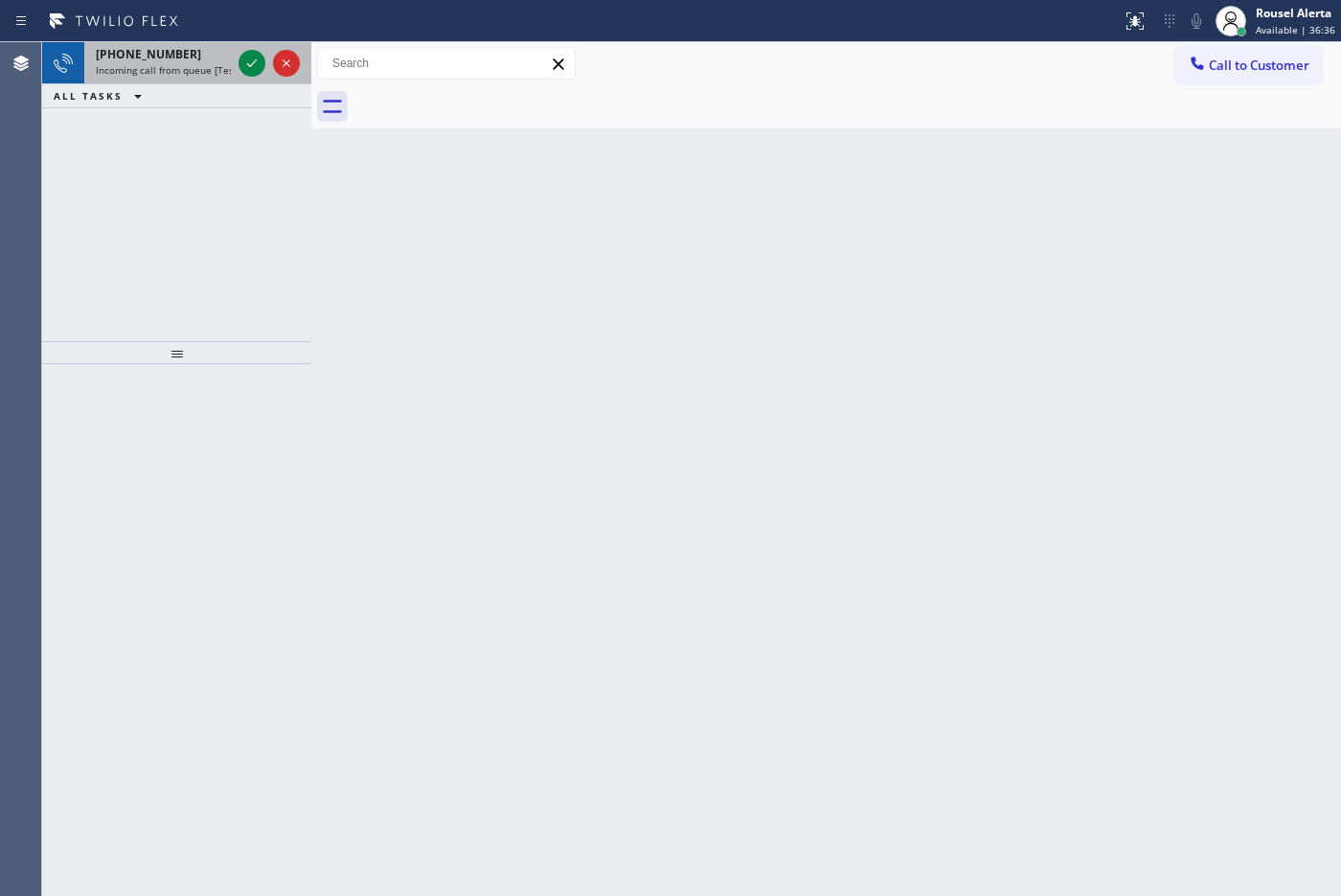
drag, startPoint x: 202, startPoint y: 39, endPoint x: 220, endPoint y: 53, distance: 22.8
click at [202, 39] on div "Status report No issues detected If you experience an issue, please download th…" at bounding box center [670, 20] width 1341 height 42
click at [250, 67] on icon at bounding box center [252, 63] width 23 height 23
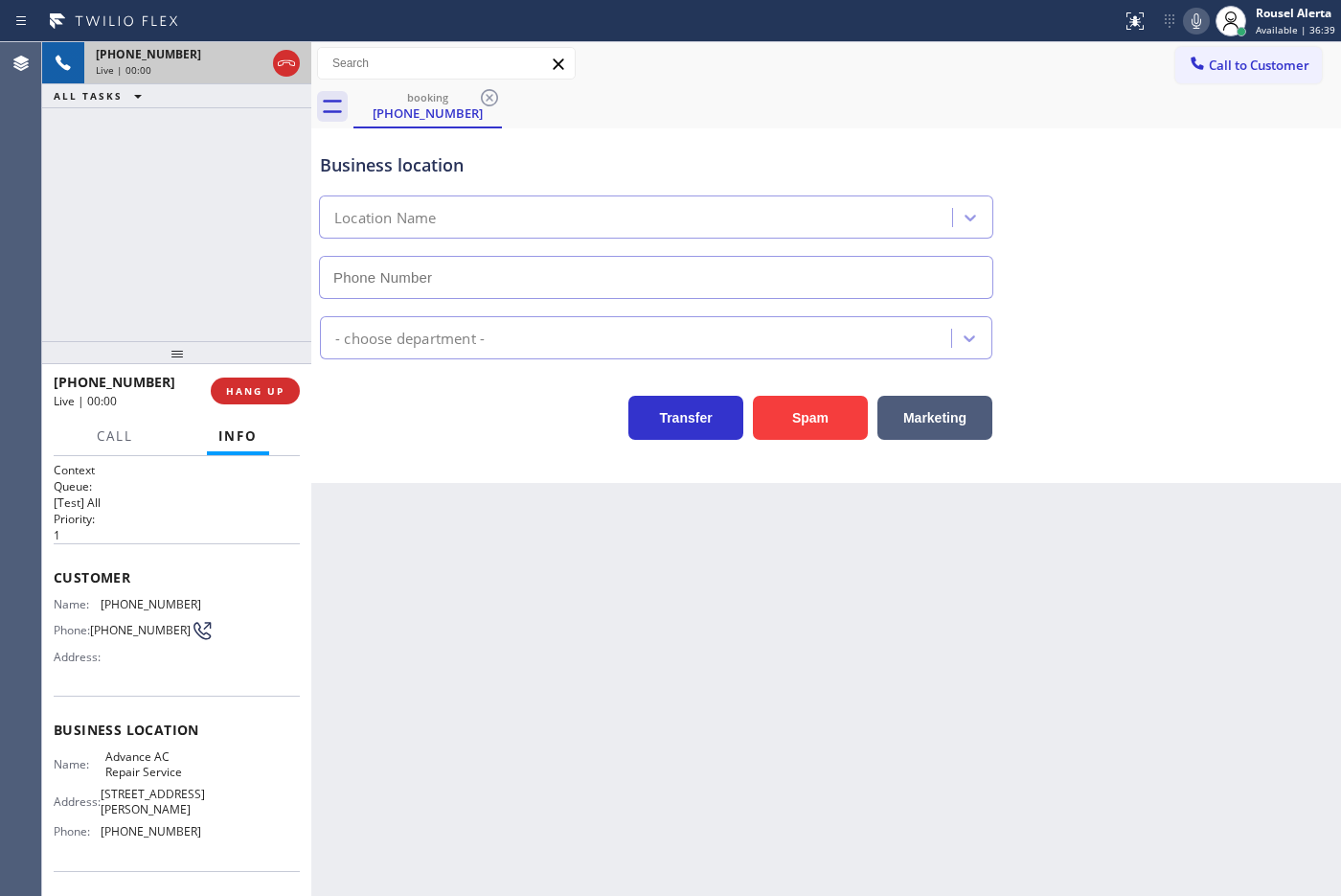
type input "[PHONE_NUMBER]"
click at [552, 649] on div "Back to Dashboard Change Sender ID Customers Technicians Select a contact Outbo…" at bounding box center [826, 468] width 1030 height 853
click at [223, 145] on div "[PHONE_NUMBER] Live | 00:08 ALL TASKS ALL TASKS ACTIVE TASKS TASKS IN WRAP UP" at bounding box center [176, 191] width 270 height 299
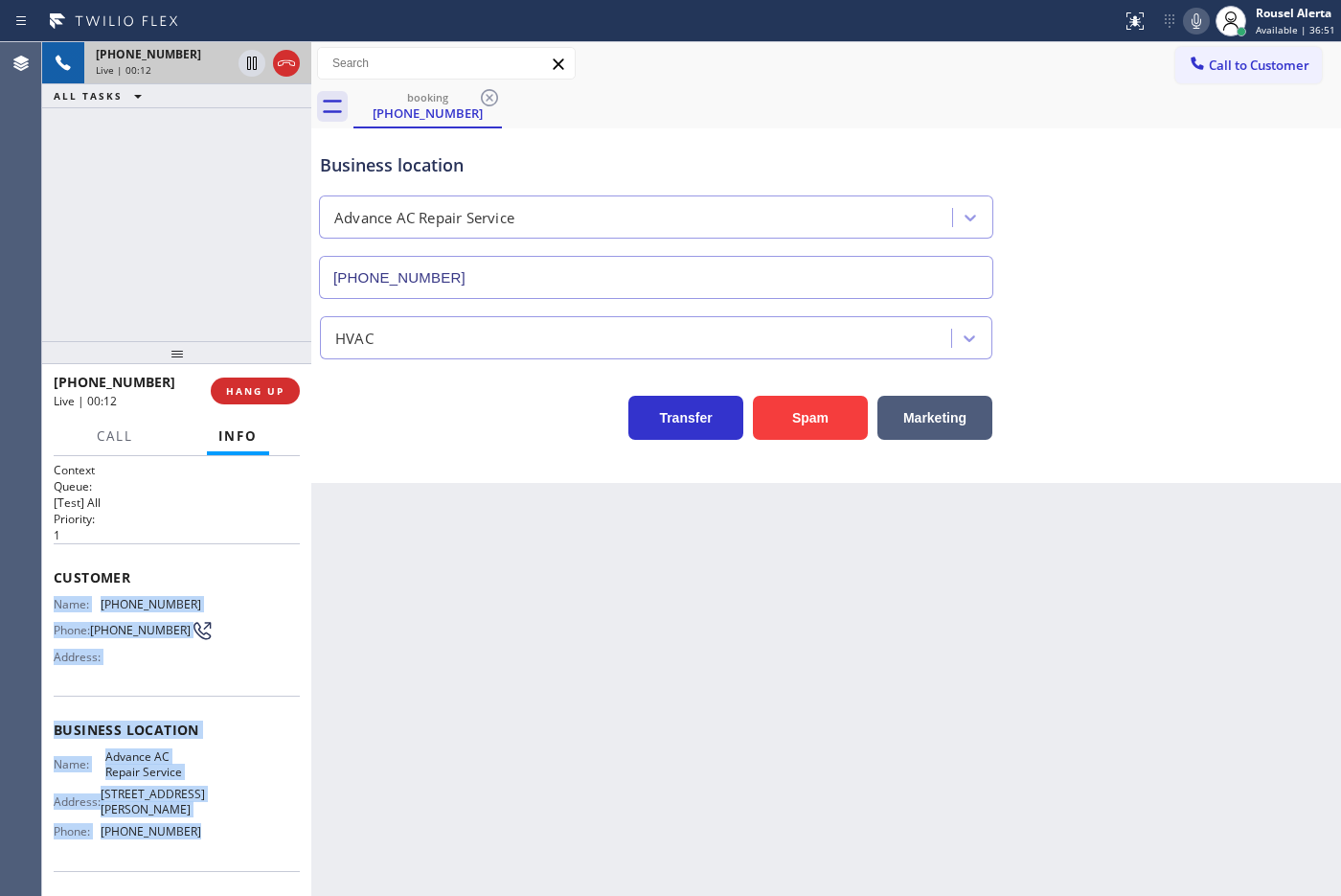
drag, startPoint x: 54, startPoint y: 601, endPoint x: 188, endPoint y: 835, distance: 269.7
click at [188, 716] on div "Context Queue: [Test] All Priority: 1 Customer Name: [PHONE_NUMBER] Phone: [PHO…" at bounding box center [176, 739] width 246 height 555
click at [240, 67] on icon at bounding box center [252, 63] width 23 height 23
click at [1071, 22] on icon at bounding box center [1197, 21] width 23 height 23
click at [240, 68] on icon at bounding box center [252, 63] width 23 height 23
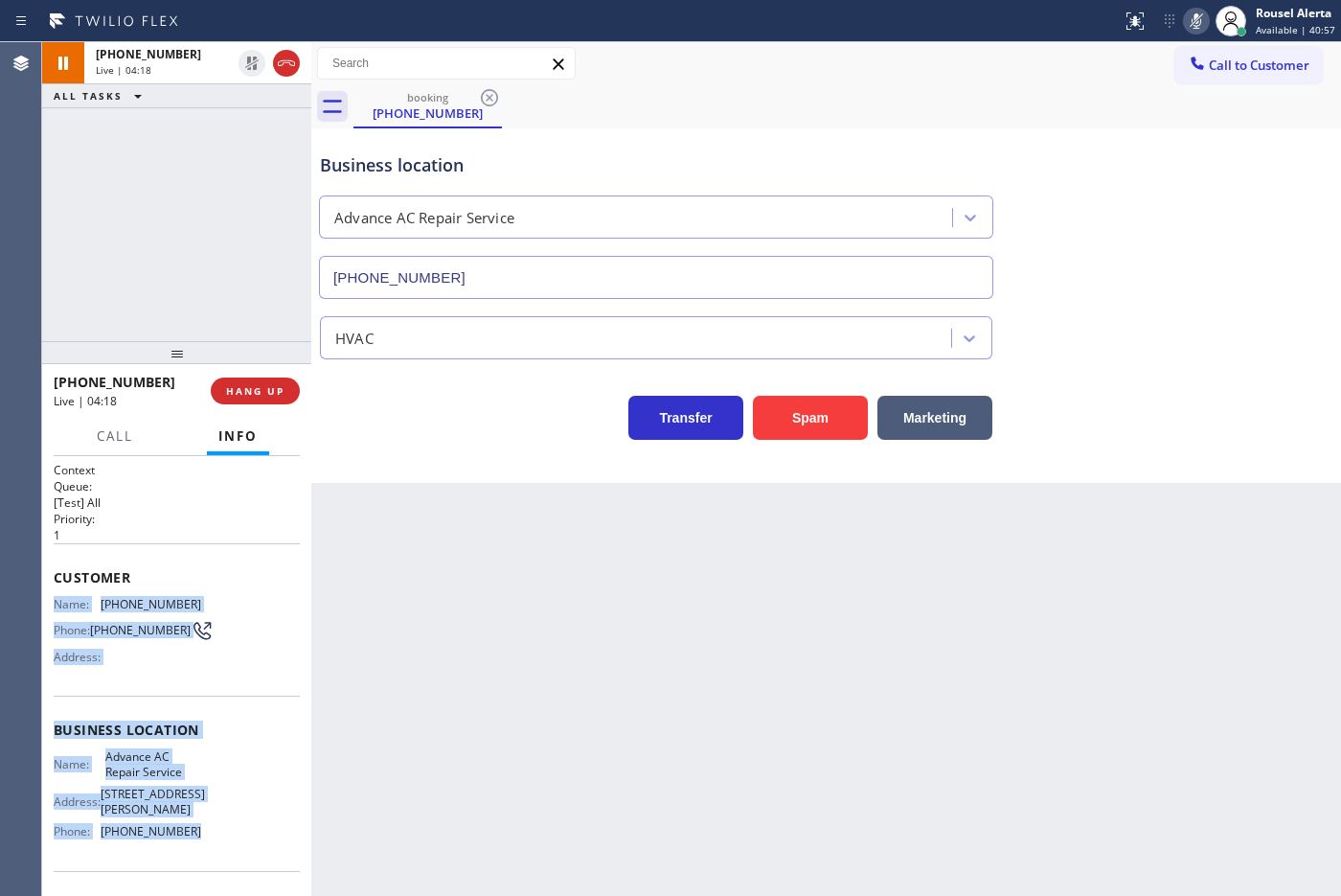
click at [1071, 17] on icon at bounding box center [1197, 21] width 23 height 23
click at [119, 435] on span "Call" at bounding box center [115, 436] width 37 height 17
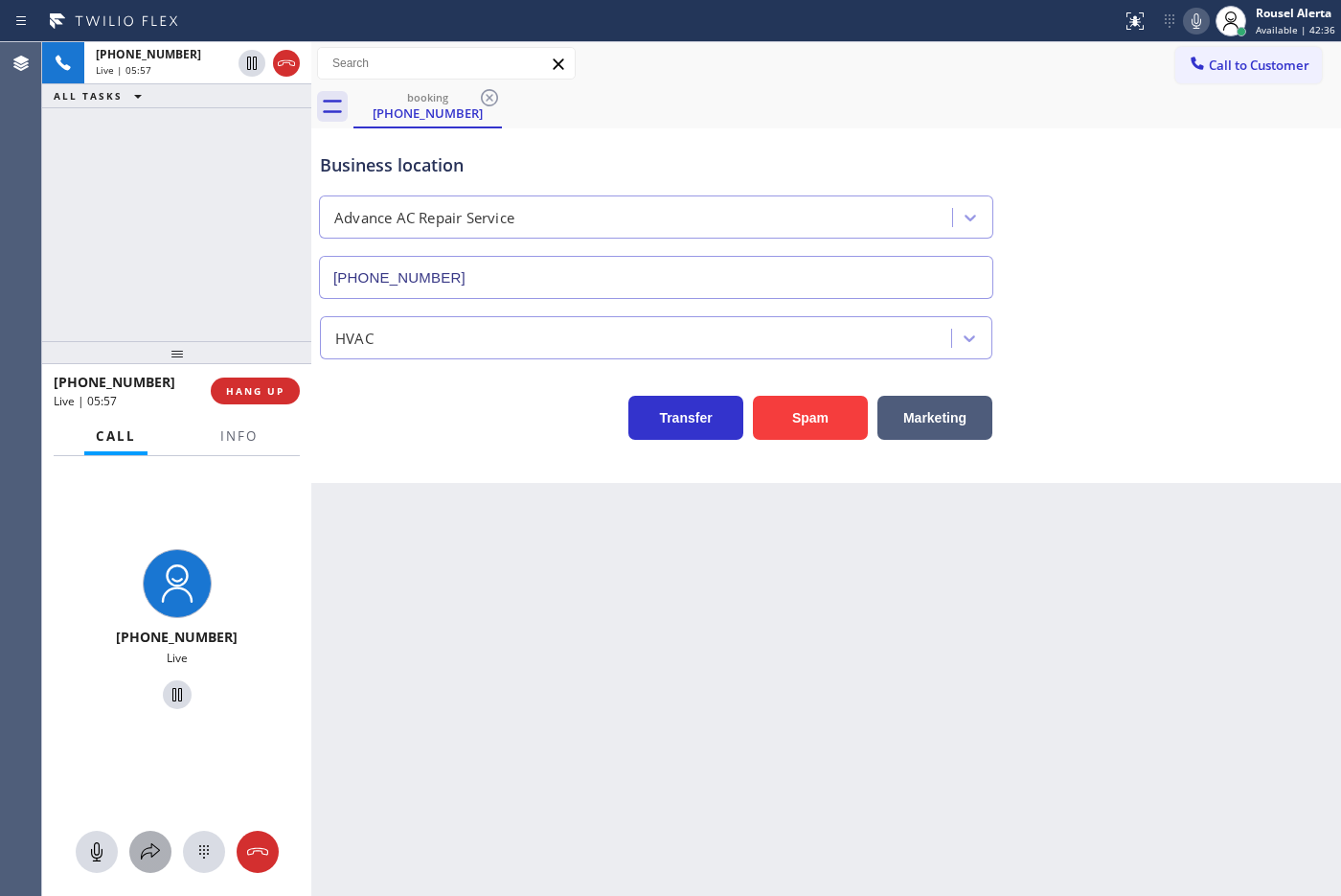
click at [136, 716] on div at bounding box center [149, 851] width 42 height 23
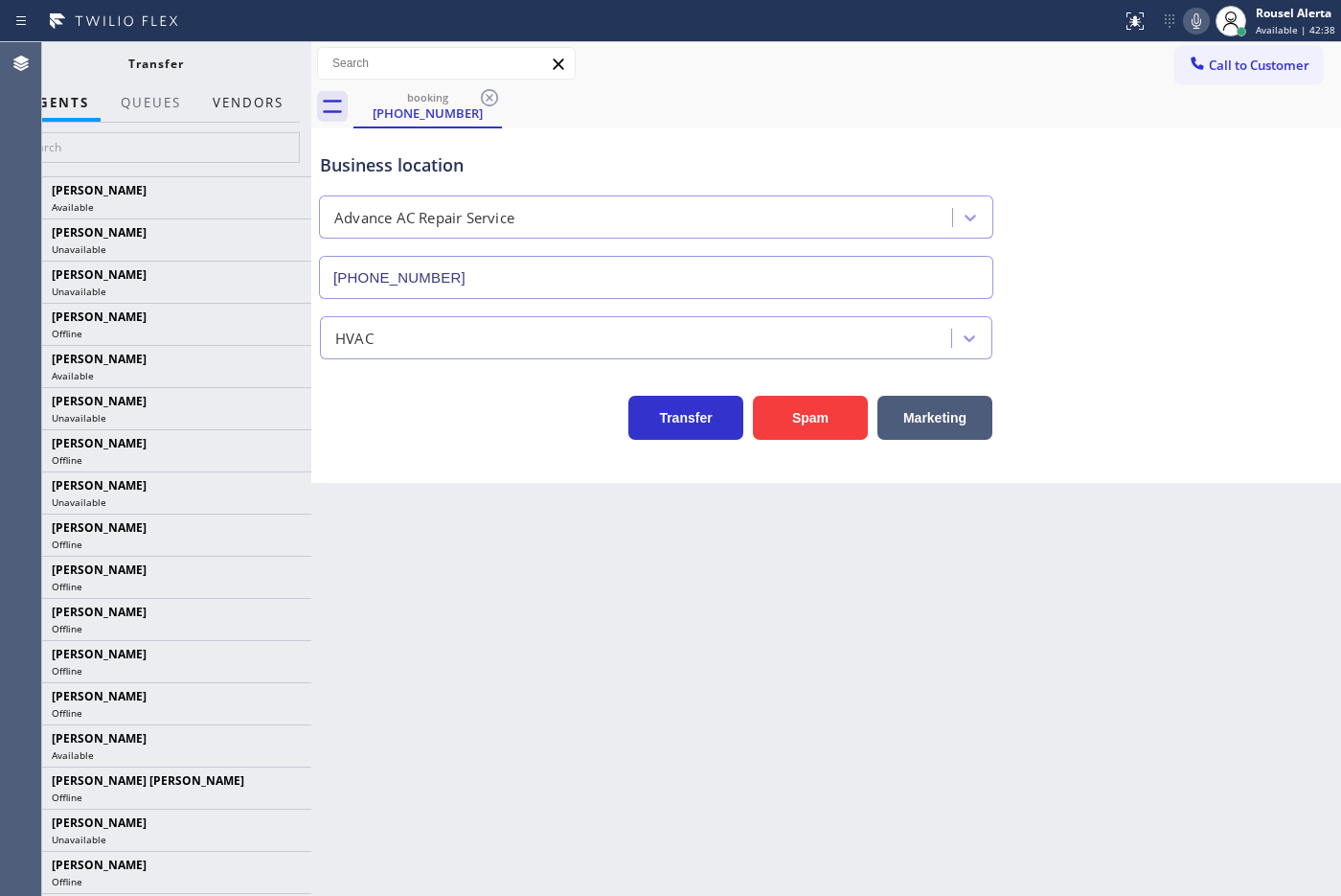
click at [252, 106] on button "Vendors" at bounding box center [247, 103] width 94 height 38
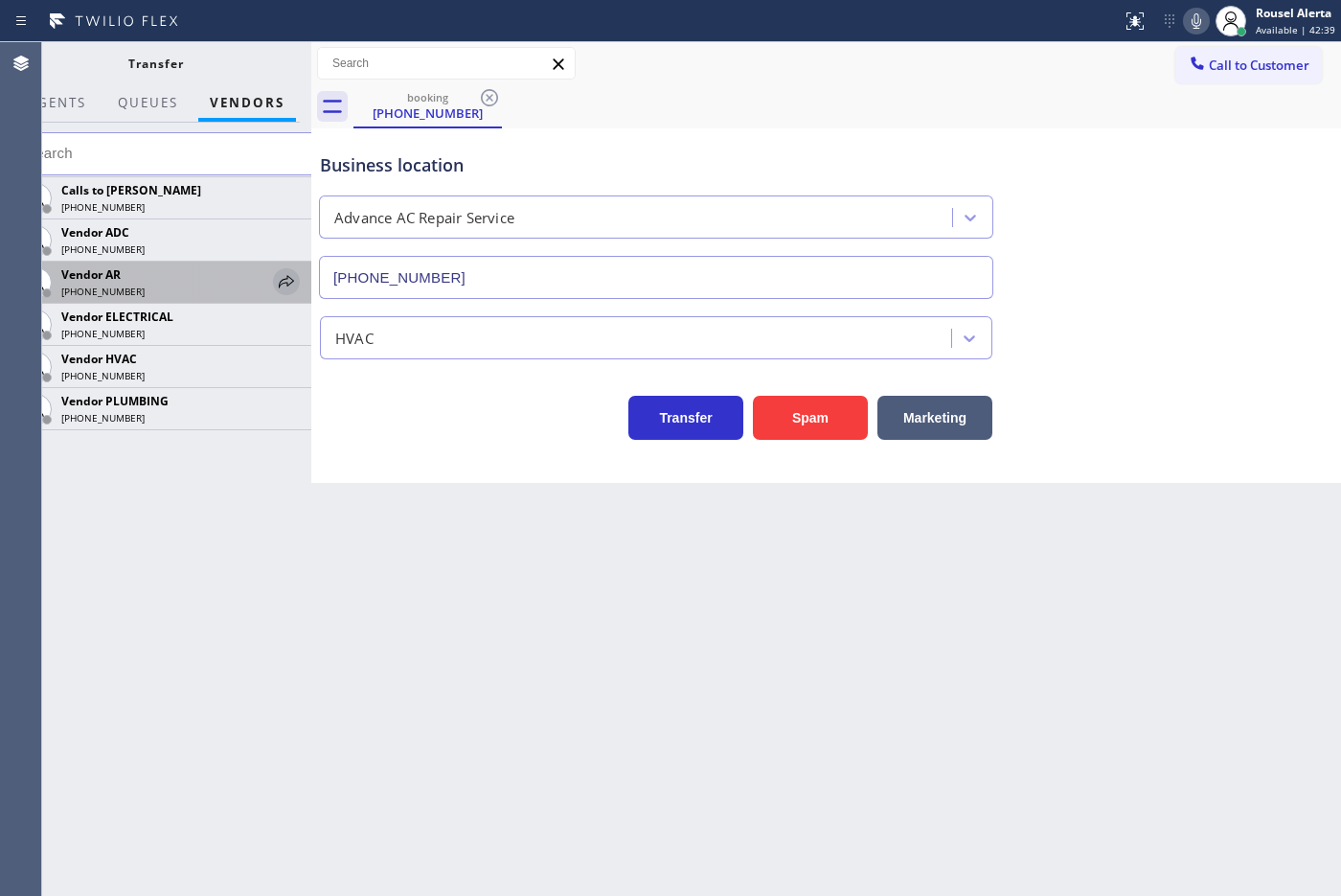
click at [293, 273] on icon at bounding box center [286, 282] width 23 height 23
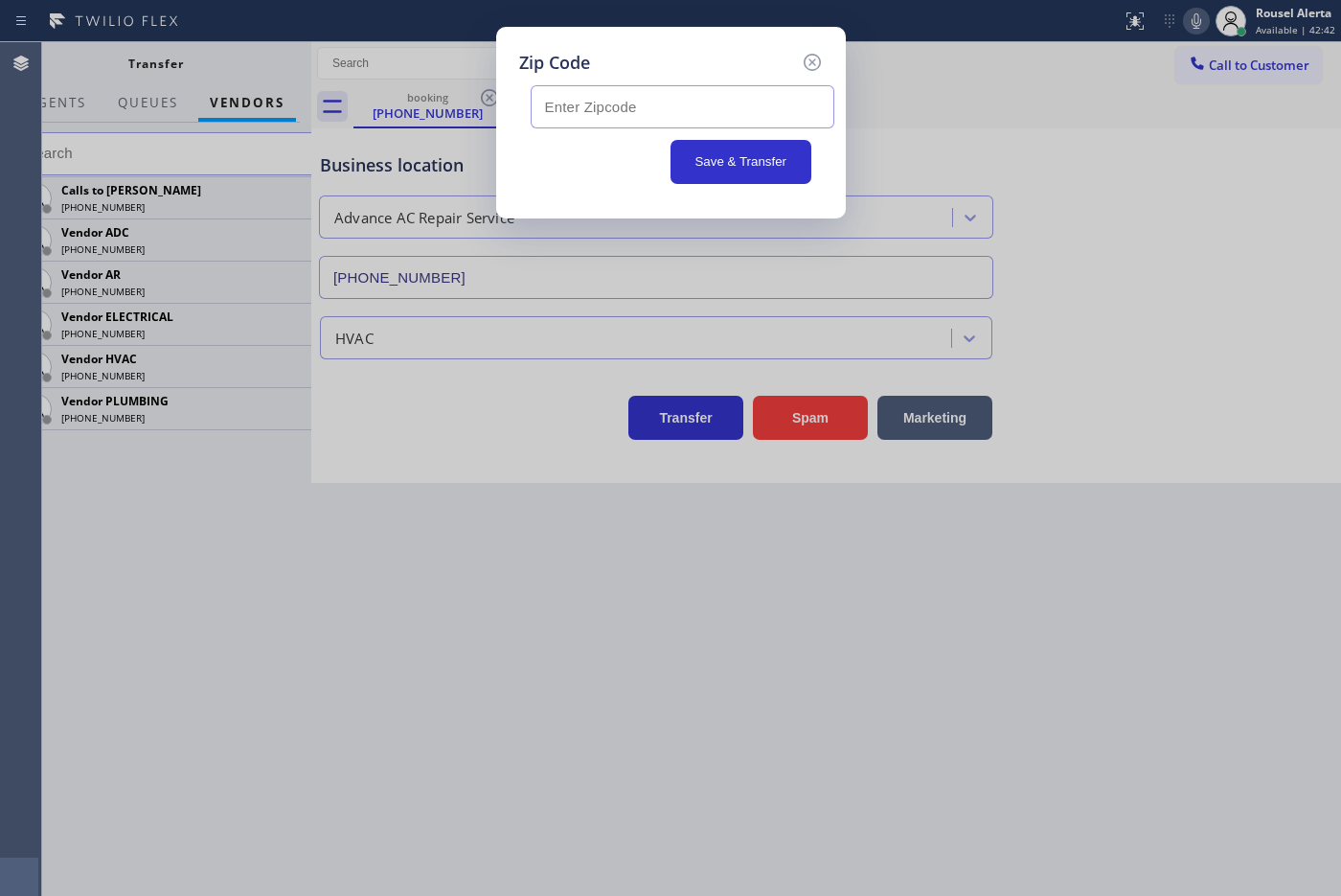
click at [686, 121] on input "text" at bounding box center [682, 107] width 303 height 43
paste input "94592"
type input "94592"
click at [711, 156] on button "Save & Transfer" at bounding box center [740, 161] width 141 height 44
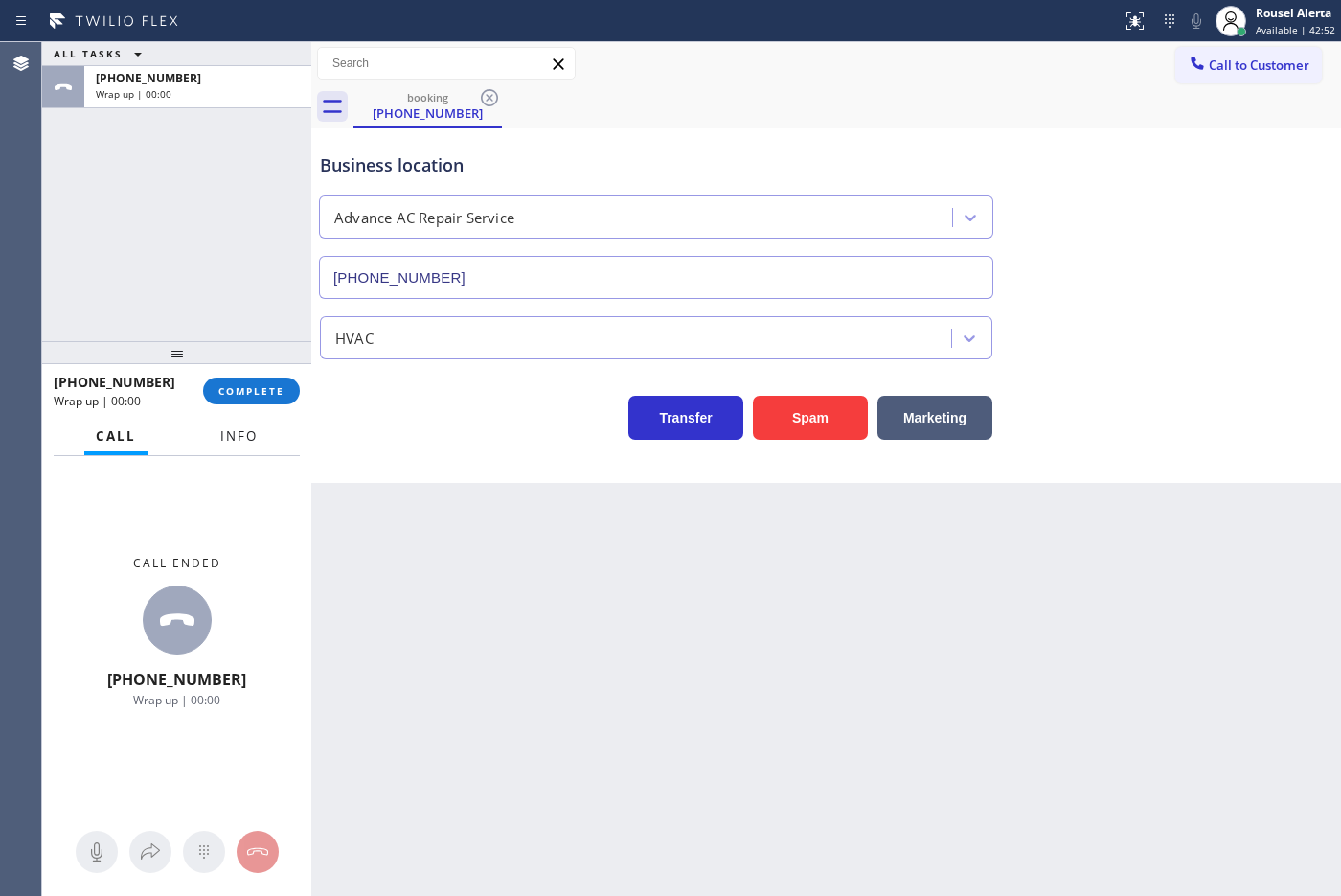
click at [251, 432] on span "Info" at bounding box center [239, 436] width 38 height 17
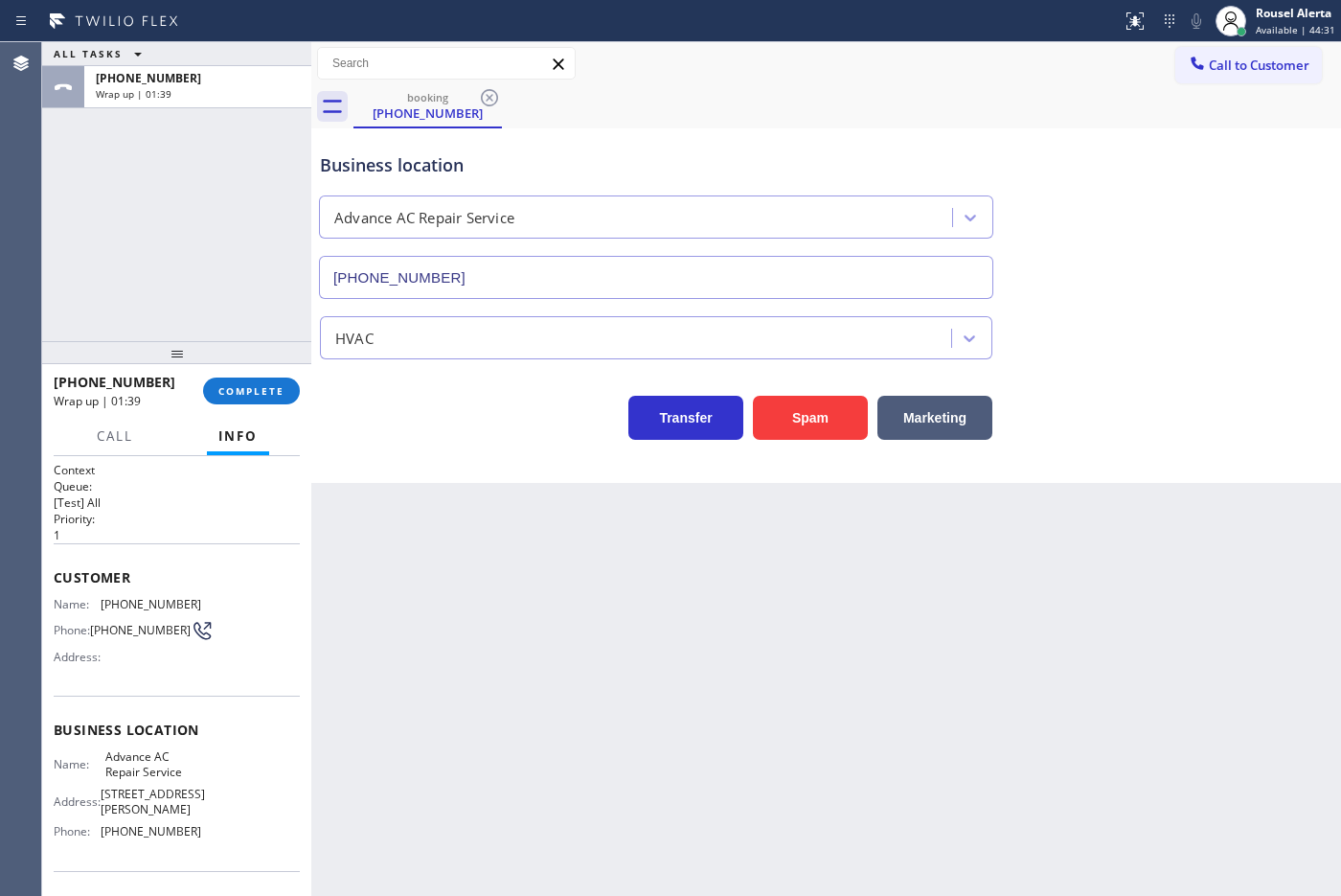
click at [624, 690] on div "Back to Dashboard Change Sender ID Customers Technicians Select a contact Outbo…" at bounding box center [826, 468] width 1030 height 853
click at [232, 384] on span "COMPLETE" at bounding box center [251, 391] width 66 height 14
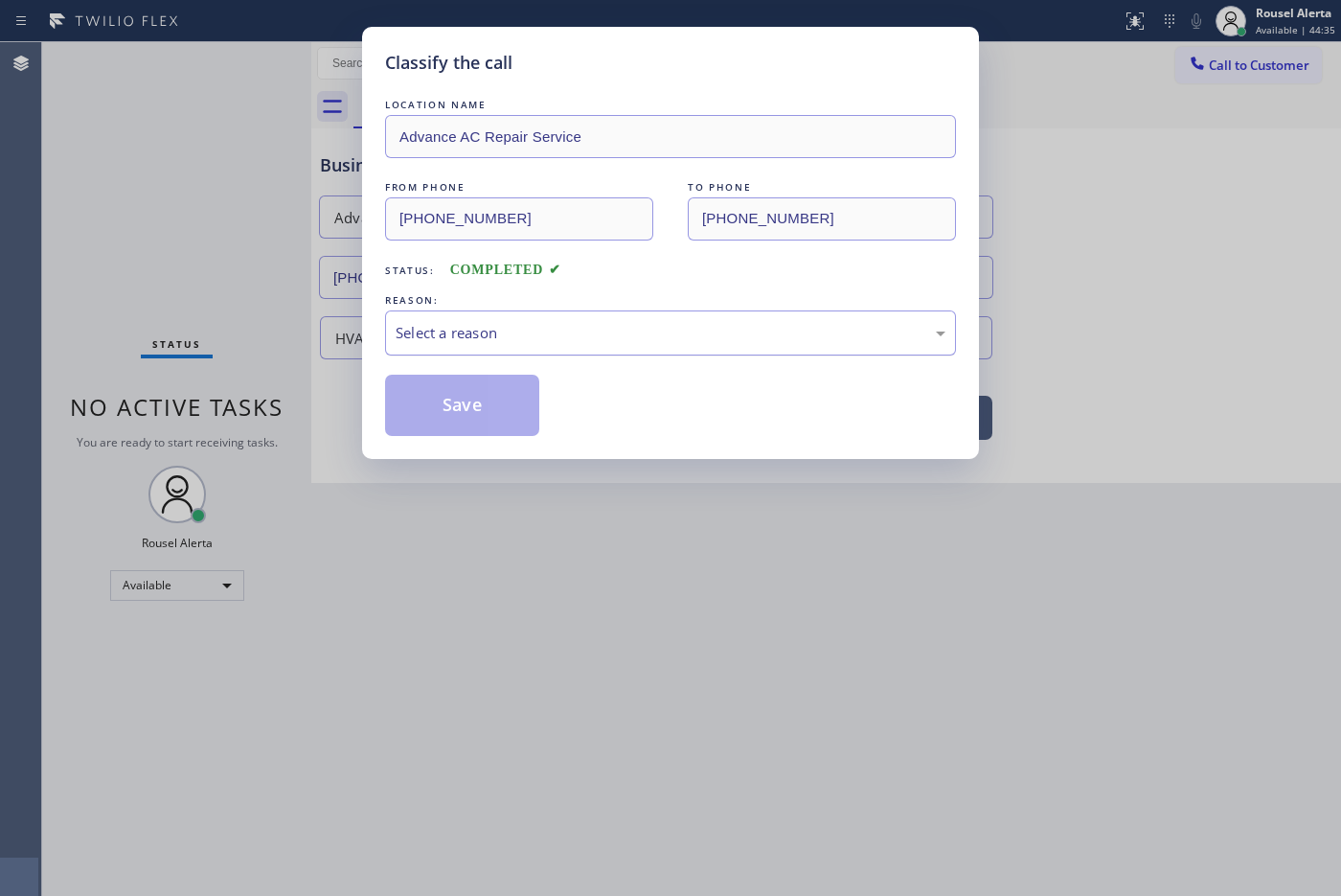
click at [470, 342] on div "Select a reason" at bounding box center [670, 333] width 550 height 22
click at [476, 405] on button "Save" at bounding box center [462, 404] width 154 height 61
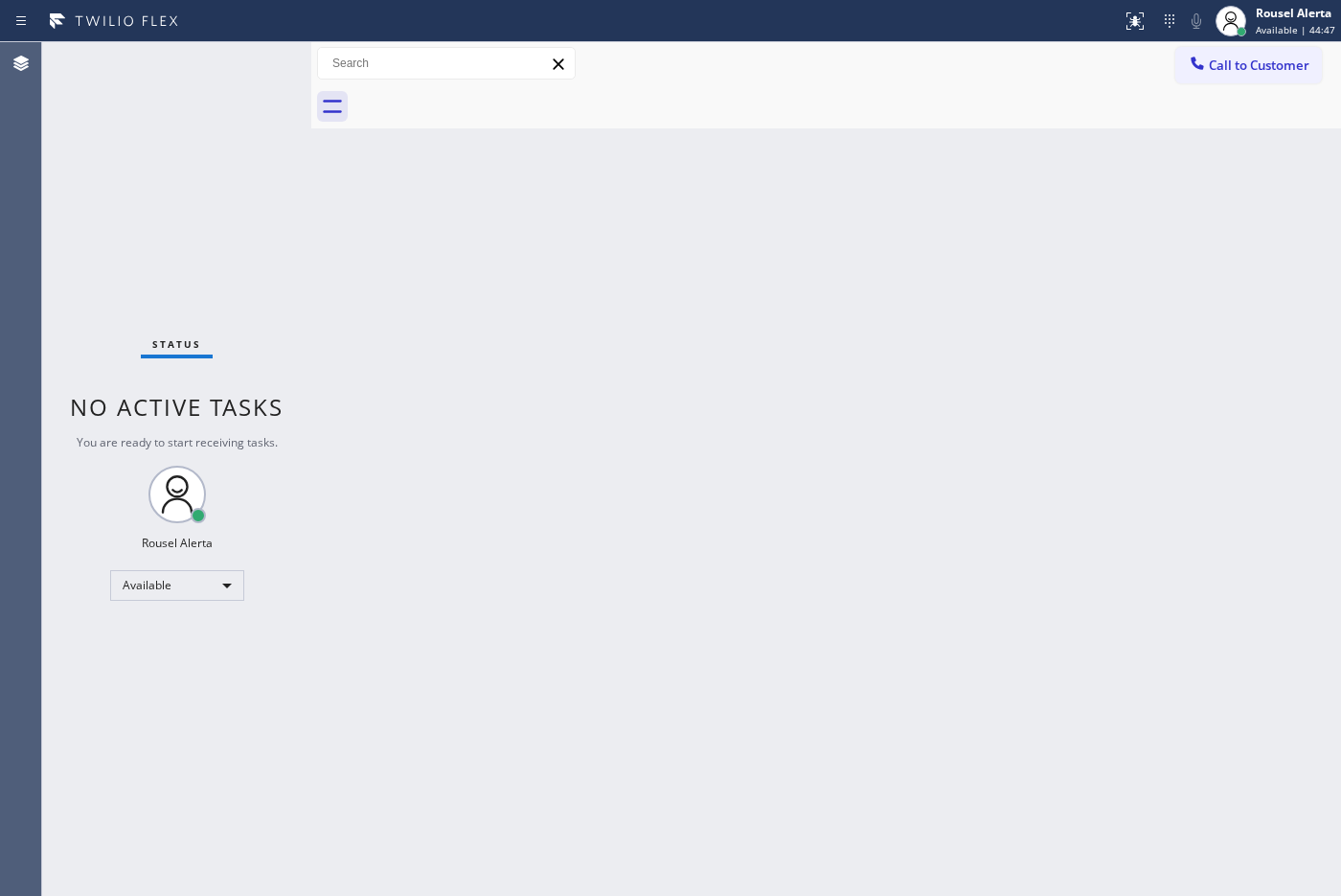
drag, startPoint x: 218, startPoint y: 63, endPoint x: 210, endPoint y: 3, distance: 60.5
click at [218, 63] on div "Status No active tasks You are ready to start receiving tasks. Rousel Alerta Av…" at bounding box center [176, 468] width 270 height 853
click at [955, 404] on div "Back to Dashboard Change Sender ID Customers Technicians Select a contact Outbo…" at bounding box center [826, 468] width 1030 height 853
click at [498, 490] on div "Back to Dashboard Change Sender ID Customers Technicians Select a contact Outbo…" at bounding box center [826, 468] width 1030 height 853
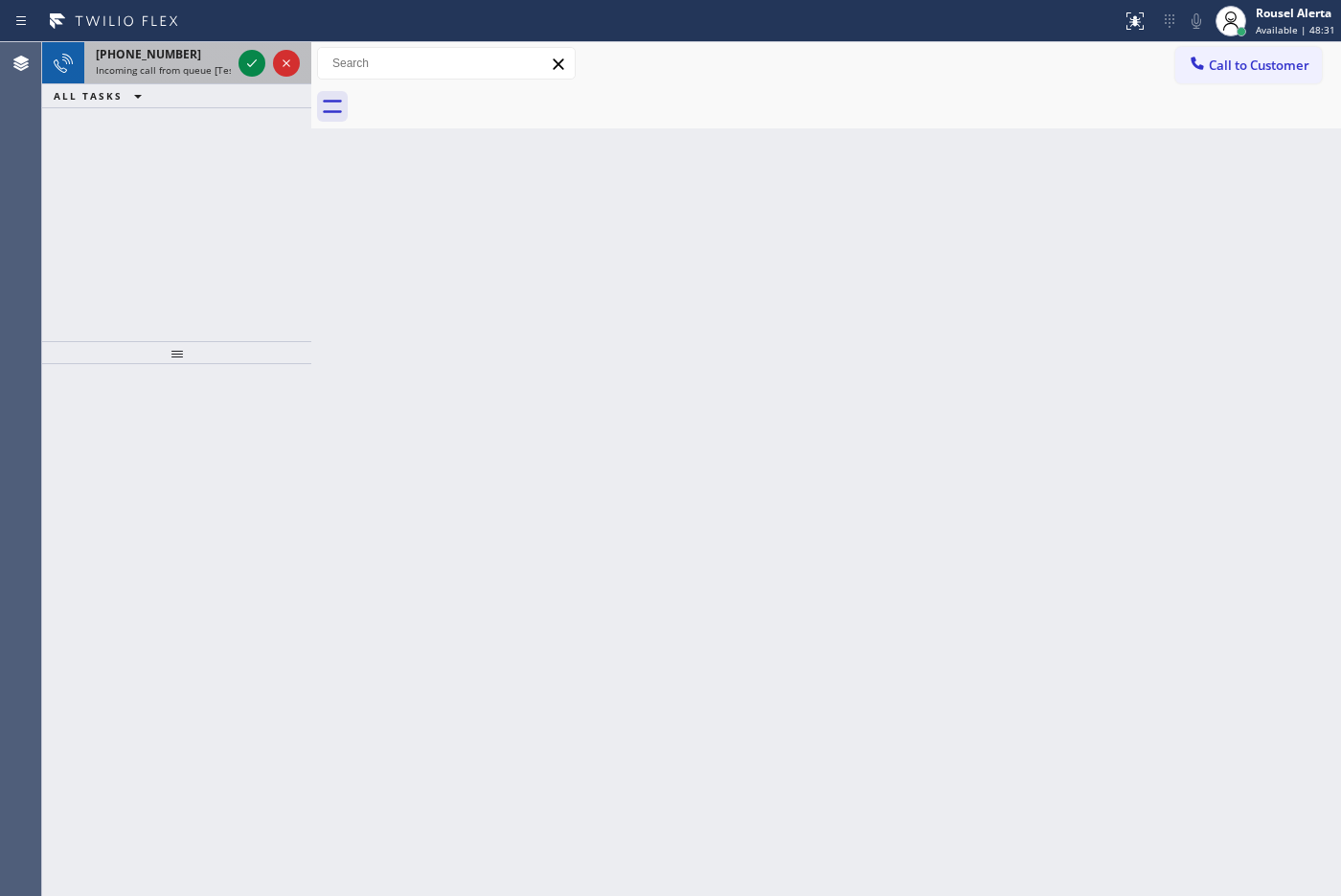
drag, startPoint x: 204, startPoint y: 49, endPoint x: 215, endPoint y: 57, distance: 13.6
click at [204, 50] on div "[PHONE_NUMBER]" at bounding box center [163, 53] width 135 height 16
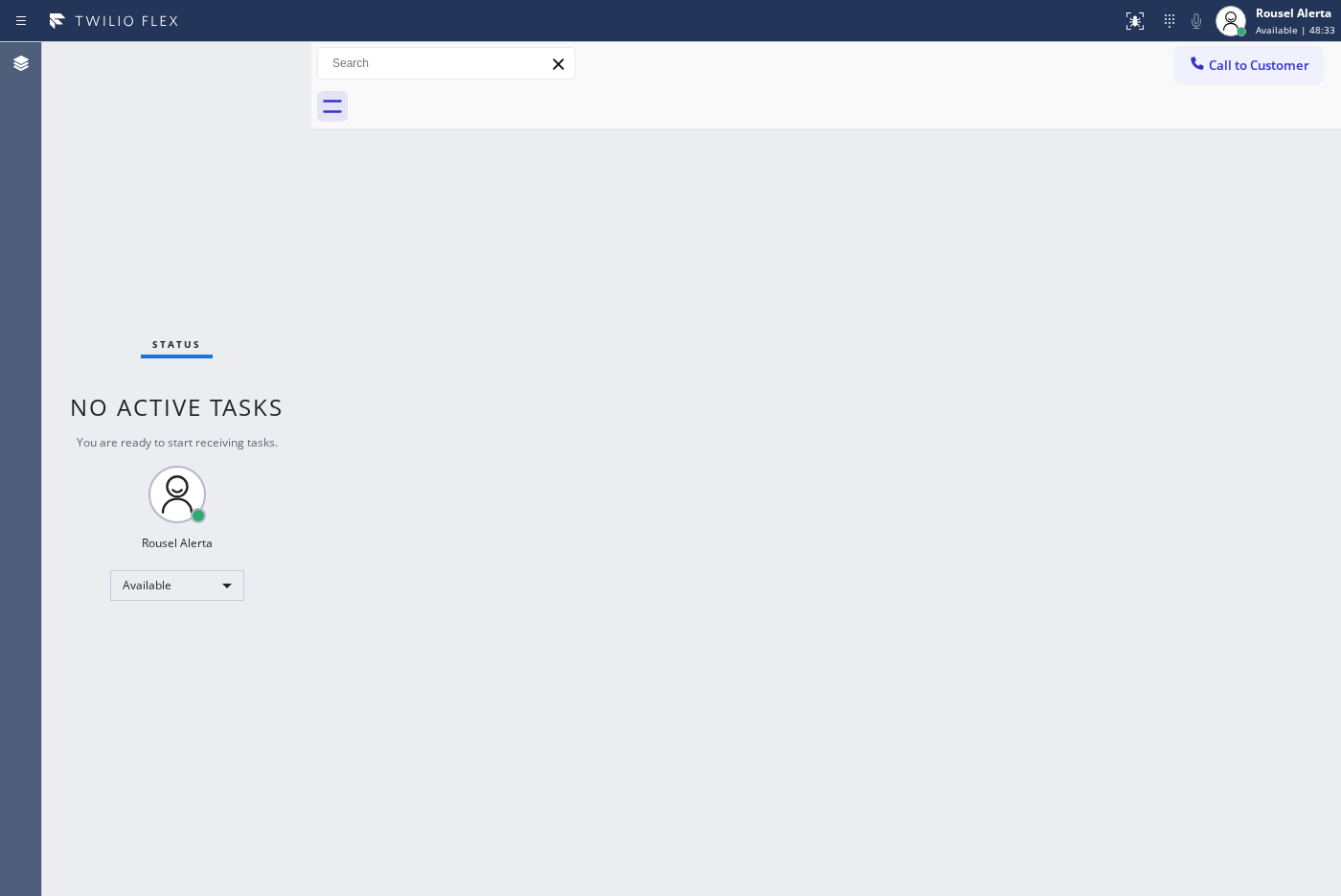
click at [257, 64] on div "Status No active tasks You are ready to start receiving tasks. Rousel Alerta Av…" at bounding box center [176, 468] width 270 height 853
click at [983, 716] on div "Back to Dashboard Change Sender ID Customers Technicians Select a contact Outbo…" at bounding box center [826, 468] width 1030 height 853
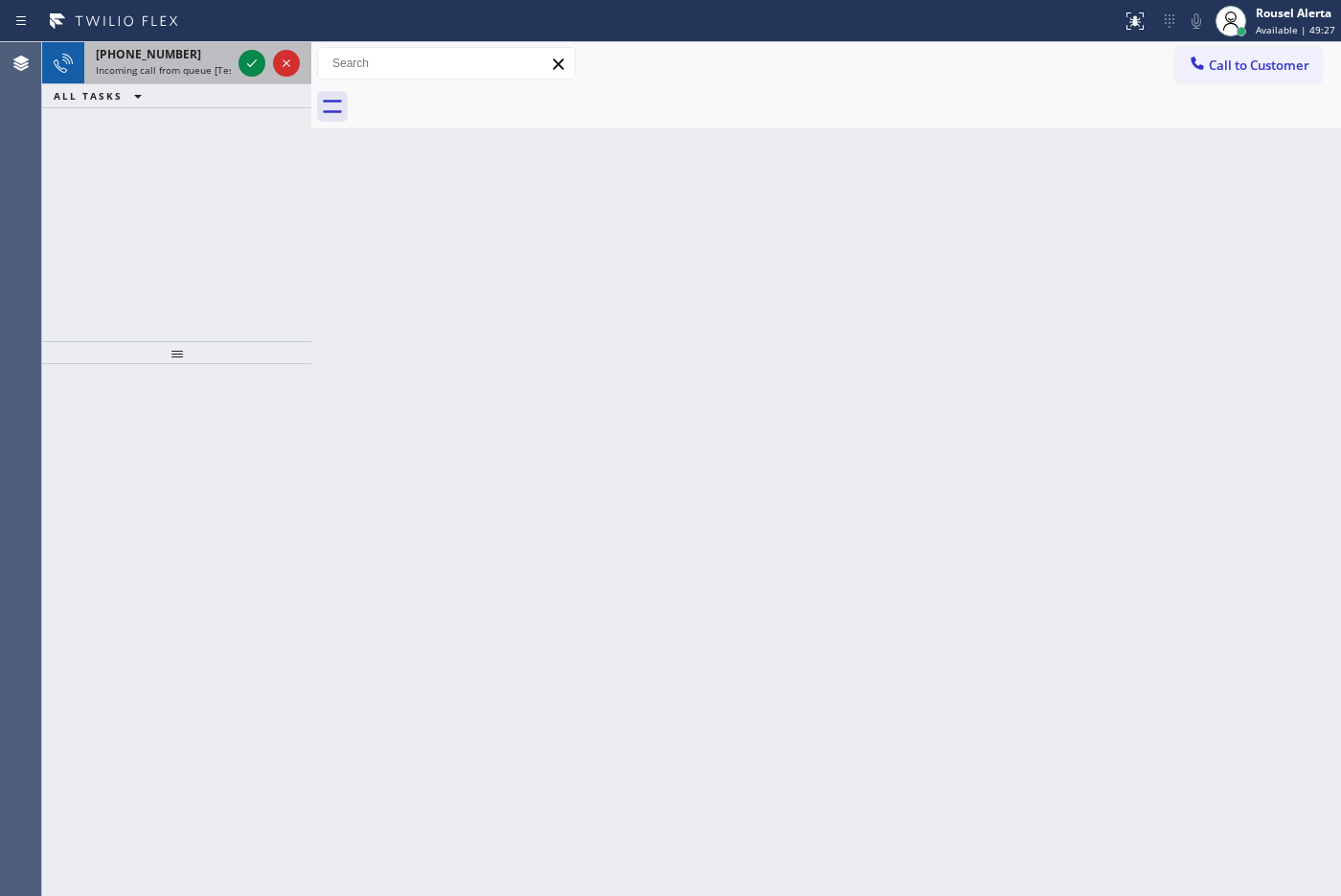
drag, startPoint x: 212, startPoint y: 50, endPoint x: 227, endPoint y: 62, distance: 19.2
click at [212, 50] on div "[PHONE_NUMBER]" at bounding box center [163, 53] width 135 height 16
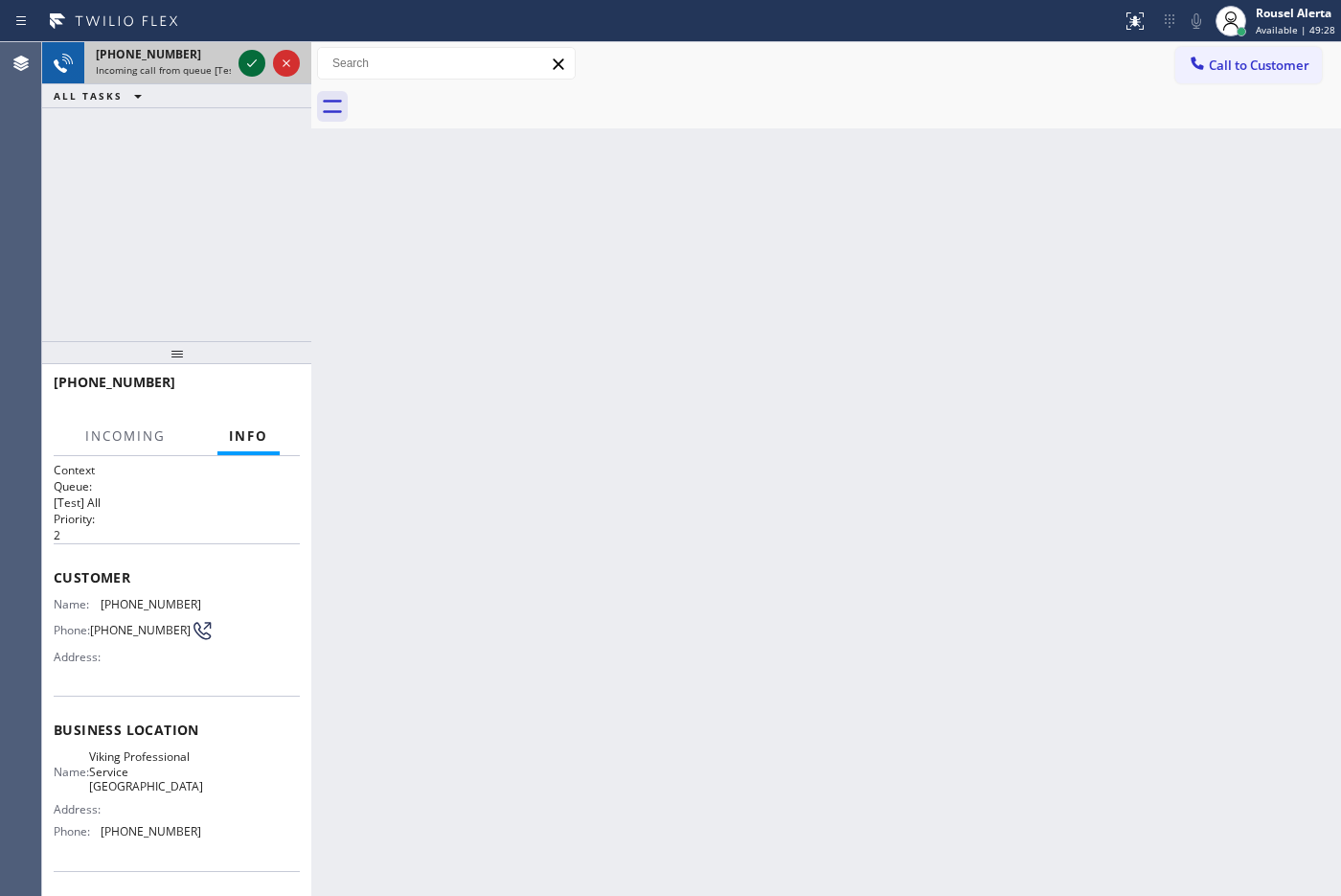
click at [240, 67] on icon at bounding box center [252, 63] width 23 height 23
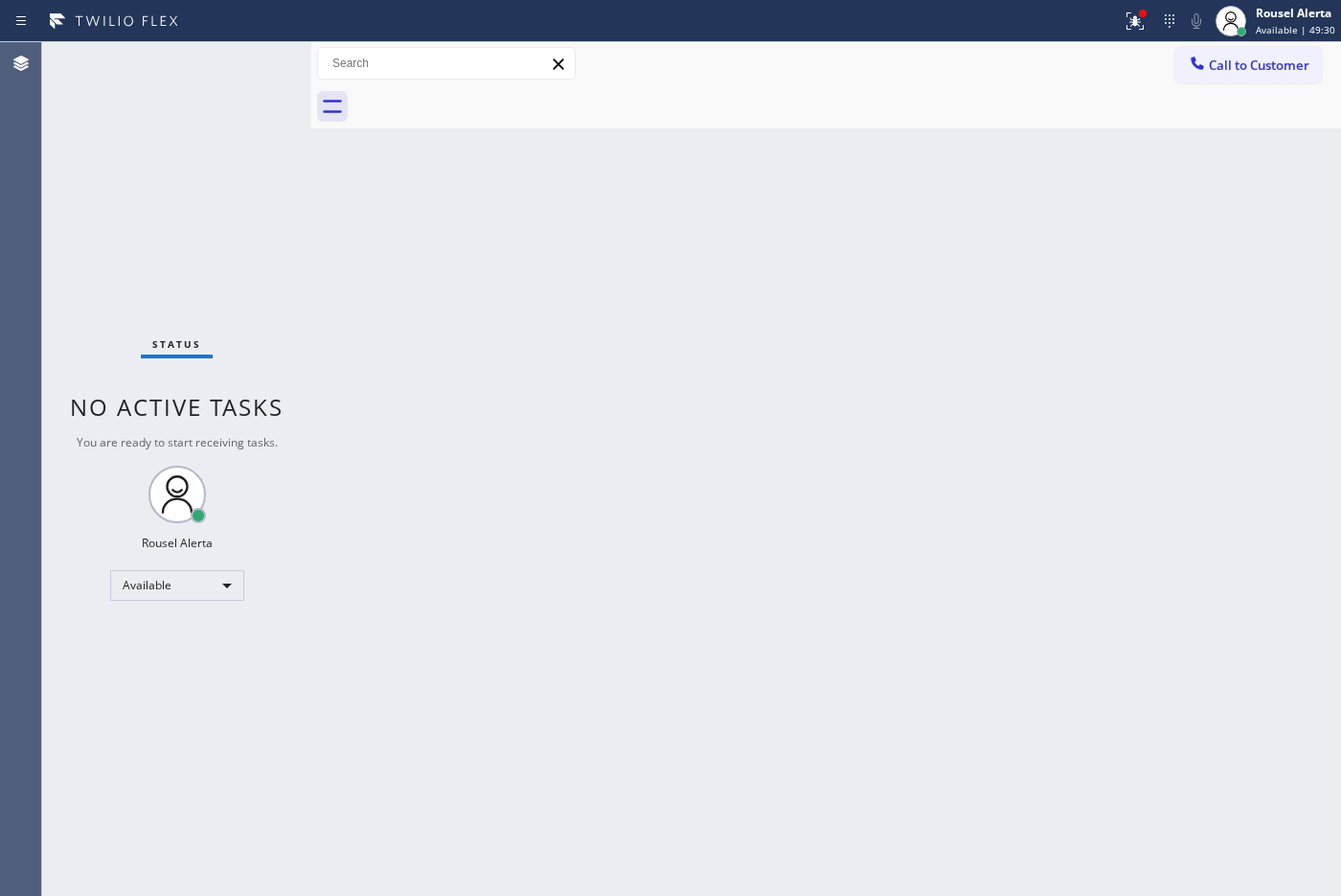
click at [239, 67] on div "Status No active tasks You are ready to start receiving tasks. Rousel Alerta Av…" at bounding box center [176, 468] width 270 height 853
drag, startPoint x: 240, startPoint y: 65, endPoint x: 275, endPoint y: 44, distance: 40.8
click at [259, 53] on div "Status No active tasks You are ready to start receiving tasks. Rousel Alerta Av…" at bounding box center [176, 468] width 270 height 853
click at [1071, 16] on div at bounding box center [1134, 21] width 42 height 23
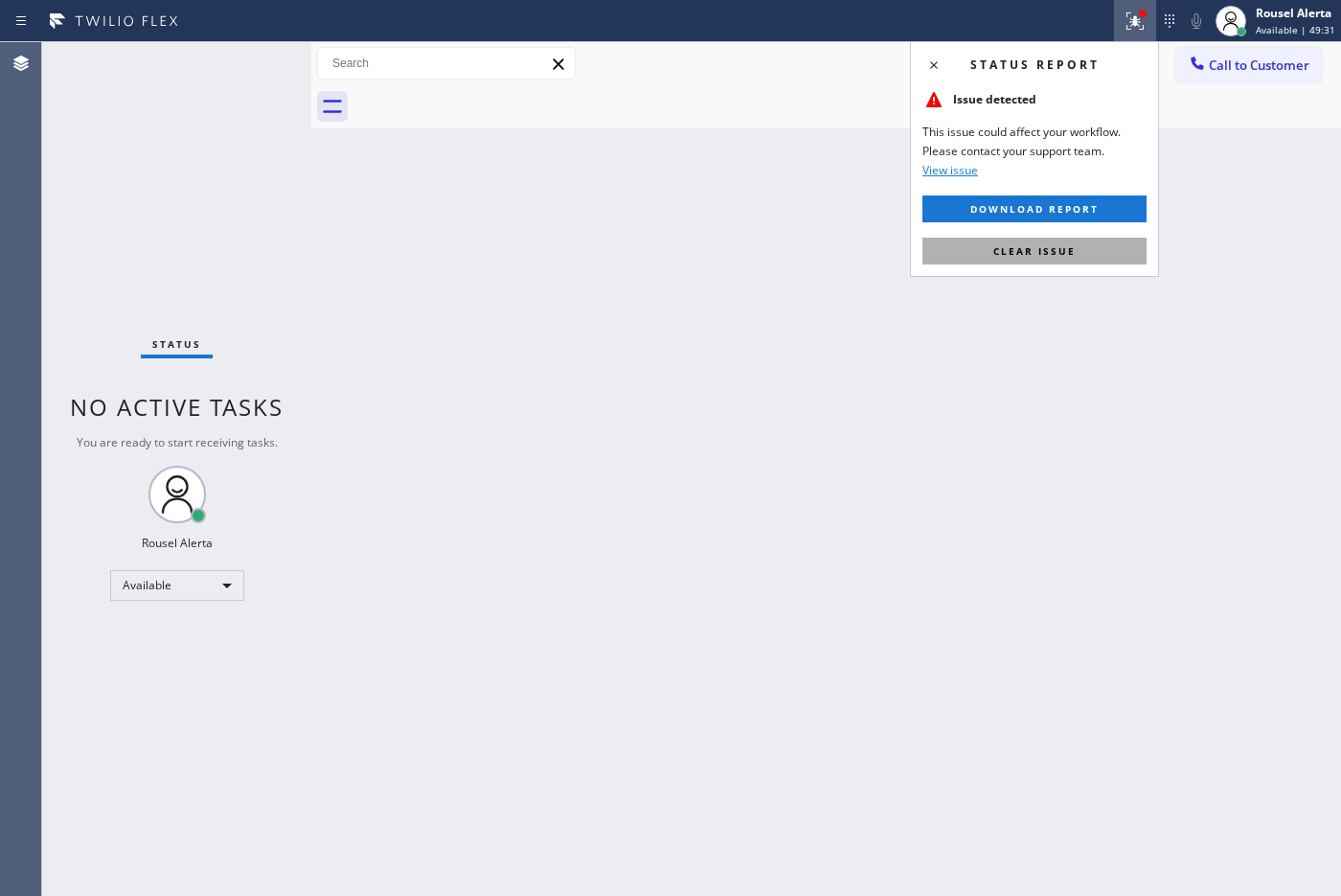
click at [1071, 237] on div "Status report Issue detected This issue could affect your workflow. Please cont…" at bounding box center [1034, 158] width 249 height 236
click at [1071, 242] on button "Clear issue" at bounding box center [1034, 251] width 224 height 27
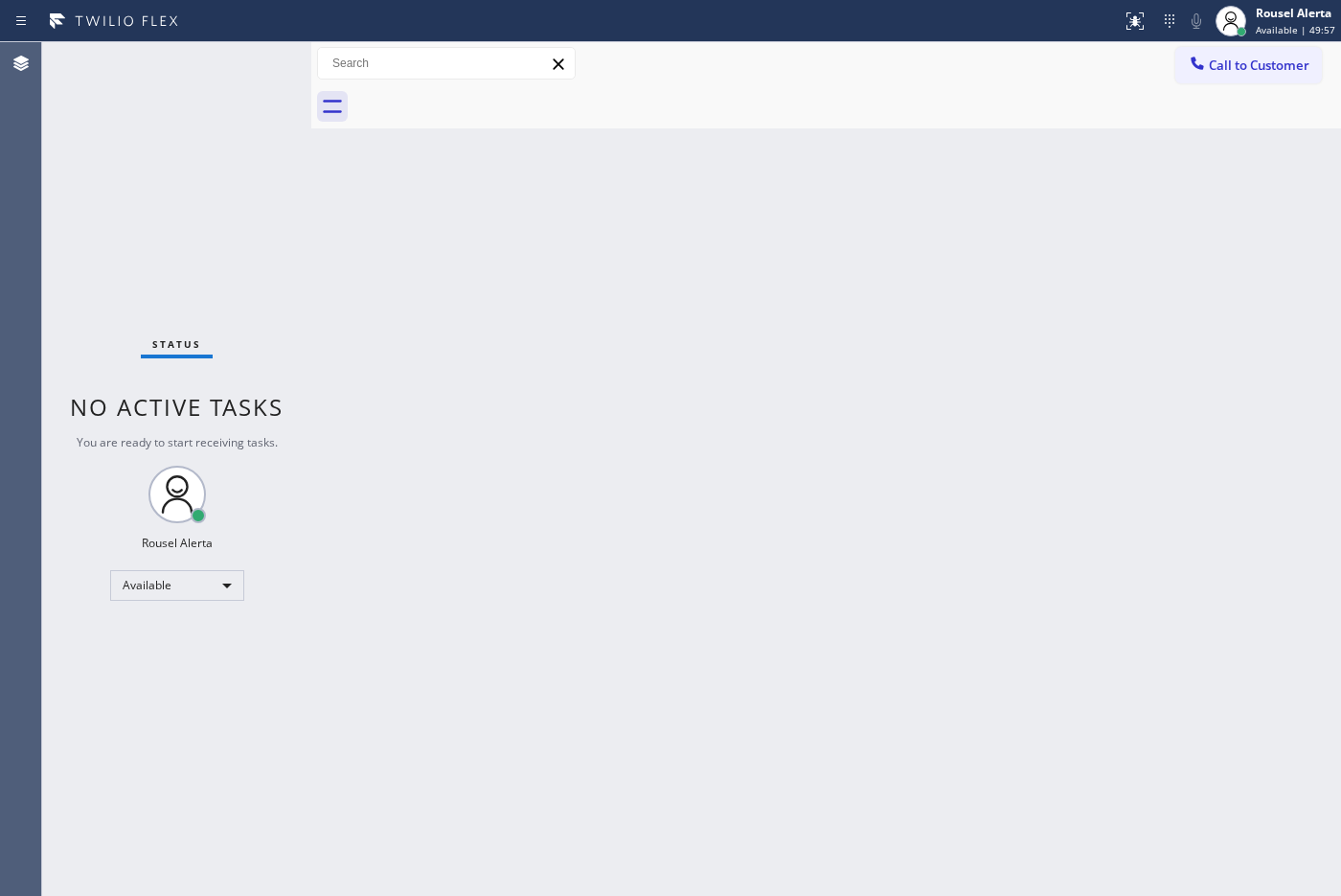
click at [604, 341] on div "Back to Dashboard Change Sender ID Customers Technicians Select a contact Outbo…" at bounding box center [826, 468] width 1030 height 853
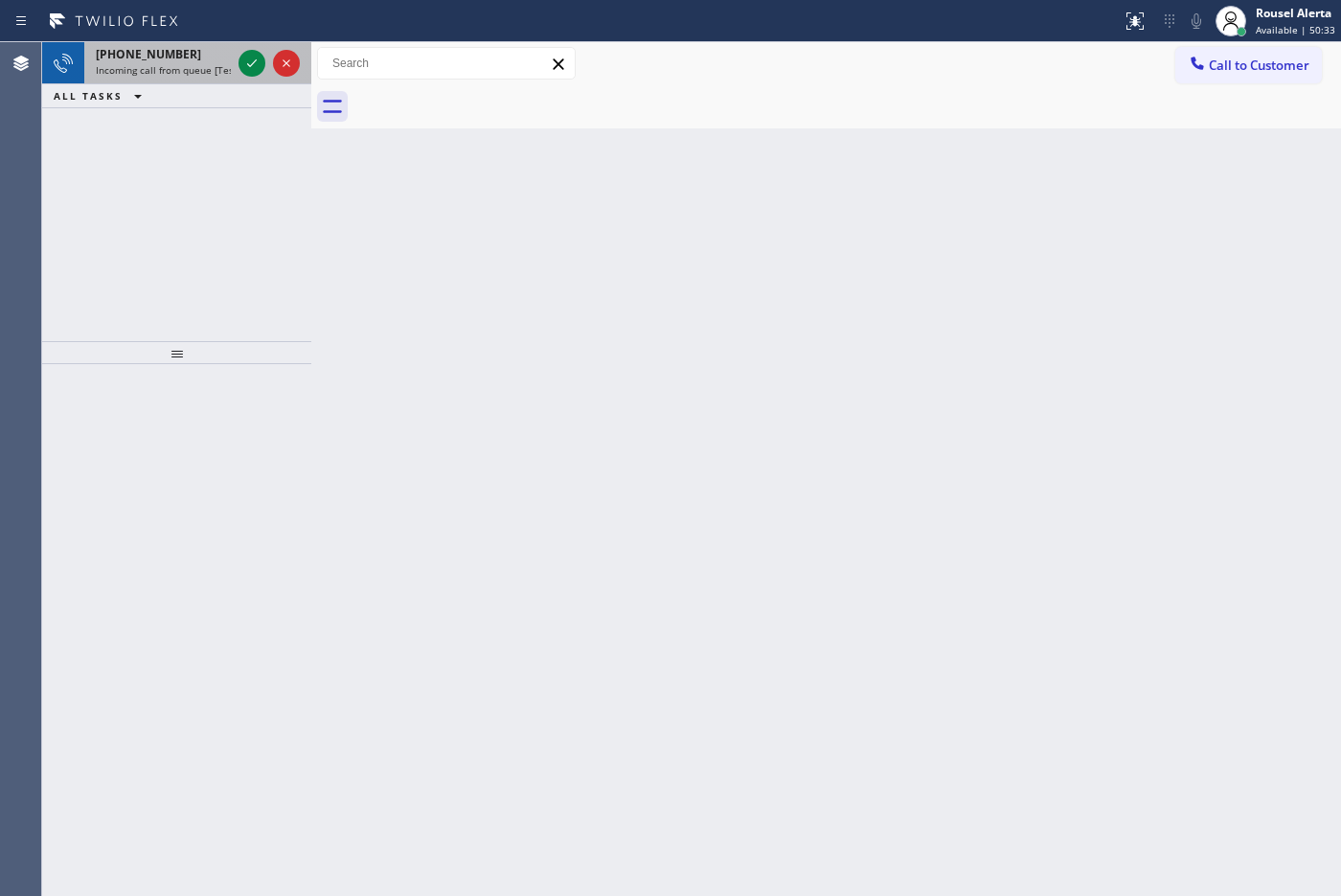
drag, startPoint x: 196, startPoint y: 62, endPoint x: 212, endPoint y: 63, distance: 16.0
click at [195, 60] on div "[PHONE_NUMBER] Incoming call from queue [Test] All" at bounding box center [159, 62] width 150 height 42
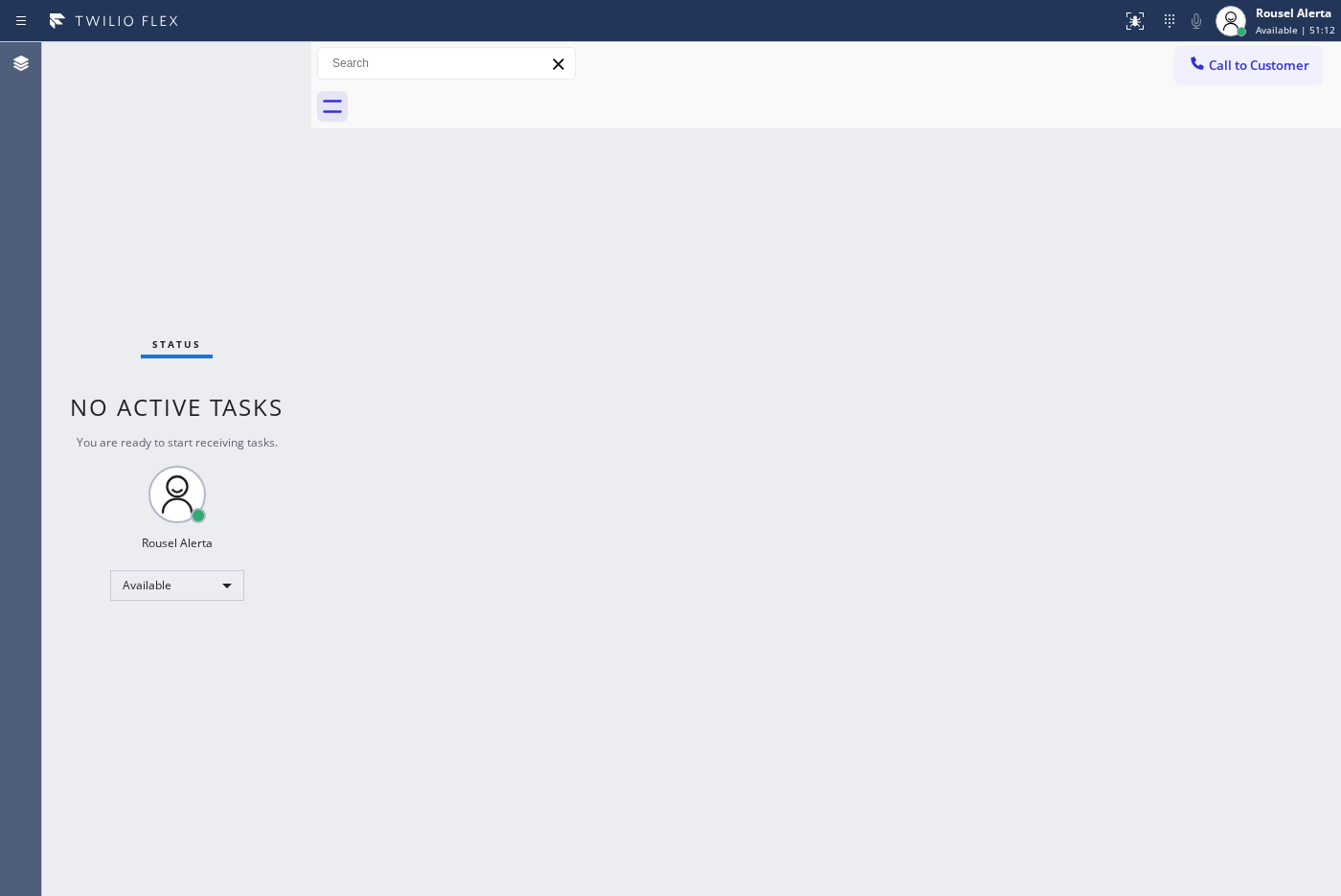
click at [400, 538] on div "Back to Dashboard Change Sender ID Customers Technicians Select a contact Outbo…" at bounding box center [826, 468] width 1030 height 853
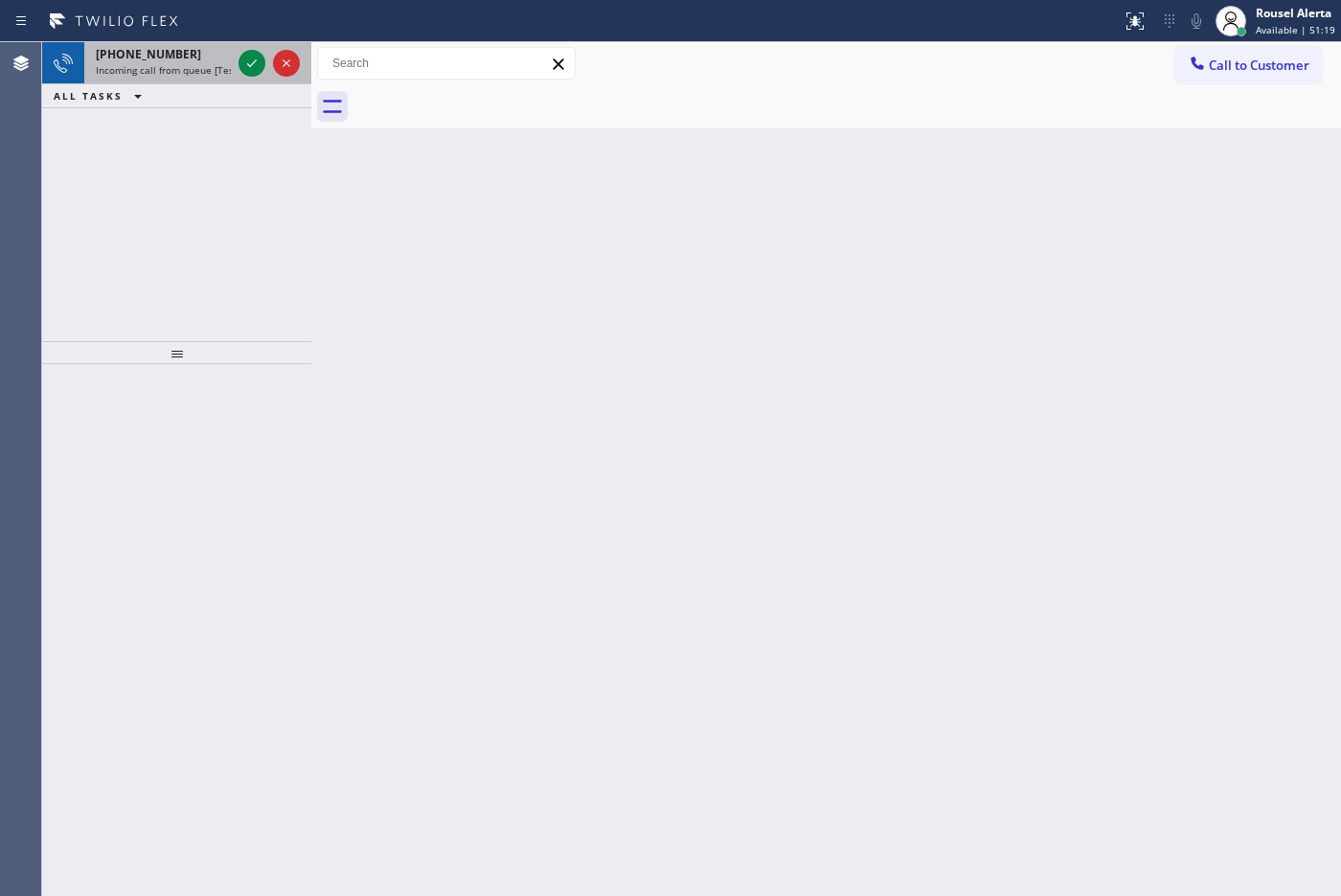
click at [192, 60] on div "[PHONE_NUMBER]" at bounding box center [163, 53] width 135 height 16
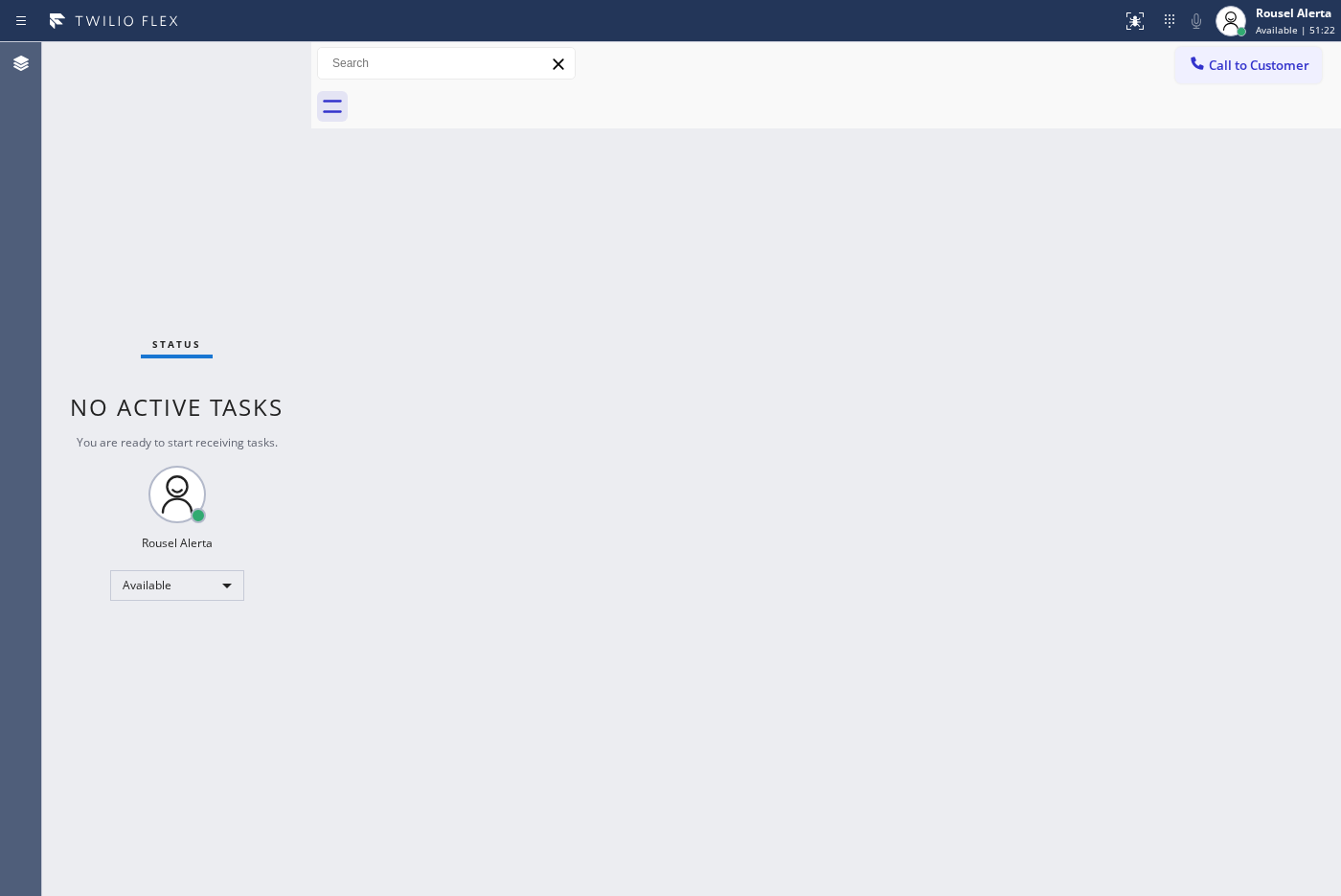
click at [244, 63] on div "Status No active tasks You are ready to start receiving tasks. Rousel Alerta Av…" at bounding box center [176, 468] width 270 height 853
click at [254, 63] on div "Status No active tasks You are ready to start receiving tasks. Rousel Alerta Av…" at bounding box center [176, 468] width 270 height 853
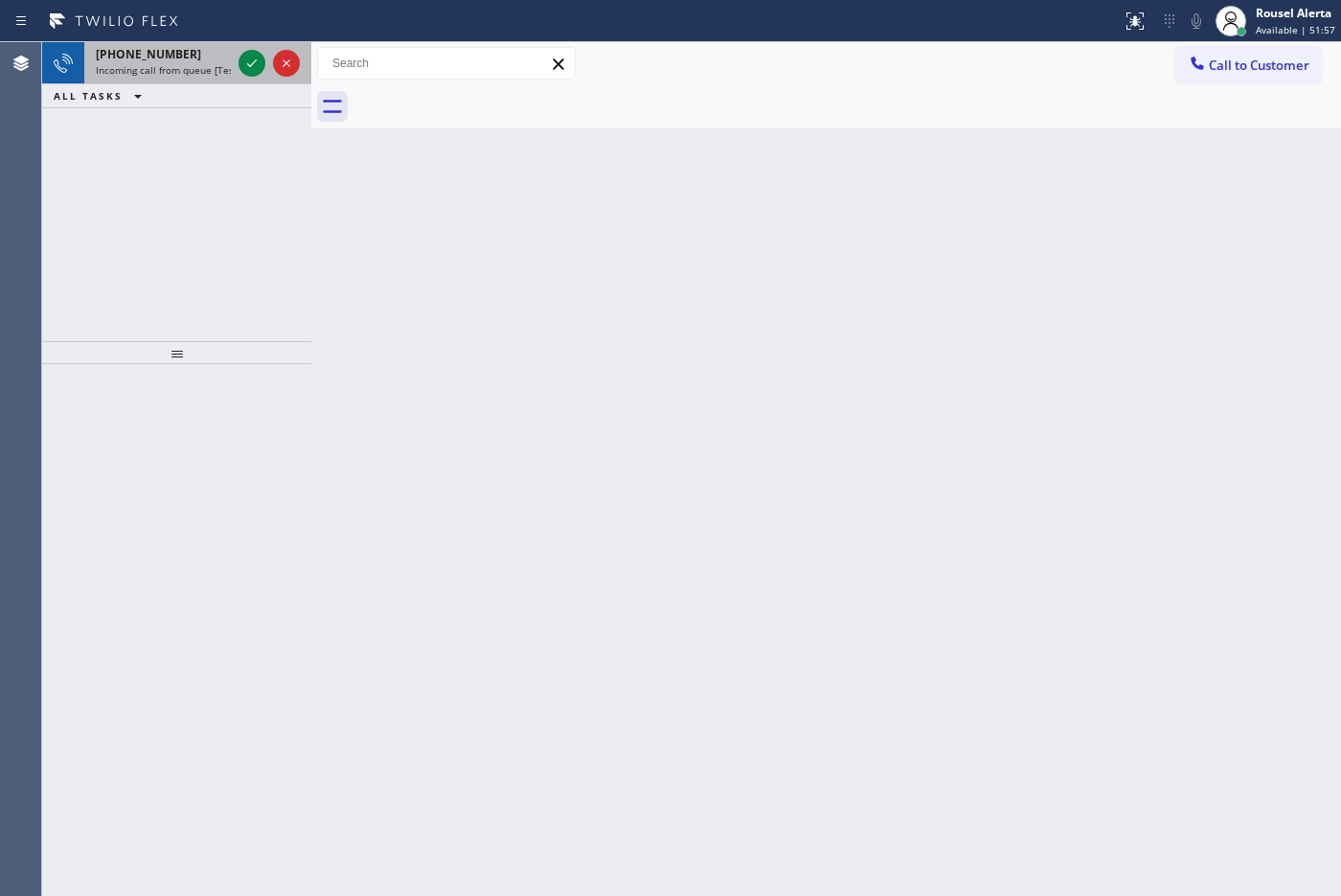
click at [190, 50] on div "[PHONE_NUMBER]" at bounding box center [163, 53] width 135 height 16
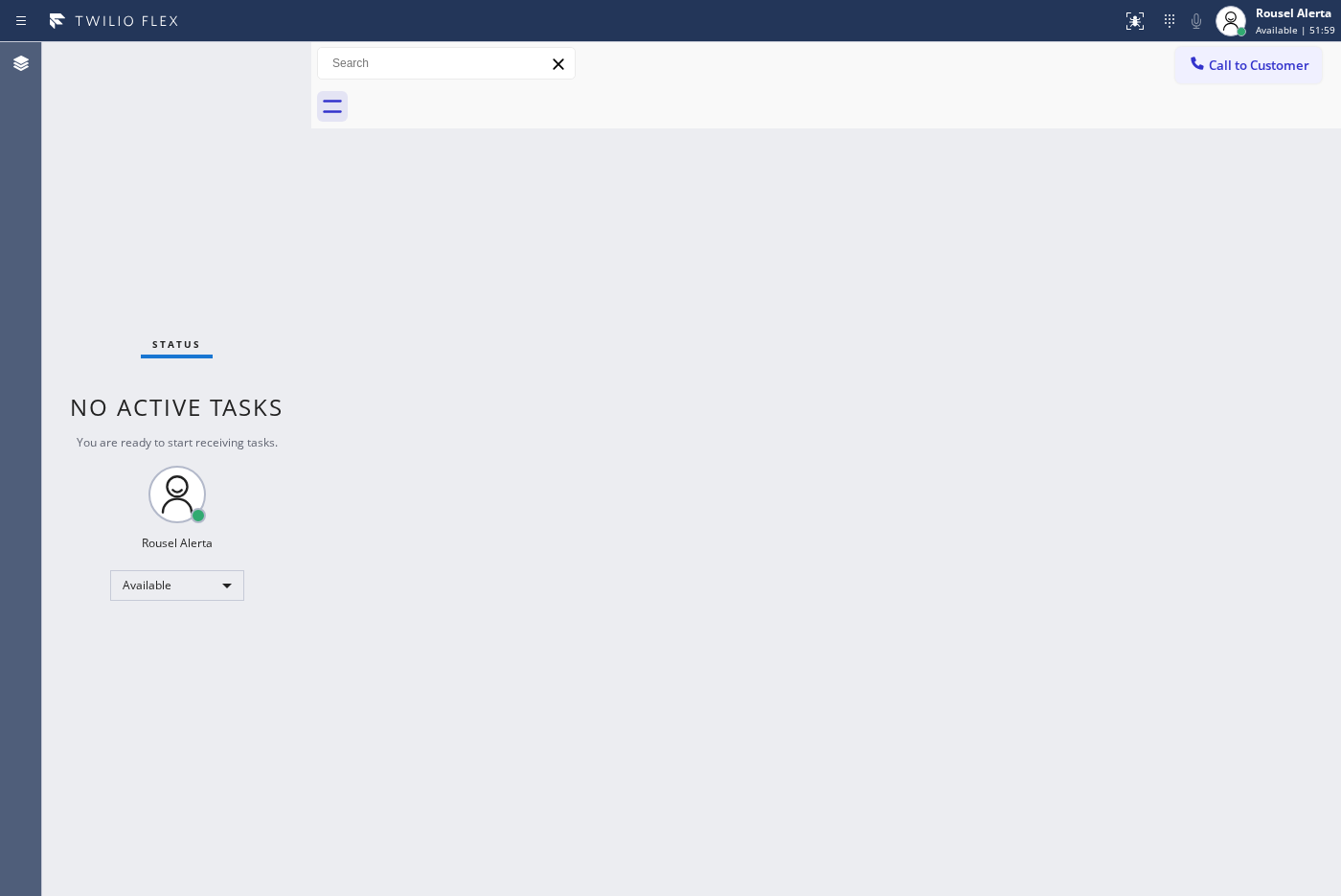
click at [249, 49] on div "Status No active tasks You are ready to start receiving tasks. Rousel Alerta Av…" at bounding box center [176, 468] width 270 height 853
click at [251, 46] on div "Status No active tasks You are ready to start receiving tasks. Rousel Alerta Av…" at bounding box center [176, 468] width 270 height 853
click at [252, 46] on div "Status No active tasks You are ready to start receiving tasks. Rousel Alerta Av…" at bounding box center [176, 468] width 270 height 853
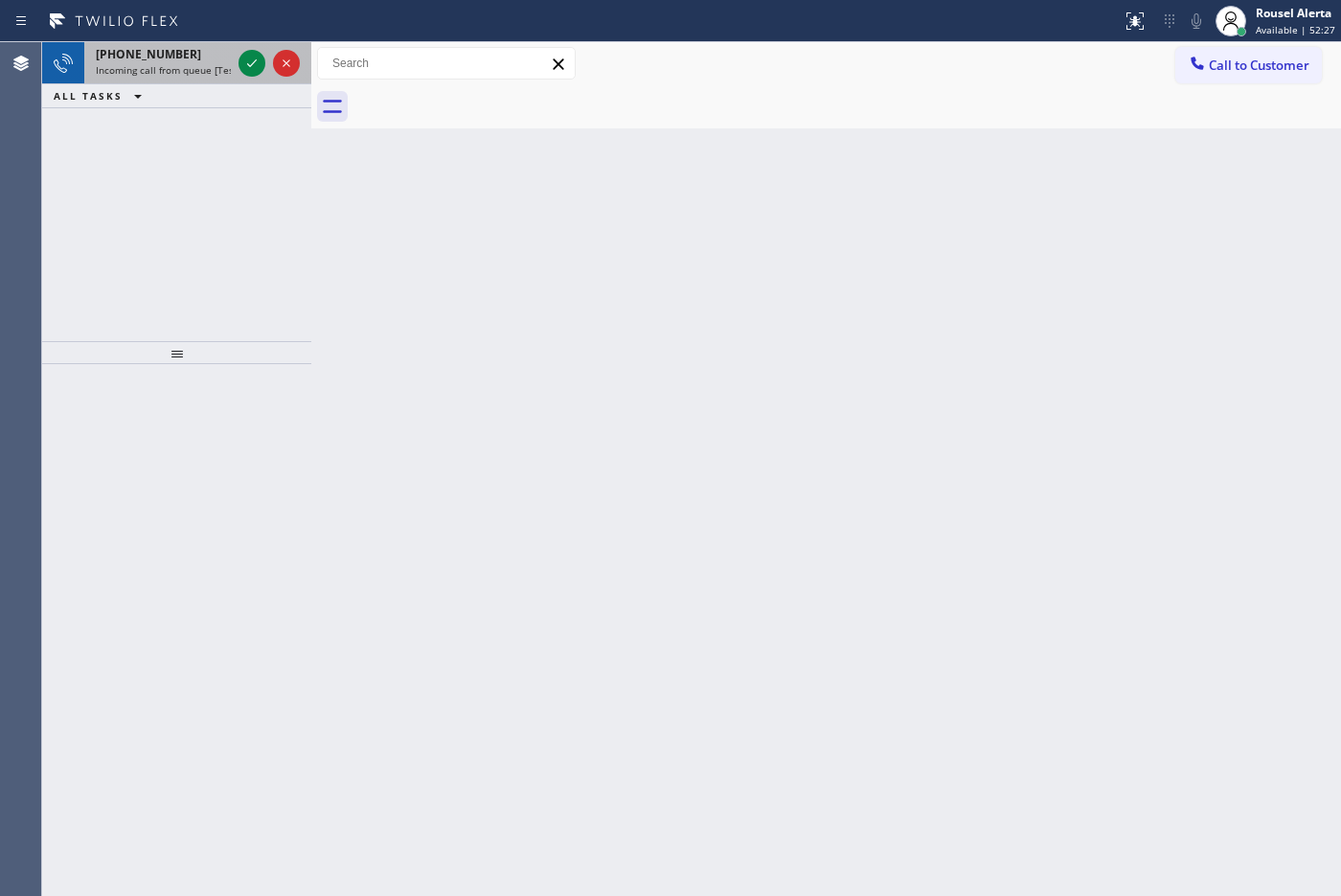
click at [197, 58] on div "[PHONE_NUMBER]" at bounding box center [163, 53] width 135 height 16
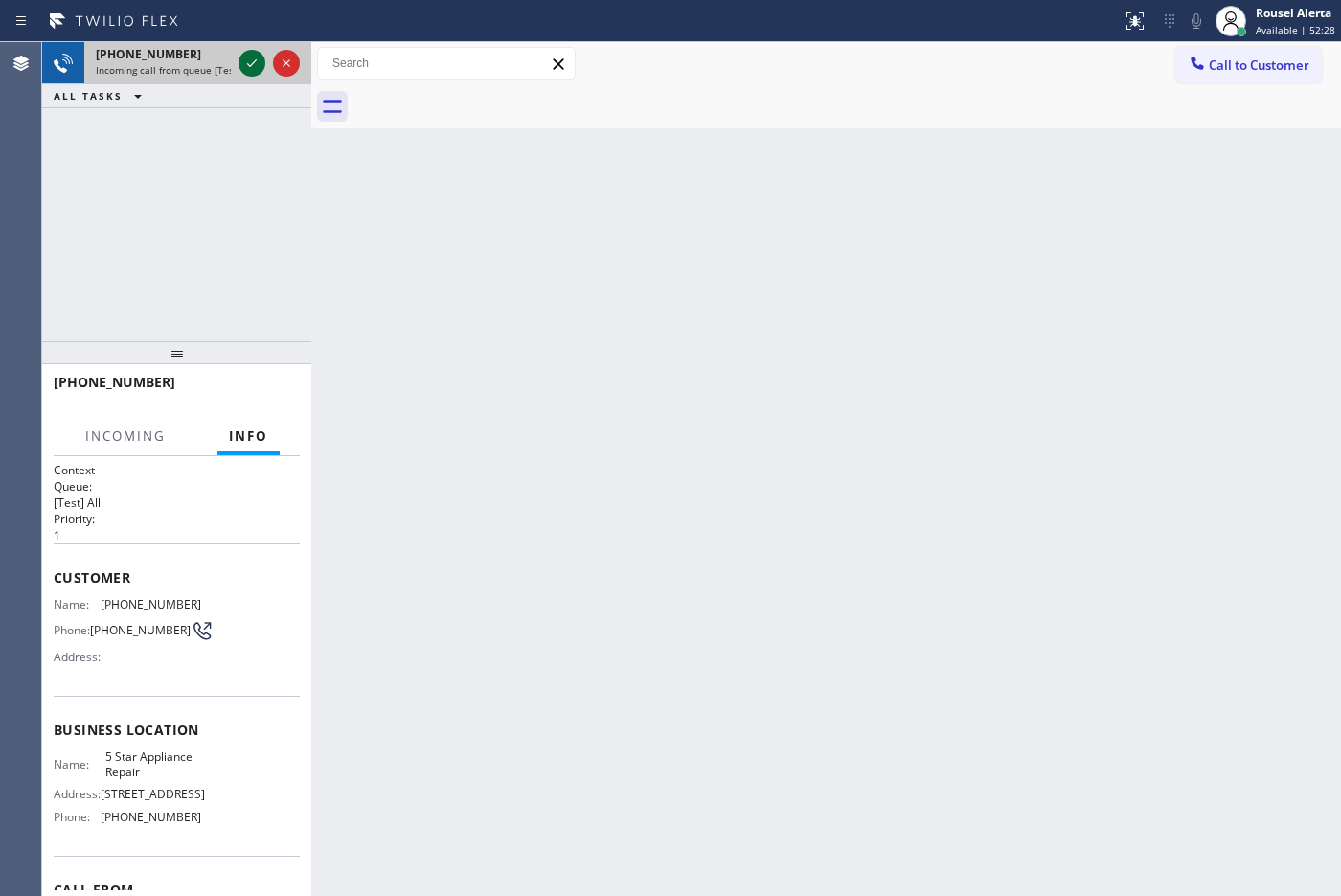
click at [242, 60] on icon at bounding box center [252, 63] width 23 height 23
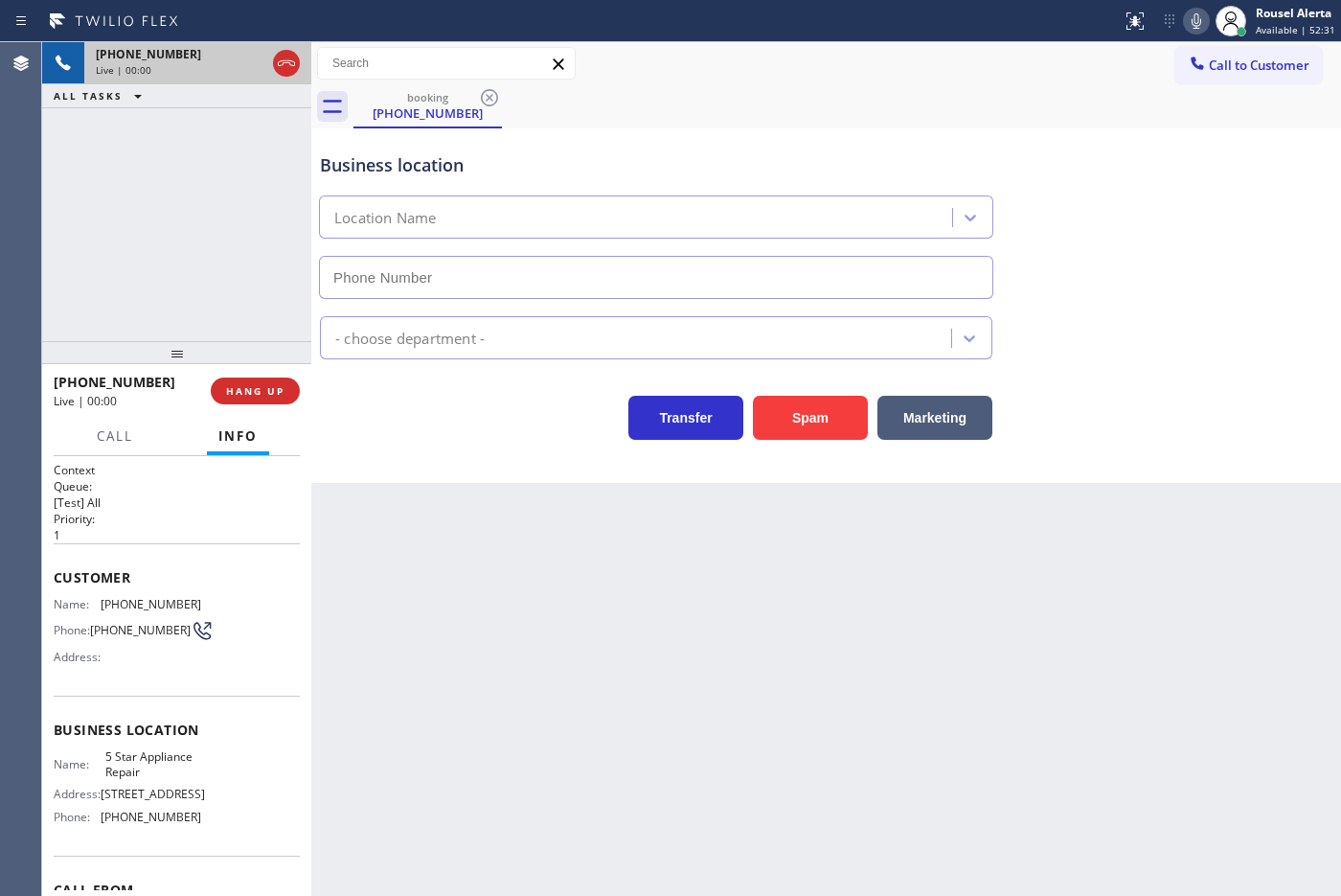
type input "[PHONE_NUMBER]"
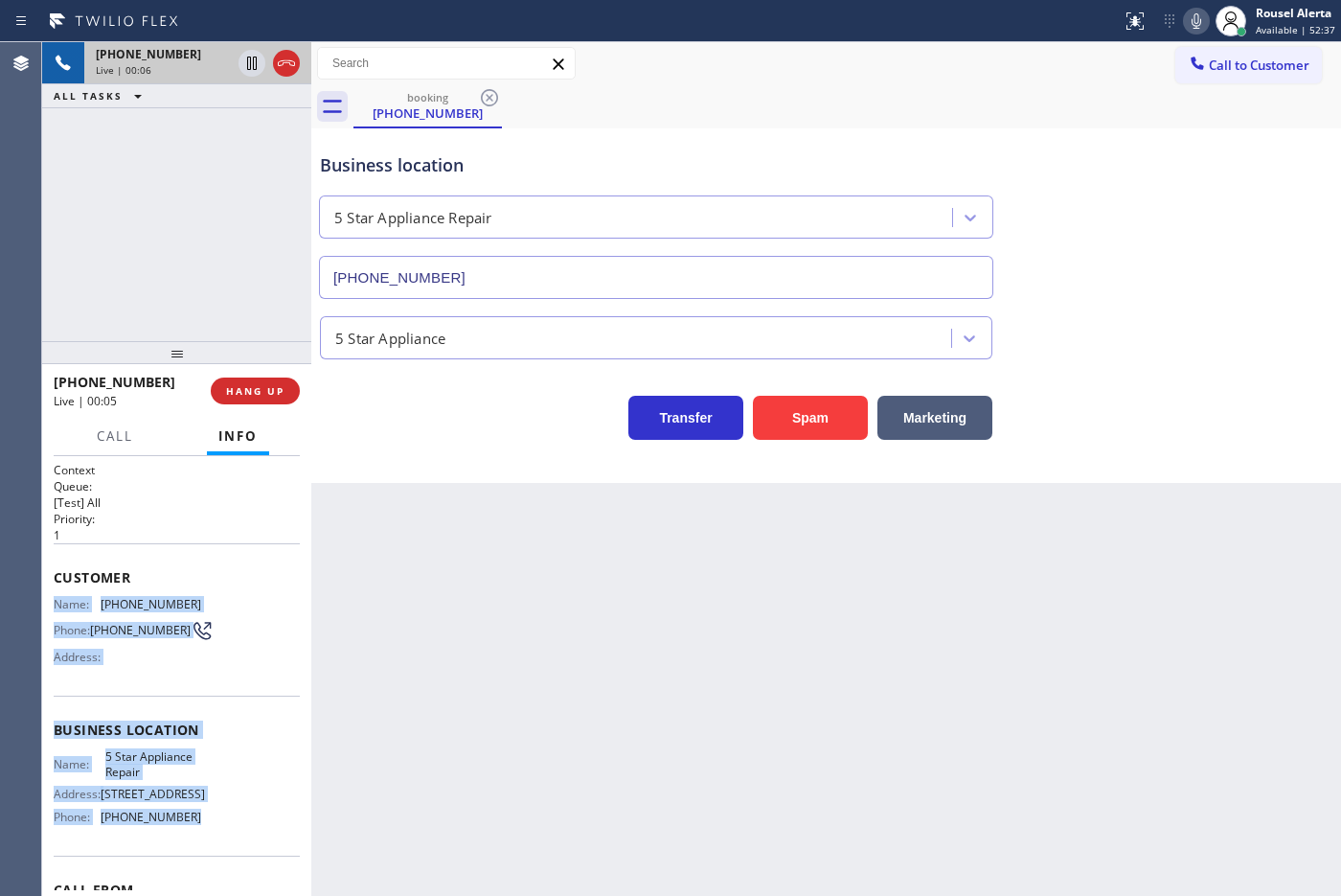
drag, startPoint x: 43, startPoint y: 598, endPoint x: 189, endPoint y: 830, distance: 274.1
click at [189, 716] on div "Context Queue: [Test] All Priority: 1 Customer Name: [PHONE_NUMBER] Phone: [PHO…" at bounding box center [176, 676] width 270 height 440
click at [250, 65] on icon at bounding box center [252, 63] width 10 height 14
click at [1071, 13] on icon at bounding box center [1197, 21] width 23 height 23
click at [255, 68] on icon at bounding box center [252, 63] width 14 height 14
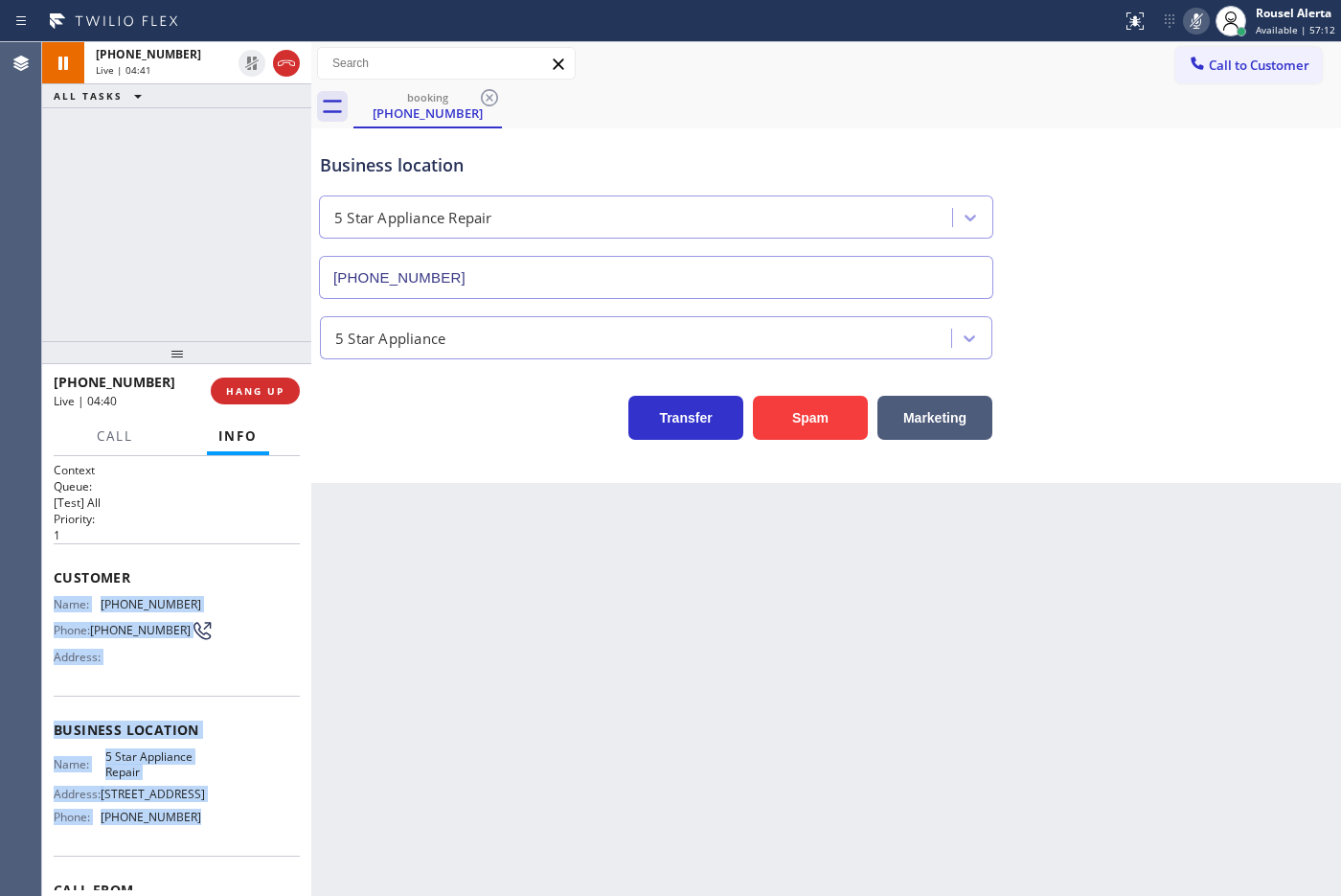
click at [1071, 16] on icon at bounding box center [1197, 21] width 10 height 16
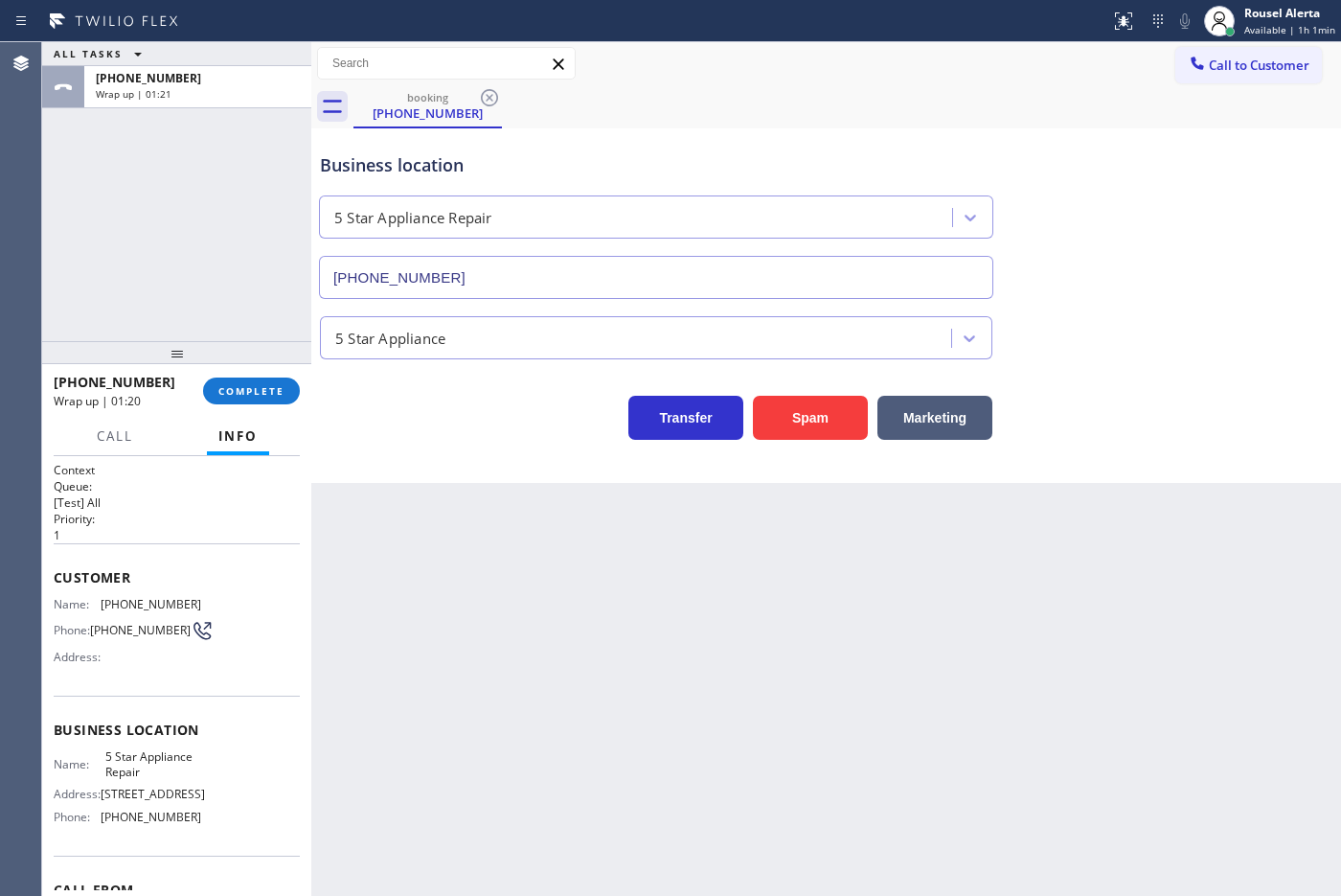
click at [261, 410] on div "[PHONE_NUMBER] Wrap up | 01:20 COMPLETE" at bounding box center [176, 390] width 246 height 49
click at [256, 394] on span "COMPLETE" at bounding box center [251, 391] width 66 height 14
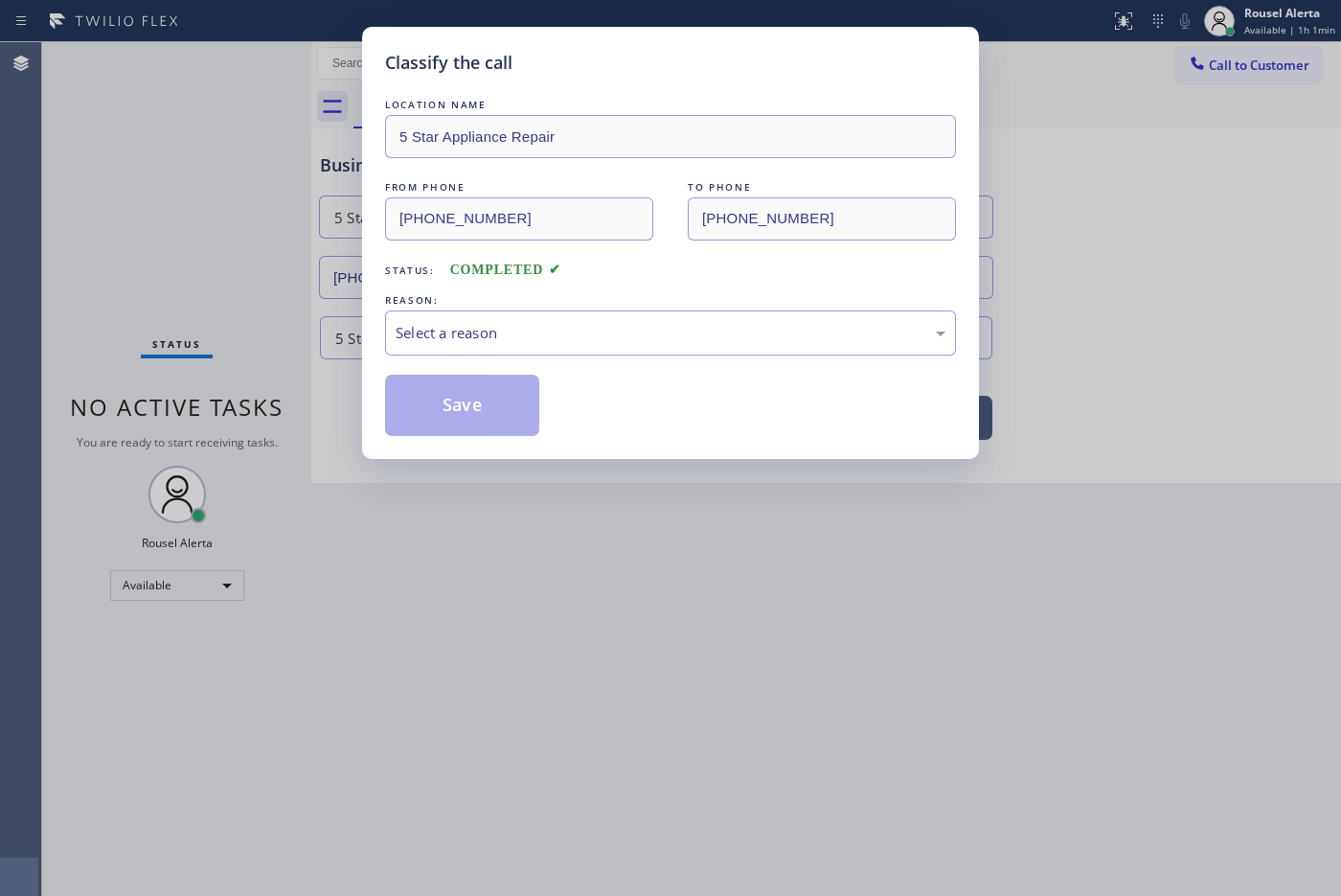
click at [576, 332] on div "Select a reason" at bounding box center [670, 333] width 550 height 22
click at [466, 417] on button "Save" at bounding box center [462, 404] width 154 height 61
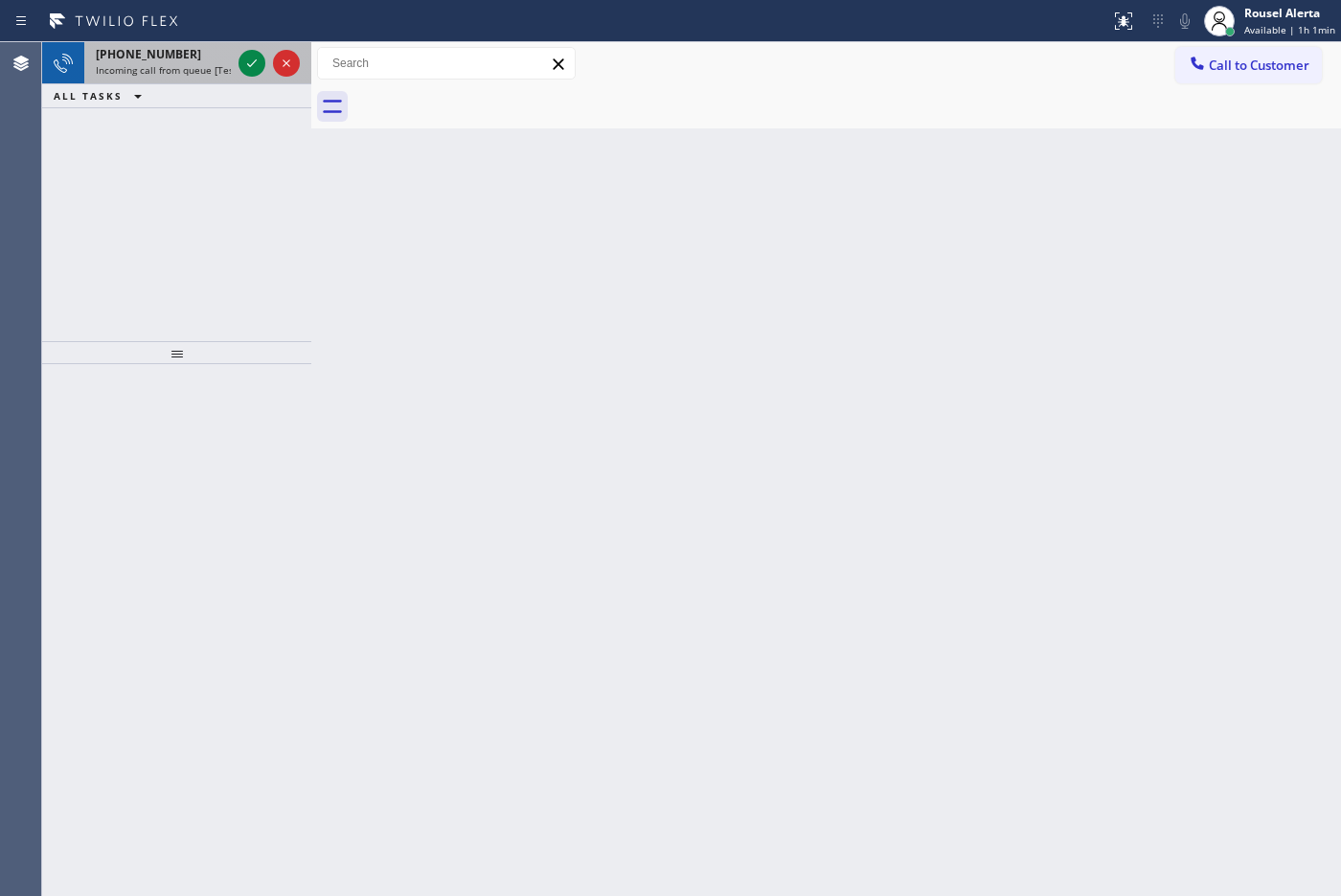
click at [207, 60] on div "[PHONE_NUMBER]" at bounding box center [163, 53] width 135 height 16
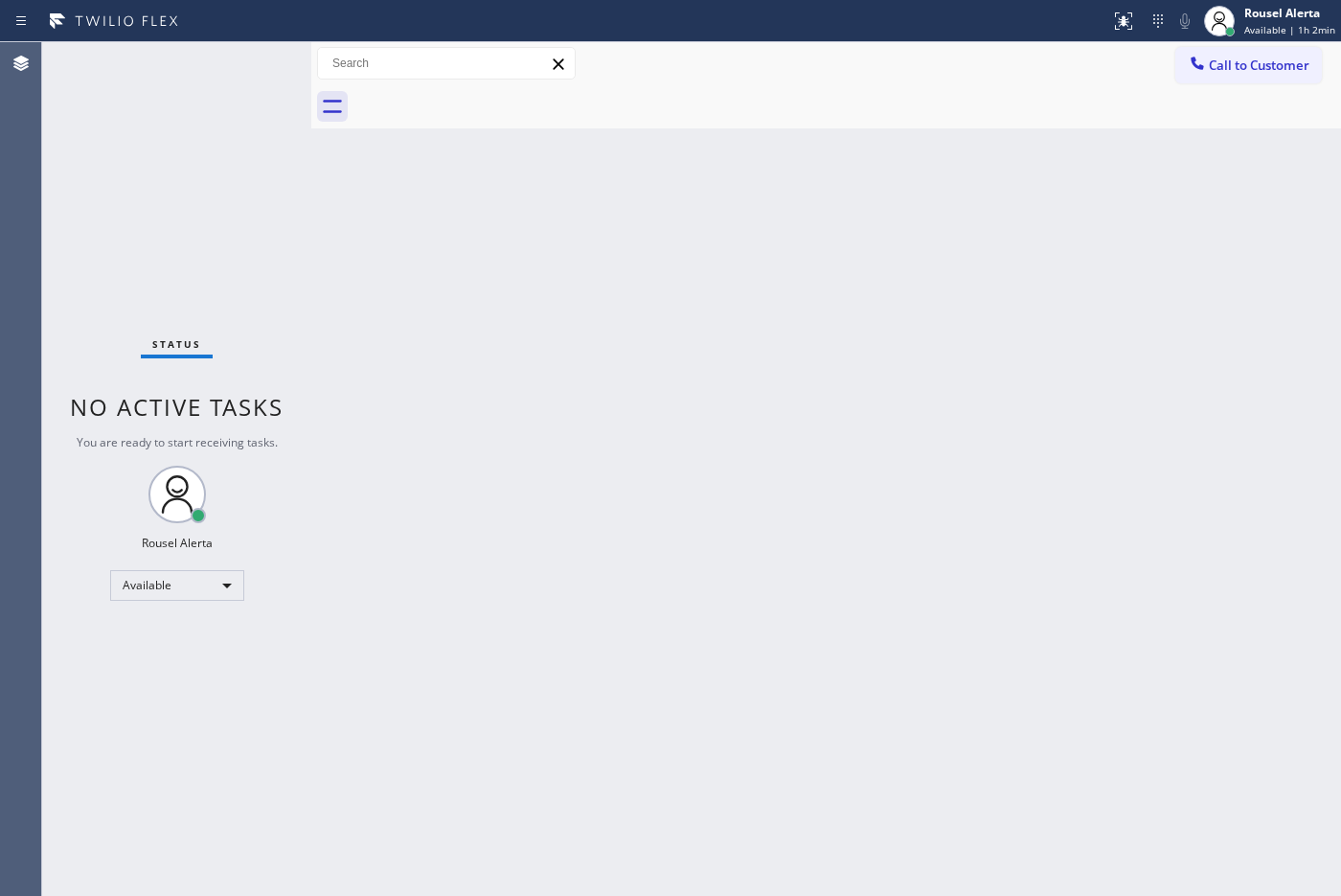
drag, startPoint x: 436, startPoint y: 398, endPoint x: 615, endPoint y: 572, distance: 249.6
click at [437, 399] on div "Back to Dashboard Change Sender ID Customers Technicians Select a contact Outbo…" at bounding box center [826, 468] width 1030 height 853
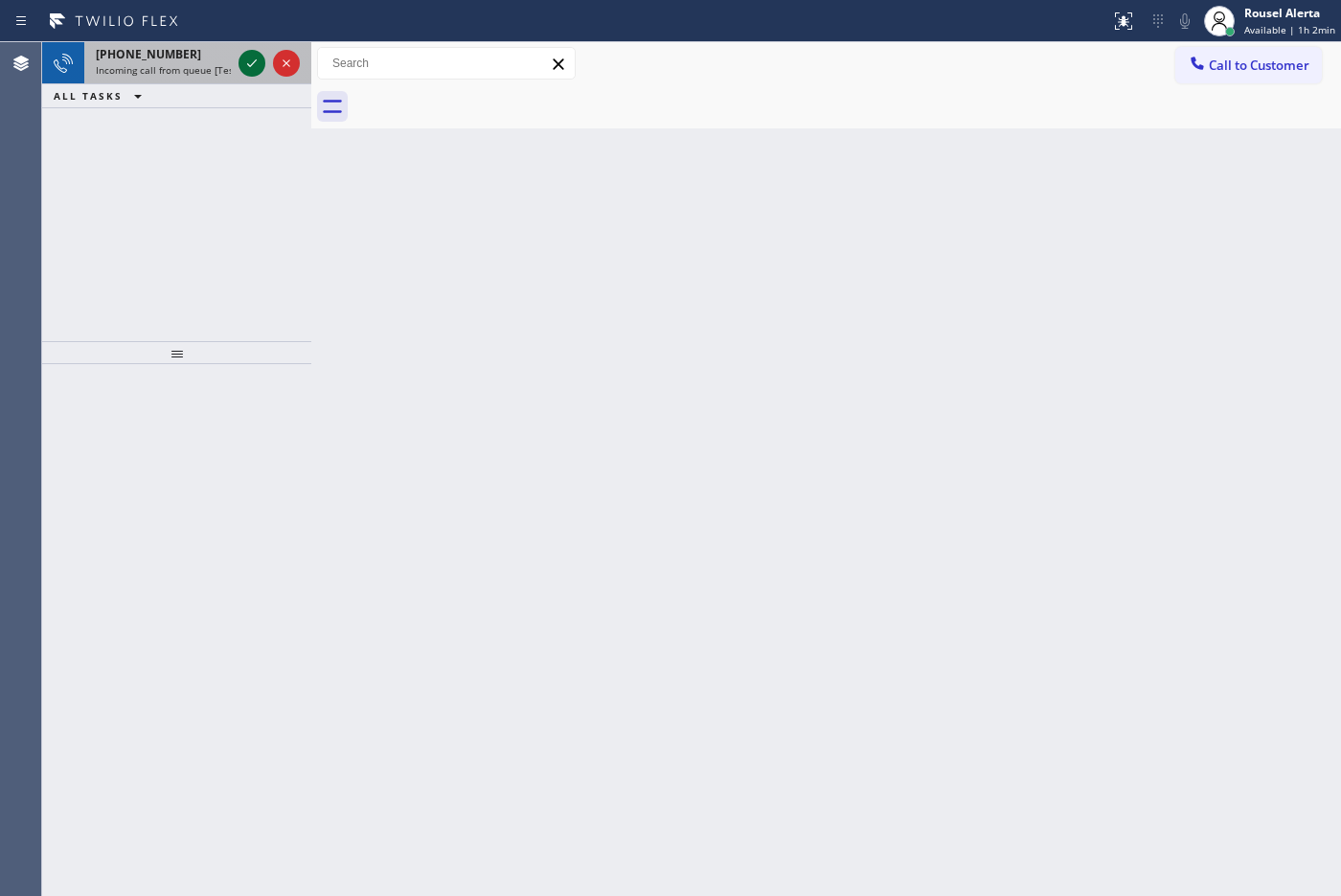
click at [245, 65] on icon at bounding box center [252, 63] width 23 height 23
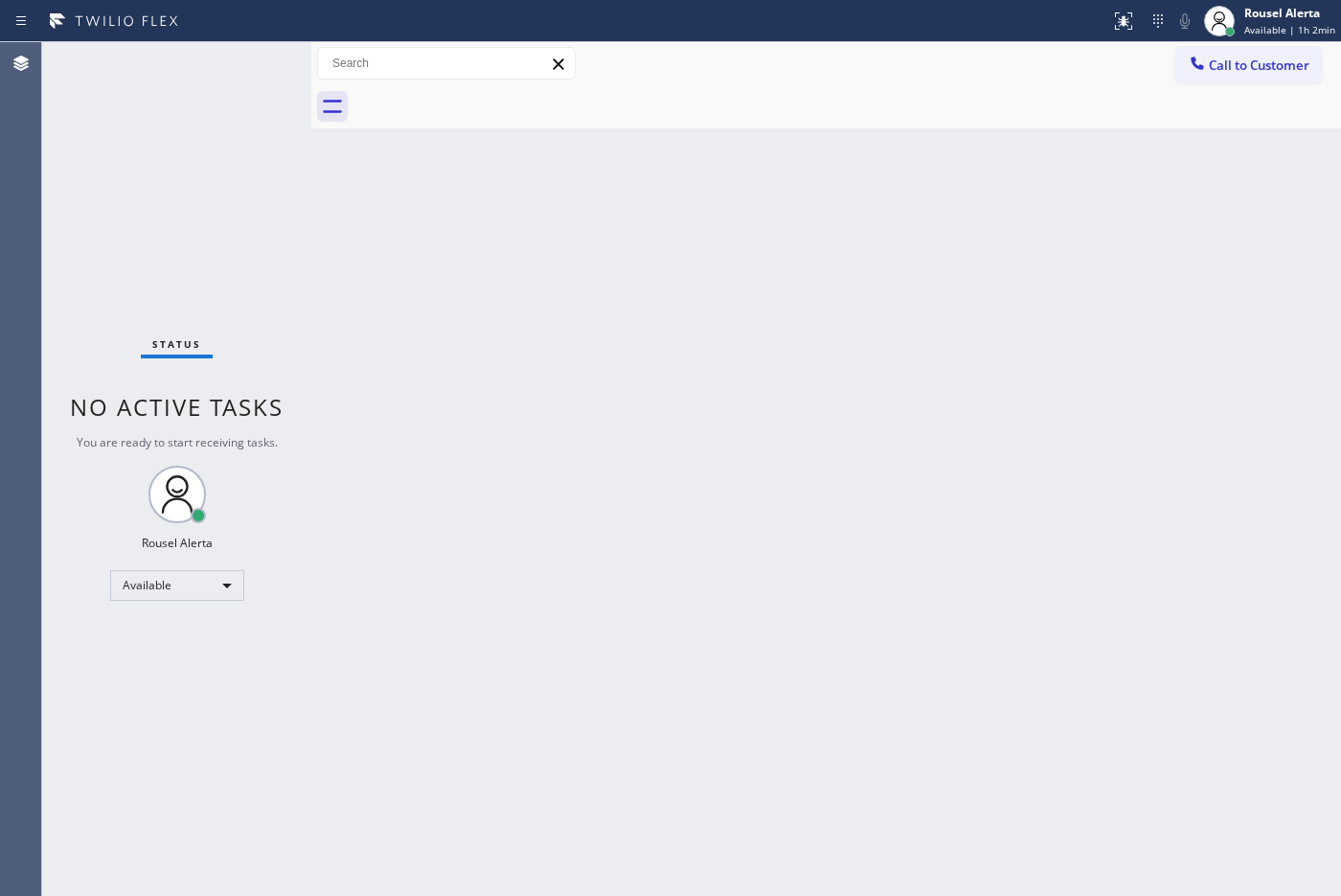
click at [245, 65] on div "Status No active tasks You are ready to start receiving tasks. Rousel Alerta Av…" at bounding box center [176, 468] width 270 height 853
click at [250, 67] on div "Status No active tasks You are ready to start receiving tasks. Rousel Alerta Av…" at bounding box center [176, 468] width 270 height 853
click at [1071, 25] on icon at bounding box center [1124, 21] width 23 height 23
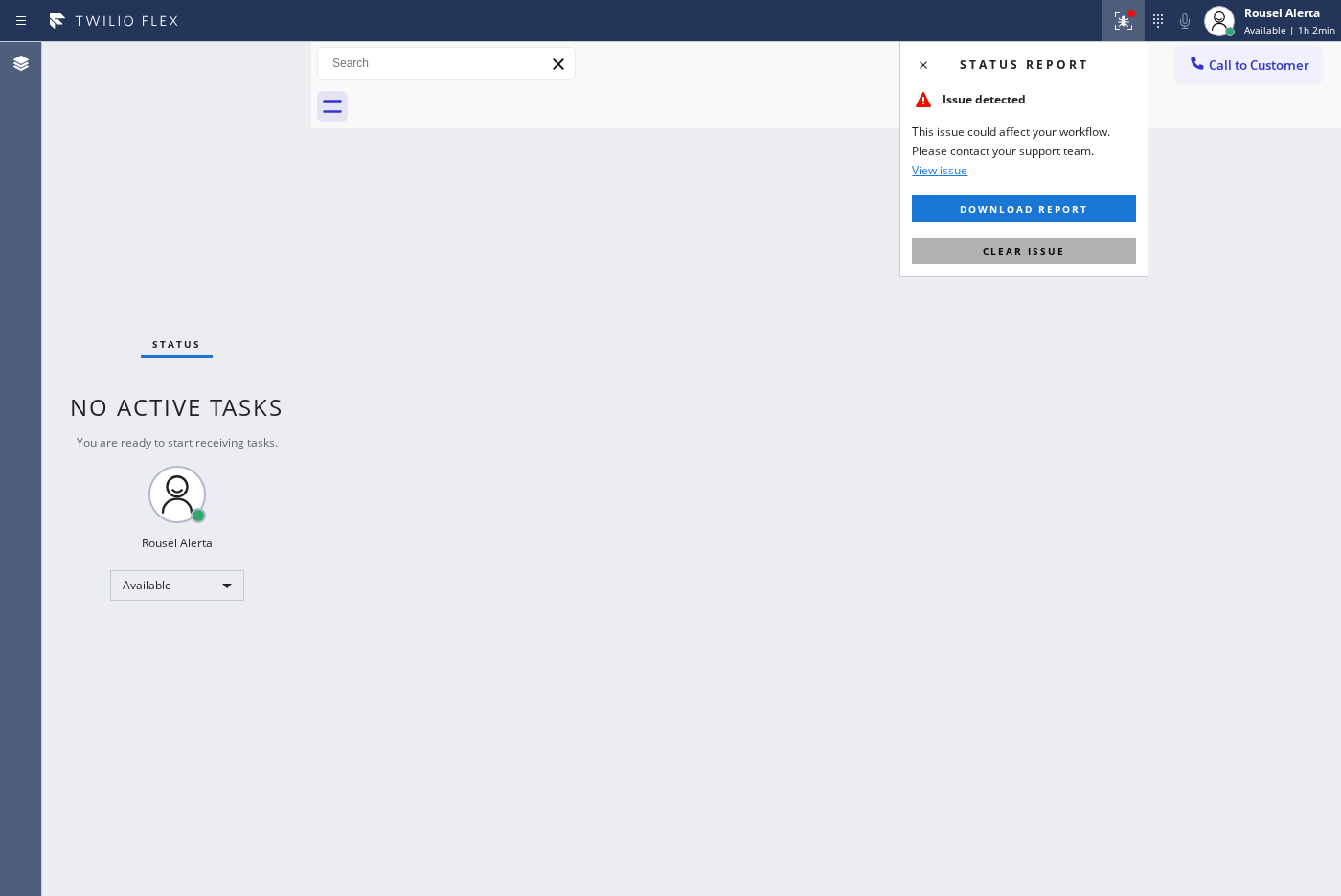
click at [1068, 244] on button "Clear issue" at bounding box center [1023, 251] width 224 height 27
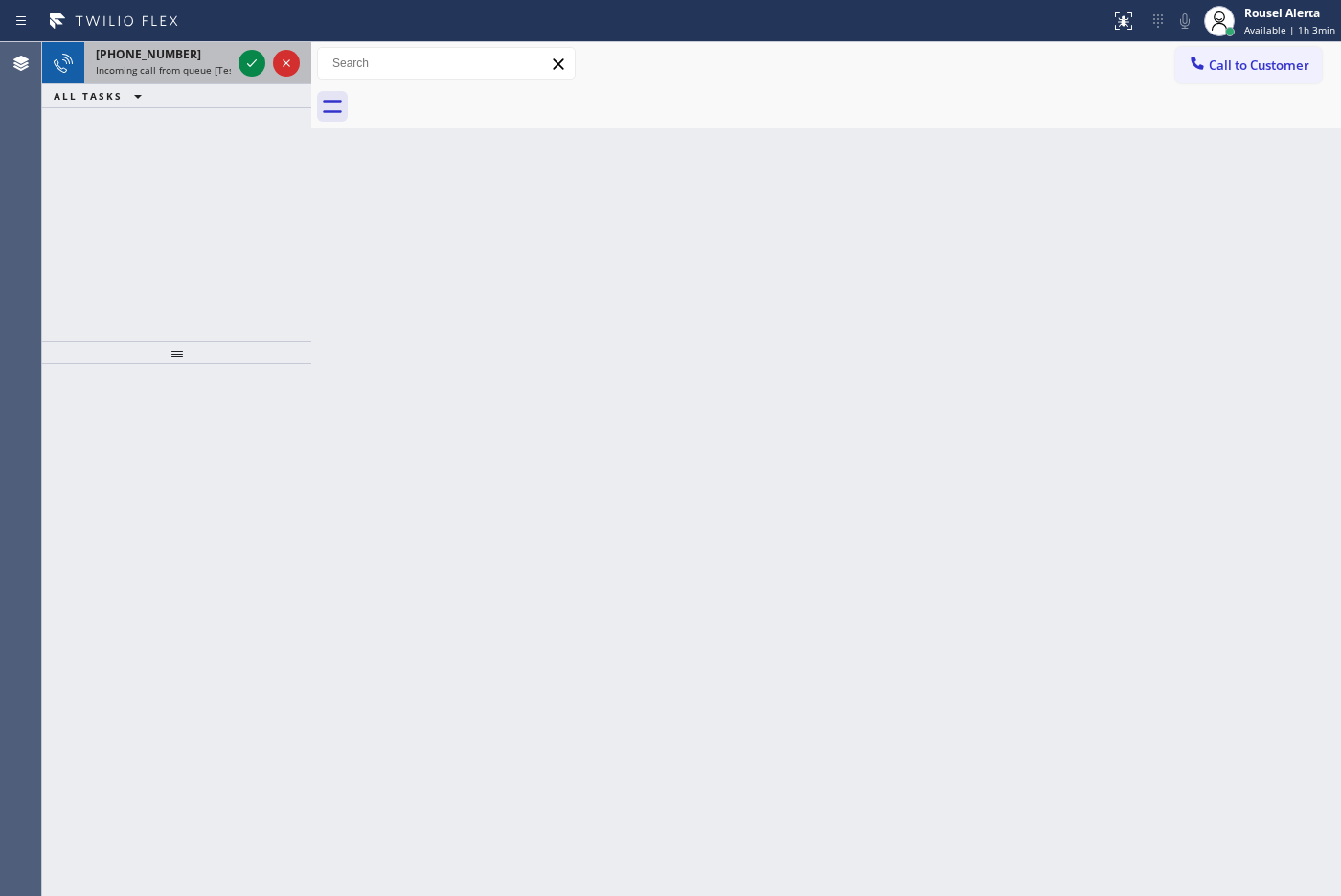
click at [216, 73] on span "Incoming call from queue [Test] All" at bounding box center [176, 70] width 159 height 14
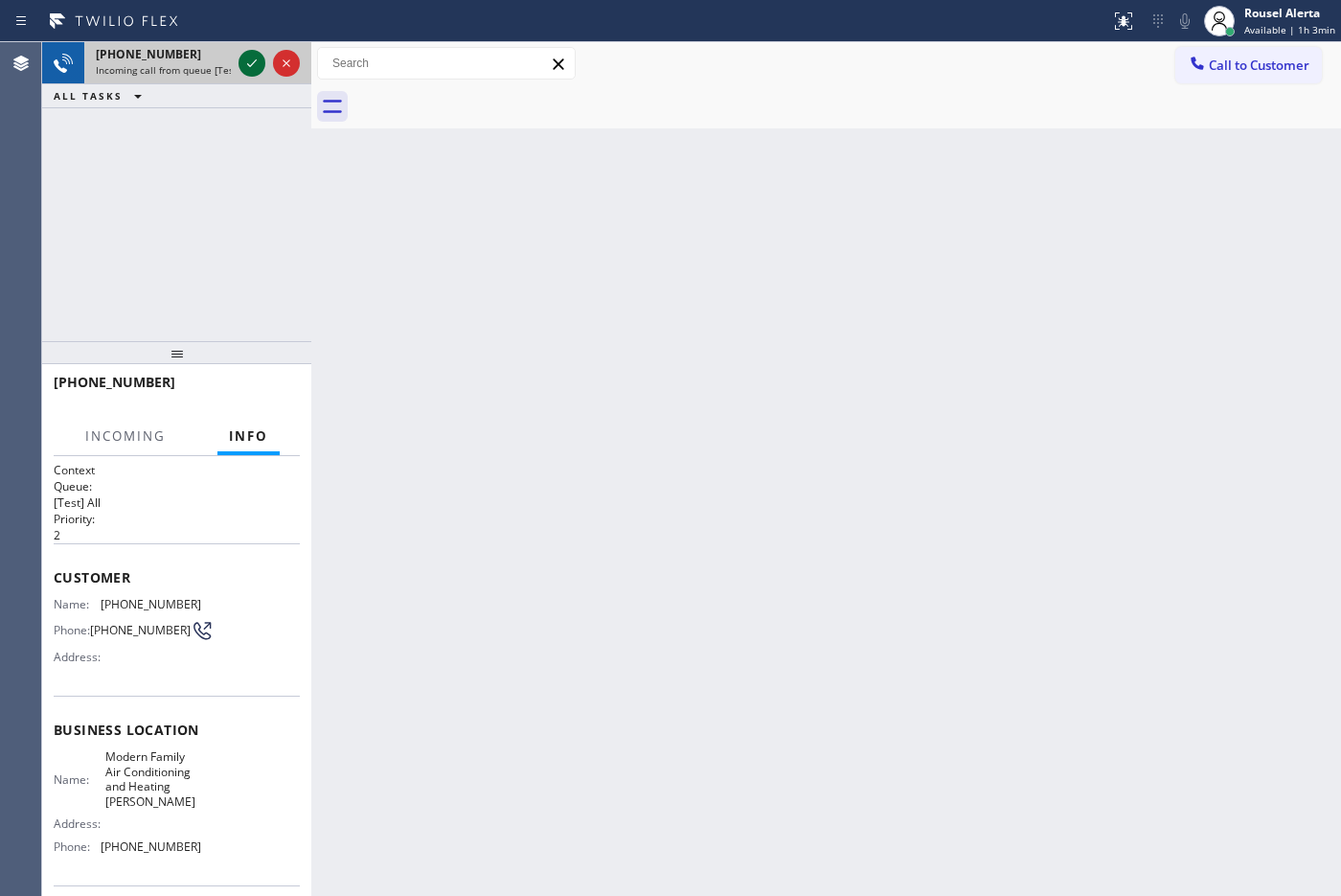
click at [242, 65] on icon at bounding box center [252, 63] width 23 height 23
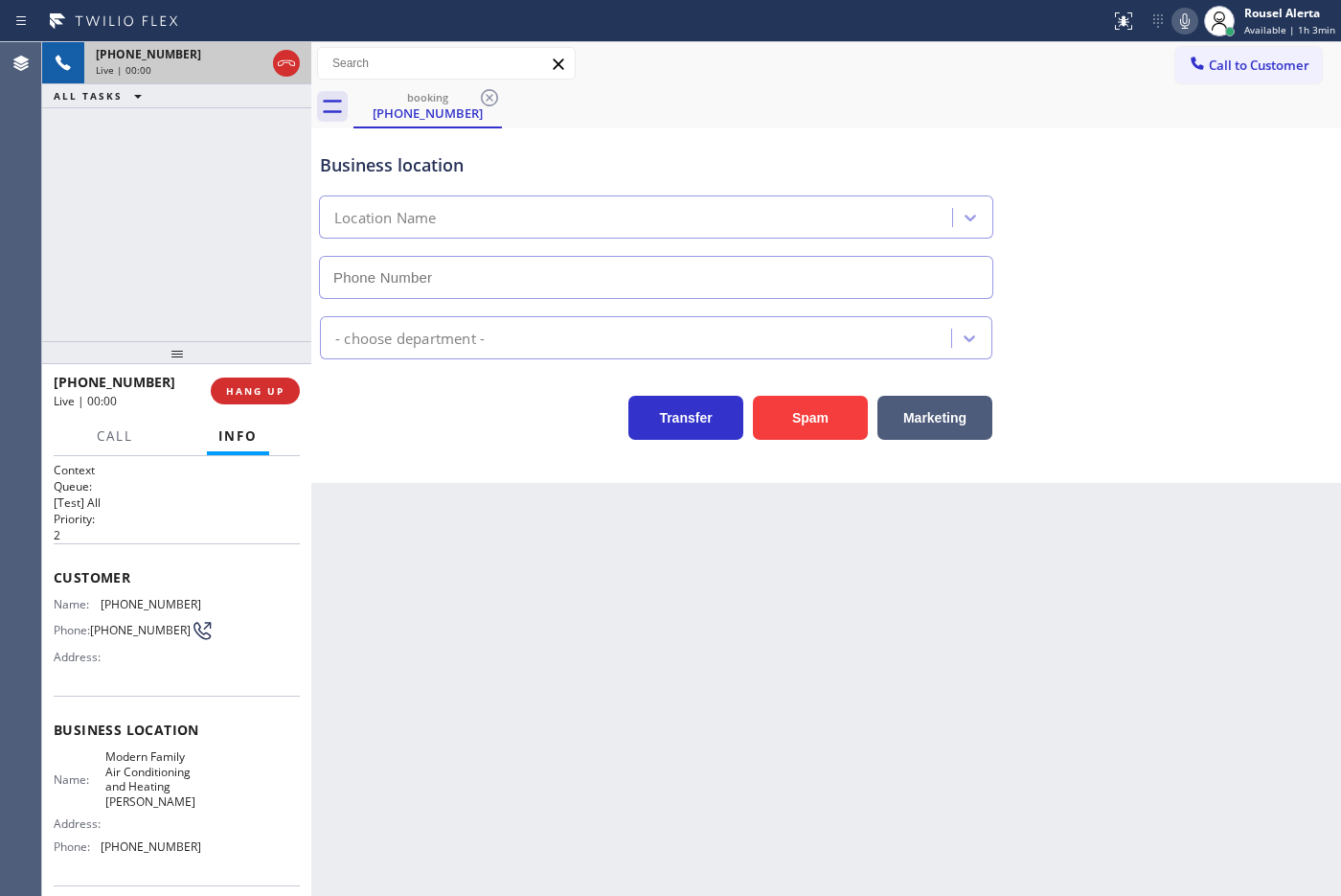
type input "[PHONE_NUMBER]"
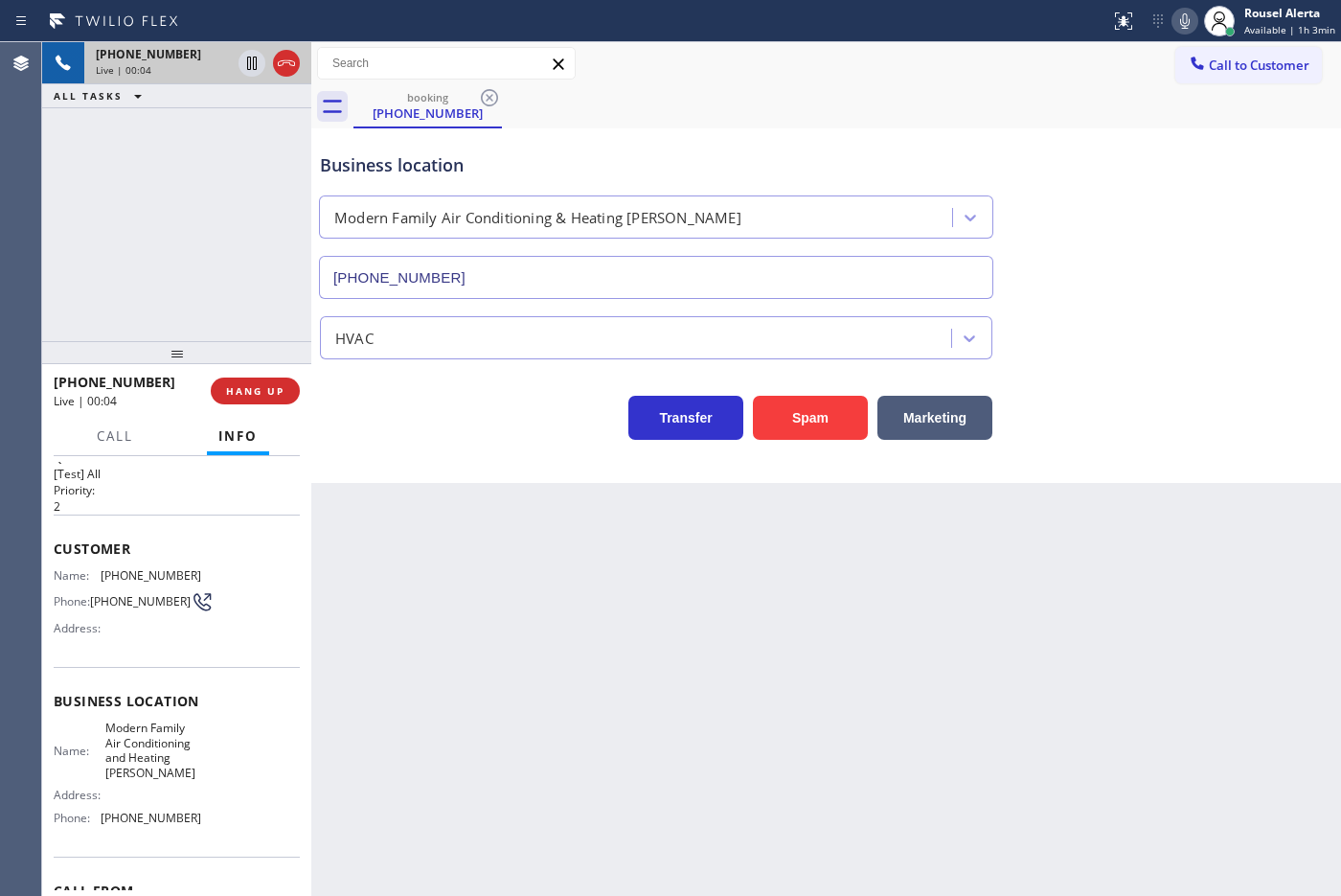
scroll to position [17, 0]
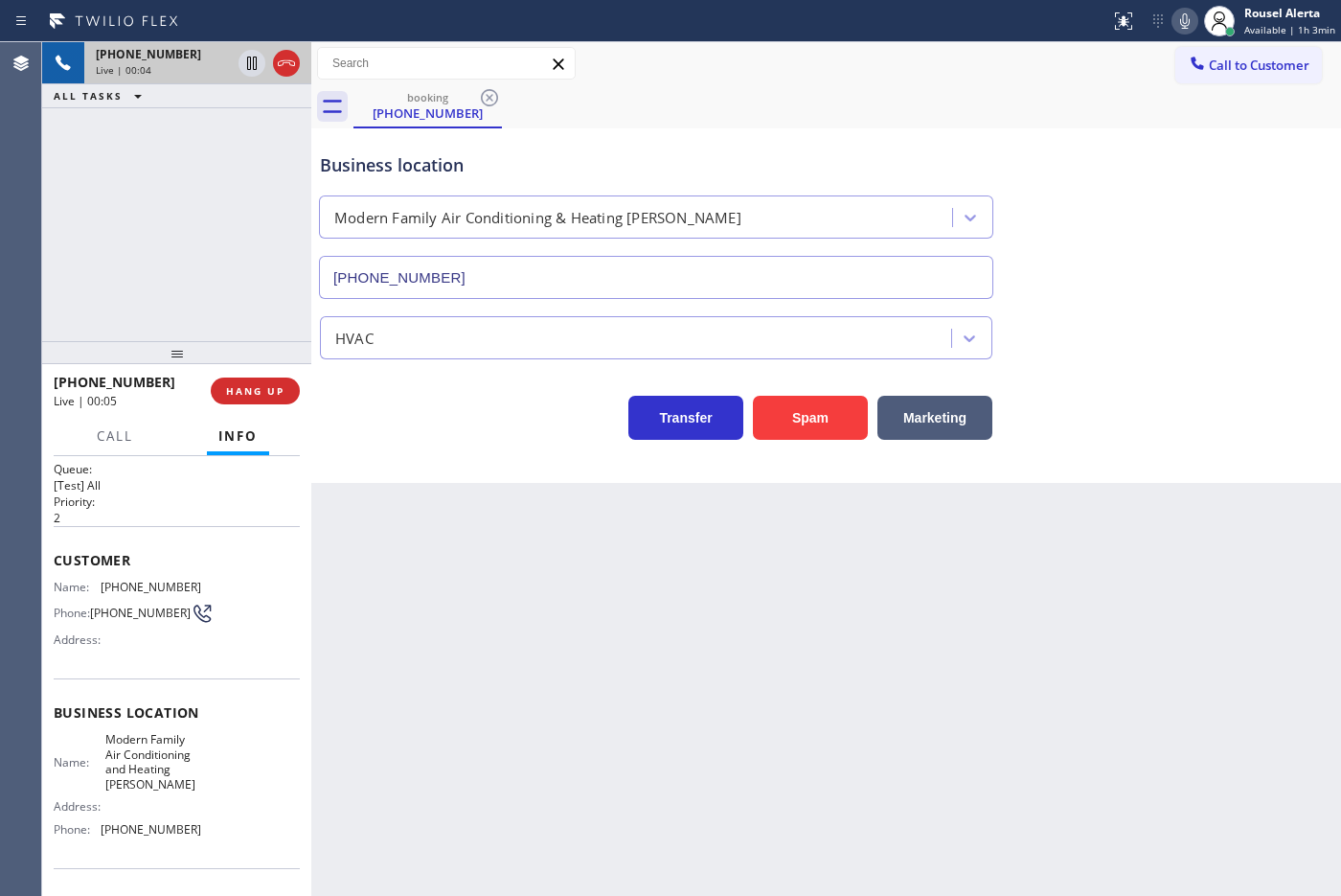
click at [360, 517] on div "Back to Dashboard Change Sender ID Customers Technicians Select a contact Outbo…" at bounding box center [826, 468] width 1030 height 853
drag, startPoint x: 716, startPoint y: 893, endPoint x: 719, endPoint y: 881, distance: 12.4
click at [717, 716] on div "Back to Dashboard Change Sender ID Customers Technicians Select a contact Outbo…" at bounding box center [826, 468] width 1030 height 853
click at [262, 380] on button "HANG UP" at bounding box center [255, 391] width 89 height 27
click at [262, 381] on button "HANG UP" at bounding box center [255, 391] width 89 height 27
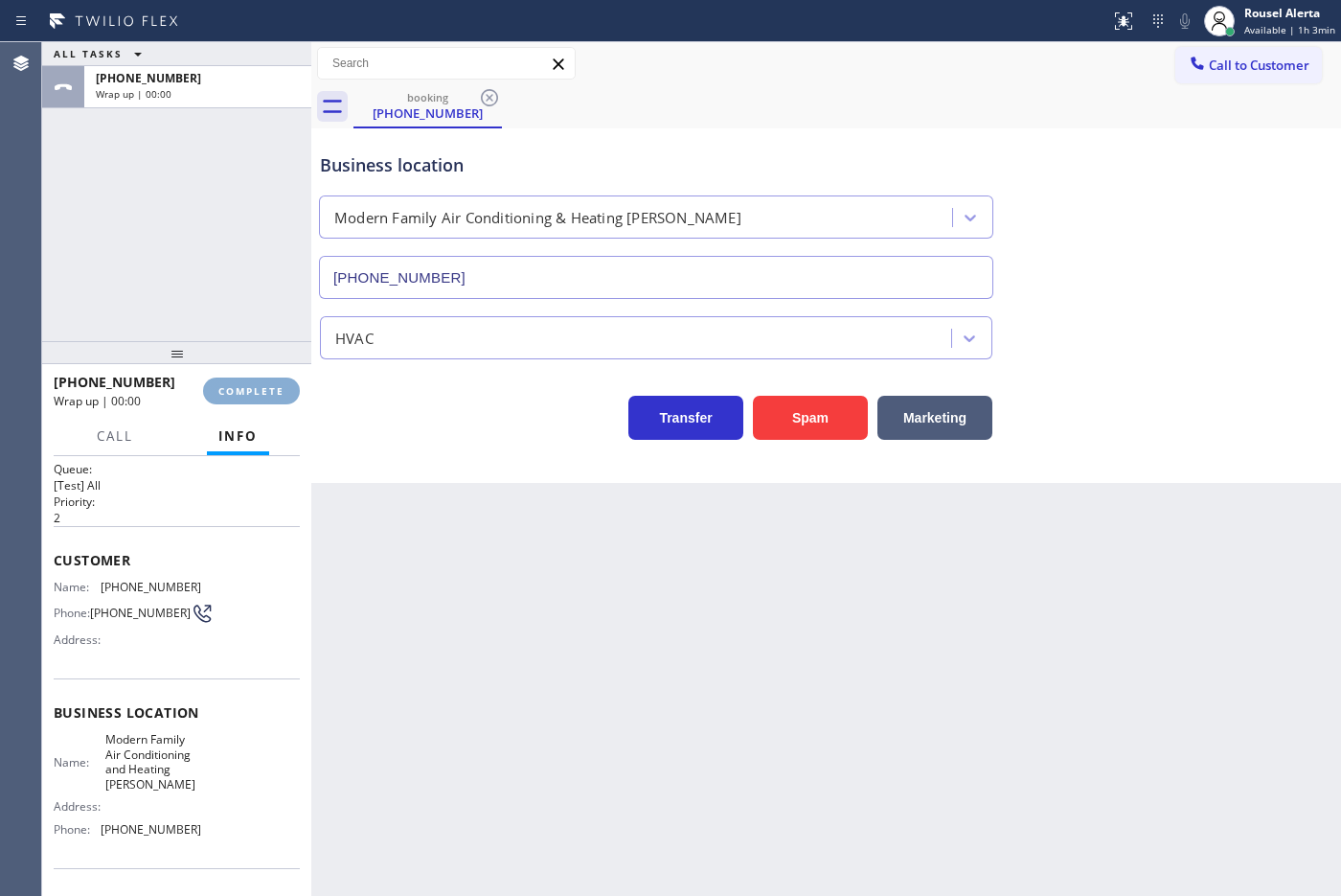
click at [262, 381] on button "COMPLETE" at bounding box center [251, 391] width 97 height 27
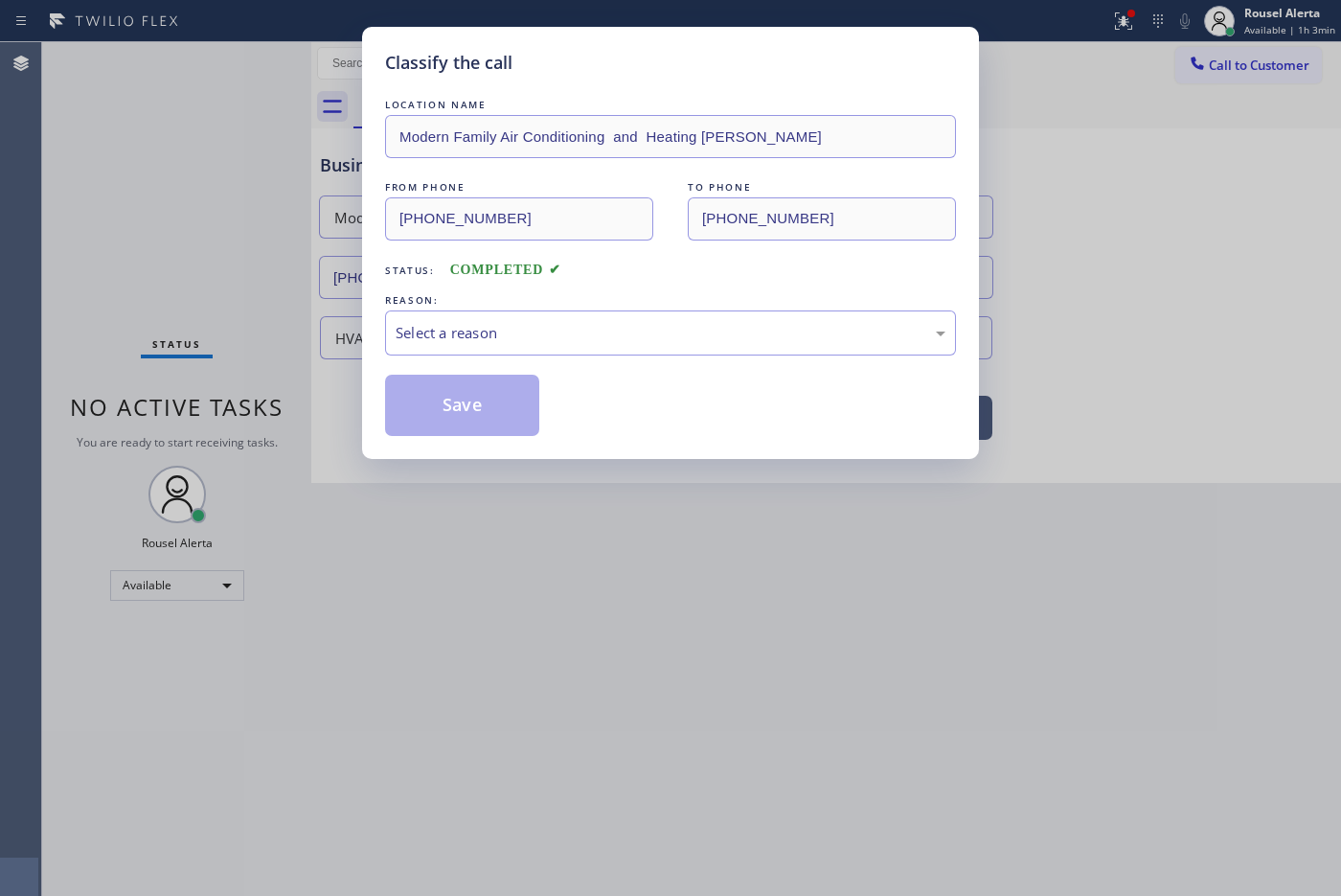
drag, startPoint x: 252, startPoint y: 384, endPoint x: 277, endPoint y: 386, distance: 25.1
click at [254, 386] on div "Classify the call LOCATION NAME Modern Family Air Conditioning and Heating [PER…" at bounding box center [670, 448] width 1341 height 896
click at [436, 352] on div "Select a reason" at bounding box center [670, 333] width 571 height 45
click at [474, 432] on button "Save" at bounding box center [462, 404] width 154 height 61
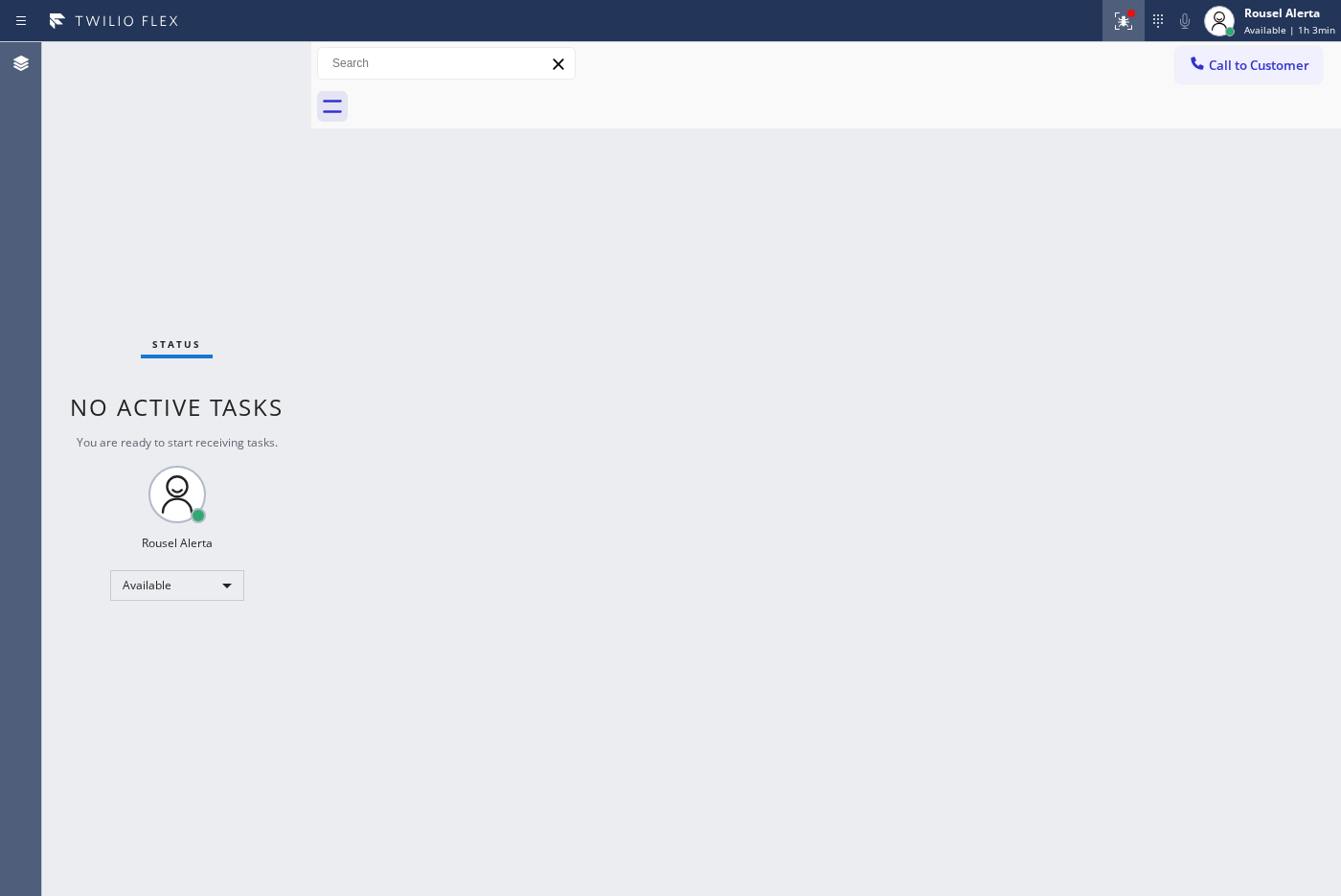
click at [1071, 17] on div at bounding box center [1123, 21] width 42 height 23
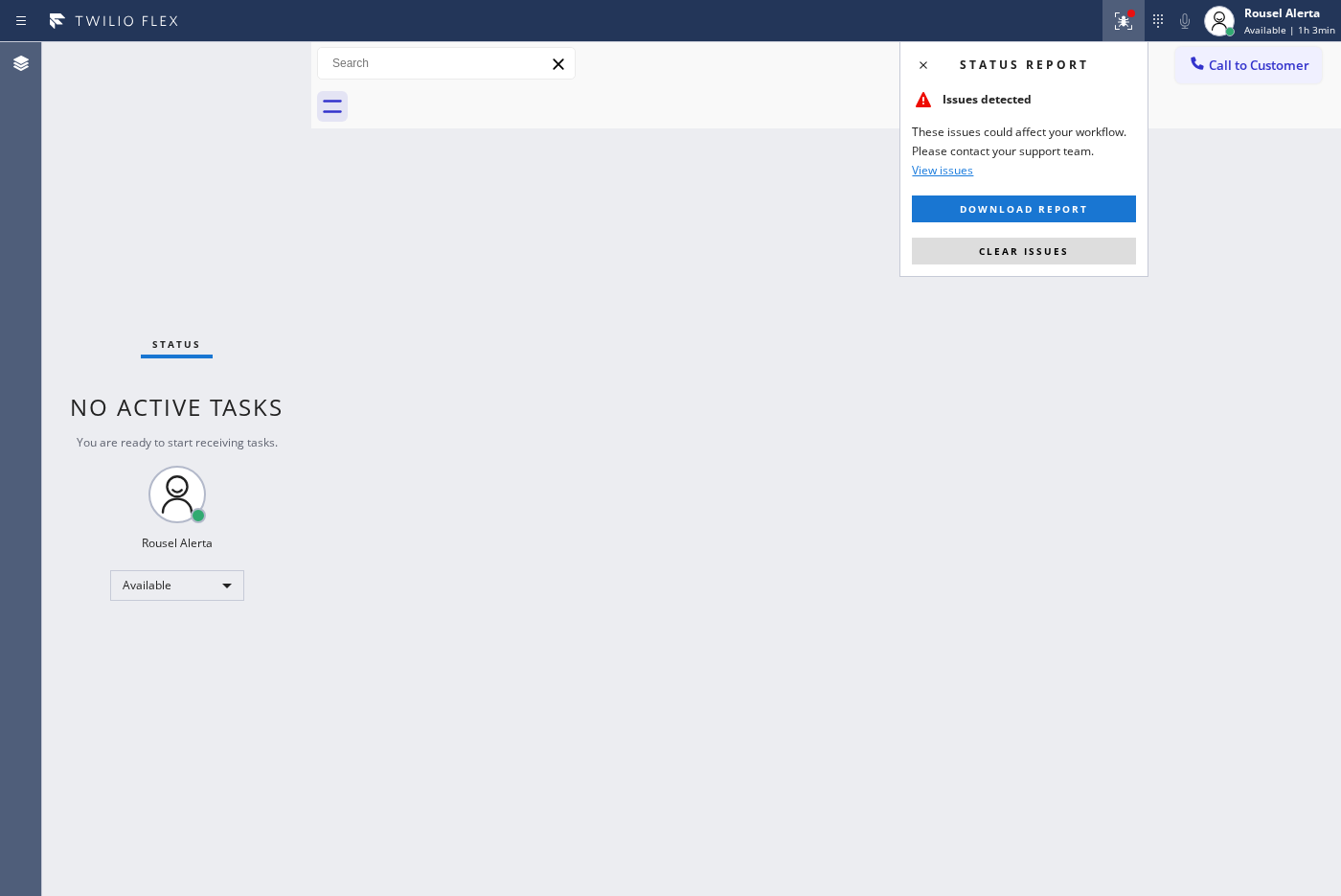
click at [1071, 246] on button "Clear issues" at bounding box center [1023, 251] width 224 height 27
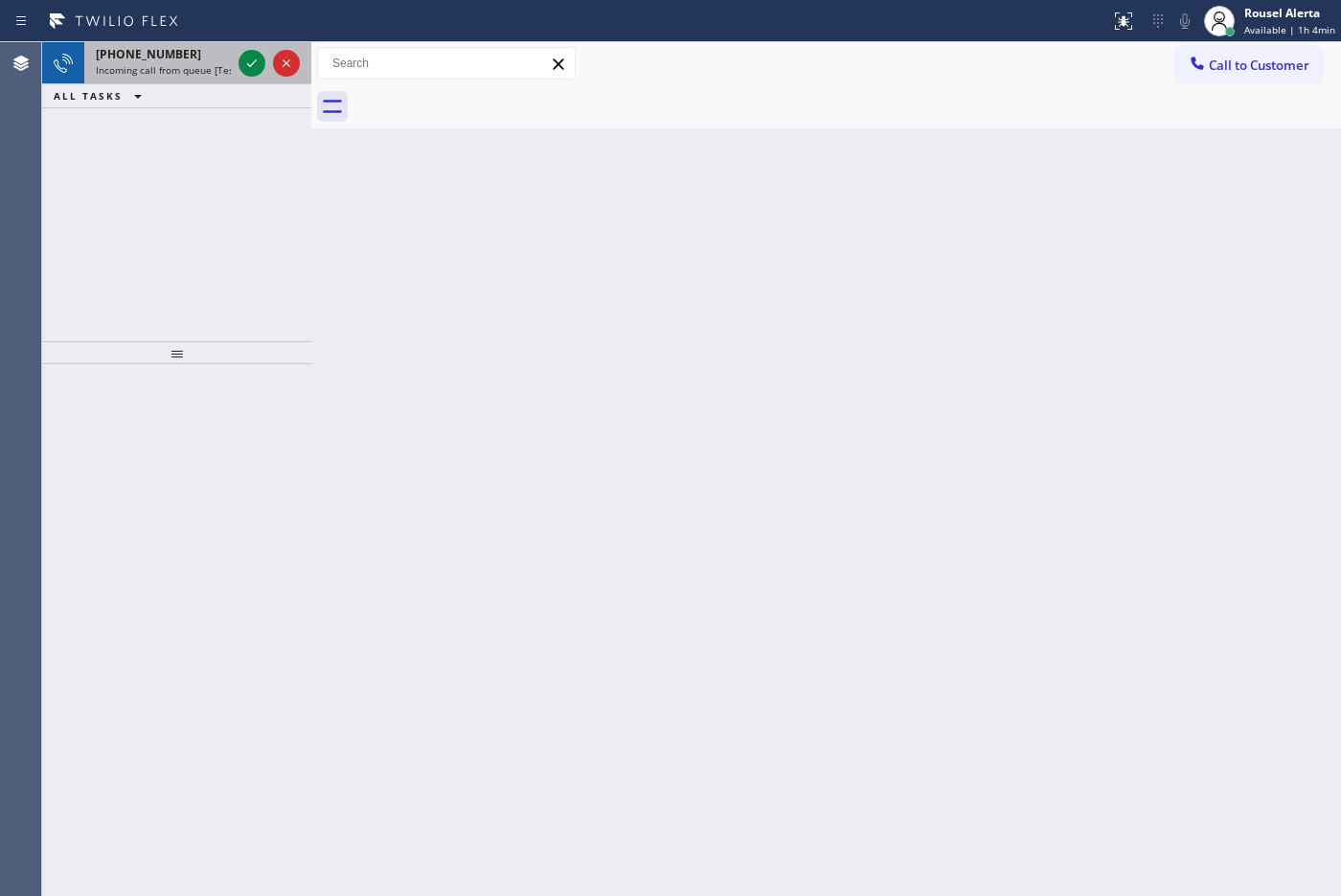
click at [231, 64] on div "[PHONE_NUMBER] Incoming call from queue [Test] All" at bounding box center [159, 62] width 150 height 42
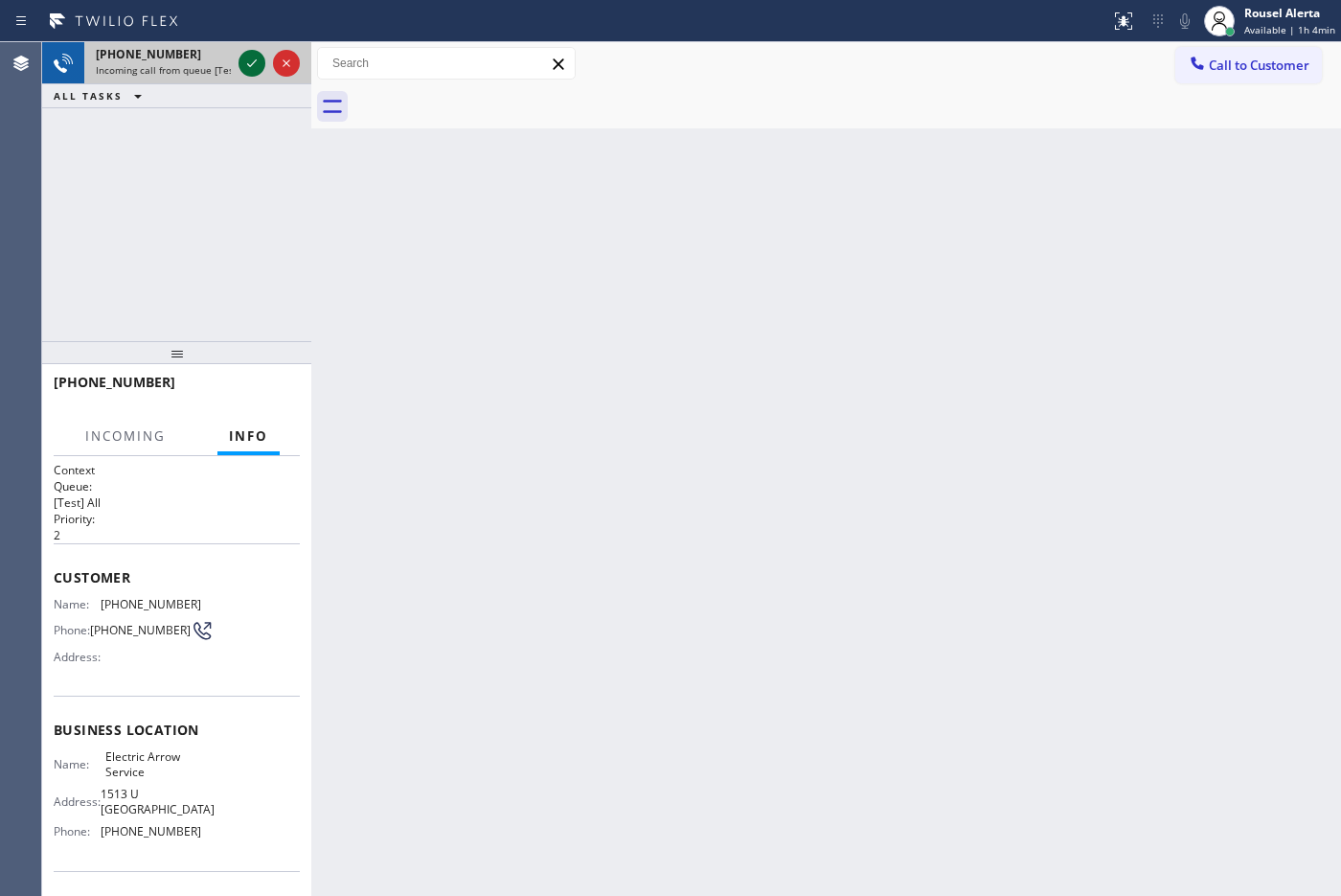
click at [245, 63] on icon at bounding box center [252, 63] width 23 height 23
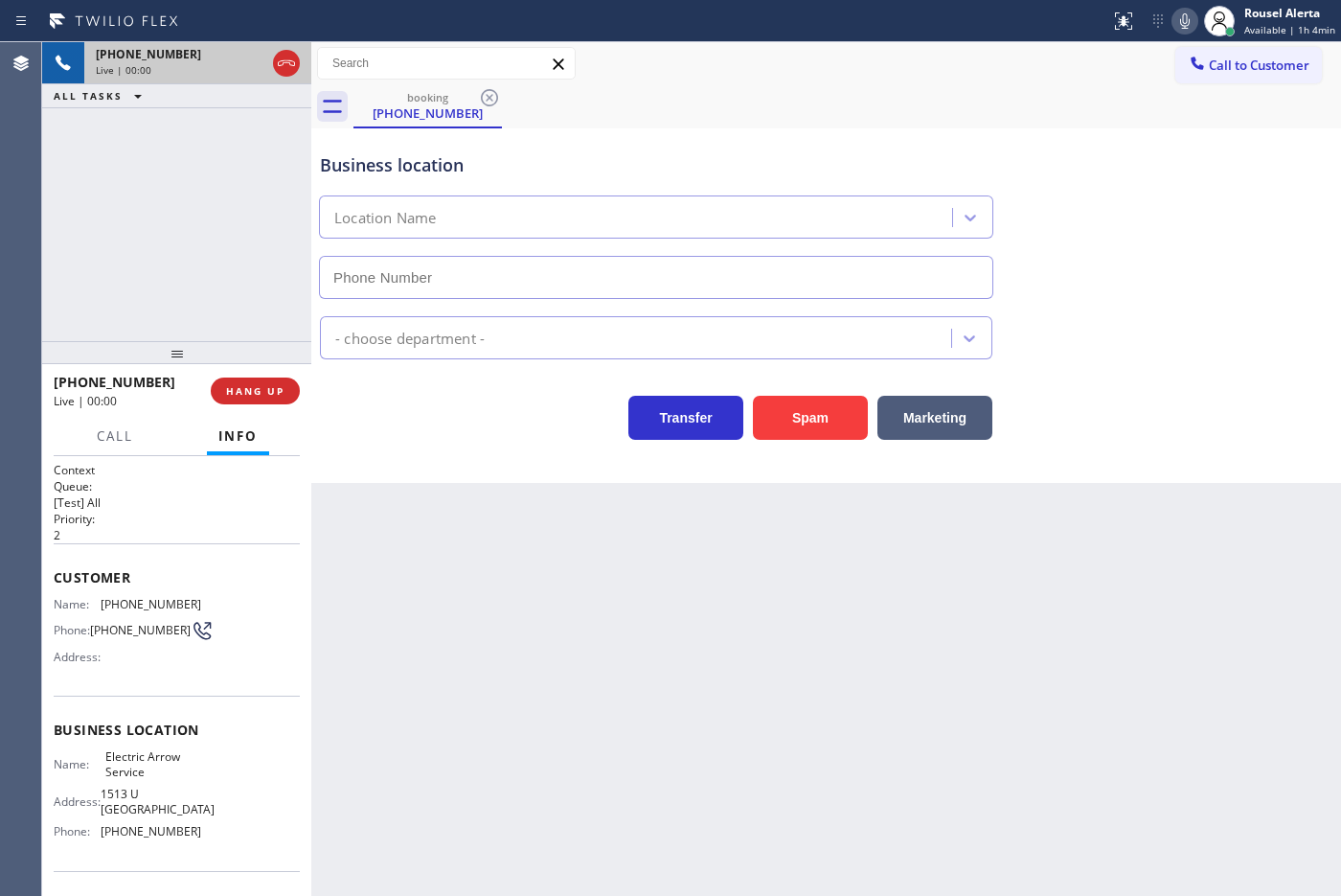
type input "[PHONE_NUMBER]"
click at [492, 643] on div "Back to Dashboard Change Sender ID Customers Technicians Select a contact Outbo…" at bounding box center [826, 468] width 1030 height 853
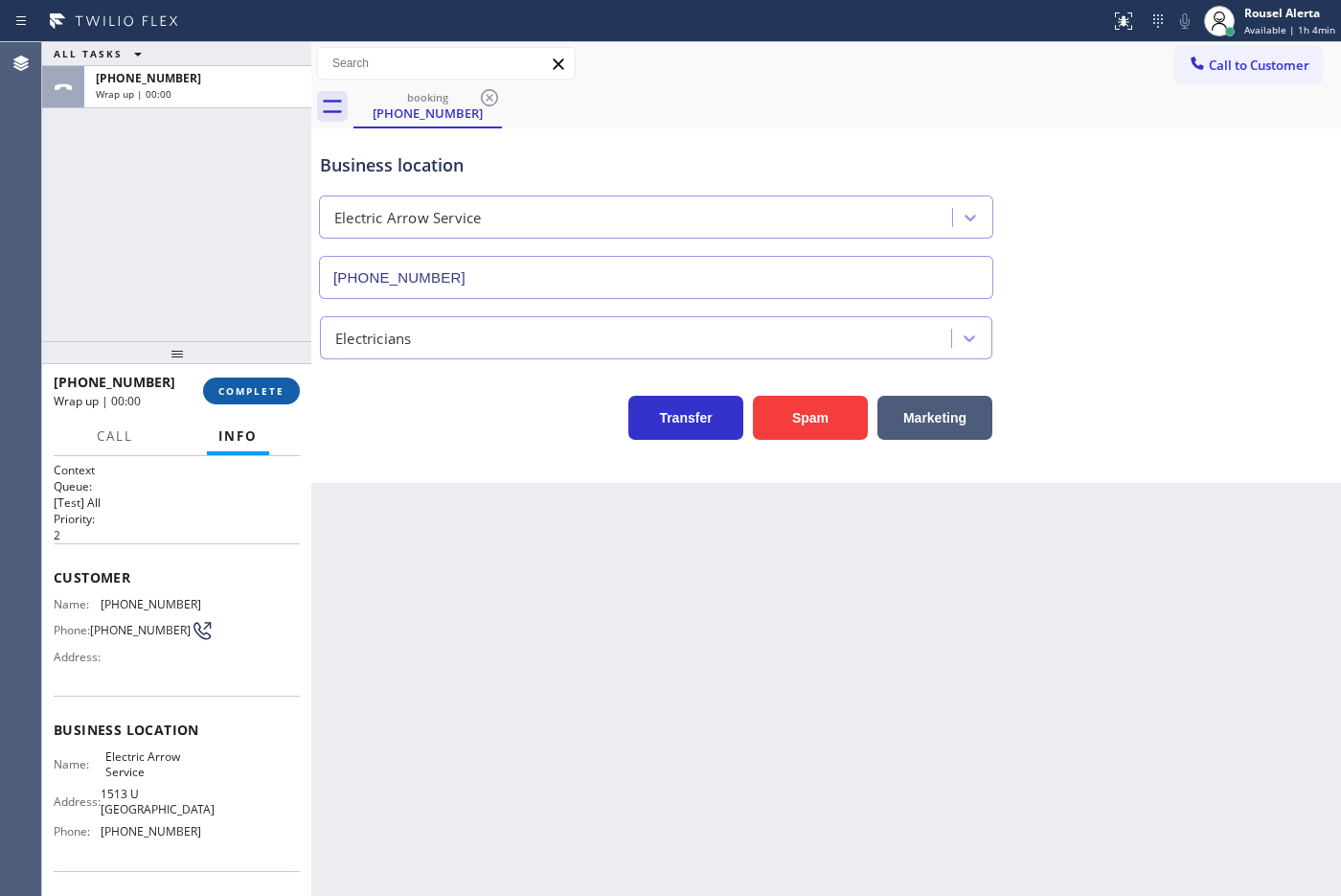
click at [230, 388] on span "COMPLETE" at bounding box center [251, 391] width 66 height 14
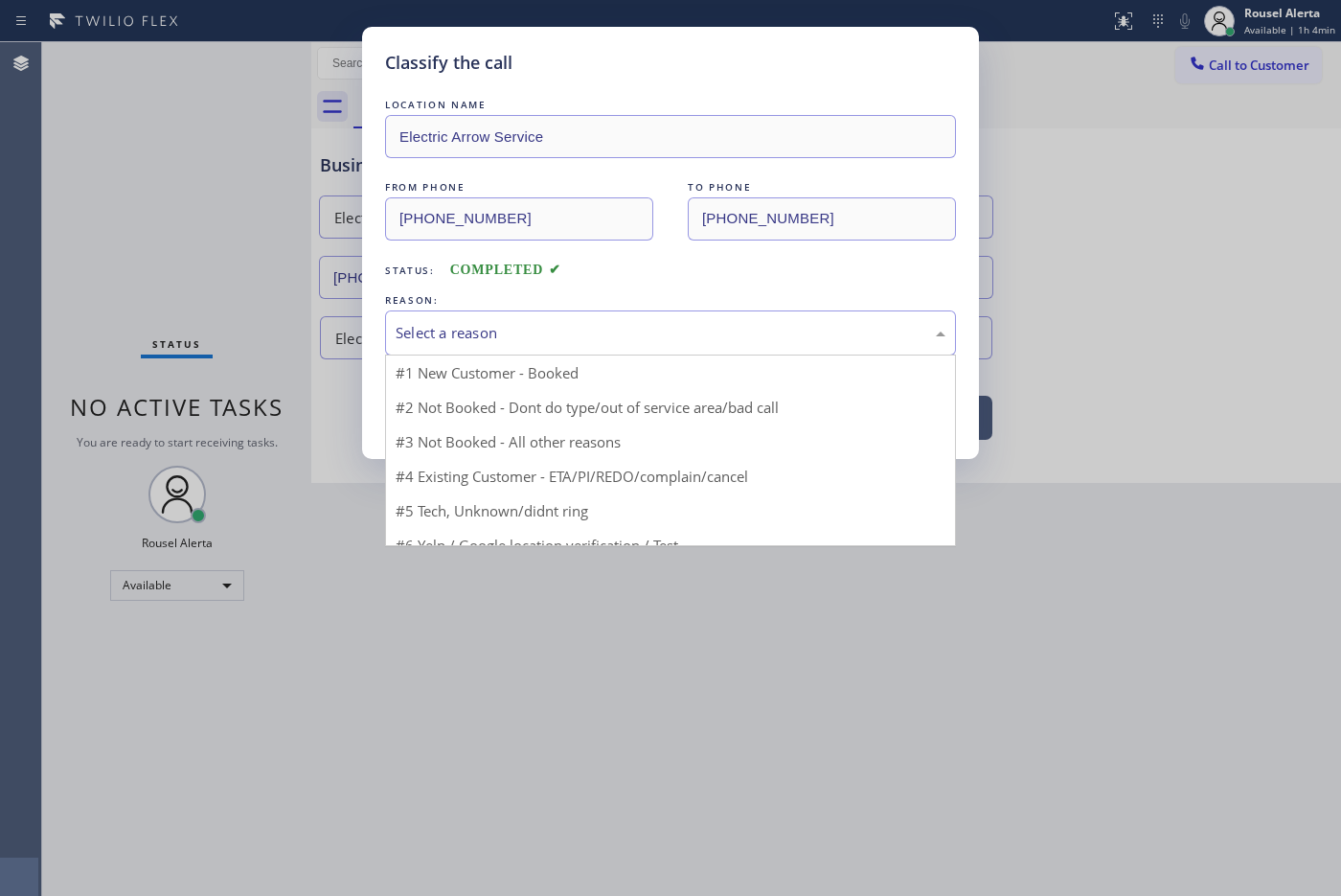
click at [453, 328] on div "Select a reason" at bounding box center [670, 333] width 550 height 22
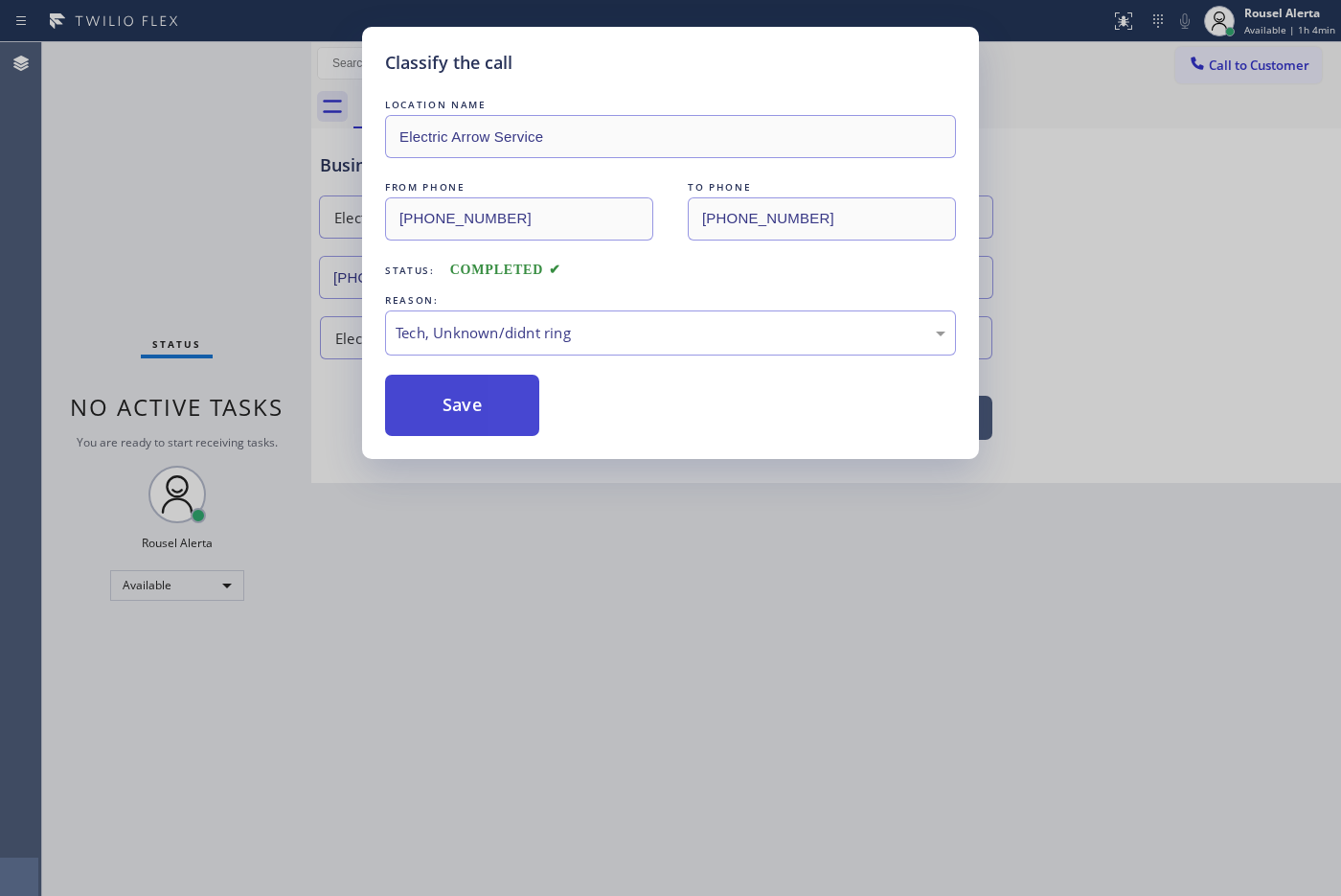
click at [469, 408] on button "Save" at bounding box center [462, 404] width 154 height 61
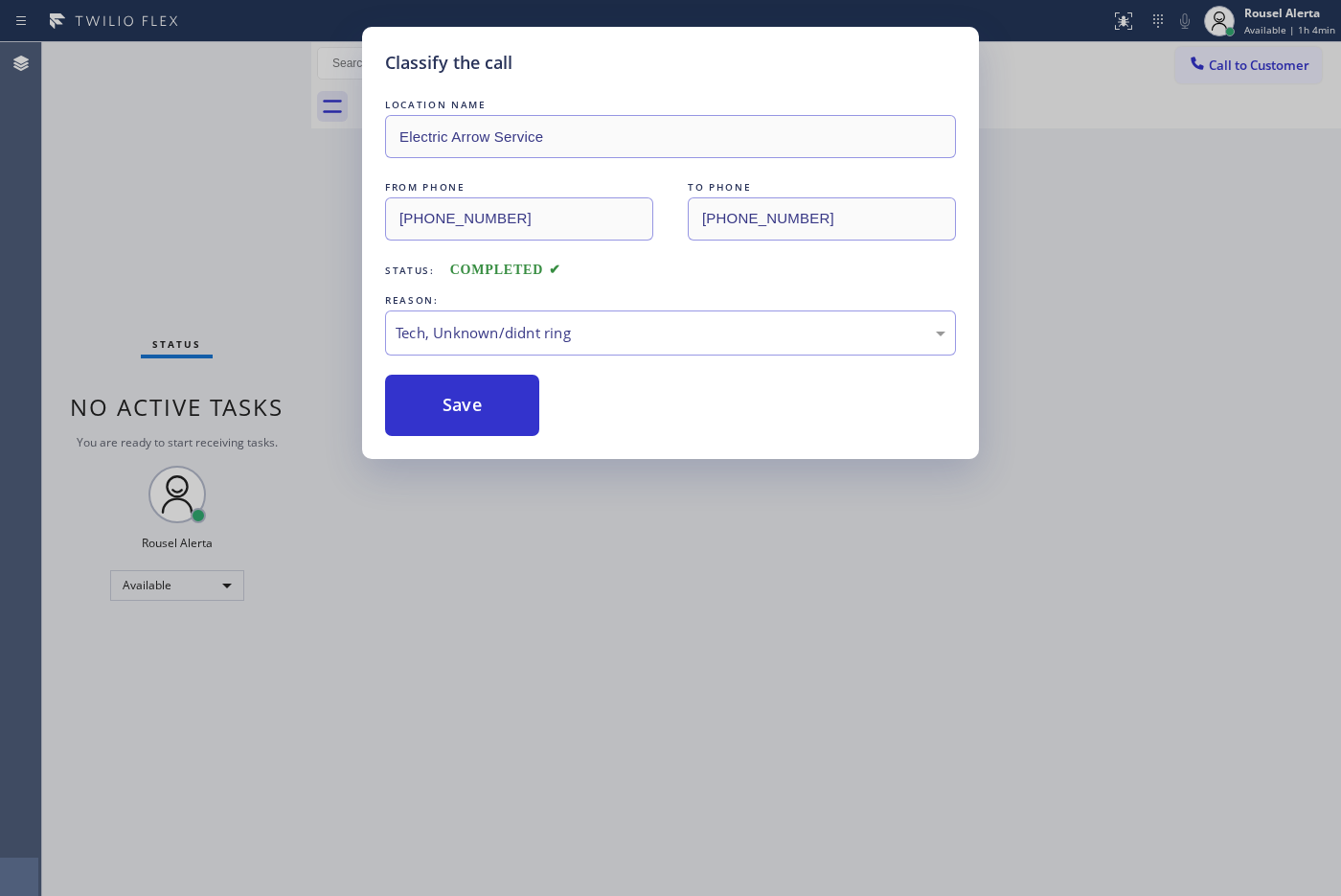
click at [654, 611] on div "Classify the call LOCATION NAME Electric Arrow Service FROM PHONE [PHONE_NUMBER…" at bounding box center [670, 448] width 1341 height 896
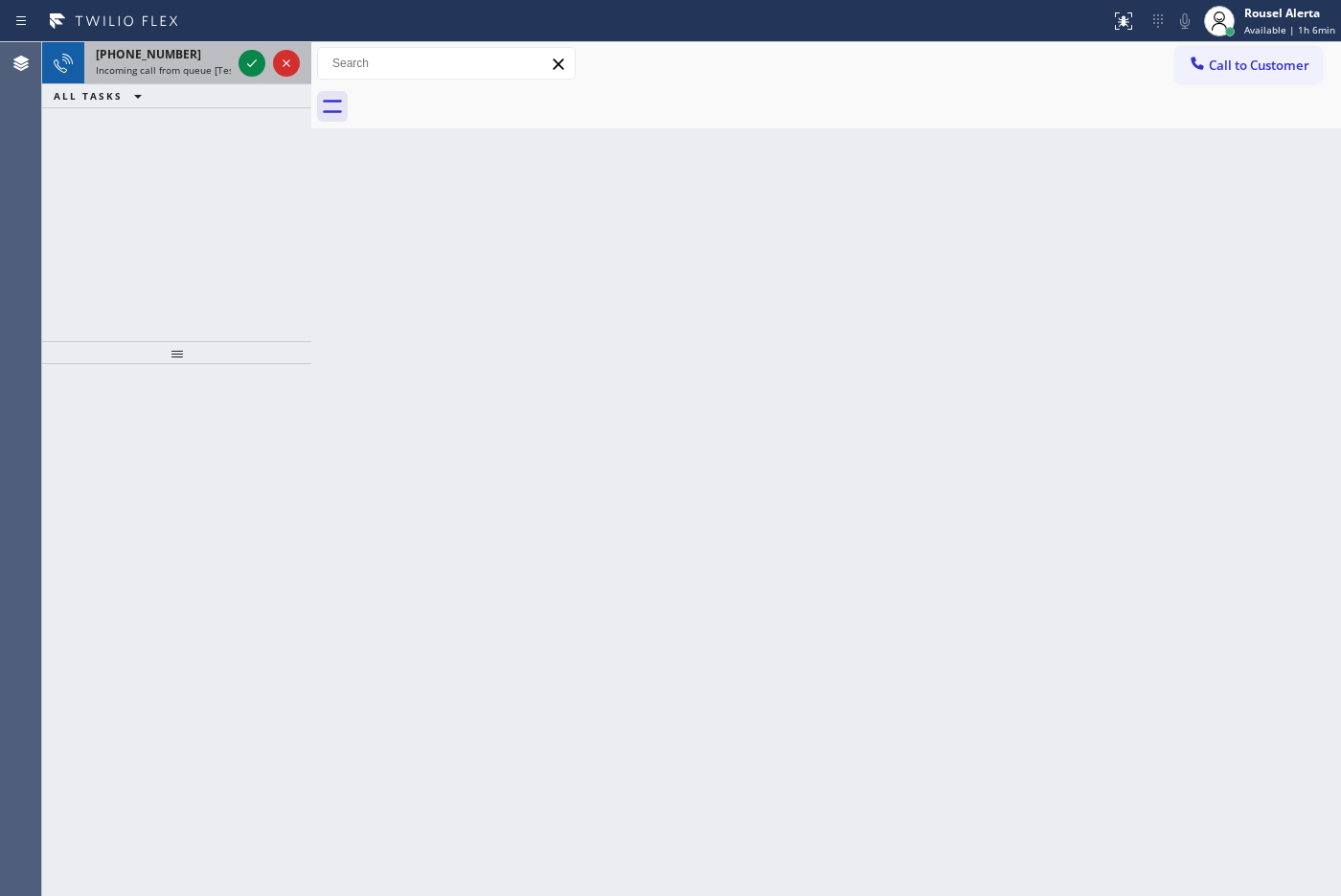
click at [207, 80] on div "[PHONE_NUMBER] Incoming call from queue [Test] All" at bounding box center [159, 62] width 150 height 42
click at [206, 48] on div "[PHONE_NUMBER]" at bounding box center [163, 53] width 135 height 16
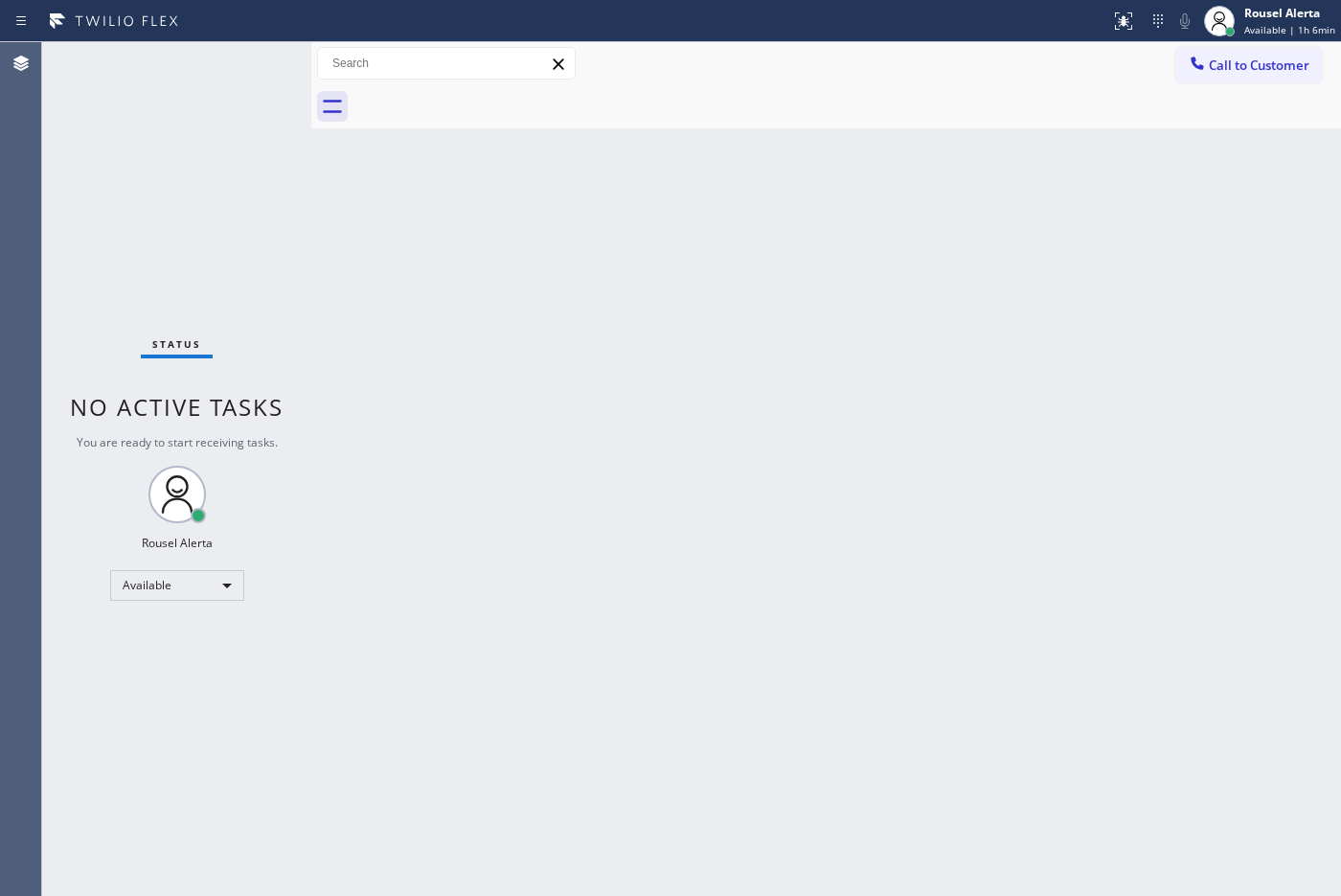
click at [242, 70] on div "Status No active tasks You are ready to start receiving tasks. Rousel Alerta Av…" at bounding box center [176, 468] width 270 height 853
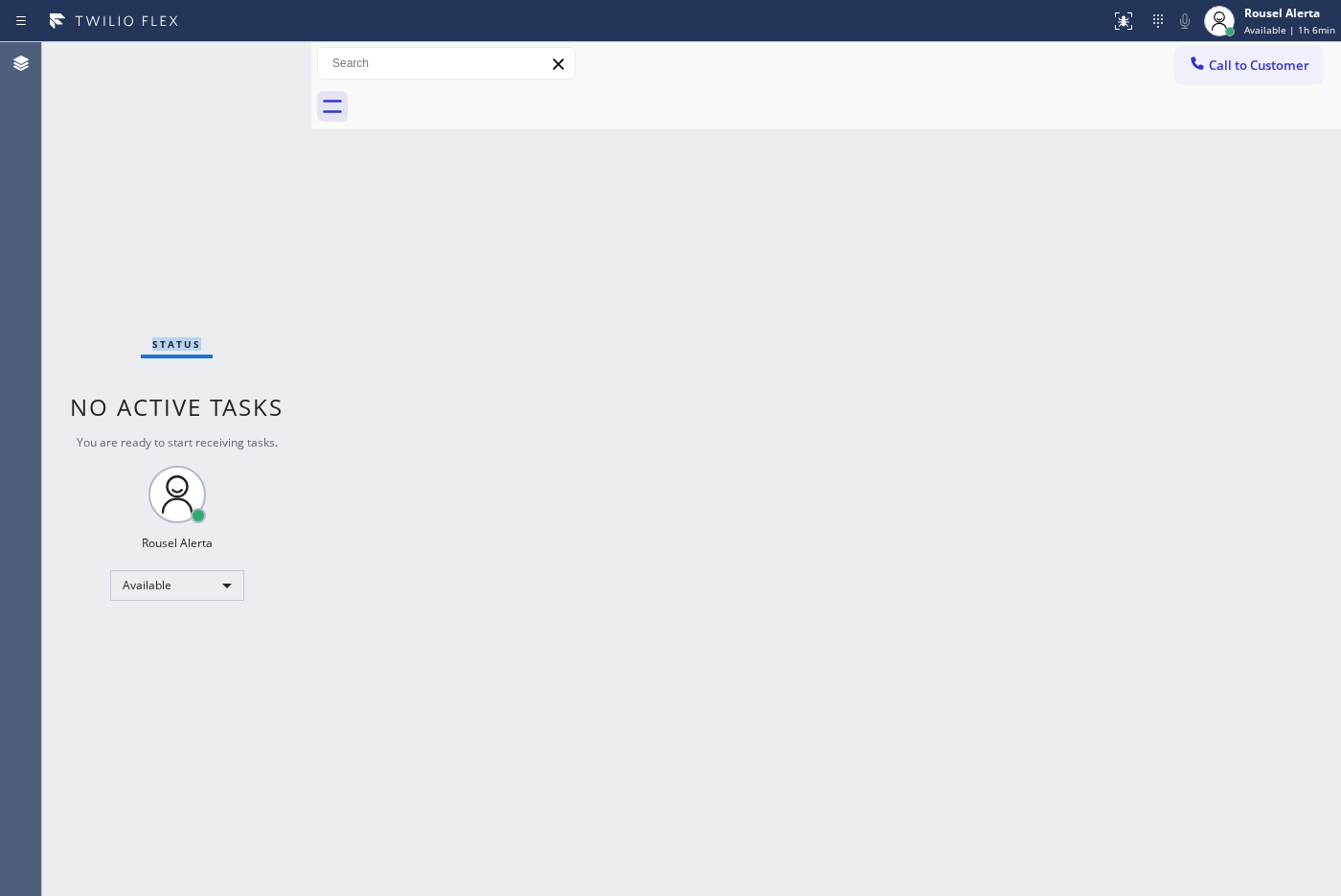
click at [244, 57] on div "Status No active tasks You are ready to start receiving tasks. Rousel Alerta Av…" at bounding box center [176, 468] width 270 height 853
click at [466, 336] on div "Back to Dashboard Change Sender ID Customers Technicians Select a contact Outbo…" at bounding box center [826, 468] width 1030 height 853
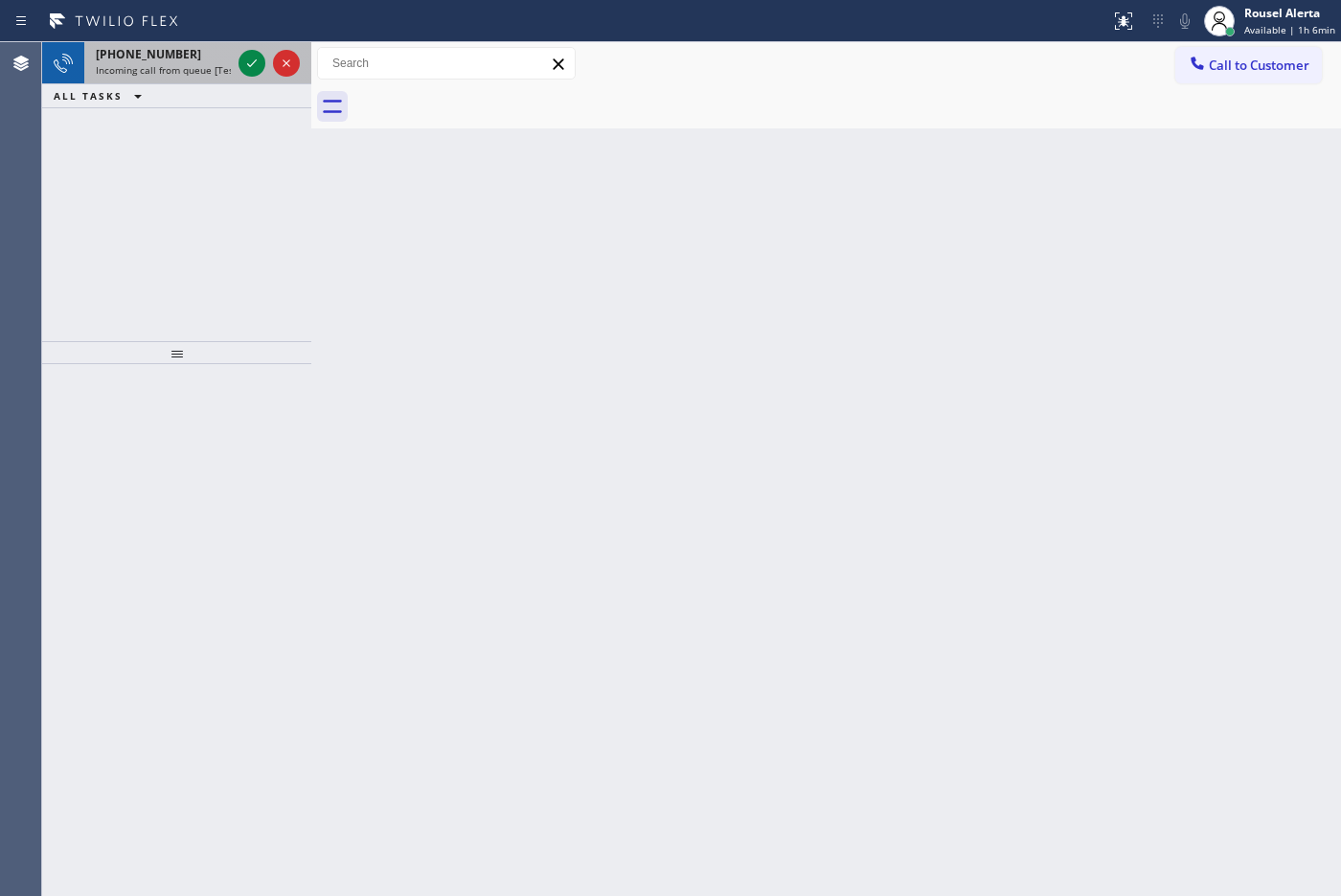
click at [206, 49] on div "[PHONE_NUMBER]" at bounding box center [163, 53] width 135 height 16
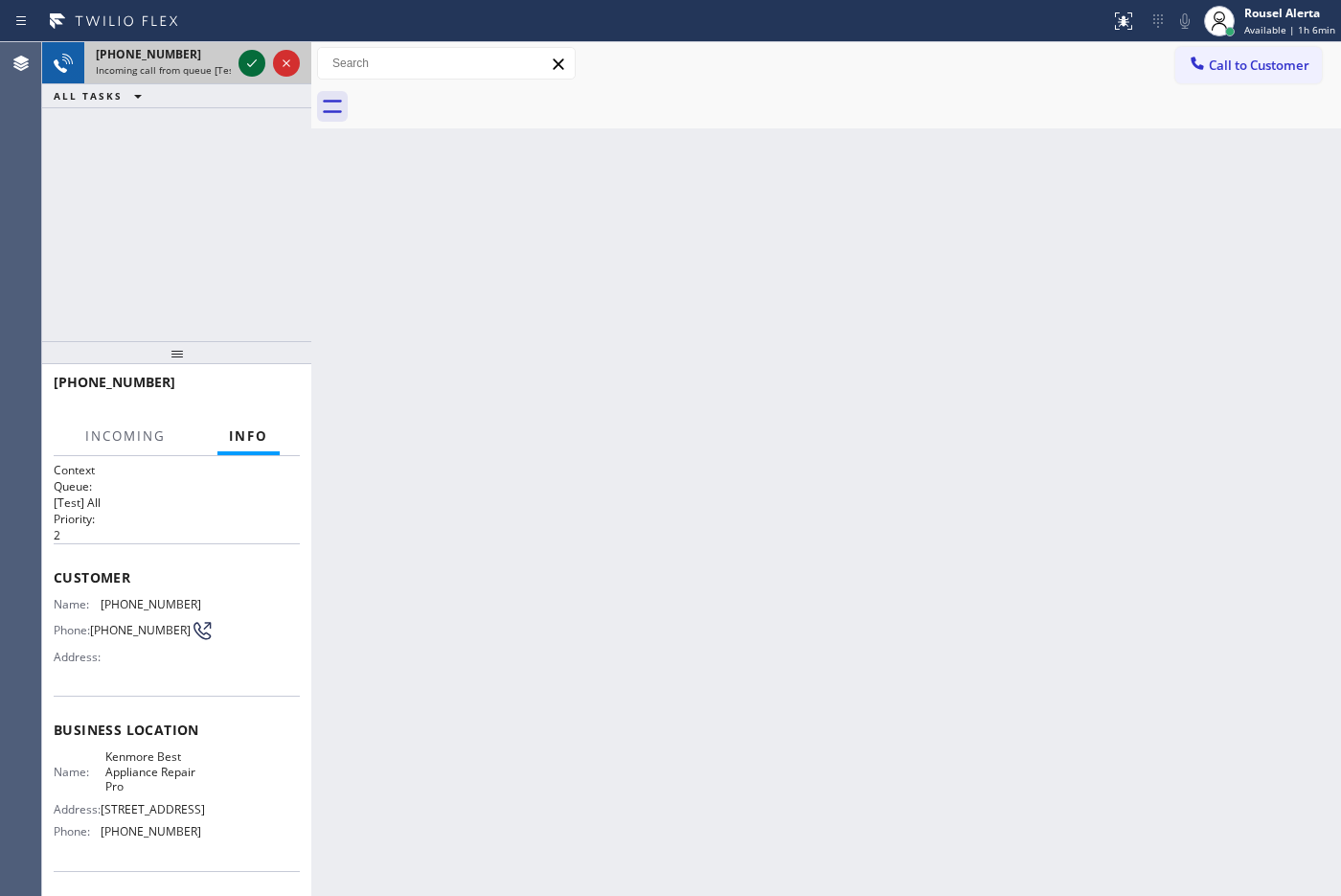
click at [241, 59] on icon at bounding box center [252, 63] width 23 height 23
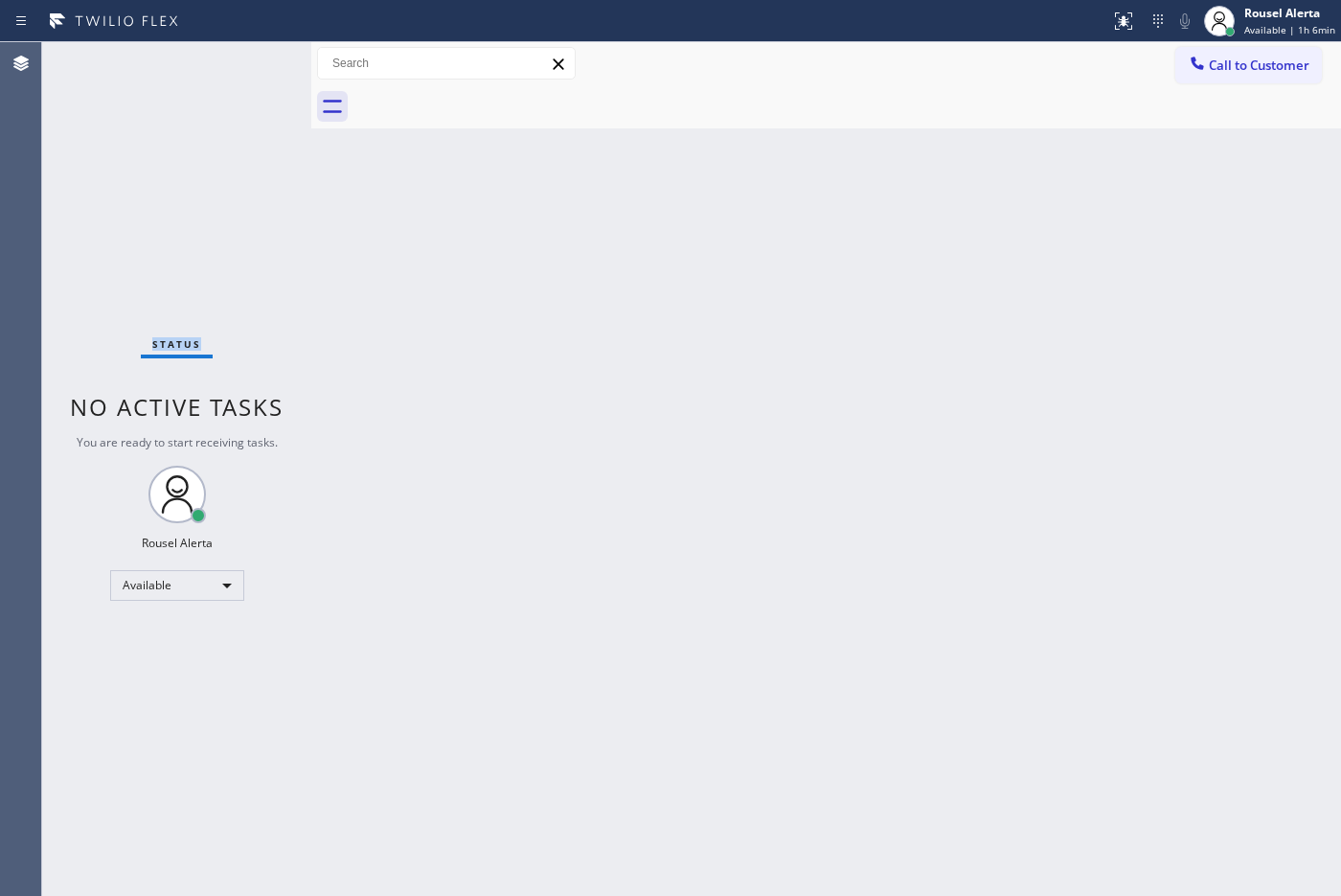
click at [241, 59] on div "Status No active tasks You are ready to start receiving tasks. Rousel Alerta Av…" at bounding box center [176, 468] width 270 height 853
click at [247, 50] on div "Status No active tasks You are ready to start receiving tasks. Rousel Alerta Av…" at bounding box center [176, 468] width 270 height 853
click at [1071, 22] on div at bounding box center [1123, 21] width 42 height 23
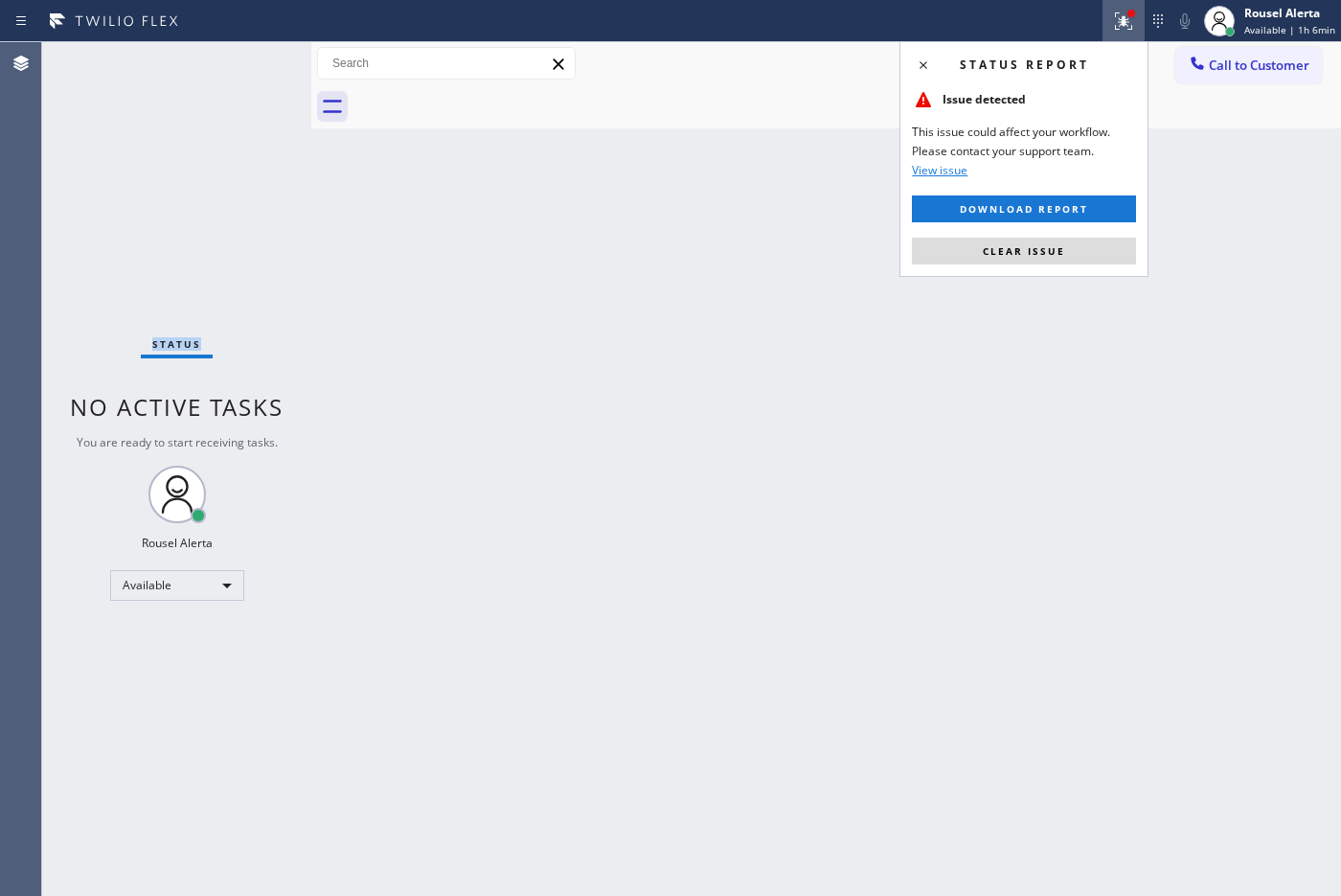
drag, startPoint x: 1078, startPoint y: 249, endPoint x: 1049, endPoint y: 280, distance: 42.4
click at [1071, 251] on button "Clear issue" at bounding box center [1023, 251] width 224 height 27
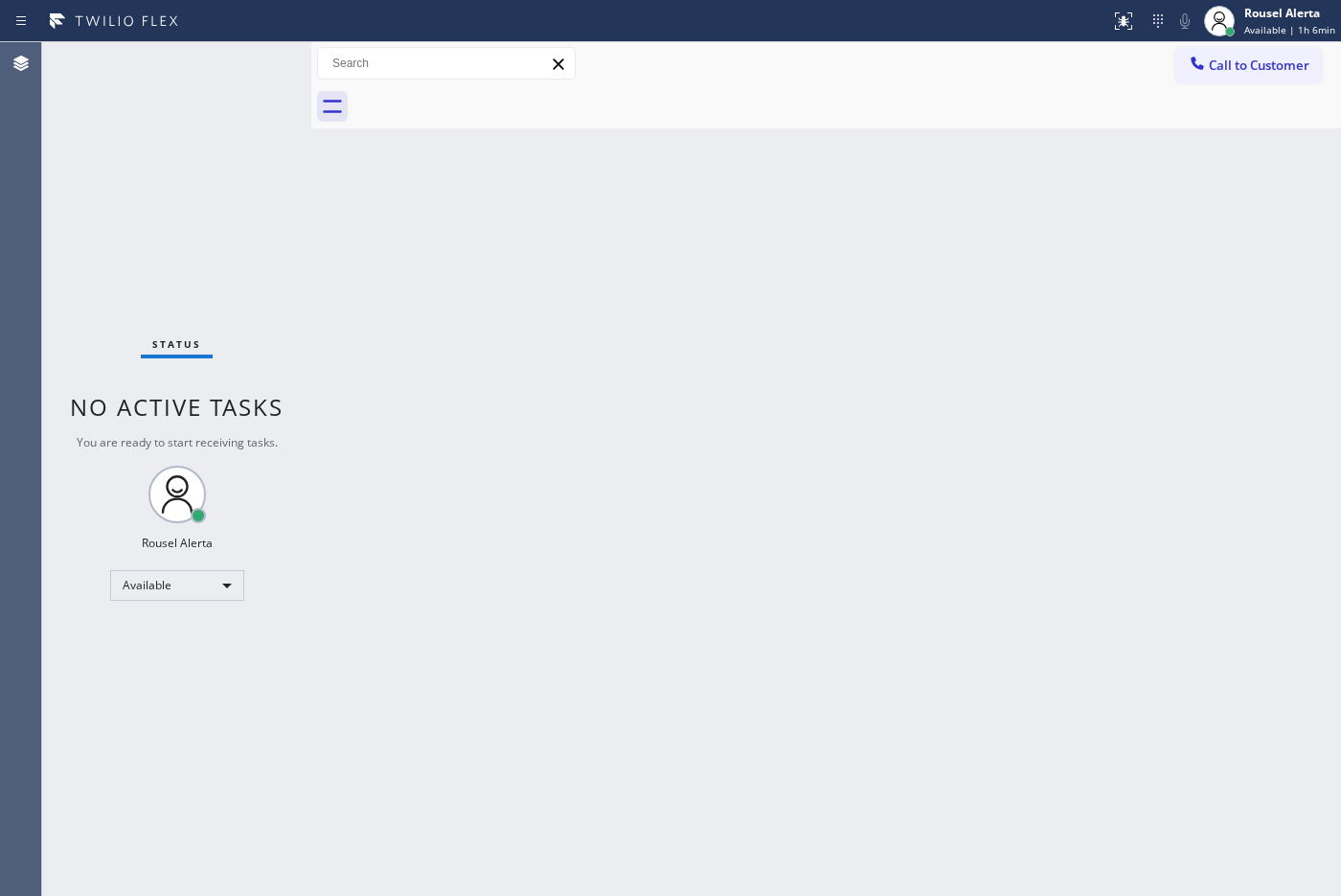
drag, startPoint x: 1006, startPoint y: 399, endPoint x: 903, endPoint y: 365, distance: 108.5
click at [1006, 400] on div "Back to Dashboard Change Sender ID Customers Technicians Select a contact Outbo…" at bounding box center [826, 468] width 1030 height 853
click at [237, 65] on div "Status No active tasks You are ready to start receiving tasks. Rousel Alerta Av…" at bounding box center [176, 468] width 270 height 853
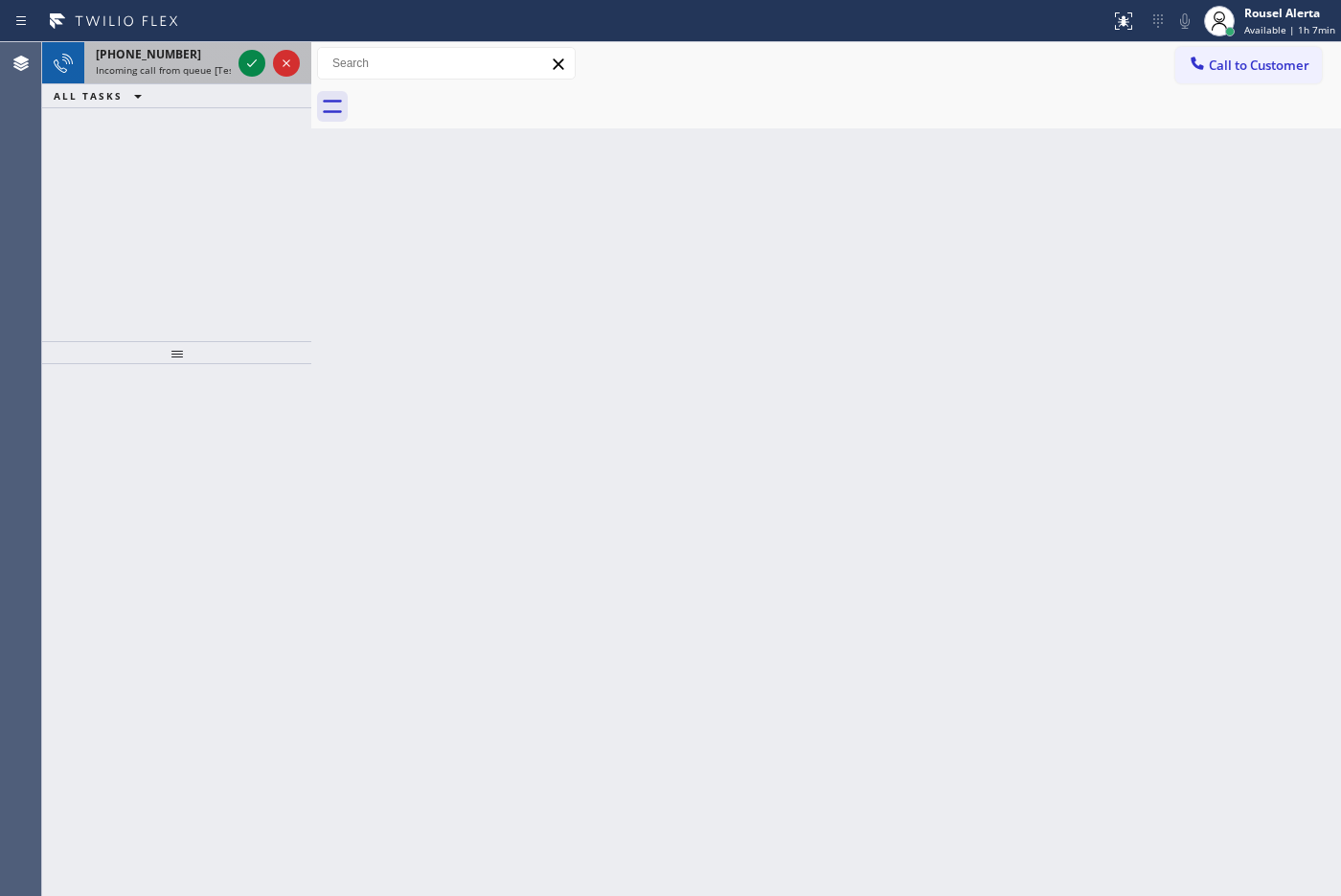
click at [207, 77] on div "[PHONE_NUMBER] Incoming call from queue [Test] All" at bounding box center [159, 62] width 150 height 42
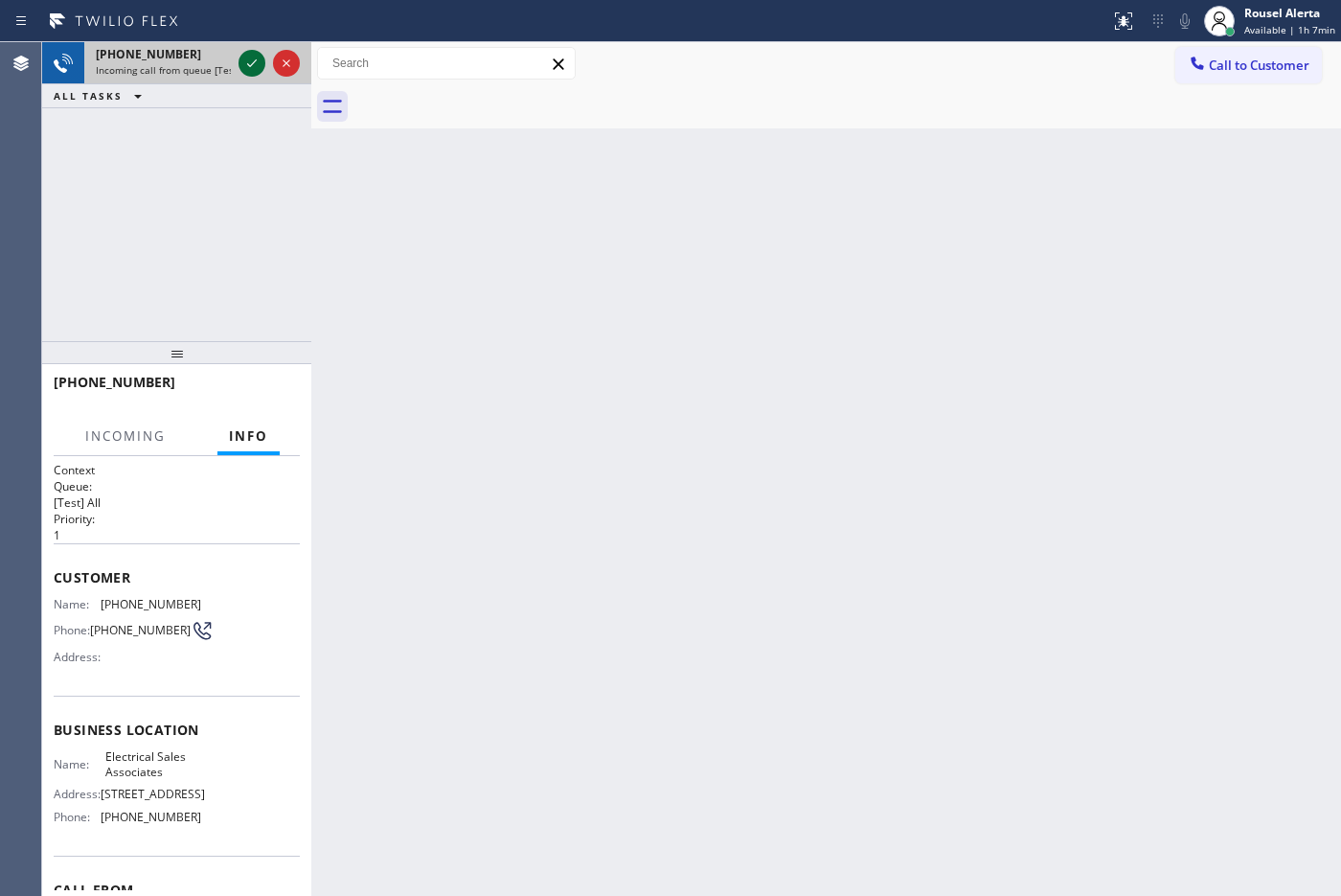
click at [245, 60] on icon at bounding box center [252, 63] width 23 height 23
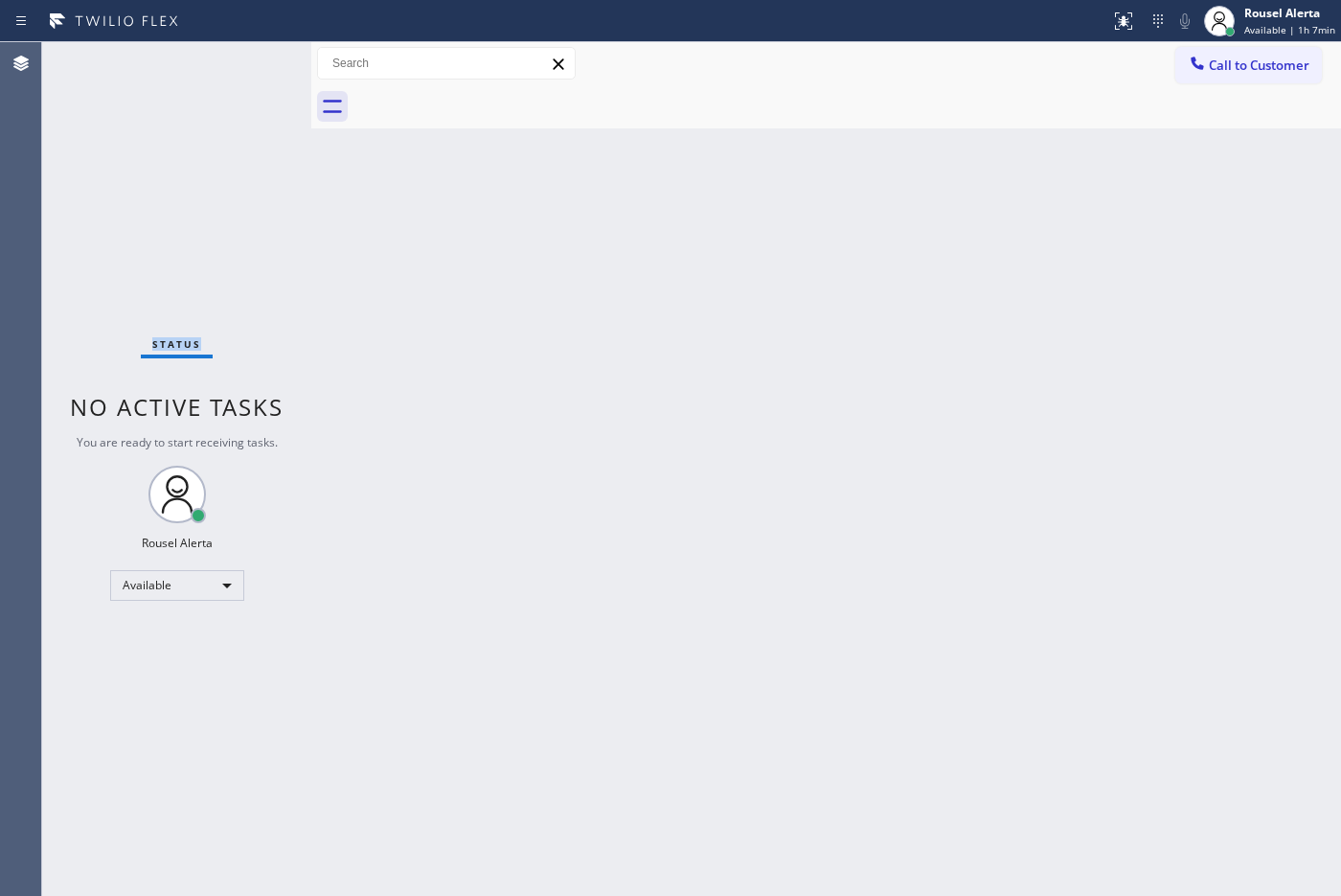
click at [245, 60] on div "Status No active tasks You are ready to start receiving tasks. Rousel Alerta Av…" at bounding box center [176, 468] width 270 height 853
click at [247, 58] on div "Status No active tasks You are ready to start receiving tasks. Rousel Alerta Av…" at bounding box center [176, 468] width 270 height 853
click at [1071, 27] on icon at bounding box center [1124, 21] width 23 height 23
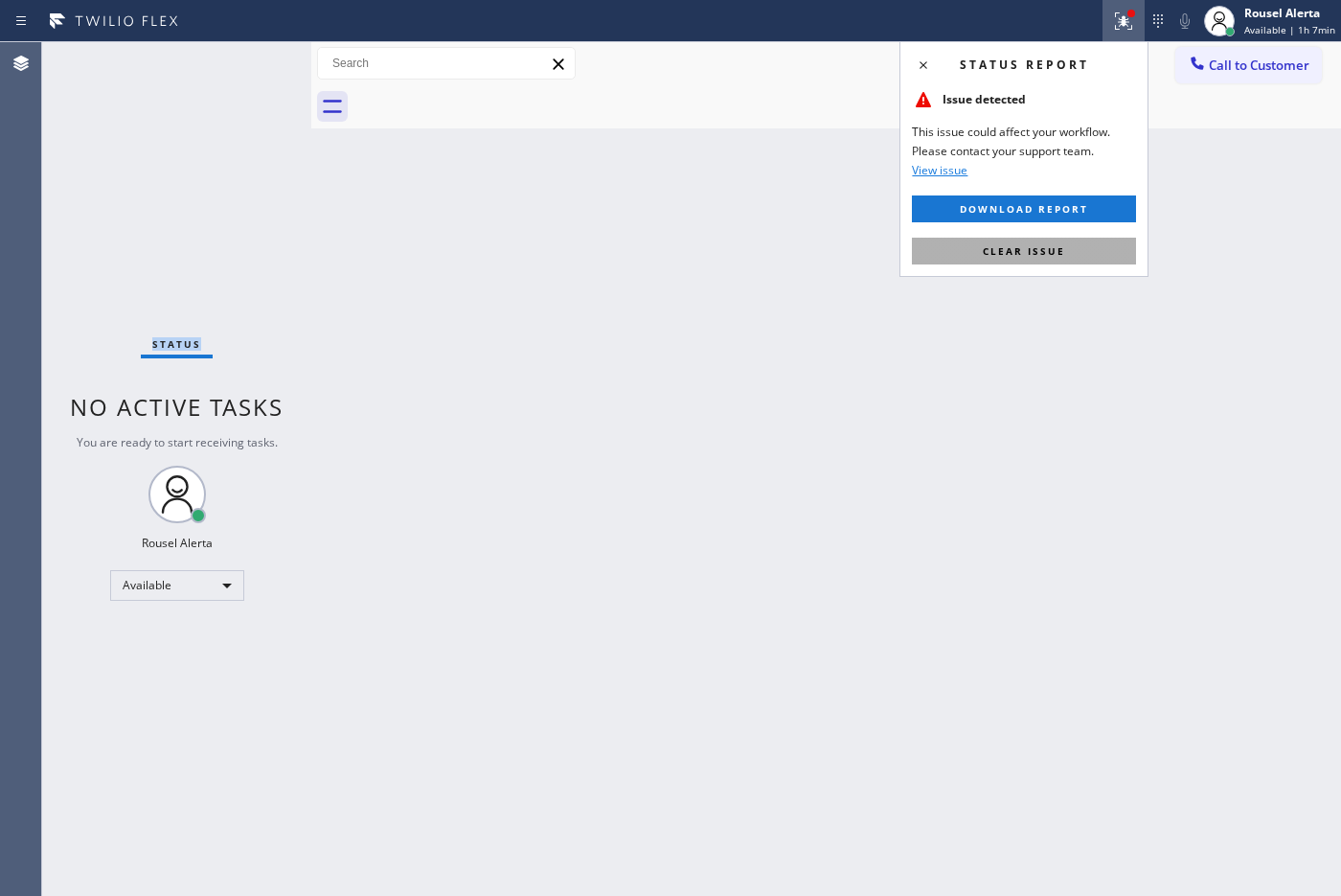
click at [1059, 245] on span "Clear issue" at bounding box center [1023, 251] width 82 height 14
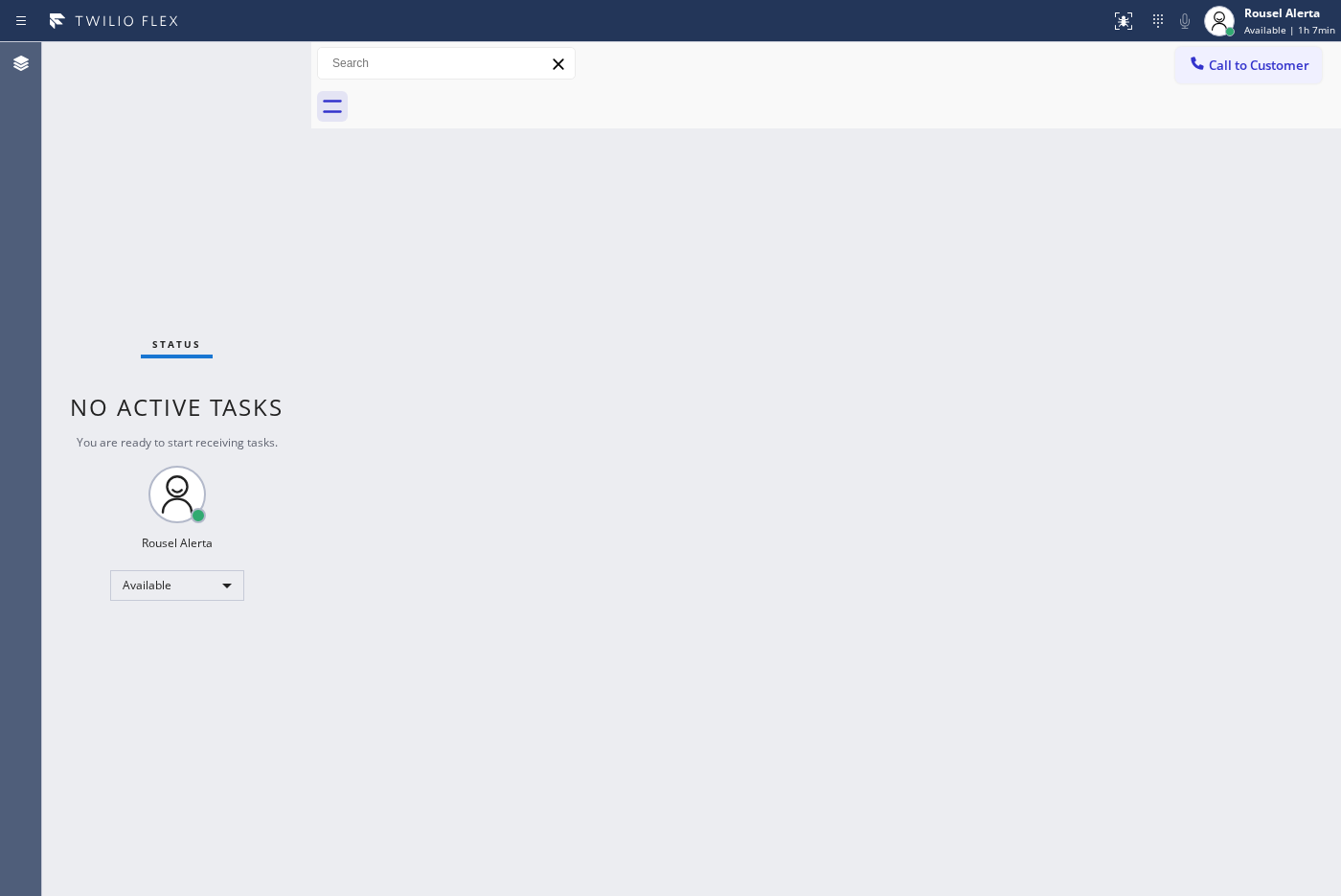
click at [925, 361] on div "Back to Dashboard Change Sender ID Customers Technicians Select a contact Outbo…" at bounding box center [826, 468] width 1030 height 853
click at [461, 300] on div "Back to Dashboard Change Sender ID Customers Technicians Select a contact Outbo…" at bounding box center [826, 468] width 1030 height 853
click at [190, 59] on div "Status No active tasks You are ready to start receiving tasks. Rousel Alerta Av…" at bounding box center [176, 468] width 270 height 853
drag, startPoint x: 210, startPoint y: 57, endPoint x: 259, endPoint y: 127, distance: 85.4
click at [210, 58] on div "Status No active tasks You are ready to start receiving tasks. Rousel Alerta Av…" at bounding box center [176, 468] width 270 height 853
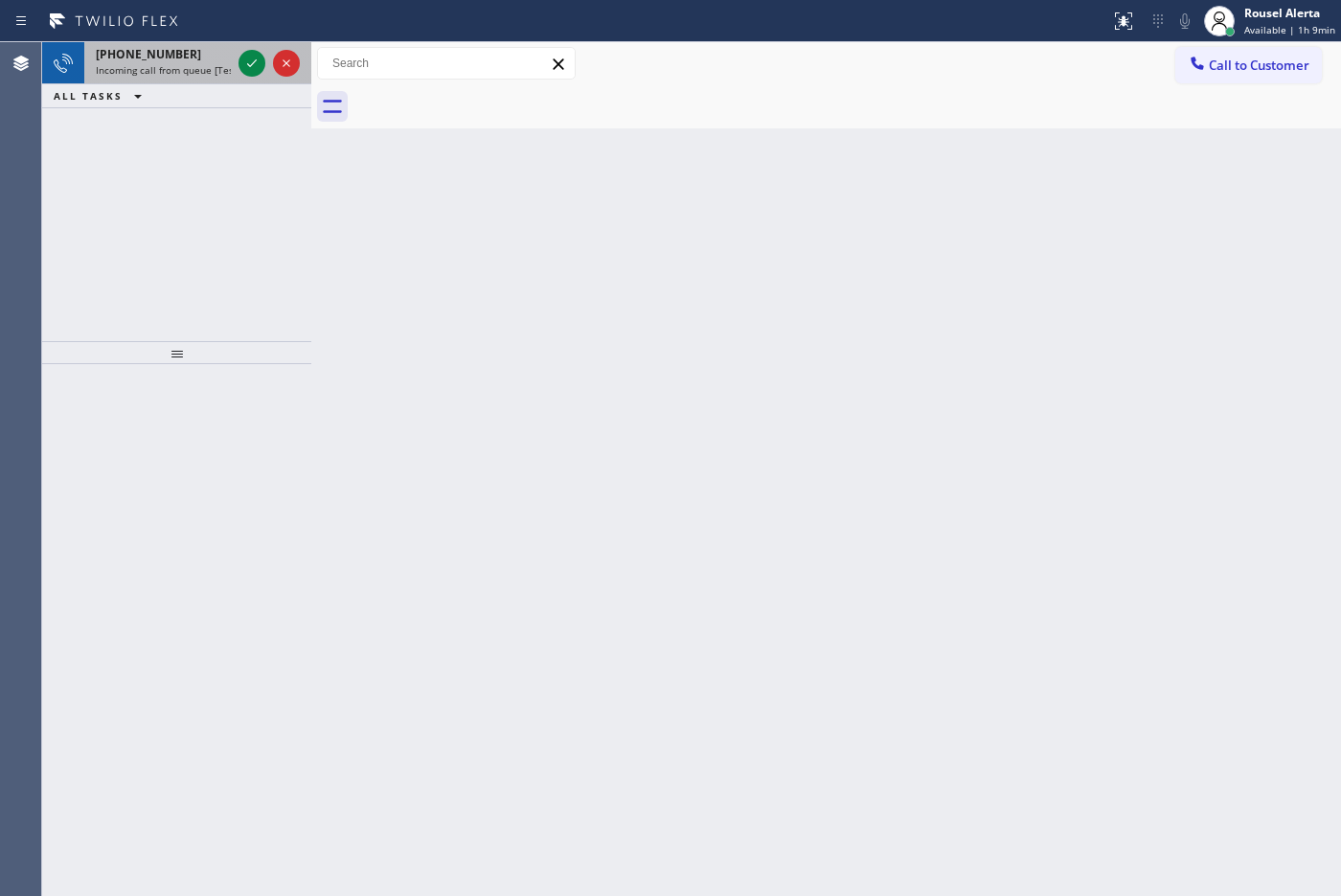
drag, startPoint x: 158, startPoint y: 50, endPoint x: 188, endPoint y: 54, distance: 30.3
click at [160, 52] on span "[PHONE_NUMBER]" at bounding box center [148, 53] width 106 height 16
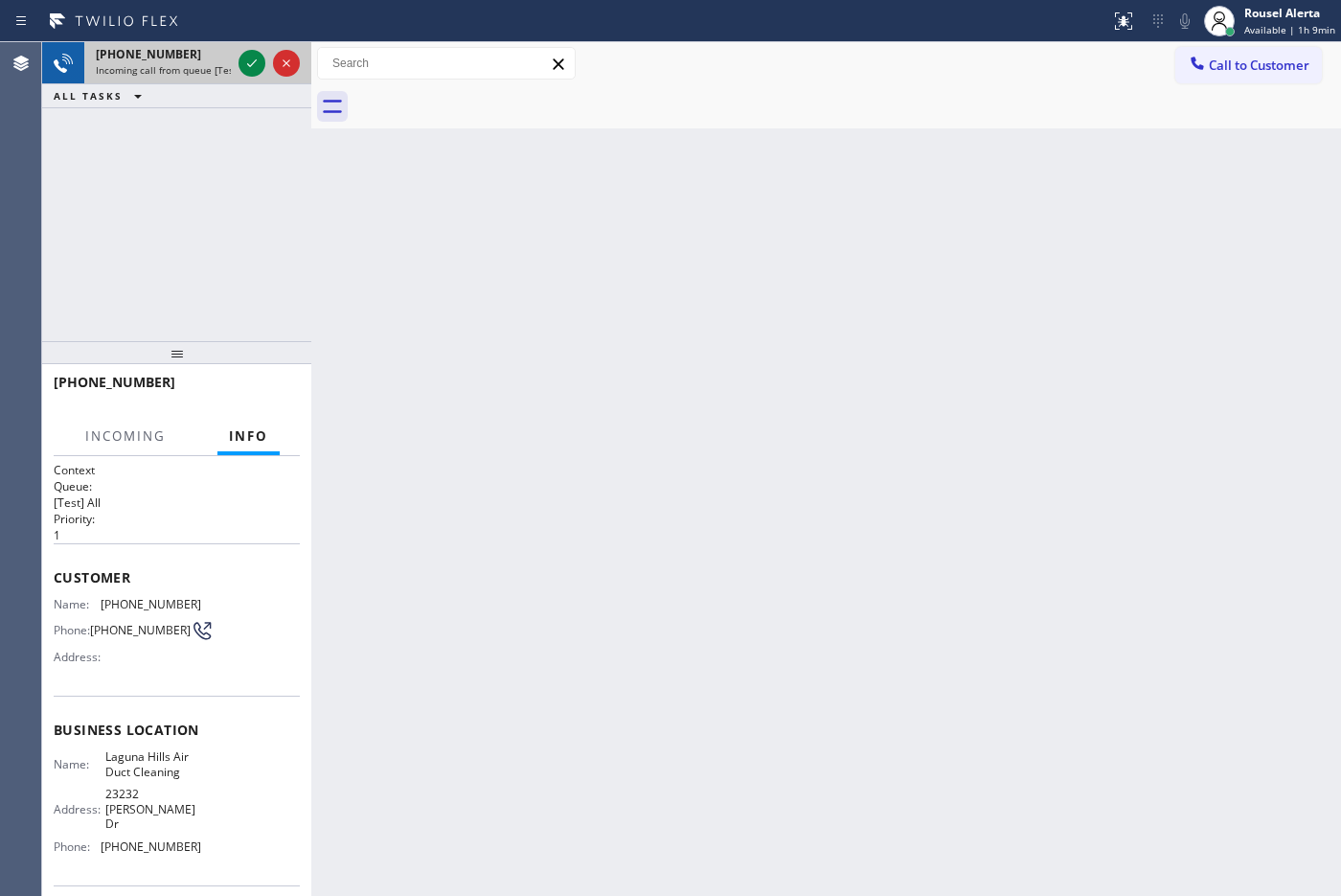
click at [232, 54] on div "[PHONE_NUMBER] Incoming call from queue [Test] All" at bounding box center [159, 62] width 150 height 42
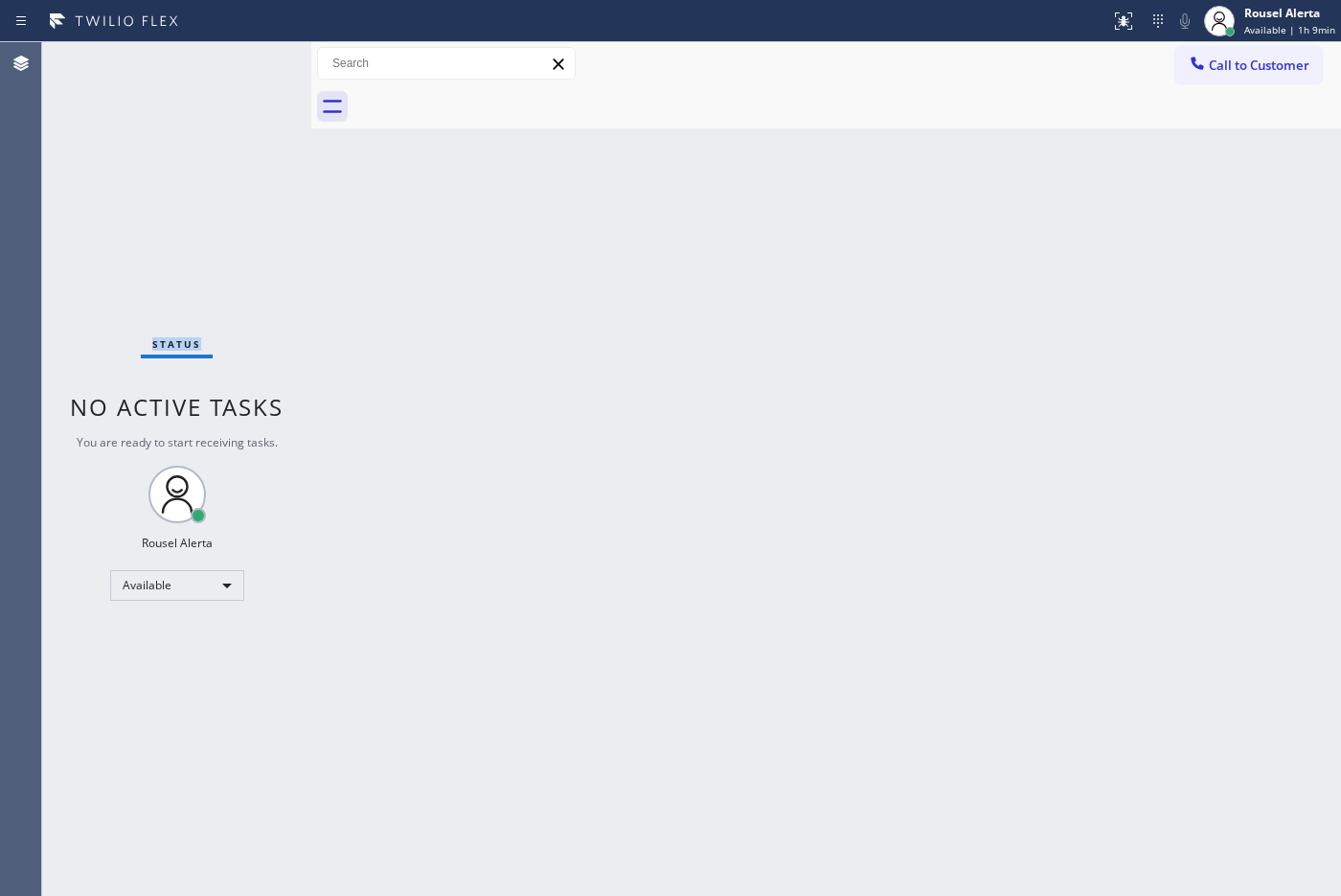
click at [232, 54] on div "Status No active tasks You are ready to start receiving tasks. Rousel Alerta Av…" at bounding box center [176, 468] width 270 height 853
click at [825, 557] on div "Back to Dashboard Change Sender ID Customers Technicians Select a contact Outbo…" at bounding box center [826, 468] width 1030 height 853
click at [203, 83] on div "Status No active tasks You are ready to start receiving tasks. Rousel Alerta Av…" at bounding box center [176, 468] width 270 height 853
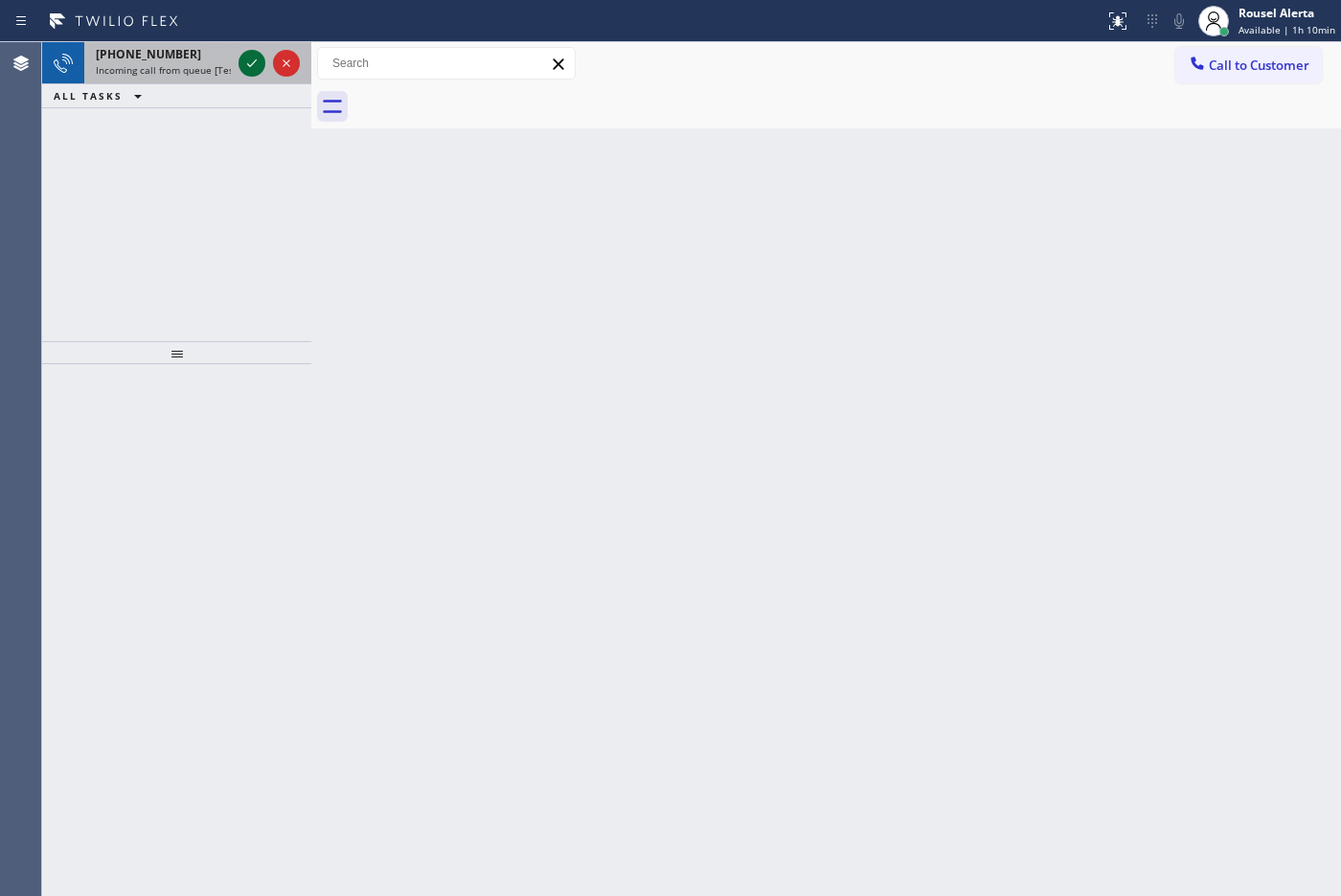
click at [246, 60] on icon at bounding box center [252, 63] width 23 height 23
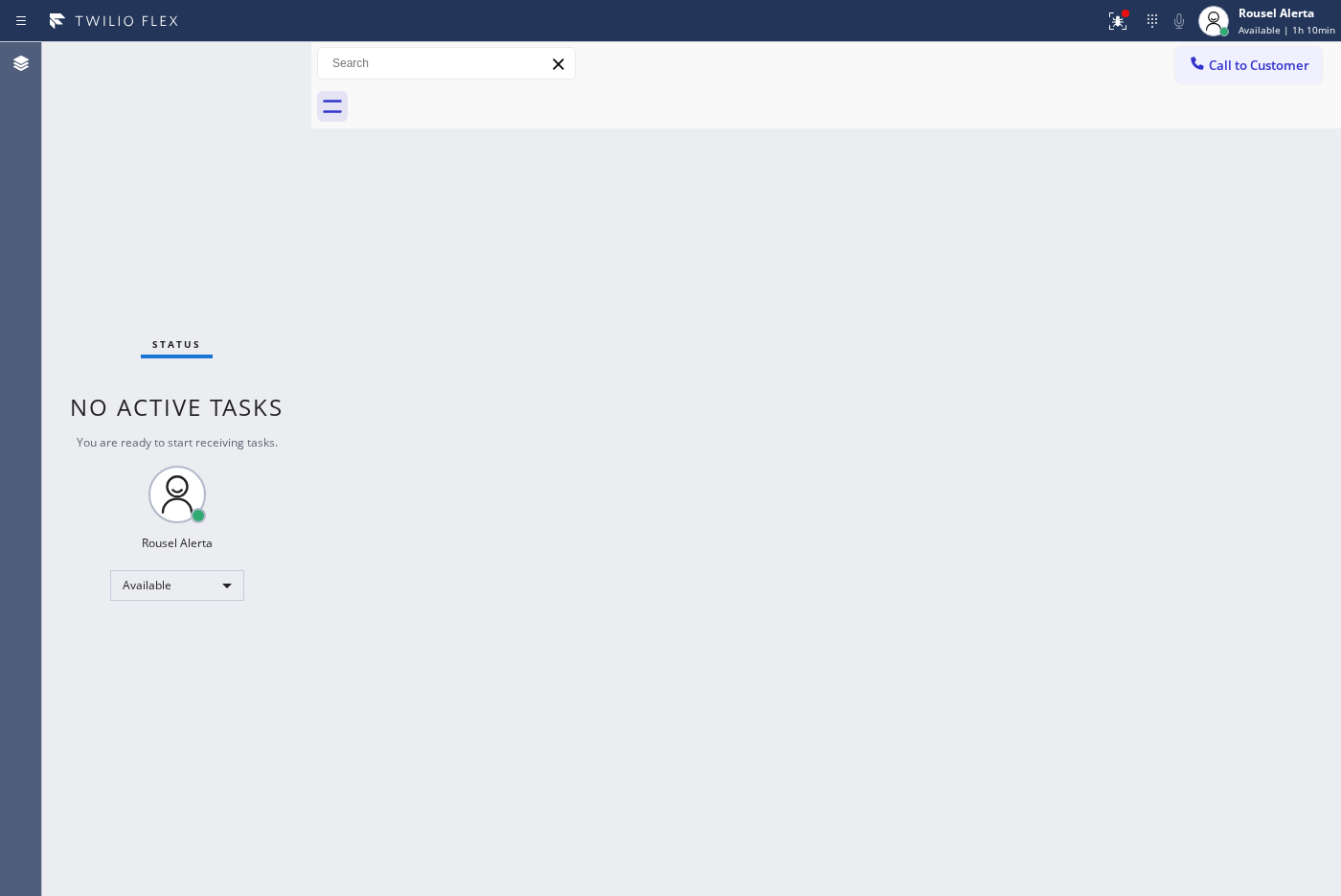
drag, startPoint x: 680, startPoint y: 356, endPoint x: 751, endPoint y: 300, distance: 90.4
click at [704, 342] on div "Back to Dashboard Change Sender ID Customers Technicians Select a contact Outbo…" at bounding box center [826, 468] width 1030 height 853
click at [1071, 27] on icon at bounding box center [1118, 21] width 23 height 23
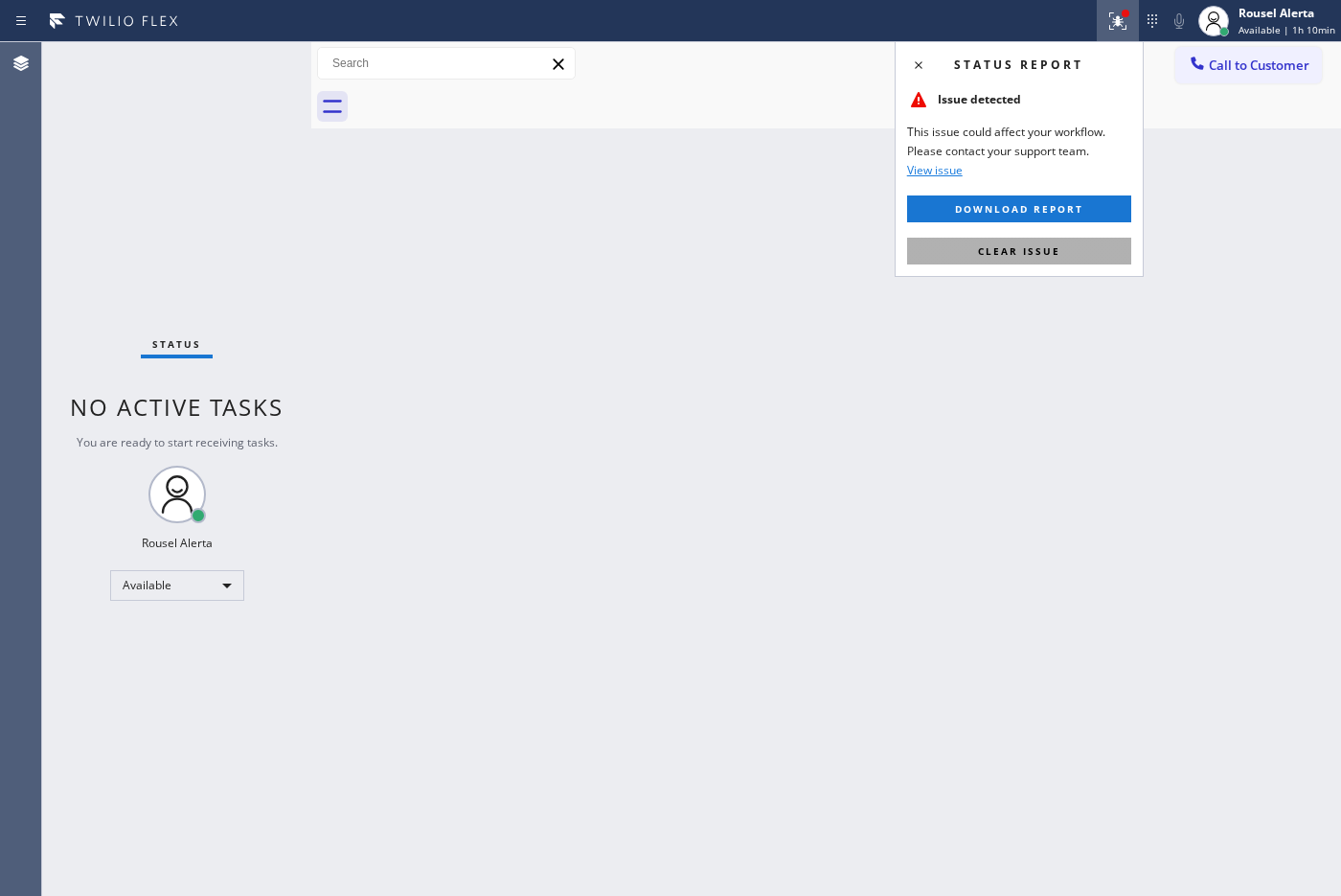
click at [1071, 249] on button "Clear issue" at bounding box center [1018, 251] width 224 height 27
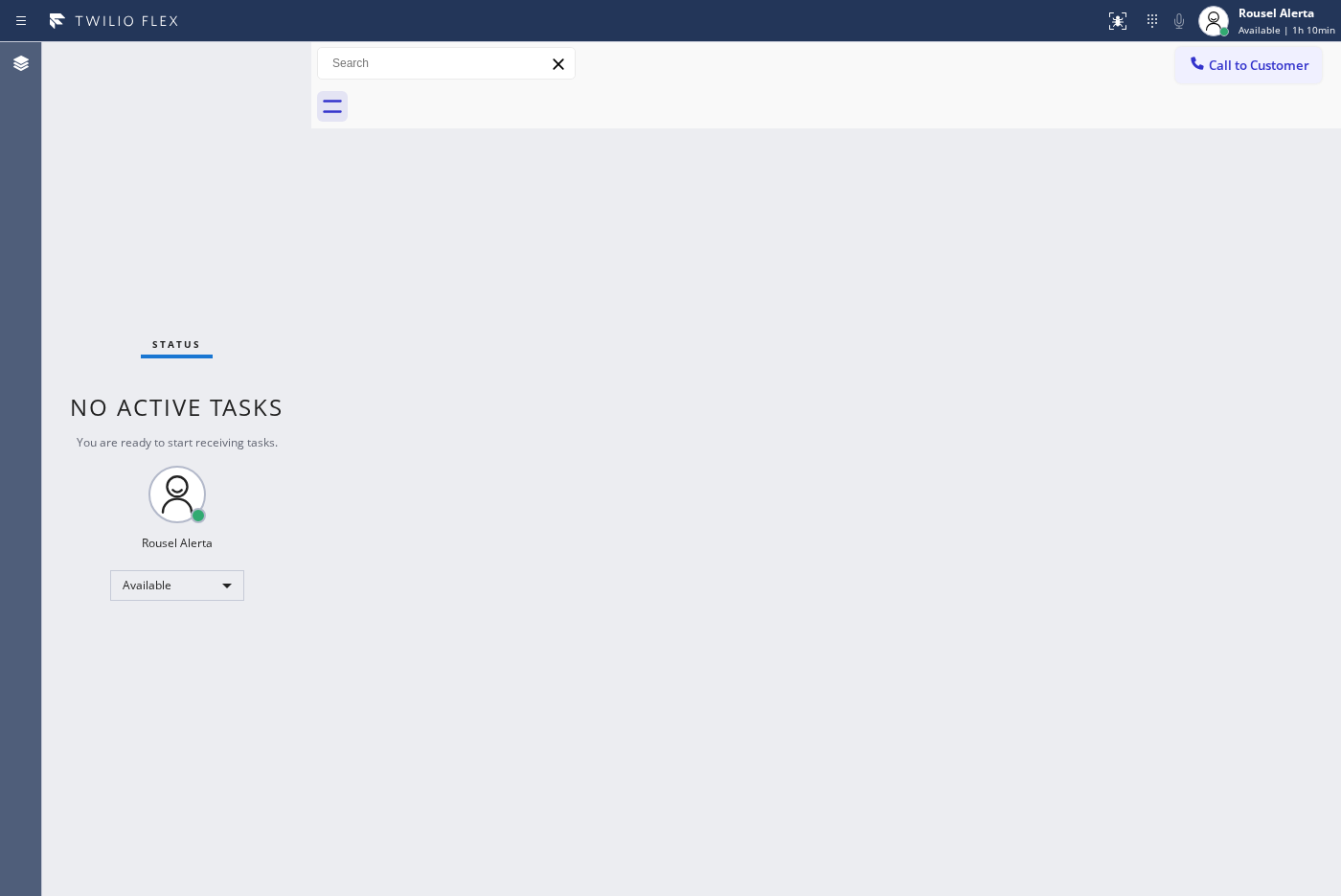
click at [1071, 499] on div "Back to Dashboard Change Sender ID Customers Technicians Select a contact Outbo…" at bounding box center [826, 468] width 1030 height 853
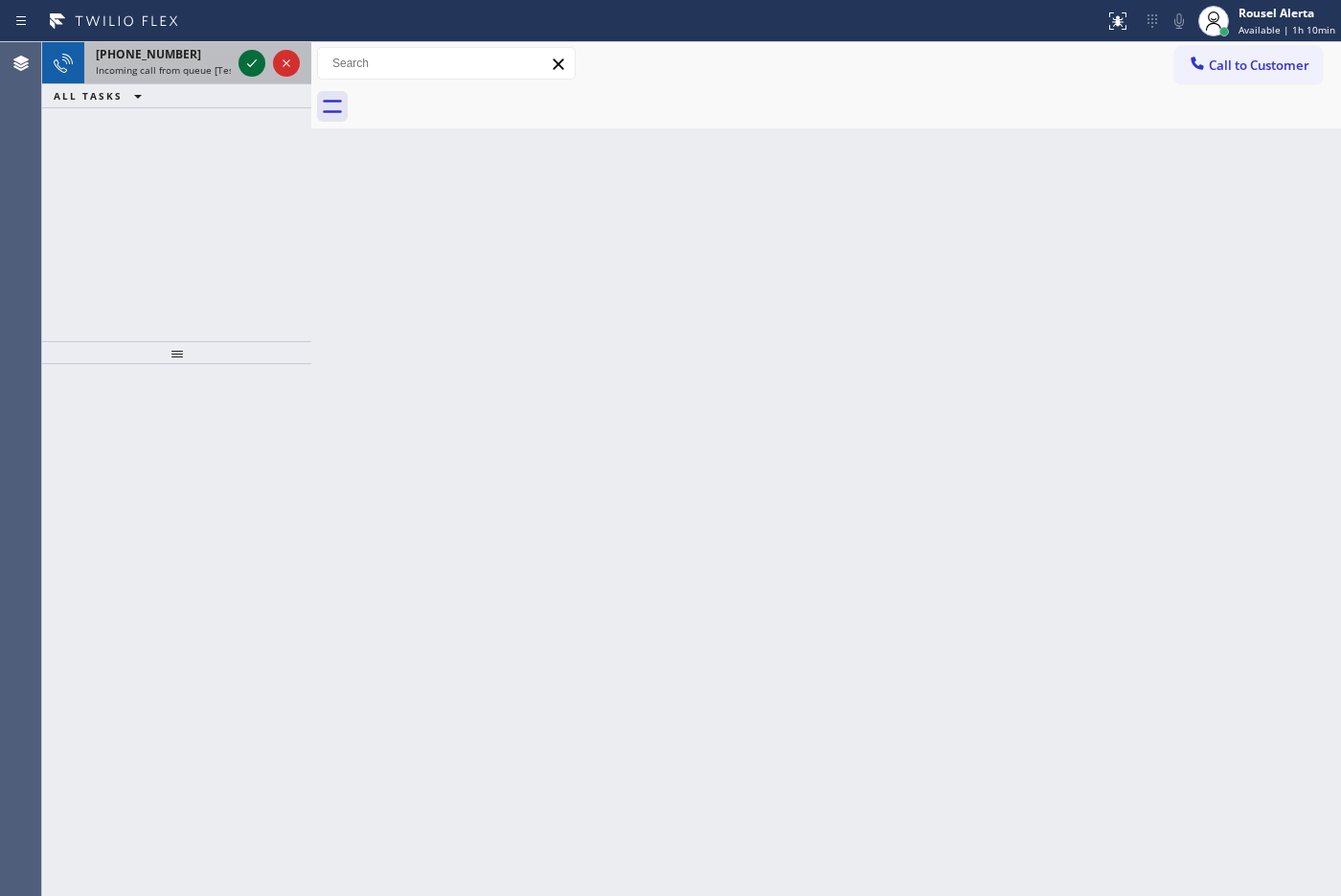
click at [244, 53] on icon at bounding box center [252, 63] width 23 height 23
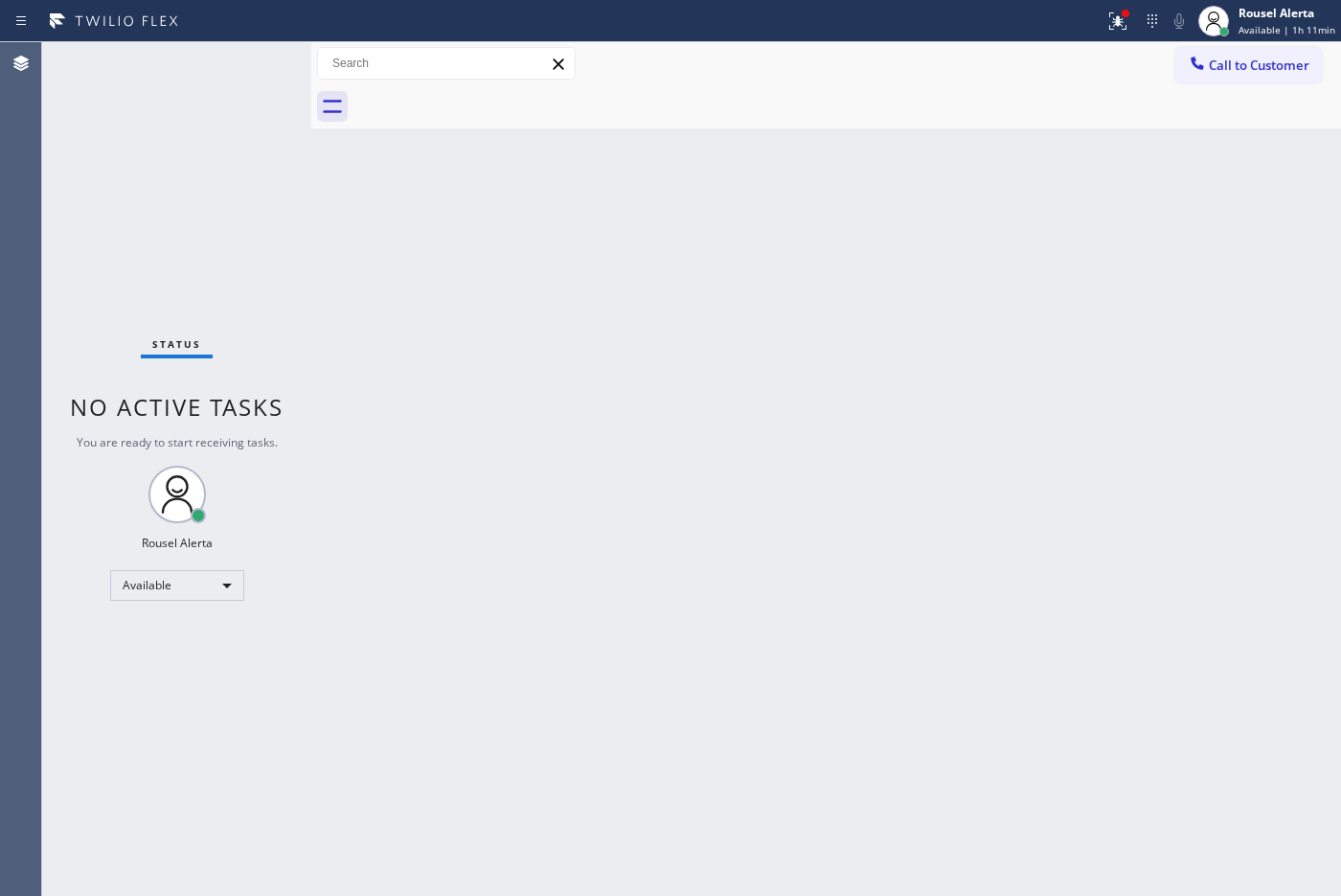
click at [244, 53] on div "Status No active tasks You are ready to start receiving tasks. Rousel Alerta Av…" at bounding box center [176, 468] width 270 height 853
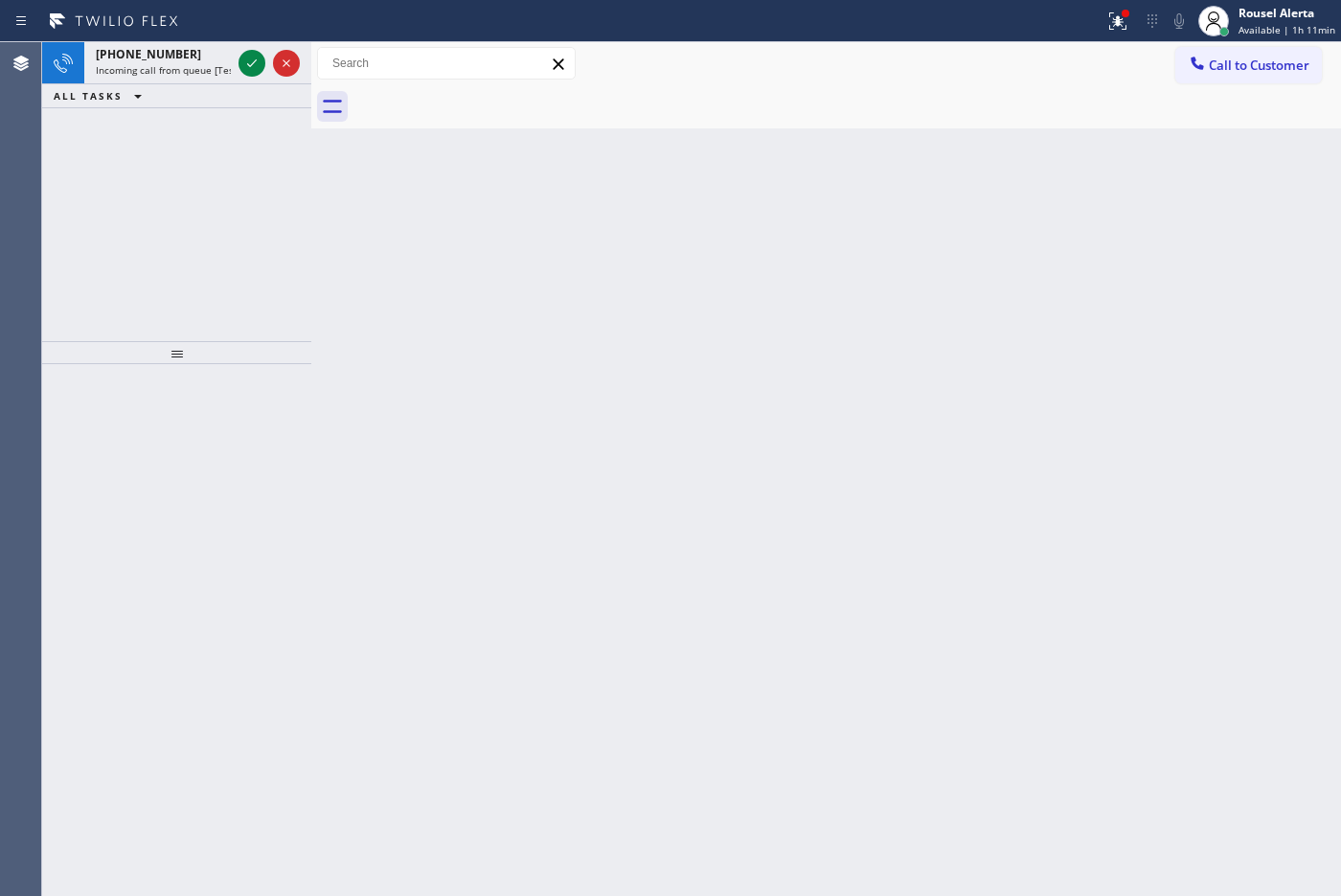
click at [1071, 27] on div at bounding box center [552, 21] width 1089 height 31
drag, startPoint x: 194, startPoint y: 57, endPoint x: 221, endPoint y: 63, distance: 27.7
click at [196, 60] on div "[PHONE_NUMBER]" at bounding box center [163, 53] width 135 height 16
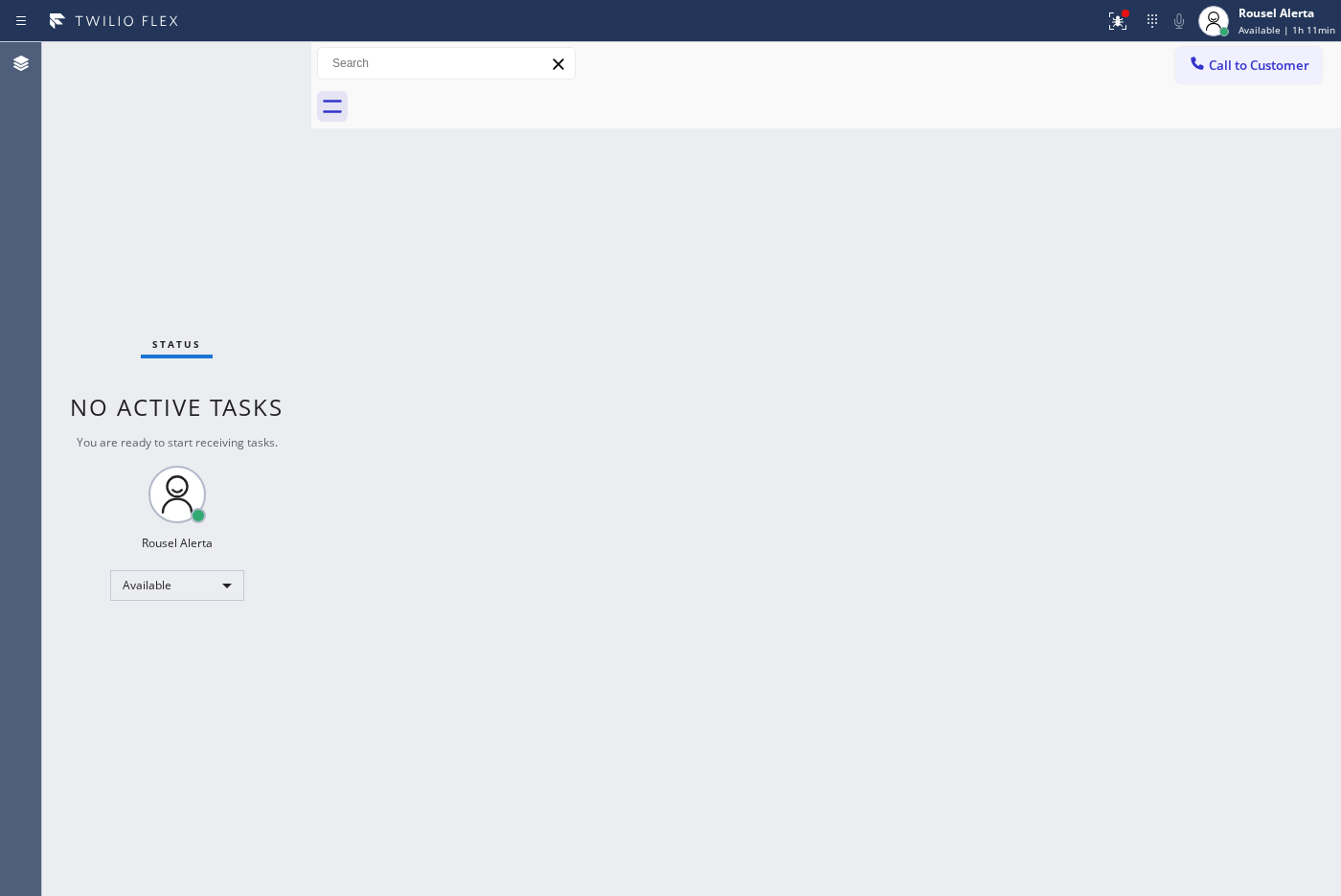
click at [254, 63] on div "Status No active tasks You are ready to start receiving tasks. Rousel Alerta Av…" at bounding box center [176, 468] width 270 height 853
click at [259, 63] on div "Status No active tasks You are ready to start receiving tasks. Rousel Alerta Av…" at bounding box center [176, 468] width 270 height 853
click at [1071, 24] on icon at bounding box center [1118, 21] width 23 height 23
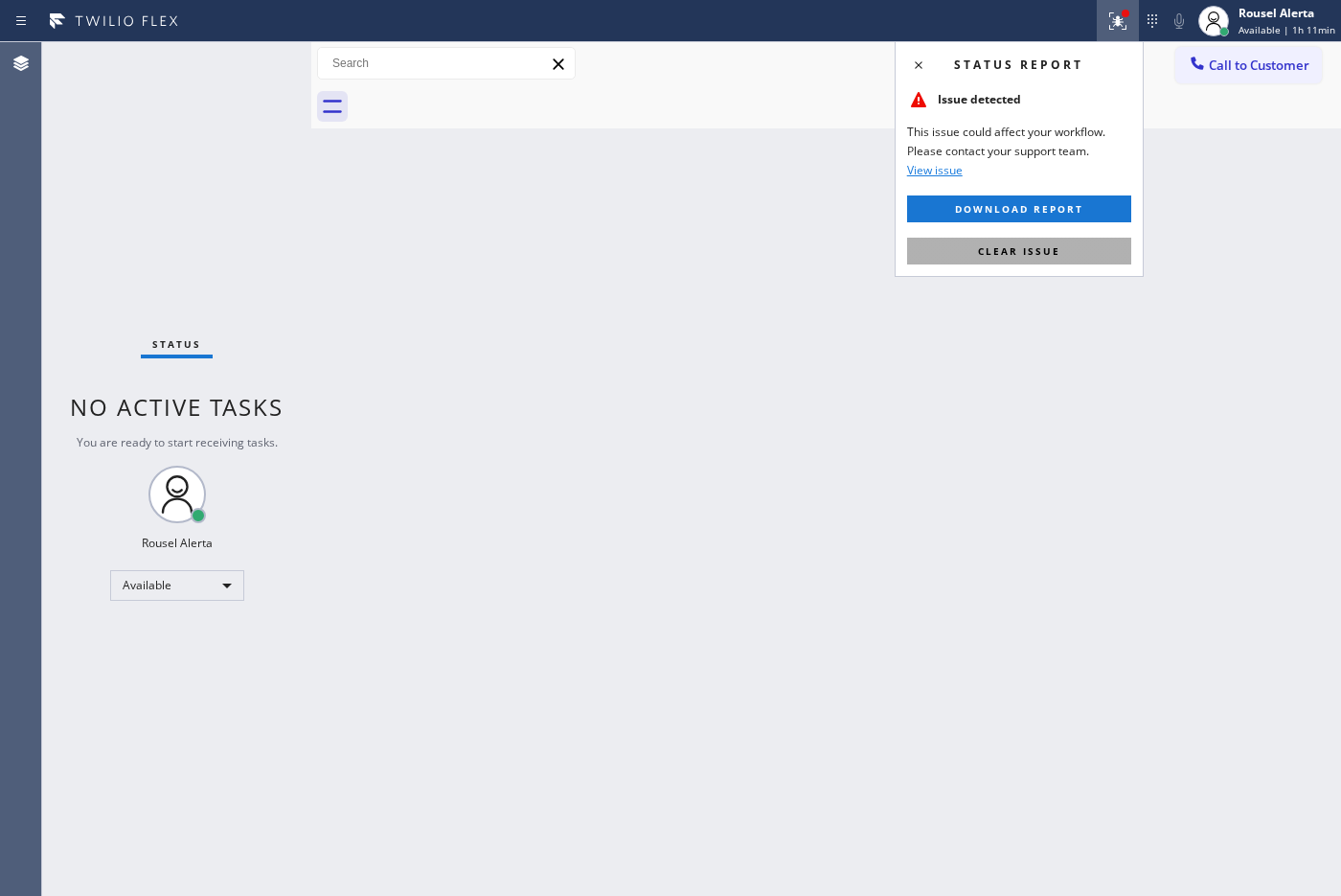
click at [1066, 249] on button "Clear issue" at bounding box center [1018, 251] width 224 height 27
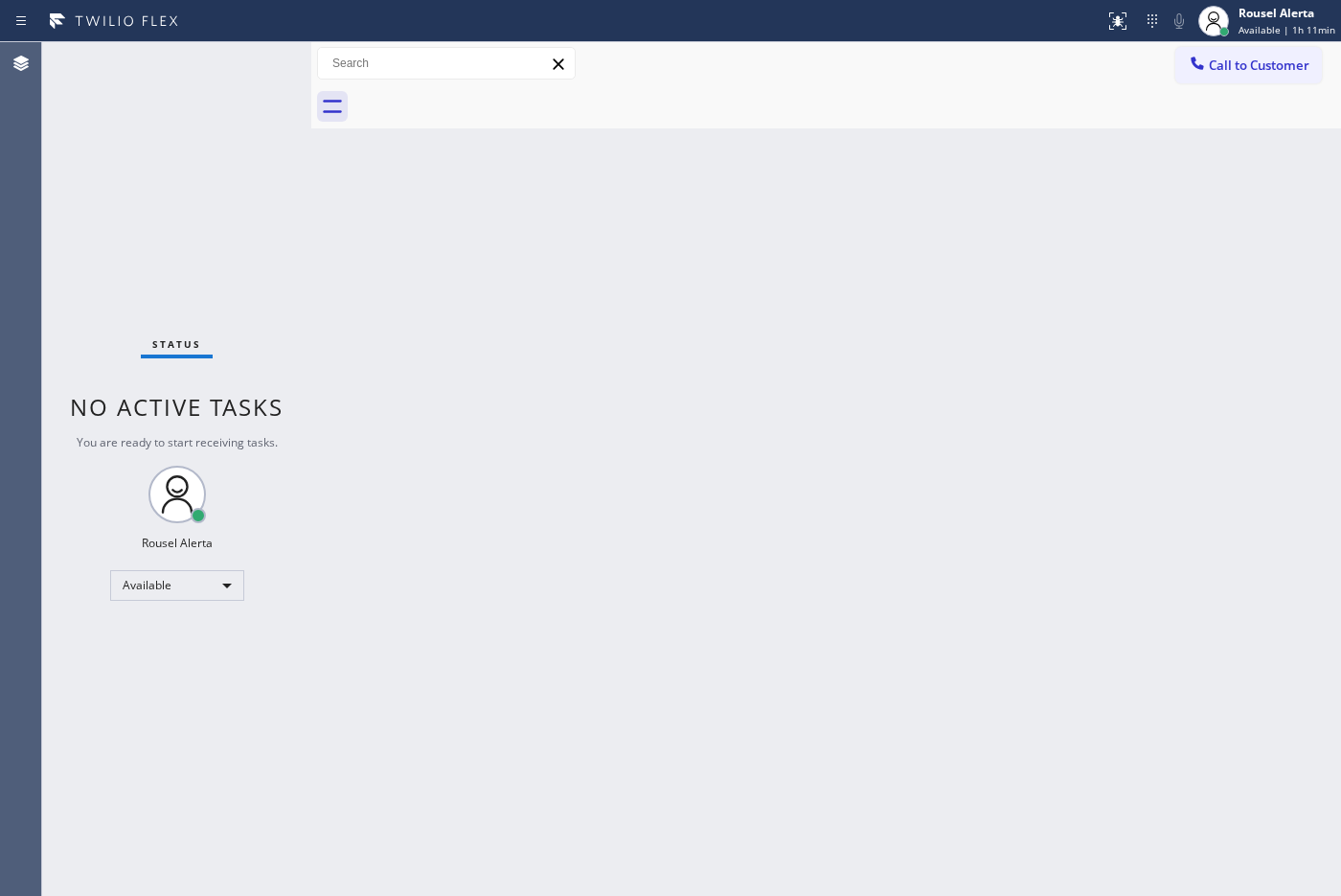
click at [1069, 303] on div "Back to Dashboard Change Sender ID Customers Technicians Select a contact Outbo…" at bounding box center [826, 468] width 1030 height 853
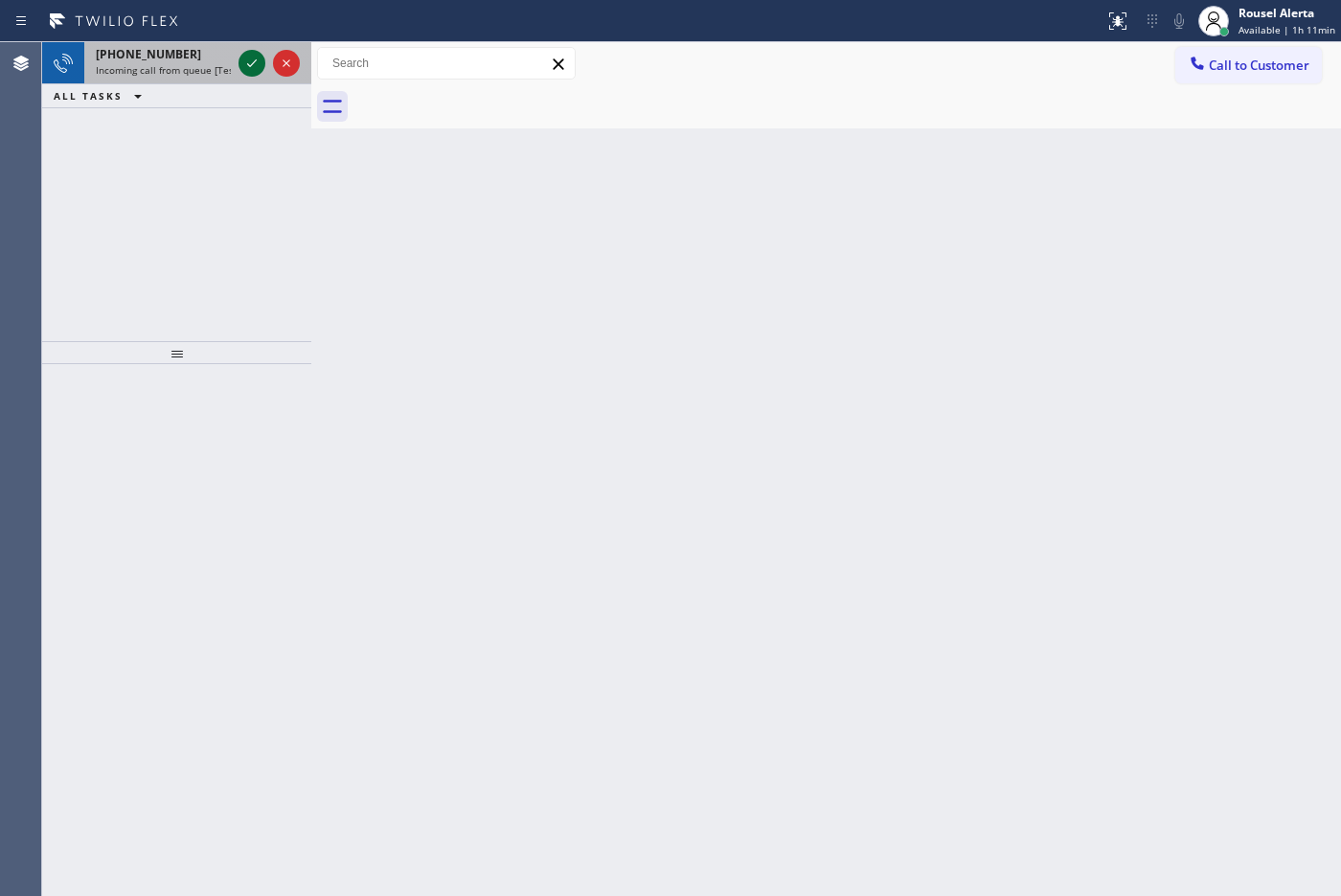
click at [250, 63] on icon at bounding box center [252, 63] width 23 height 23
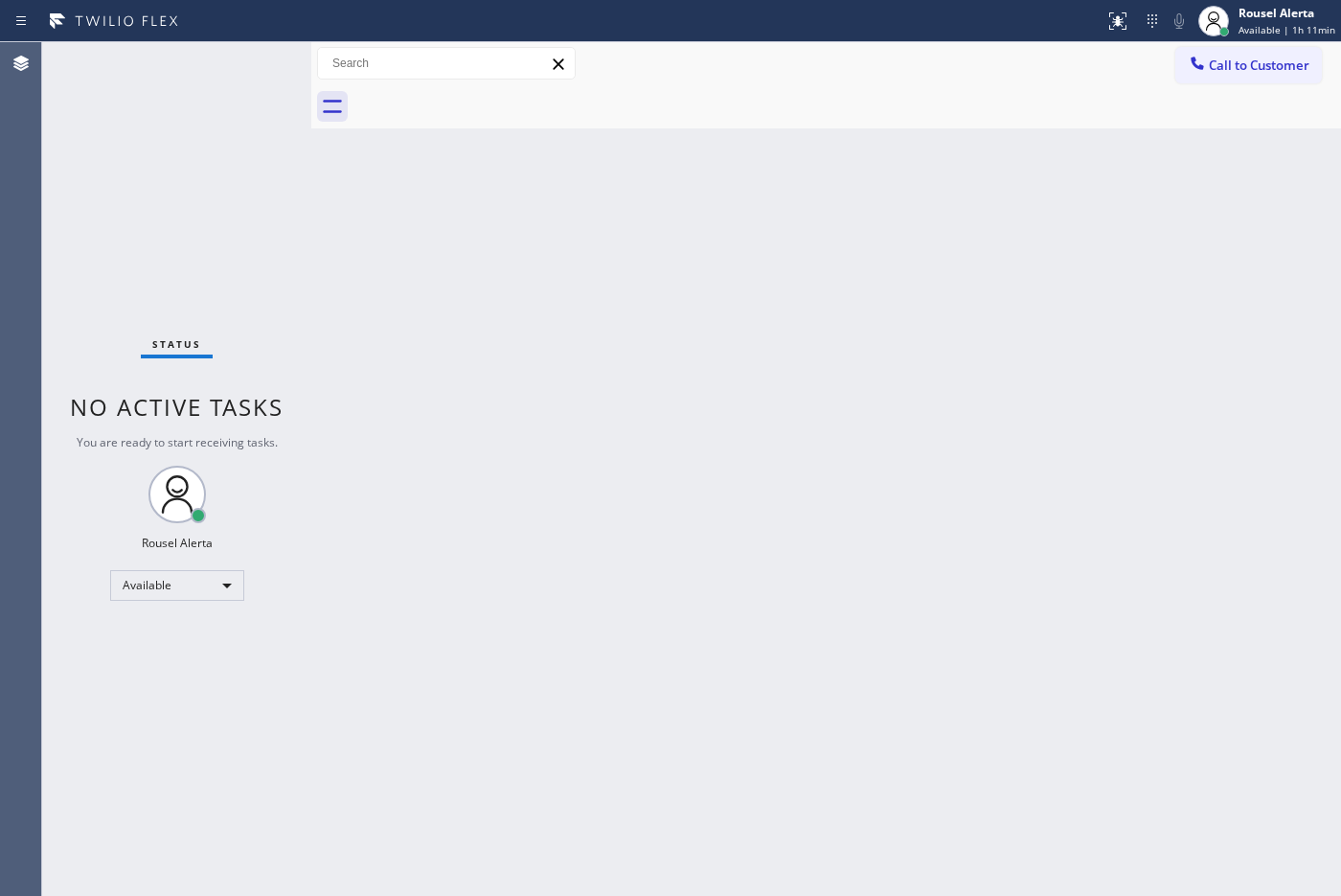
click at [249, 63] on div "Status No active tasks You are ready to start receiving tasks. Rousel Alerta Av…" at bounding box center [176, 468] width 270 height 853
click at [247, 60] on div "Status No active tasks You are ready to start receiving tasks. Rousel Alerta Av…" at bounding box center [176, 468] width 270 height 853
click at [1071, 13] on icon at bounding box center [1118, 21] width 23 height 23
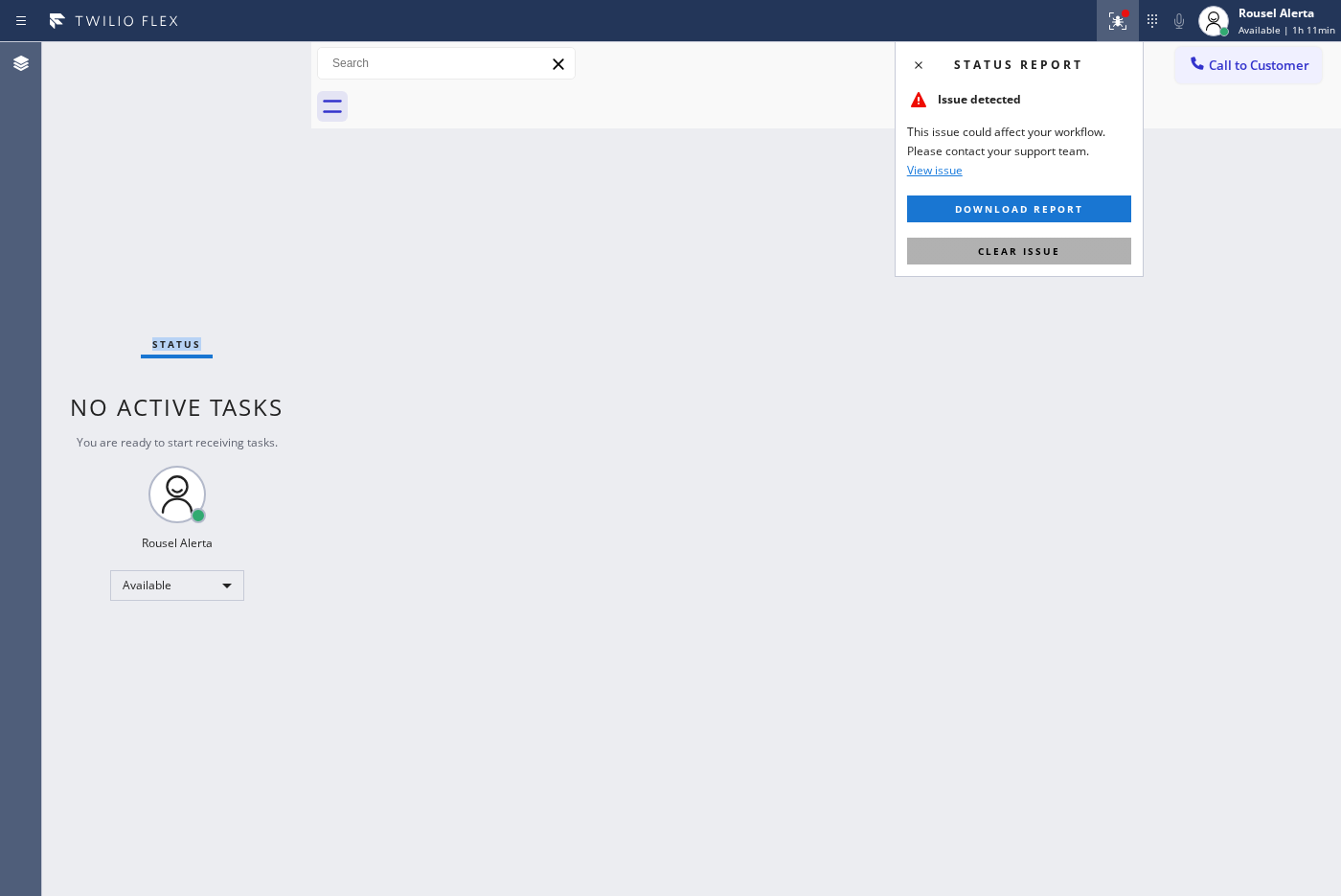
click at [1071, 242] on button "Clear issue" at bounding box center [1018, 251] width 224 height 27
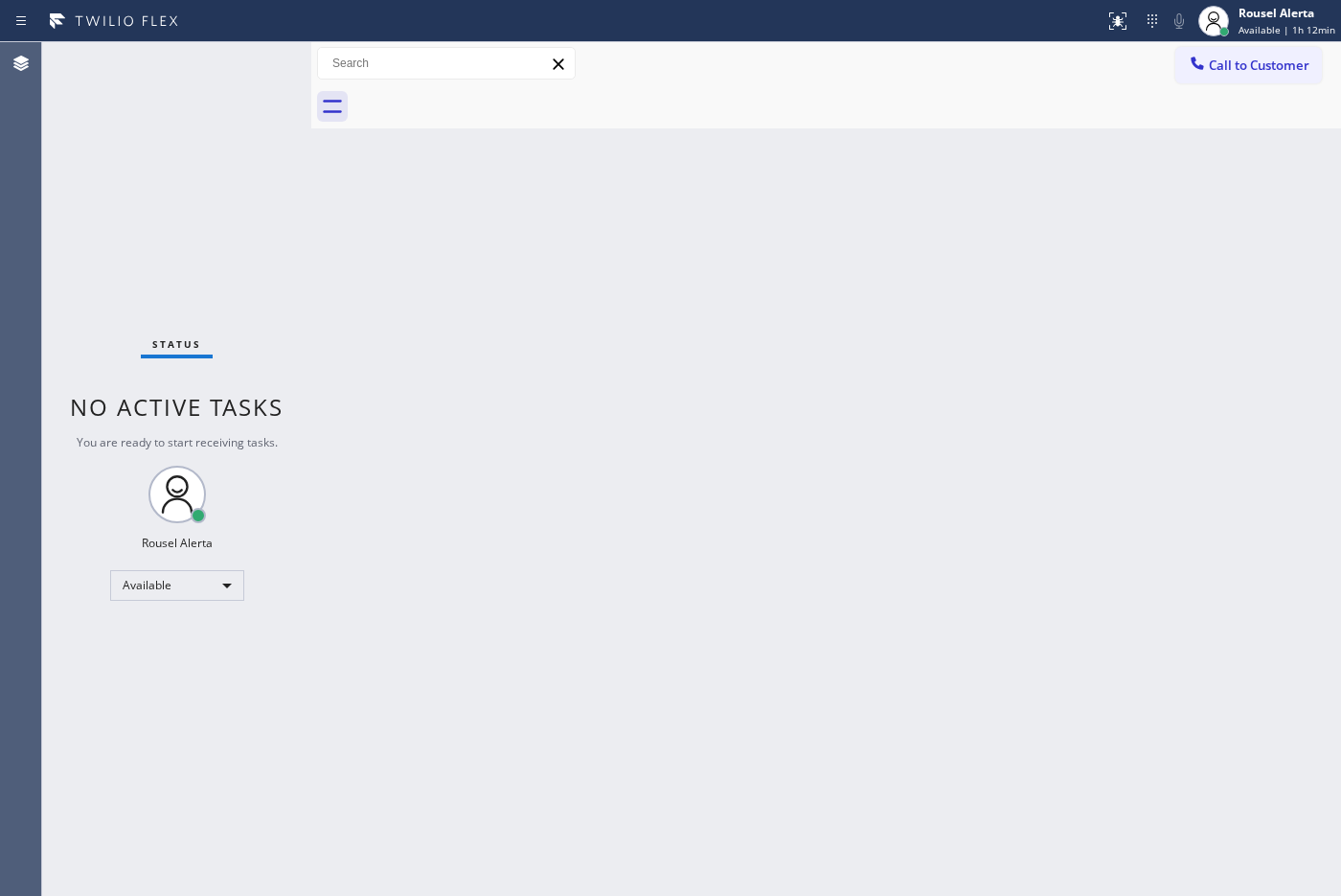
click at [211, 52] on div "Status No active tasks You are ready to start receiving tasks. Rousel Alerta Av…" at bounding box center [176, 468] width 270 height 853
click at [231, 69] on div "Status No active tasks You are ready to start receiving tasks. Rousel Alerta Av…" at bounding box center [176, 468] width 270 height 853
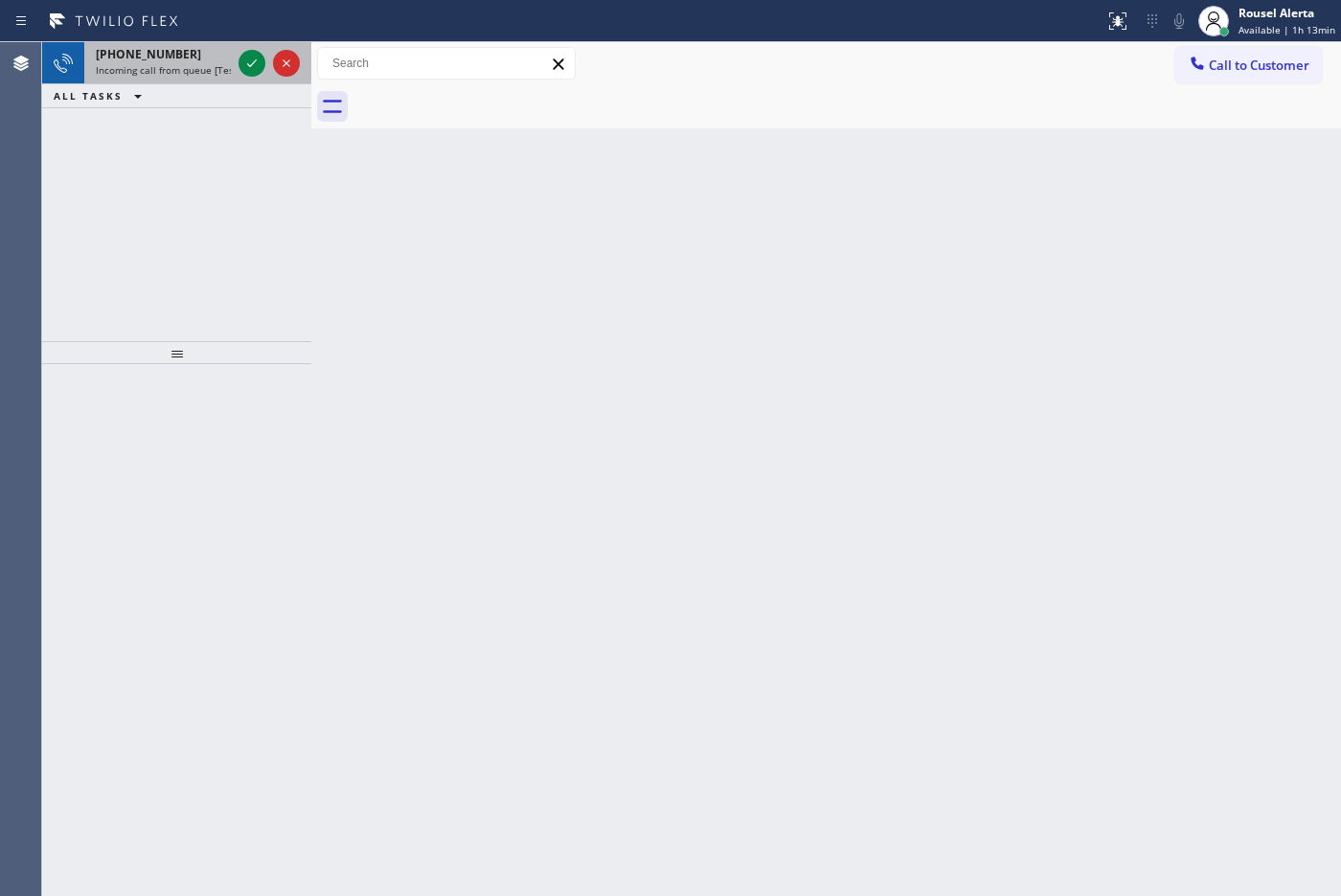
click at [236, 63] on div at bounding box center [269, 62] width 69 height 42
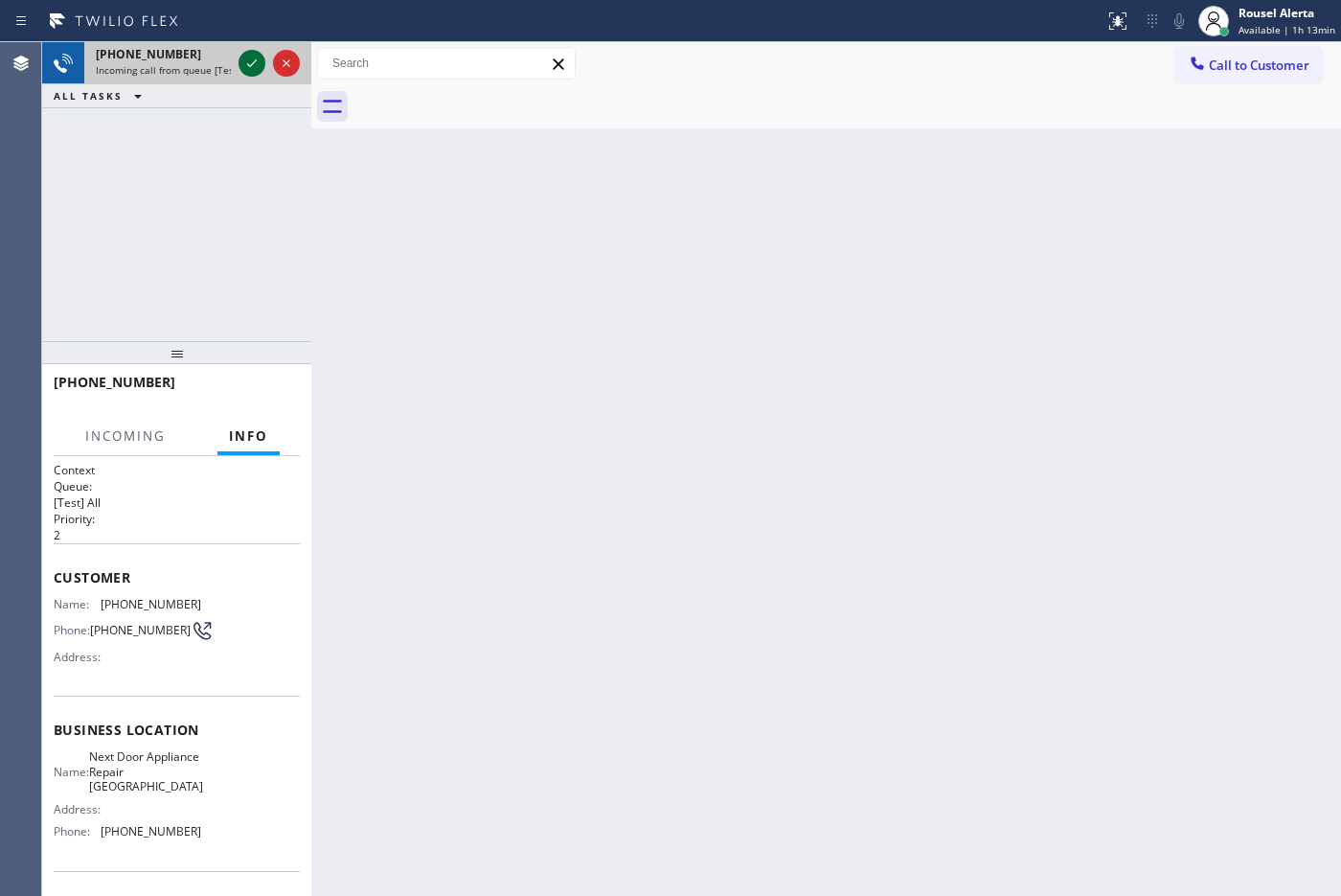
click at [240, 62] on icon at bounding box center [252, 63] width 23 height 23
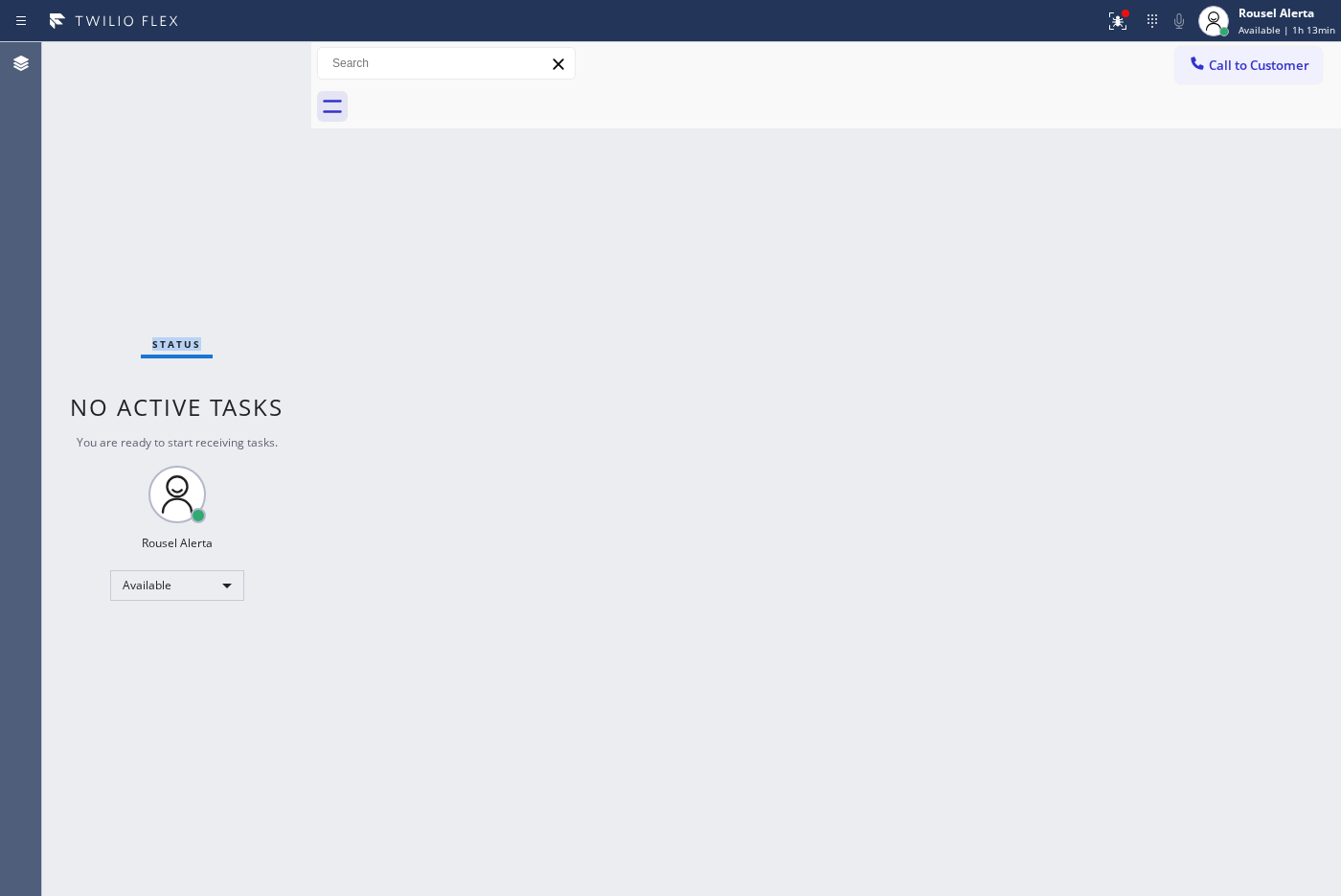
click at [240, 62] on div "Status No active tasks You are ready to start receiving tasks. Rousel Alerta Av…" at bounding box center [176, 468] width 270 height 853
click at [241, 62] on div "Status No active tasks You are ready to start receiving tasks. Rousel Alerta Av…" at bounding box center [176, 468] width 270 height 853
click at [1071, 24] on icon at bounding box center [1118, 21] width 23 height 23
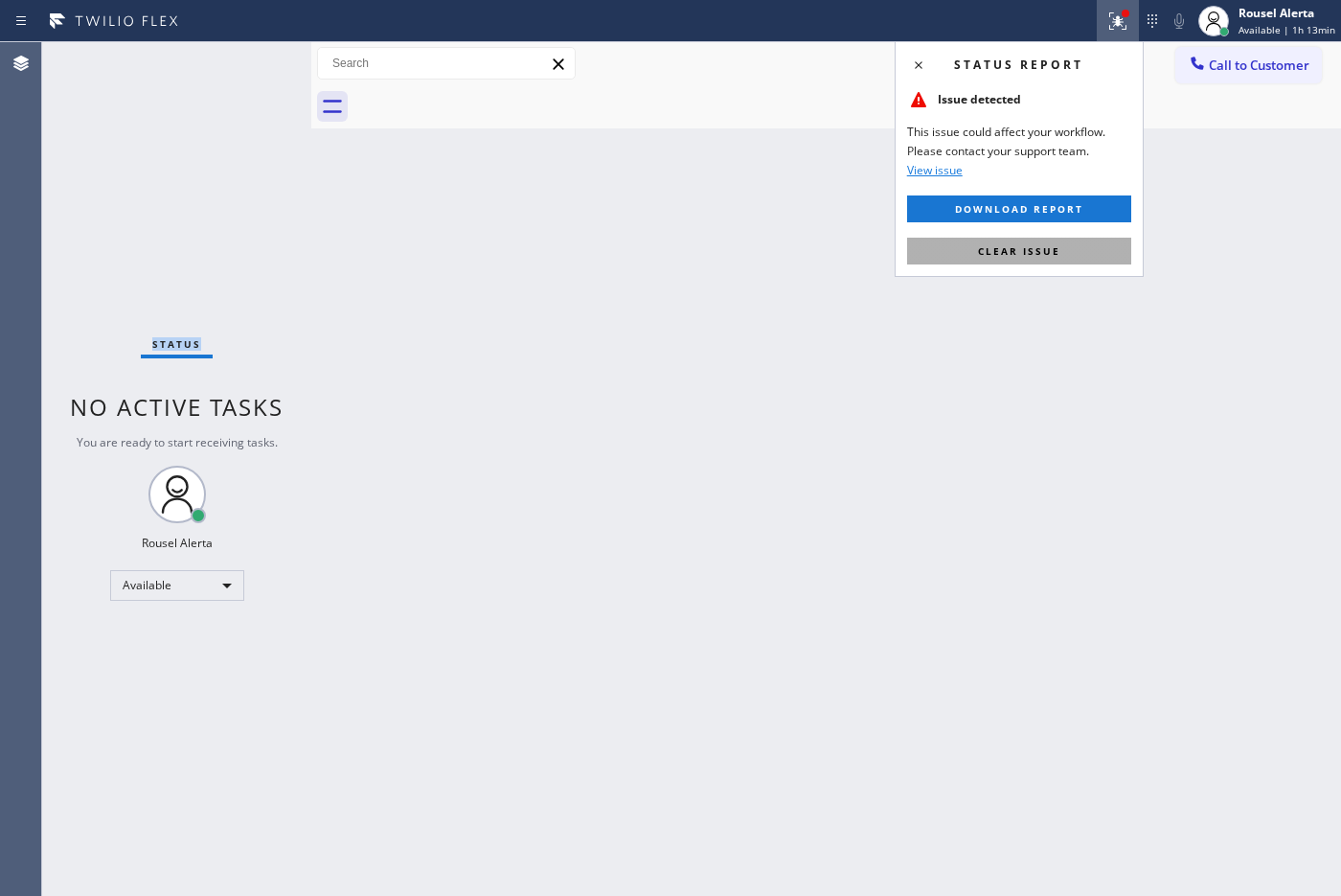
click at [1050, 246] on span "Clear issue" at bounding box center [1018, 251] width 82 height 14
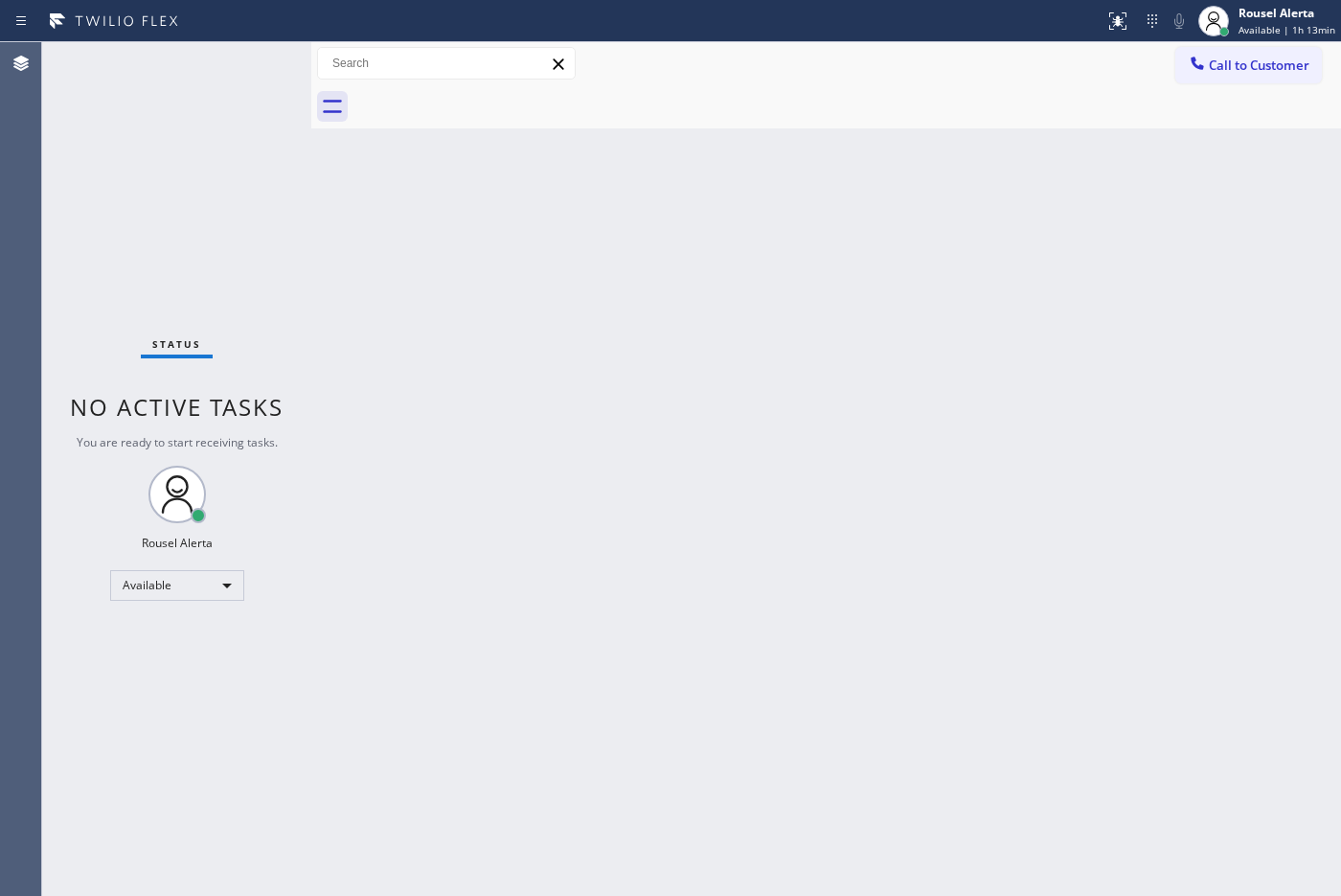
click at [1054, 312] on div "Back to Dashboard Change Sender ID Customers Technicians Select a contact Outbo…" at bounding box center [826, 468] width 1030 height 853
click at [250, 68] on div "Status No active tasks You are ready to start receiving tasks. Rousel Alerta Av…" at bounding box center [176, 468] width 270 height 853
click at [724, 593] on div "Back to Dashboard Change Sender ID Customers Technicians Select a contact Outbo…" at bounding box center [826, 468] width 1030 height 853
click at [195, 65] on div "Status No active tasks You are ready to start receiving tasks. Rousel Alerta Av…" at bounding box center [176, 468] width 270 height 853
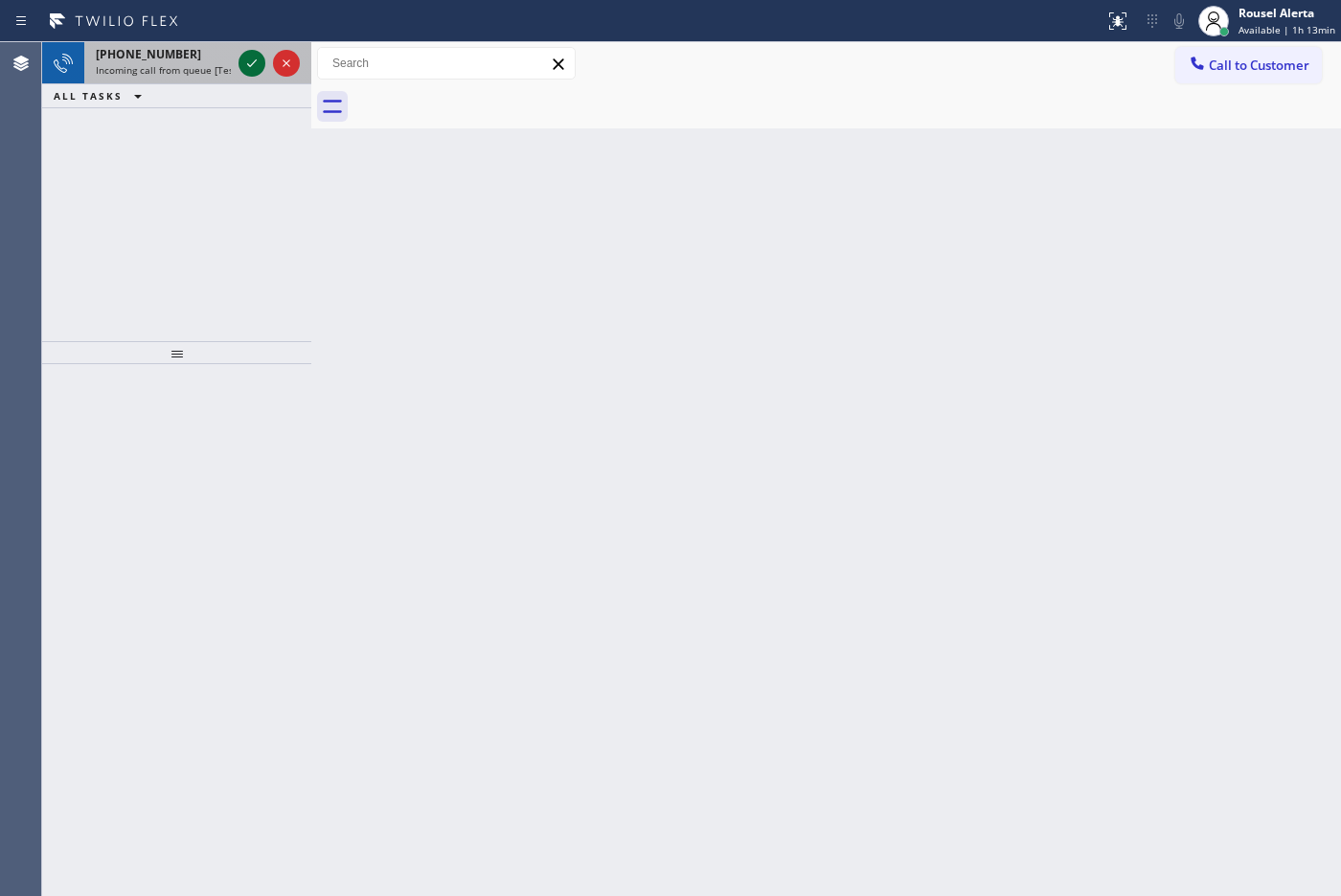
click at [250, 57] on icon at bounding box center [252, 63] width 23 height 23
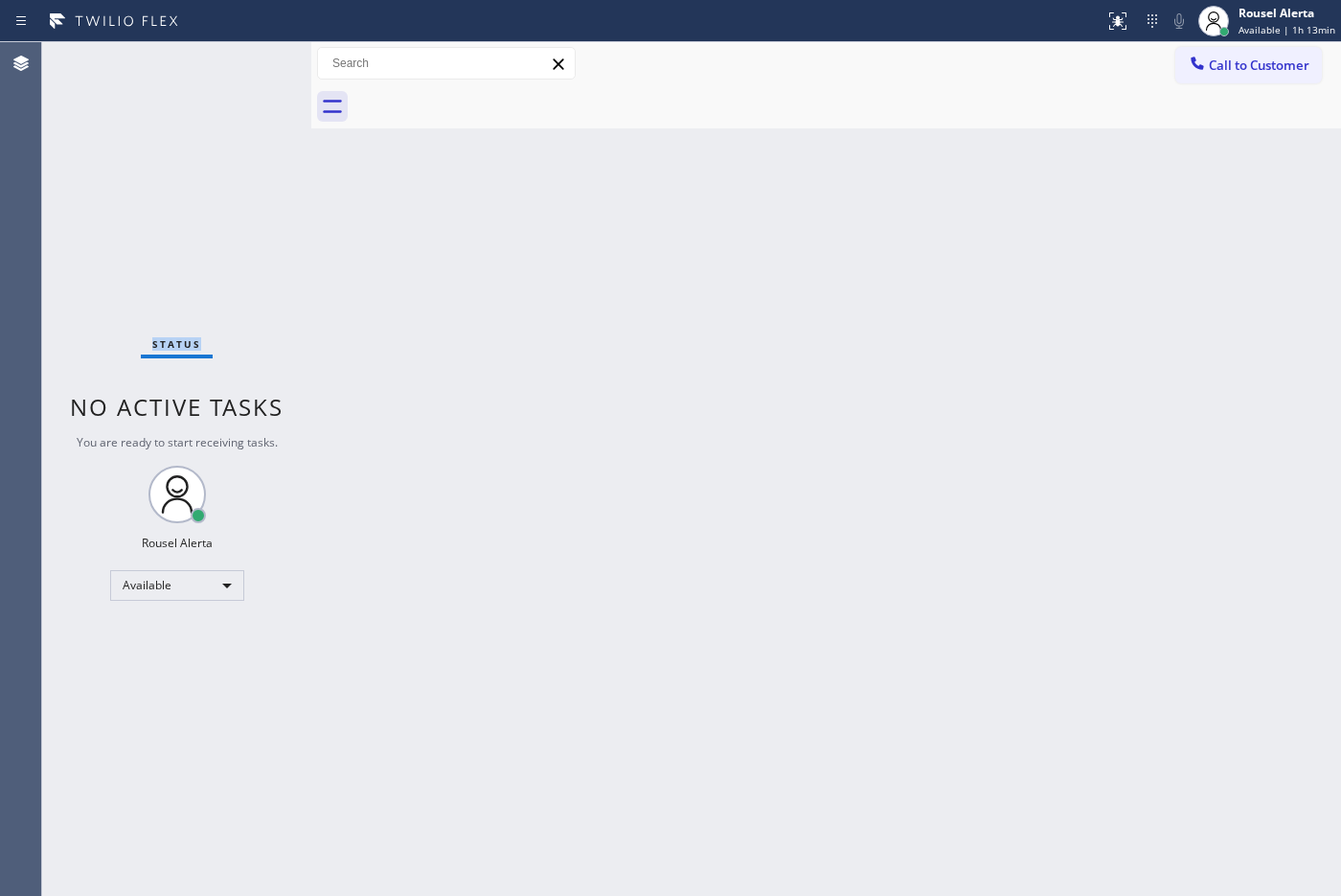
click at [250, 57] on div "Status No active tasks You are ready to start receiving tasks. Rousel Alerta Av…" at bounding box center [176, 468] width 270 height 853
click at [250, 55] on div "Status No active tasks You are ready to start receiving tasks. Rousel Alerta Av…" at bounding box center [176, 468] width 270 height 853
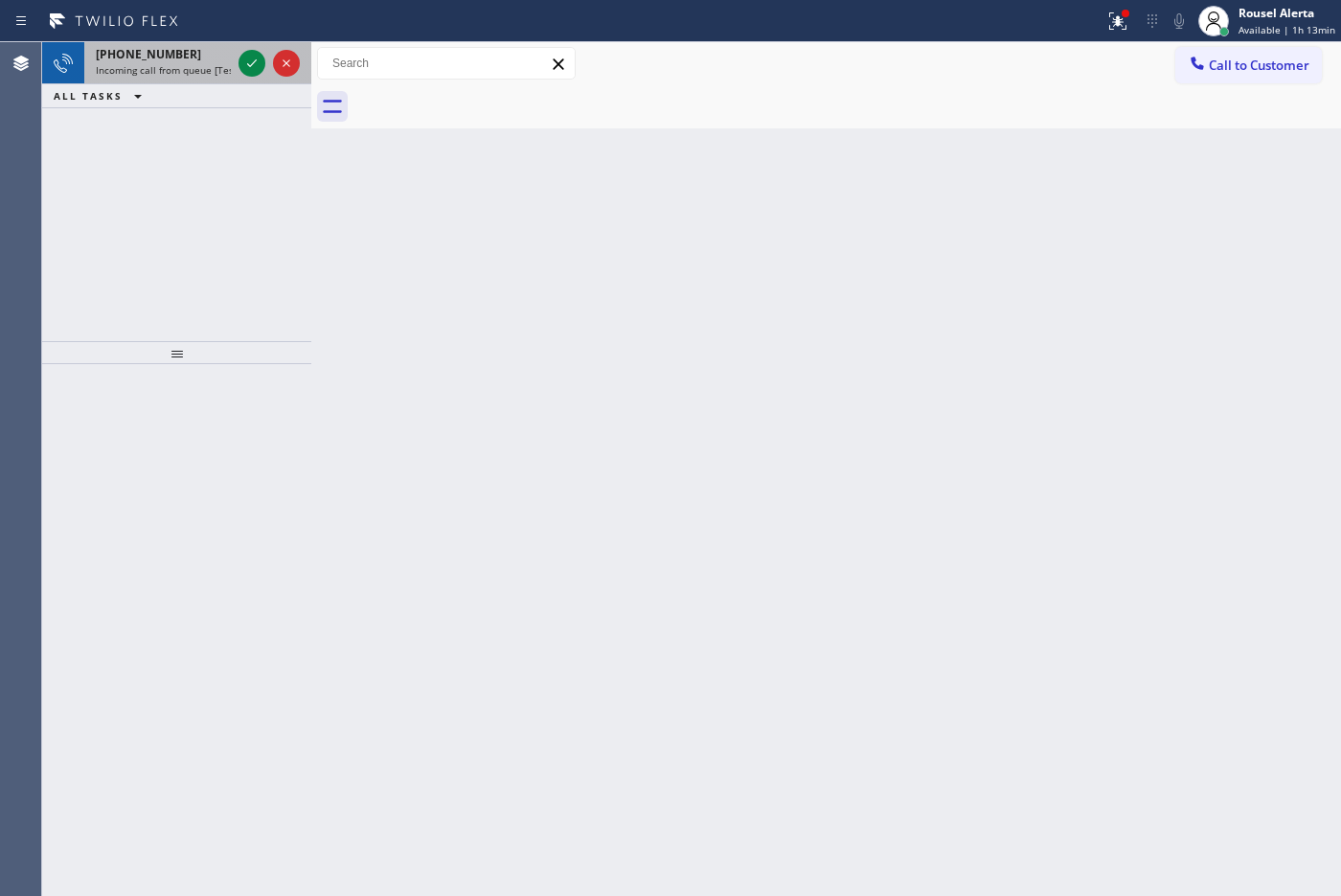
drag, startPoint x: 192, startPoint y: 64, endPoint x: 227, endPoint y: 67, distance: 35.1
click at [194, 64] on span "Incoming call from queue [Test] All" at bounding box center [176, 70] width 159 height 14
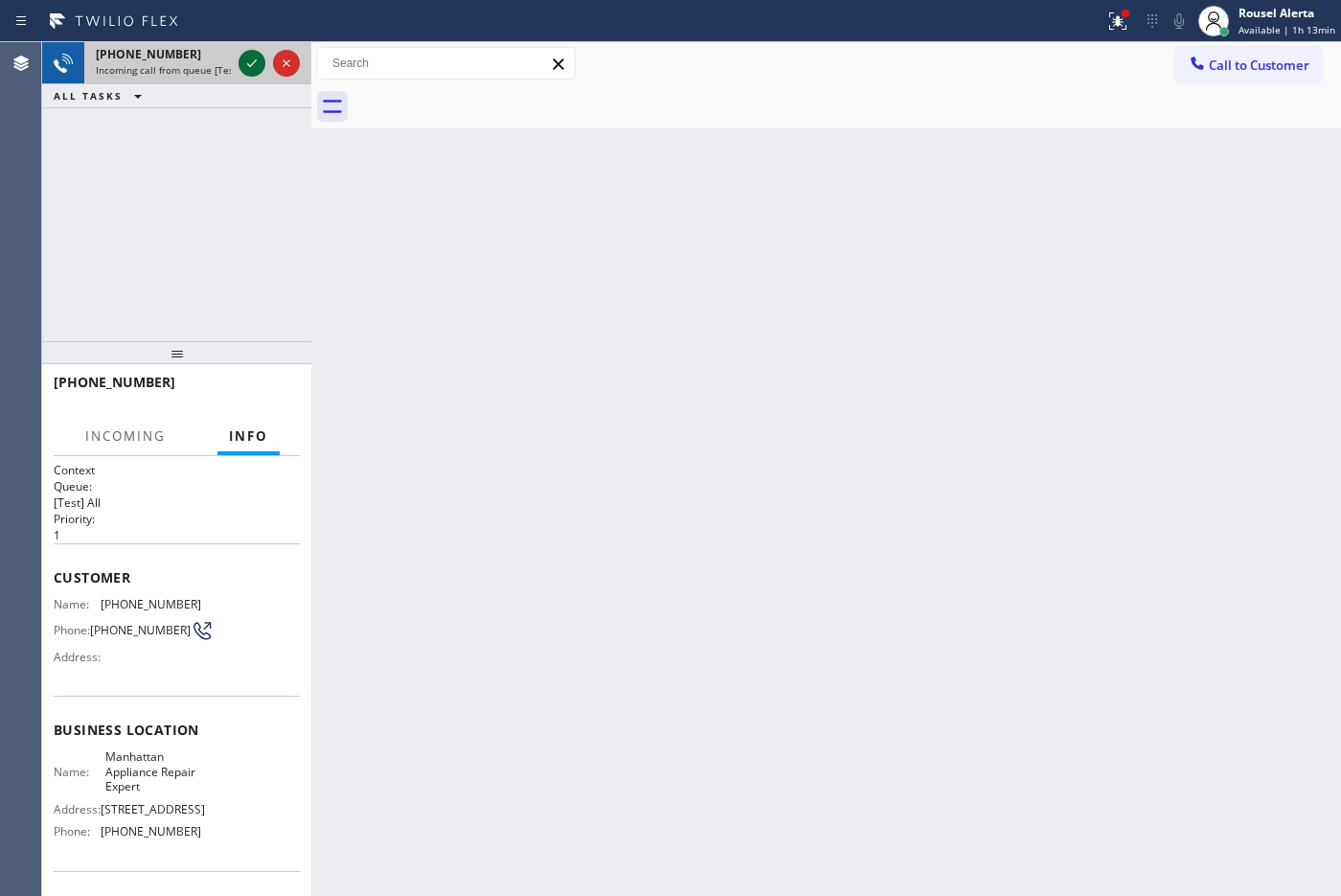
click at [245, 65] on icon at bounding box center [252, 63] width 23 height 23
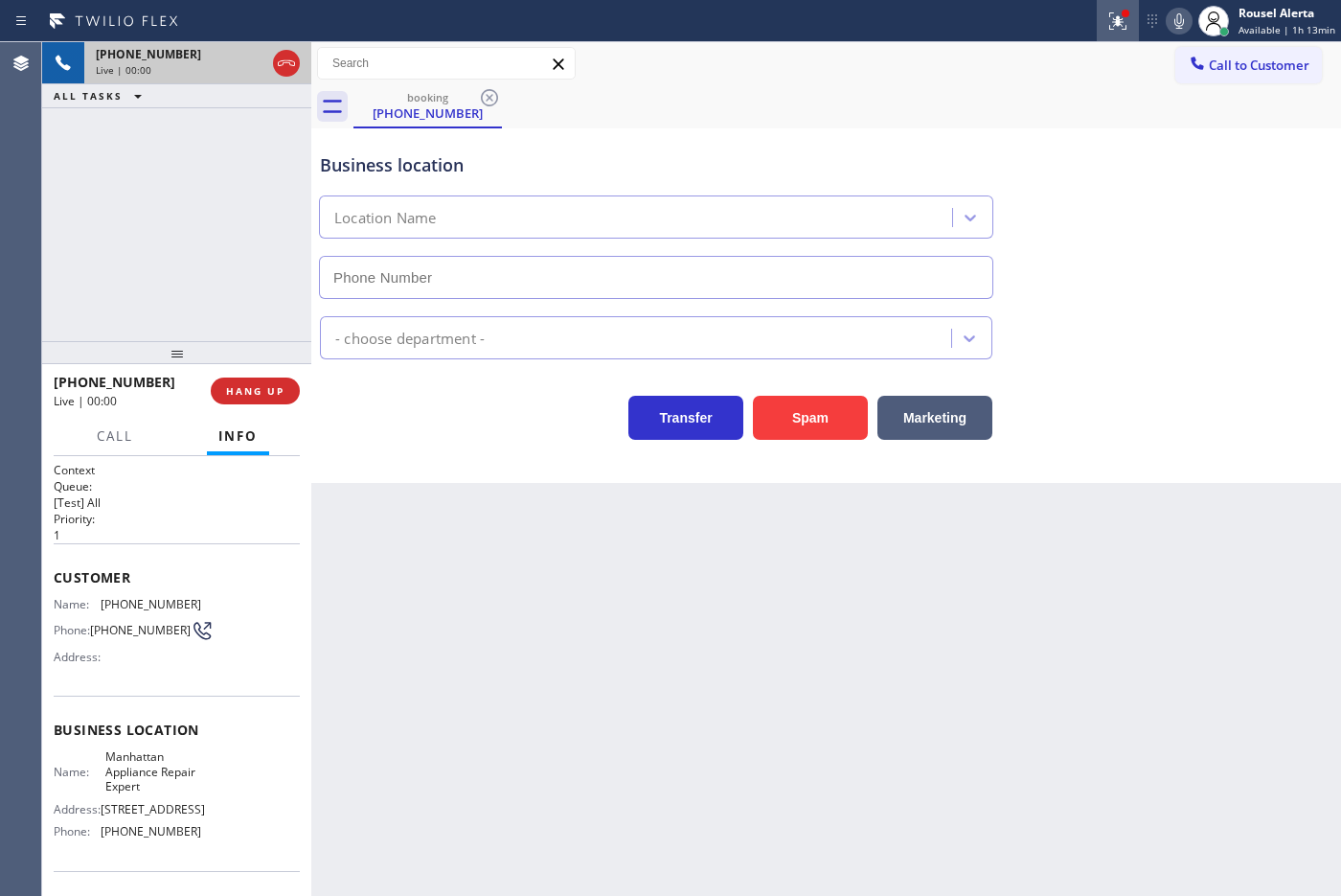
type input "[PHONE_NUMBER]"
click at [1071, 44] on div "Call to Customer Outbound call Location [GEOGRAPHIC_DATA] AC Repair Your caller…" at bounding box center [826, 63] width 1030 height 43
click at [1071, 15] on icon at bounding box center [1118, 21] width 23 height 23
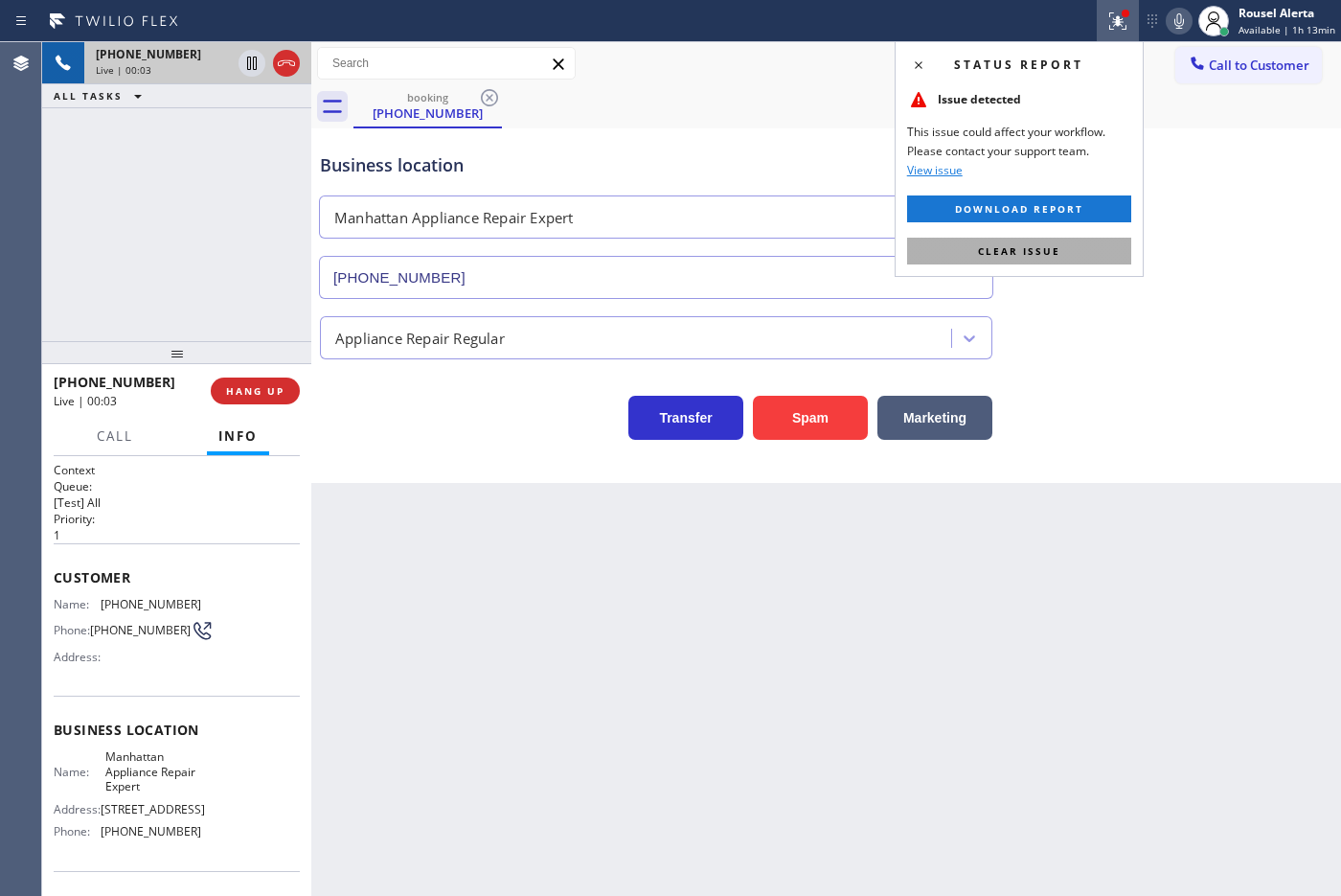
click at [1042, 259] on button "Clear issue" at bounding box center [1018, 251] width 224 height 27
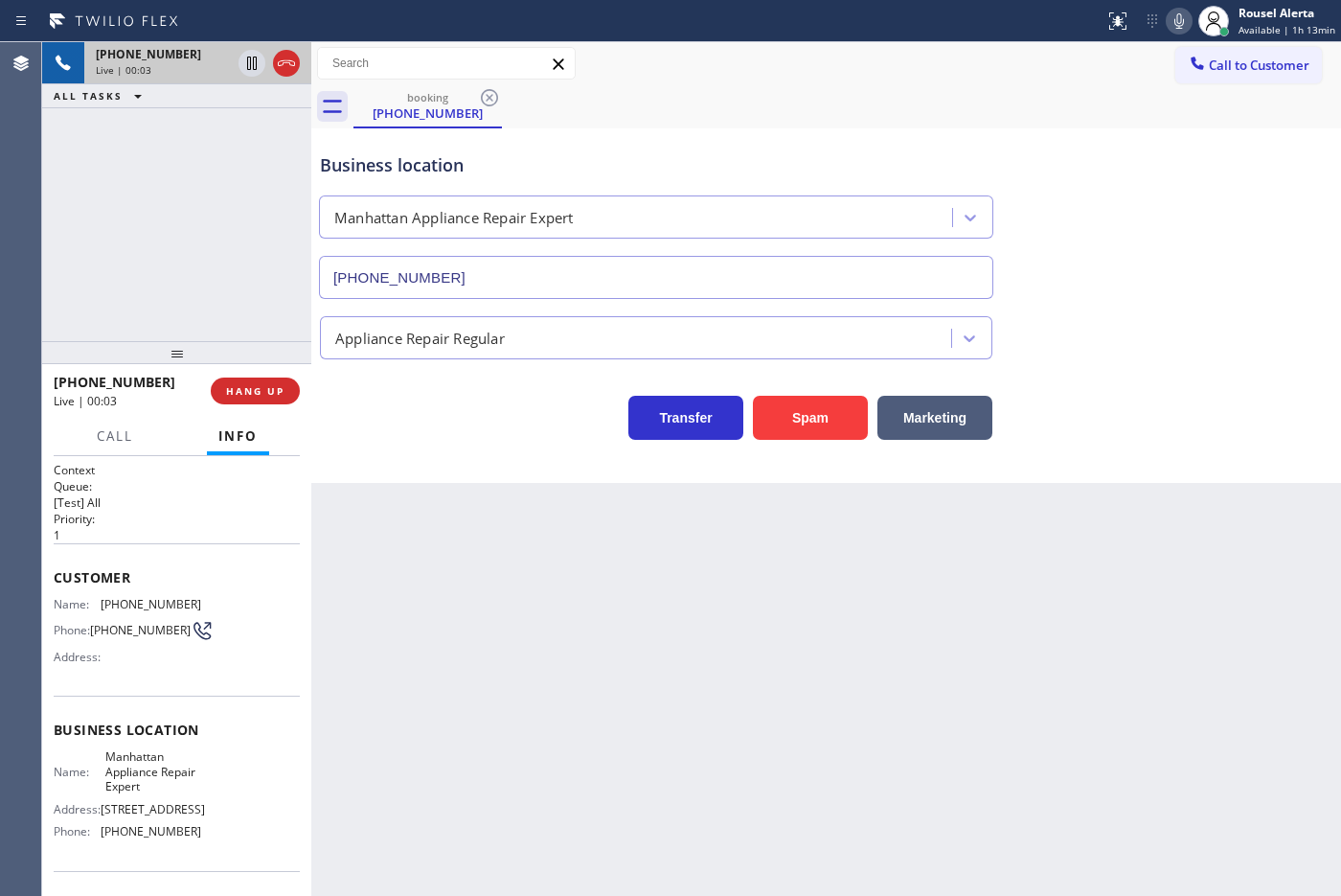
click at [1011, 688] on div "Back to Dashboard Change Sender ID Customers Technicians Select a contact Outbo…" at bounding box center [826, 468] width 1030 height 853
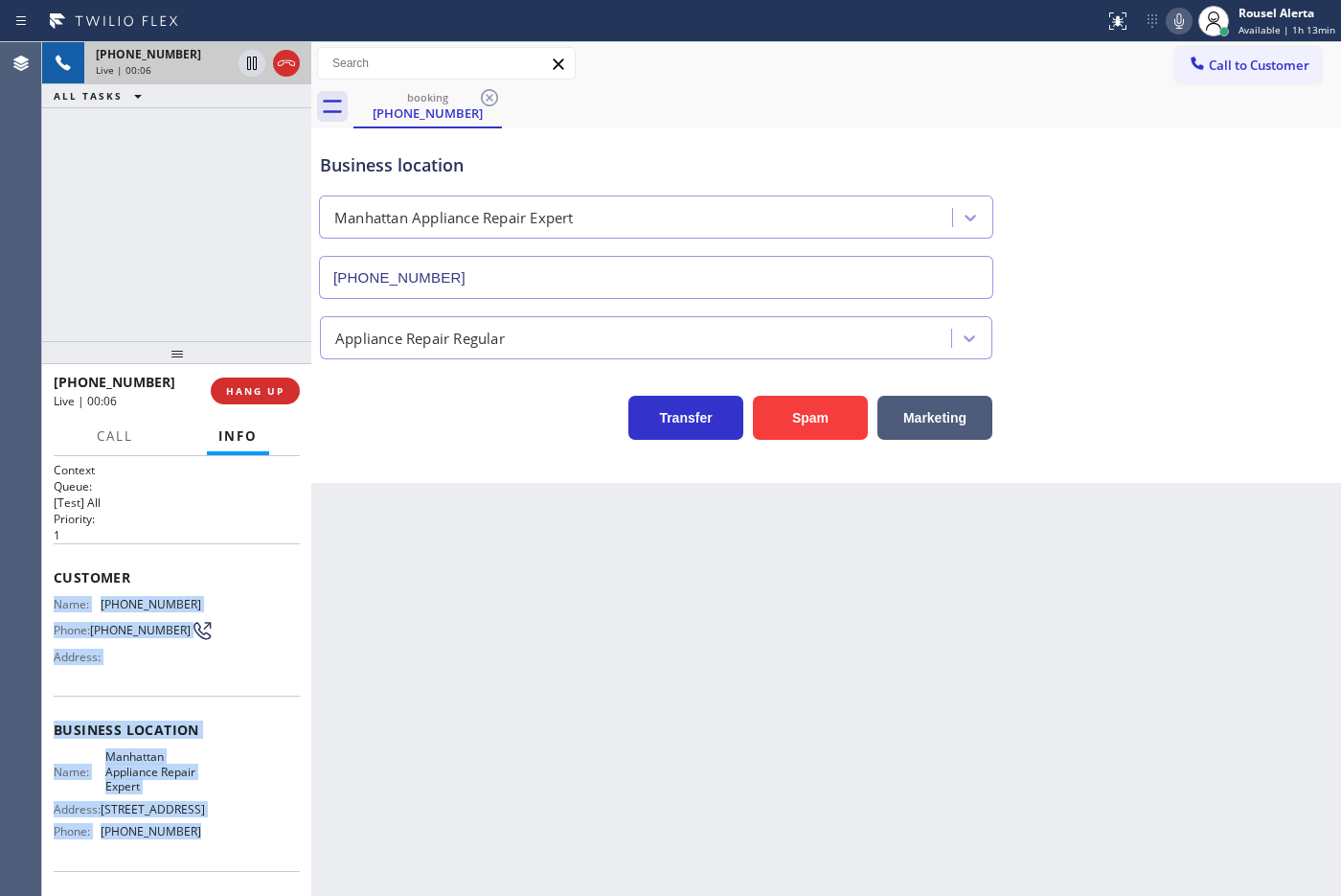
drag, startPoint x: 62, startPoint y: 603, endPoint x: 210, endPoint y: 843, distance: 282.0
click at [210, 716] on div "Context Queue: [Test] All Priority: 1 Customer Name: [PHONE_NUMBER] Phone: [PHO…" at bounding box center [176, 739] width 246 height 555
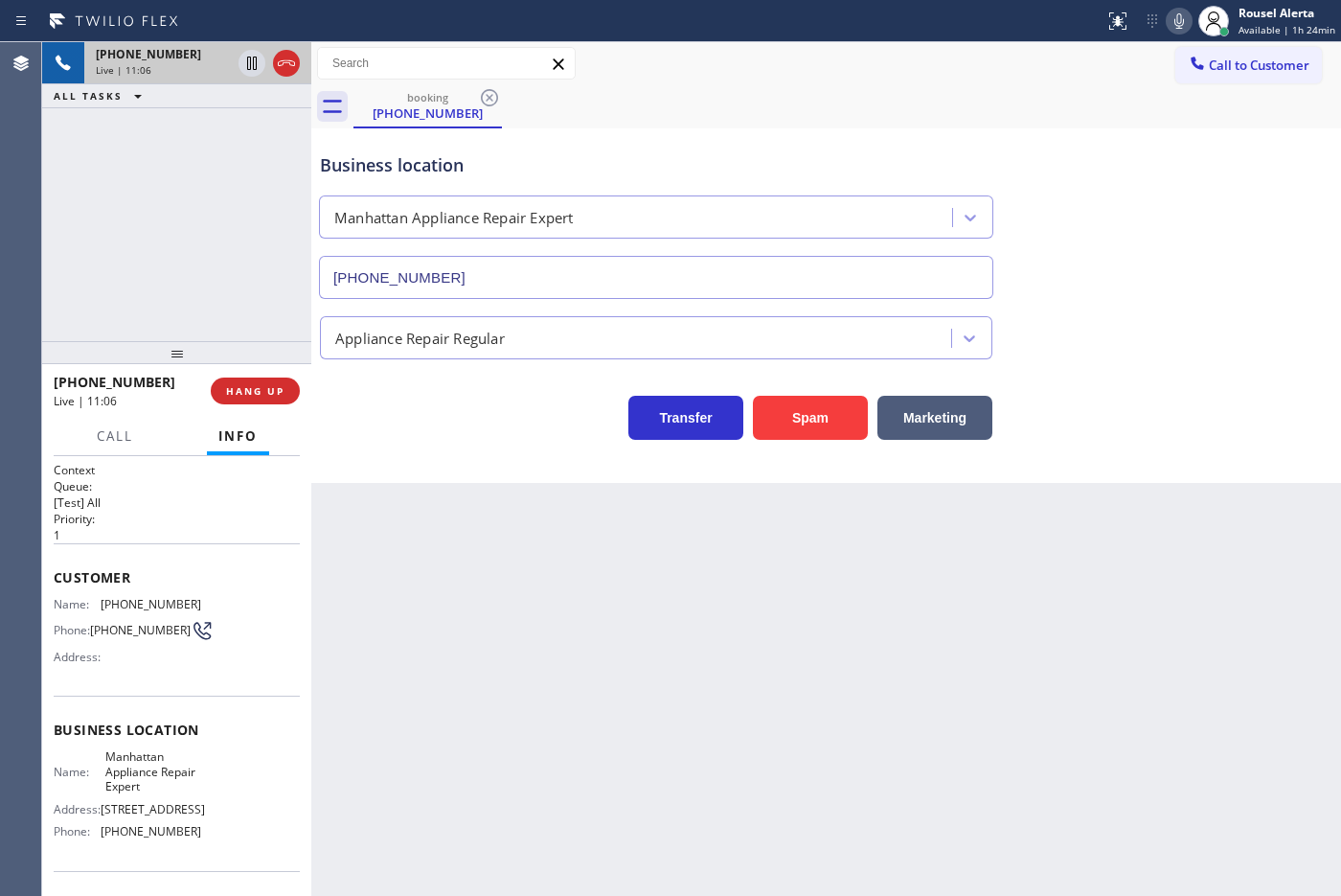
drag, startPoint x: 539, startPoint y: 610, endPoint x: 998, endPoint y: 477, distance: 477.9
click at [549, 606] on div "Back to Dashboard Change Sender ID Customers Technicians Select a contact Outbo…" at bounding box center [826, 468] width 1030 height 853
drag, startPoint x: 786, startPoint y: 594, endPoint x: 788, endPoint y: 582, distance: 12.2
click at [786, 594] on div "Back to Dashboard Change Sender ID Customers Technicians Select a contact Outbo…" at bounding box center [826, 468] width 1030 height 853
click at [1071, 73] on div at bounding box center [1197, 65] width 23 height 23
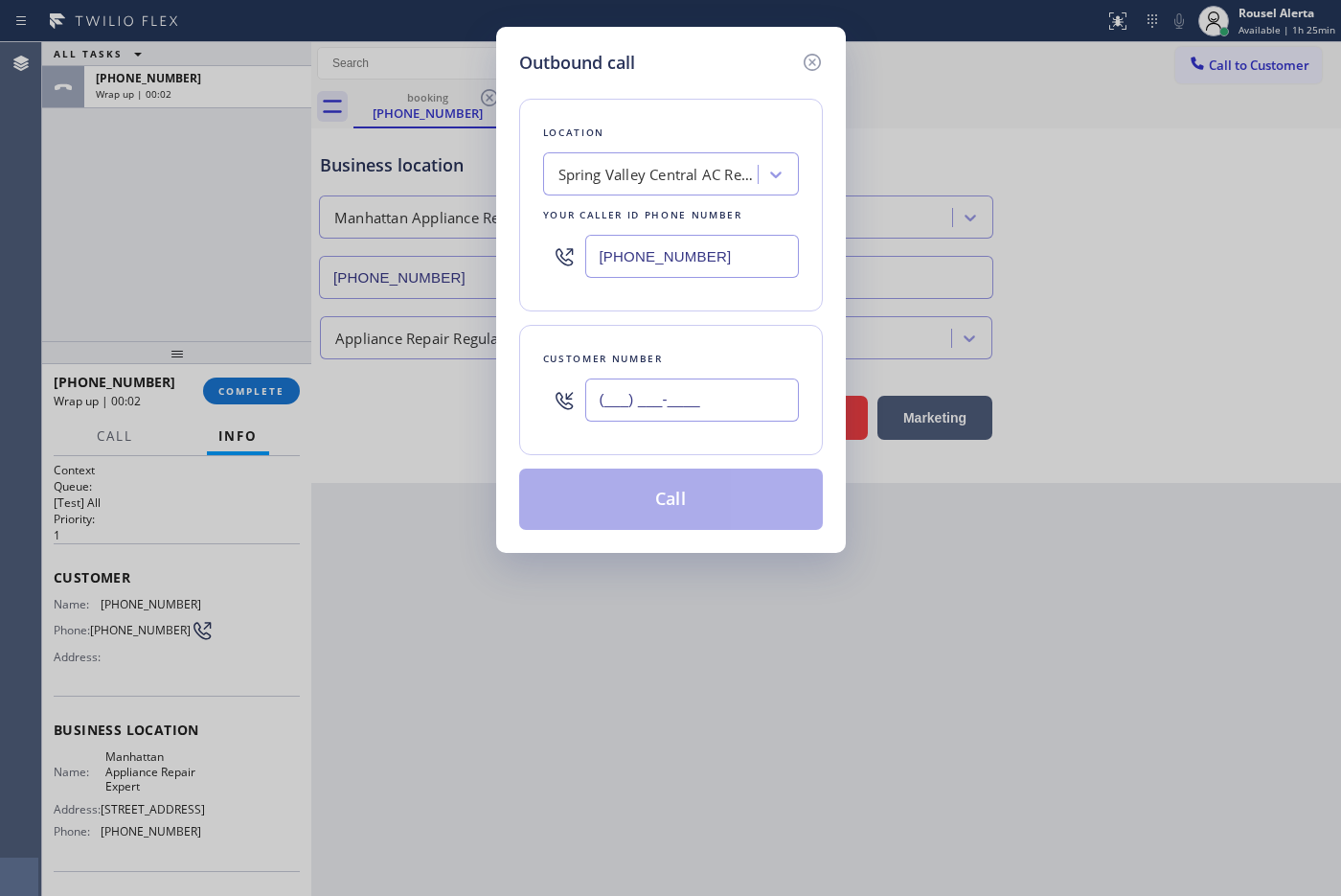
click at [772, 414] on input "(___) ___-____" at bounding box center [691, 400] width 213 height 43
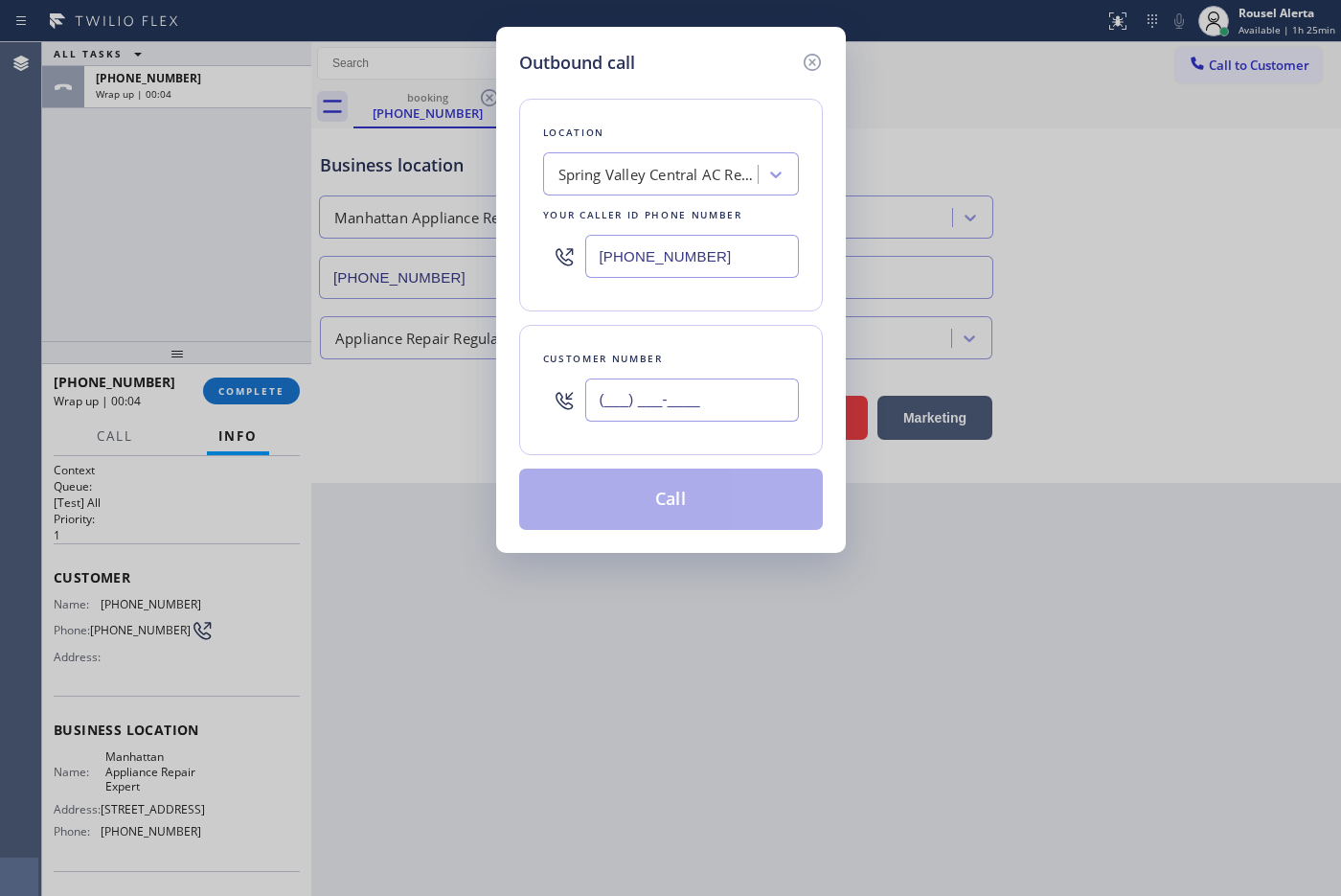
click at [772, 414] on input "(___) ___-____" at bounding box center [691, 400] width 213 height 43
paste input "813) 956-4231"
type input "[PHONE_NUMBER]"
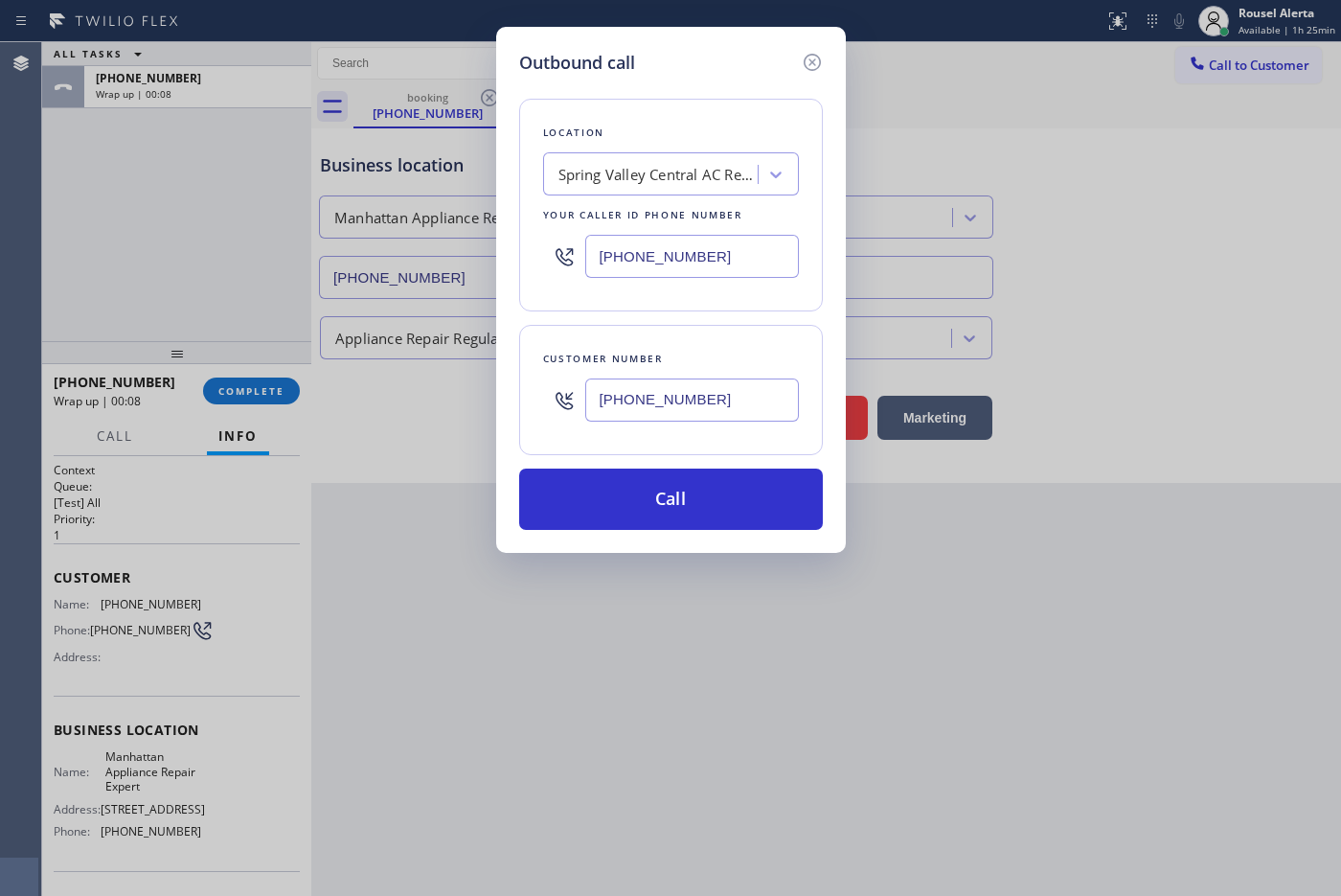
drag, startPoint x: 721, startPoint y: 256, endPoint x: 566, endPoint y: 266, distance: 155.3
click at [566, 266] on div "[PHONE_NUMBER]" at bounding box center [671, 256] width 256 height 62
paste input "408) 480-1634"
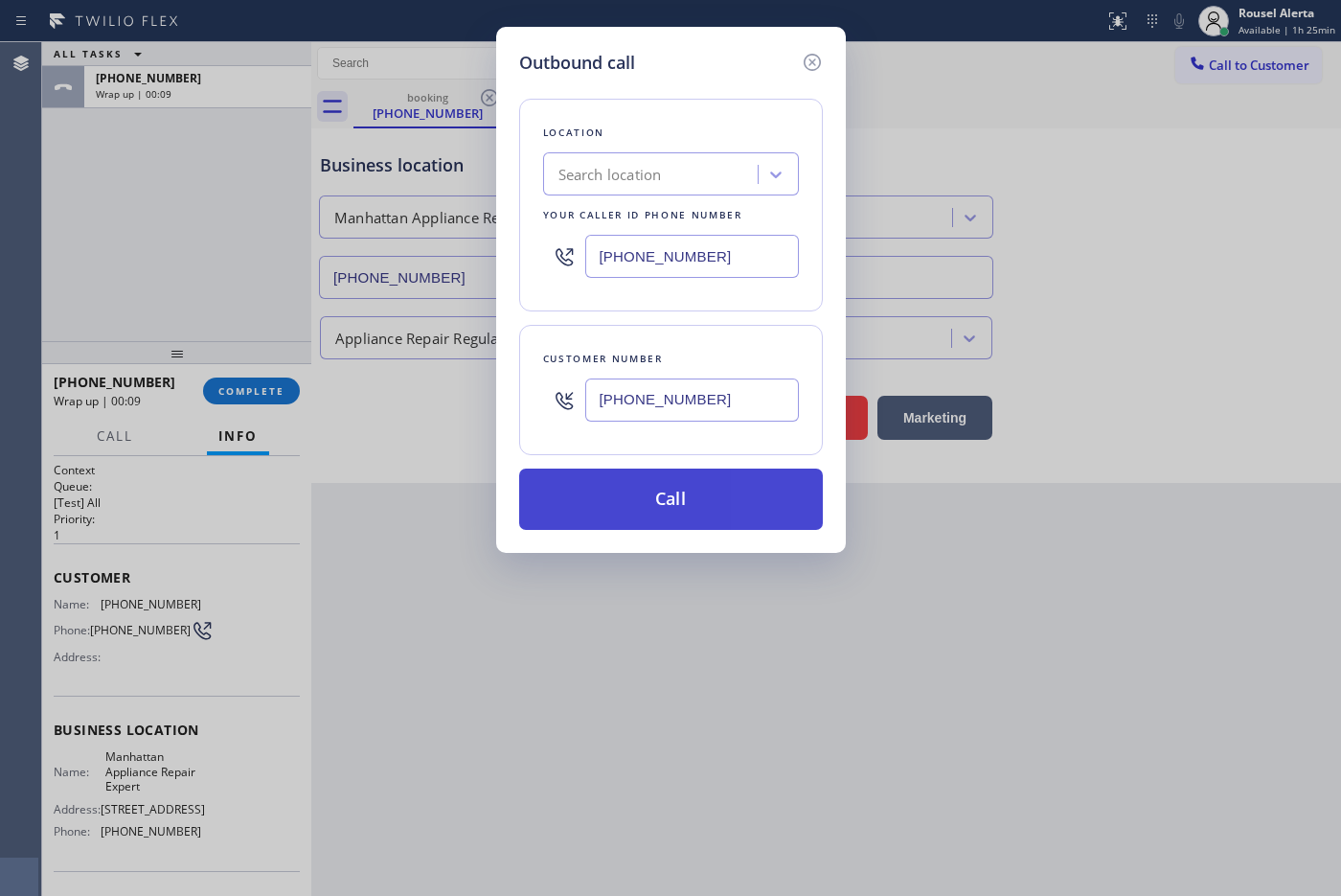
click at [686, 517] on button "Call" at bounding box center [670, 498] width 303 height 61
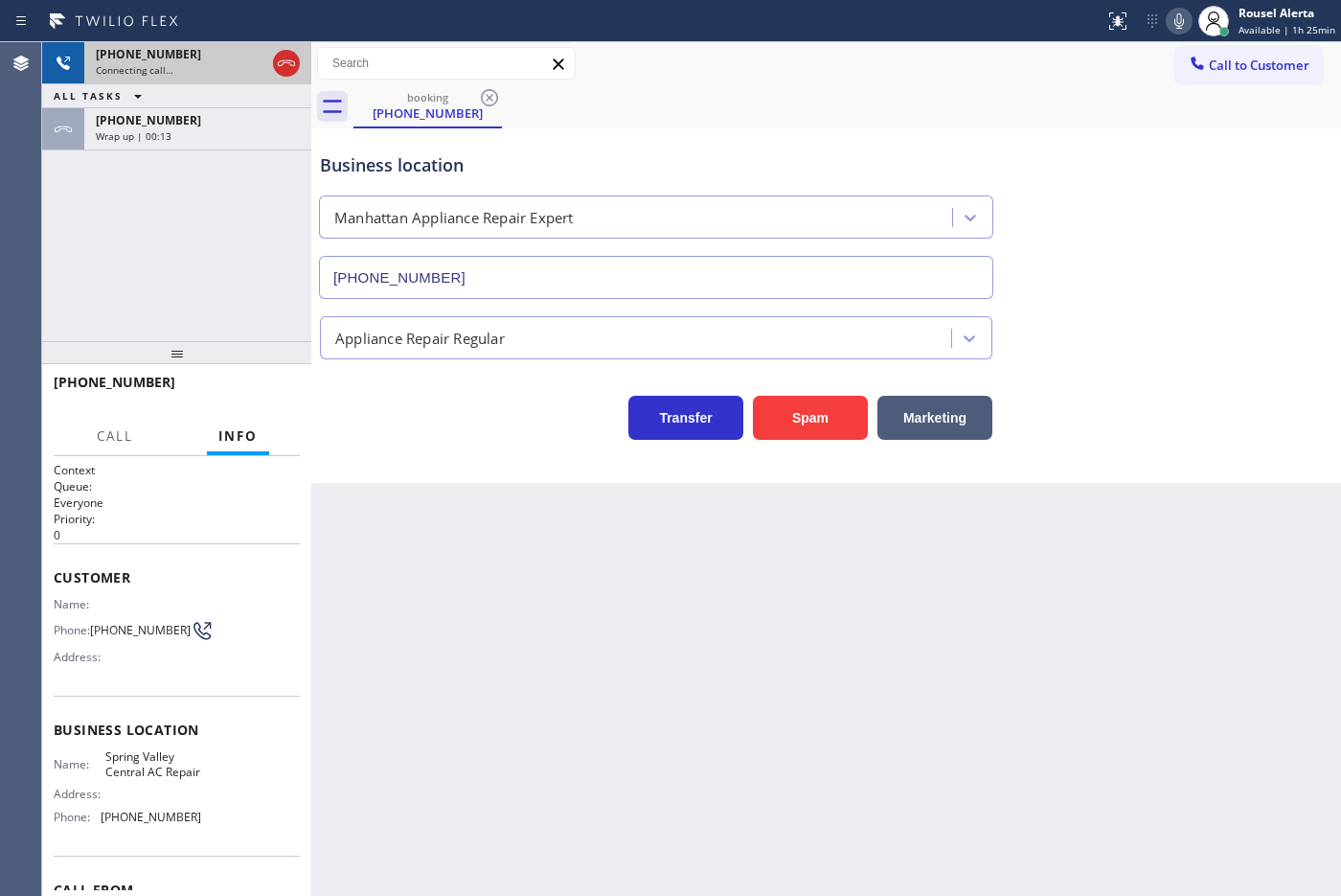
click at [177, 65] on div "Connecting call…" at bounding box center [180, 70] width 170 height 14
click at [274, 62] on icon at bounding box center [286, 63] width 23 height 23
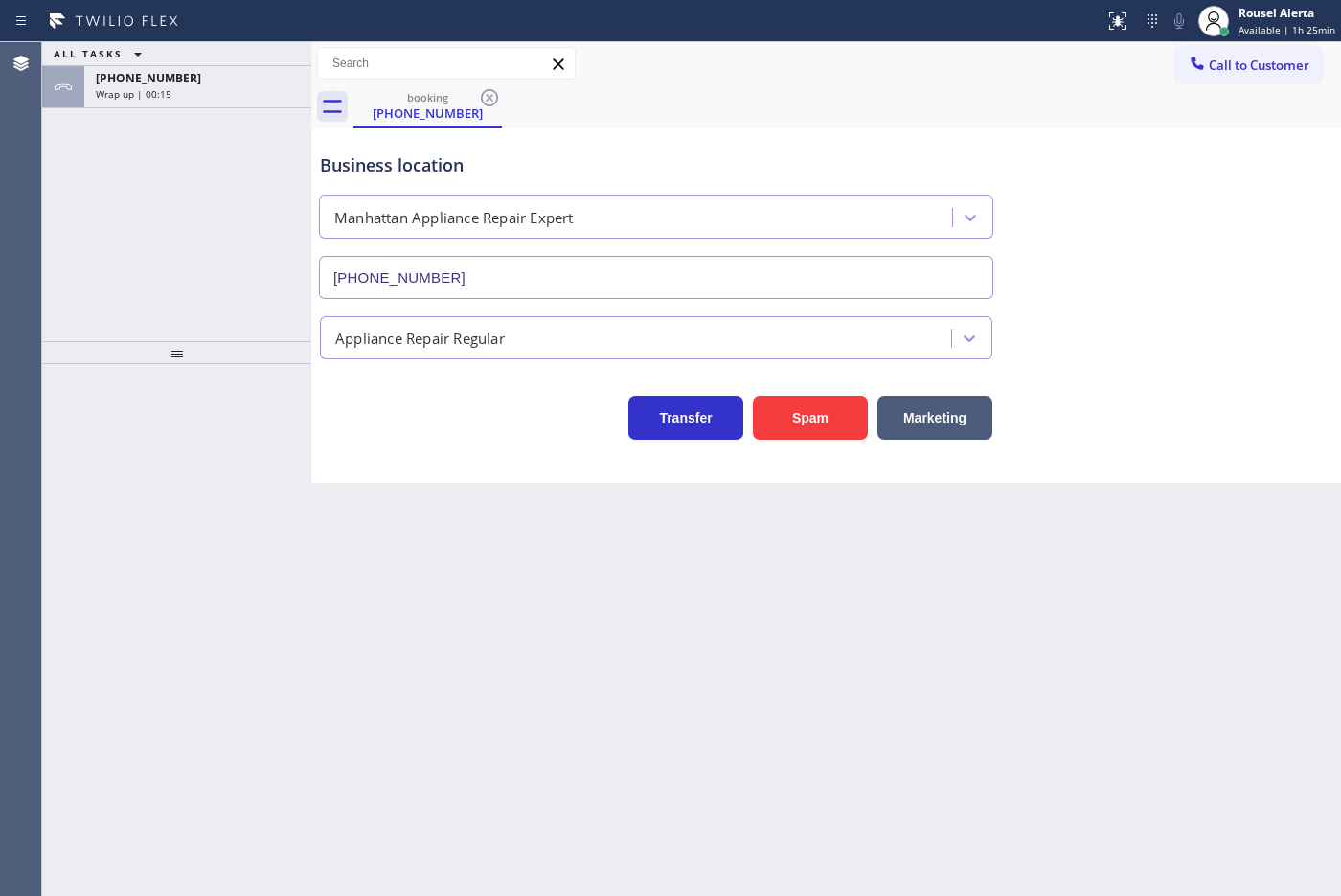
click at [232, 111] on div "ALL TASKS ALL TASKS ACTIVE TASKS TASKS IN WRAP UP [PHONE_NUMBER] Wrap up | 00:15" at bounding box center [176, 191] width 270 height 299
click at [252, 83] on div "[PHONE_NUMBER]" at bounding box center [198, 78] width 204 height 16
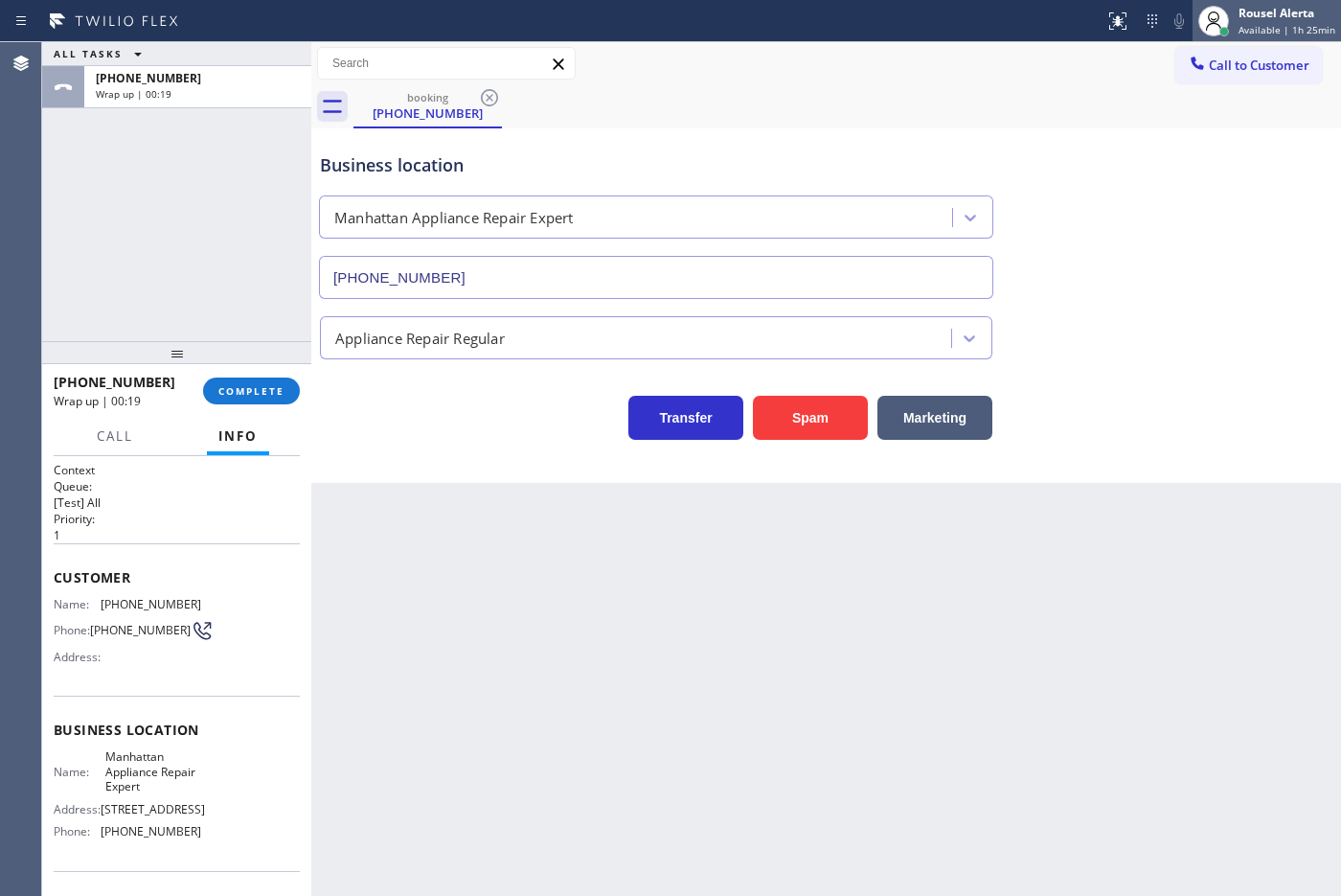
click at [1071, 26] on span "Available | 1h 25min" at bounding box center [1287, 30] width 97 height 14
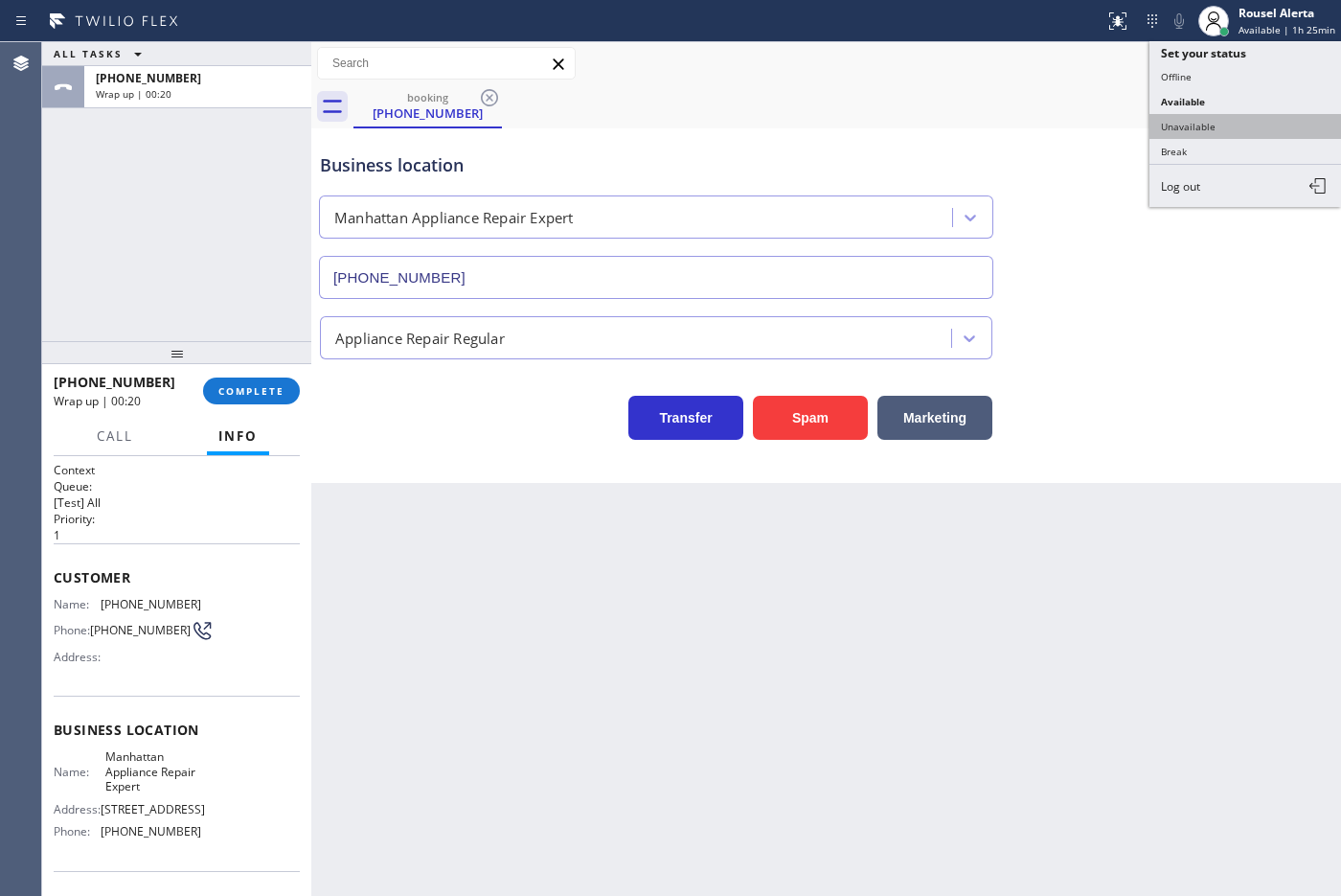
click at [1071, 119] on button "Unavailable" at bounding box center [1245, 127] width 192 height 25
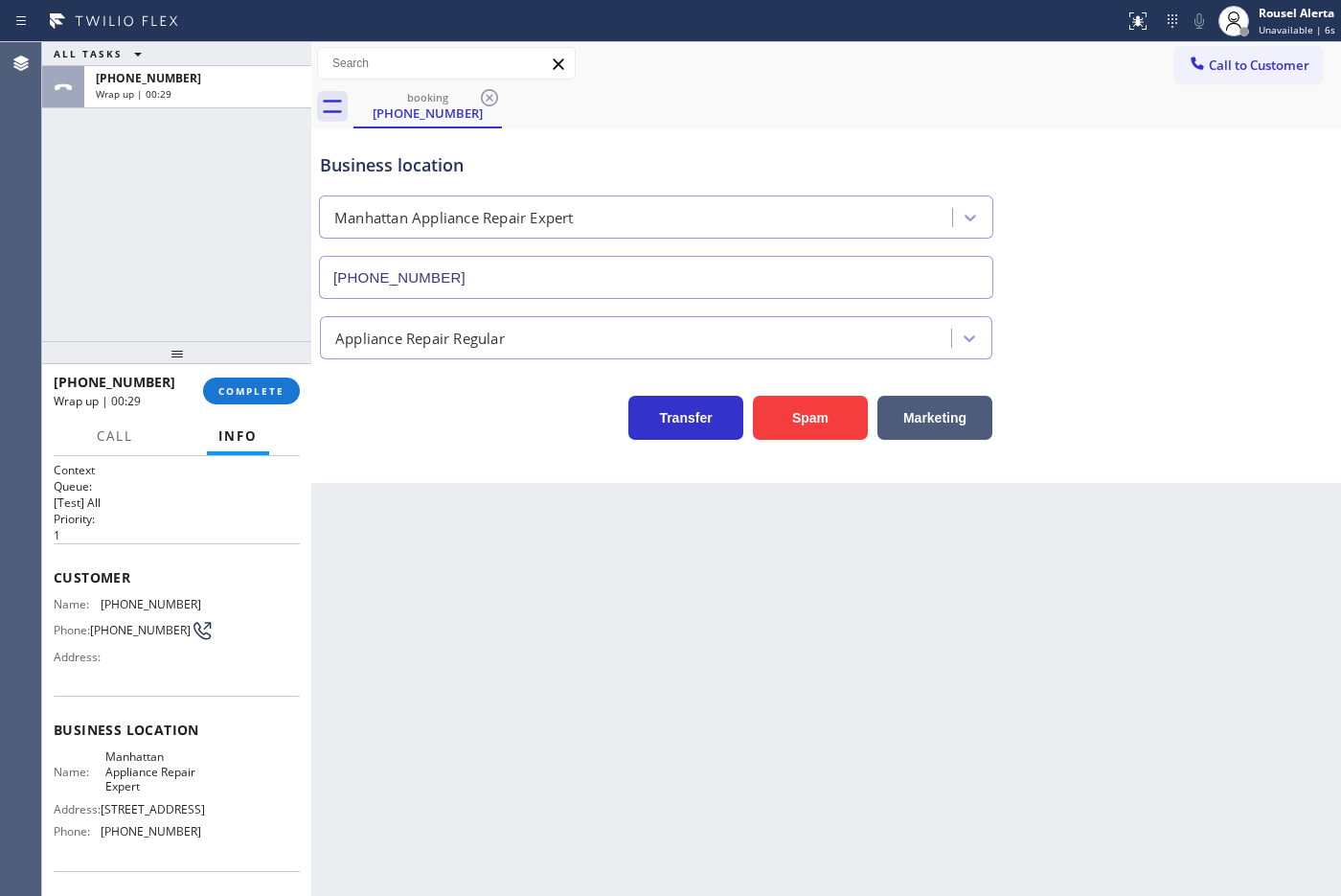
click at [233, 153] on div "ALL TASKS ALL TASKS ACTIVE TASKS TASKS IN WRAP UP [PHONE_NUMBER] Wrap up | 00:29" at bounding box center [176, 191] width 270 height 299
click at [1071, 65] on span "Call to Customer" at bounding box center [1260, 65] width 101 height 17
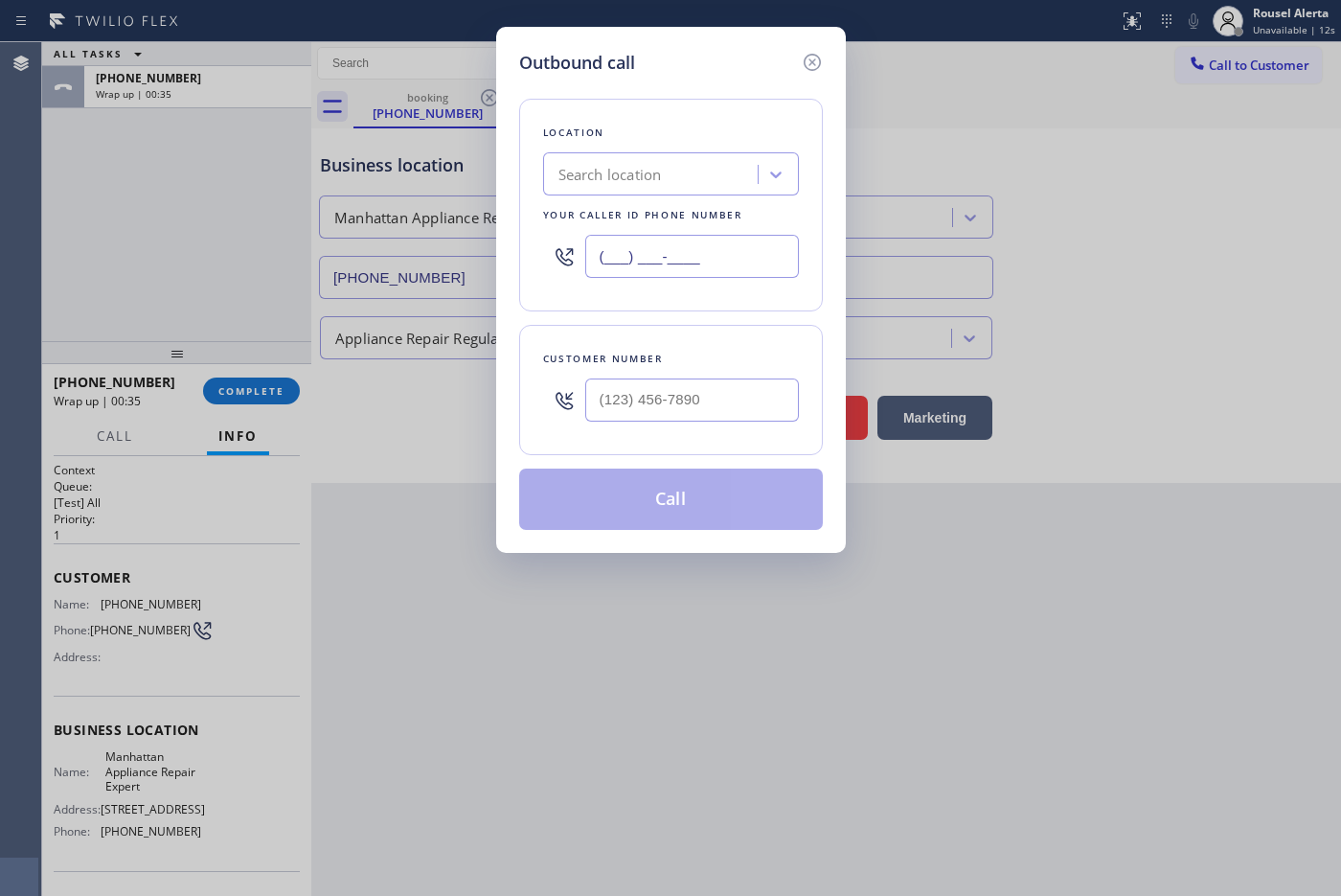
click at [758, 242] on input "(___) ___-____" at bounding box center [691, 256] width 213 height 43
paste input "646) 612-7492"
type input "[PHONE_NUMBER]"
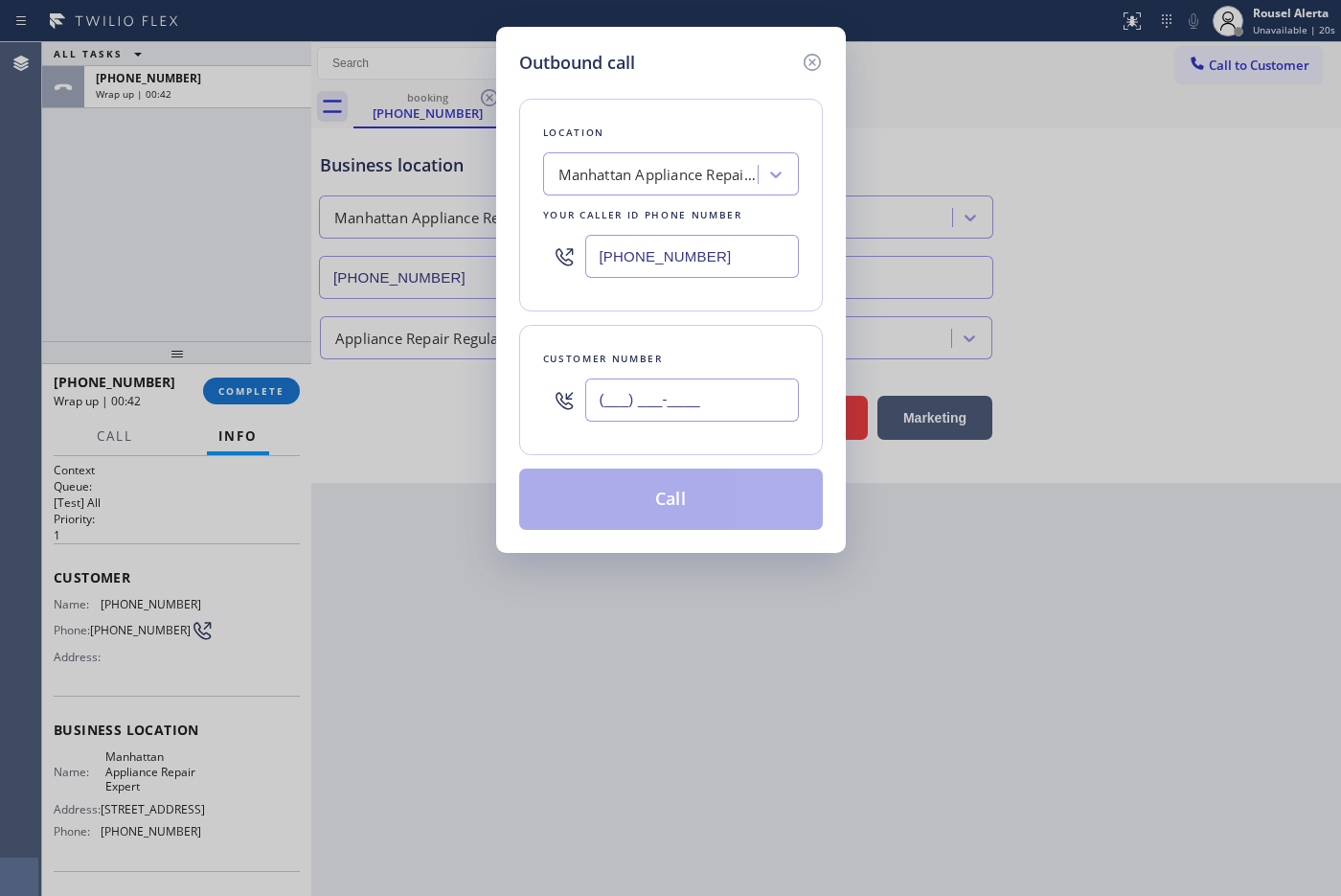
click at [736, 398] on input "(___) ___-____" at bounding box center [691, 400] width 213 height 43
paste input "813) 956-4231"
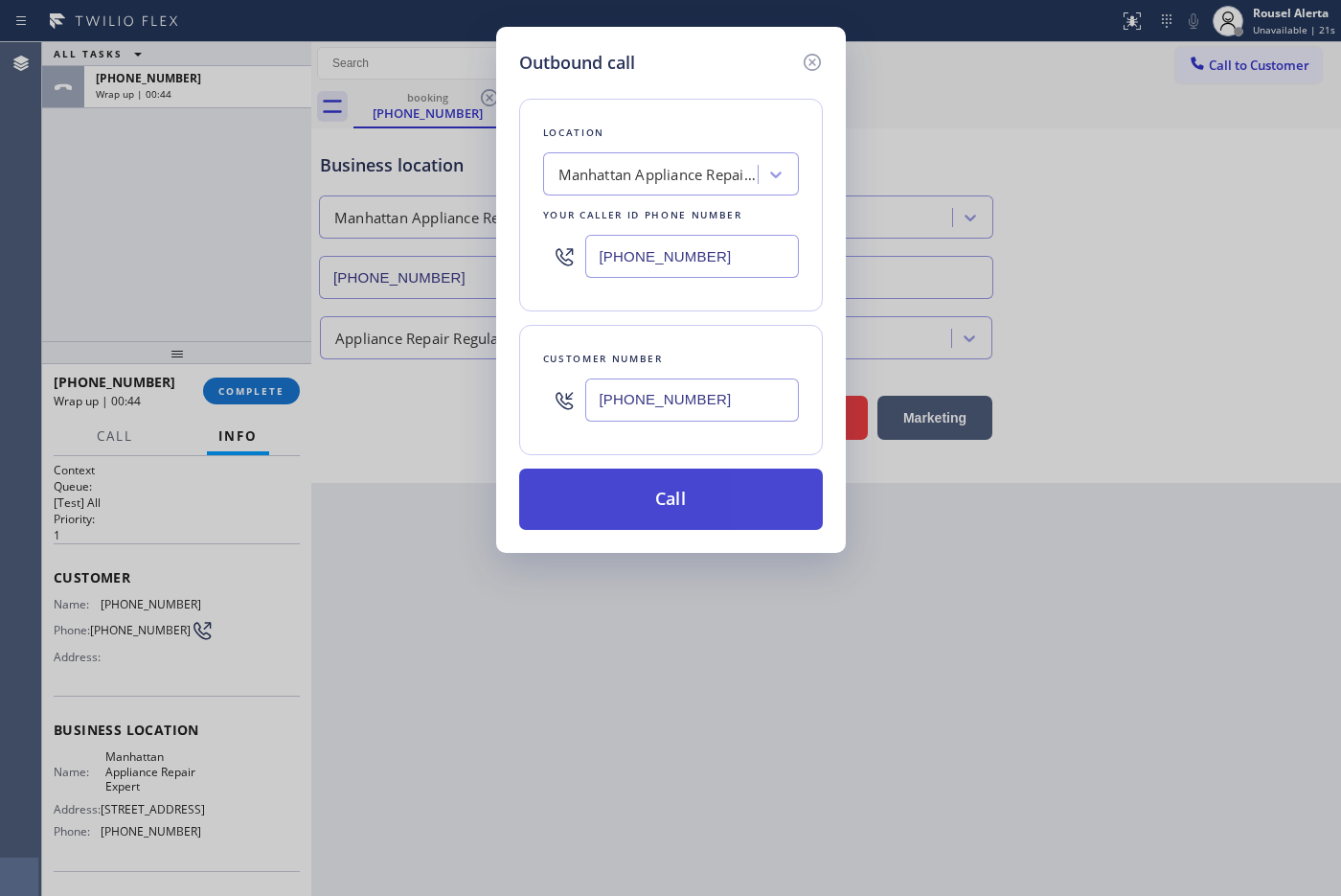
type input "[PHONE_NUMBER]"
click at [711, 494] on button "Call" at bounding box center [670, 498] width 303 height 61
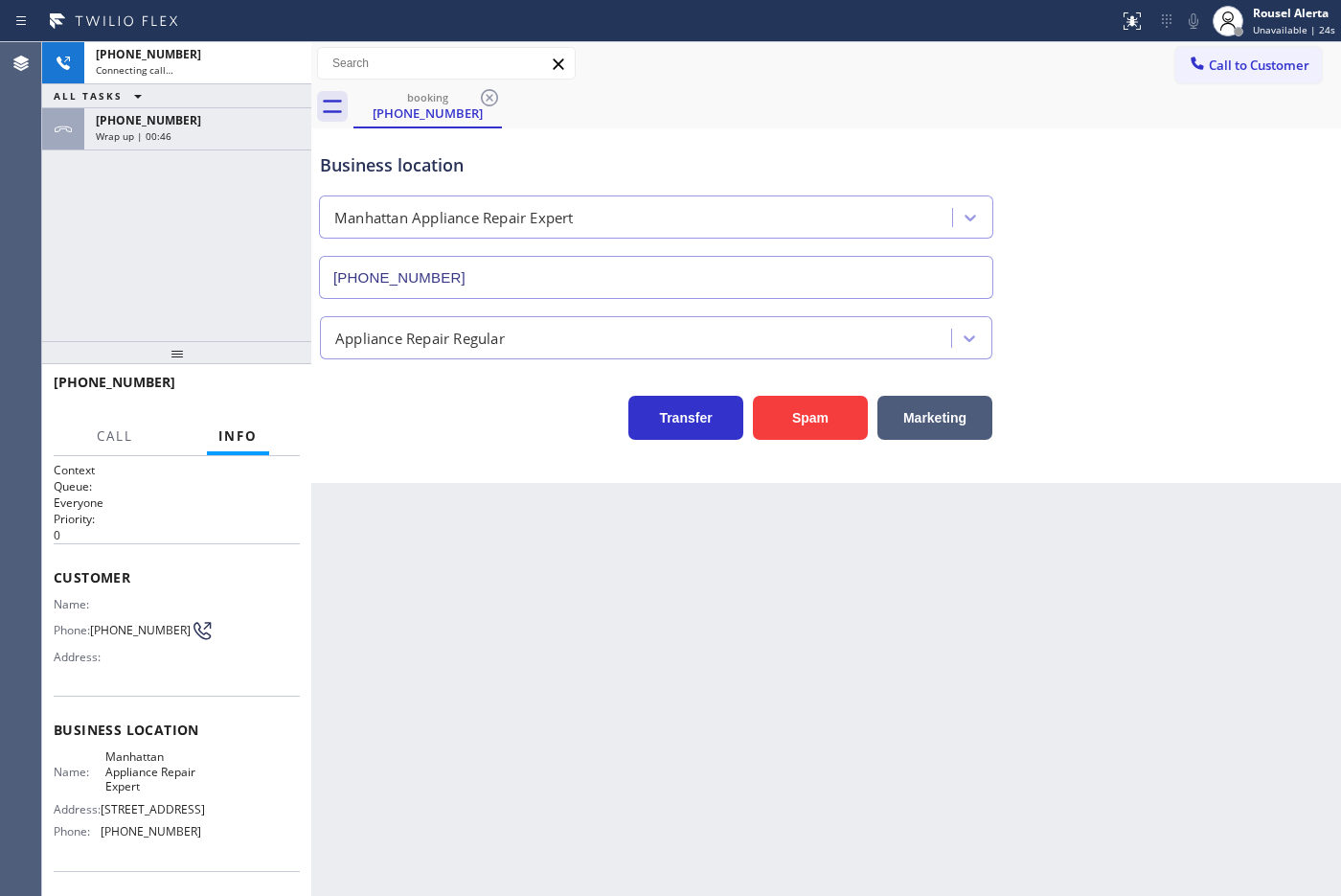
drag, startPoint x: 170, startPoint y: 120, endPoint x: 203, endPoint y: 250, distance: 134.1
click at [170, 120] on span "[PHONE_NUMBER]" at bounding box center [148, 120] width 106 height 16
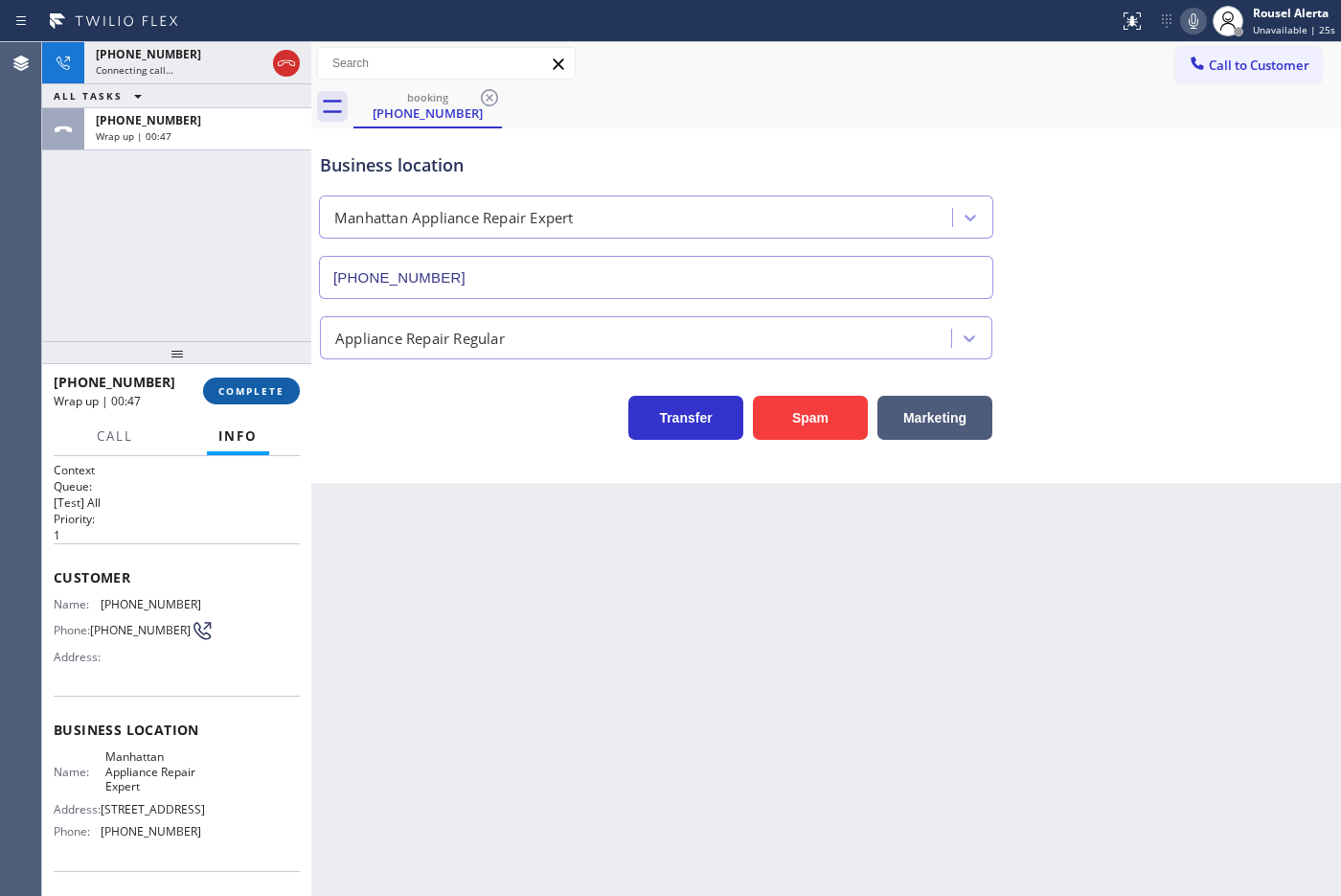
click at [241, 385] on span "COMPLETE" at bounding box center [251, 391] width 66 height 14
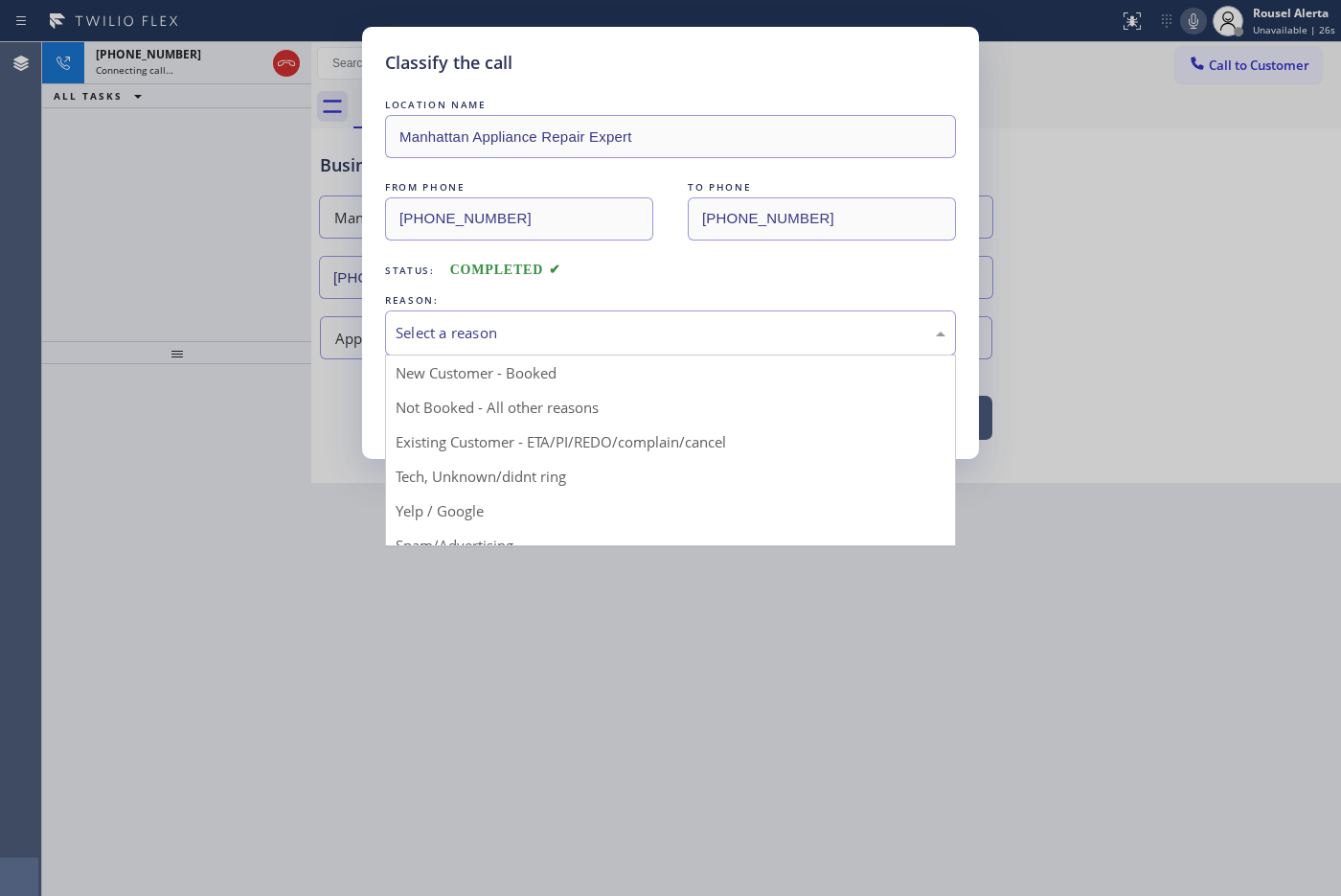
click at [519, 346] on div "Select a reason" at bounding box center [670, 333] width 571 height 45
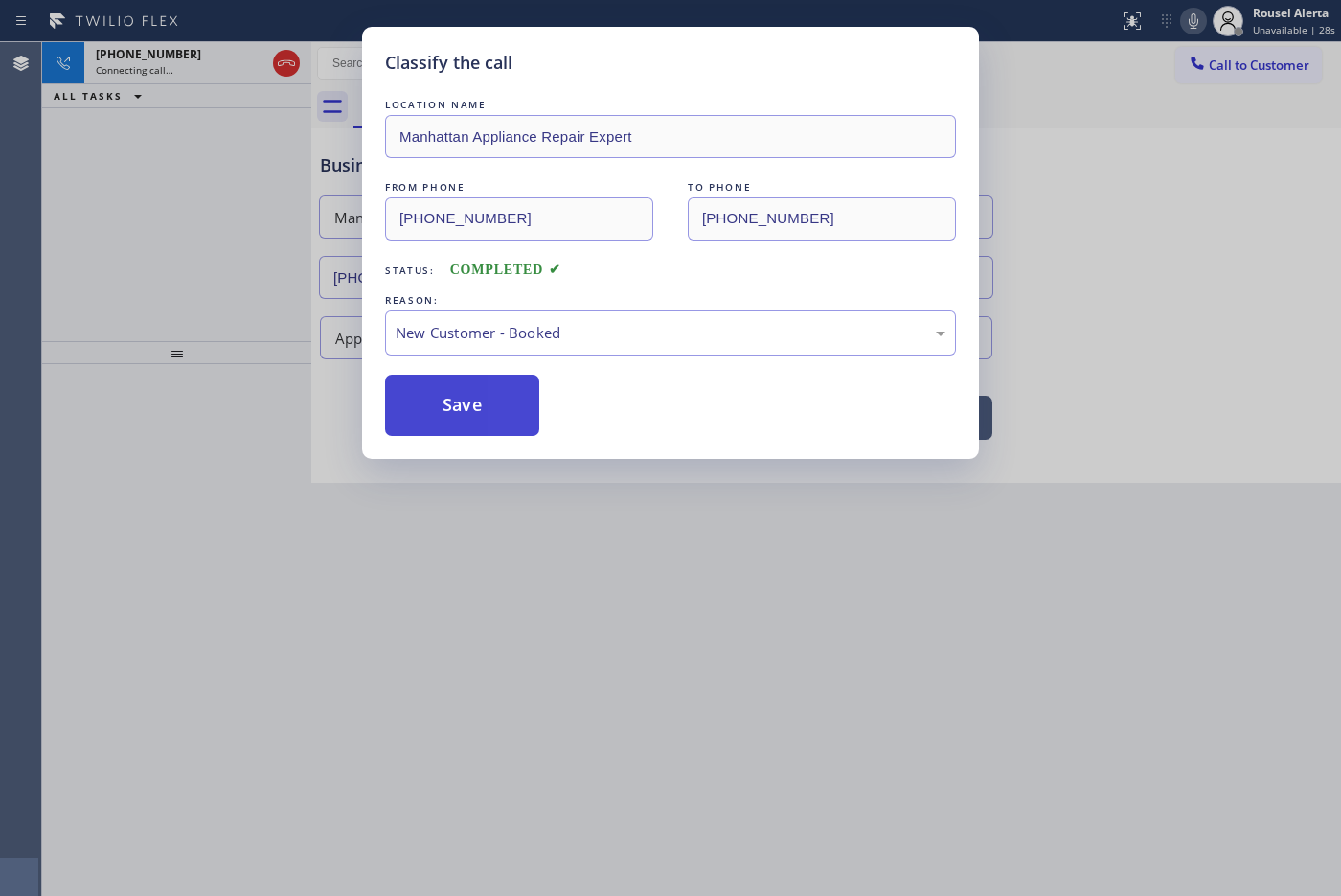
click at [477, 402] on button "Save" at bounding box center [462, 404] width 154 height 61
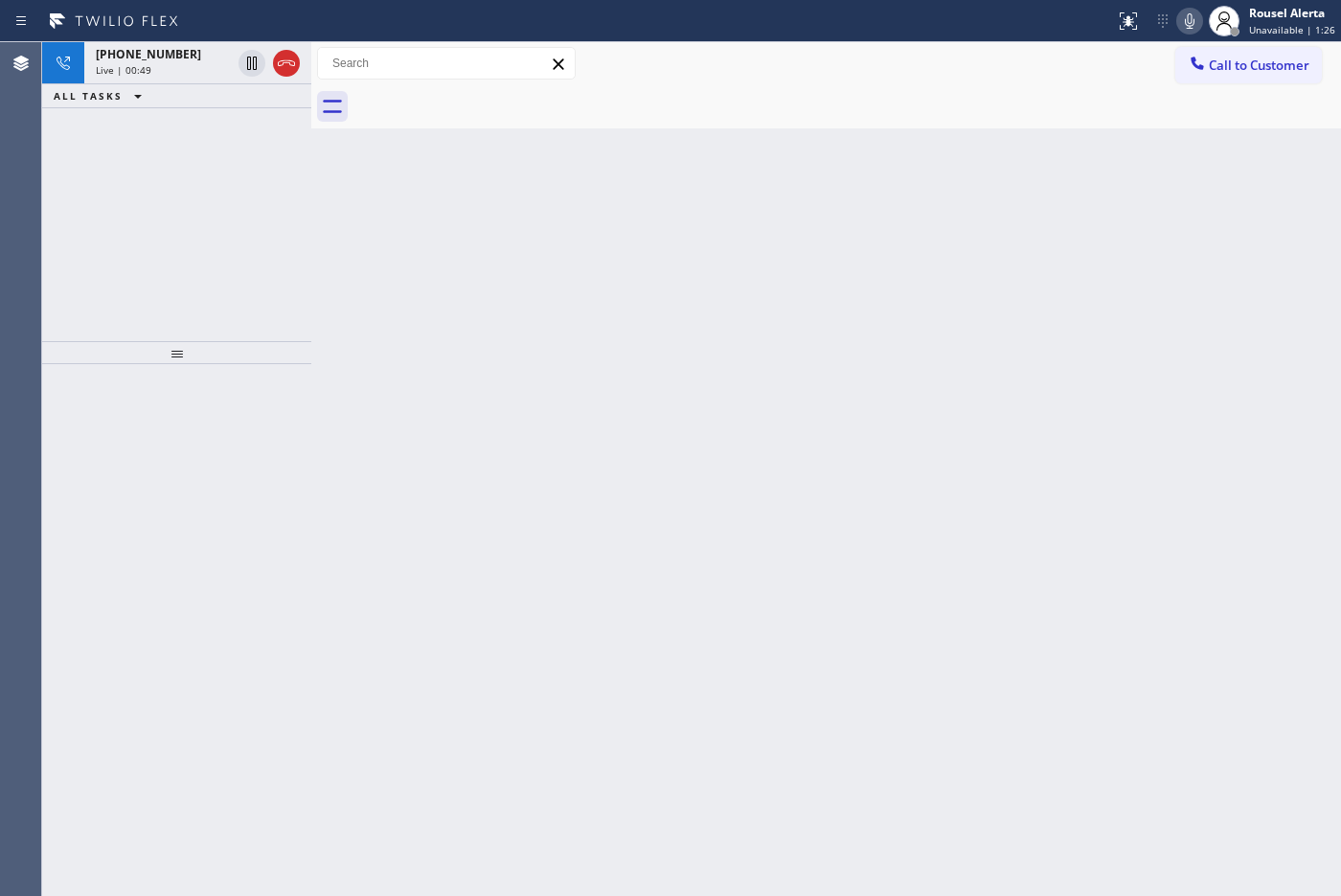
drag, startPoint x: 280, startPoint y: 68, endPoint x: 289, endPoint y: 84, distance: 18.4
click at [280, 67] on icon at bounding box center [286, 63] width 23 height 23
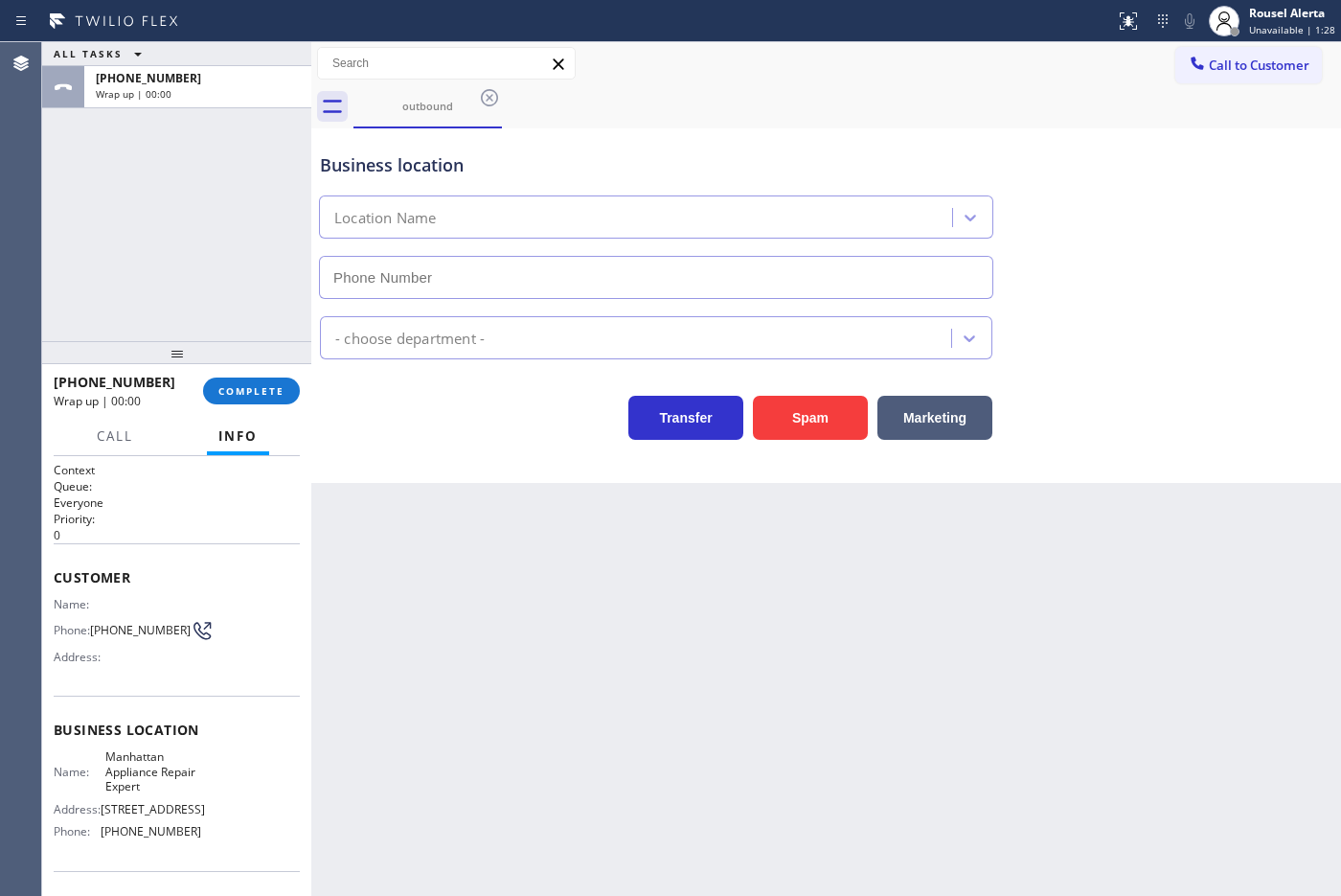
drag, startPoint x: 538, startPoint y: 682, endPoint x: 512, endPoint y: 489, distance: 194.7
click at [539, 682] on div "Back to Dashboard Change Sender ID Customers Technicians Select a contact Outbo…" at bounding box center [826, 468] width 1030 height 853
type input "[PHONE_NUMBER]"
click at [244, 391] on span "COMPLETE" at bounding box center [251, 391] width 66 height 14
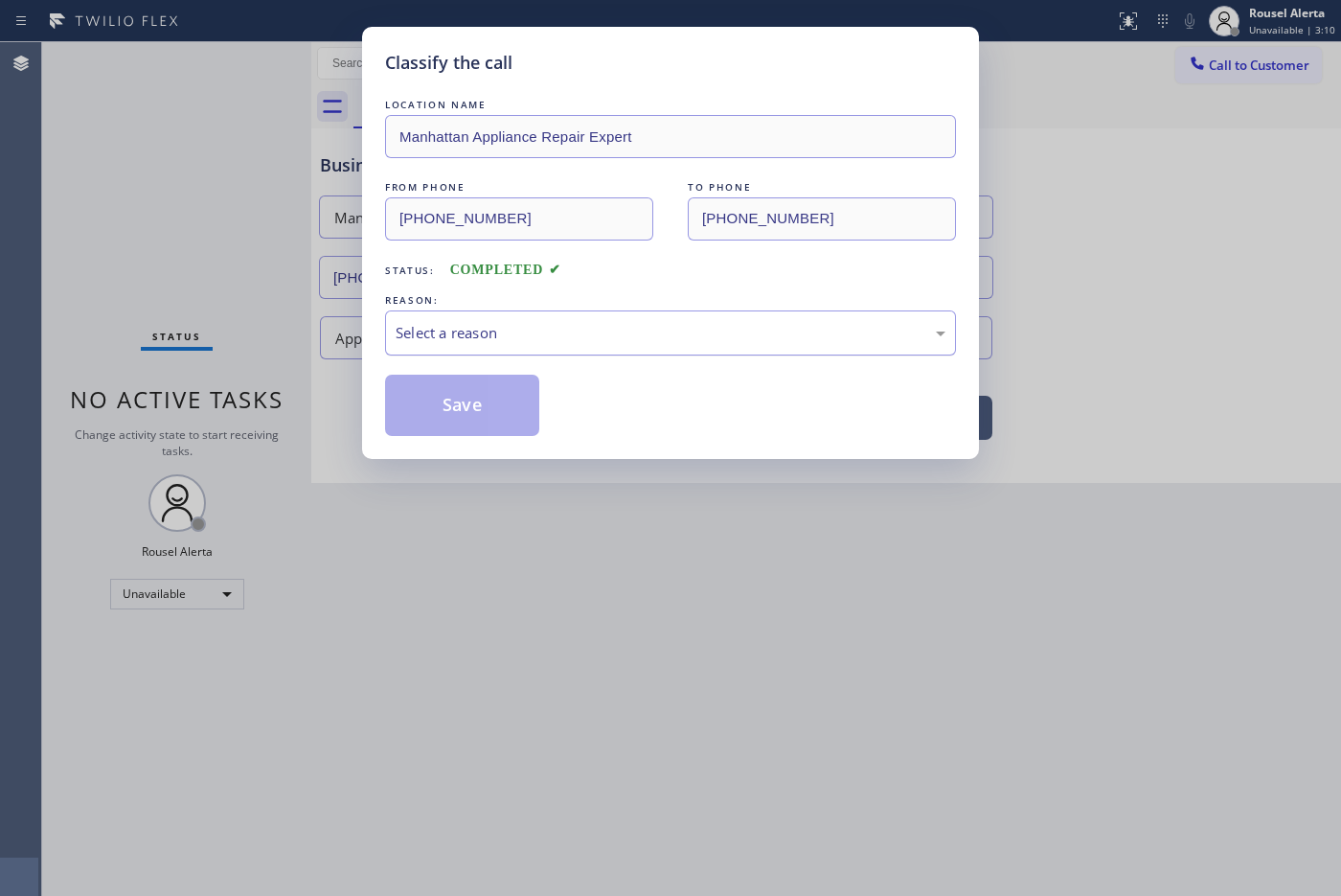
click at [476, 342] on div "Select a reason" at bounding box center [670, 333] width 550 height 22
click at [495, 429] on button "Save" at bounding box center [462, 404] width 154 height 61
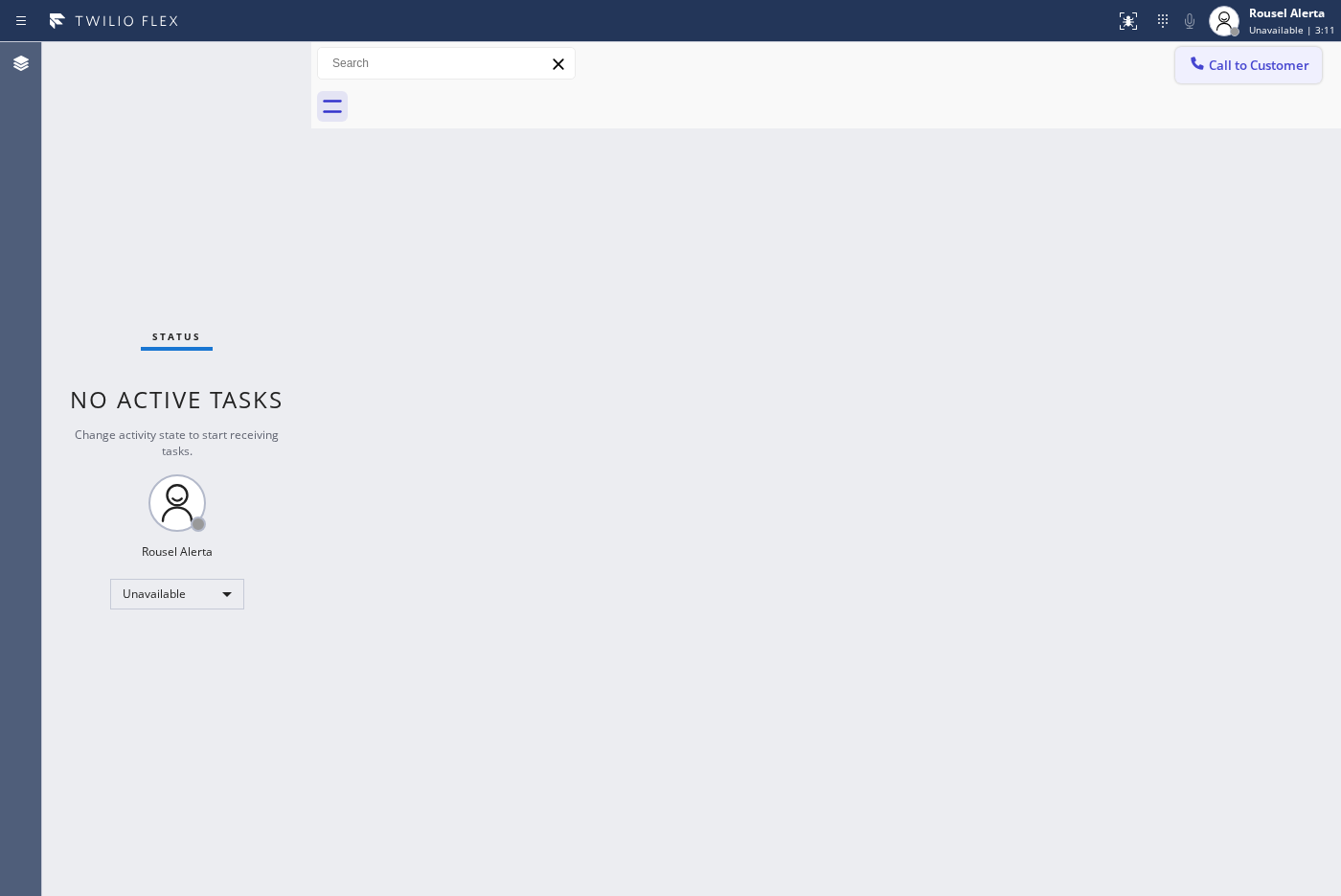
click at [1071, 79] on button "Call to Customer" at bounding box center [1248, 65] width 146 height 37
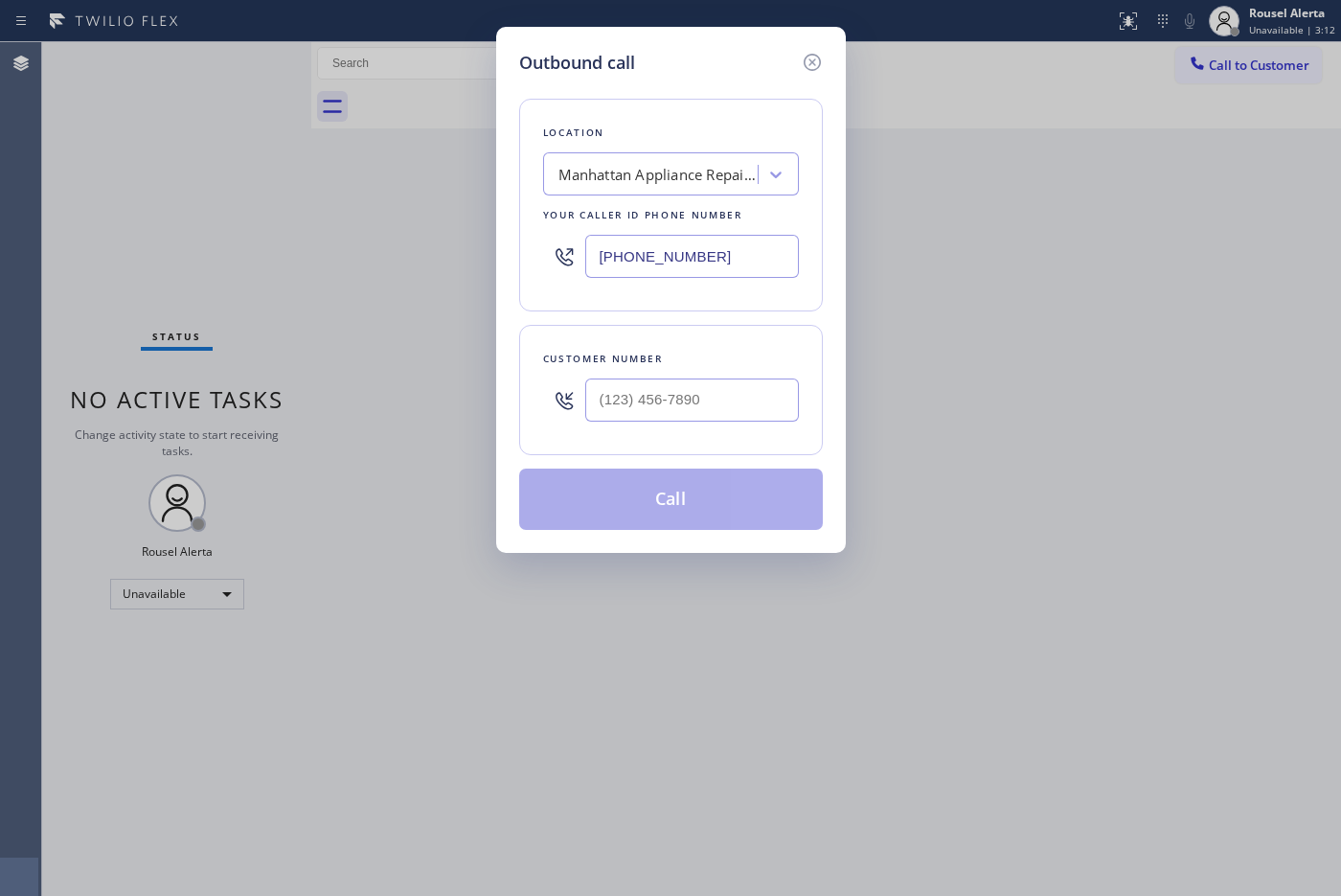
click at [1071, 188] on div "Outbound call Location [GEOGRAPHIC_DATA] Appliance Repair Expert Your caller id…" at bounding box center [670, 448] width 1341 height 896
click at [696, 413] on input "(___) ___-____" at bounding box center [691, 400] width 213 height 43
paste input "813) 956-4231"
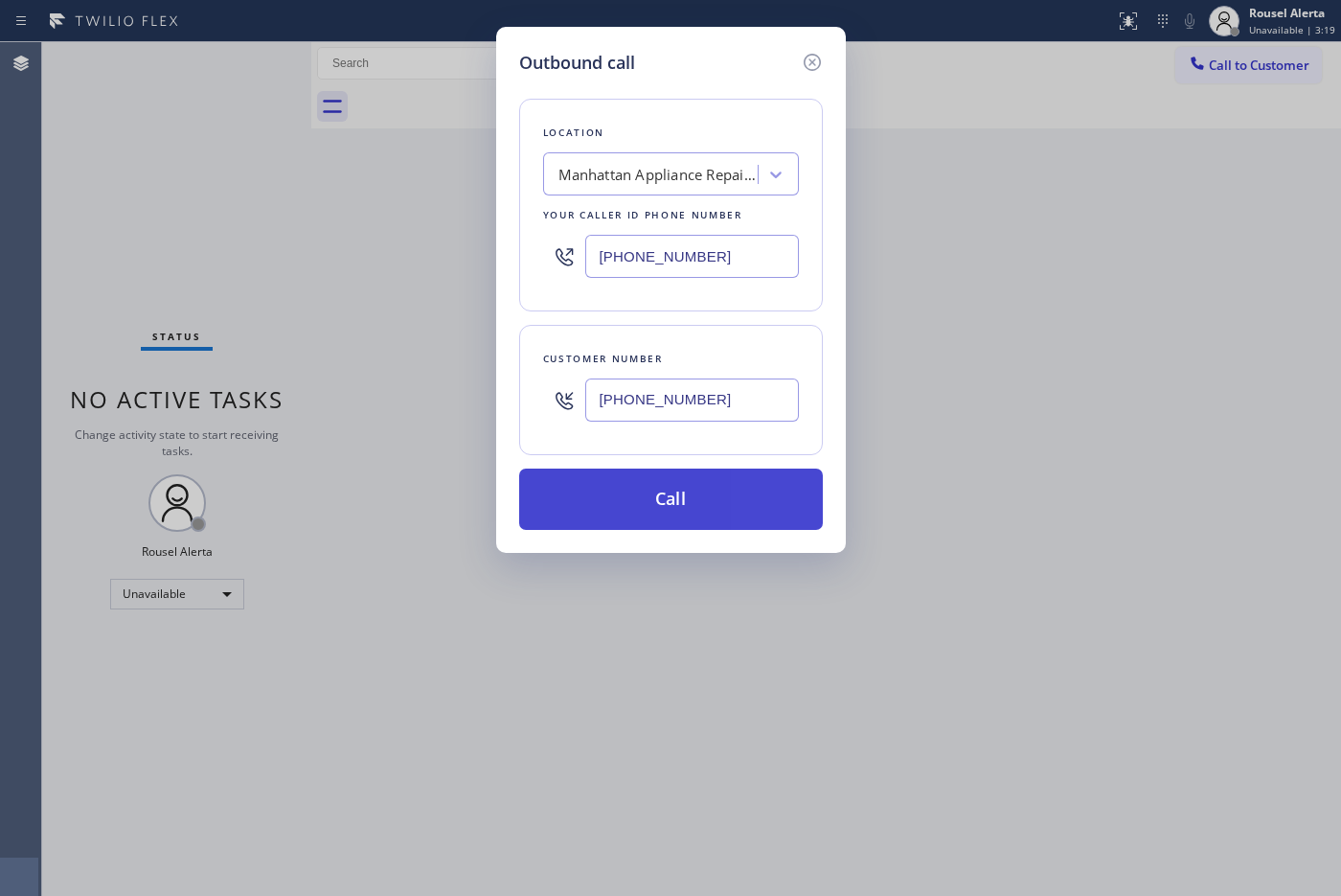
type input "[PHONE_NUMBER]"
click at [685, 508] on button "Call" at bounding box center [670, 498] width 303 height 61
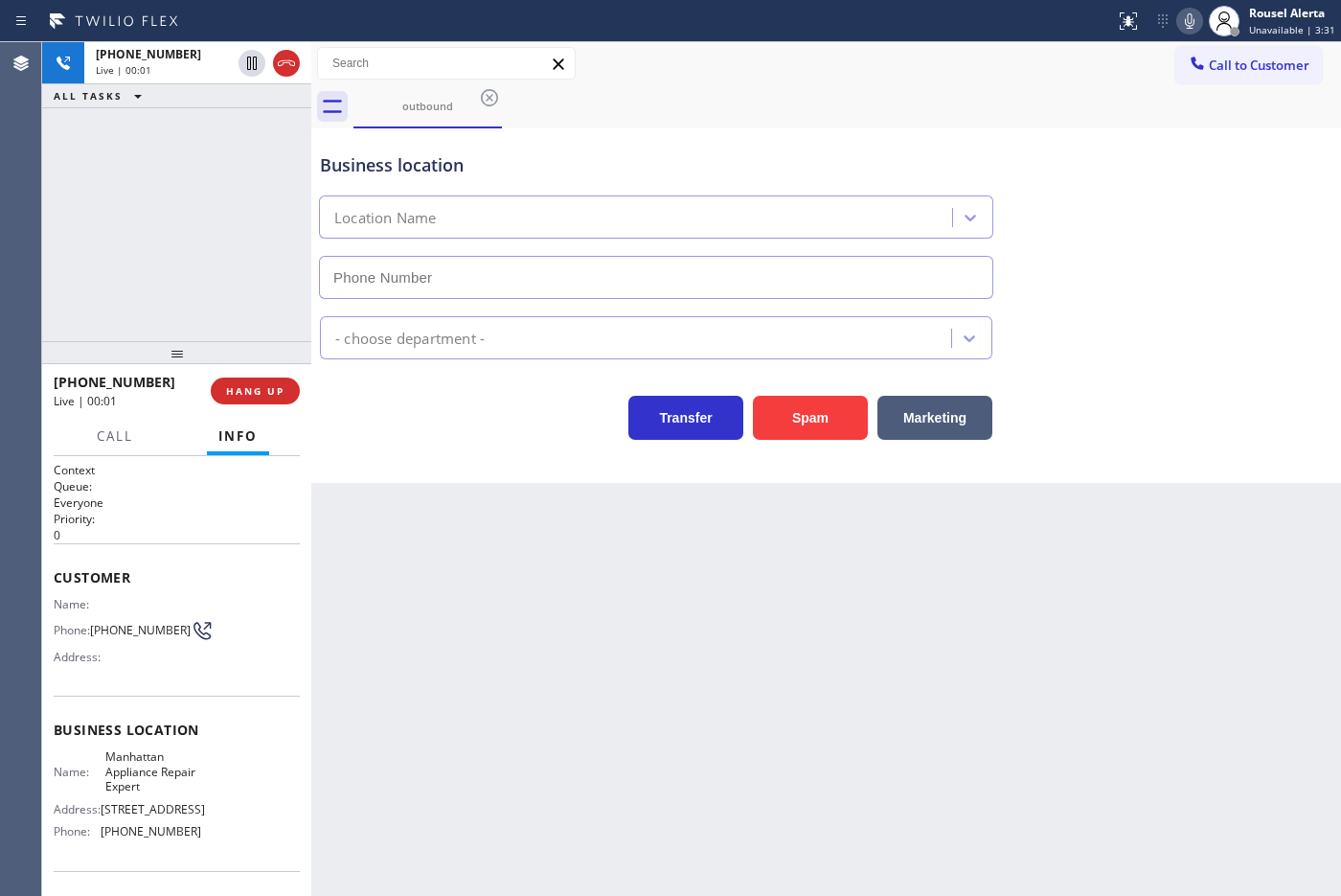
type input "[PHONE_NUMBER]"
click at [1047, 666] on div "Back to Dashboard Change Sender ID Customers Technicians Select a contact Outbo…" at bounding box center [826, 468] width 1030 height 853
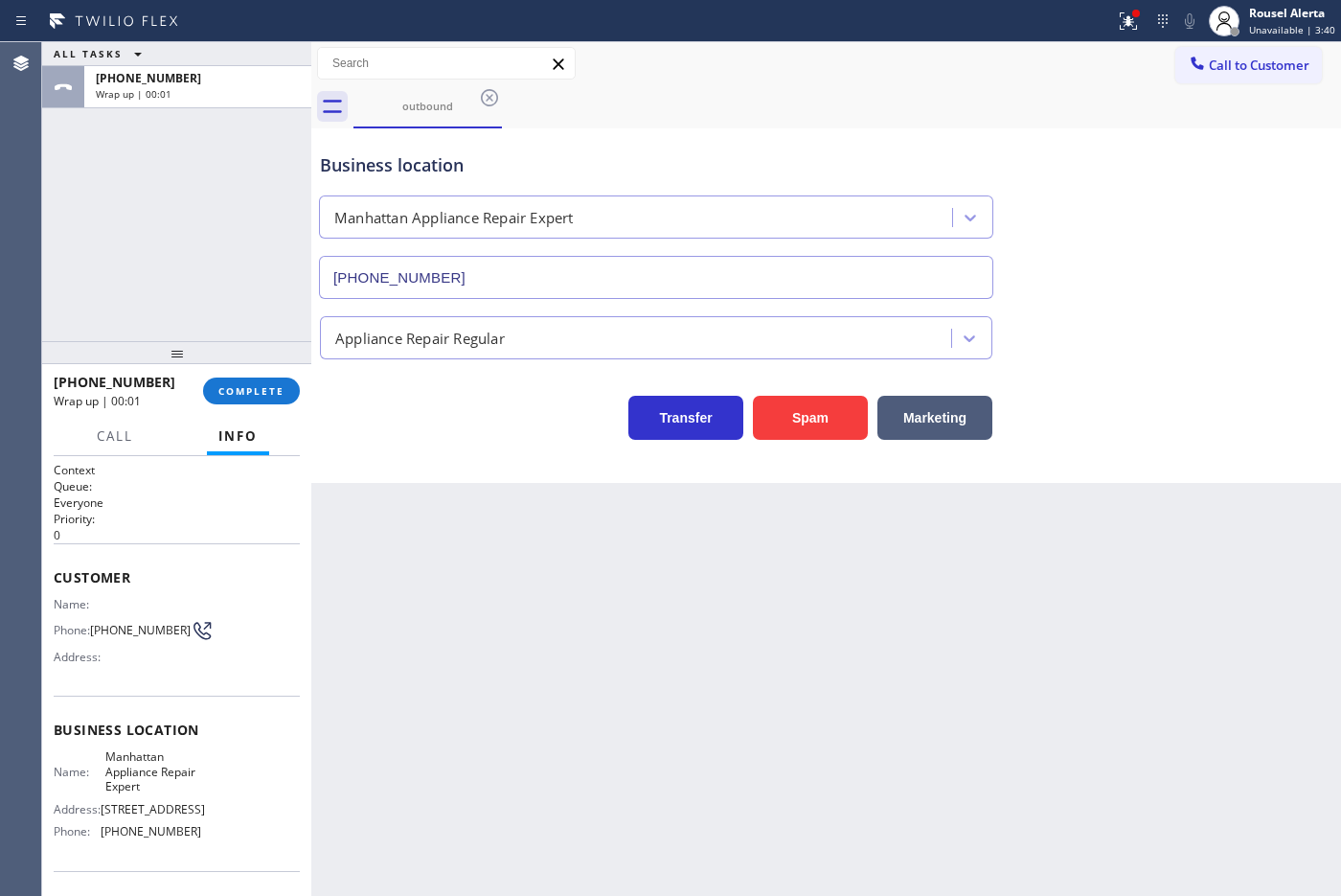
click at [1071, 70] on span "Call to Customer" at bounding box center [1260, 65] width 101 height 17
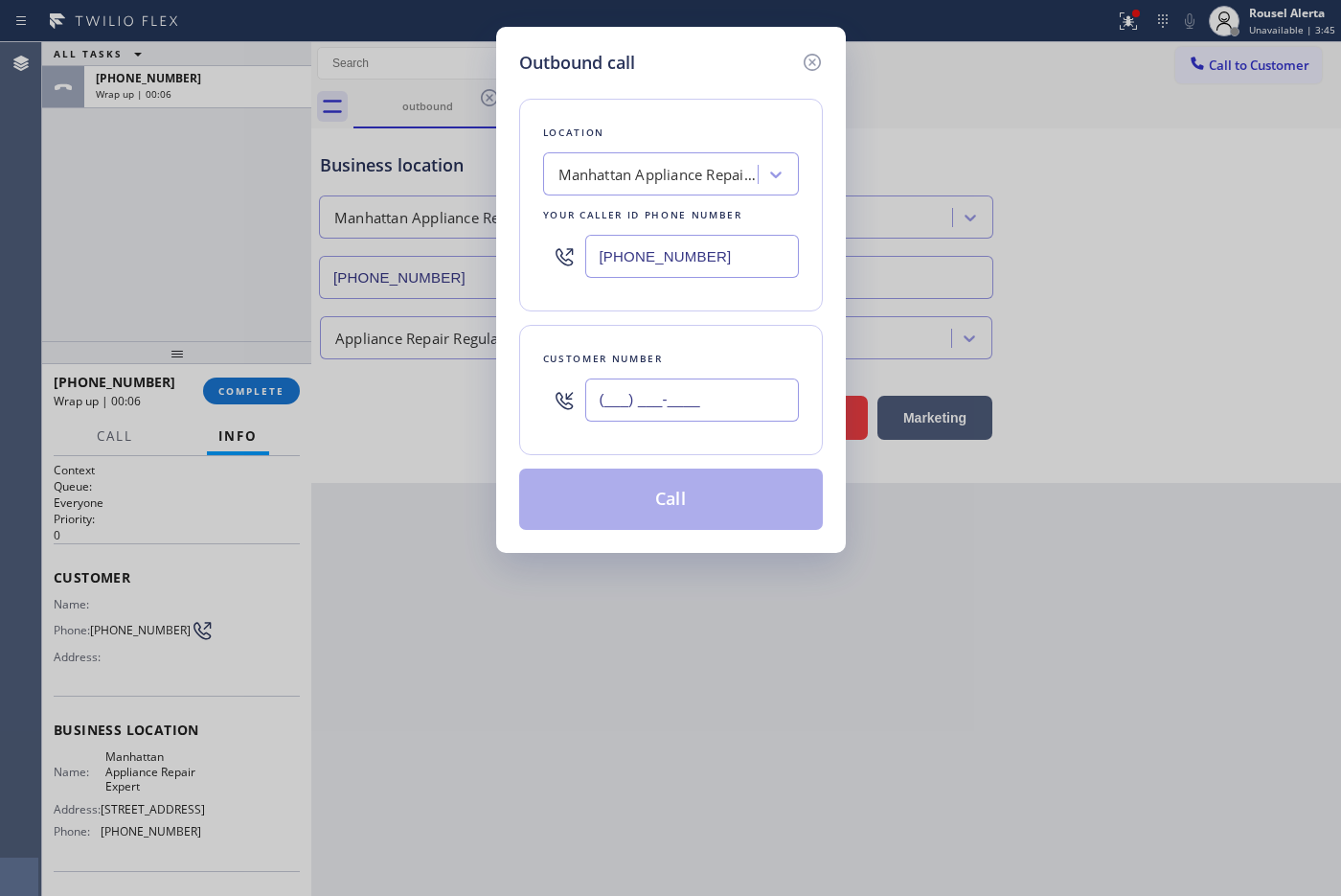
click at [706, 412] on input "(___) ___-____" at bounding box center [691, 400] width 213 height 43
paste input "813) 956-4231"
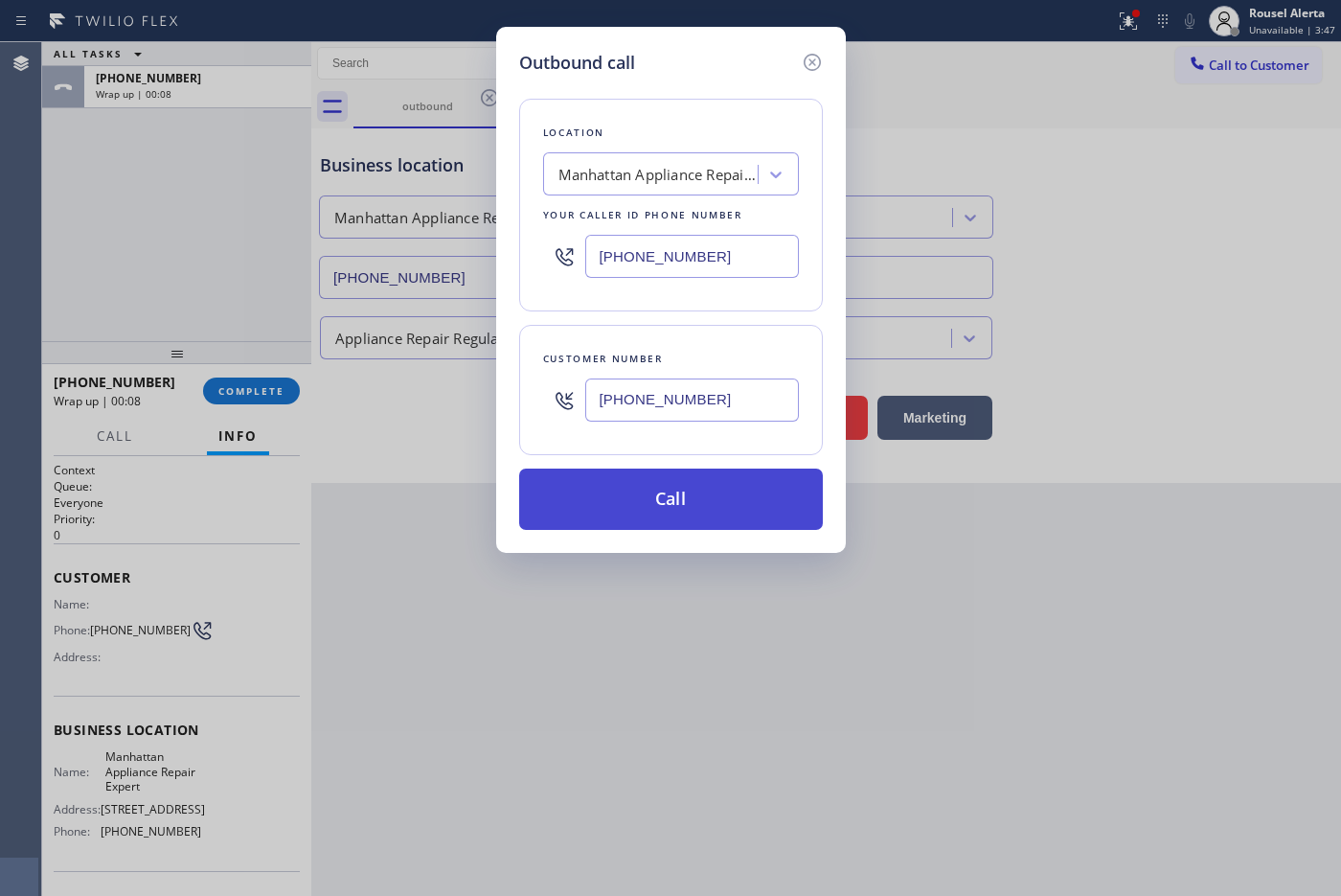
type input "[PHONE_NUMBER]"
click at [676, 496] on button "Call" at bounding box center [670, 498] width 303 height 61
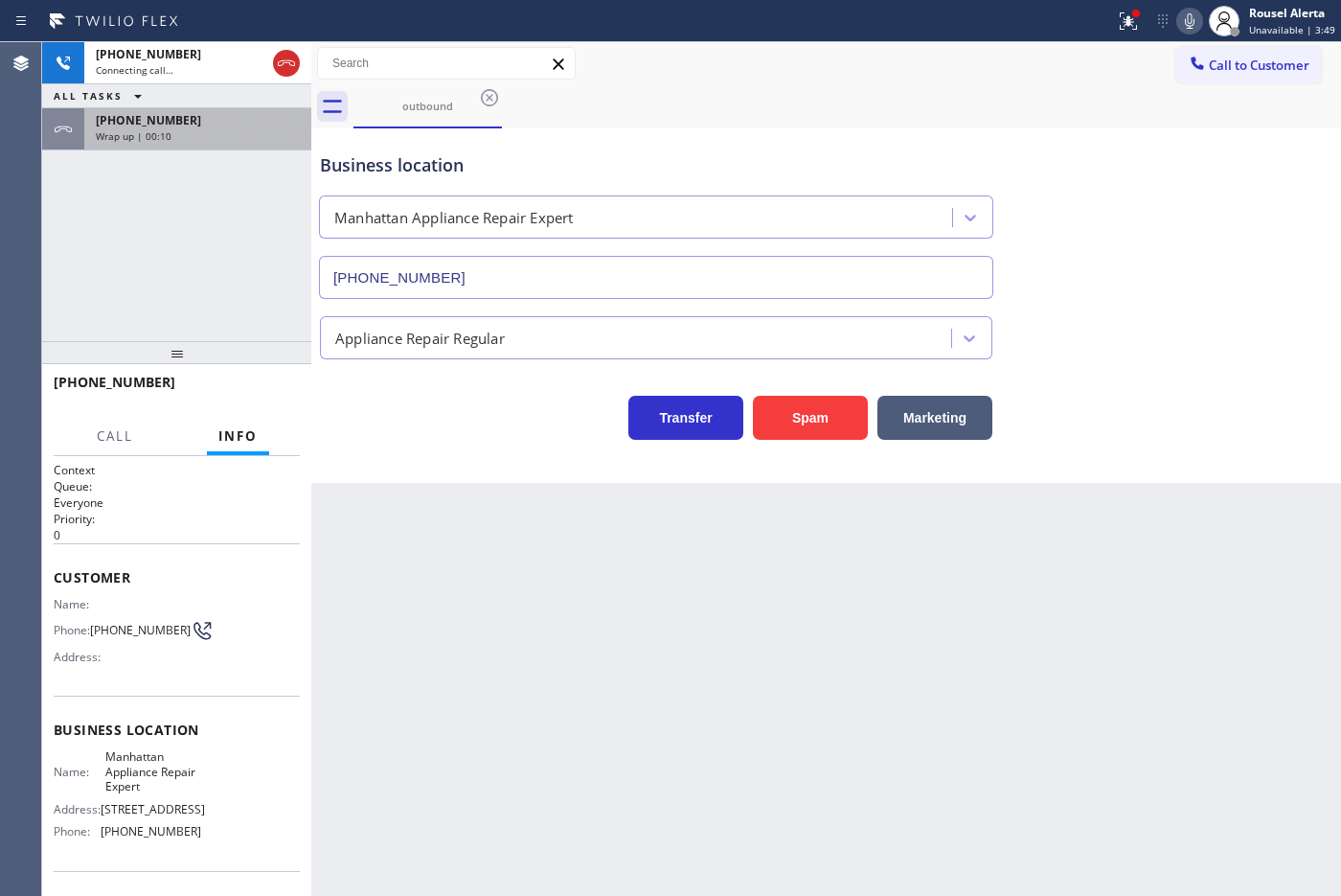
click at [177, 135] on div "Wrap up | 00:10" at bounding box center [198, 136] width 204 height 14
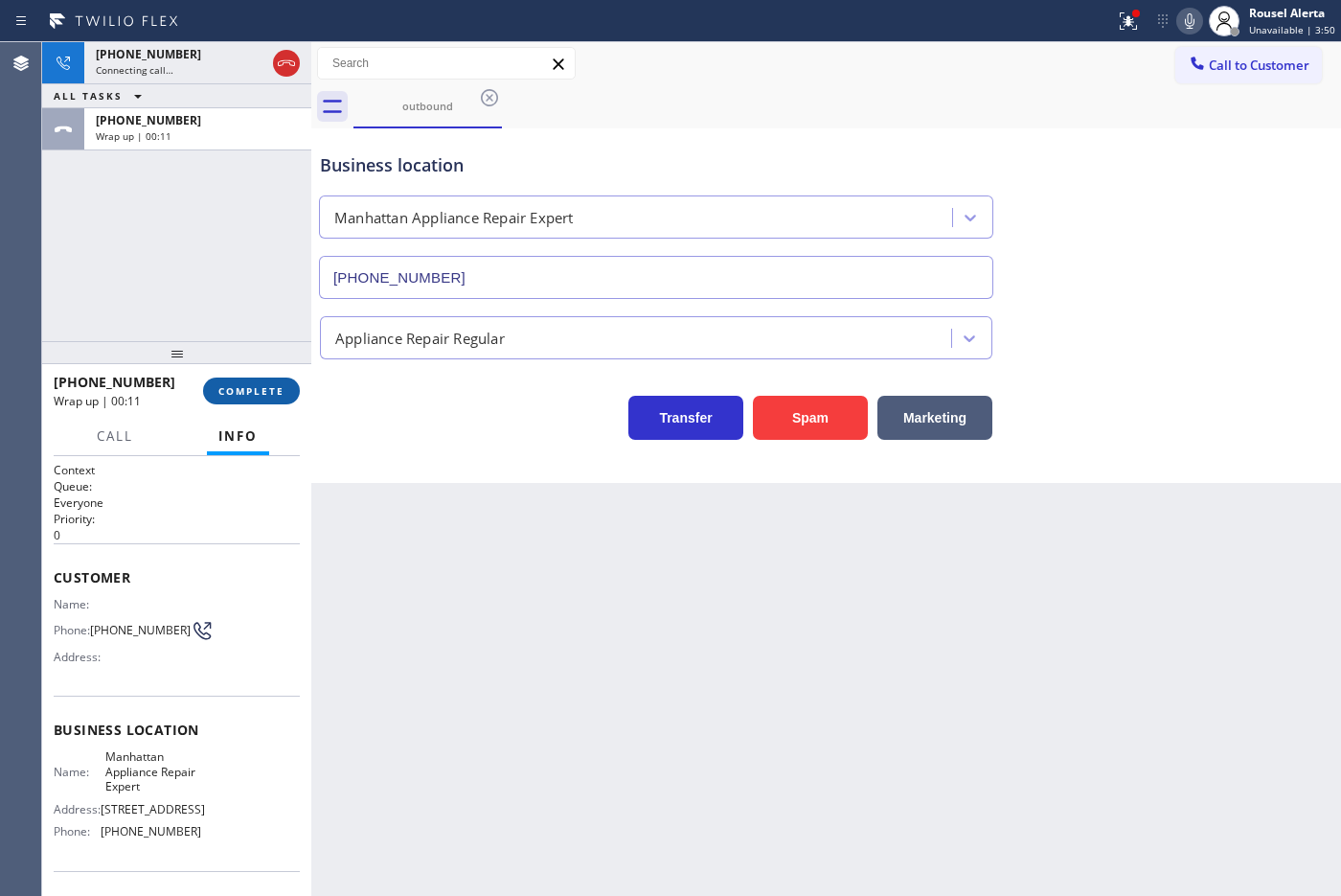
click at [242, 388] on span "COMPLETE" at bounding box center [251, 391] width 66 height 14
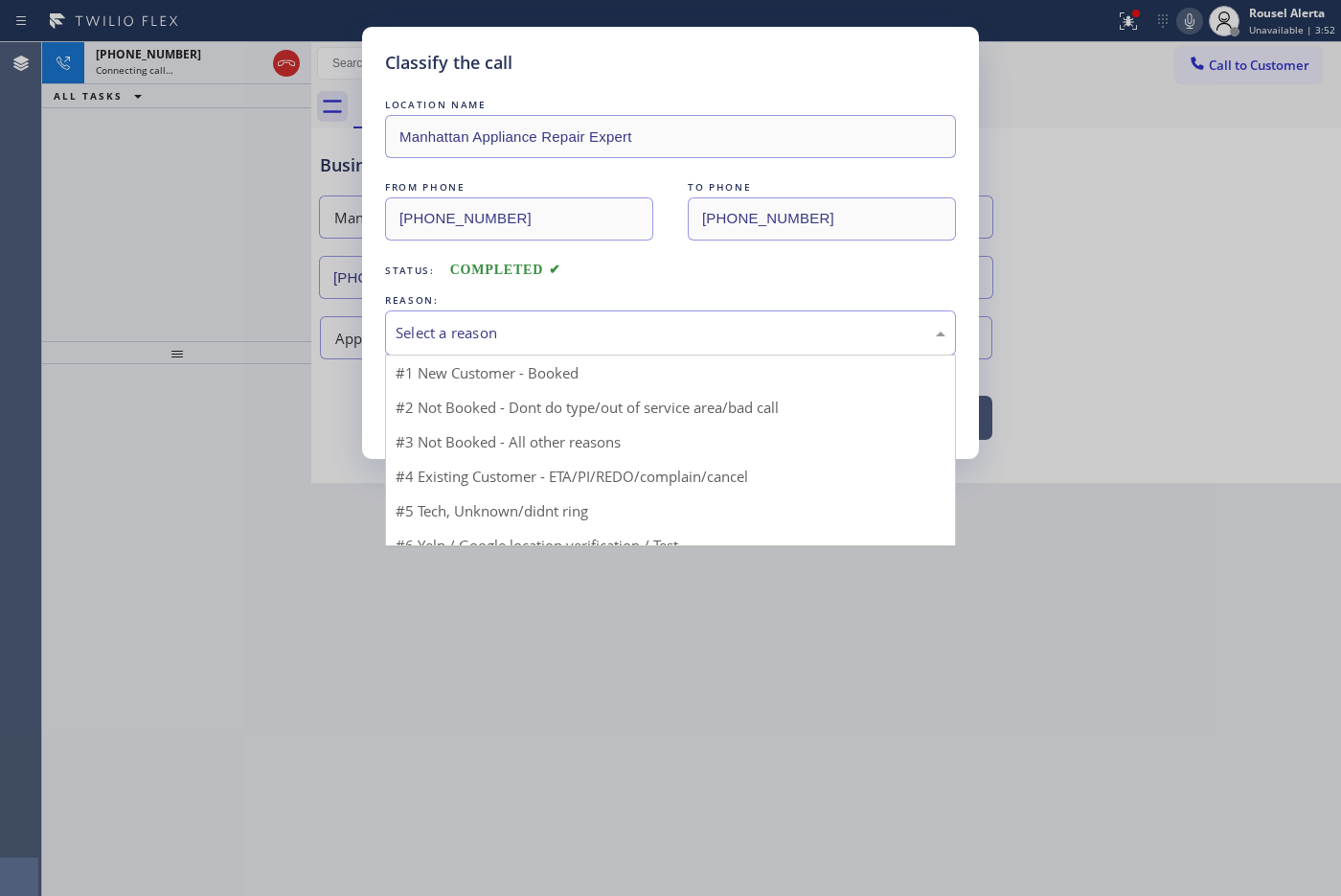
click at [485, 319] on div "Select a reason" at bounding box center [670, 333] width 571 height 45
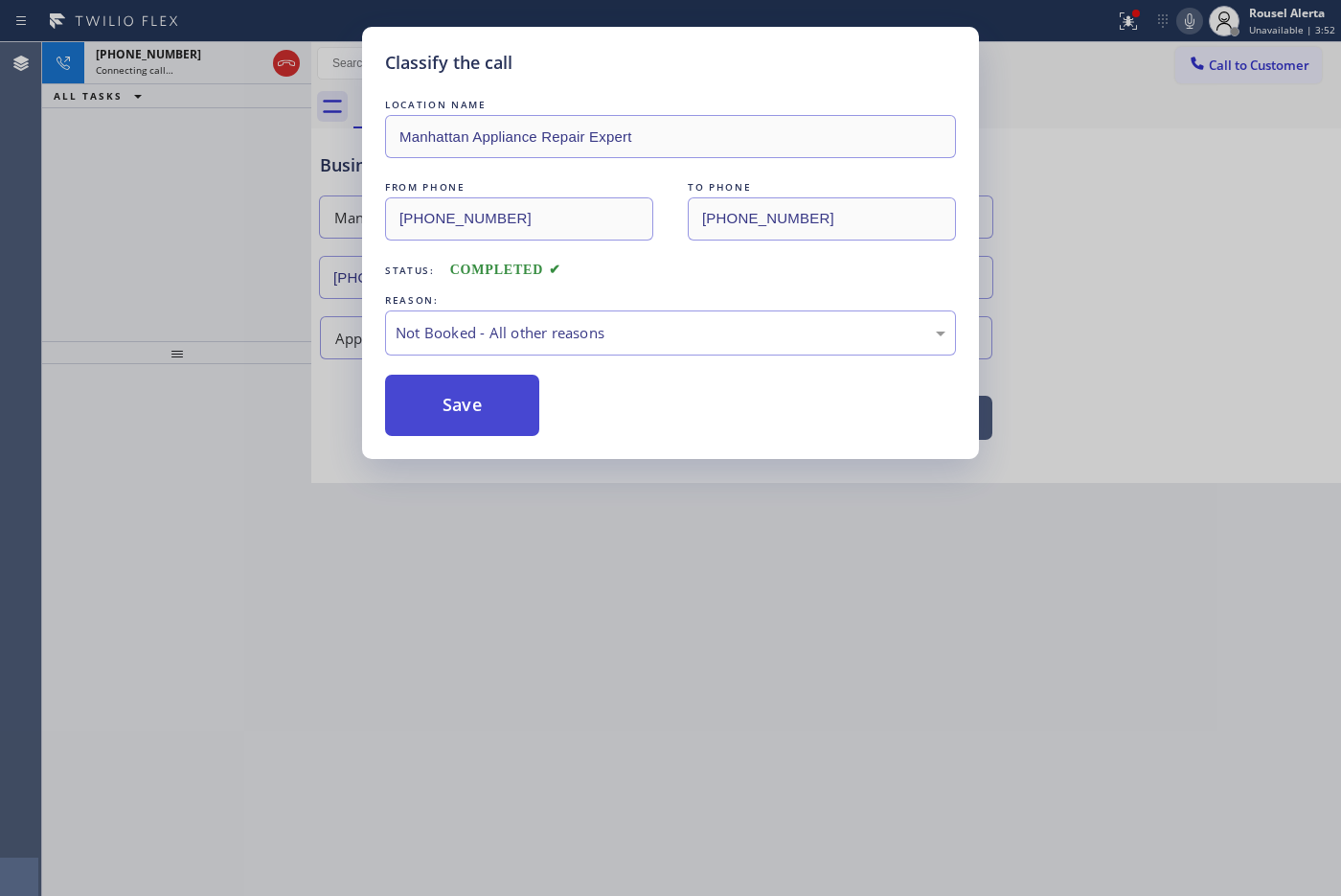
drag, startPoint x: 503, startPoint y: 408, endPoint x: 558, endPoint y: 460, distance: 75.7
click at [501, 408] on button "Save" at bounding box center [462, 404] width 154 height 61
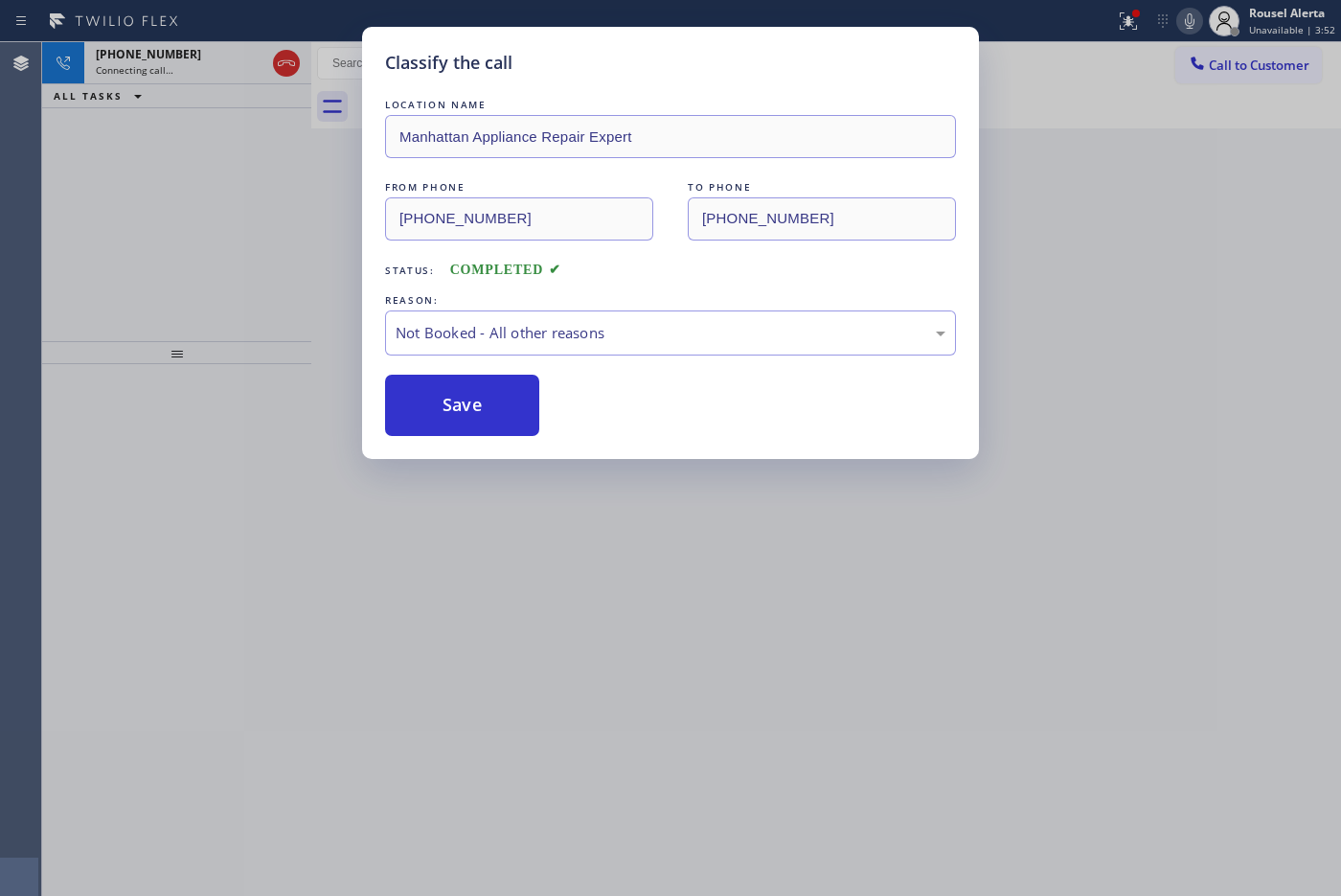
click at [826, 643] on div "Classify the call LOCATION NAME Manhattan Appliance Repair Expert FROM PHONE [P…" at bounding box center [670, 448] width 1341 height 896
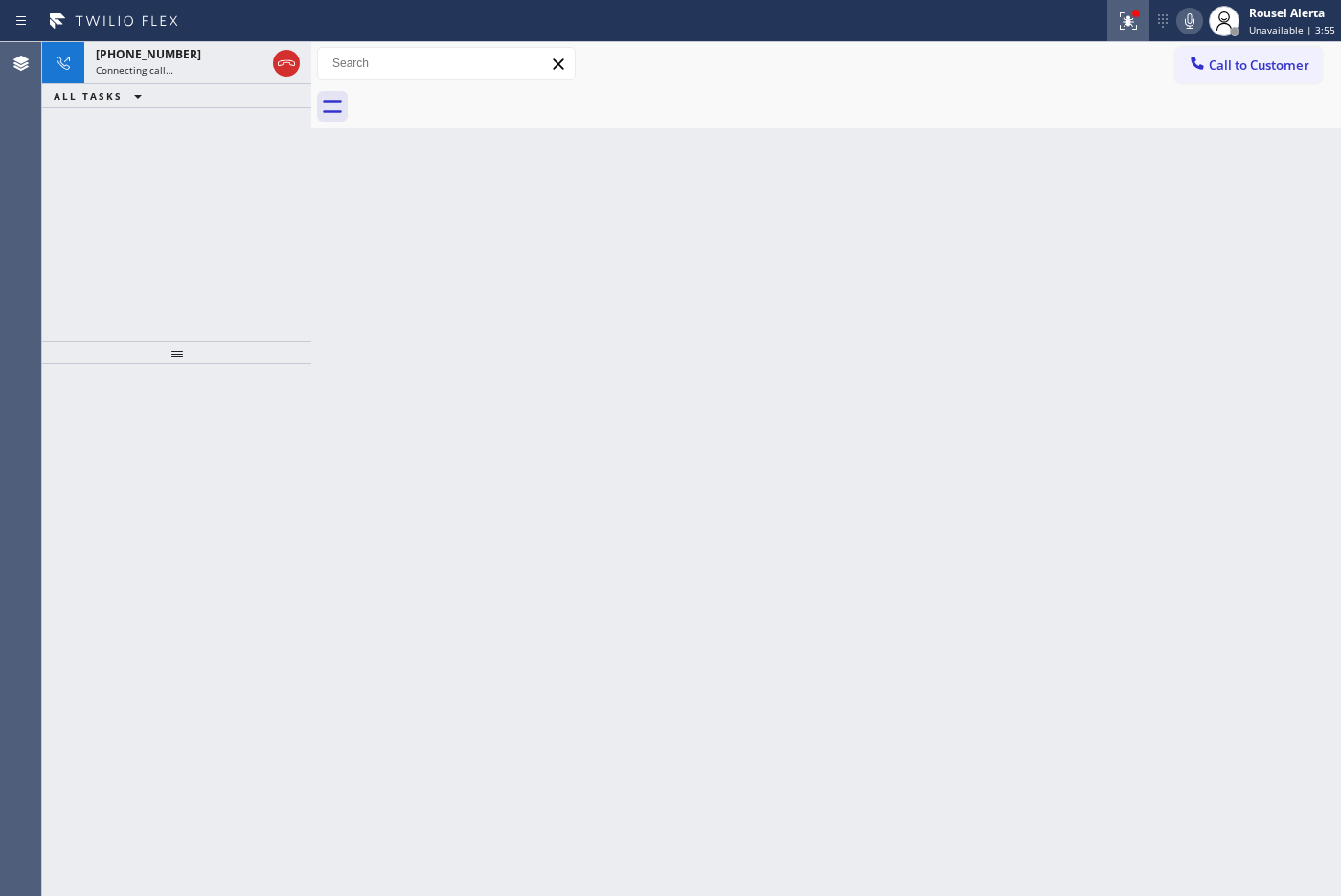
click at [1071, 16] on icon at bounding box center [1129, 21] width 23 height 23
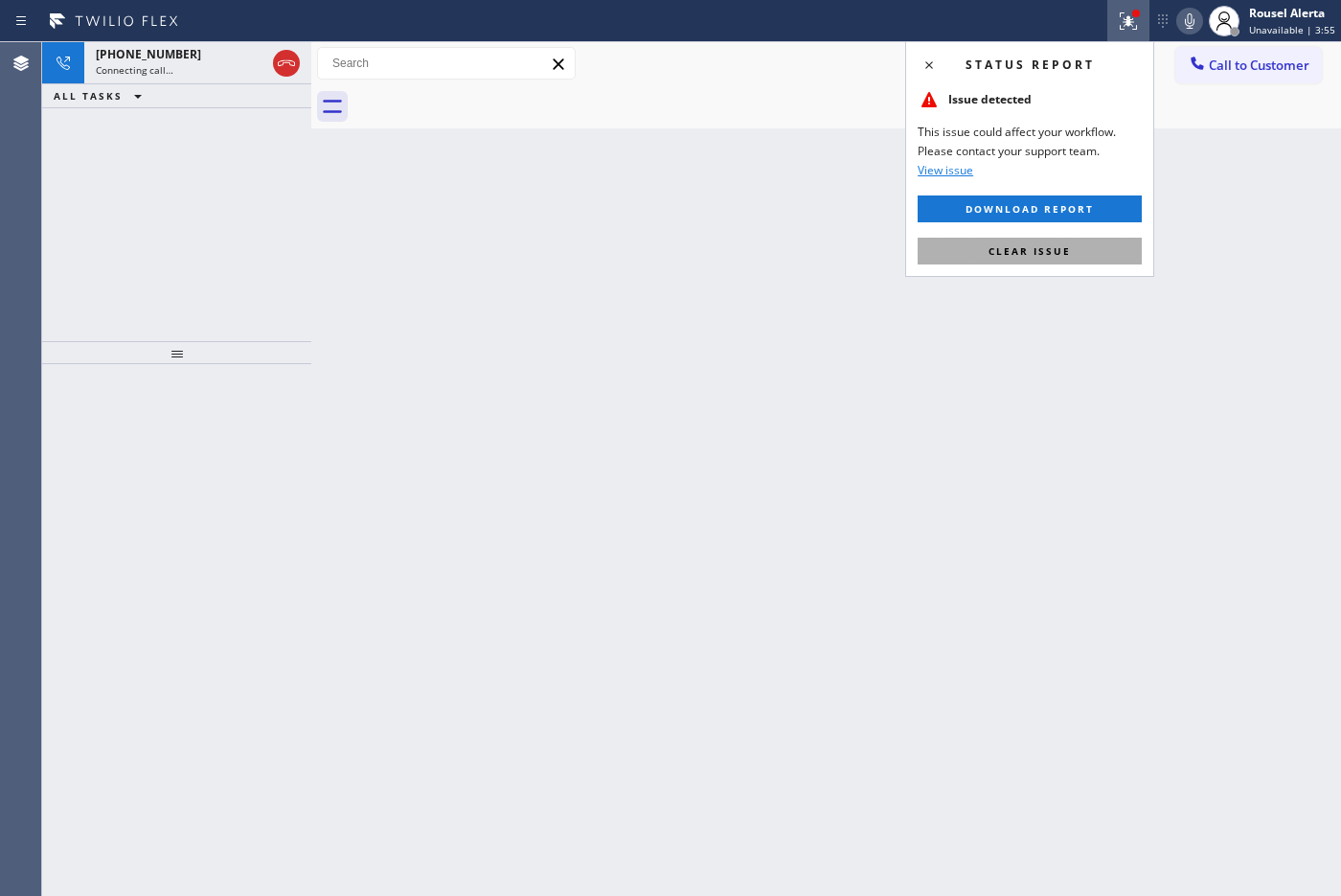
click at [1064, 245] on span "Clear issue" at bounding box center [1029, 251] width 82 height 14
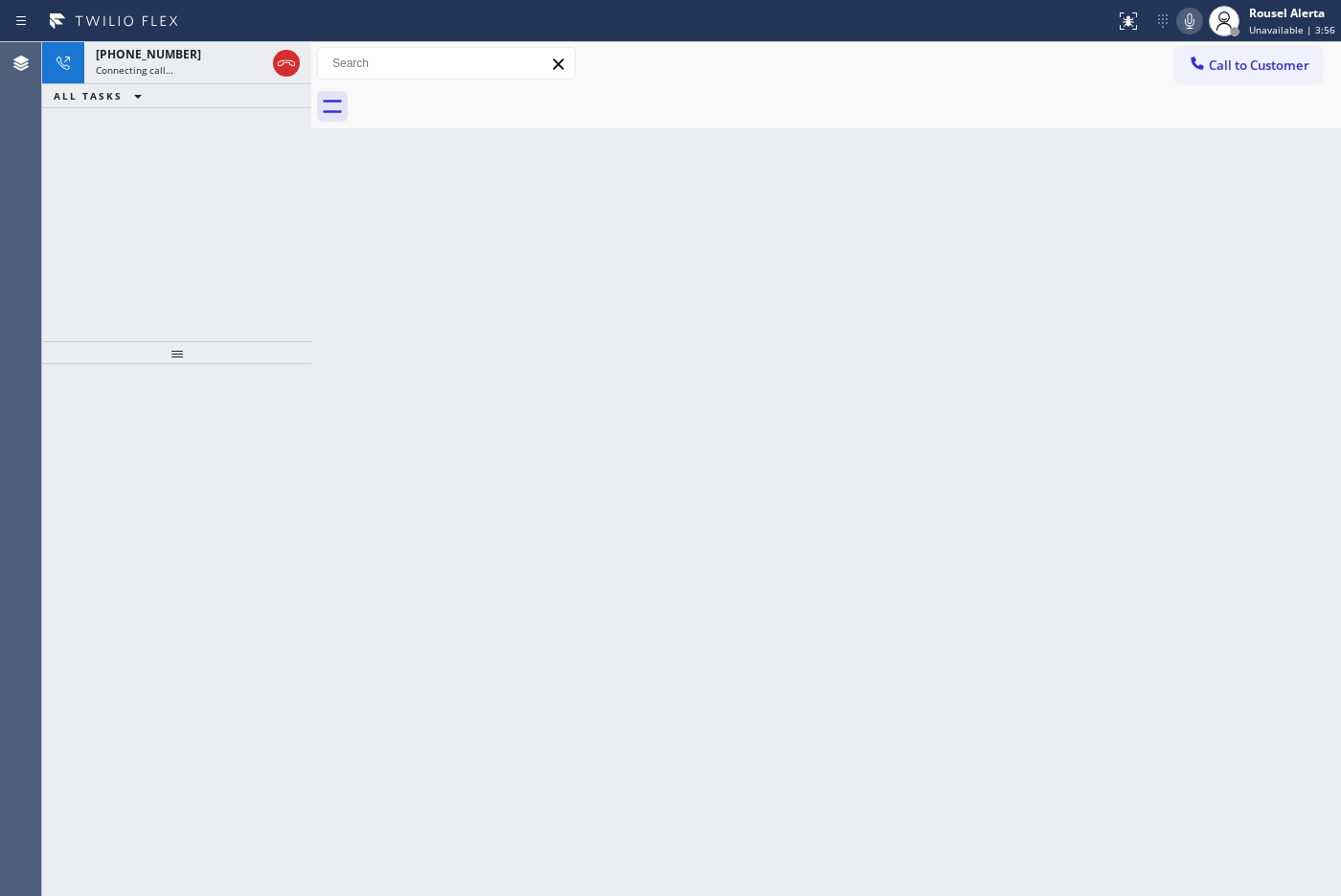
click at [1071, 369] on div "Back to Dashboard Change Sender ID Customers Technicians Select a contact Outbo…" at bounding box center [826, 468] width 1030 height 853
click at [180, 54] on div "[PHONE_NUMBER]" at bounding box center [180, 53] width 170 height 16
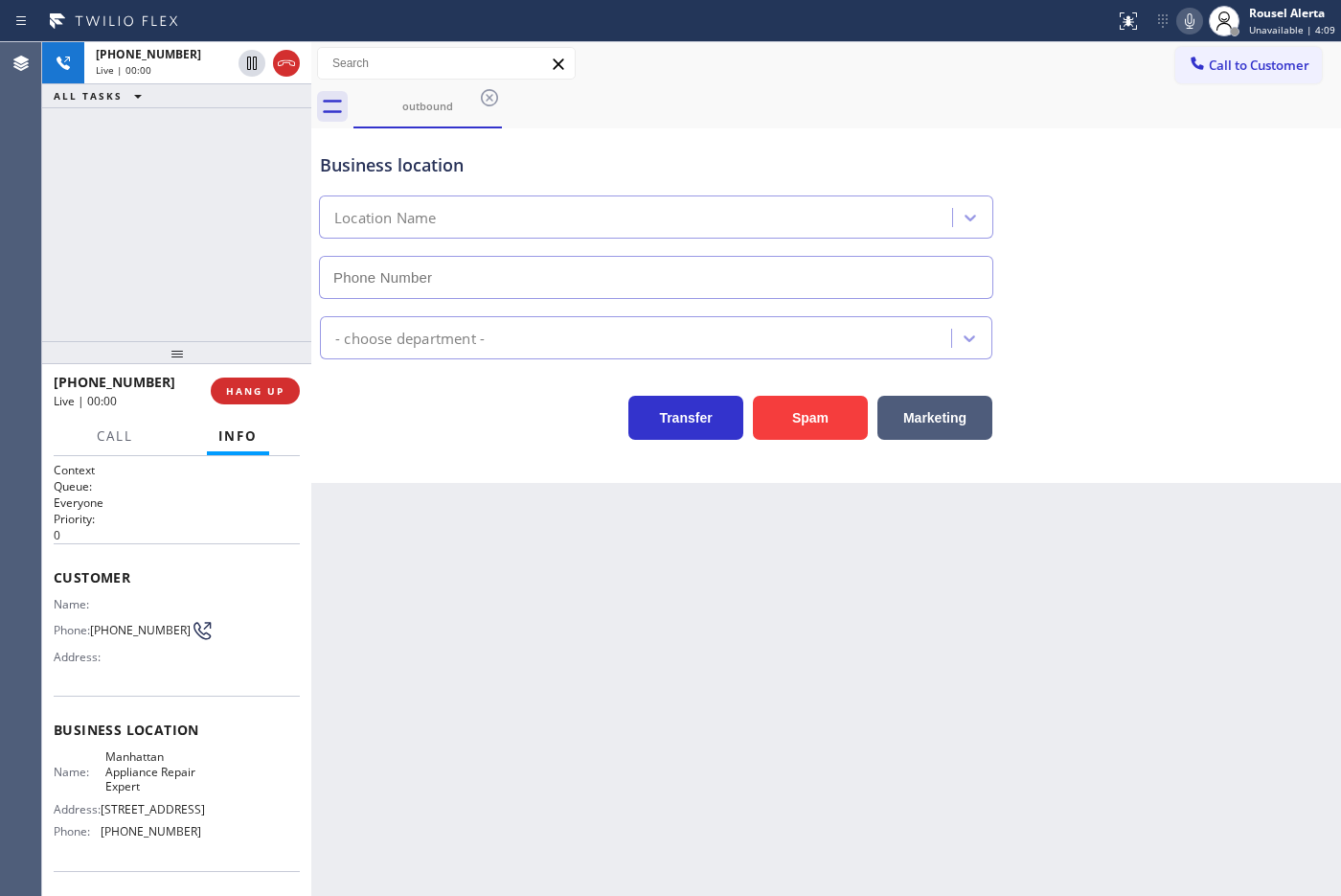
type input "[PHONE_NUMBER]"
click at [941, 616] on div "Back to Dashboard Change Sender ID Customers Technicians Select a contact Outbo…" at bounding box center [826, 468] width 1030 height 853
click at [261, 393] on span "HANG UP" at bounding box center [255, 391] width 58 height 14
drag, startPoint x: 580, startPoint y: 757, endPoint x: 265, endPoint y: 104, distance: 725.0
click at [581, 716] on div "Back to Dashboard Change Sender ID Customers Technicians Select a contact Outbo…" at bounding box center [826, 468] width 1030 height 853
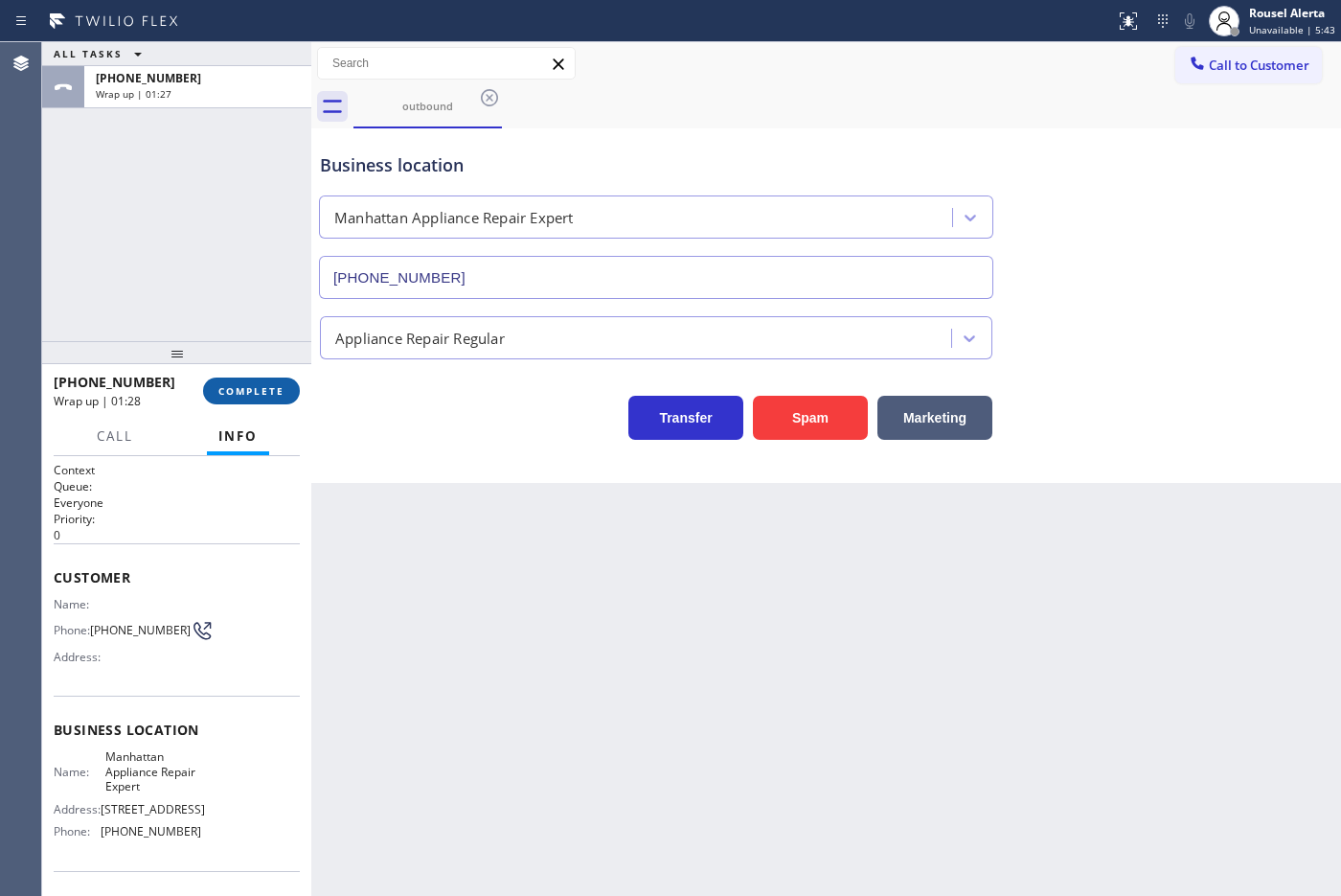
click at [232, 394] on span "COMPLETE" at bounding box center [251, 391] width 66 height 14
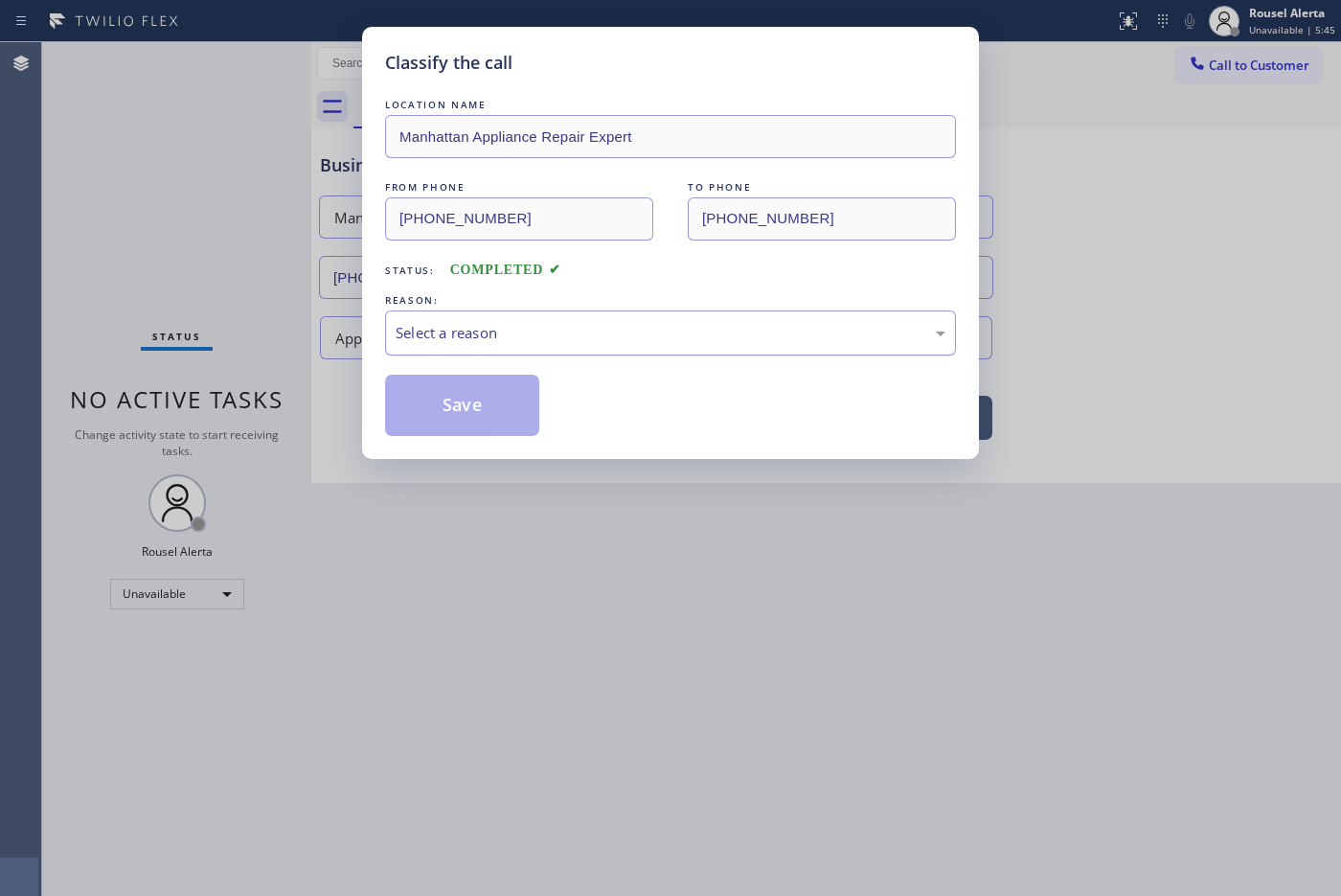
click at [702, 346] on div "Select a reason" at bounding box center [670, 333] width 571 height 45
click at [484, 409] on button "Save" at bounding box center [462, 404] width 154 height 61
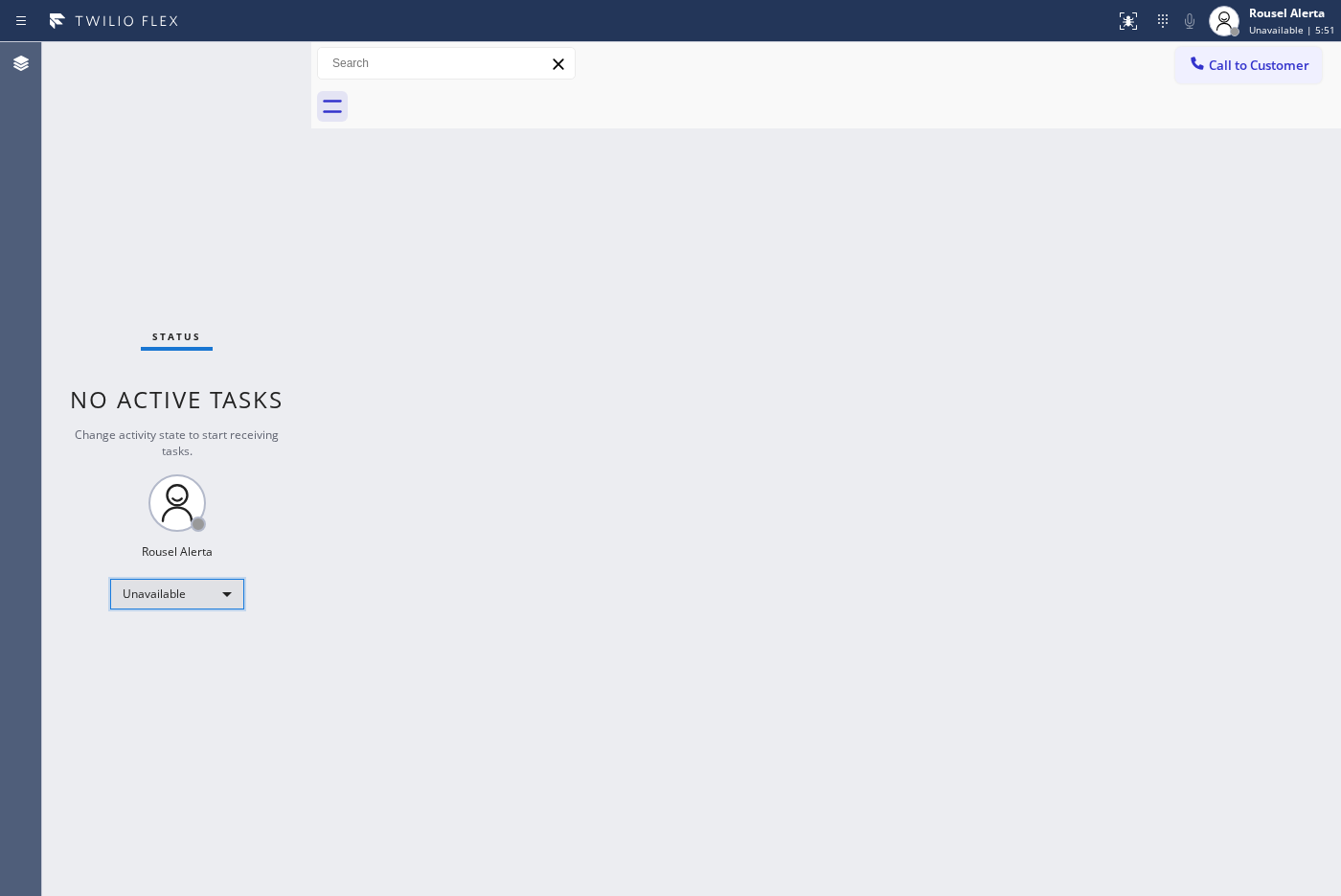
click at [226, 586] on div "Unavailable" at bounding box center [177, 594] width 134 height 31
click at [196, 642] on li "Available" at bounding box center [176, 644] width 130 height 23
drag, startPoint x: 440, startPoint y: 654, endPoint x: 623, endPoint y: 731, distance: 198.5
click at [442, 654] on div "Back to Dashboard Change Sender ID Customers Technicians Select a contact Outbo…" at bounding box center [826, 468] width 1030 height 853
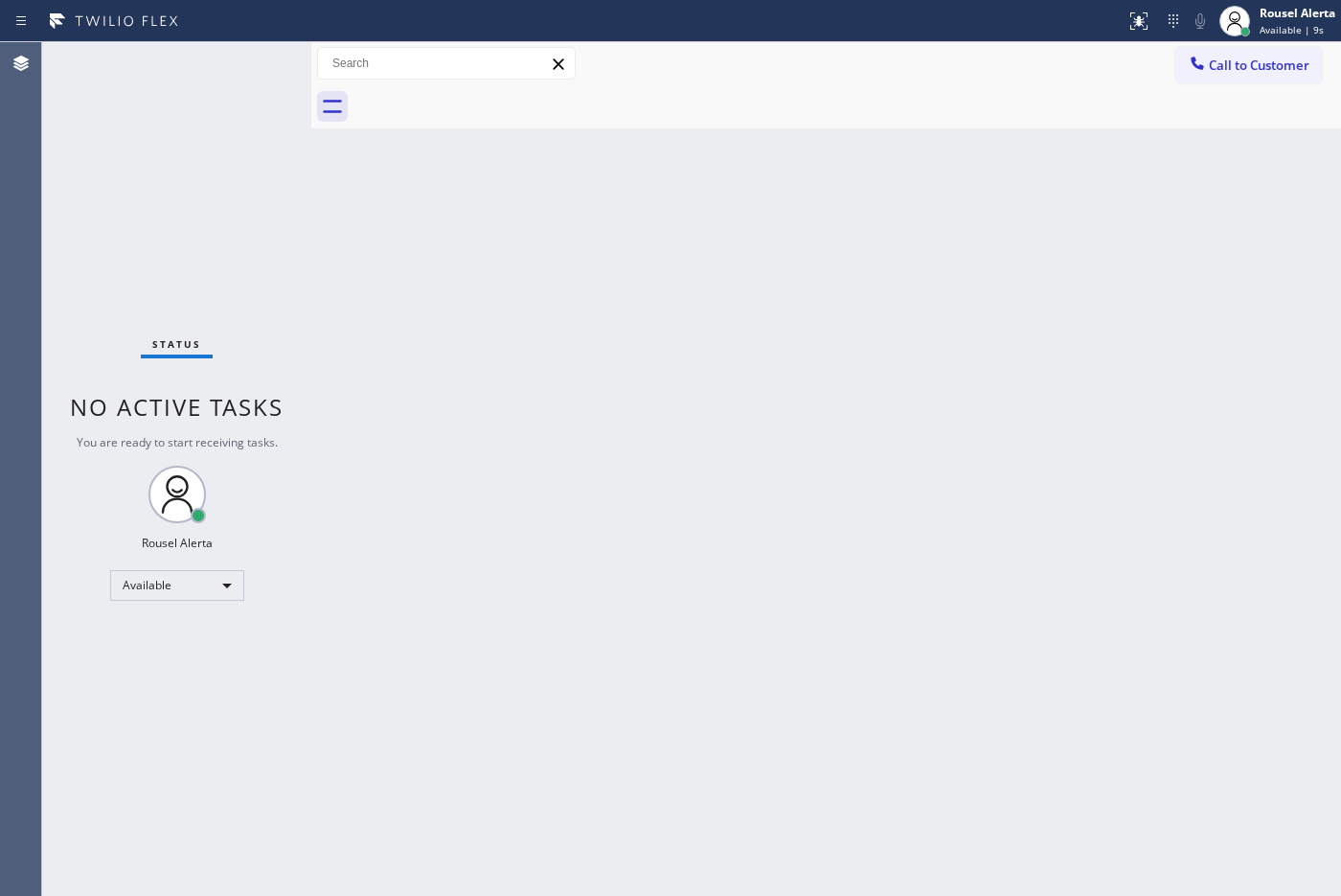
click at [523, 425] on div "Back to Dashboard Change Sender ID Customers Technicians Select a contact Outbo…" at bounding box center [826, 468] width 1030 height 853
click at [1039, 274] on div "Back to Dashboard Change Sender ID Customers Technicians Select a contact Outbo…" at bounding box center [826, 468] width 1030 height 853
drag, startPoint x: 671, startPoint y: 385, endPoint x: 781, endPoint y: 367, distance: 111.5
click at [686, 380] on div "Back to Dashboard Change Sender ID Customers Technicians Select a contact Outbo…" at bounding box center [826, 468] width 1030 height 853
click at [182, 40] on div "Status report No issues detected If you experience an issue, please download th…" at bounding box center [670, 20] width 1341 height 42
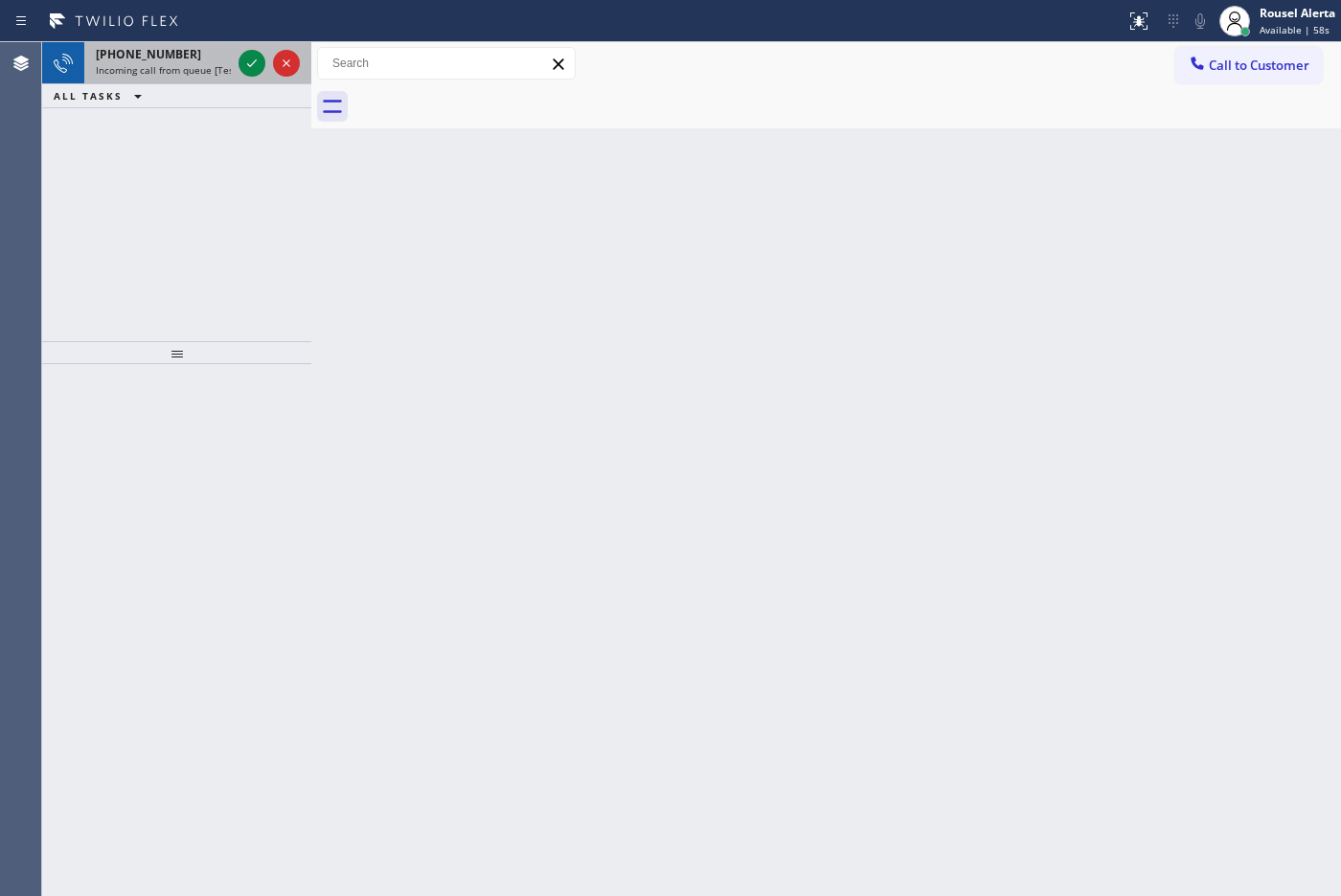
drag, startPoint x: 171, startPoint y: 55, endPoint x: 228, endPoint y: 57, distance: 57.0
click at [171, 55] on span "[PHONE_NUMBER]" at bounding box center [148, 53] width 106 height 16
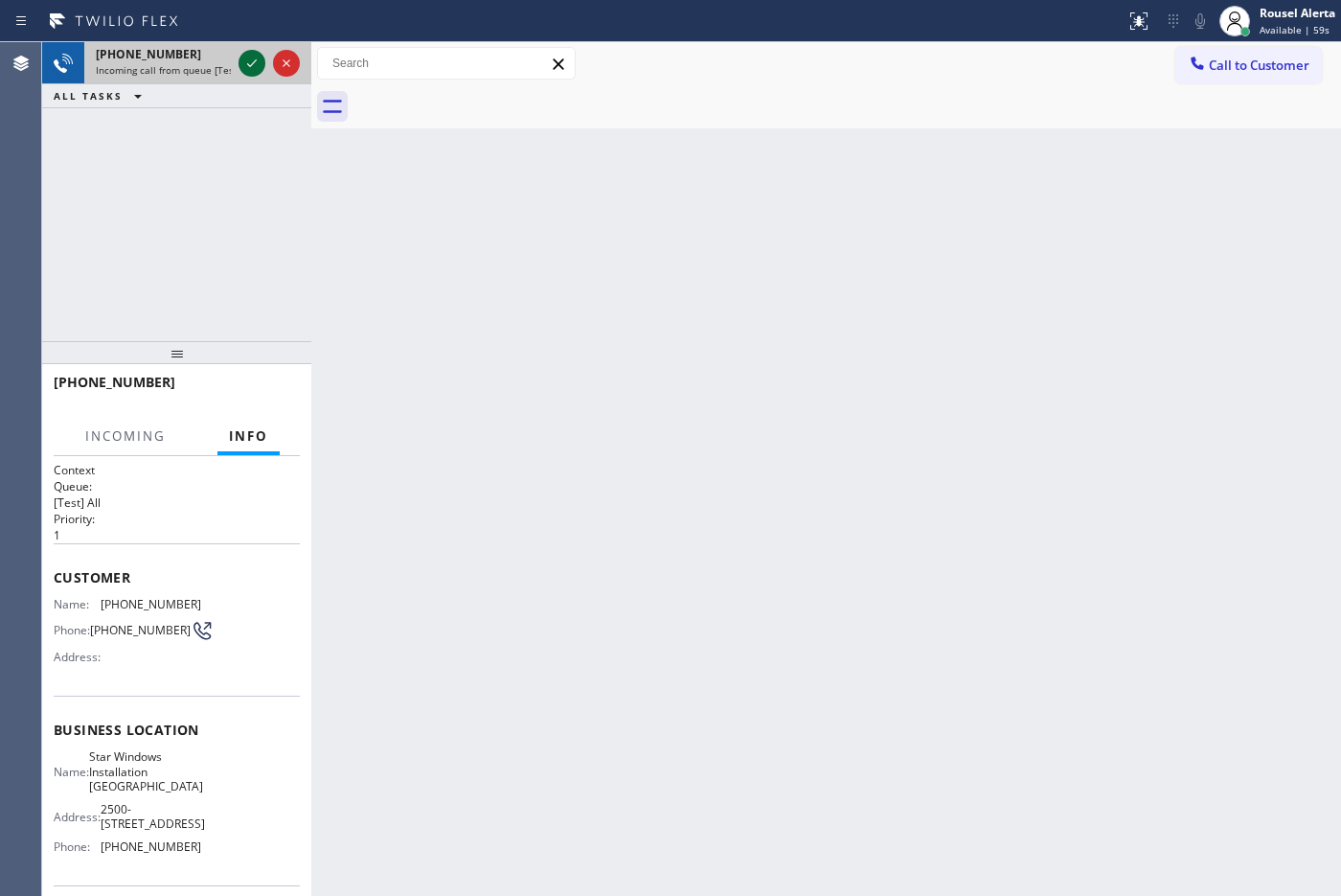
click at [245, 57] on icon at bounding box center [252, 63] width 23 height 23
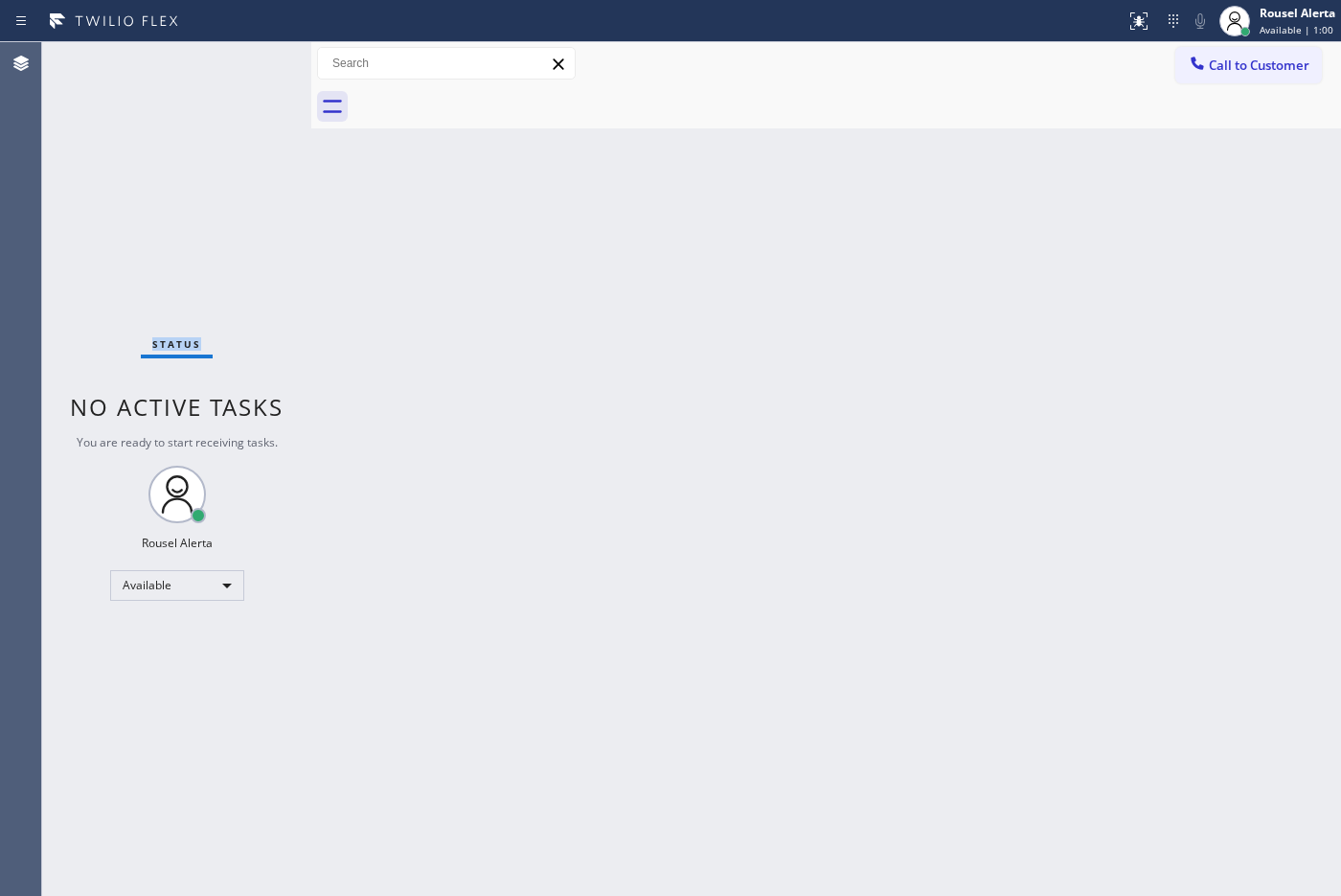
click at [245, 57] on div "Status No active tasks You are ready to start receiving tasks. Rousel Alerta Av…" at bounding box center [176, 468] width 270 height 853
click at [552, 240] on div "Back to Dashboard Change Sender ID Customers Technicians Select a contact Outbo…" at bounding box center [826, 468] width 1030 height 853
click at [860, 621] on div "Back to Dashboard Change Sender ID Customers Technicians Select a contact Outbo…" at bounding box center [826, 468] width 1030 height 853
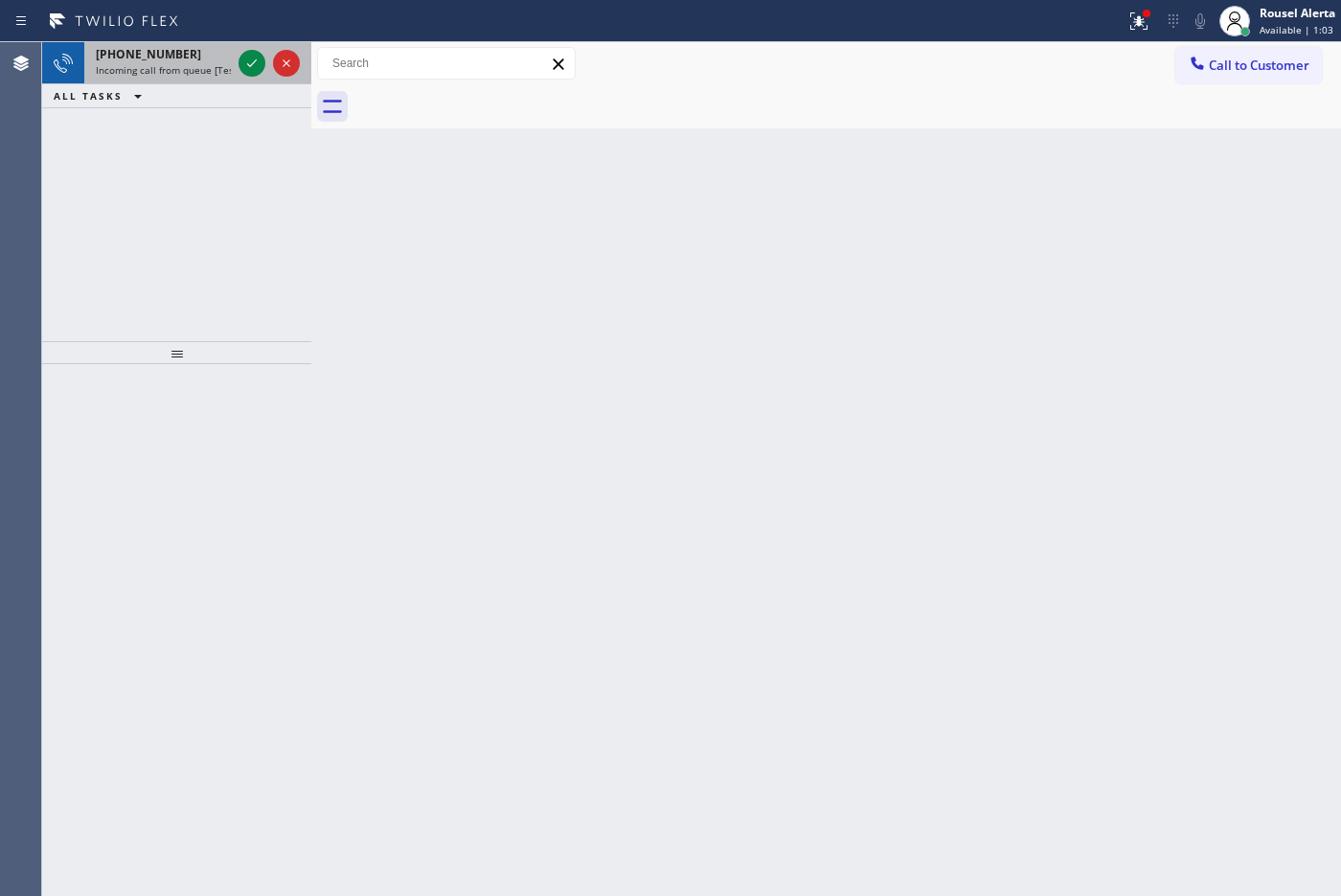
click at [203, 57] on div "[PHONE_NUMBER]" at bounding box center [163, 53] width 135 height 16
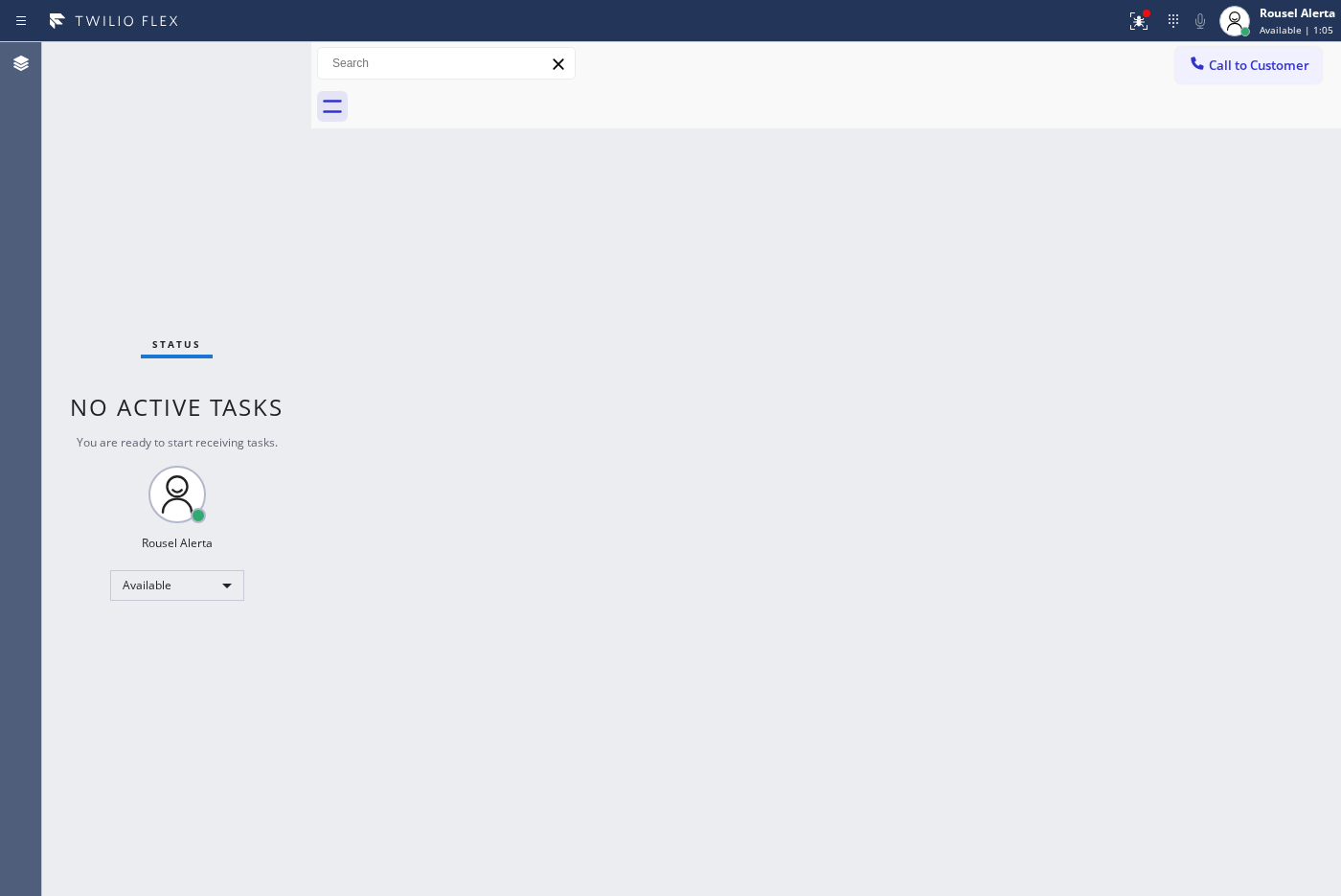
click at [249, 72] on div "Status No active tasks You are ready to start receiving tasks. Rousel Alerta Av…" at bounding box center [176, 468] width 270 height 853
click at [250, 64] on div "Status No active tasks You are ready to start receiving tasks. Rousel Alerta Av…" at bounding box center [176, 468] width 270 height 853
click at [1071, 16] on div at bounding box center [1146, 14] width 12 height 12
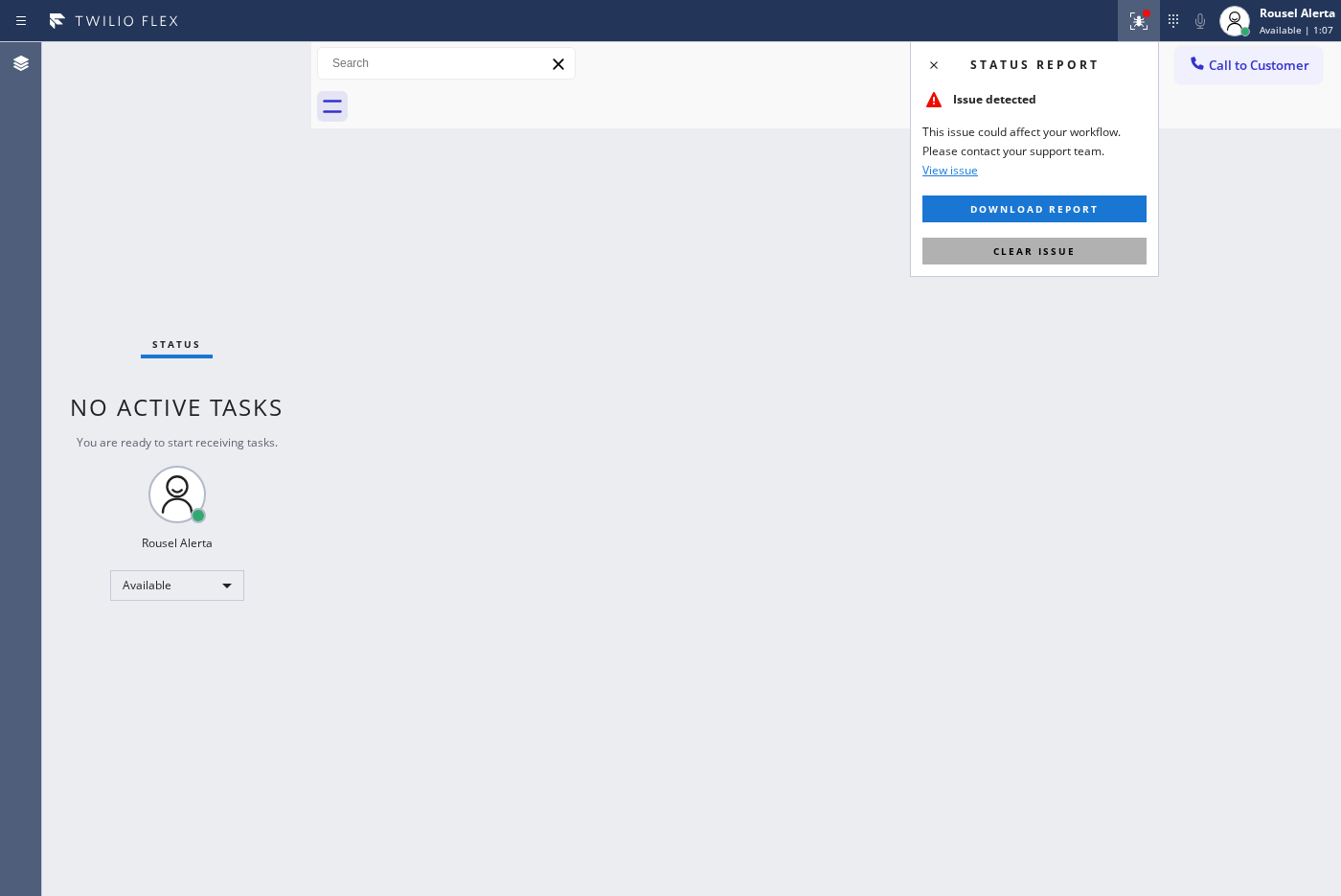
click at [1071, 251] on button "Clear issue" at bounding box center [1034, 251] width 224 height 27
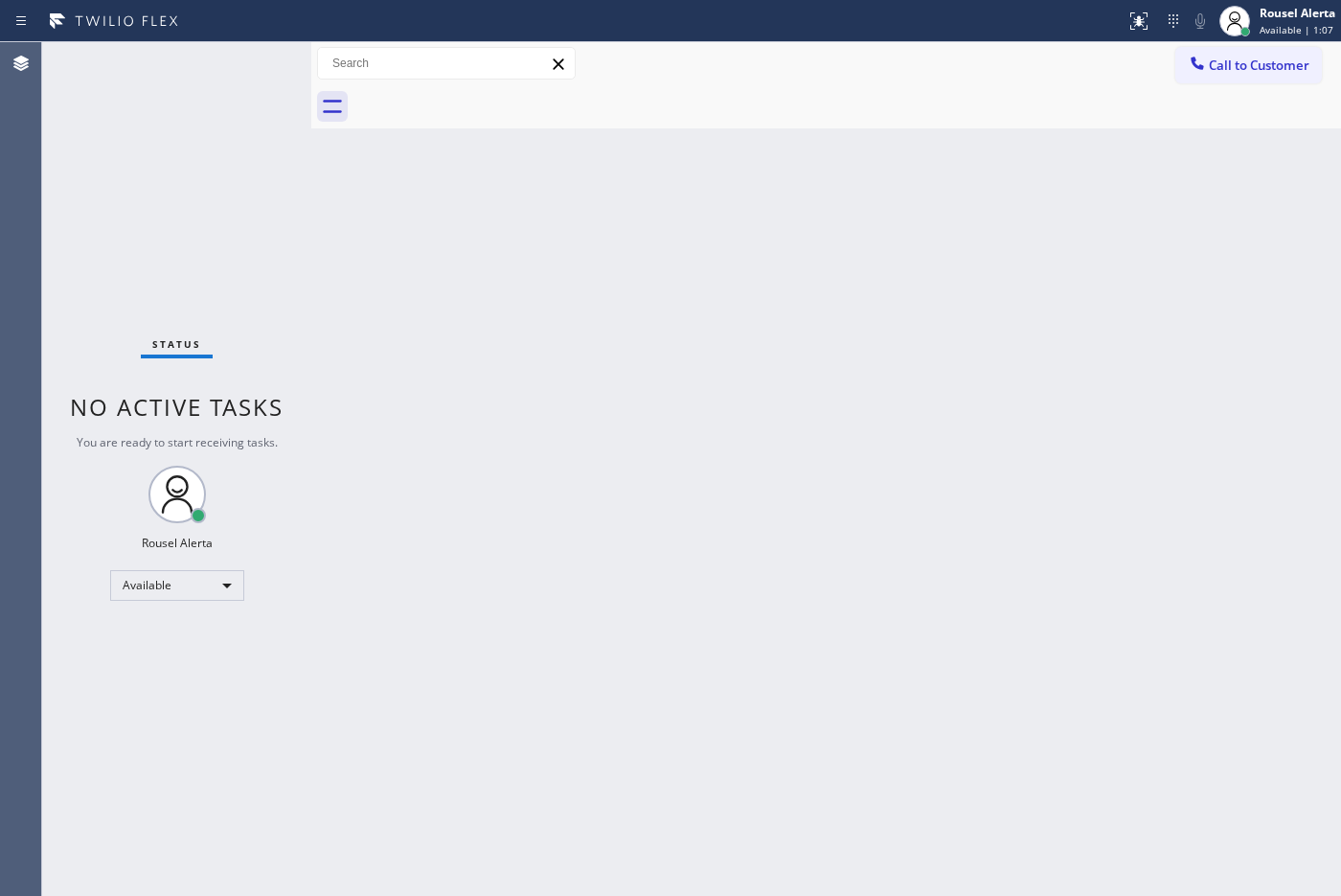
click at [1071, 391] on div "Back to Dashboard Change Sender ID Customers Technicians Select a contact Outbo…" at bounding box center [826, 468] width 1030 height 853
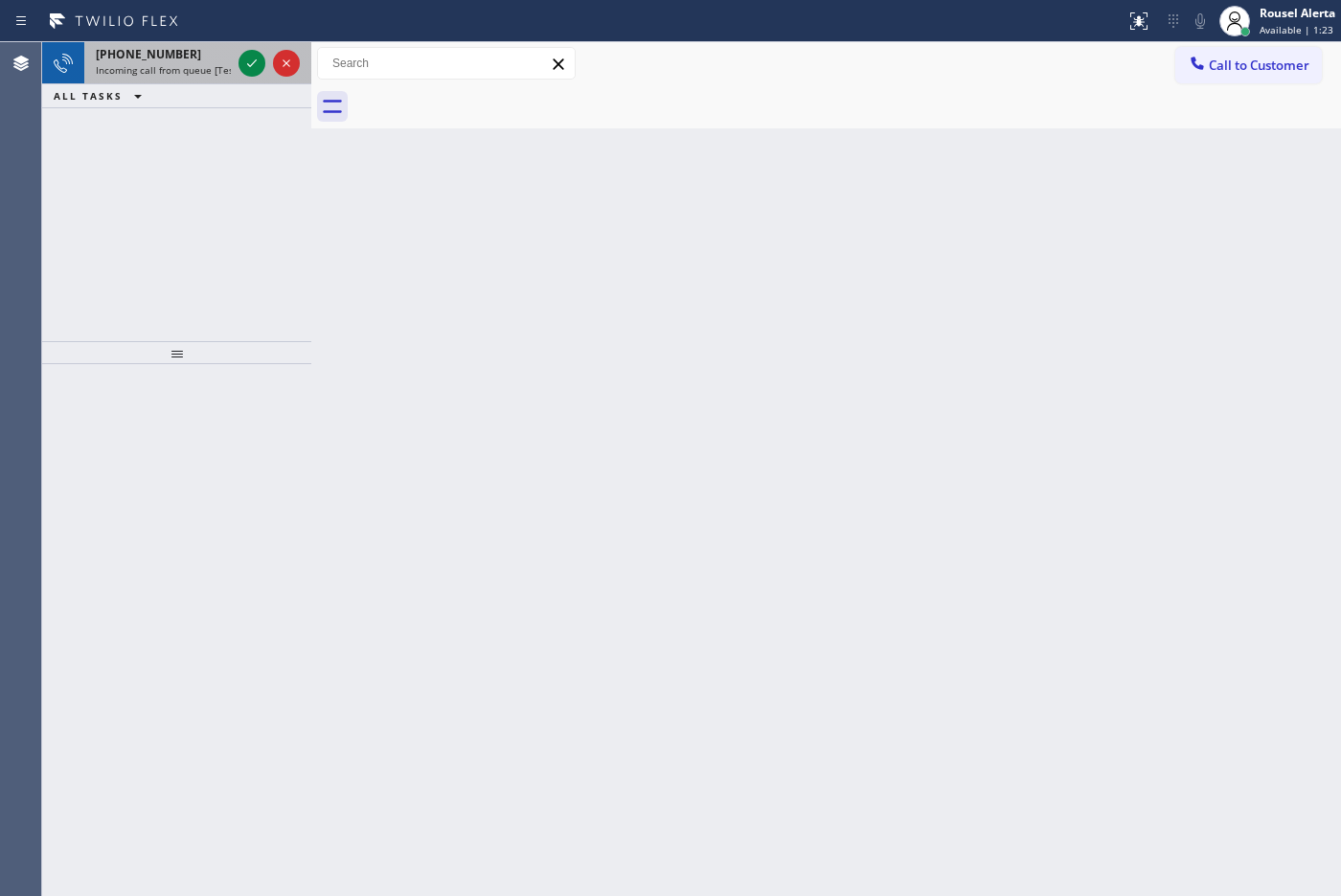
click at [220, 49] on div "[PHONE_NUMBER]" at bounding box center [163, 53] width 135 height 16
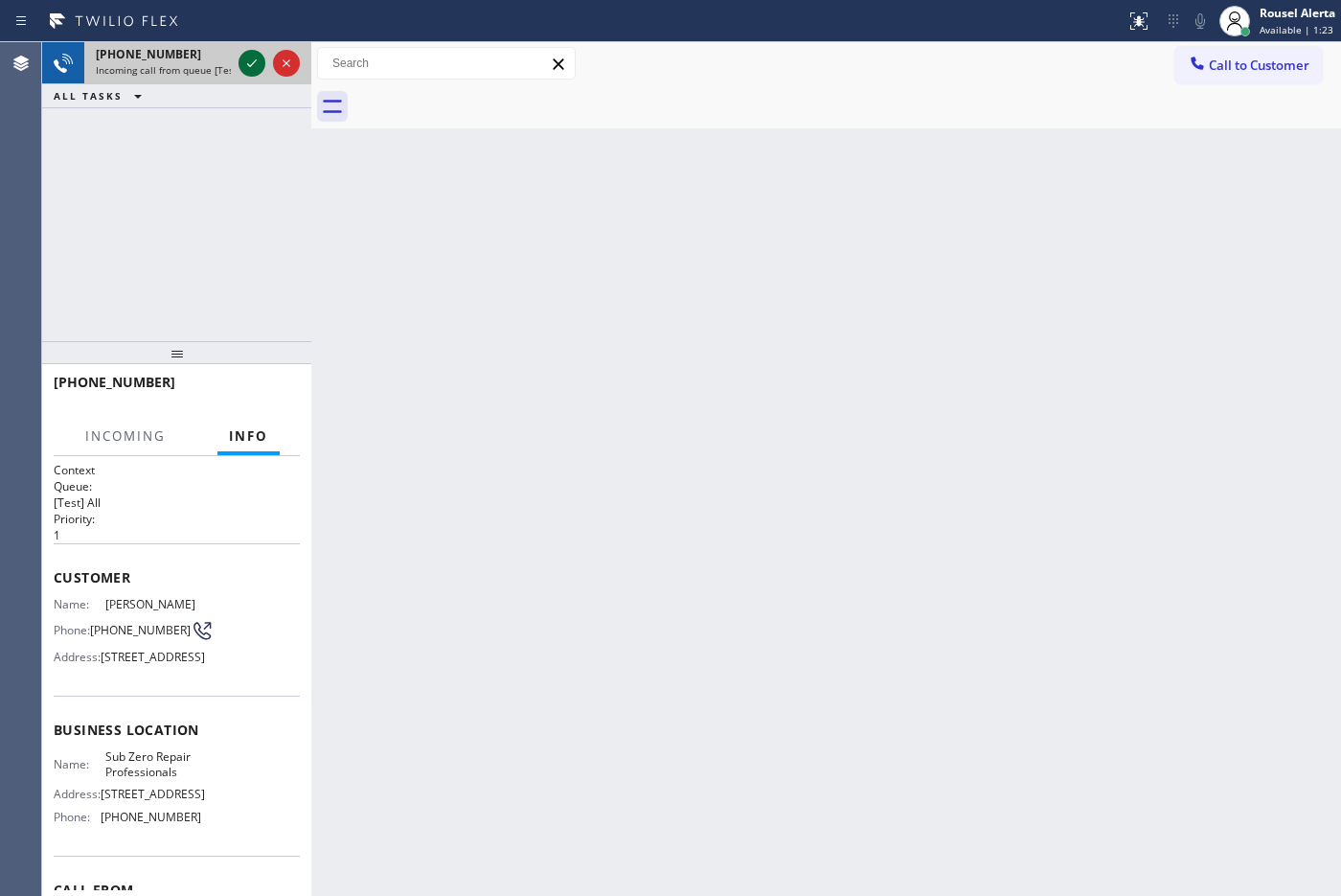
click at [249, 58] on icon at bounding box center [252, 63] width 23 height 23
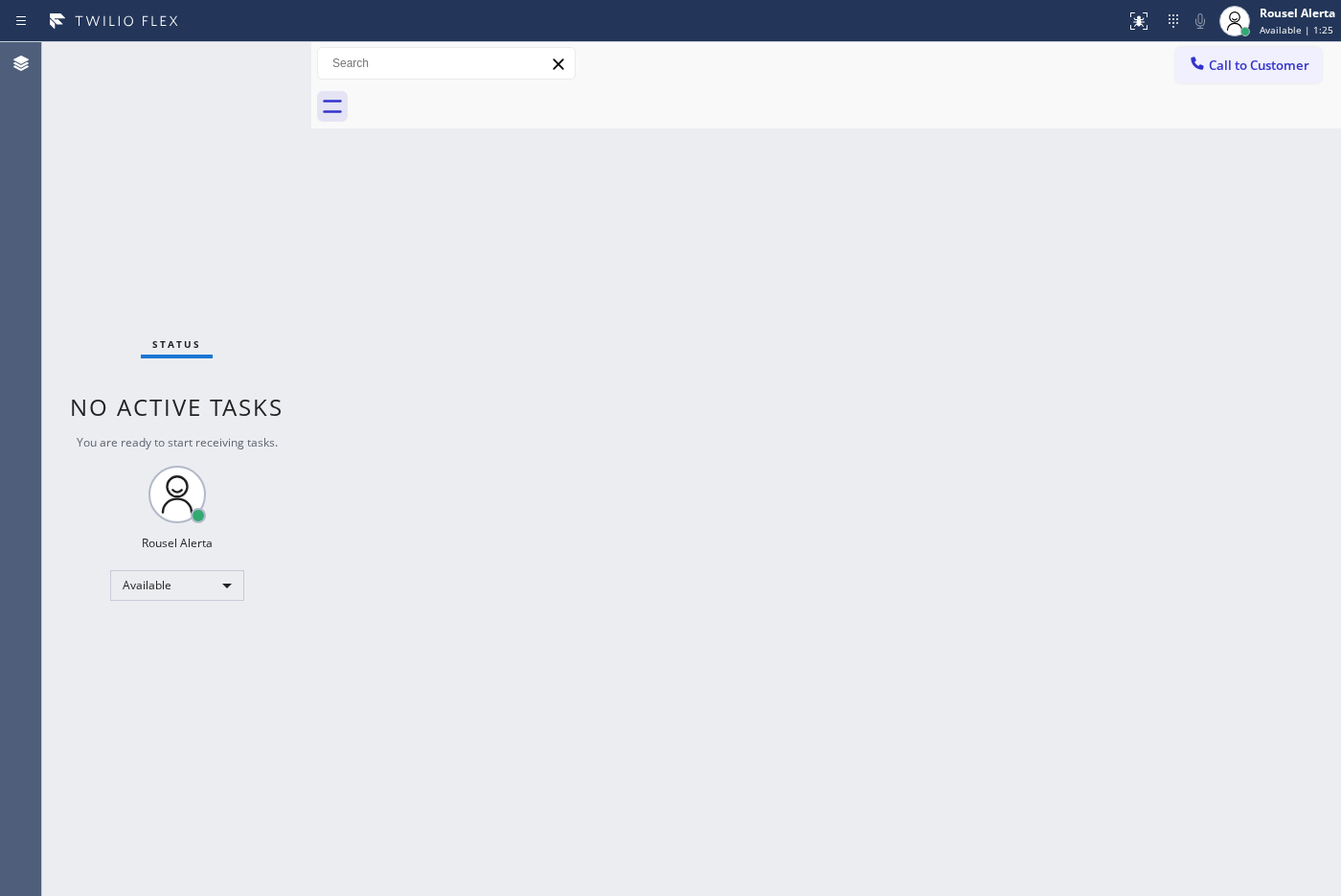
click at [371, 423] on div "Back to Dashboard Change Sender ID Customers Technicians Select a contact Outbo…" at bounding box center [826, 468] width 1030 height 853
drag, startPoint x: 528, startPoint y: 256, endPoint x: 562, endPoint y: 216, distance: 52.5
click at [562, 216] on div "Back to Dashboard Change Sender ID Customers Technicians Select a contact Outbo…" at bounding box center [826, 468] width 1030 height 853
click at [1071, 17] on div at bounding box center [1138, 21] width 42 height 23
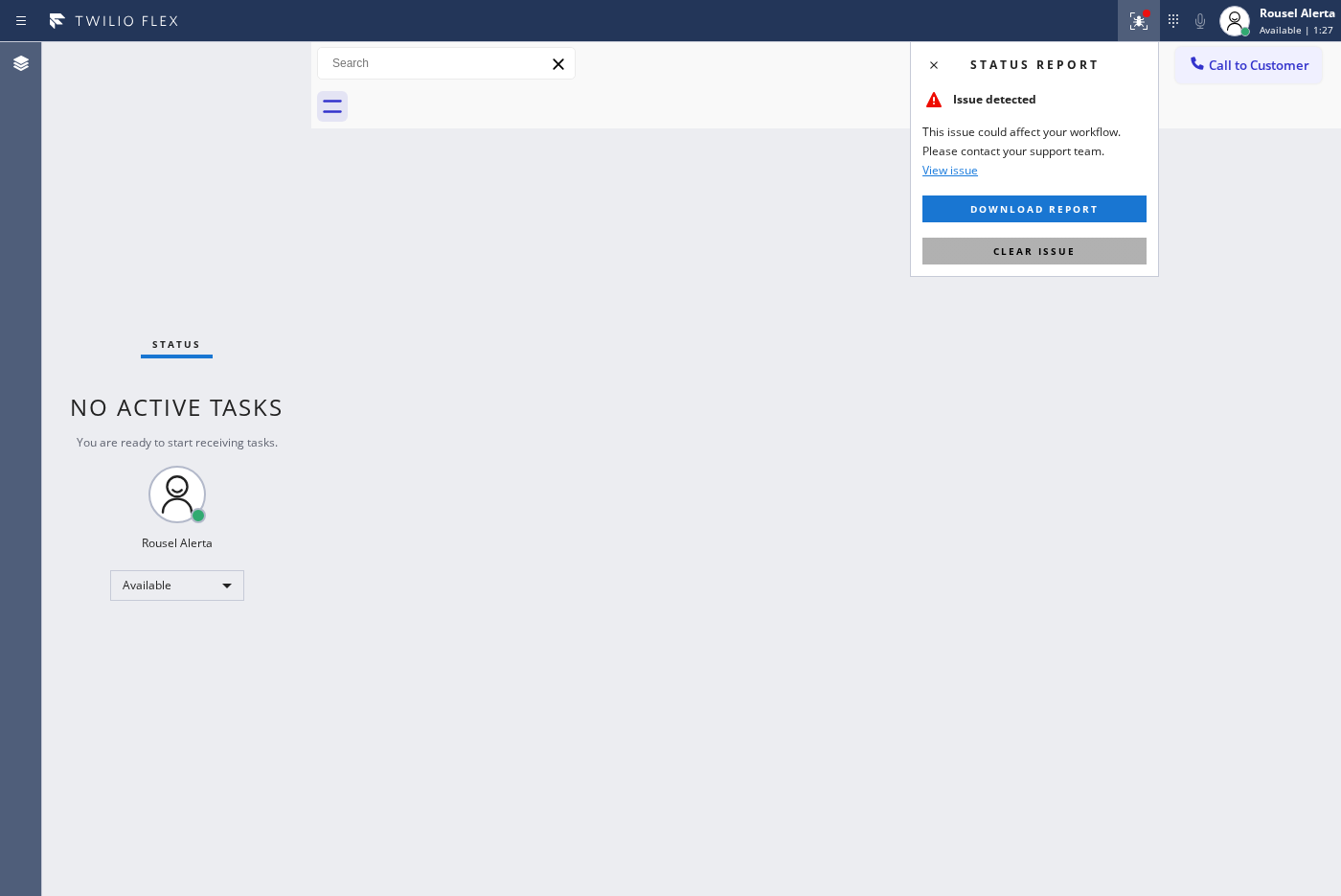
click at [1071, 254] on button "Clear issue" at bounding box center [1034, 251] width 224 height 27
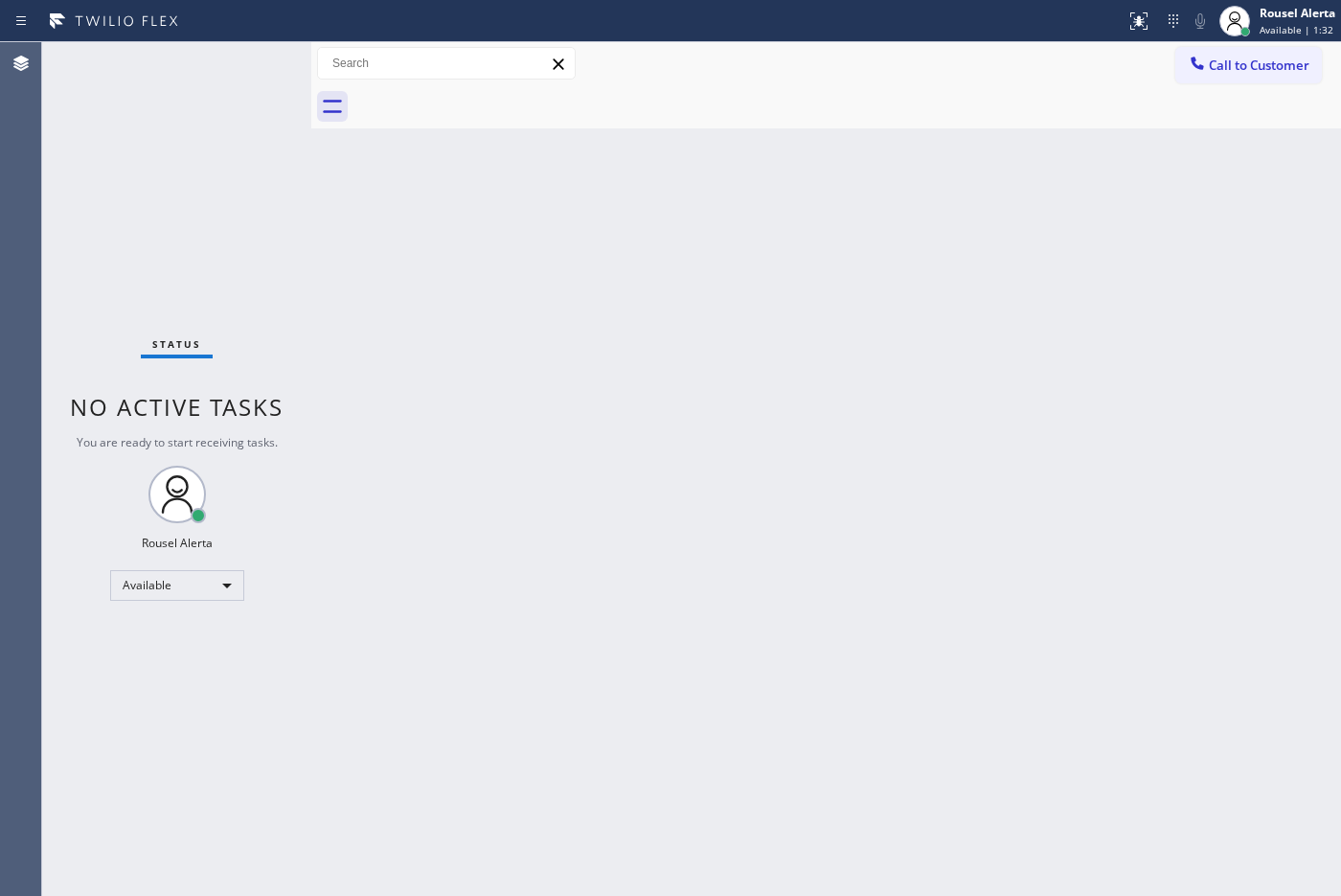
click at [170, 43] on div "Status No active tasks You are ready to start receiving tasks. Rousel Alerta Av…" at bounding box center [176, 468] width 270 height 853
click at [441, 235] on div "Back to Dashboard Change Sender ID Customers Technicians Select a contact Outbo…" at bounding box center [826, 468] width 1030 height 853
click at [453, 245] on div "Back to Dashboard Change Sender ID Customers Technicians Select a contact Outbo…" at bounding box center [826, 468] width 1030 height 853
click at [455, 246] on div "Back to Dashboard Change Sender ID Customers Technicians Select a contact Outbo…" at bounding box center [826, 468] width 1030 height 853
click at [458, 245] on div "Back to Dashboard Change Sender ID Customers Technicians Select a contact Outbo…" at bounding box center [826, 468] width 1030 height 853
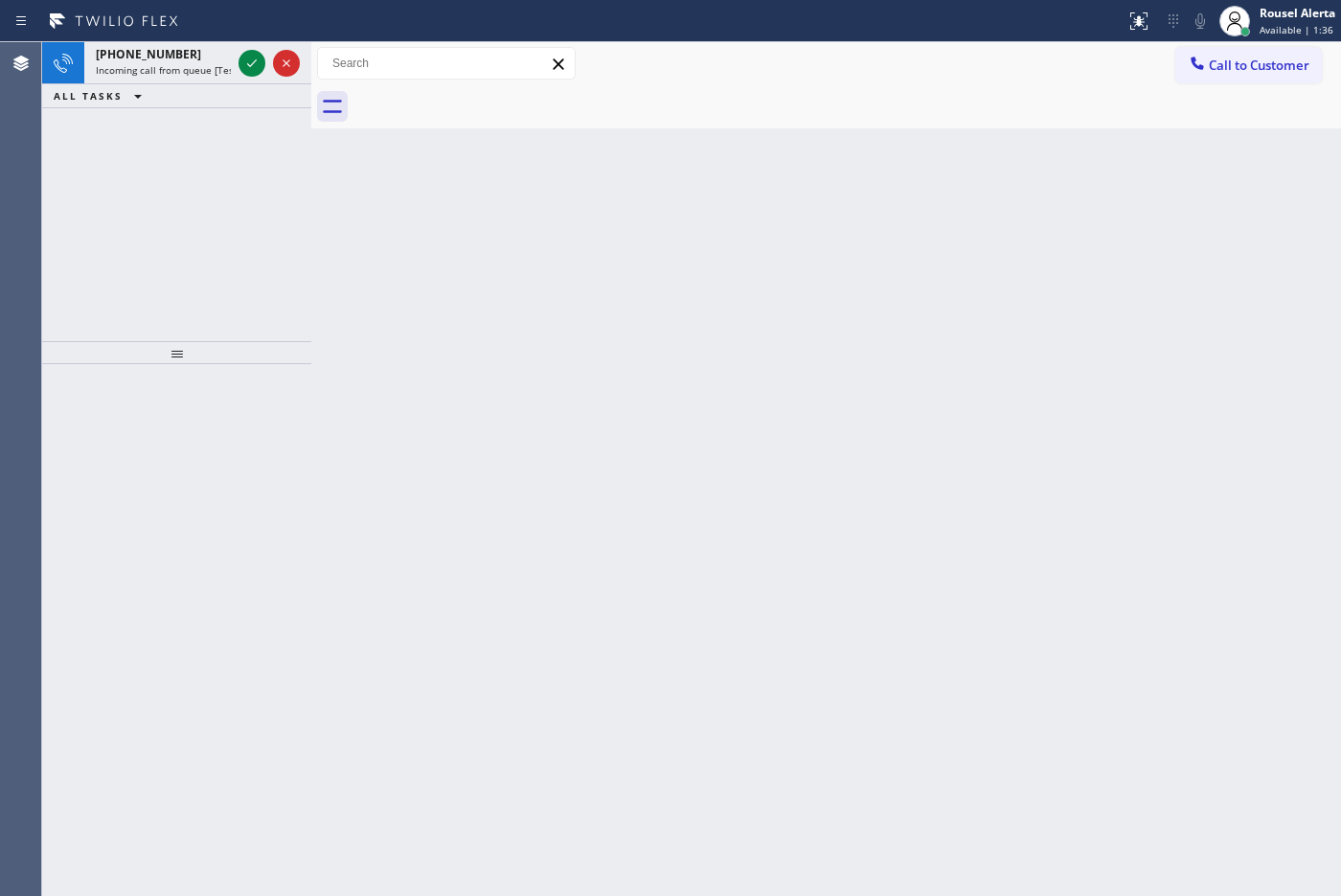
click at [857, 236] on div "Back to Dashboard Change Sender ID Customers Technicians Select a contact Outbo…" at bounding box center [826, 468] width 1030 height 853
click at [260, 68] on icon at bounding box center [252, 63] width 23 height 23
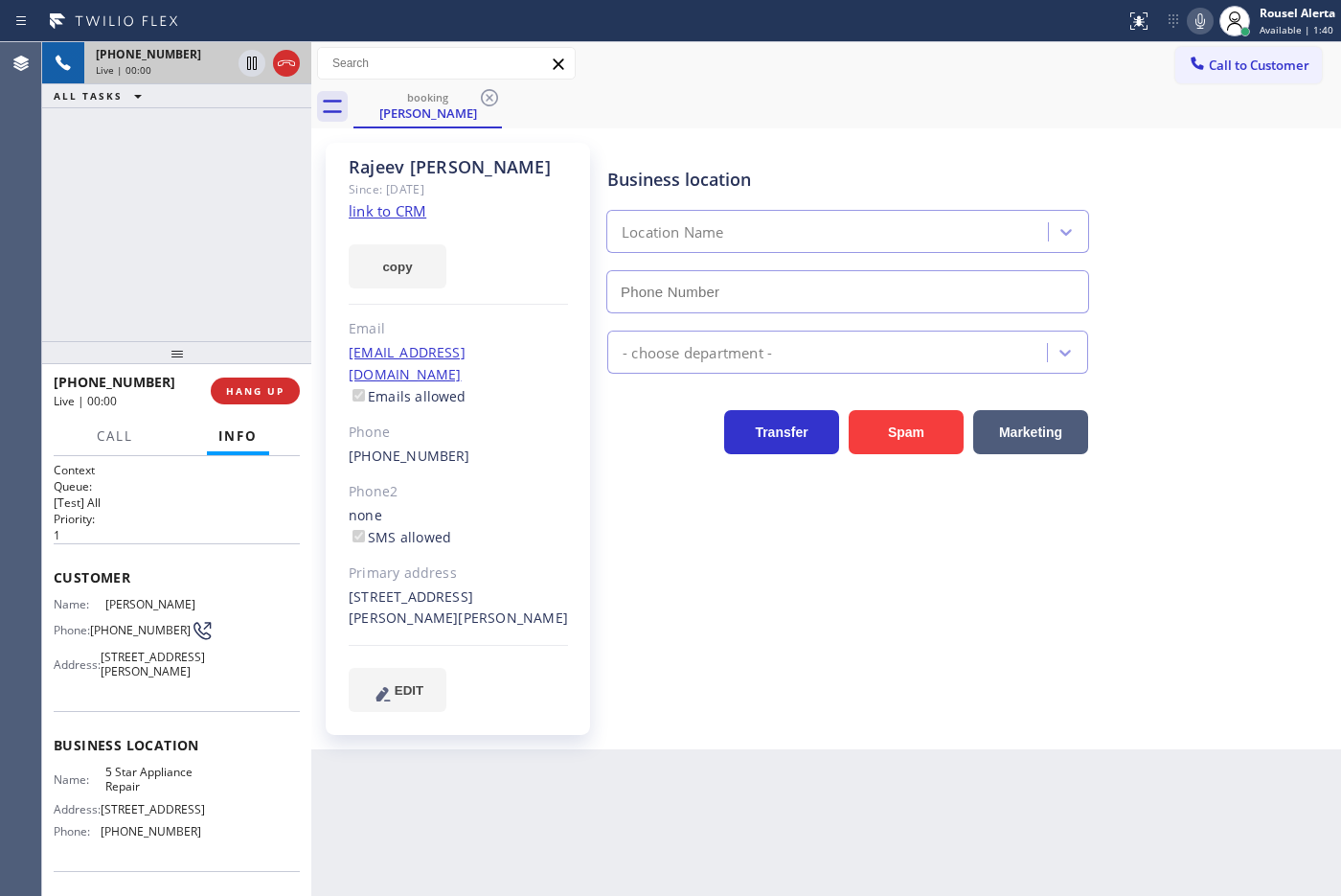
type input "[PHONE_NUMBER]"
click at [376, 207] on link "link to CRM" at bounding box center [388, 210] width 78 height 19
click at [255, 67] on icon at bounding box center [252, 63] width 23 height 23
click at [1071, 22] on icon at bounding box center [1200, 21] width 23 height 23
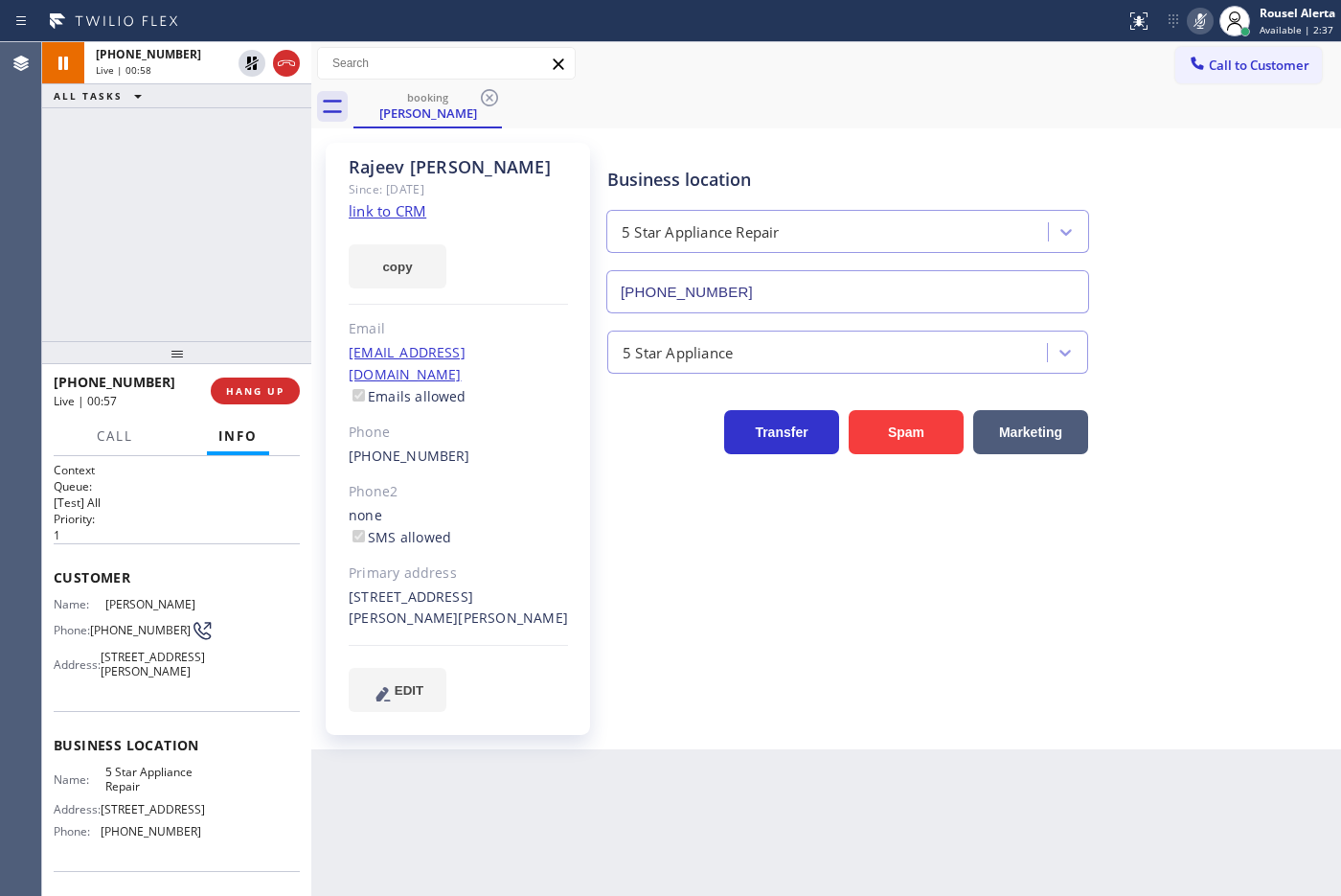
click at [1071, 69] on div "Call to Customer Outbound call Location [GEOGRAPHIC_DATA] Appliance Repair Expe…" at bounding box center [826, 63] width 1030 height 34
click at [241, 65] on icon at bounding box center [252, 63] width 23 height 23
click at [1071, 21] on icon at bounding box center [1200, 21] width 23 height 23
click at [949, 716] on div "Back to Dashboard Change Sender ID Customers Technicians Select a contact Outbo…" at bounding box center [826, 468] width 1030 height 853
click at [106, 151] on div "[PHONE_NUMBER] Live | 02:01 ALL TASKS ALL TASKS ACTIVE TASKS TASKS IN WRAP UP" at bounding box center [176, 191] width 270 height 299
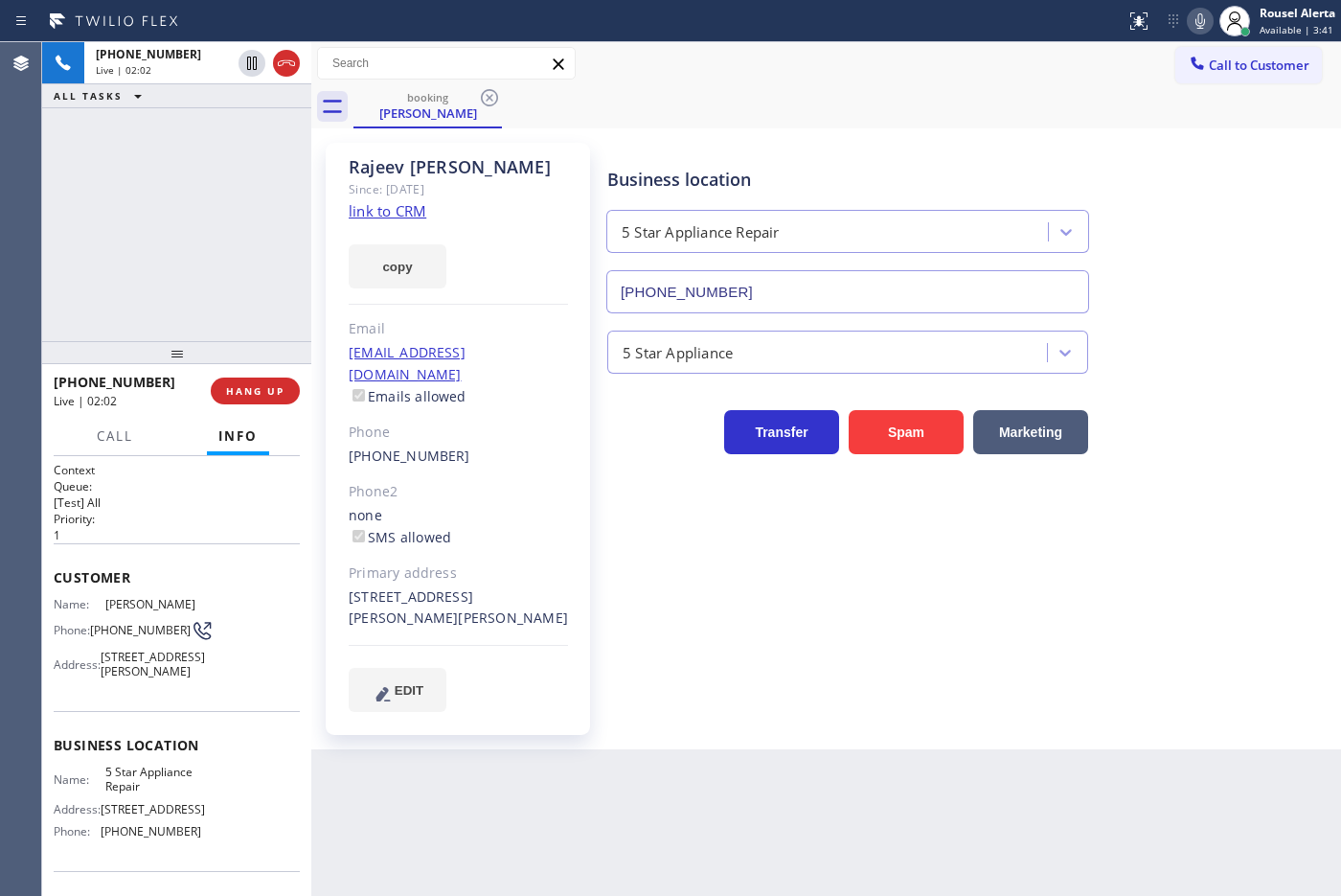
click at [610, 716] on div "Back to Dashboard Change Sender ID Customers Technicians Select a contact Outbo…" at bounding box center [826, 468] width 1030 height 853
click at [57, 93] on span "ALL TASKS" at bounding box center [87, 96] width 69 height 14
click at [585, 716] on div "Back to Dashboard Change Sender ID Customers Technicians Select a contact Outbo…" at bounding box center [826, 468] width 1030 height 853
click at [423, 716] on div "Back to Dashboard Change Sender ID Customers Technicians Select a contact Outbo…" at bounding box center [826, 468] width 1030 height 853
click at [240, 386] on span "HANG UP" at bounding box center [255, 391] width 58 height 14
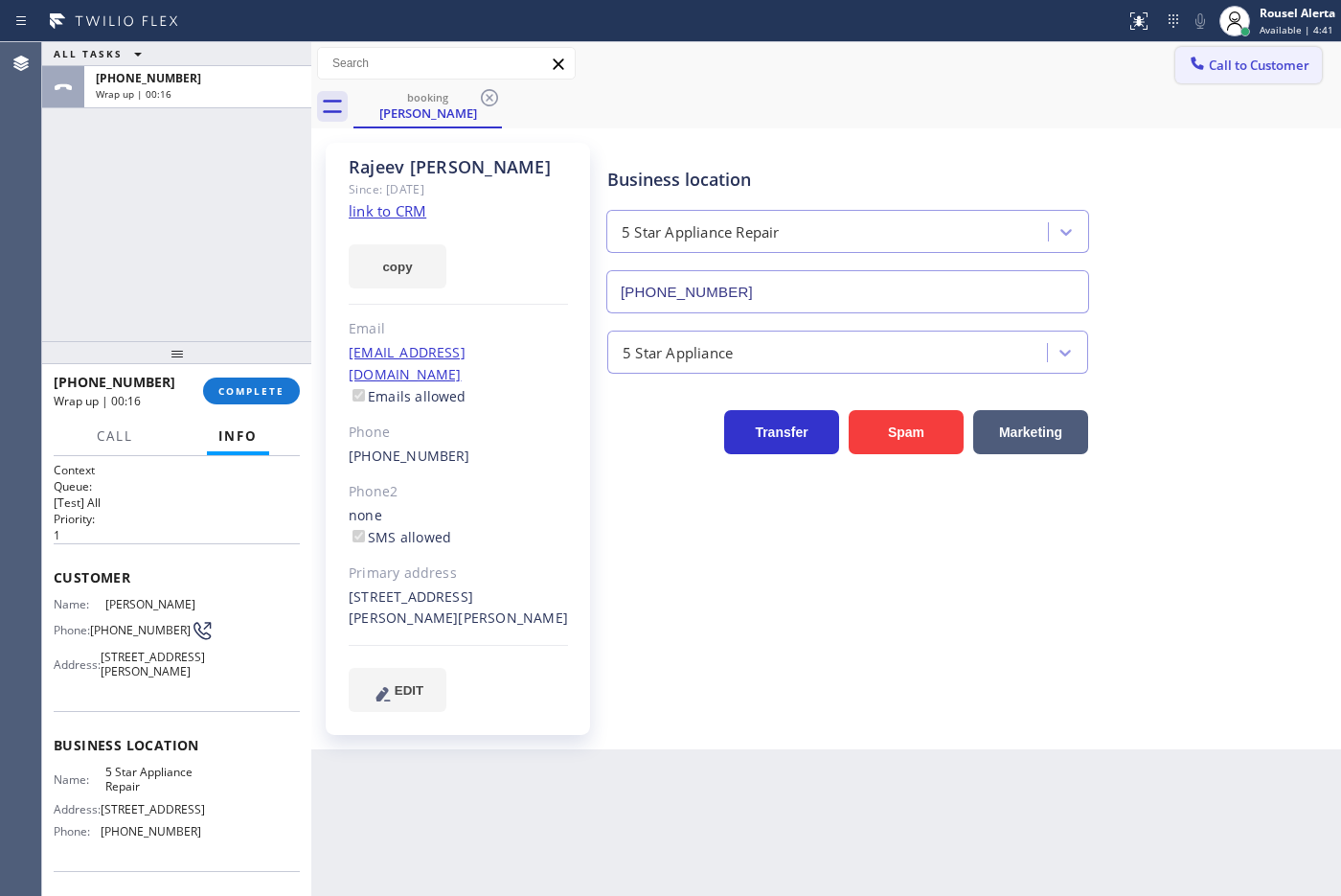
click at [1071, 73] on span "Call to Customer" at bounding box center [1260, 65] width 101 height 17
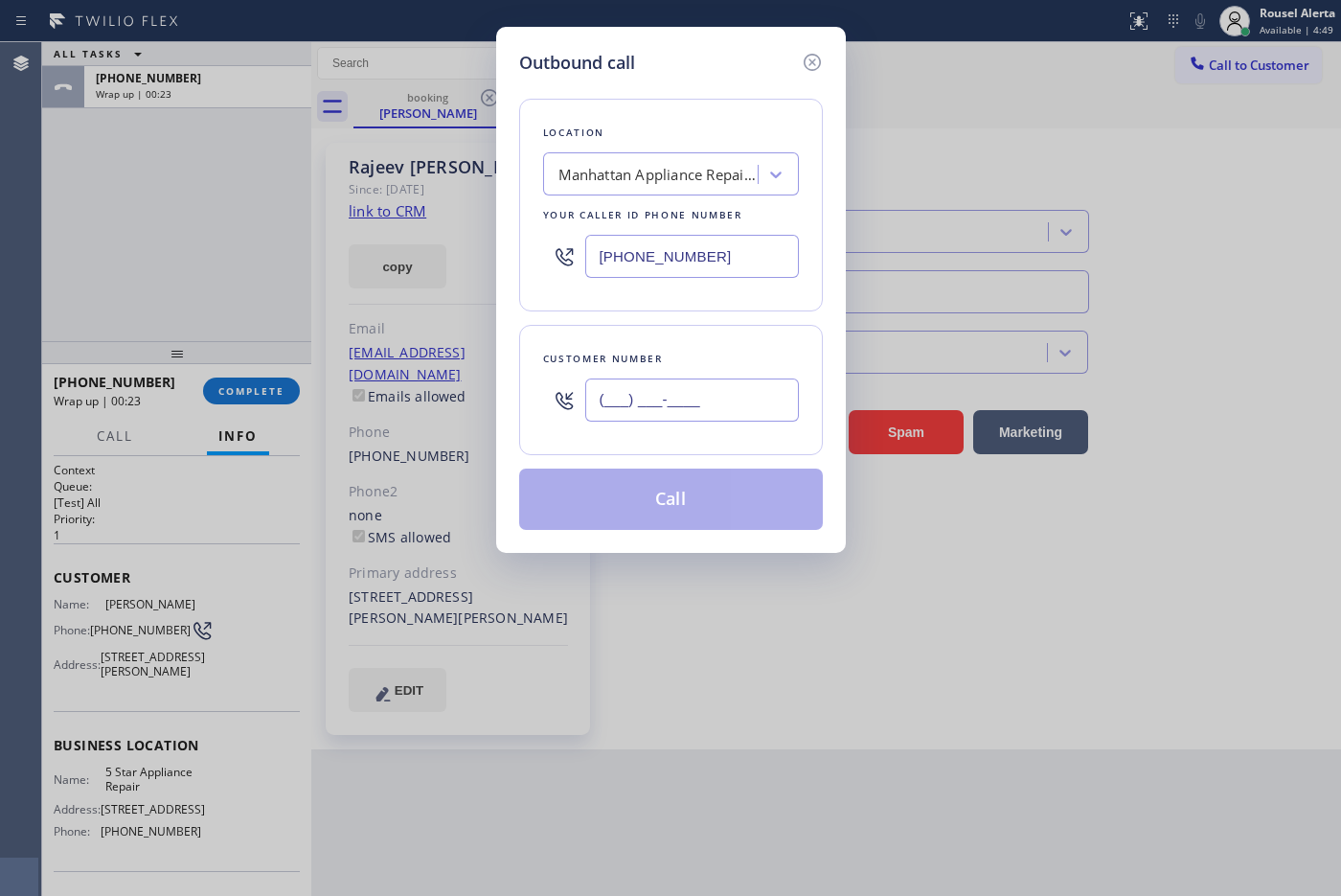
click at [716, 400] on input "(___) ___-____" at bounding box center [691, 400] width 213 height 43
paste input "813) 956-4231"
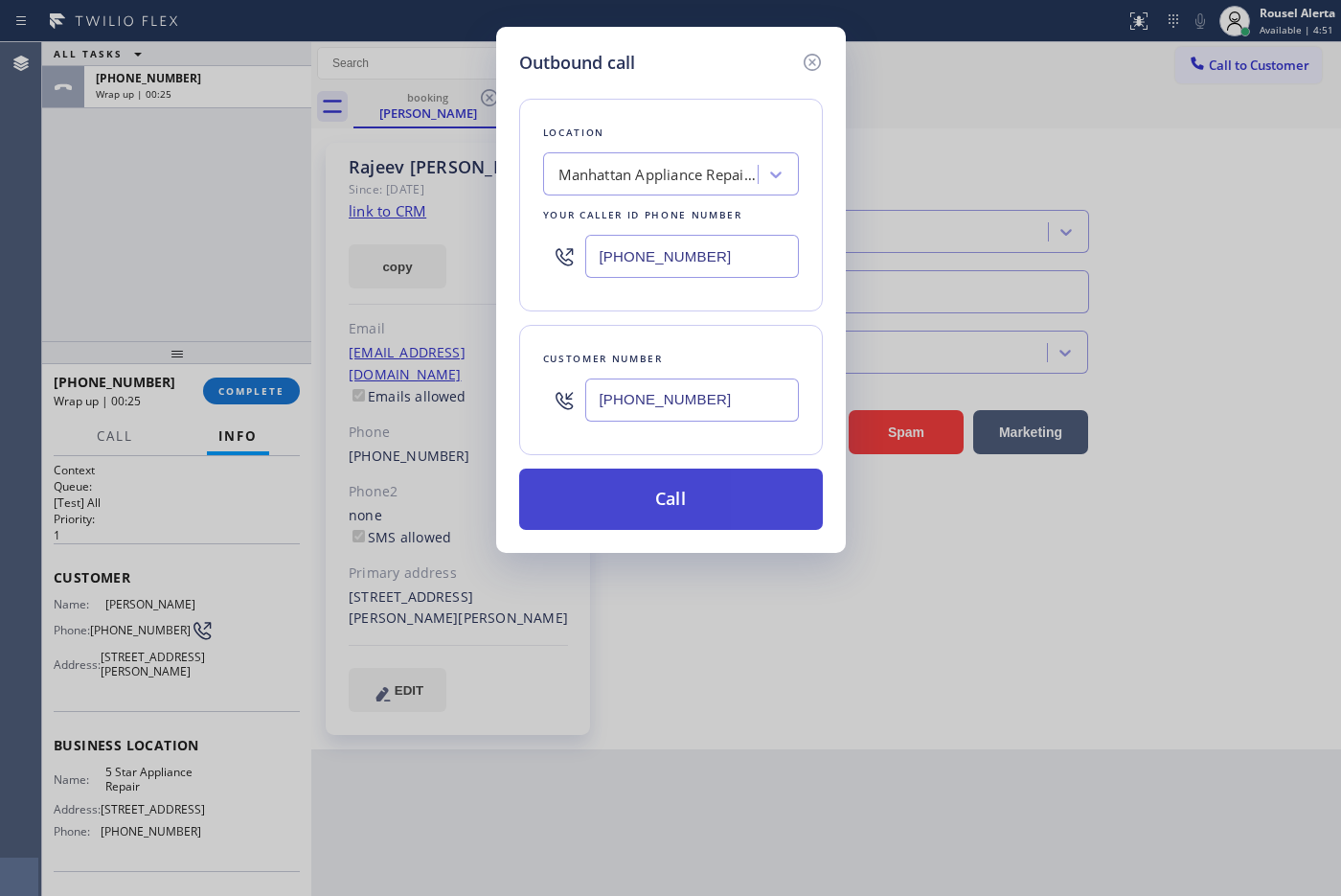
type input "[PHONE_NUMBER]"
click at [675, 500] on button "Call" at bounding box center [670, 498] width 303 height 61
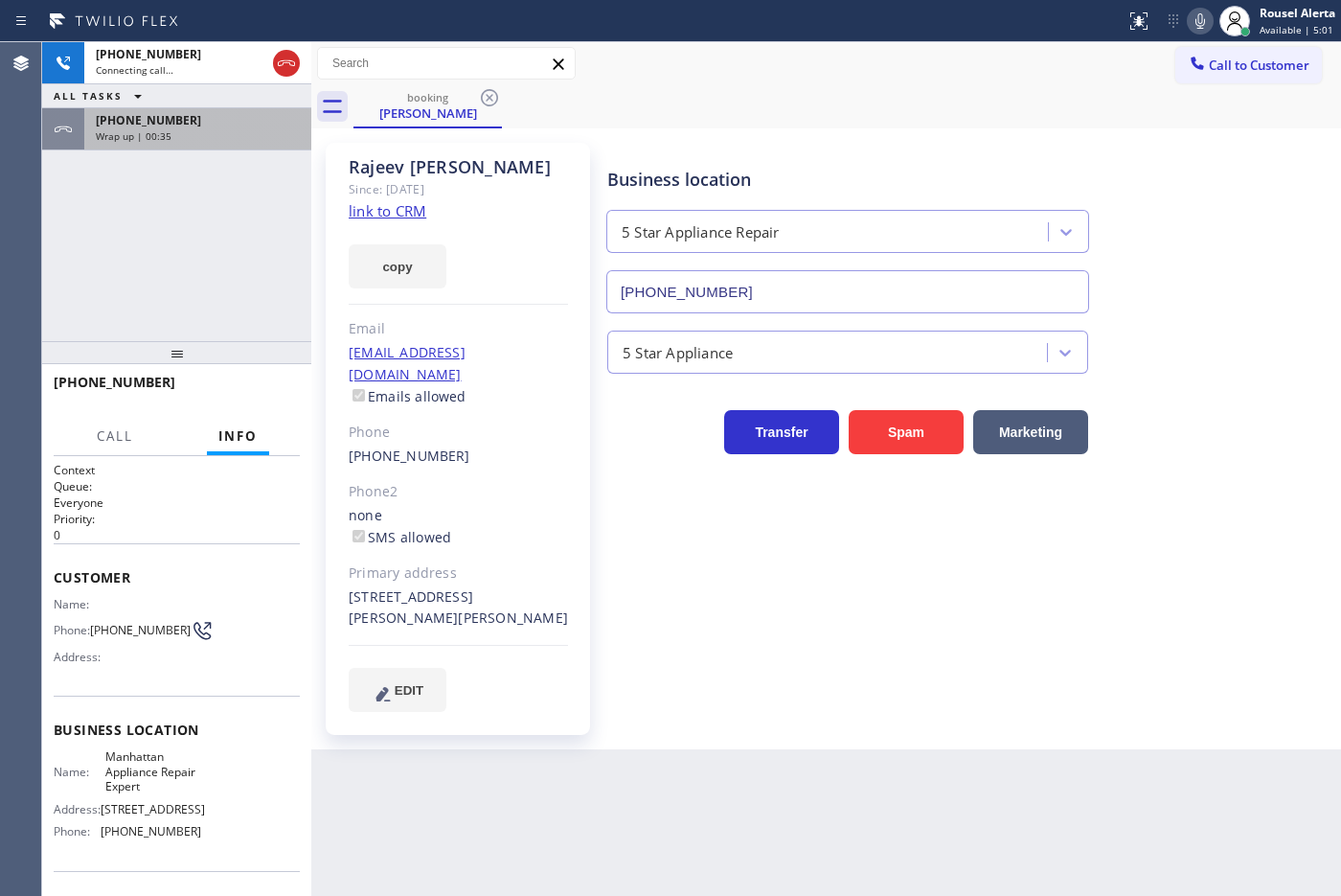
click at [245, 125] on div "[PHONE_NUMBER]" at bounding box center [198, 120] width 204 height 16
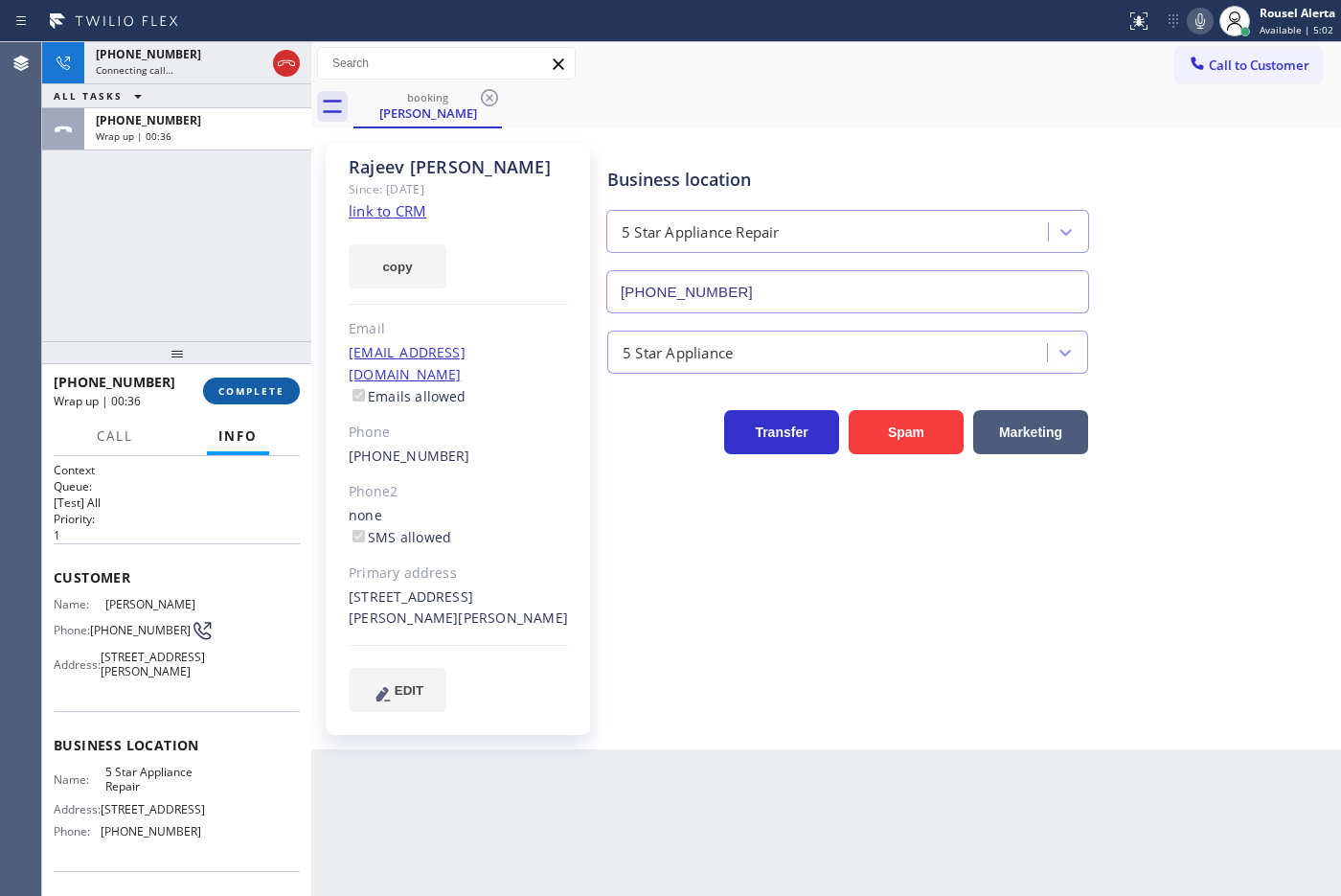
click at [256, 385] on span "COMPLETE" at bounding box center [251, 391] width 66 height 14
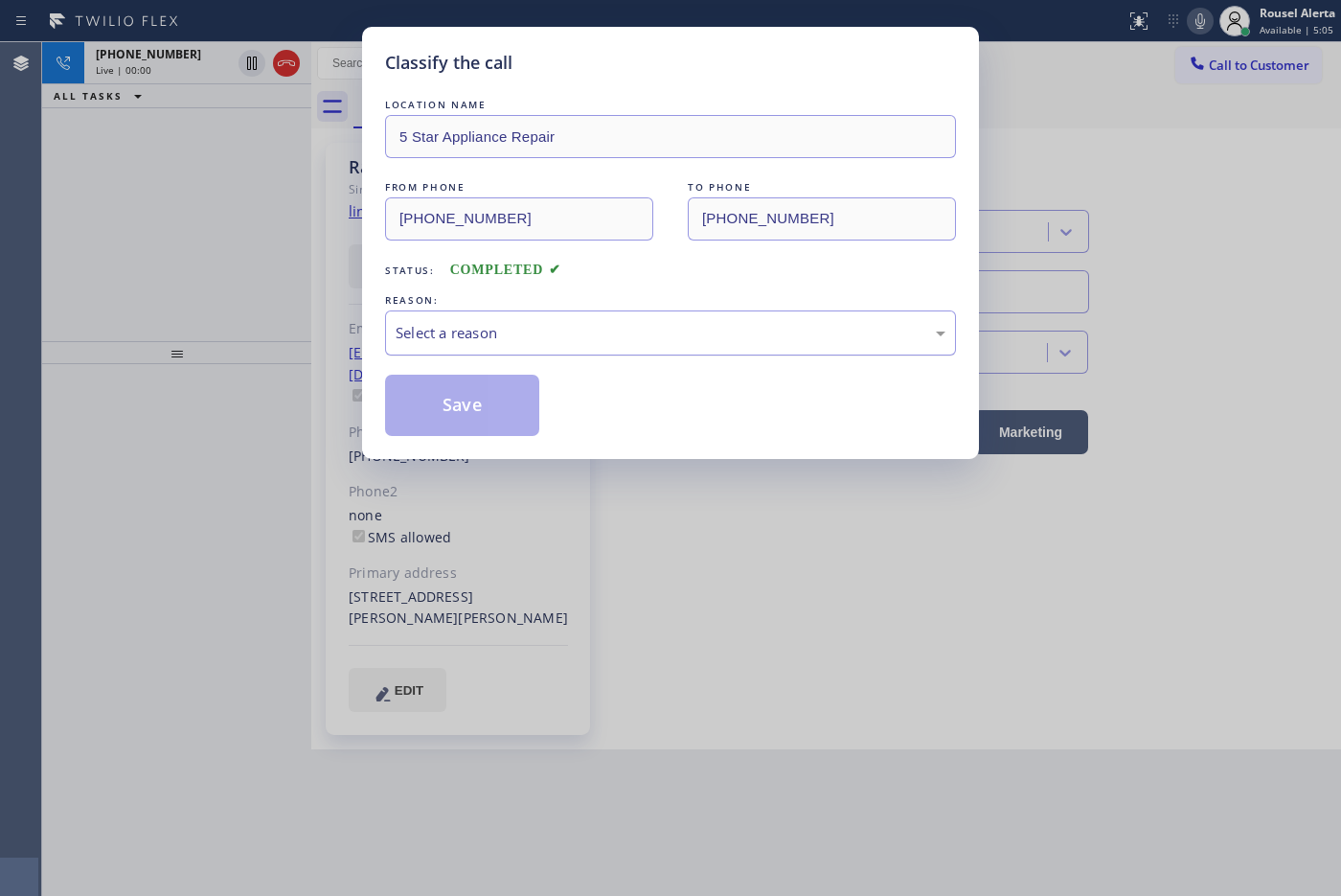
click at [577, 329] on div "Select a reason" at bounding box center [670, 333] width 550 height 22
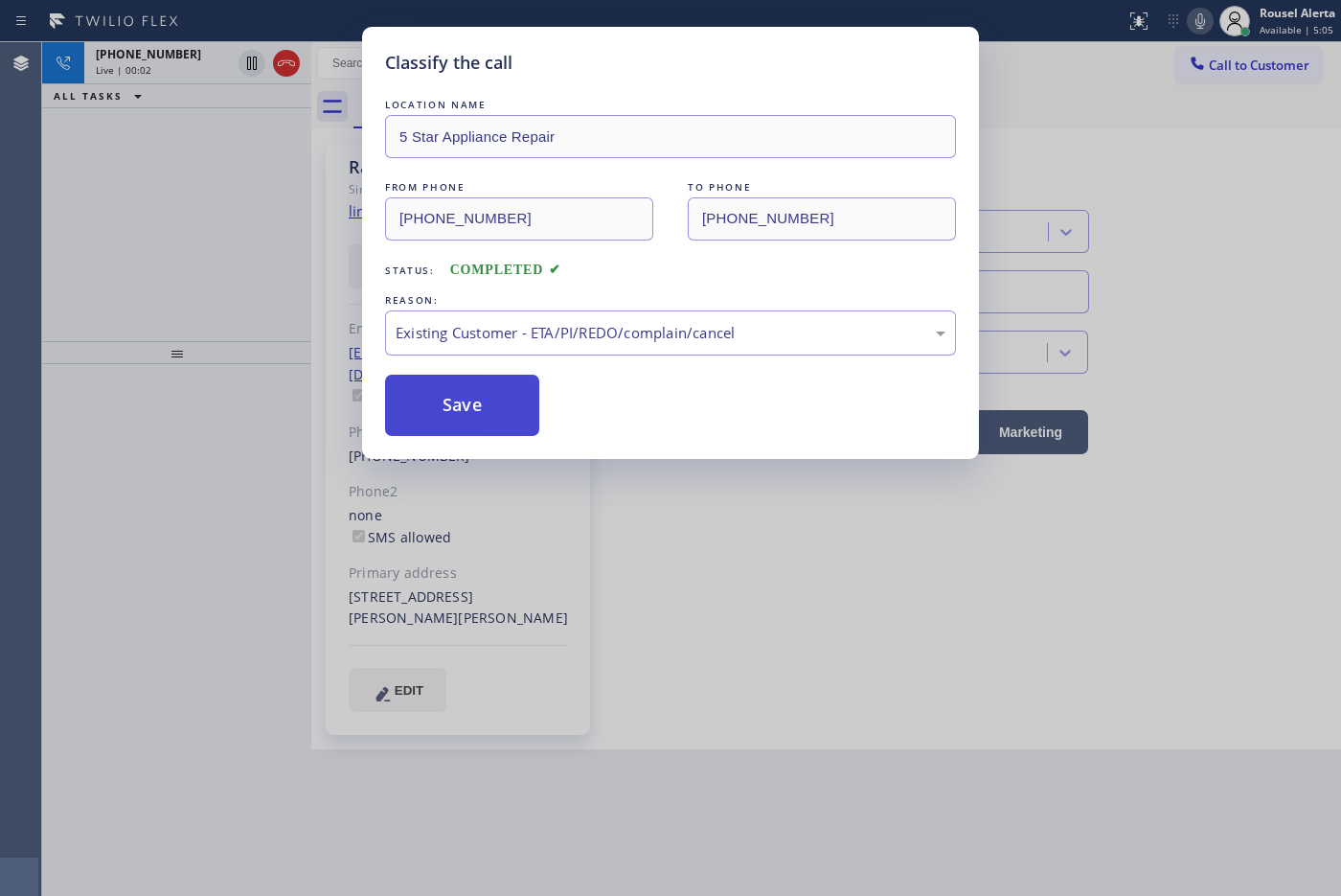
click at [485, 400] on button "Save" at bounding box center [462, 404] width 154 height 61
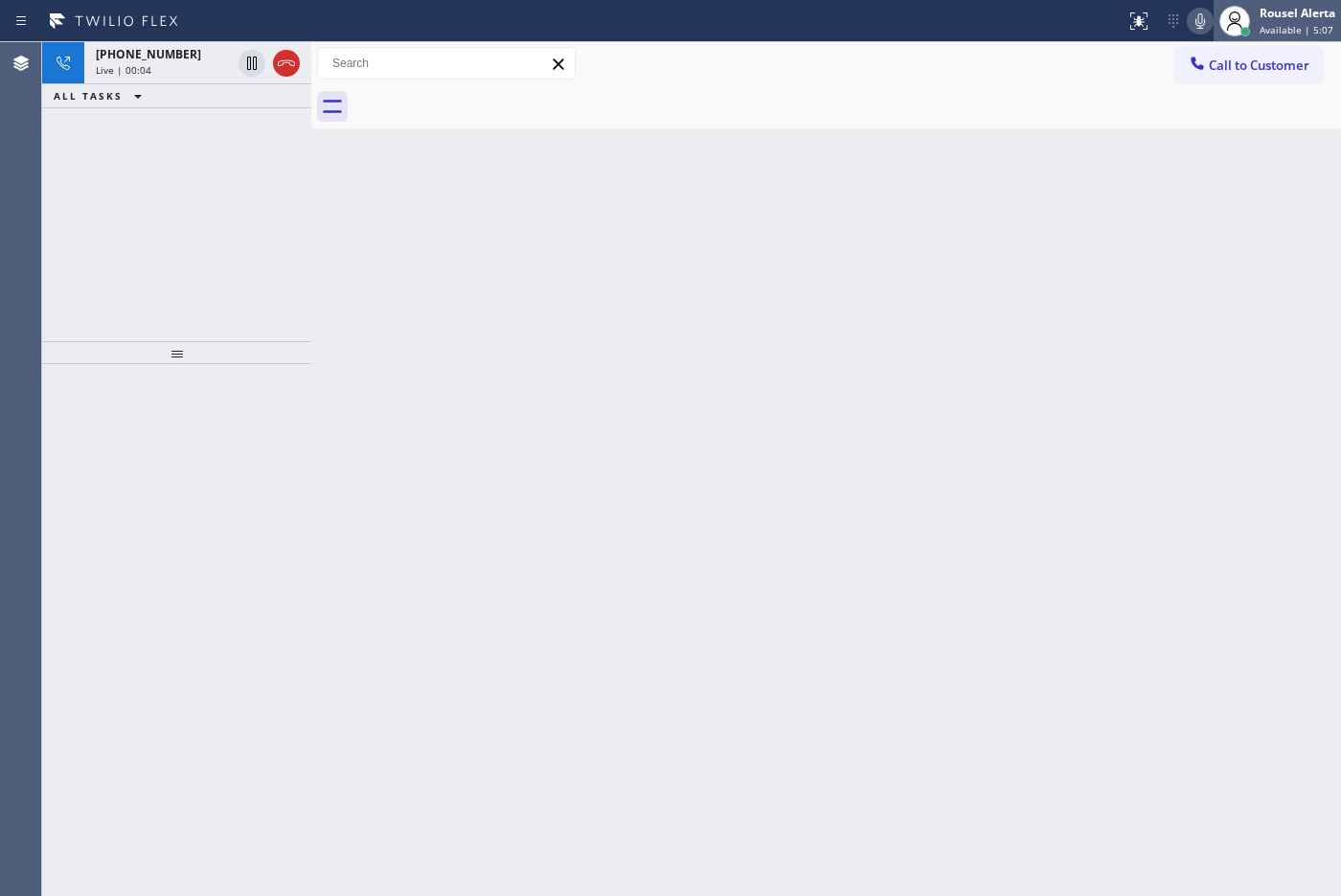
click at [1071, 16] on div "Rousel Alerta" at bounding box center [1297, 13] width 76 height 16
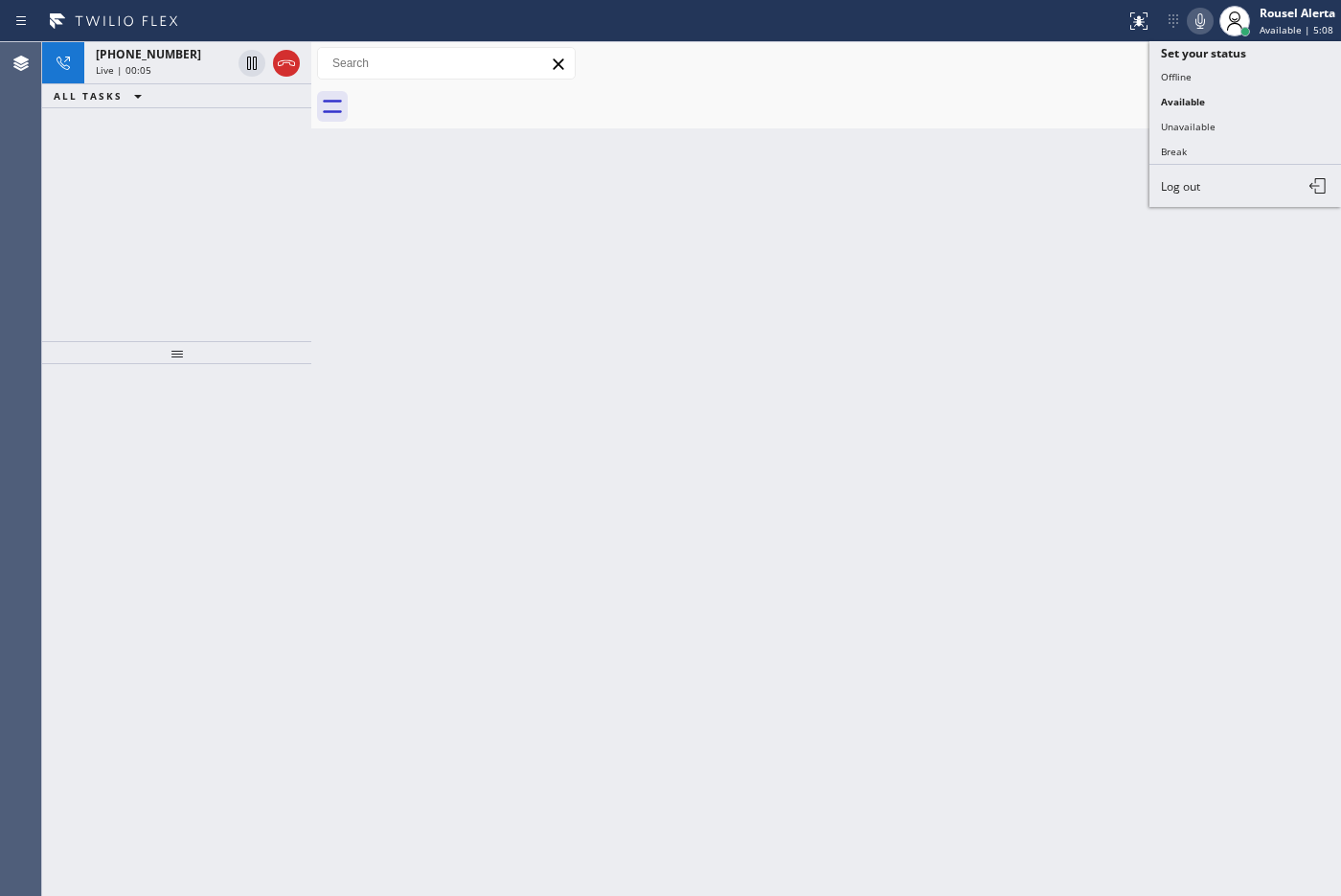
click at [1071, 125] on button "Unavailable" at bounding box center [1245, 127] width 192 height 25
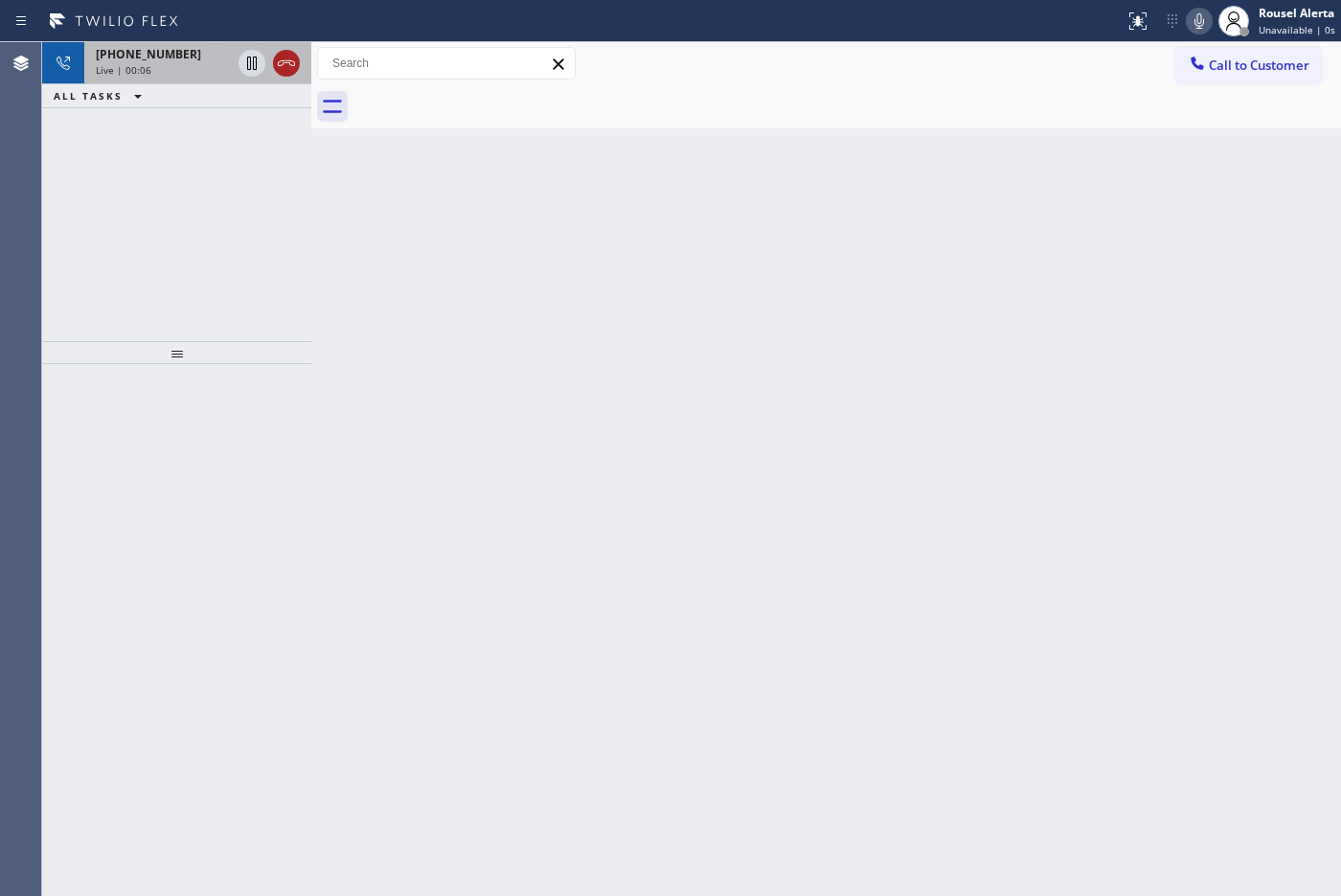
click at [287, 58] on icon at bounding box center [286, 63] width 23 height 23
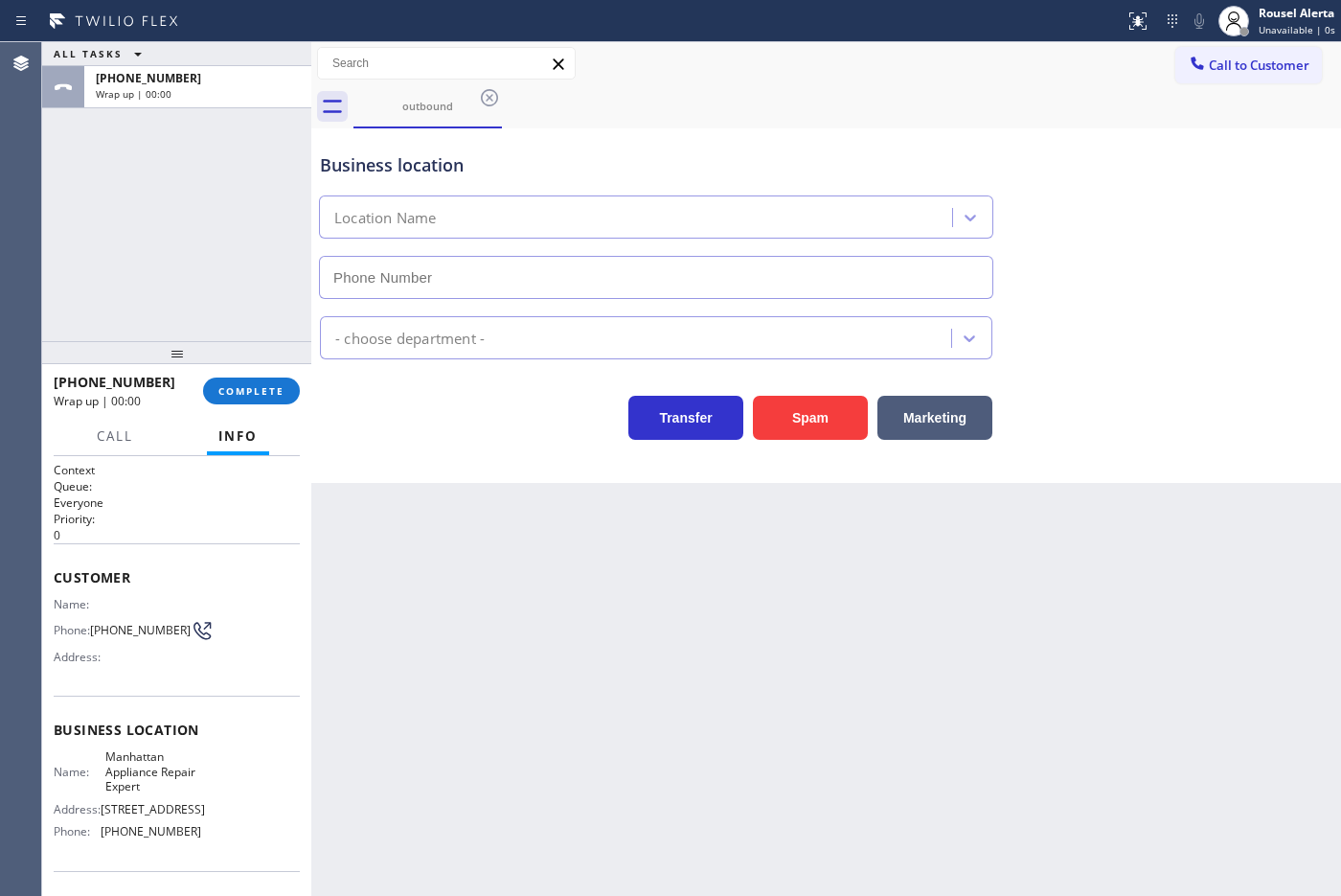
type input "[PHONE_NUMBER]"
click at [1071, 81] on button "Call to Customer" at bounding box center [1248, 65] width 146 height 37
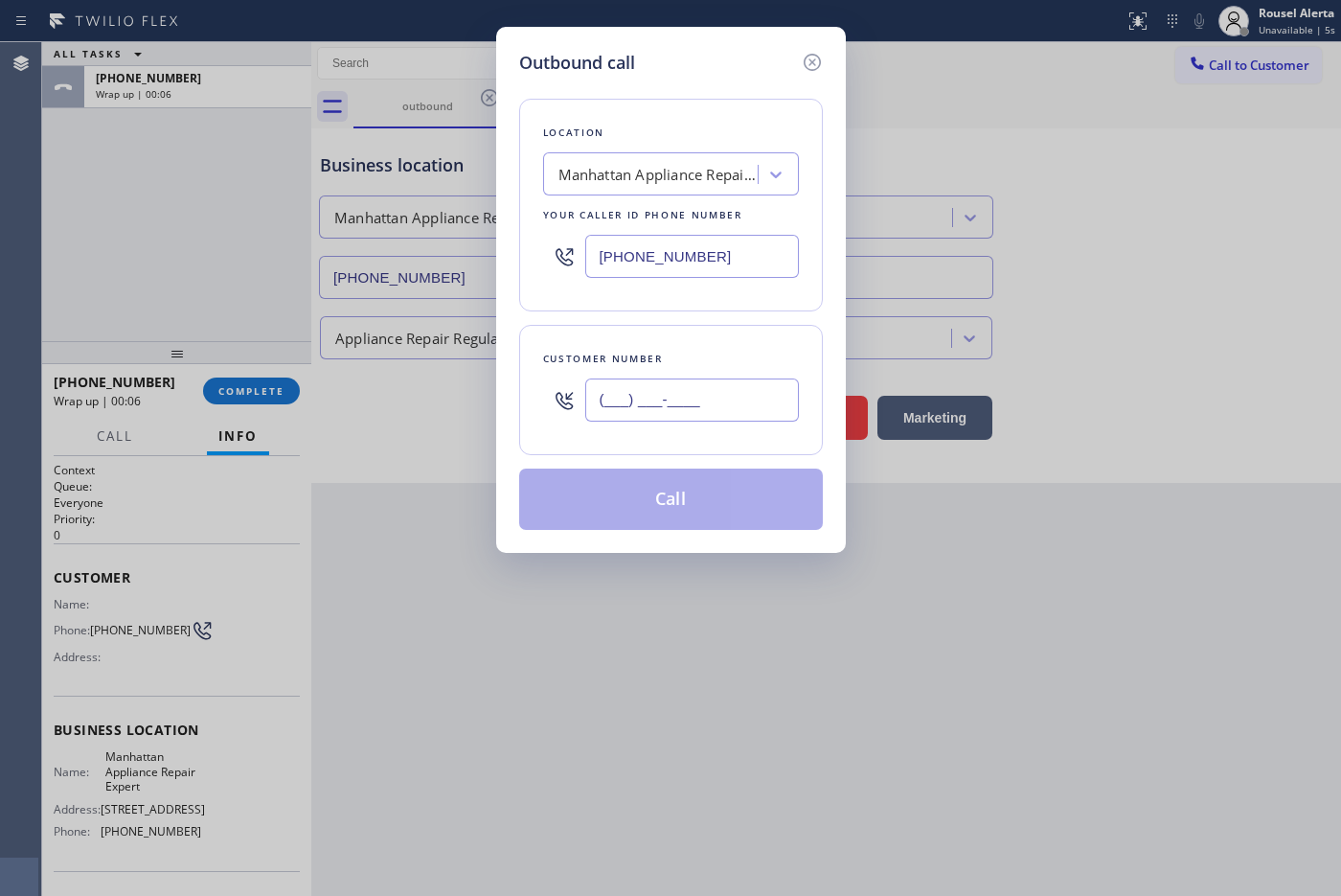
click at [726, 396] on input "(___) ___-____" at bounding box center [691, 400] width 213 height 43
paste input "408) 480-1634"
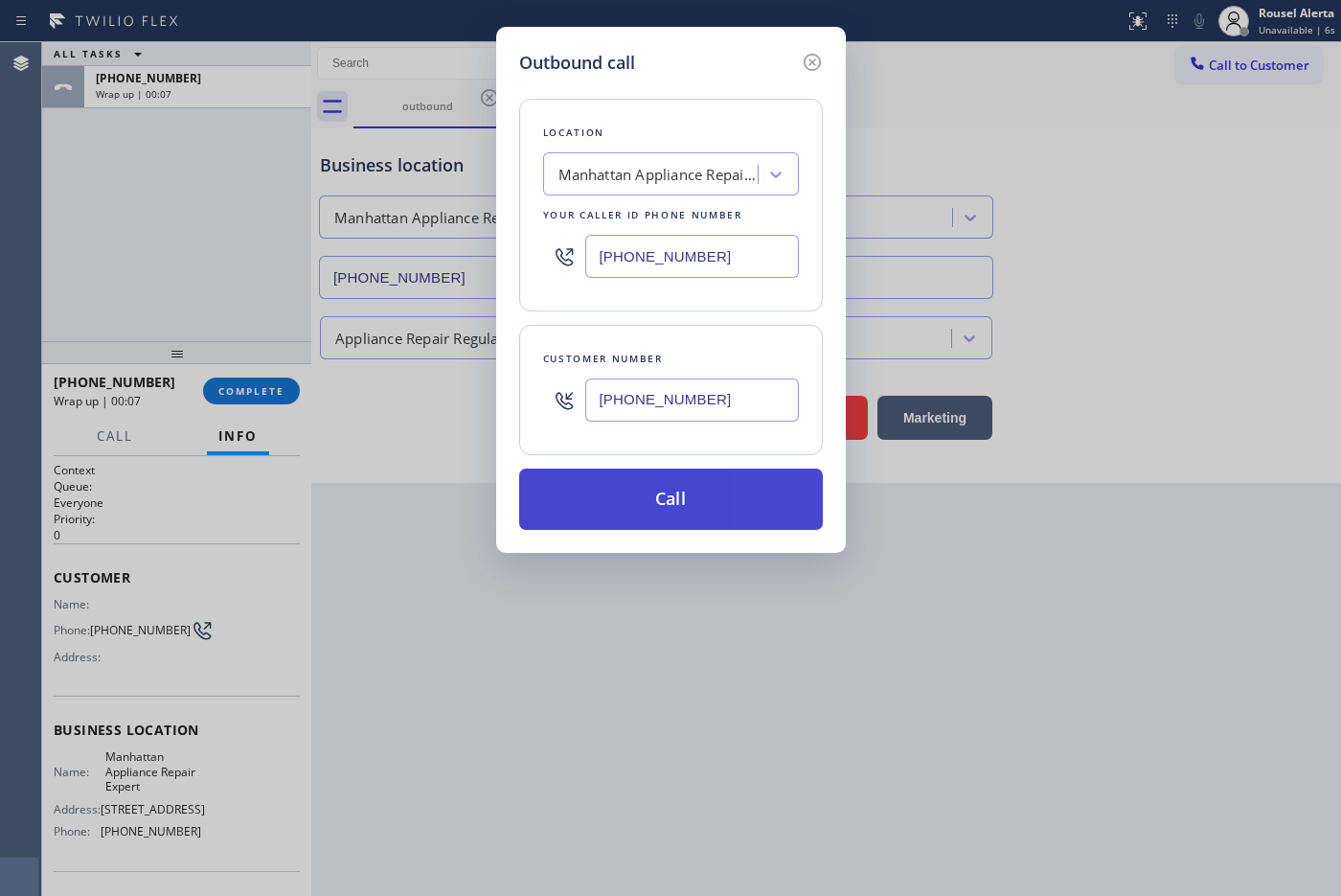
type input "[PHONE_NUMBER]"
click at [686, 504] on button "Call" at bounding box center [670, 498] width 303 height 61
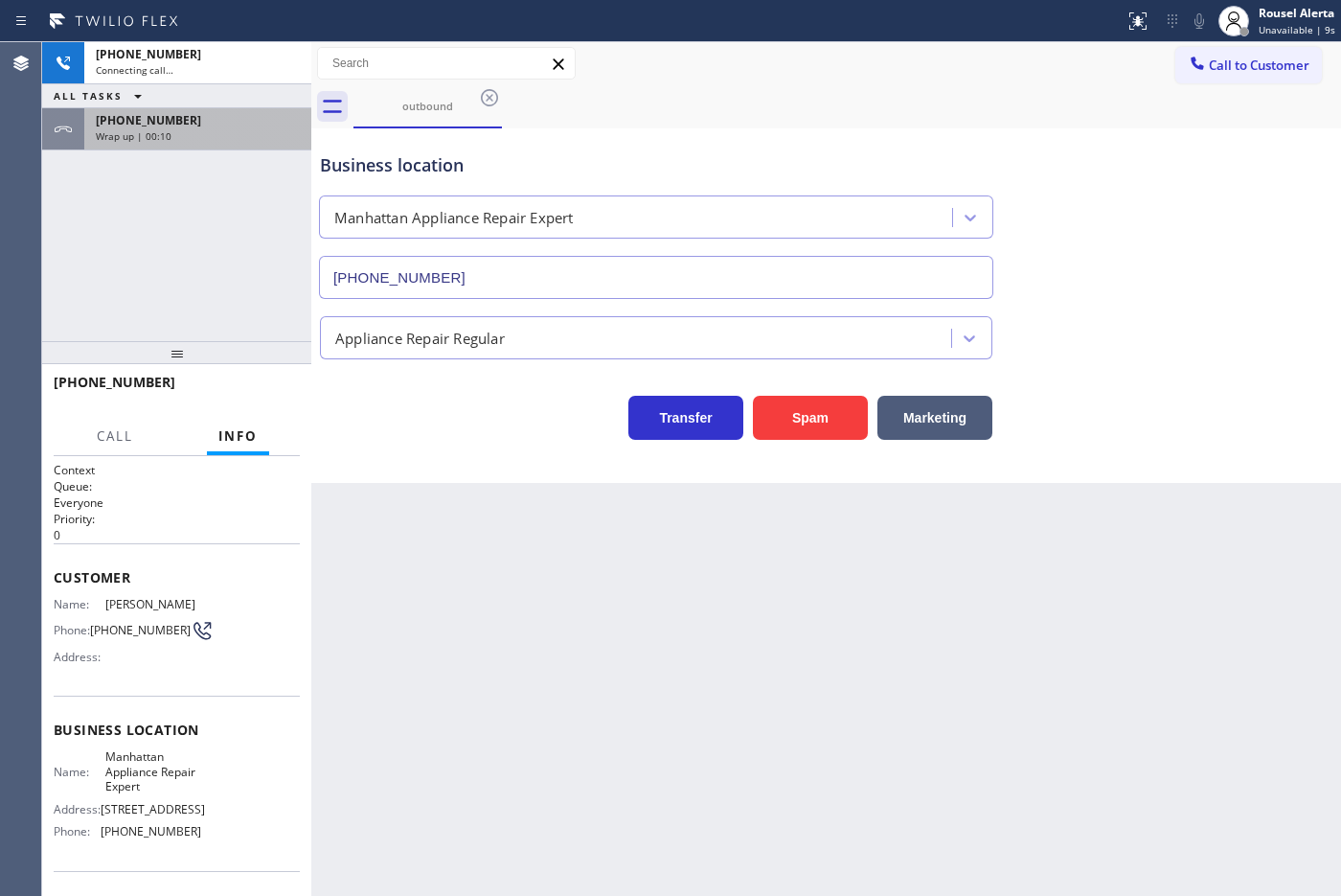
click at [153, 135] on span "Wrap up | 00:10" at bounding box center [134, 136] width 76 height 14
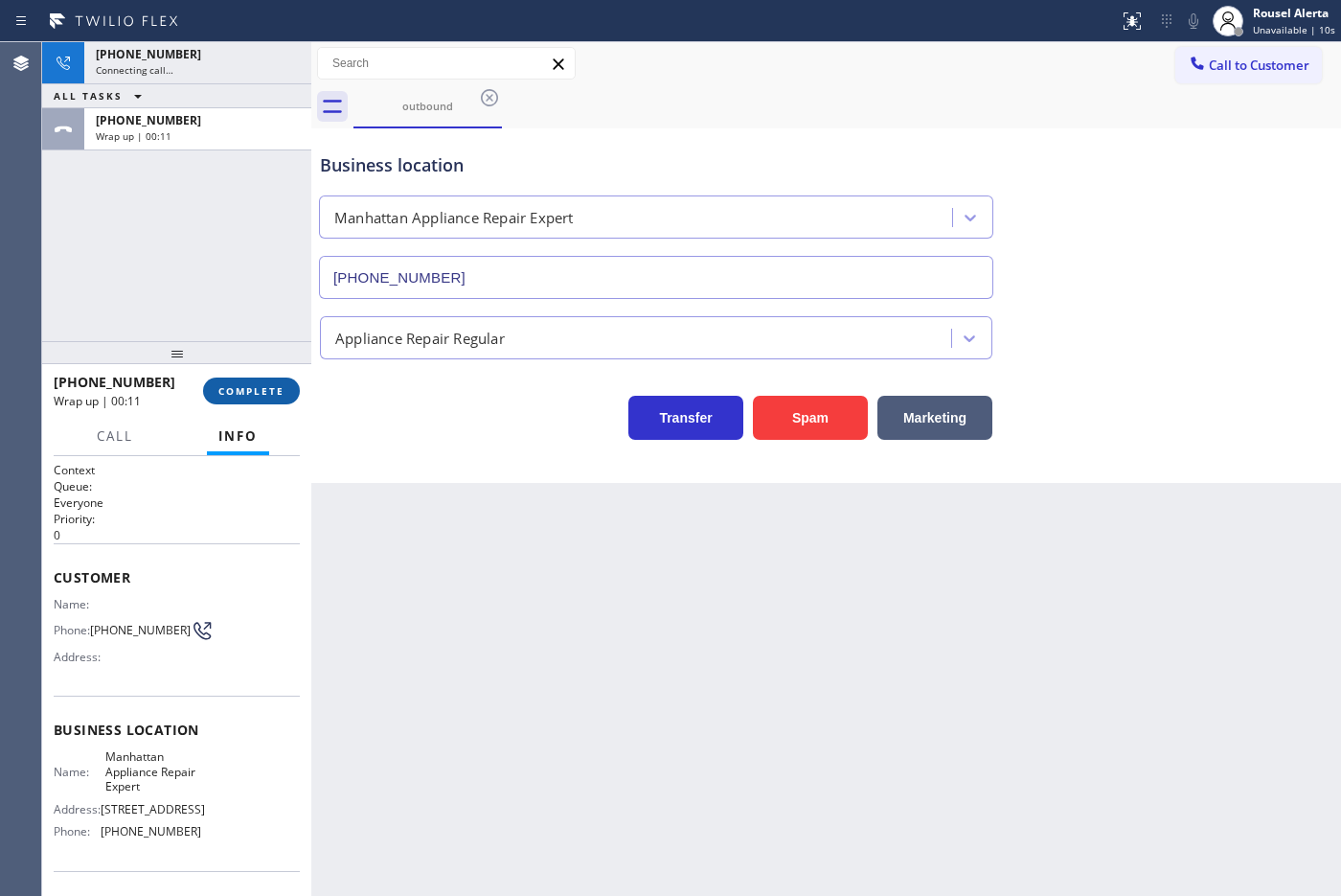
click at [242, 400] on button "COMPLETE" at bounding box center [251, 391] width 97 height 27
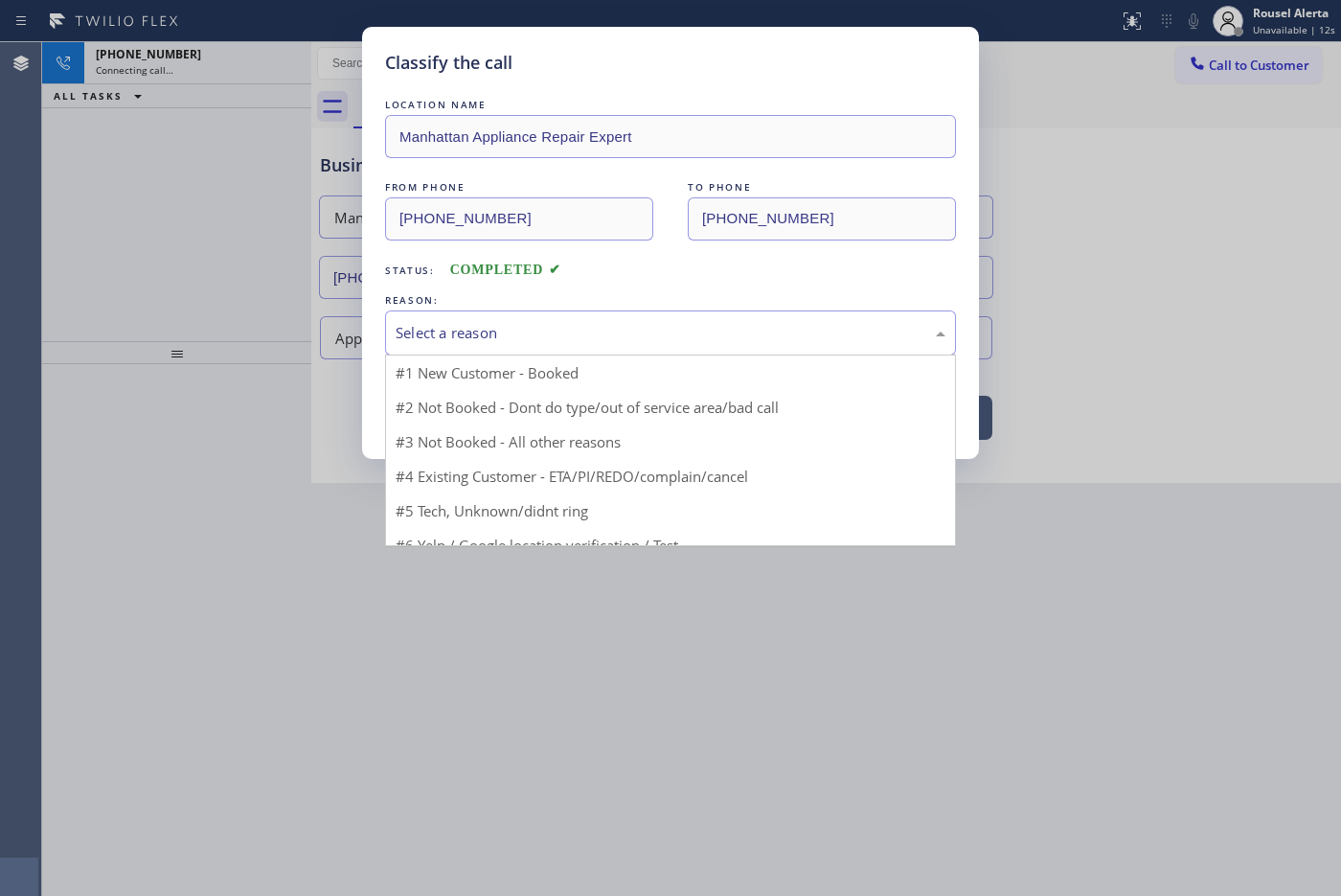
click at [437, 344] on div "Select a reason" at bounding box center [670, 333] width 550 height 22
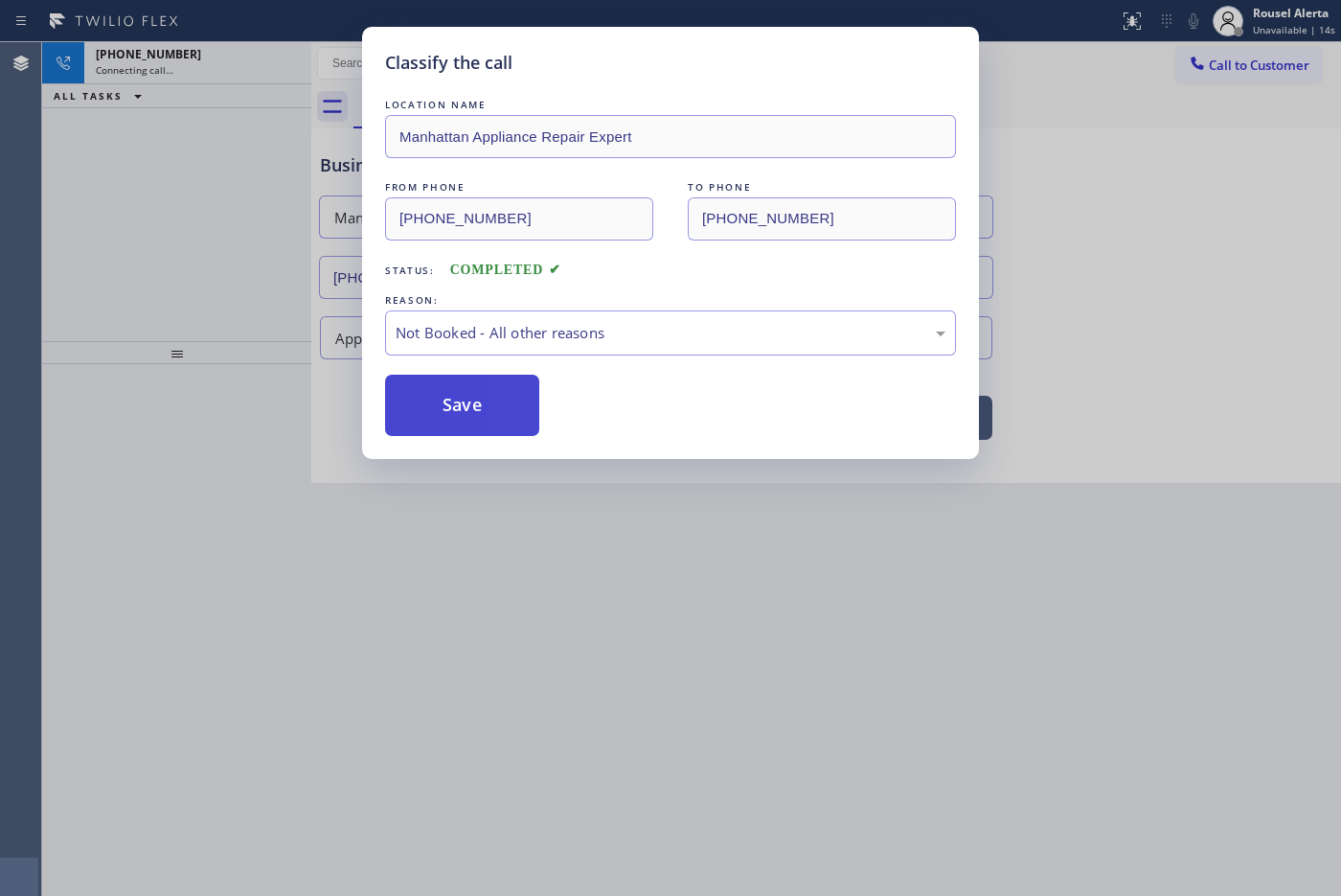
click at [495, 412] on button "Save" at bounding box center [462, 404] width 154 height 61
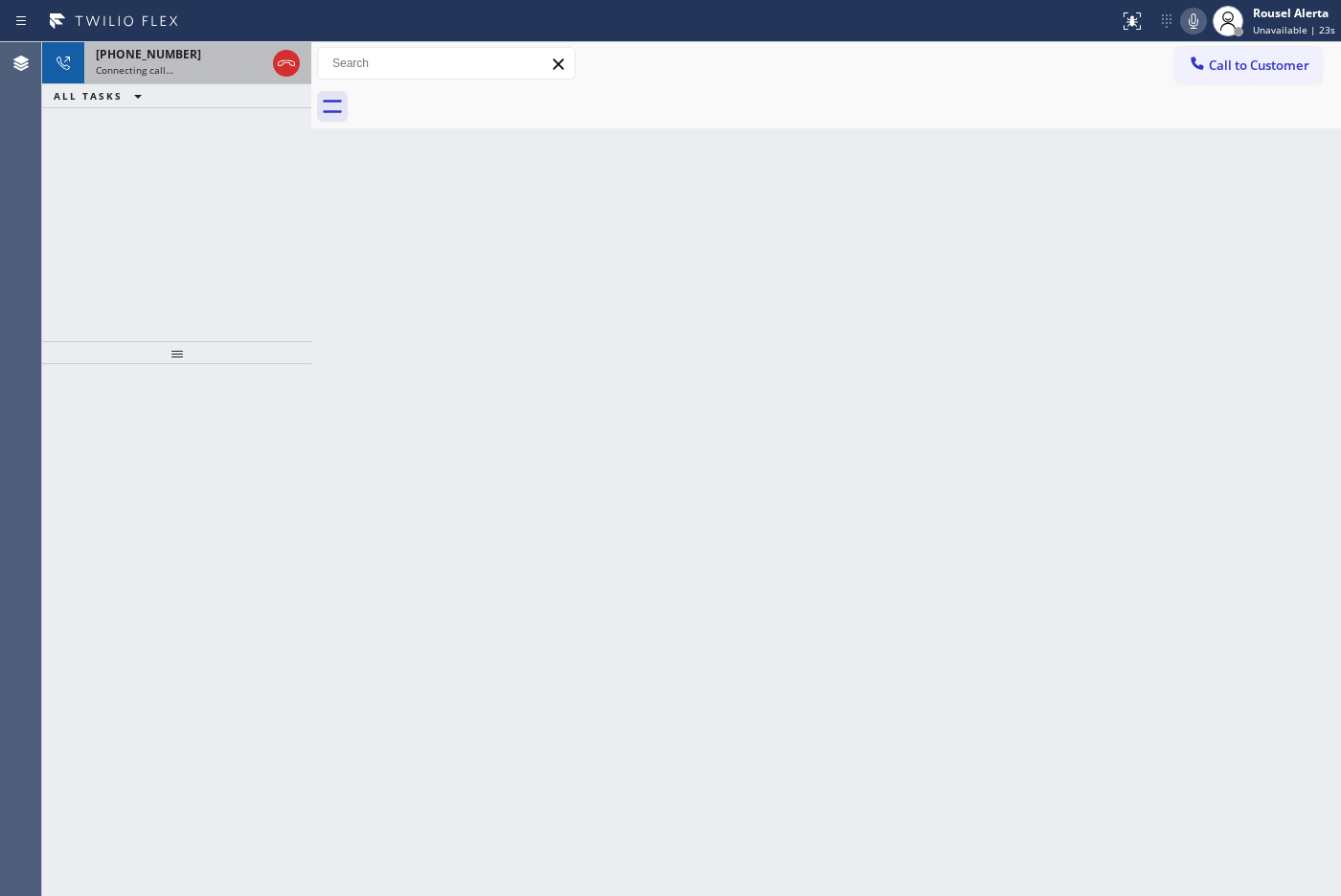
click at [198, 82] on div "[PHONE_NUMBER] Connecting call…" at bounding box center [176, 62] width 185 height 42
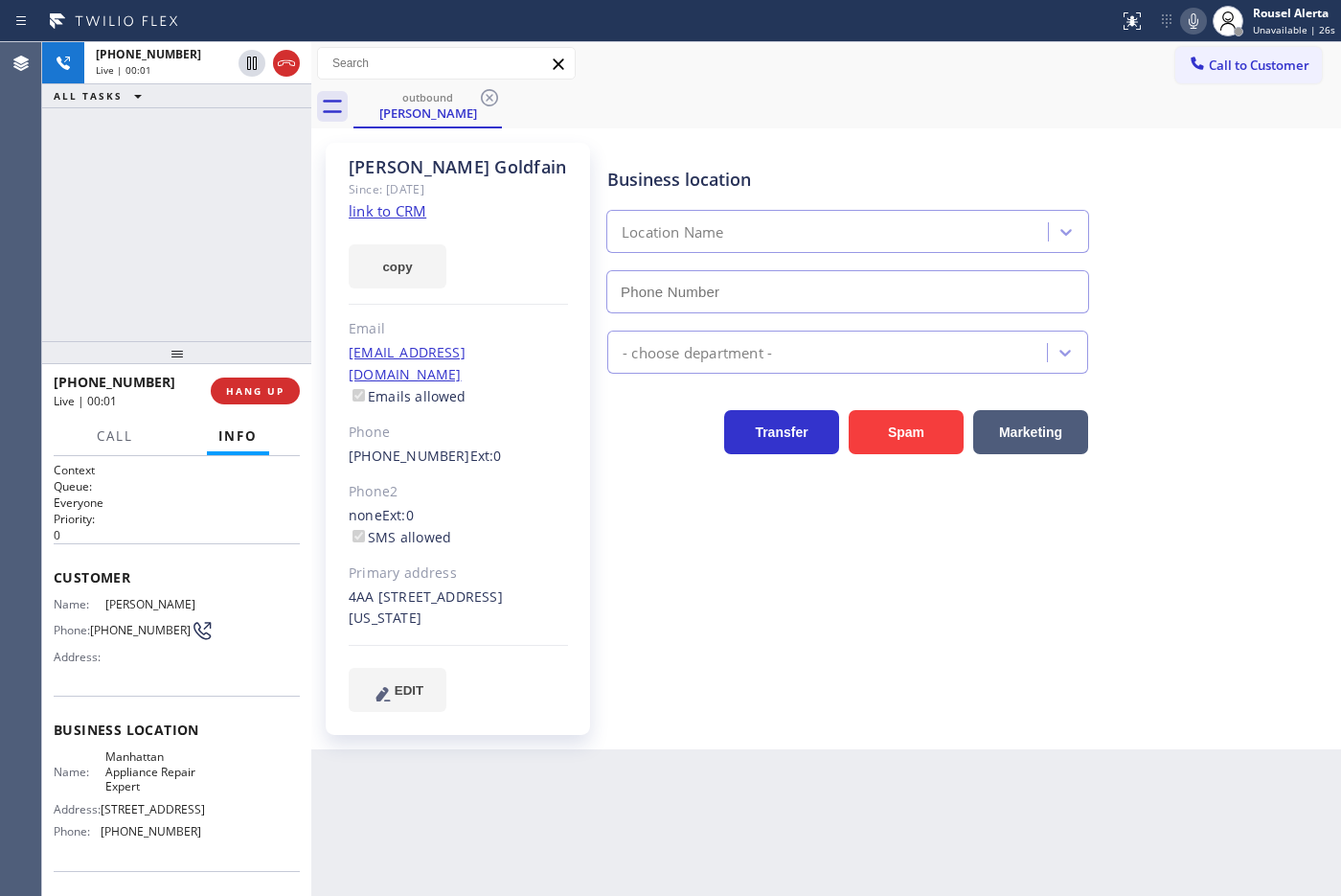
type input "[PHONE_NUMBER]"
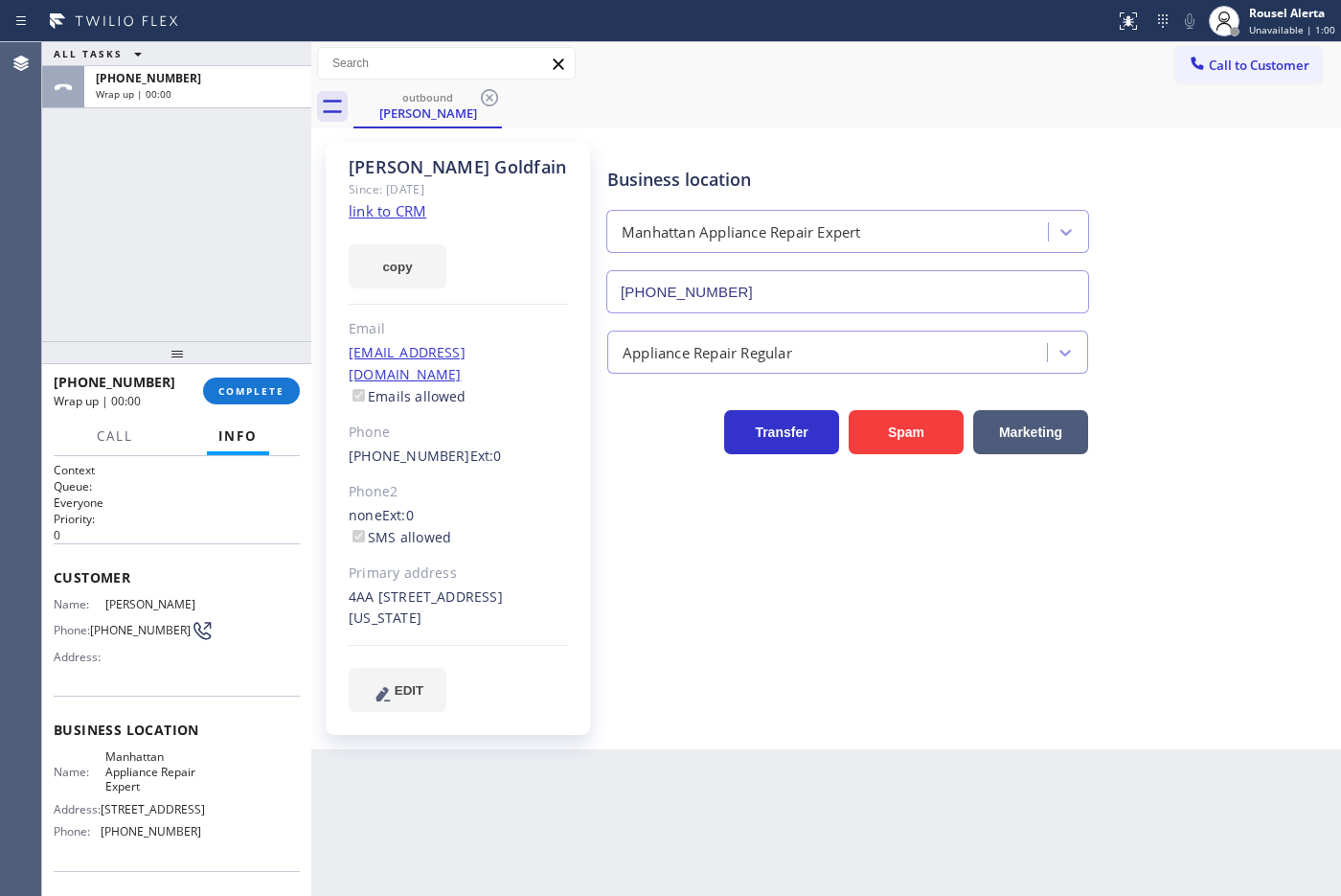
click at [208, 250] on div "ALL TASKS ALL TASKS ACTIVE TASKS TASKS IN WRAP UP [PHONE_NUMBER] Wrap up | 00:00" at bounding box center [176, 191] width 270 height 299
click at [1071, 56] on span "Call to Customer" at bounding box center [1260, 65] width 101 height 17
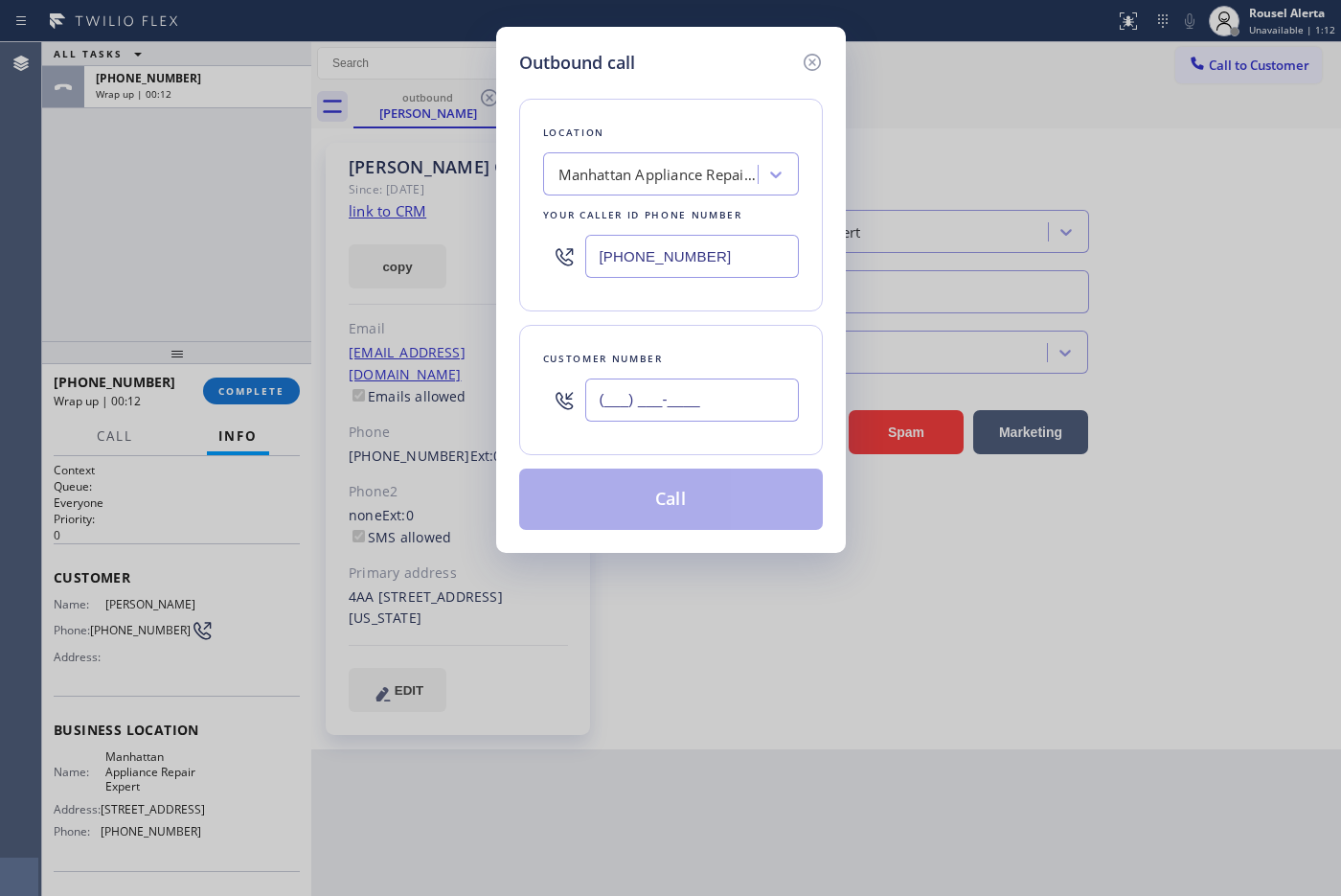
click at [704, 398] on input "(___) ___-____" at bounding box center [691, 400] width 213 height 43
paste input "813) 956-4231"
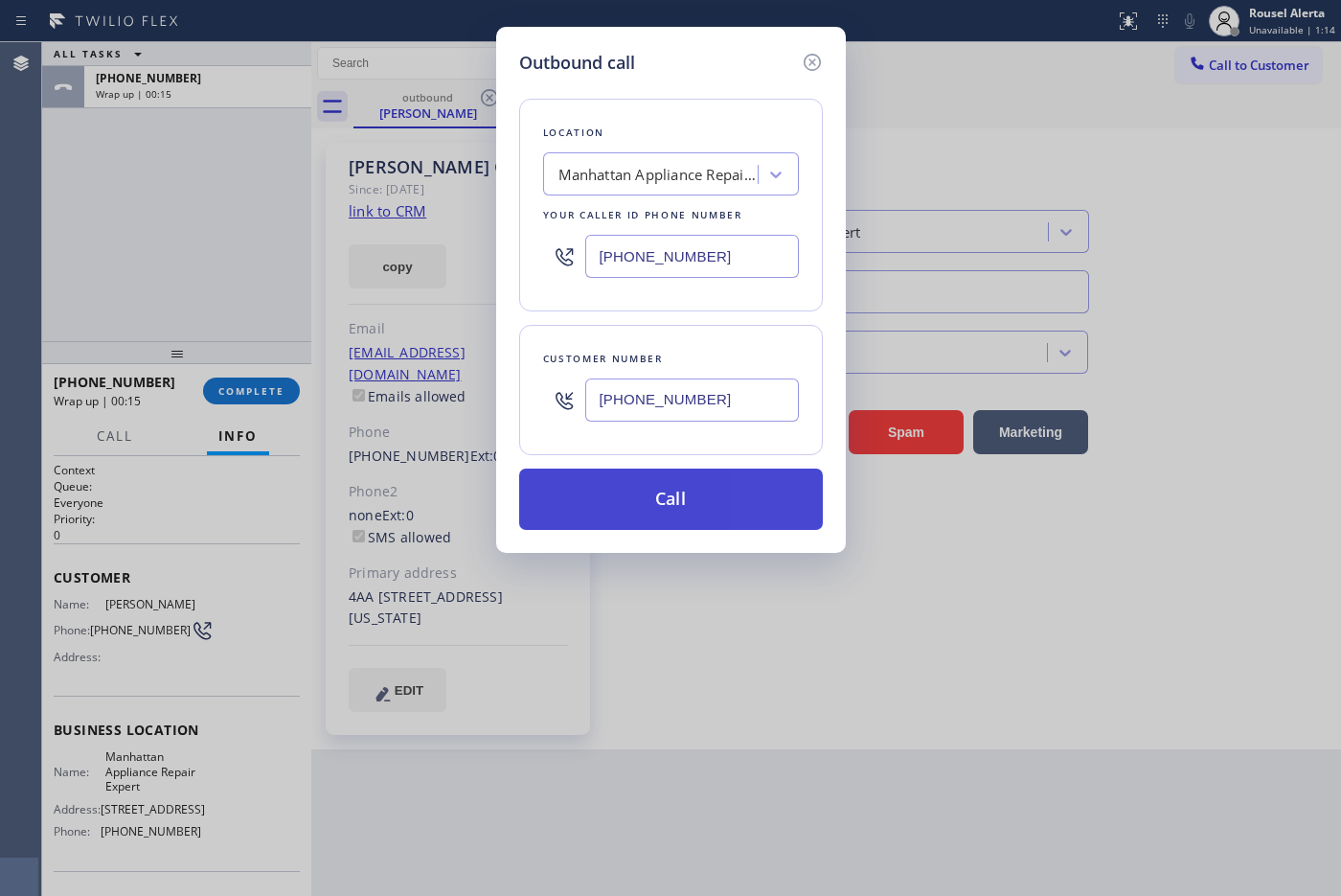
type input "[PHONE_NUMBER]"
click at [692, 504] on button "Call" at bounding box center [670, 498] width 303 height 61
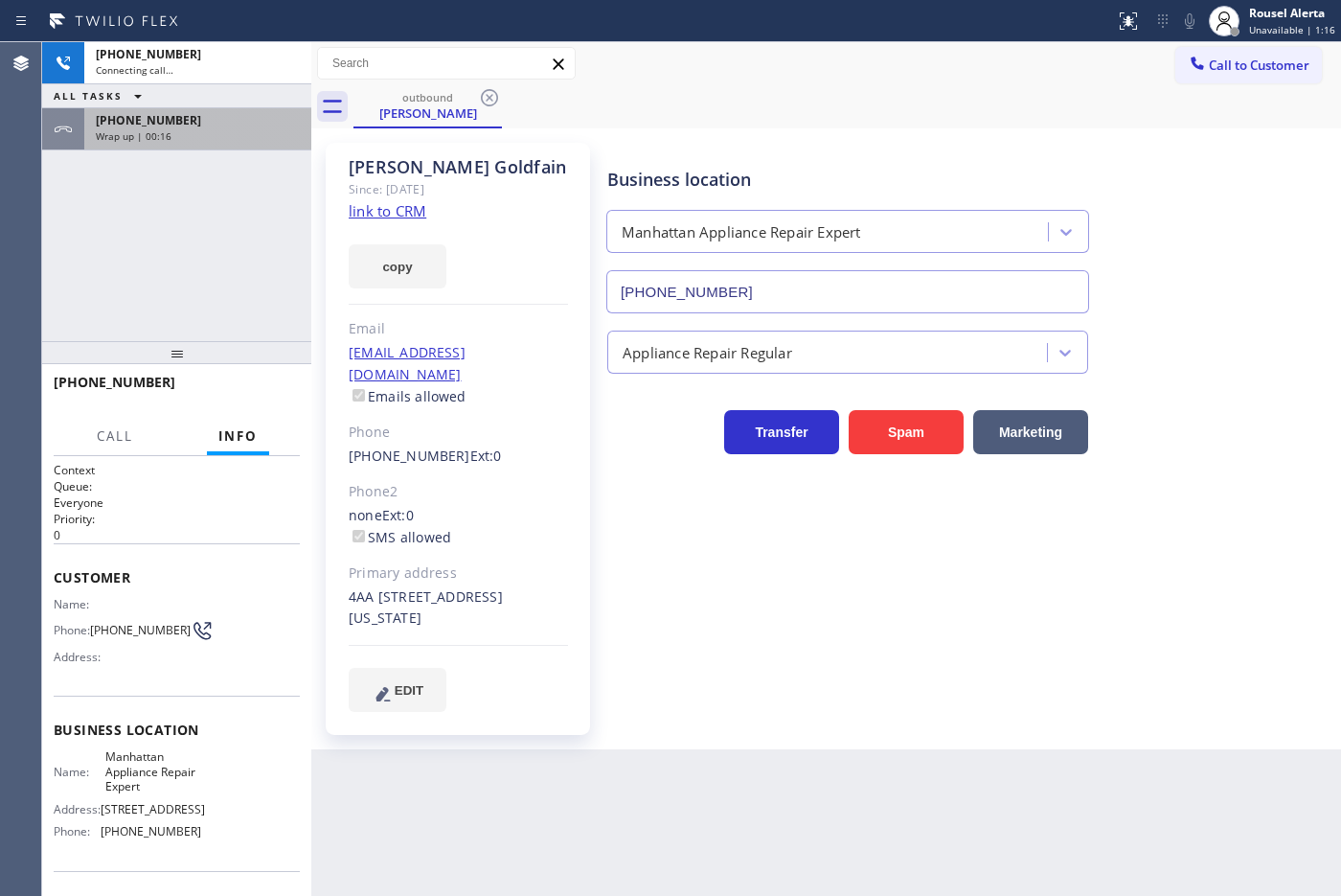
click at [166, 134] on span "Wrap up | 00:16" at bounding box center [134, 136] width 76 height 14
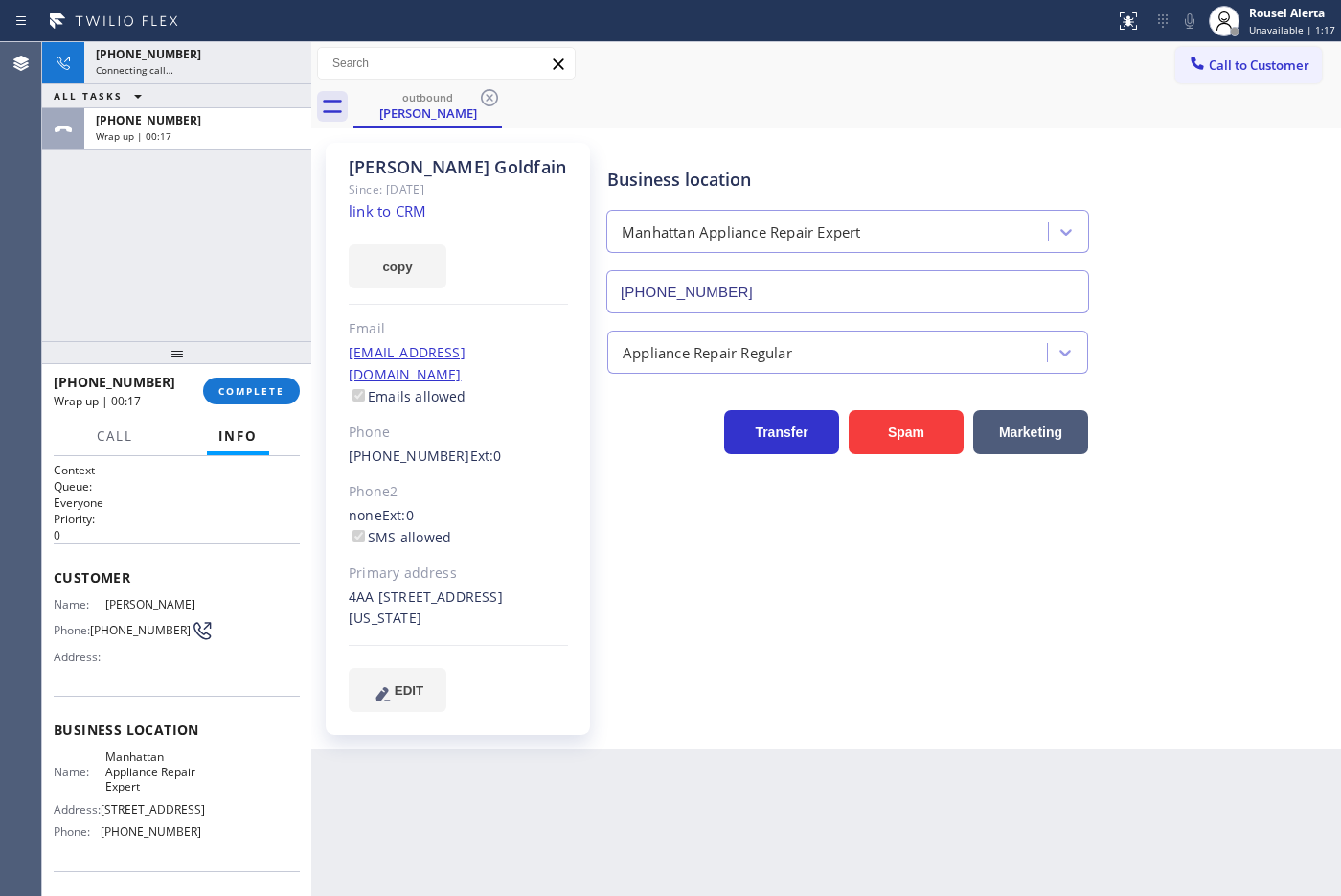
click at [240, 374] on div "[PHONE_NUMBER] Wrap up | 00:17 COMPLETE" at bounding box center [176, 390] width 246 height 49
click at [240, 395] on span "COMPLETE" at bounding box center [251, 391] width 66 height 14
click at [226, 300] on div "[PHONE_NUMBER] Connecting call… ALL TASKS ALL TASKS ACTIVE TASKS TASKS IN WRAP …" at bounding box center [176, 191] width 270 height 299
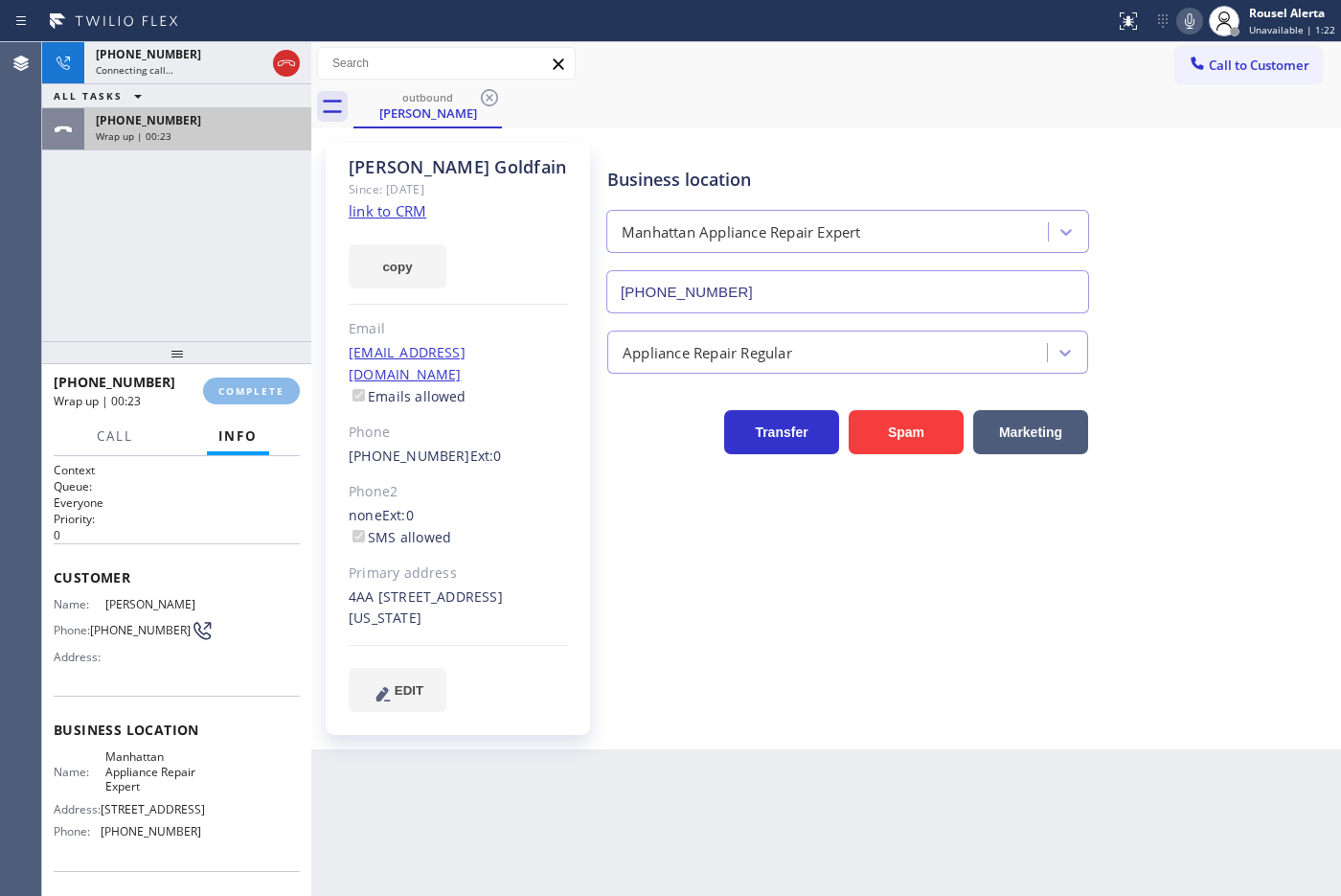
click at [185, 129] on div "Wrap up | 00:23" at bounding box center [198, 136] width 204 height 14
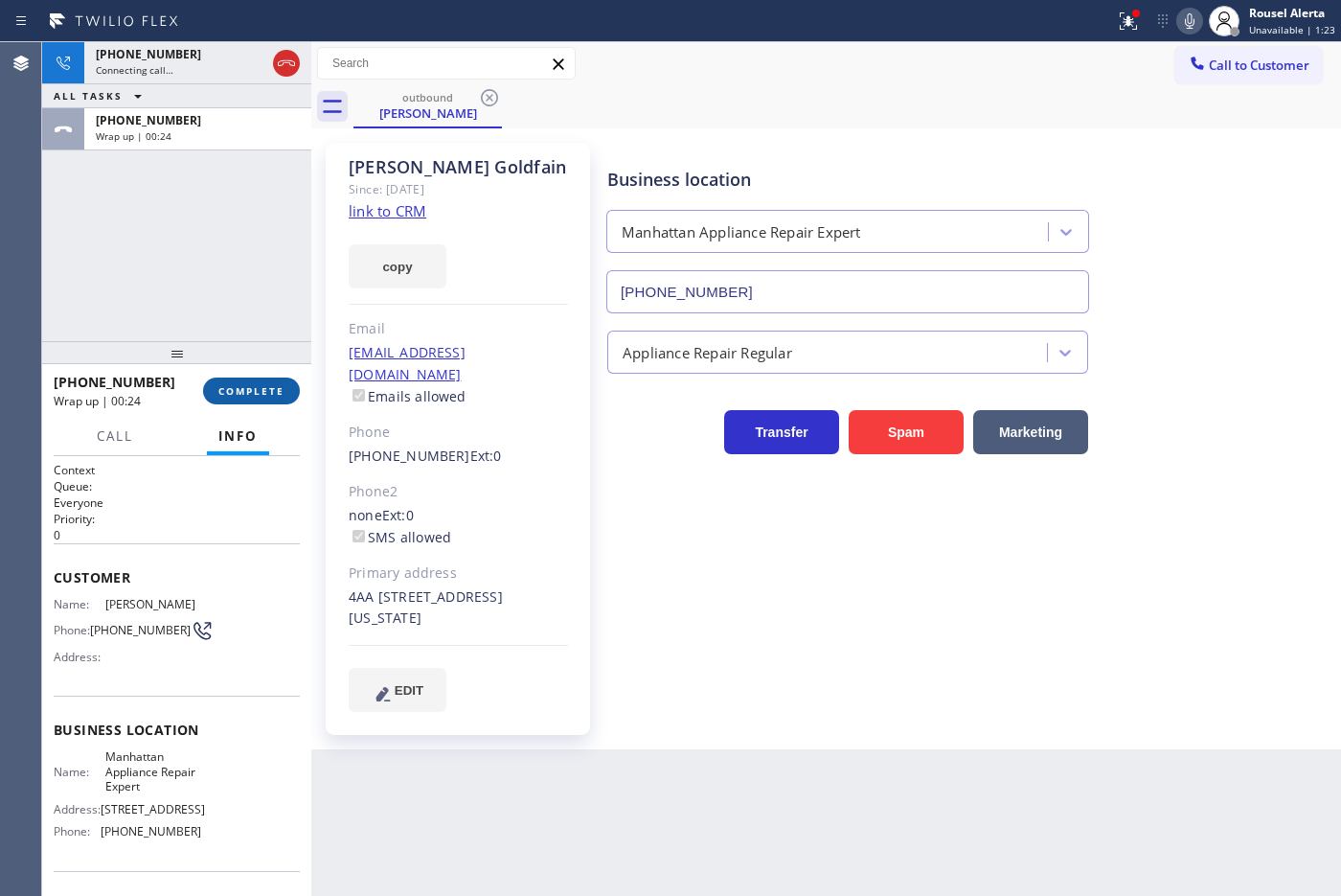
click at [255, 379] on button "COMPLETE" at bounding box center [251, 391] width 97 height 27
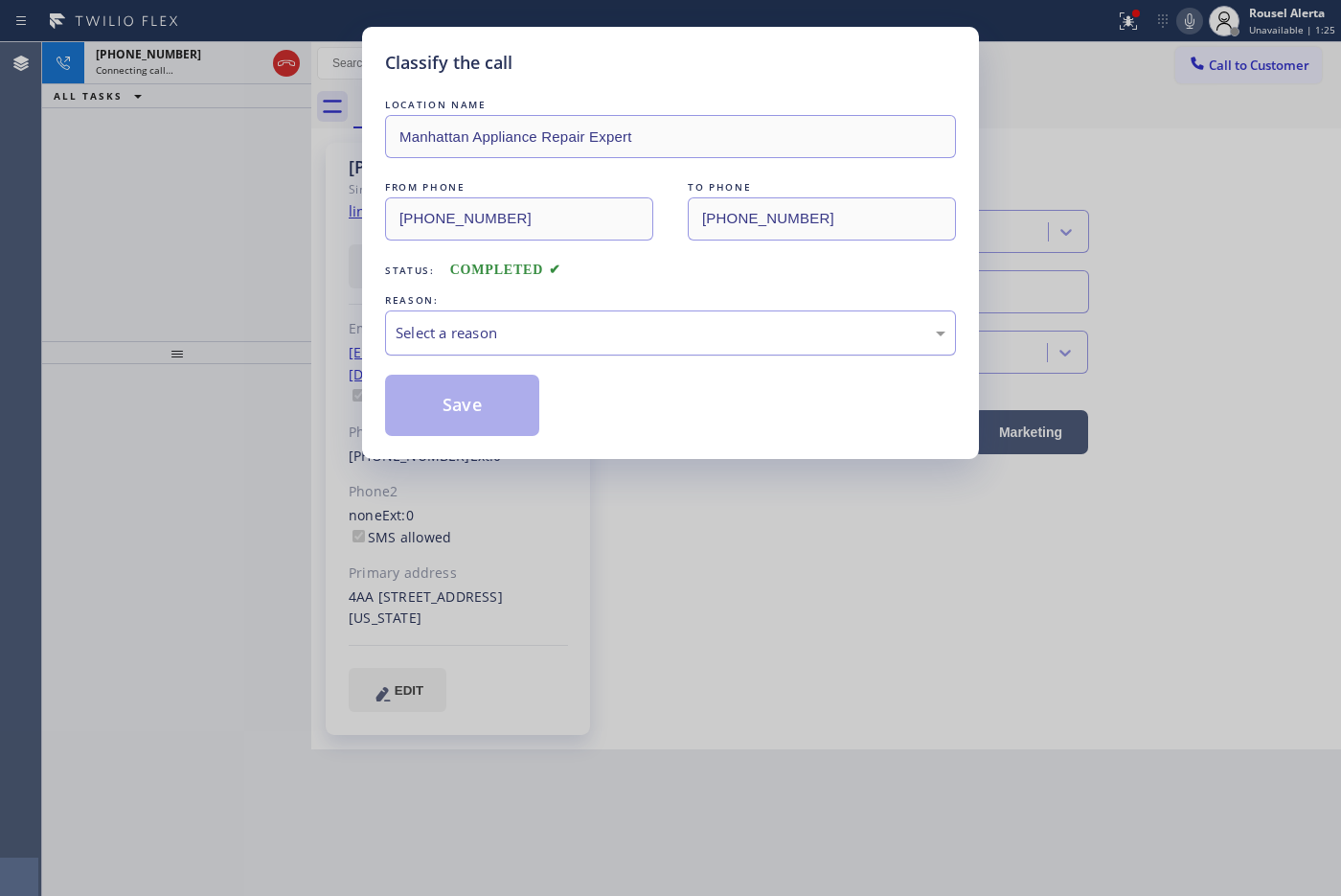
click at [487, 328] on div "Select a reason" at bounding box center [670, 333] width 550 height 22
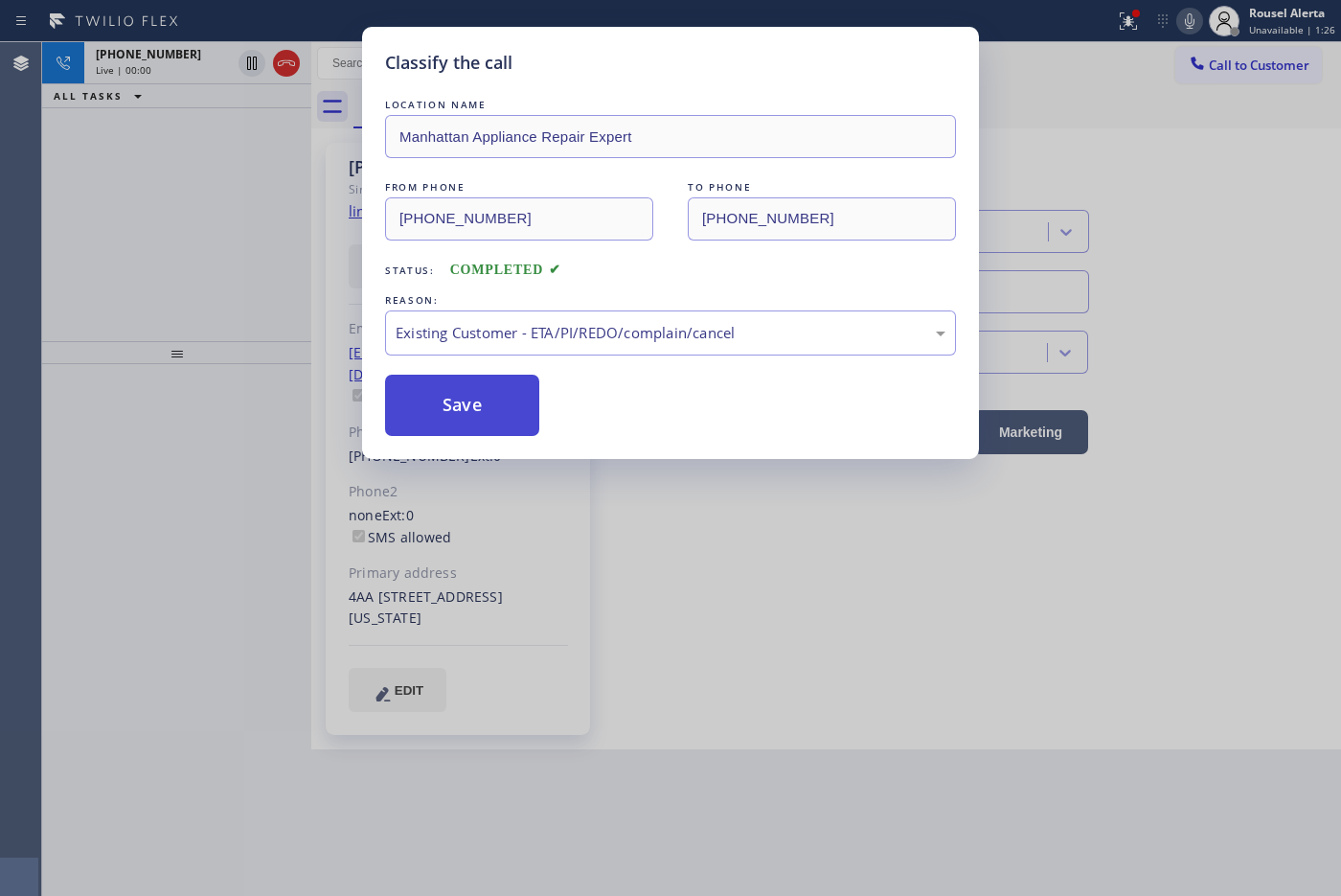
click at [458, 413] on button "Save" at bounding box center [462, 404] width 154 height 61
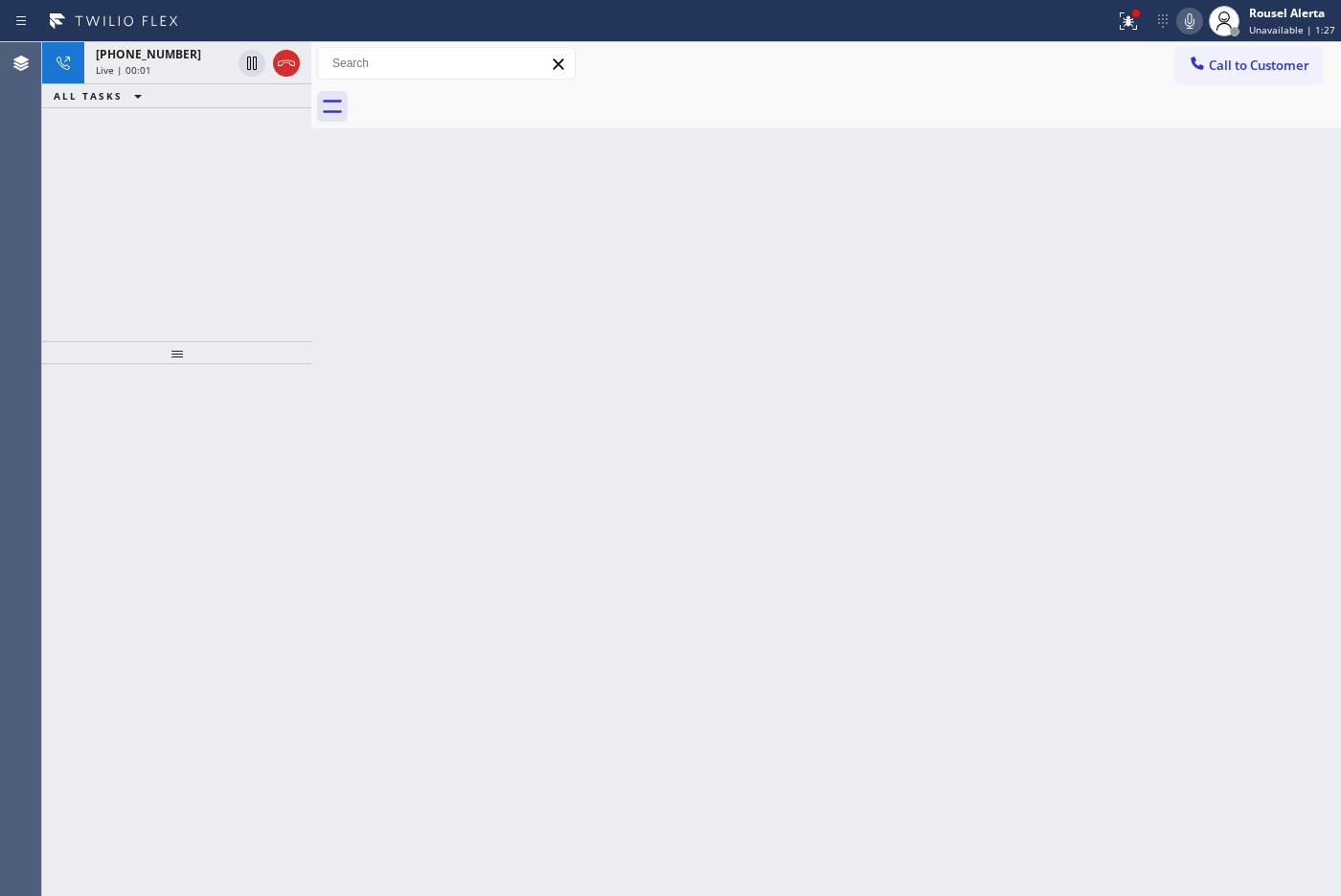
click at [164, 80] on div "[PHONE_NUMBER] Live | 00:01" at bounding box center [159, 62] width 150 height 42
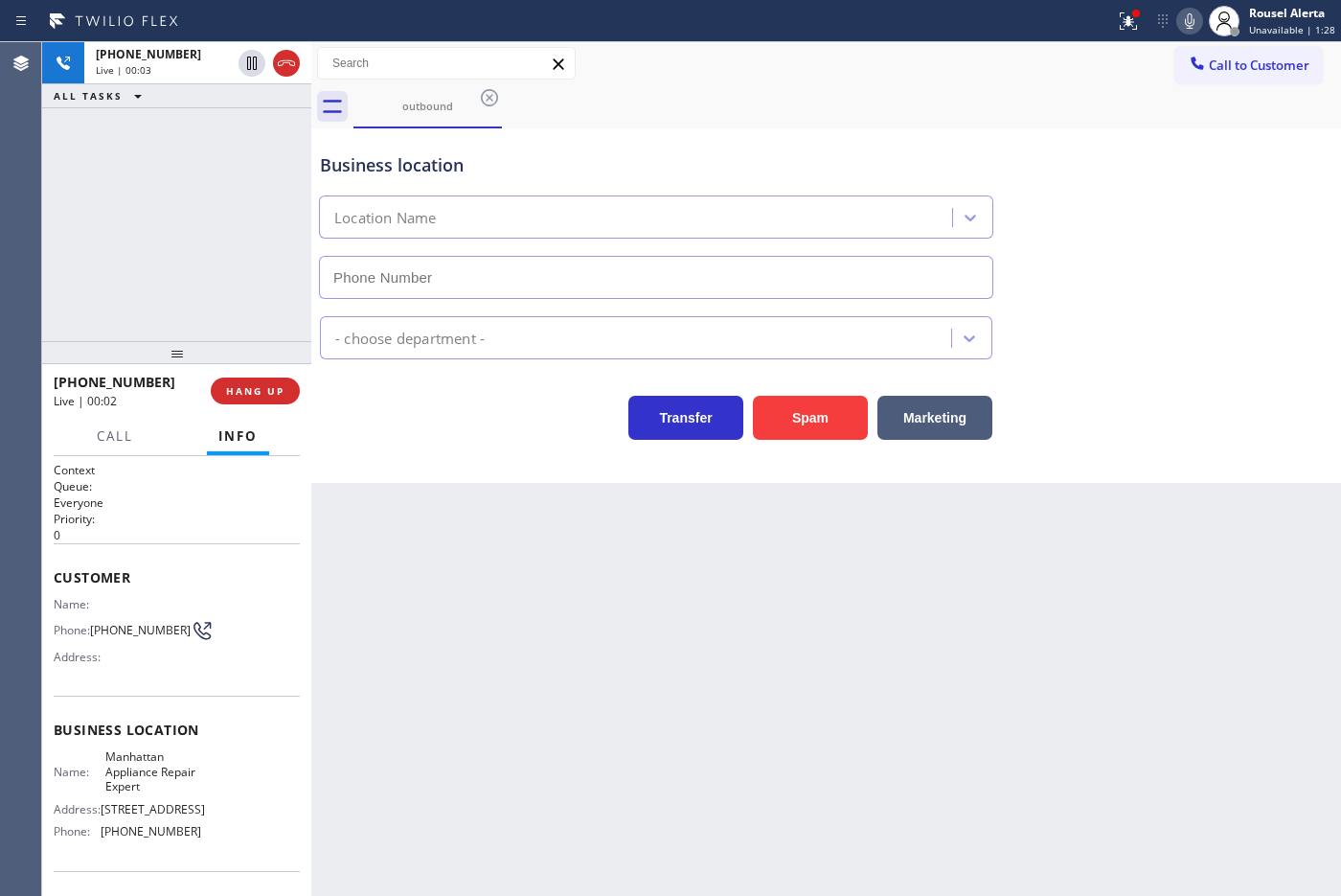
type input "[PHONE_NUMBER]"
click at [256, 386] on span "HANG UP" at bounding box center [255, 391] width 58 height 14
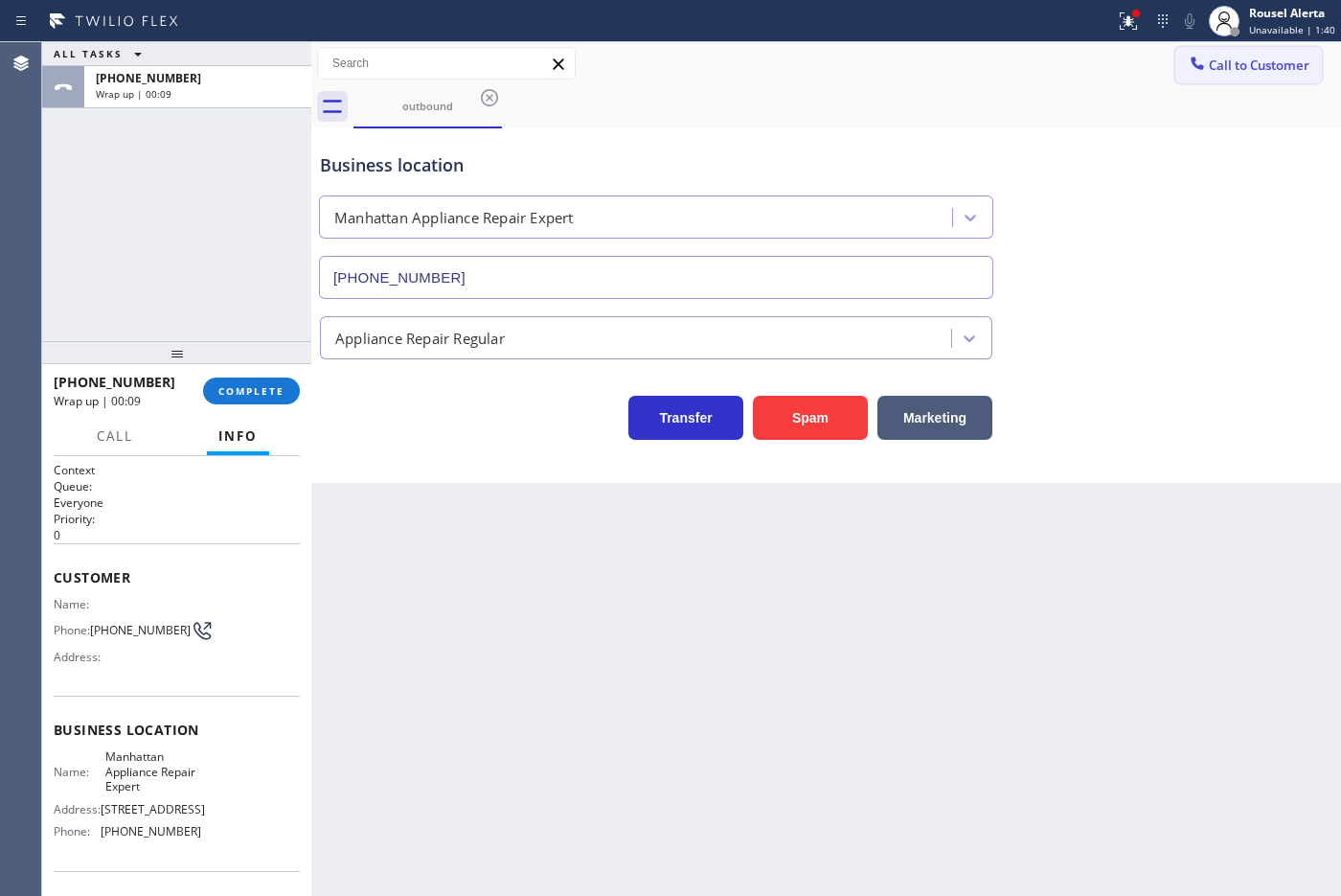
click at [1071, 57] on span "Call to Customer" at bounding box center [1260, 65] width 101 height 17
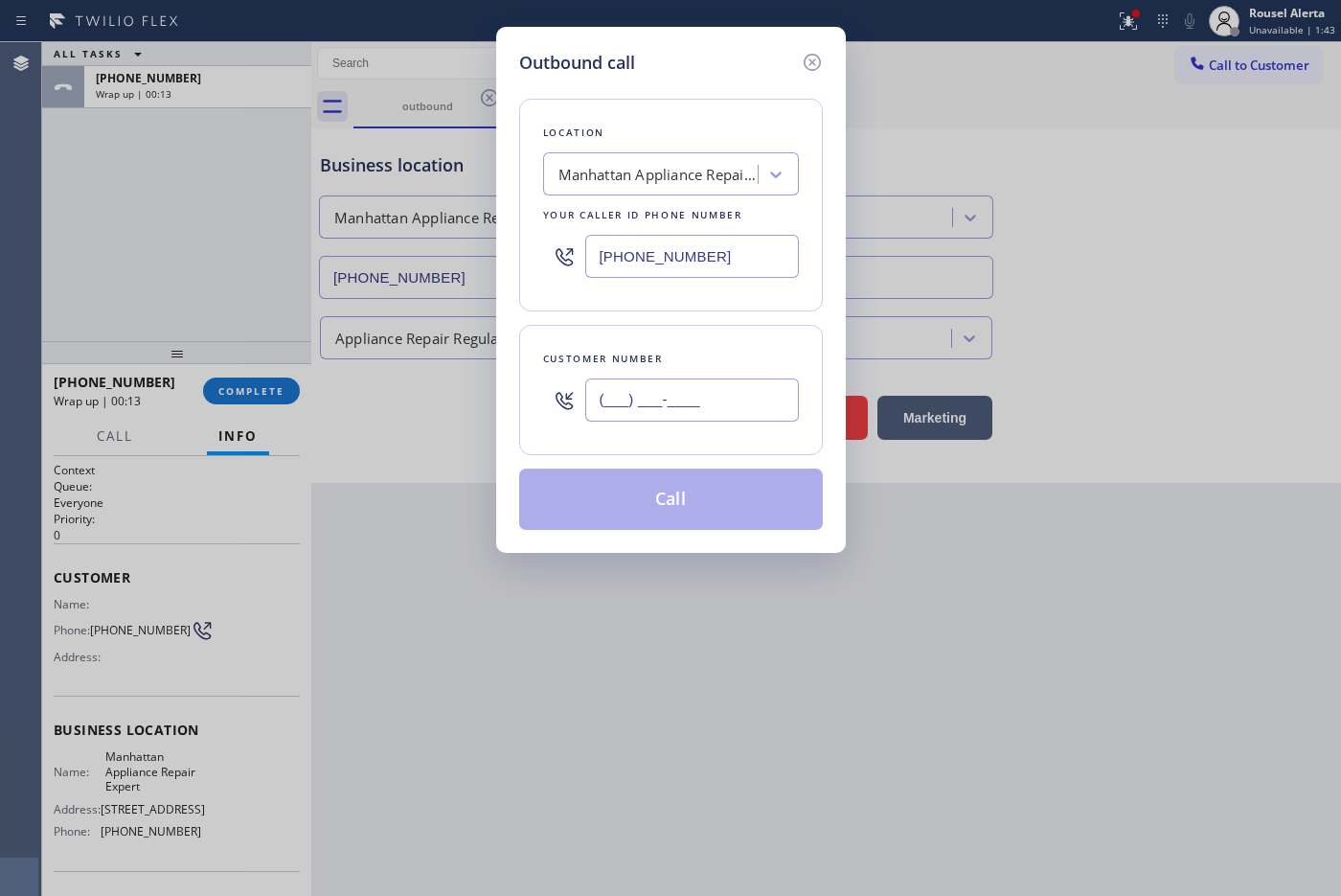
click at [756, 399] on input "(___) ___-____" at bounding box center [691, 400] width 213 height 43
paste input "408) 480-1634"
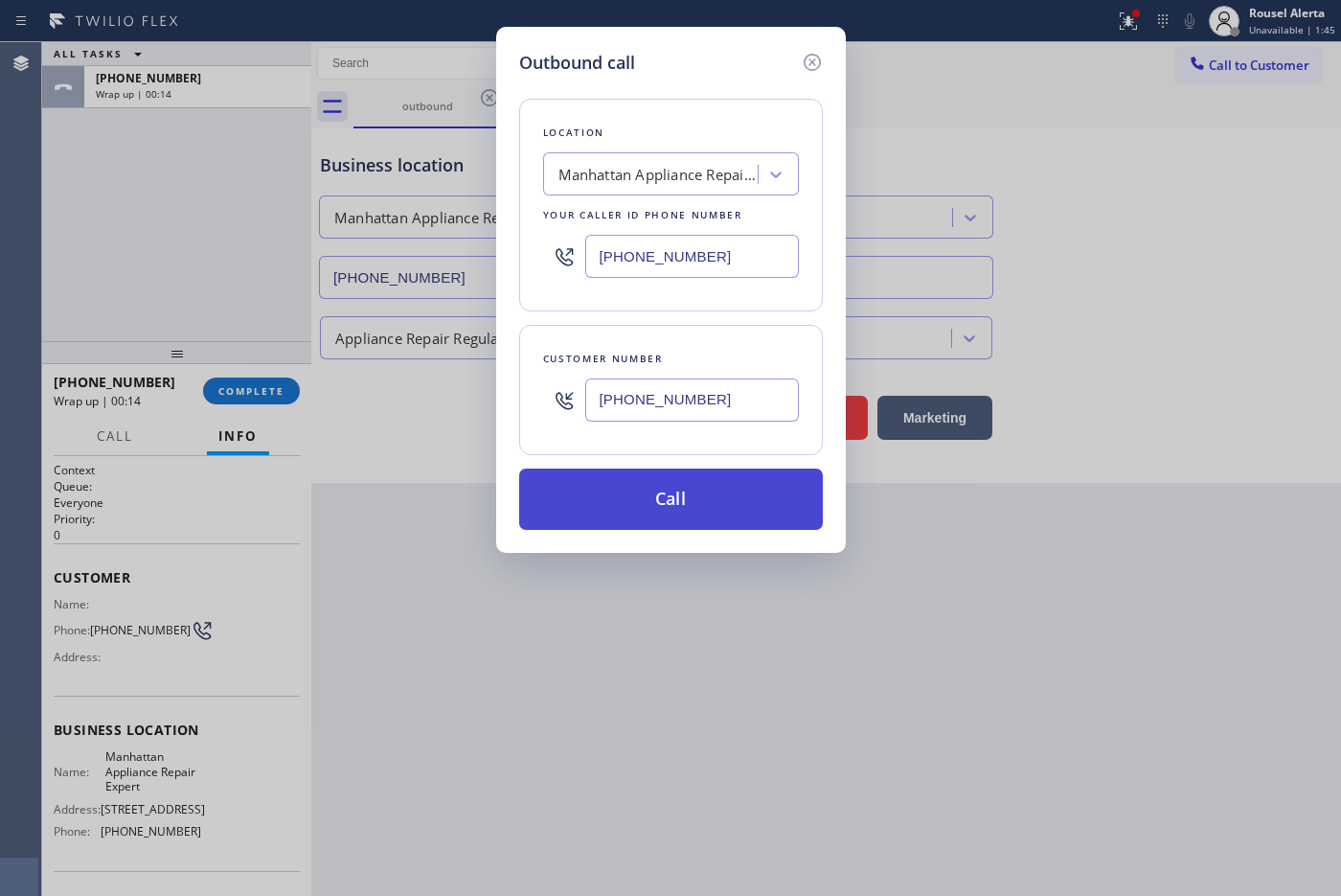
type input "[PHONE_NUMBER]"
click at [740, 492] on button "Call" at bounding box center [670, 498] width 303 height 61
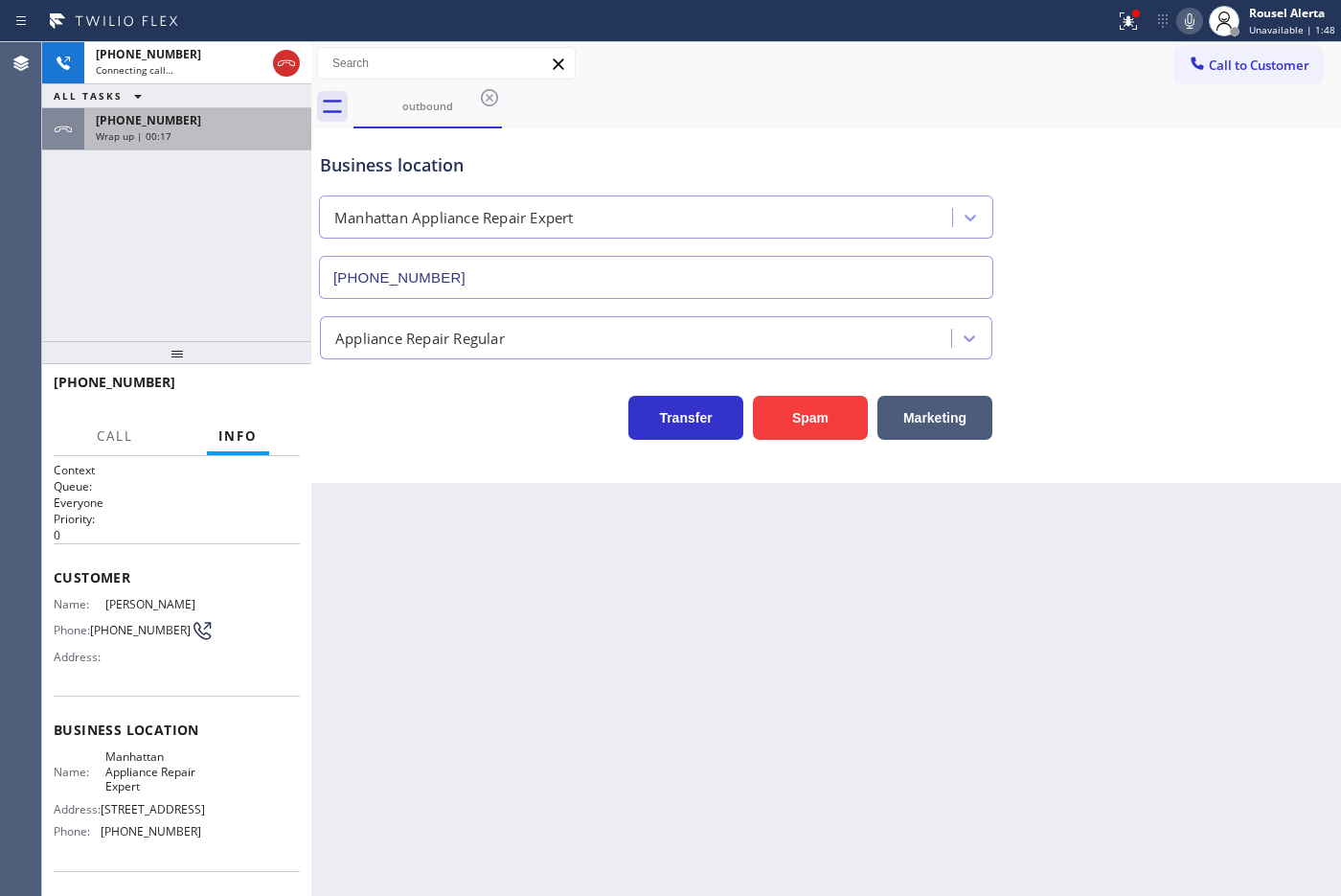
click at [251, 140] on div "Wrap up | 00:17" at bounding box center [198, 136] width 204 height 14
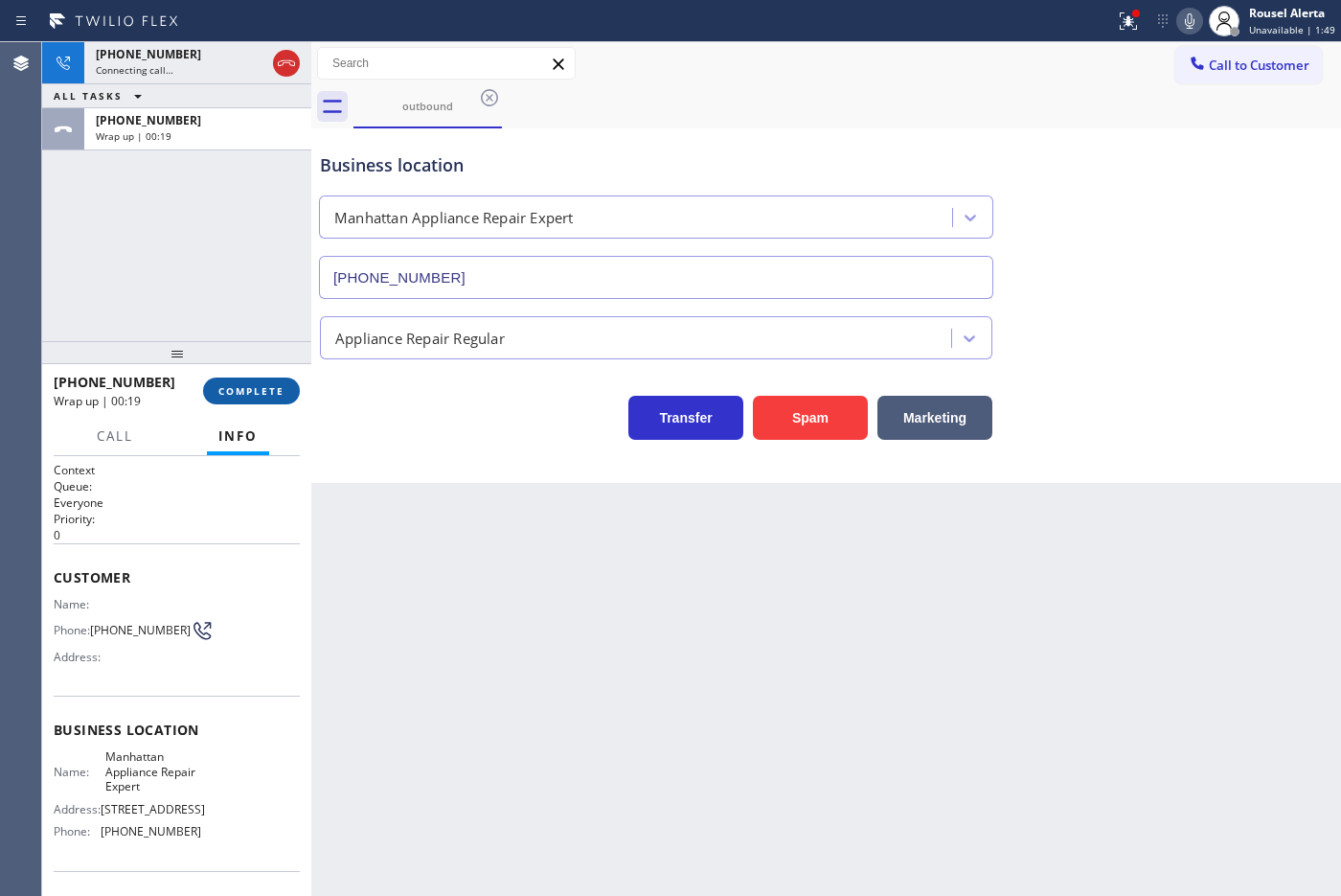
click at [256, 386] on span "COMPLETE" at bounding box center [251, 391] width 66 height 14
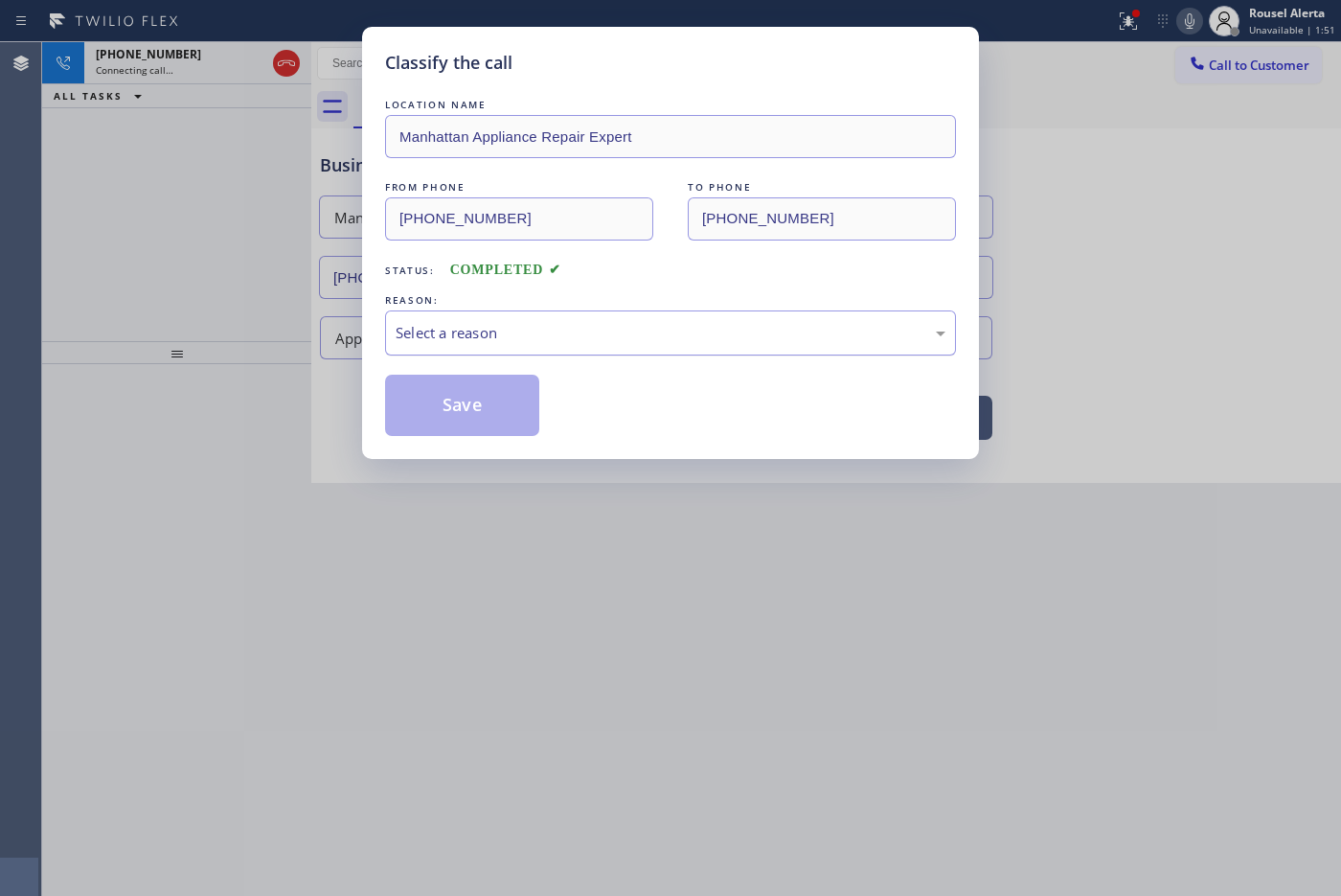
click at [437, 328] on div "Select a reason" at bounding box center [670, 333] width 550 height 22
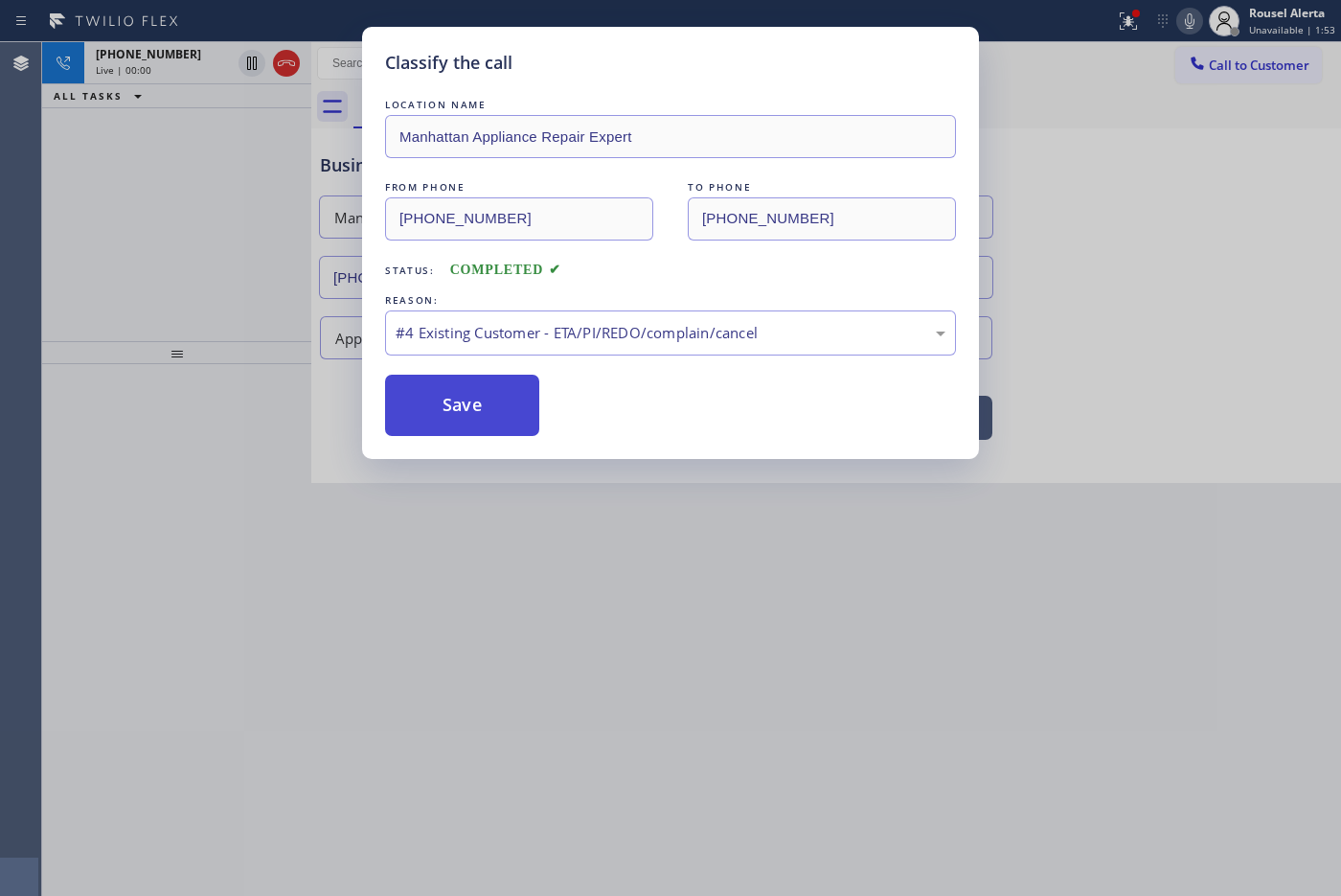
click at [489, 409] on button "Save" at bounding box center [462, 404] width 154 height 61
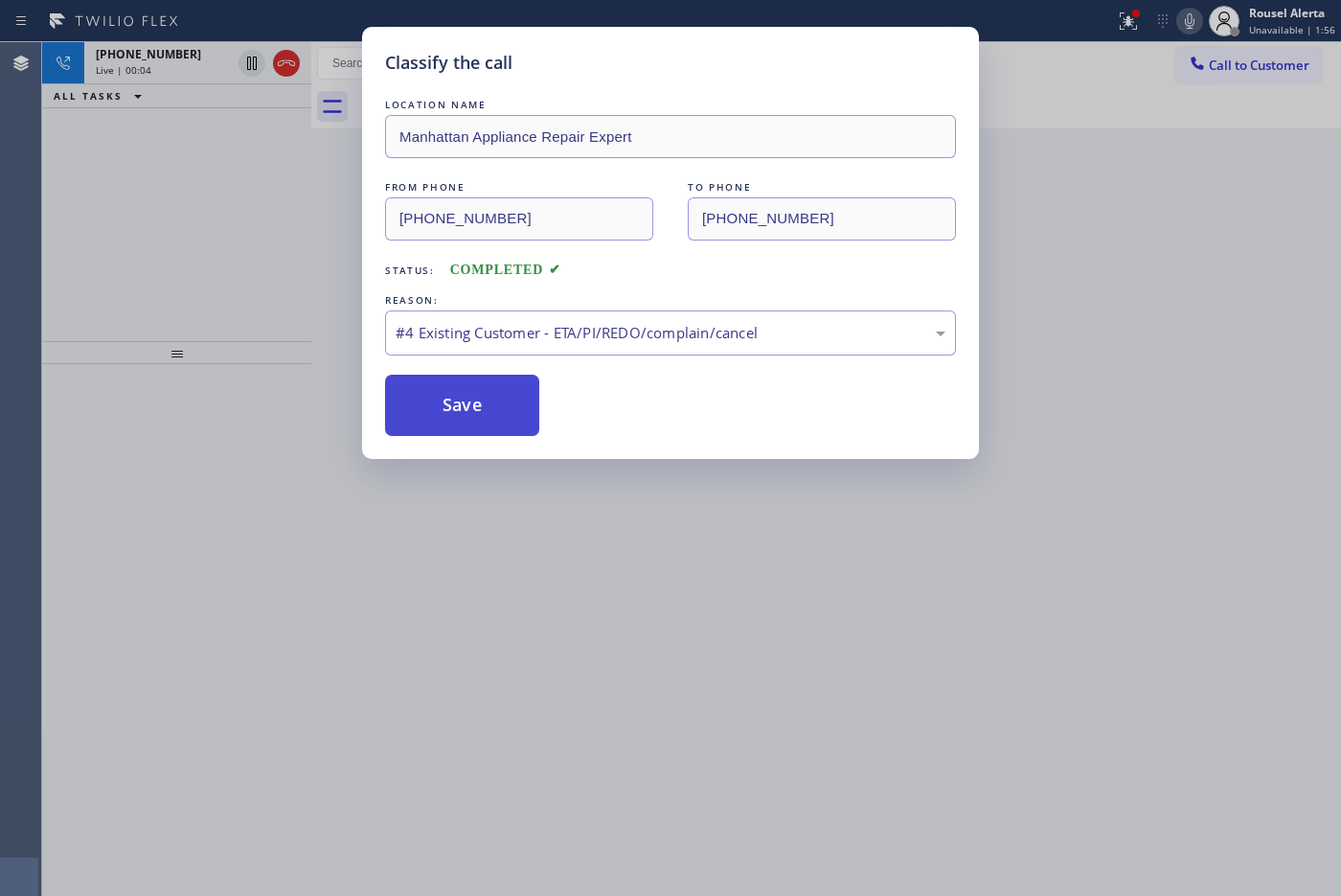
click at [480, 393] on button "Save" at bounding box center [462, 404] width 154 height 61
click at [435, 394] on button "Save" at bounding box center [462, 404] width 154 height 61
click at [762, 331] on div "#4 Existing Customer - ETA/PI/REDO/complain/cancel" at bounding box center [670, 333] width 550 height 22
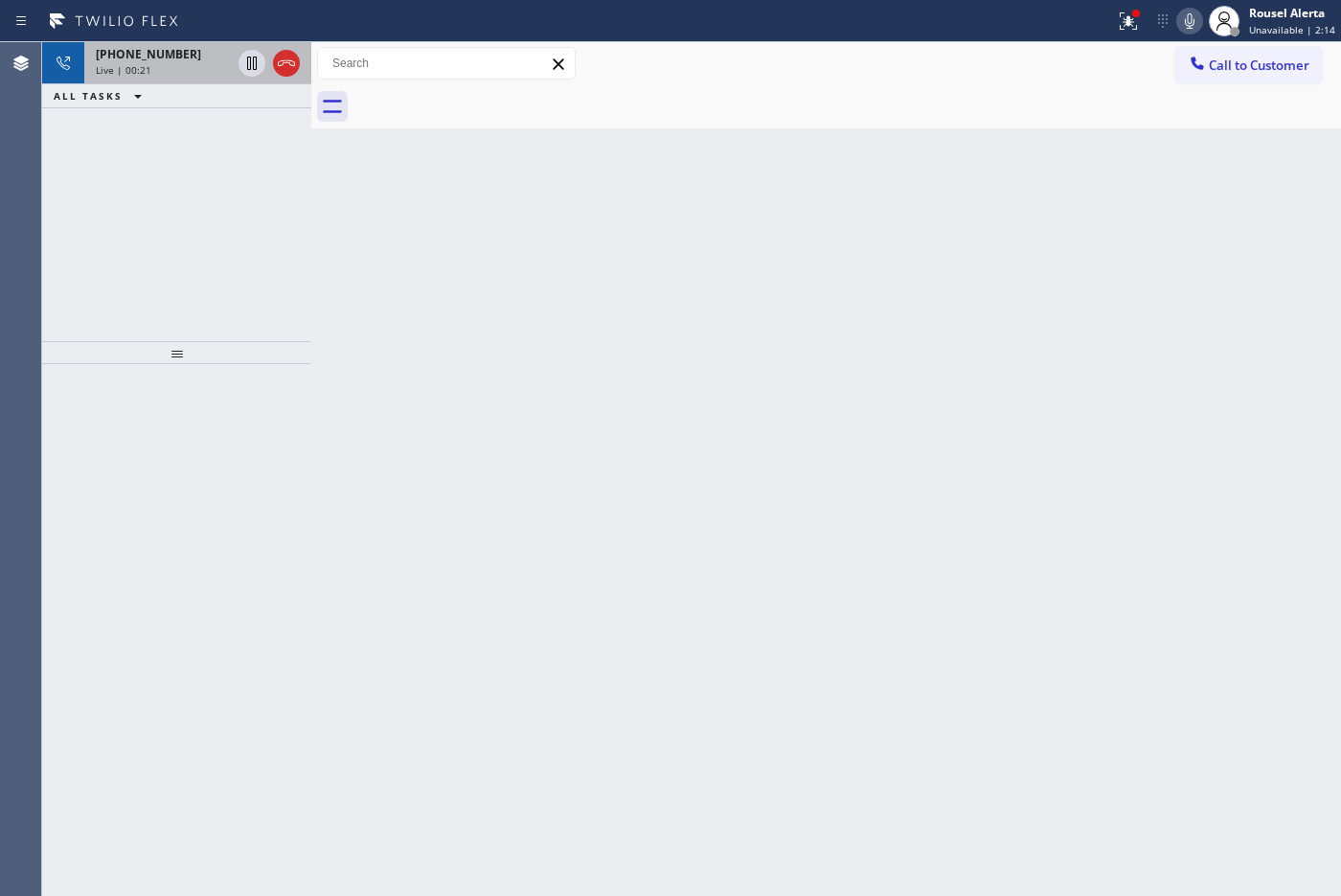
click at [193, 63] on div "Live | 00:21" at bounding box center [163, 70] width 135 height 14
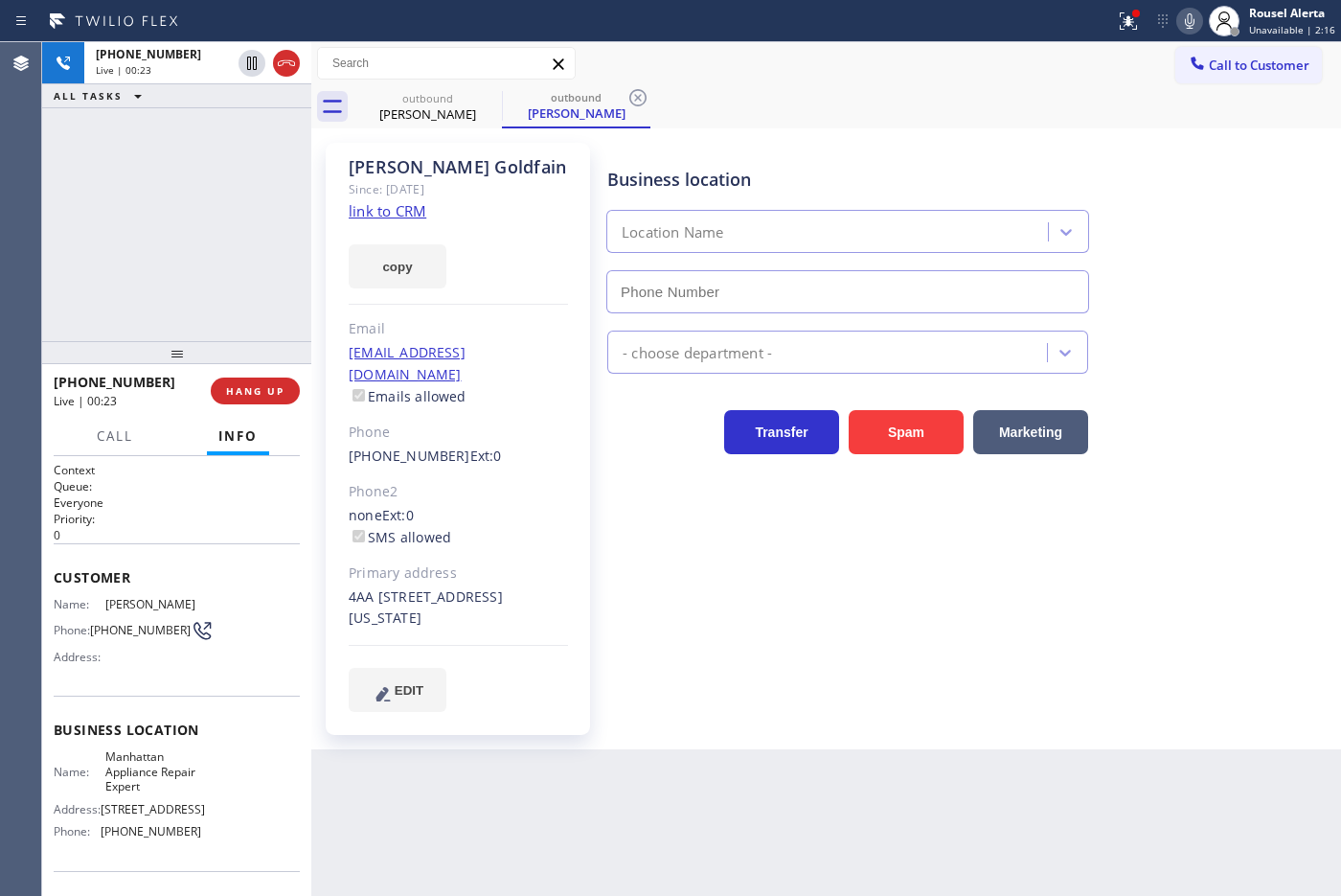
type input "[PHONE_NUMBER]"
click at [247, 399] on button "HANG UP" at bounding box center [255, 391] width 89 height 27
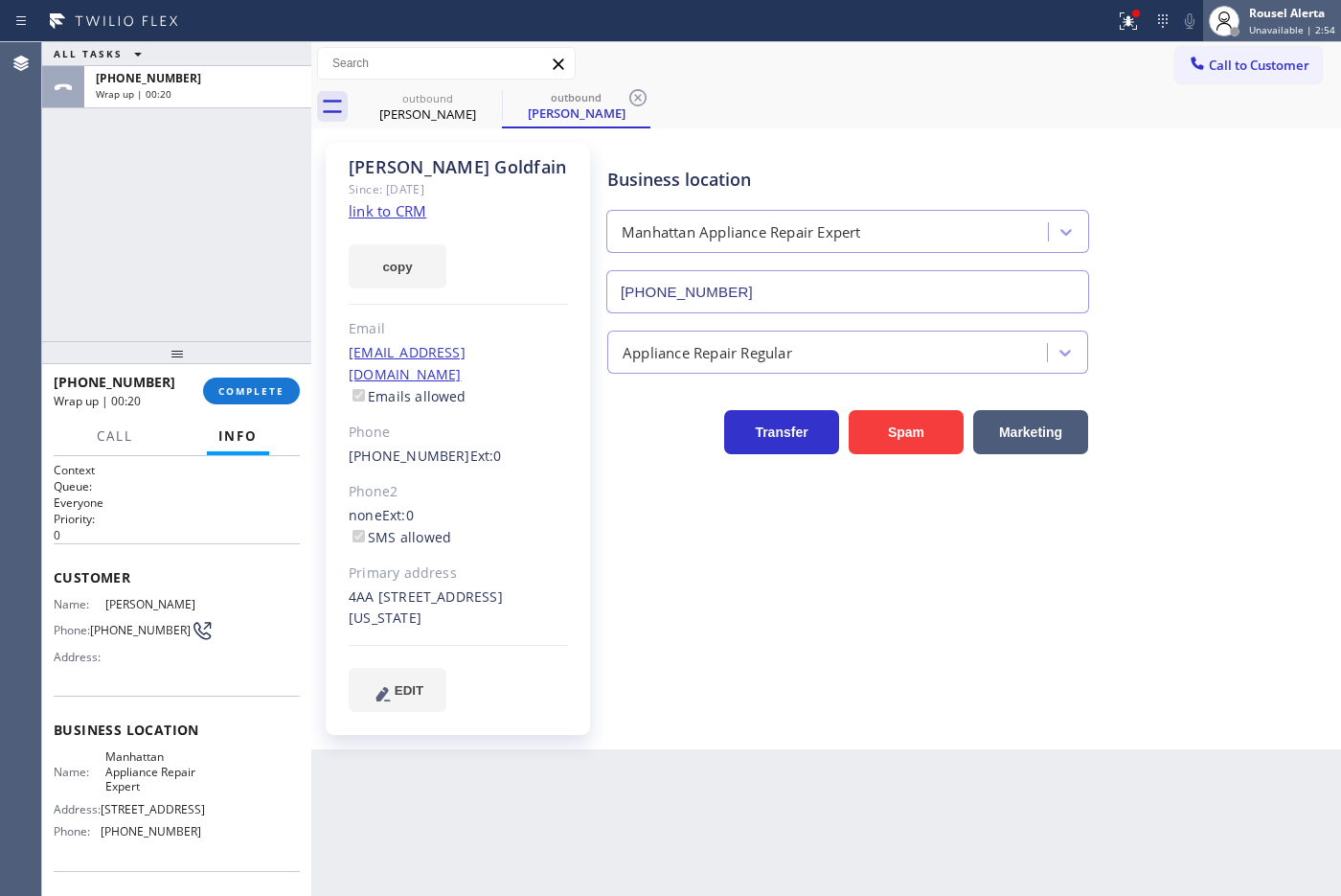
click at [1071, 27] on span "Unavailable | 2:54" at bounding box center [1292, 30] width 86 height 14
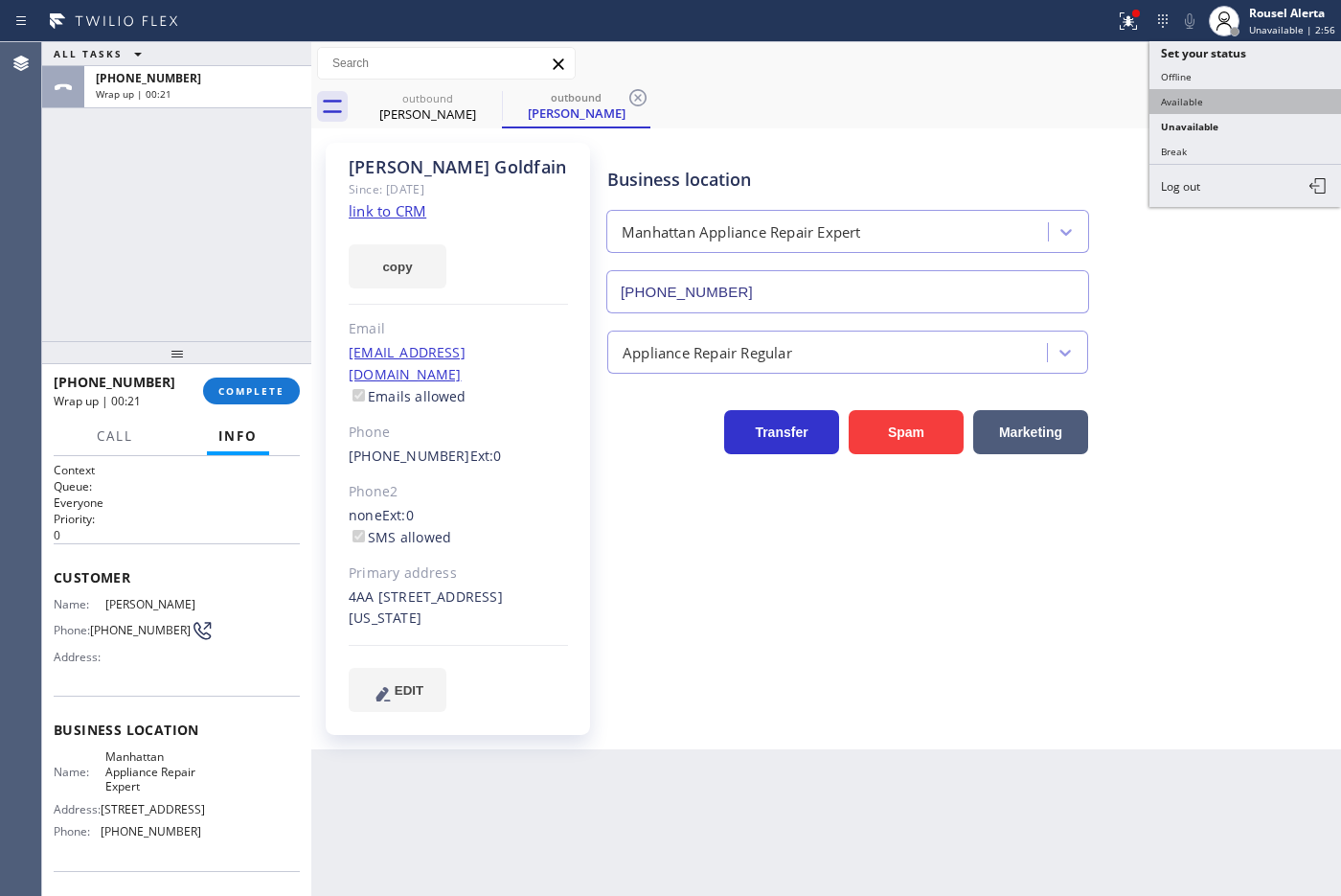
click at [1071, 104] on button "Available" at bounding box center [1245, 102] width 192 height 25
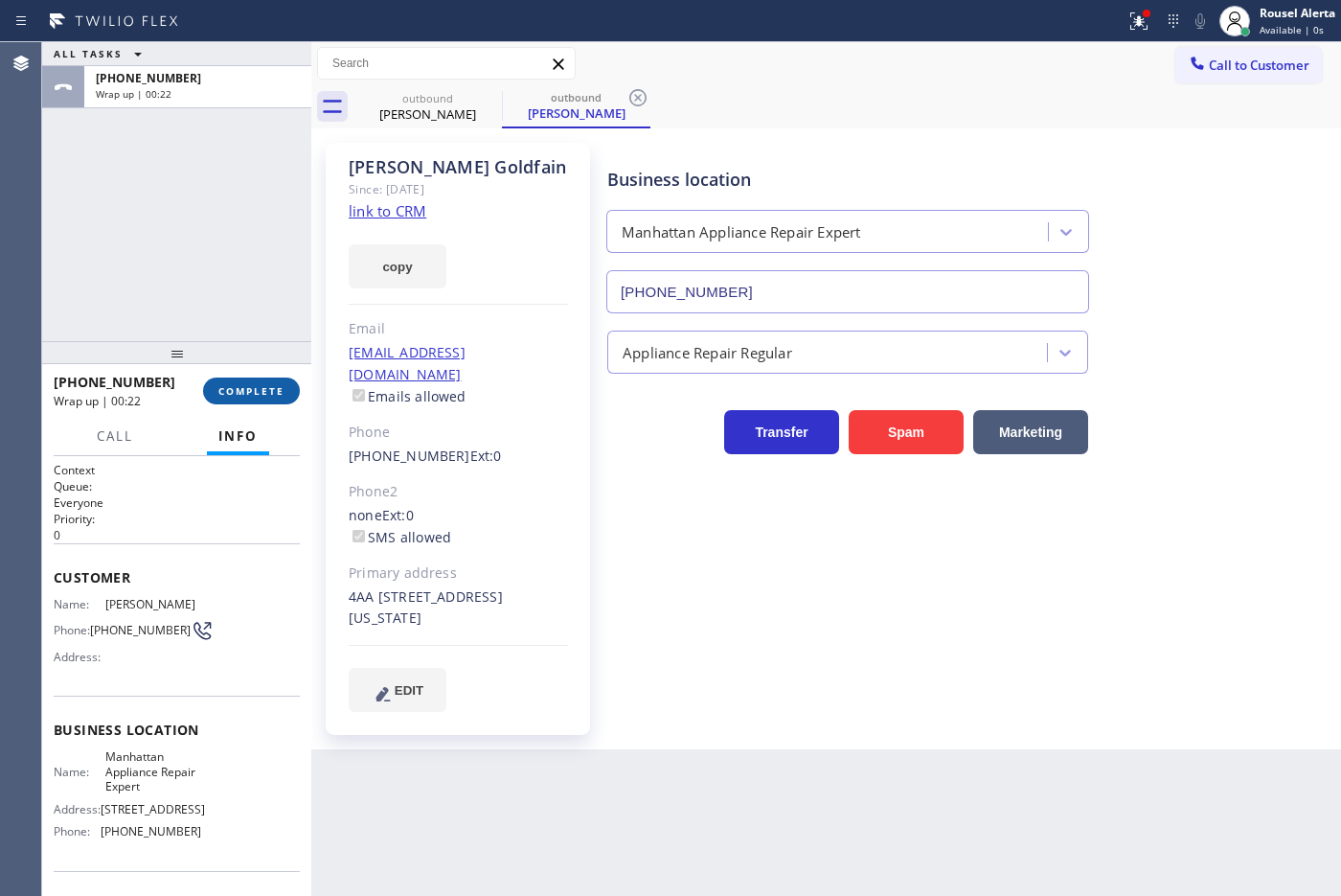
click at [271, 390] on span "COMPLETE" at bounding box center [251, 391] width 66 height 14
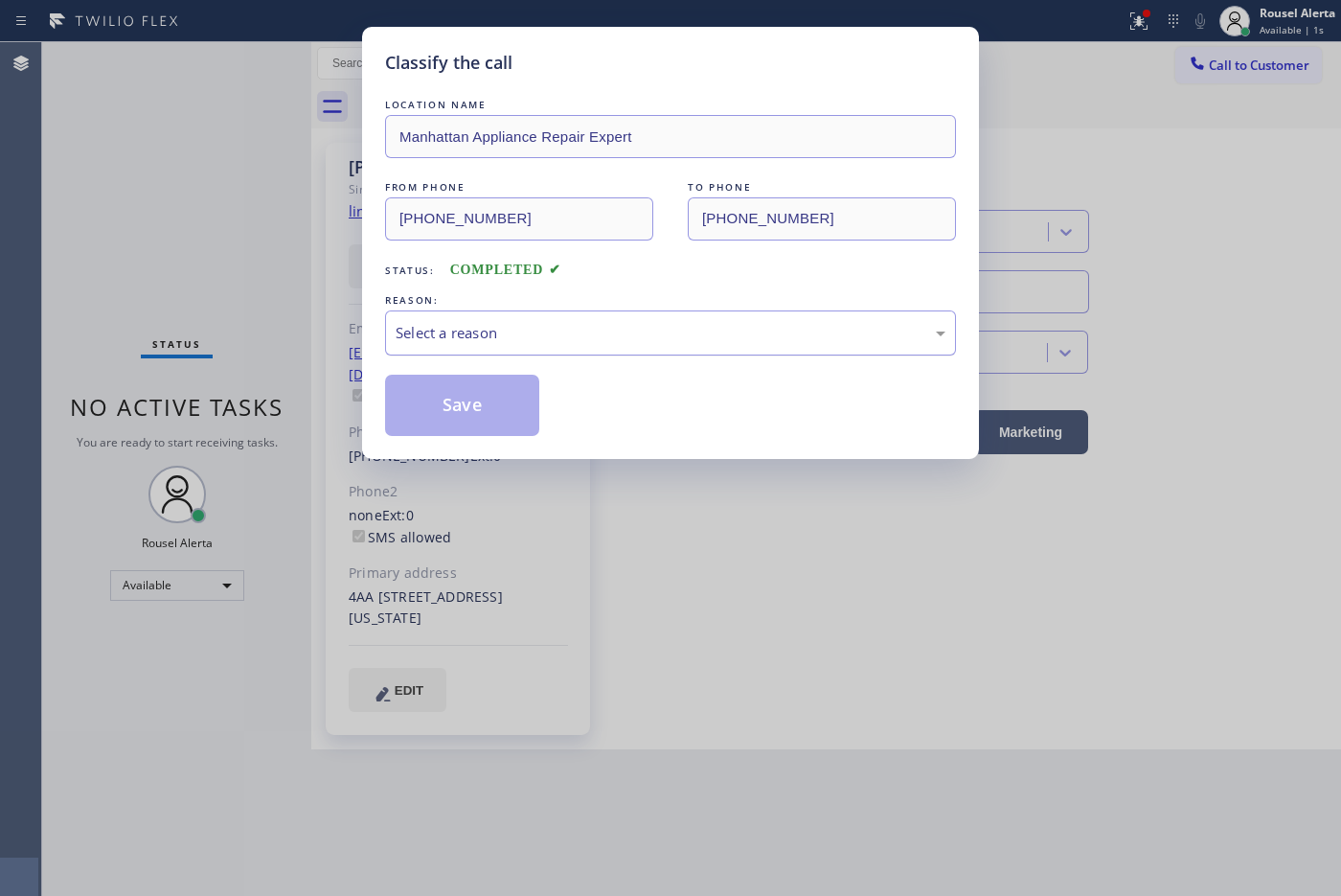
click at [553, 314] on div "Select a reason" at bounding box center [670, 333] width 571 height 45
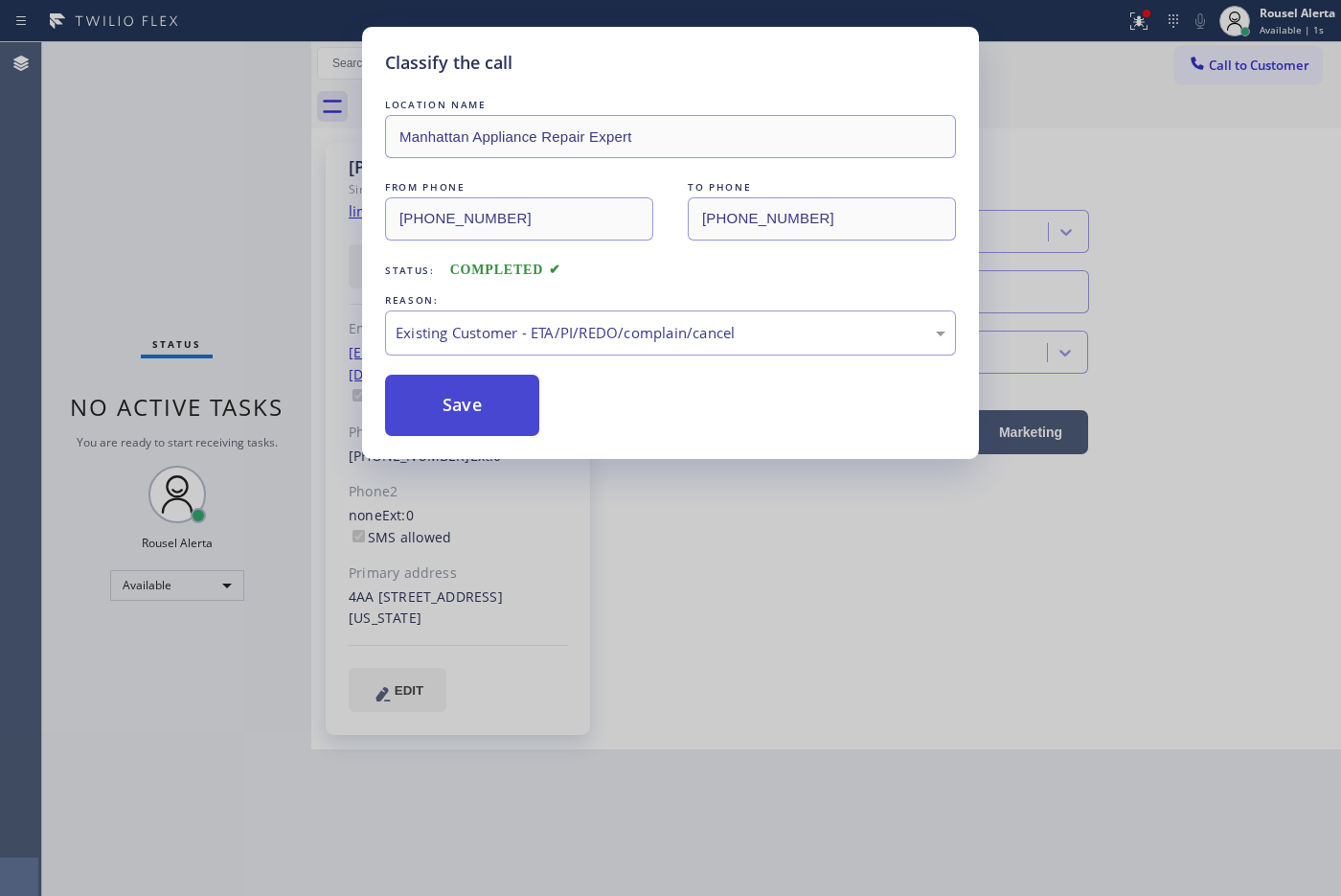
click at [510, 419] on button "Save" at bounding box center [462, 404] width 154 height 61
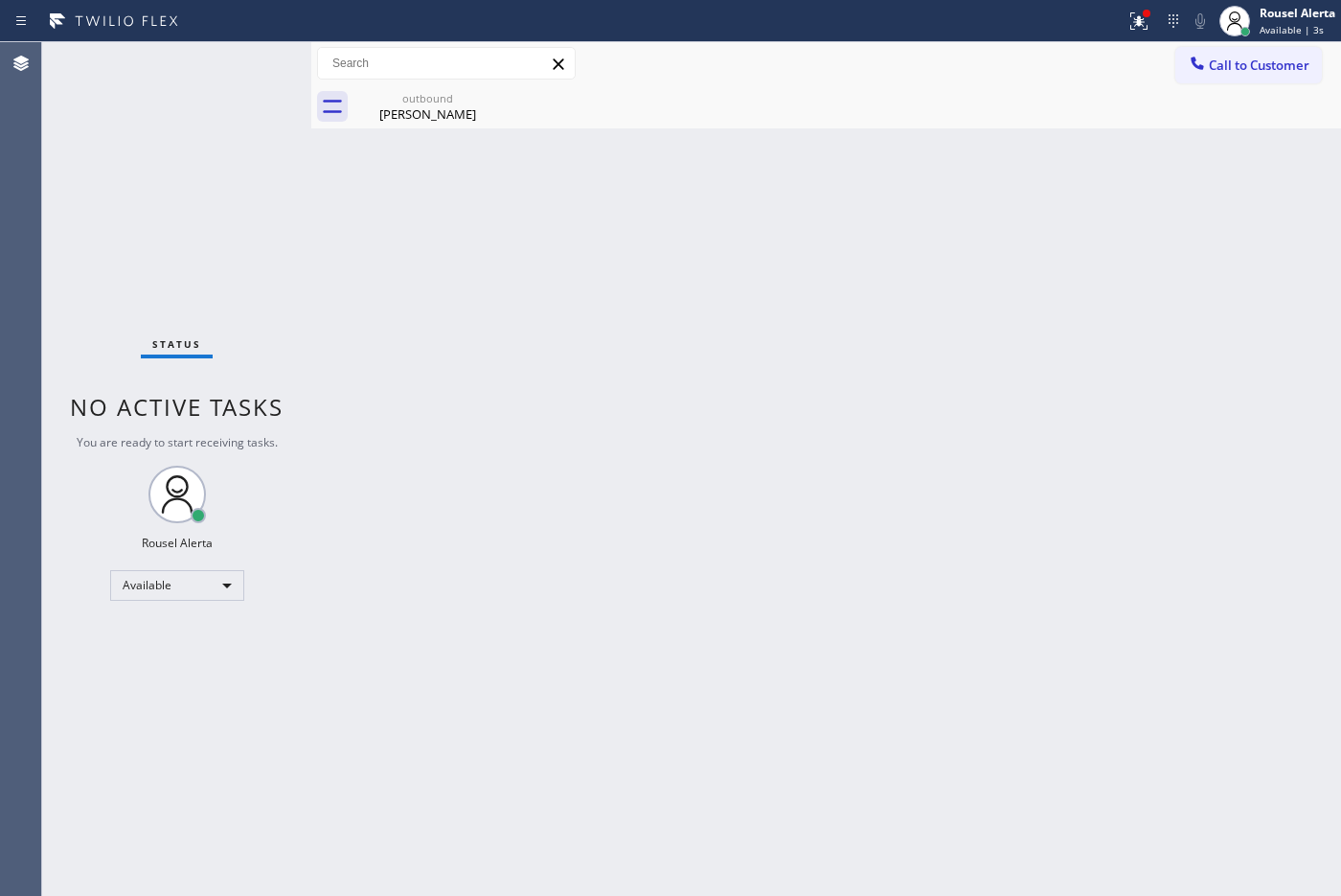
click at [875, 716] on div "Back to Dashboard Change Sender ID Customers Technicians Select a contact Outbo…" at bounding box center [826, 468] width 1030 height 853
click at [438, 122] on div "outbound [PERSON_NAME]" at bounding box center [427, 107] width 144 height 43
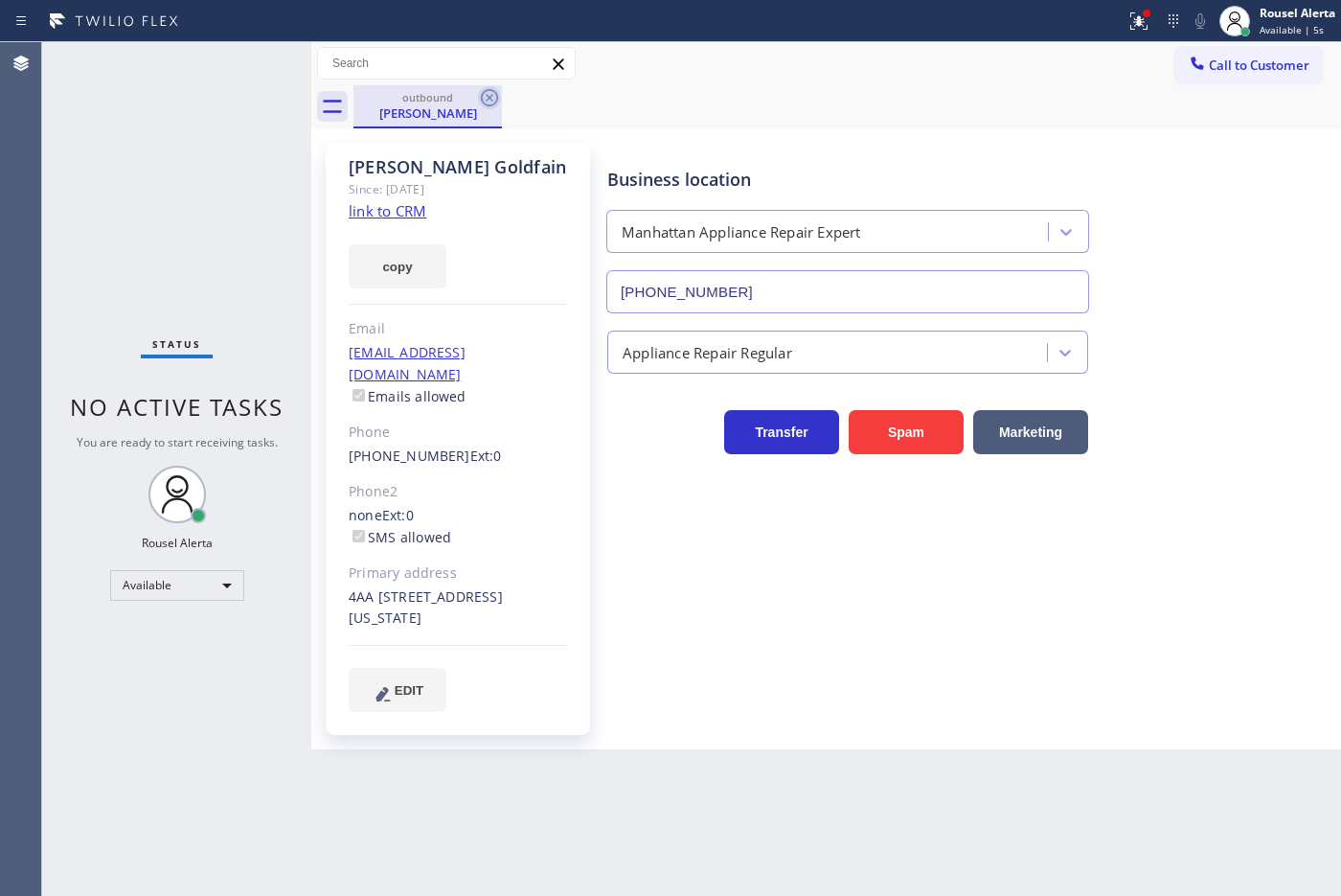
click at [491, 99] on icon at bounding box center [490, 98] width 17 height 17
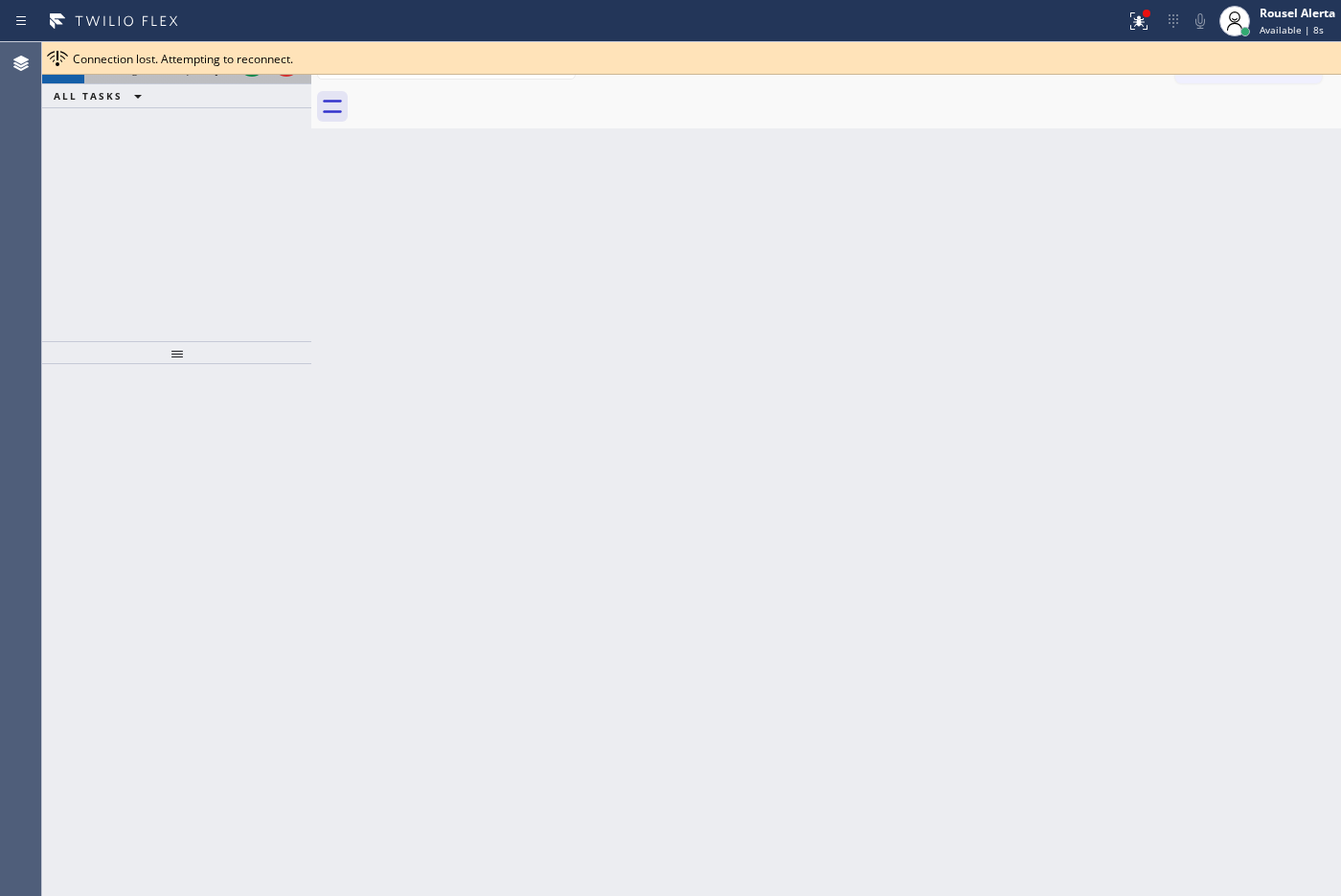
click at [242, 75] on div at bounding box center [269, 62] width 69 height 42
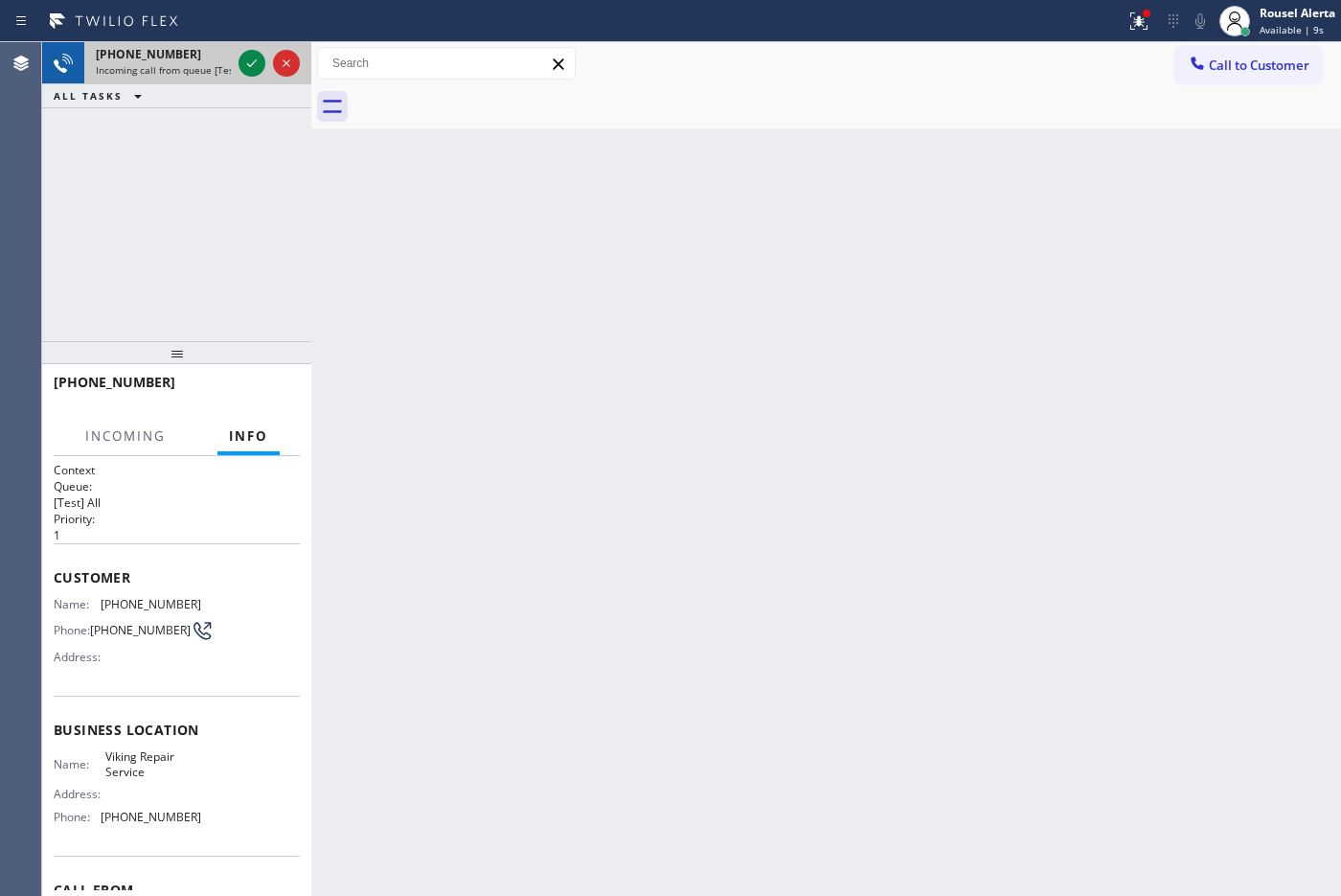
click at [242, 75] on div at bounding box center [269, 62] width 69 height 42
click at [246, 67] on icon at bounding box center [252, 63] width 23 height 23
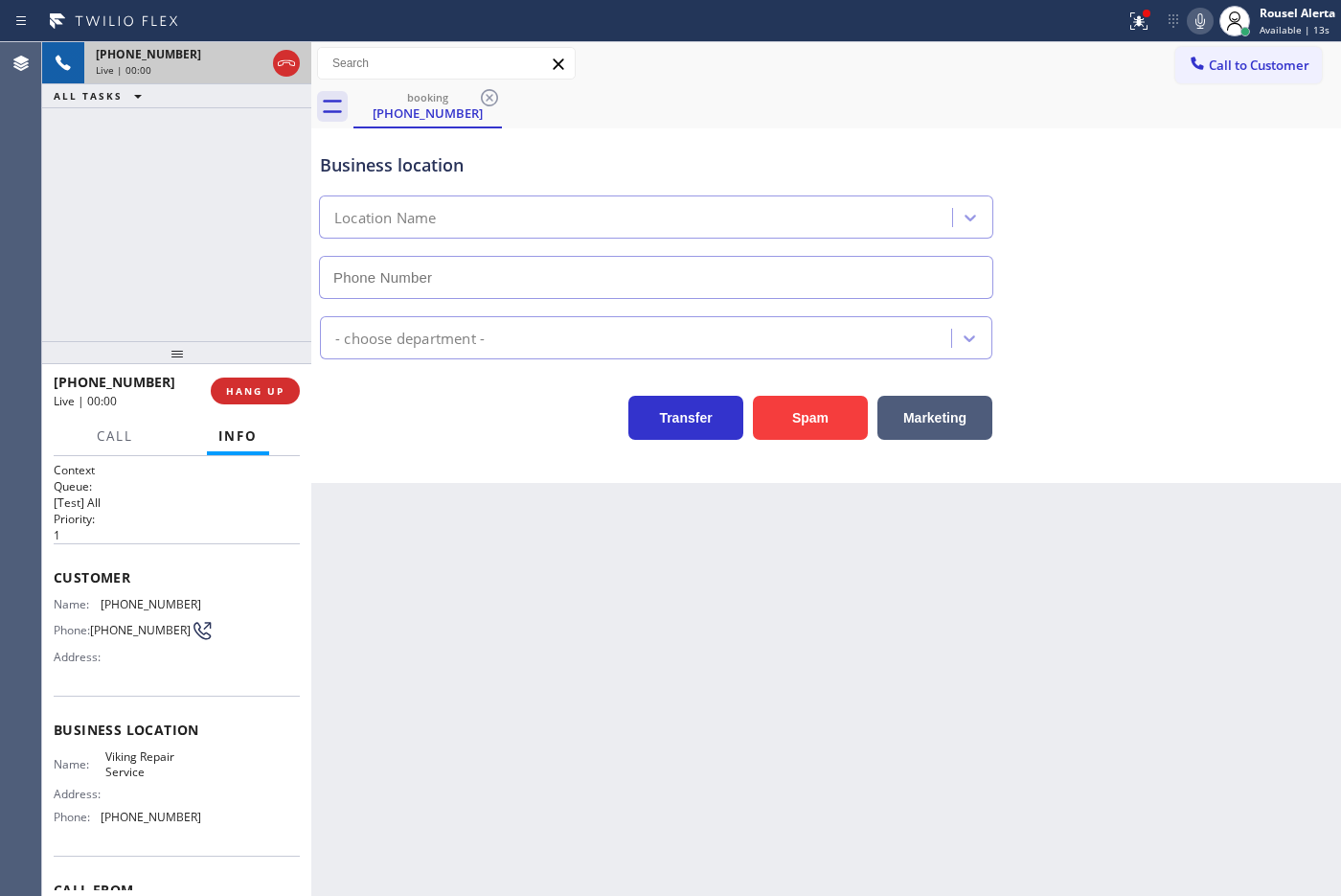
type input "[PHONE_NUMBER]"
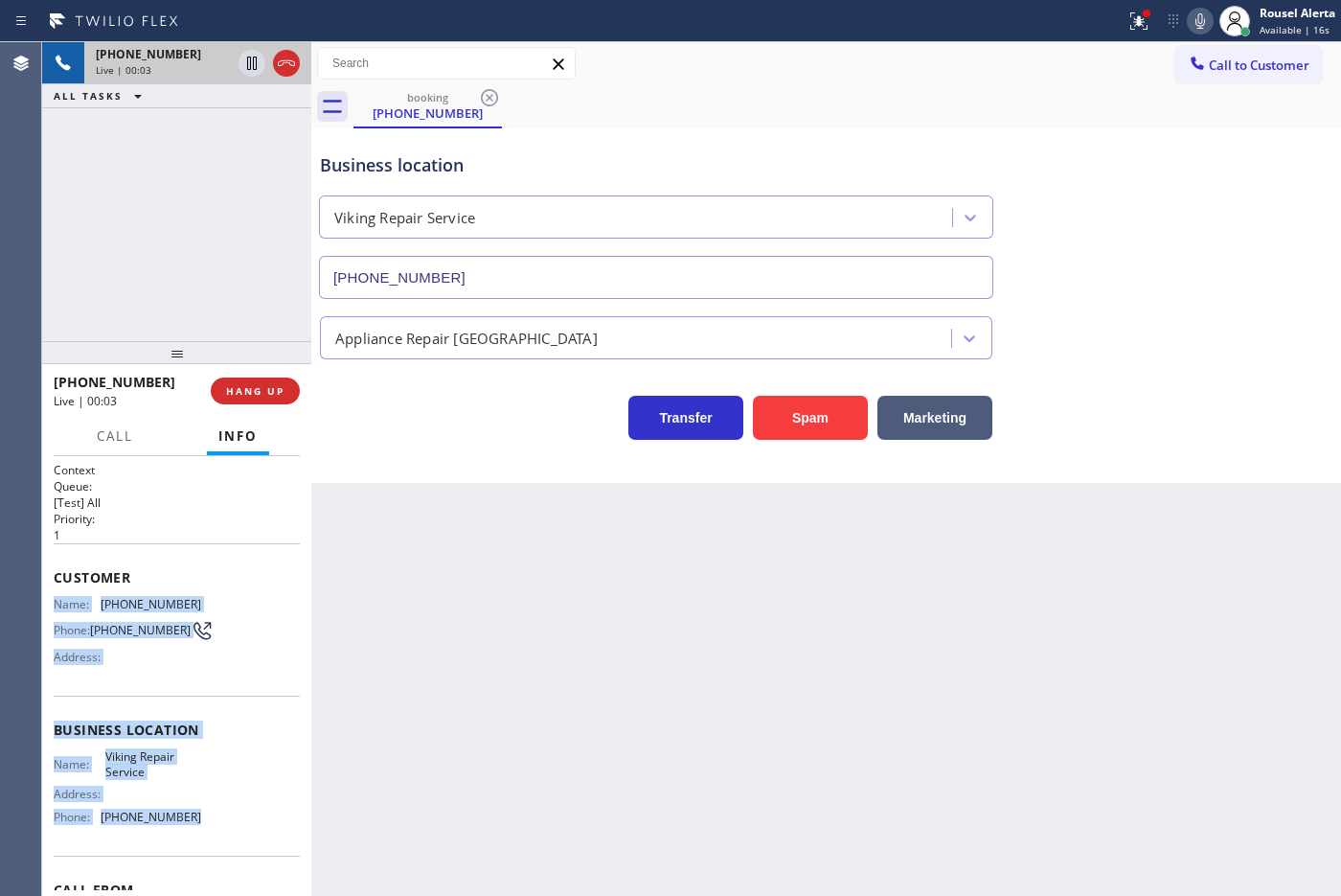
drag, startPoint x: 50, startPoint y: 596, endPoint x: 216, endPoint y: 821, distance: 279.6
click at [216, 716] on div "Context Queue: [Test] All Priority: 1 Customer Name: [PHONE_NUMBER] Phone: [PHO…" at bounding box center [176, 676] width 270 height 440
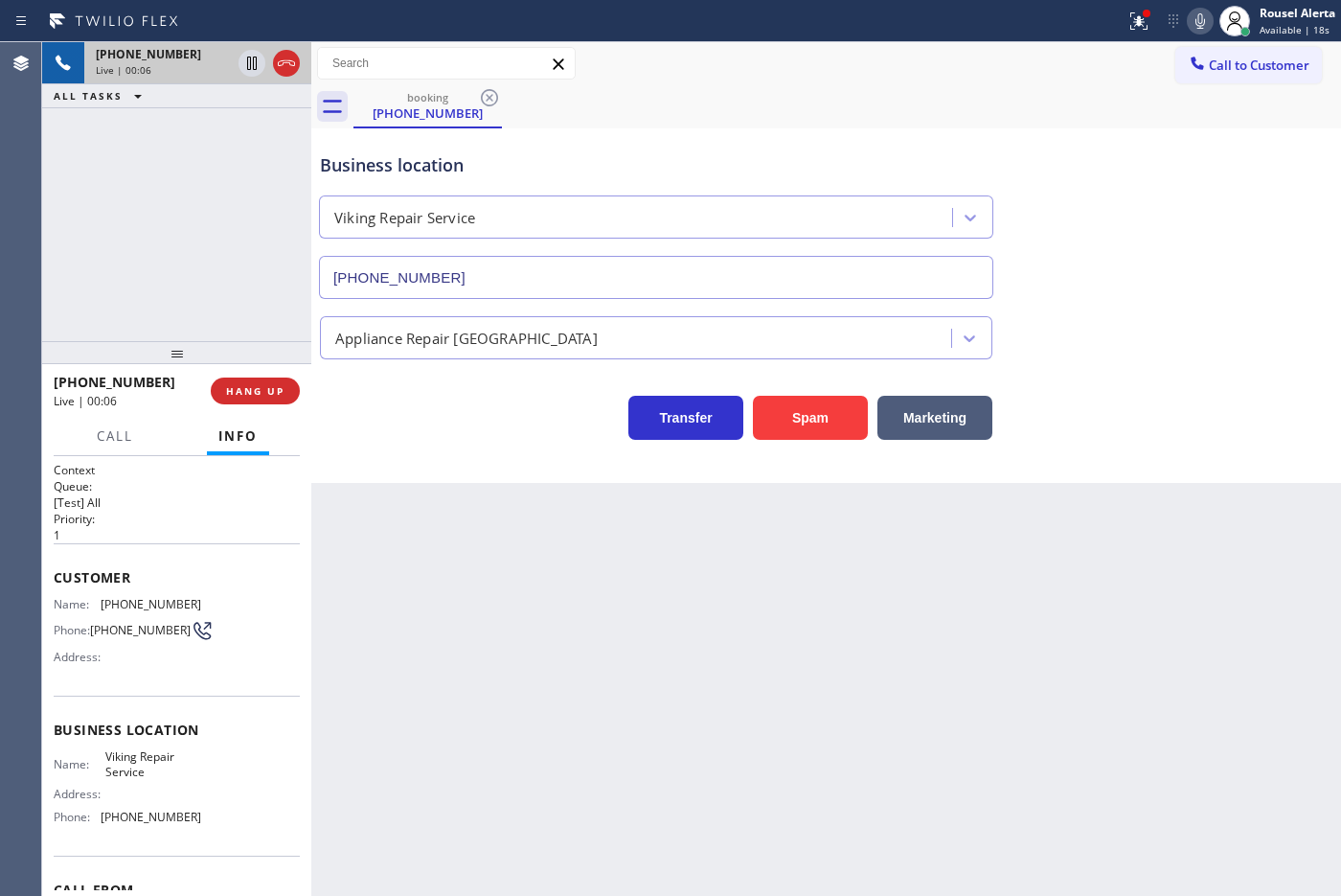
click at [1071, 88] on div "booking [PHONE_NUMBER]" at bounding box center [846, 107] width 987 height 43
click at [1071, 39] on button at bounding box center [1138, 20] width 42 height 42
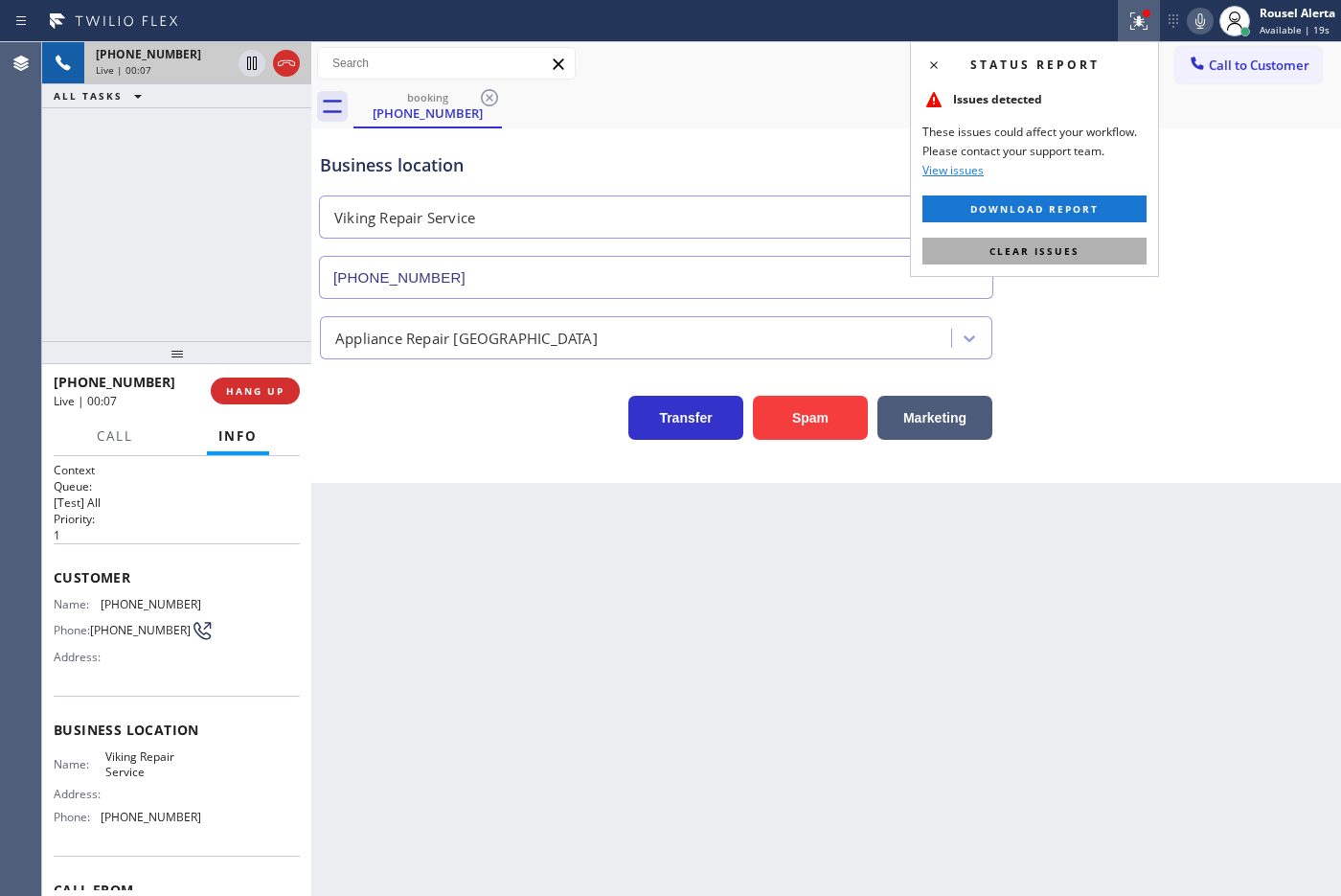
click at [1071, 242] on button "Clear issues" at bounding box center [1034, 251] width 224 height 27
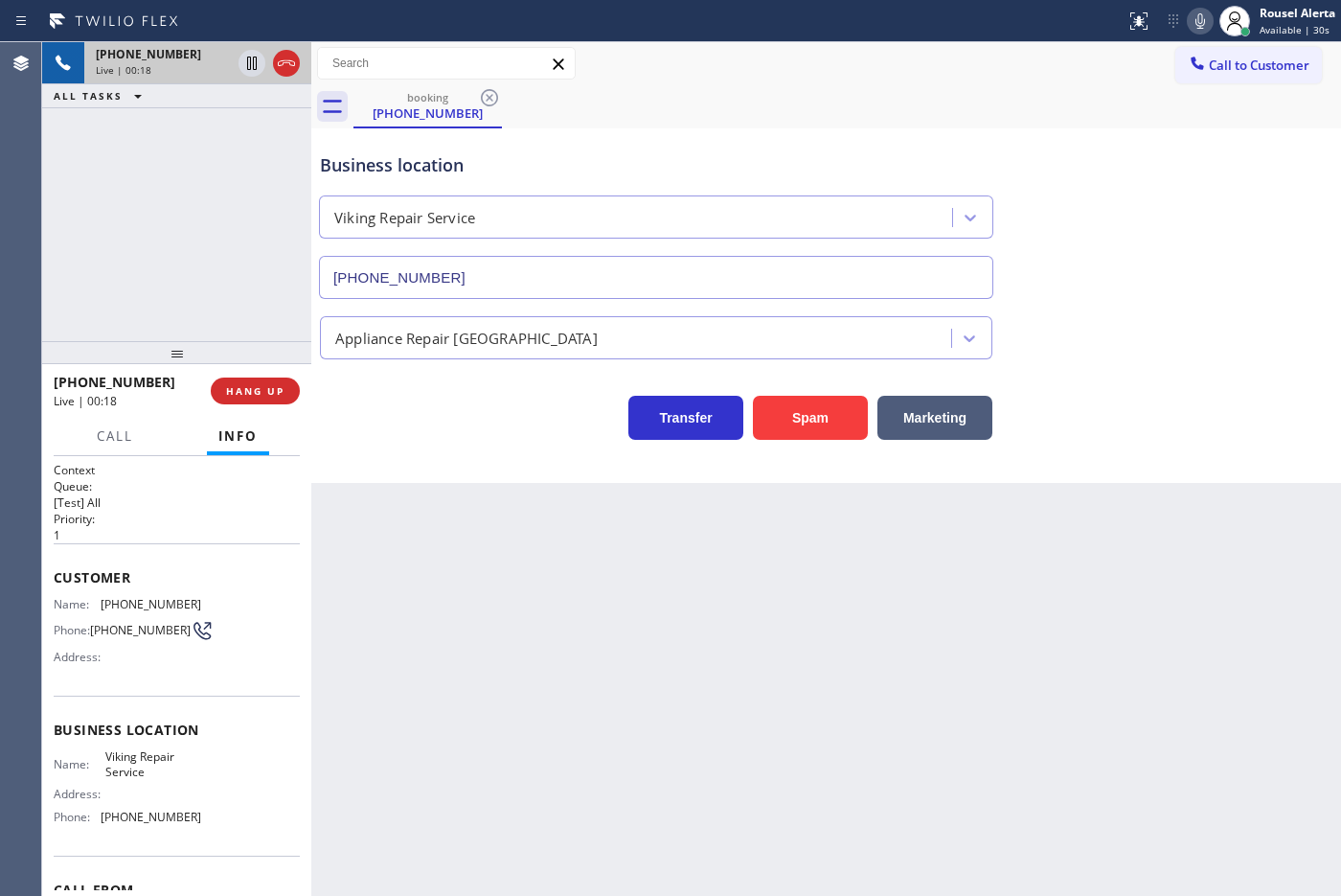
click at [208, 230] on div "[PHONE_NUMBER] Live | 00:18 ALL TASKS ALL TASKS ACTIVE TASKS TASKS IN WRAP UP" at bounding box center [176, 191] width 270 height 299
click at [509, 609] on div "Back to Dashboard Change Sender ID Customers Technicians Select a contact Outbo…" at bounding box center [826, 468] width 1030 height 853
click at [254, 396] on span "HANG UP" at bounding box center [255, 391] width 58 height 14
click at [404, 587] on div "Back to Dashboard Change Sender ID Customers Technicians Select a contact Outbo…" at bounding box center [826, 468] width 1030 height 853
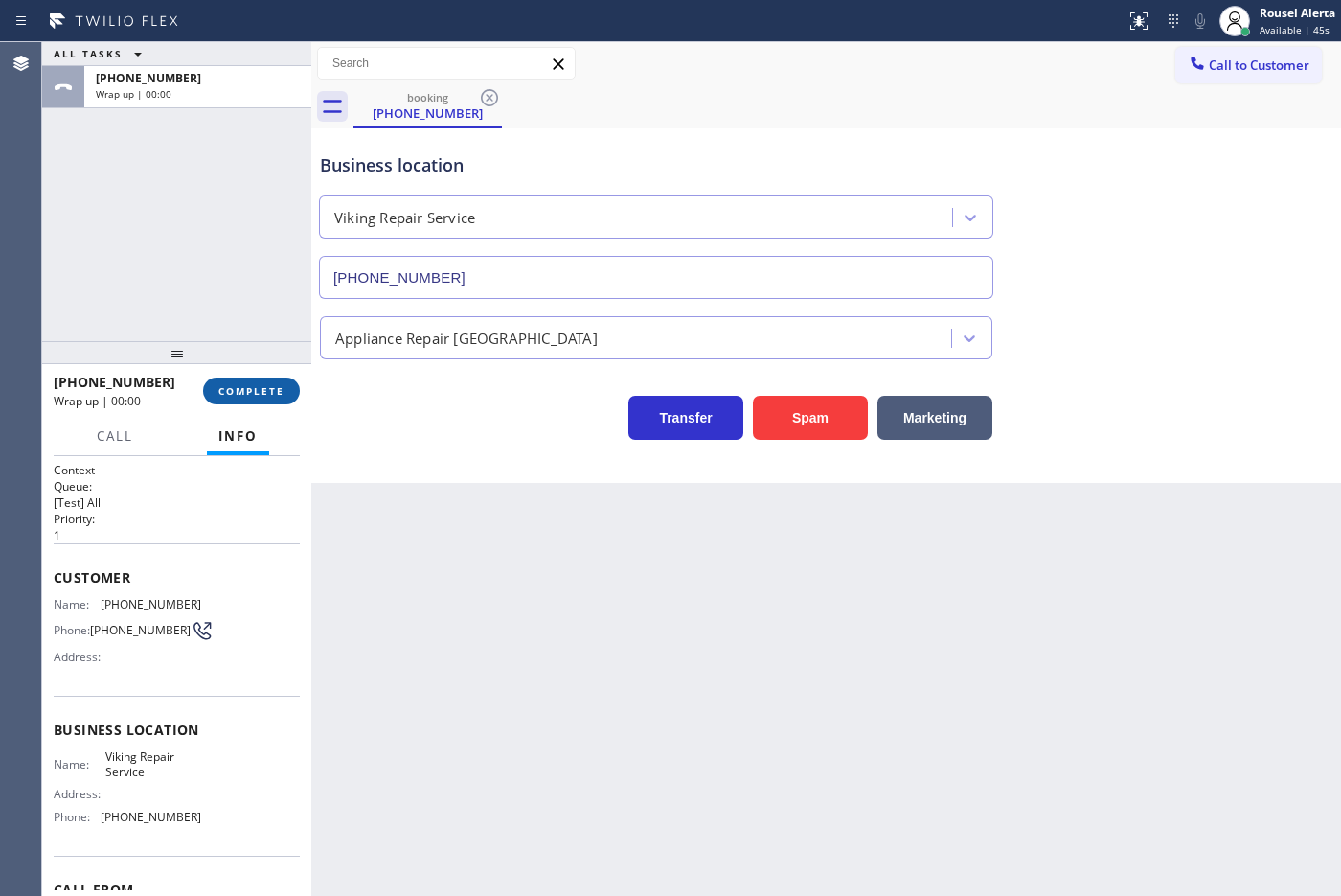
click at [241, 390] on span "COMPLETE" at bounding box center [251, 391] width 66 height 14
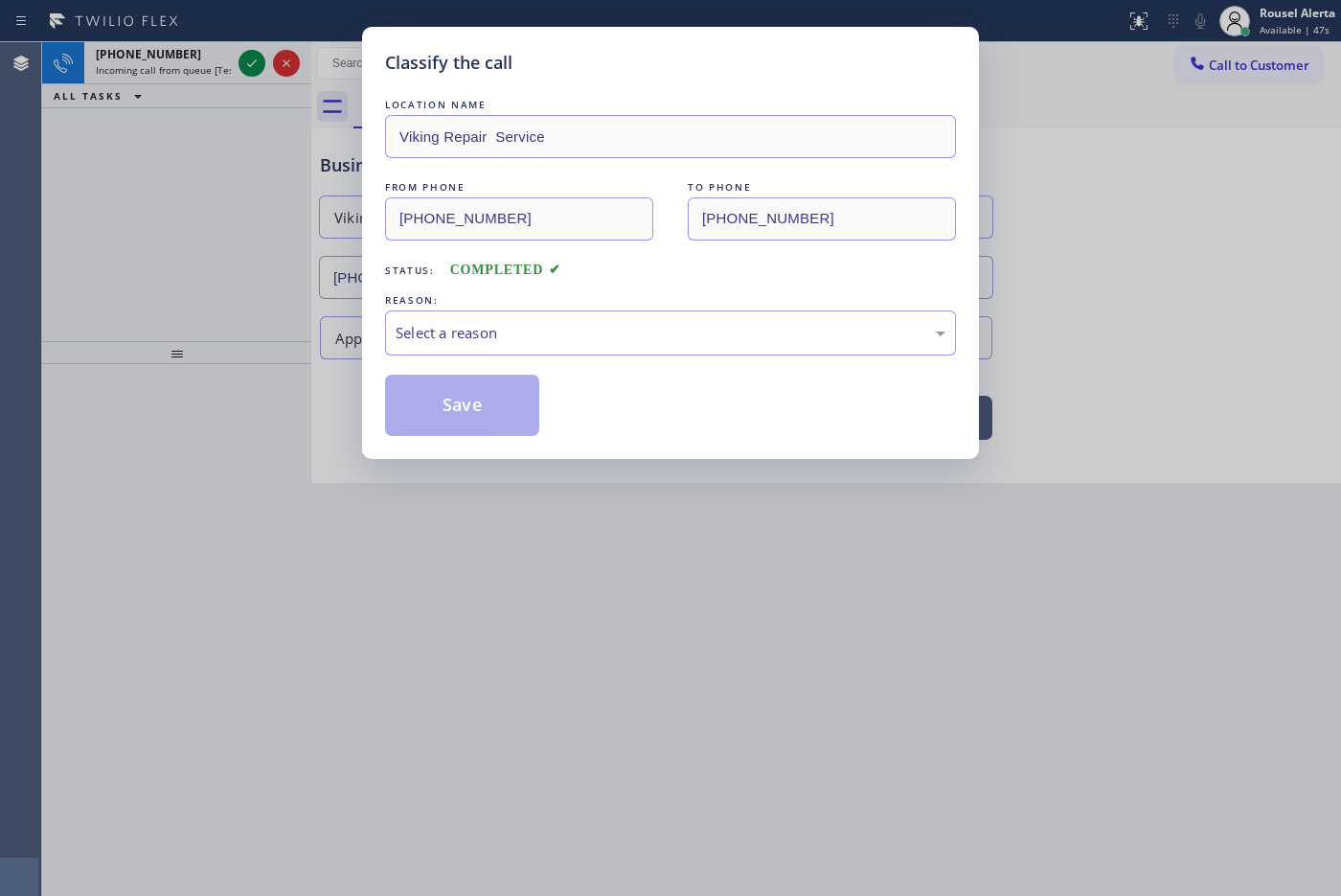
click at [423, 338] on div "Select a reason" at bounding box center [670, 333] width 550 height 22
click at [467, 400] on button "Save" at bounding box center [462, 404] width 154 height 61
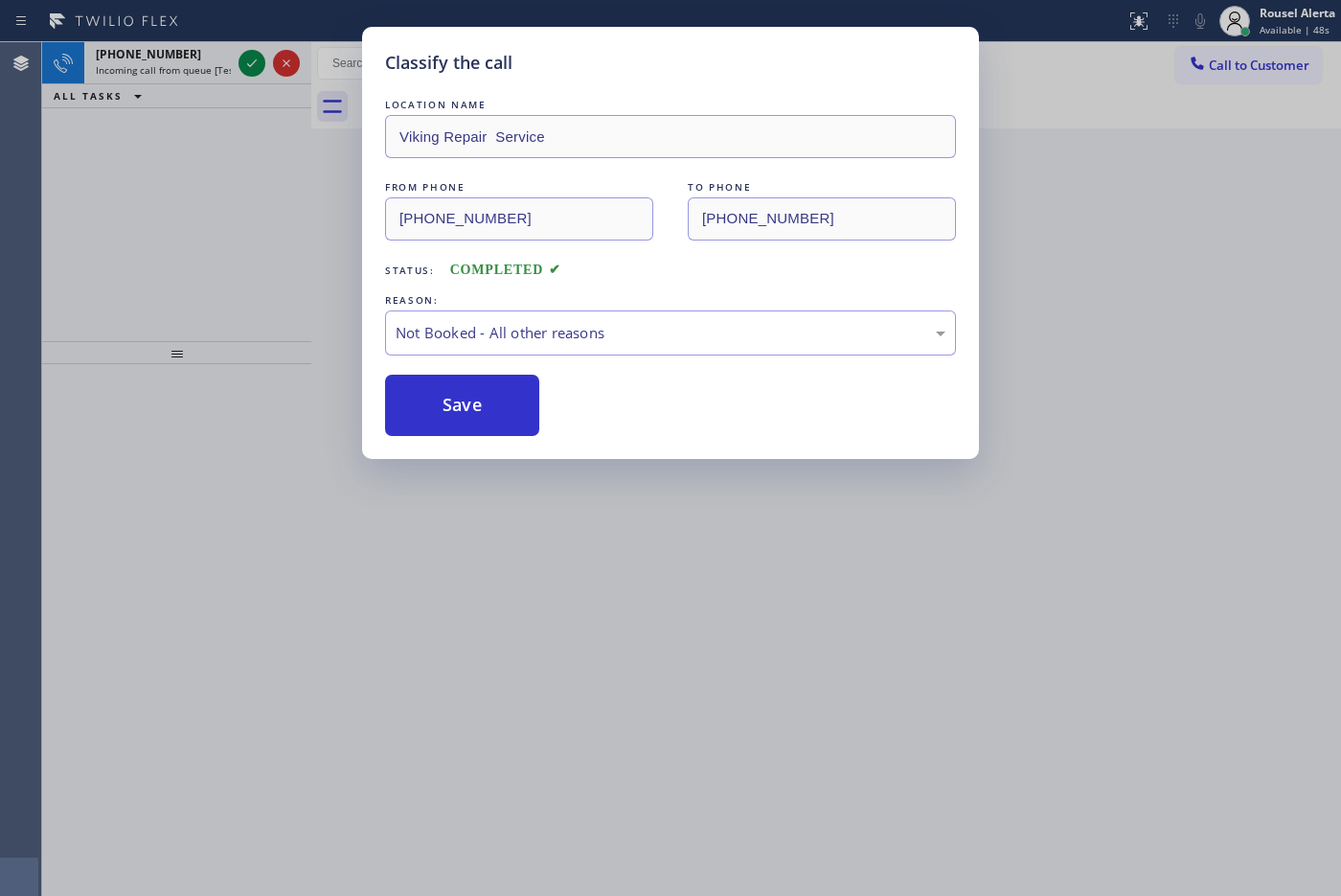
click at [519, 523] on div "Classify the call LOCATION NAME Viking Repair Service FROM PHONE [PHONE_NUMBER]…" at bounding box center [670, 448] width 1341 height 896
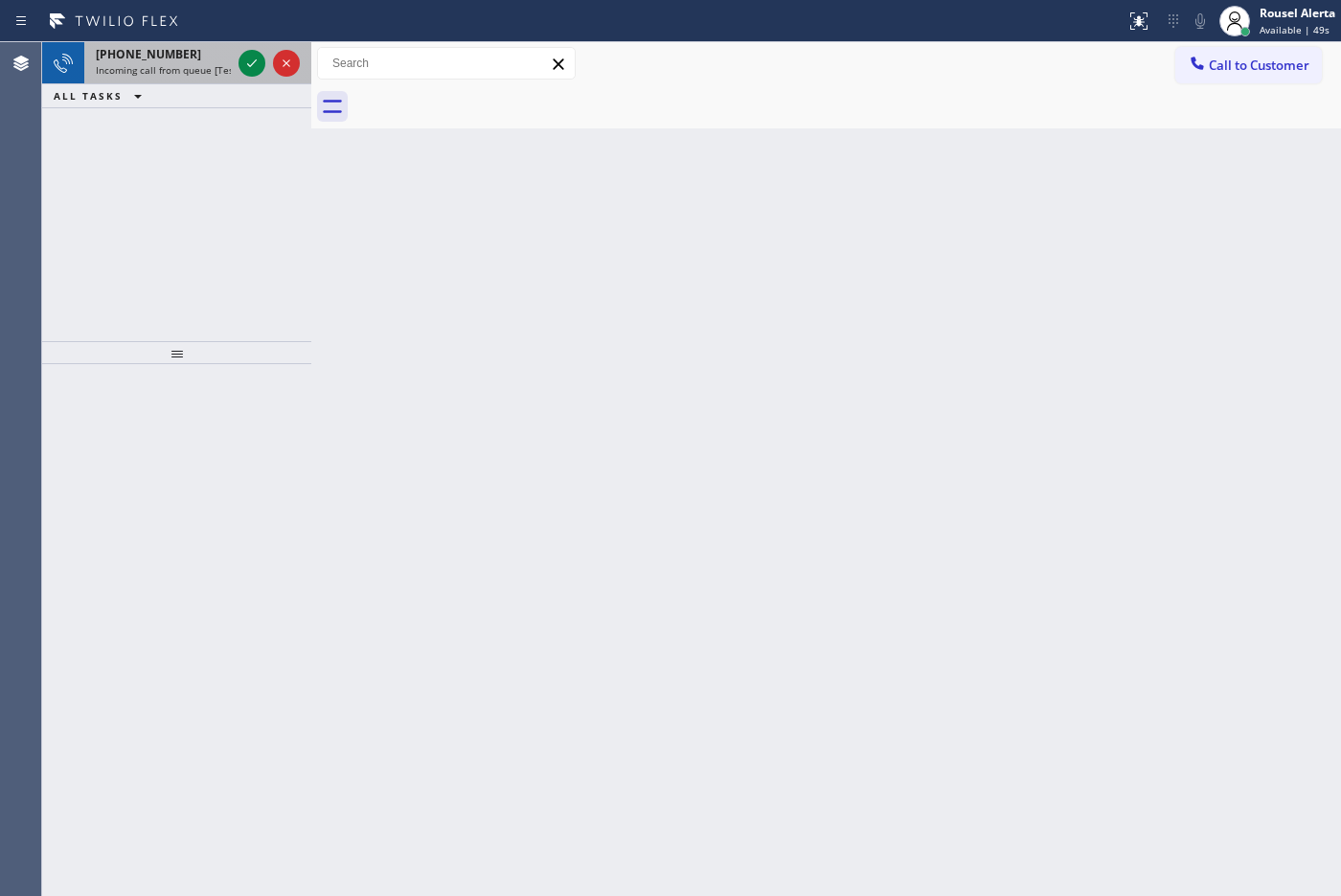
click at [180, 60] on div "[PHONE_NUMBER]" at bounding box center [163, 53] width 135 height 16
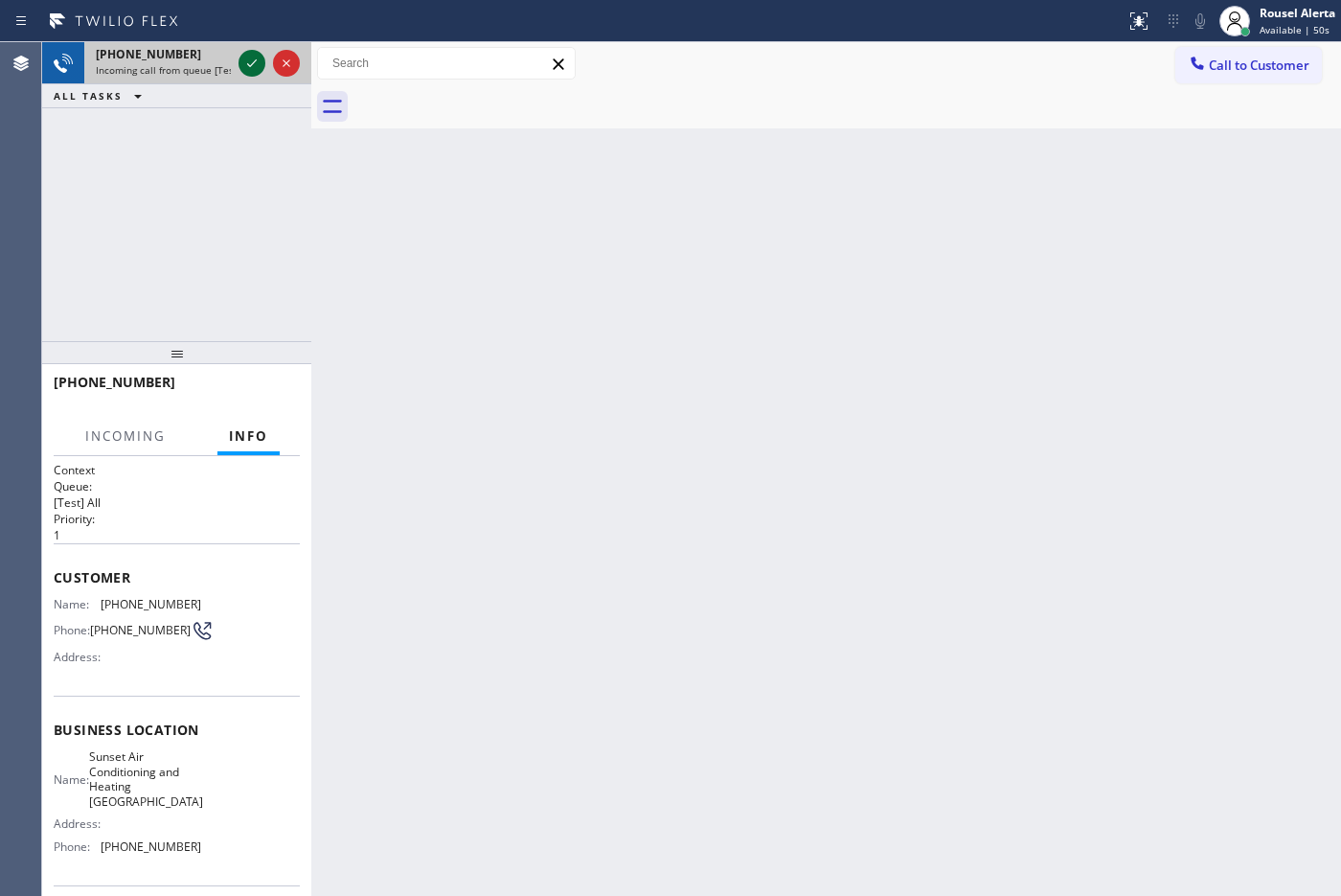
click at [245, 67] on icon at bounding box center [252, 63] width 23 height 23
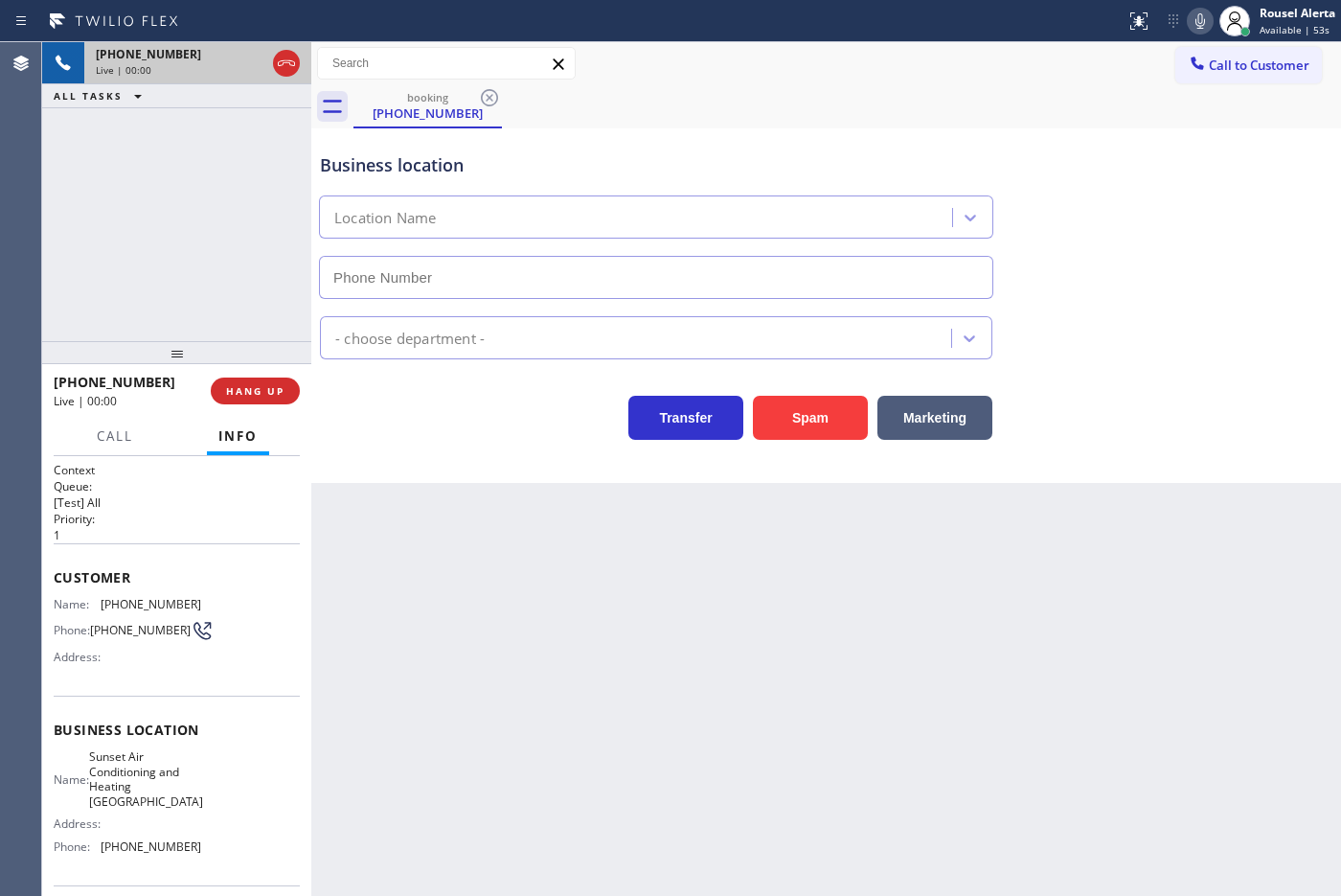
type input "[PHONE_NUMBER]"
click at [811, 427] on button "Spam" at bounding box center [810, 417] width 115 height 44
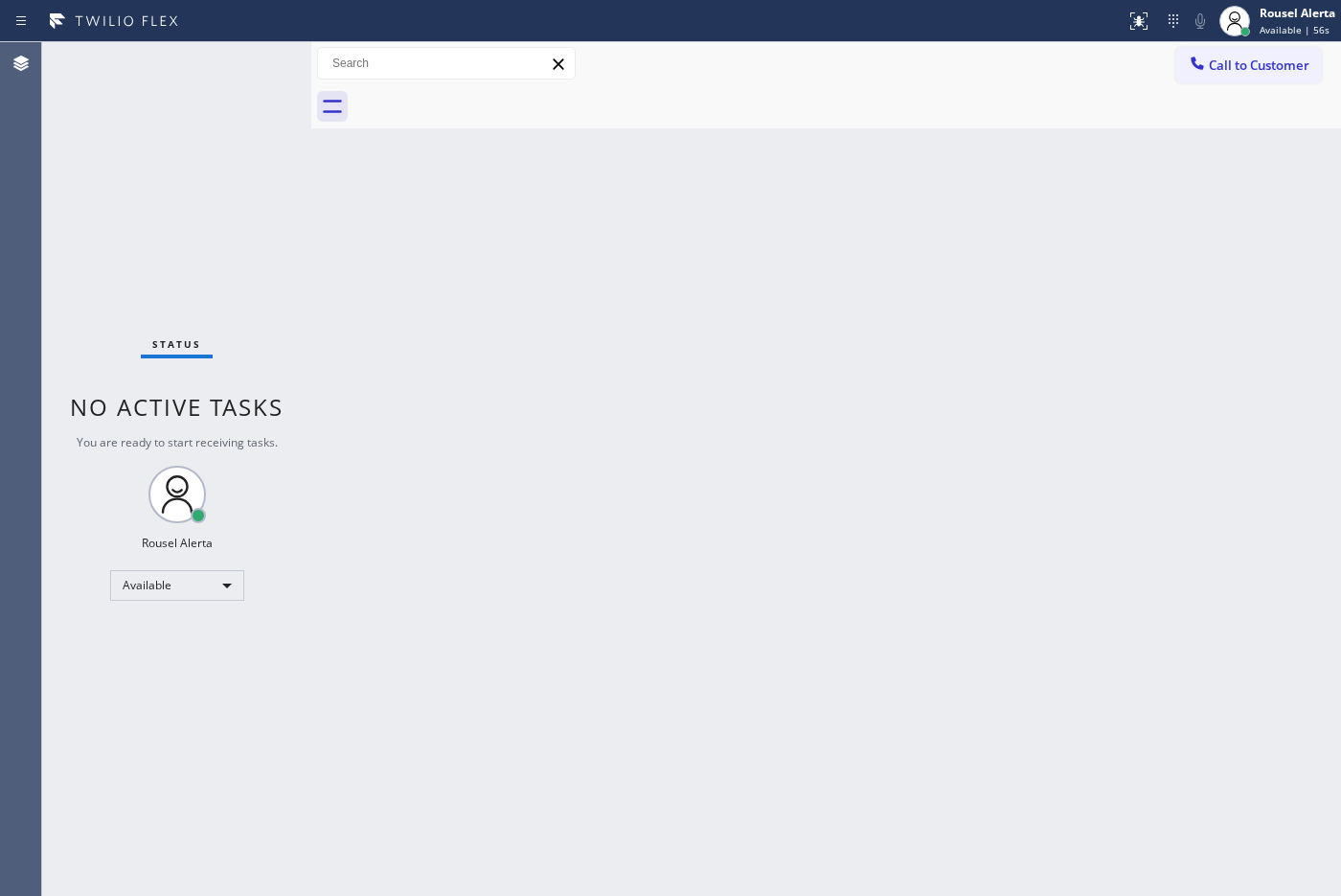
click at [889, 396] on div "Back to Dashboard Change Sender ID Customers Technicians Select a contact Outbo…" at bounding box center [826, 468] width 1030 height 853
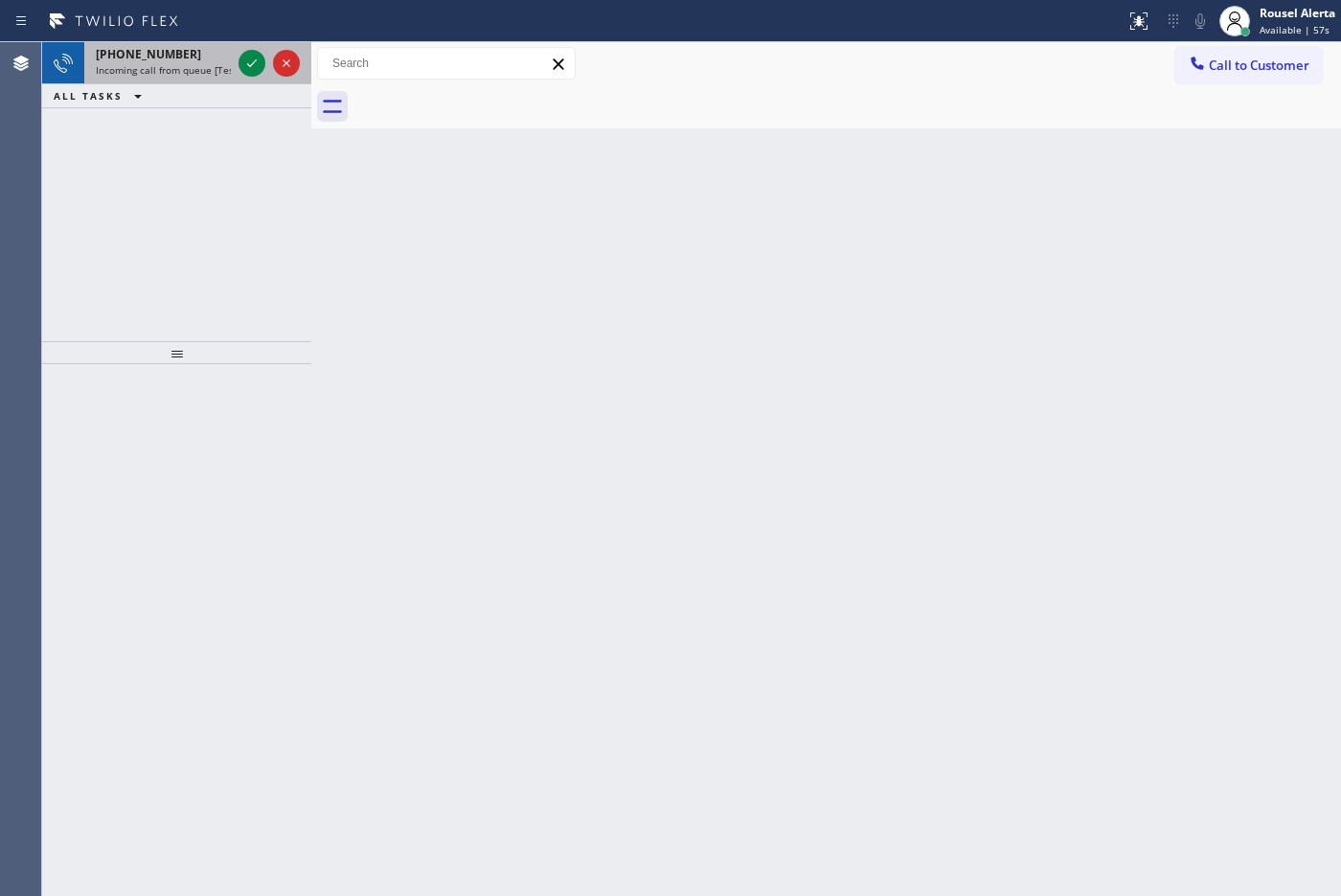
click at [187, 64] on span "Incoming call from queue [Test] All" at bounding box center [176, 70] width 159 height 14
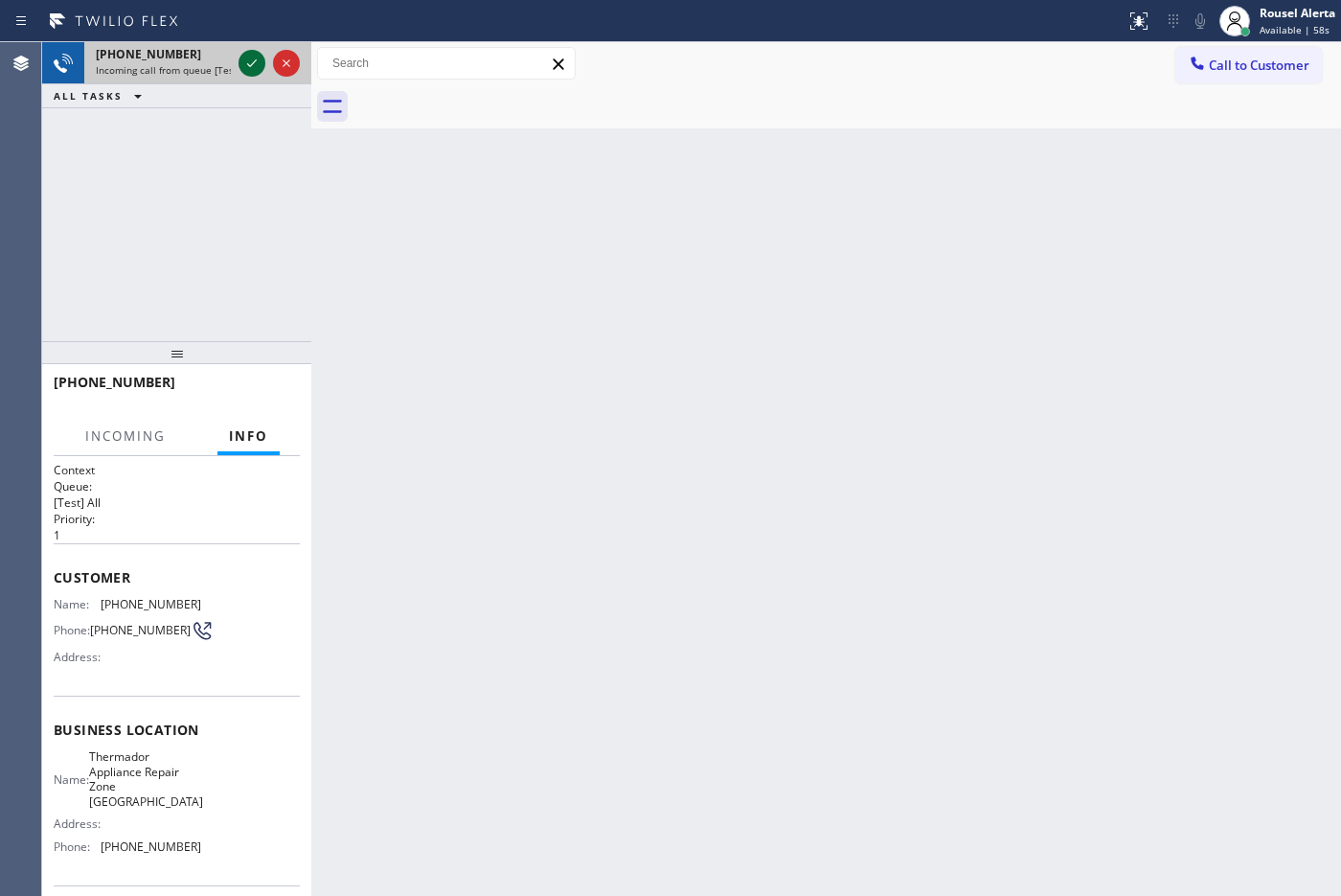
click at [241, 64] on icon at bounding box center [252, 63] width 23 height 23
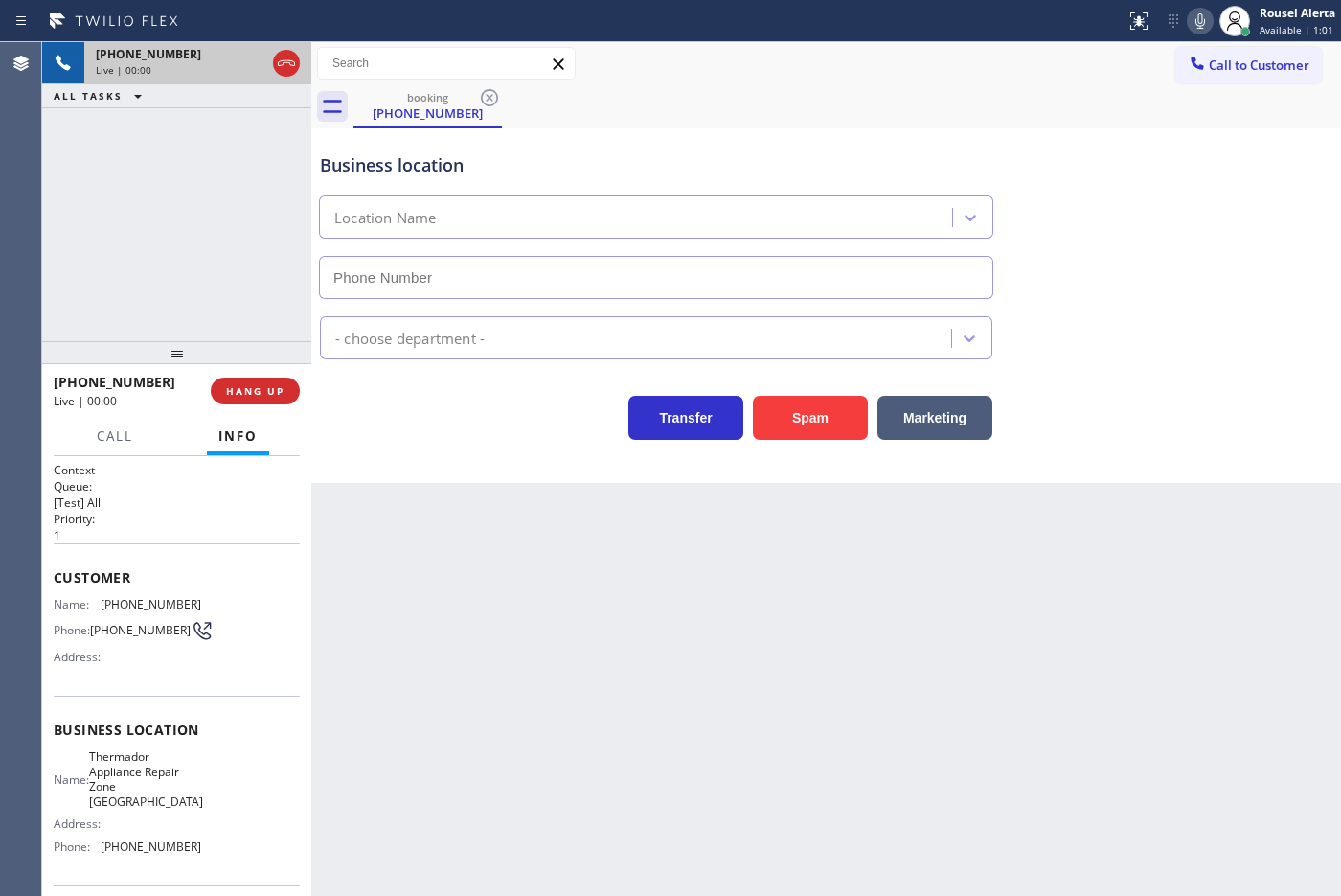
type input "[PHONE_NUMBER]"
click at [484, 566] on div "Back to Dashboard Change Sender ID Customers Technicians Select a contact Outbo…" at bounding box center [826, 468] width 1030 height 853
click at [495, 558] on div "Back to Dashboard Change Sender ID Customers Technicians Select a contact Outbo…" at bounding box center [826, 468] width 1030 height 853
click at [271, 399] on button "HANG UP" at bounding box center [255, 391] width 89 height 27
drag, startPoint x: 425, startPoint y: 568, endPoint x: 509, endPoint y: 507, distance: 103.8
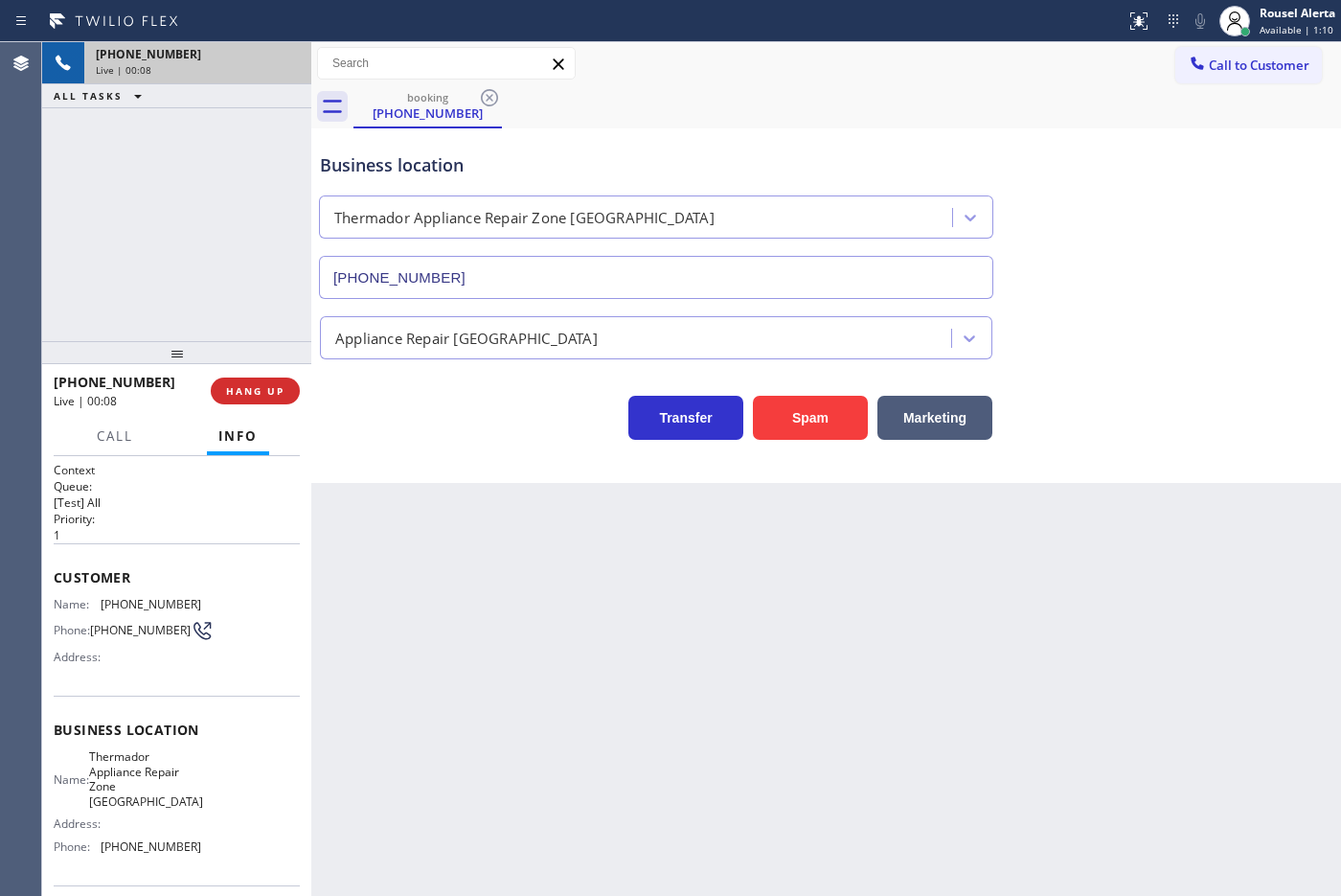
click at [427, 570] on div "Back to Dashboard Change Sender ID Customers Technicians Select a contact Outbo…" at bounding box center [826, 468] width 1030 height 853
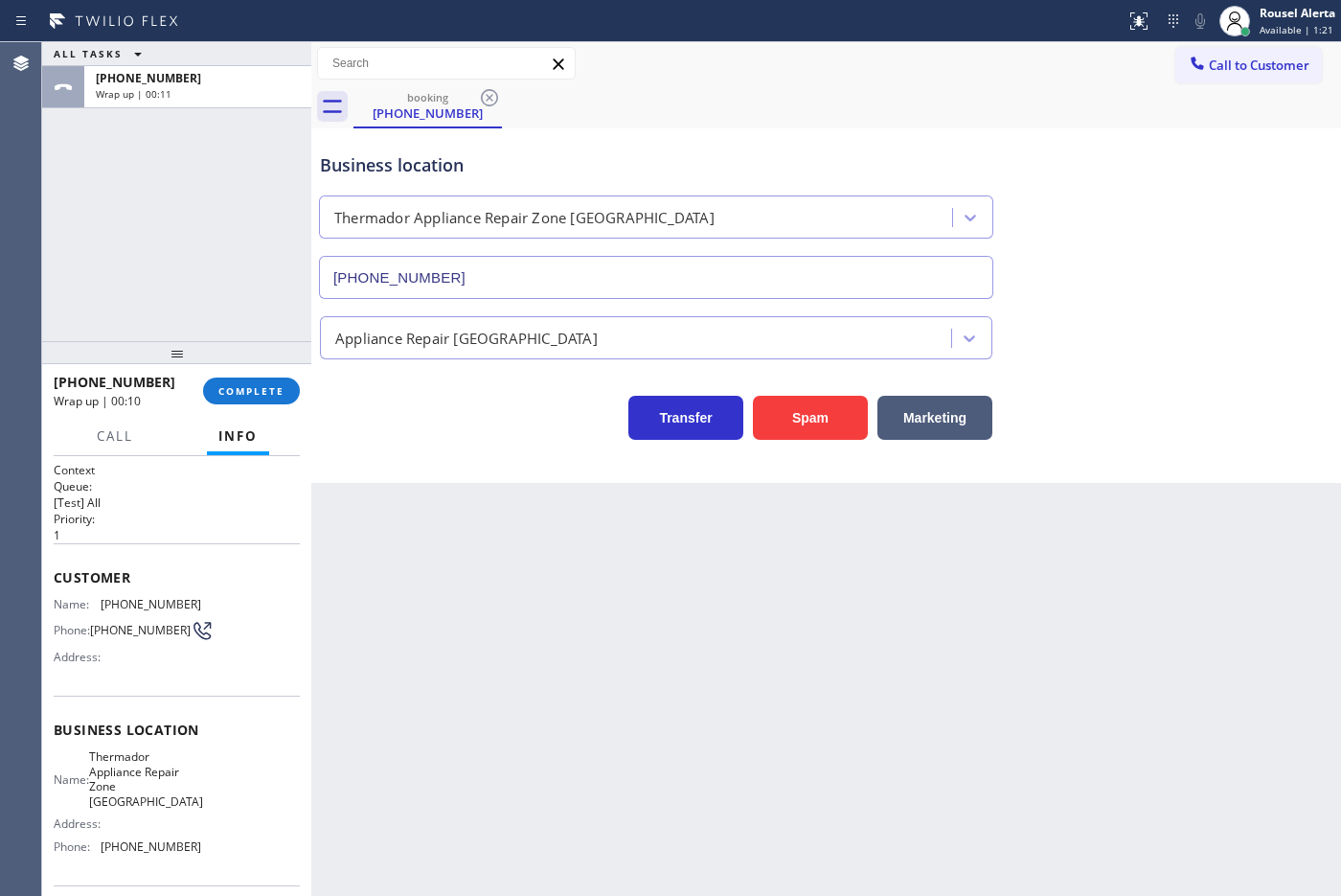
click at [958, 112] on div "booking [PHONE_NUMBER]" at bounding box center [846, 107] width 987 height 43
click at [1071, 67] on span "Call to Customer" at bounding box center [1260, 65] width 101 height 17
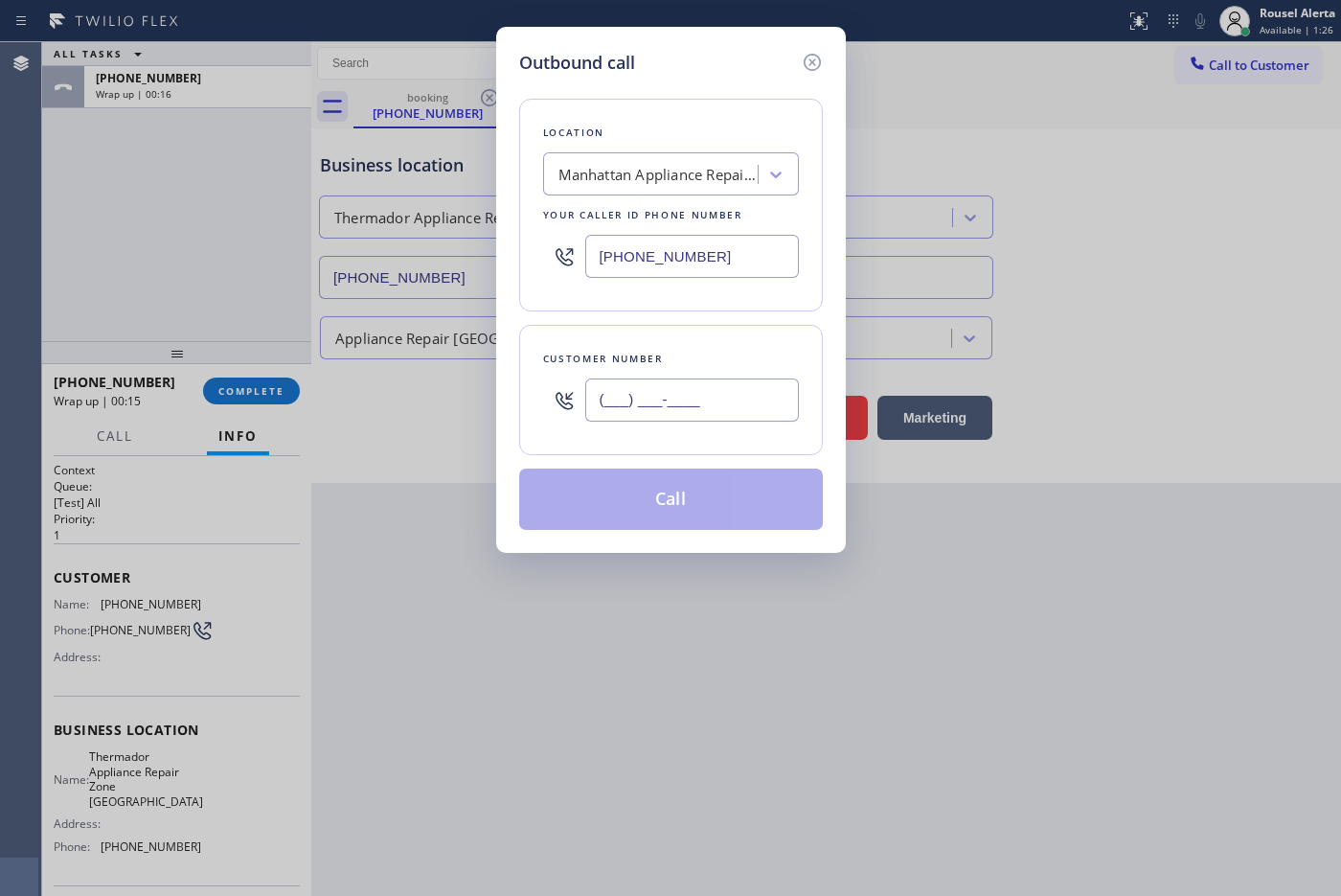
click at [645, 394] on input "(___) ___-____" at bounding box center [691, 400] width 213 height 43
paste input "813) 956-4231"
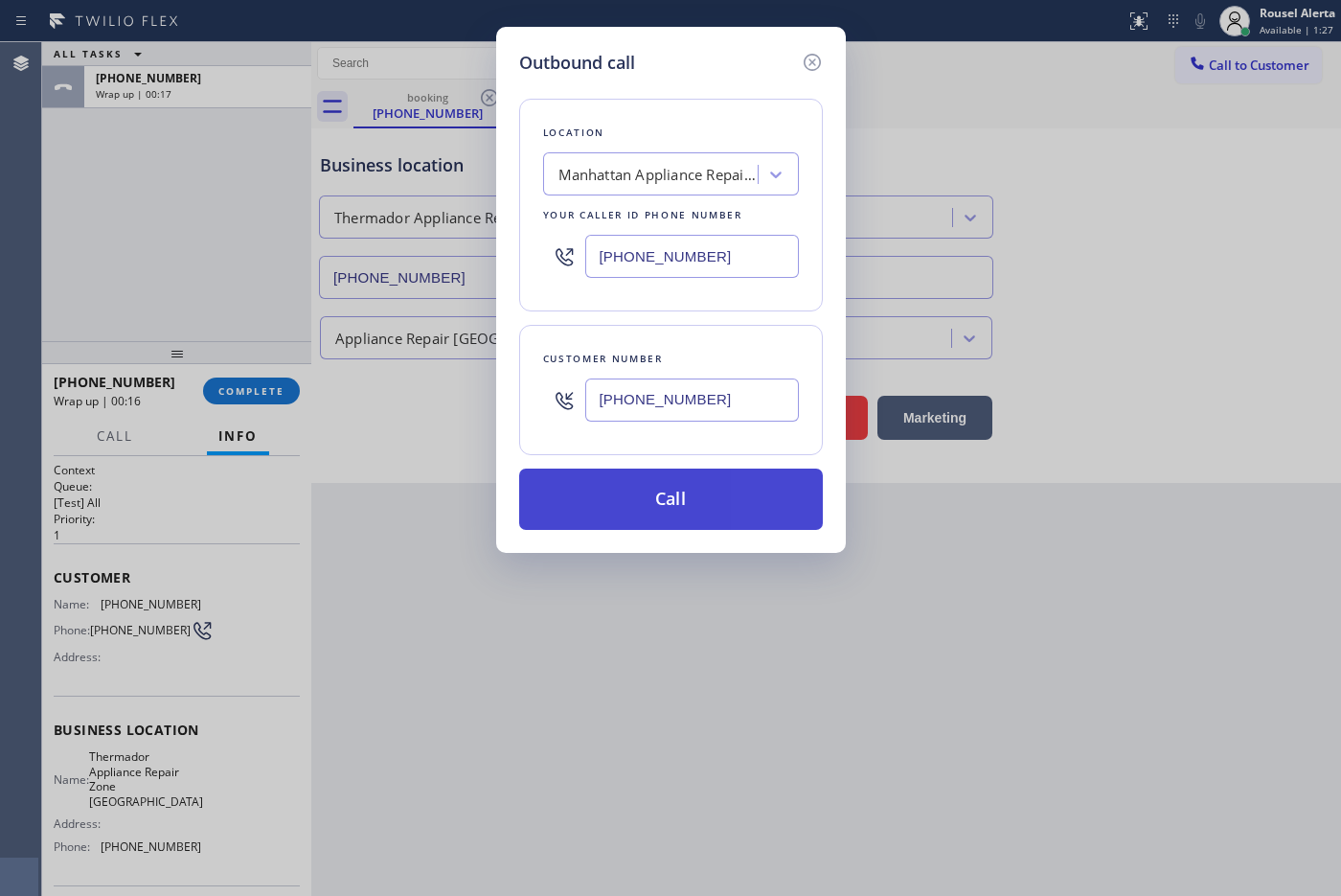
type input "[PHONE_NUMBER]"
click at [667, 514] on button "Call" at bounding box center [670, 498] width 303 height 61
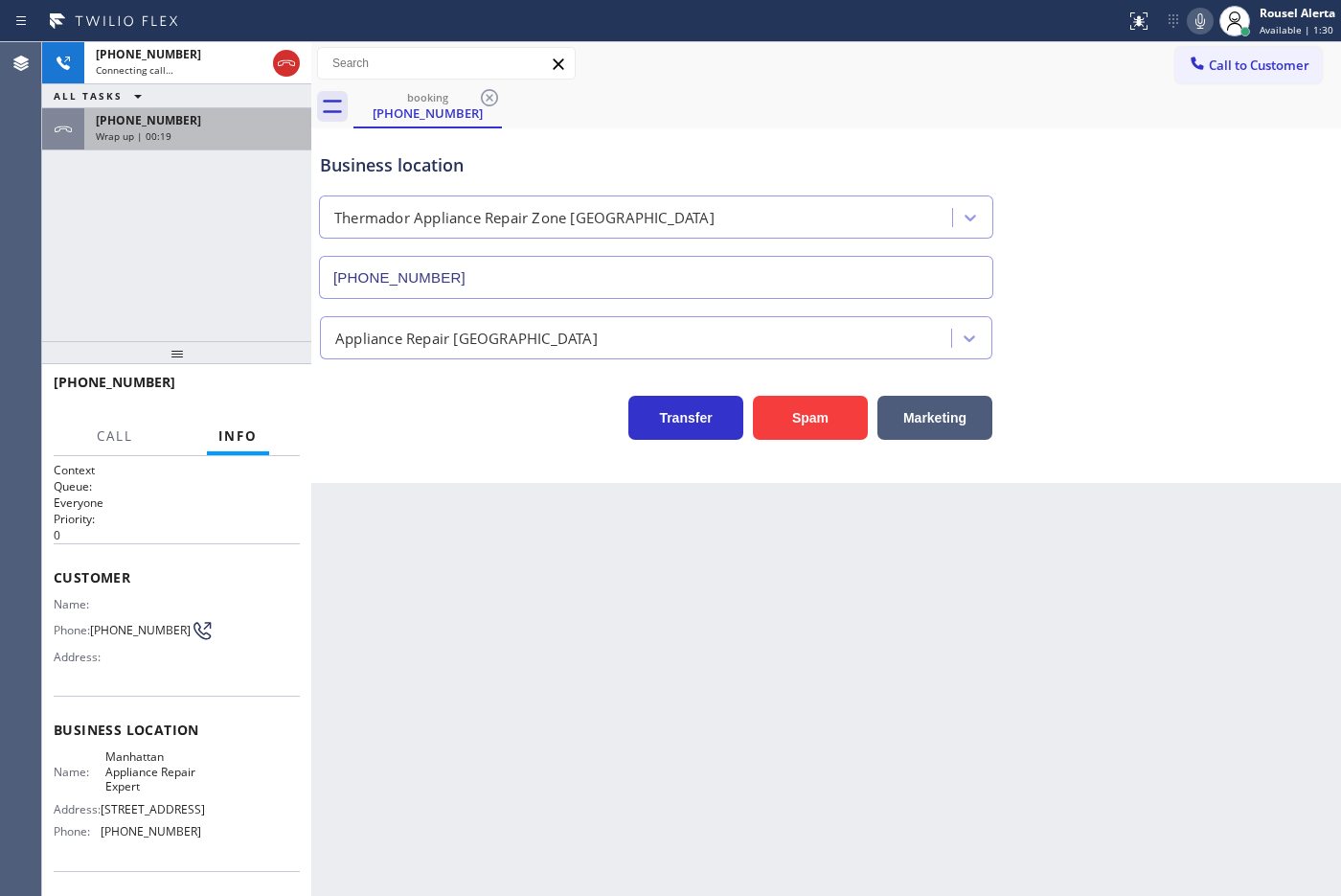
click at [198, 125] on div "[PHONE_NUMBER]" at bounding box center [198, 120] width 204 height 16
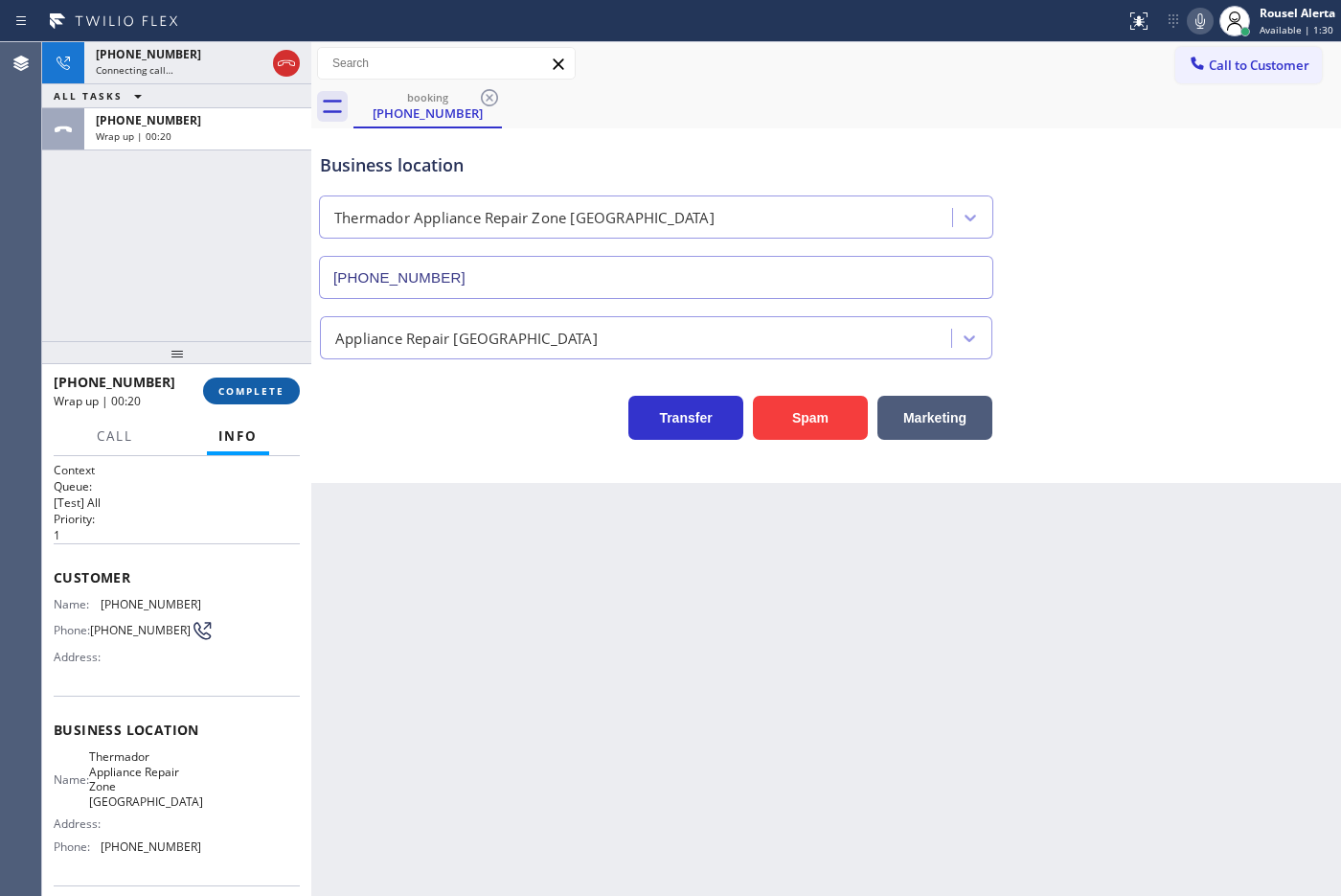
click at [259, 400] on button "COMPLETE" at bounding box center [251, 391] width 97 height 27
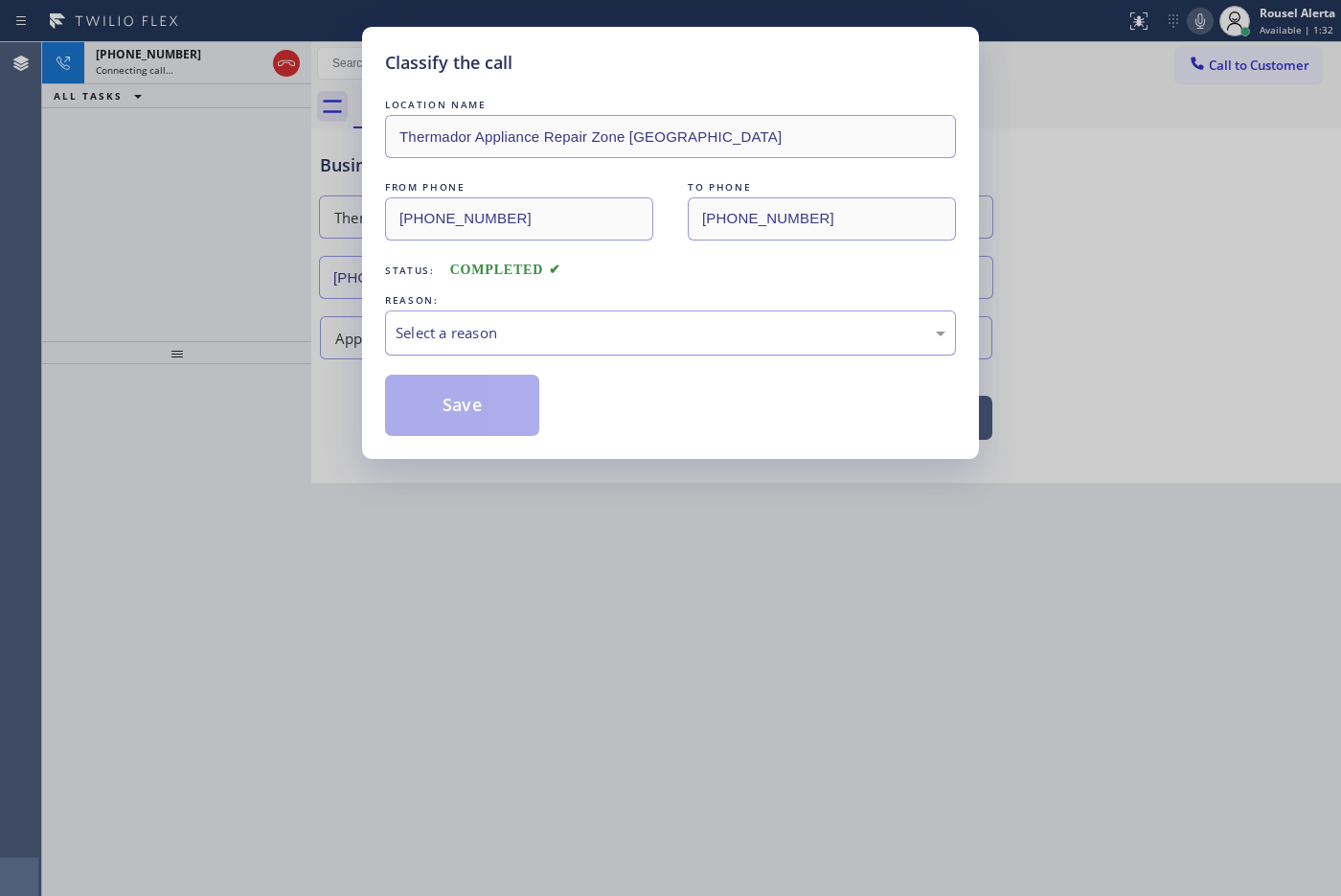
click at [467, 331] on div "Select a reason" at bounding box center [670, 333] width 550 height 22
click at [466, 404] on button "Save" at bounding box center [462, 404] width 154 height 61
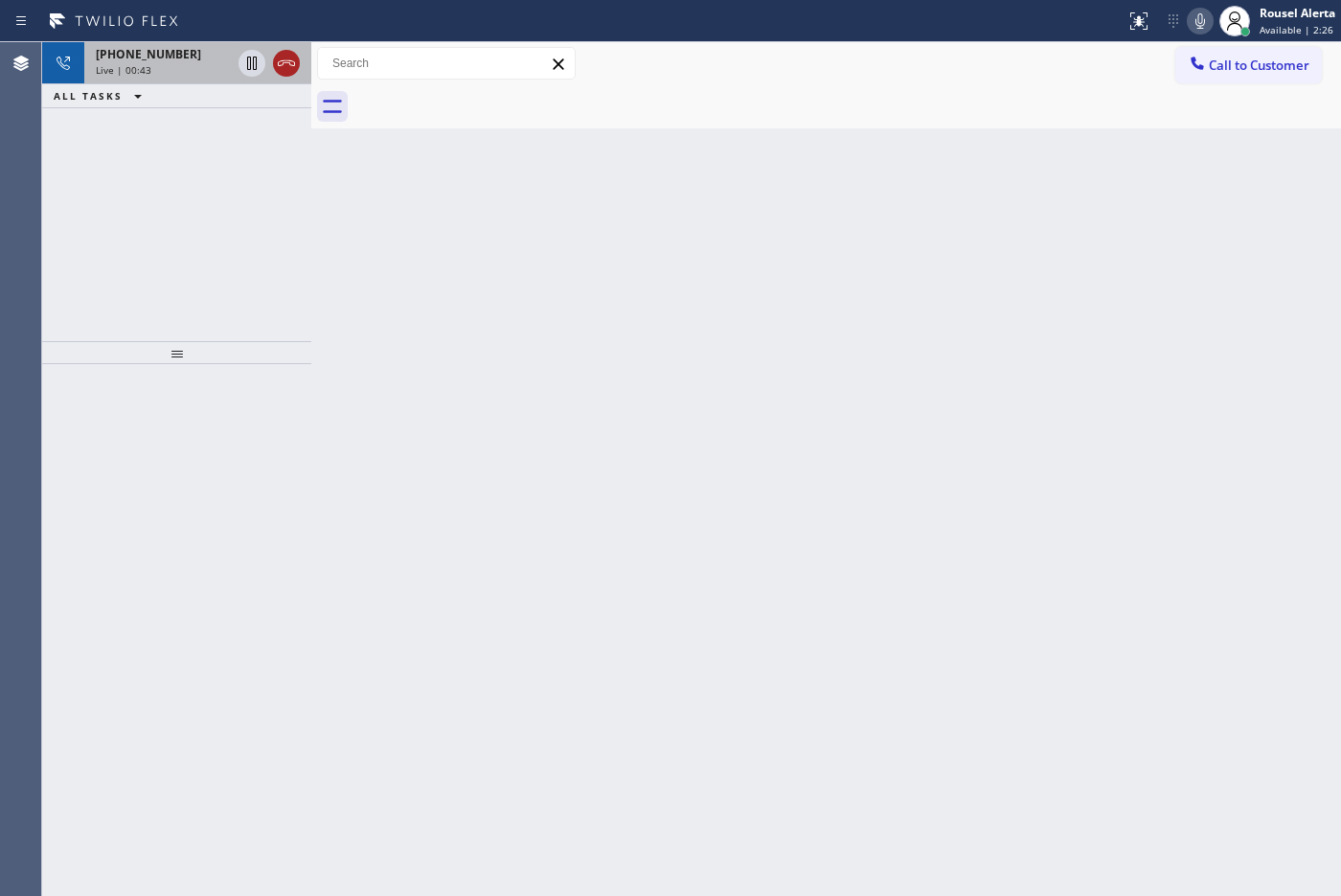
click at [292, 68] on icon at bounding box center [286, 63] width 23 height 23
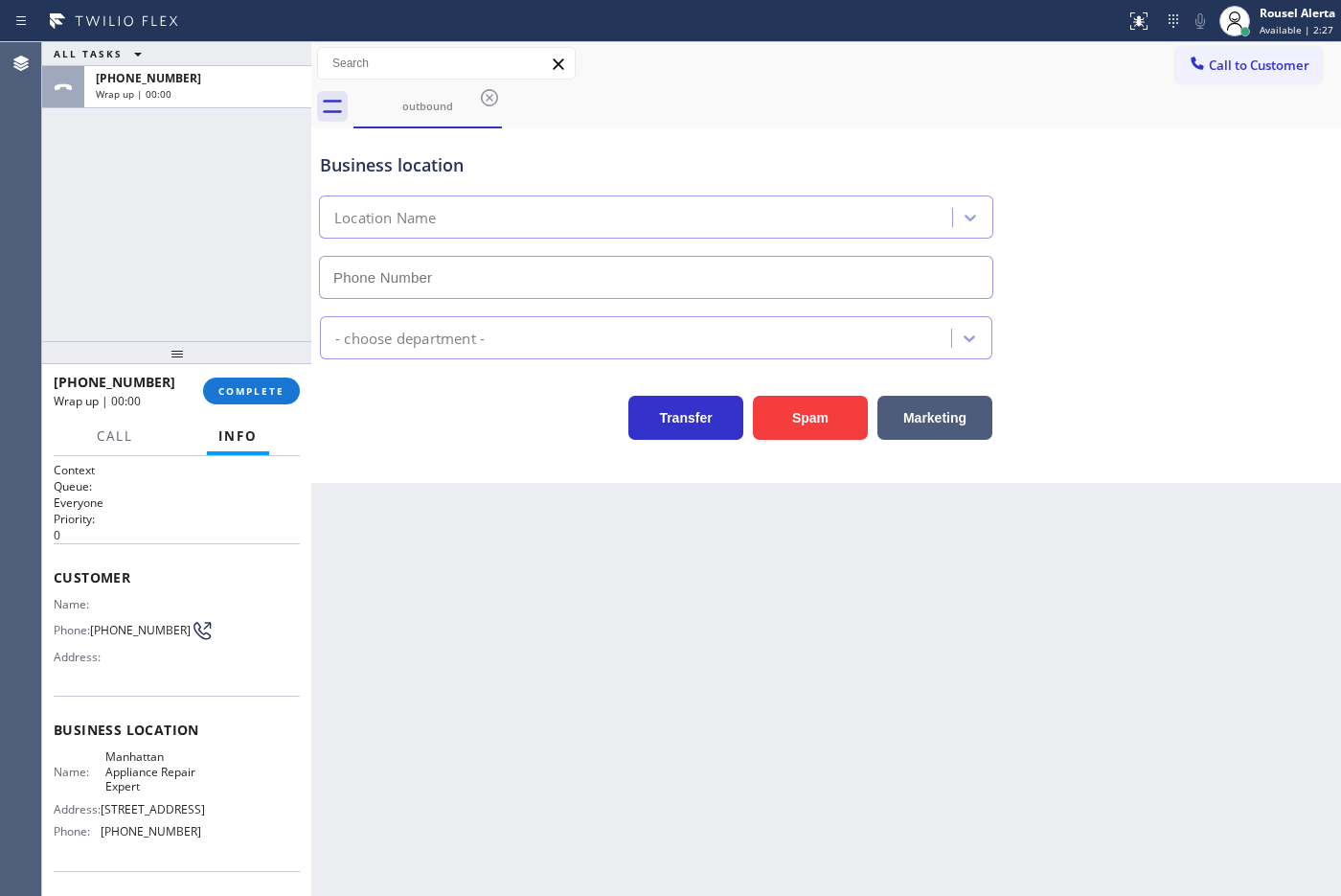
type input "[PHONE_NUMBER]"
click at [551, 654] on div "Back to Dashboard Change Sender ID Customers Technicians Select a contact Outbo…" at bounding box center [826, 468] width 1030 height 853
drag, startPoint x: 1286, startPoint y: 13, endPoint x: 1280, endPoint y: 21, distance: 10.0
click at [1071, 13] on div "Rousel Alerta" at bounding box center [1297, 13] width 76 height 16
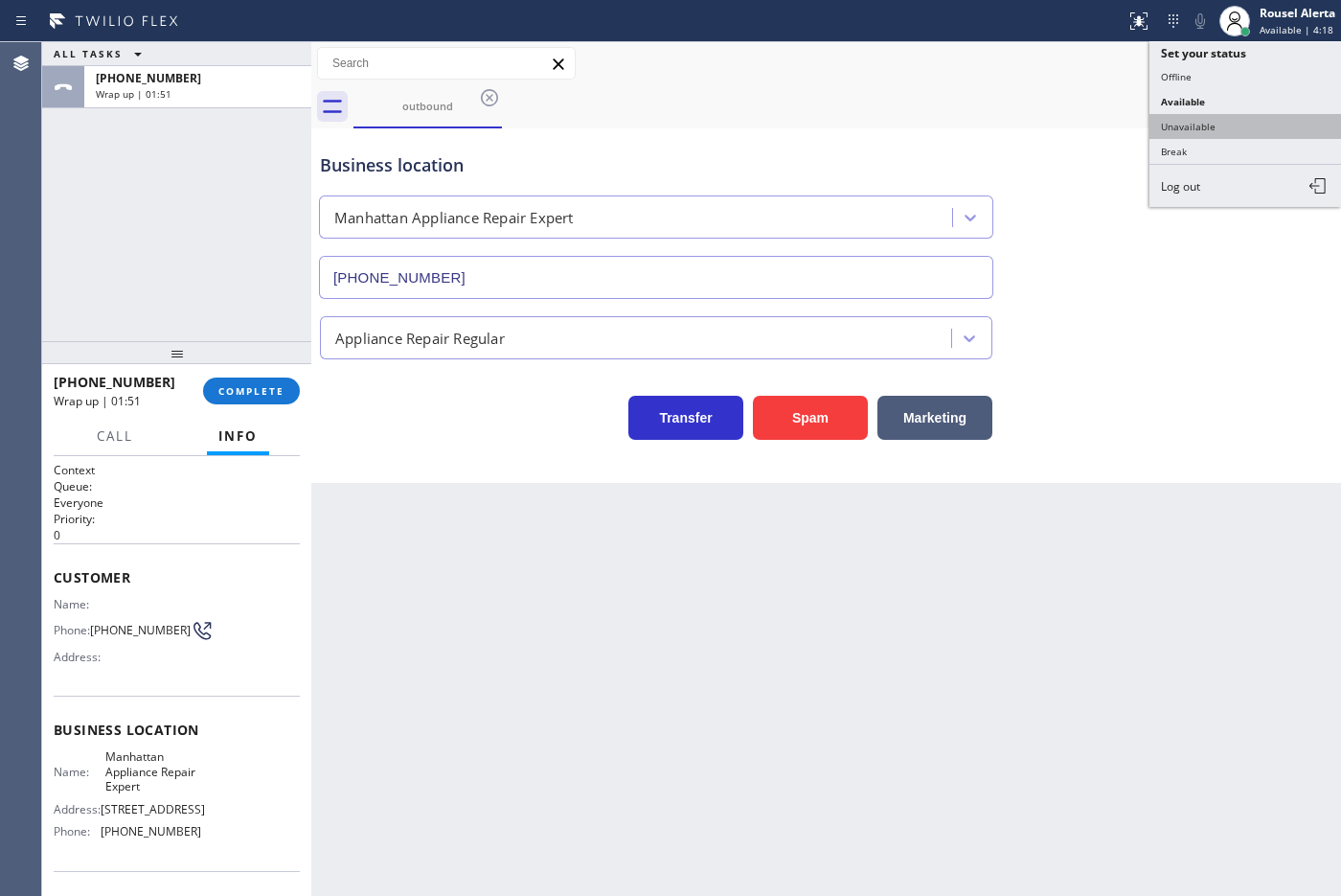
click at [1071, 119] on button "Unavailable" at bounding box center [1245, 127] width 192 height 25
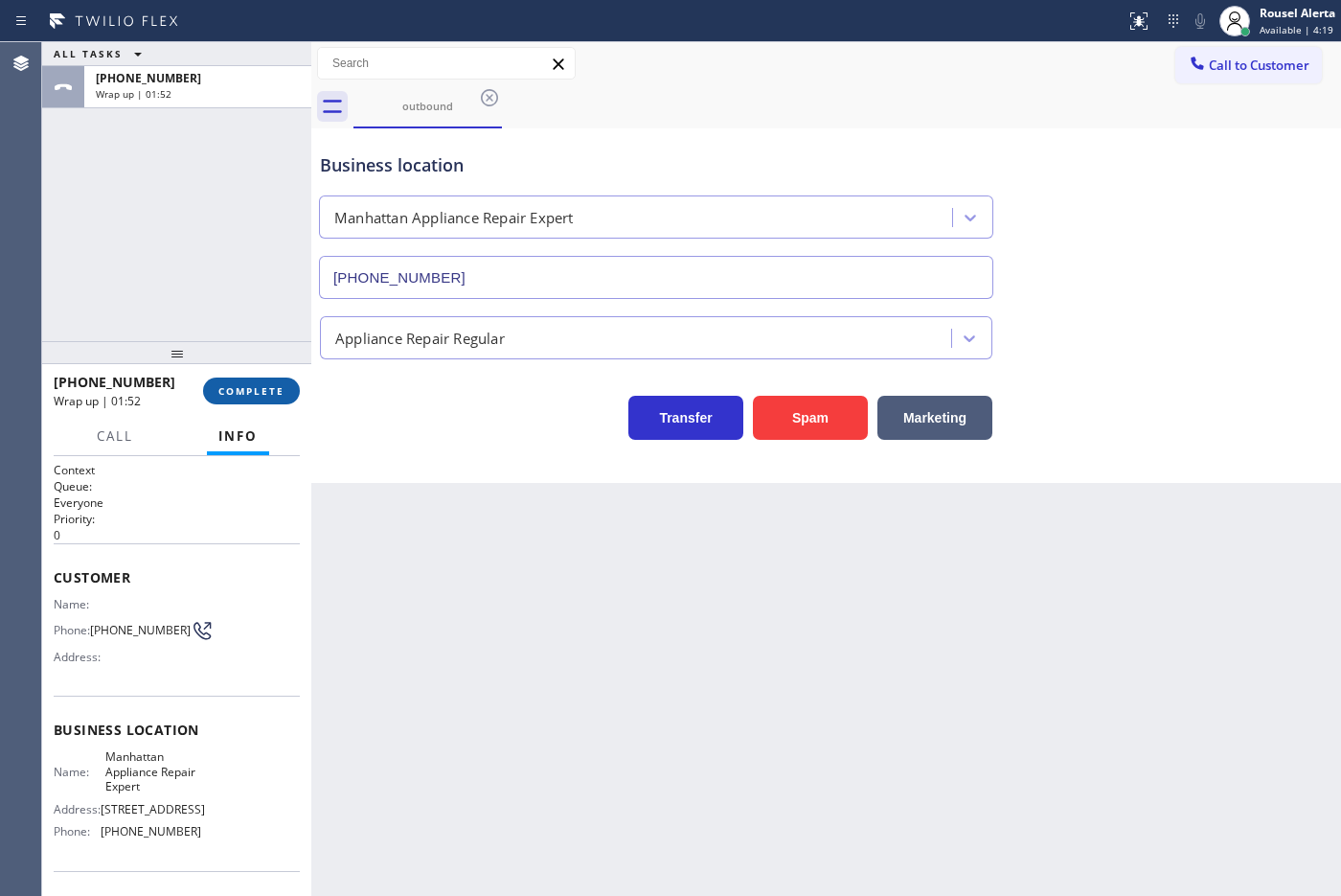
click at [273, 389] on span "COMPLETE" at bounding box center [251, 391] width 66 height 14
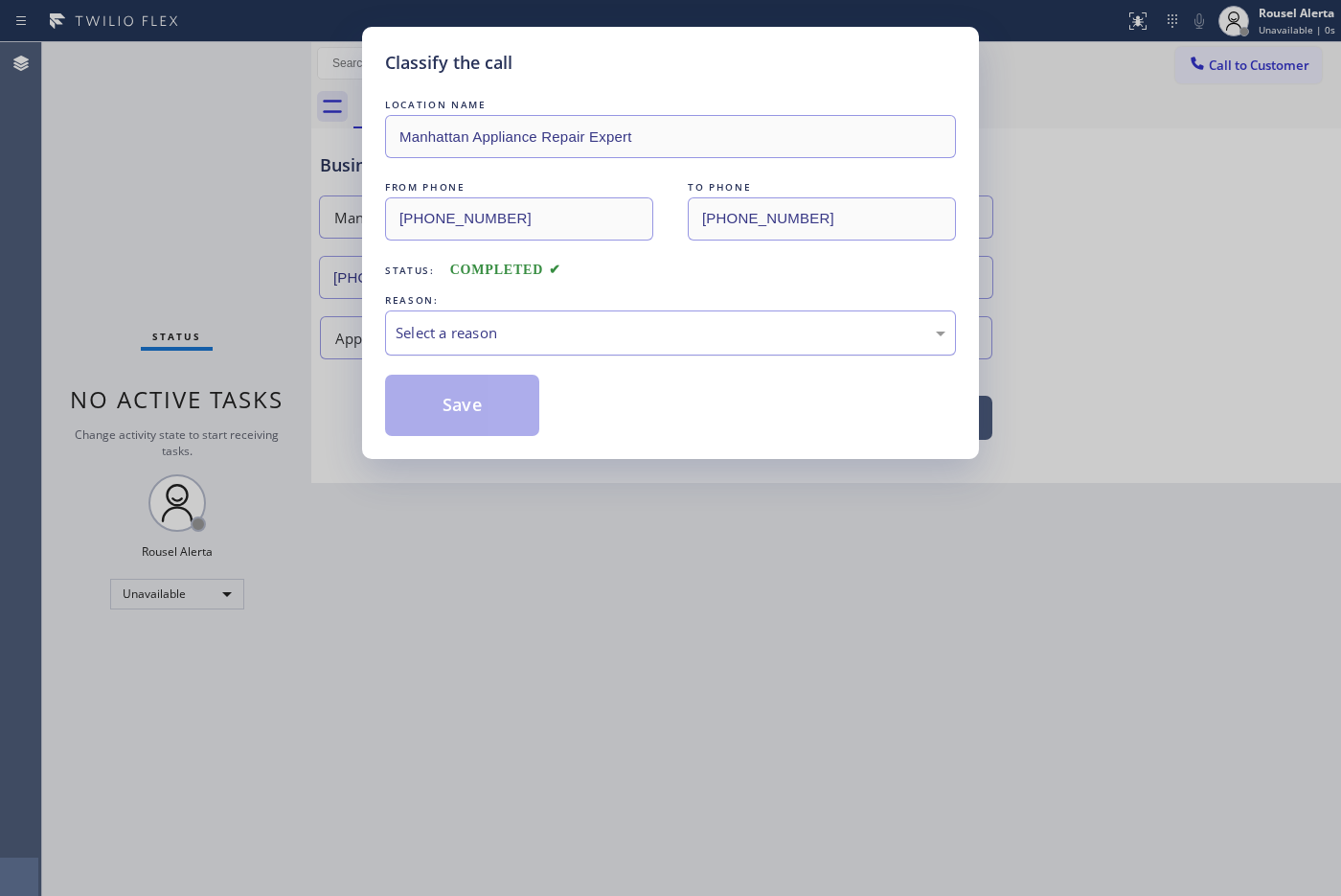
click at [471, 328] on div "Select a reason" at bounding box center [670, 333] width 550 height 22
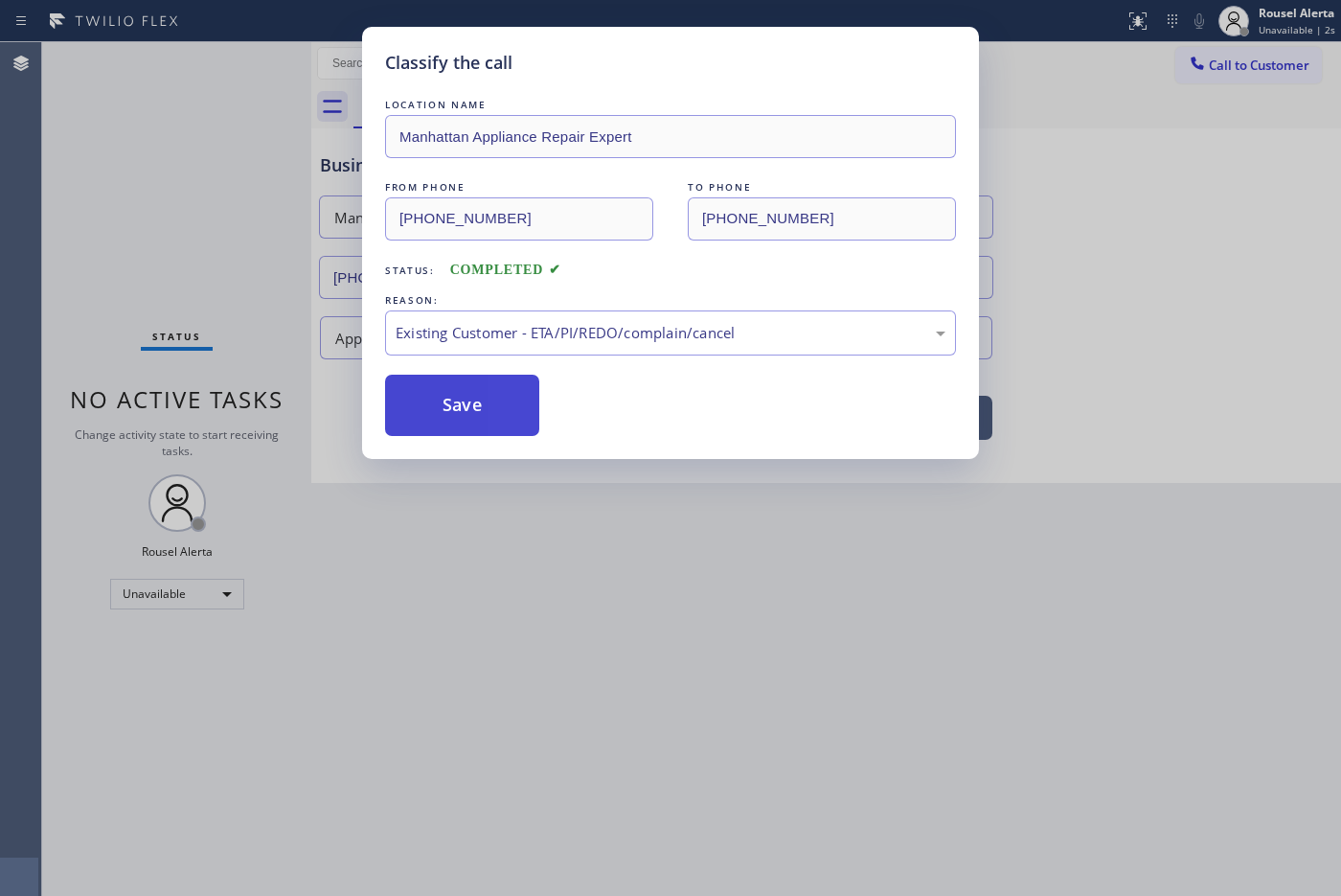
click at [466, 388] on button "Save" at bounding box center [462, 404] width 154 height 61
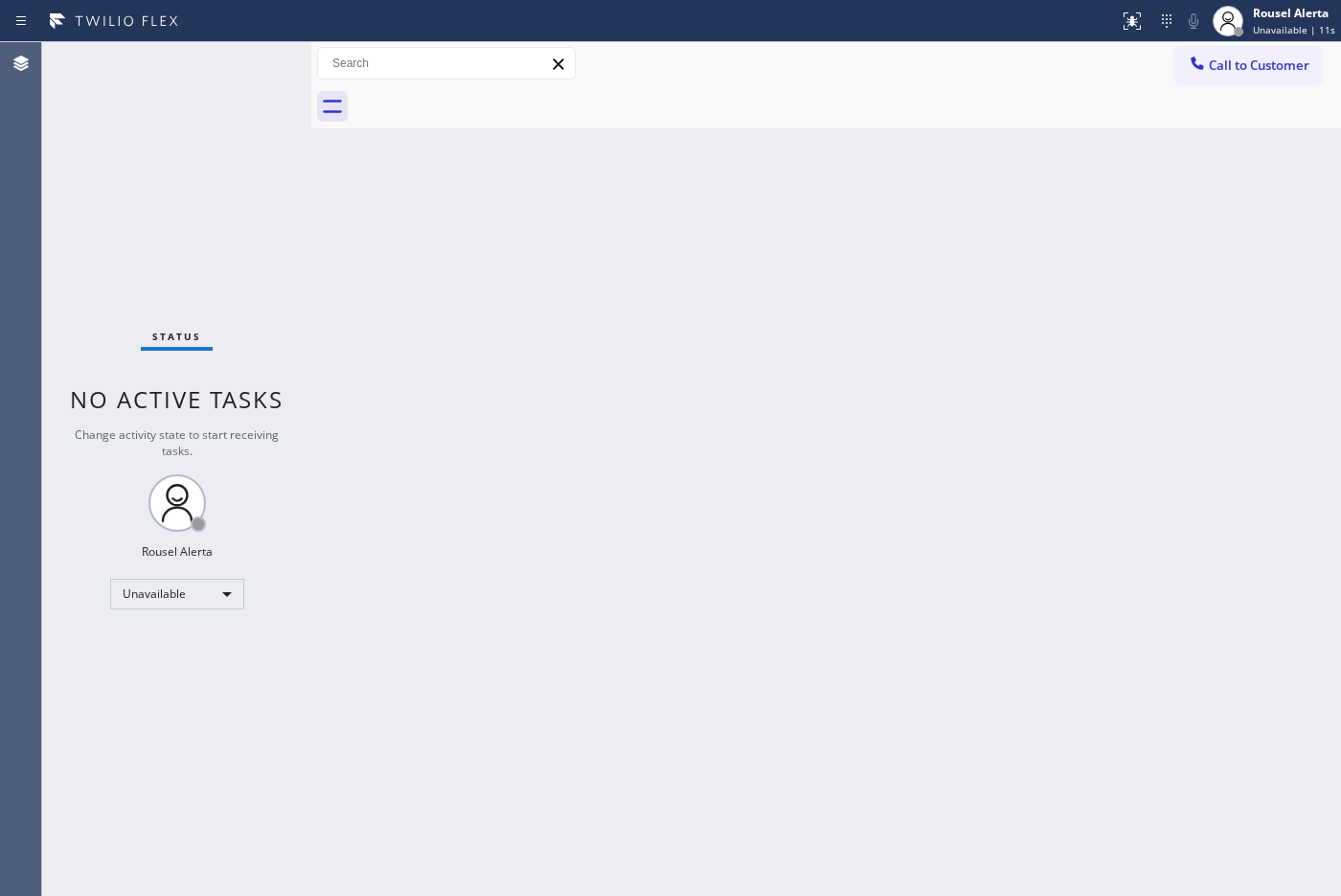
click at [668, 150] on div "Back to Dashboard Change Sender ID Customers Technicians Select a contact Outbo…" at bounding box center [826, 468] width 1030 height 853
click at [1071, 68] on span "Call to Customer" at bounding box center [1260, 65] width 101 height 17
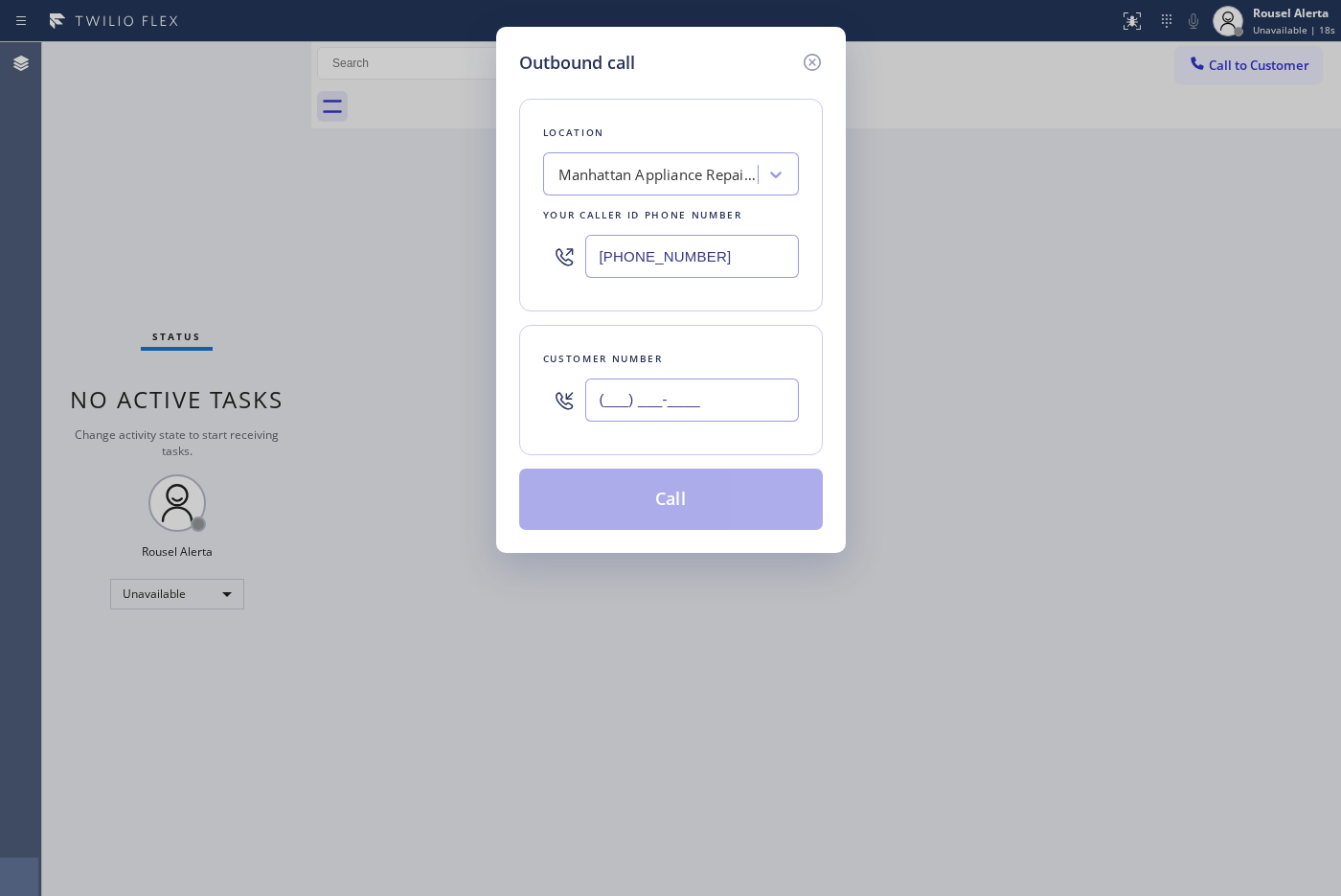
click at [601, 403] on input "(___) ___-____" at bounding box center [691, 400] width 213 height 43
paste input "813) 956-4231"
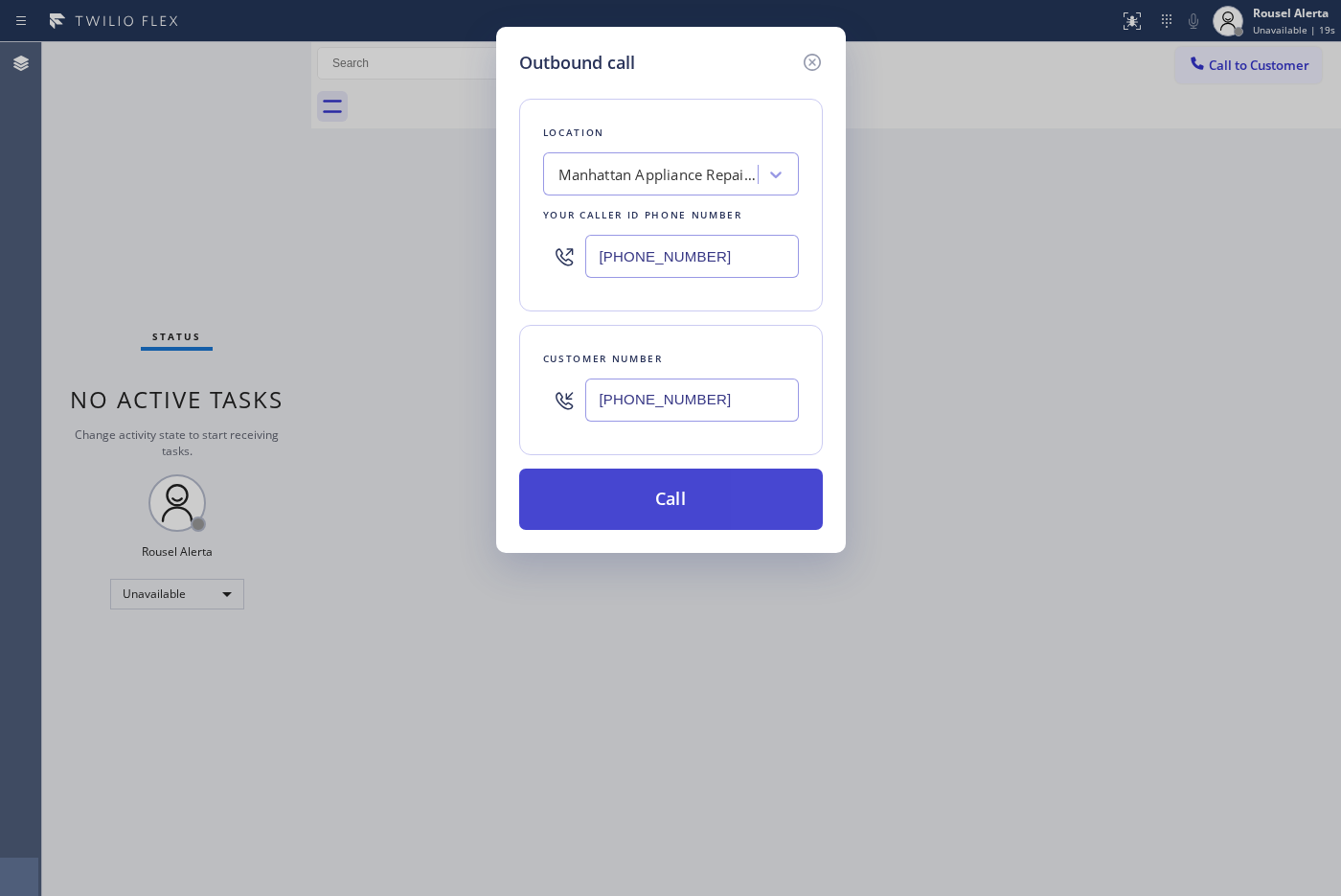
type input "[PHONE_NUMBER]"
click at [704, 522] on button "Call" at bounding box center [670, 498] width 303 height 61
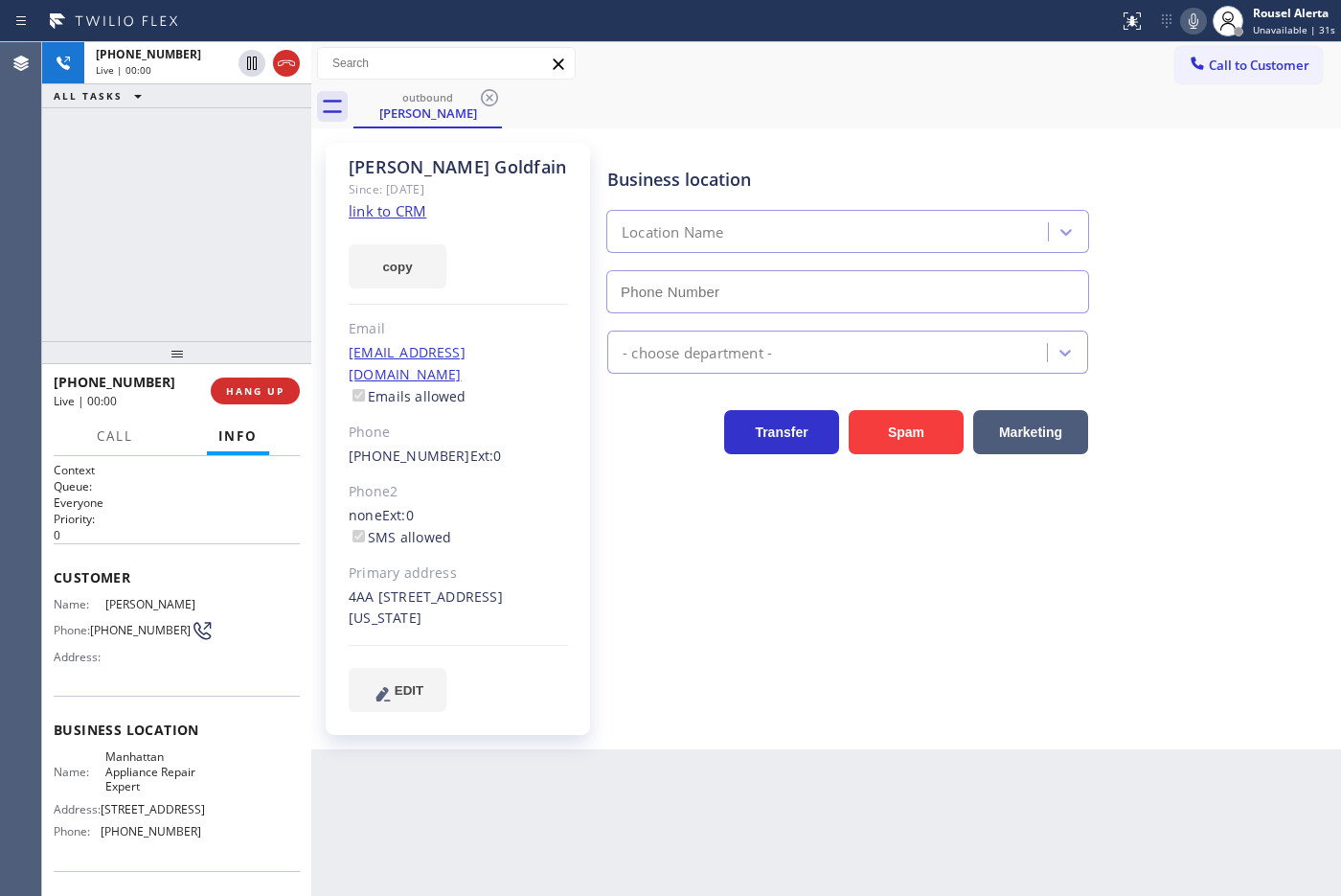
type input "[PHONE_NUMBER]"
click at [256, 384] on span "HANG UP" at bounding box center [255, 391] width 58 height 14
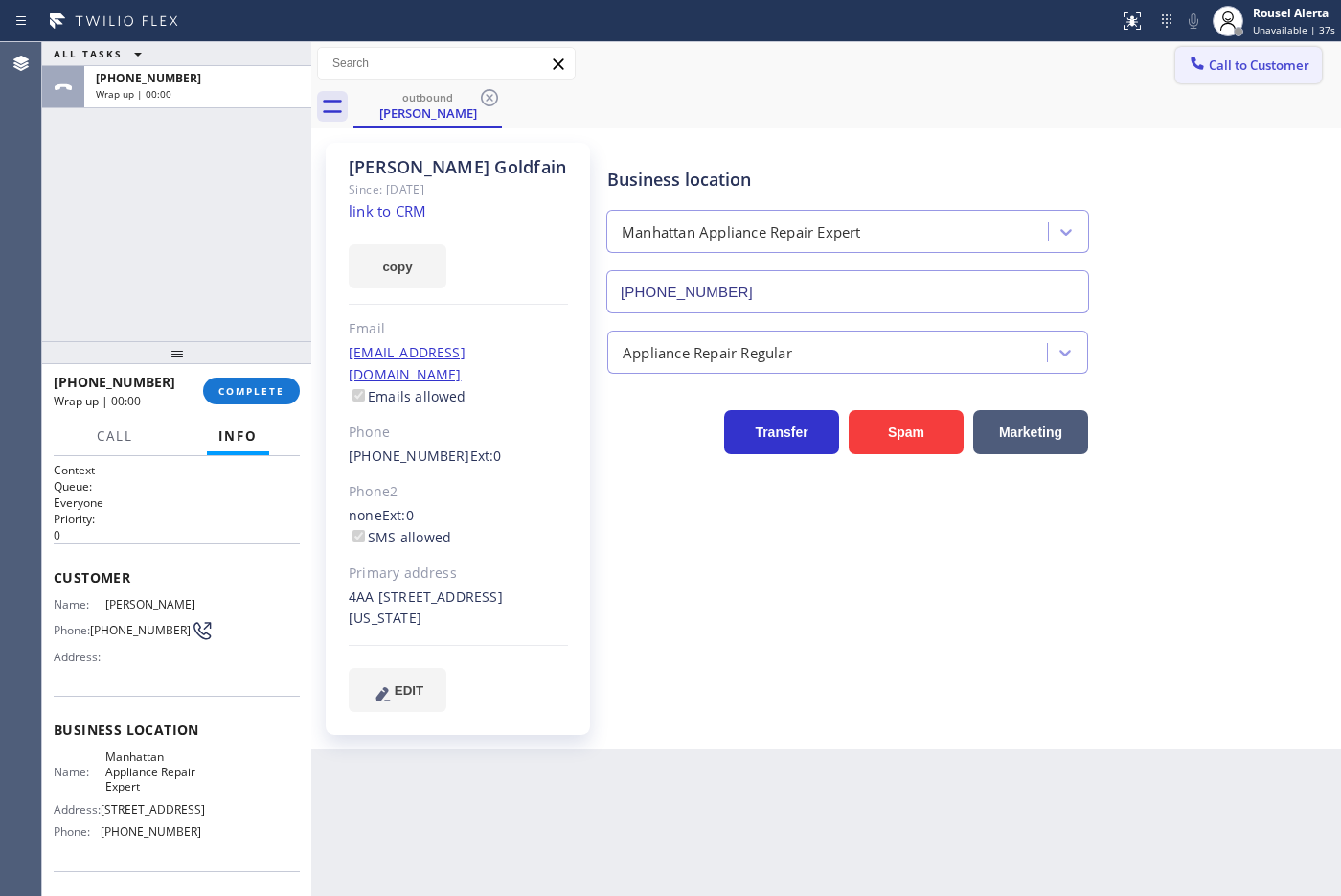
click at [1071, 53] on button "Call to Customer" at bounding box center [1248, 65] width 146 height 37
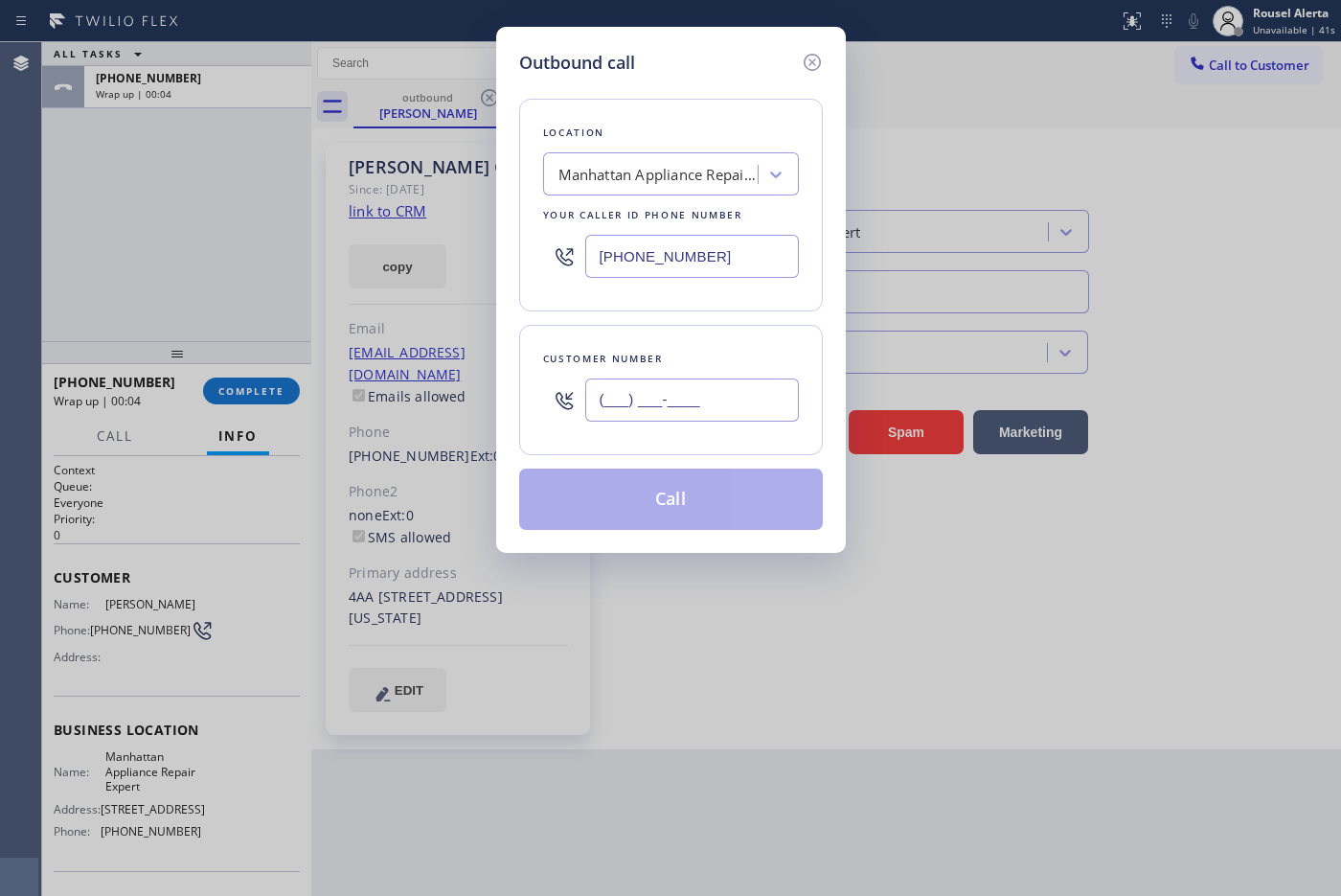
click at [735, 407] on input "(___) ___-____" at bounding box center [691, 400] width 213 height 43
paste input "408) 480-1634"
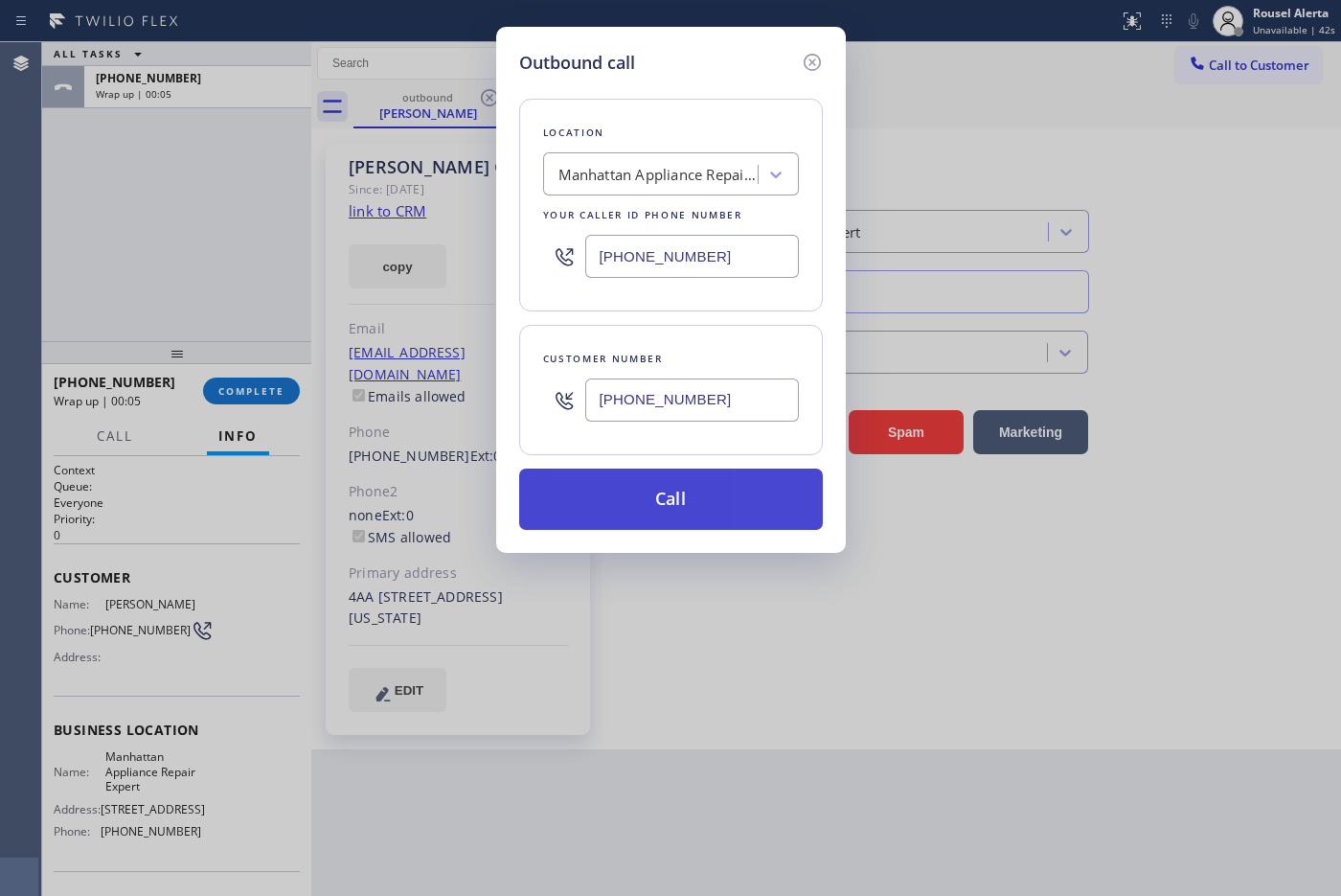
type input "[PHONE_NUMBER]"
click at [728, 481] on button "Call" at bounding box center [670, 498] width 303 height 61
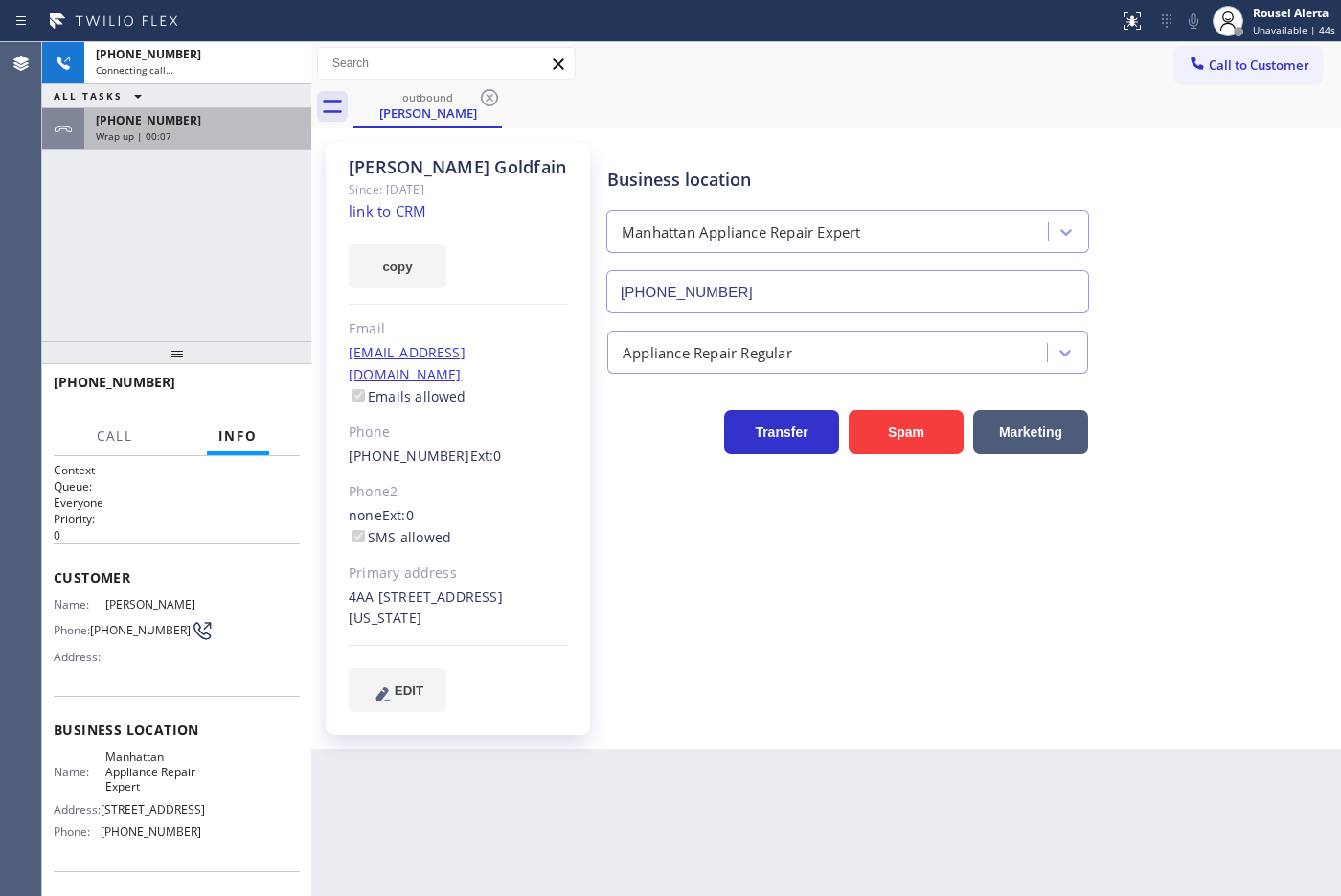
click at [166, 134] on span "Wrap up | 00:07" at bounding box center [134, 136] width 76 height 14
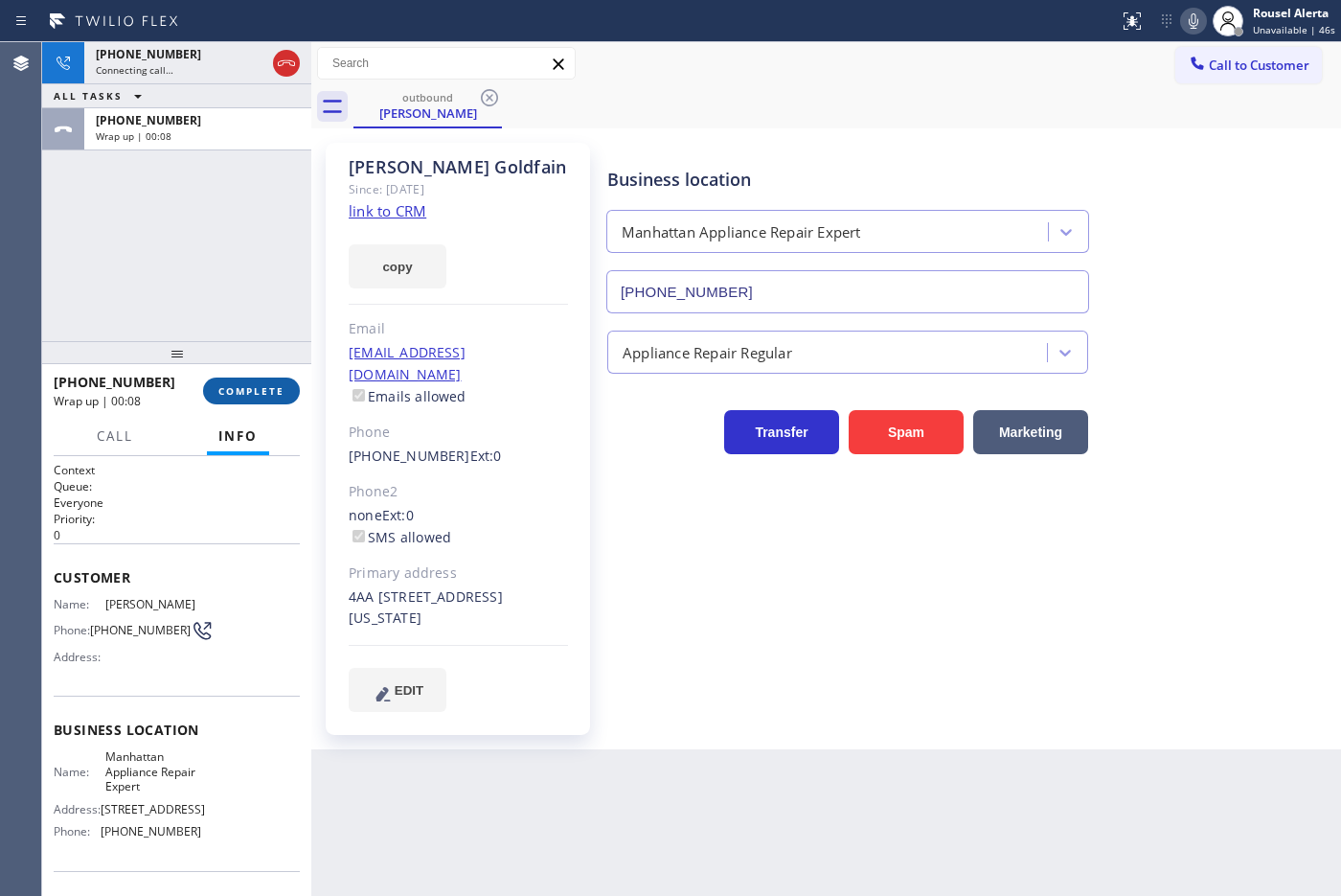
click at [236, 393] on span "COMPLETE" at bounding box center [251, 391] width 66 height 14
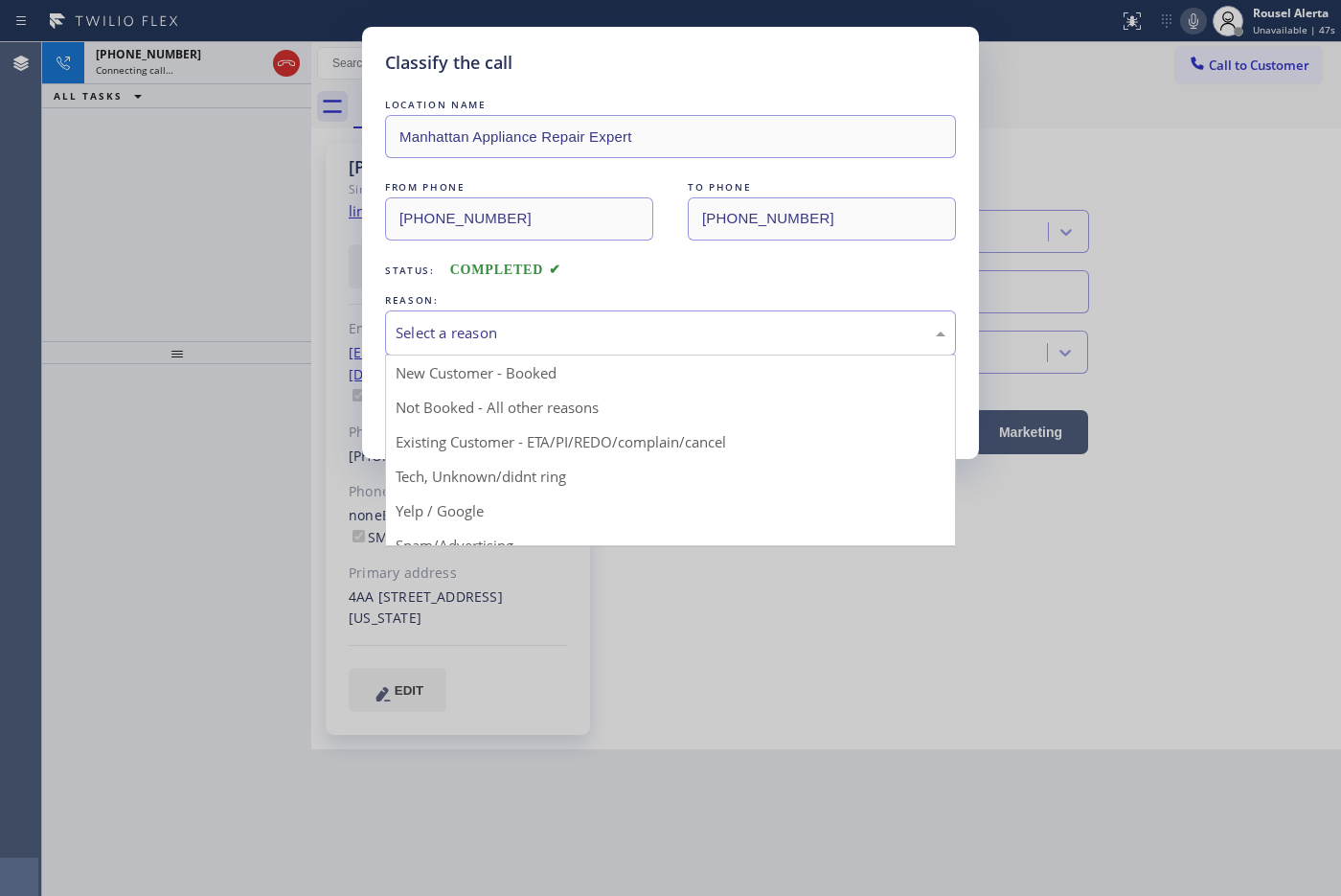
click at [463, 346] on div "Select a reason" at bounding box center [670, 333] width 571 height 45
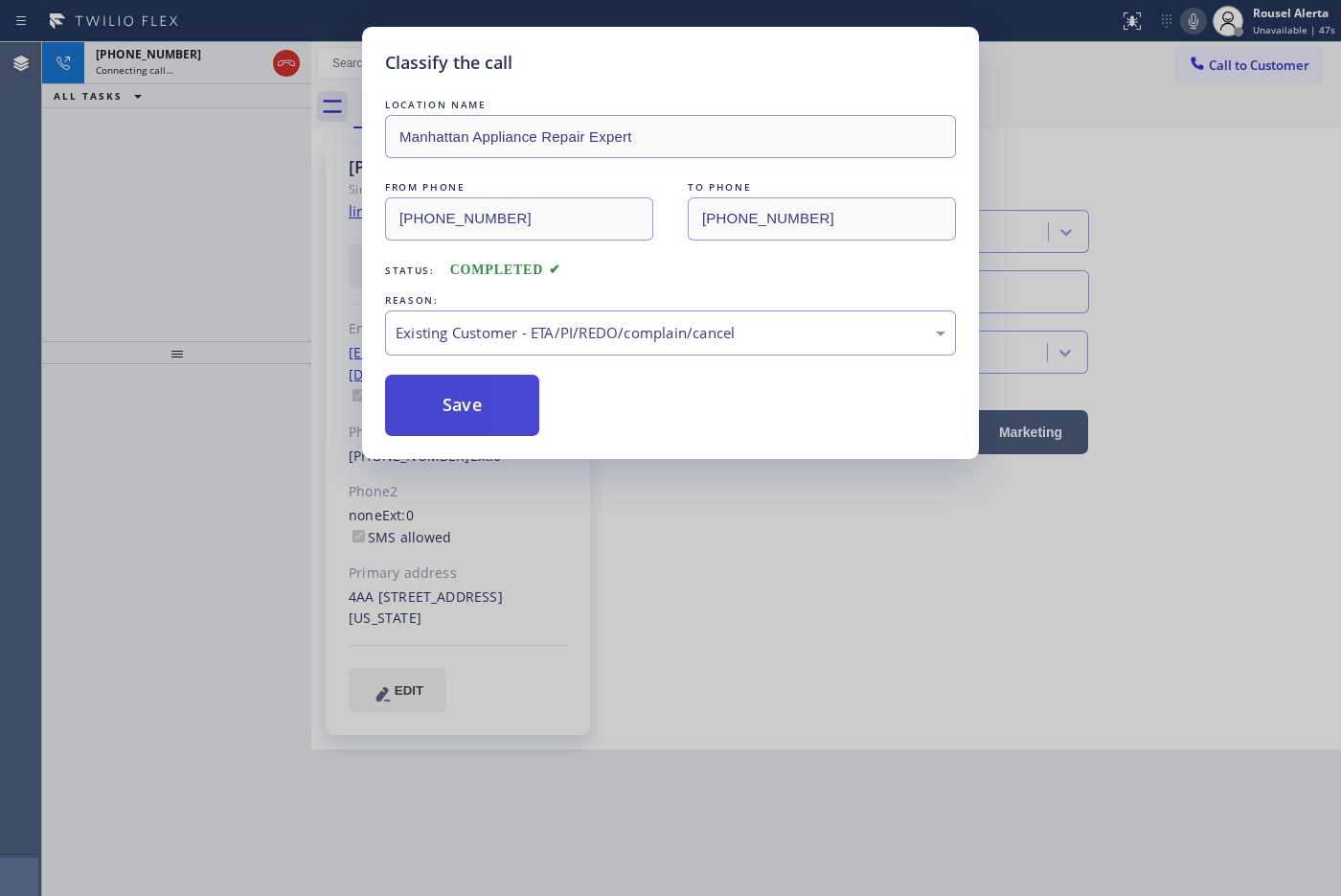
click at [498, 400] on button "Save" at bounding box center [462, 404] width 154 height 61
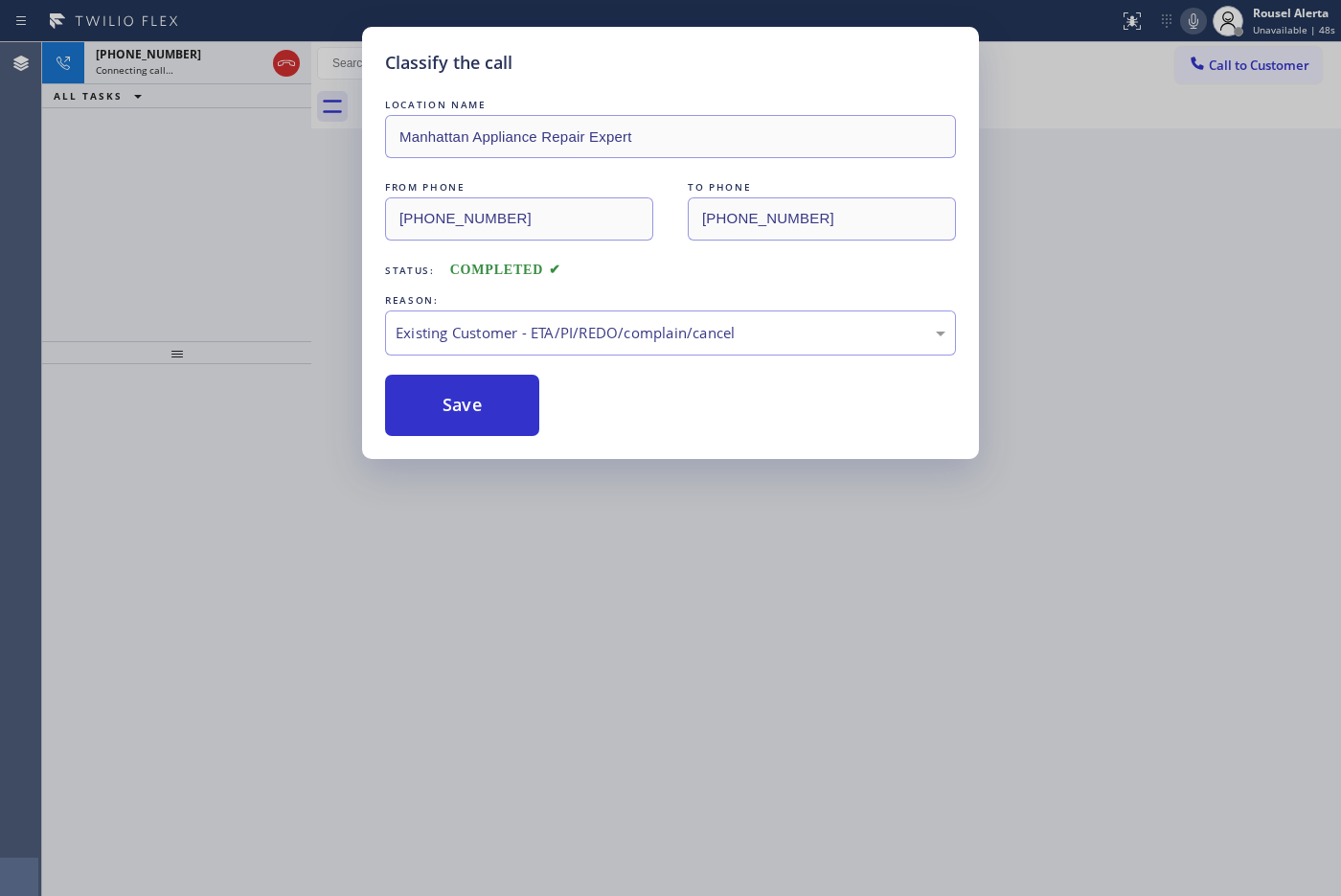
click at [695, 704] on div "Classify the call LOCATION NAME Manhattan Appliance Repair Expert FROM PHONE [P…" at bounding box center [670, 448] width 1341 height 896
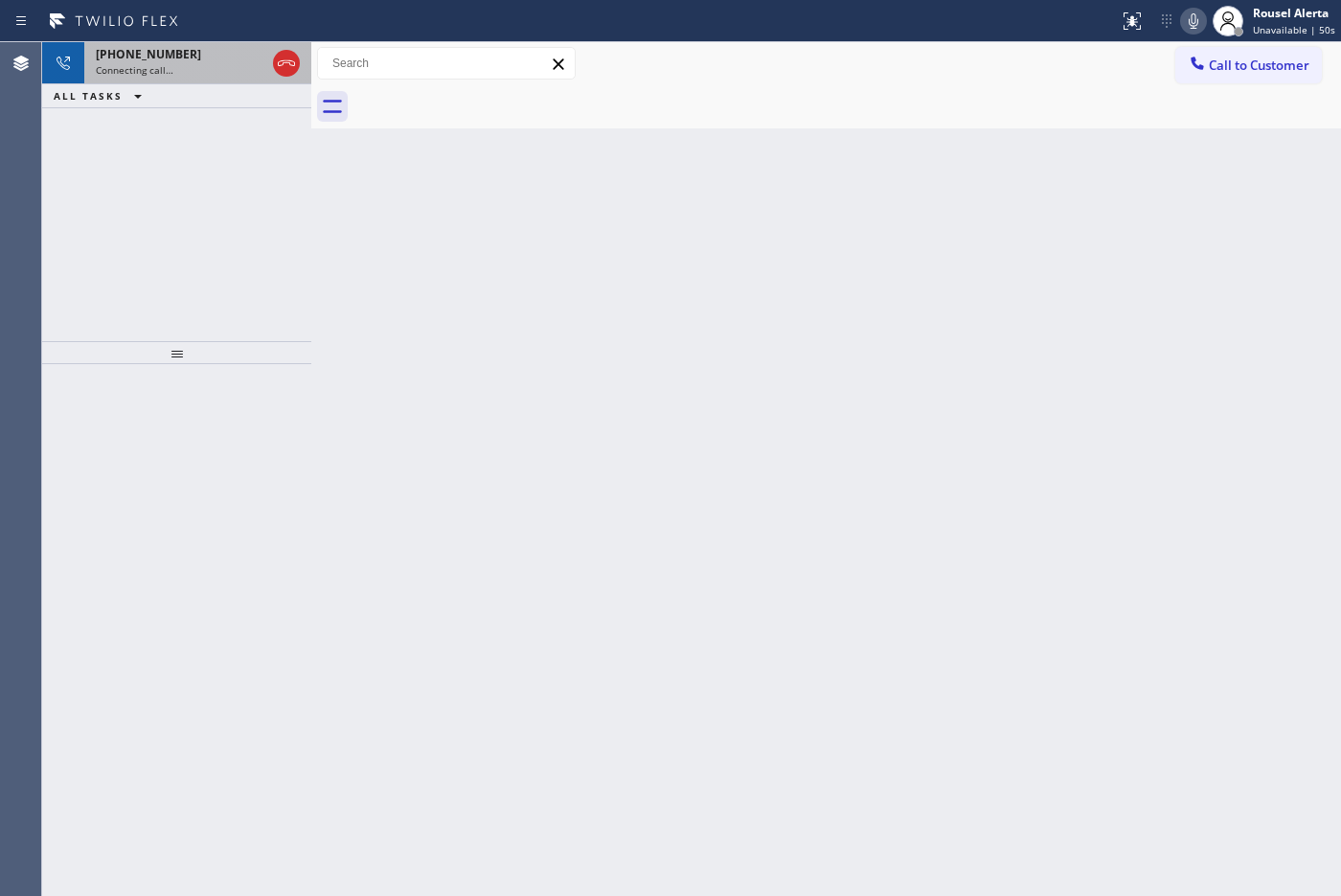
click at [175, 58] on div "[PHONE_NUMBER]" at bounding box center [180, 53] width 170 height 16
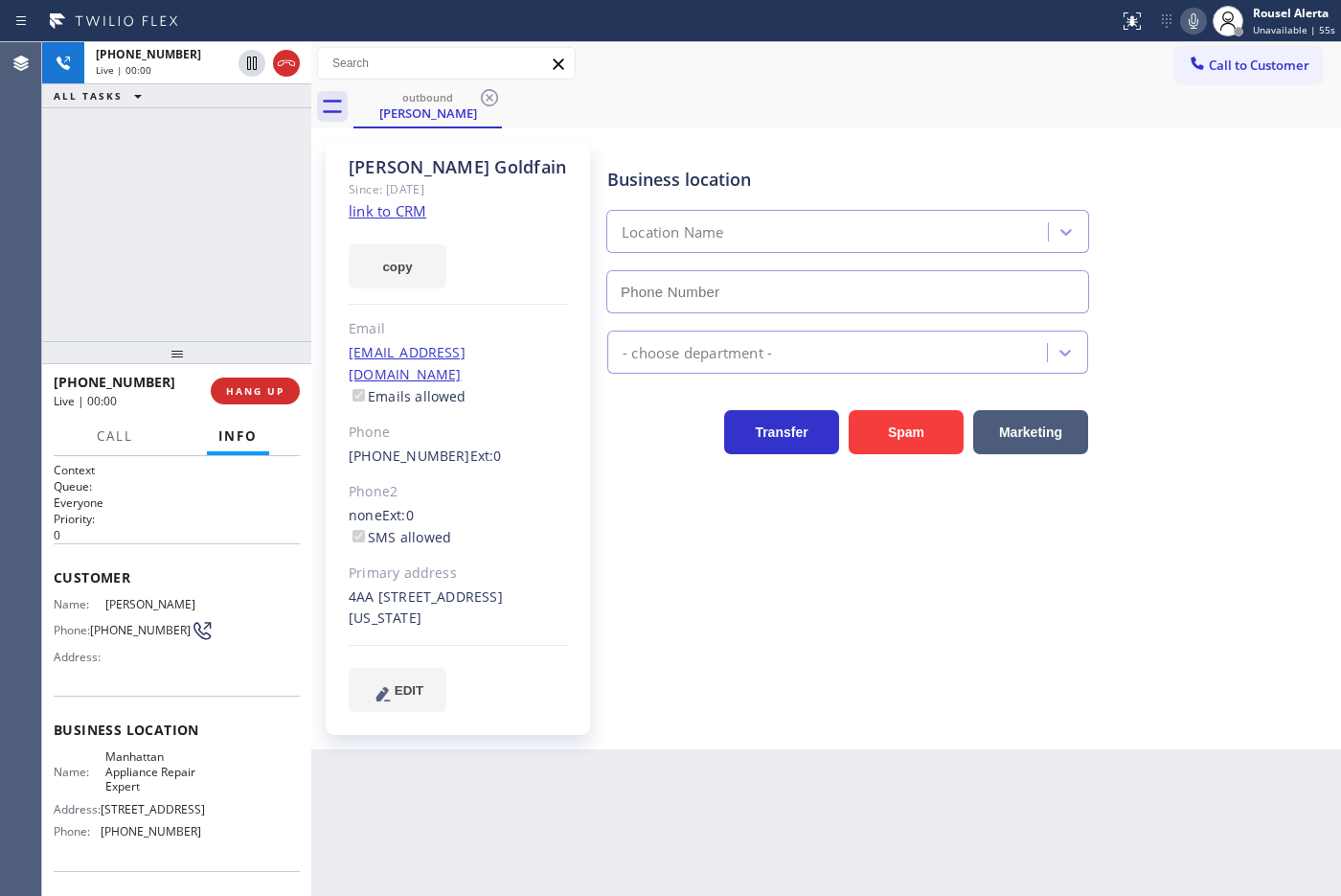
type input "[PHONE_NUMBER]"
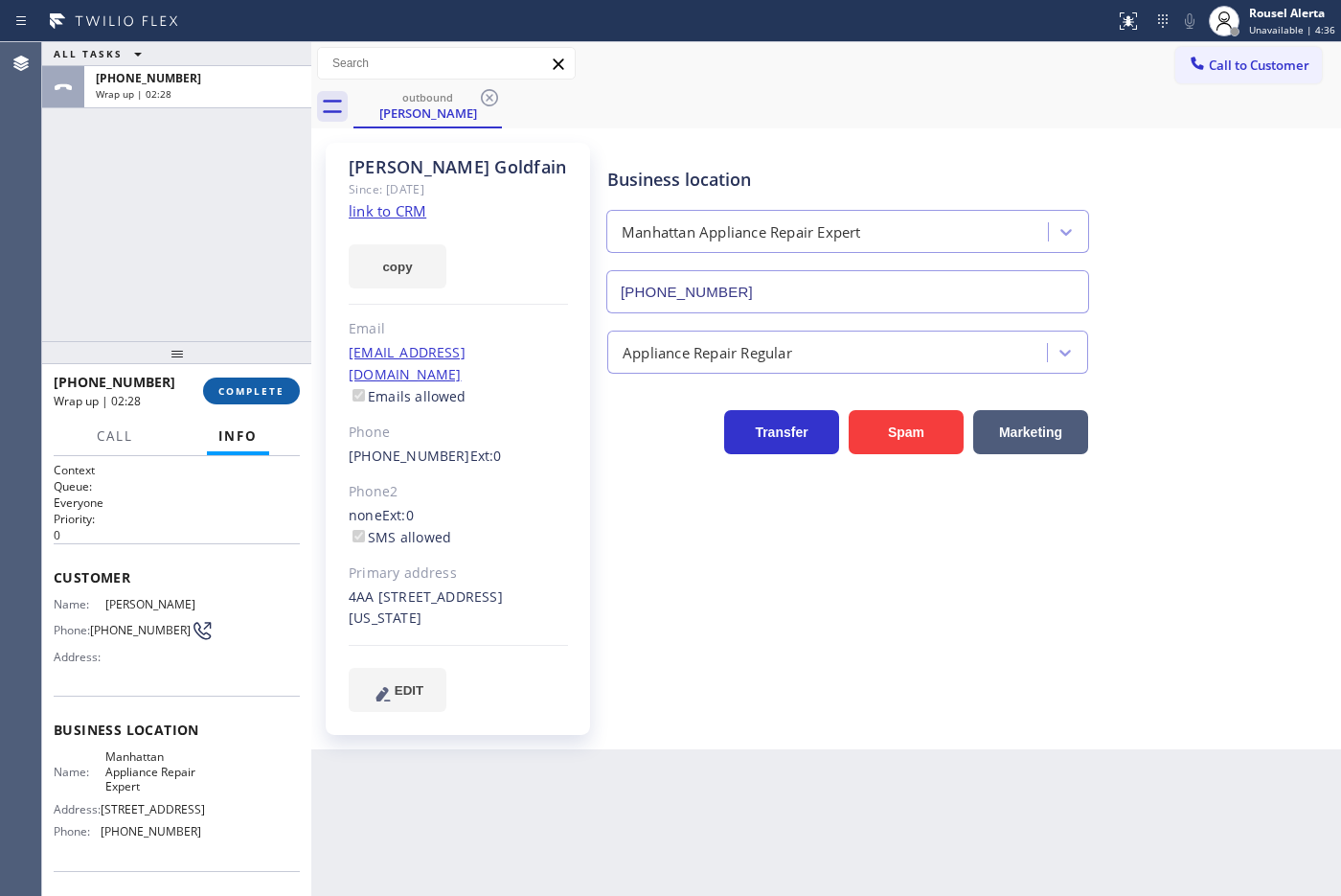
click at [252, 391] on span "COMPLETE" at bounding box center [251, 391] width 66 height 14
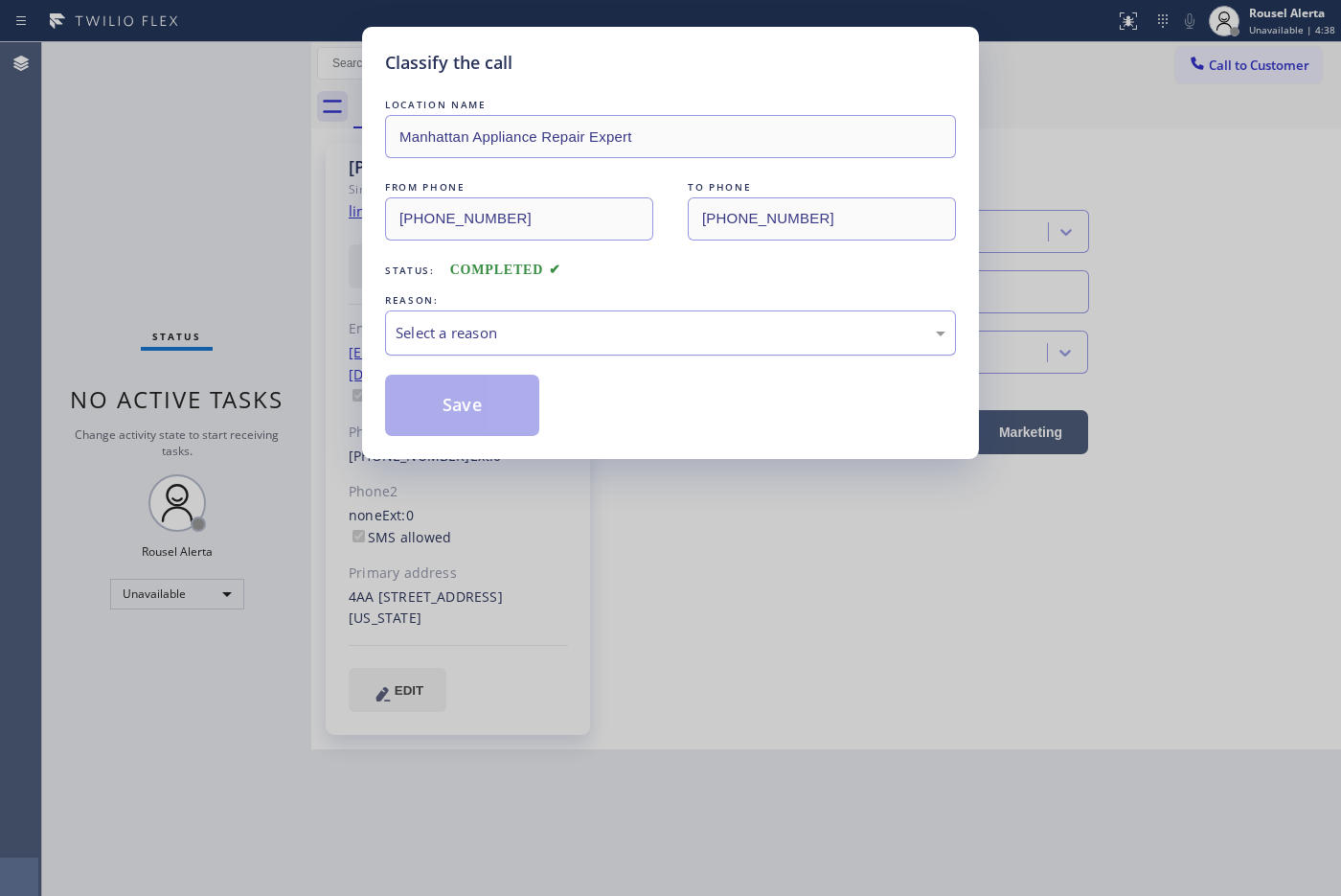
click at [455, 336] on div "Select a reason" at bounding box center [670, 333] width 550 height 22
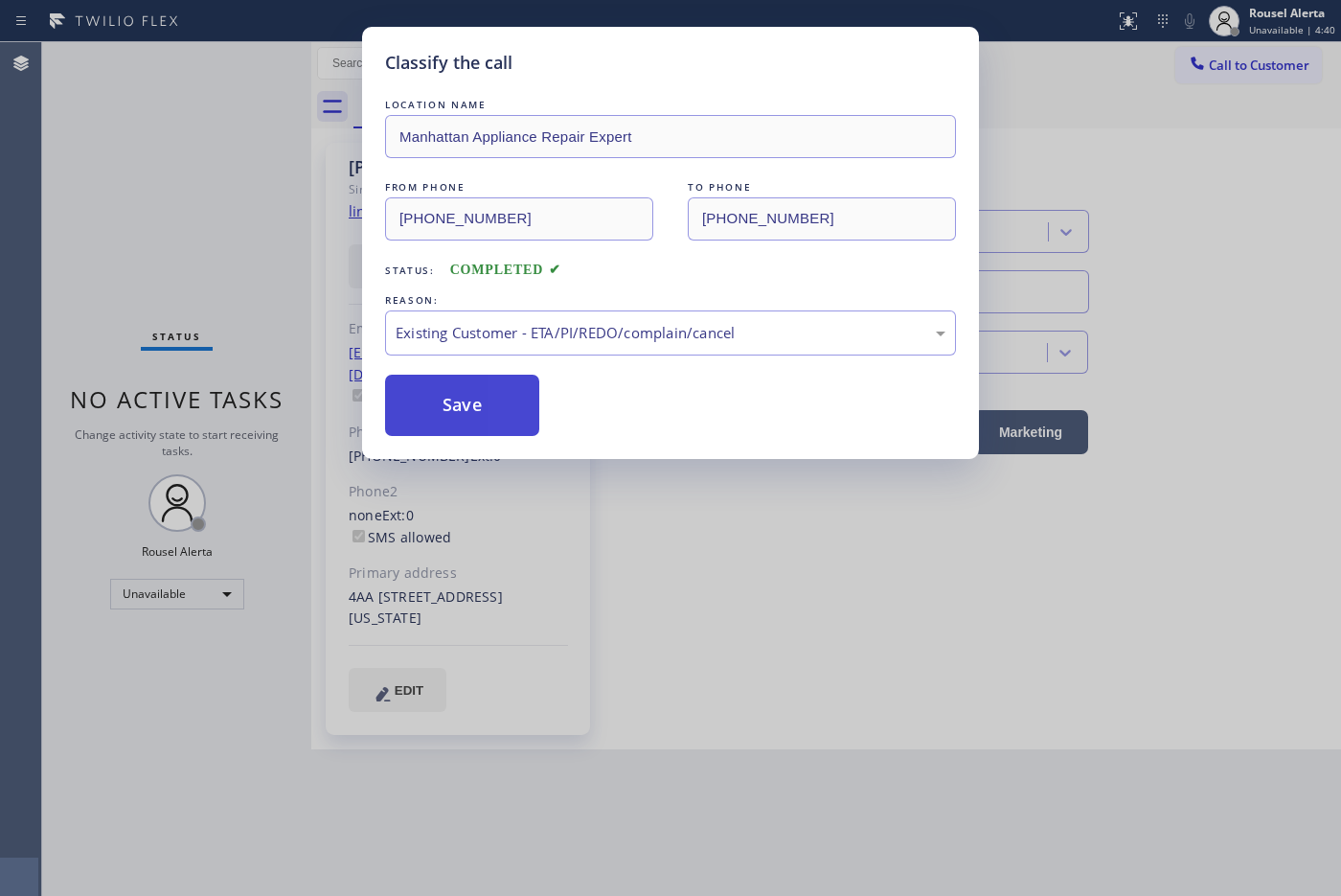
click at [476, 432] on button "Save" at bounding box center [462, 404] width 154 height 61
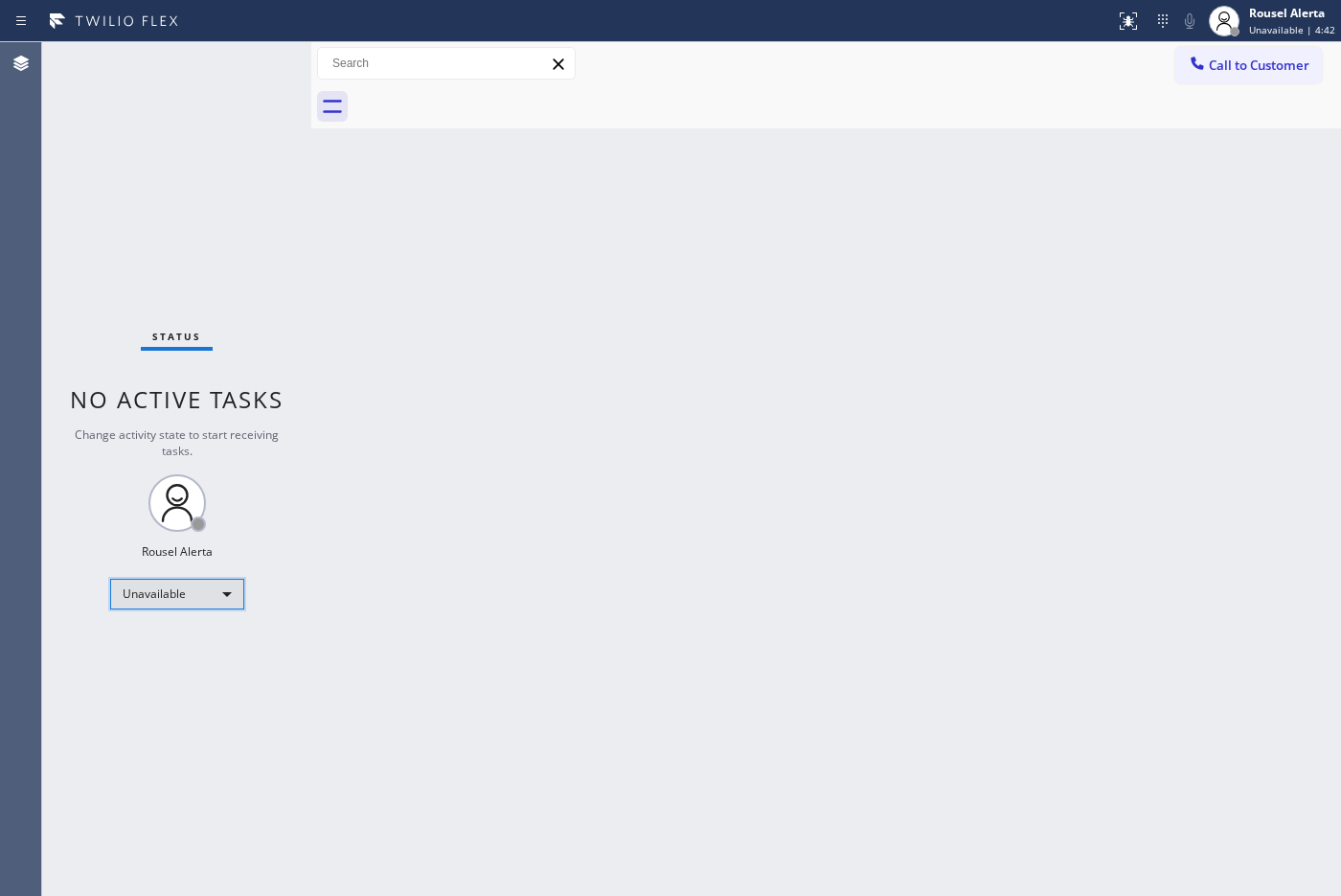
click at [195, 595] on div "Unavailable" at bounding box center [177, 594] width 134 height 31
click at [184, 643] on li "Available" at bounding box center [176, 644] width 130 height 23
click at [587, 711] on div "Back to Dashboard Change Sender ID Customers Technicians Select a contact Outbo…" at bounding box center [826, 468] width 1030 height 853
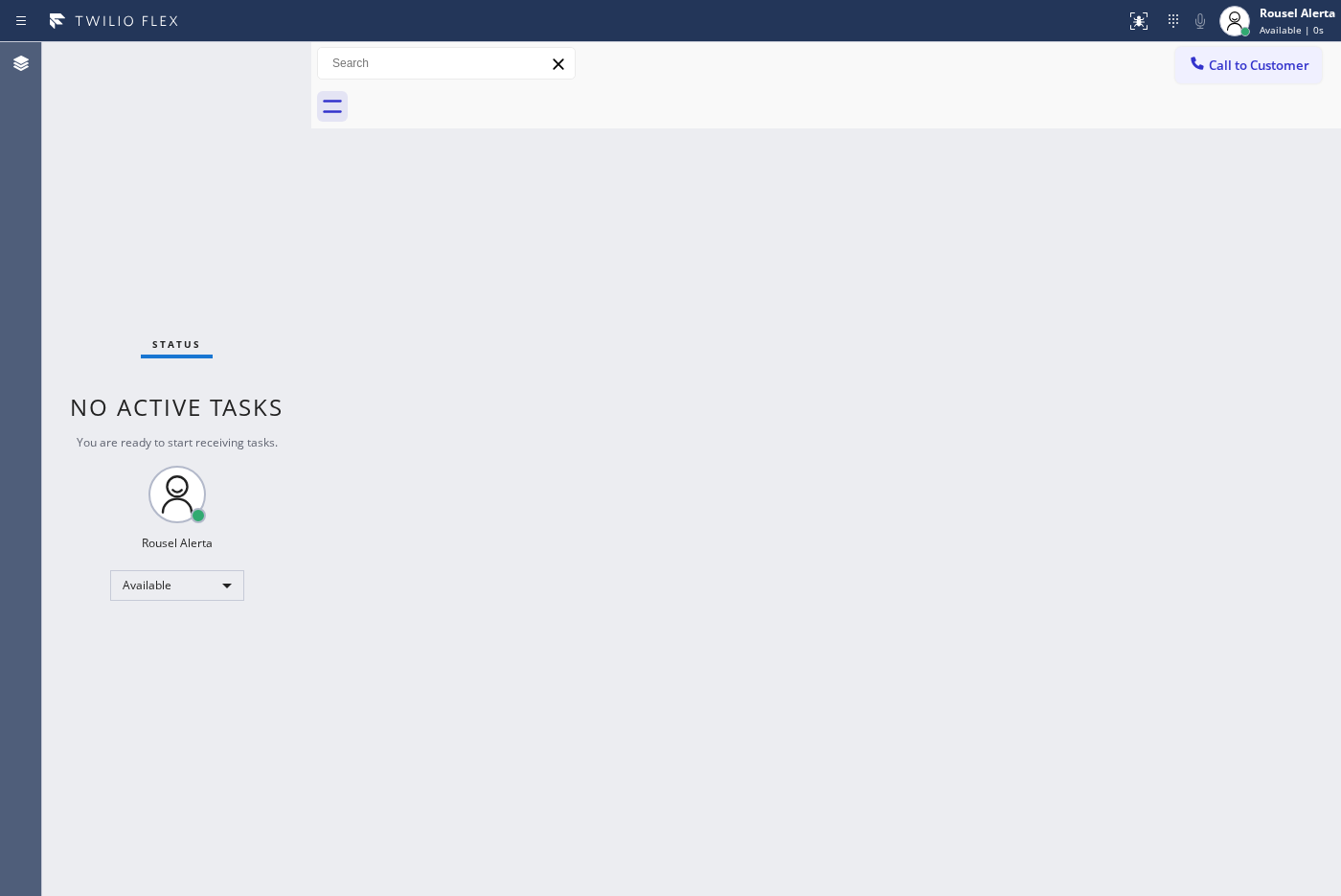
click at [882, 386] on div "Back to Dashboard Change Sender ID Customers Technicians Select a contact Outbo…" at bounding box center [826, 468] width 1030 height 853
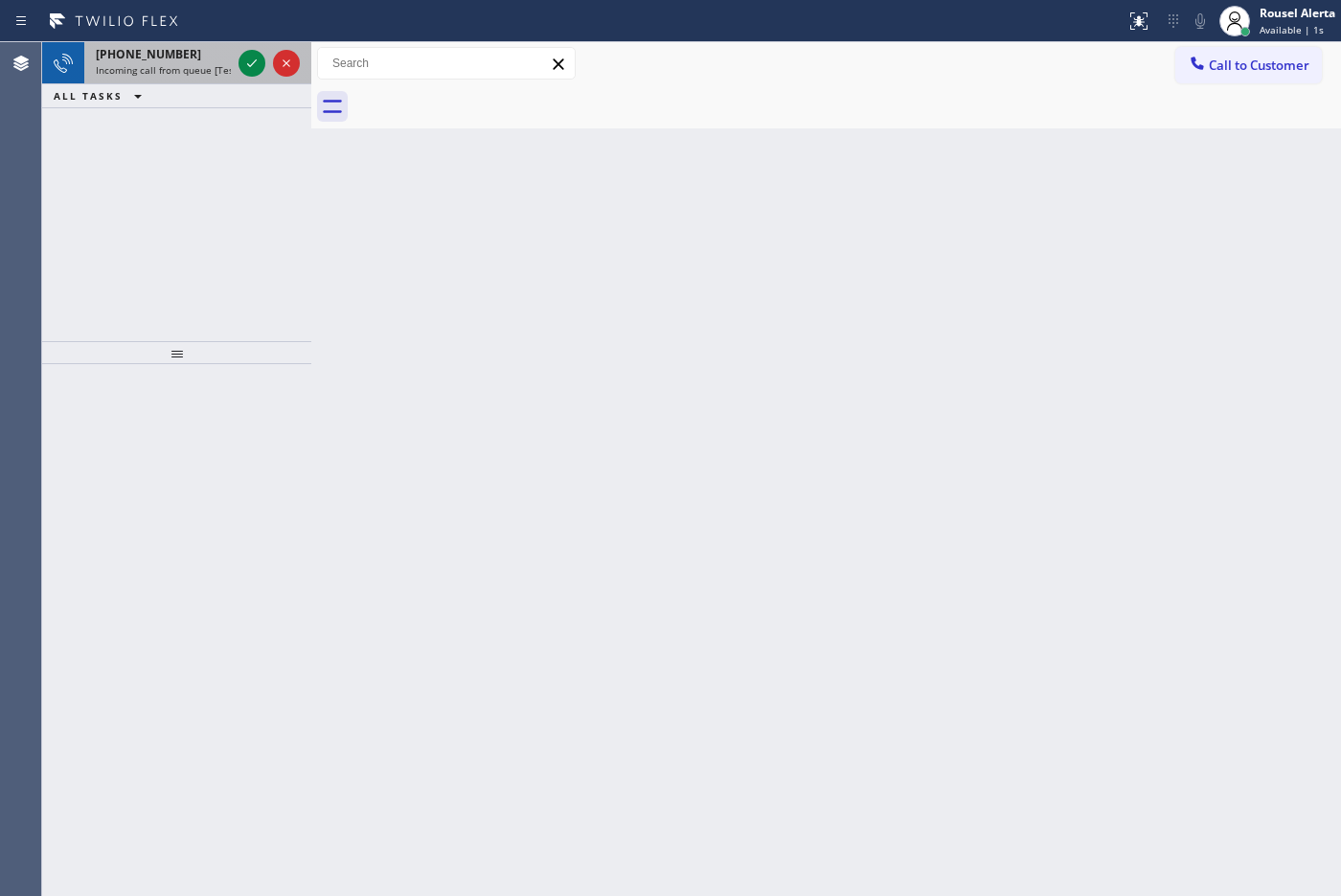
click at [222, 63] on span "Incoming call from queue [Test] All" at bounding box center [176, 70] width 159 height 14
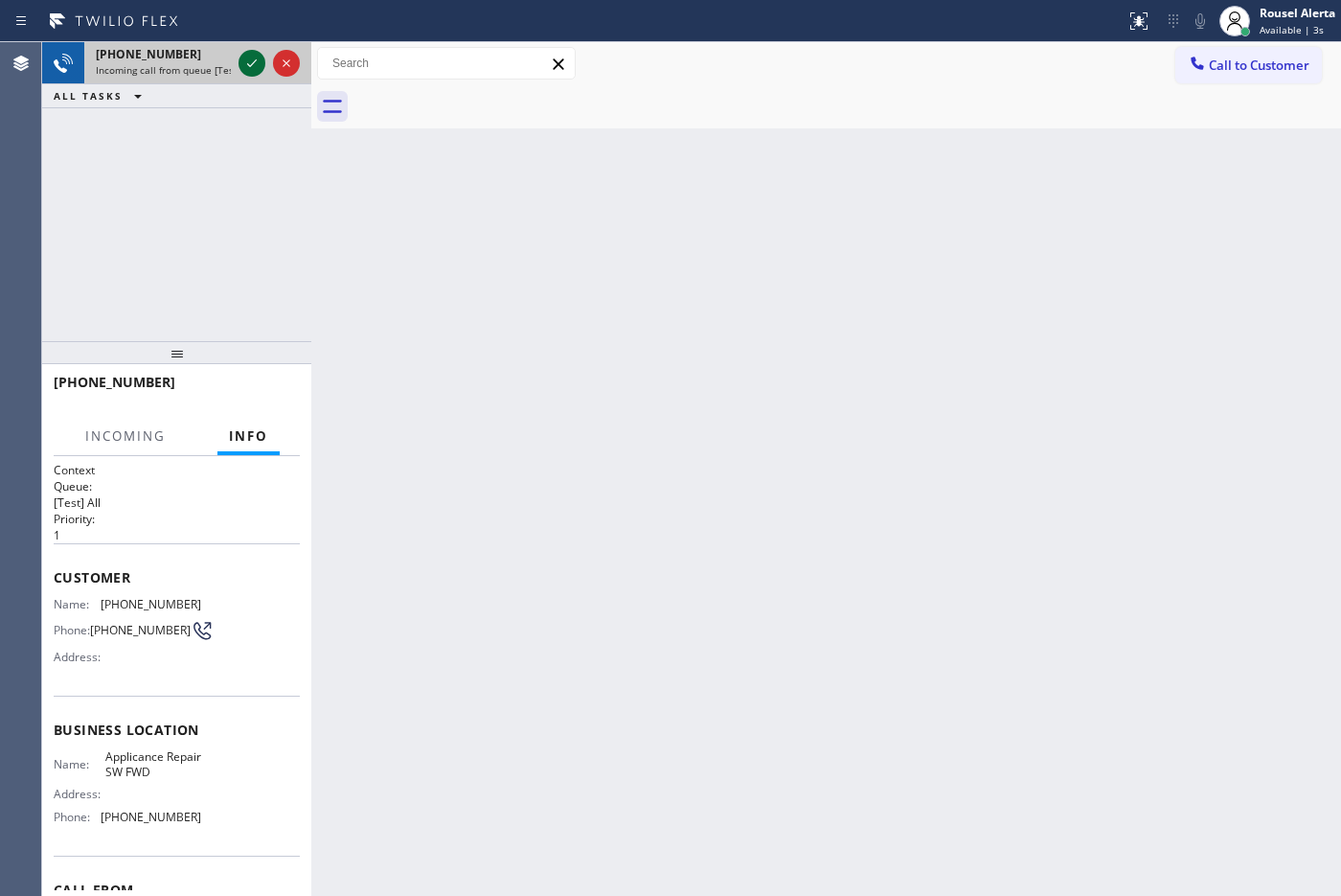
click at [251, 62] on icon at bounding box center [252, 63] width 23 height 23
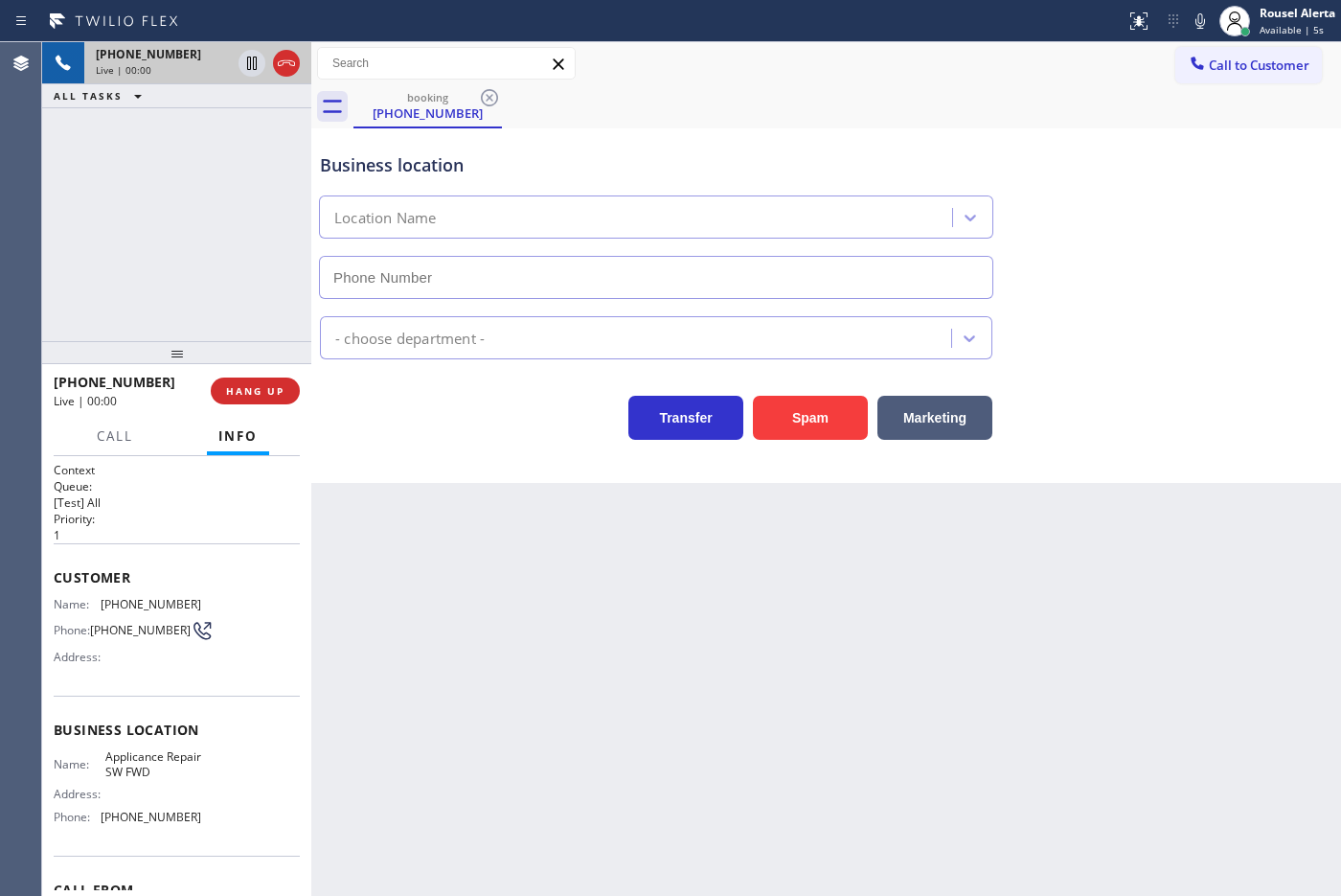
type input "(213) 566-9111"
click at [814, 409] on button "Spam" at bounding box center [810, 417] width 115 height 44
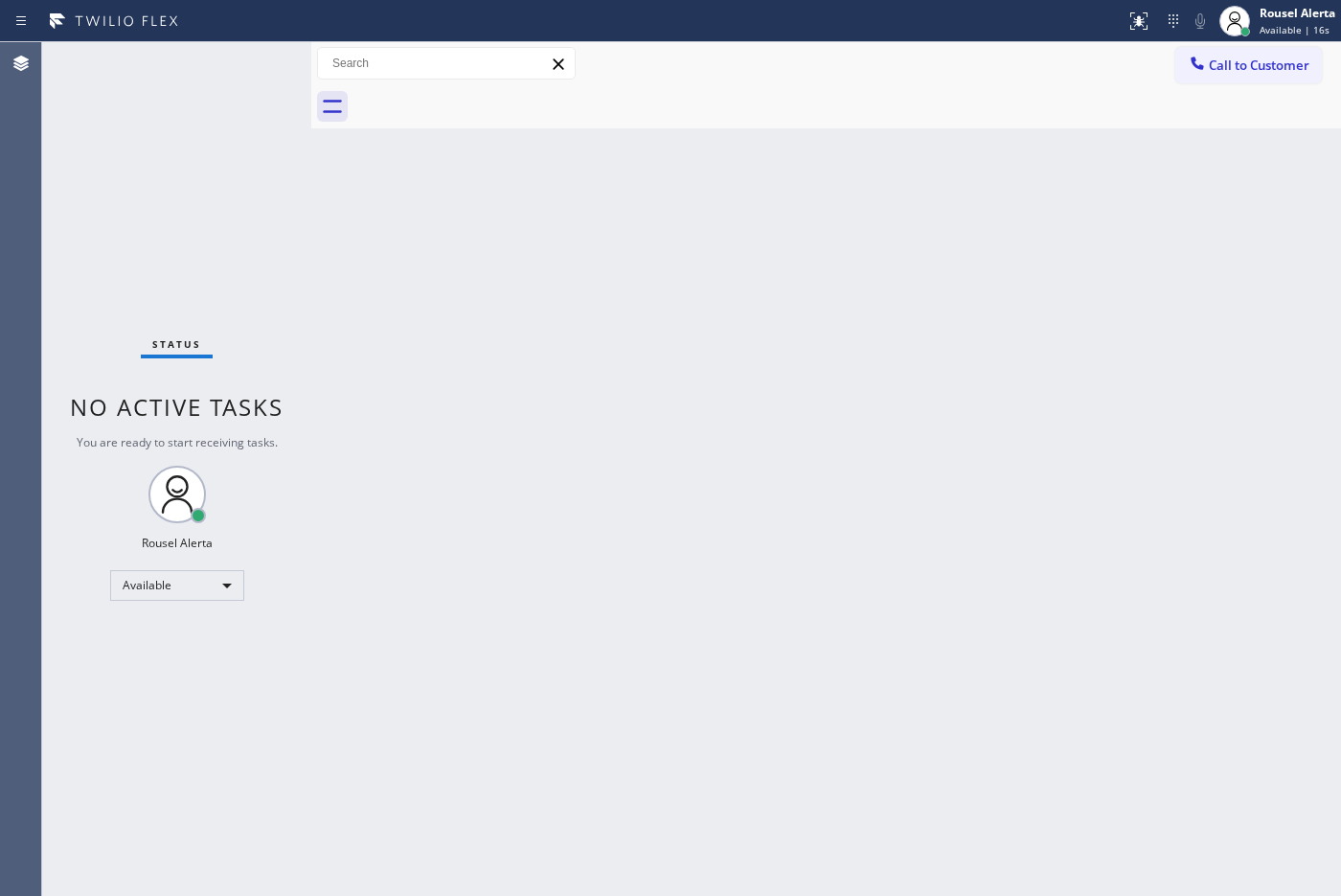
click at [188, 58] on div "Status No active tasks You are ready to start receiving tasks. Rousel Alerta Av…" at bounding box center [176, 468] width 270 height 853
click at [351, 240] on div "Back to Dashboard Change Sender ID Customers Technicians Select a contact Outbo…" at bounding box center [826, 468] width 1030 height 853
click at [608, 624] on div "Back to Dashboard Change Sender ID Customers Technicians Select a contact Outbo…" at bounding box center [826, 468] width 1030 height 853
click at [202, 158] on div "Status No active tasks You are ready to start receiving tasks. Rousel Alerta Av…" at bounding box center [176, 468] width 270 height 853
click at [503, 373] on div "Back to Dashboard Change Sender ID Customers Technicians Select a contact Outbo…" at bounding box center [826, 468] width 1030 height 853
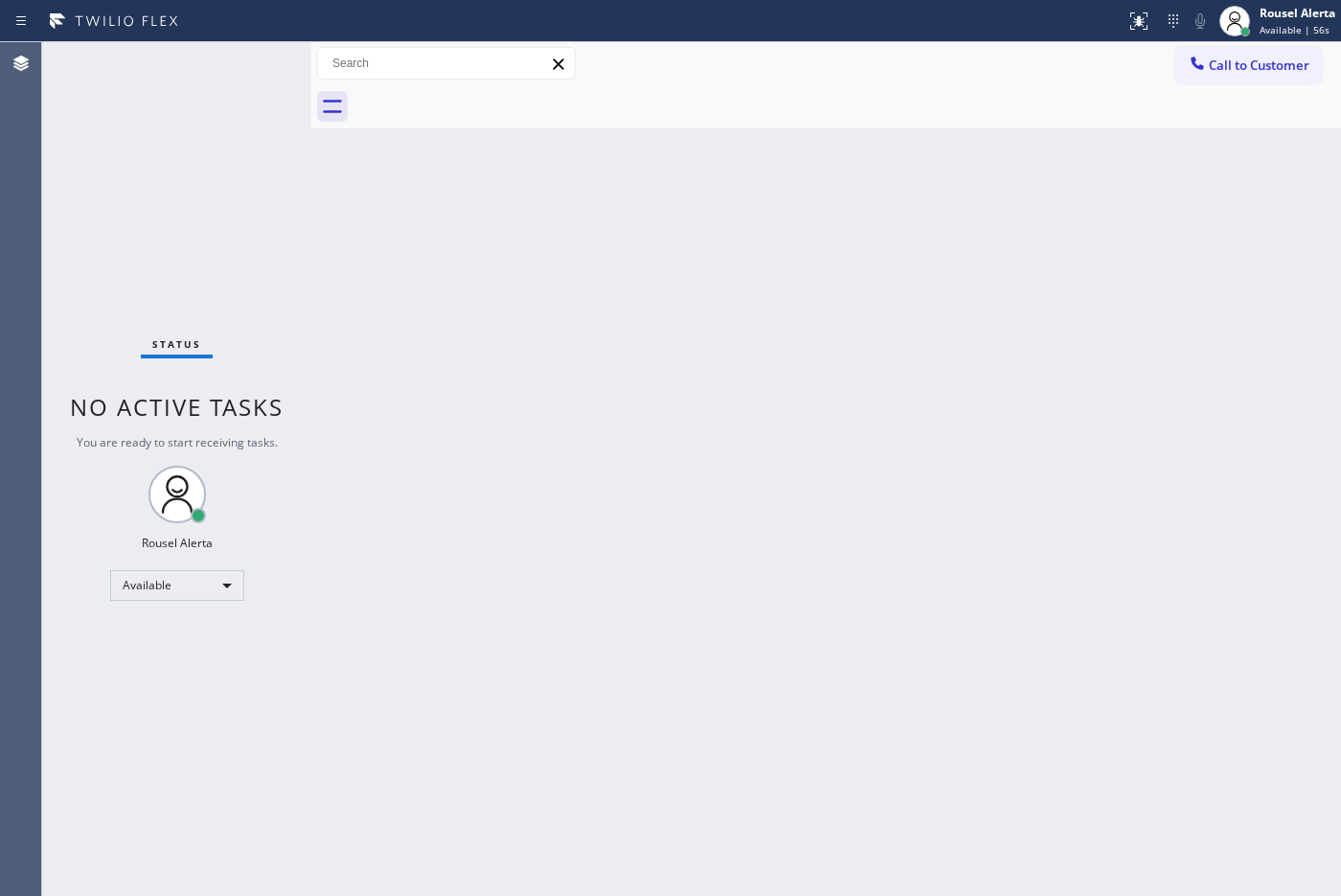
click at [529, 424] on div "Back to Dashboard Change Sender ID Customers Technicians Select a contact Outbo…" at bounding box center [826, 468] width 1030 height 853
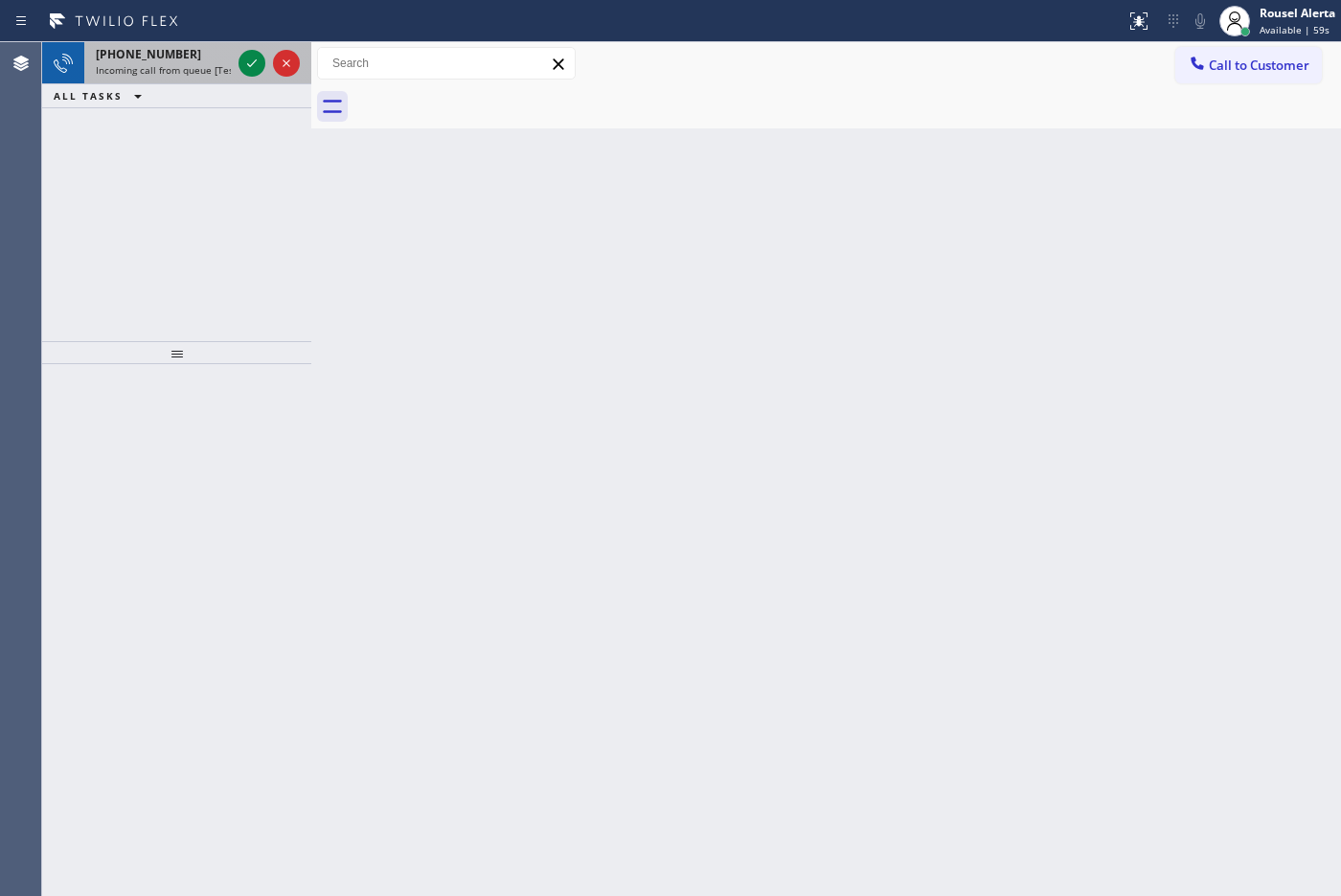
drag, startPoint x: 201, startPoint y: 63, endPoint x: 236, endPoint y: 65, distance: 35.1
click at [201, 63] on span "Incoming call from queue [Test] All" at bounding box center [176, 70] width 159 height 14
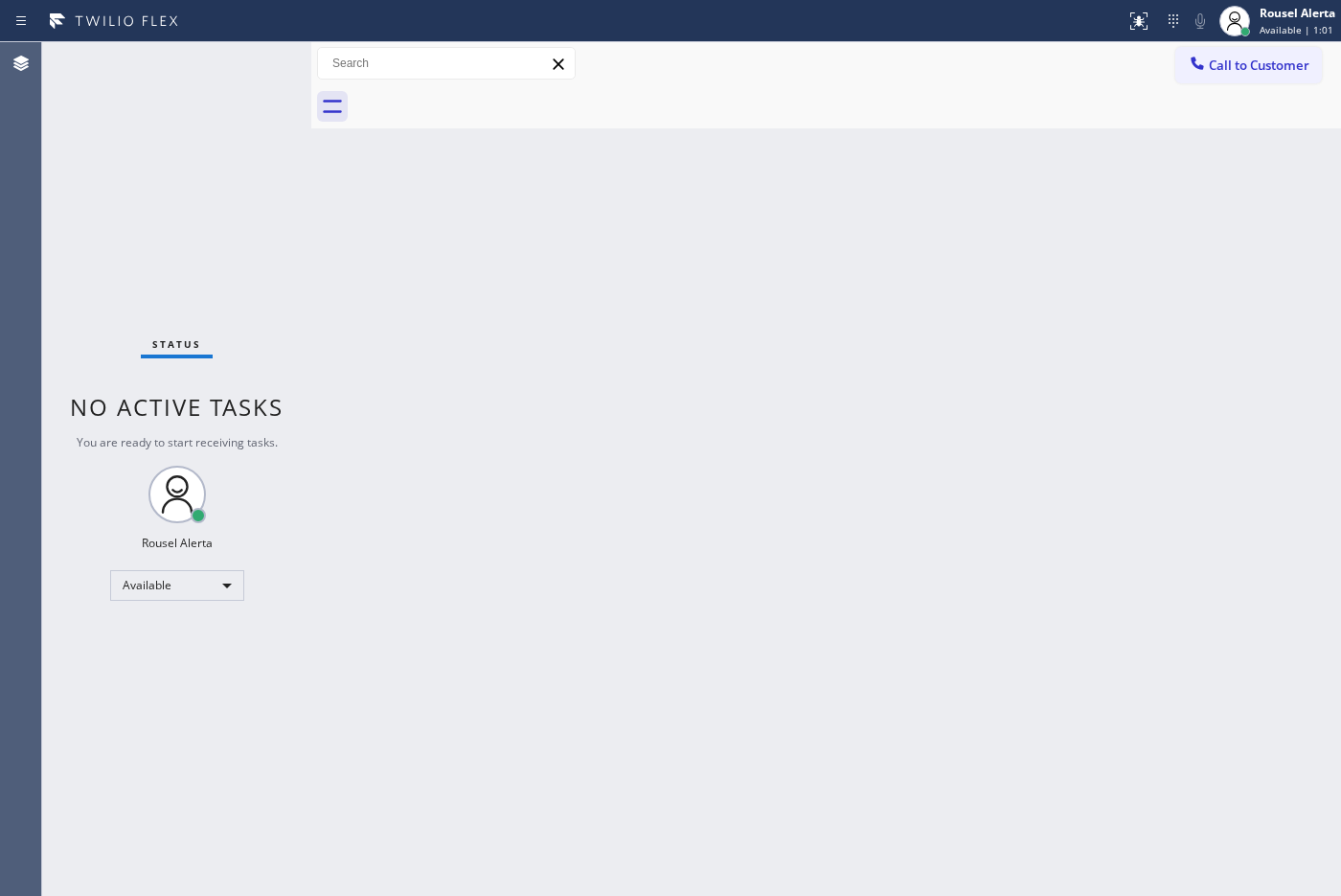
click at [661, 456] on div "Back to Dashboard Change Sender ID Customers Technicians Select a contact Outbo…" at bounding box center [826, 468] width 1030 height 853
click at [1064, 573] on div "Back to Dashboard Change Sender ID Customers Technicians Select a contact Outbo…" at bounding box center [826, 468] width 1030 height 853
click at [773, 366] on div "Back to Dashboard Change Sender ID Customers Technicians Select a contact Outbo…" at bounding box center [826, 468] width 1030 height 853
click at [821, 336] on div "Back to Dashboard Change Sender ID Customers Technicians Select a contact Outbo…" at bounding box center [826, 468] width 1030 height 853
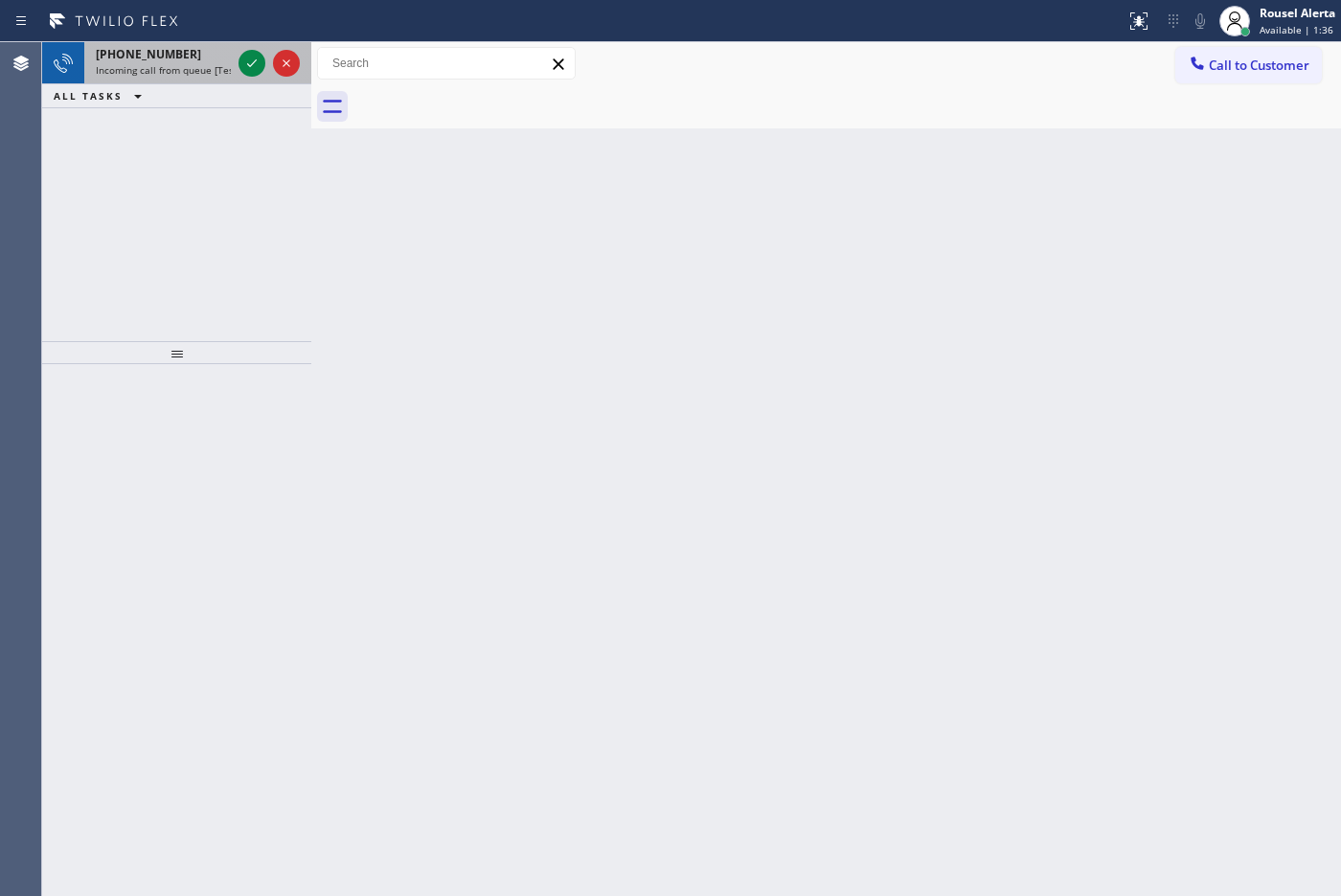
click at [190, 60] on div "+12695097210" at bounding box center [163, 53] width 135 height 16
click at [242, 67] on icon at bounding box center [252, 63] width 23 height 23
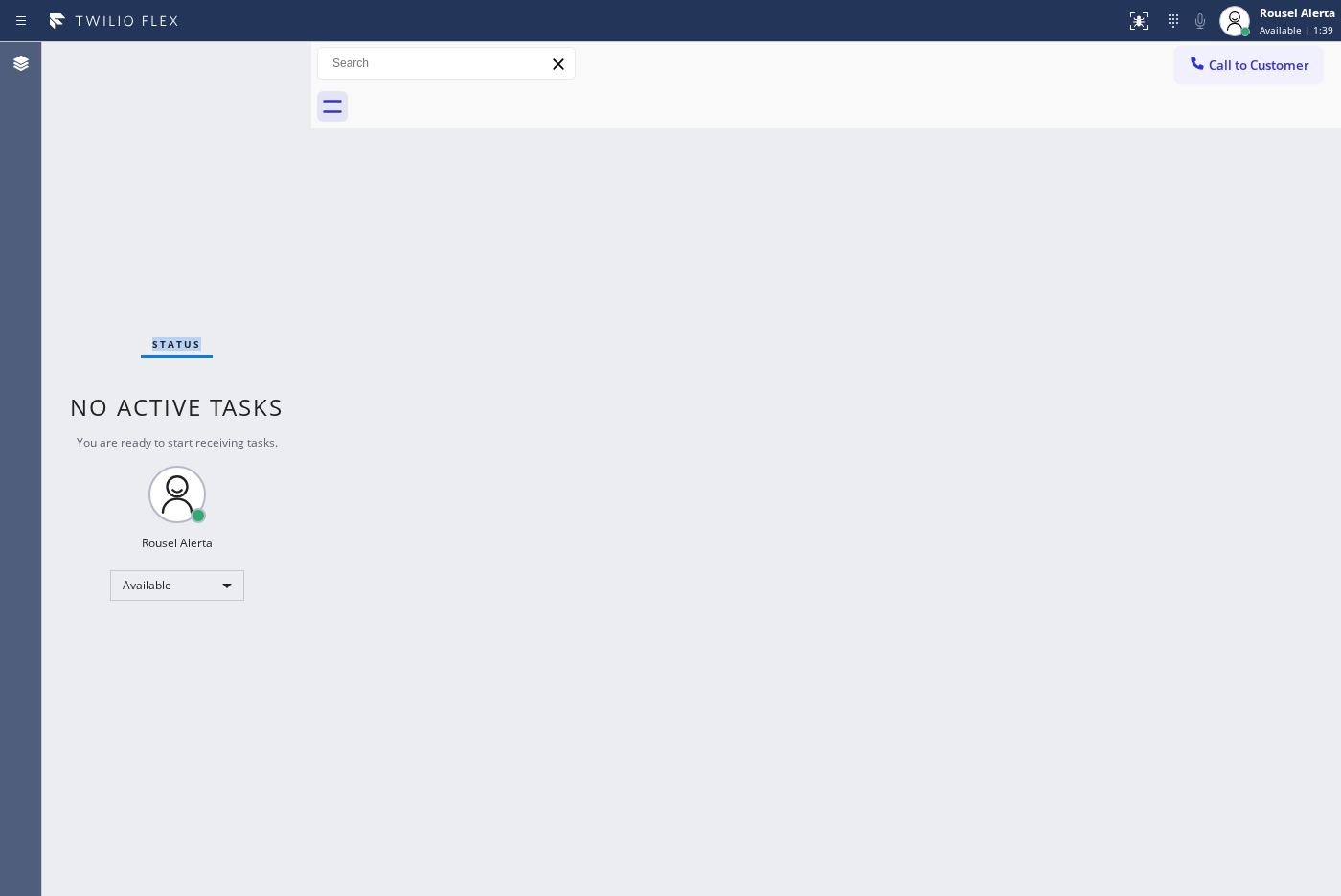
click at [245, 69] on div "Status No active tasks You are ready to start receiving tasks. Rousel Alerta Av…" at bounding box center [176, 468] width 270 height 853
click at [496, 327] on div "Back to Dashboard Change Sender ID Customers Technicians Select a contact Outbo…" at bounding box center [826, 468] width 1030 height 853
click at [202, 70] on div "Status No active tasks You are ready to start receiving tasks. Rousel Alerta Av…" at bounding box center [176, 468] width 270 height 853
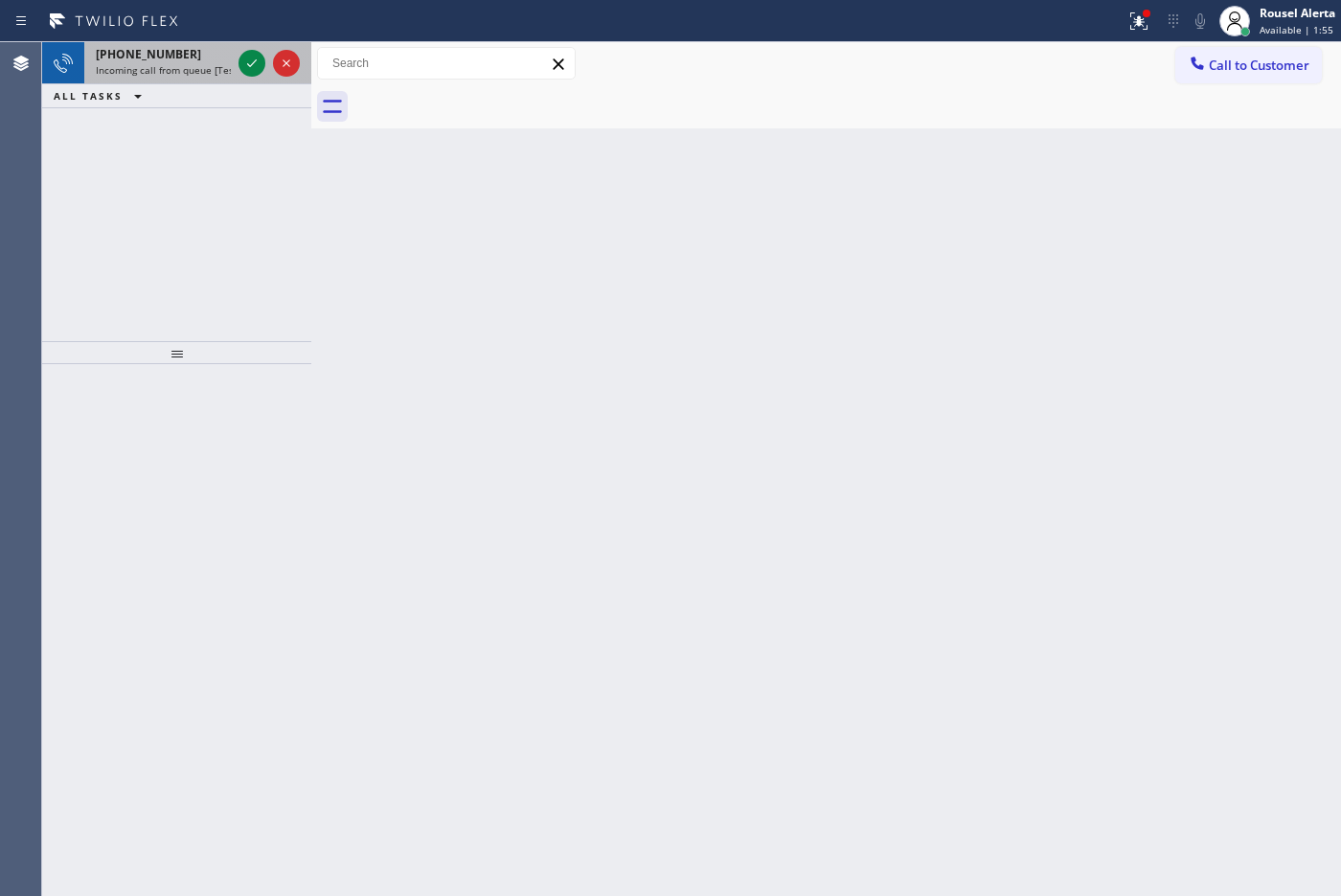
click at [198, 78] on div "+17863947329 Incoming call from queue [Test] All" at bounding box center [159, 62] width 150 height 42
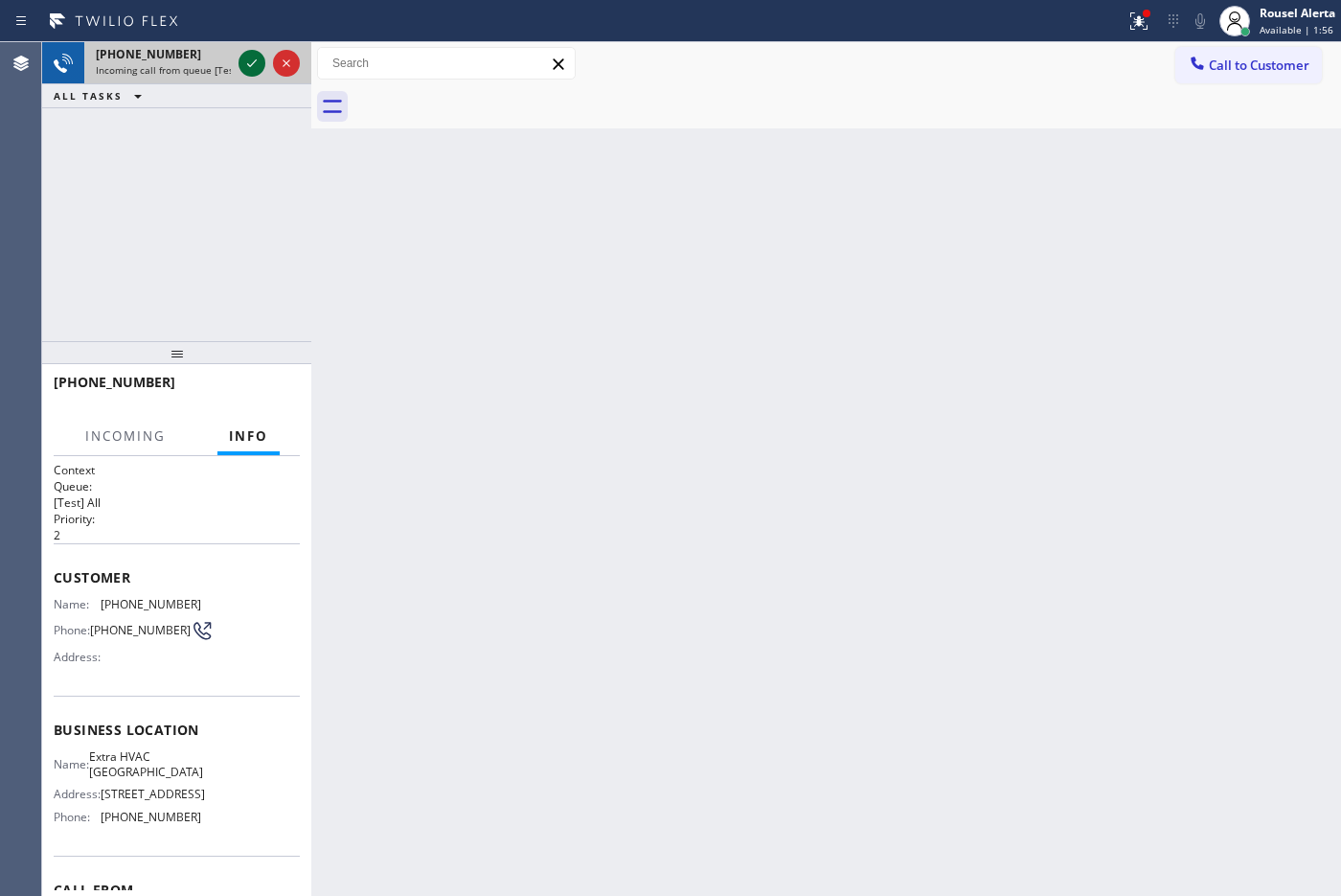
click at [247, 68] on icon at bounding box center [252, 63] width 23 height 23
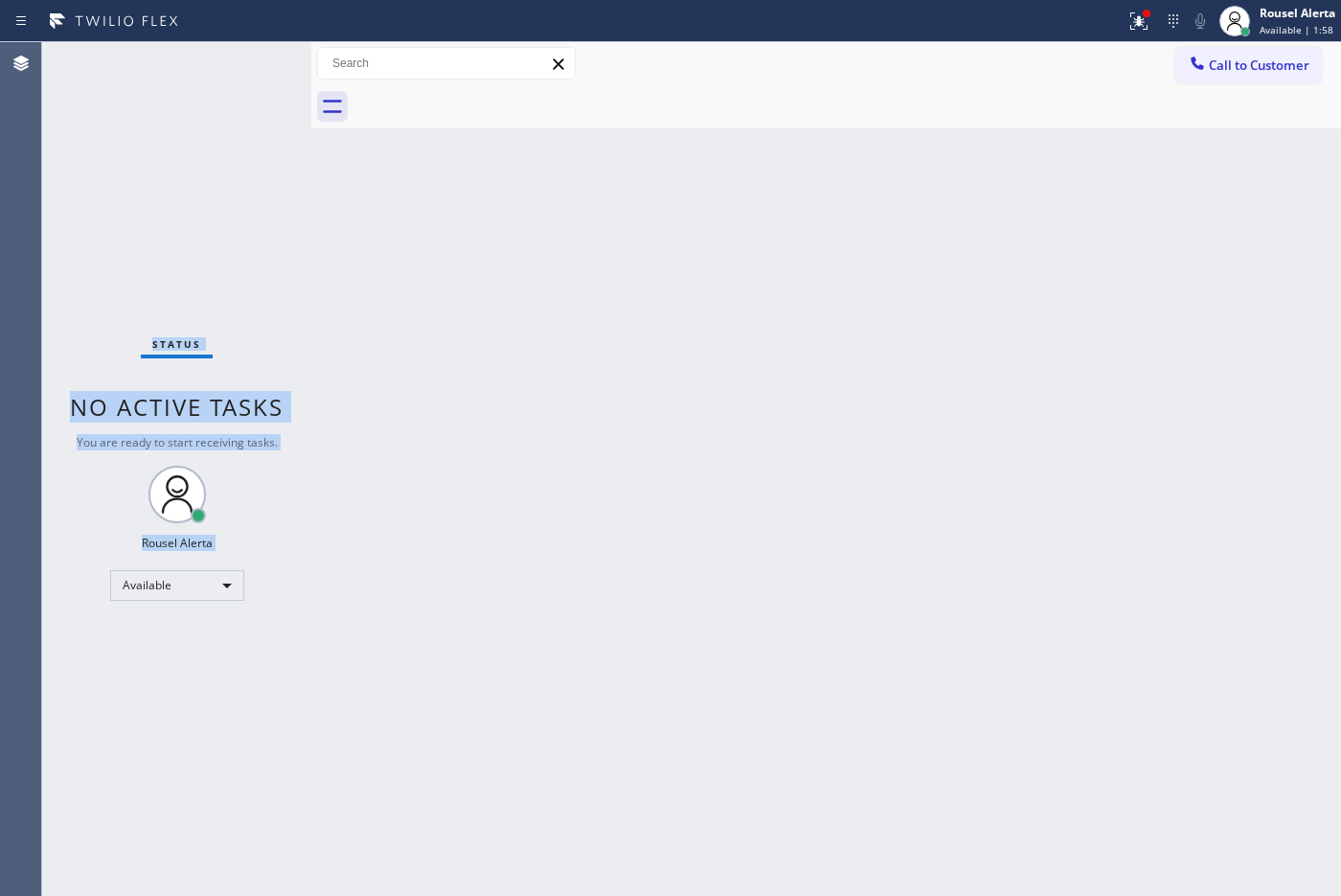
click at [247, 68] on div "Status No active tasks You are ready to start receiving tasks. Rousel Alerta Av…" at bounding box center [176, 468] width 270 height 853
click at [556, 422] on div "Back to Dashboard Change Sender ID Customers Technicians Select a contact Outbo…" at bounding box center [826, 468] width 1030 height 853
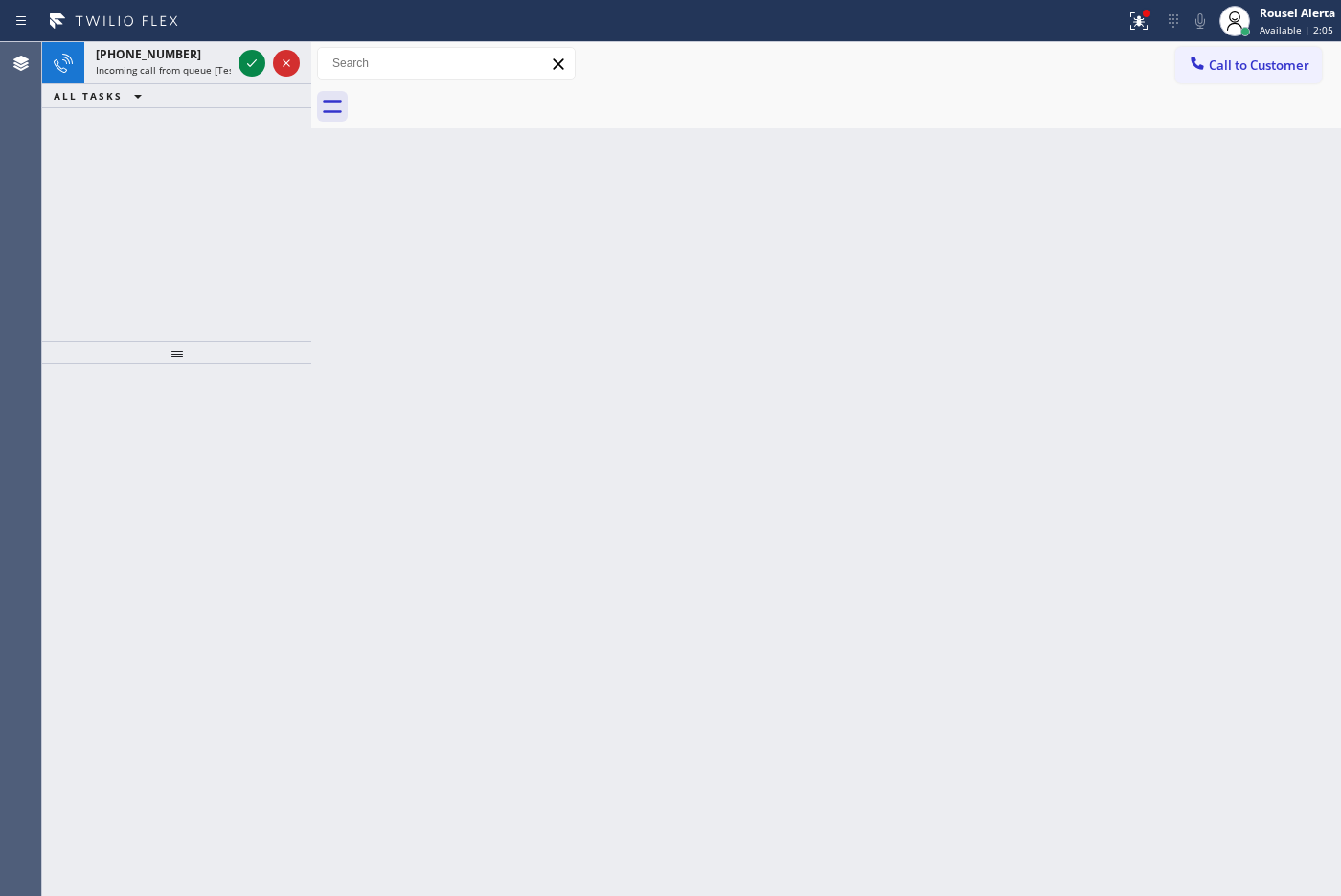
click at [262, 208] on div "+19283944161 Incoming call from queue [Test] All ALL TASKS ALL TASKS ACTIVE TAS…" at bounding box center [176, 191] width 270 height 299
click at [176, 64] on span "Incoming call from queue [Test] All" at bounding box center [176, 70] width 159 height 14
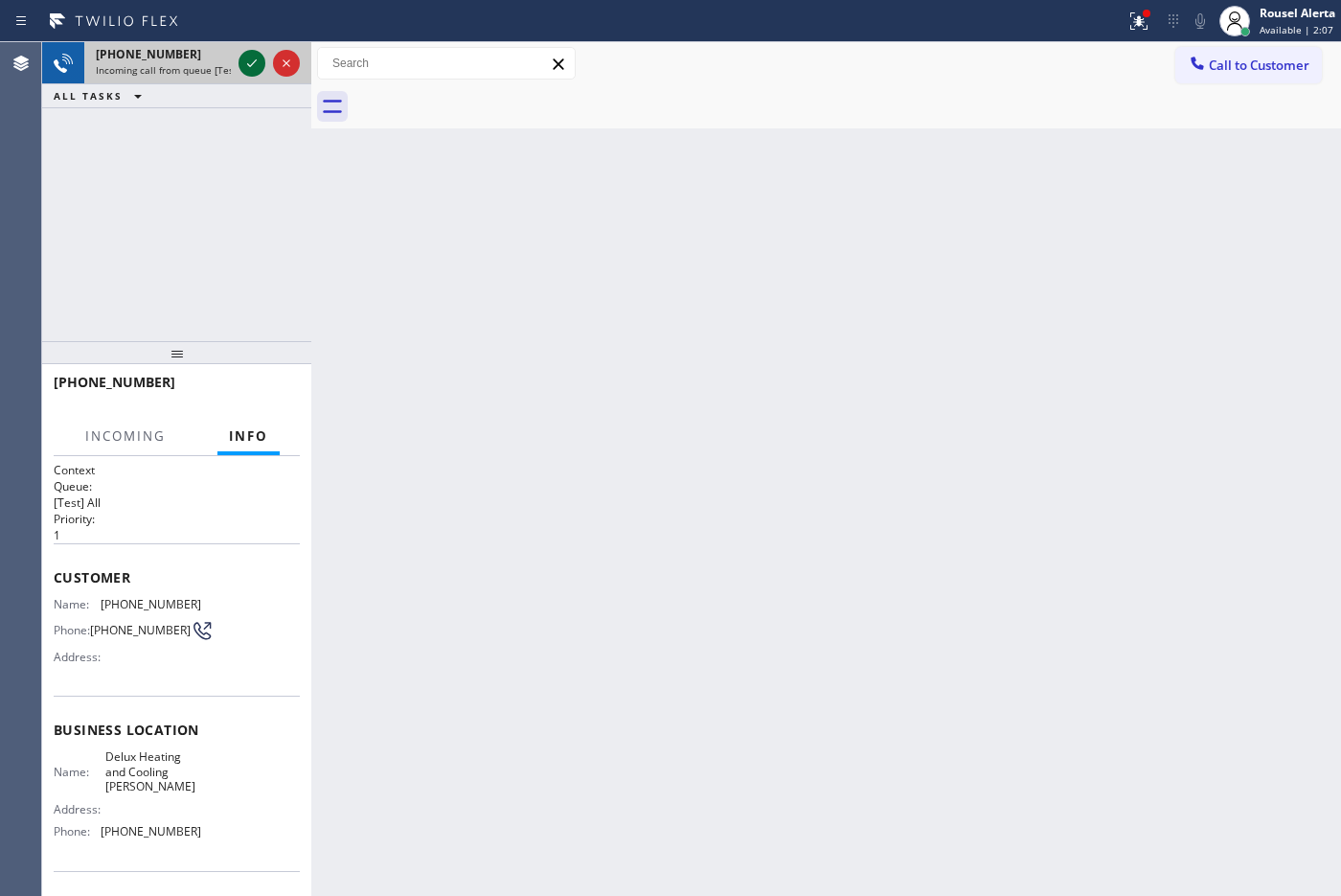
click at [239, 62] on div at bounding box center [252, 63] width 27 height 23
click at [237, 62] on div at bounding box center [269, 62] width 69 height 42
click at [235, 63] on div at bounding box center [269, 62] width 69 height 42
click at [233, 63] on div "+19283944161 Incoming call from queue [Test] All" at bounding box center [176, 62] width 270 height 42
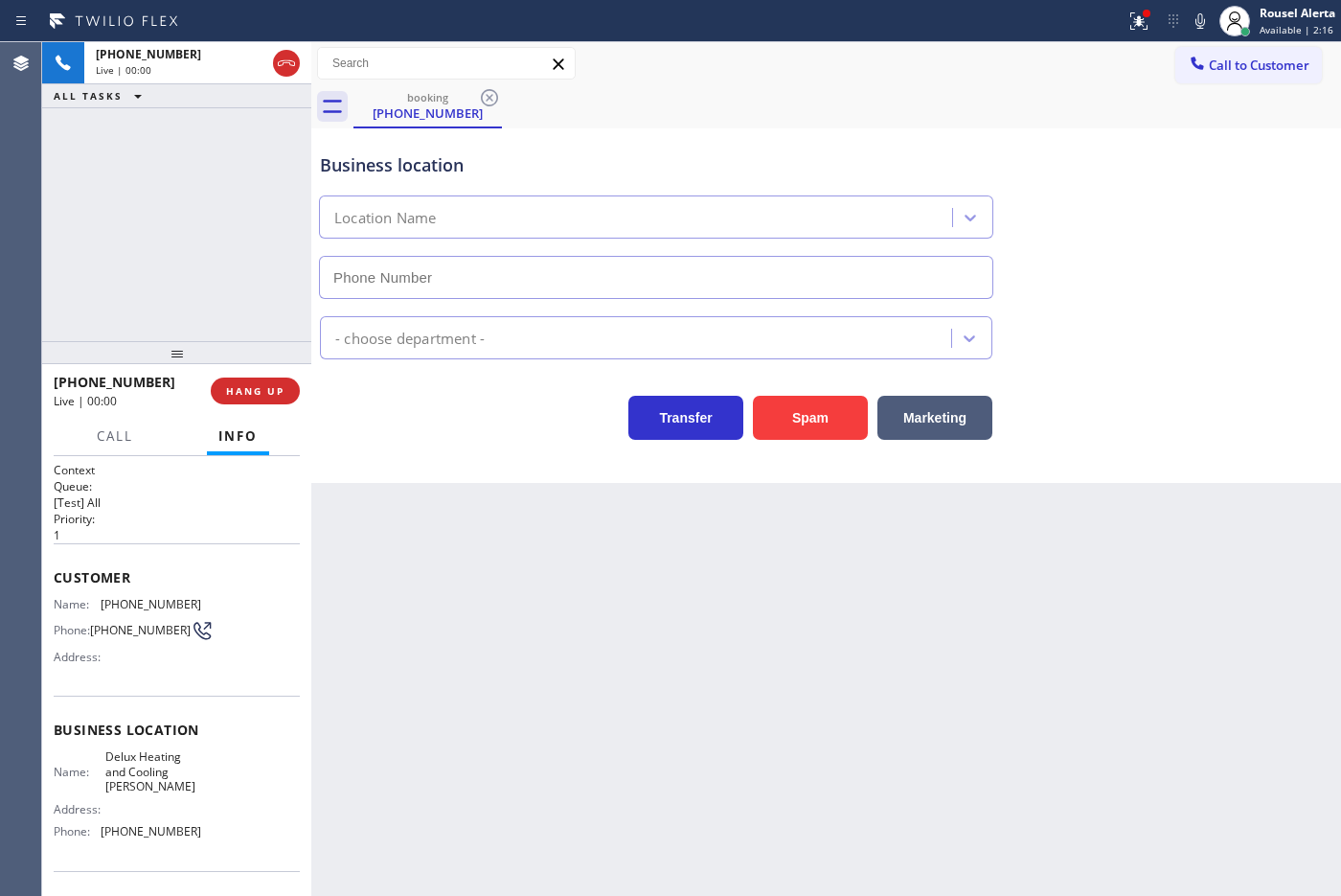
type input "(480) 339-0090"
click at [250, 400] on button "HANG UP" at bounding box center [255, 391] width 89 height 27
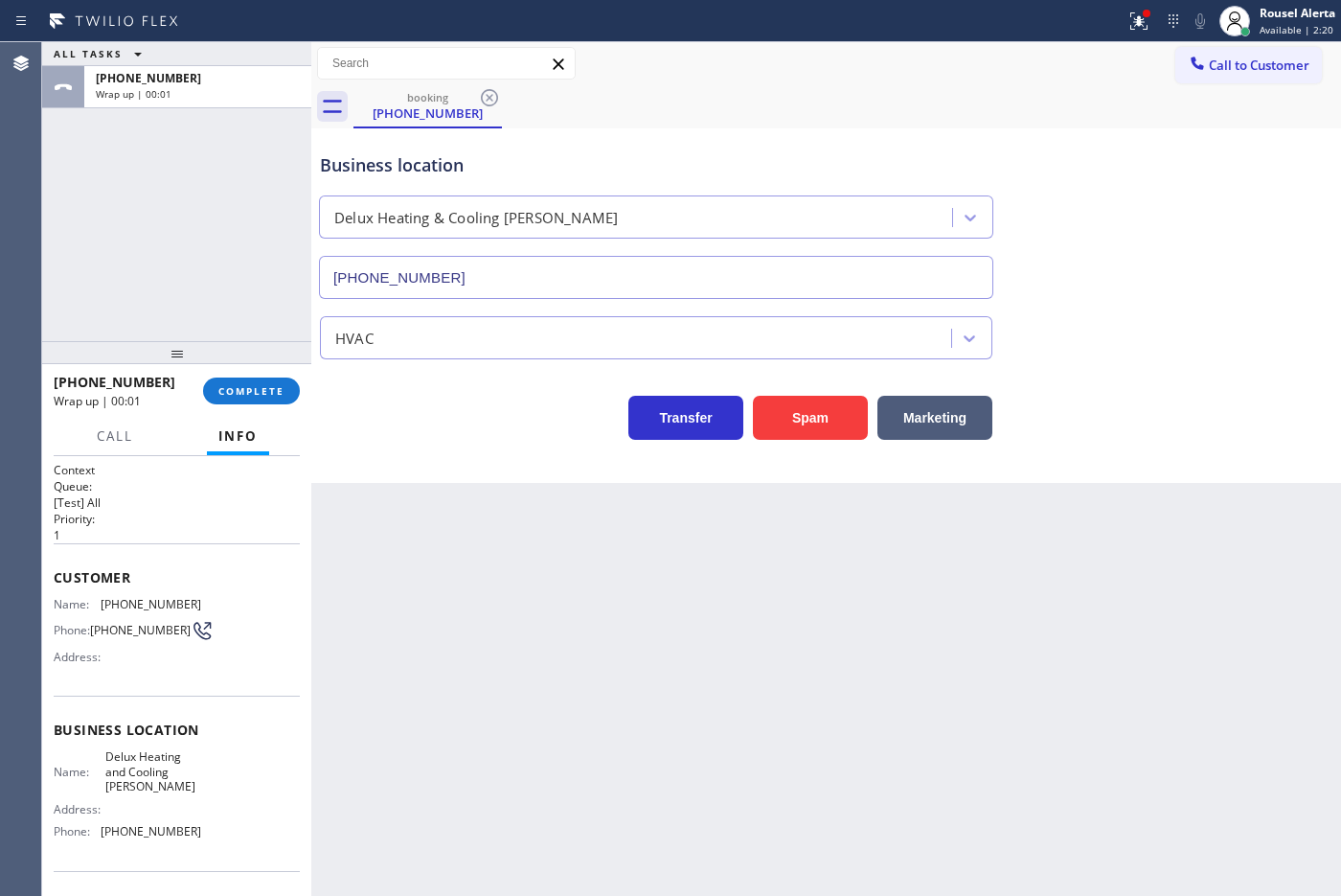
click at [190, 145] on div "ALL TASKS ALL TASKS ACTIVE TASKS TASKS IN WRAP UP +19283944161 Wrap up | 00:01" at bounding box center [176, 191] width 270 height 299
drag, startPoint x: 1276, startPoint y: 8, endPoint x: 1290, endPoint y: 32, distance: 27.8
click at [1280, 6] on div "Rousel Alerta" at bounding box center [1297, 13] width 76 height 16
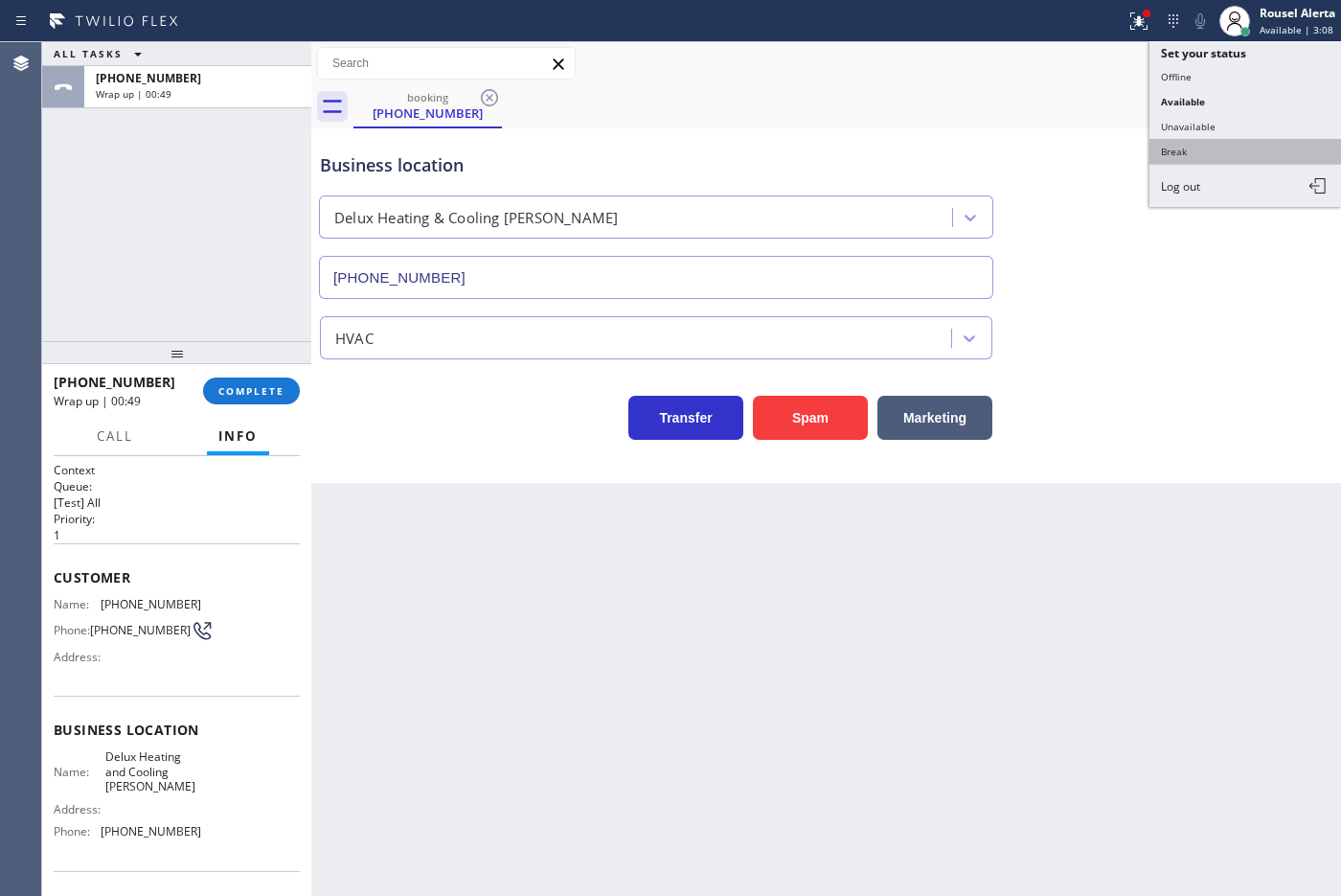
click at [1280, 144] on button "Break" at bounding box center [1245, 151] width 192 height 25
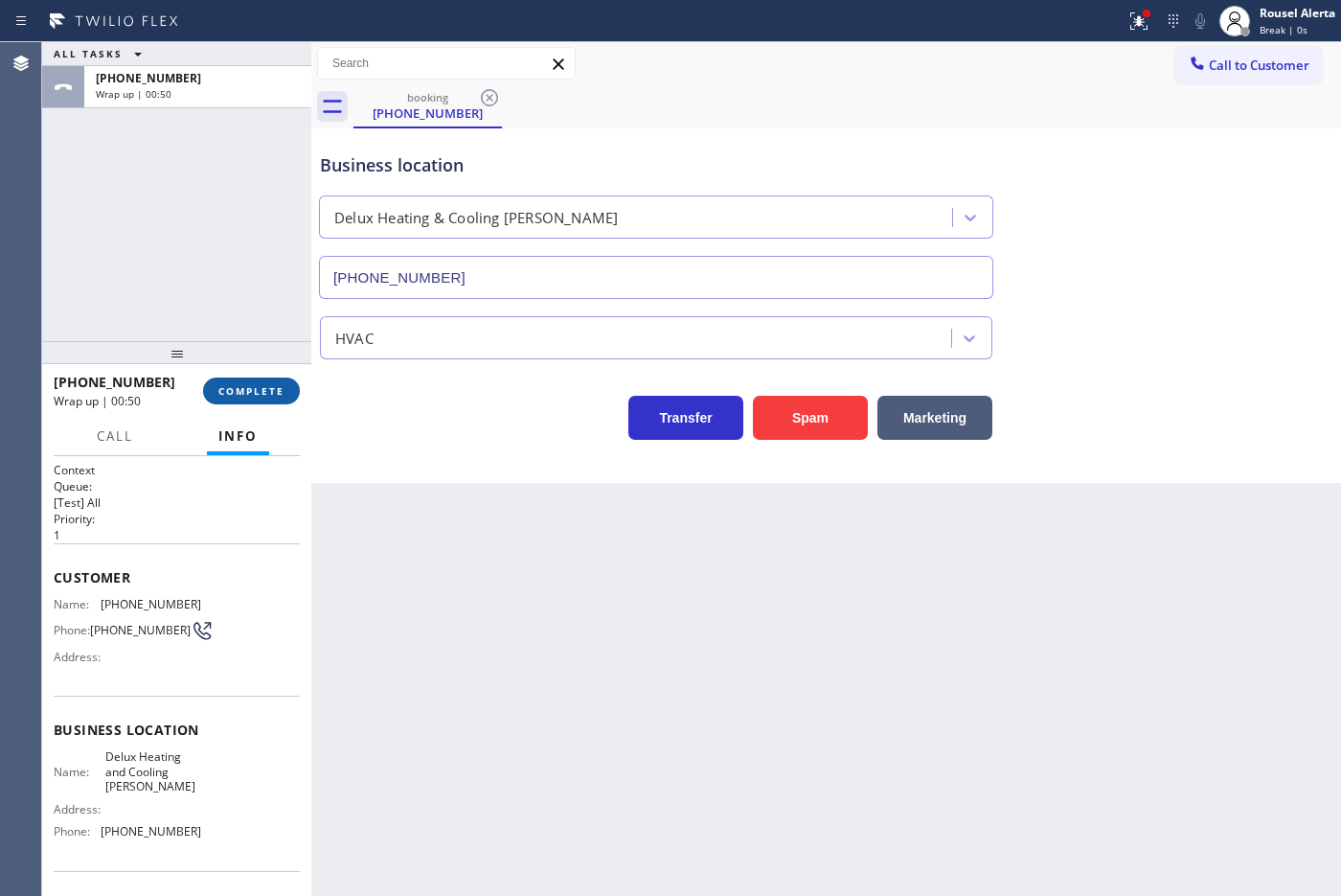
click at [241, 388] on span "COMPLETE" at bounding box center [251, 391] width 66 height 14
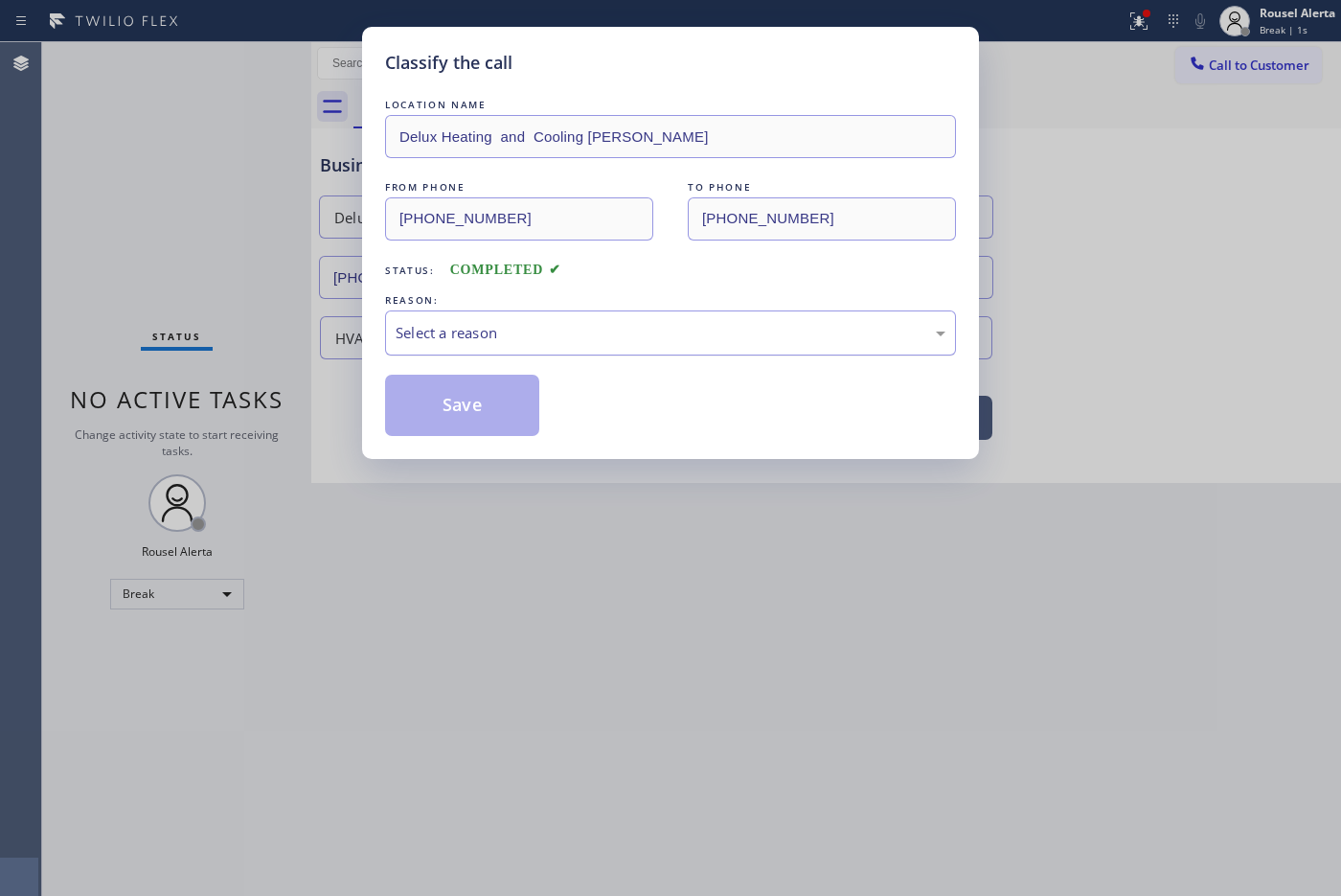
click at [482, 344] on div "Select a reason" at bounding box center [670, 333] width 550 height 22
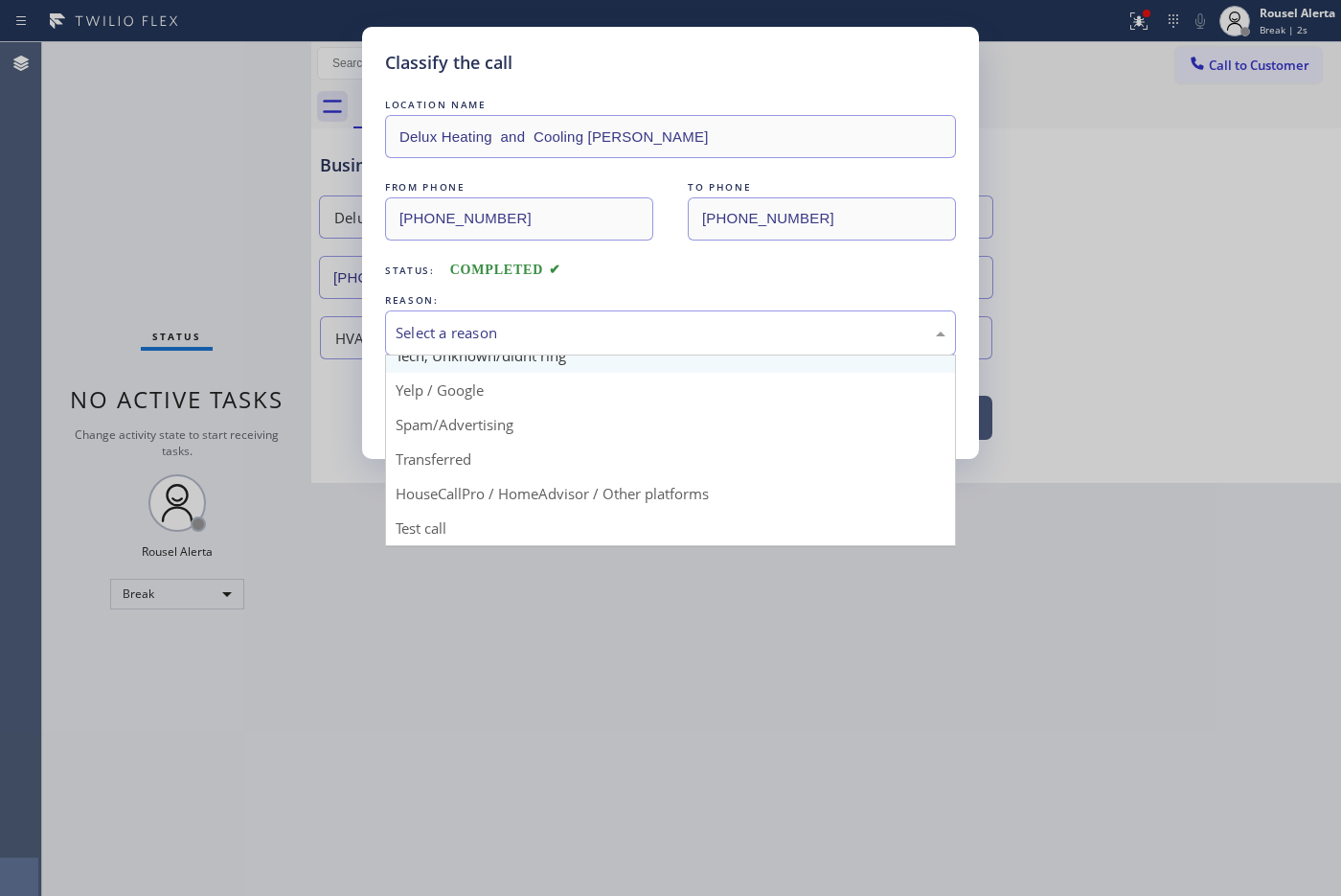
scroll to position [131, 0]
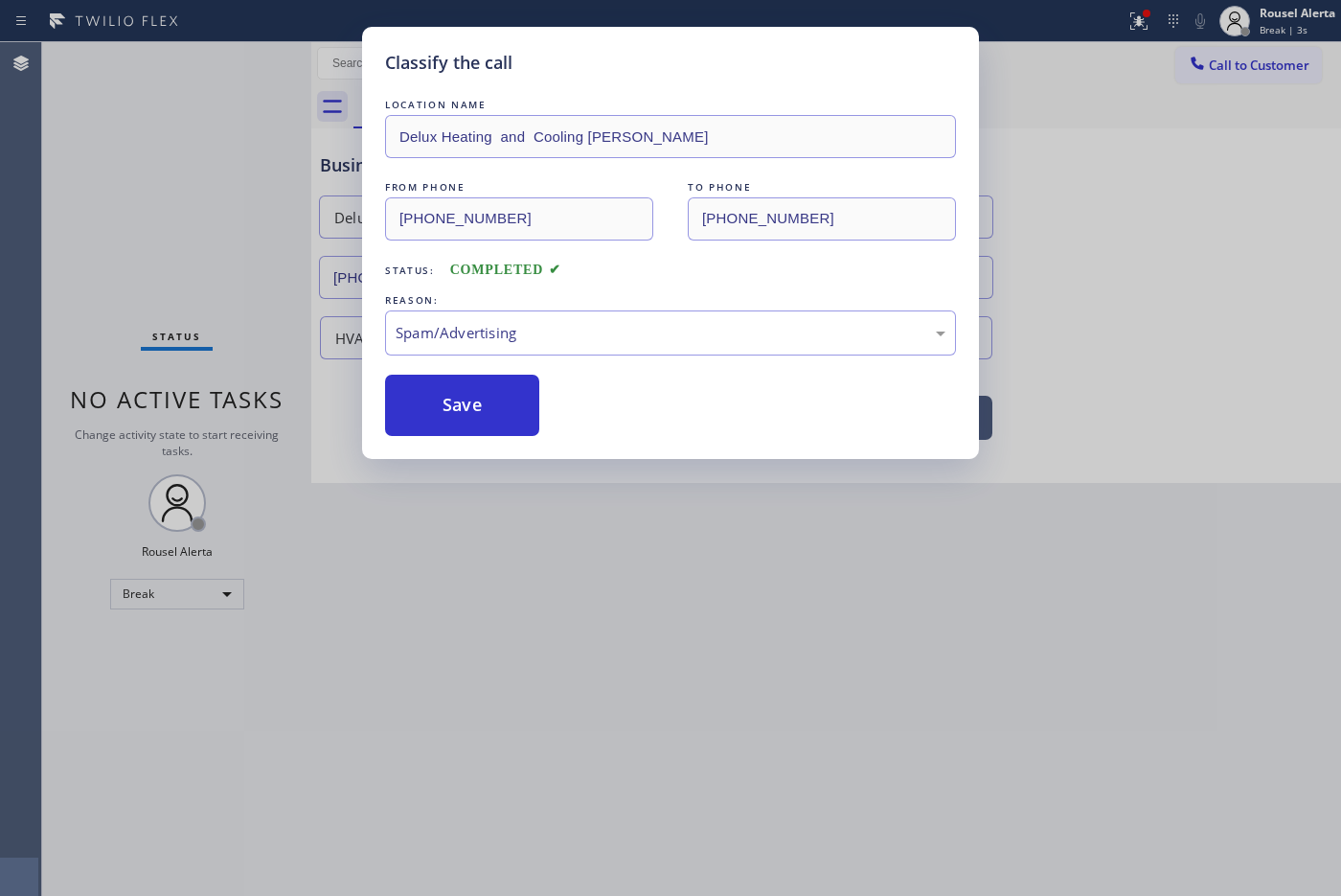
drag, startPoint x: 485, startPoint y: 414, endPoint x: 479, endPoint y: 477, distance: 63.3
click at [484, 414] on button "Save" at bounding box center [462, 404] width 154 height 61
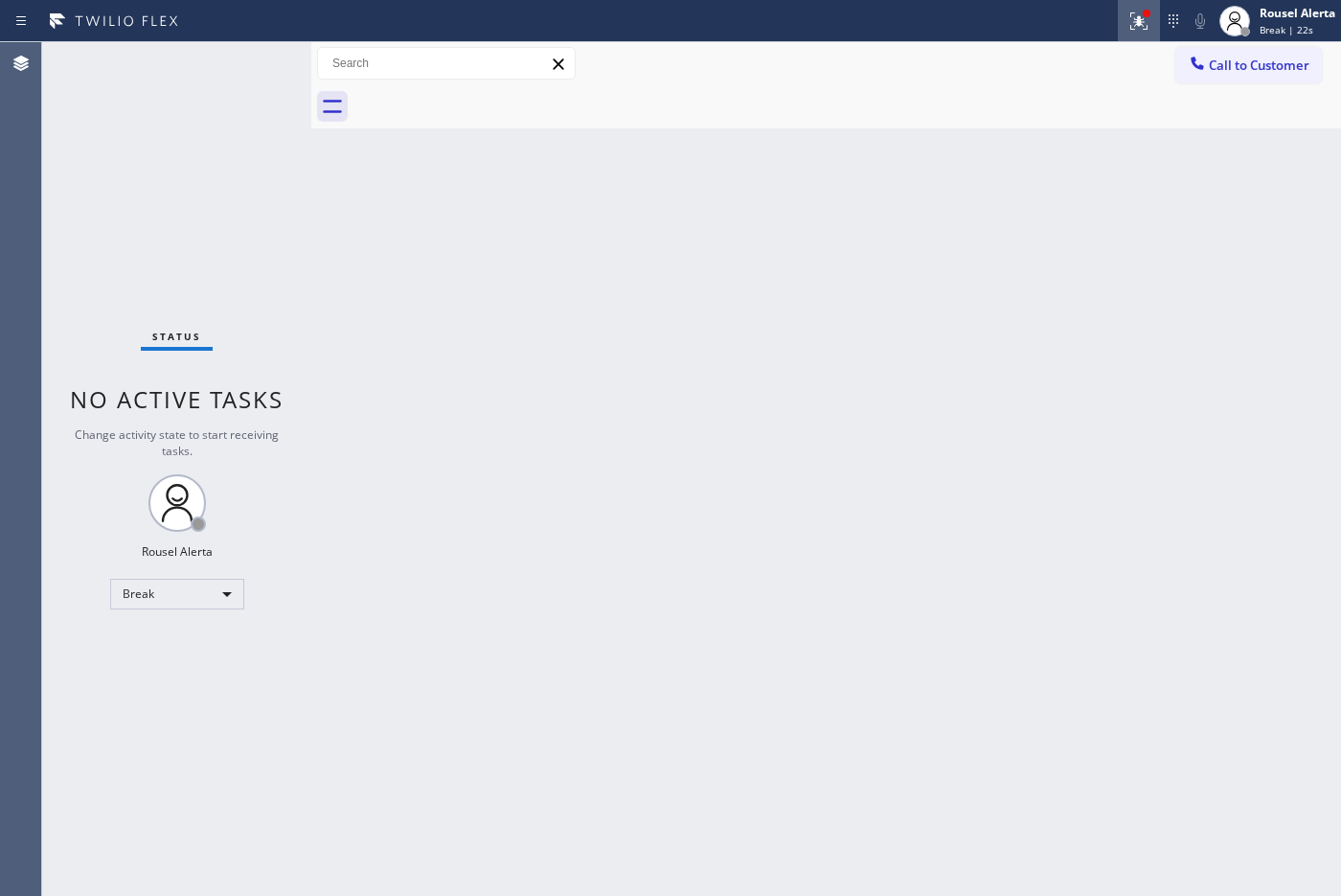
click at [1151, 21] on div at bounding box center [1138, 21] width 42 height 23
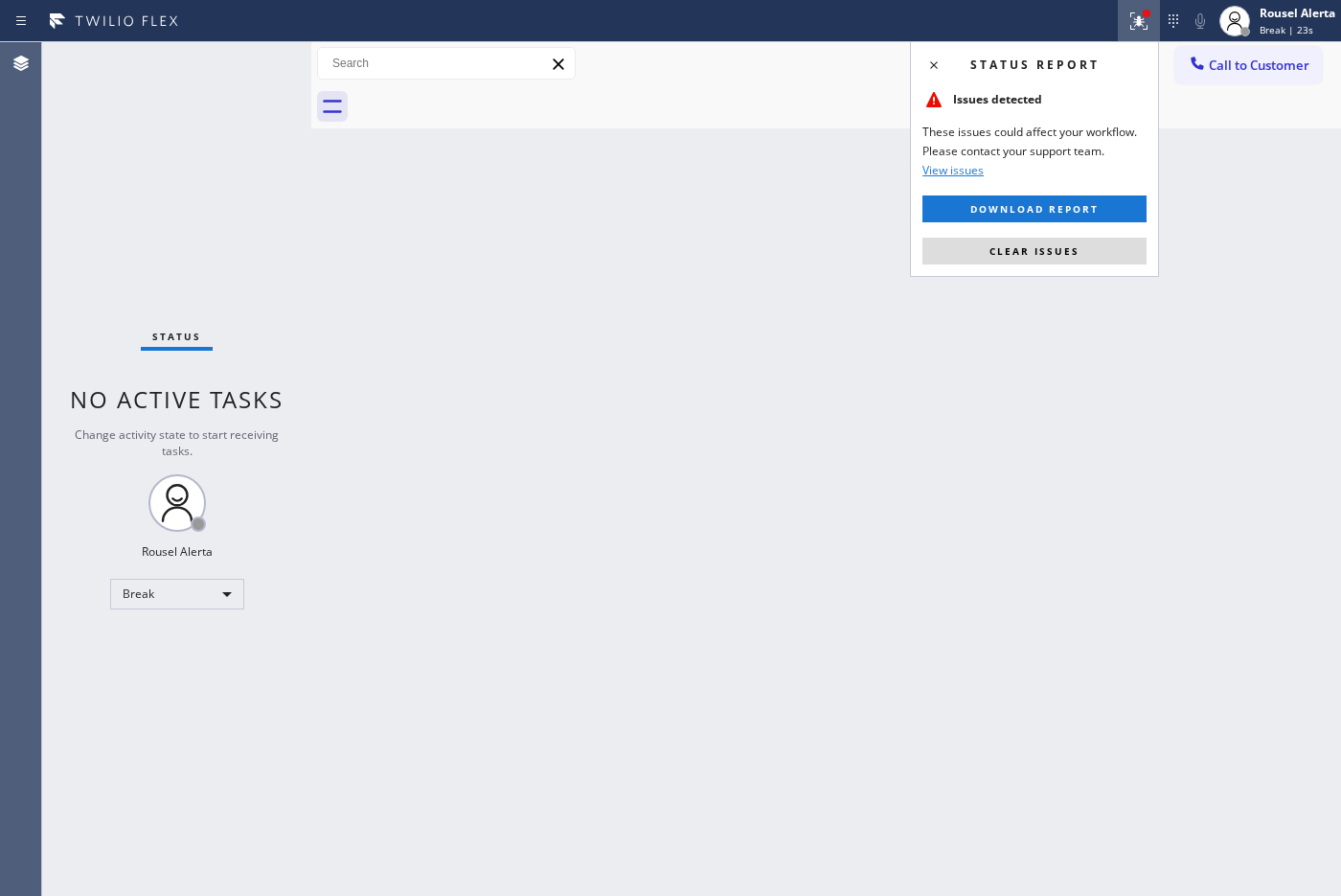
click at [1063, 266] on div "Status report Issues detected These issues could affect your workflow. Please c…" at bounding box center [1034, 158] width 249 height 236
click at [1046, 246] on span "Clear issues" at bounding box center [1034, 251] width 90 height 14
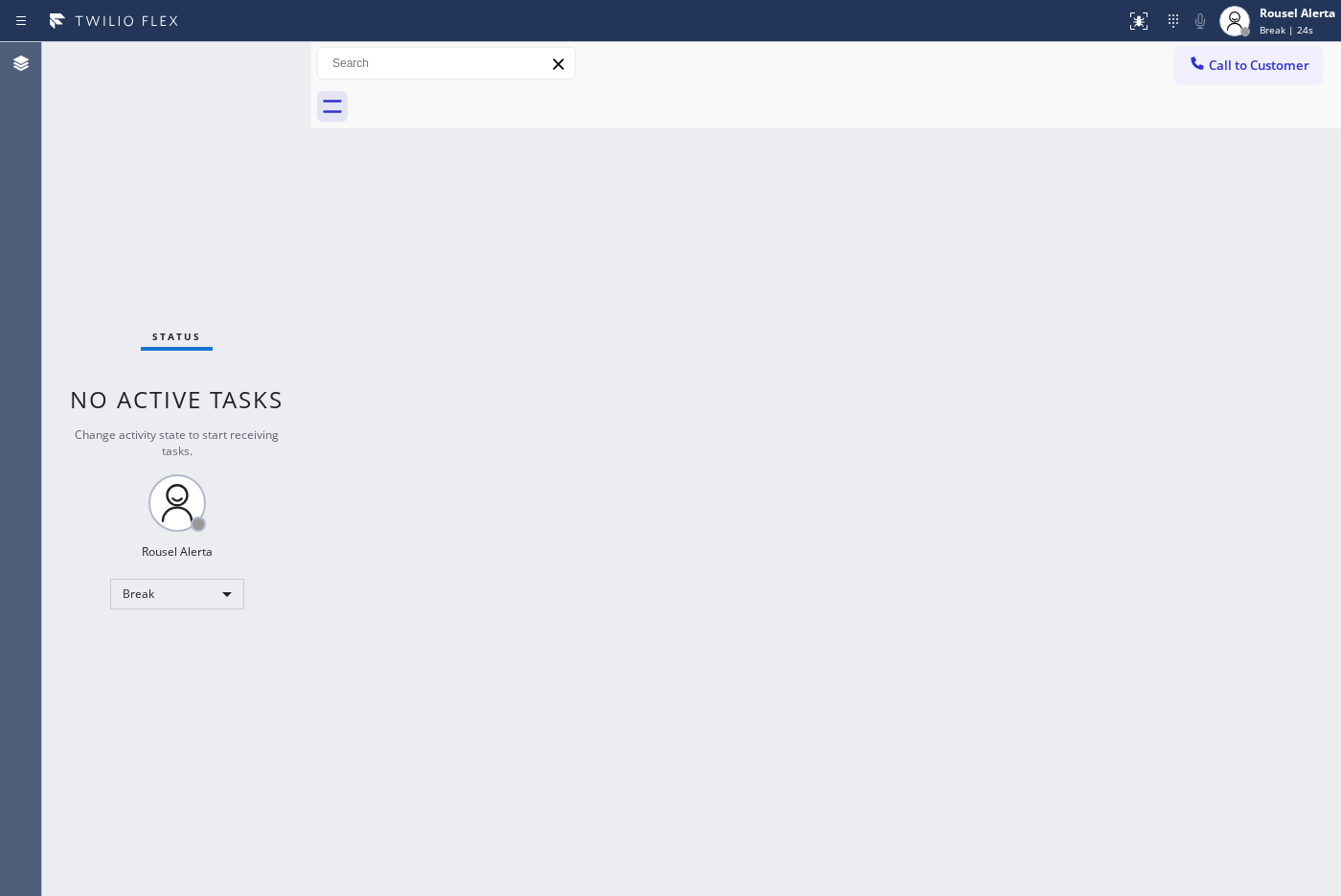
click at [1047, 412] on div "Back to Dashboard Change Sender ID Customers Technicians Select a contact Outbo…" at bounding box center [826, 468] width 1030 height 853
click at [647, 700] on div "Back to Dashboard Change Sender ID Customers Technicians Select a contact Outbo…" at bounding box center [826, 468] width 1030 height 853
click at [515, 420] on div "Back to Dashboard Change Sender ID Customers Technicians Select a contact Outbo…" at bounding box center [826, 468] width 1030 height 853
click at [512, 399] on div "Back to Dashboard Change Sender ID Customers Technicians Select a contact Outbo…" at bounding box center [826, 468] width 1030 height 853
